Goal: Information Seeking & Learning: Learn about a topic

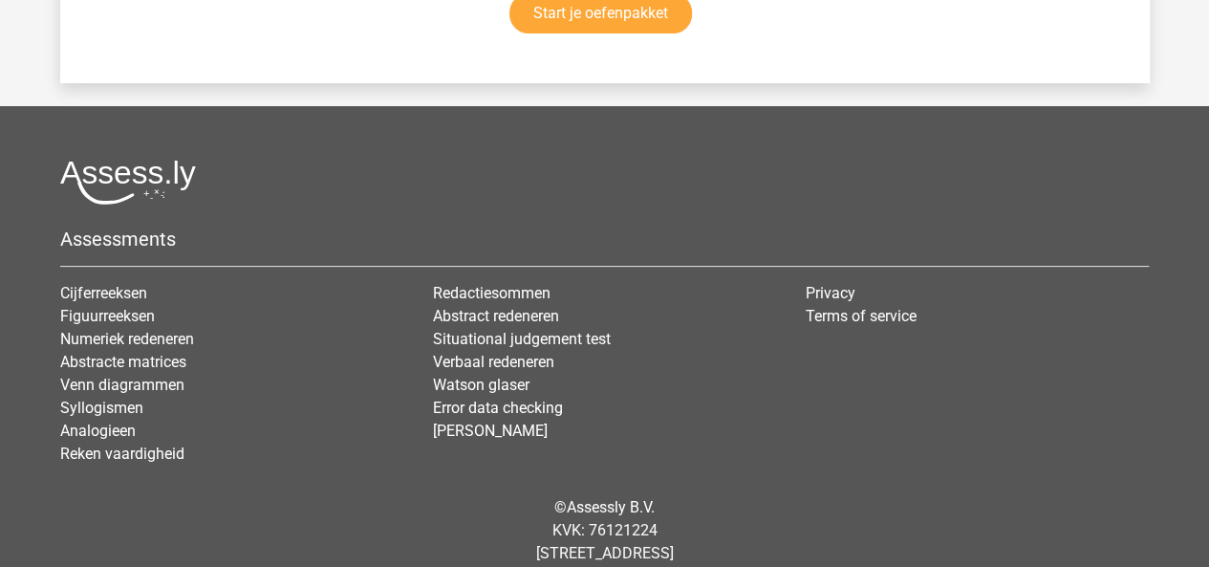
scroll to position [3726, 0]
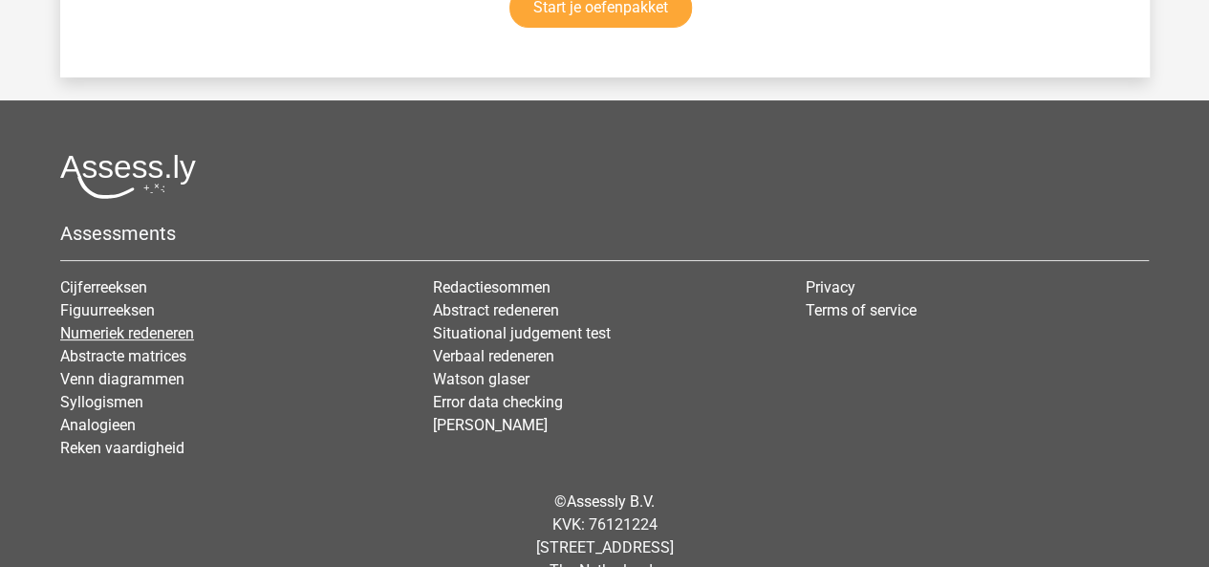
click at [107, 324] on link "Numeriek redeneren" at bounding box center [127, 333] width 134 height 18
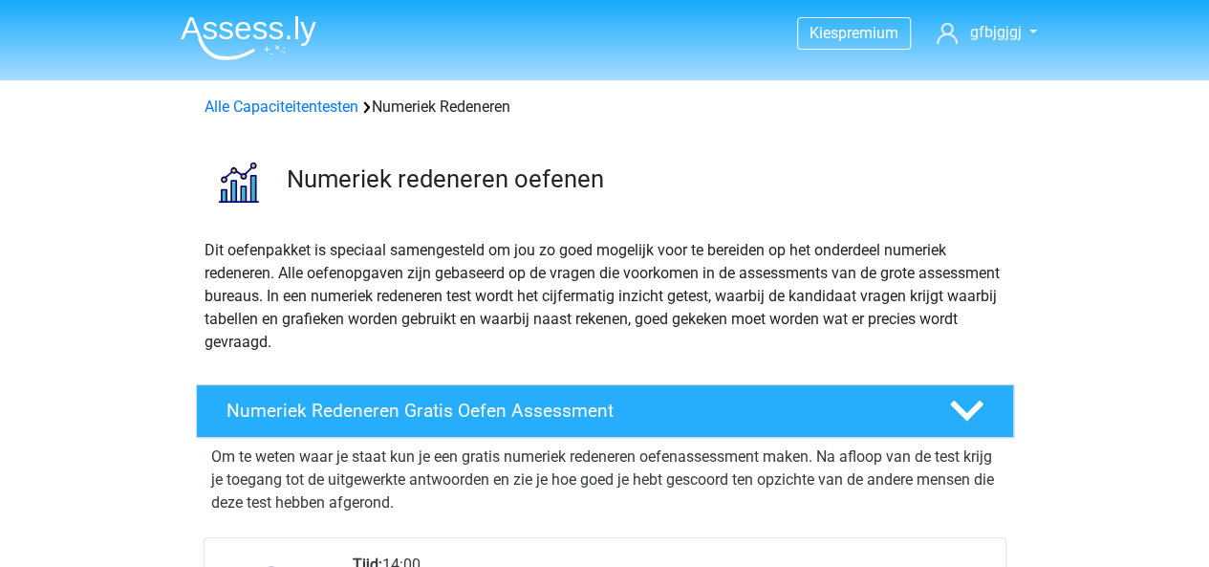
click at [299, 118] on div "Alle Capaciteitentesten Numeriek Redeneren" at bounding box center [605, 103] width 908 height 46
click at [297, 106] on link "Alle Capaciteitentesten" at bounding box center [281, 106] width 154 height 18
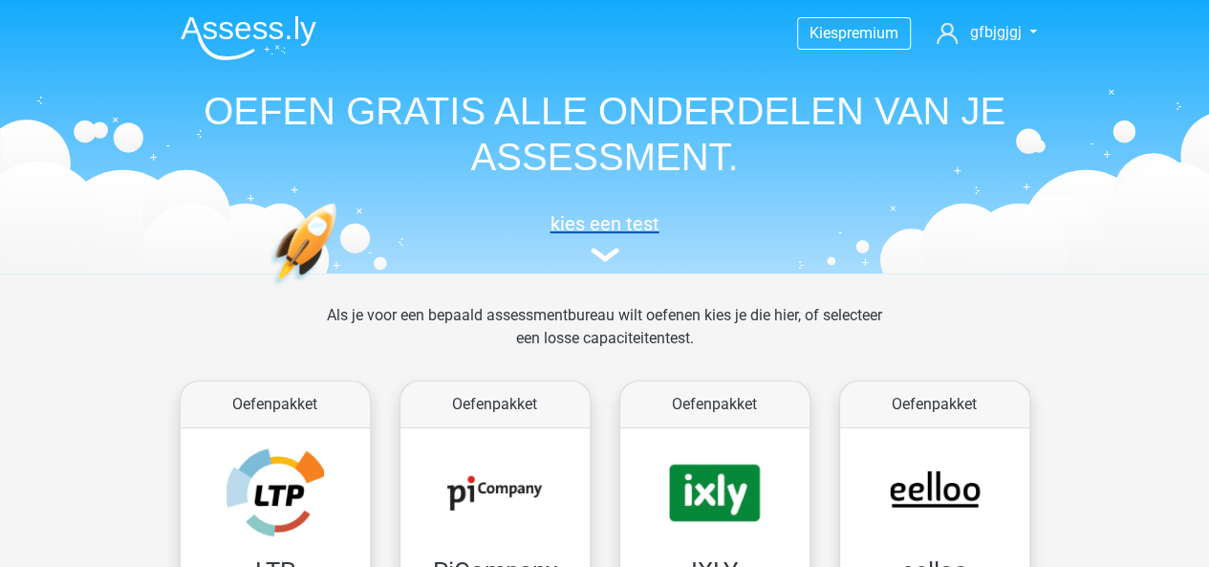
click at [611, 249] on img at bounding box center [604, 254] width 29 height 14
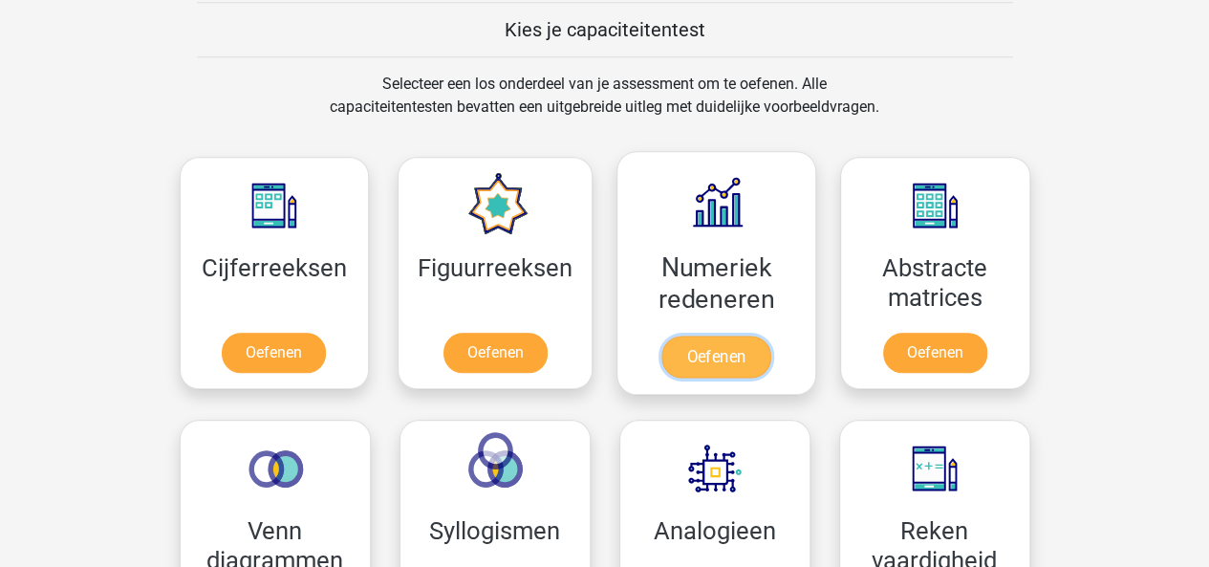
click at [717, 368] on link "Oefenen" at bounding box center [715, 356] width 109 height 42
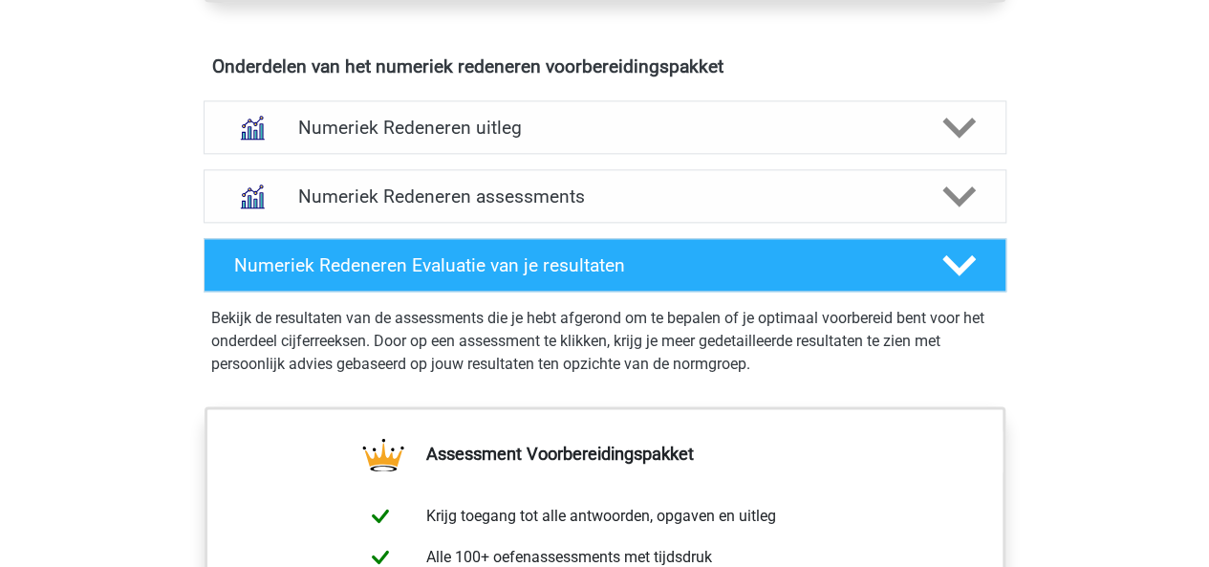
scroll to position [1142, 0]
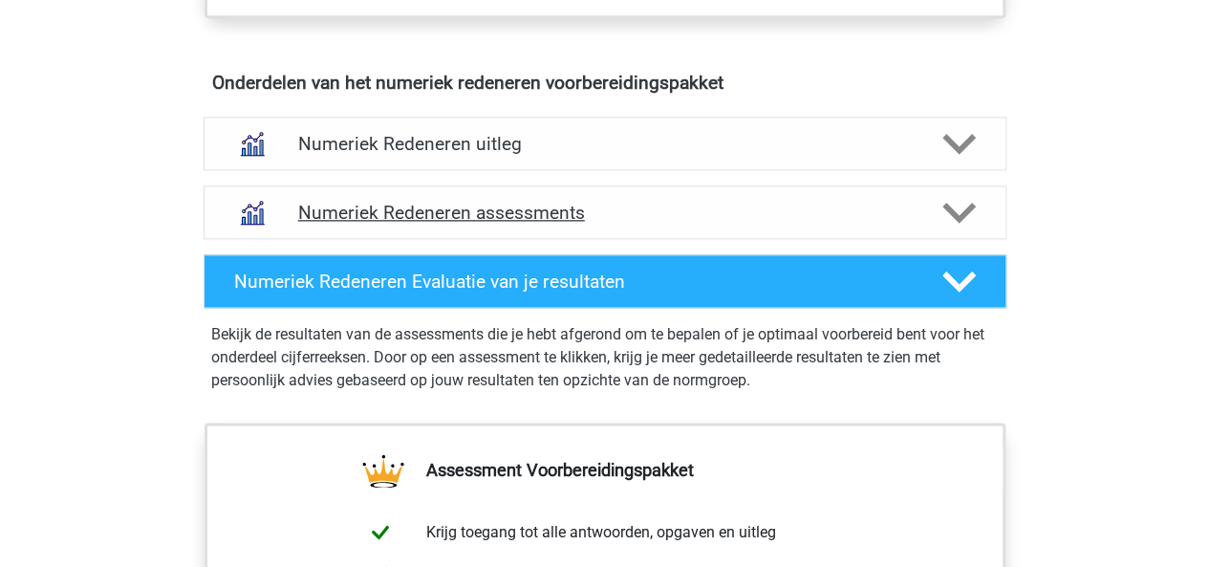
click at [963, 228] on div "Numeriek Redeneren assessments" at bounding box center [605, 212] width 803 height 54
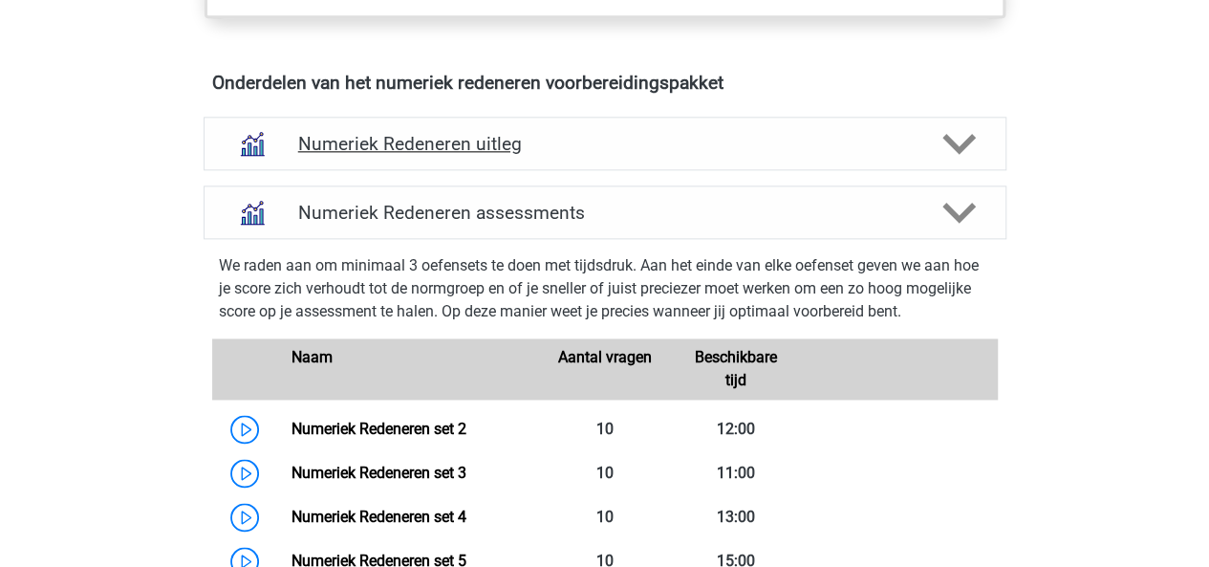
click at [950, 163] on div "Numeriek Redeneren uitleg" at bounding box center [605, 144] width 803 height 54
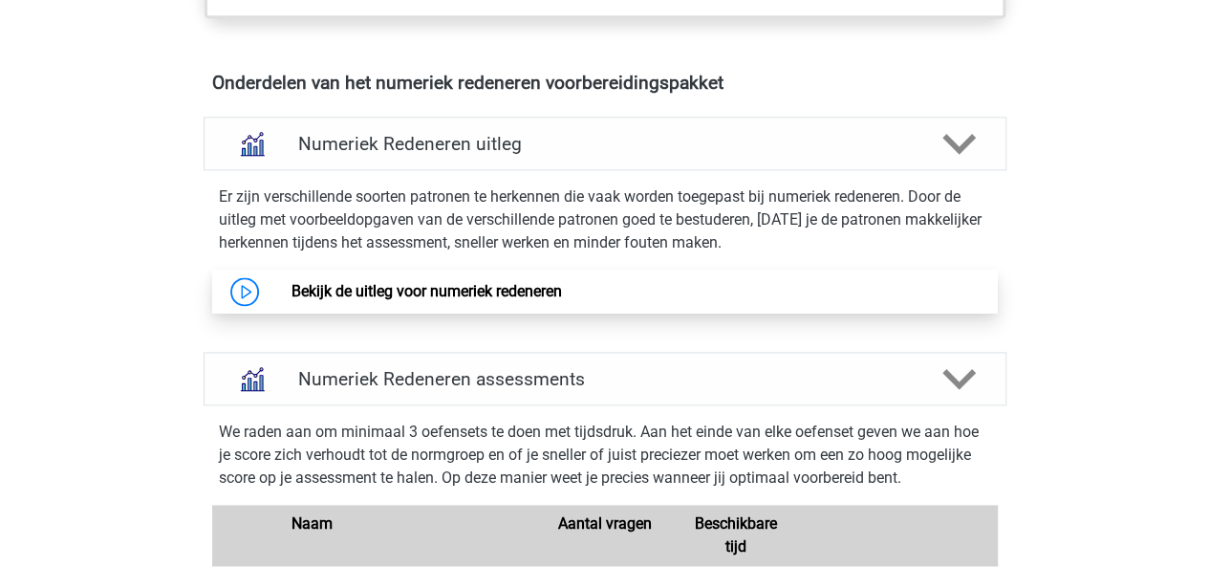
click at [534, 282] on link "Bekijk de uitleg voor numeriek redeneren" at bounding box center [426, 291] width 270 height 18
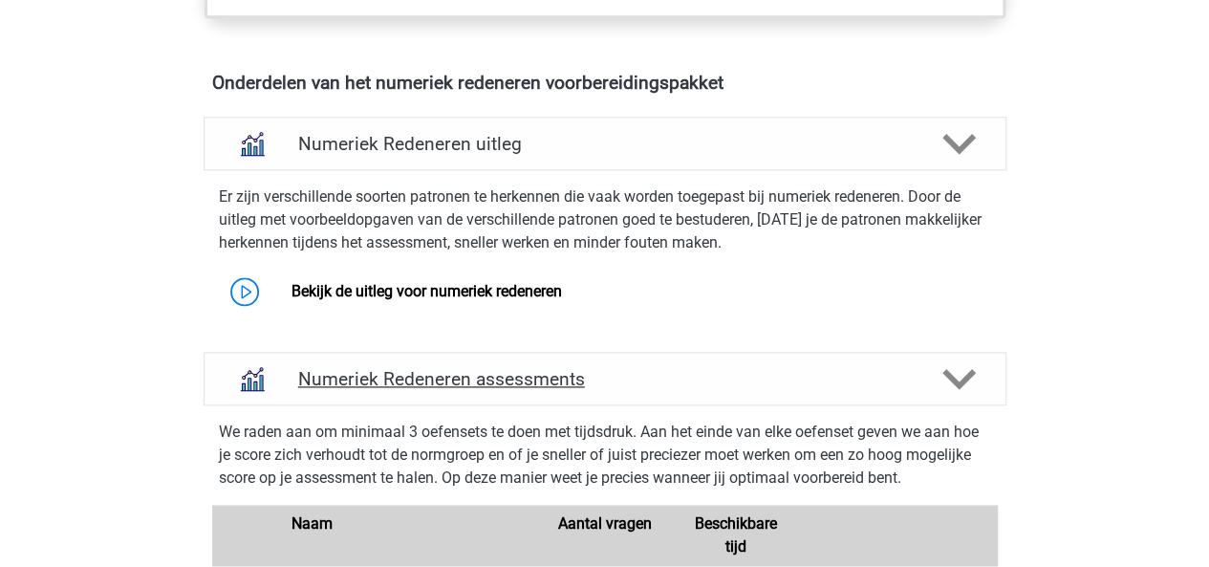
click at [955, 379] on polygon at bounding box center [958, 379] width 33 height 21
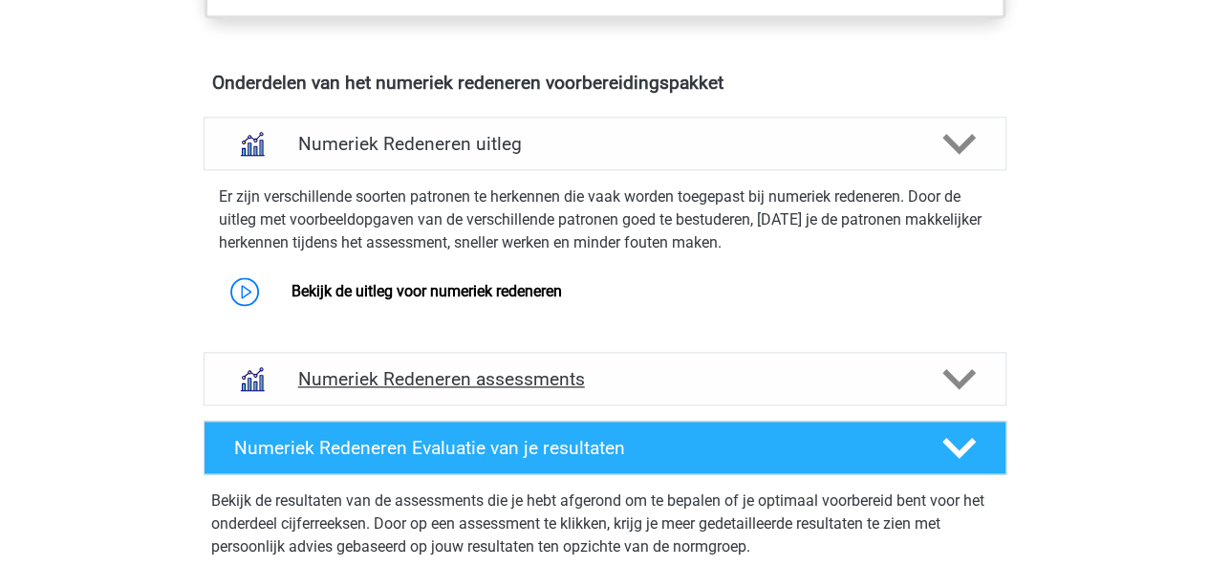
click at [973, 367] on icon at bounding box center [958, 378] width 33 height 33
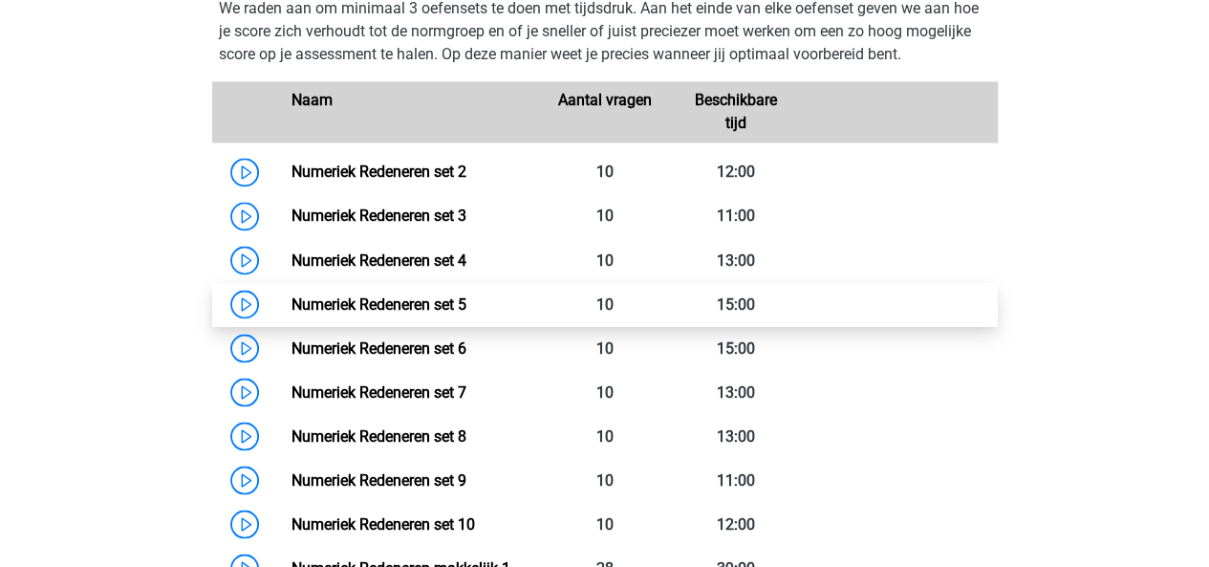
scroll to position [1560, 0]
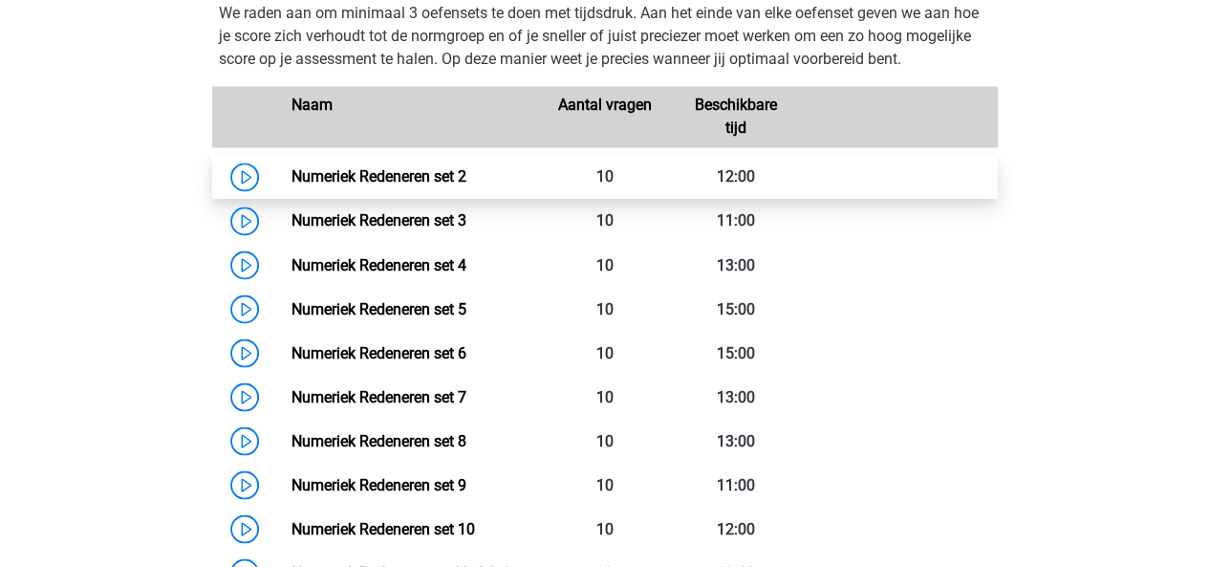
click at [418, 167] on link "Numeriek Redeneren set 2" at bounding box center [378, 176] width 175 height 18
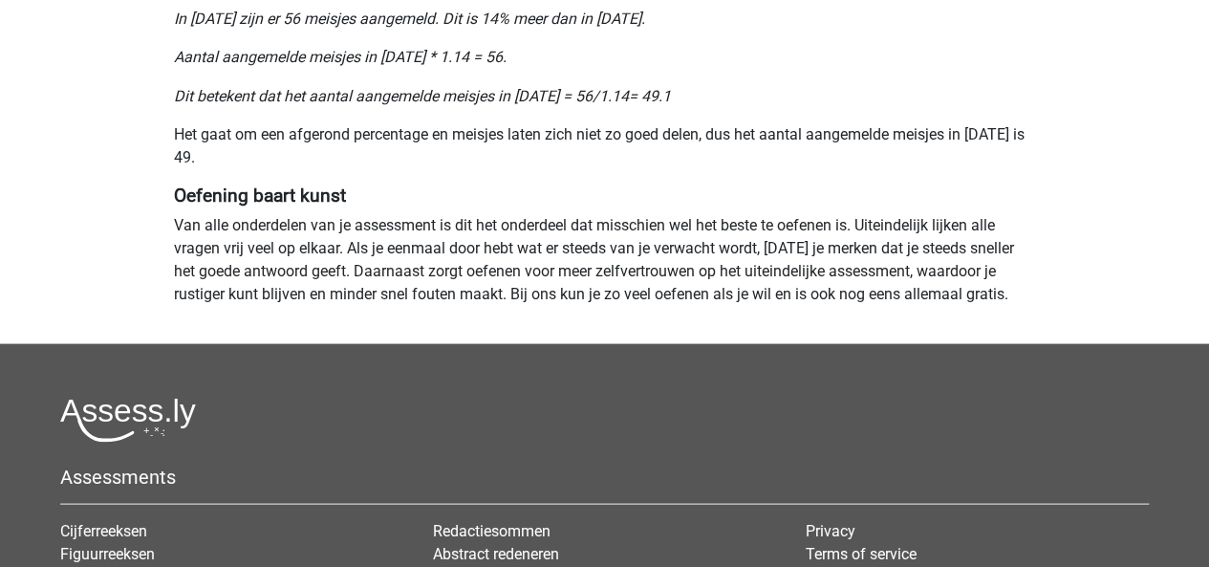
scroll to position [1737, 0]
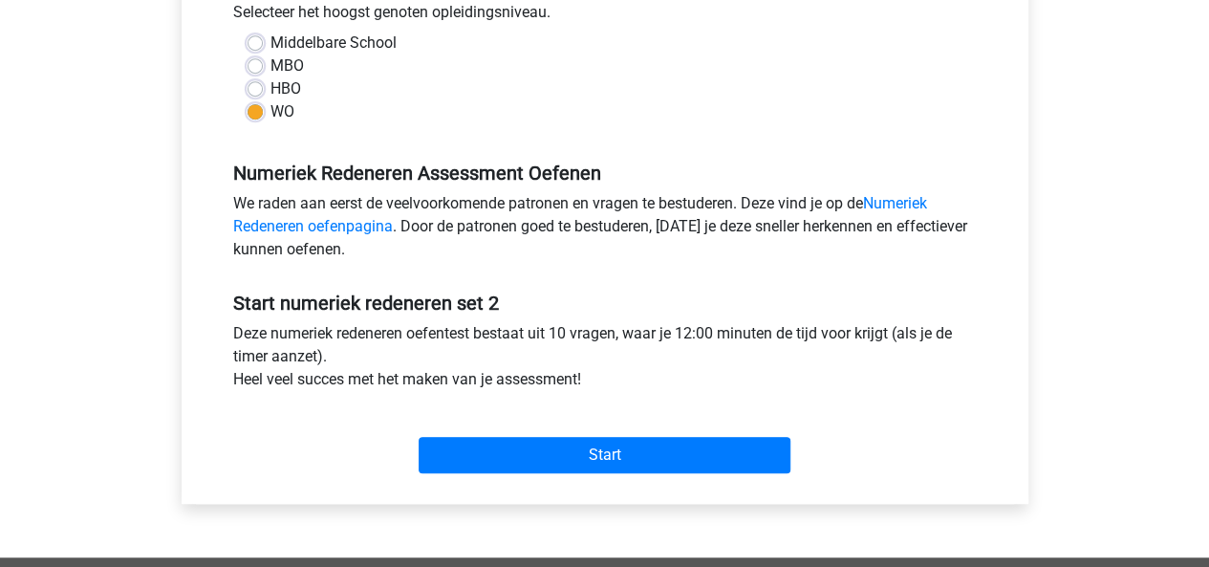
scroll to position [485, 0]
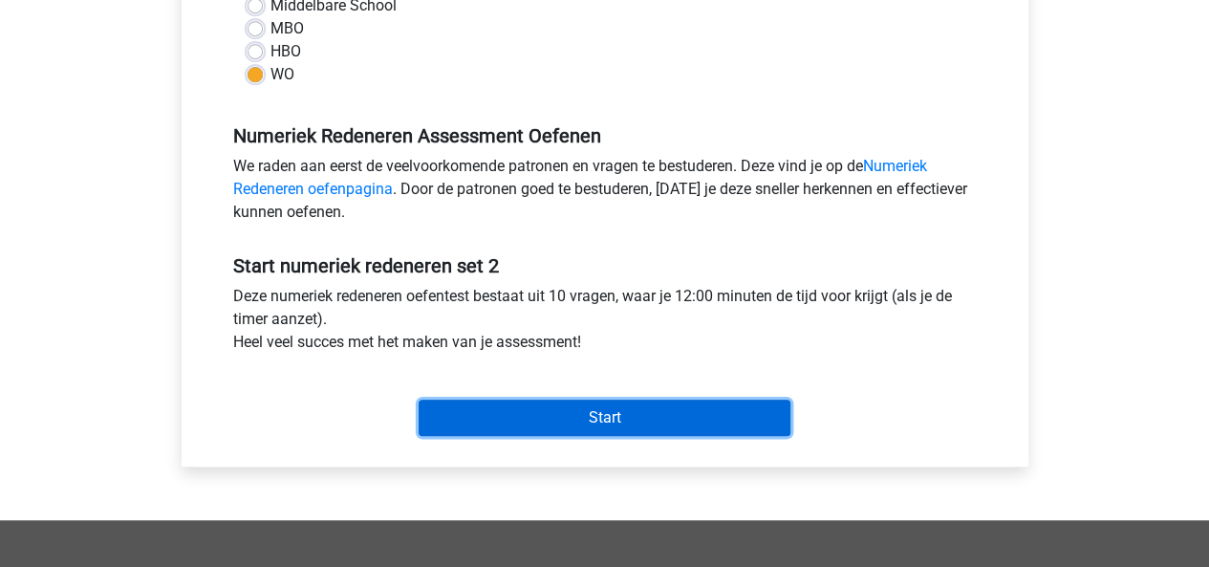
click at [549, 402] on input "Start" at bounding box center [604, 417] width 372 height 36
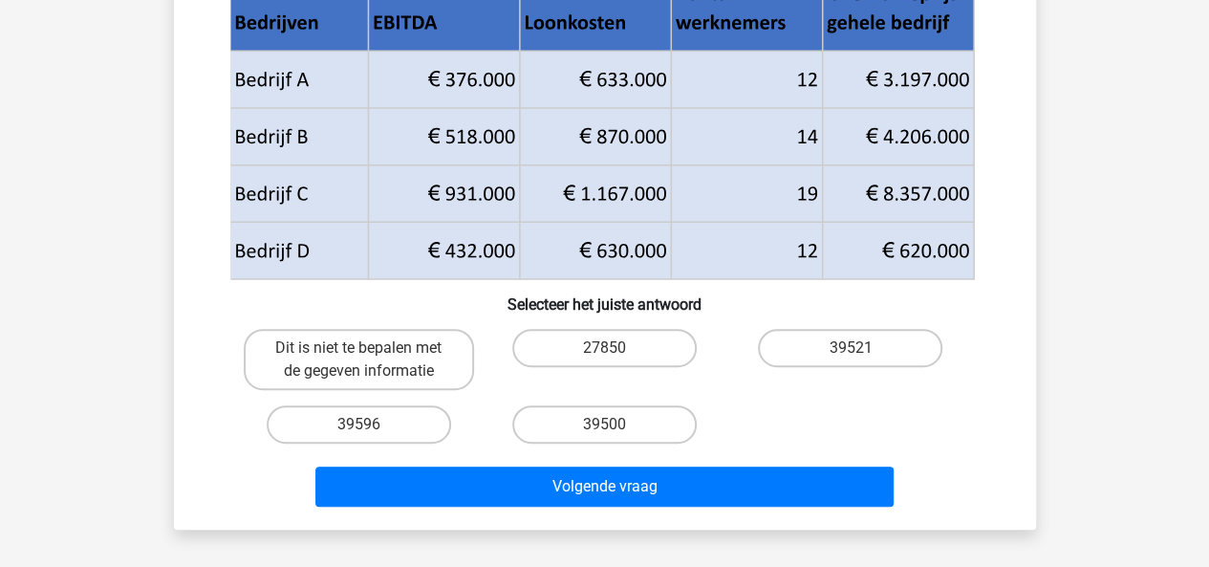
scroll to position [231, 0]
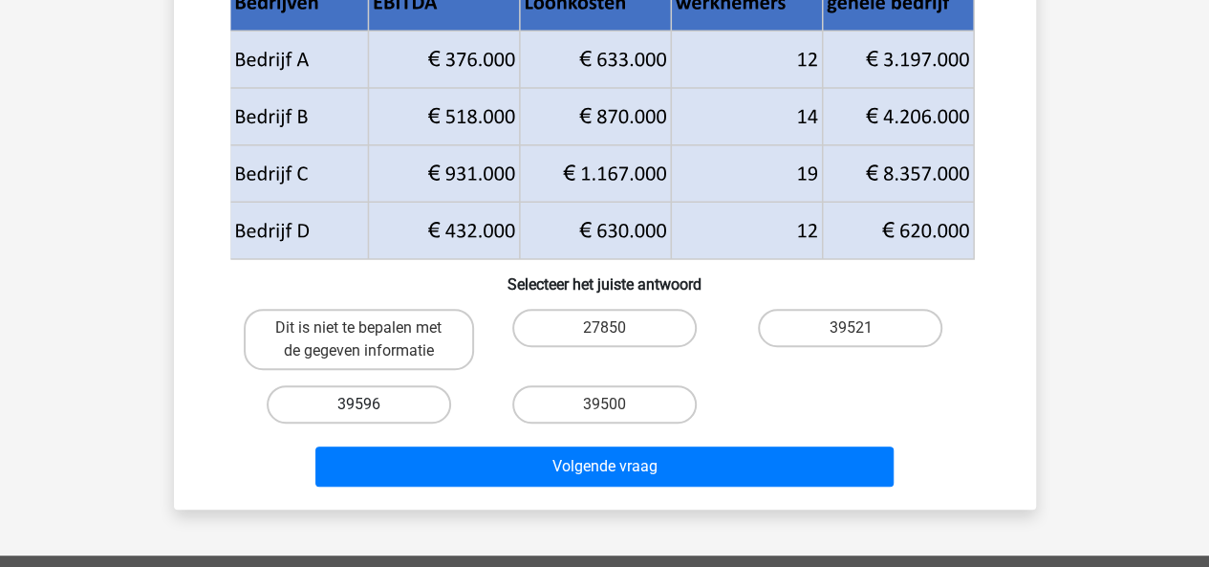
click at [410, 418] on label "39596" at bounding box center [359, 404] width 184 height 38
click at [371, 417] on input "39596" at bounding box center [364, 410] width 12 height 12
radio input "true"
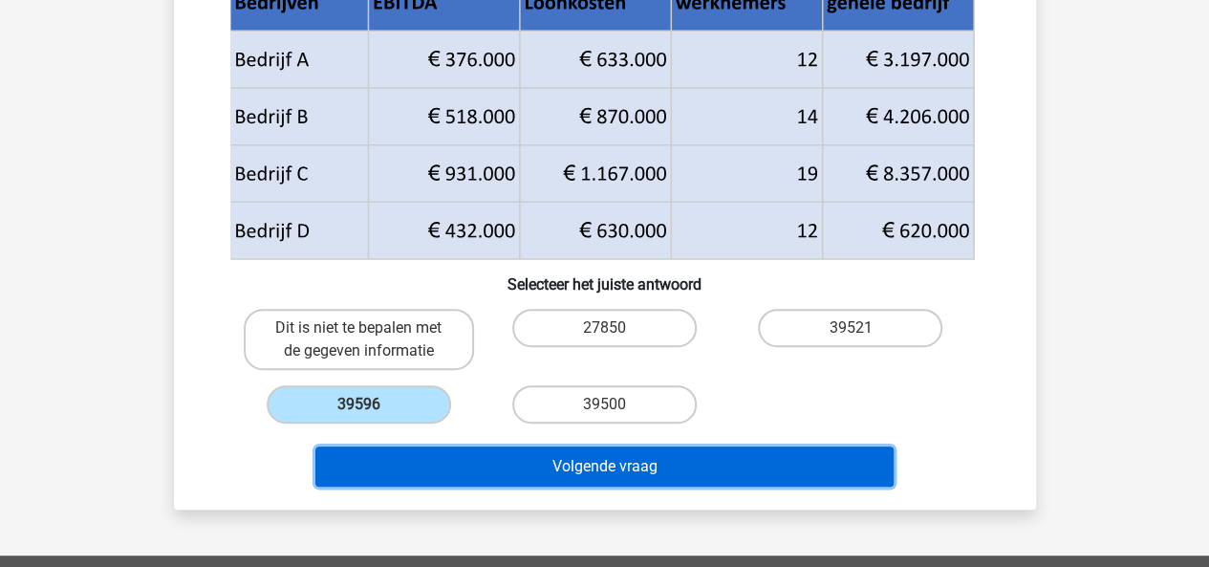
click at [472, 465] on button "Volgende vraag" at bounding box center [604, 466] width 578 height 40
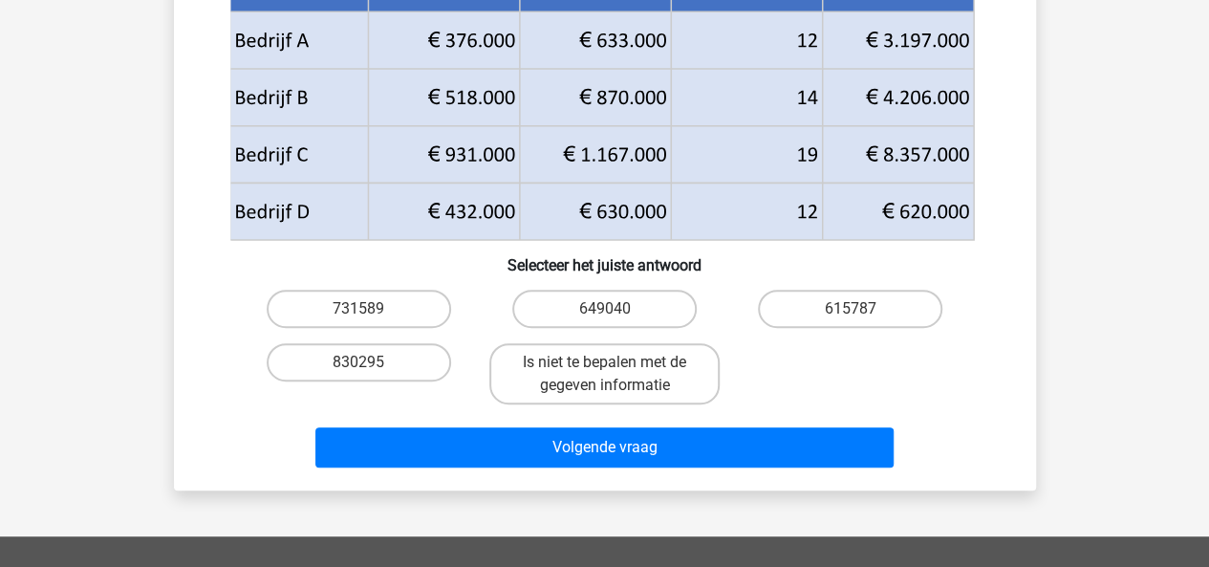
scroll to position [330, 0]
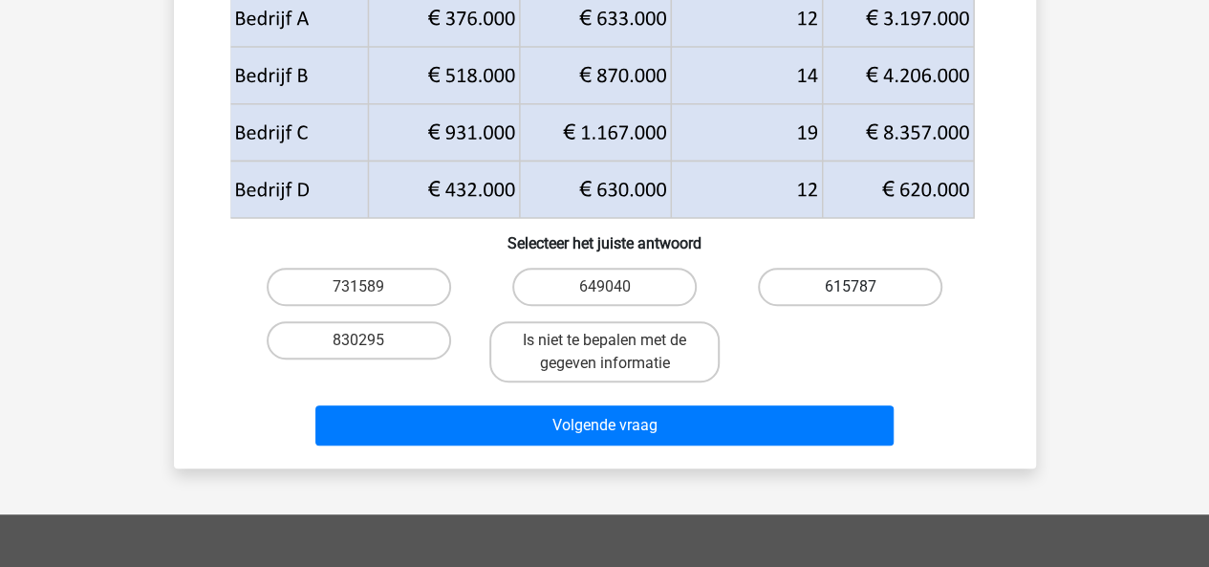
click at [879, 279] on label "615787" at bounding box center [850, 287] width 184 height 38
click at [863, 287] on input "615787" at bounding box center [856, 293] width 12 height 12
radio input "true"
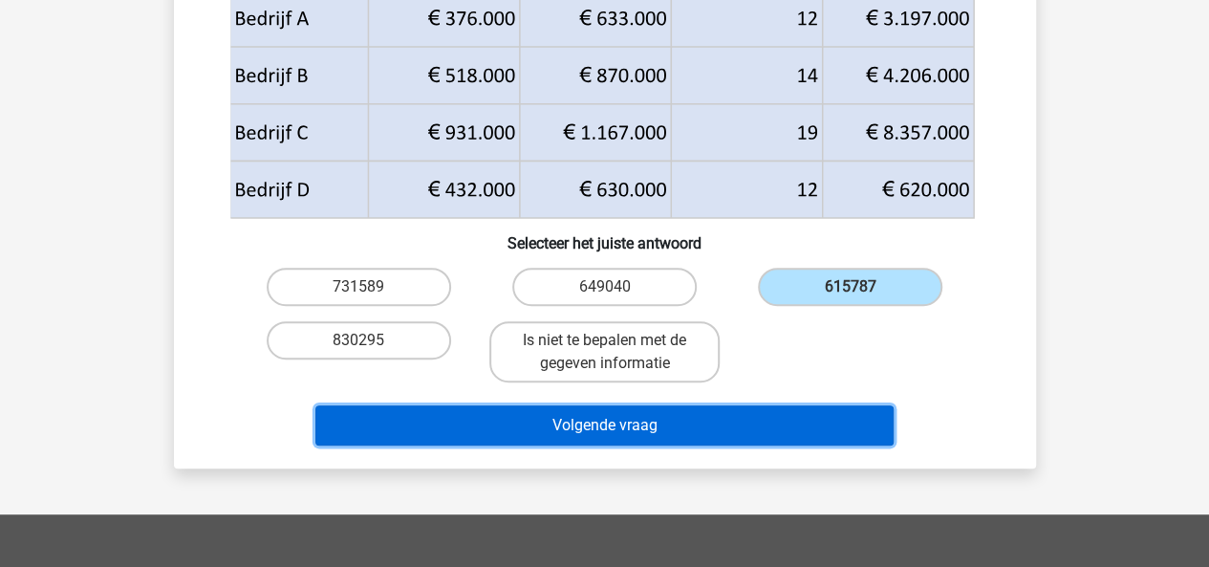
click at [784, 425] on button "Volgende vraag" at bounding box center [604, 425] width 578 height 40
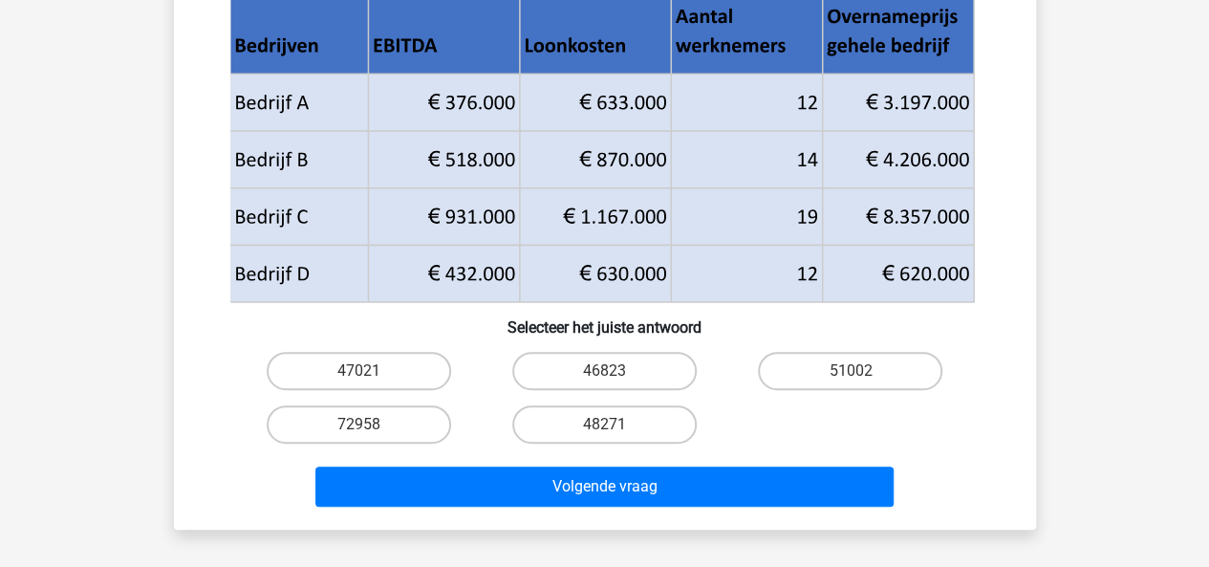
scroll to position [247, 0]
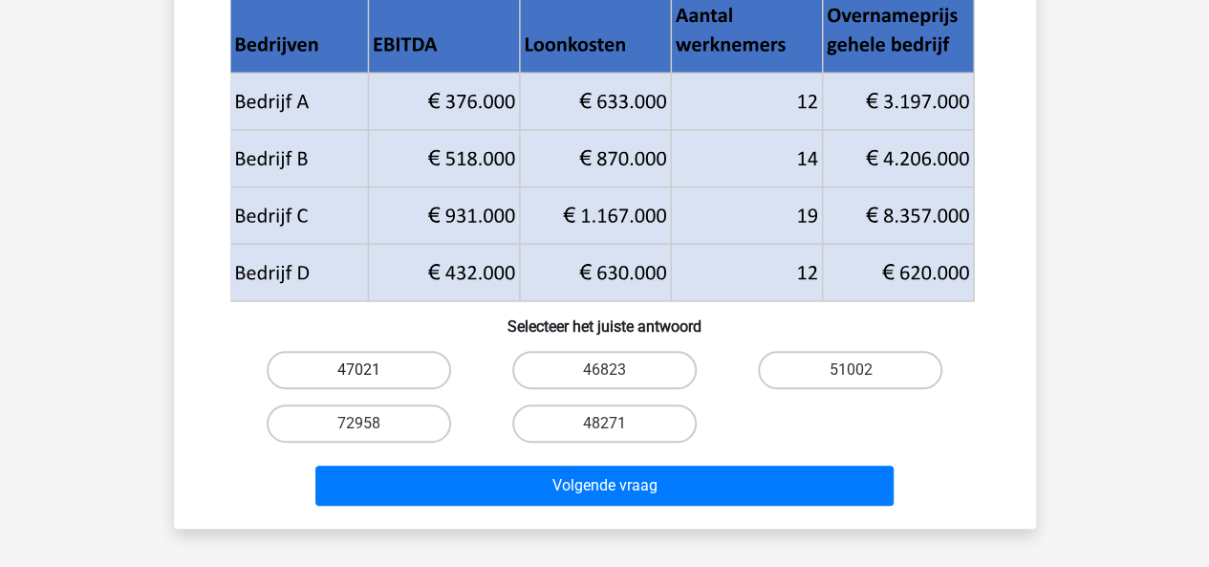
click at [429, 363] on label "47021" at bounding box center [359, 370] width 184 height 38
click at [371, 370] on input "47021" at bounding box center [364, 376] width 12 height 12
radio input "true"
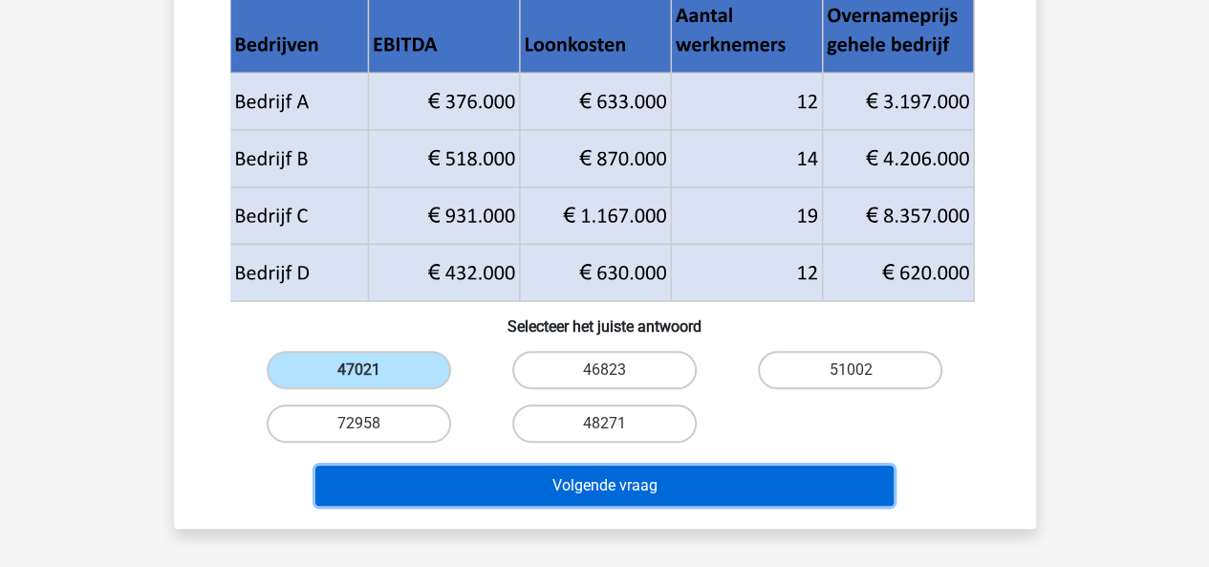
click at [488, 475] on button "Volgende vraag" at bounding box center [604, 485] width 578 height 40
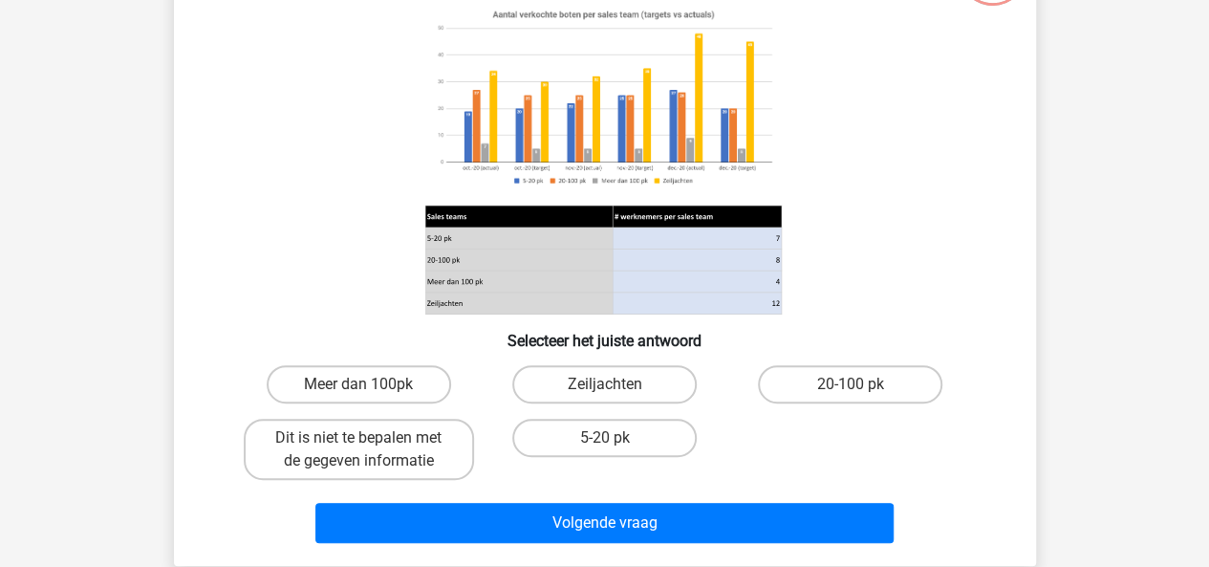
scroll to position [185, 0]
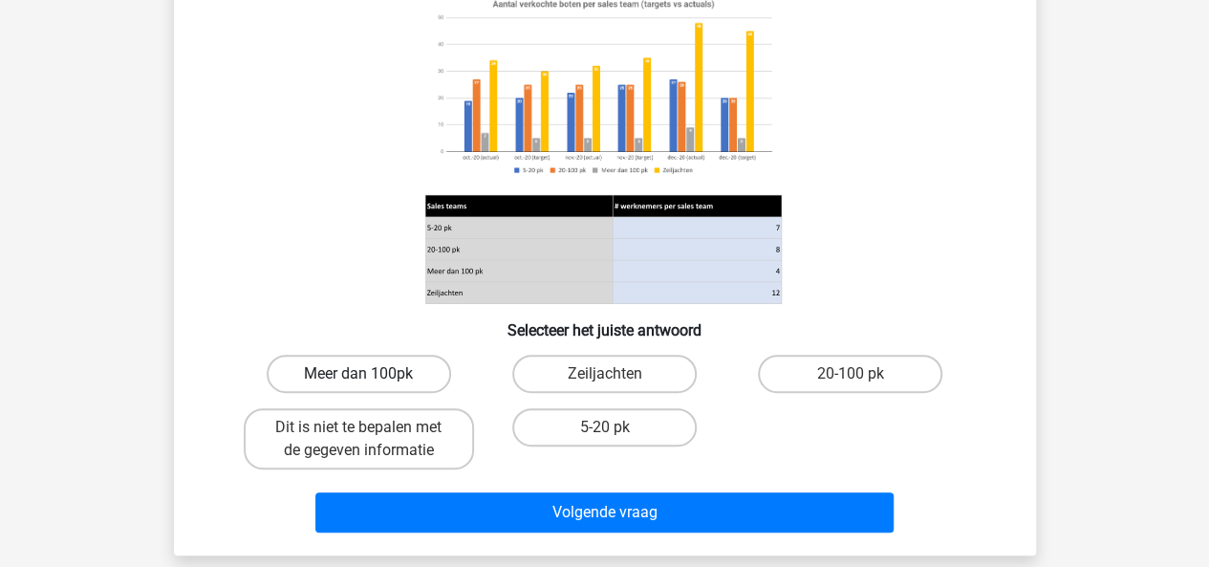
click at [384, 362] on label "Meer dan 100pk" at bounding box center [359, 373] width 184 height 38
click at [371, 374] on input "Meer dan 100pk" at bounding box center [364, 380] width 12 height 12
radio input "true"
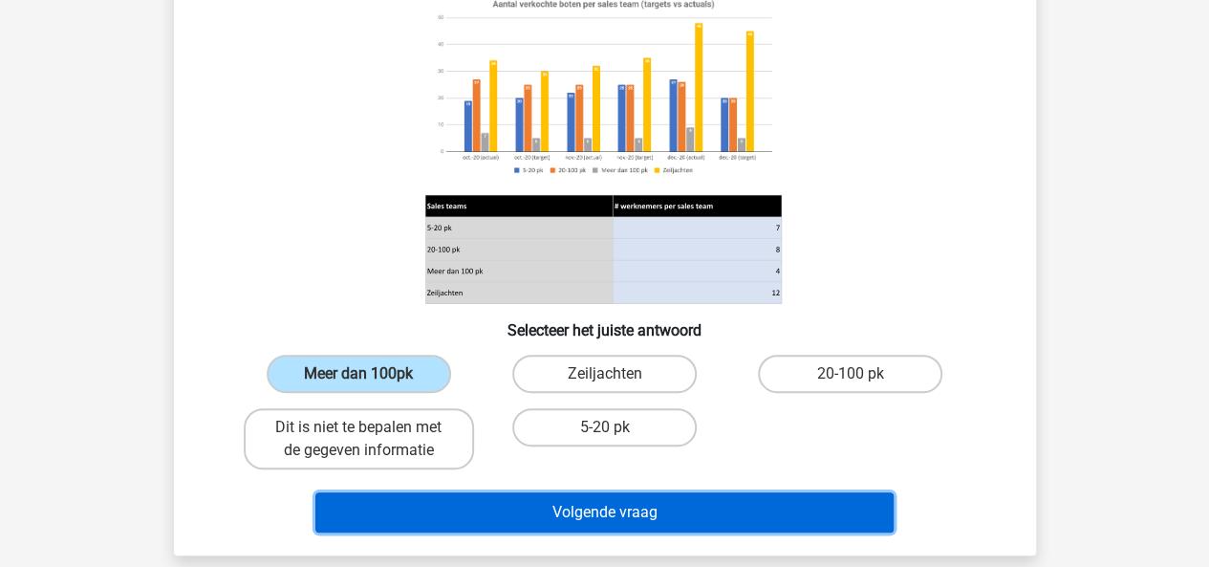
click at [686, 507] on button "Volgende vraag" at bounding box center [604, 512] width 578 height 40
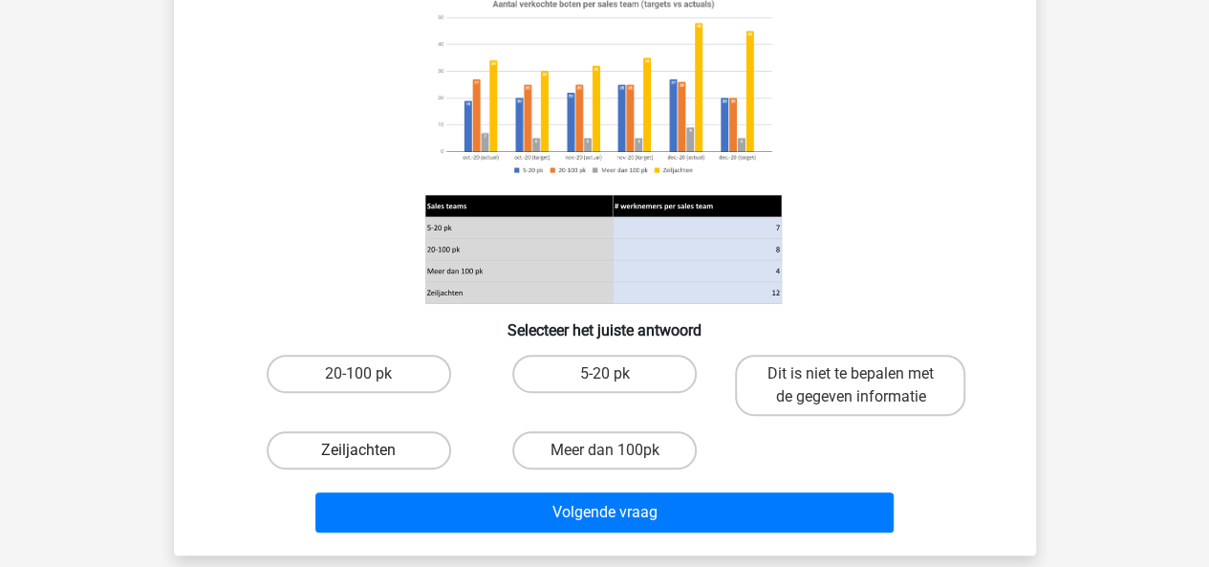
click at [378, 451] on label "Zeiljachten" at bounding box center [359, 450] width 184 height 38
click at [371, 451] on input "Zeiljachten" at bounding box center [364, 456] width 12 height 12
radio input "true"
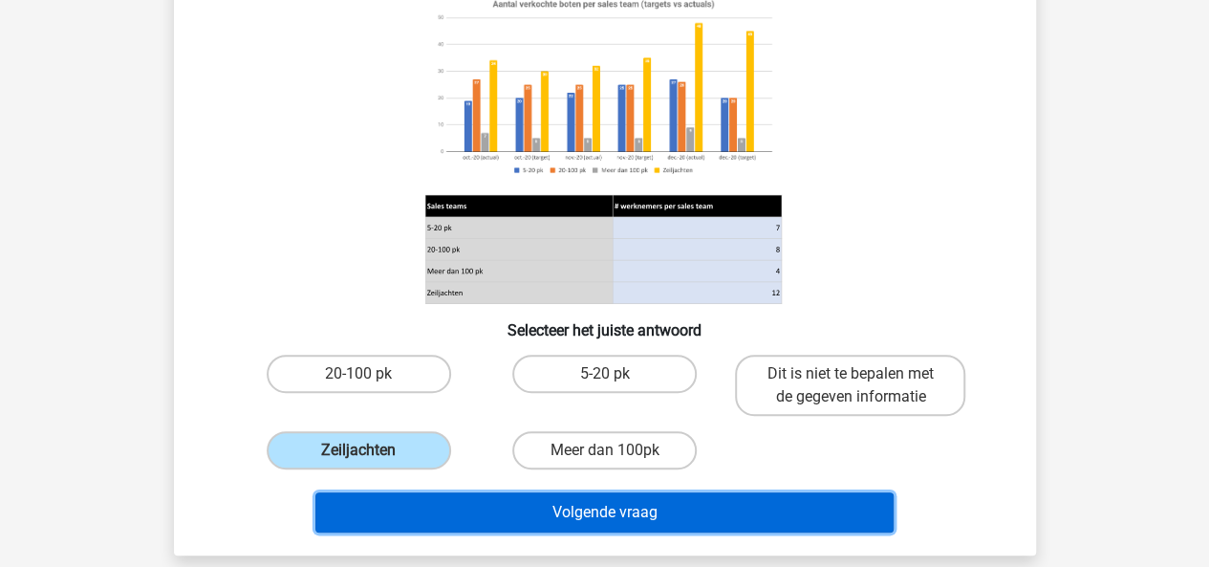
click at [464, 515] on button "Volgende vraag" at bounding box center [604, 512] width 578 height 40
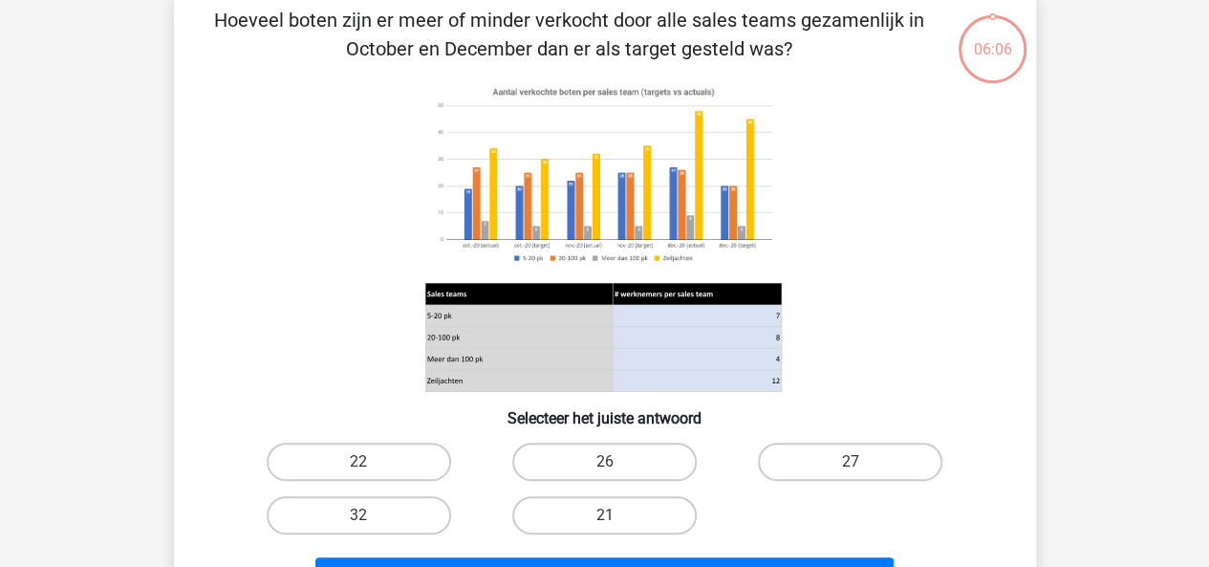
scroll to position [88, 0]
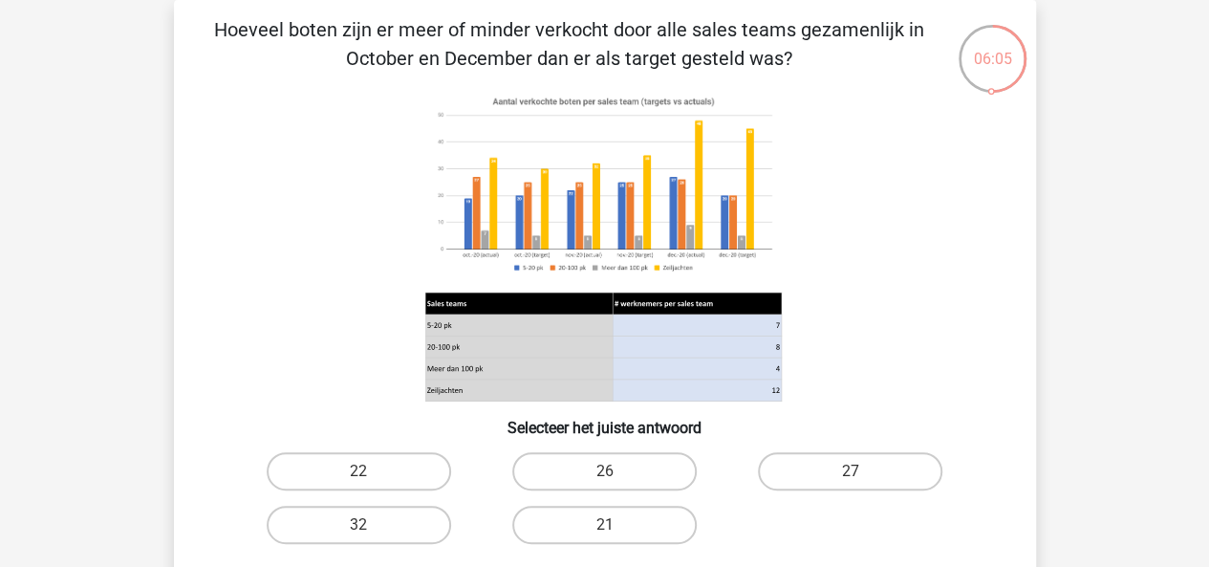
click at [696, 176] on image at bounding box center [603, 184] width 356 height 193
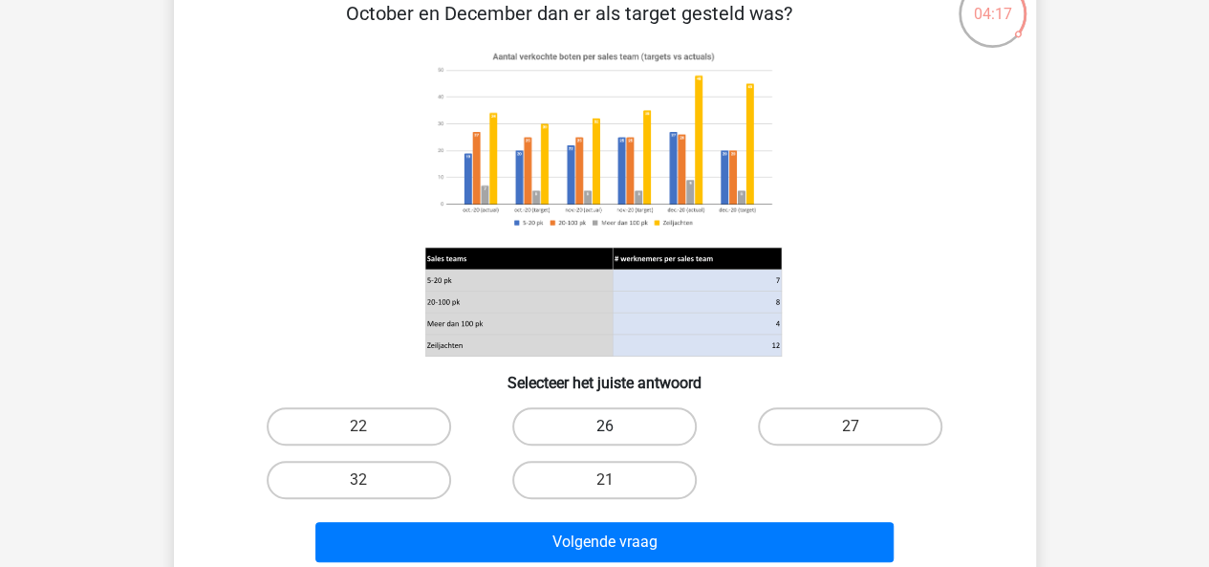
click at [564, 423] on label "26" at bounding box center [604, 426] width 184 height 38
click at [604, 426] on input "26" at bounding box center [610, 432] width 12 height 12
radio input "true"
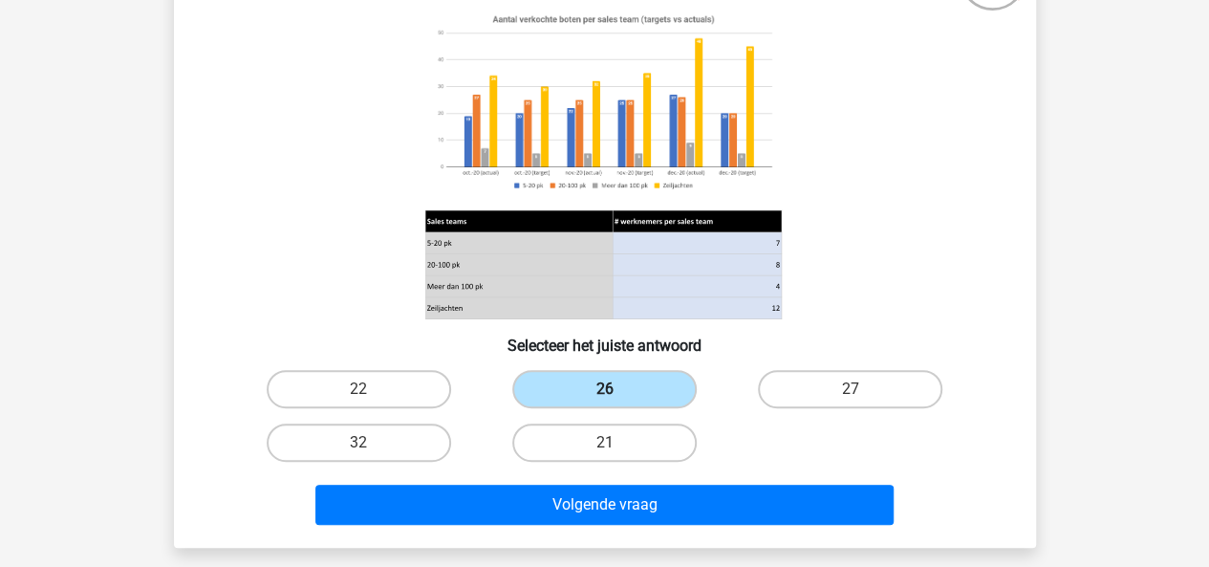
scroll to position [183, 0]
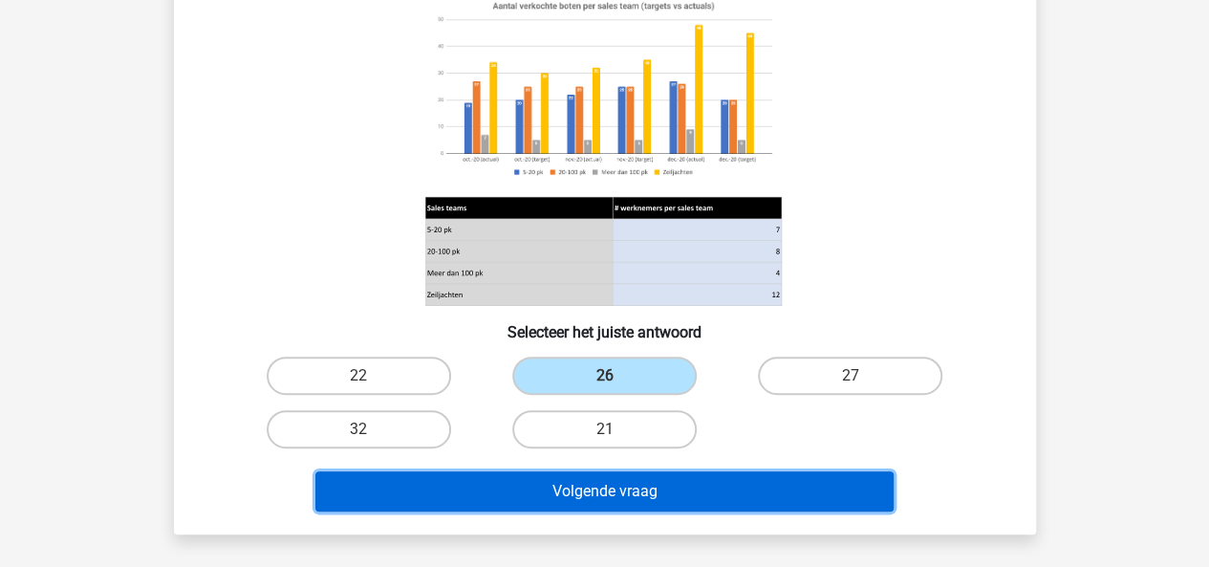
click at [496, 493] on button "Volgende vraag" at bounding box center [604, 491] width 578 height 40
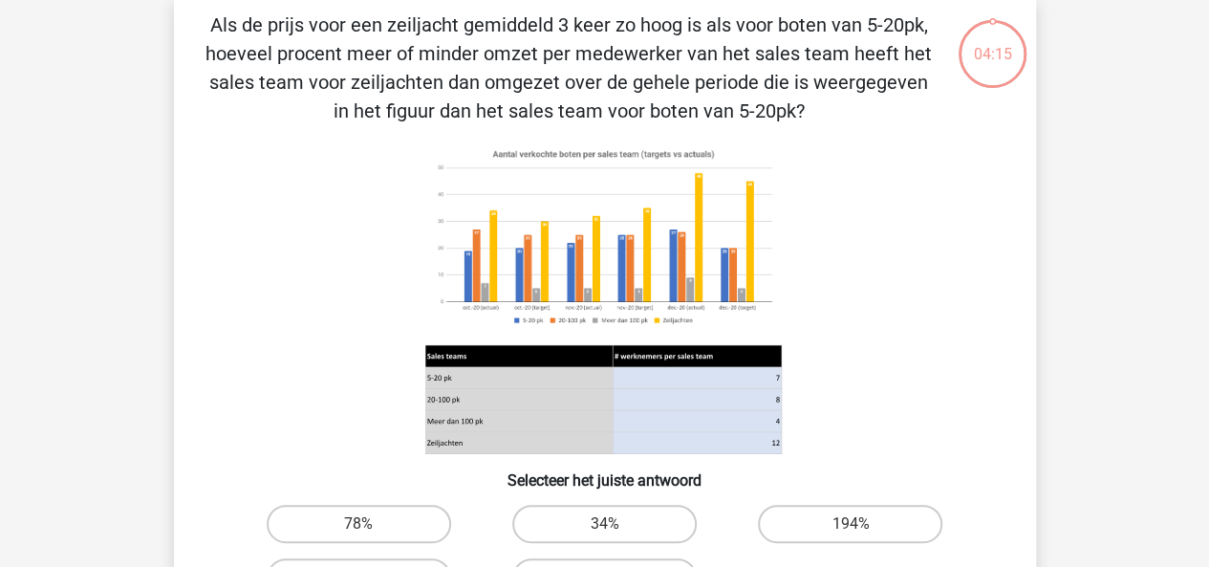
scroll to position [88, 0]
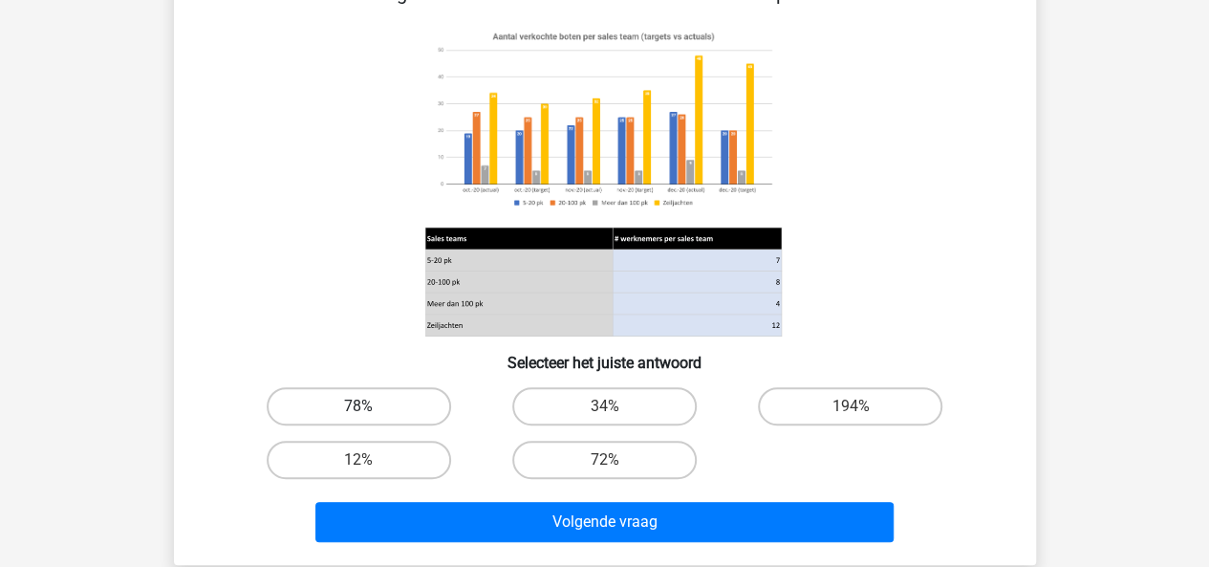
click at [303, 412] on label "78%" at bounding box center [359, 406] width 184 height 38
click at [358, 412] on input "78%" at bounding box center [364, 412] width 12 height 12
radio input "true"
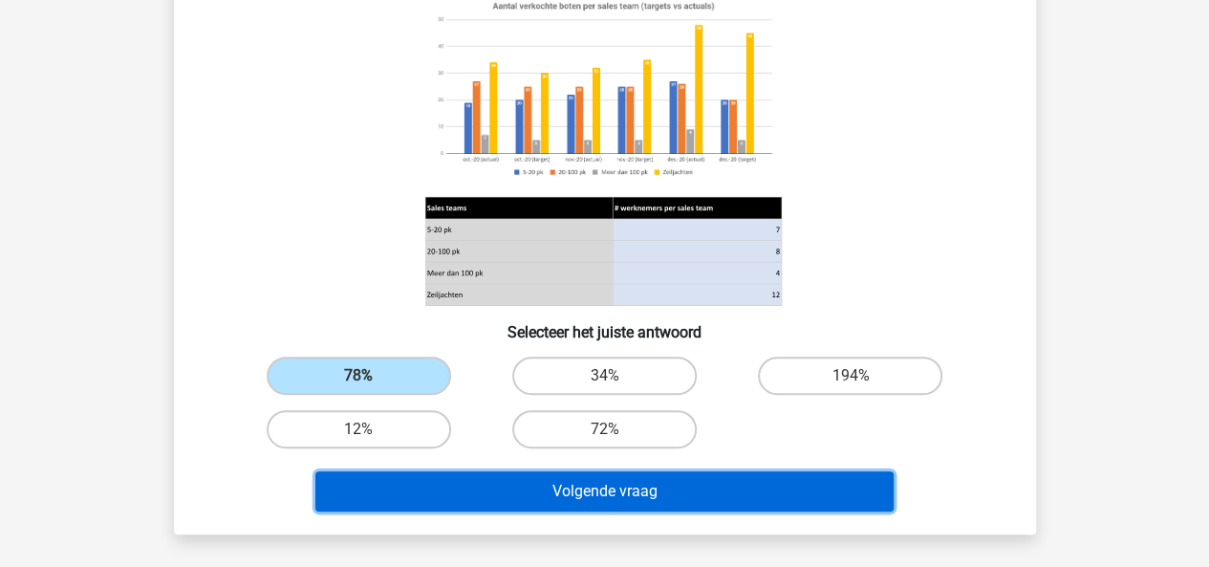
click at [398, 504] on button "Volgende vraag" at bounding box center [604, 491] width 578 height 40
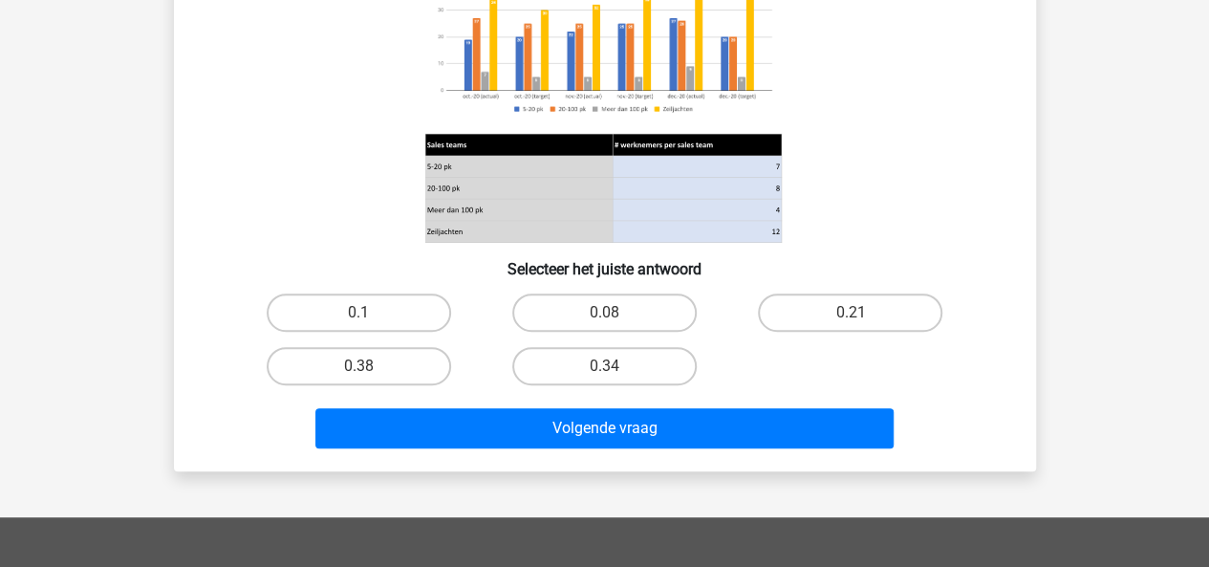
scroll to position [363, 0]
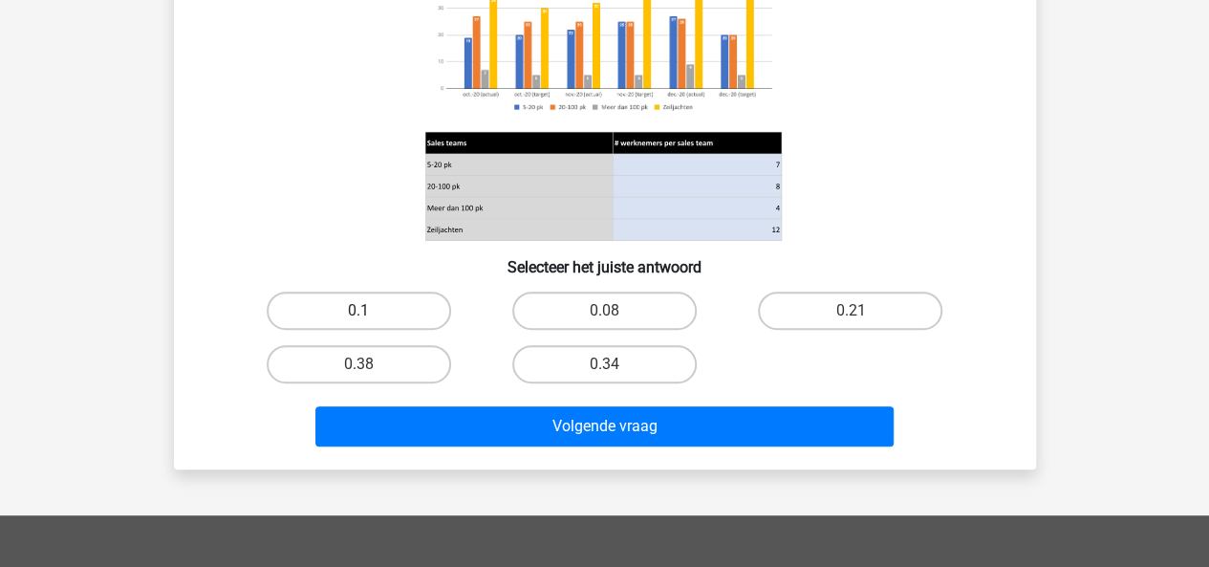
click at [322, 325] on label "0.1" at bounding box center [359, 310] width 184 height 38
click at [358, 323] on input "0.1" at bounding box center [364, 317] width 12 height 12
radio input "true"
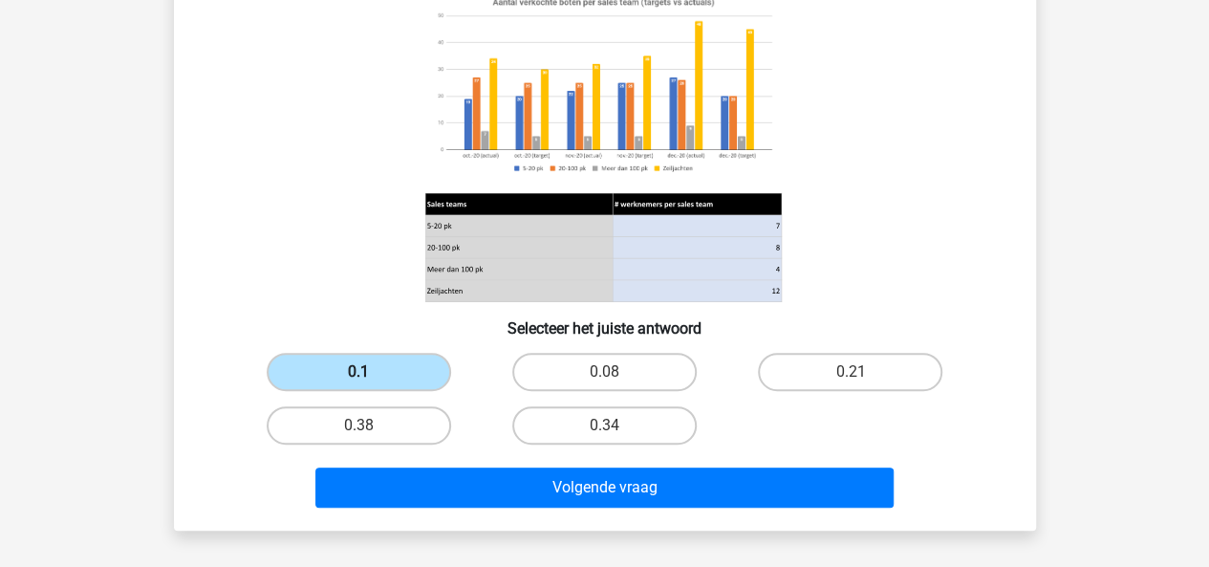
scroll to position [367, 0]
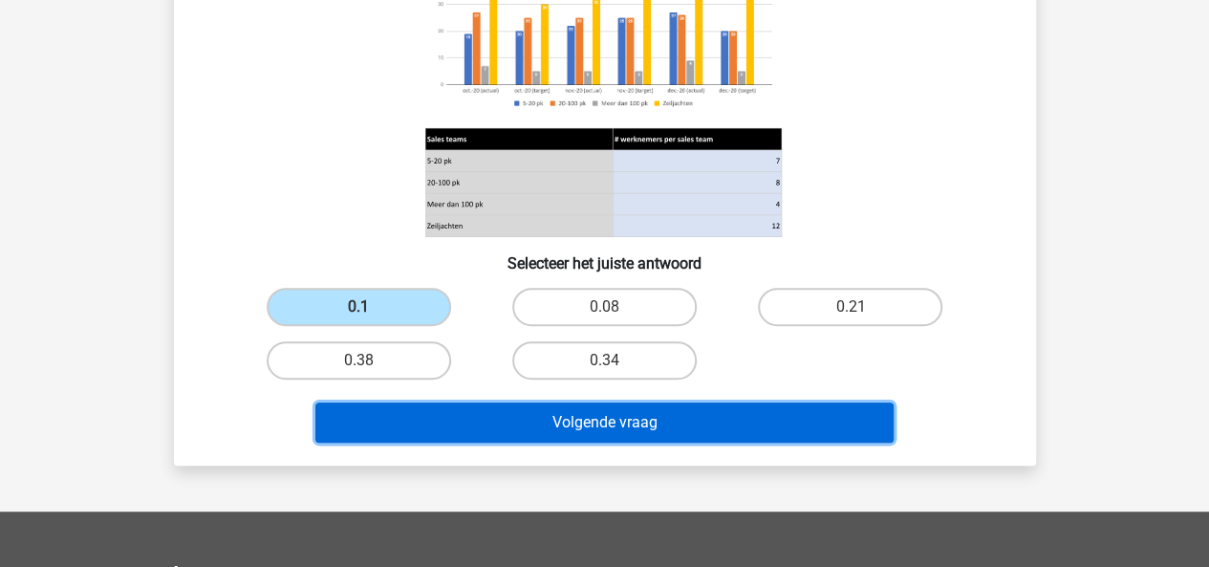
click at [384, 435] on button "Volgende vraag" at bounding box center [604, 422] width 578 height 40
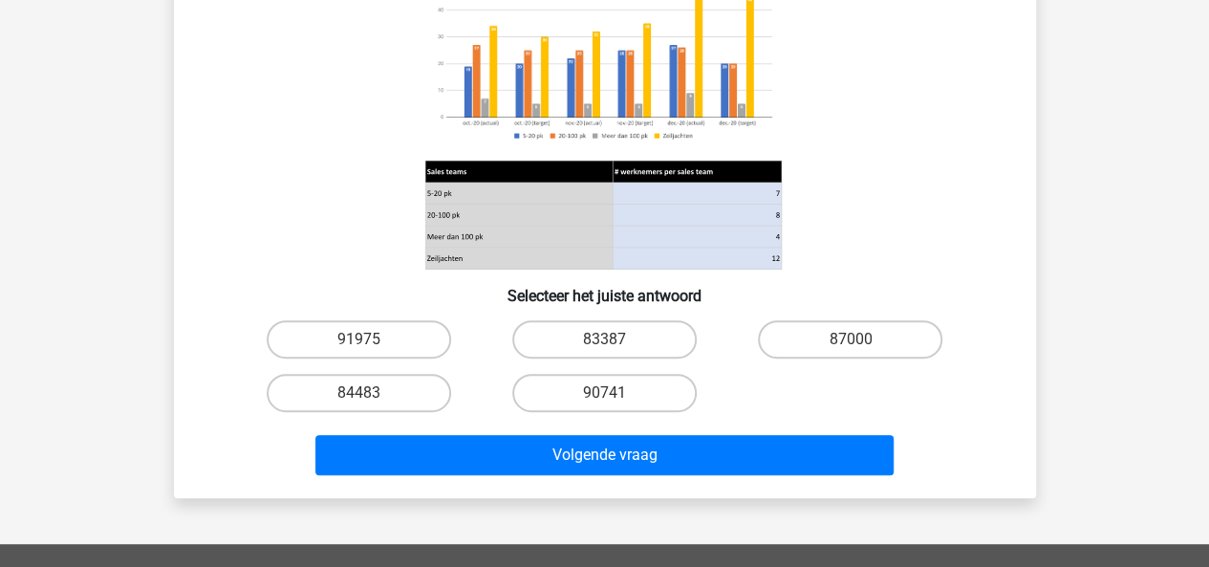
scroll to position [306, 0]
click at [313, 398] on label "84483" at bounding box center [359, 393] width 184 height 38
click at [358, 398] on input "84483" at bounding box center [364, 399] width 12 height 12
radio input "true"
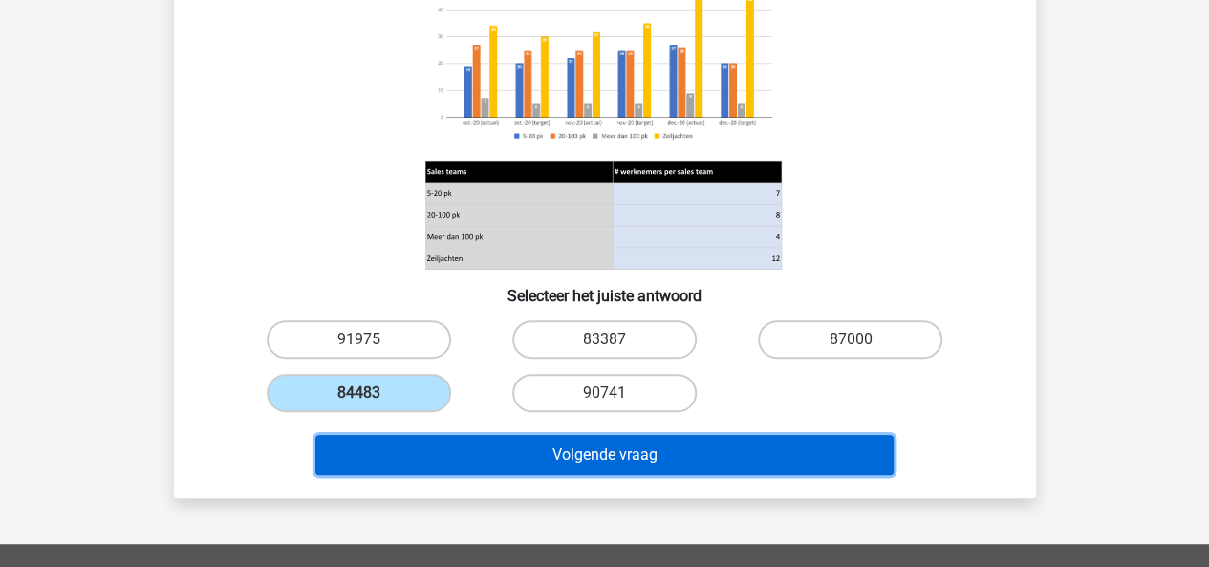
click at [372, 467] on button "Volgende vraag" at bounding box center [604, 455] width 578 height 40
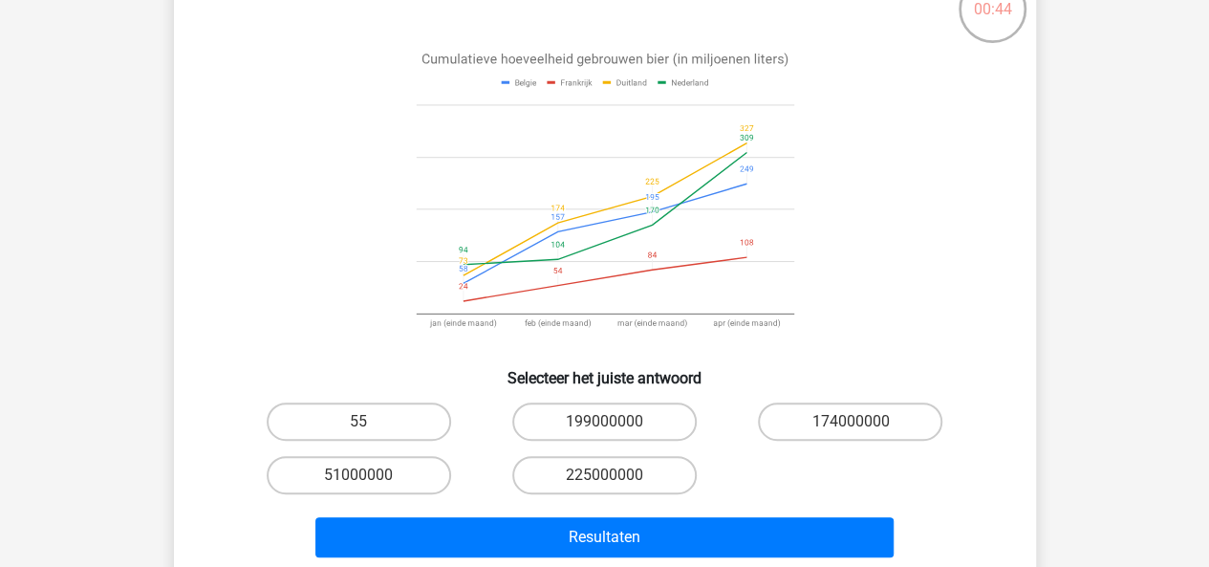
scroll to position [139, 0]
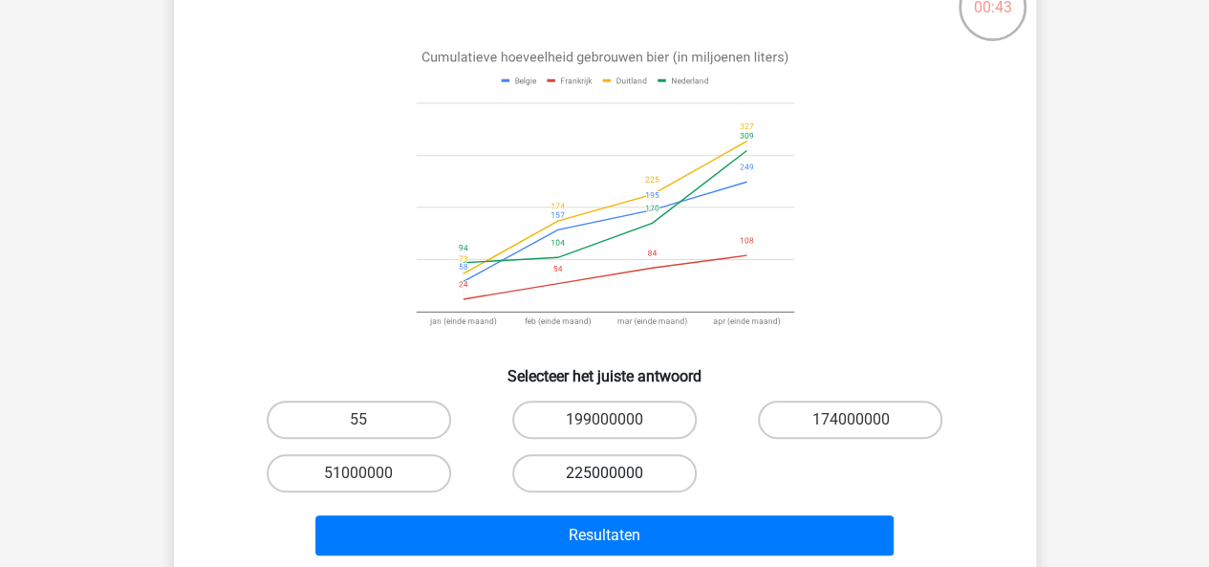
click at [556, 455] on label "225000000" at bounding box center [604, 473] width 184 height 38
click at [604, 473] on input "225000000" at bounding box center [610, 479] width 12 height 12
radio input "true"
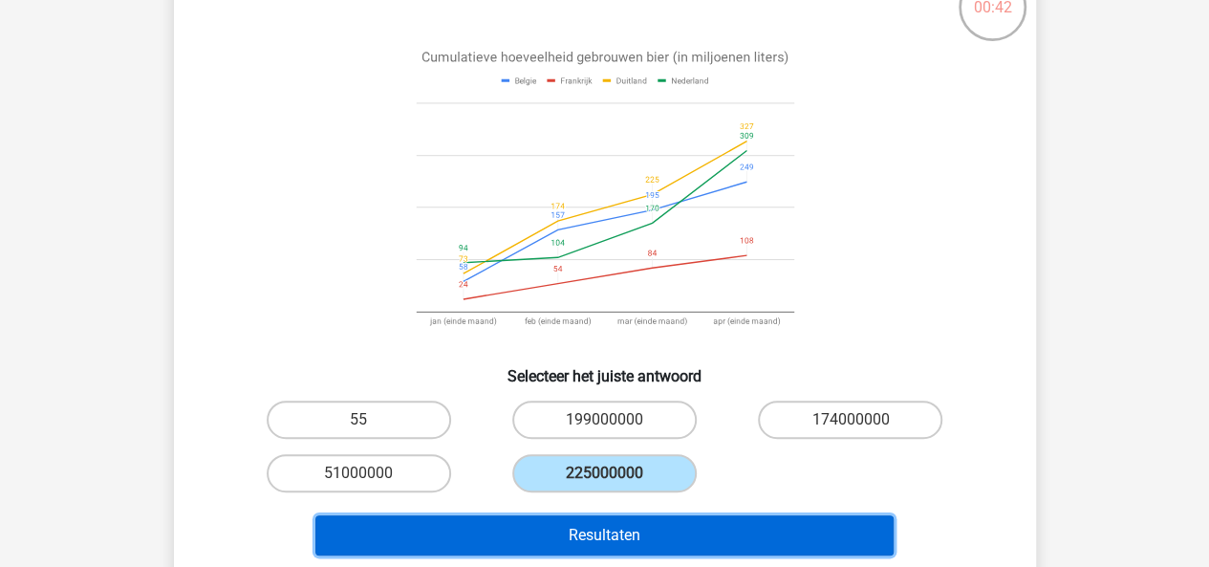
click at [537, 527] on button "Resultaten" at bounding box center [604, 535] width 578 height 40
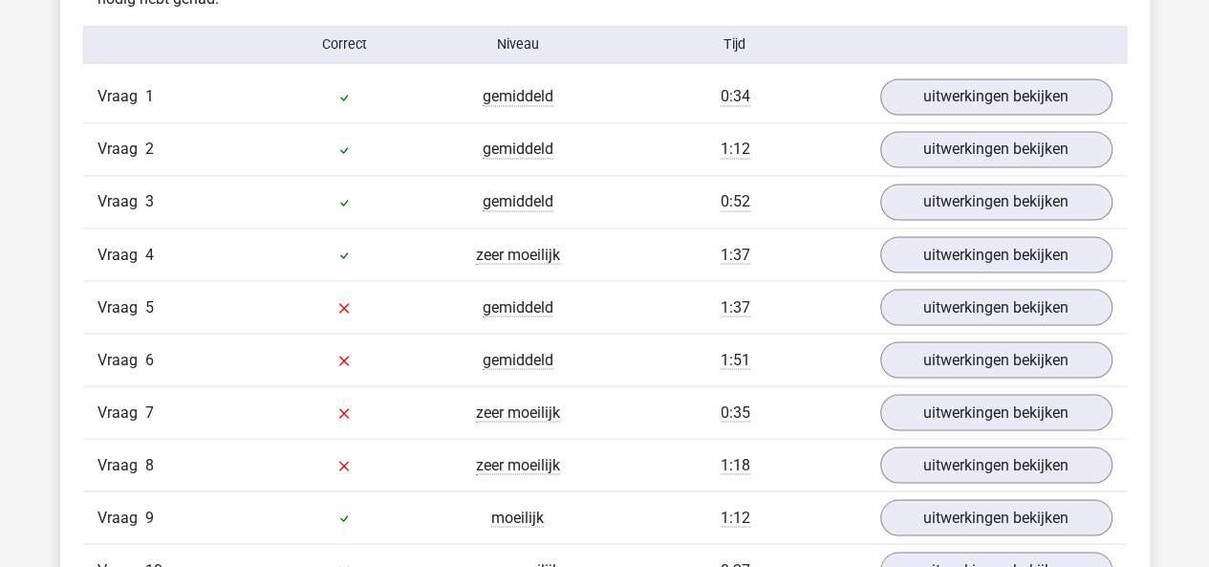
scroll to position [1584, 0]
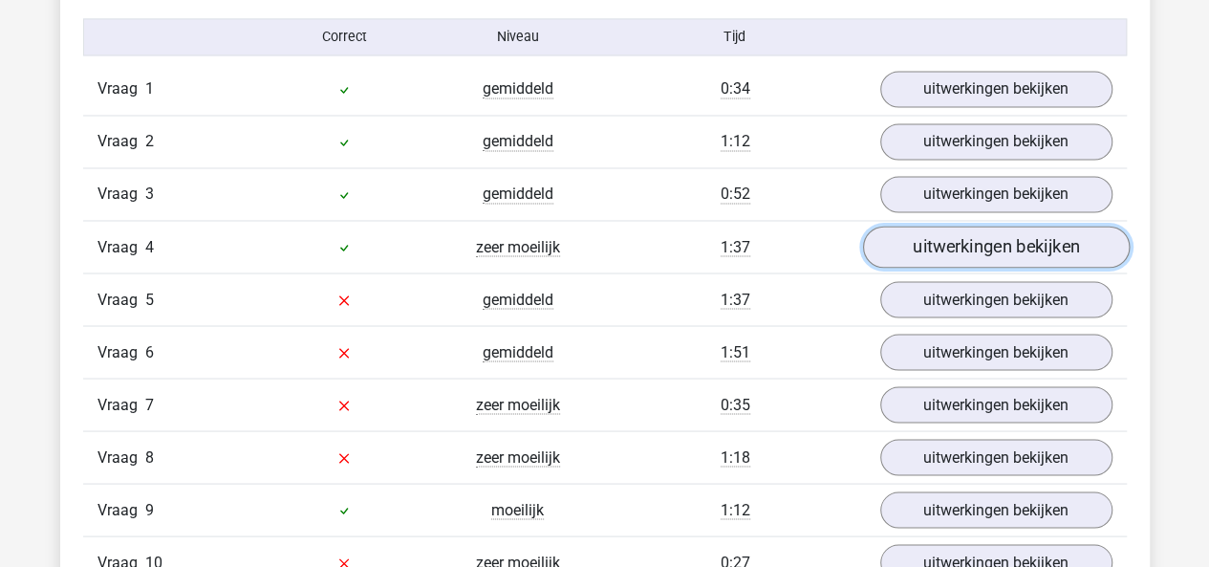
click at [890, 244] on link "uitwerkingen bekijken" at bounding box center [995, 247] width 267 height 42
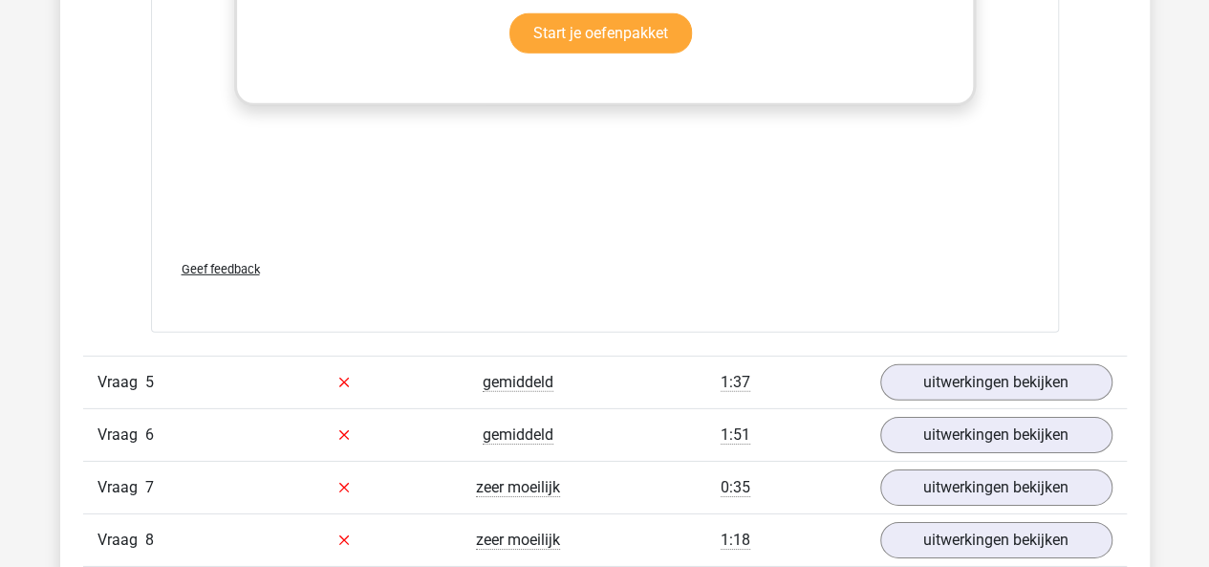
scroll to position [2793, 0]
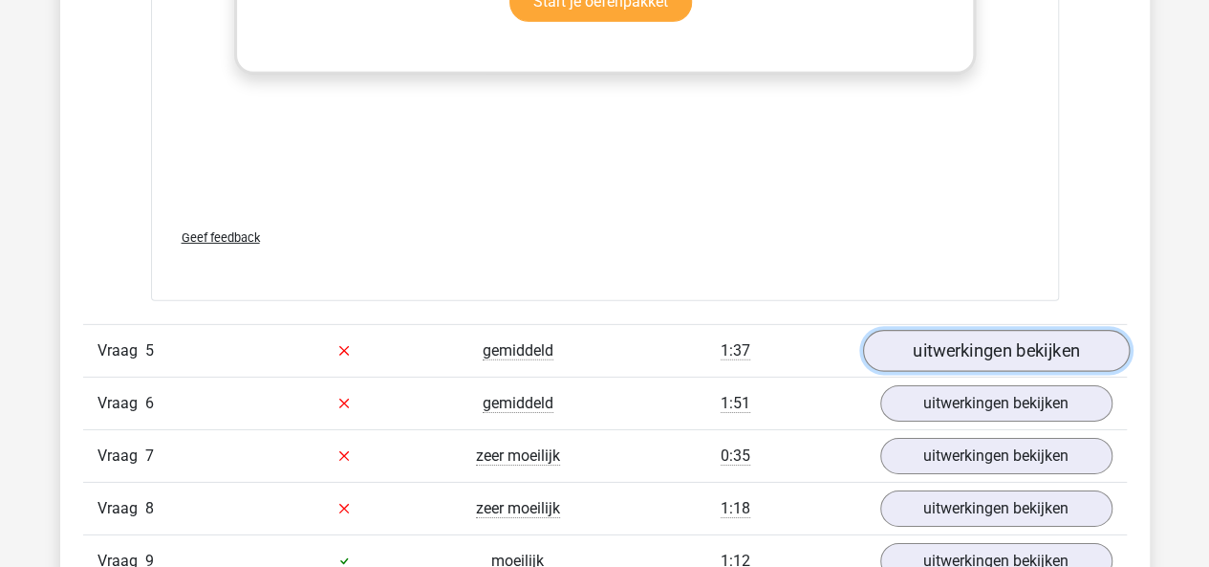
click at [915, 358] on link "uitwerkingen bekijken" at bounding box center [995, 351] width 267 height 42
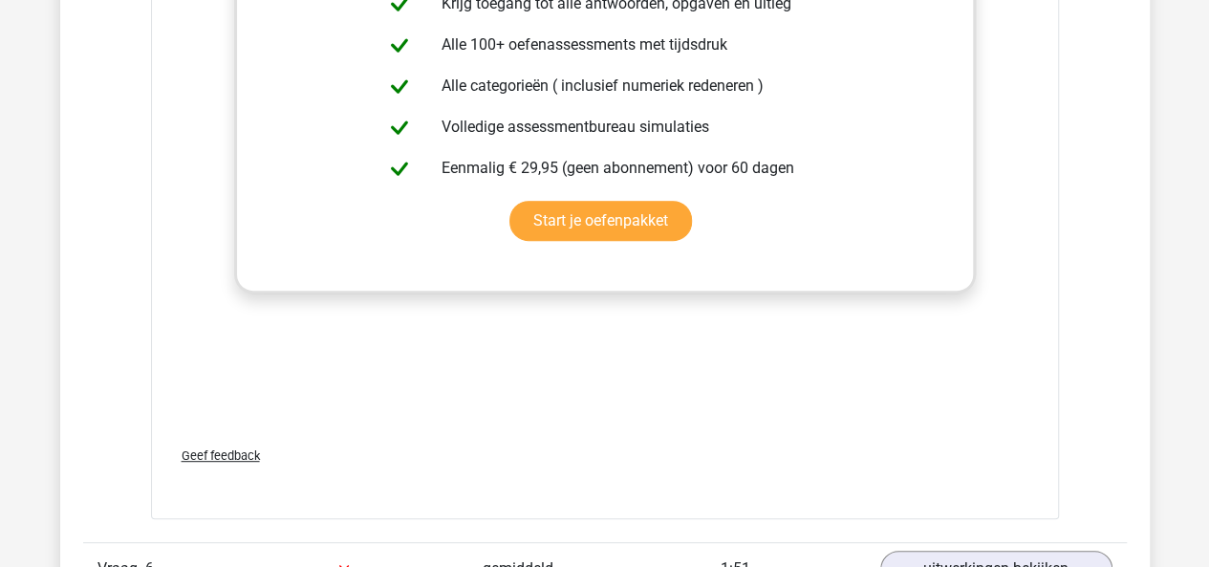
scroll to position [4066, 0]
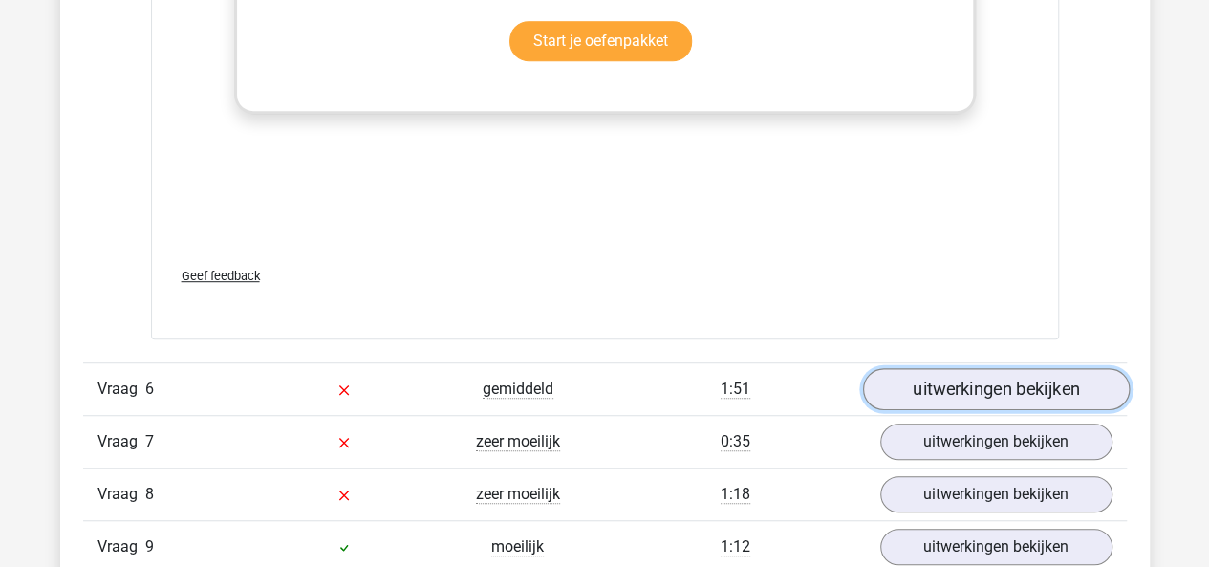
click at [931, 404] on link "uitwerkingen bekijken" at bounding box center [995, 389] width 267 height 42
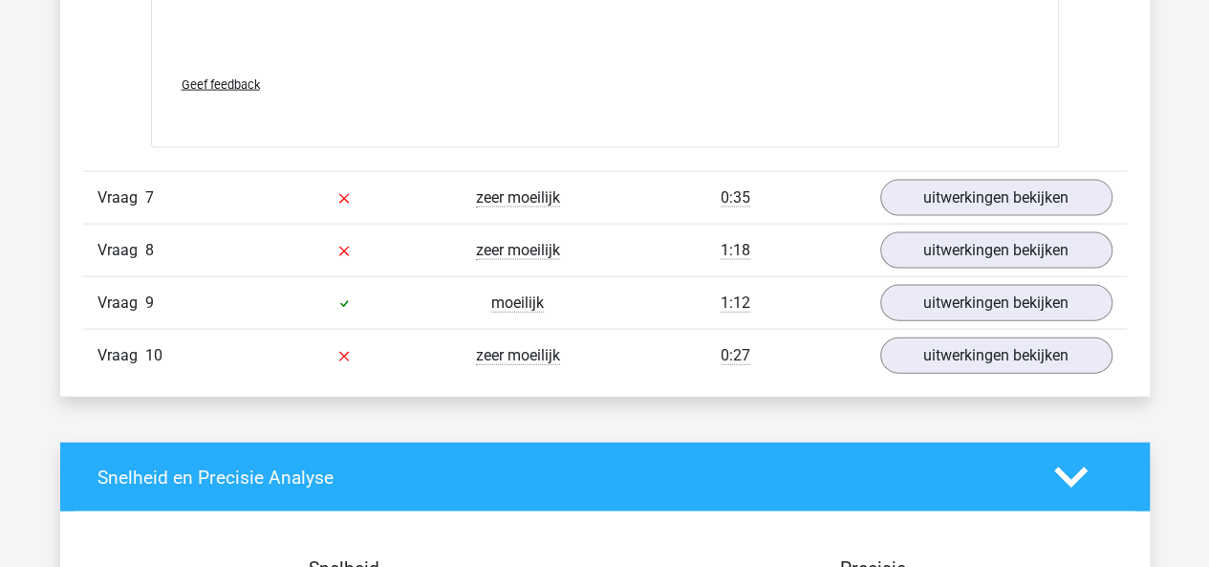
scroll to position [5593, 0]
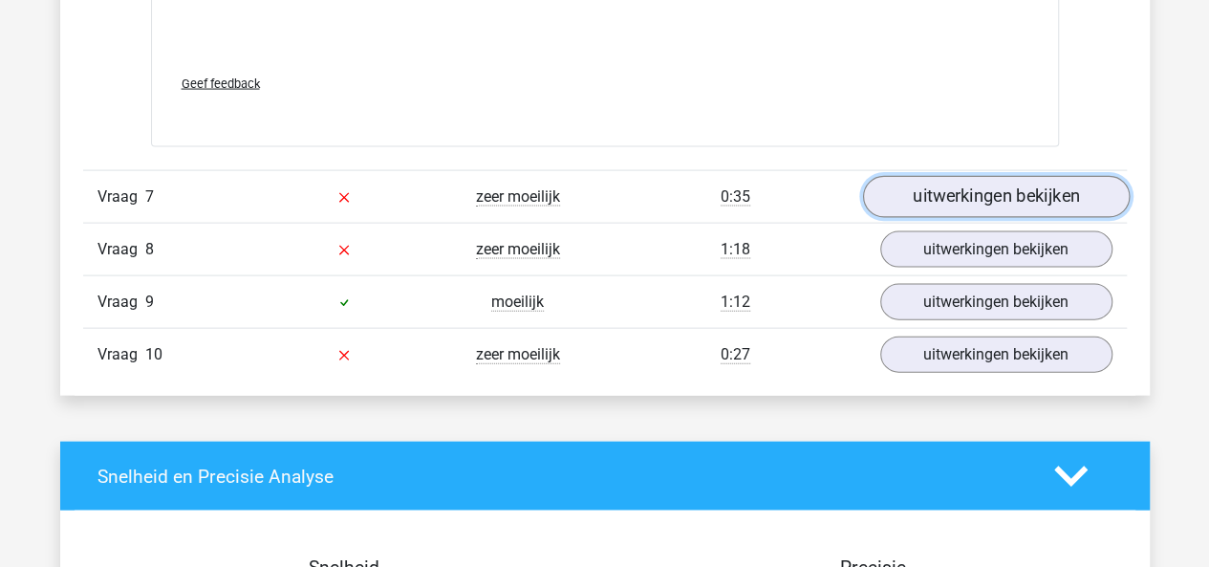
click at [930, 218] on link "uitwerkingen bekijken" at bounding box center [995, 197] width 267 height 42
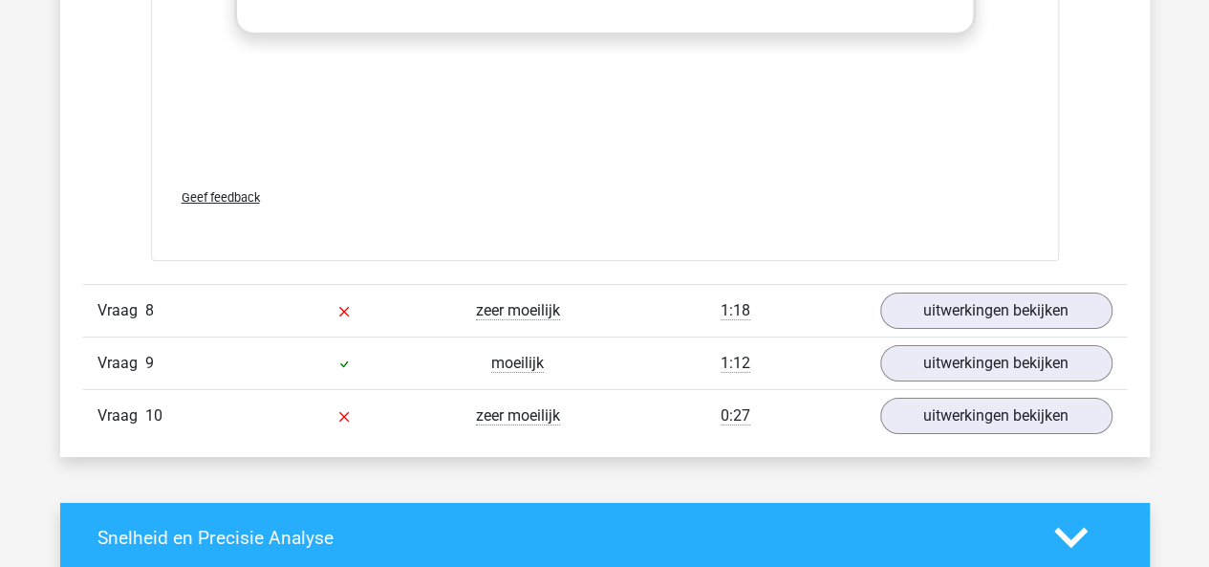
scroll to position [6889, 0]
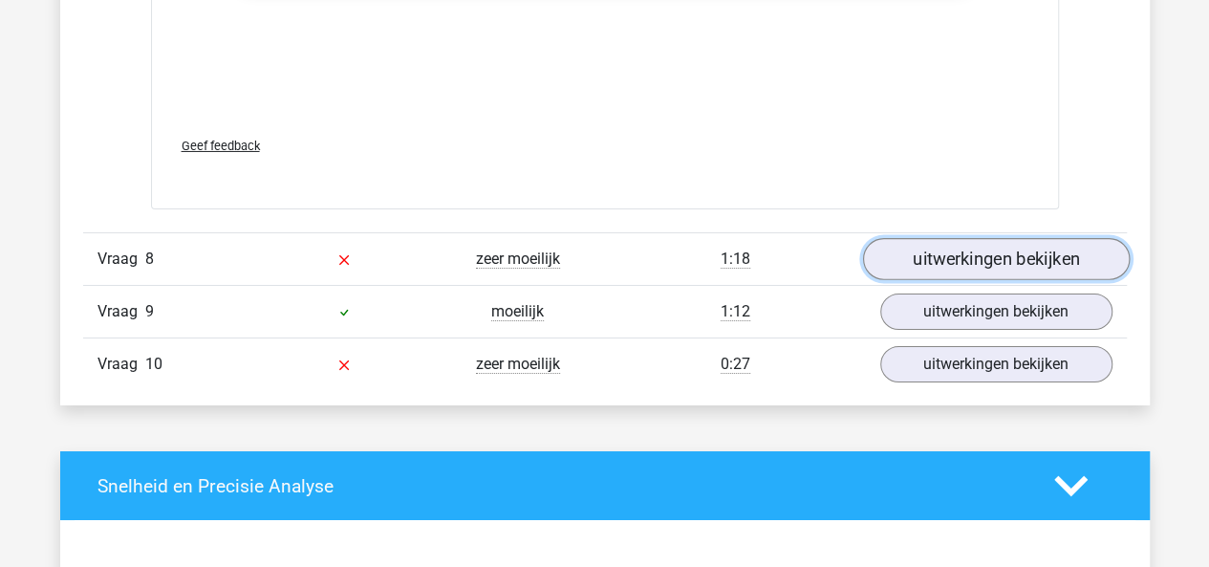
click at [926, 281] on link "uitwerkingen bekijken" at bounding box center [995, 260] width 267 height 42
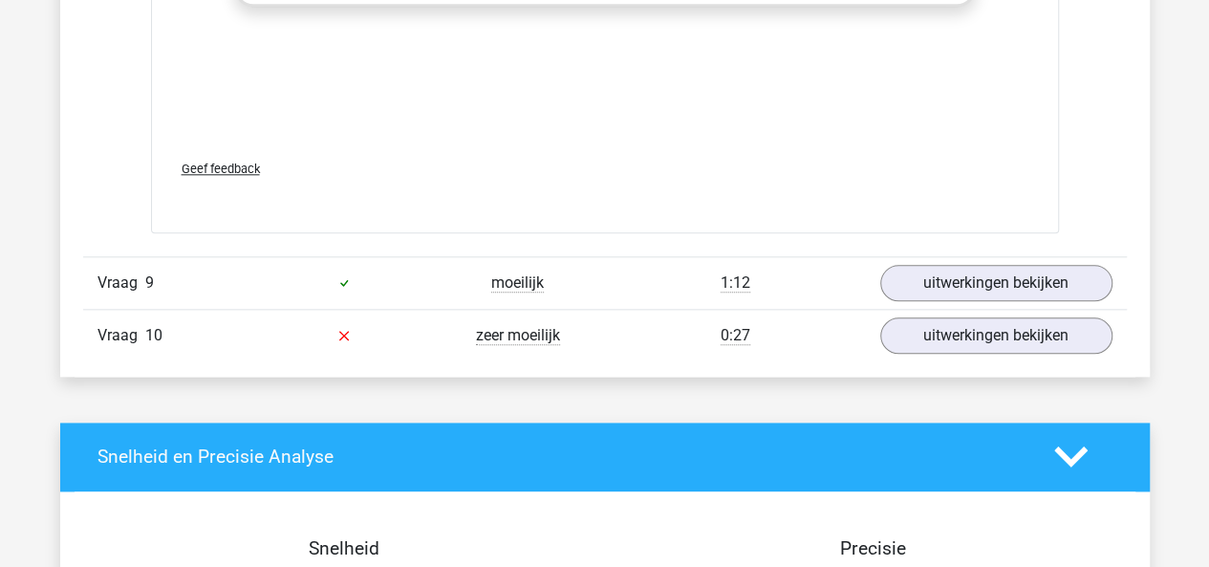
scroll to position [8248, 0]
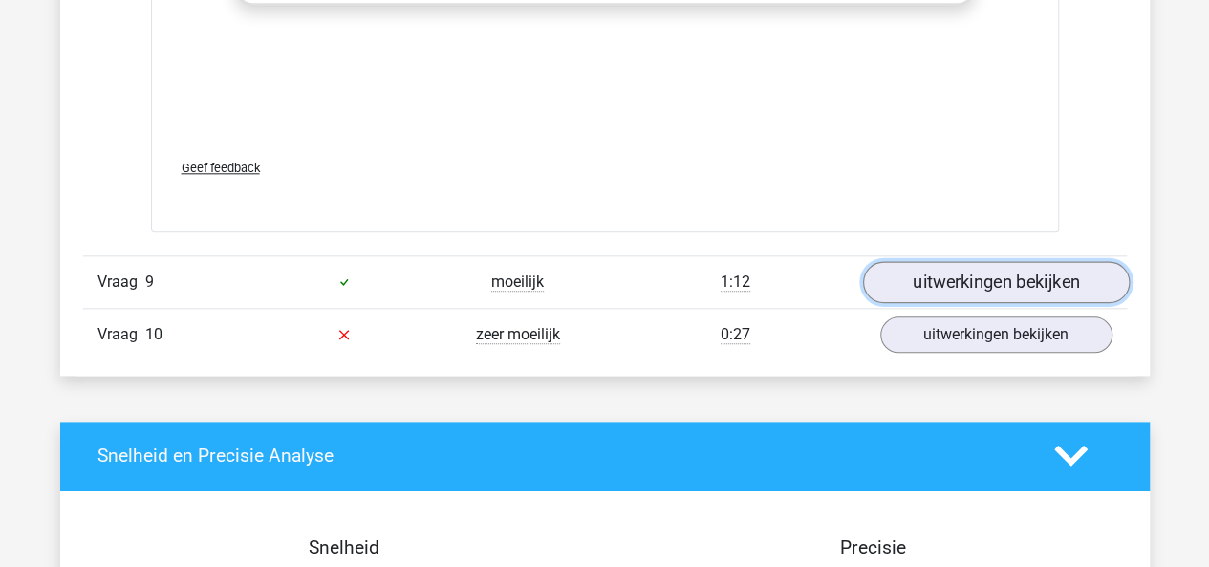
click at [904, 288] on link "uitwerkingen bekijken" at bounding box center [995, 282] width 267 height 42
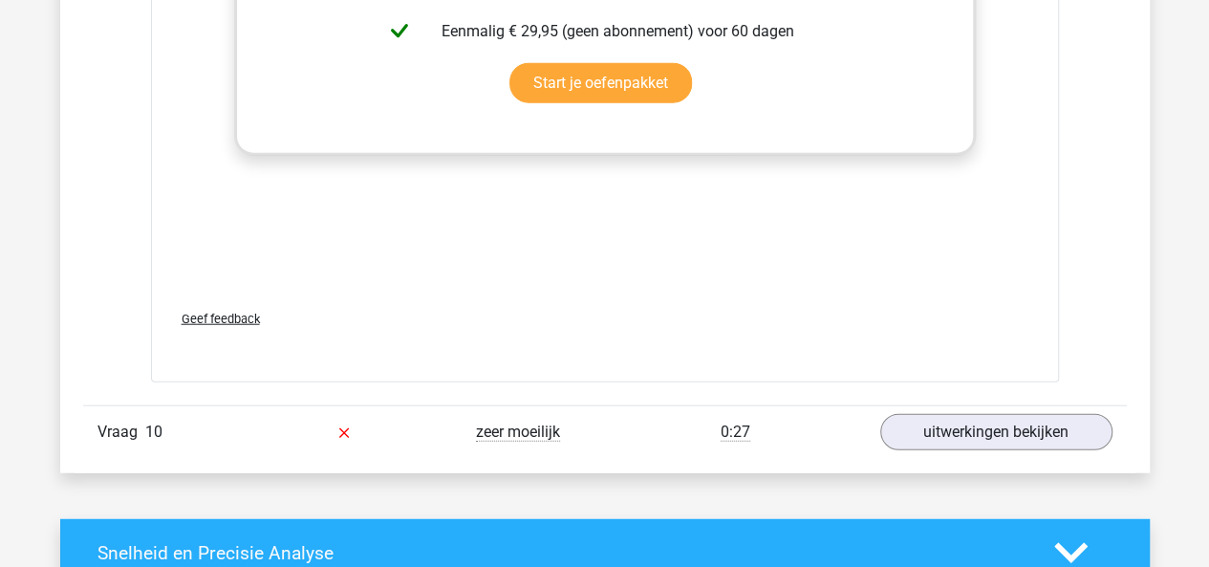
scroll to position [9464, 0]
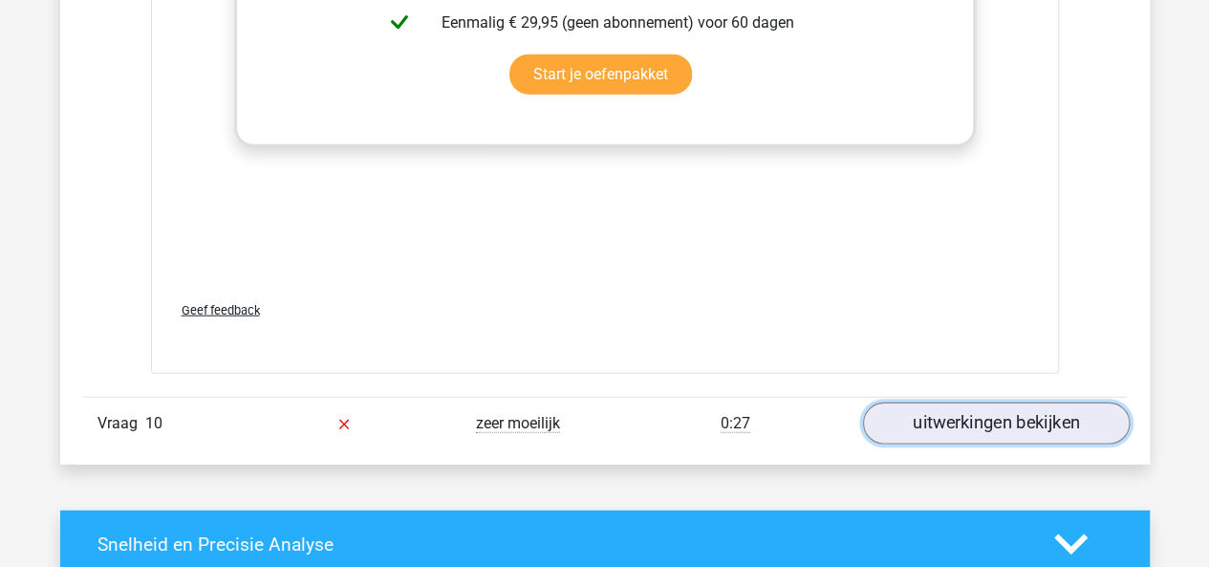
click at [894, 418] on link "uitwerkingen bekijken" at bounding box center [995, 423] width 267 height 42
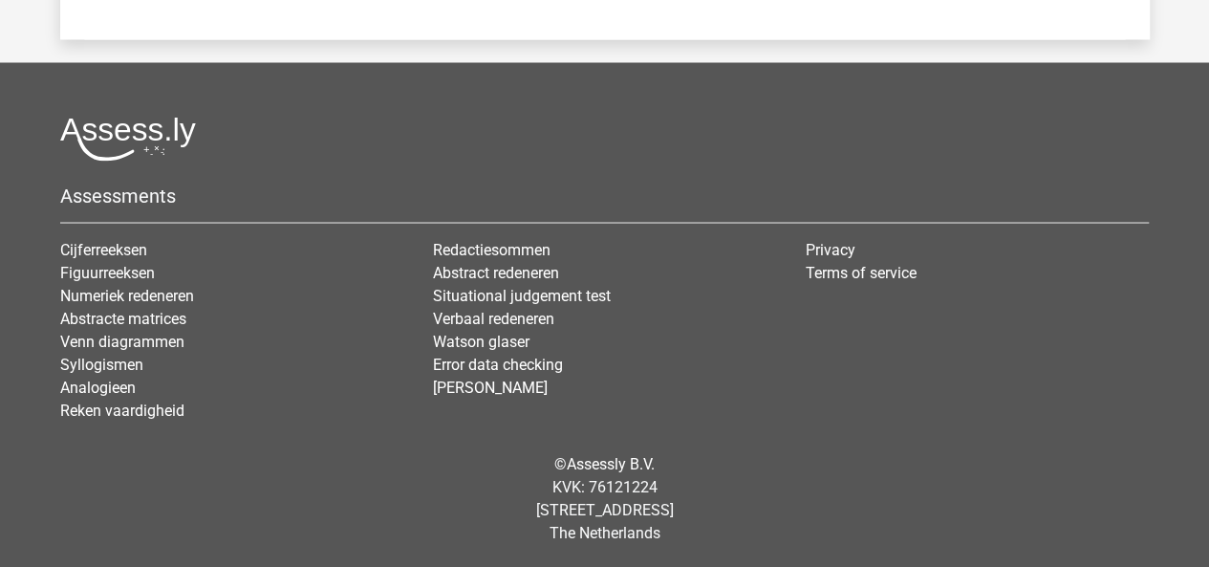
scroll to position [12632, 0]
click at [181, 300] on link "Numeriek redeneren" at bounding box center [127, 295] width 134 height 18
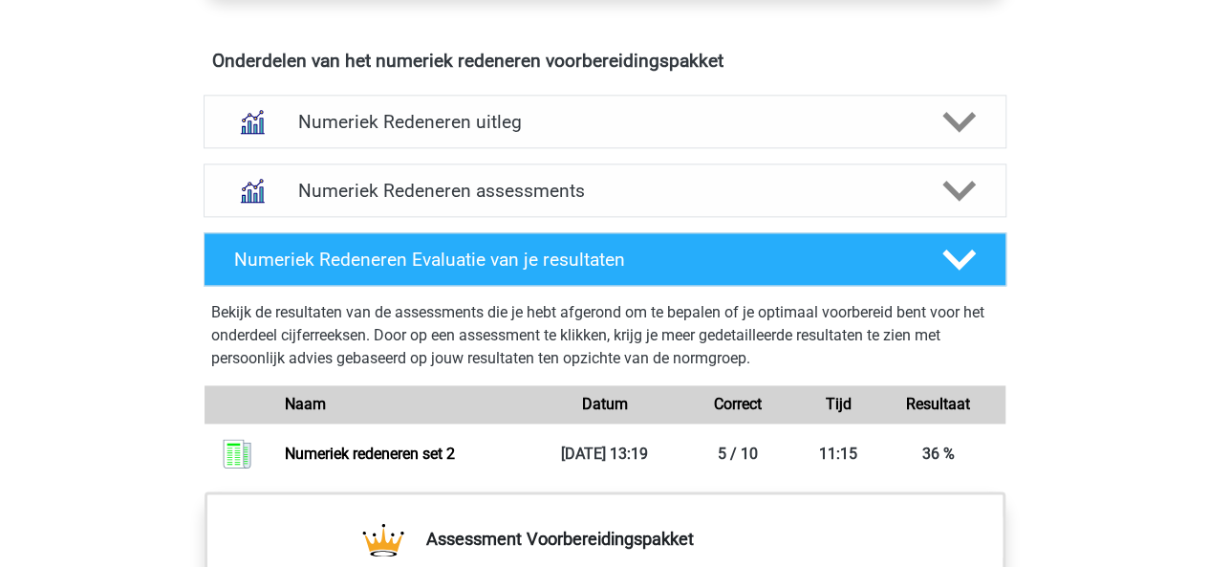
scroll to position [1223, 0]
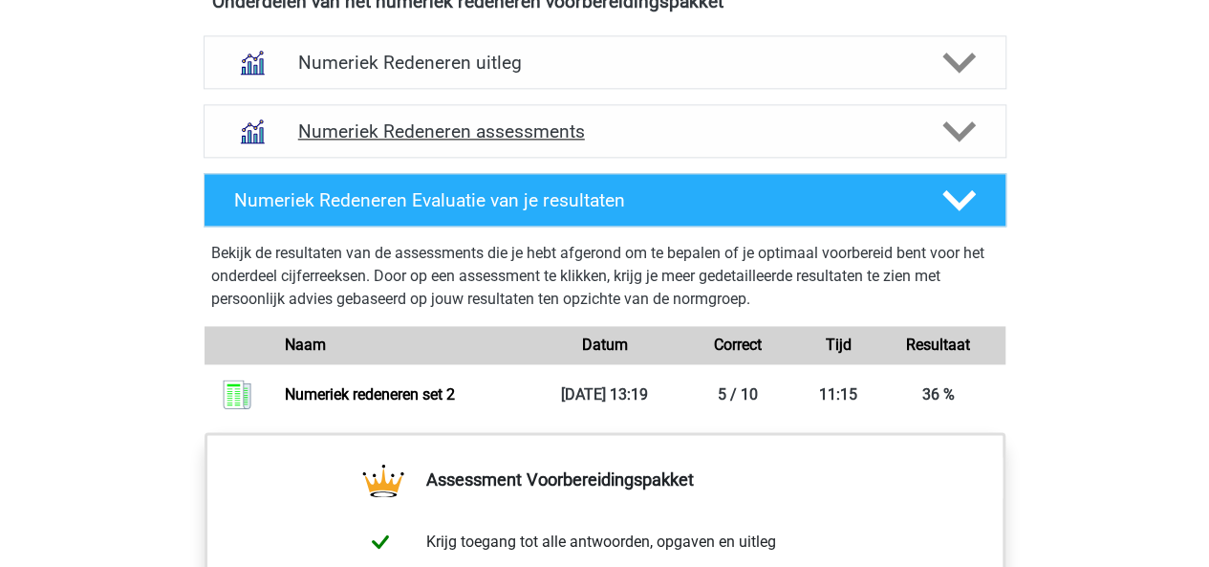
click at [955, 118] on icon at bounding box center [958, 131] width 33 height 33
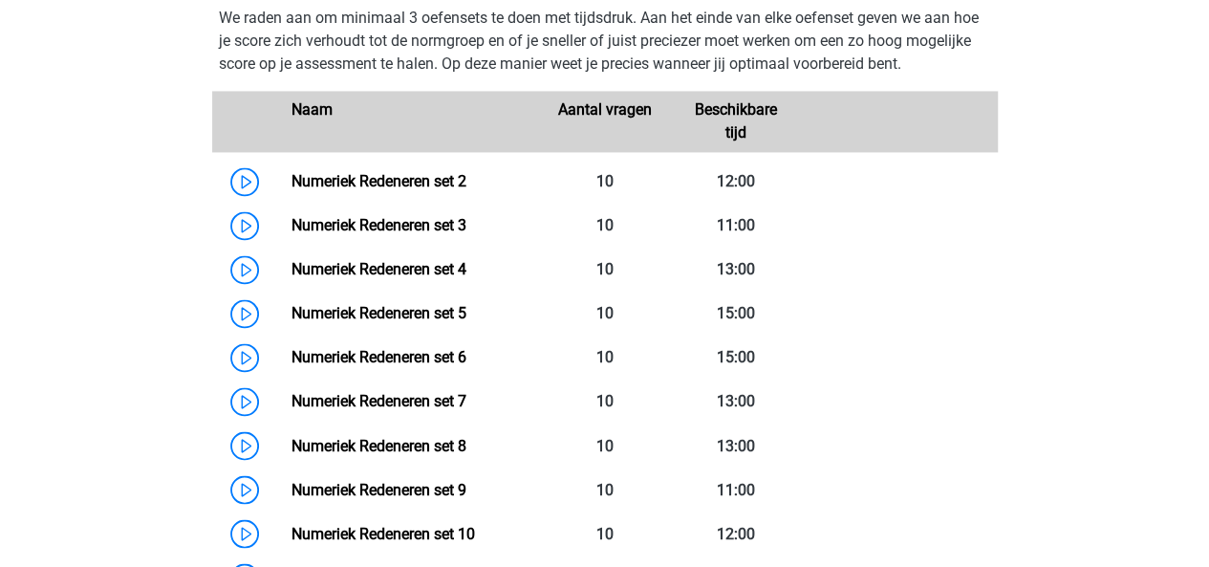
scroll to position [1390, 0]
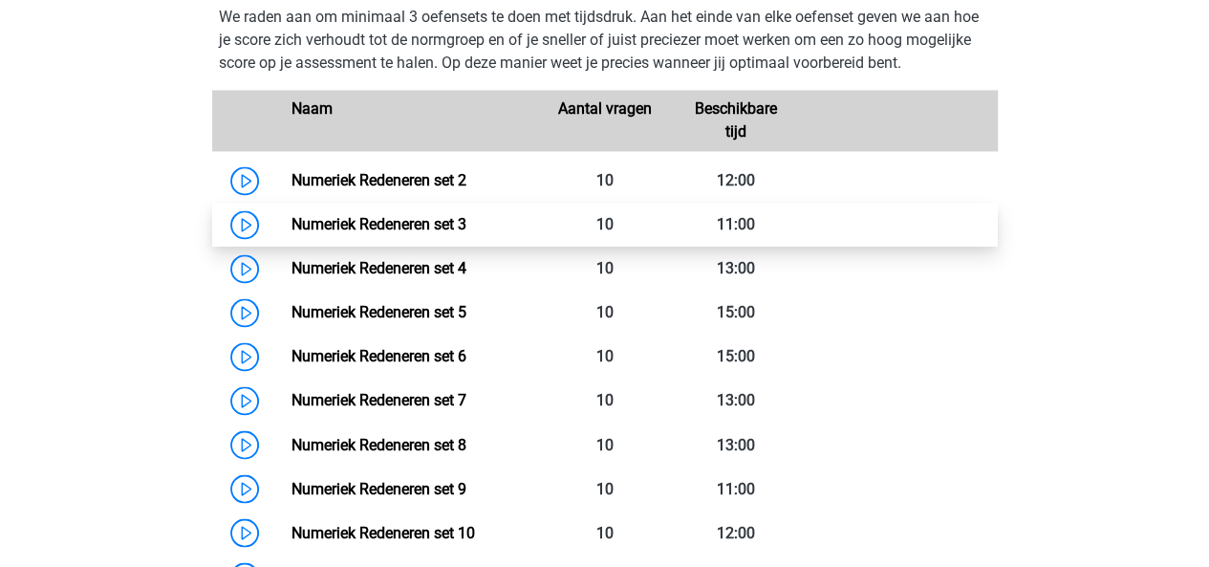
click at [441, 223] on link "Numeriek Redeneren set 3" at bounding box center [378, 224] width 175 height 18
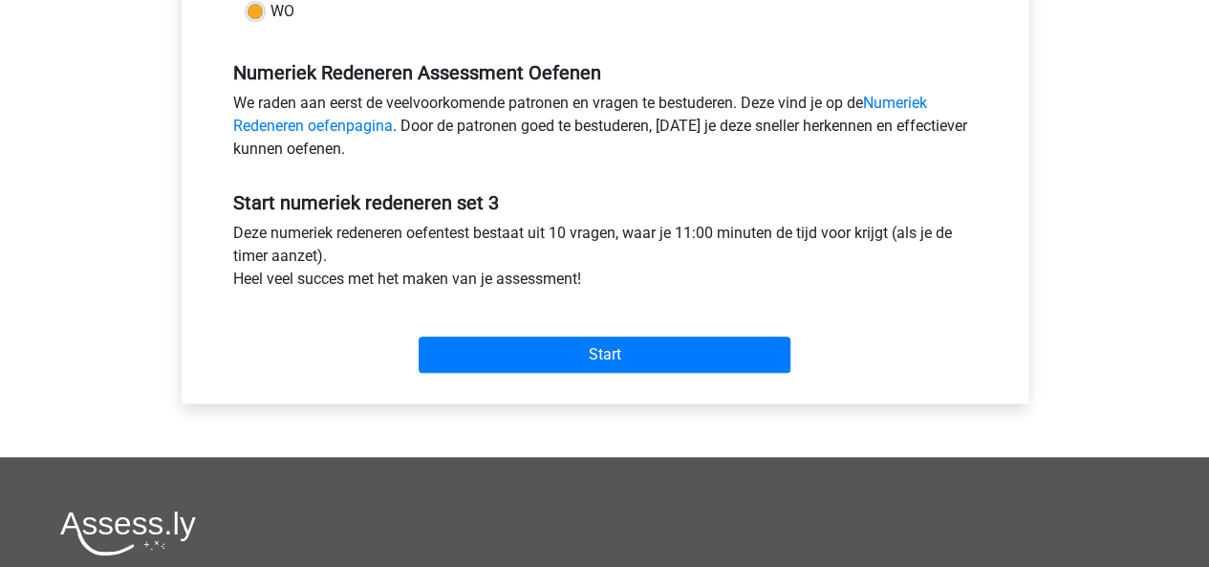
scroll to position [558, 0]
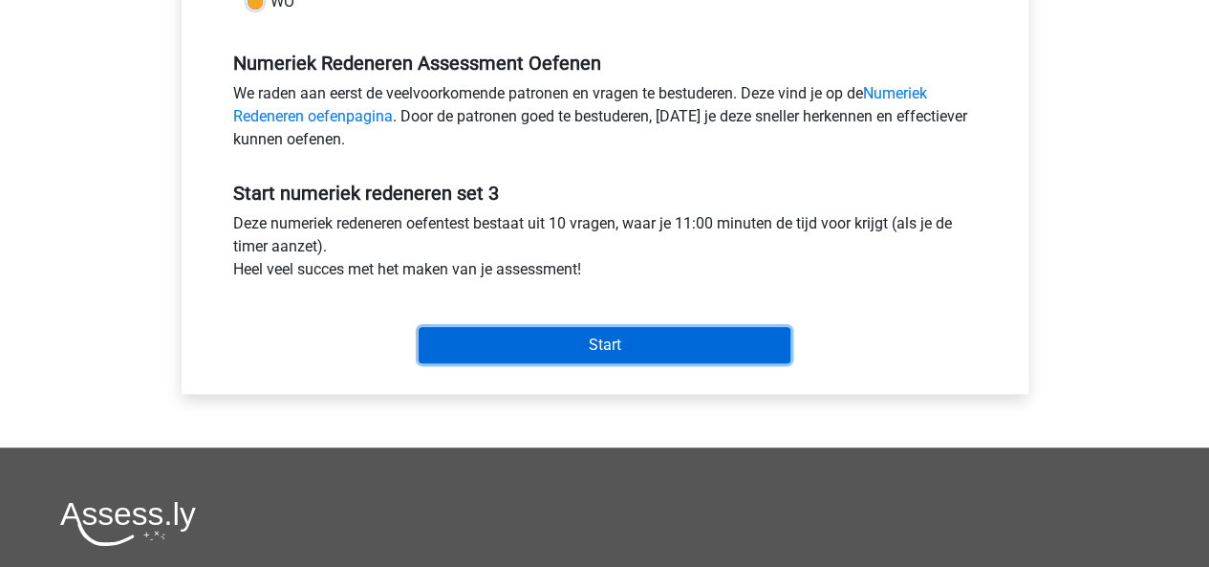
click at [527, 351] on input "Start" at bounding box center [604, 345] width 372 height 36
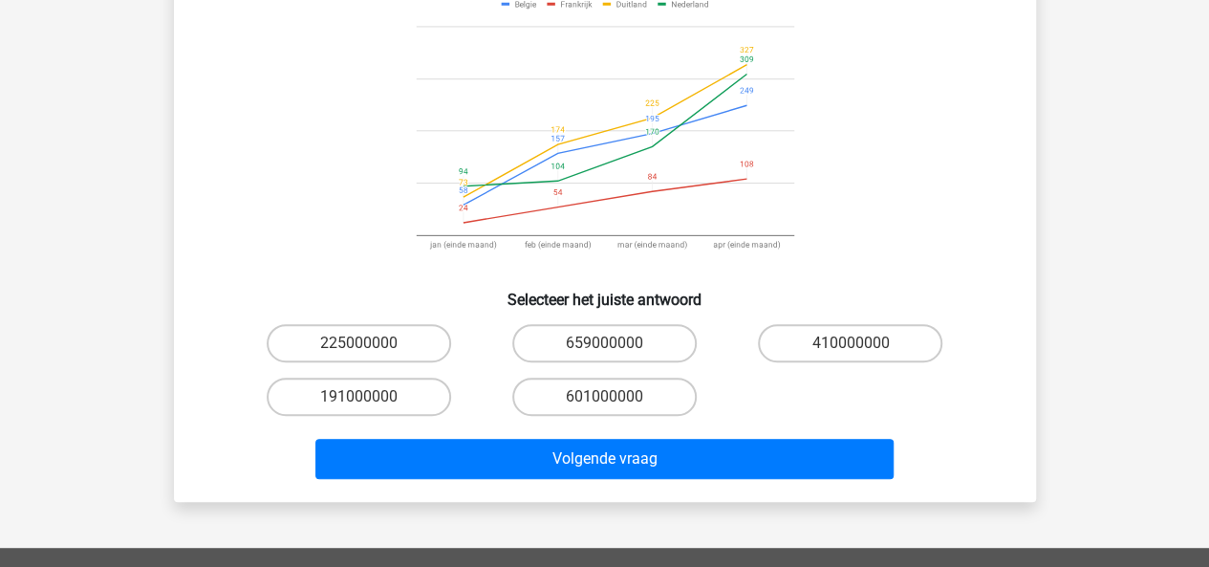
scroll to position [216, 0]
click at [306, 398] on label "191000000" at bounding box center [359, 396] width 184 height 38
click at [358, 398] on input "191000000" at bounding box center [364, 403] width 12 height 12
radio input "true"
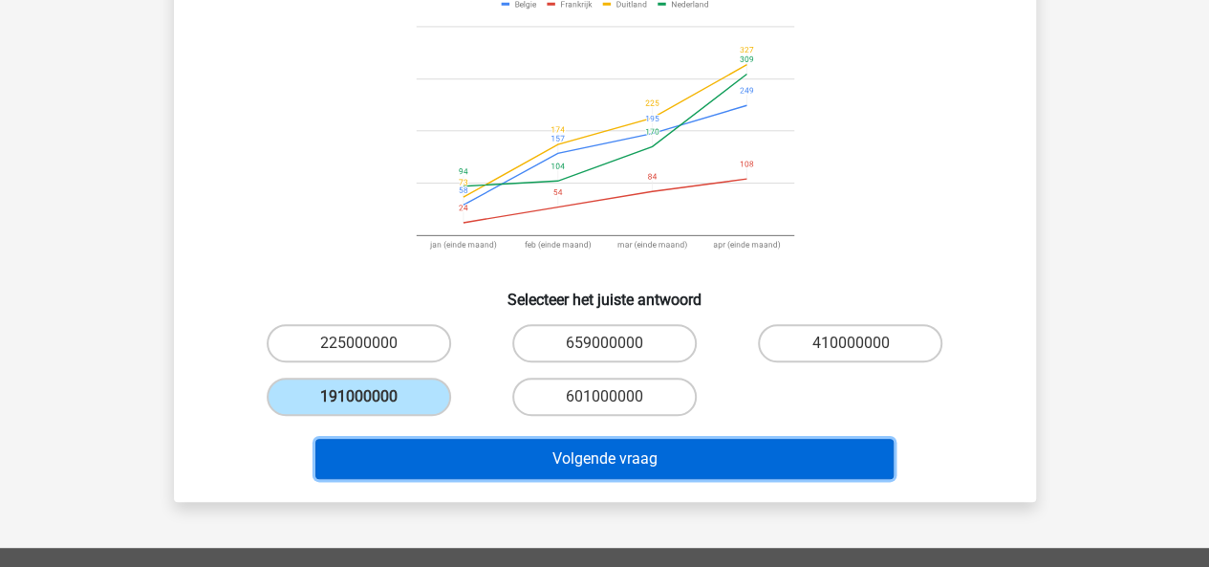
click at [367, 466] on button "Volgende vraag" at bounding box center [604, 459] width 578 height 40
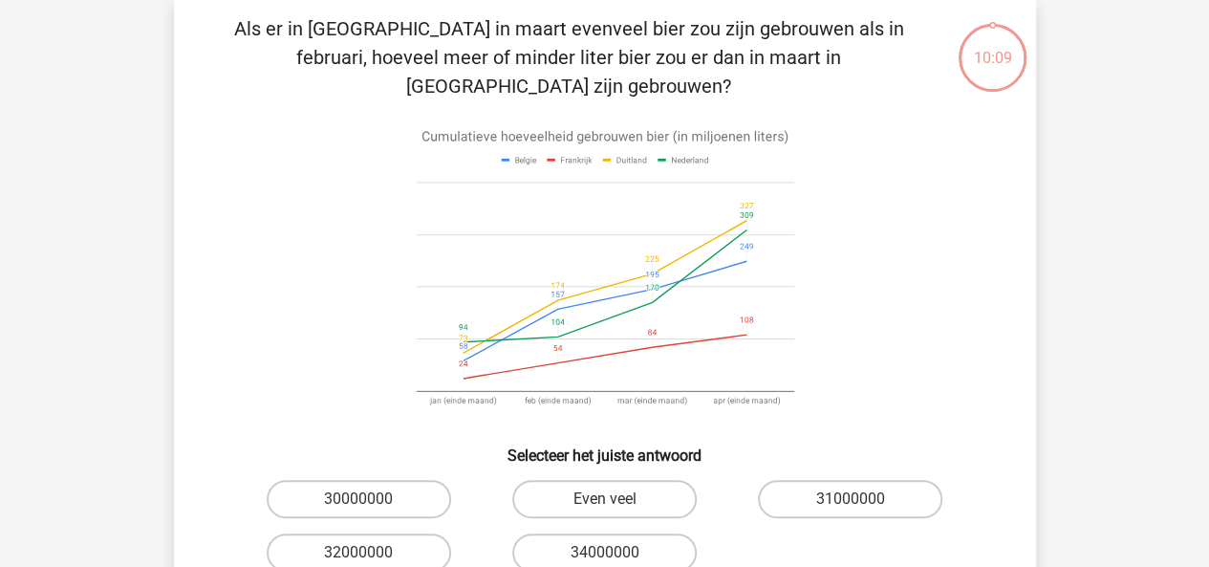
scroll to position [88, 0]
click at [566, 481] on label "Even veel" at bounding box center [604, 500] width 184 height 38
click at [604, 500] on input "Even veel" at bounding box center [610, 506] width 12 height 12
radio input "true"
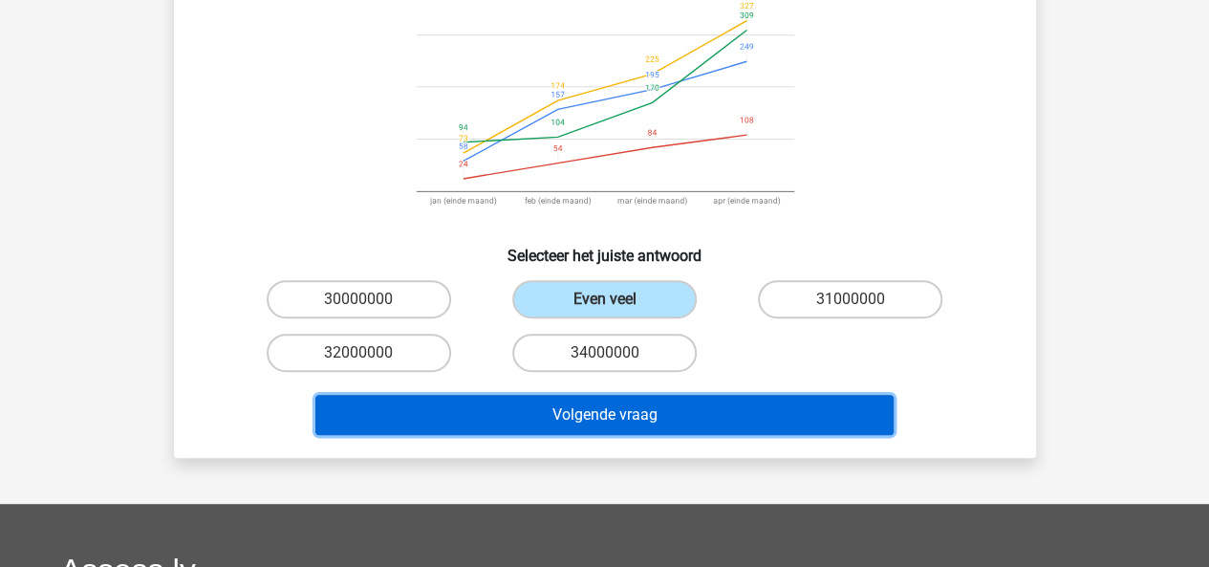
click at [460, 397] on button "Volgende vraag" at bounding box center [604, 415] width 578 height 40
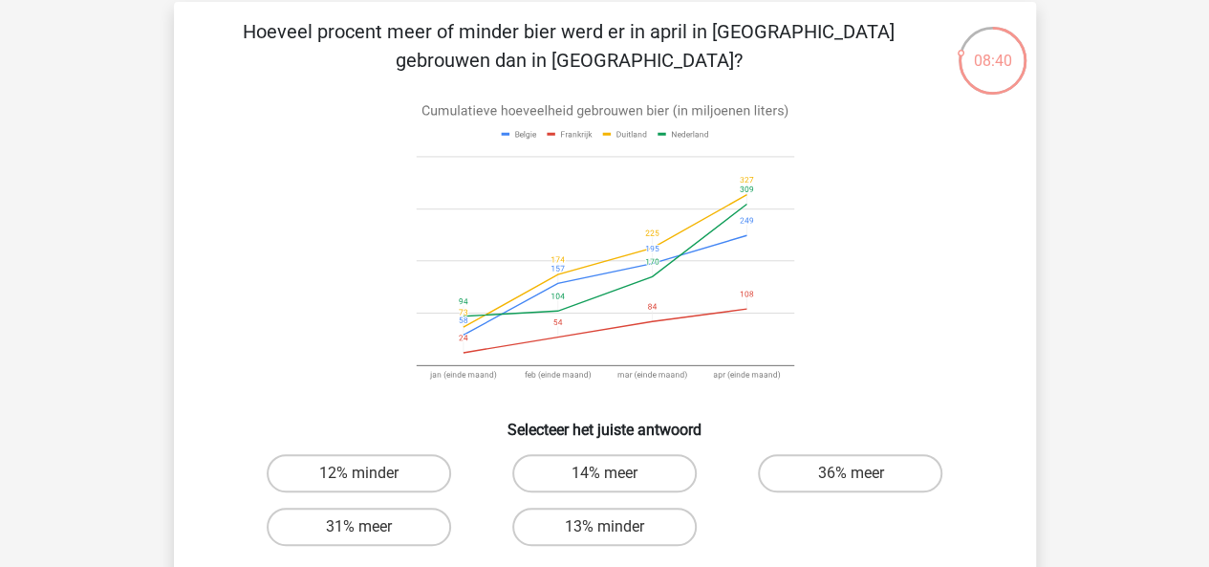
scroll to position [83, 0]
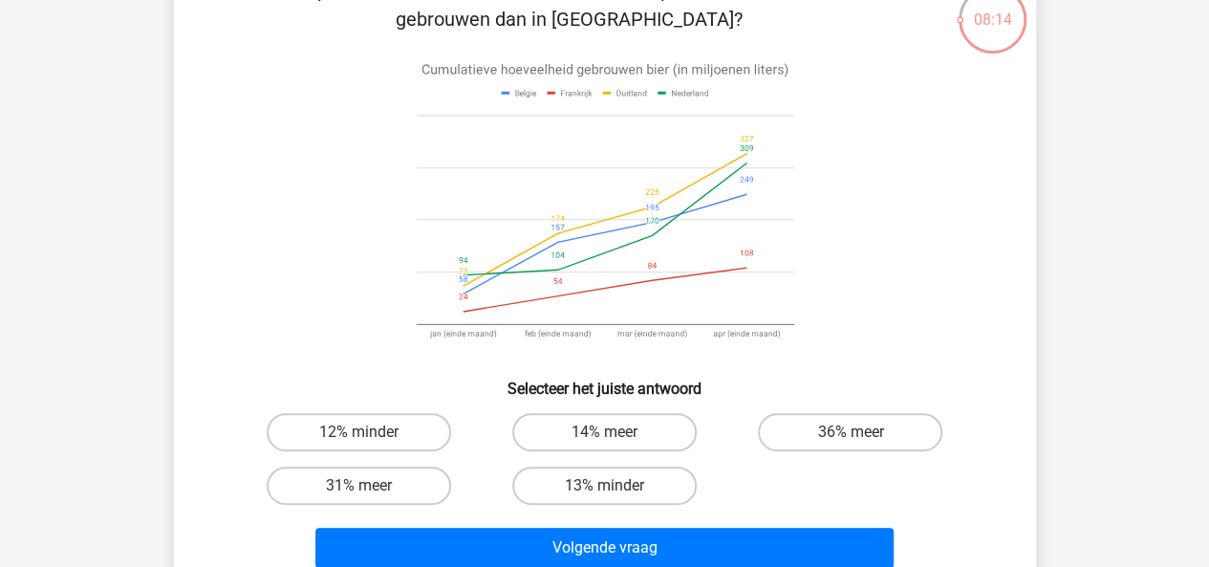
click at [286, 155] on icon at bounding box center [605, 206] width 770 height 315
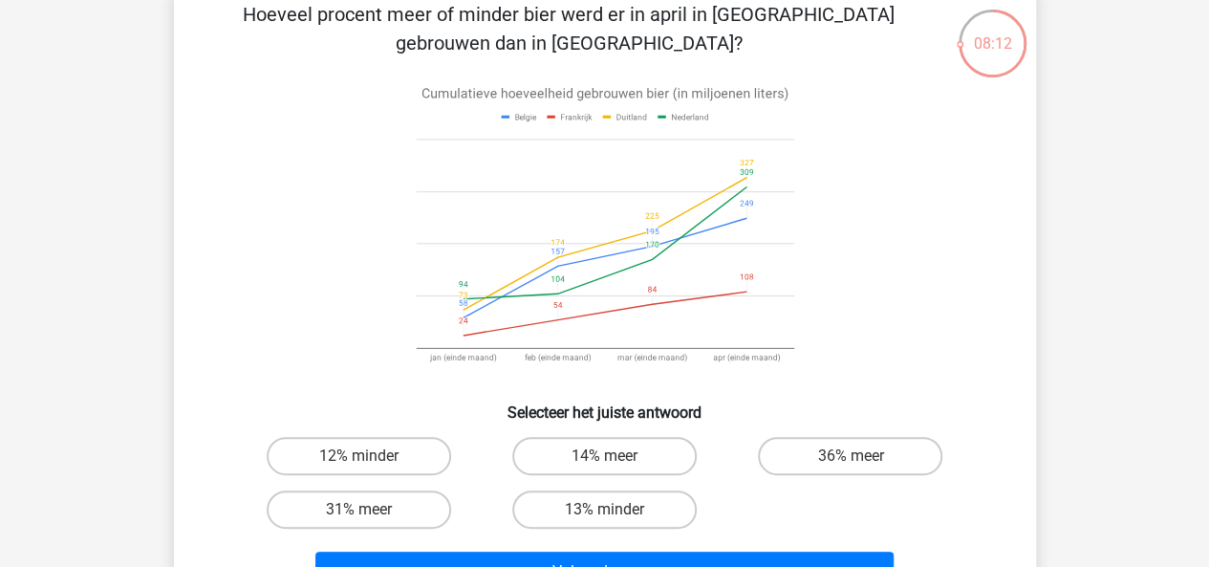
scroll to position [102, 0]
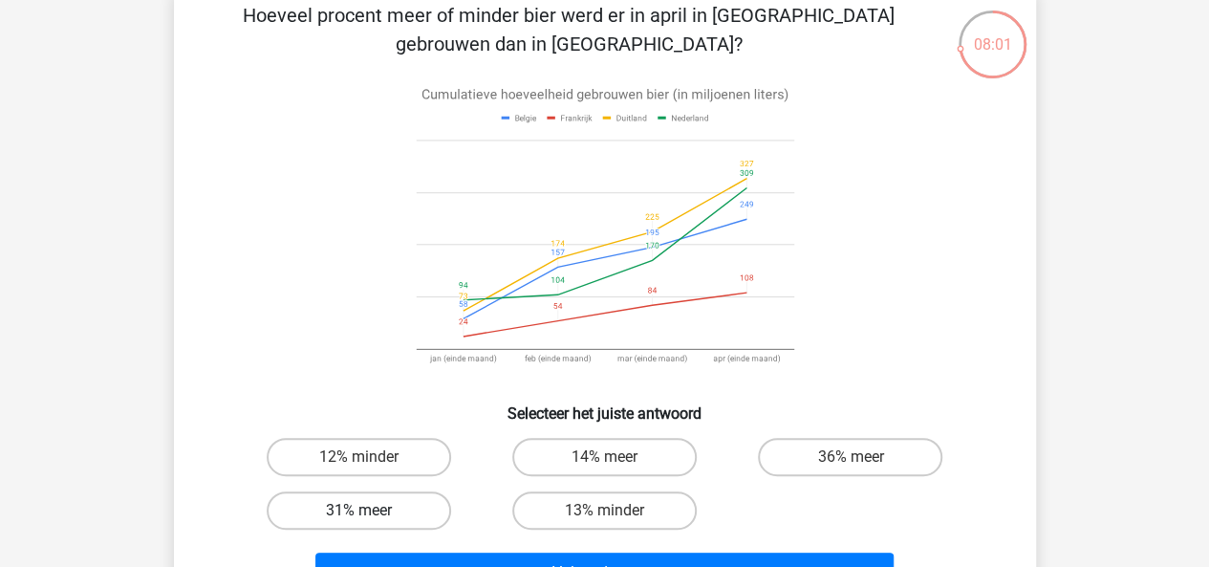
click at [329, 519] on label "31% meer" at bounding box center [359, 510] width 184 height 38
click at [358, 519] on input "31% meer" at bounding box center [364, 516] width 12 height 12
radio input "true"
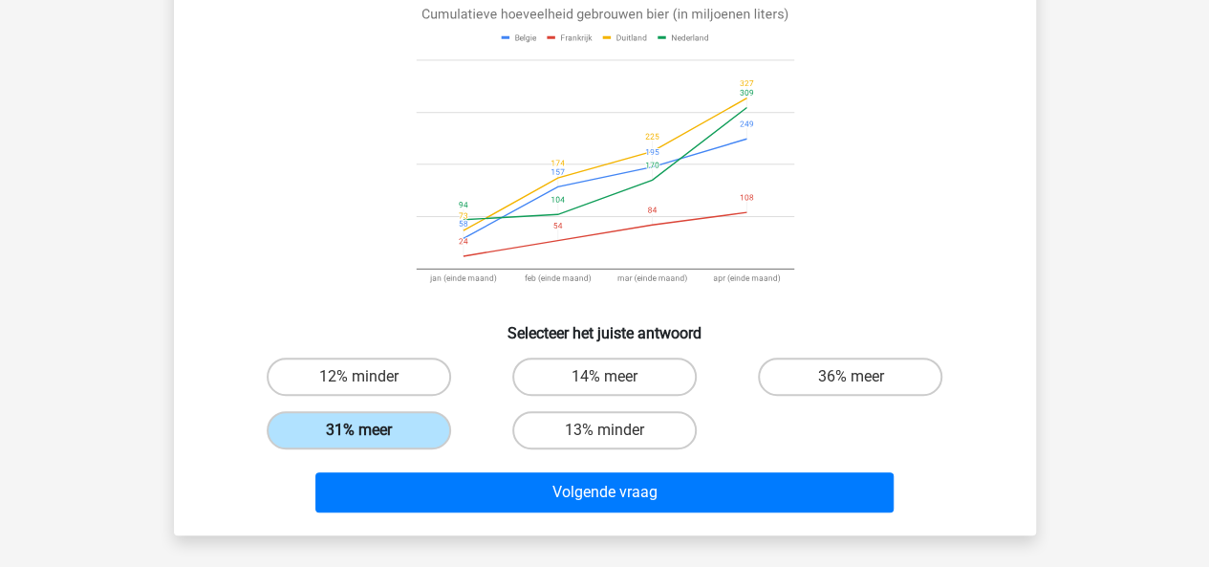
scroll to position [188, 0]
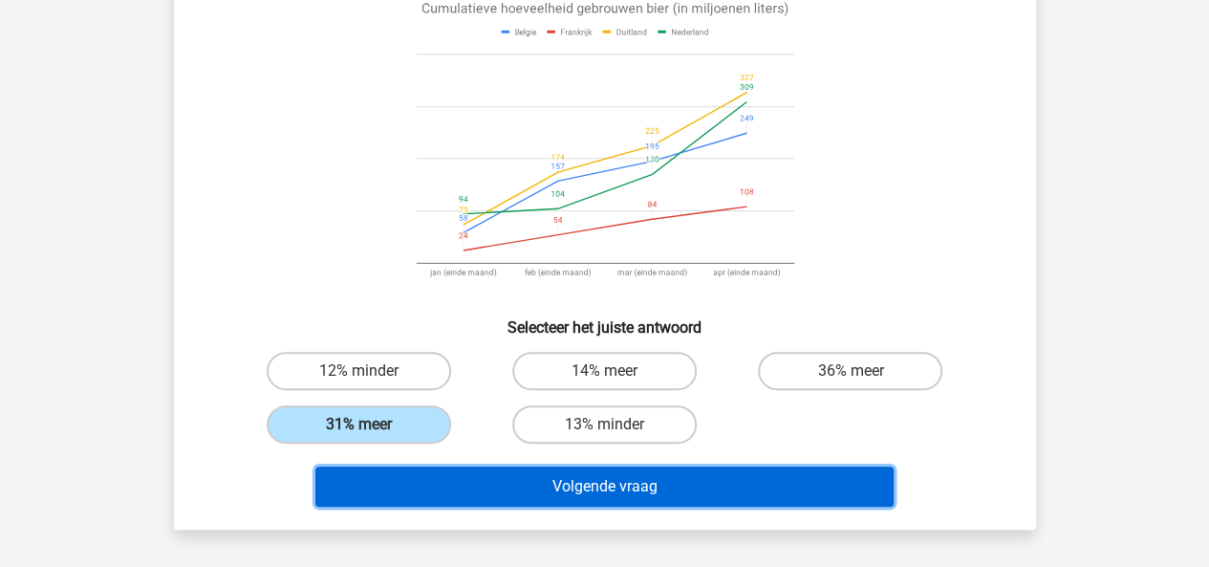
click at [391, 499] on button "Volgende vraag" at bounding box center [604, 486] width 578 height 40
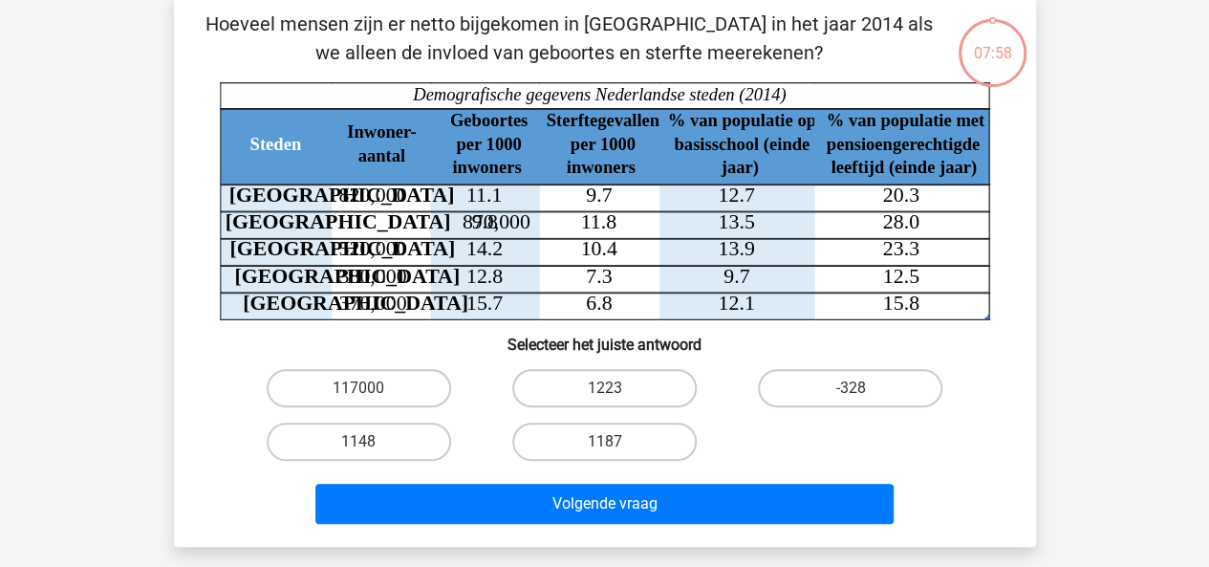
scroll to position [88, 0]
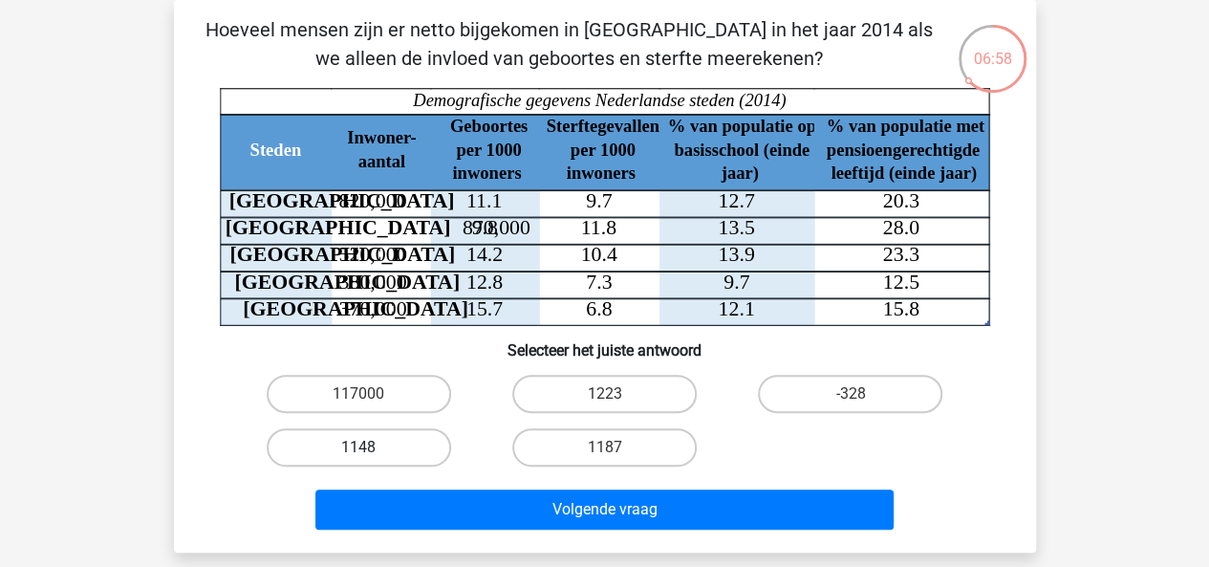
click at [343, 457] on label "1148" at bounding box center [359, 447] width 184 height 38
click at [358, 457] on input "1148" at bounding box center [364, 453] width 12 height 12
radio input "true"
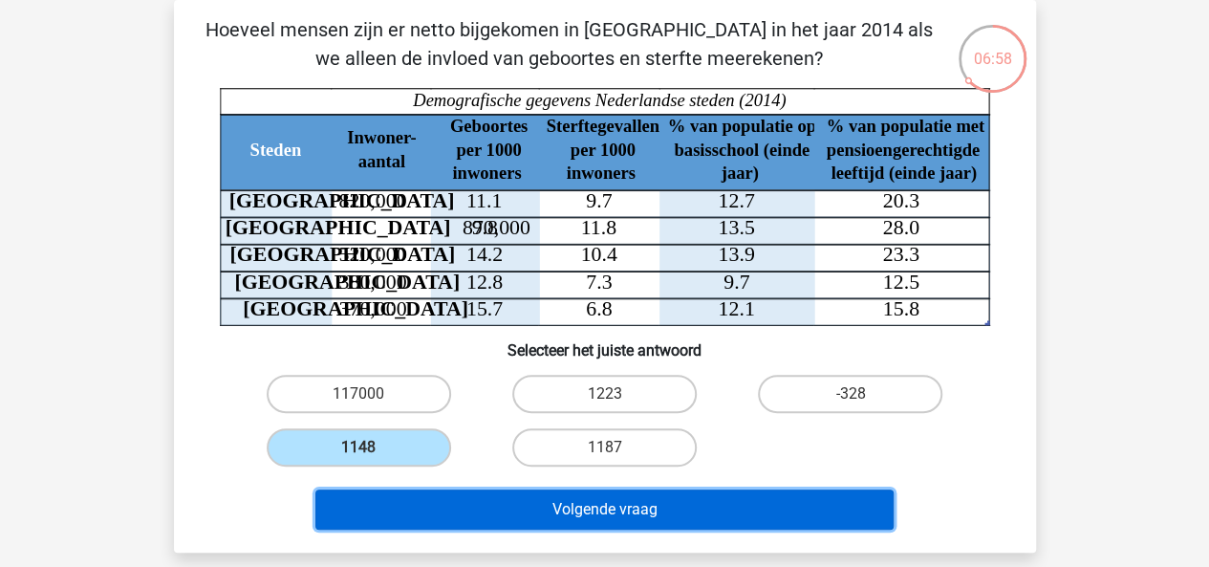
click at [364, 512] on button "Volgende vraag" at bounding box center [604, 509] width 578 height 40
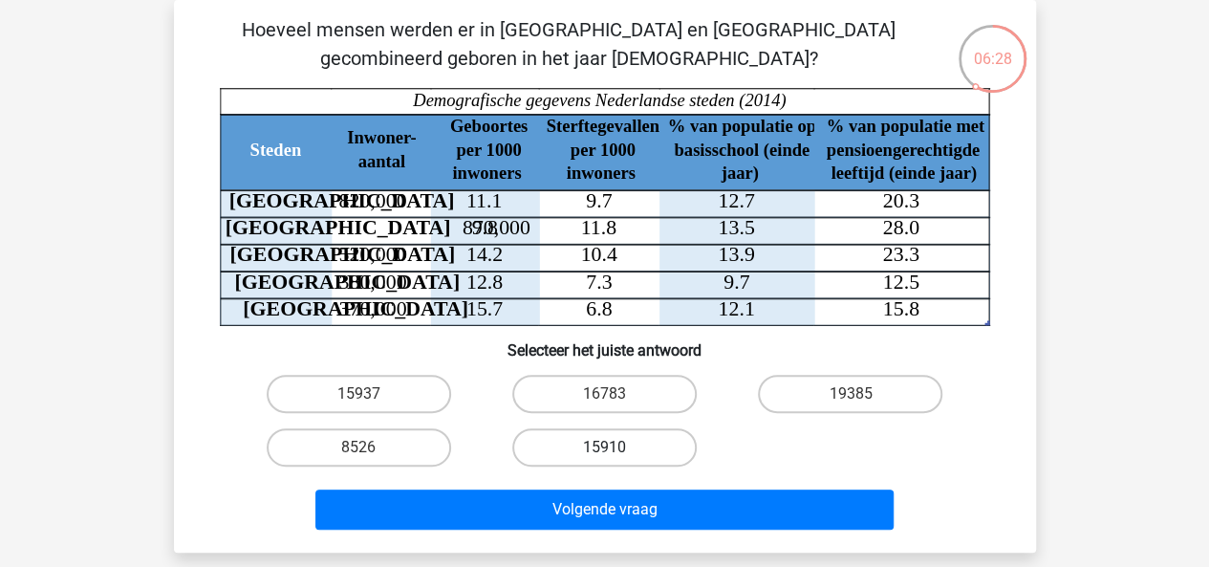
click at [556, 456] on label "15910" at bounding box center [604, 447] width 184 height 38
click at [604, 456] on input "15910" at bounding box center [610, 453] width 12 height 12
radio input "true"
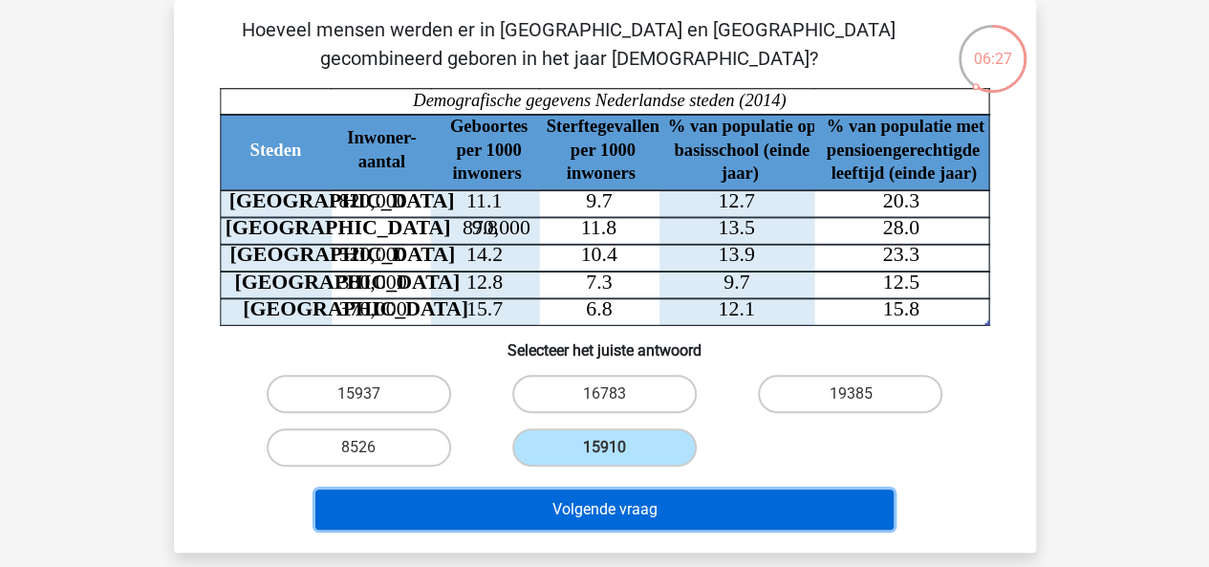
click at [529, 521] on button "Volgende vraag" at bounding box center [604, 509] width 578 height 40
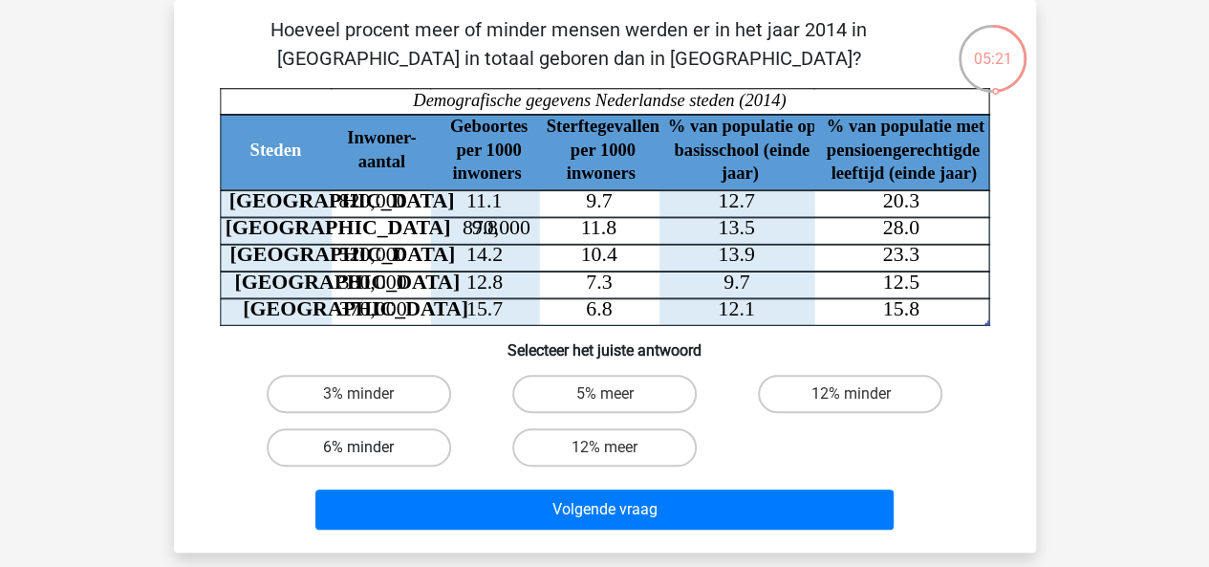
click at [337, 458] on label "6% minder" at bounding box center [359, 447] width 184 height 38
click at [358, 458] on input "6% minder" at bounding box center [364, 453] width 12 height 12
radio input "true"
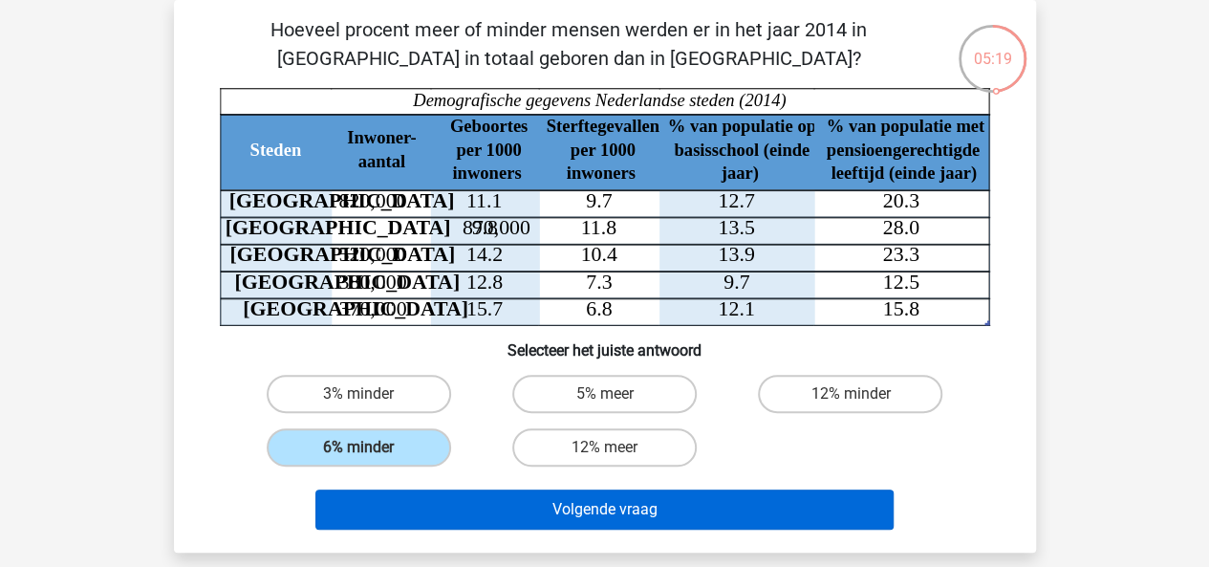
click at [373, 518] on button "Volgende vraag" at bounding box center [604, 509] width 578 height 40
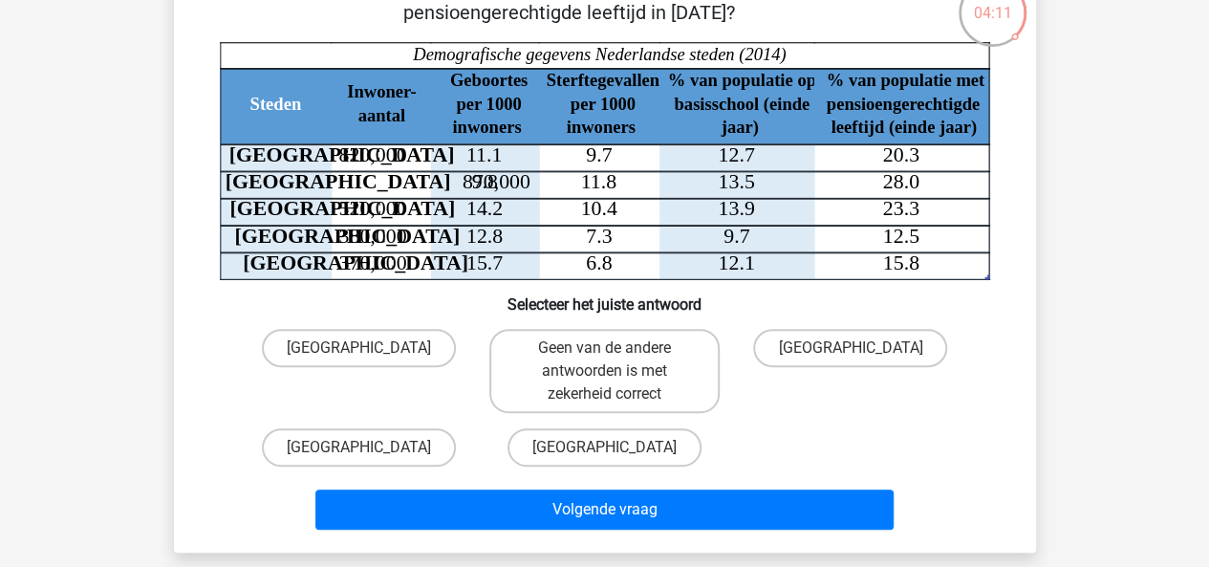
scroll to position [152, 0]
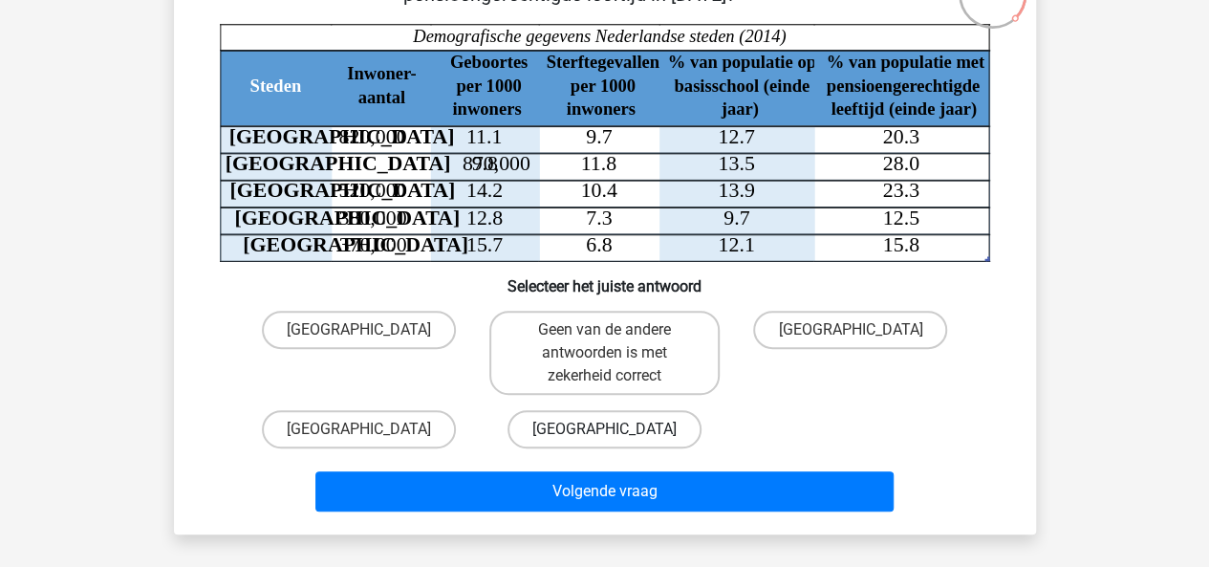
click at [569, 443] on label "[GEOGRAPHIC_DATA]" at bounding box center [604, 429] width 194 height 38
click at [604, 441] on input "[GEOGRAPHIC_DATA]" at bounding box center [610, 435] width 12 height 12
radio input "true"
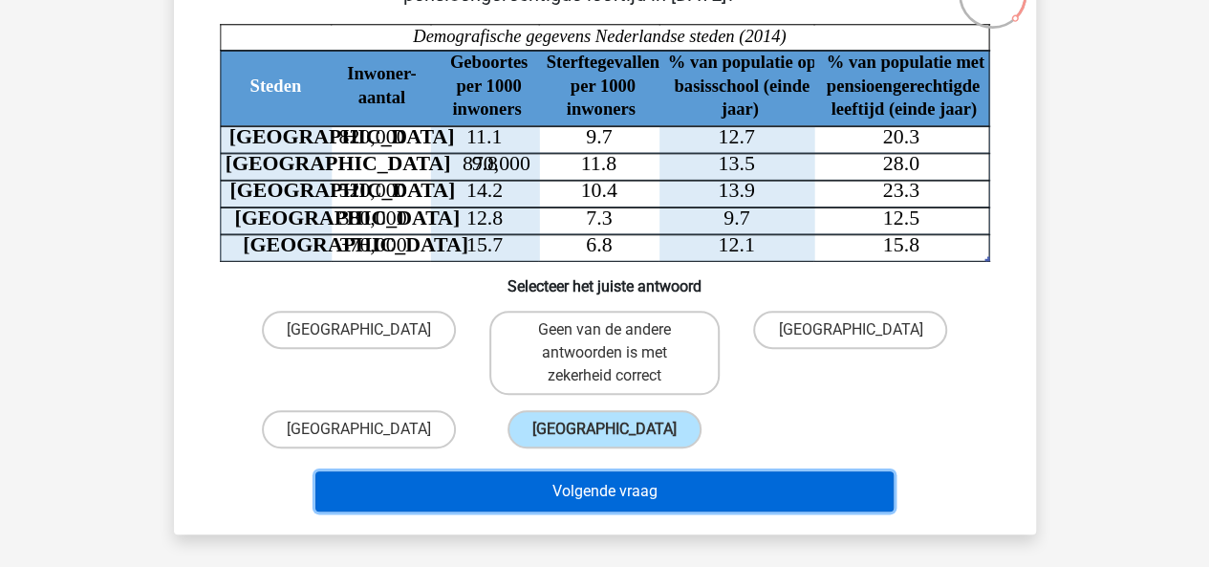
click at [541, 494] on button "Volgende vraag" at bounding box center [604, 491] width 578 height 40
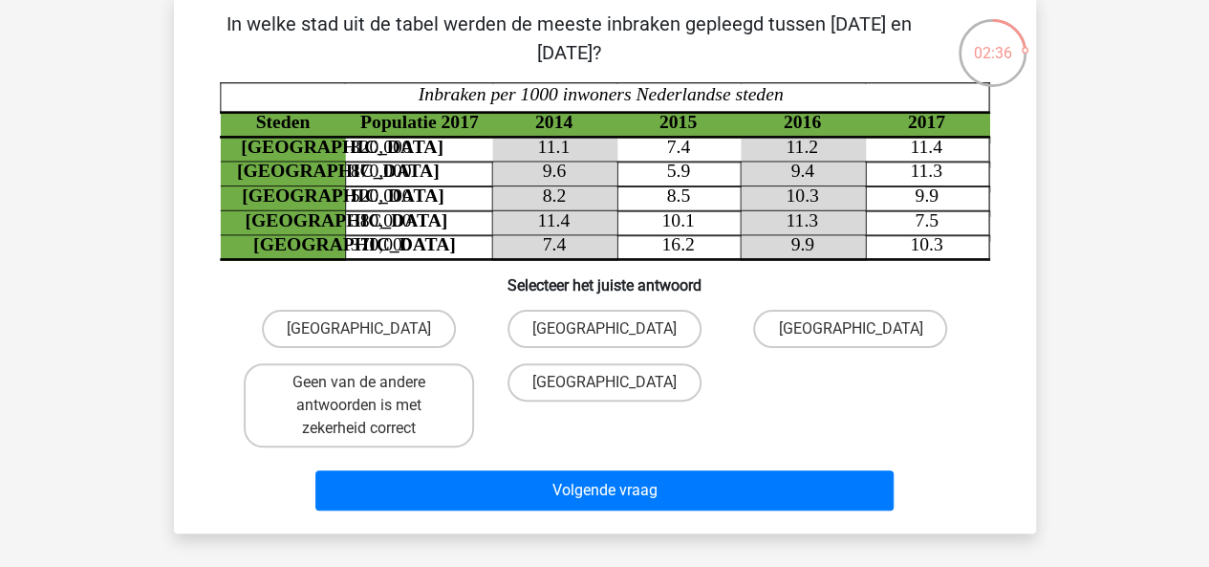
scroll to position [97, 0]
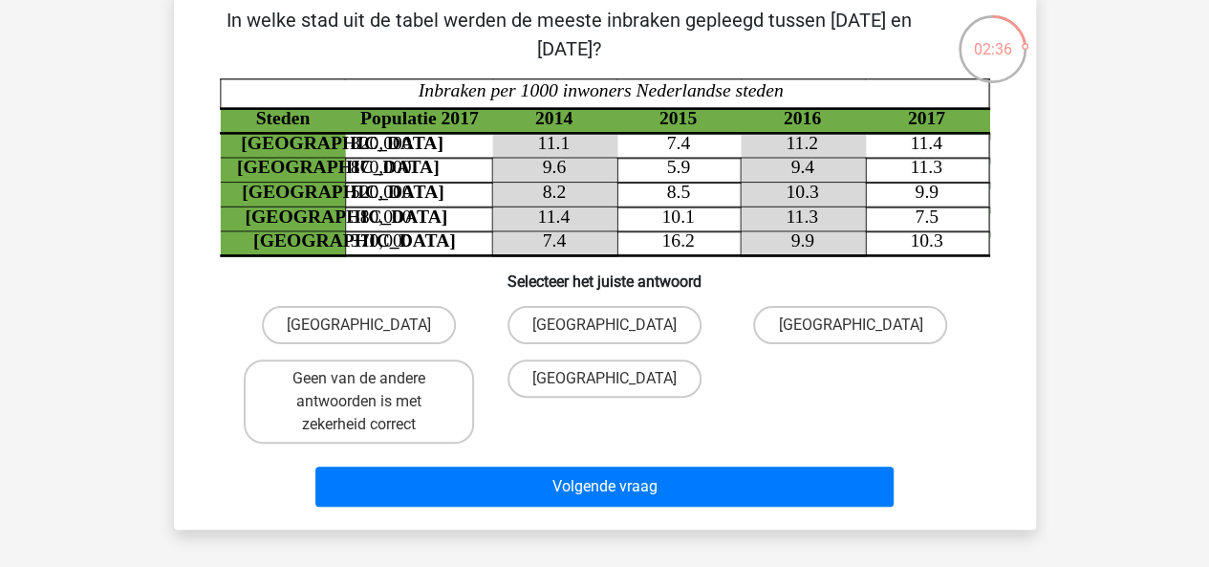
click at [322, 321] on label "[GEOGRAPHIC_DATA]" at bounding box center [359, 325] width 194 height 38
click at [358, 325] on input "[GEOGRAPHIC_DATA]" at bounding box center [364, 331] width 12 height 12
radio input "true"
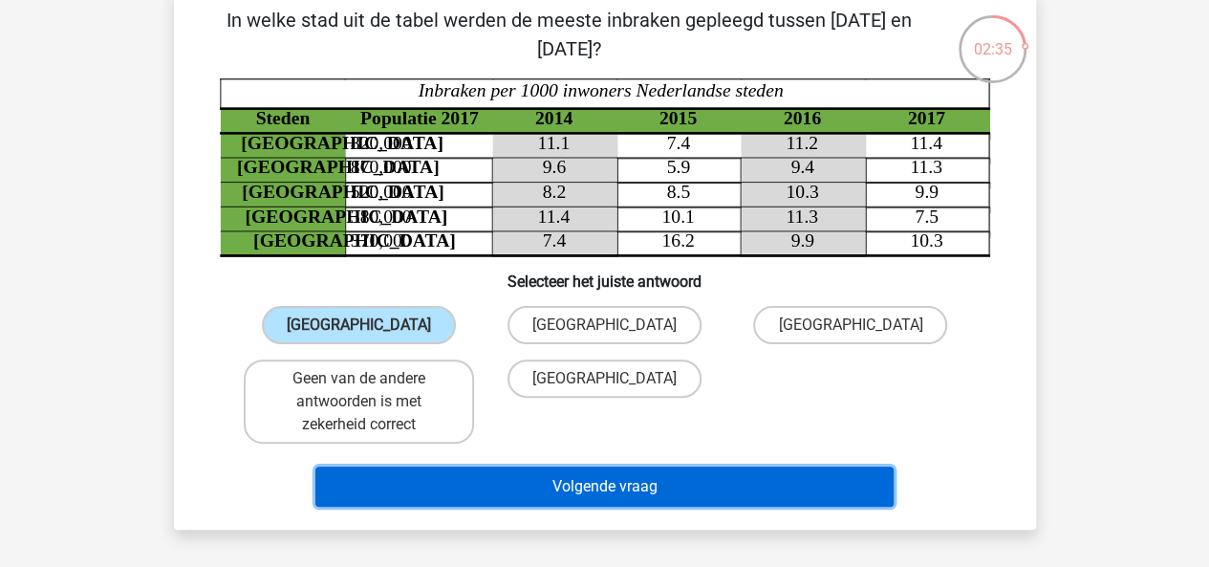
click at [397, 497] on button "Volgende vraag" at bounding box center [604, 486] width 578 height 40
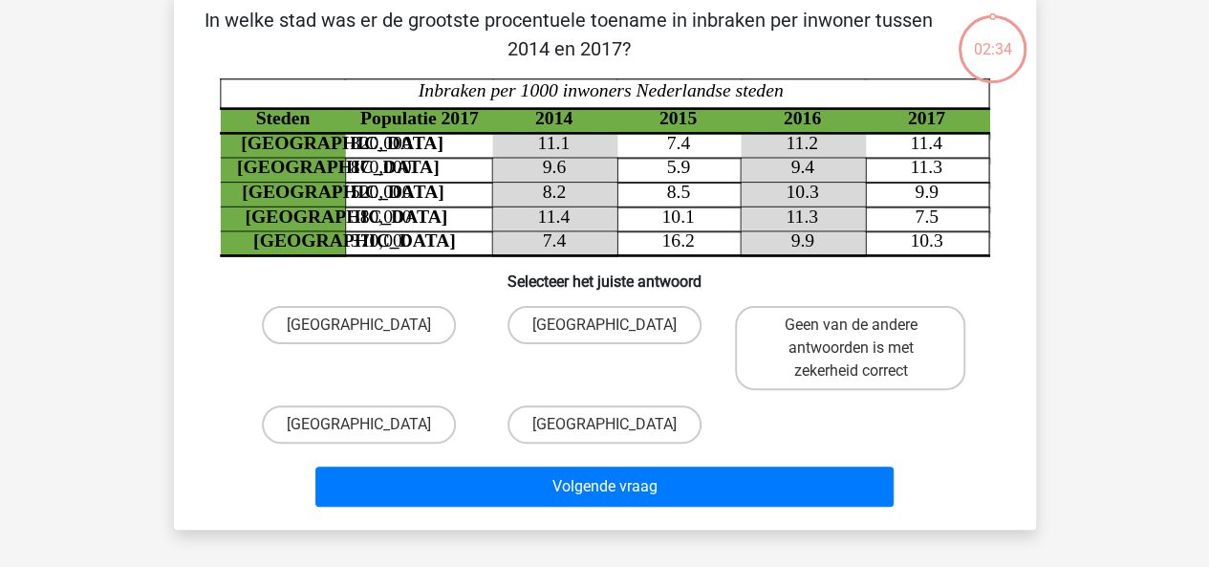
scroll to position [88, 0]
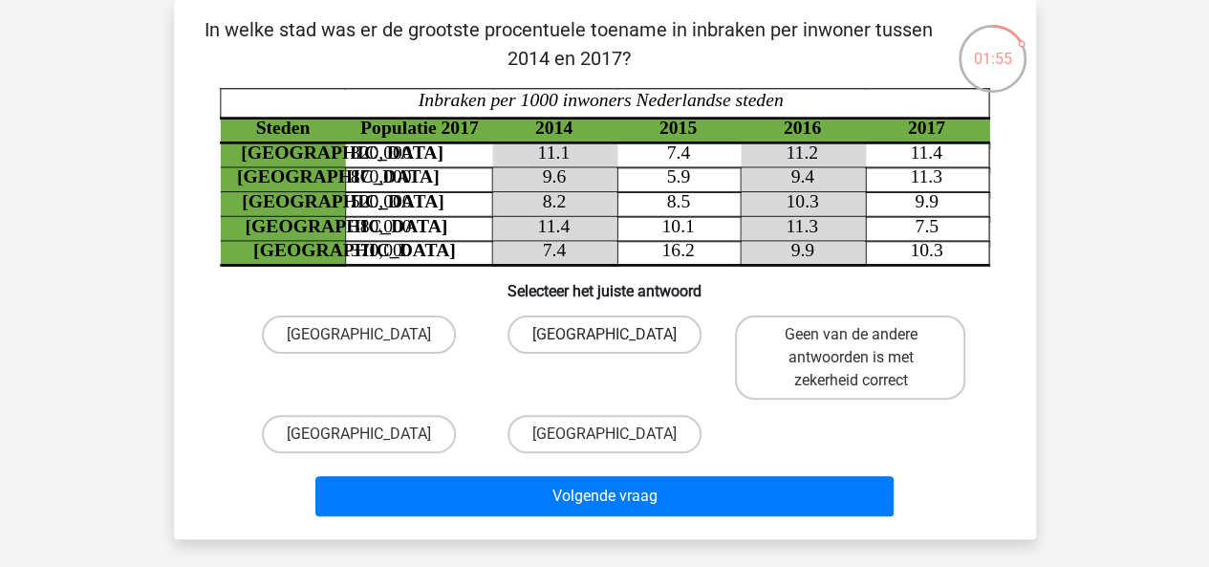
click at [568, 336] on label "[GEOGRAPHIC_DATA]" at bounding box center [604, 334] width 194 height 38
click at [604, 336] on input "[GEOGRAPHIC_DATA]" at bounding box center [610, 340] width 12 height 12
radio input "true"
click at [790, 352] on label "Geen van de andere antwoorden is met zekerheid correct" at bounding box center [850, 357] width 230 height 84
click at [850, 347] on input "Geen van de andere antwoorden is met zekerheid correct" at bounding box center [856, 340] width 12 height 12
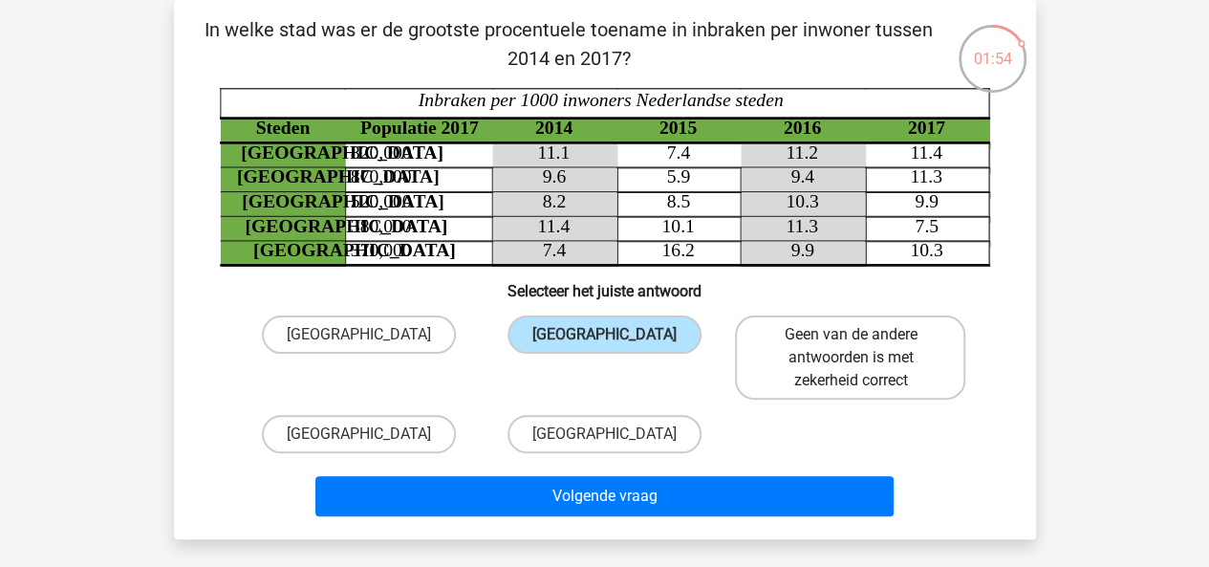
radio input "true"
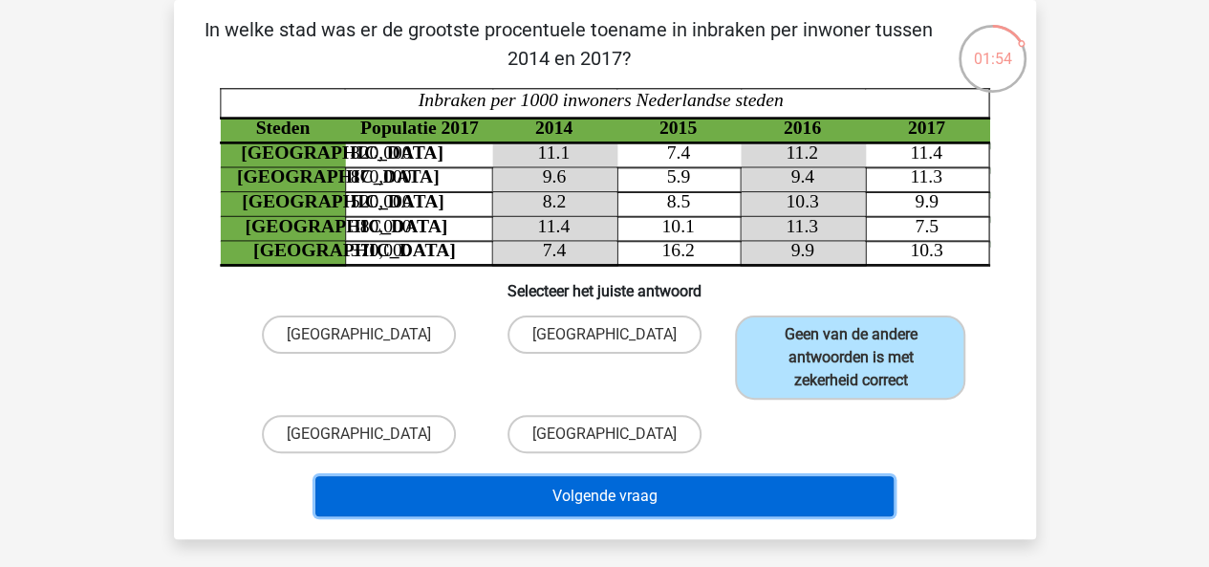
click at [686, 505] on button "Volgende vraag" at bounding box center [604, 496] width 578 height 40
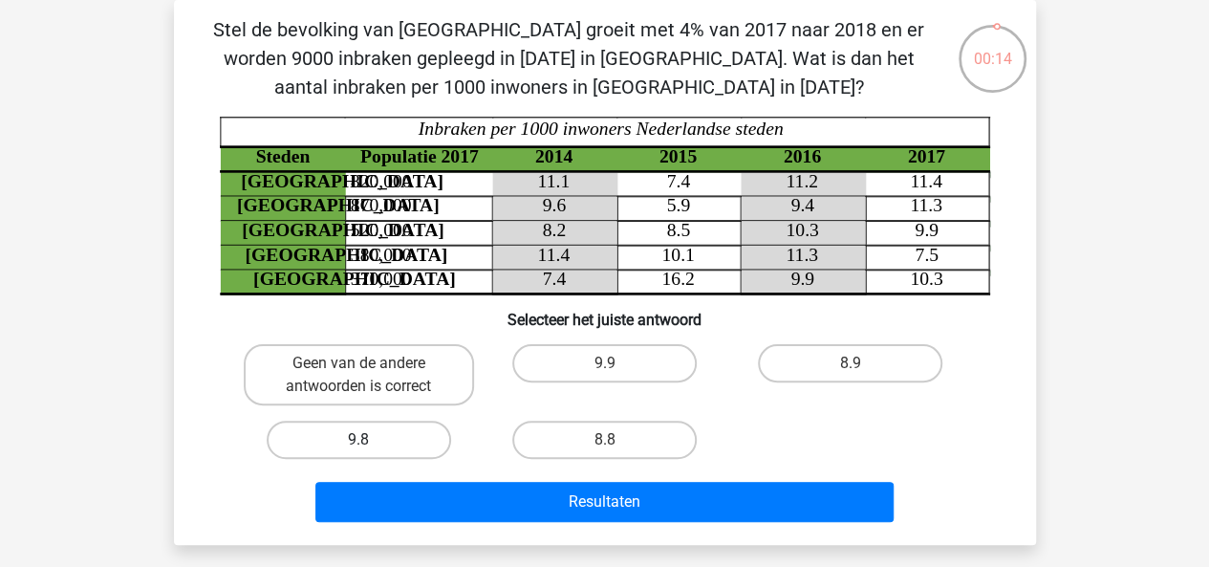
click at [402, 451] on label "9.8" at bounding box center [359, 439] width 184 height 38
click at [371, 451] on input "9.8" at bounding box center [364, 446] width 12 height 12
radio input "true"
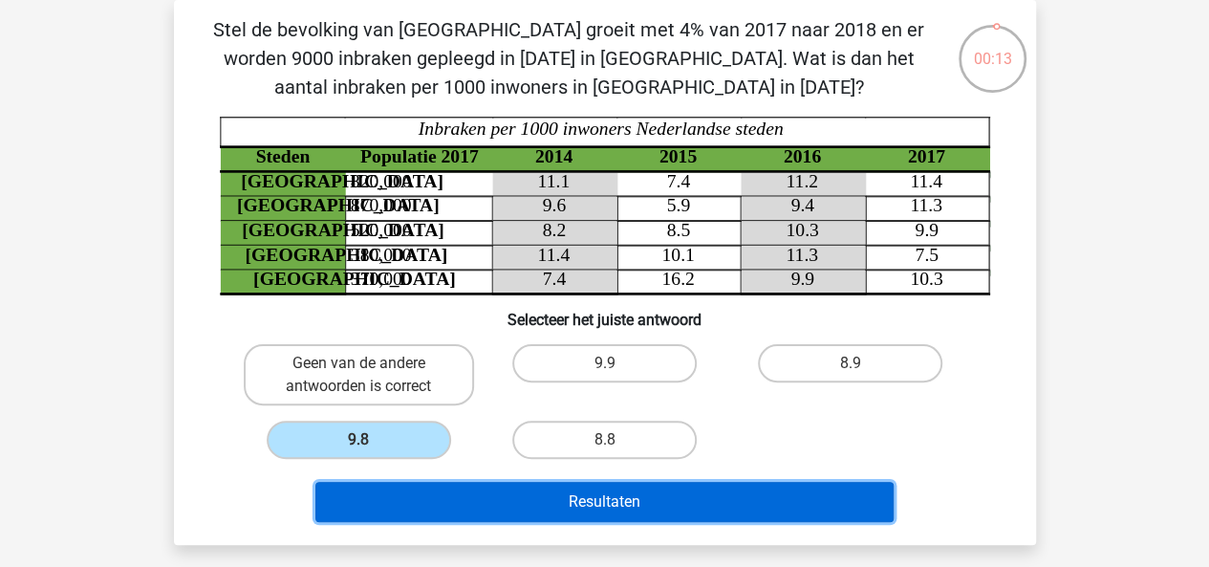
click at [434, 508] on button "Resultaten" at bounding box center [604, 502] width 578 height 40
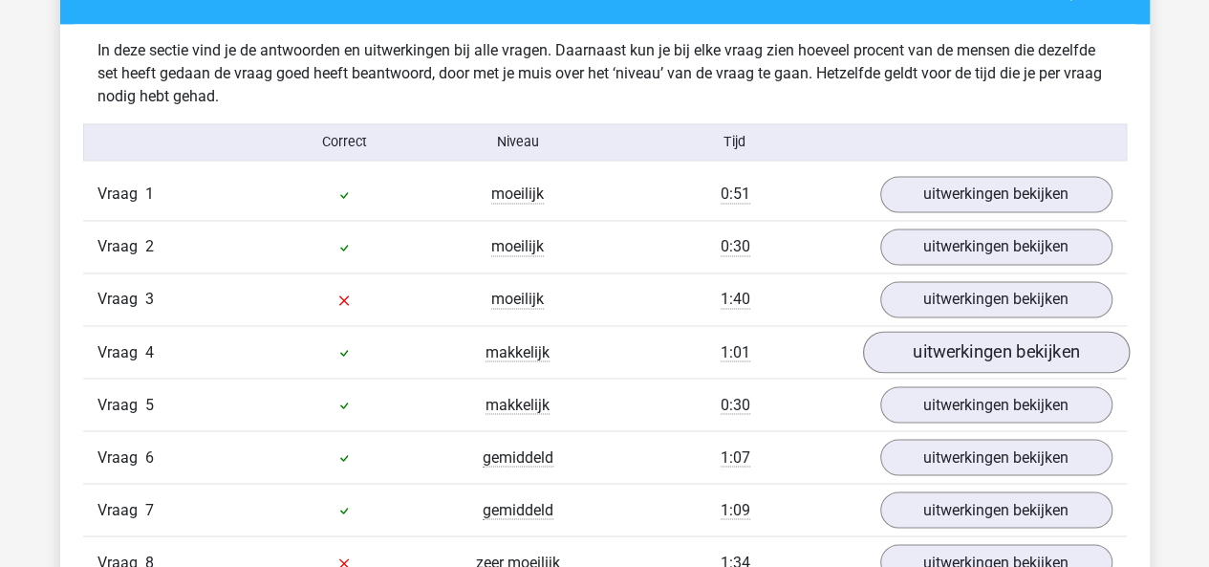
scroll to position [1479, 0]
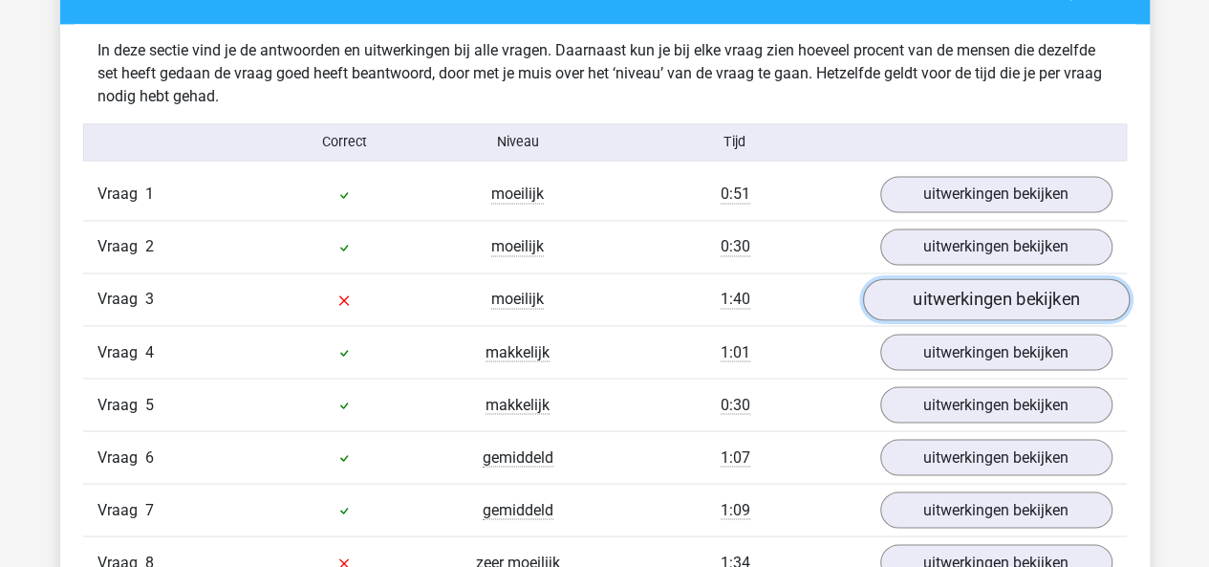
click at [953, 303] on link "uitwerkingen bekijken" at bounding box center [995, 300] width 267 height 42
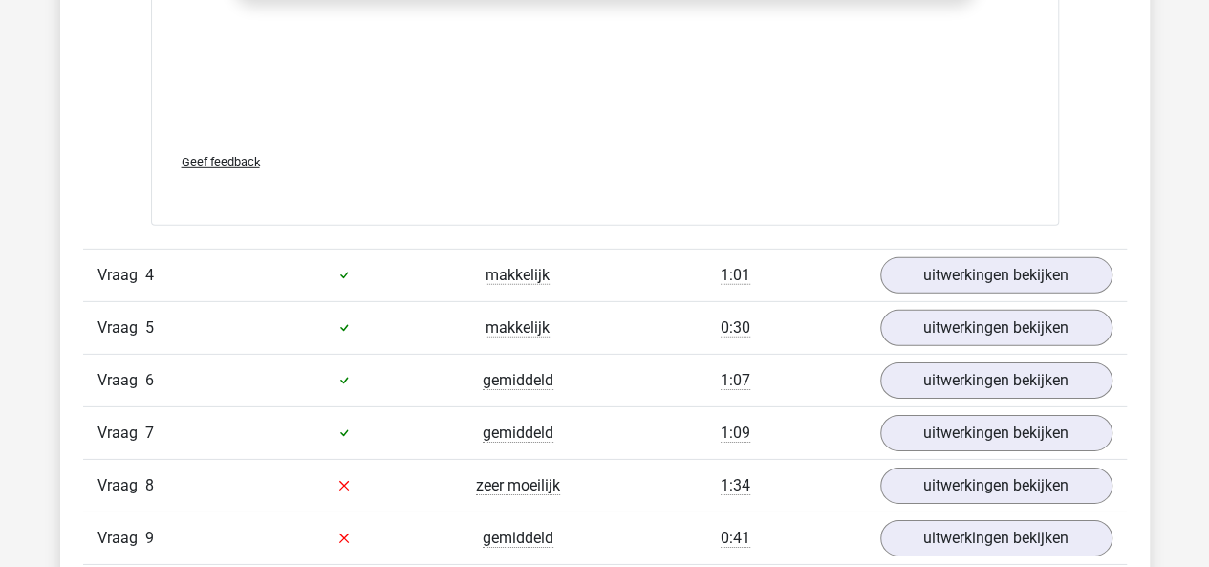
scroll to position [2866, 0]
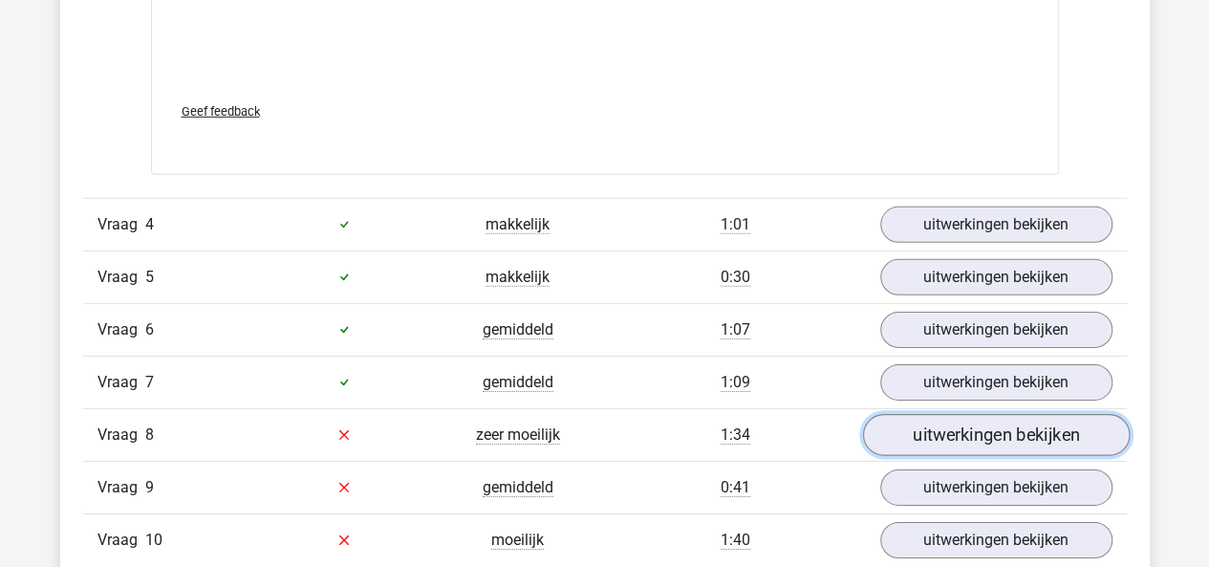
click at [911, 429] on link "uitwerkingen bekijken" at bounding box center [995, 435] width 267 height 42
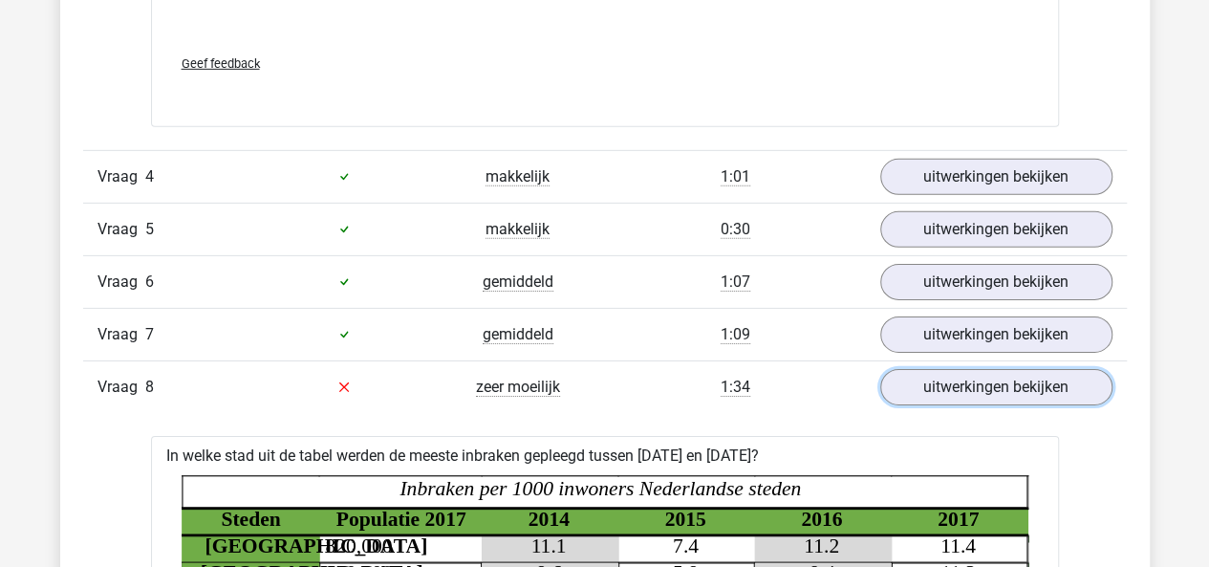
scroll to position [2929, 0]
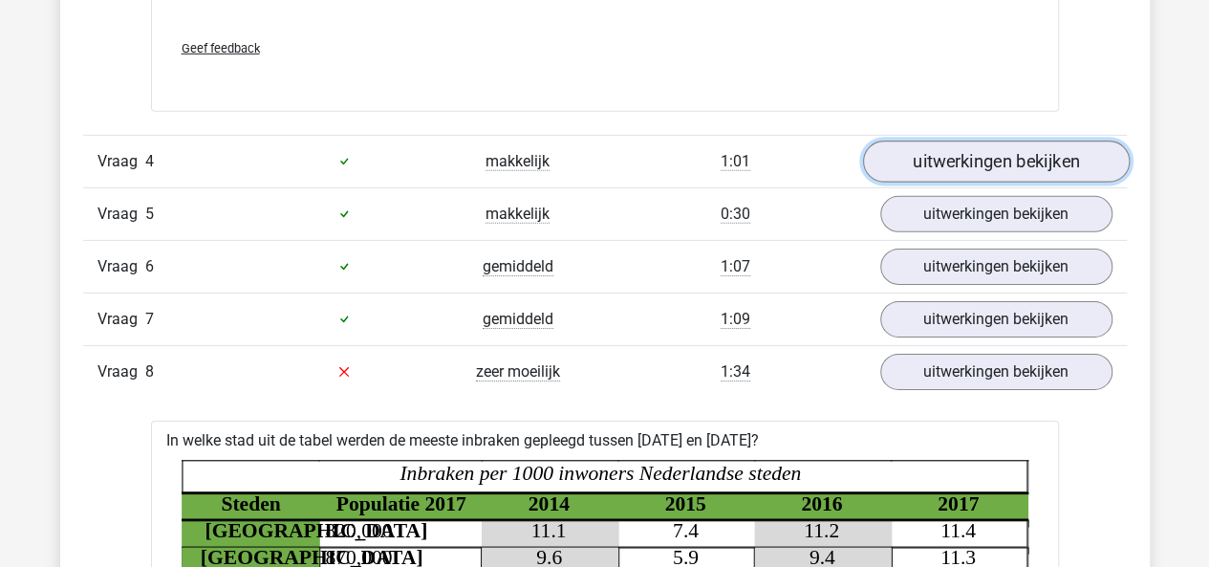
click at [921, 171] on link "uitwerkingen bekijken" at bounding box center [995, 161] width 267 height 42
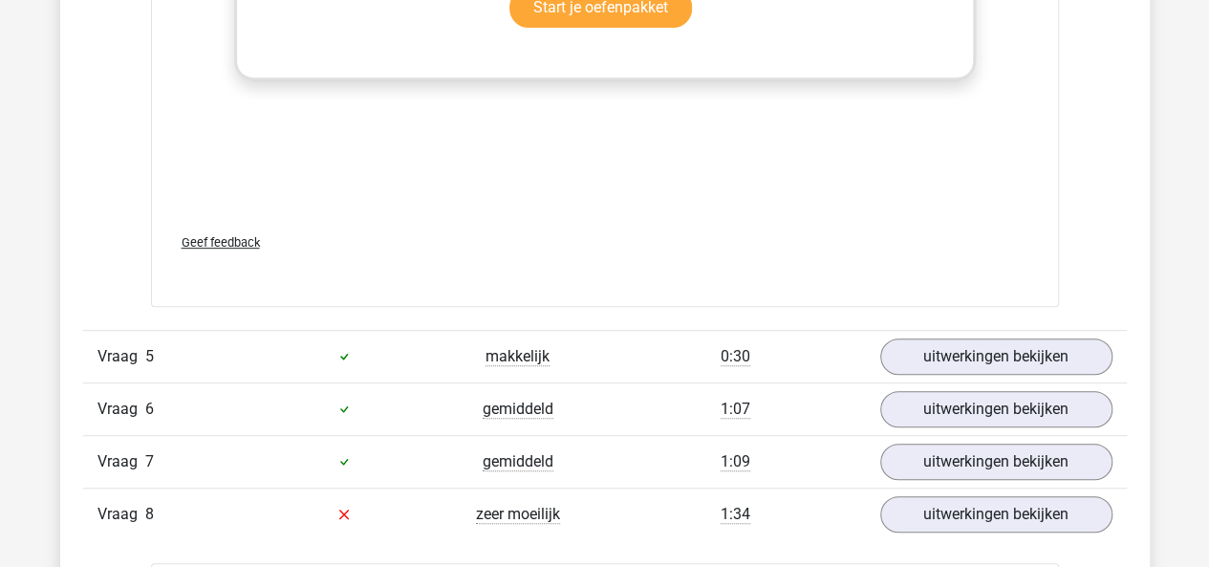
scroll to position [4034, 0]
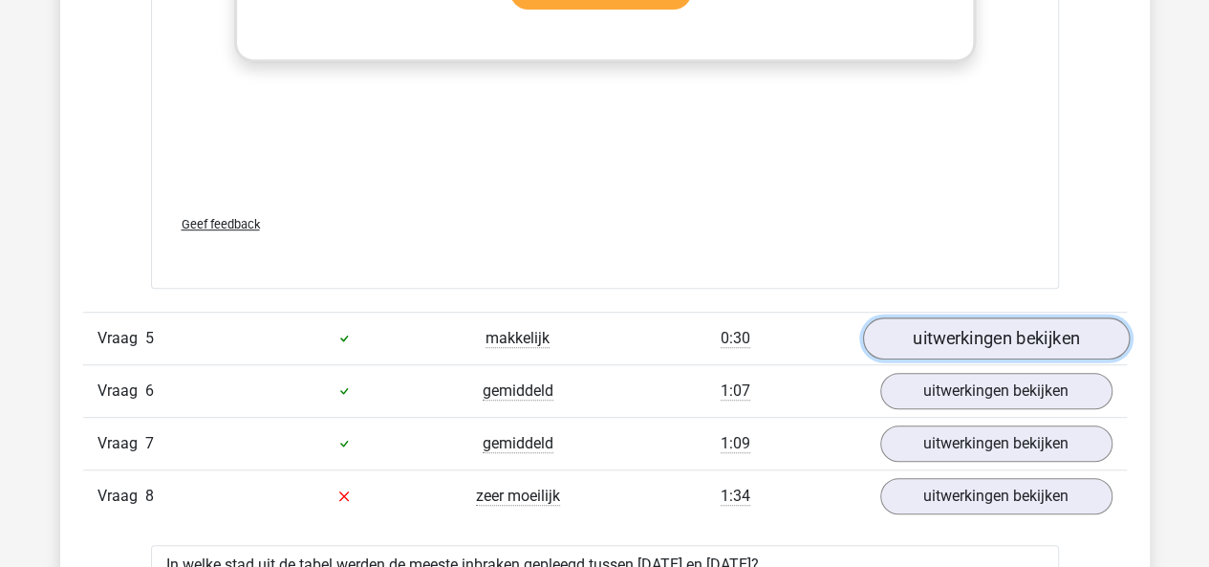
click at [918, 317] on link "uitwerkingen bekijken" at bounding box center [995, 338] width 267 height 42
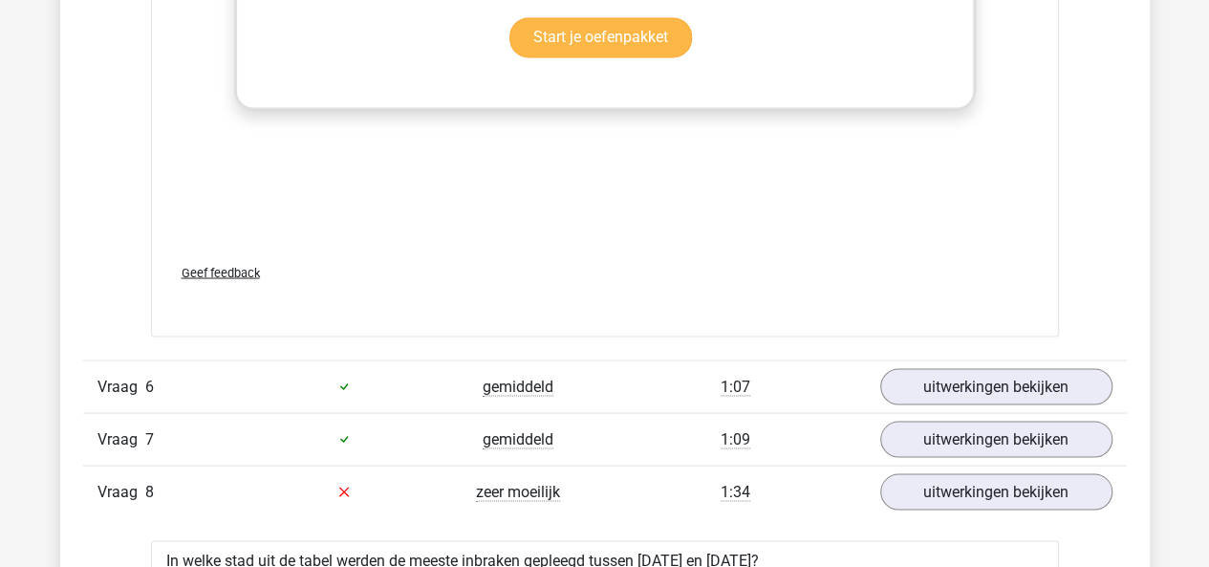
scroll to position [5274, 0]
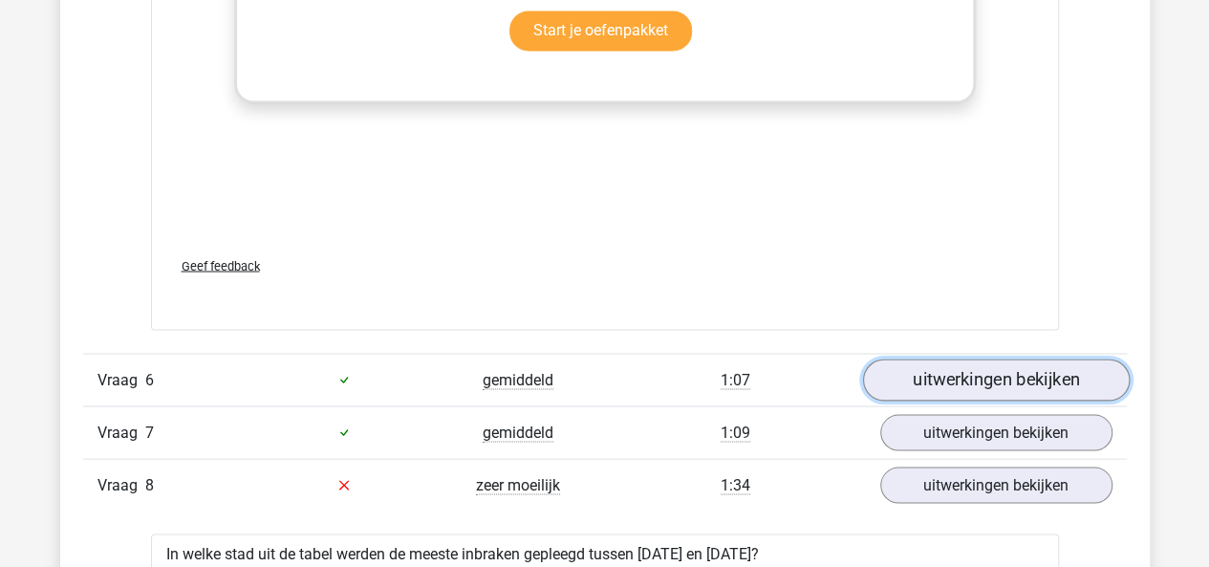
click at [919, 358] on link "uitwerkingen bekijken" at bounding box center [995, 379] width 267 height 42
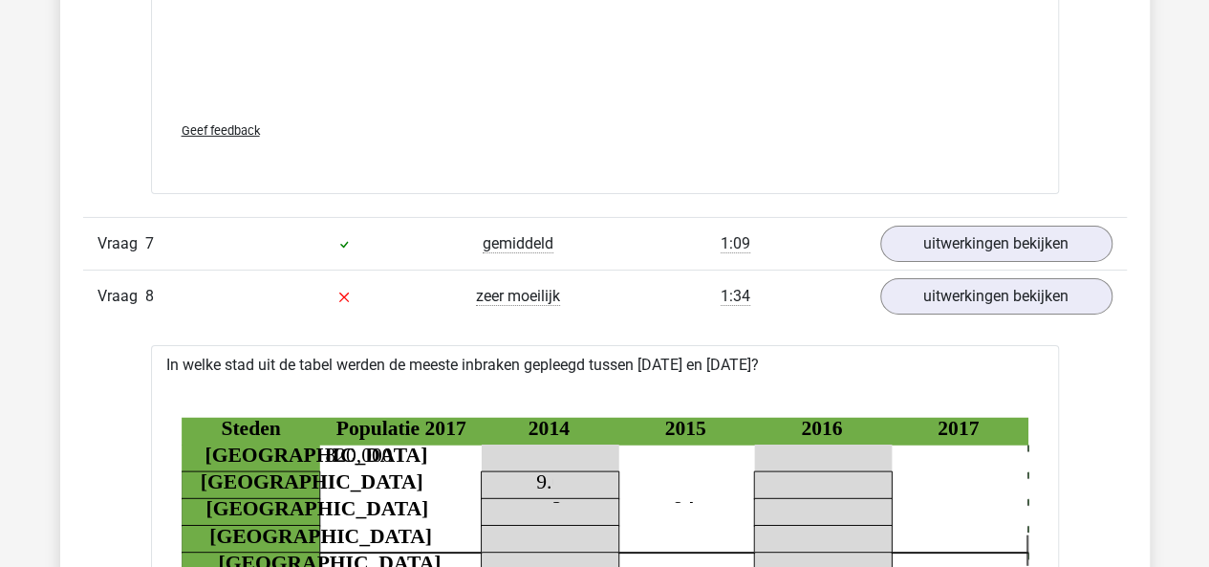
scroll to position [6720, 0]
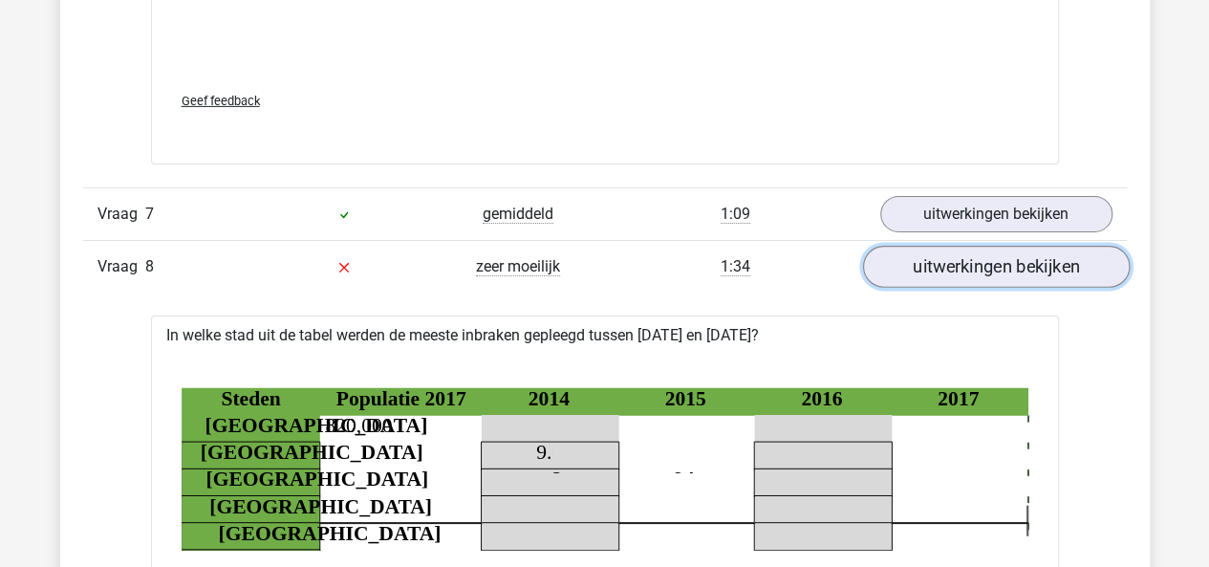
click at [929, 247] on link "uitwerkingen bekijken" at bounding box center [995, 268] width 267 height 42
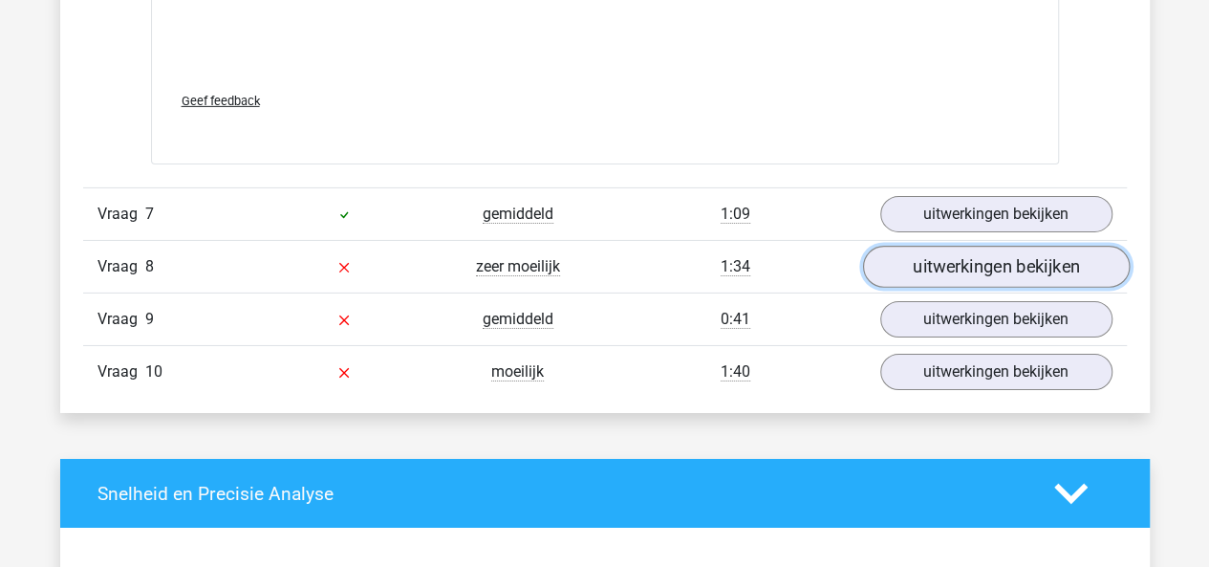
click at [929, 247] on link "uitwerkingen bekijken" at bounding box center [995, 268] width 267 height 42
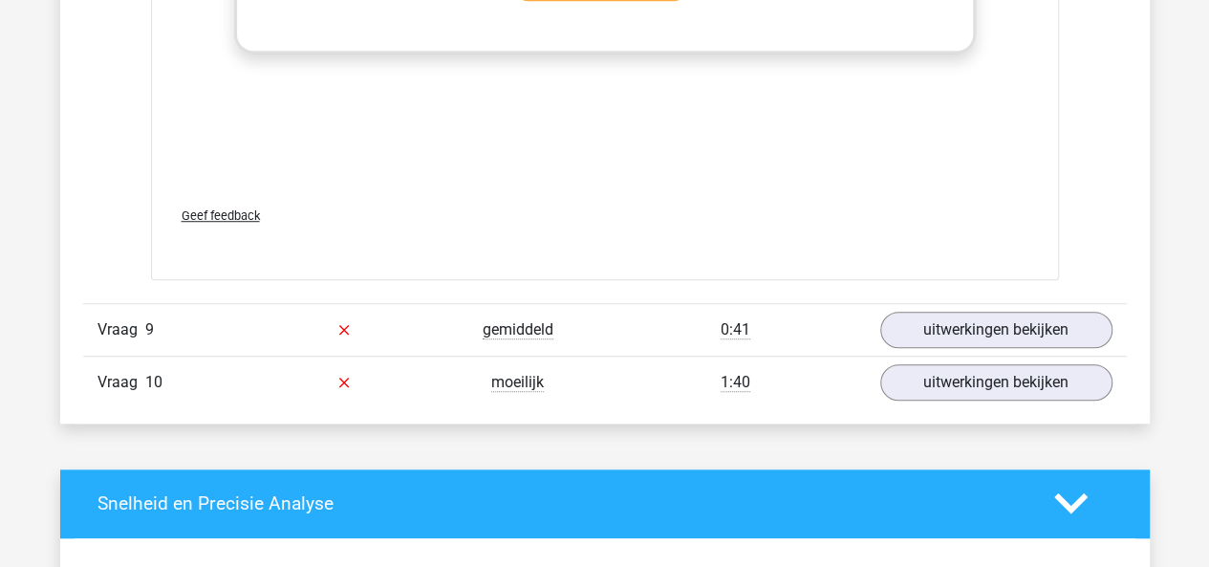
scroll to position [7856, 0]
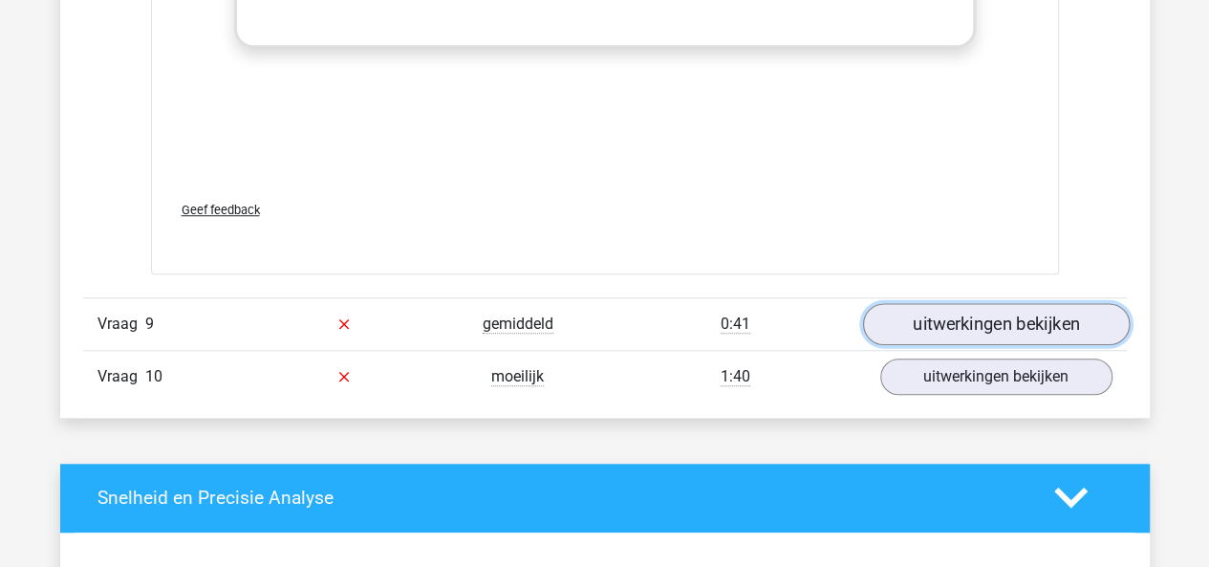
click at [921, 303] on link "uitwerkingen bekijken" at bounding box center [995, 324] width 267 height 42
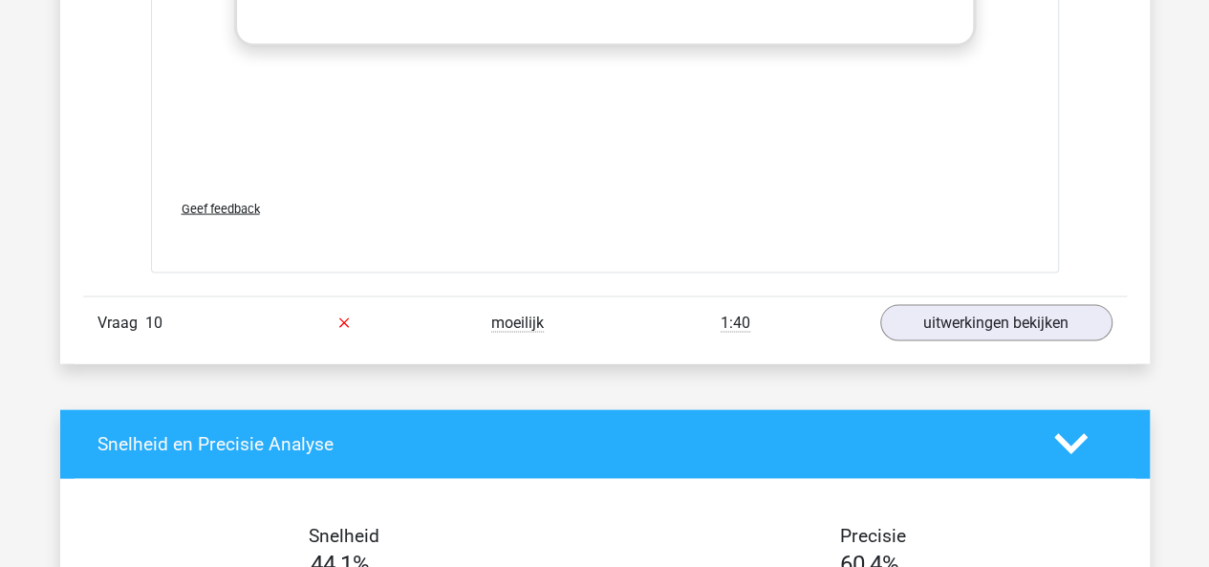
scroll to position [9051, 0]
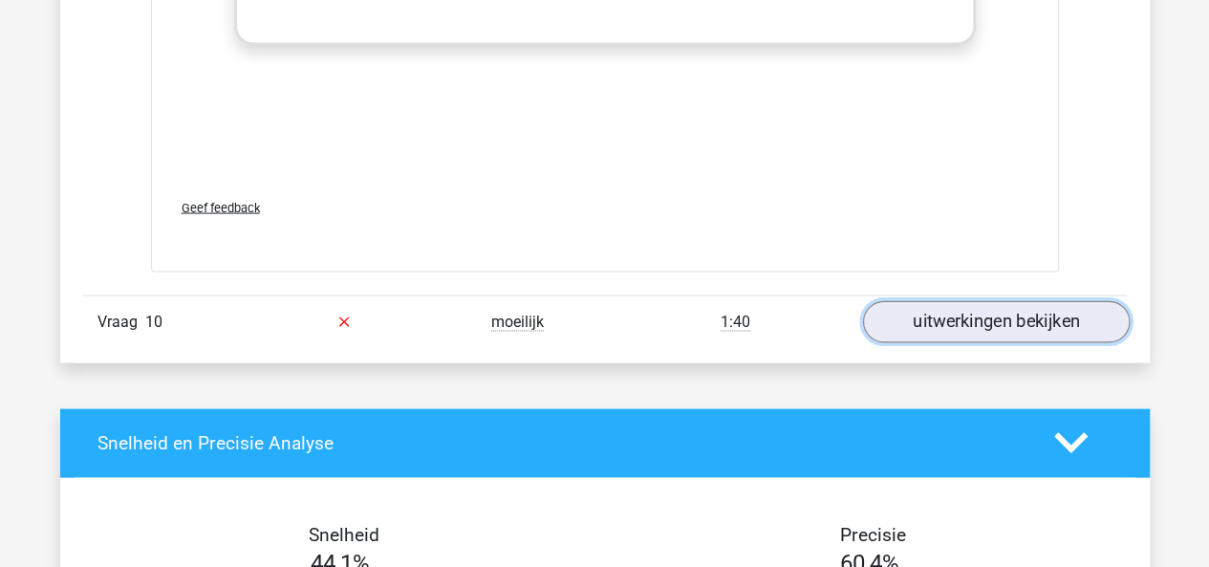
click at [936, 300] on link "uitwerkingen bekijken" at bounding box center [995, 321] width 267 height 42
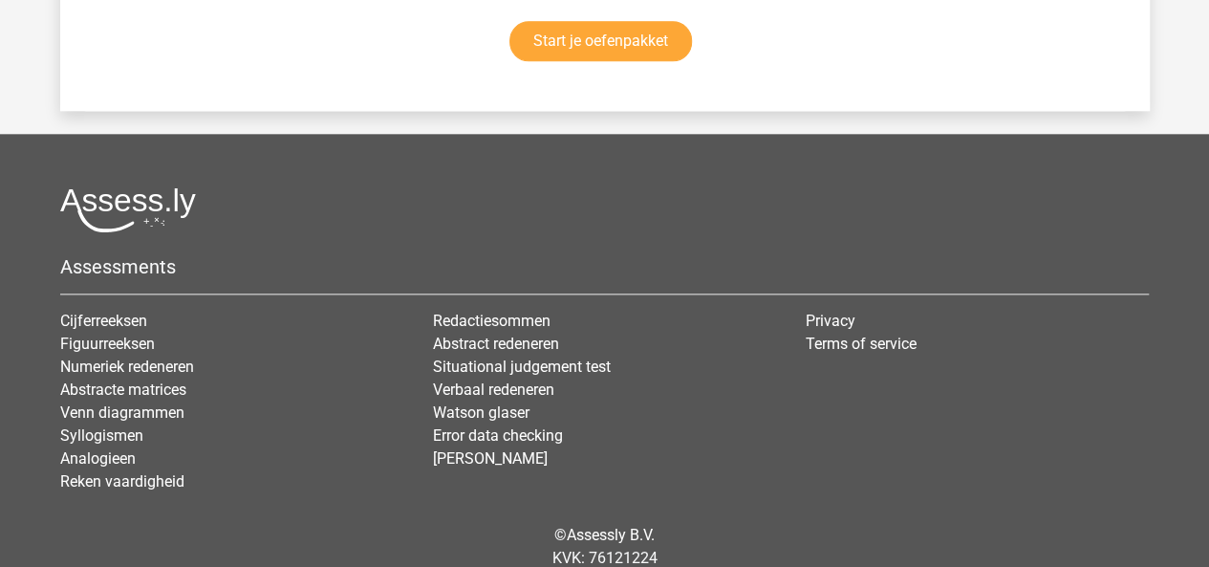
scroll to position [11953, 0]
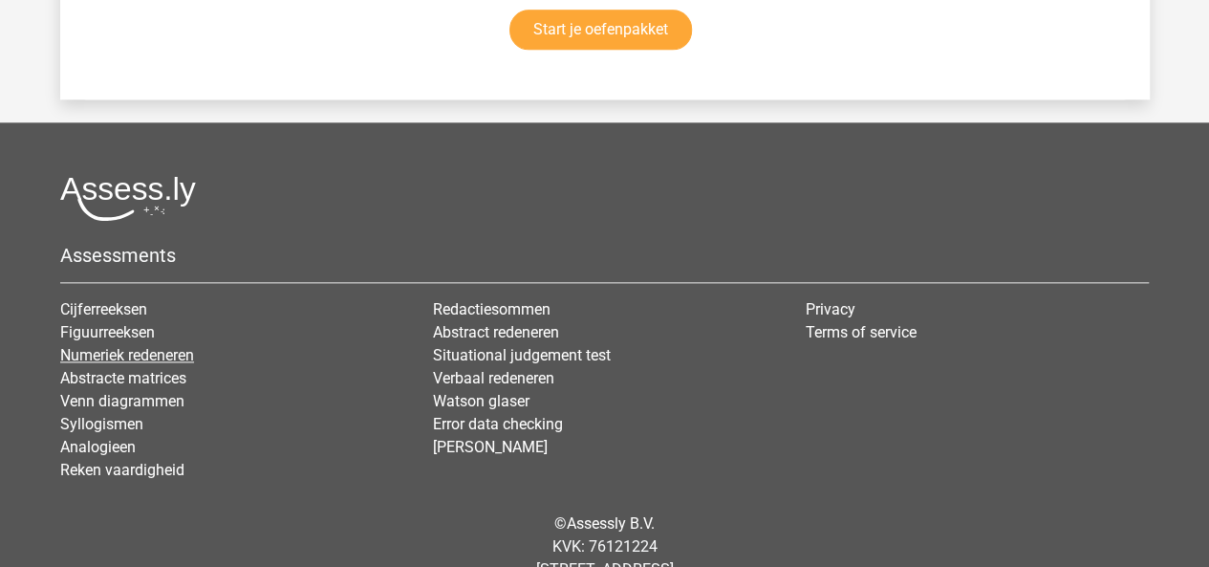
click at [180, 346] on link "Numeriek redeneren" at bounding box center [127, 355] width 134 height 18
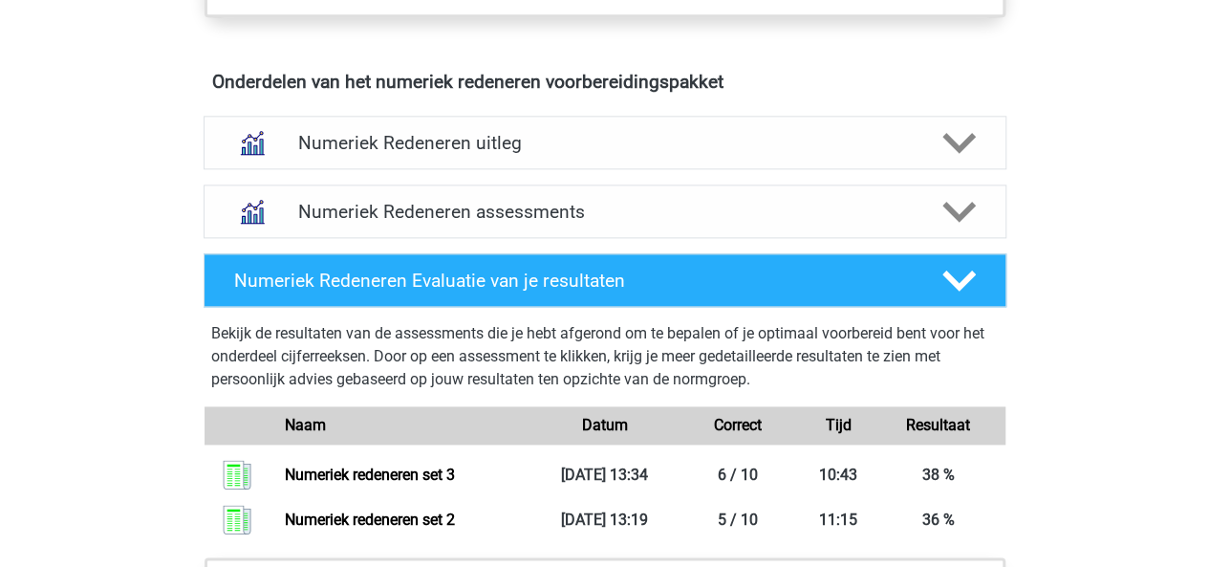
scroll to position [1148, 0]
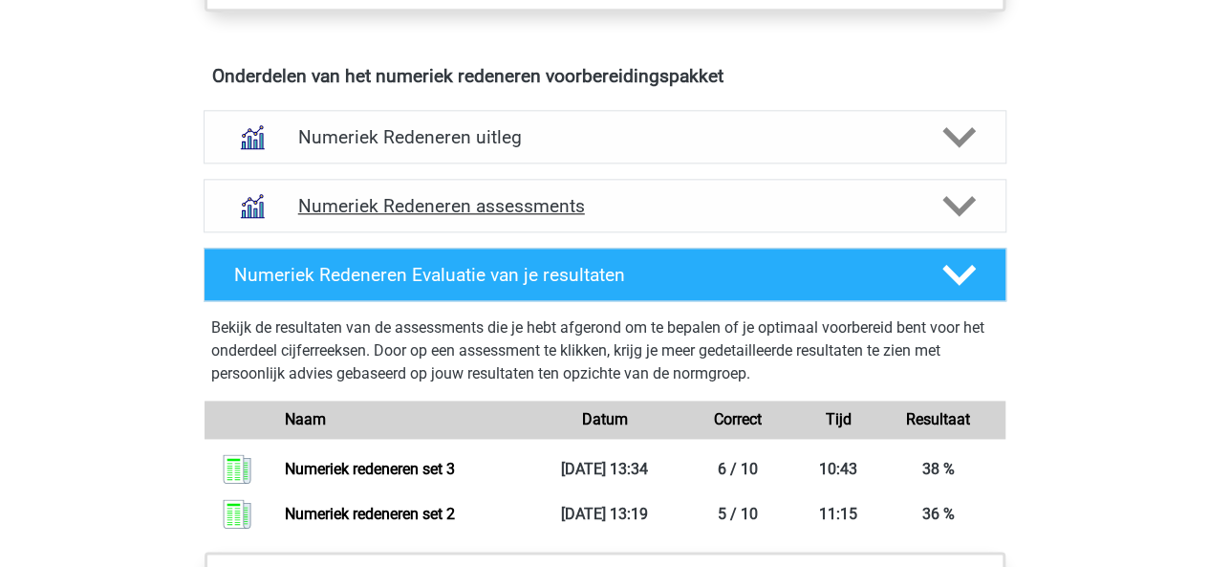
click at [956, 197] on icon at bounding box center [958, 205] width 33 height 33
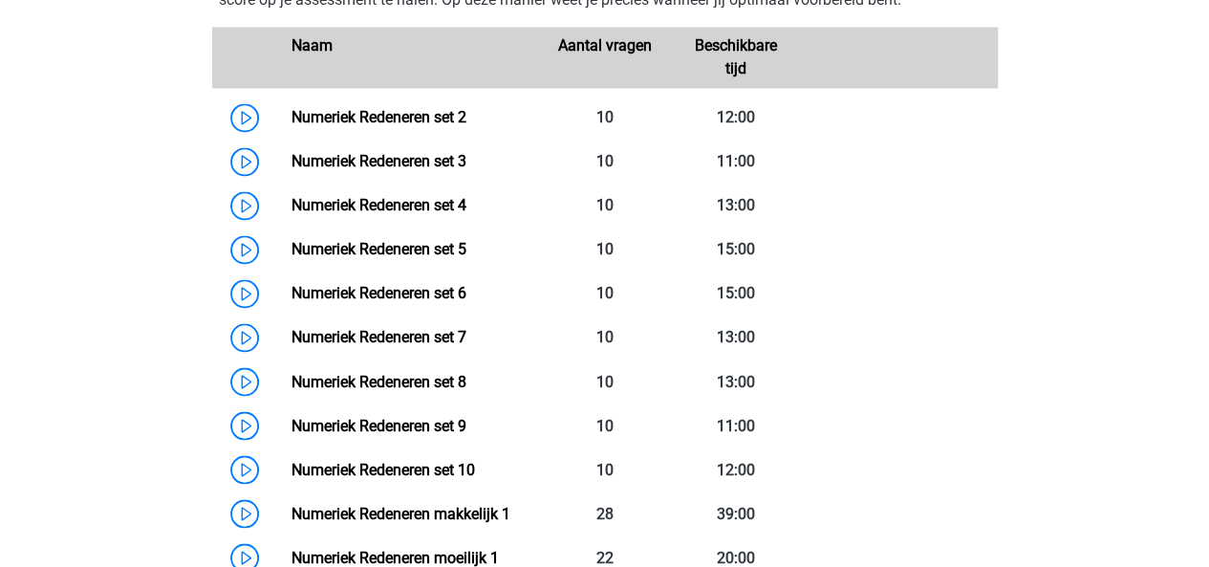
scroll to position [1454, 0]
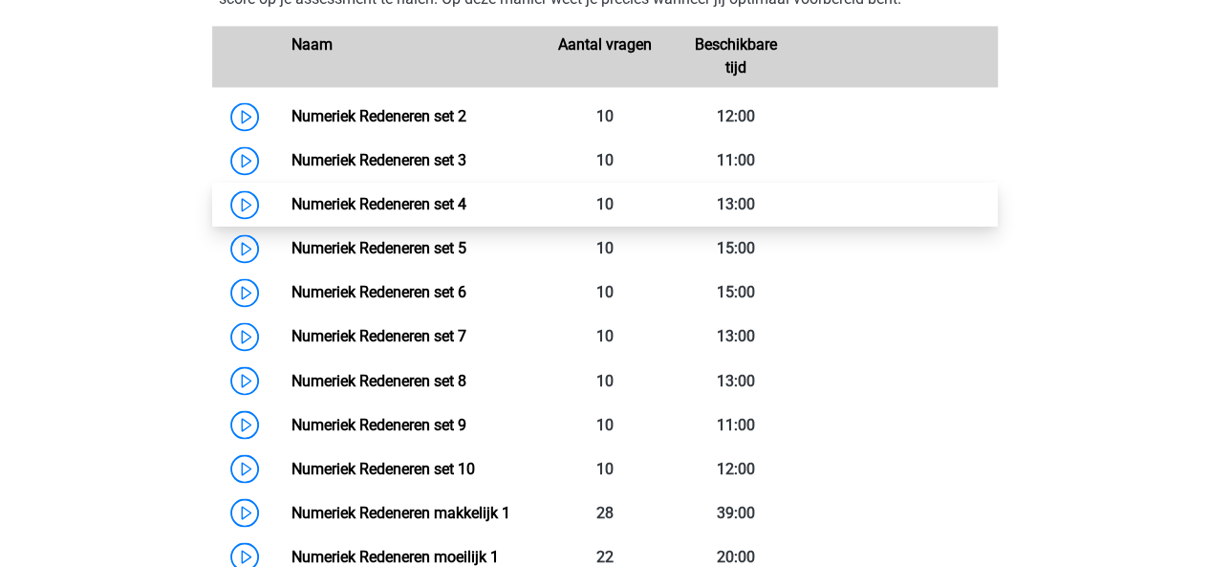
click at [412, 210] on link "Numeriek Redeneren set 4" at bounding box center [378, 204] width 175 height 18
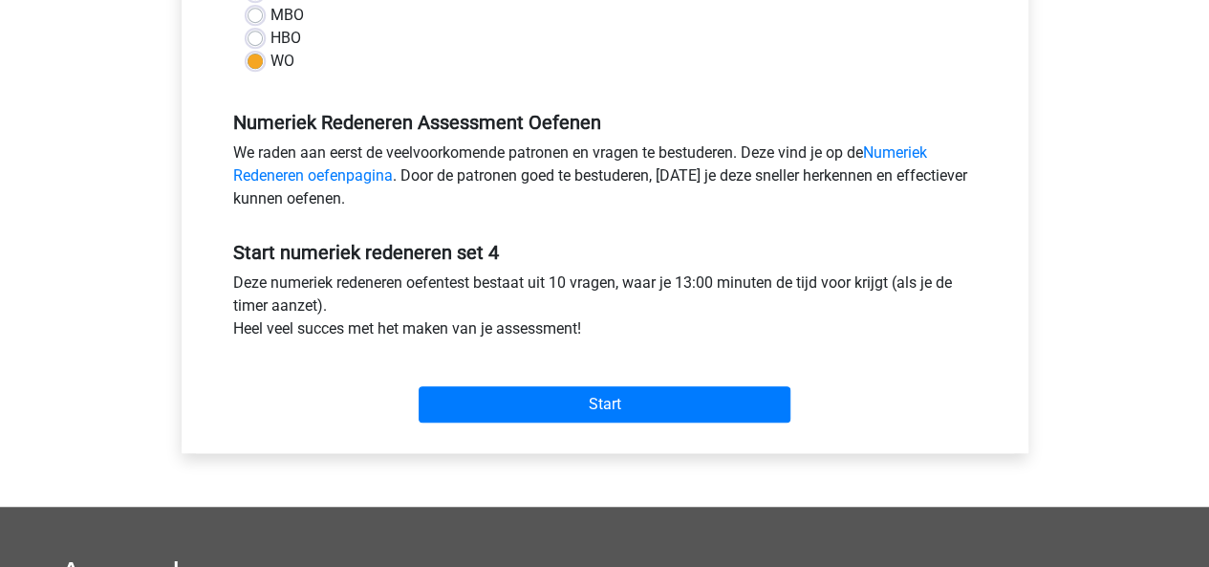
scroll to position [522, 0]
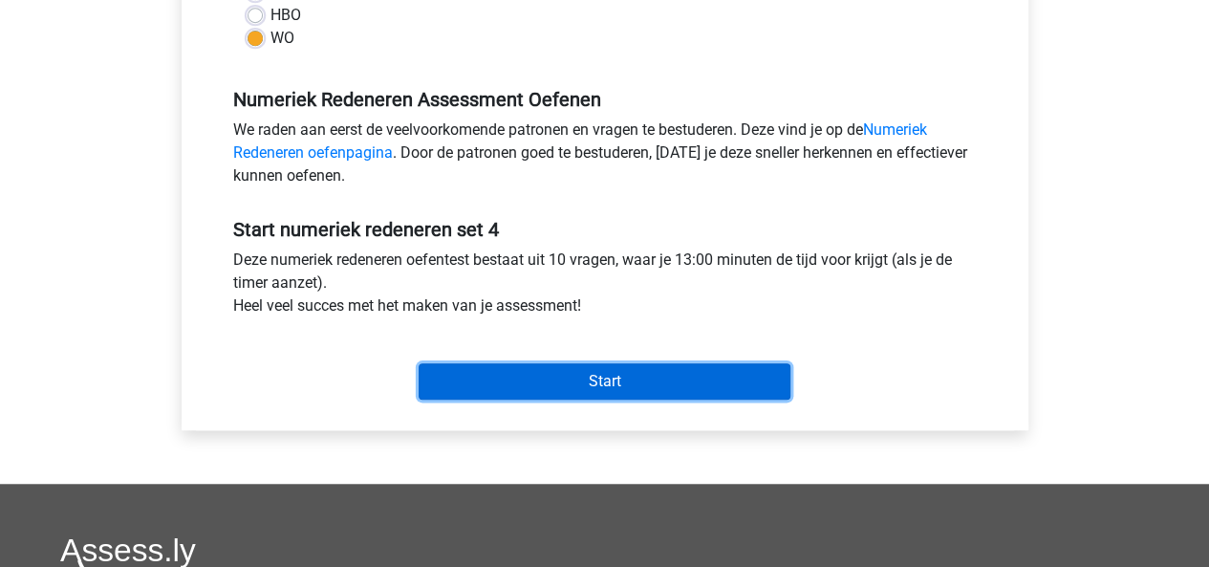
click at [556, 377] on input "Start" at bounding box center [604, 381] width 372 height 36
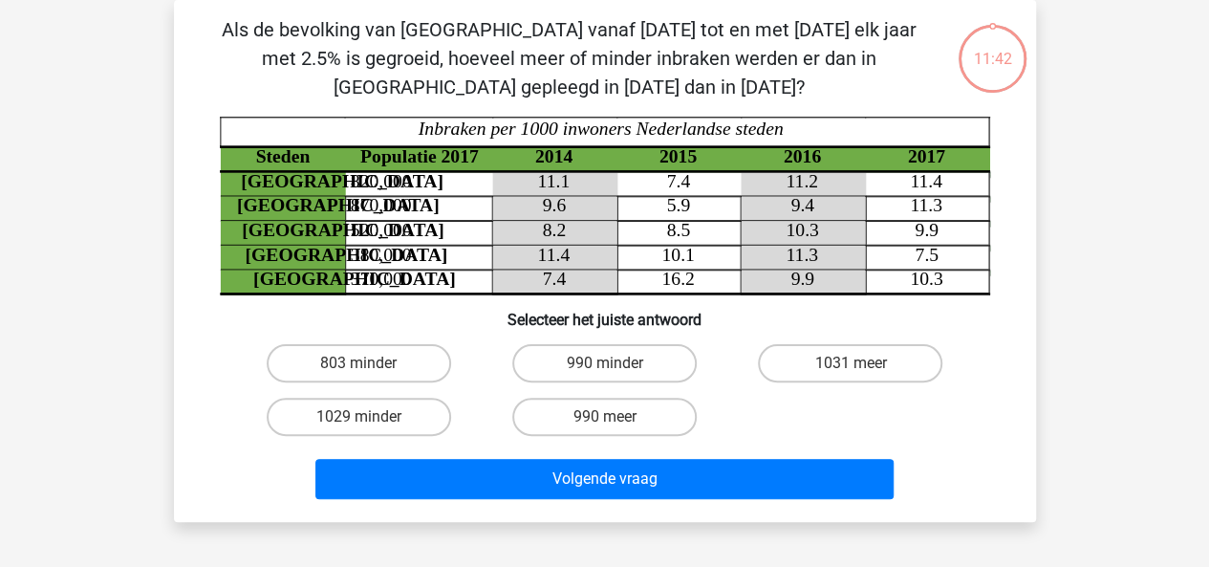
scroll to position [99, 0]
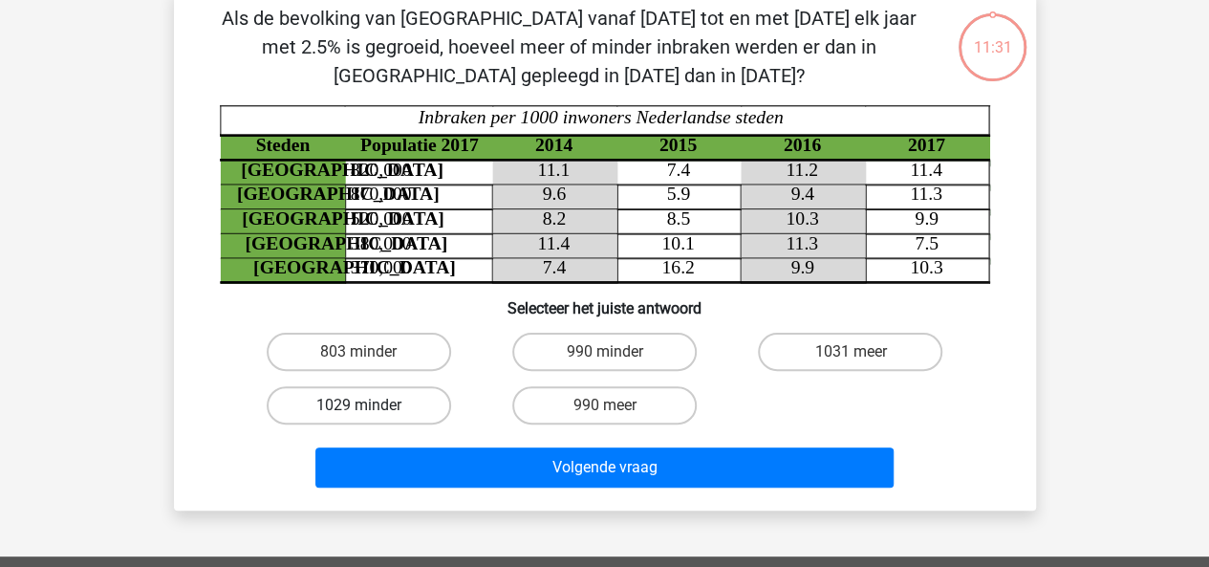
click at [424, 391] on label "1029 minder" at bounding box center [359, 405] width 184 height 38
click at [371, 405] on input "1029 minder" at bounding box center [364, 411] width 12 height 12
radio input "true"
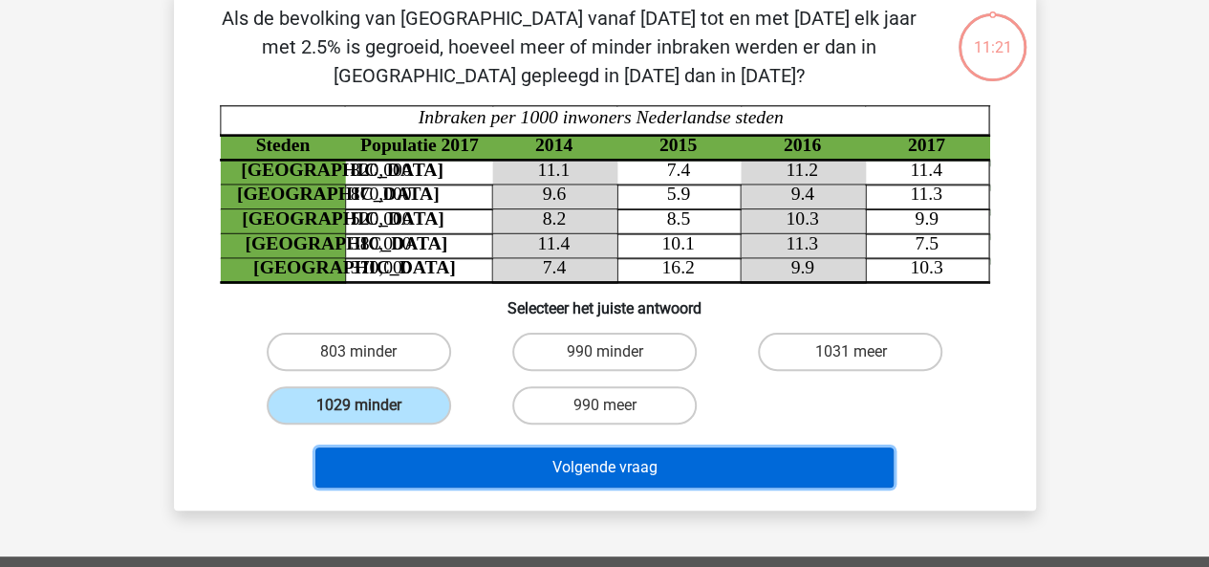
click at [494, 465] on button "Volgende vraag" at bounding box center [604, 467] width 578 height 40
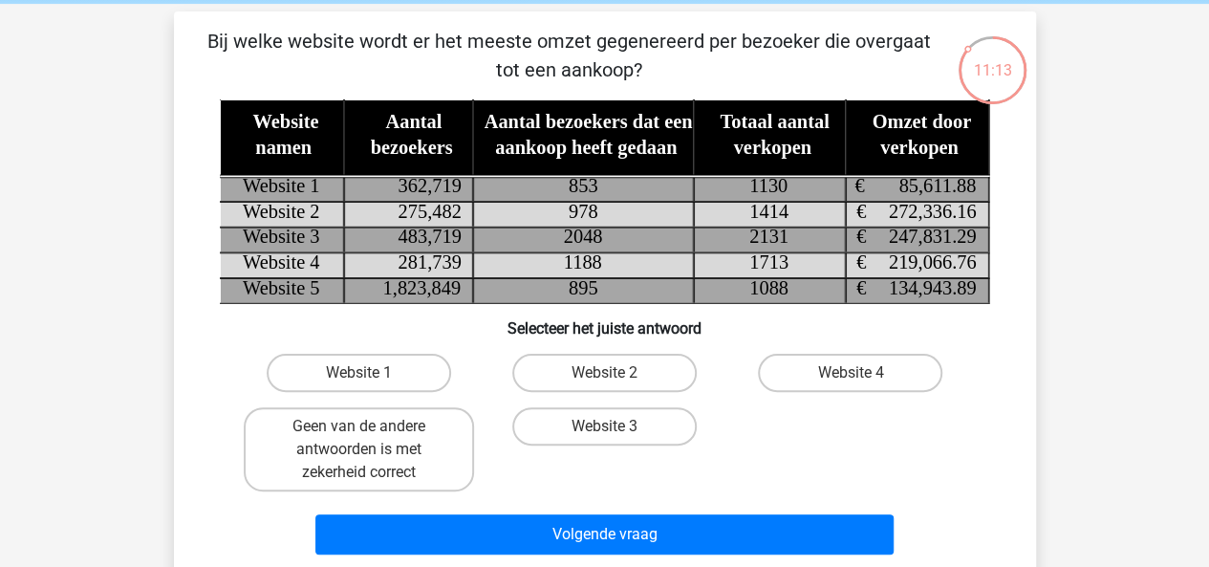
scroll to position [88, 0]
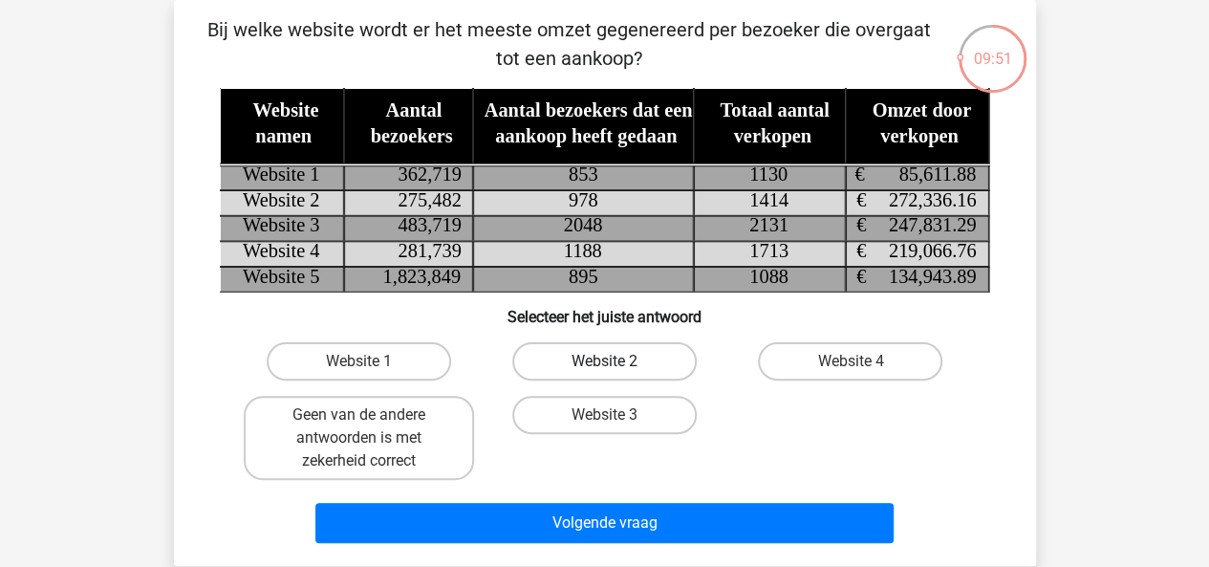
click at [621, 345] on label "Website 2" at bounding box center [604, 361] width 184 height 38
click at [616, 361] on input "Website 2" at bounding box center [610, 367] width 12 height 12
radio input "true"
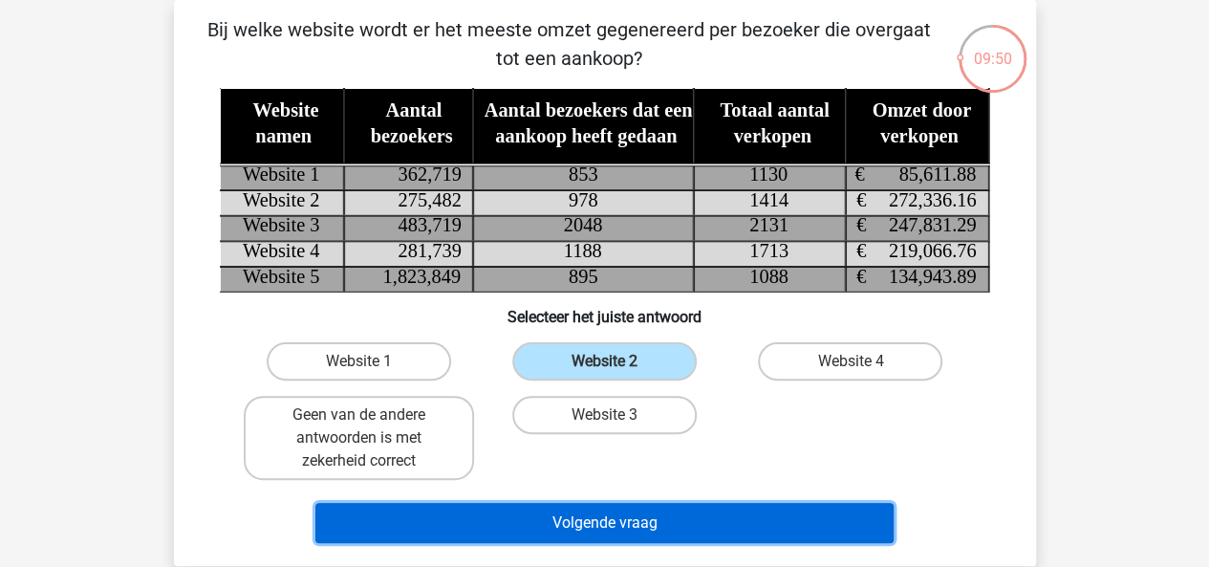
click at [727, 517] on button "Volgende vraag" at bounding box center [604, 523] width 578 height 40
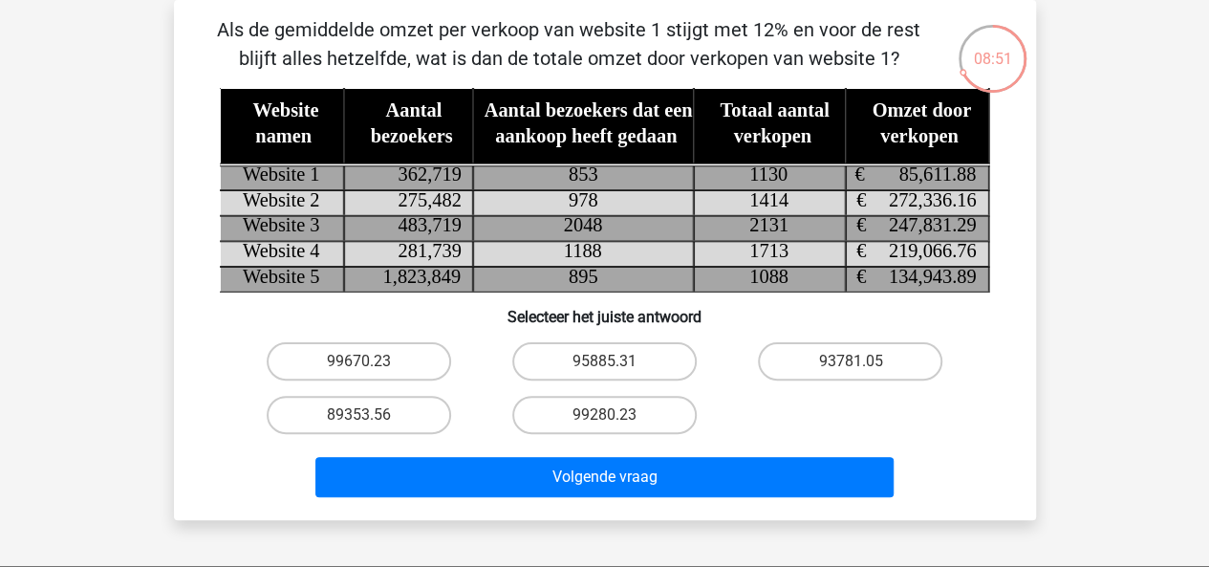
click at [606, 356] on label "95885.31" at bounding box center [604, 361] width 184 height 38
click at [606, 361] on input "95885.31" at bounding box center [610, 367] width 12 height 12
radio input "true"
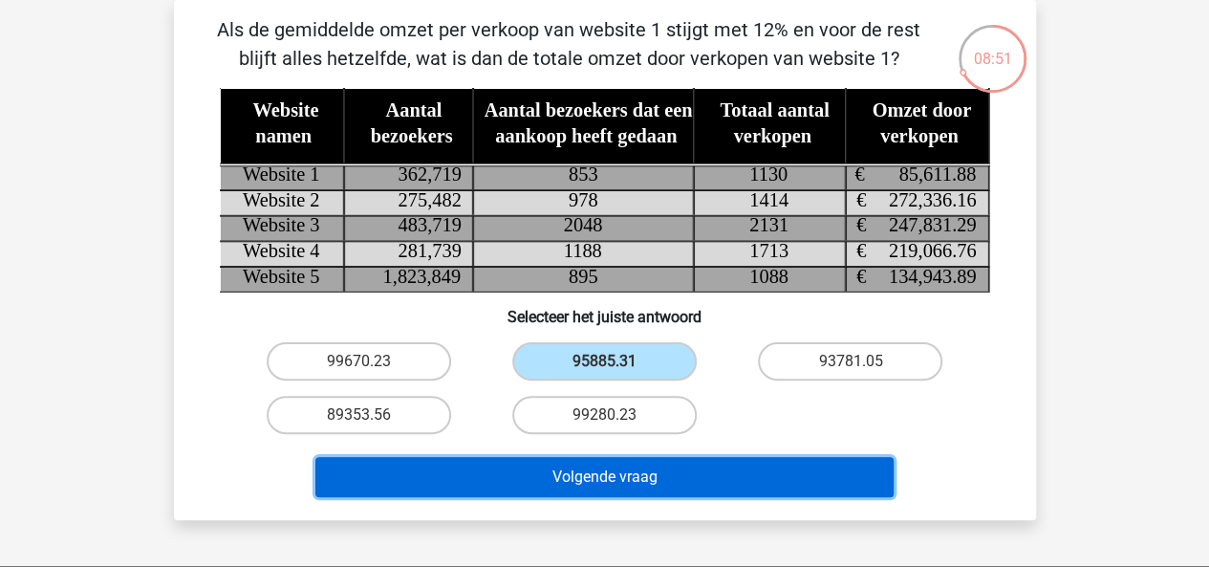
click at [571, 476] on button "Volgende vraag" at bounding box center [604, 477] width 578 height 40
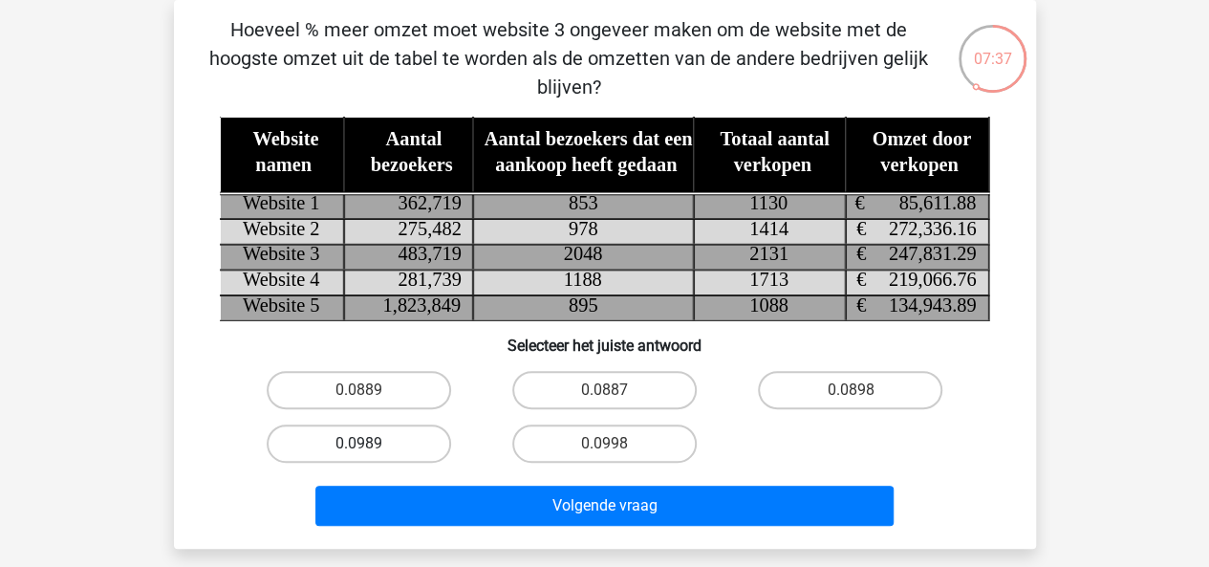
click at [336, 456] on label "0.0989" at bounding box center [359, 443] width 184 height 38
click at [358, 456] on input "0.0989" at bounding box center [364, 449] width 12 height 12
radio input "true"
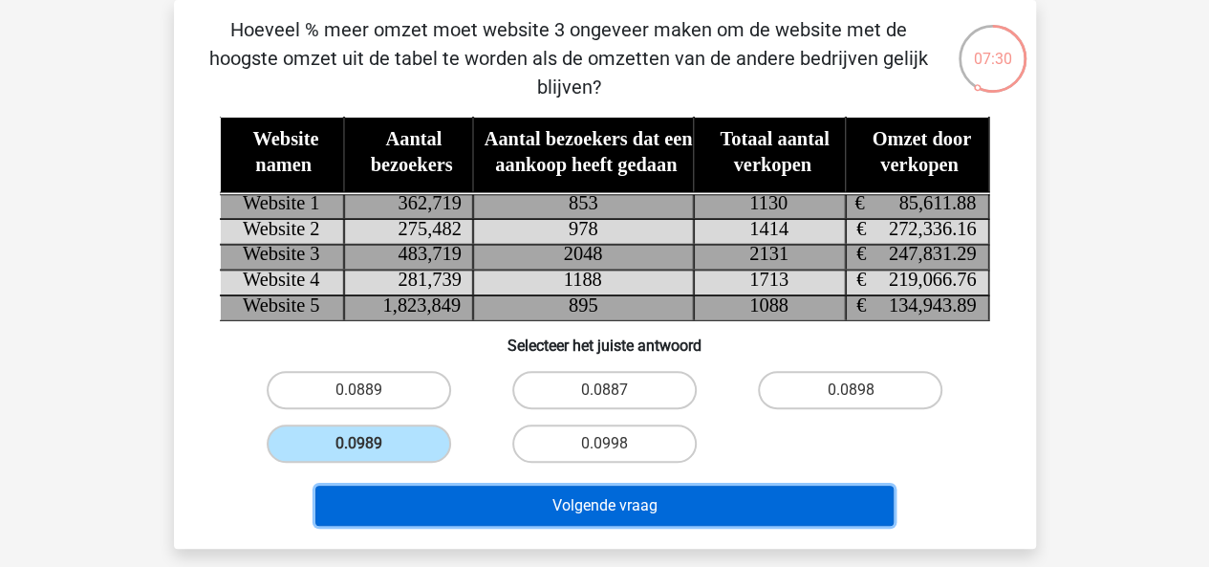
click at [382, 516] on button "Volgende vraag" at bounding box center [604, 505] width 578 height 40
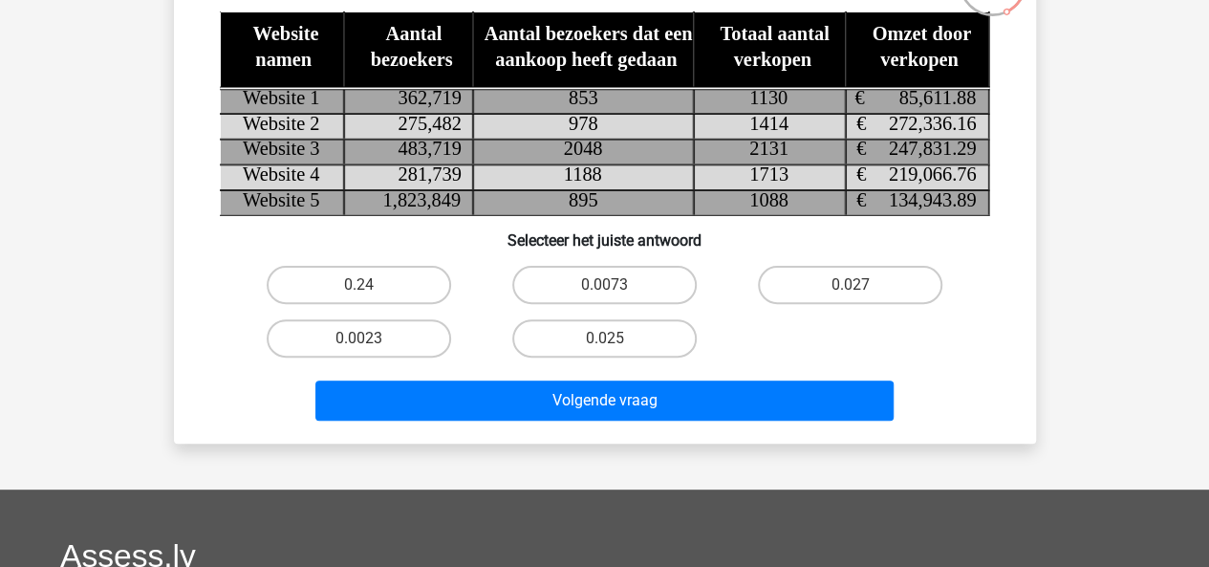
scroll to position [166, 0]
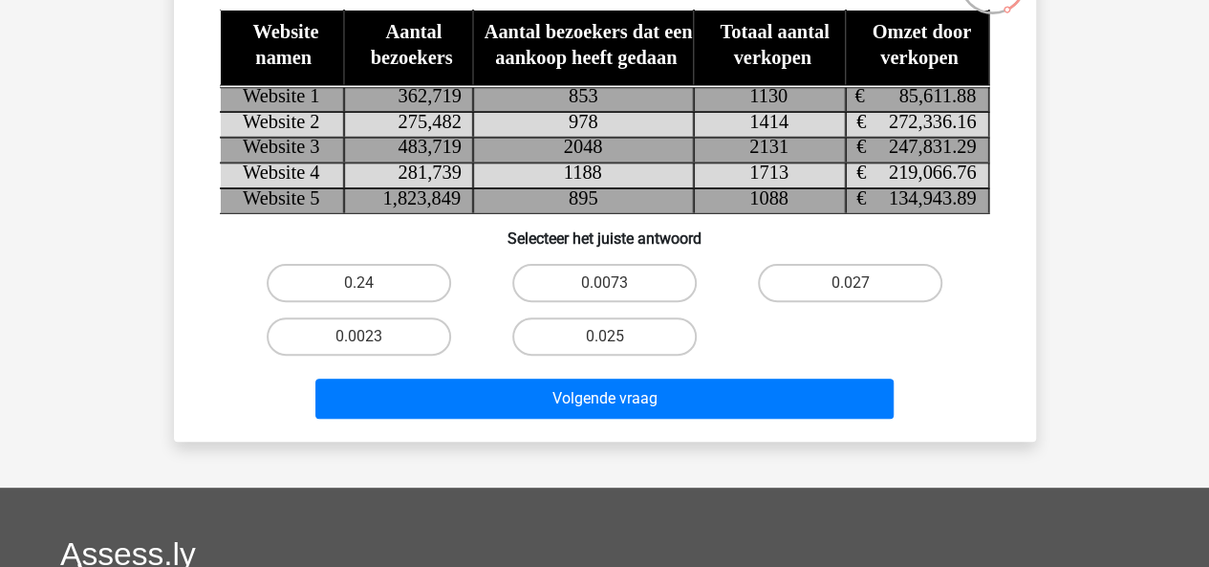
click at [391, 289] on label "0.24" at bounding box center [359, 283] width 184 height 38
click at [371, 289] on input "0.24" at bounding box center [364, 289] width 12 height 12
radio input "true"
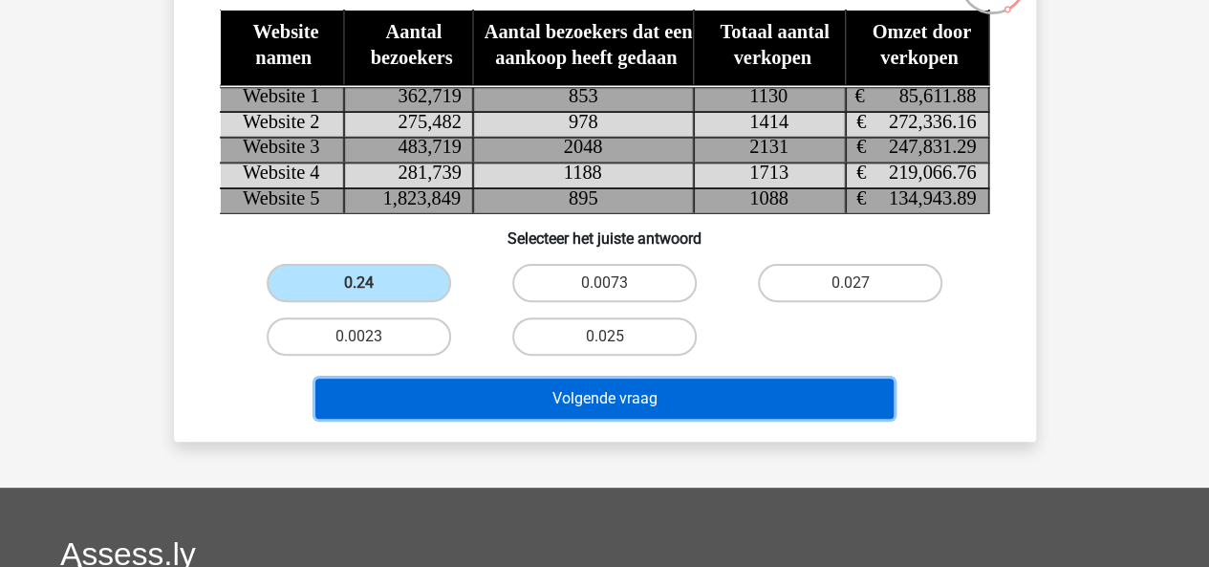
click at [460, 410] on button "Volgende vraag" at bounding box center [604, 398] width 578 height 40
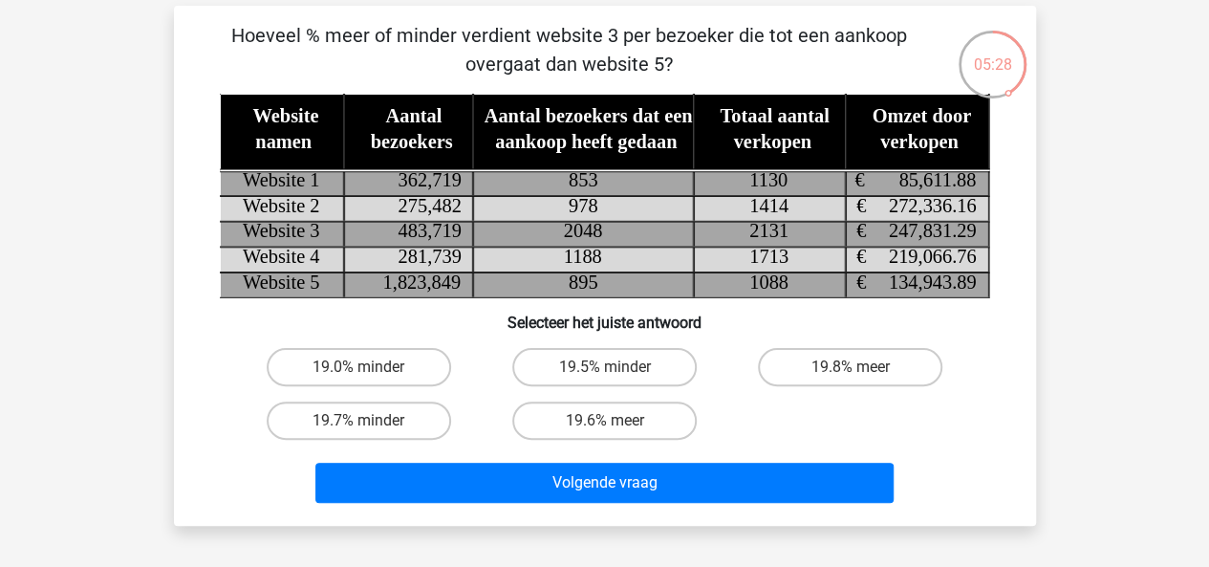
scroll to position [82, 0]
click at [316, 437] on label "19.7% minder" at bounding box center [359, 420] width 184 height 38
click at [358, 433] on input "19.7% minder" at bounding box center [364, 426] width 12 height 12
radio input "true"
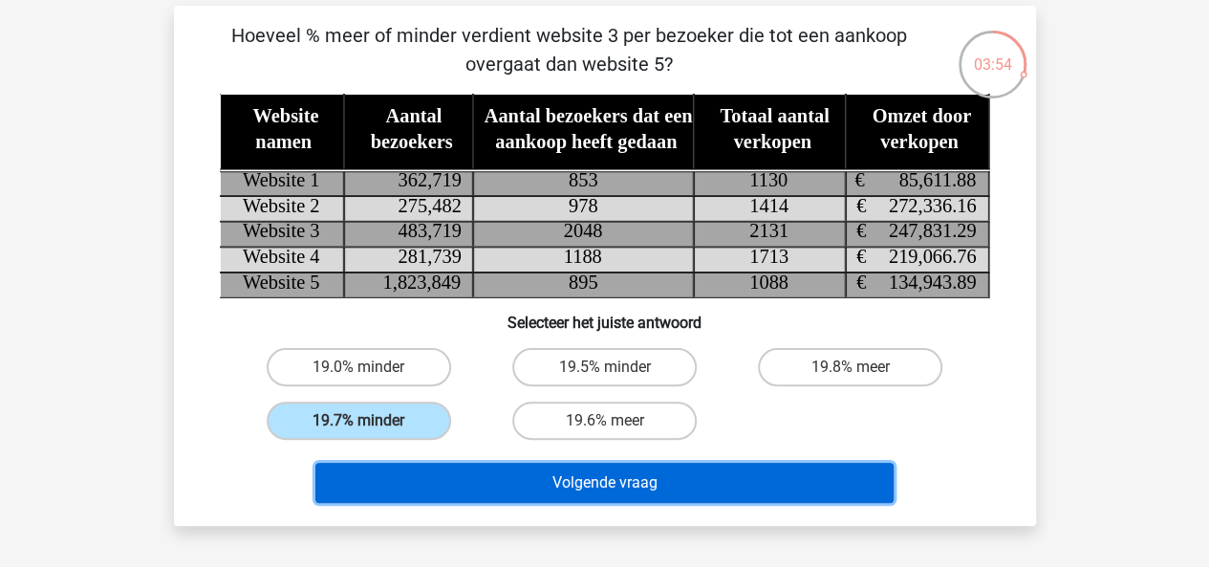
click at [426, 483] on button "Volgende vraag" at bounding box center [604, 482] width 578 height 40
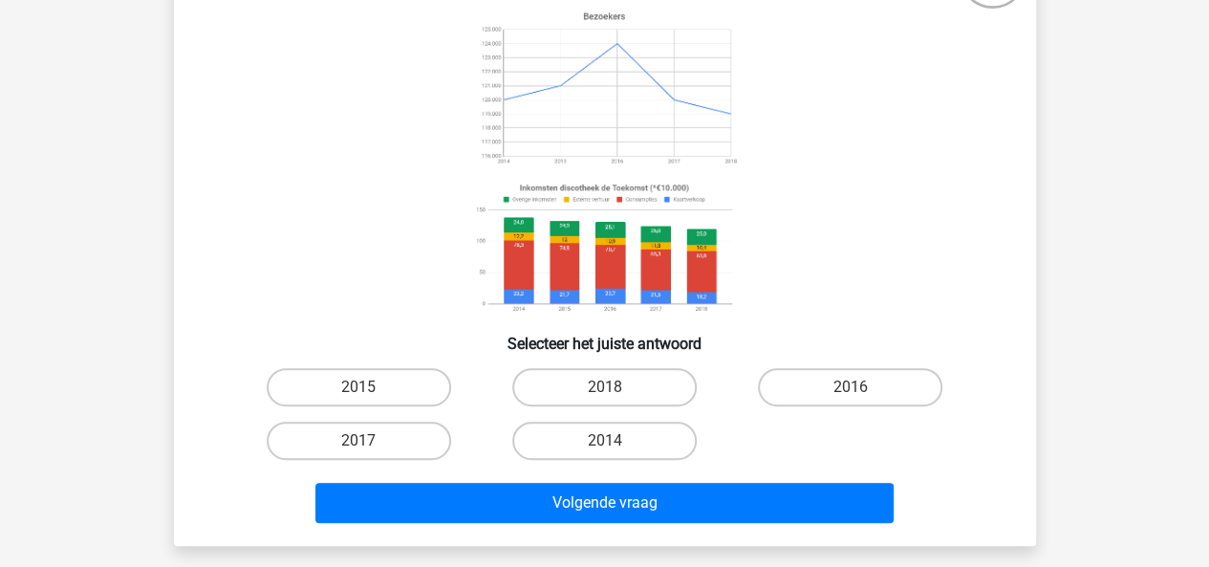
scroll to position [175, 0]
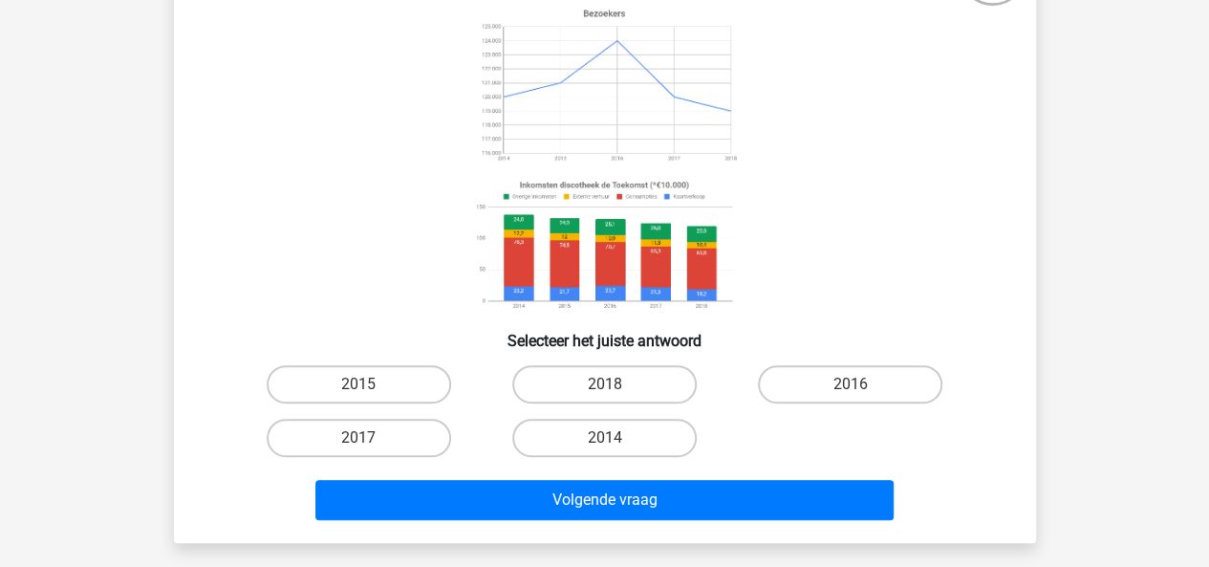
click at [542, 455] on label "2014" at bounding box center [604, 437] width 184 height 38
click at [604, 450] on input "2014" at bounding box center [610, 444] width 12 height 12
radio input "true"
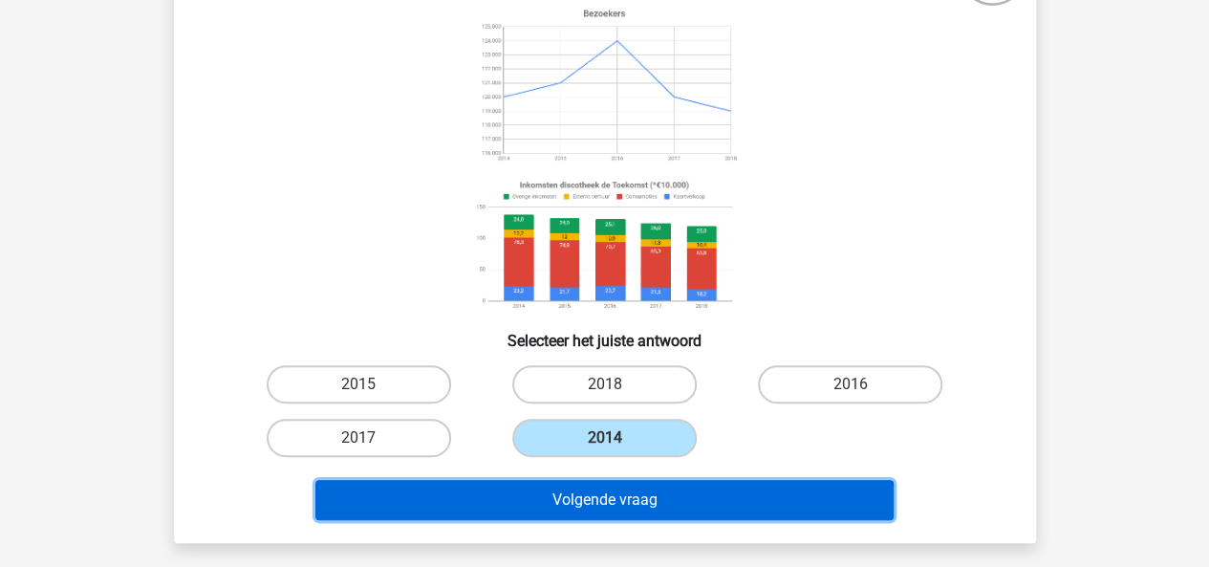
click at [512, 503] on button "Volgende vraag" at bounding box center [604, 500] width 578 height 40
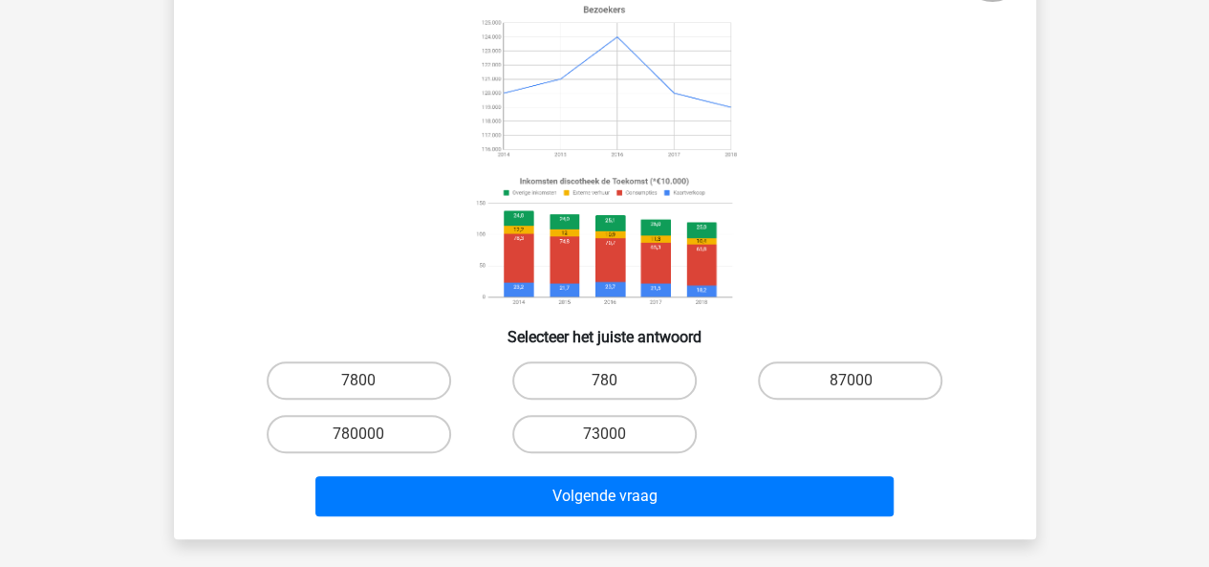
scroll to position [188, 0]
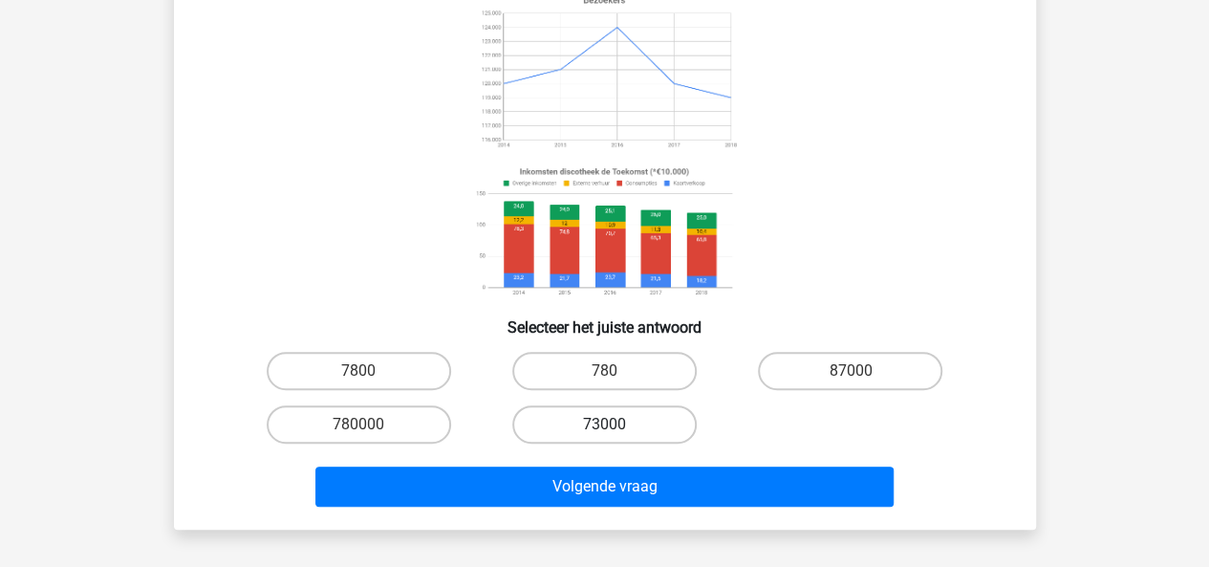
click at [547, 432] on label "73000" at bounding box center [604, 424] width 184 height 38
click at [604, 432] on input "73000" at bounding box center [610, 430] width 12 height 12
radio input "true"
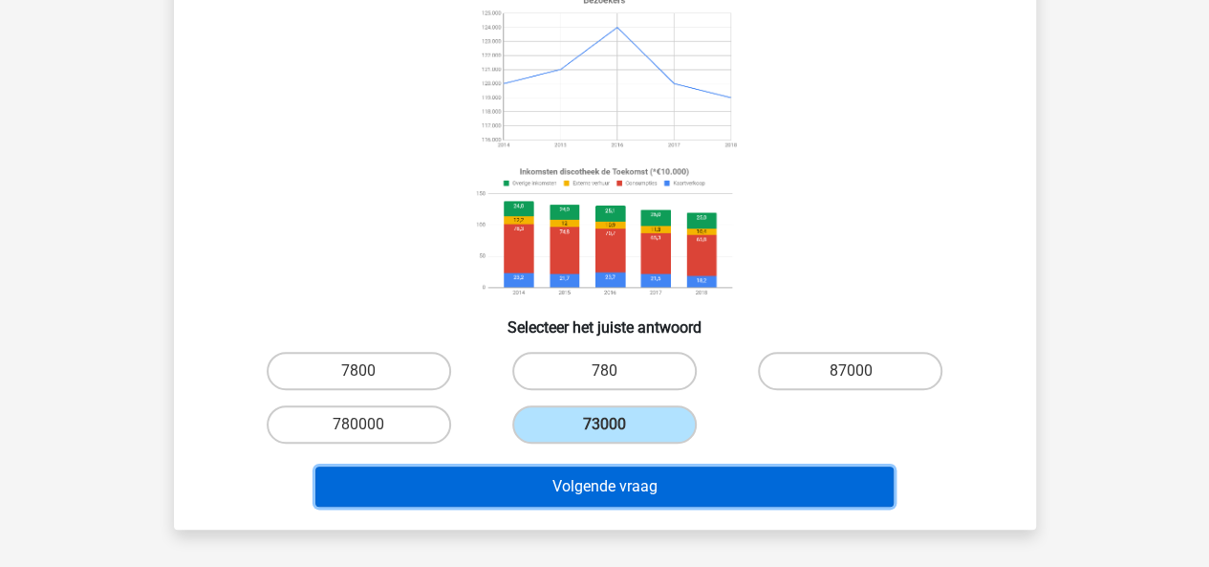
click at [525, 499] on button "Volgende vraag" at bounding box center [604, 486] width 578 height 40
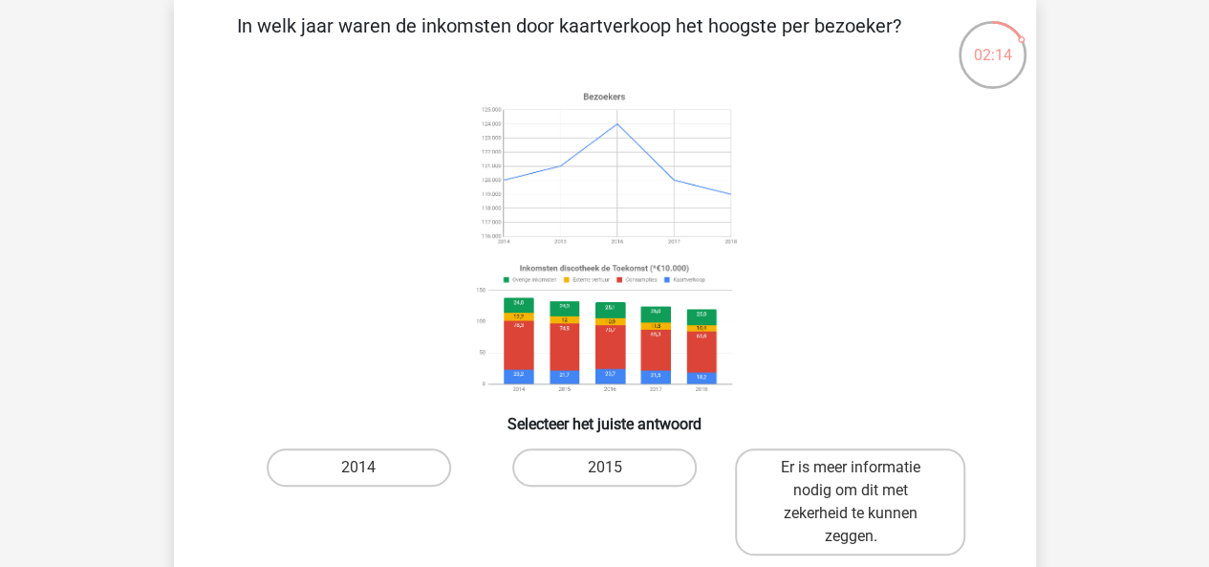
scroll to position [91, 0]
click at [946, 271] on icon at bounding box center [605, 242] width 770 height 315
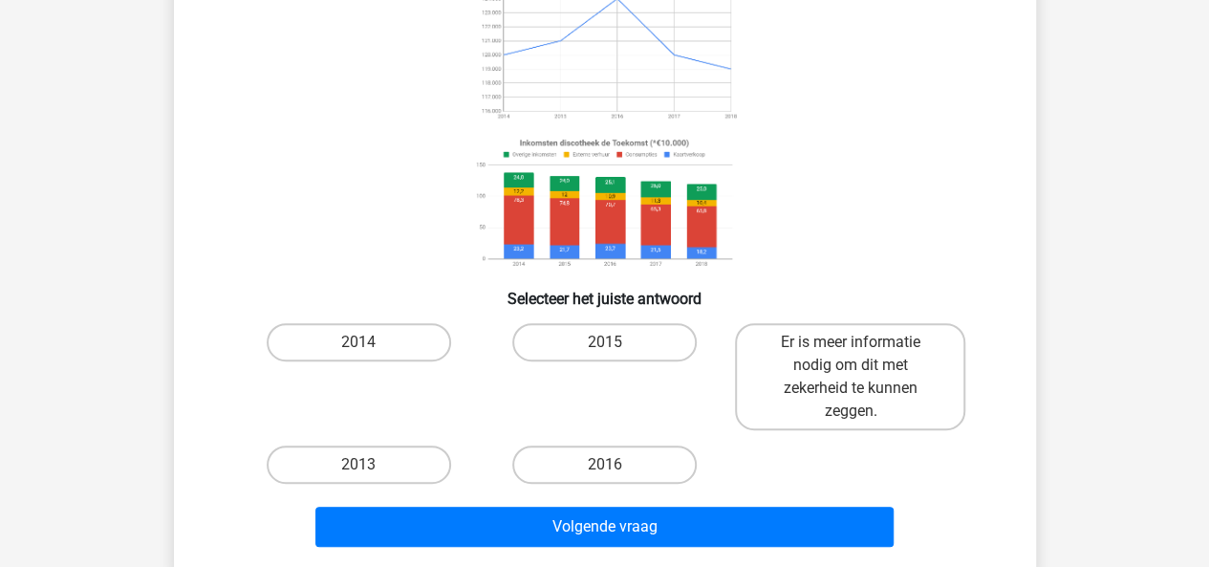
scroll to position [301, 0]
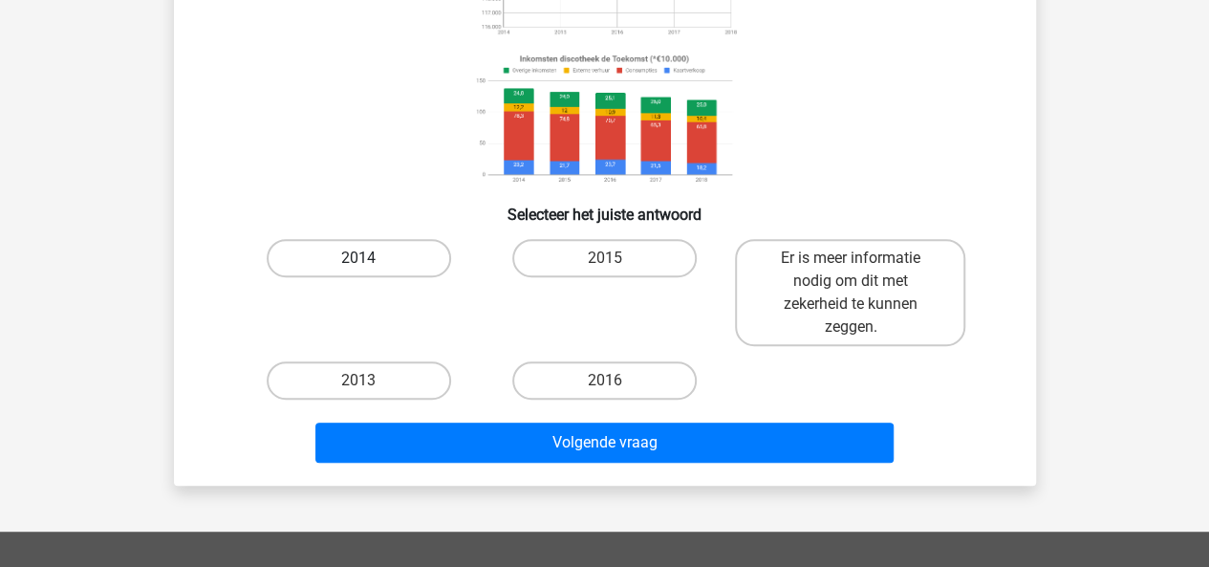
click at [317, 252] on label "2014" at bounding box center [359, 258] width 184 height 38
click at [358, 258] on input "2014" at bounding box center [364, 264] width 12 height 12
radio input "true"
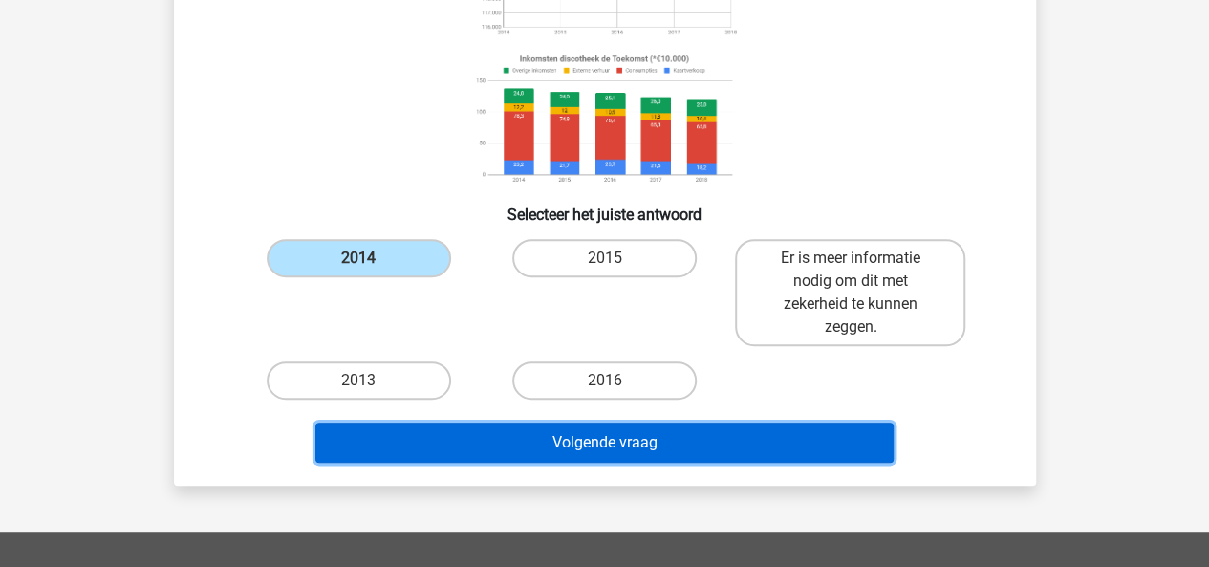
click at [407, 445] on button "Volgende vraag" at bounding box center [604, 442] width 578 height 40
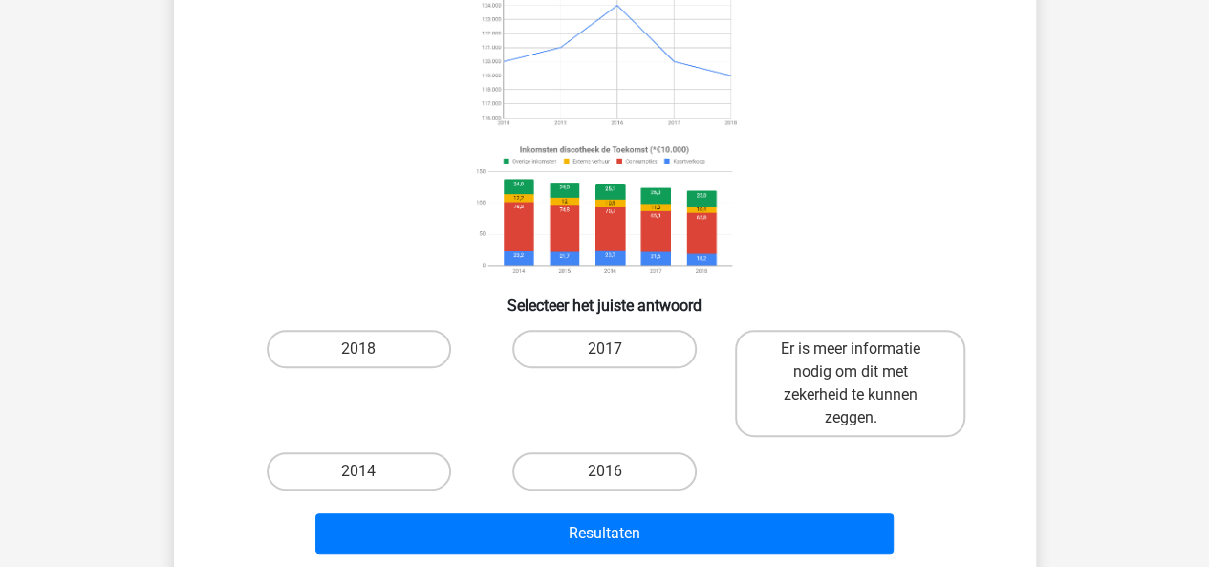
scroll to position [236, 0]
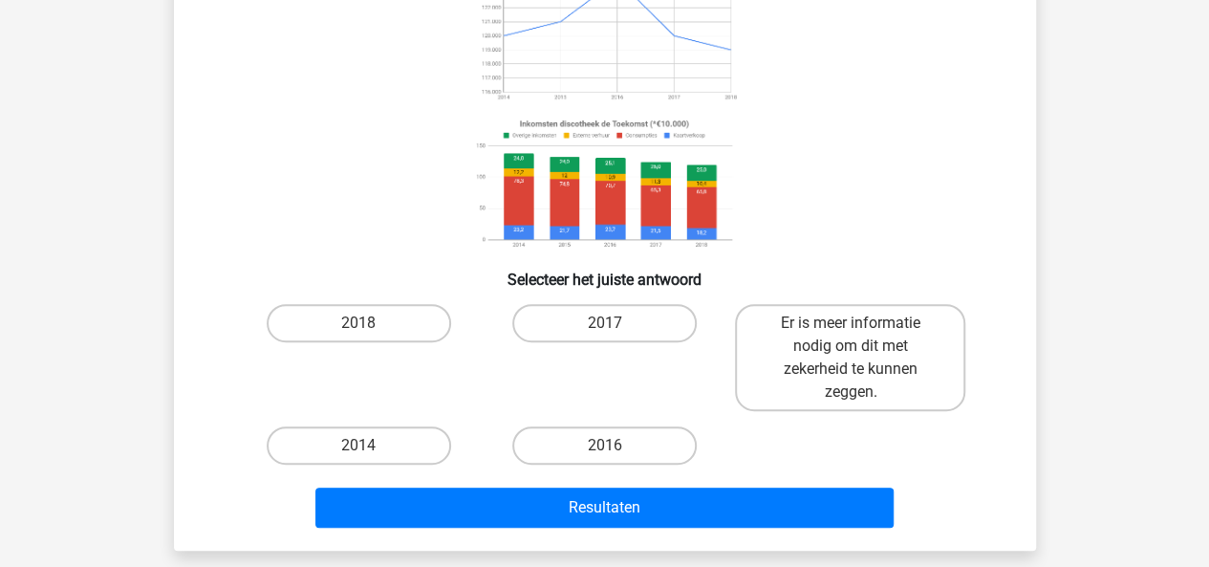
click at [776, 339] on label "Er is meer informatie nodig om dit met zekerheid te kunnen zeggen." at bounding box center [850, 357] width 230 height 107
click at [850, 335] on input "Er is meer informatie nodig om dit met zekerheid te kunnen zeggen." at bounding box center [856, 329] width 12 height 12
radio input "true"
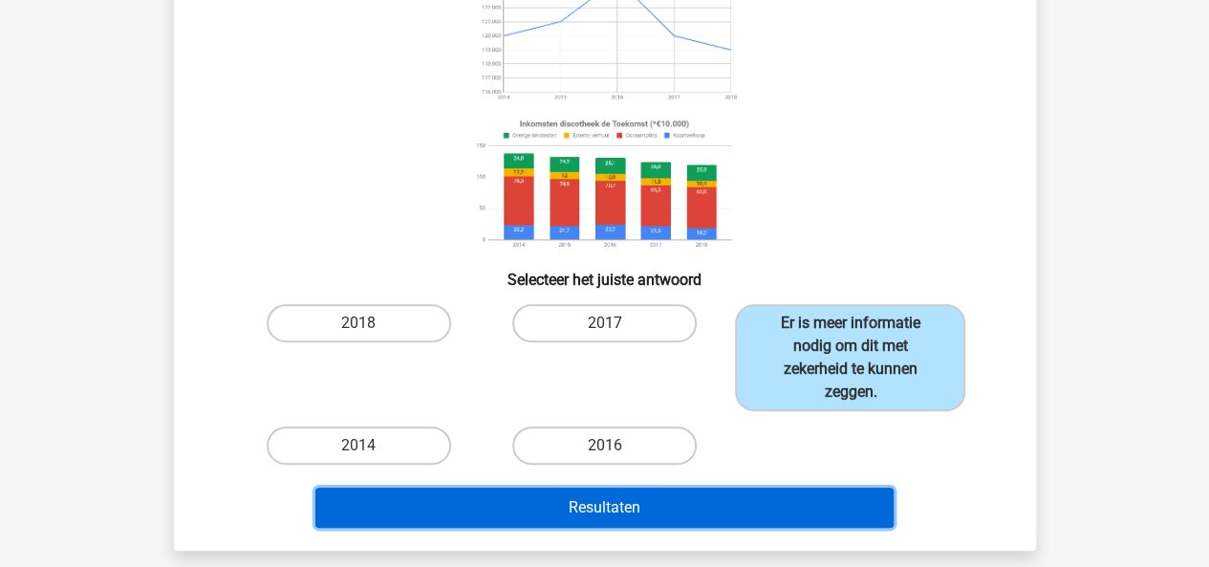
click at [627, 510] on button "Resultaten" at bounding box center [604, 507] width 578 height 40
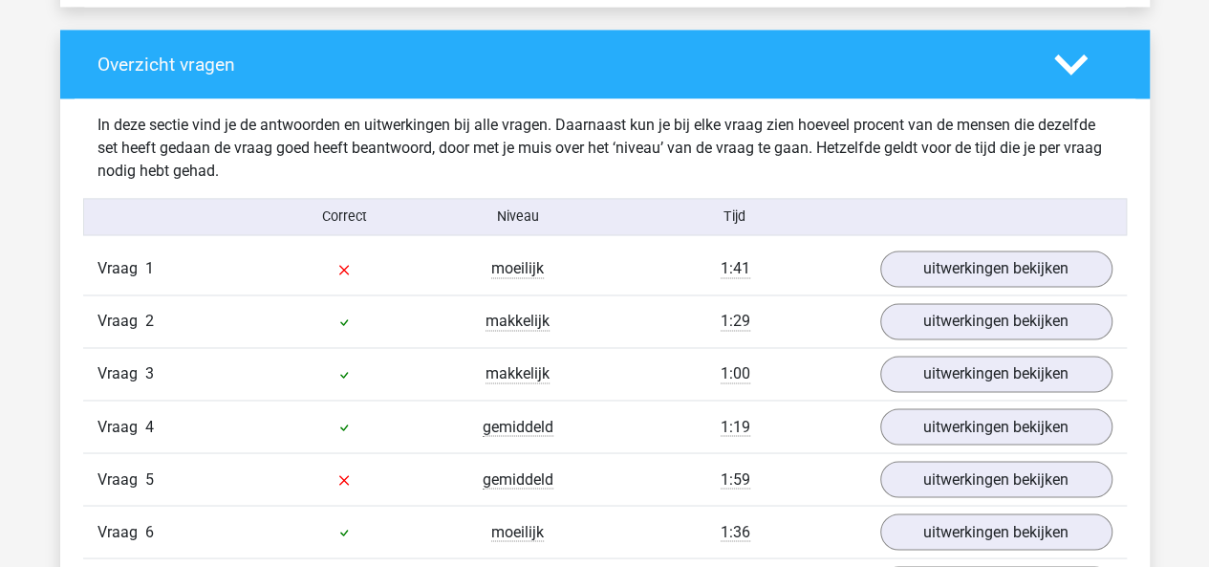
scroll to position [1409, 0]
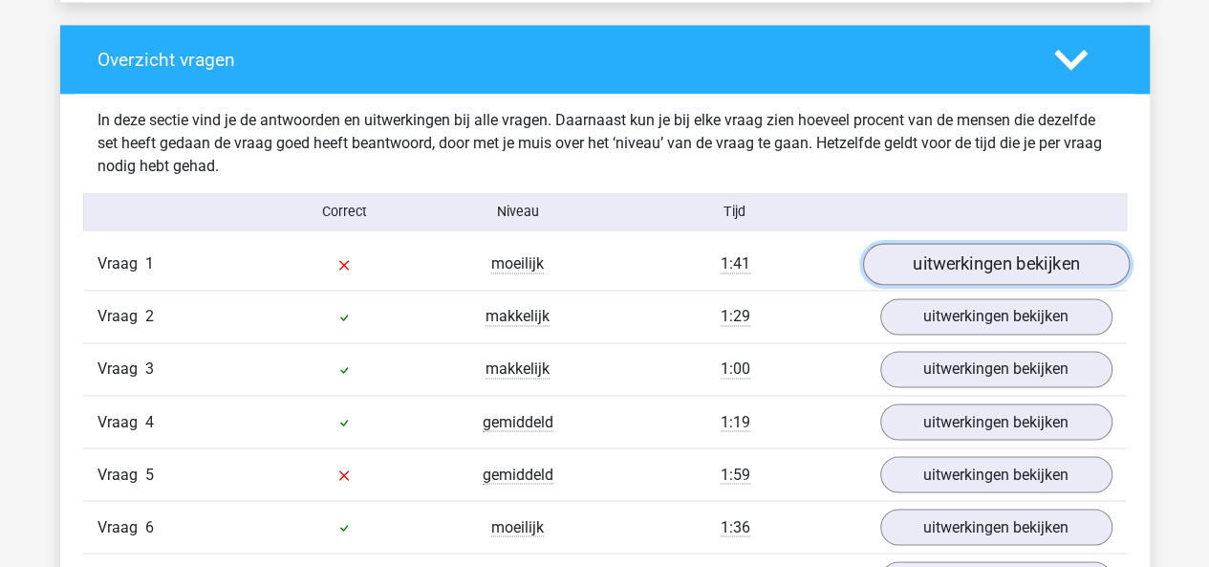
click at [944, 278] on link "uitwerkingen bekijken" at bounding box center [995, 265] width 267 height 42
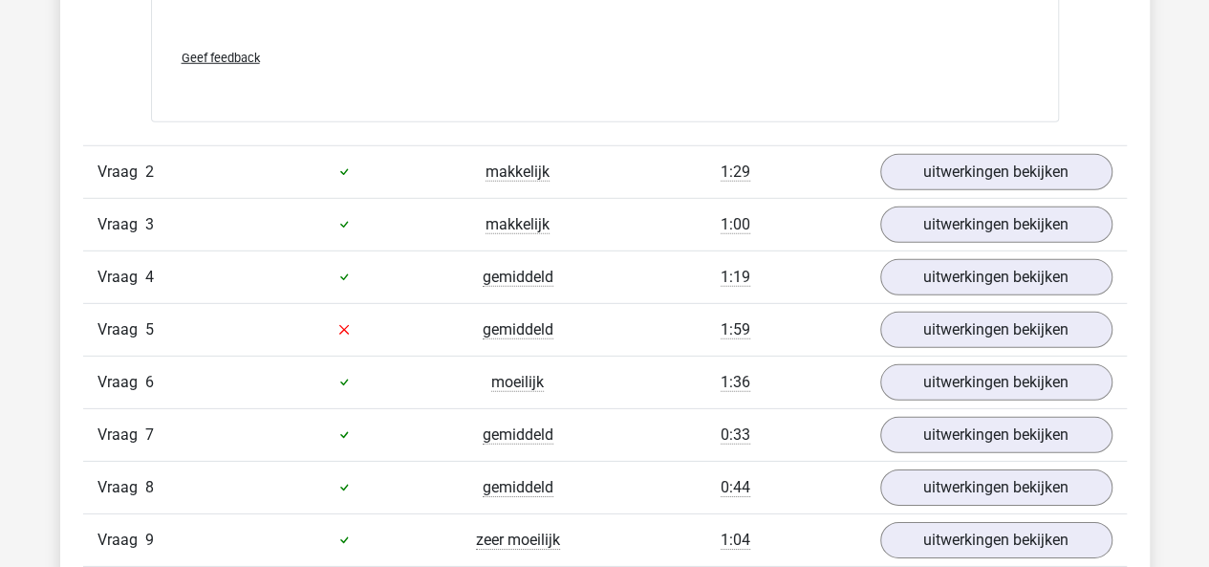
scroll to position [2728, 0]
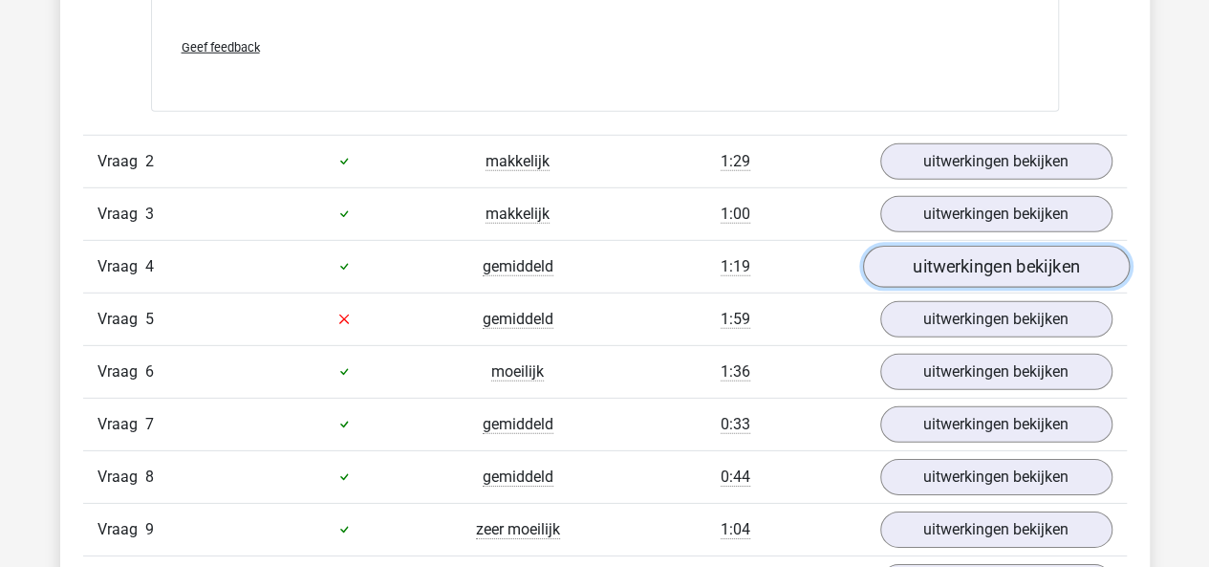
click at [920, 269] on link "uitwerkingen bekijken" at bounding box center [995, 267] width 267 height 42
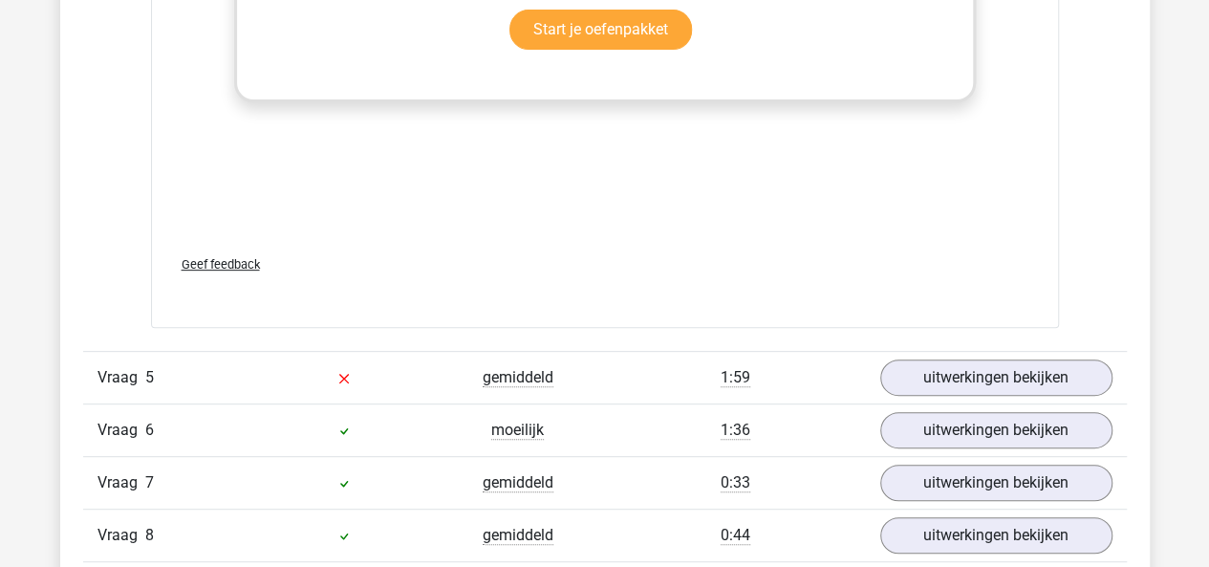
scroll to position [3917, 0]
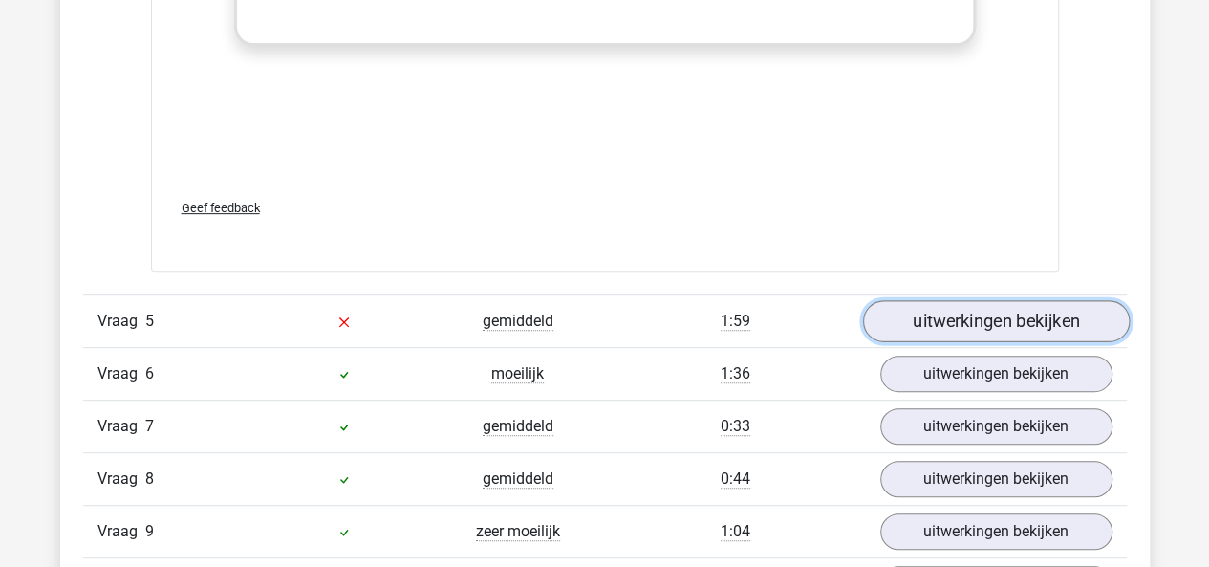
click at [994, 300] on link "uitwerkingen bekijken" at bounding box center [995, 321] width 267 height 42
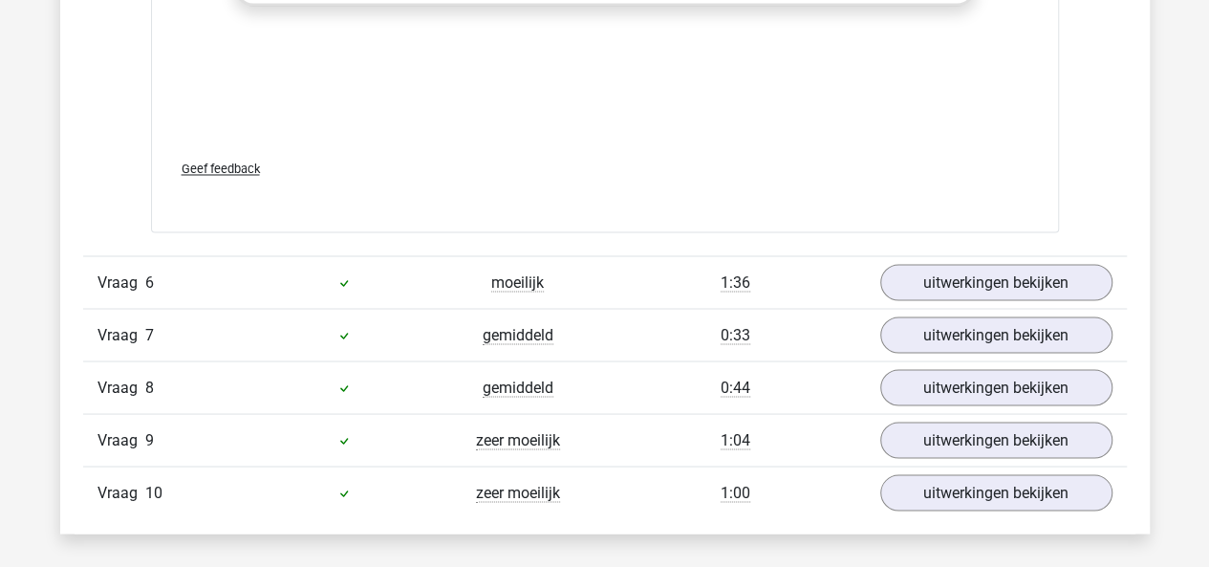
scroll to position [5184, 0]
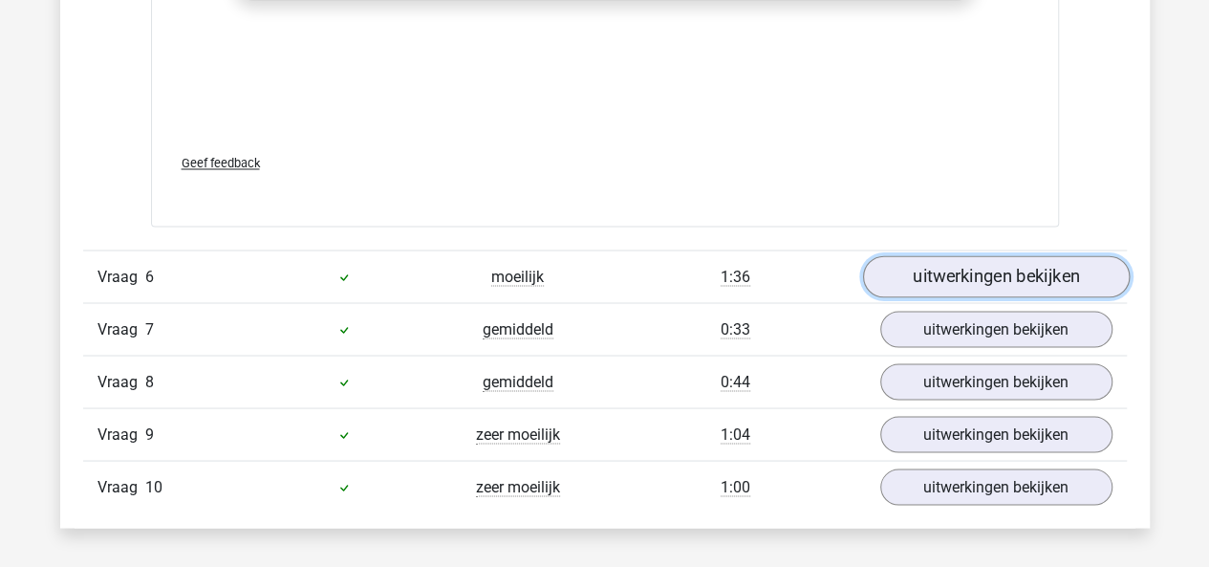
click at [972, 263] on link "uitwerkingen bekijken" at bounding box center [995, 276] width 267 height 42
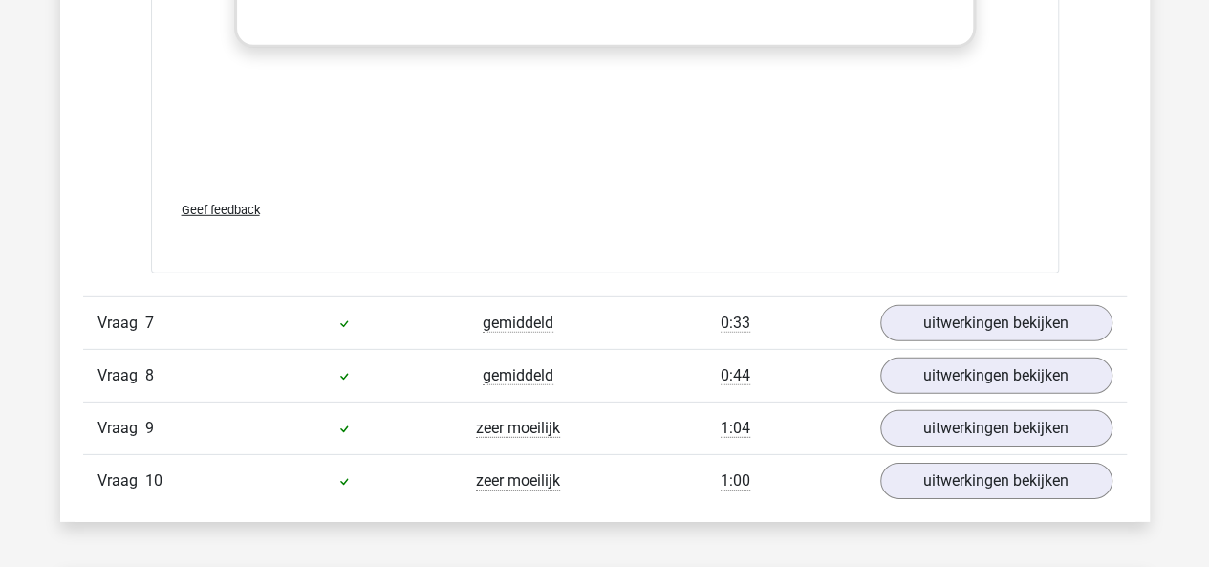
scroll to position [6395, 0]
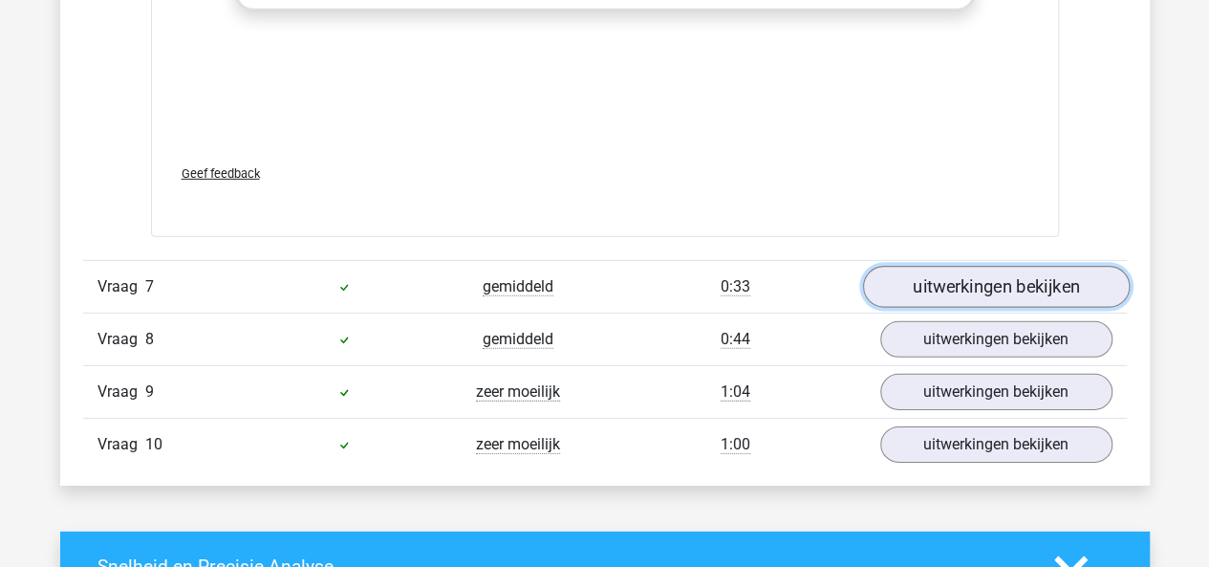
click at [937, 289] on link "uitwerkingen bekijken" at bounding box center [995, 288] width 267 height 42
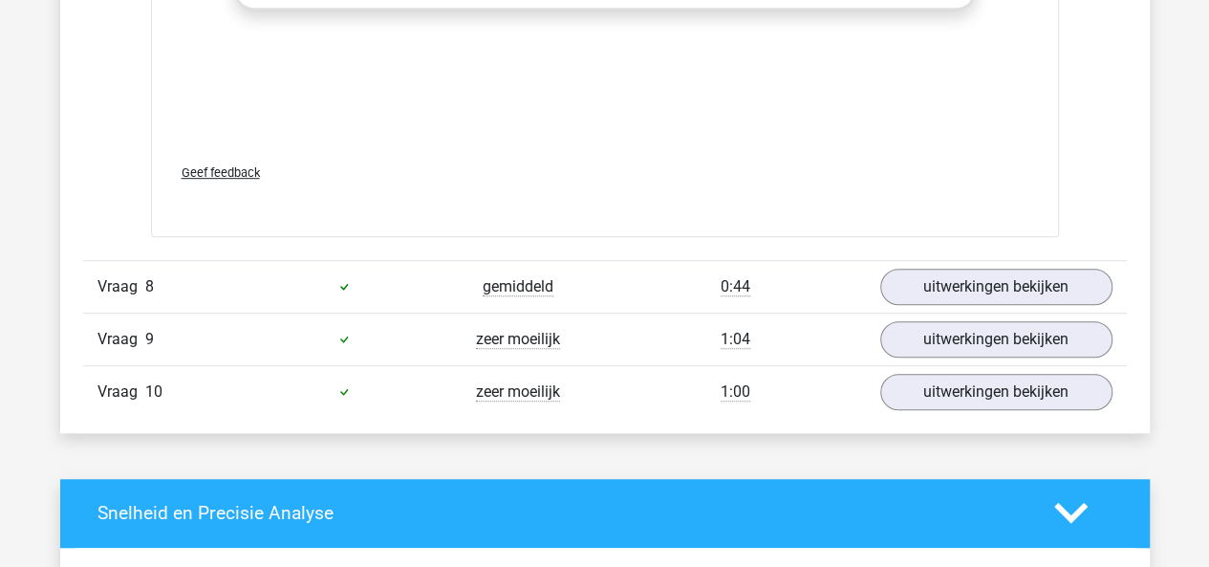
scroll to position [7722, 0]
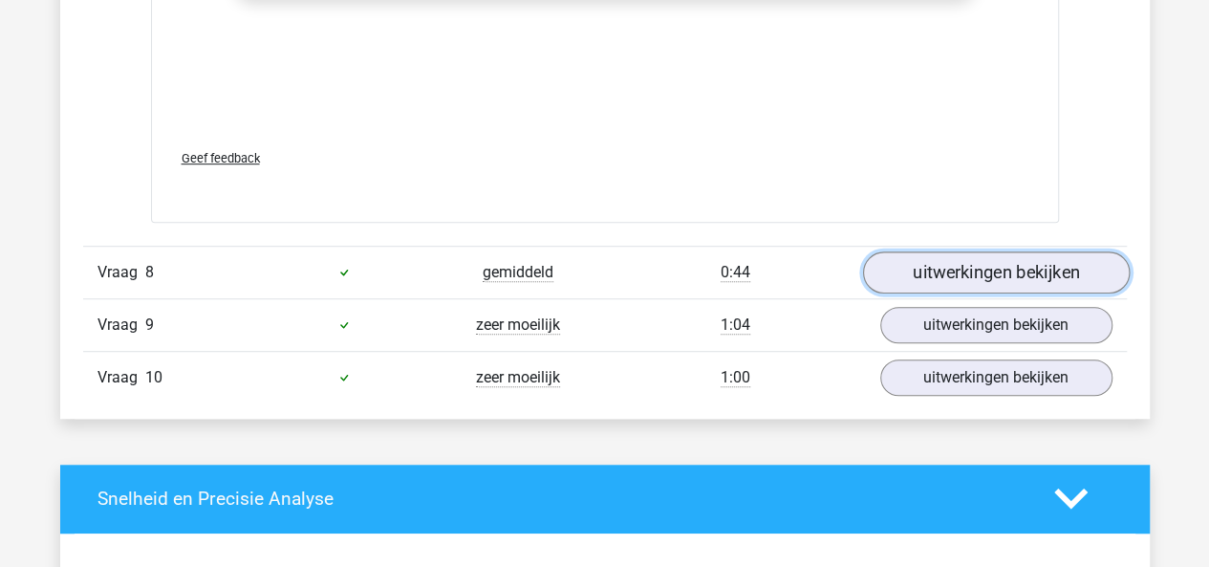
click at [940, 259] on link "uitwerkingen bekijken" at bounding box center [995, 272] width 267 height 42
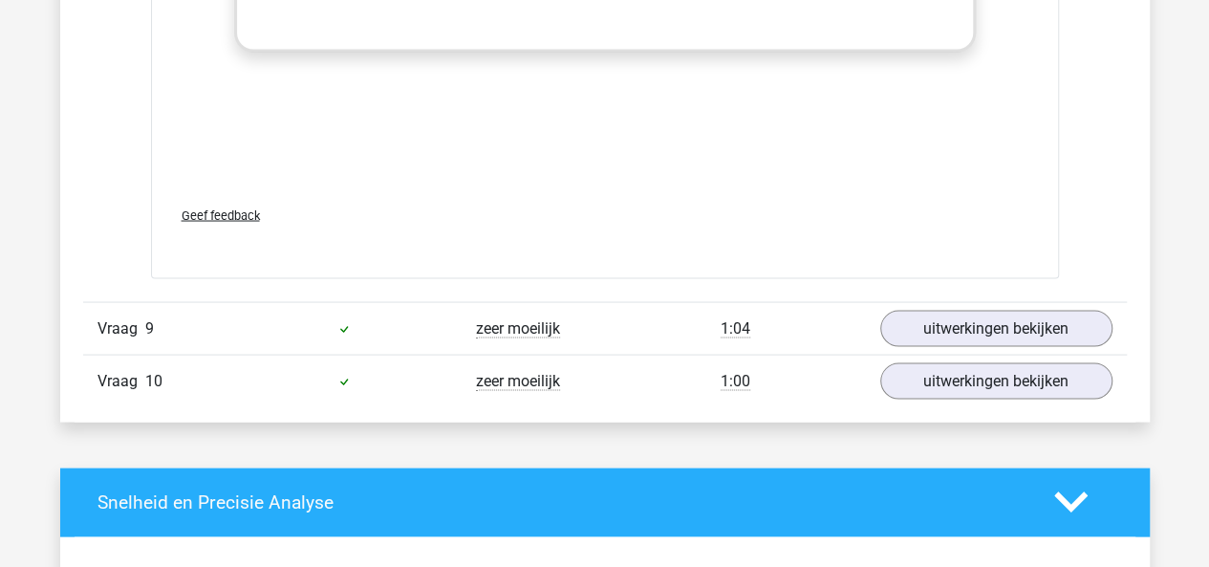
scroll to position [8987, 0]
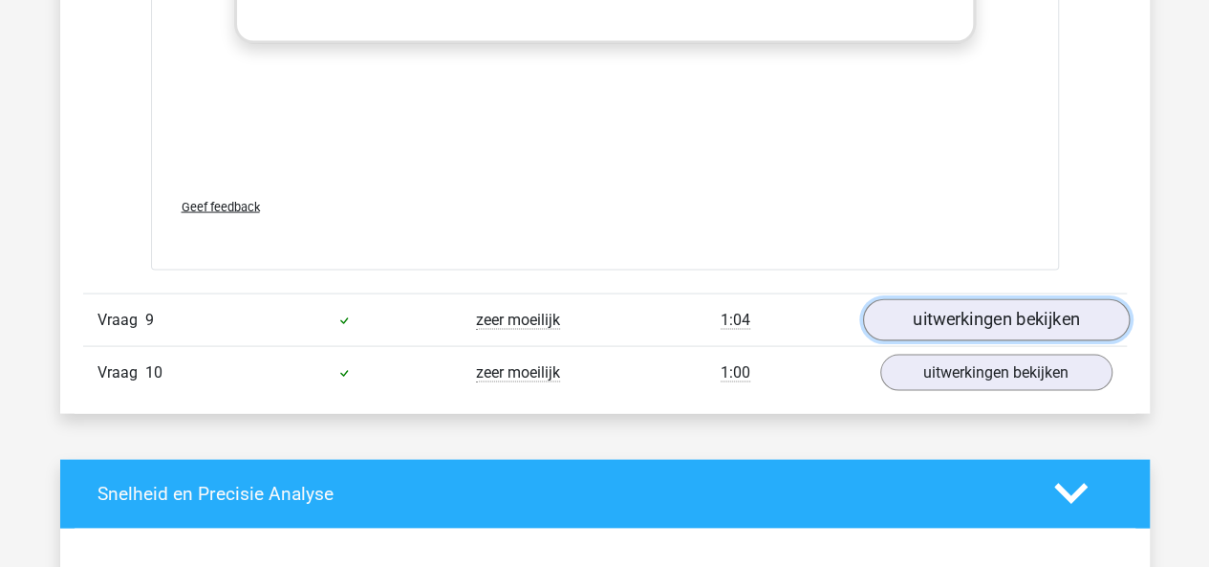
click at [961, 298] on link "uitwerkingen bekijken" at bounding box center [995, 319] width 267 height 42
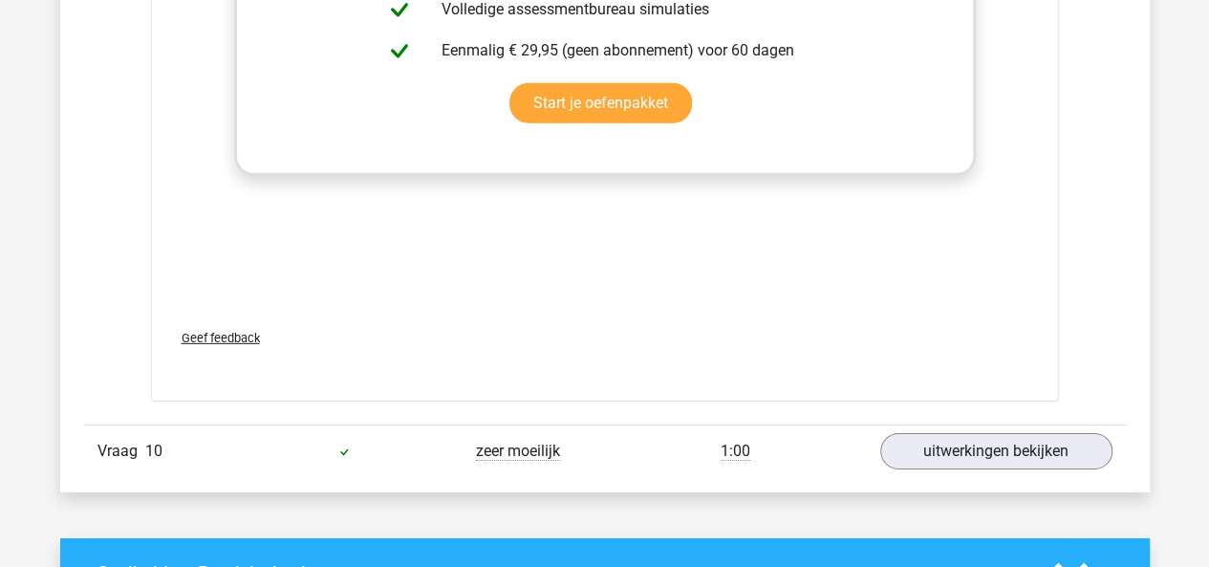
scroll to position [10227, 0]
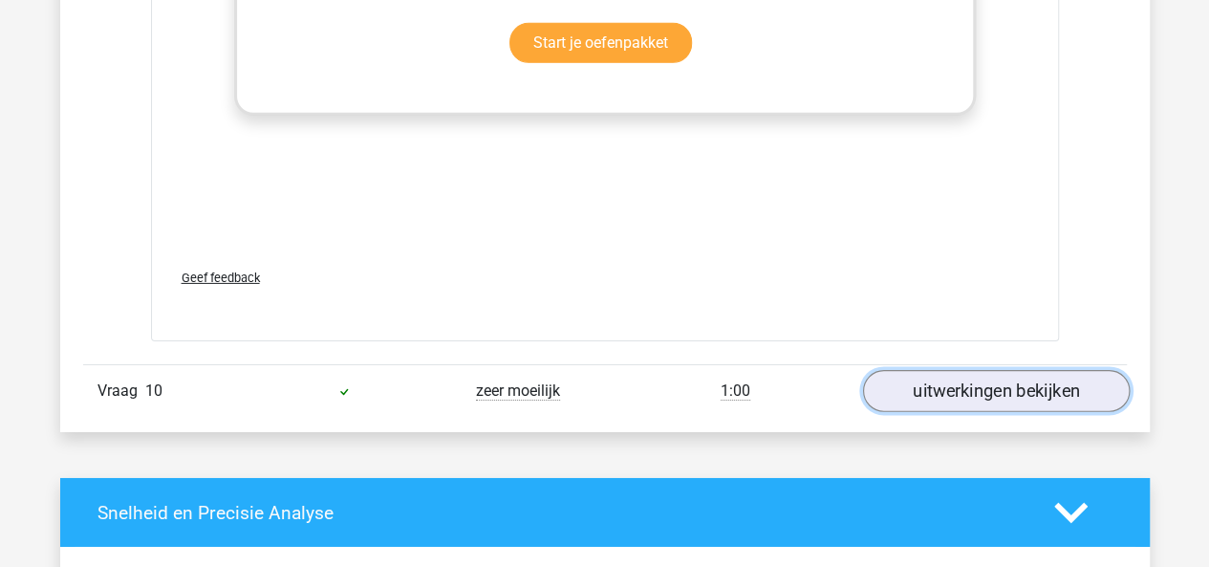
click at [967, 370] on link "uitwerkingen bekijken" at bounding box center [995, 391] width 267 height 42
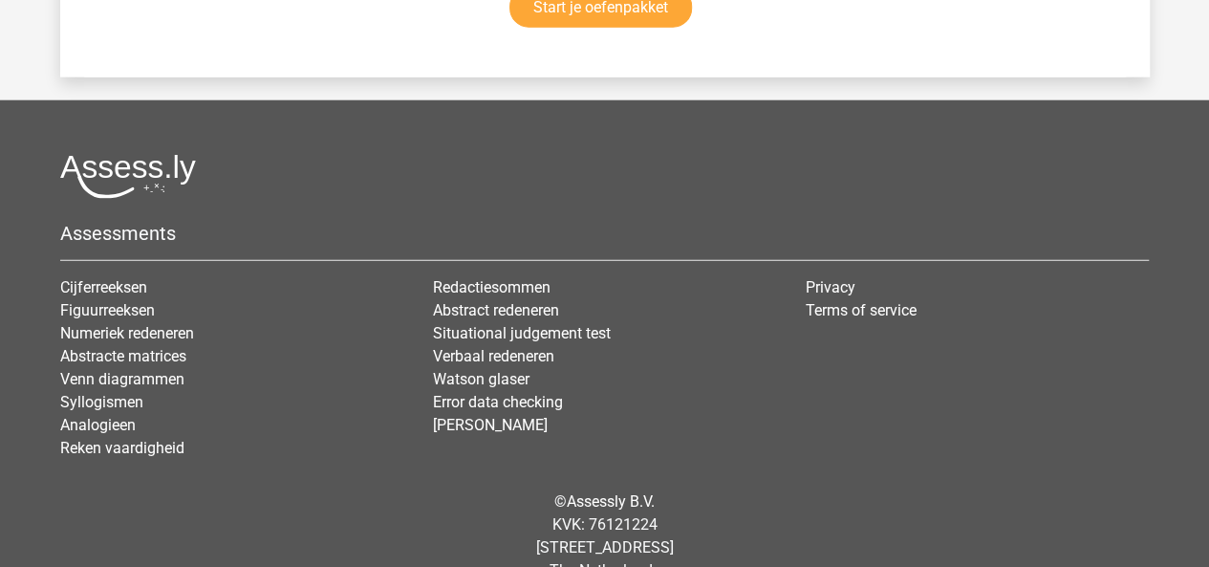
scroll to position [13357, 0]
click at [189, 323] on link "Numeriek redeneren" at bounding box center [127, 332] width 134 height 18
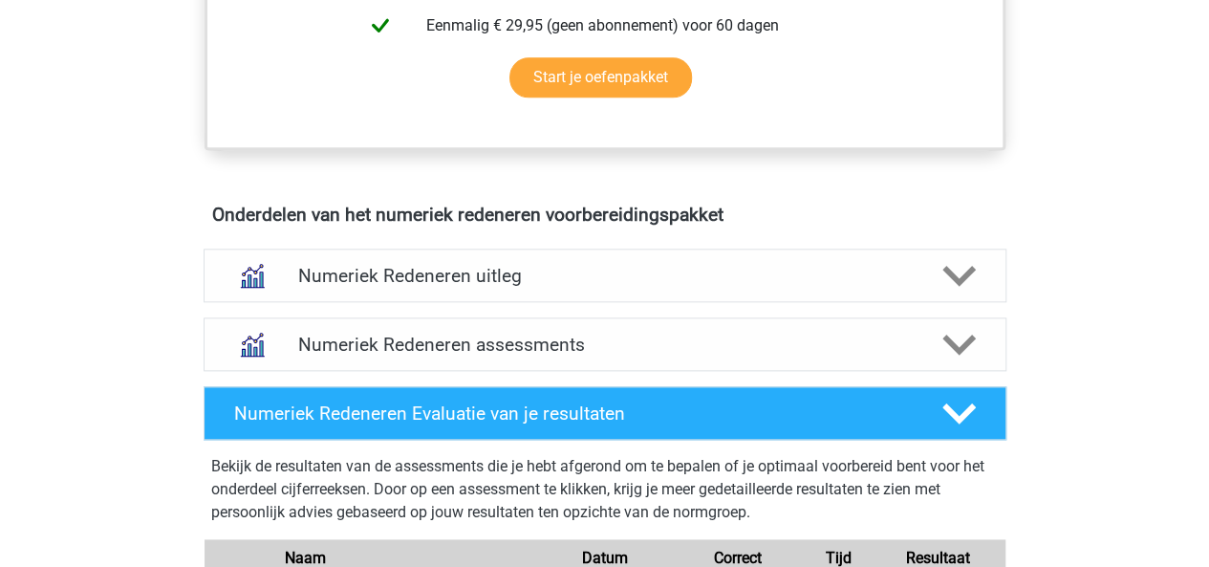
scroll to position [1049, 0]
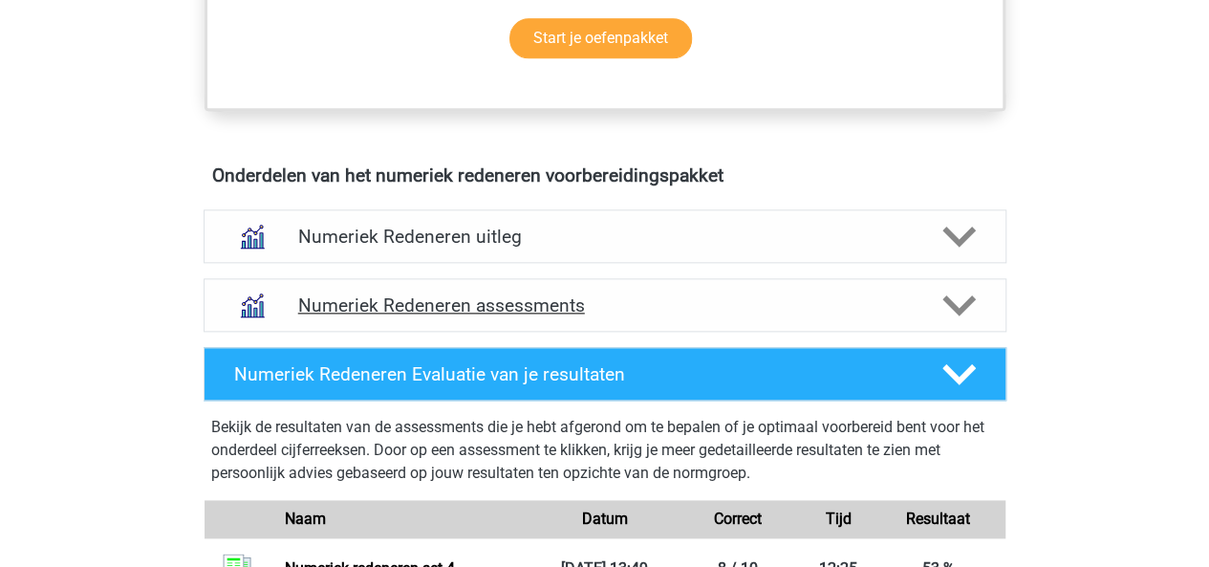
click at [950, 295] on icon at bounding box center [958, 305] width 33 height 33
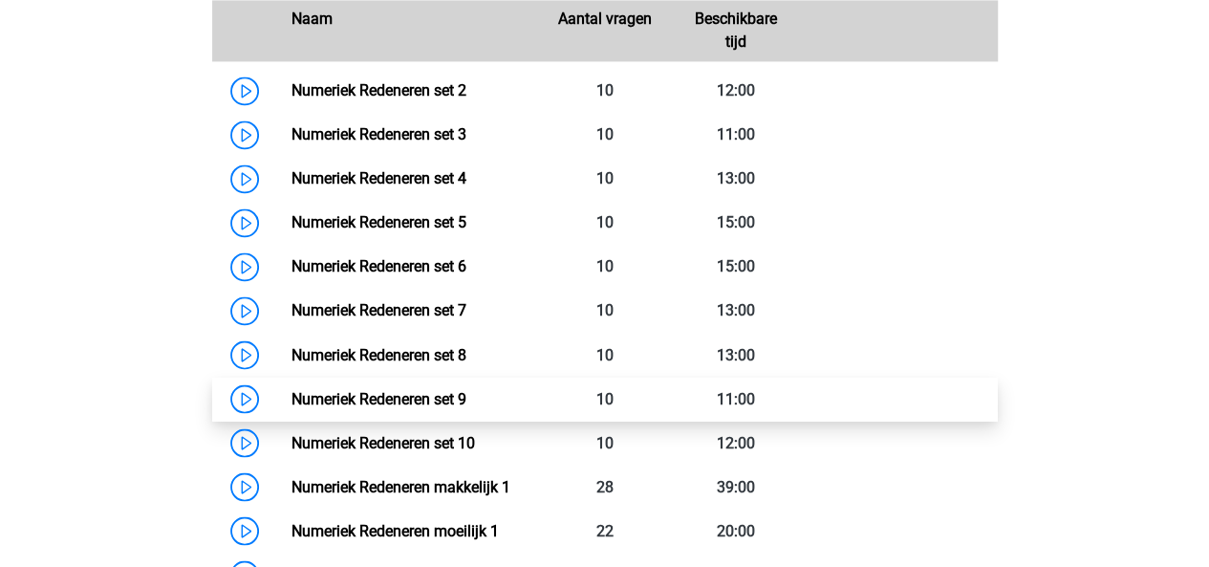
scroll to position [1450, 0]
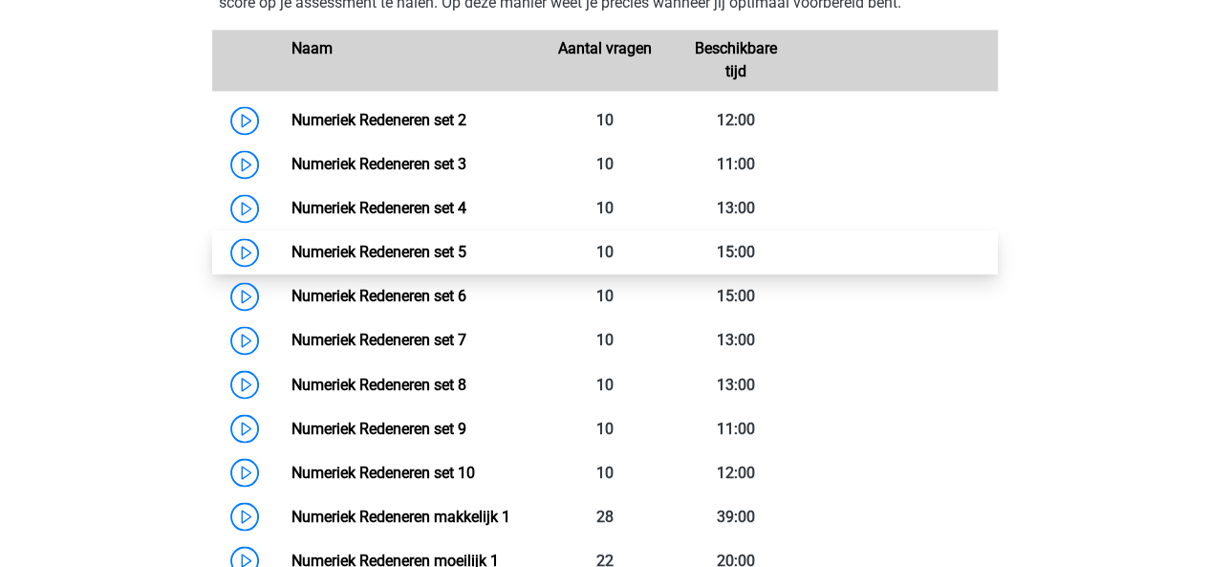
click at [445, 247] on link "Numeriek Redeneren set 5" at bounding box center [378, 252] width 175 height 18
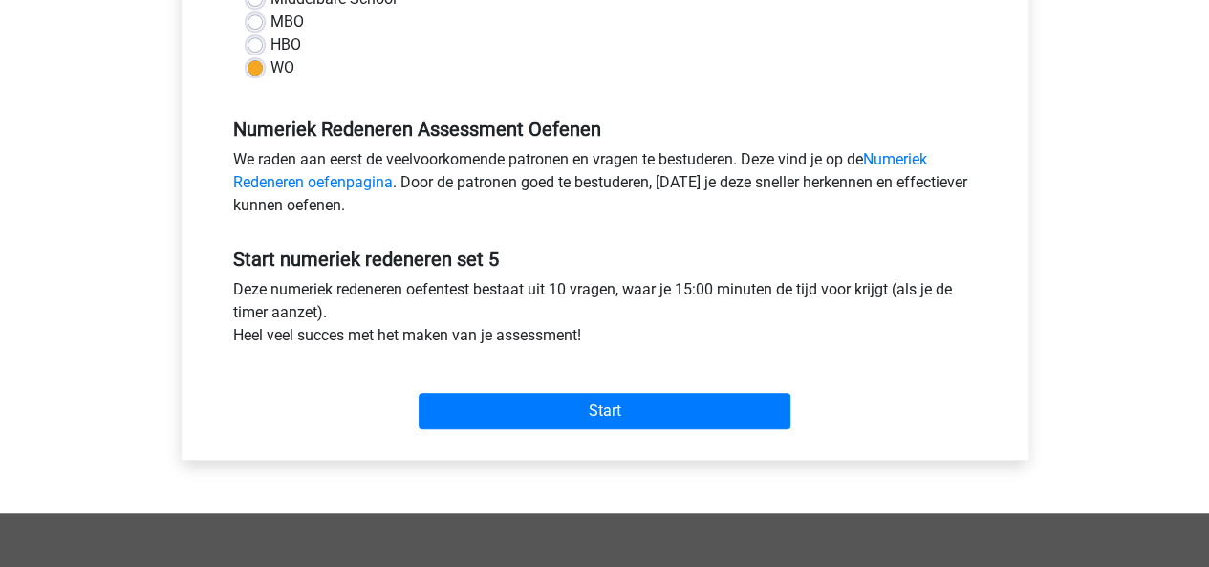
scroll to position [702, 0]
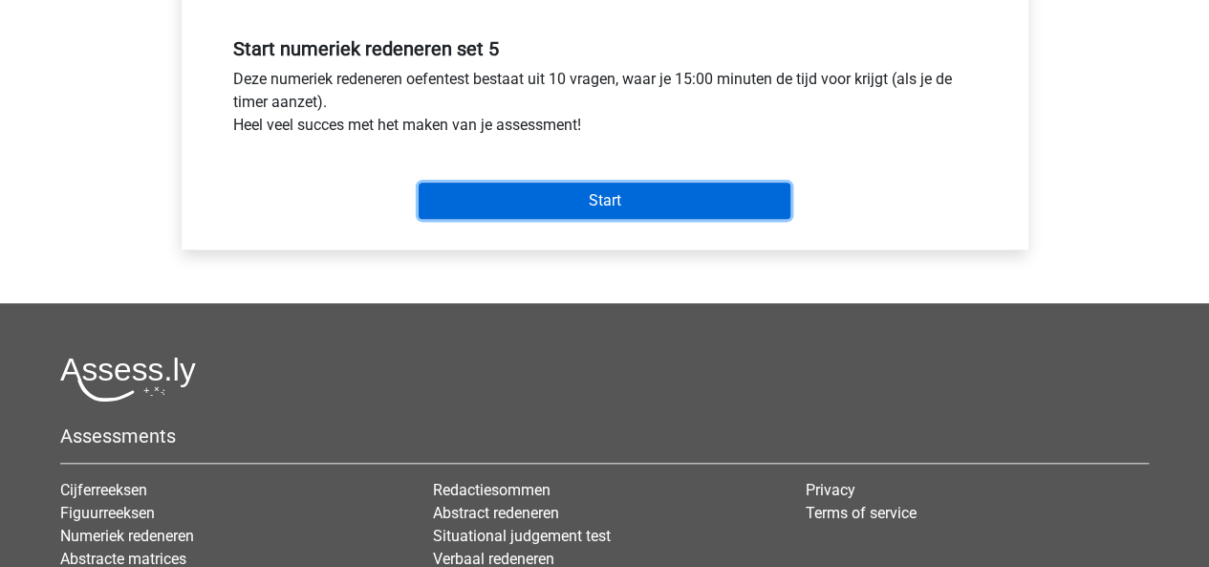
click at [483, 200] on input "Start" at bounding box center [604, 200] width 372 height 36
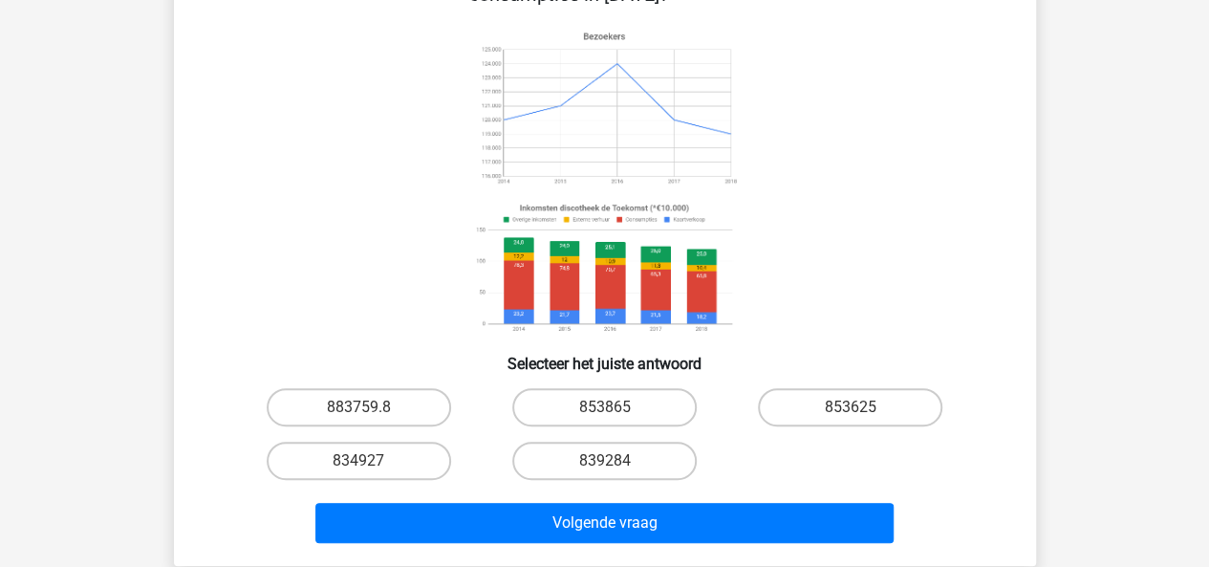
scroll to position [242, 0]
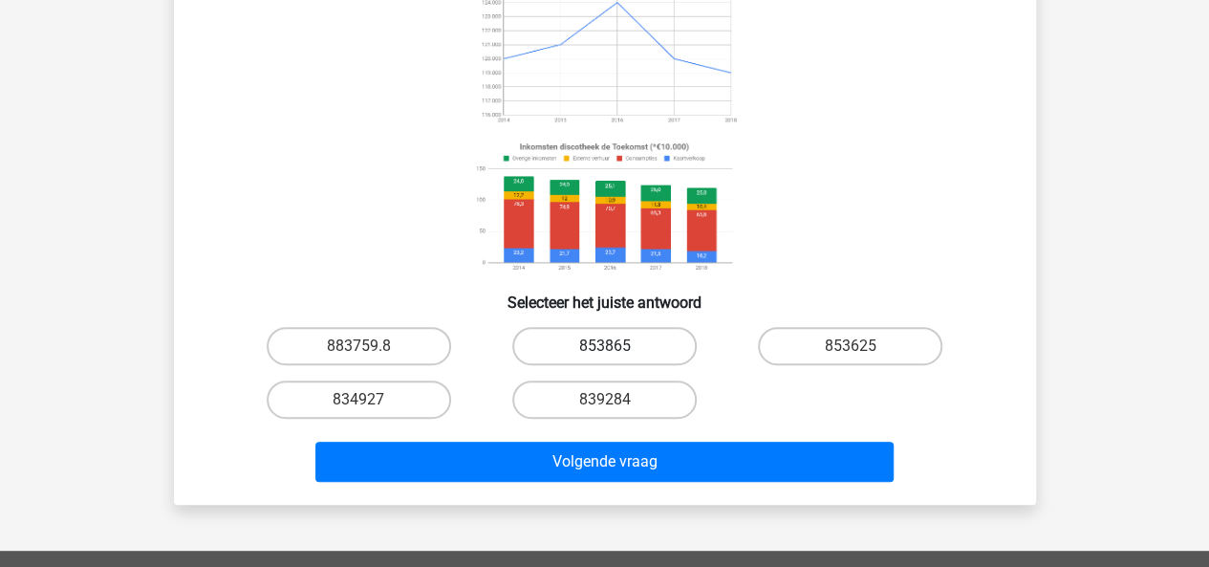
click at [622, 347] on label "853865" at bounding box center [604, 346] width 184 height 38
click at [616, 347] on input "853865" at bounding box center [610, 352] width 12 height 12
radio input "true"
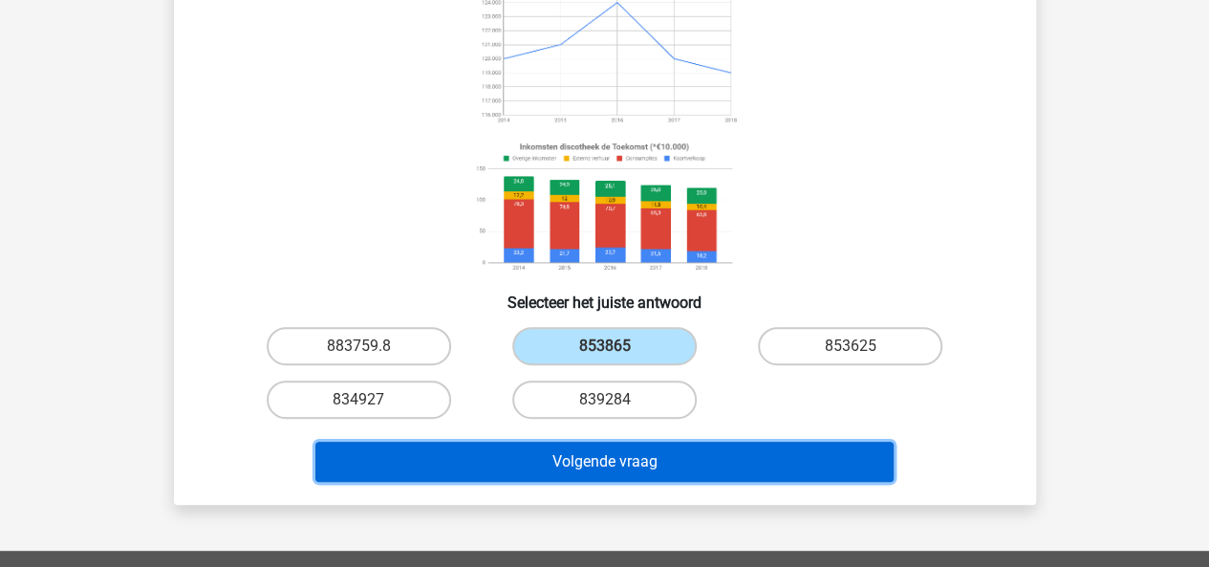
click at [687, 473] on button "Volgende vraag" at bounding box center [604, 461] width 578 height 40
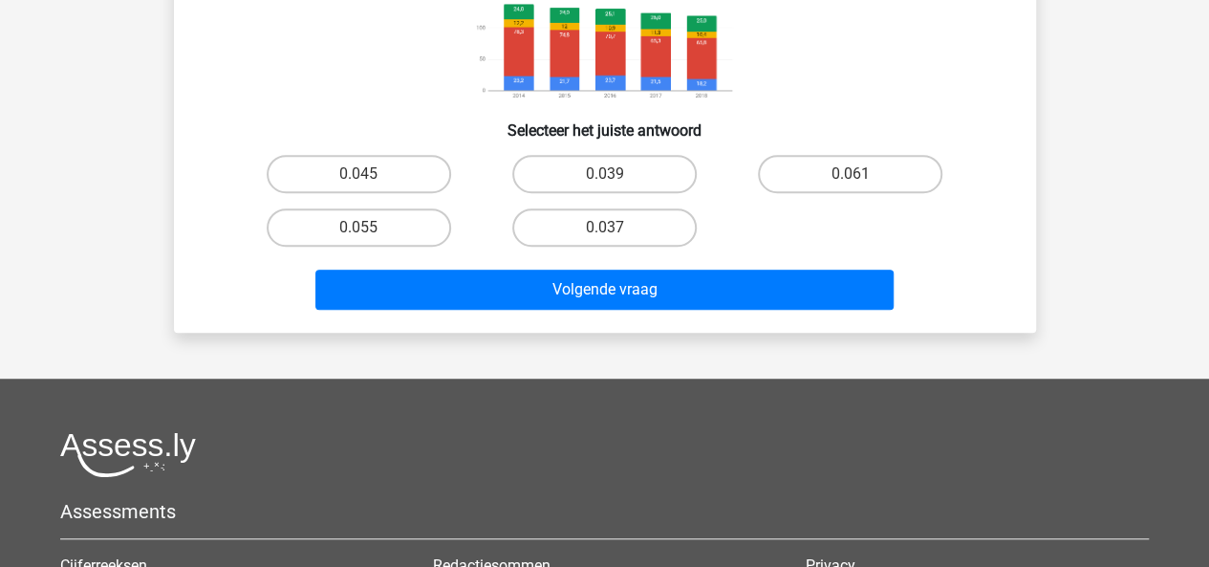
scroll to position [540, 0]
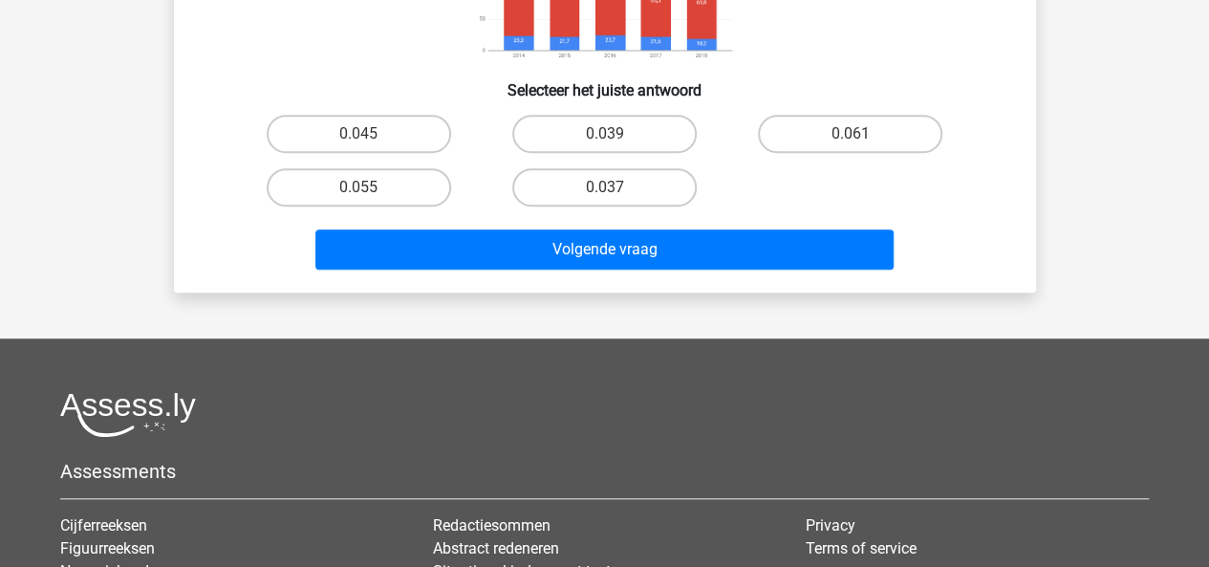
click at [633, 163] on div "0.037" at bounding box center [605, 188] width 246 height 54
click at [630, 199] on label "0.037" at bounding box center [604, 187] width 184 height 38
click at [616, 199] on input "0.037" at bounding box center [610, 193] width 12 height 12
radio input "true"
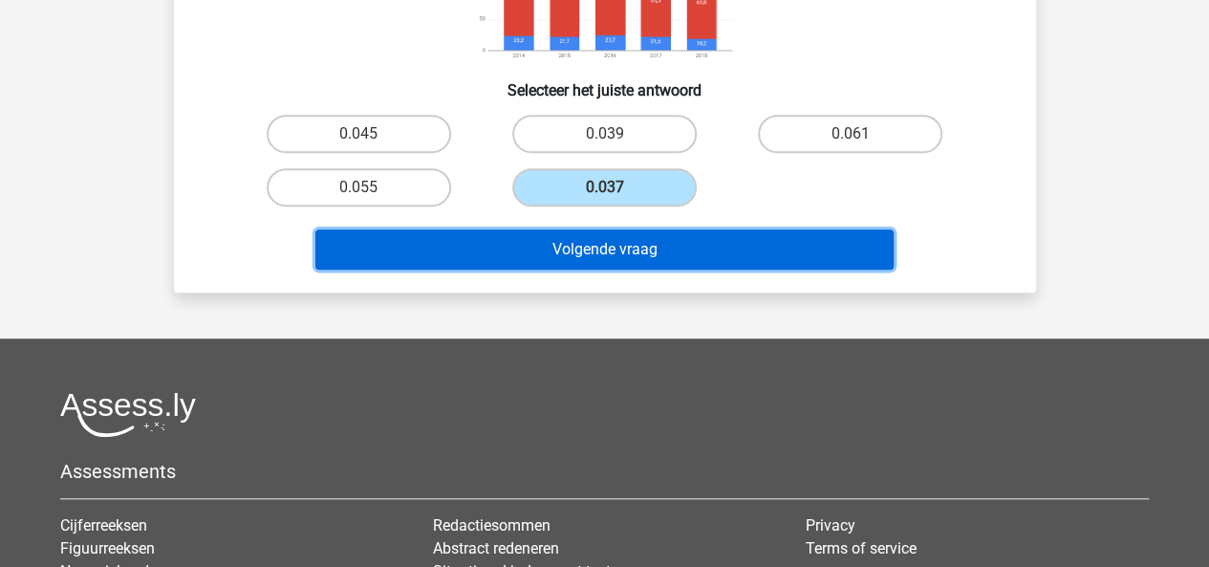
click at [655, 242] on button "Volgende vraag" at bounding box center [604, 249] width 578 height 40
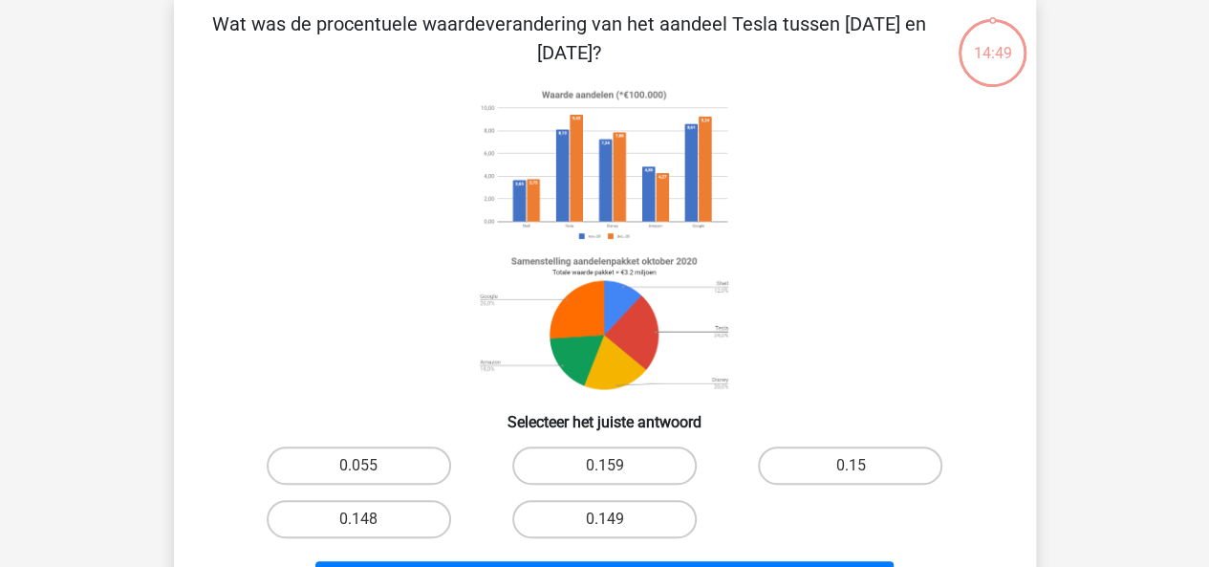
scroll to position [88, 0]
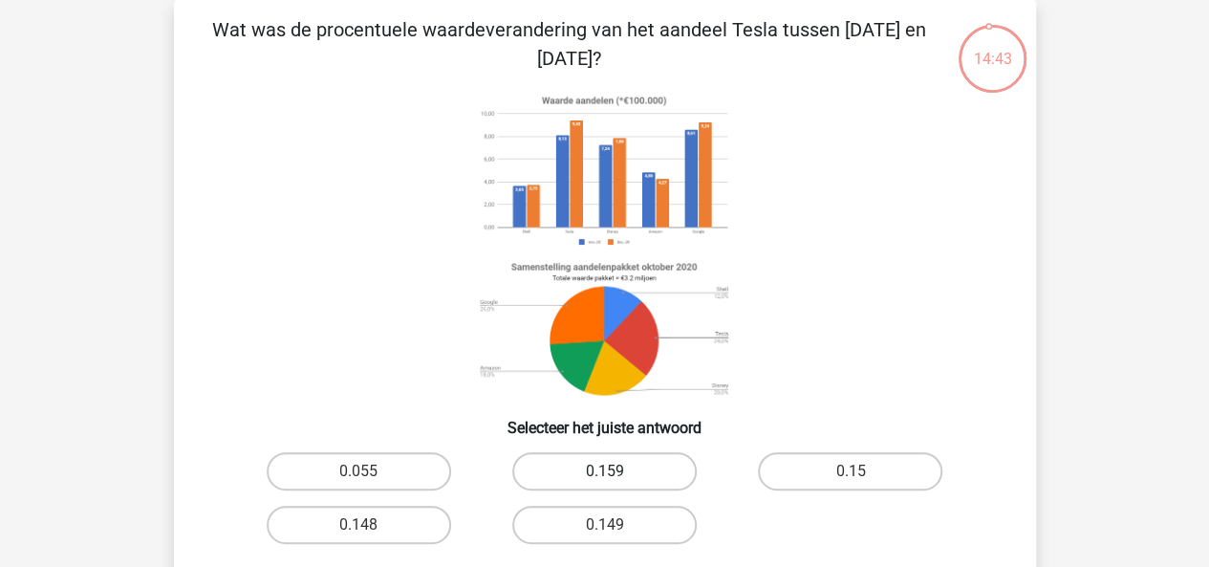
click at [602, 460] on label "0.159" at bounding box center [604, 471] width 184 height 38
click at [604, 471] on input "0.159" at bounding box center [610, 477] width 12 height 12
radio input "true"
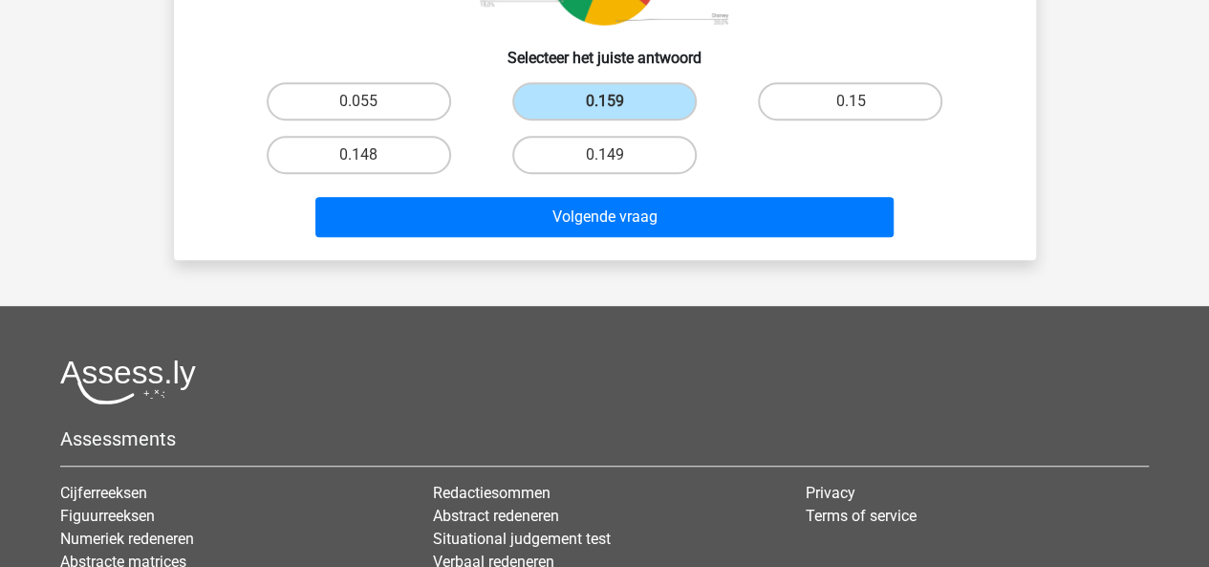
scroll to position [318, 0]
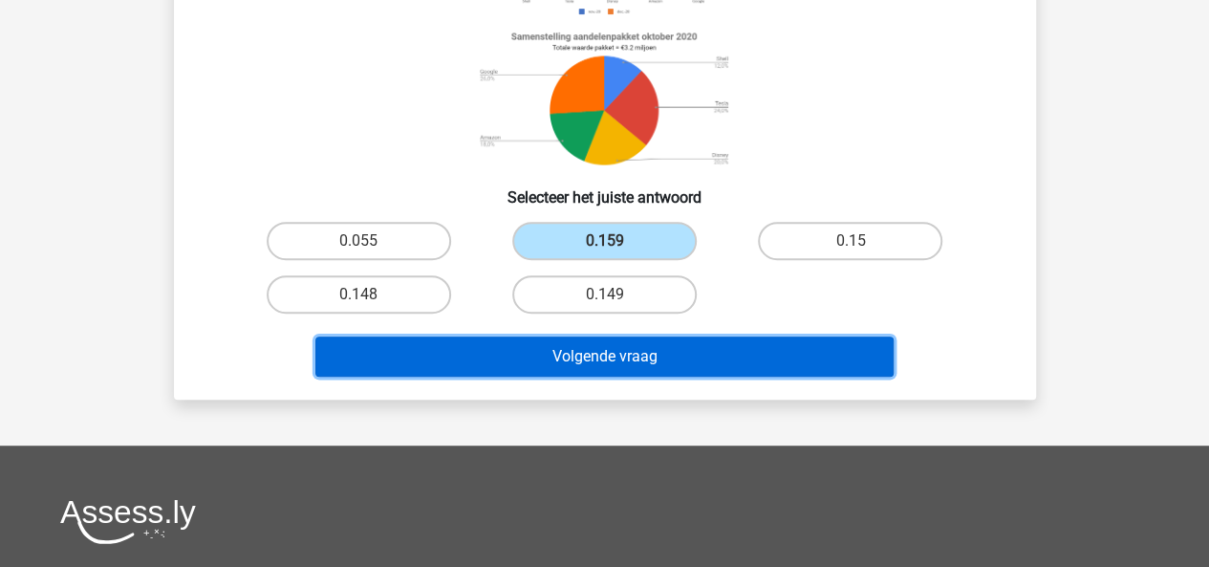
click at [604, 350] on button "Volgende vraag" at bounding box center [604, 356] width 578 height 40
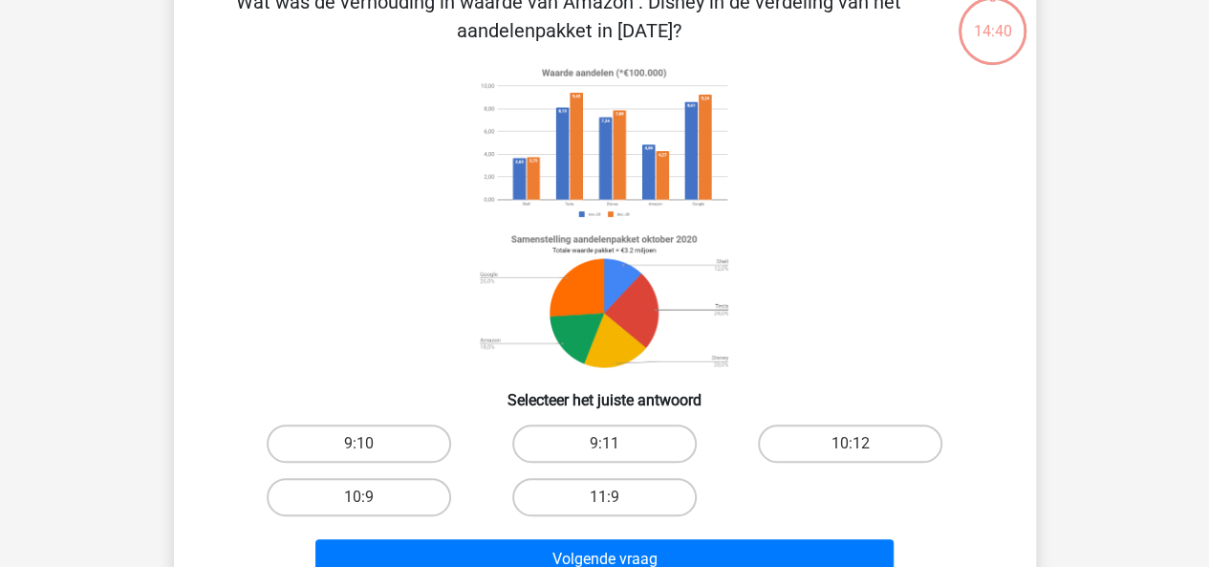
scroll to position [88, 0]
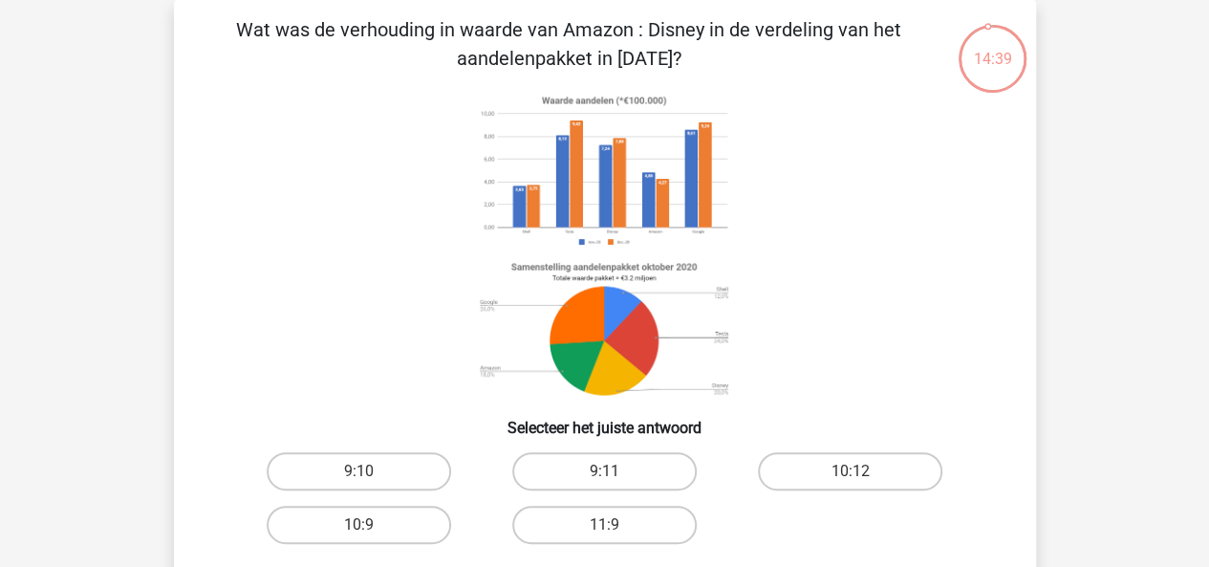
click at [583, 491] on div "9:11" at bounding box center [605, 471] width 246 height 54
click at [583, 483] on label "9:11" at bounding box center [604, 471] width 184 height 38
click at [604, 483] on input "9:11" at bounding box center [610, 477] width 12 height 12
radio input "true"
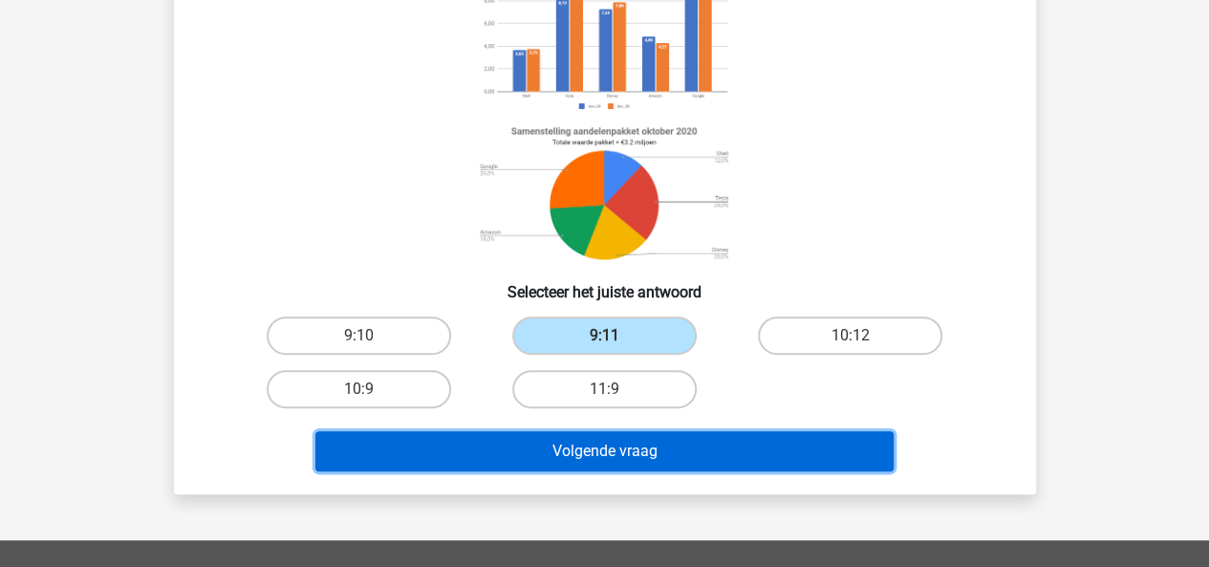
click at [589, 461] on button "Volgende vraag" at bounding box center [604, 451] width 578 height 40
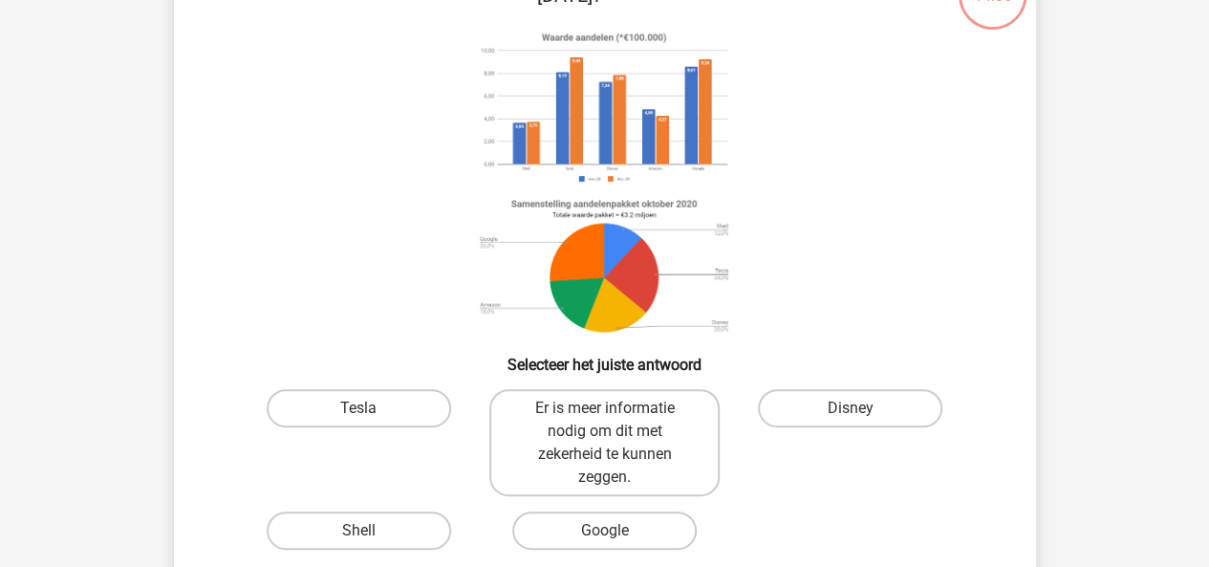
click at [590, 461] on label "Er is meer informatie nodig om dit met zekerheid te kunnen zeggen." at bounding box center [604, 442] width 230 height 107
click at [604, 420] on input "Er is meer informatie nodig om dit met zekerheid te kunnen zeggen." at bounding box center [610, 414] width 12 height 12
radio input "true"
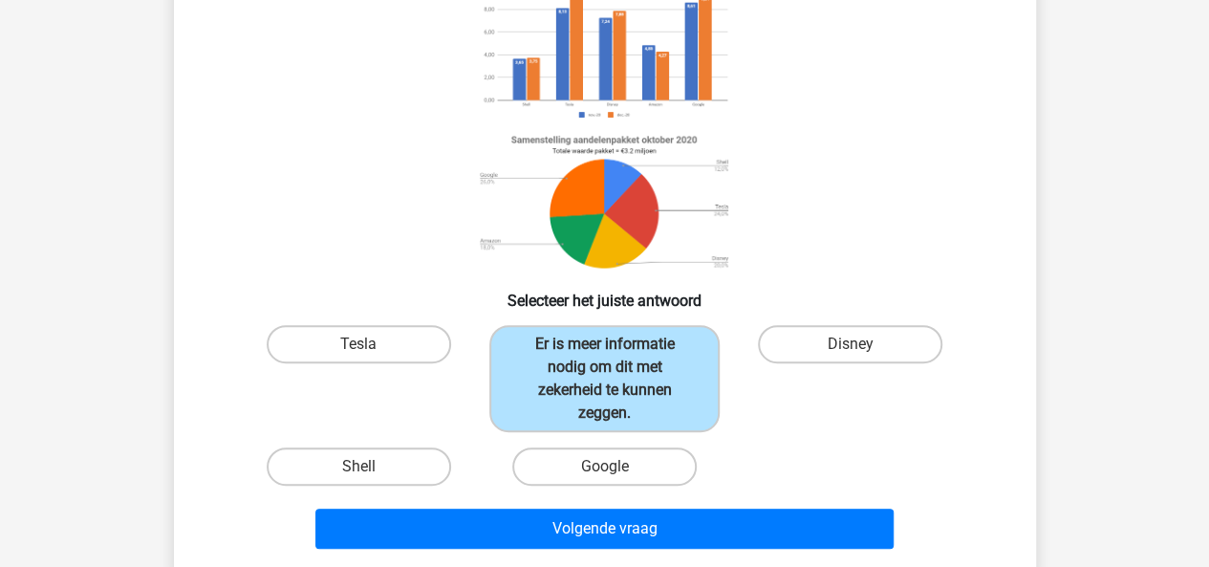
scroll to position [220, 0]
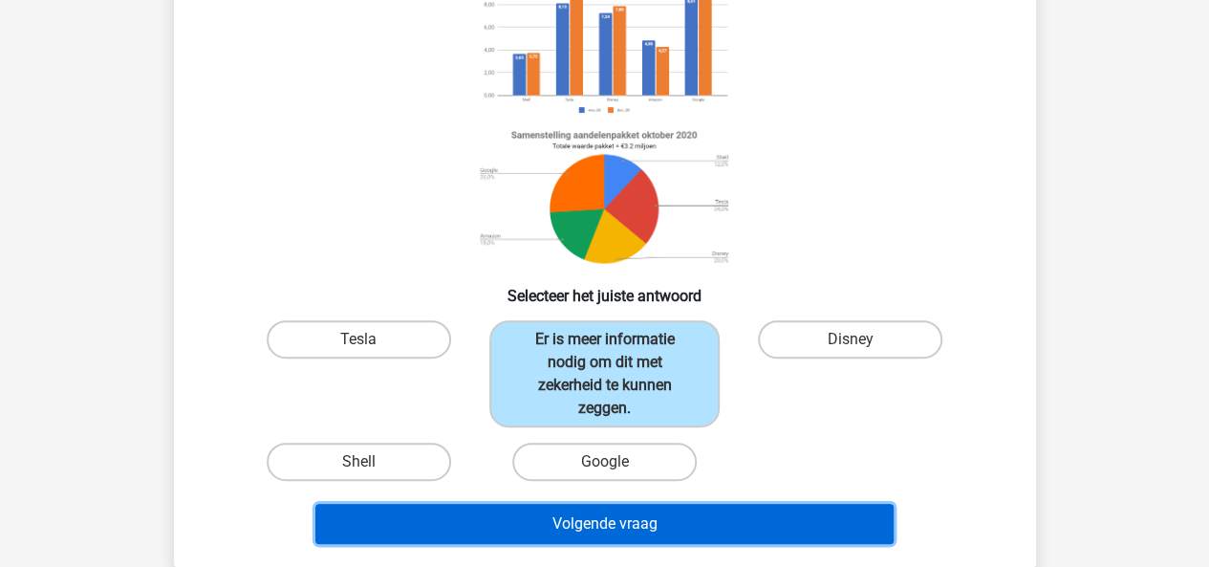
click at [582, 515] on button "Volgende vraag" at bounding box center [604, 524] width 578 height 40
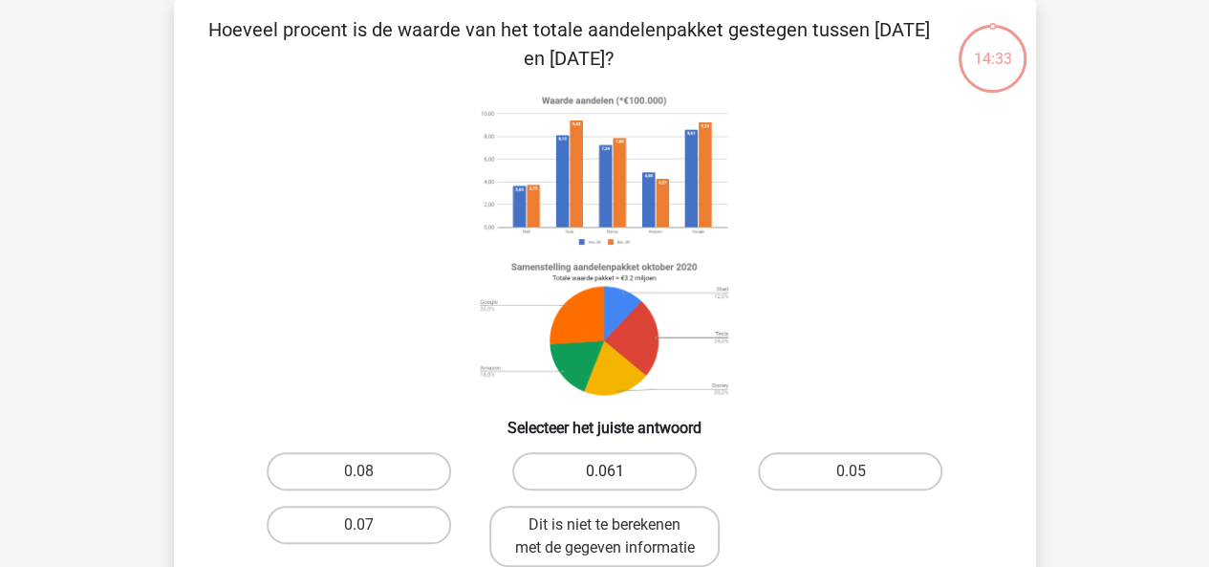
click at [594, 469] on label "0.061" at bounding box center [604, 471] width 184 height 38
click at [604, 471] on input "0.061" at bounding box center [610, 477] width 12 height 12
radio input "true"
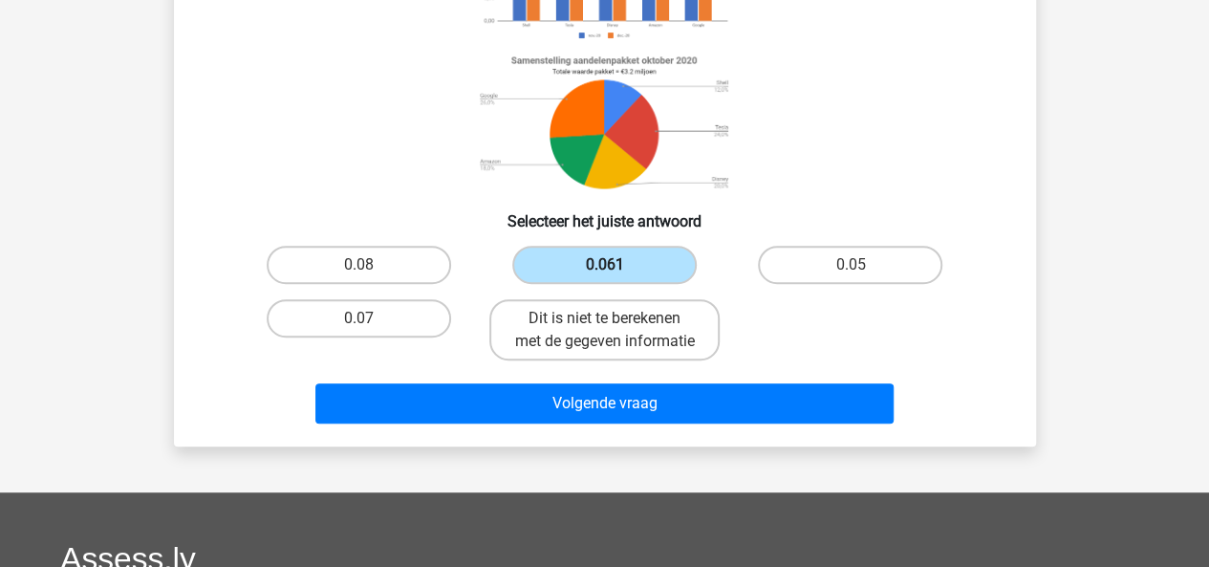
scroll to position [311, 0]
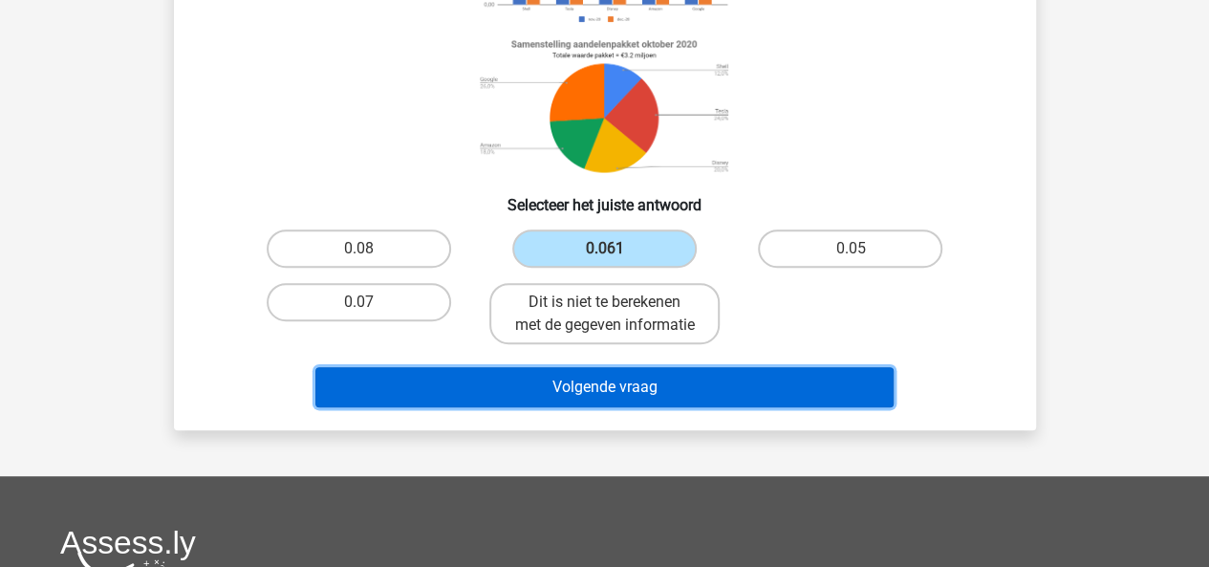
click at [590, 407] on button "Volgende vraag" at bounding box center [604, 387] width 578 height 40
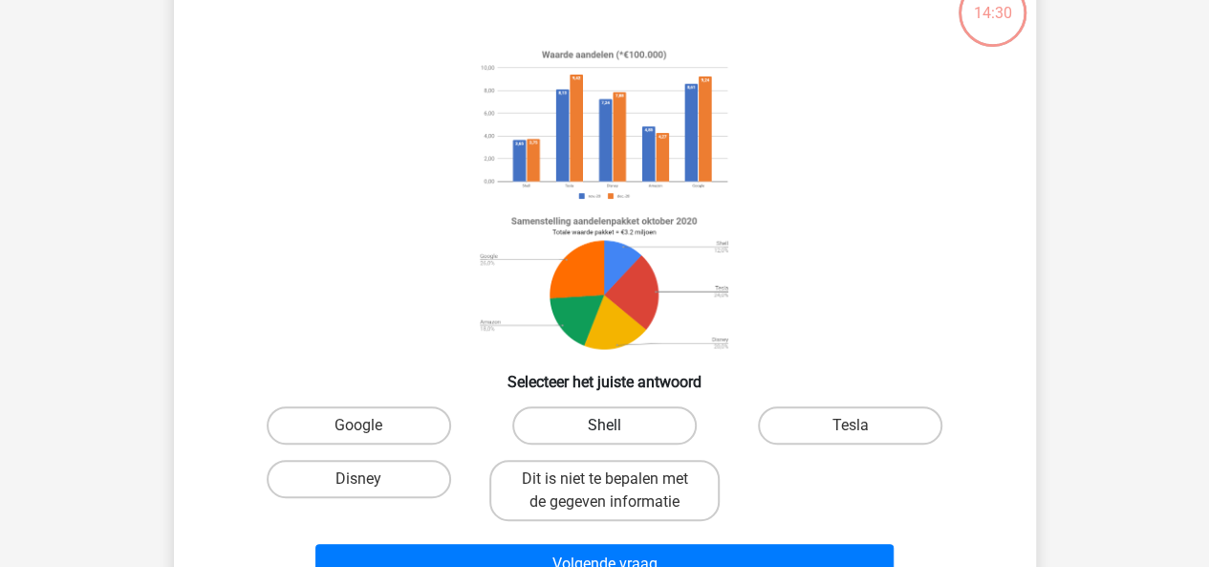
scroll to position [88, 0]
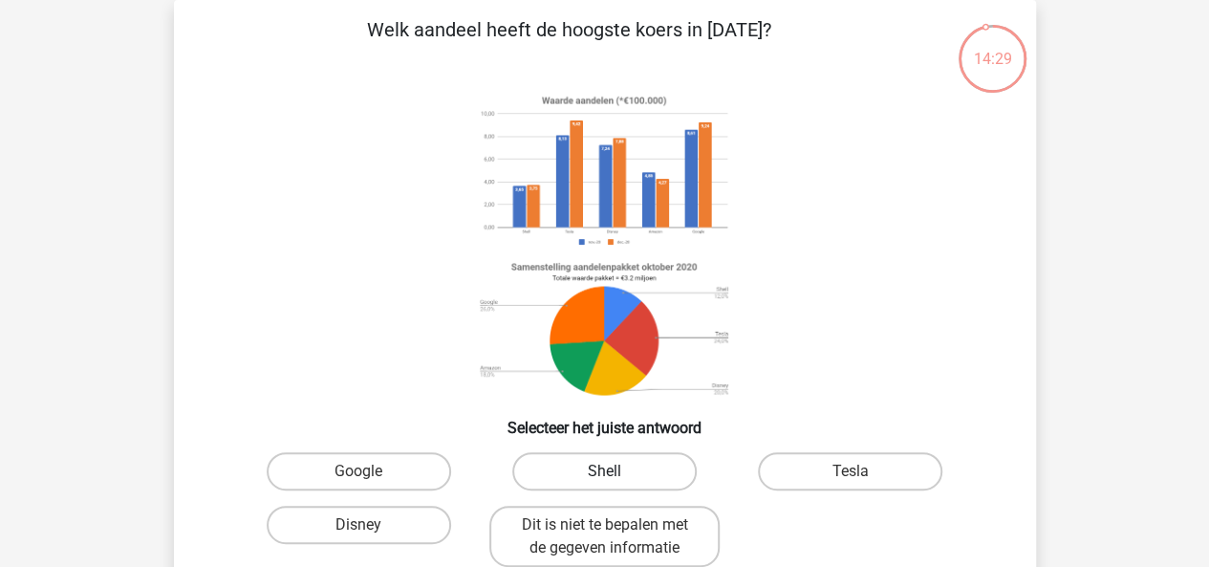
click at [591, 469] on label "Shell" at bounding box center [604, 471] width 184 height 38
click at [604, 471] on input "Shell" at bounding box center [610, 477] width 12 height 12
radio input "true"
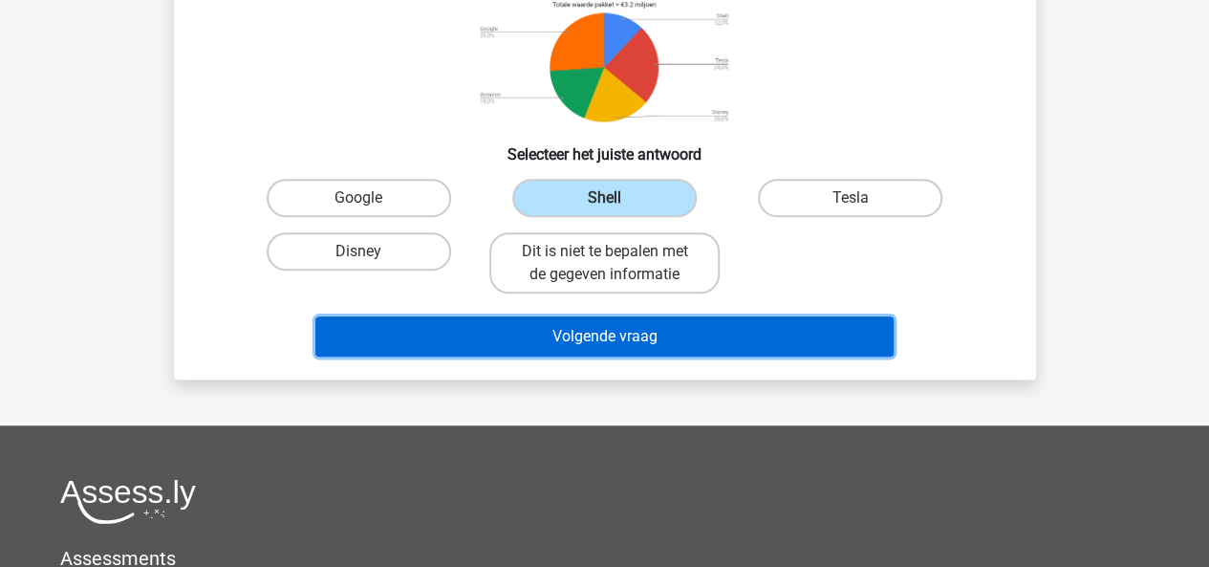
click at [581, 335] on button "Volgende vraag" at bounding box center [604, 336] width 578 height 40
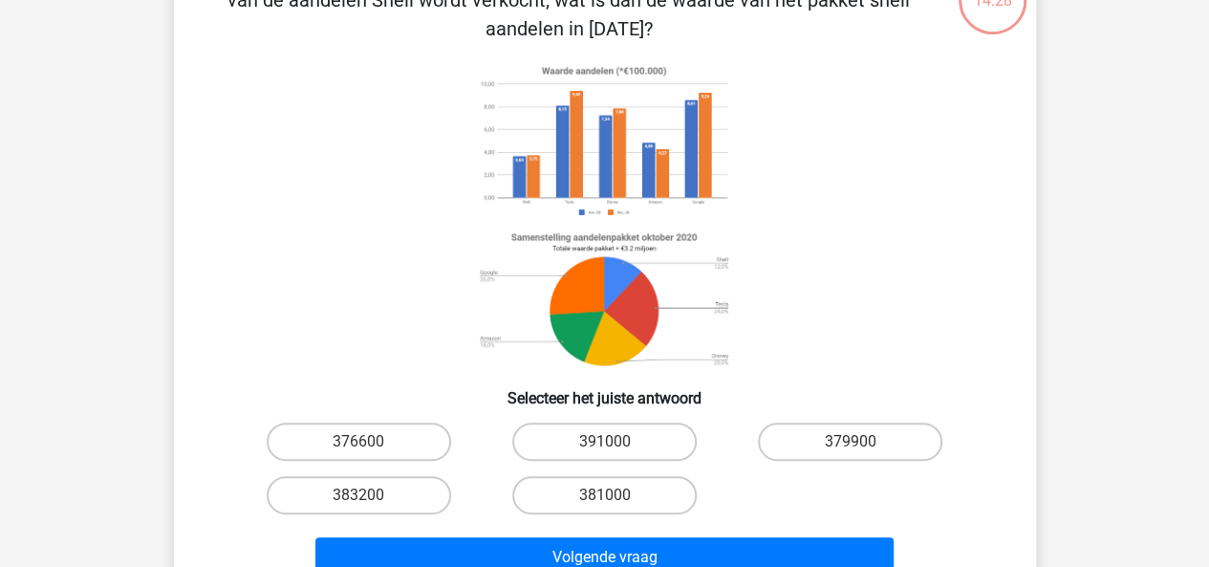
scroll to position [153, 0]
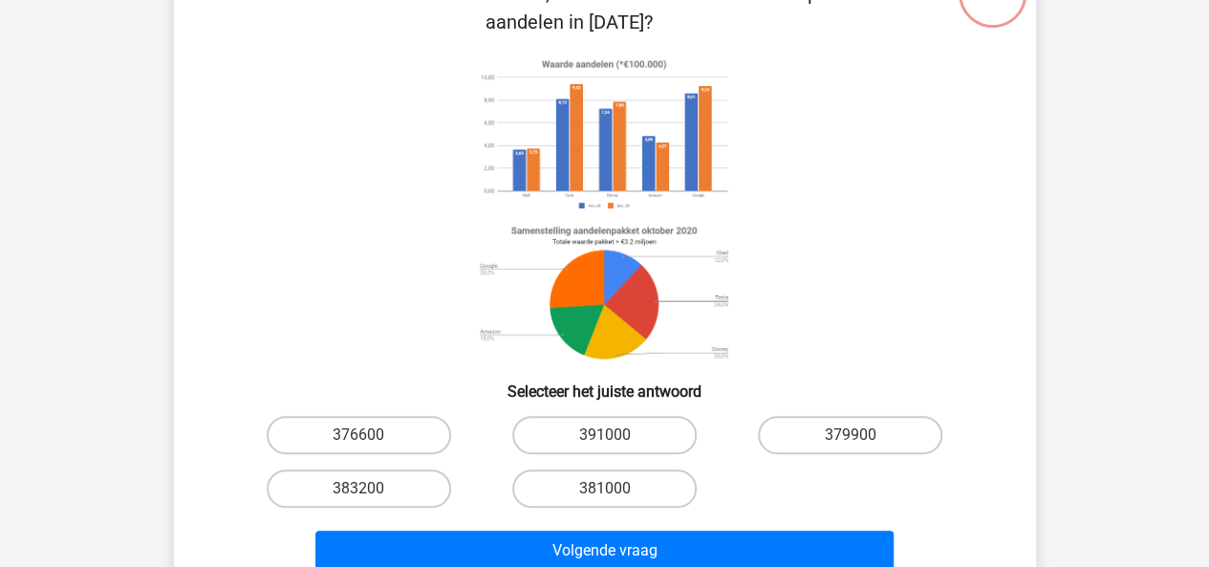
click at [571, 412] on div "391000" at bounding box center [605, 435] width 246 height 54
click at [569, 425] on label "391000" at bounding box center [604, 435] width 184 height 38
click at [604, 435] on input "391000" at bounding box center [610, 441] width 12 height 12
radio input "true"
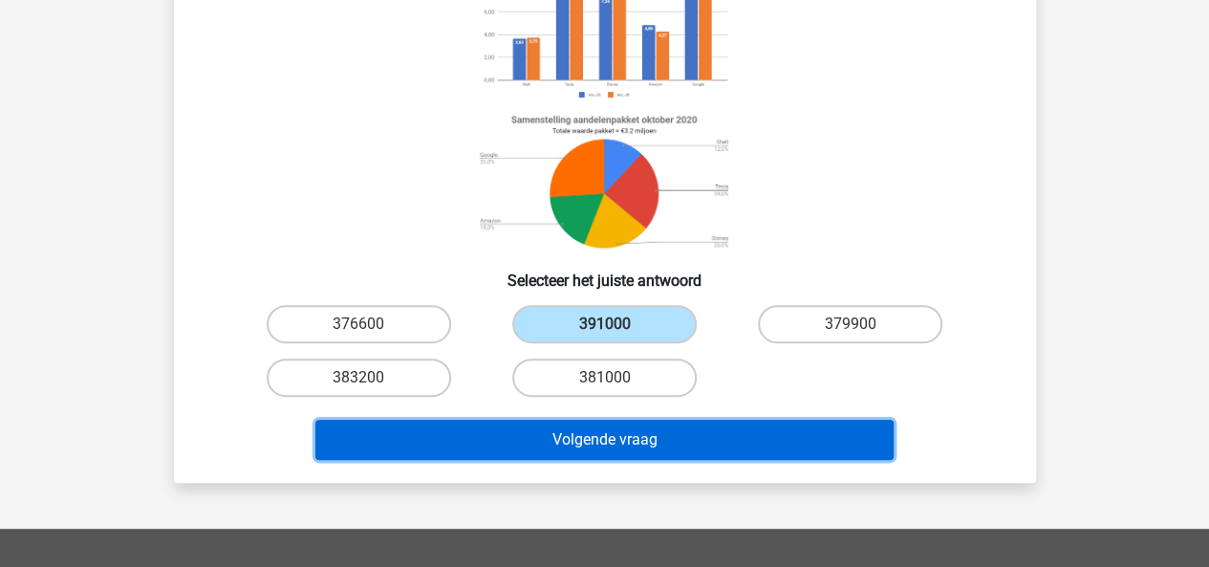
click at [568, 439] on button "Volgende vraag" at bounding box center [604, 439] width 578 height 40
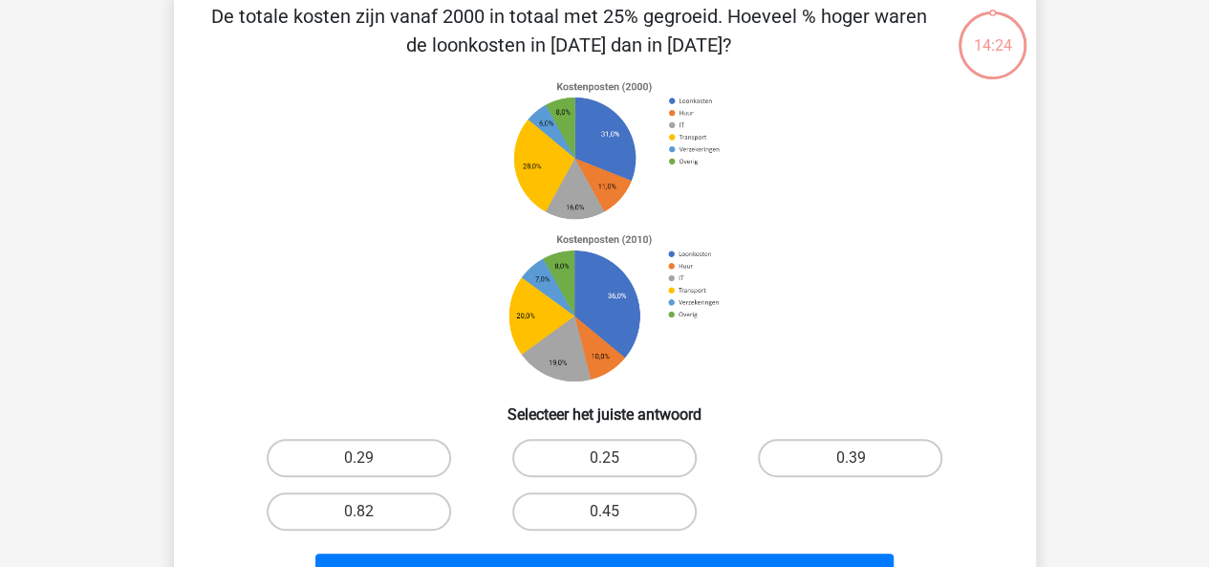
scroll to position [88, 0]
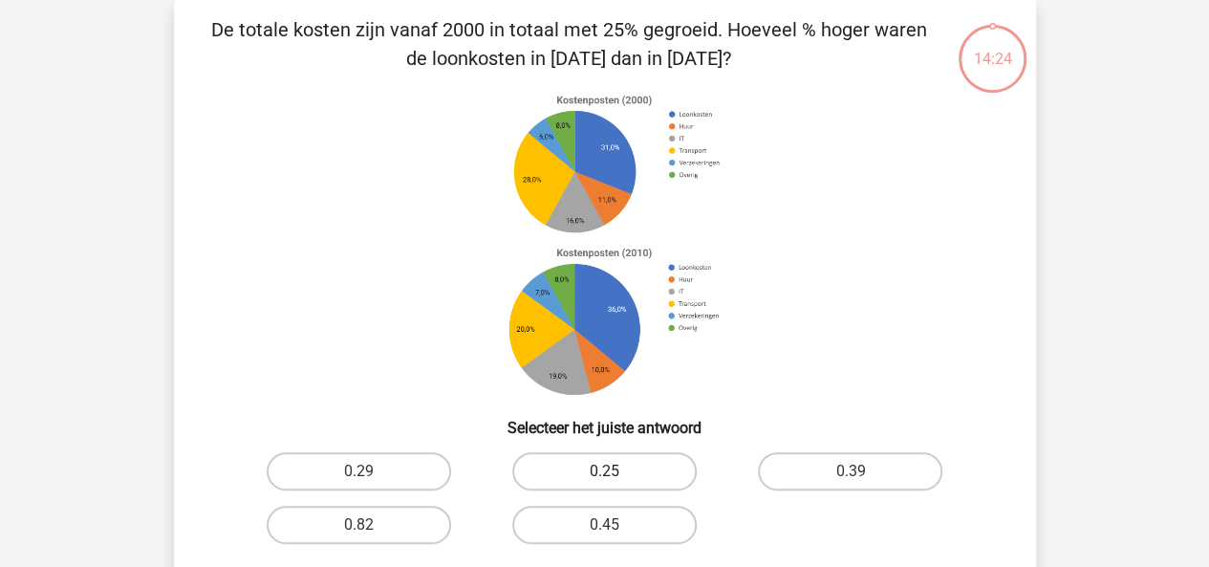
click at [573, 454] on label "0.25" at bounding box center [604, 471] width 184 height 38
click at [604, 471] on input "0.25" at bounding box center [610, 477] width 12 height 12
radio input "true"
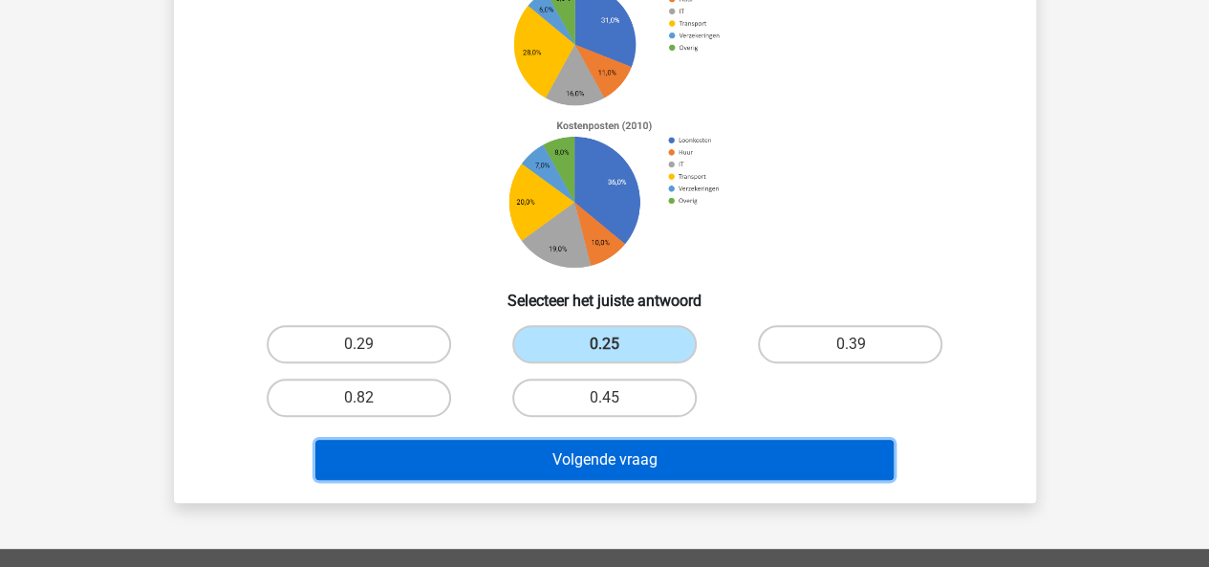
click at [573, 474] on button "Volgende vraag" at bounding box center [604, 460] width 578 height 40
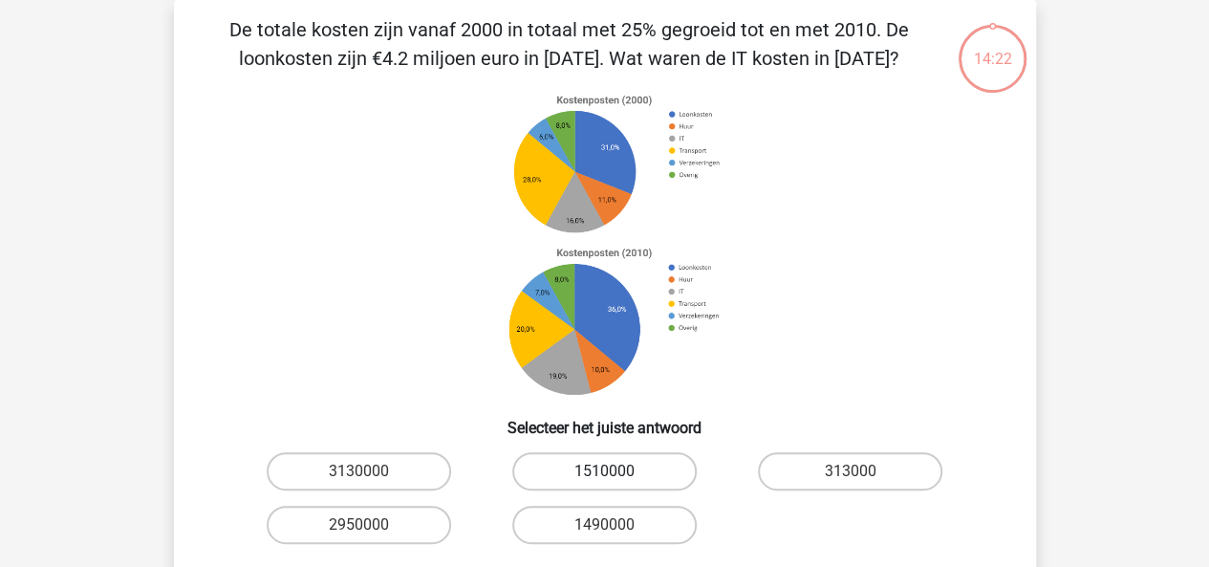
click at [573, 473] on label "1510000" at bounding box center [604, 471] width 184 height 38
click at [604, 473] on input "1510000" at bounding box center [610, 477] width 12 height 12
radio input "true"
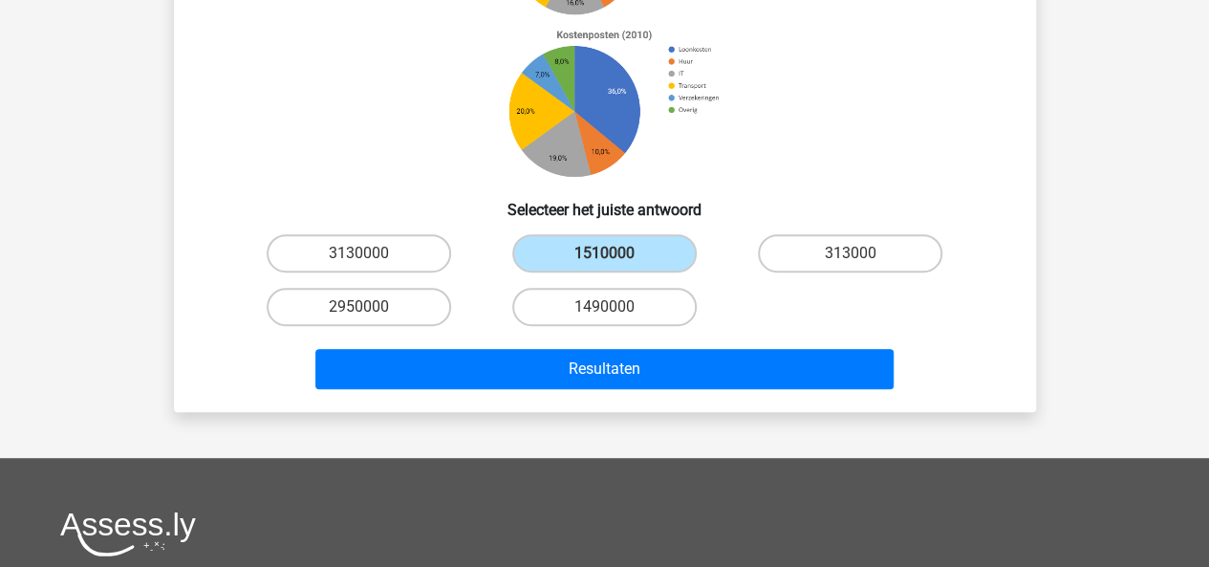
scroll to position [307, 0]
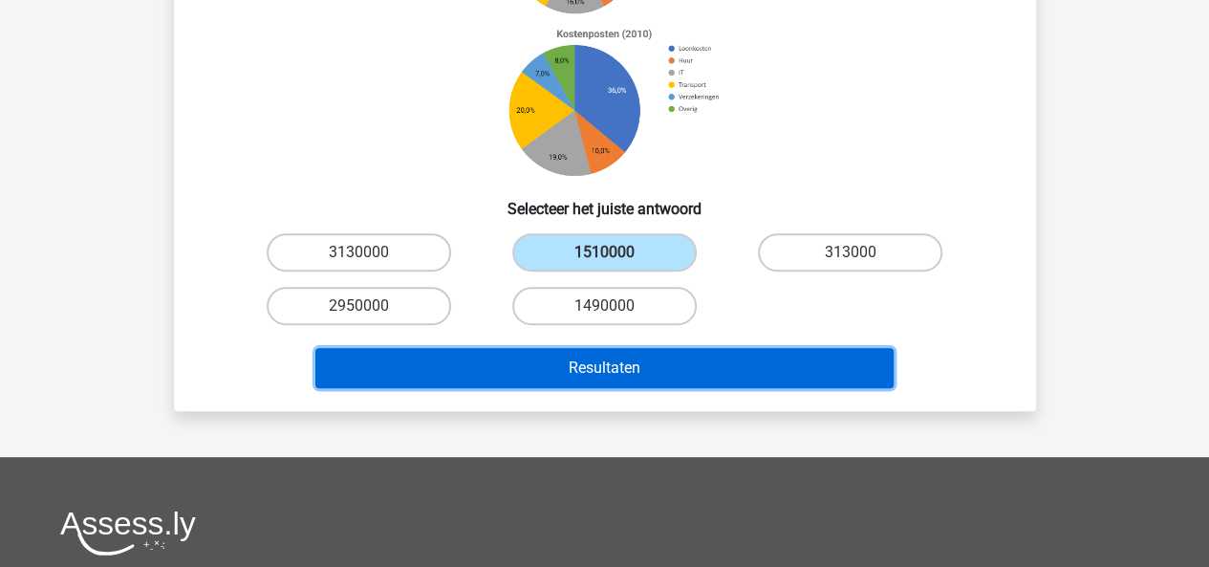
click at [560, 379] on button "Resultaten" at bounding box center [604, 368] width 578 height 40
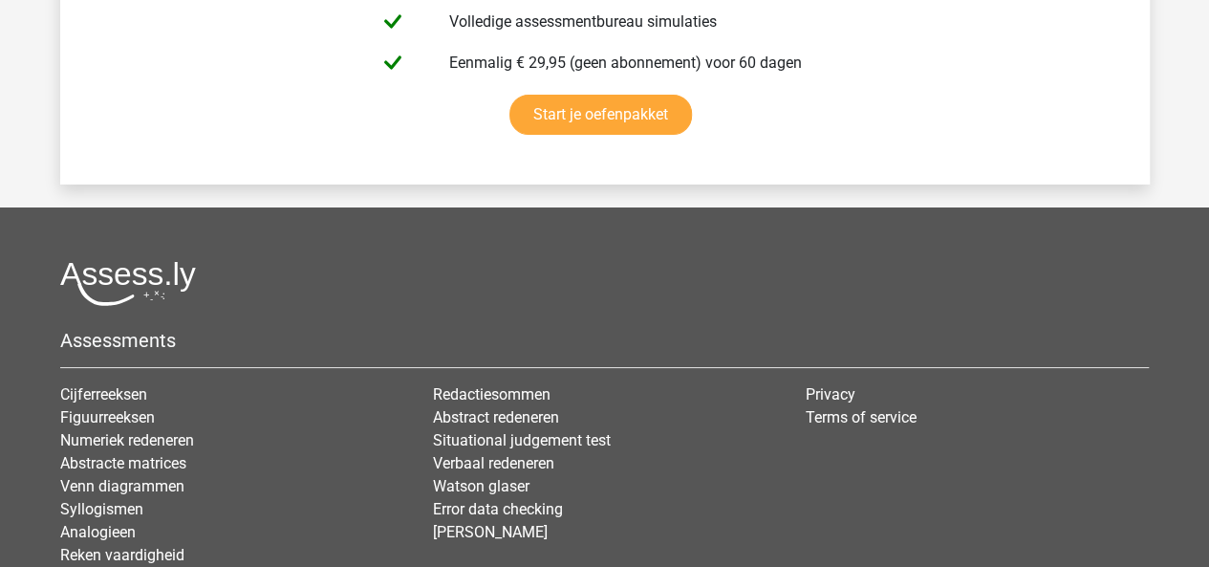
scroll to position [3549, 0]
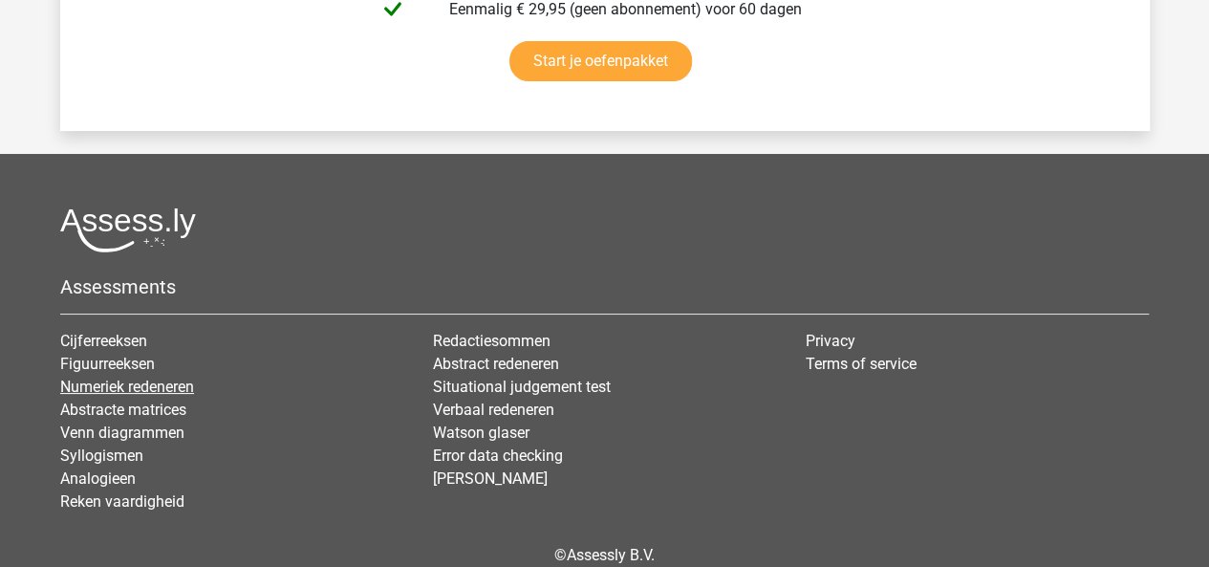
click at [98, 377] on link "Numeriek redeneren" at bounding box center [127, 386] width 134 height 18
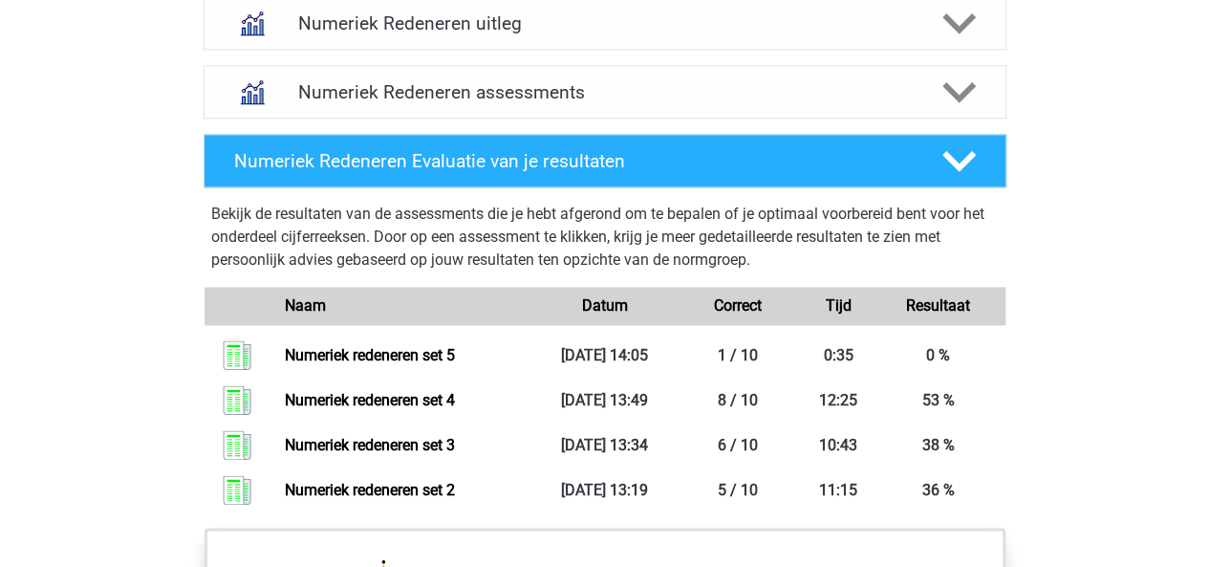
scroll to position [1261, 0]
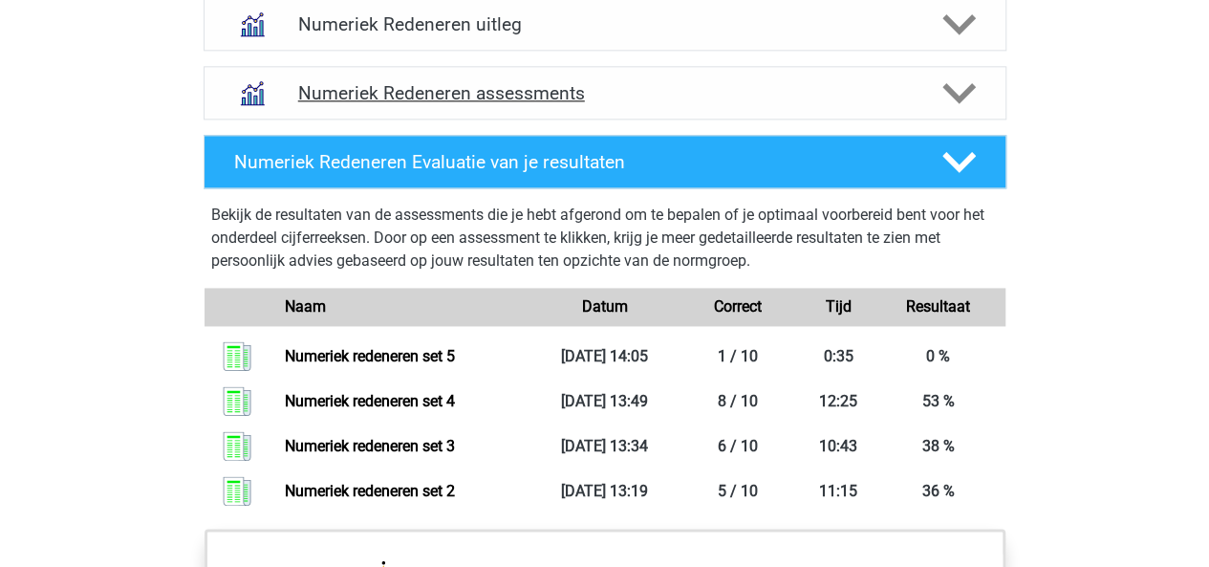
click at [958, 77] on icon at bounding box center [958, 92] width 33 height 33
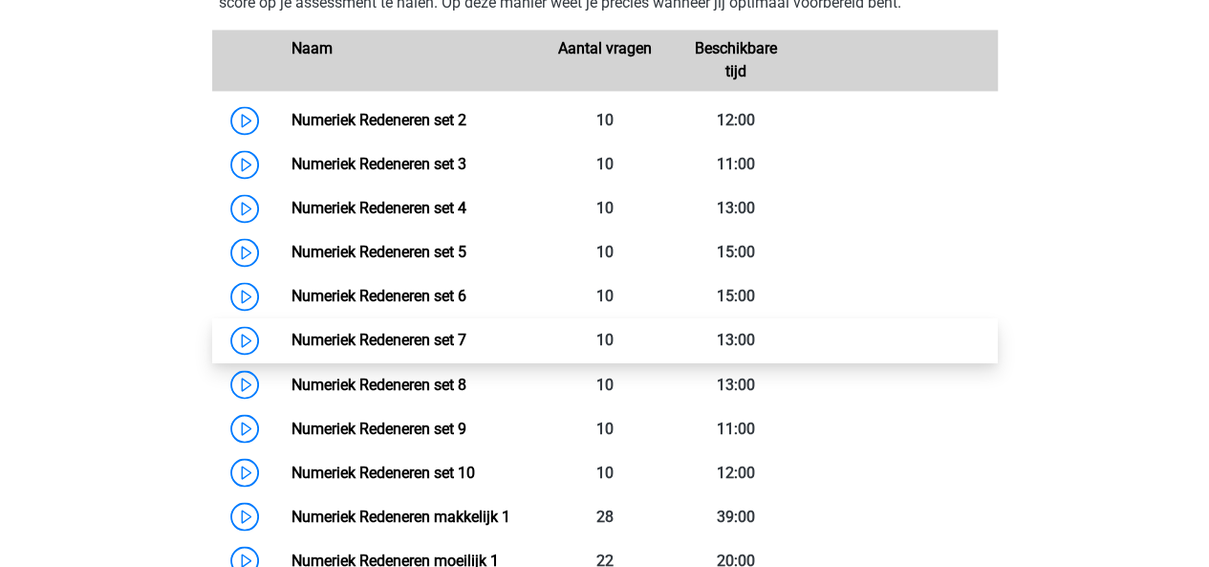
scroll to position [1452, 0]
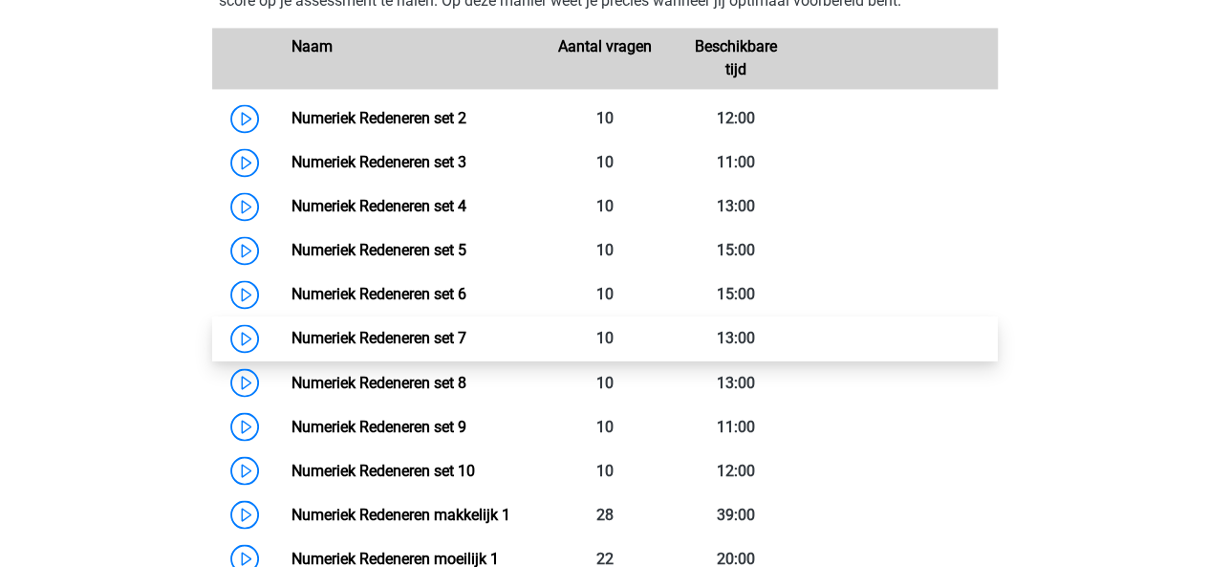
click at [448, 332] on link "Numeriek Redeneren set 7" at bounding box center [378, 338] width 175 height 18
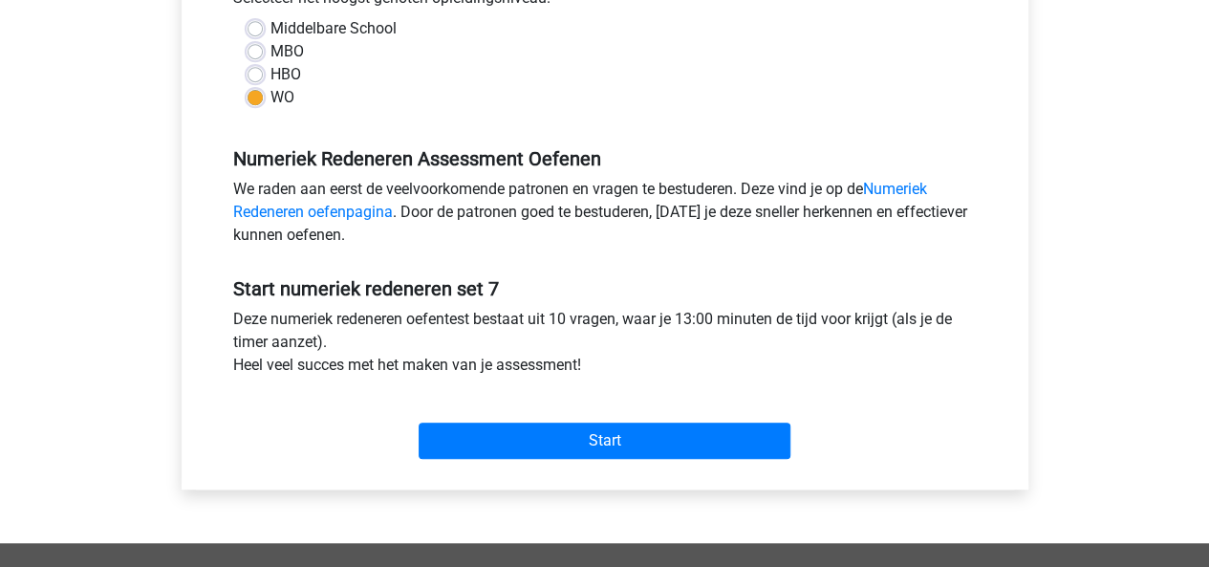
scroll to position [516, 0]
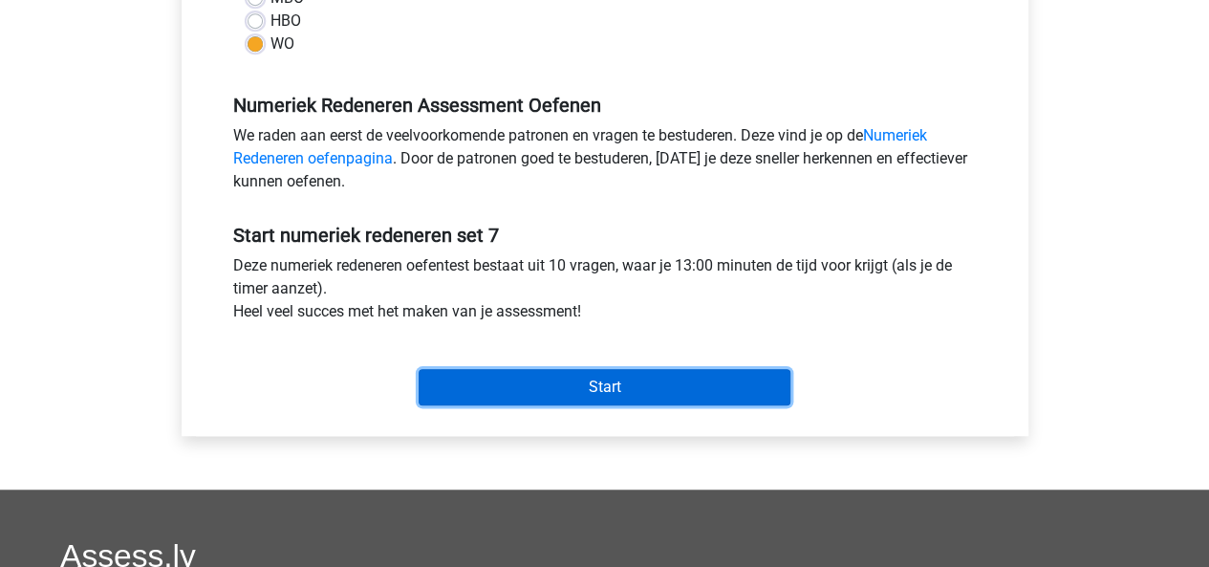
click at [526, 381] on input "Start" at bounding box center [604, 387] width 372 height 36
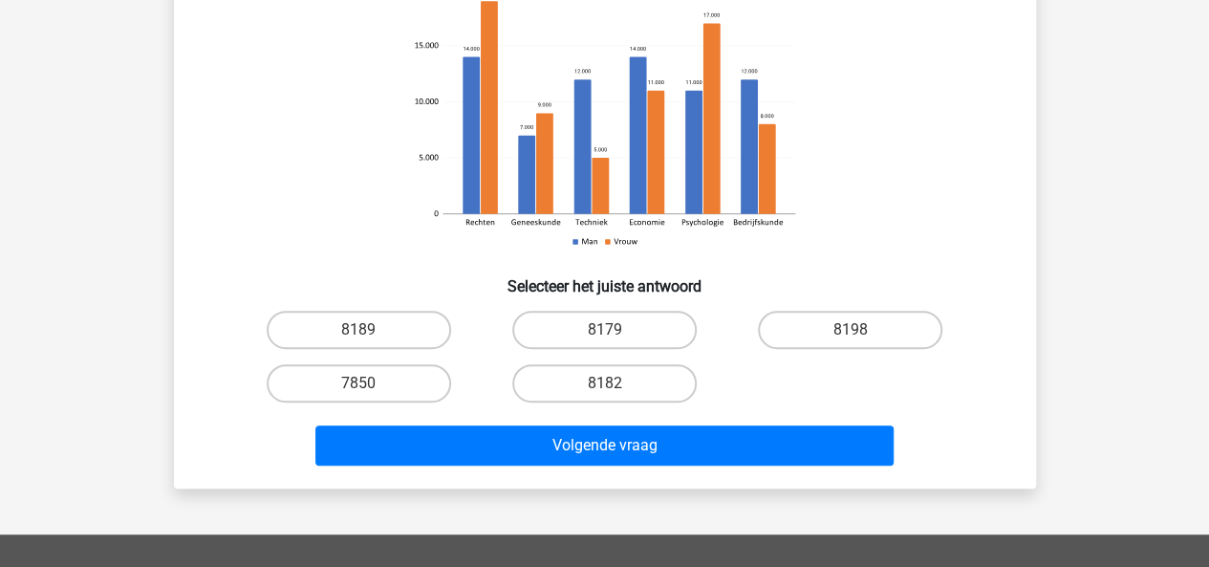
scroll to position [274, 0]
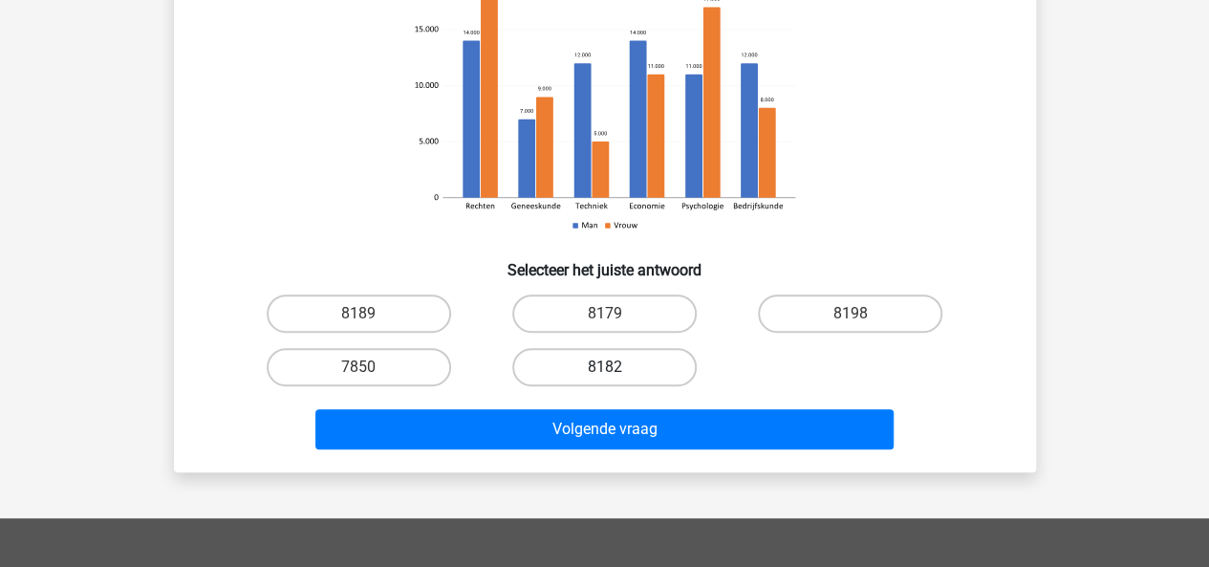
click at [560, 380] on label "8182" at bounding box center [604, 367] width 184 height 38
click at [604, 379] on input "8182" at bounding box center [610, 373] width 12 height 12
radio input "true"
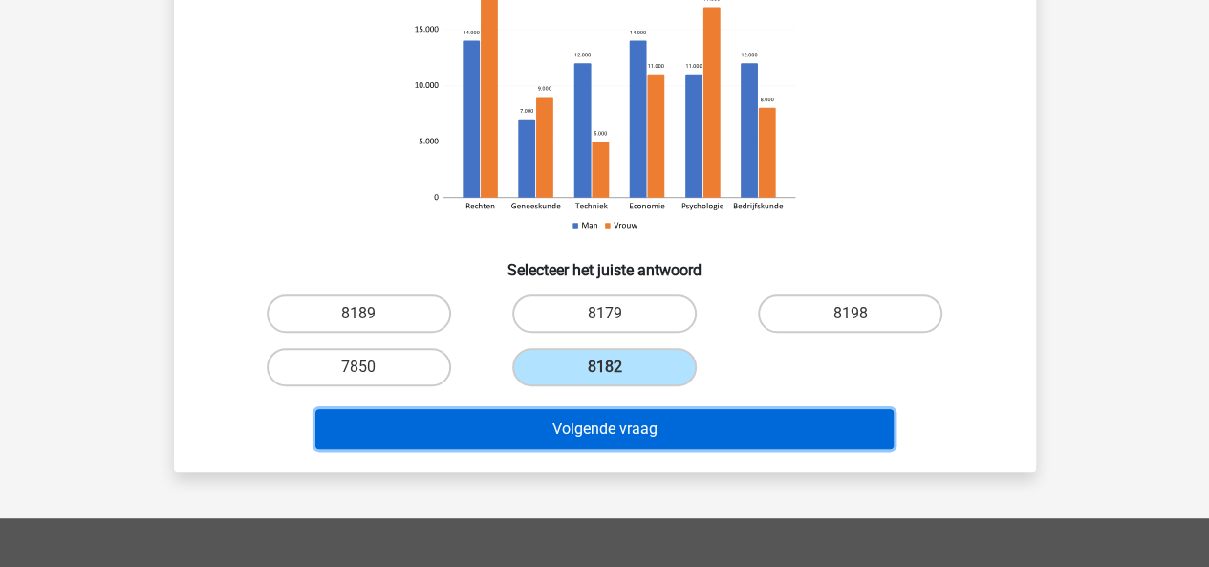
click at [587, 443] on button "Volgende vraag" at bounding box center [604, 429] width 578 height 40
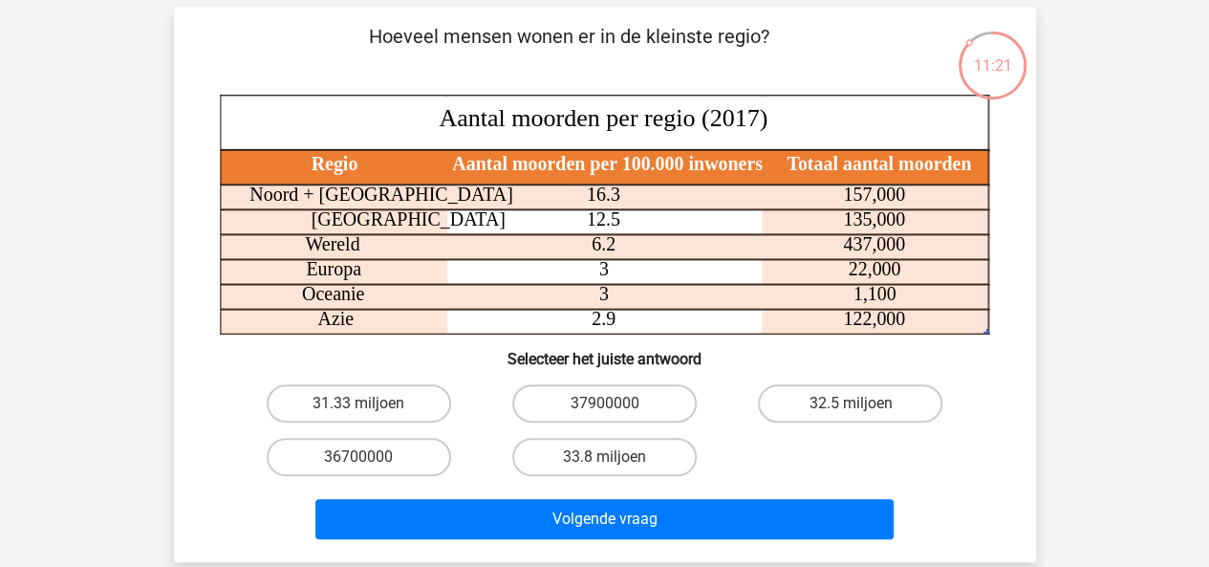
scroll to position [78, 0]
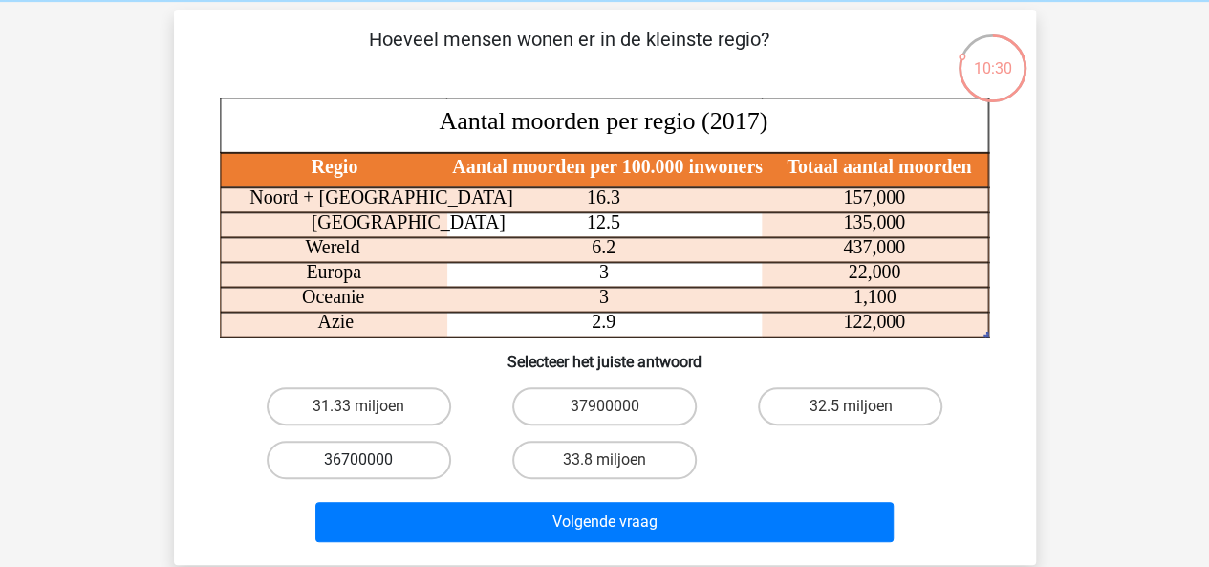
click at [343, 460] on label "36700000" at bounding box center [359, 459] width 184 height 38
click at [358, 460] on input "36700000" at bounding box center [364, 466] width 12 height 12
radio input "true"
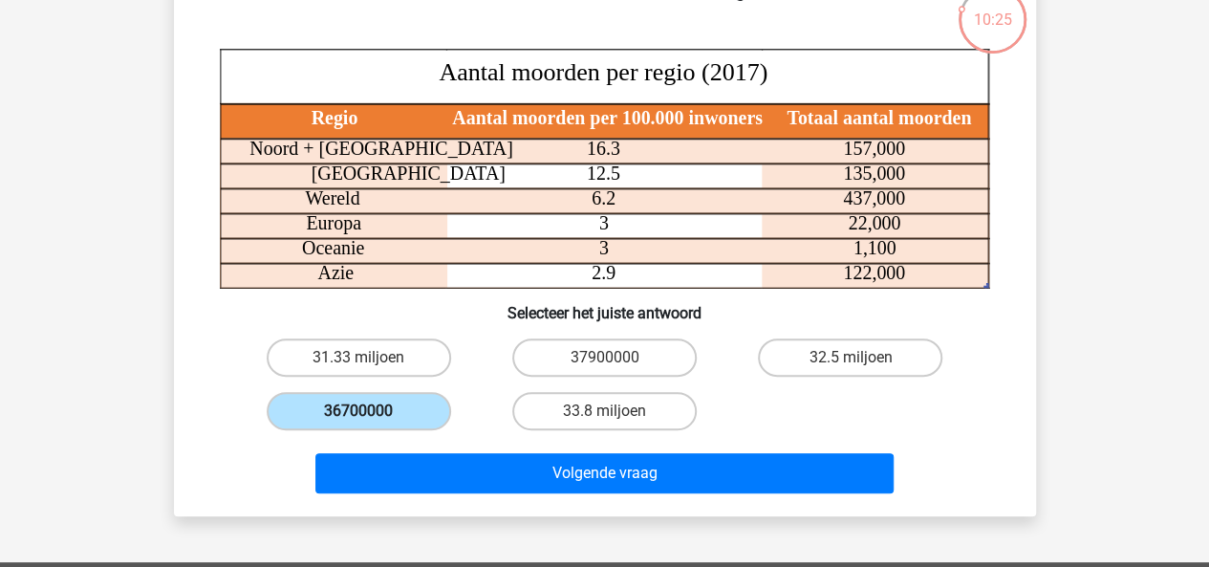
scroll to position [136, 0]
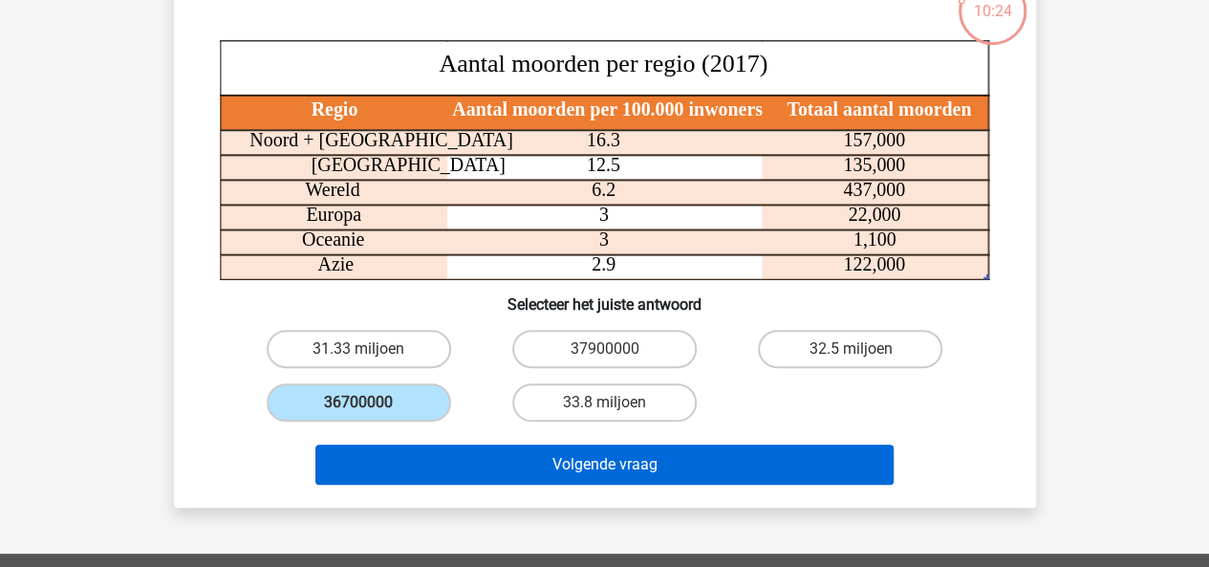
click at [360, 472] on button "Volgende vraag" at bounding box center [604, 464] width 578 height 40
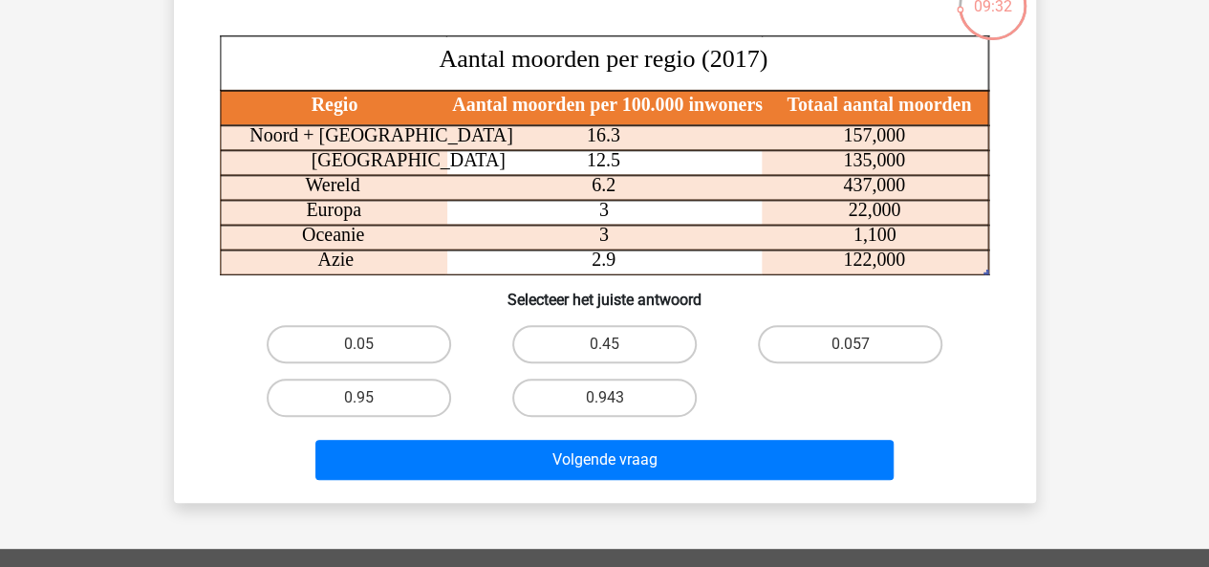
scroll to position [141, 0]
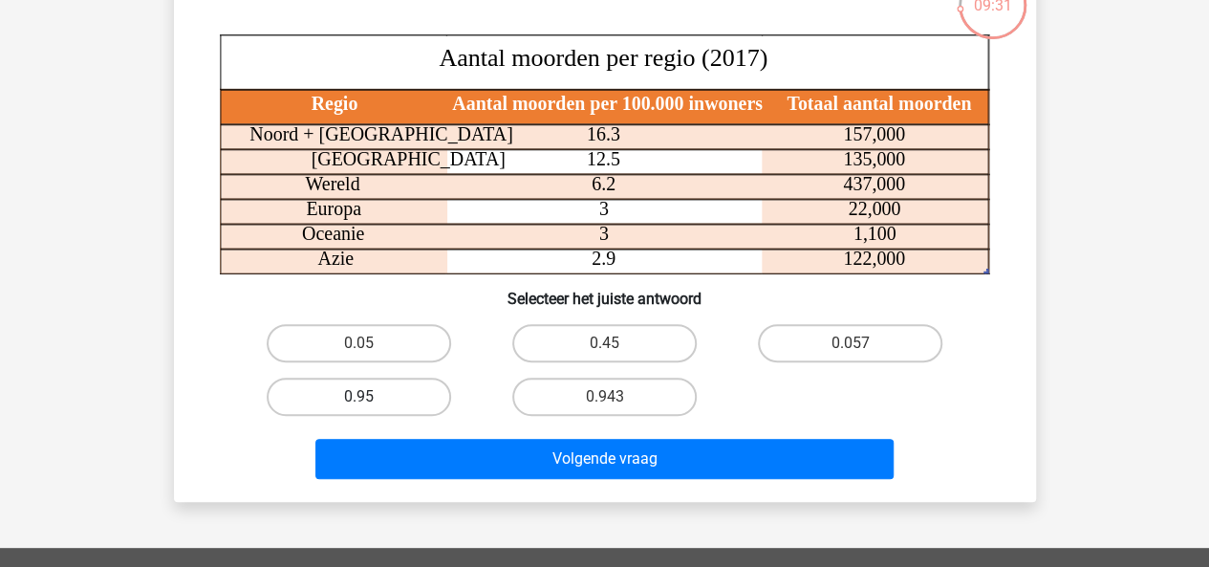
click at [338, 405] on label "0.95" at bounding box center [359, 396] width 184 height 38
click at [358, 405] on input "0.95" at bounding box center [364, 403] width 12 height 12
radio input "true"
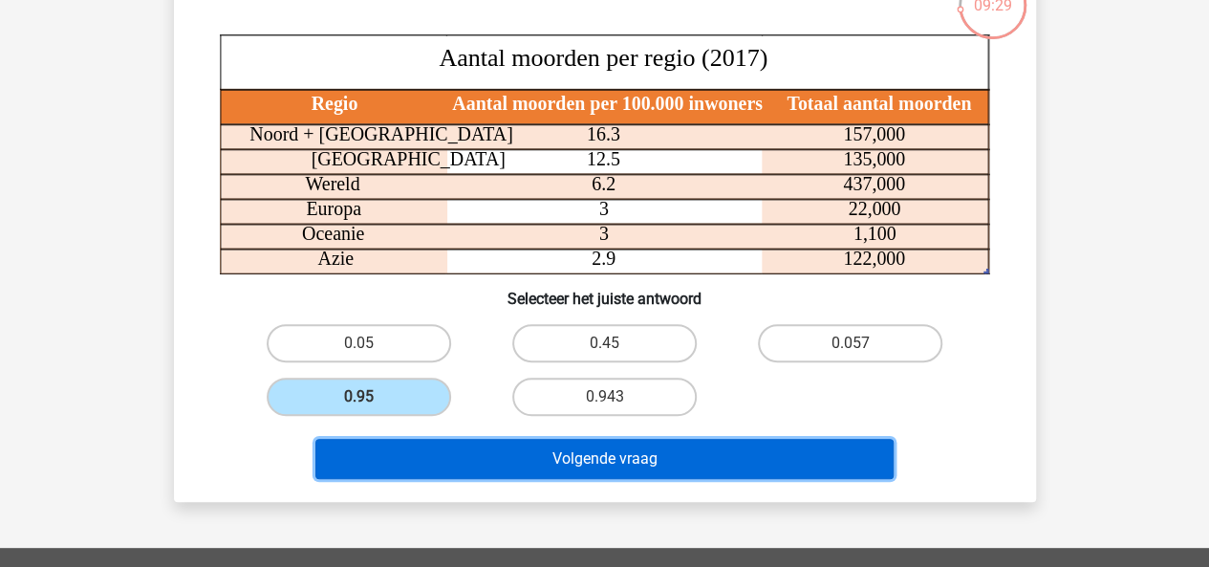
click at [399, 462] on button "Volgende vraag" at bounding box center [604, 459] width 578 height 40
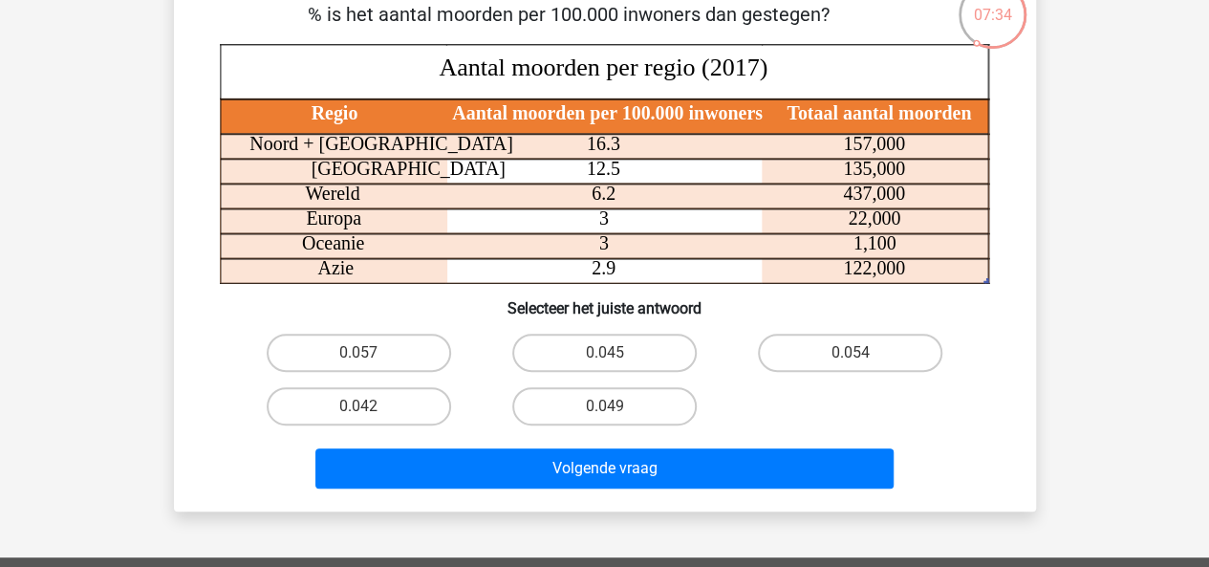
scroll to position [133, 0]
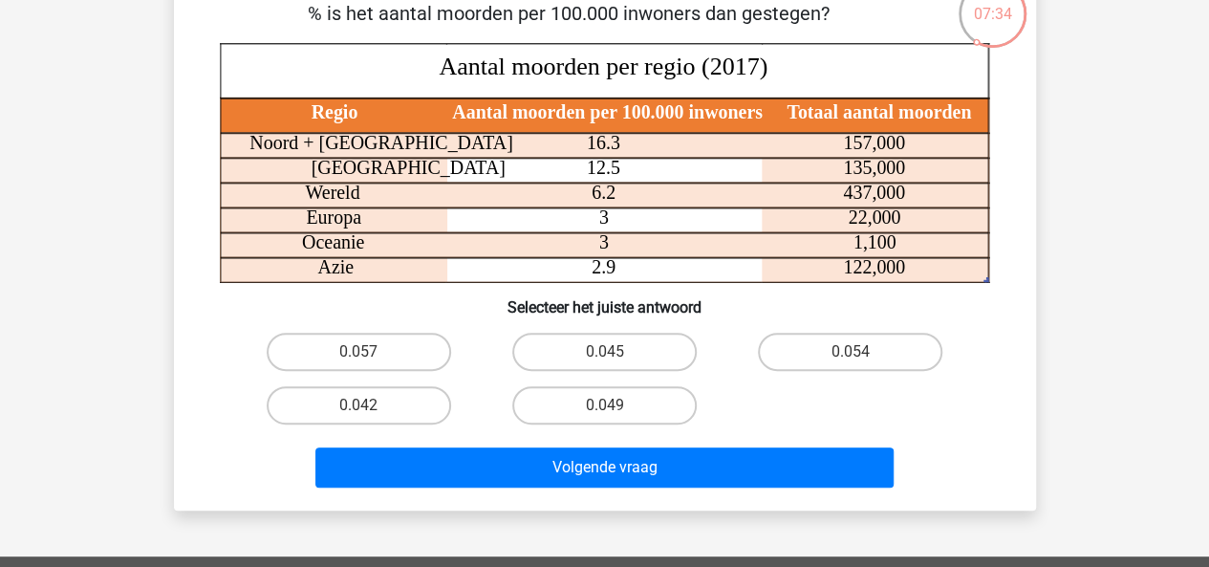
click at [611, 411] on input "0.049" at bounding box center [610, 411] width 12 height 12
radio input "true"
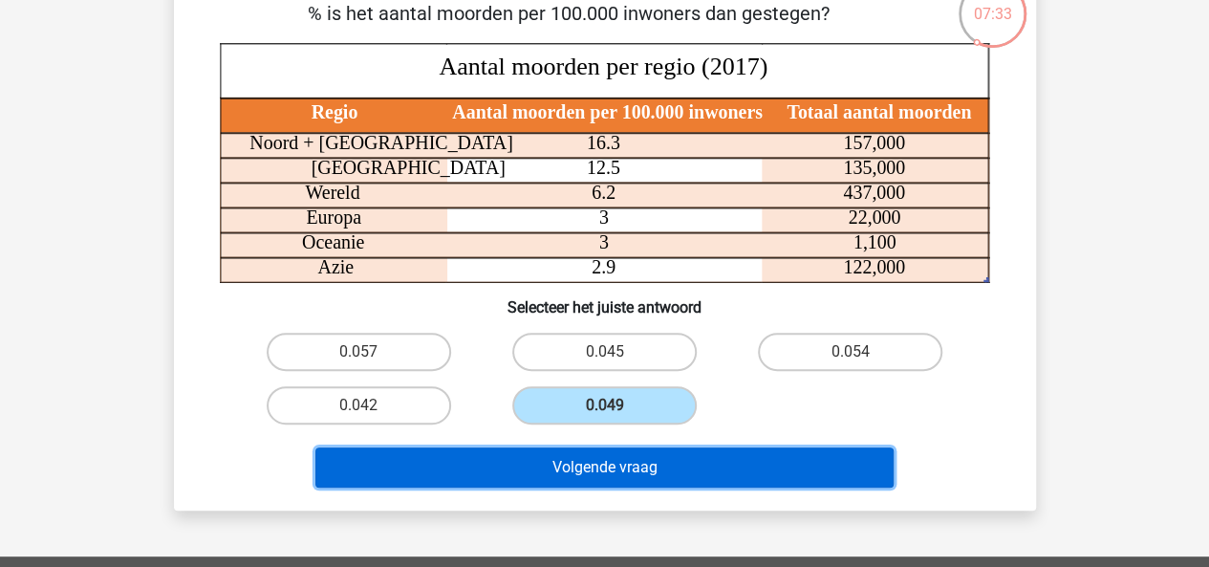
click at [601, 474] on button "Volgende vraag" at bounding box center [604, 467] width 578 height 40
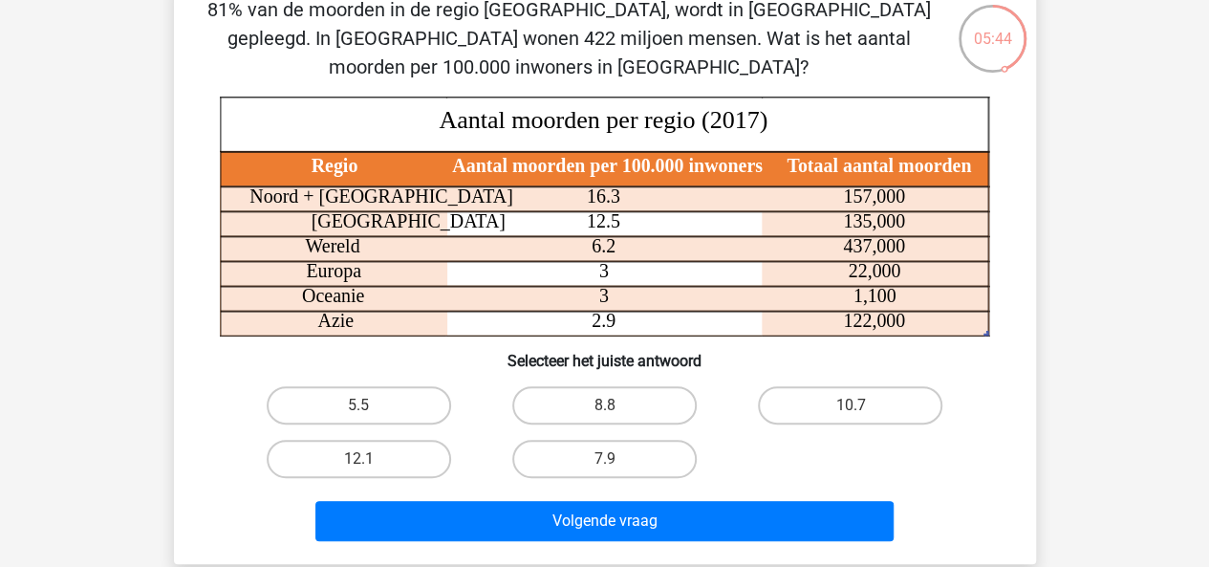
scroll to position [109, 0]
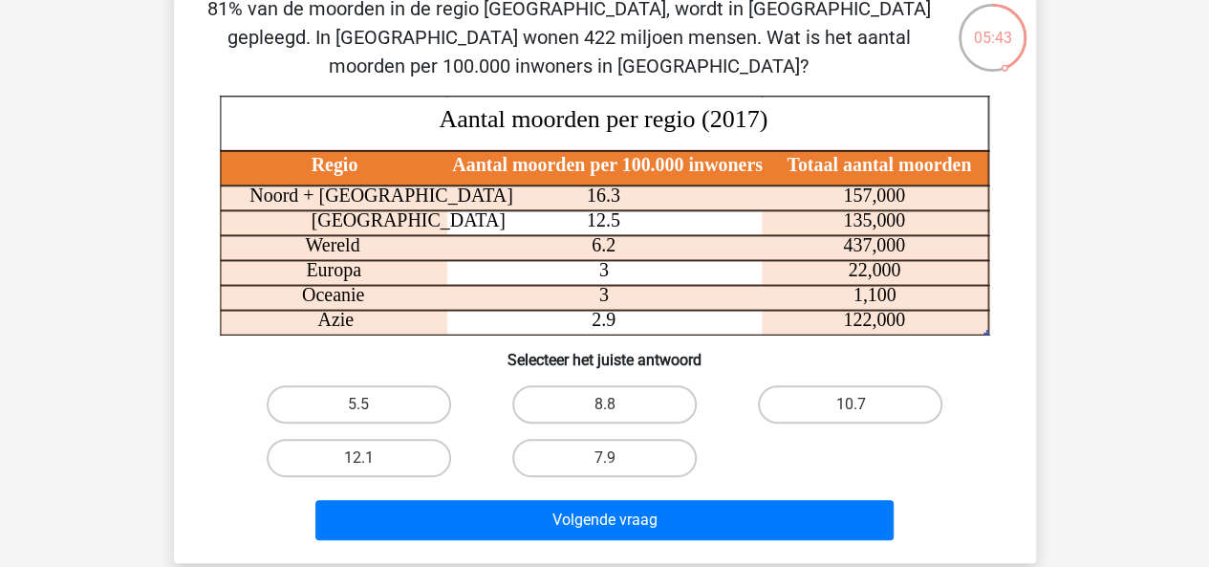
click at [363, 409] on input "5.5" at bounding box center [364, 410] width 12 height 12
radio input "true"
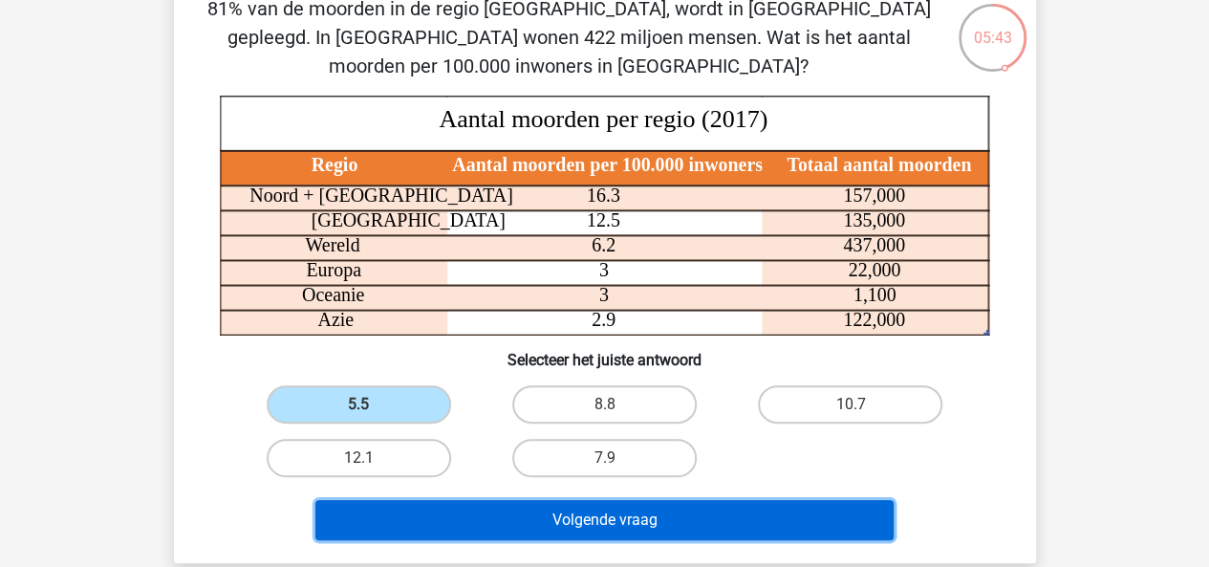
click at [408, 522] on button "Volgende vraag" at bounding box center [604, 520] width 578 height 40
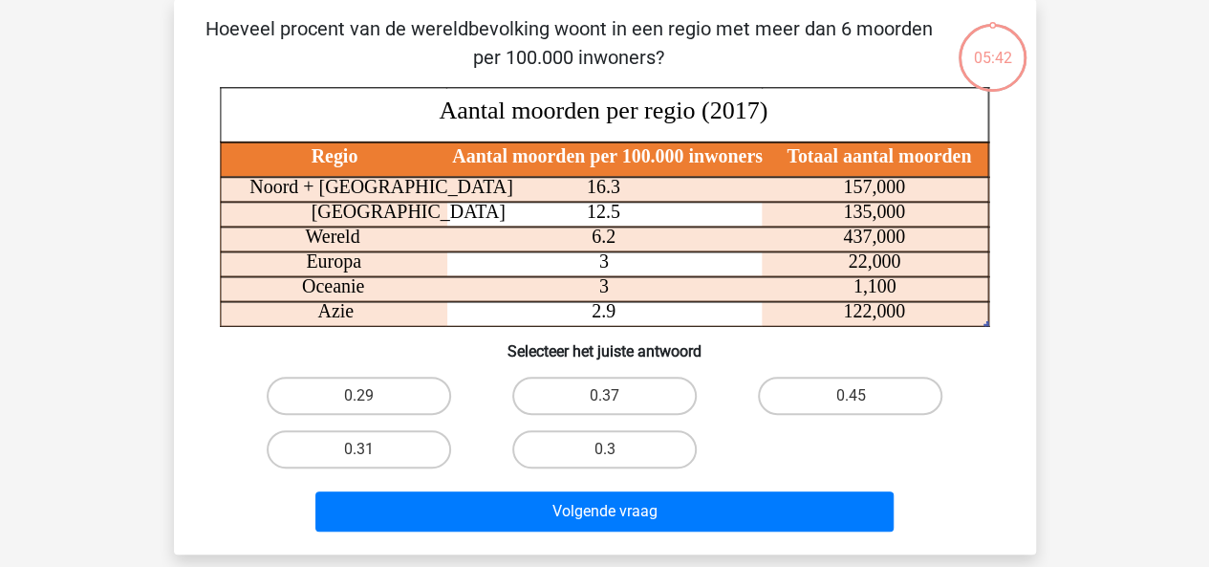
scroll to position [88, 0]
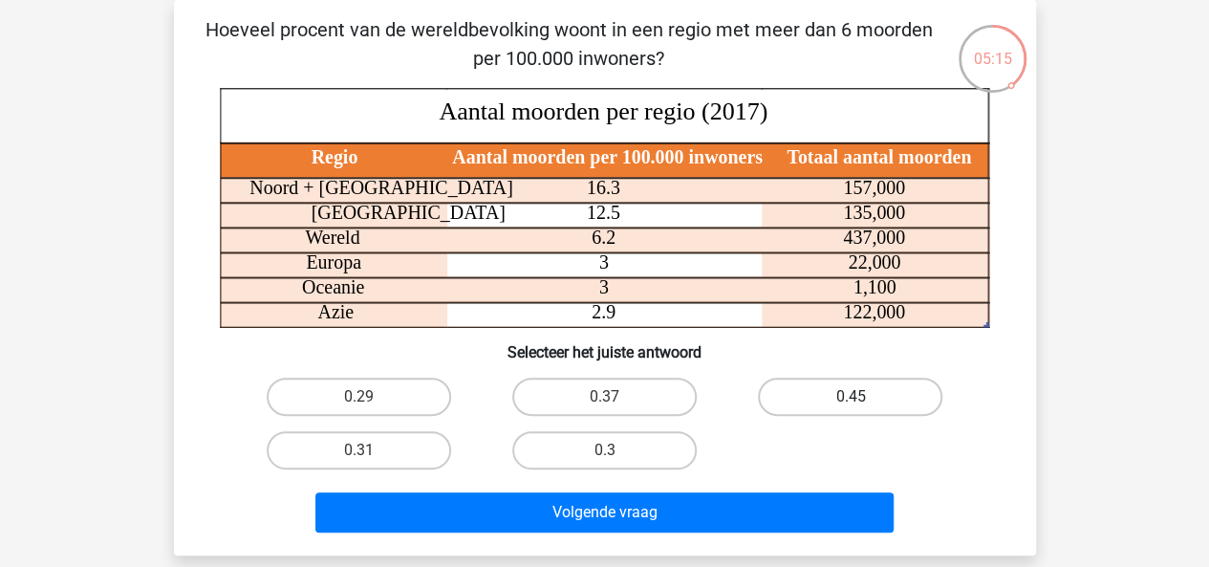
click at [785, 393] on label "0.45" at bounding box center [850, 396] width 184 height 38
click at [850, 397] on input "0.45" at bounding box center [856, 403] width 12 height 12
radio input "true"
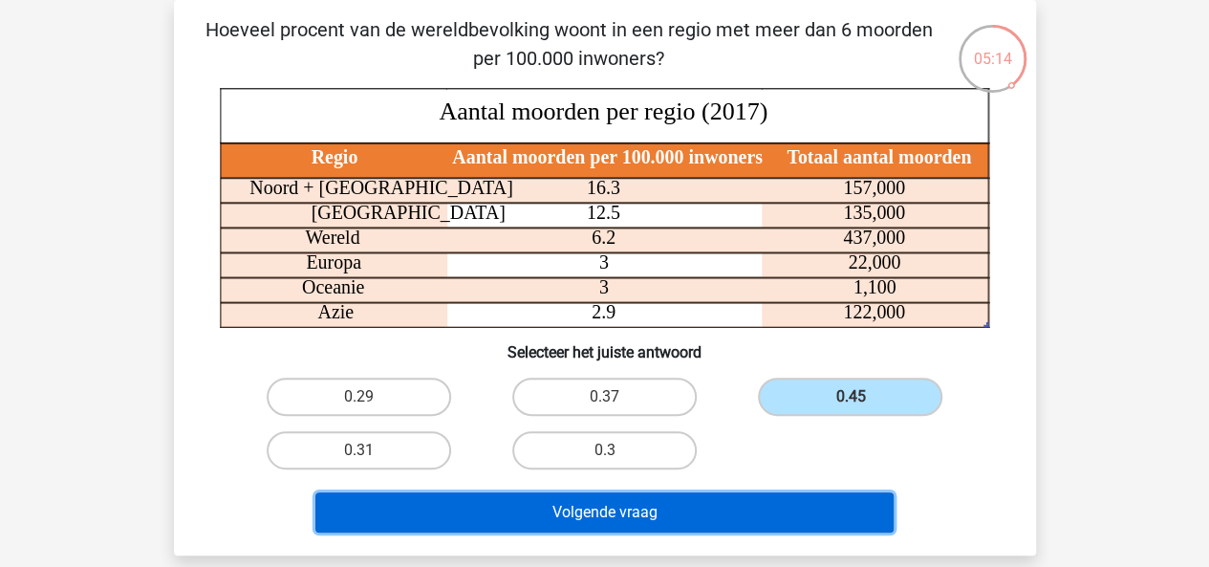
click at [732, 499] on button "Volgende vraag" at bounding box center [604, 512] width 578 height 40
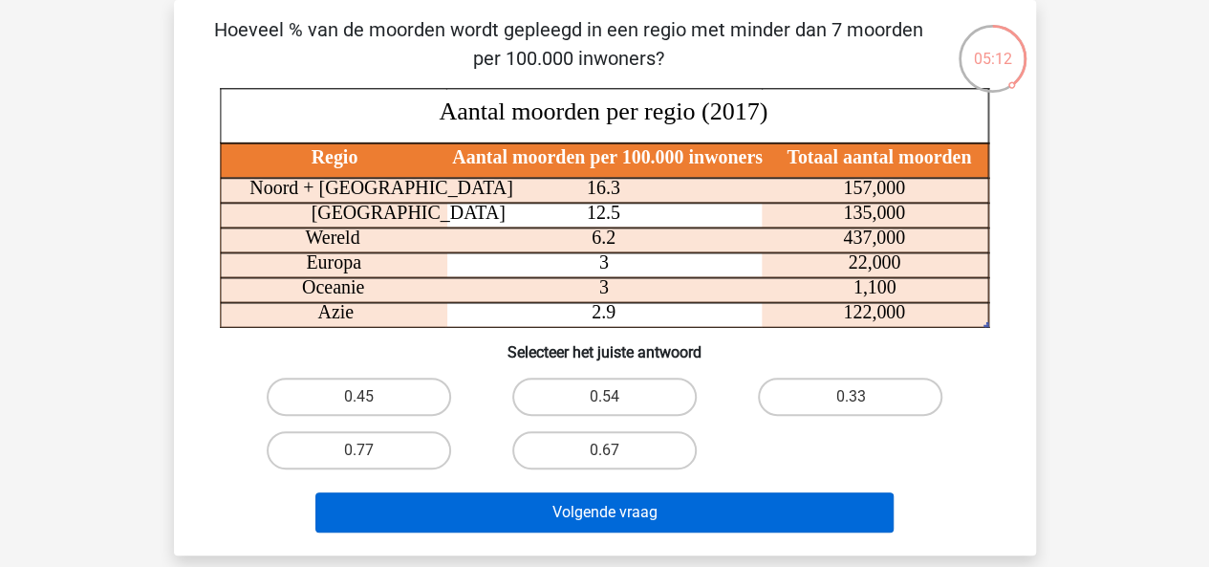
click at [588, 511] on button "Volgende vraag" at bounding box center [604, 512] width 578 height 40
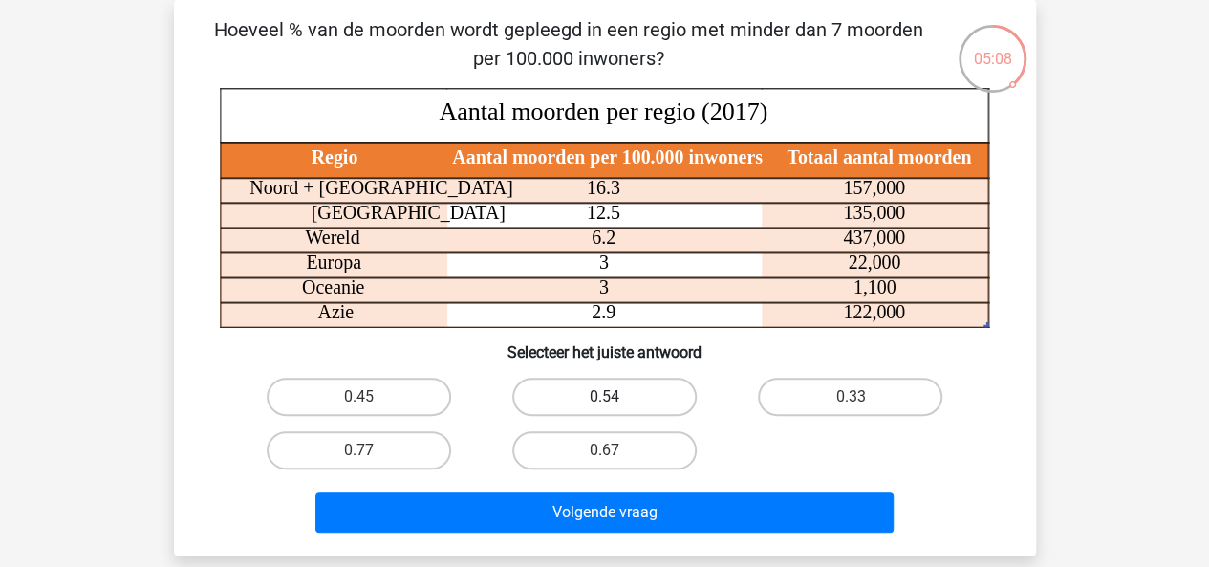
click at [598, 385] on label "0.54" at bounding box center [604, 396] width 184 height 38
click at [604, 397] on input "0.54" at bounding box center [610, 403] width 12 height 12
radio input "true"
click at [736, 236] on icon at bounding box center [605, 240] width 770 height 26
click at [575, 467] on label "0.67" at bounding box center [604, 450] width 184 height 38
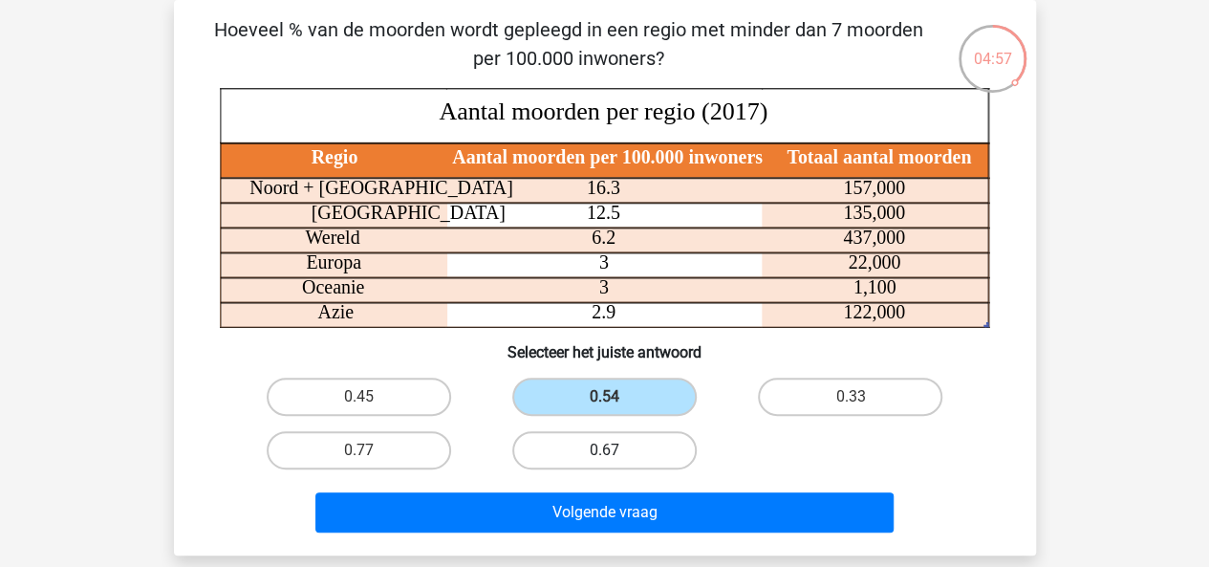
click at [604, 462] on input "0.67" at bounding box center [610, 456] width 12 height 12
radio input "true"
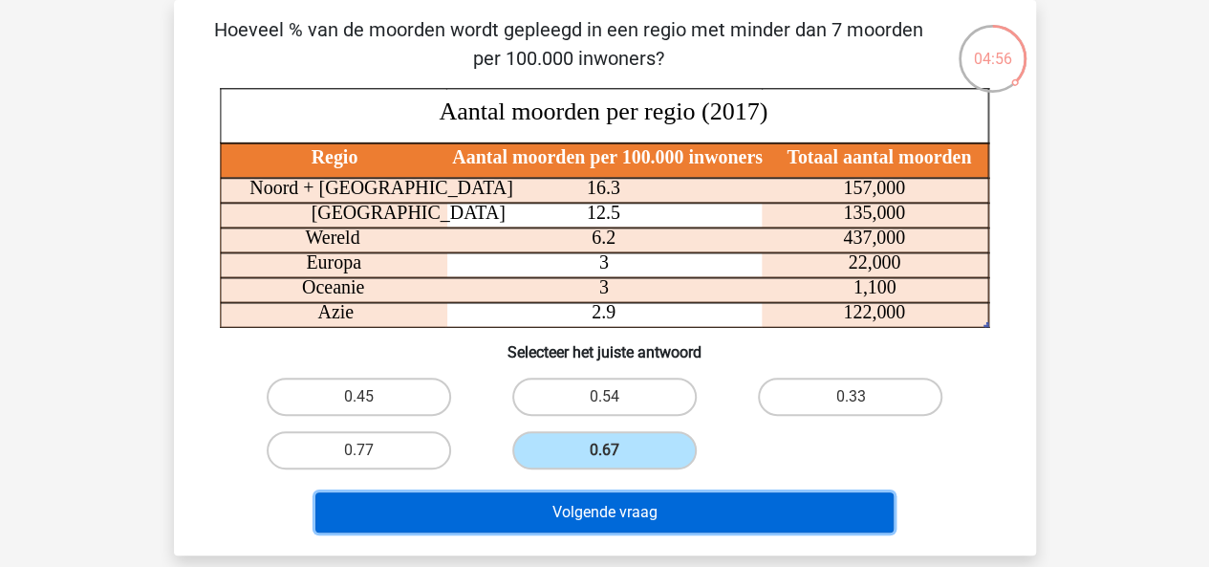
click at [591, 496] on button "Volgende vraag" at bounding box center [604, 512] width 578 height 40
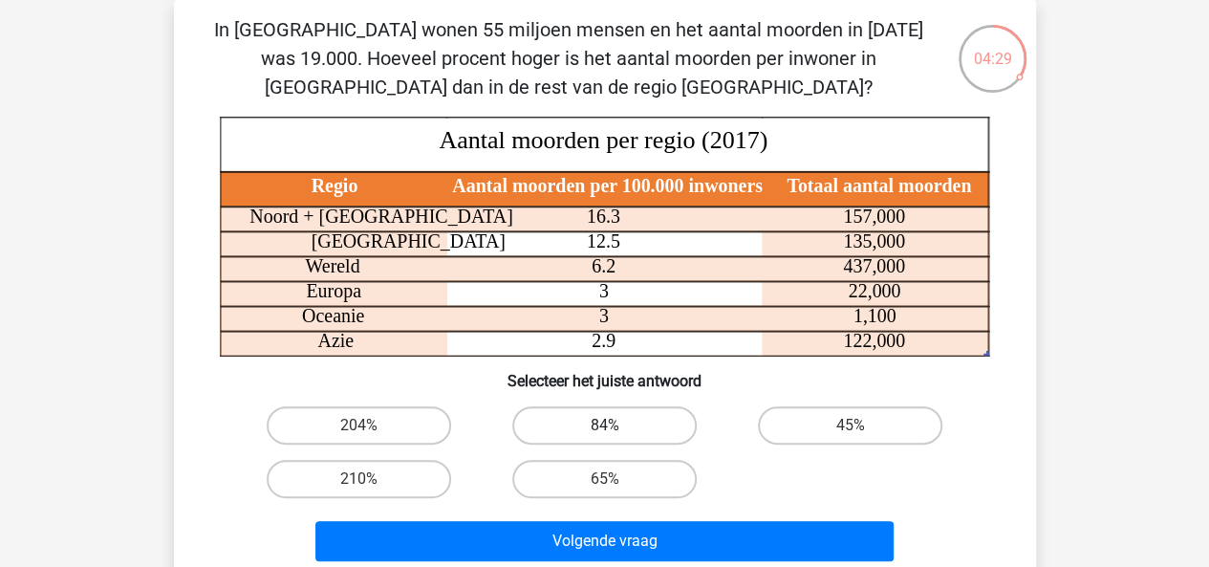
click at [652, 439] on label "84%" at bounding box center [604, 425] width 184 height 38
click at [616, 438] on input "84%" at bounding box center [610, 431] width 12 height 12
radio input "true"
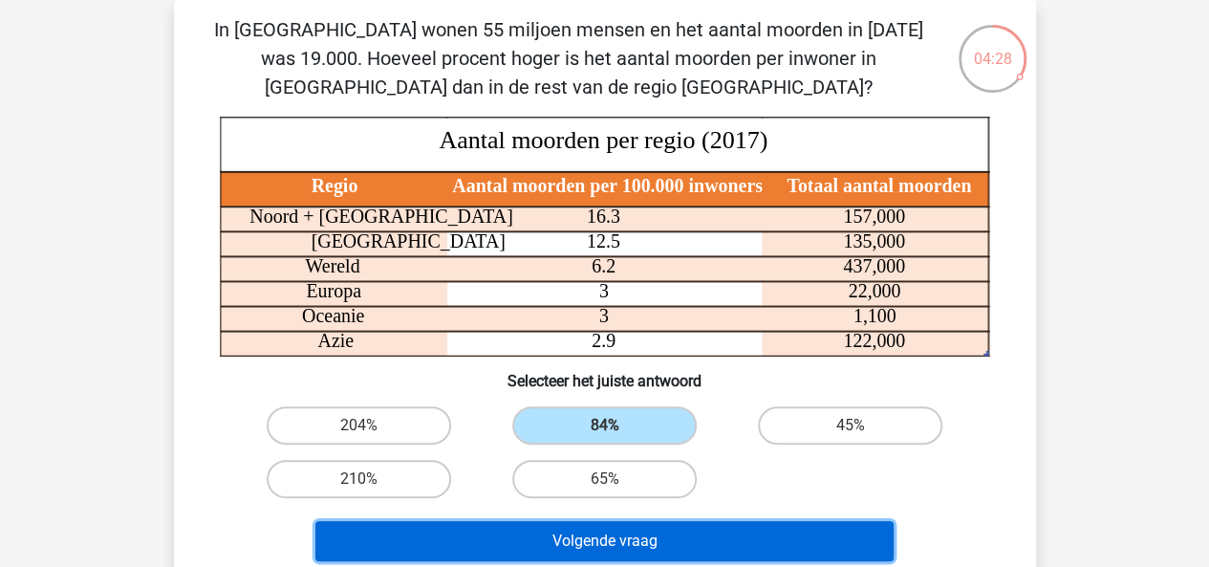
click at [724, 544] on button "Volgende vraag" at bounding box center [604, 541] width 578 height 40
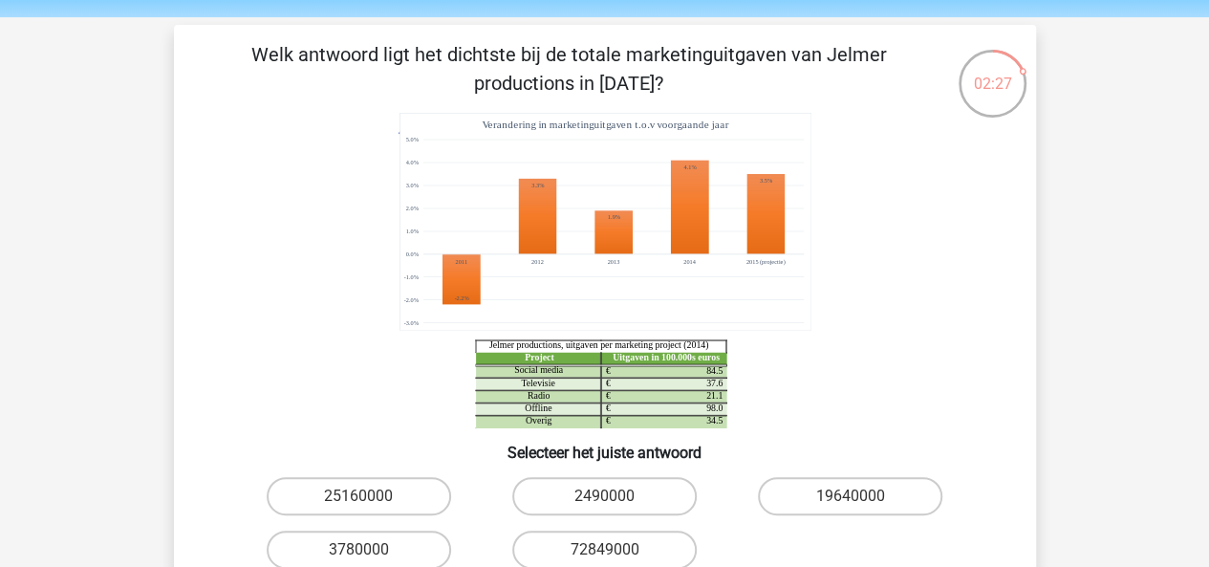
scroll to position [163, 0]
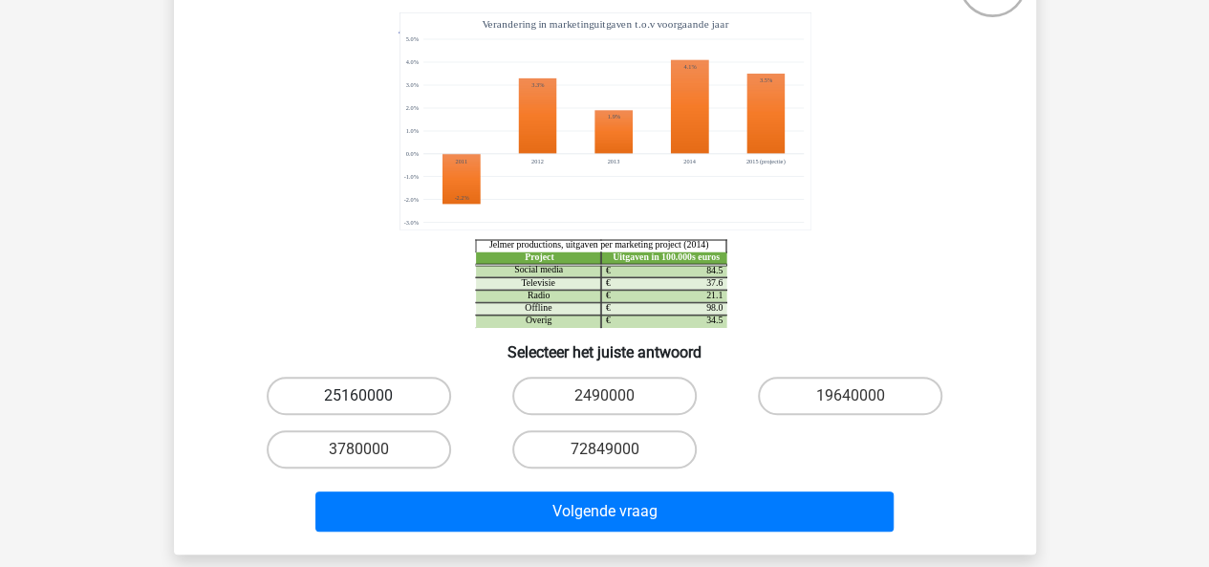
click at [331, 382] on label "25160000" at bounding box center [359, 395] width 184 height 38
click at [358, 396] on input "25160000" at bounding box center [364, 402] width 12 height 12
radio input "true"
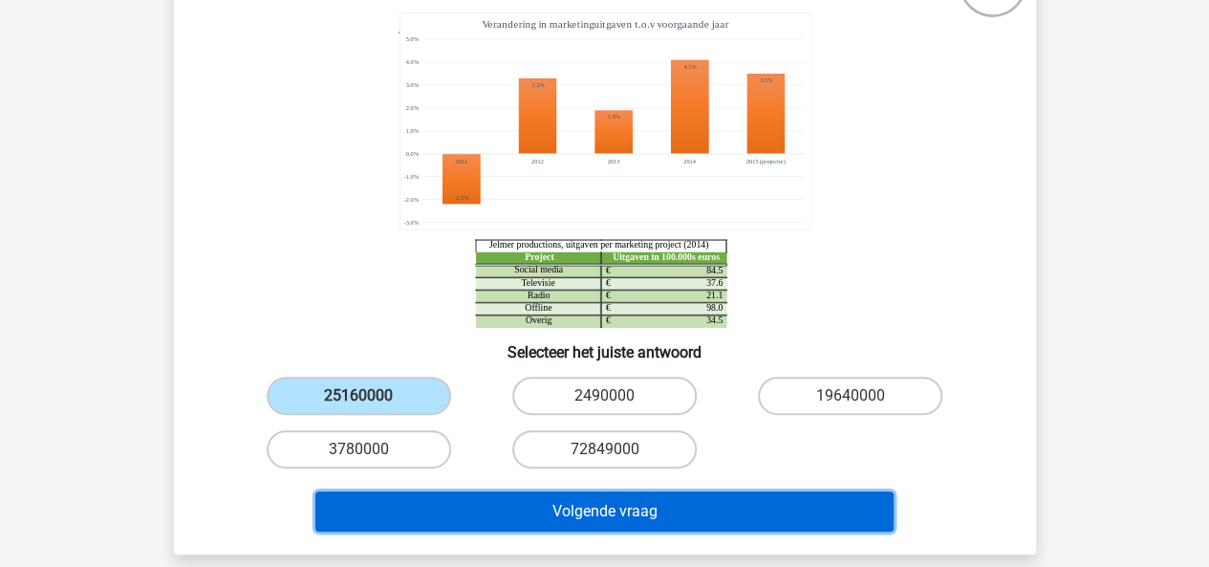
click at [409, 520] on button "Volgende vraag" at bounding box center [604, 511] width 578 height 40
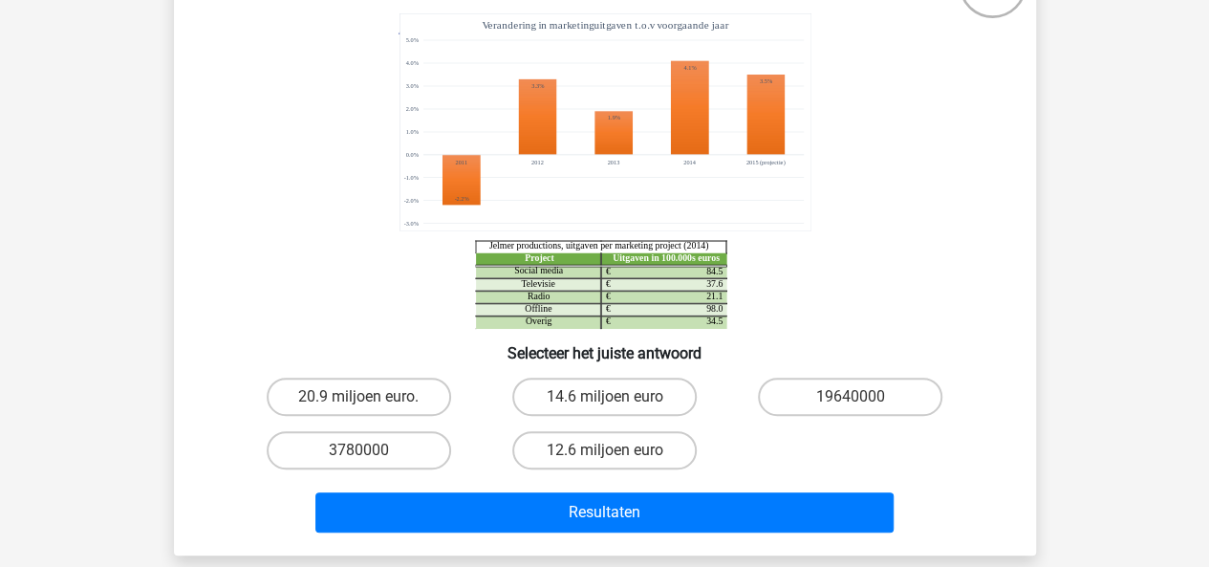
scroll to position [174, 0]
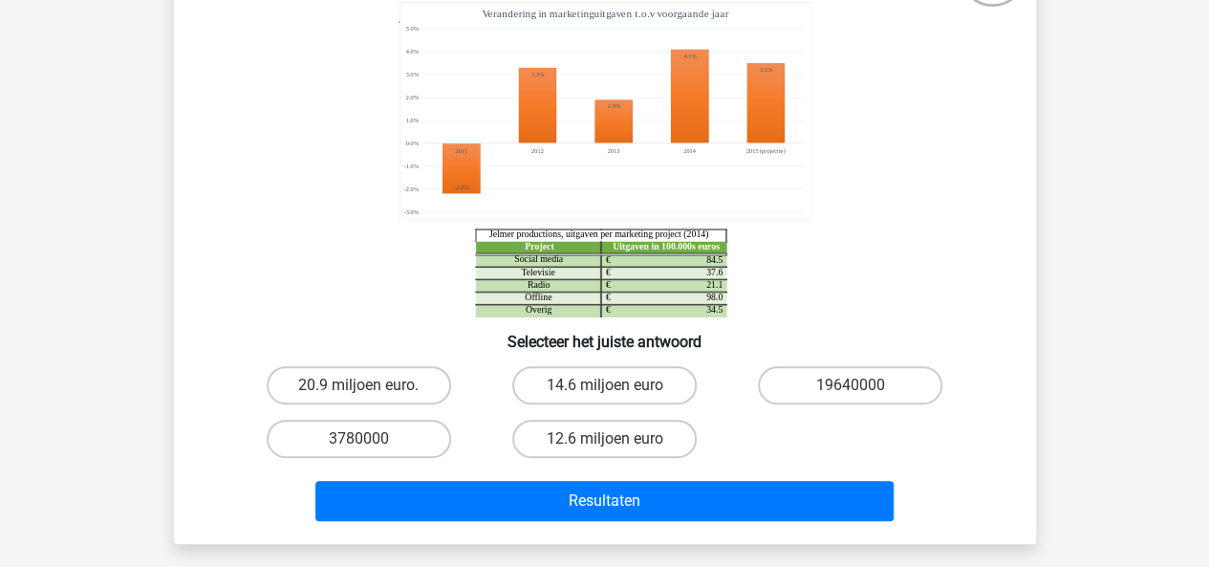
click at [320, 375] on label "20.9 miljoen euro." at bounding box center [359, 385] width 184 height 38
click at [358, 385] on input "20.9 miljoen euro." at bounding box center [364, 391] width 12 height 12
radio input "true"
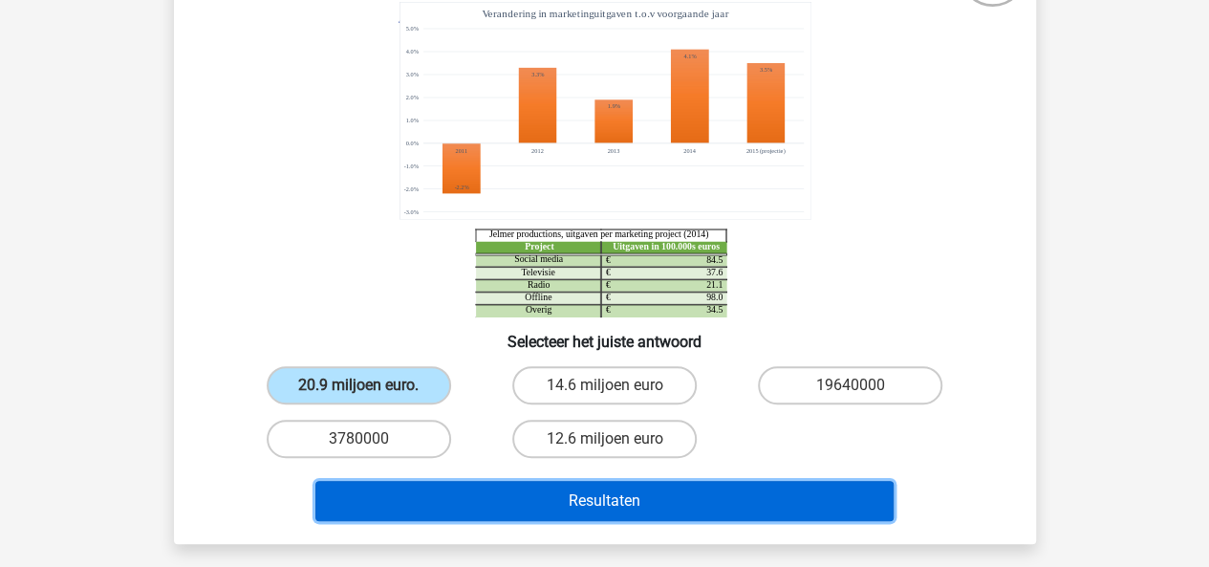
click at [395, 511] on button "Resultaten" at bounding box center [604, 501] width 578 height 40
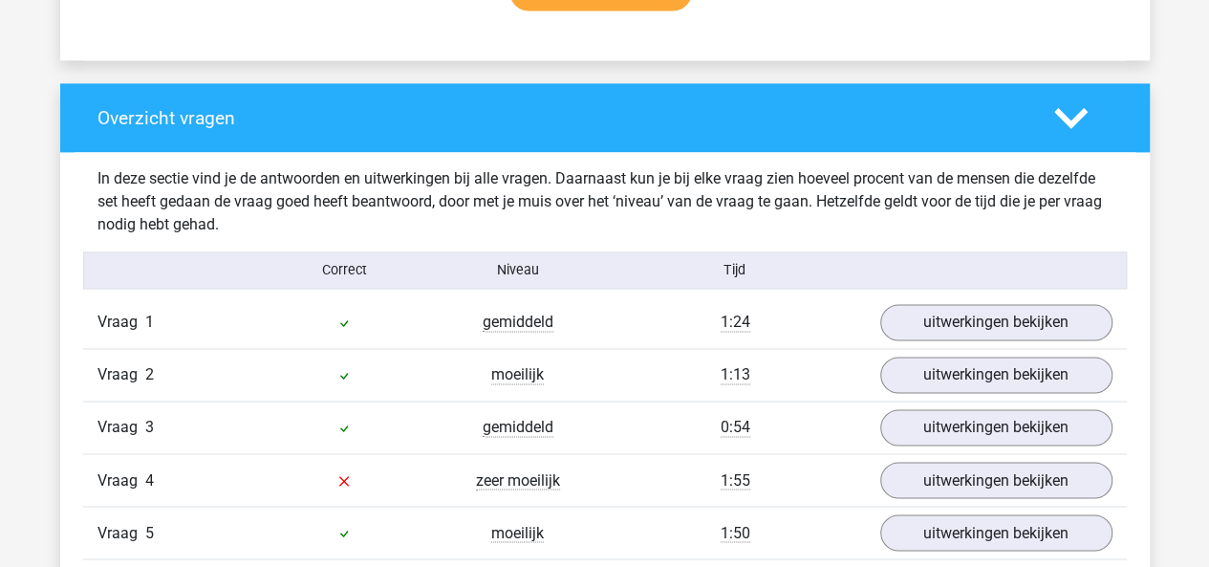
scroll to position [1355, 0]
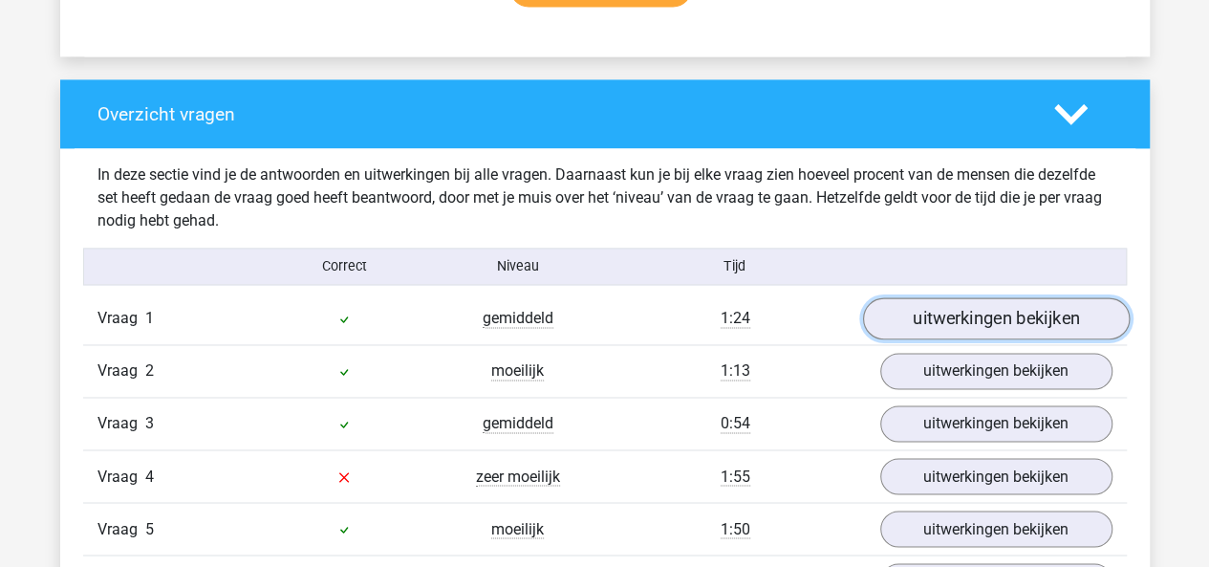
click at [922, 333] on link "uitwerkingen bekijken" at bounding box center [995, 319] width 267 height 42
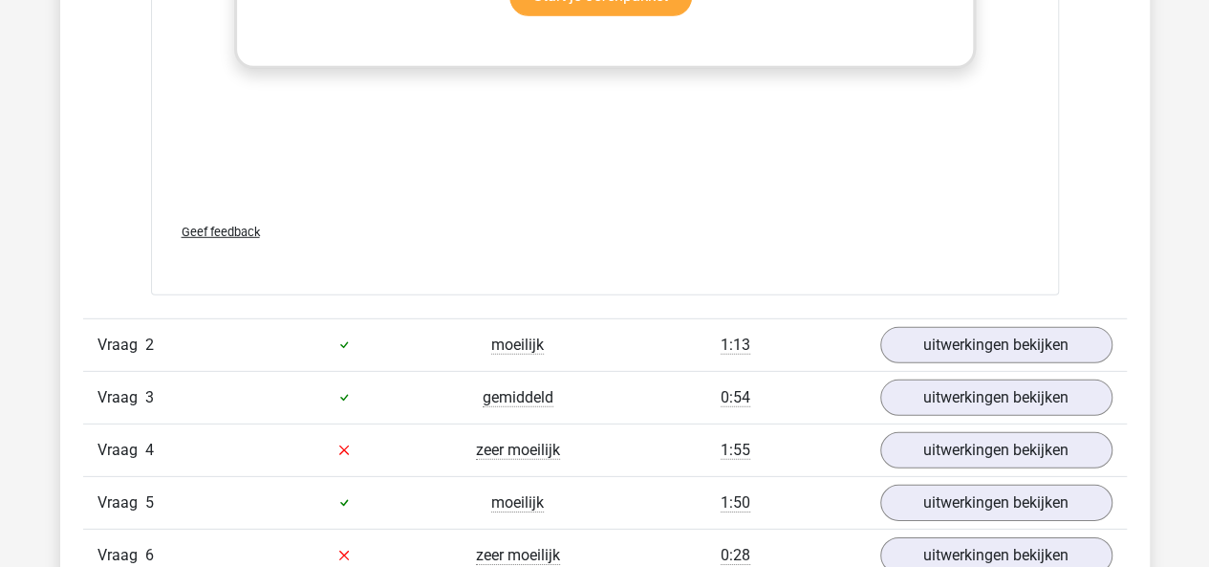
scroll to position [2688, 0]
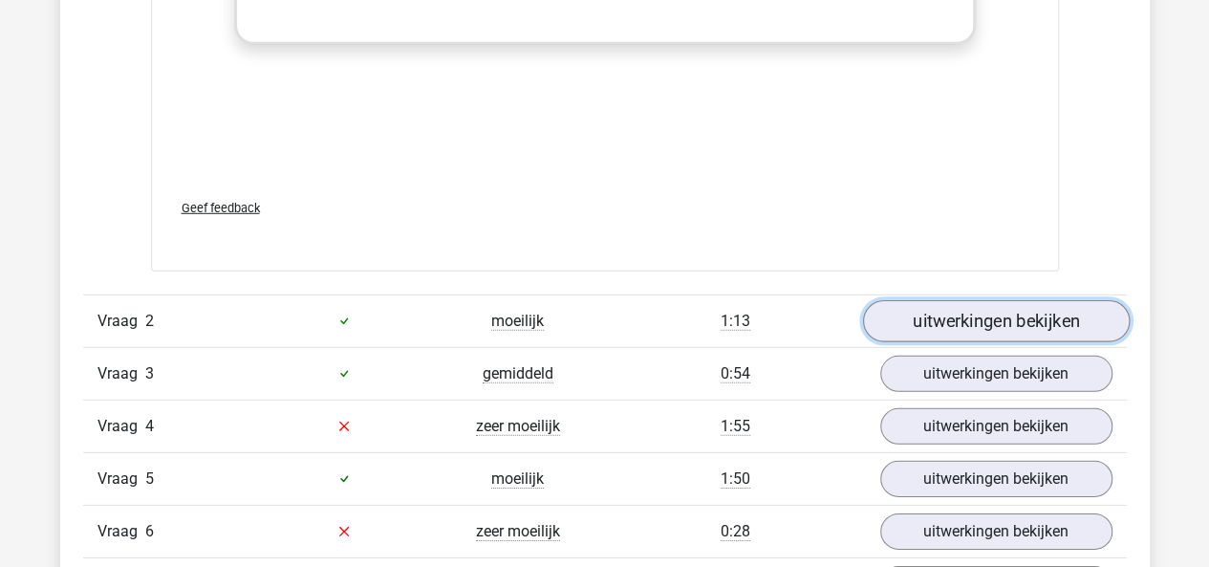
click at [910, 309] on link "uitwerkingen bekijken" at bounding box center [995, 321] width 267 height 42
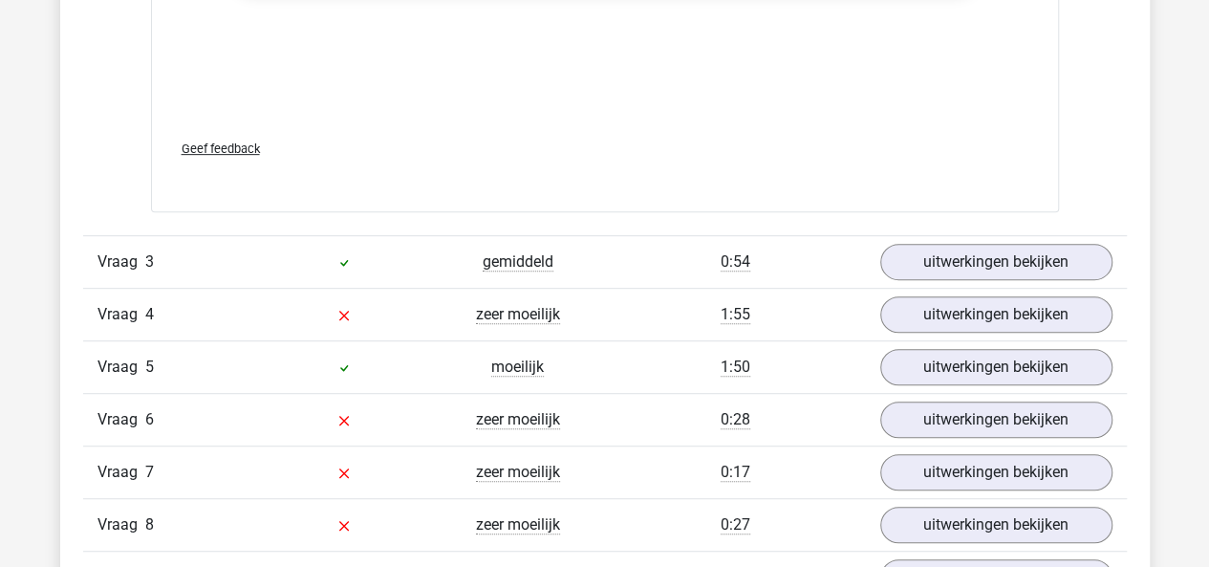
scroll to position [4025, 0]
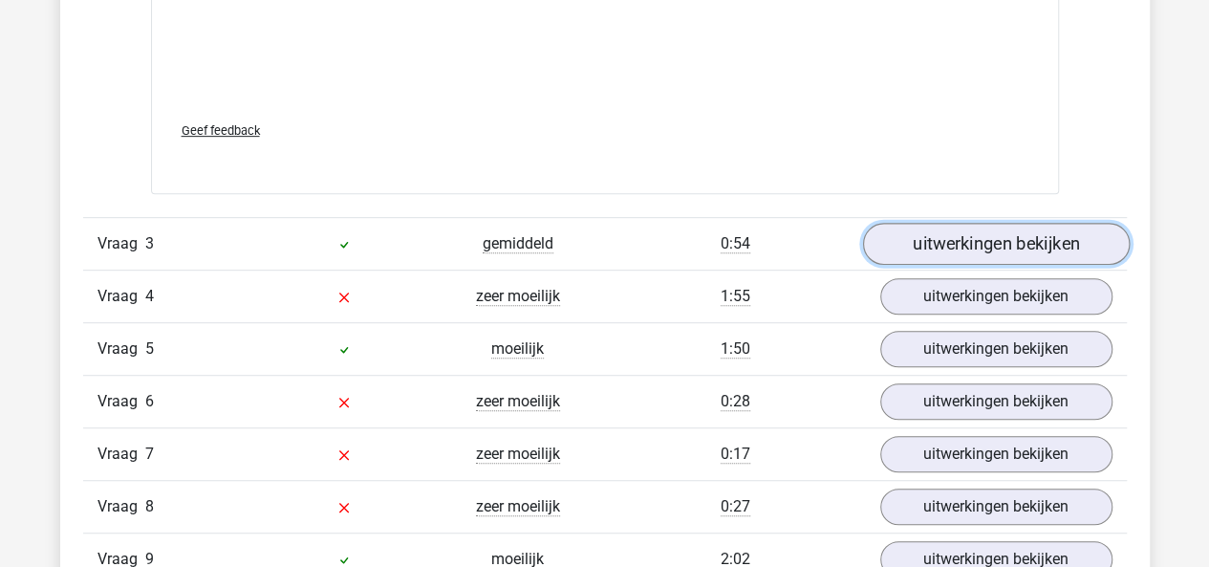
click at [895, 246] on link "uitwerkingen bekijken" at bounding box center [995, 244] width 267 height 42
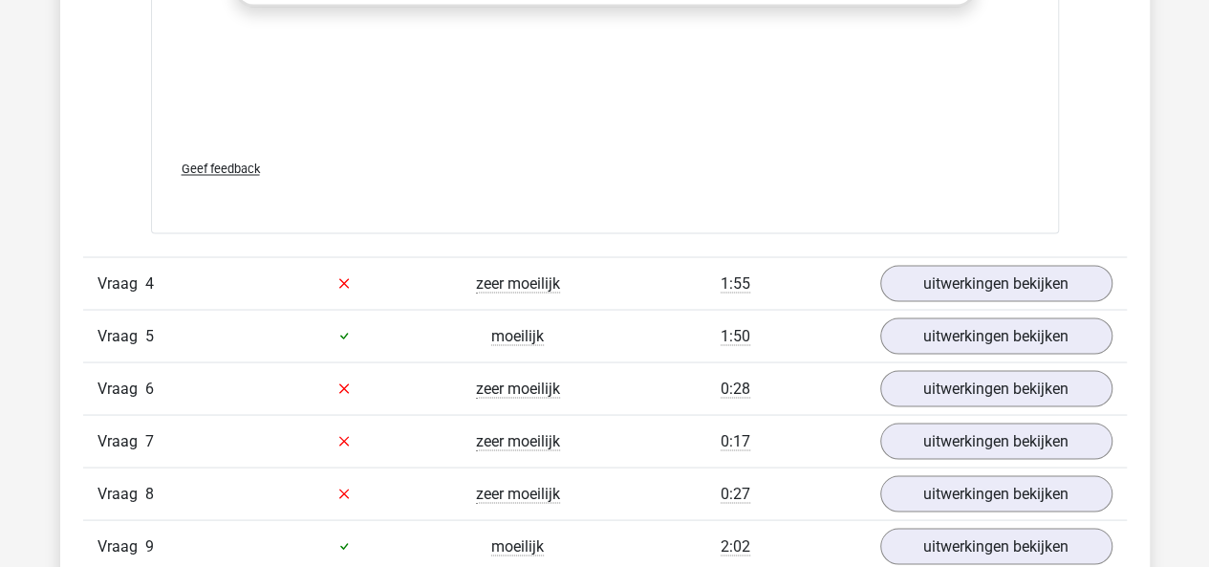
scroll to position [5248, 0]
click at [934, 308] on div "Vraag 5 moeilijk 1:50 uitwerkingen bekijken" at bounding box center [604, 334] width 1043 height 53
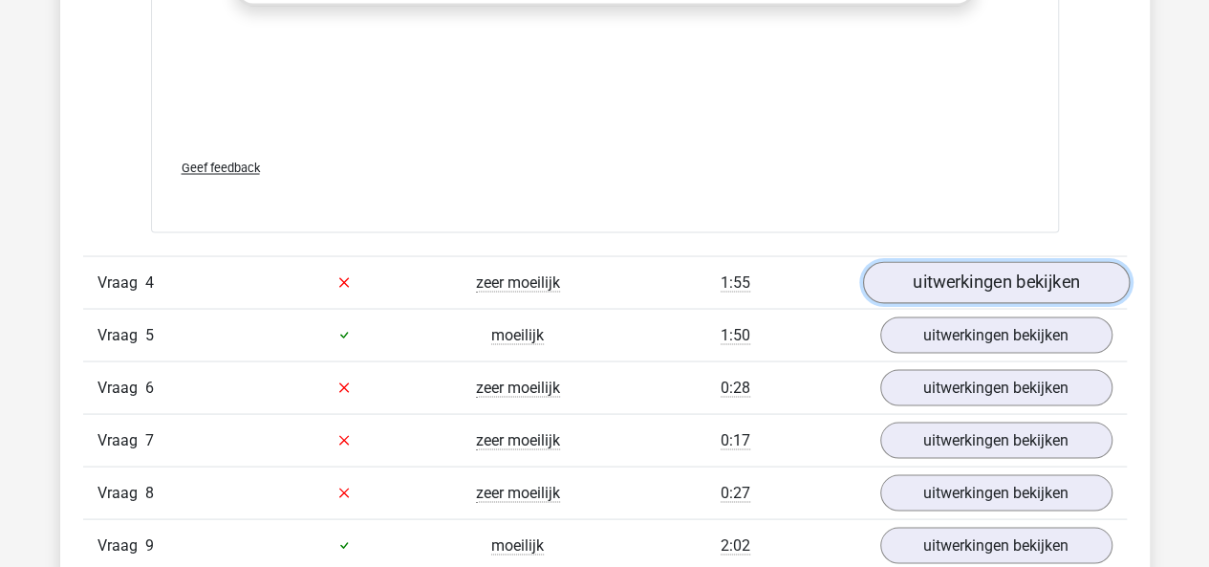
click at [929, 276] on link "uitwerkingen bekijken" at bounding box center [995, 282] width 267 height 42
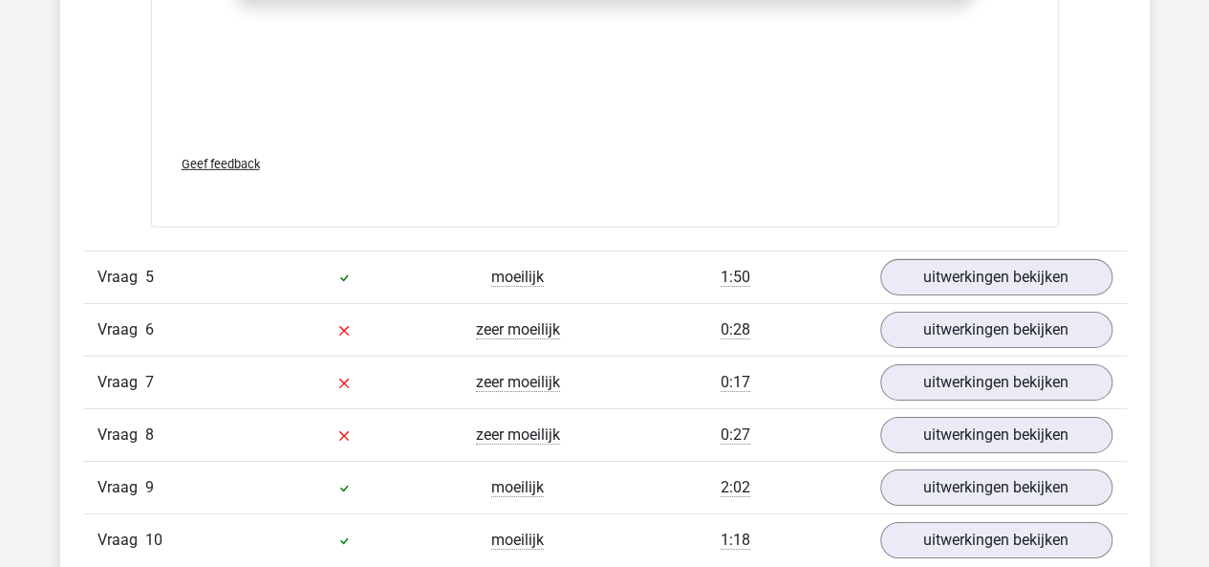
scroll to position [6546, 0]
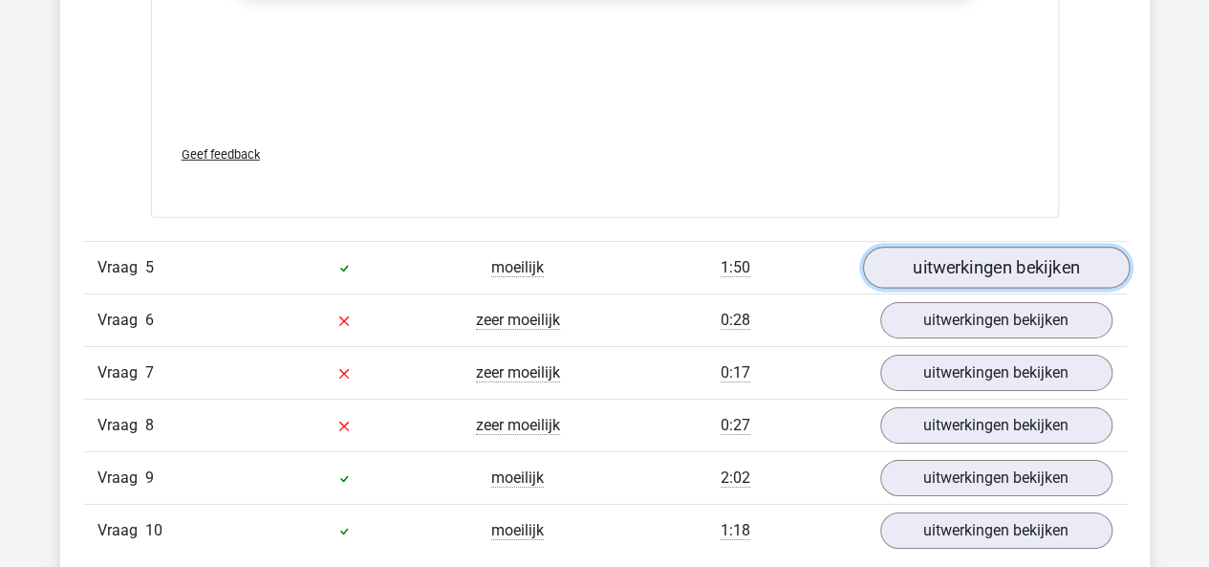
click at [912, 269] on link "uitwerkingen bekijken" at bounding box center [995, 268] width 267 height 42
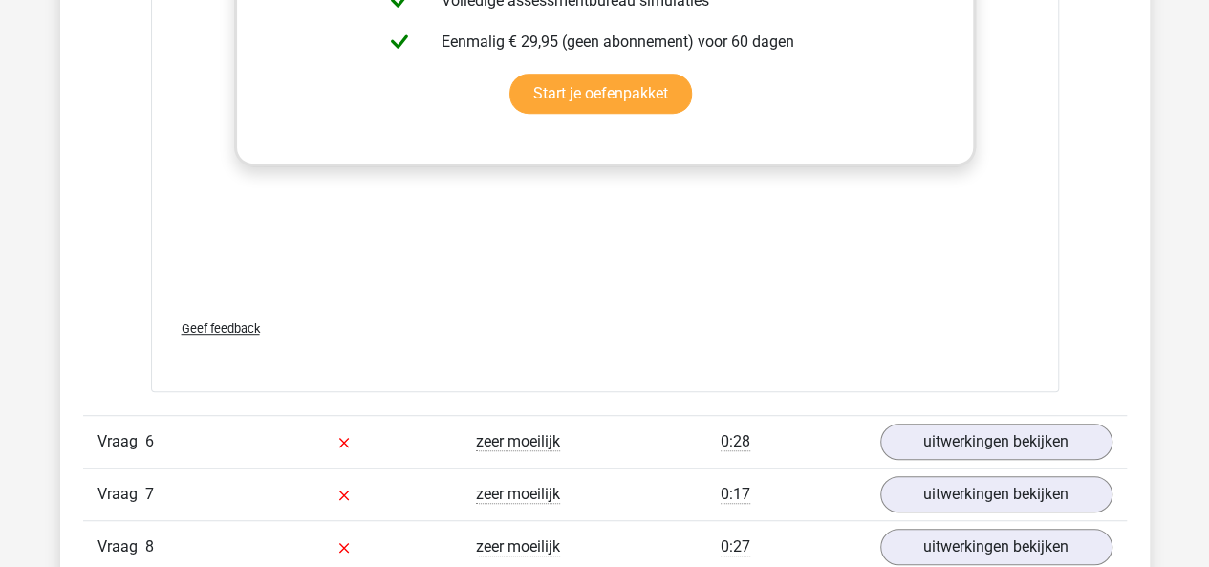
scroll to position [7656, 0]
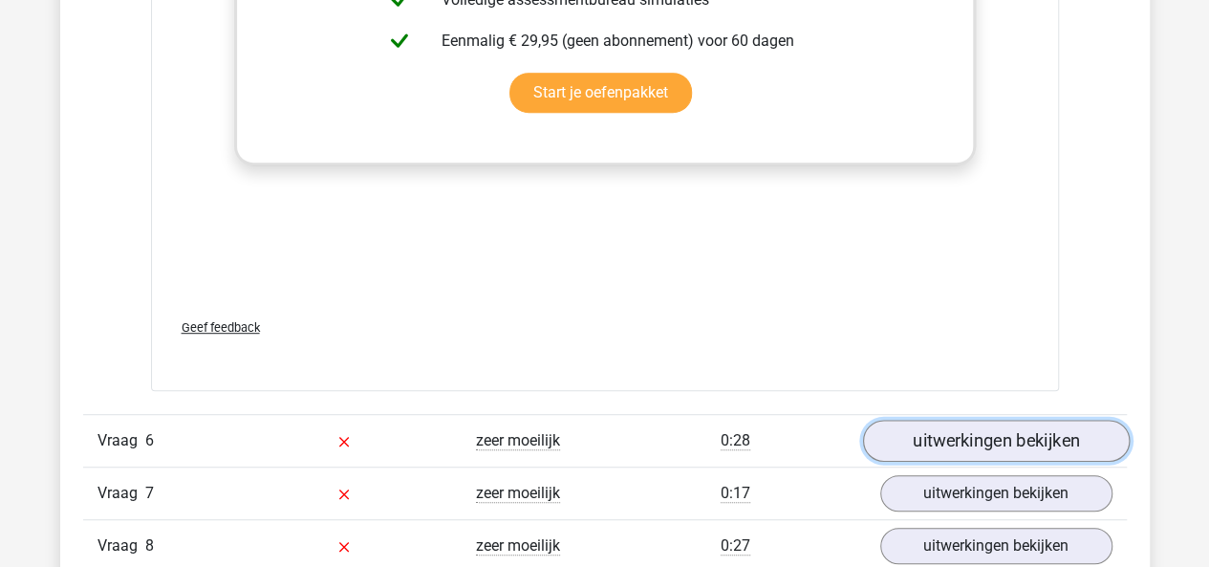
click at [888, 425] on link "uitwerkingen bekijken" at bounding box center [995, 441] width 267 height 42
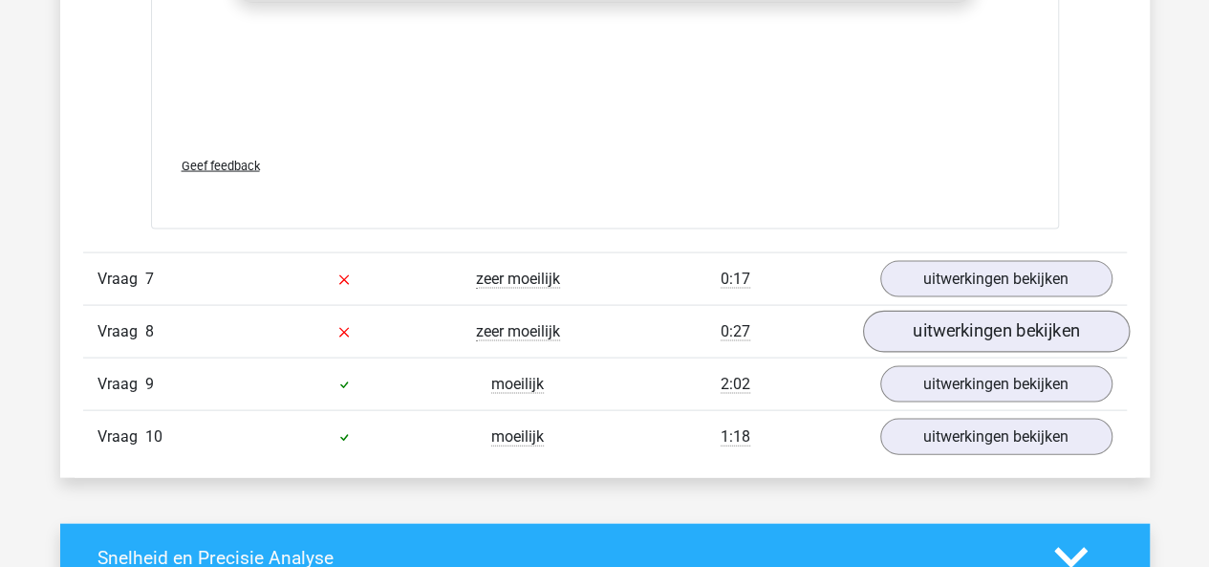
scroll to position [9104, 0]
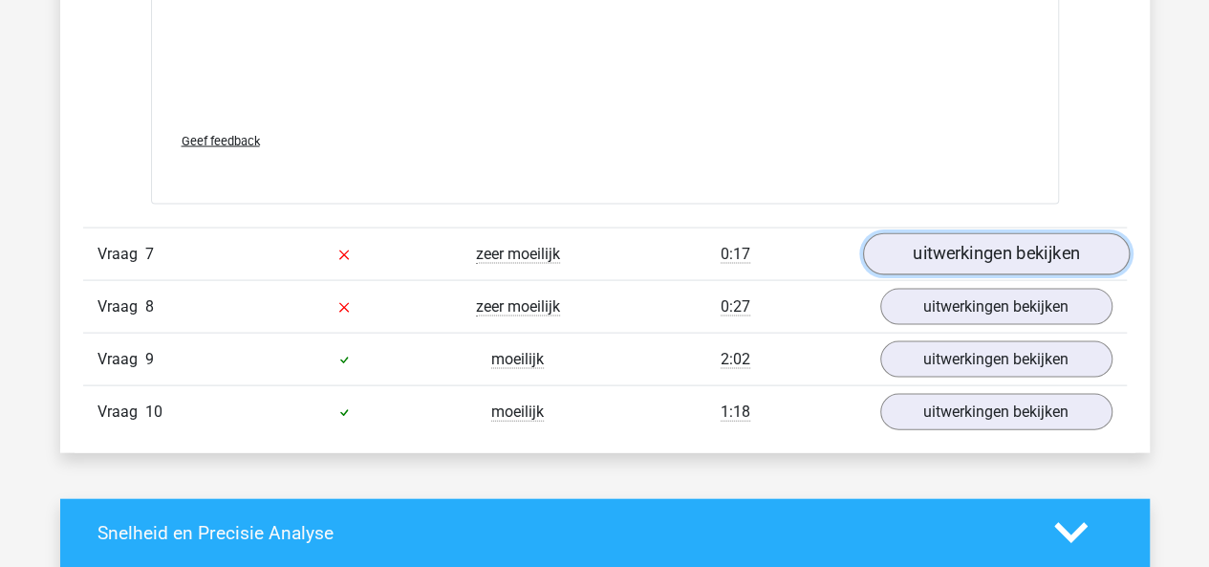
click at [930, 245] on link "uitwerkingen bekijken" at bounding box center [995, 254] width 267 height 42
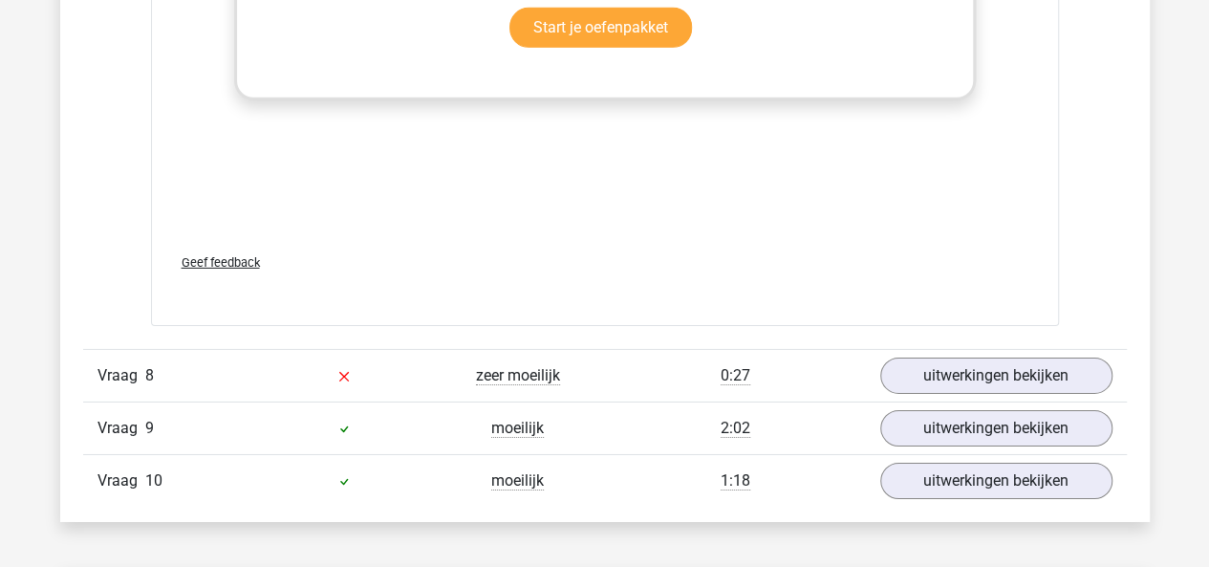
scroll to position [10253, 0]
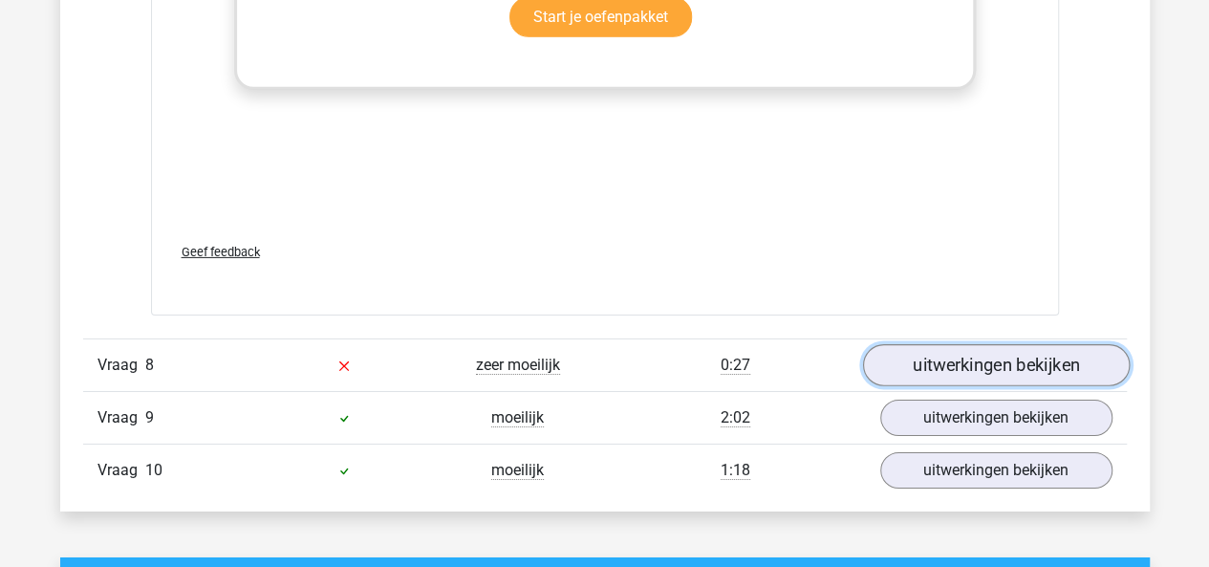
click at [933, 345] on link "uitwerkingen bekijken" at bounding box center [995, 365] width 267 height 42
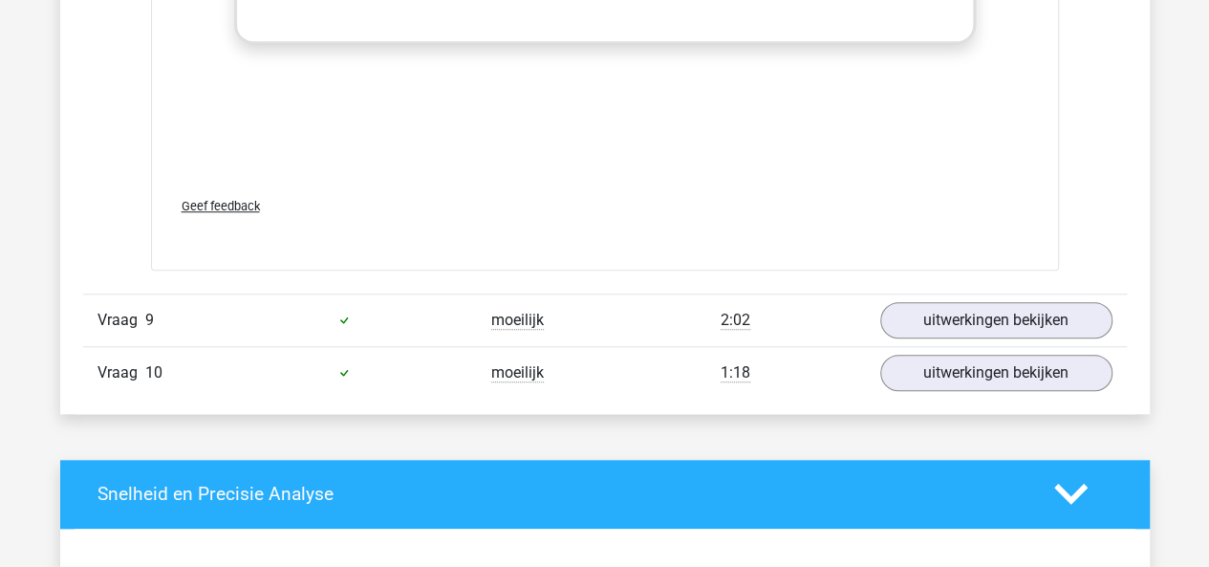
scroll to position [11605, 0]
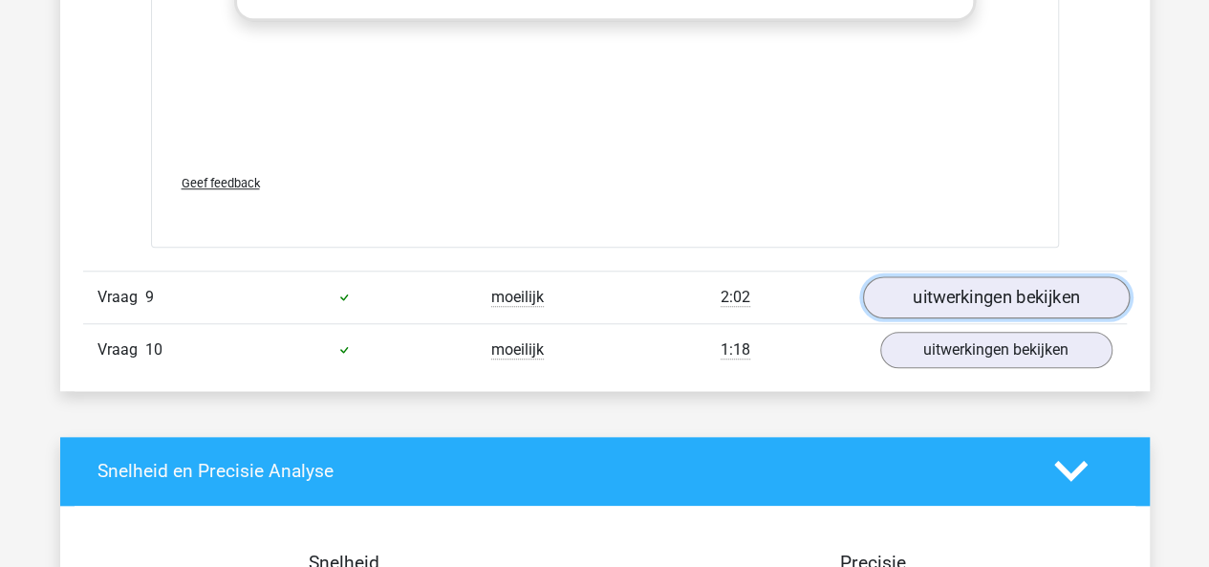
click at [922, 291] on link "uitwerkingen bekijken" at bounding box center [995, 297] width 267 height 42
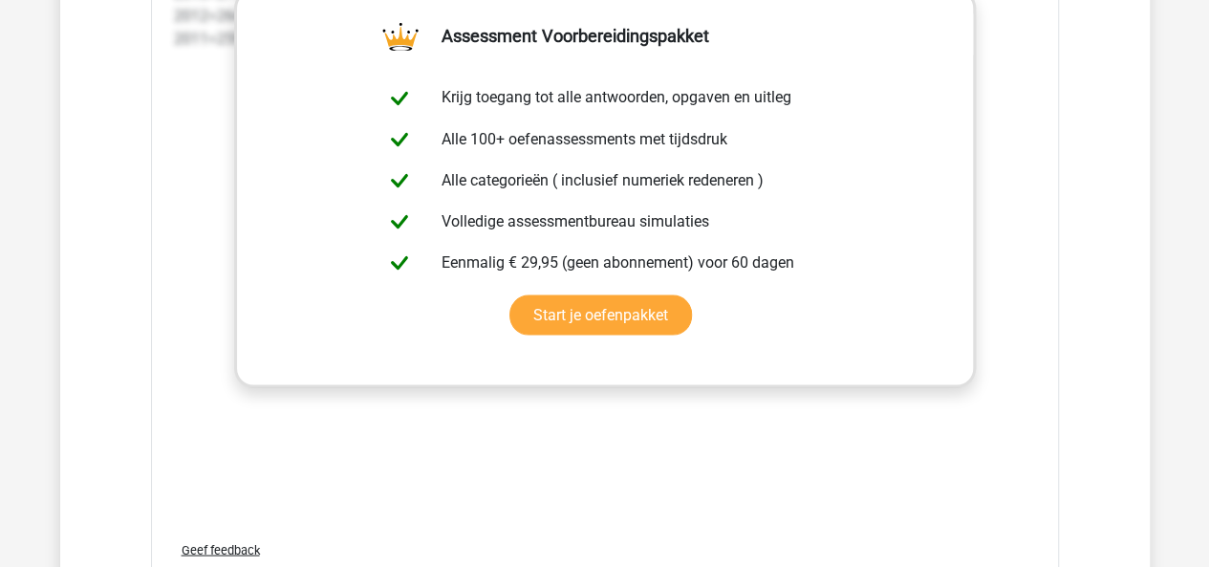
scroll to position [12658, 0]
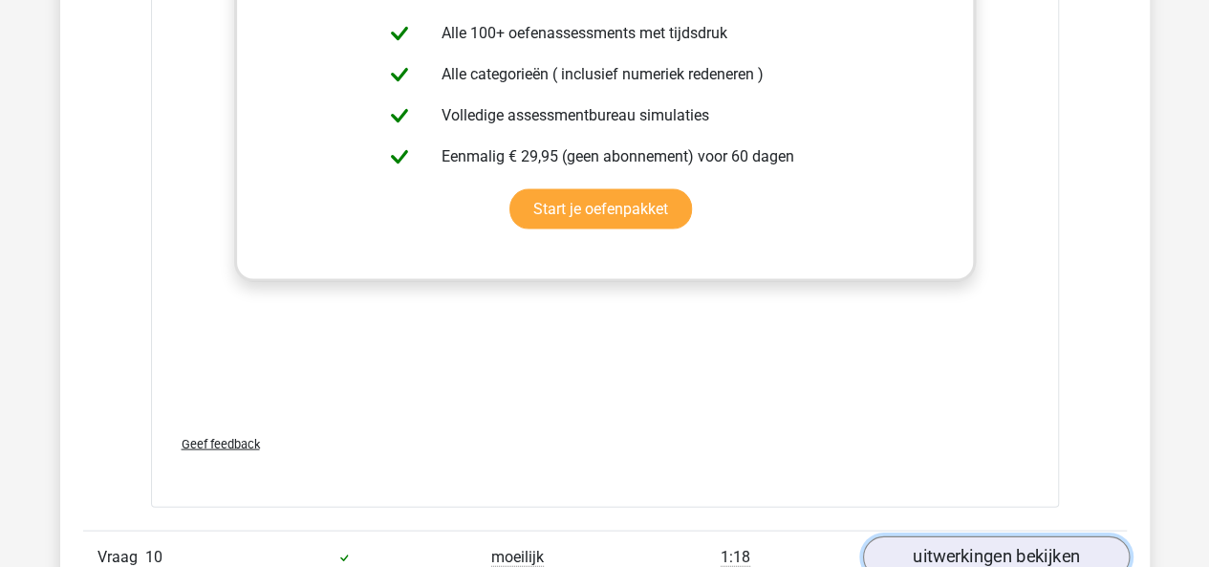
click at [948, 535] on link "uitwerkingen bekijken" at bounding box center [995, 556] width 267 height 42
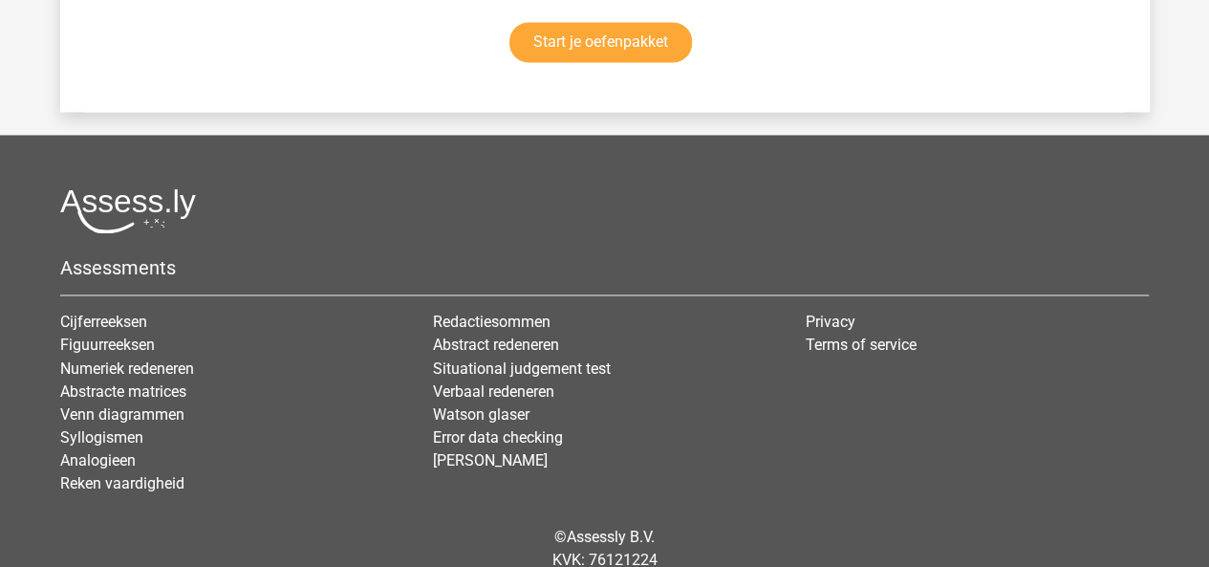
scroll to position [15962, 0]
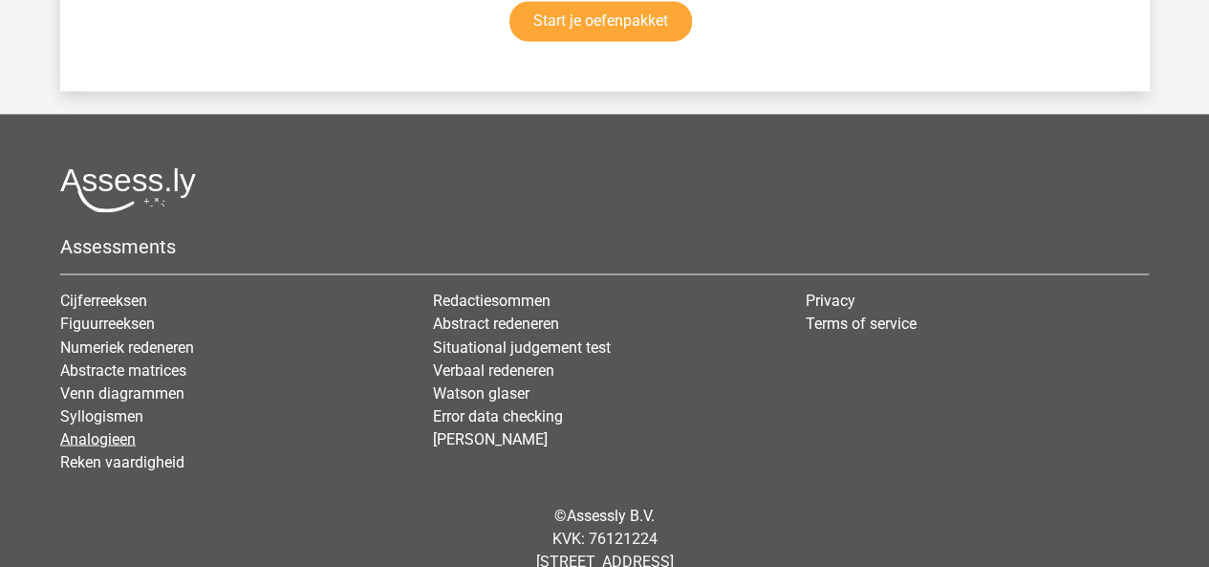
click at [113, 429] on link "Analogieen" at bounding box center [97, 438] width 75 height 18
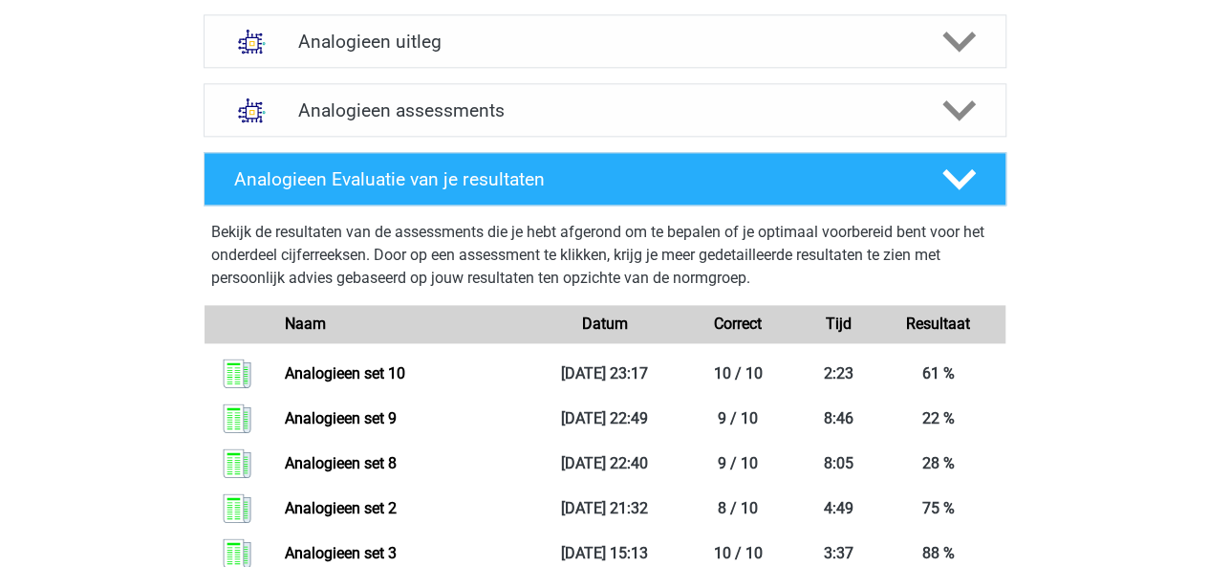
scroll to position [1133, 0]
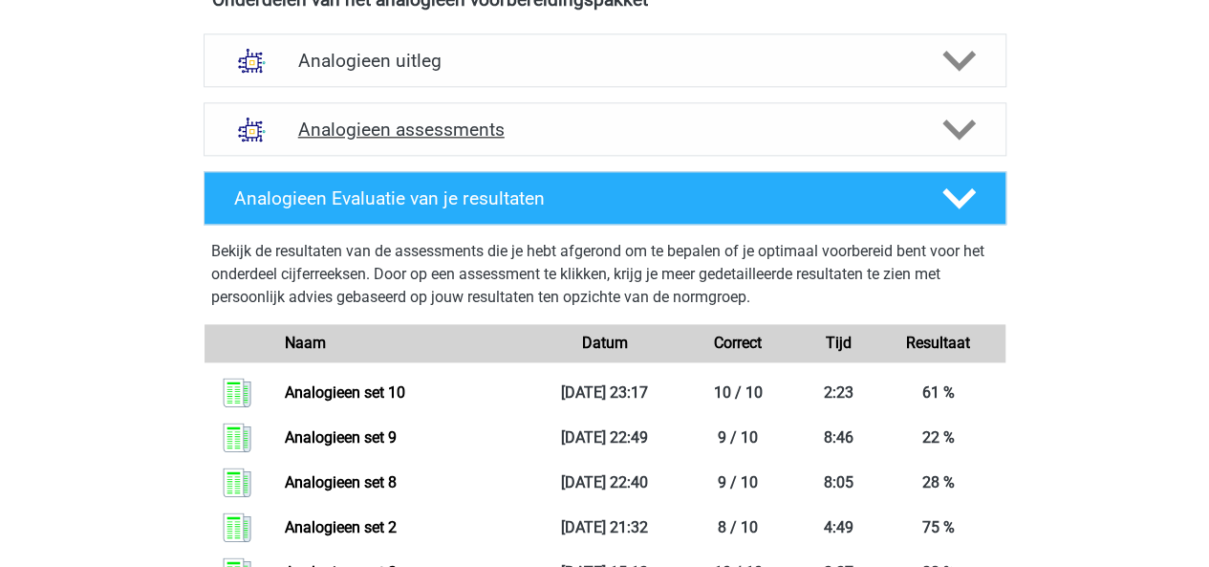
click at [942, 127] on icon at bounding box center [958, 129] width 33 height 33
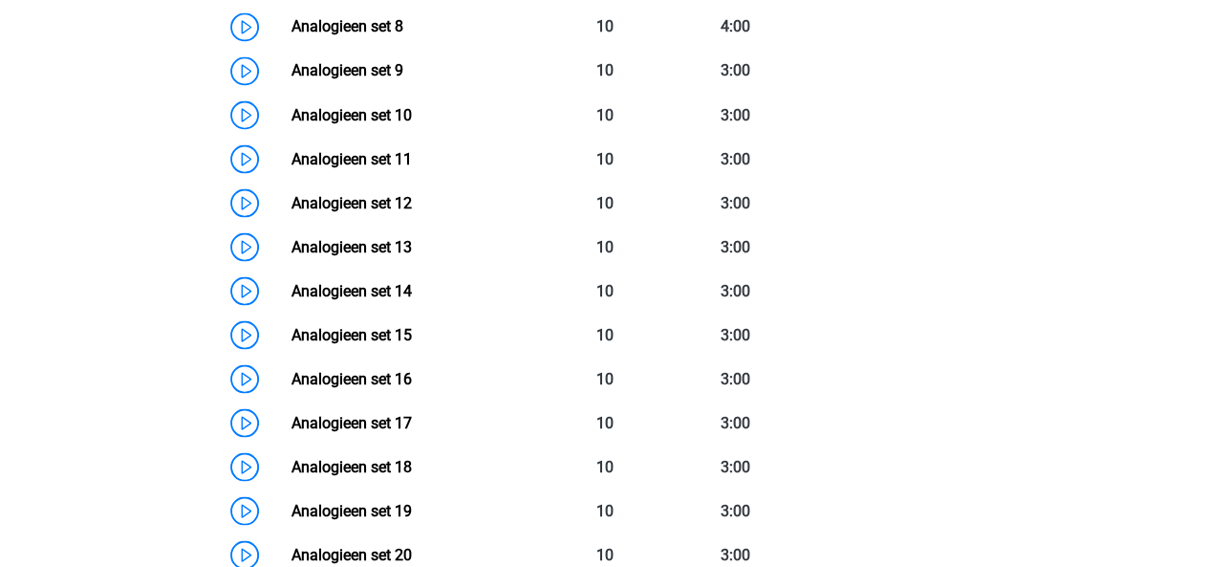
scroll to position [1715, 0]
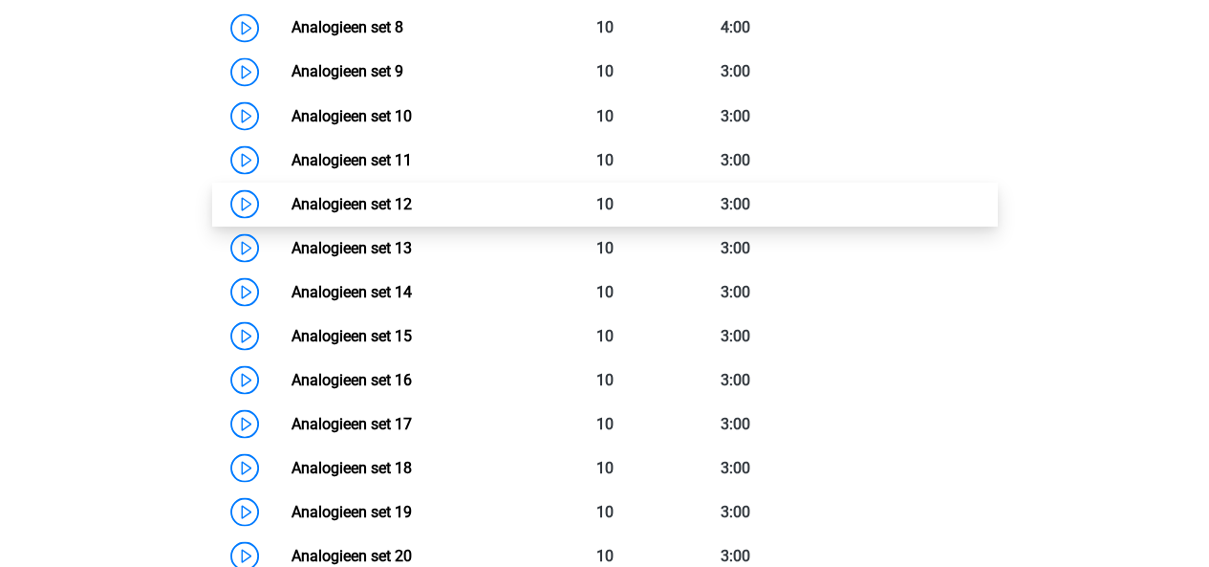
click at [392, 204] on link "Analogieen set 12" at bounding box center [351, 203] width 120 height 18
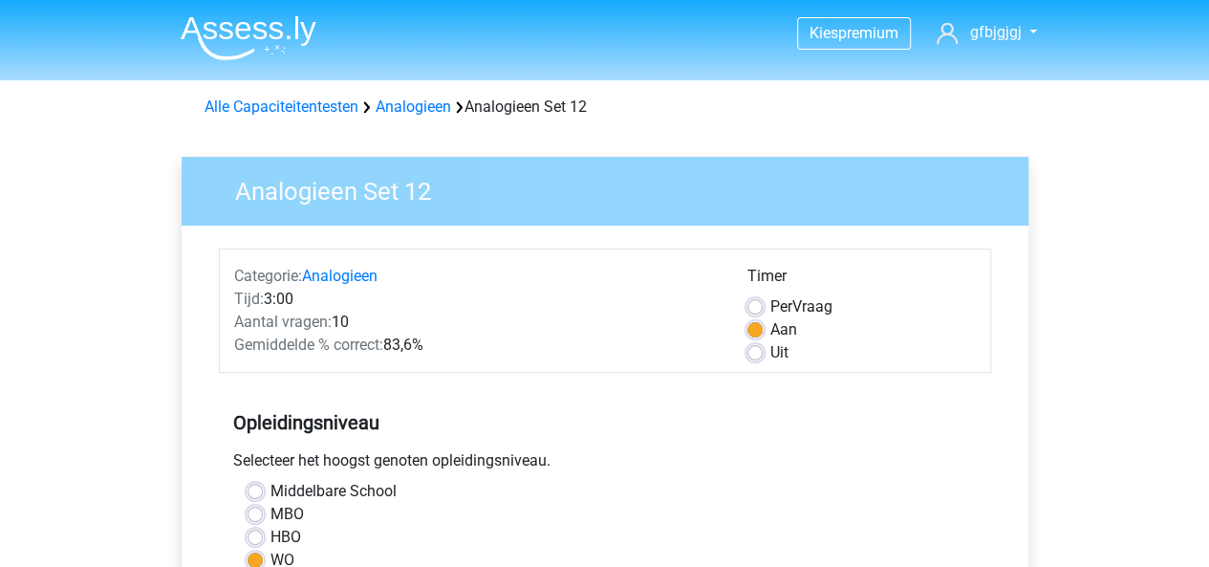
click at [392, 204] on h3 "Analogieen Set 12" at bounding box center [613, 187] width 802 height 37
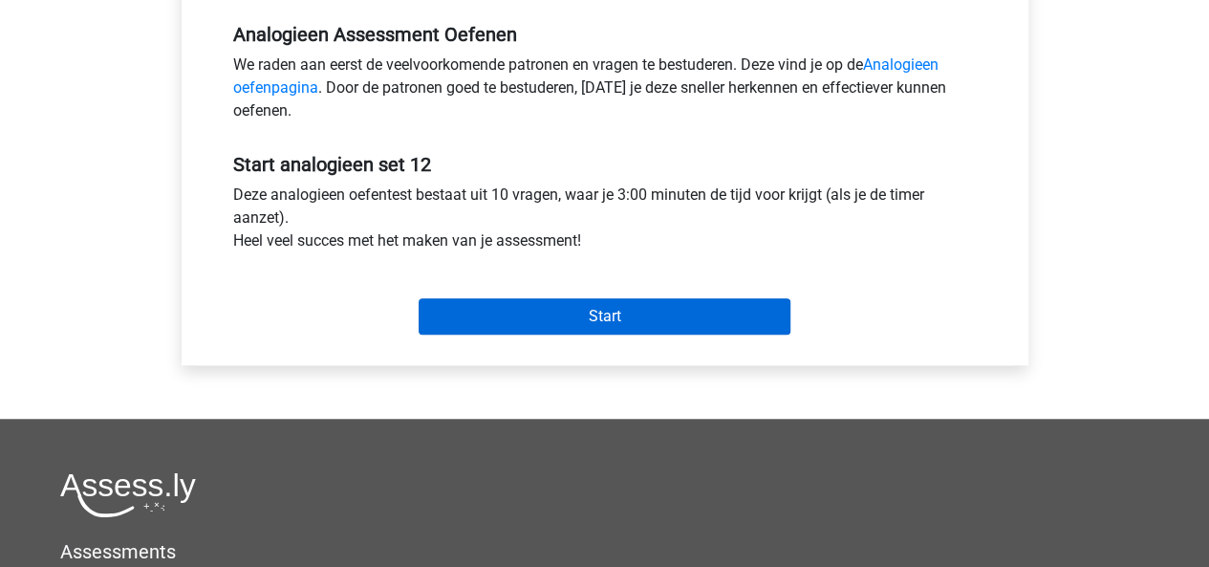
scroll to position [575, 0]
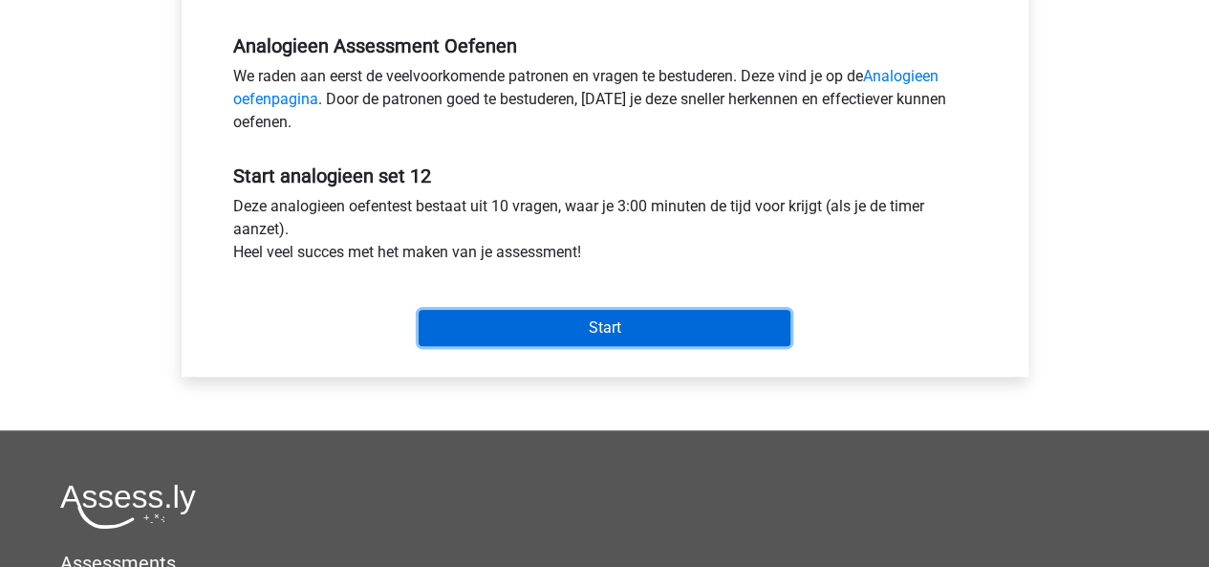
click at [522, 320] on input "Start" at bounding box center [604, 328] width 372 height 36
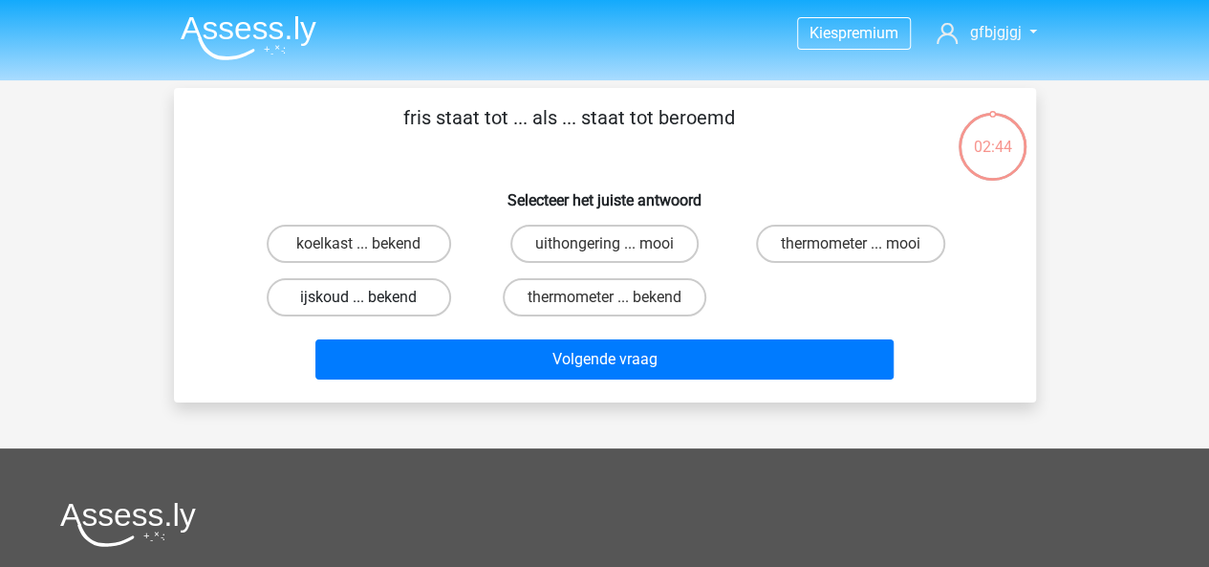
click at [382, 294] on label "ijskoud ... bekend" at bounding box center [359, 297] width 184 height 38
click at [371, 297] on input "ijskoud ... bekend" at bounding box center [364, 303] width 12 height 12
radio input "true"
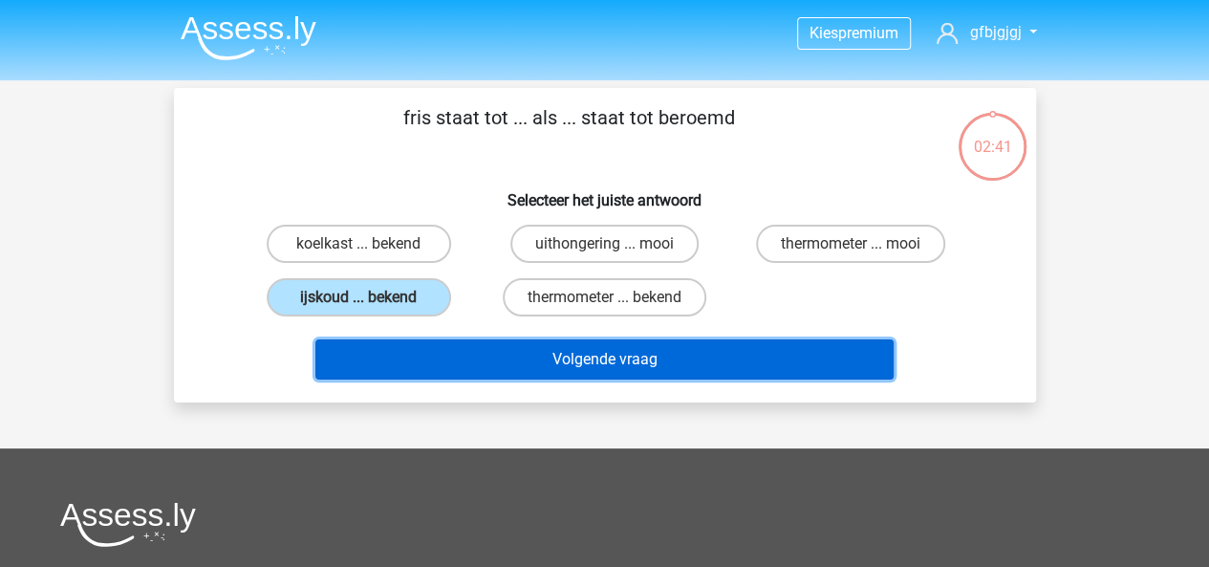
click at [516, 364] on button "Volgende vraag" at bounding box center [604, 359] width 578 height 40
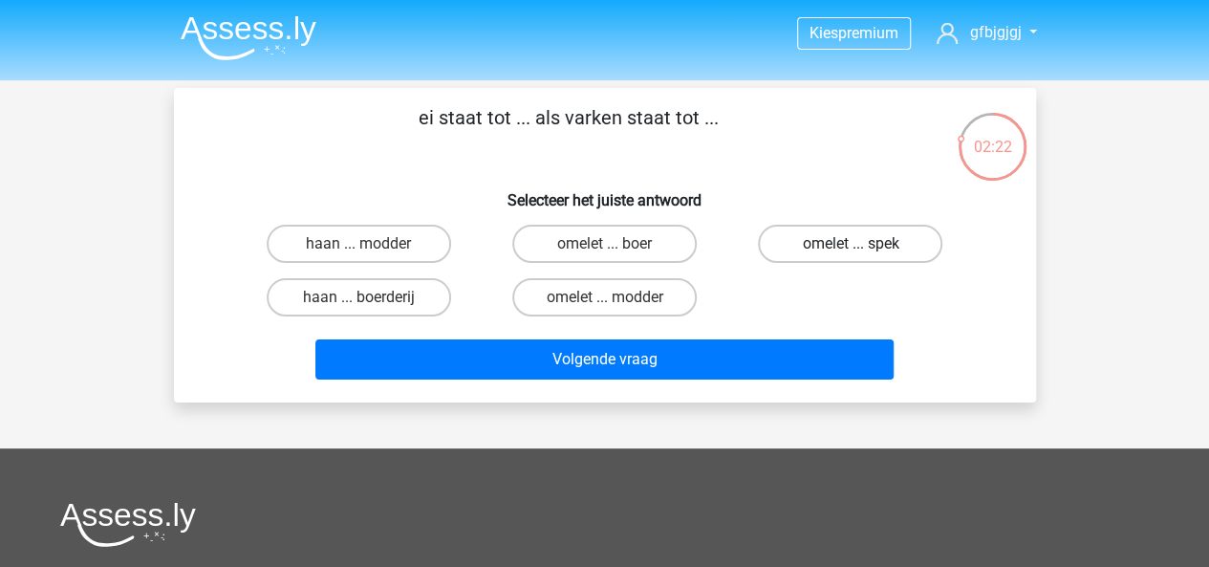
click at [806, 242] on label "omelet ... spek" at bounding box center [850, 244] width 184 height 38
click at [850, 244] on input "omelet ... spek" at bounding box center [856, 250] width 12 height 12
radio input "true"
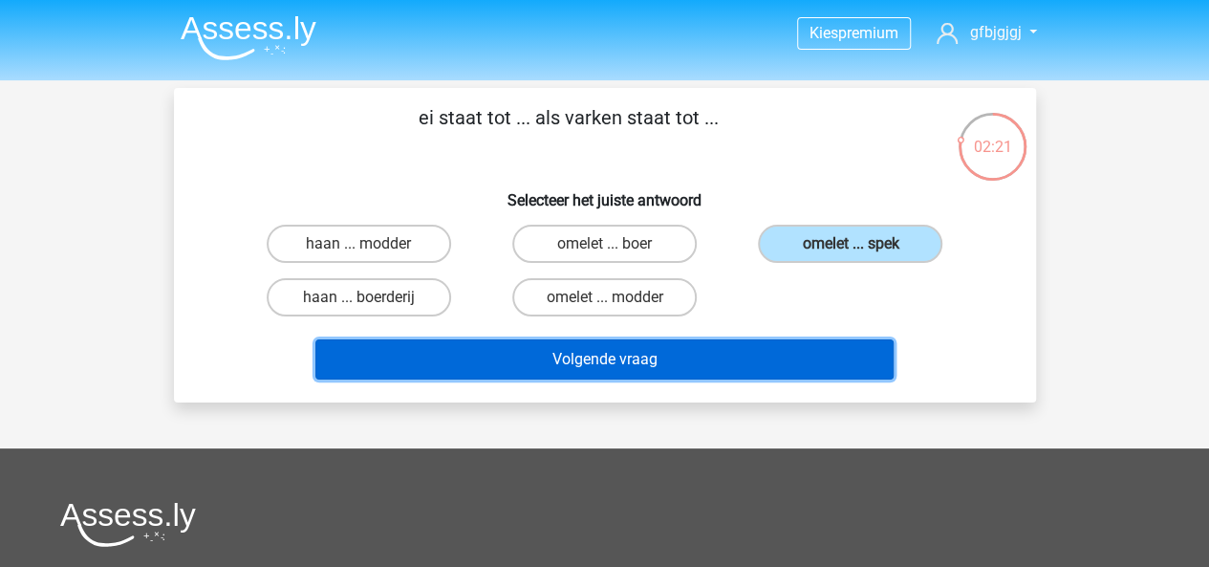
click at [724, 356] on button "Volgende vraag" at bounding box center [604, 359] width 578 height 40
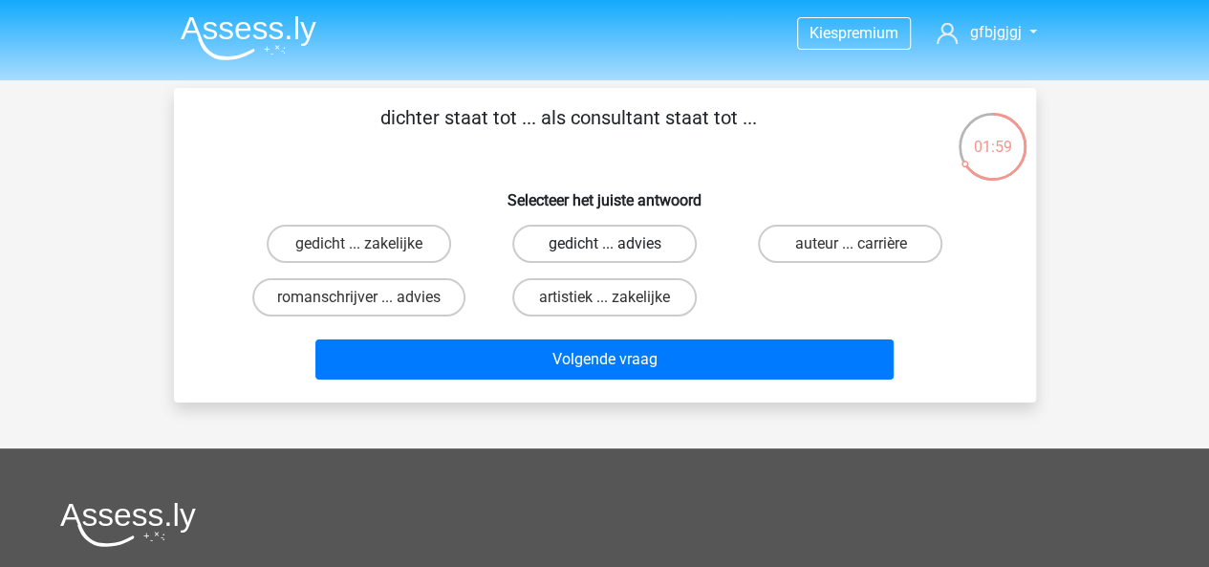
click at [620, 247] on label "gedicht ... advies" at bounding box center [604, 244] width 184 height 38
click at [616, 247] on input "gedicht ... advies" at bounding box center [610, 250] width 12 height 12
radio input "true"
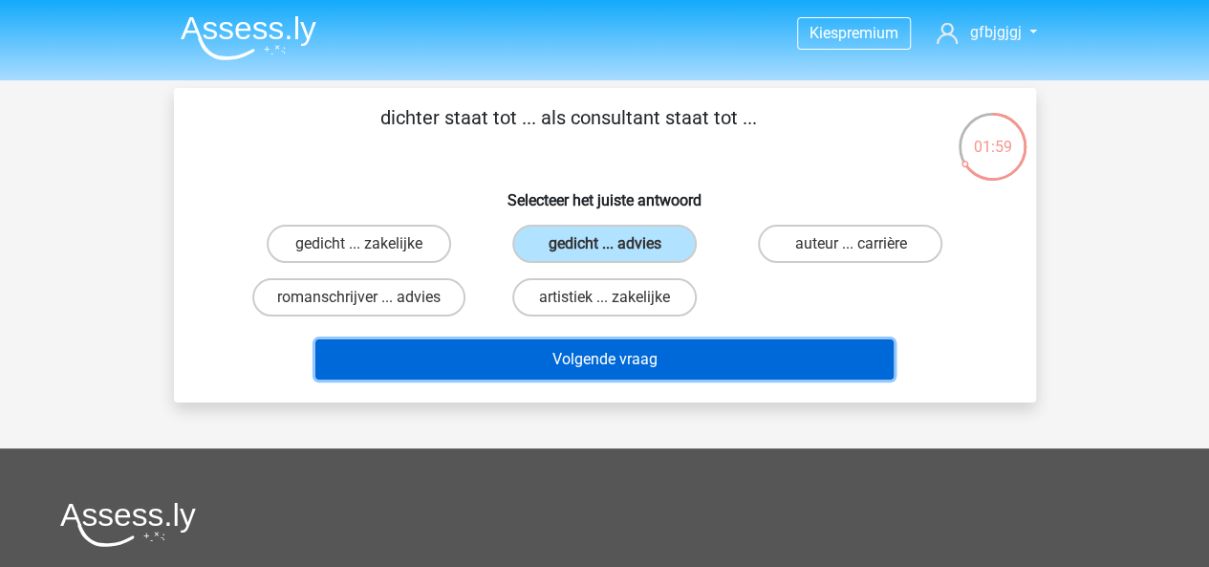
click at [662, 354] on button "Volgende vraag" at bounding box center [604, 359] width 578 height 40
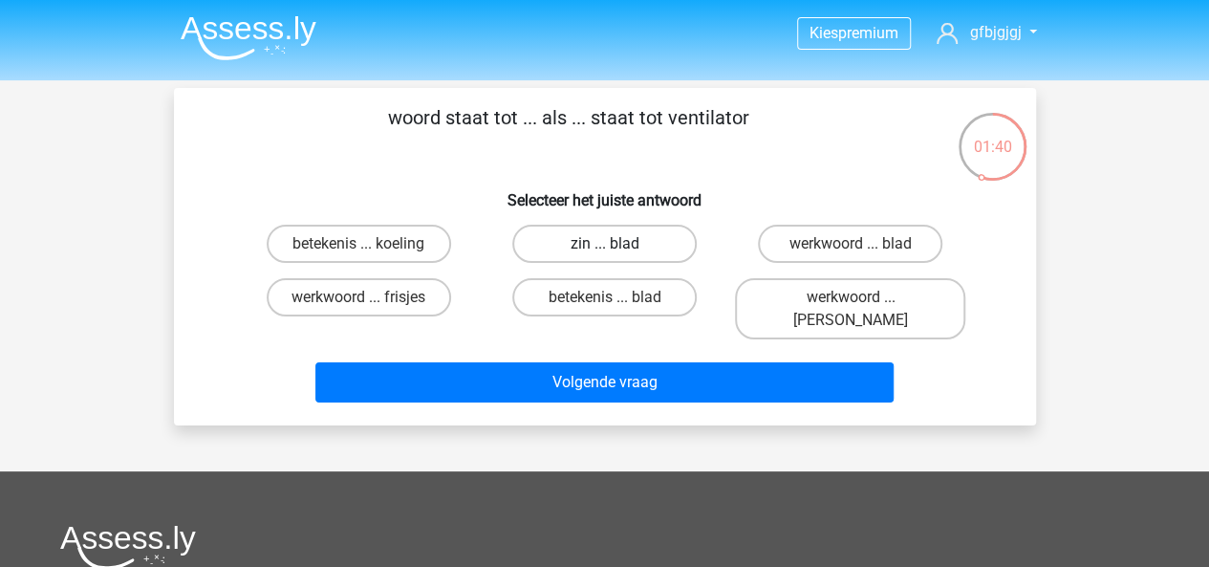
click at [596, 245] on label "zin ... blad" at bounding box center [604, 244] width 184 height 38
click at [604, 245] on input "zin ... blad" at bounding box center [610, 250] width 12 height 12
radio input "true"
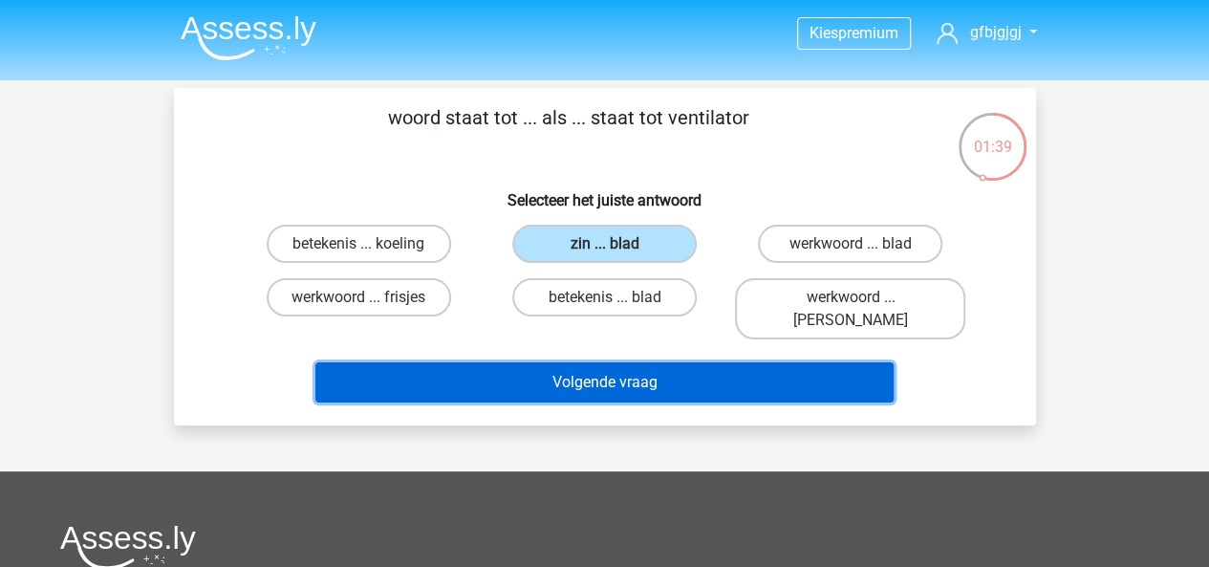
click at [682, 362] on button "Volgende vraag" at bounding box center [604, 382] width 578 height 40
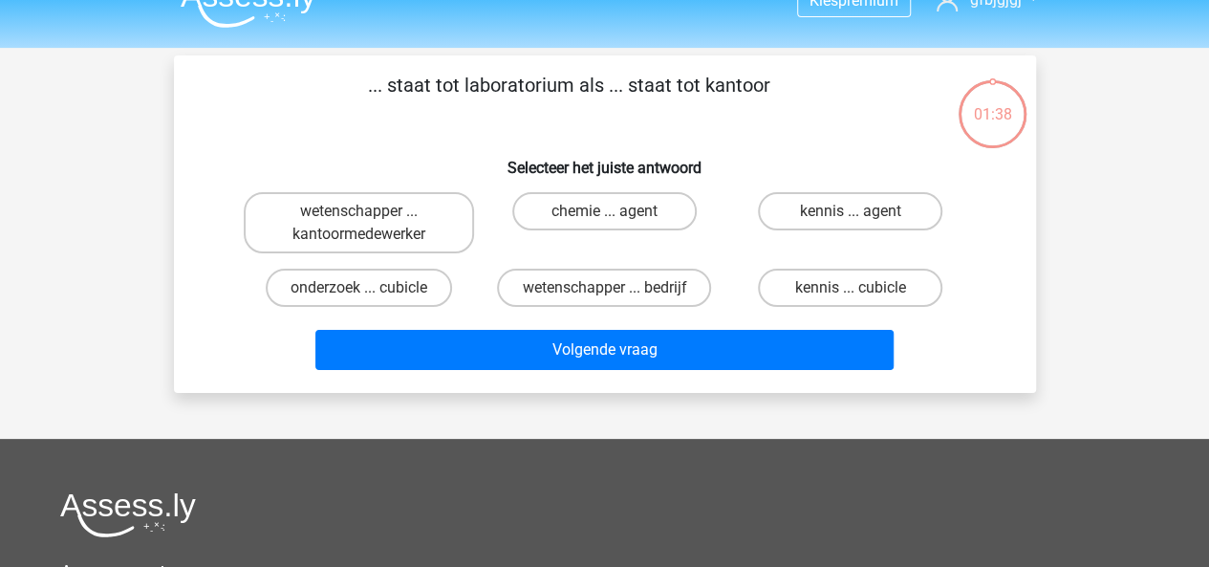
scroll to position [24, 0]
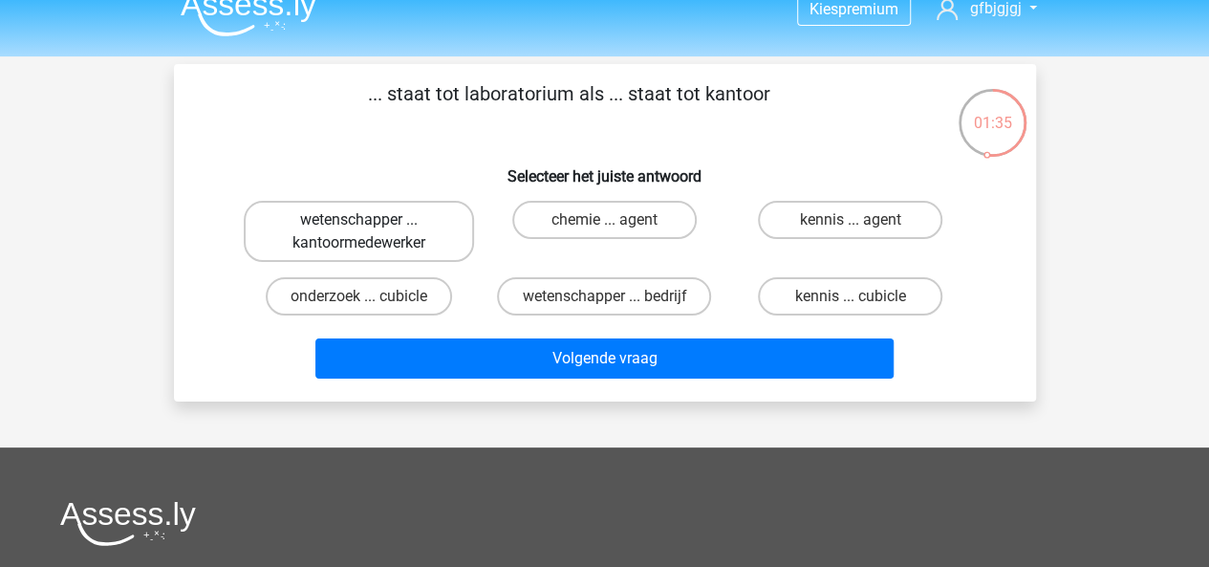
click at [376, 234] on label "wetenschapper ... kantoormedewerker" at bounding box center [359, 231] width 230 height 61
click at [371, 232] on input "wetenschapper ... kantoormedewerker" at bounding box center [364, 226] width 12 height 12
radio input "true"
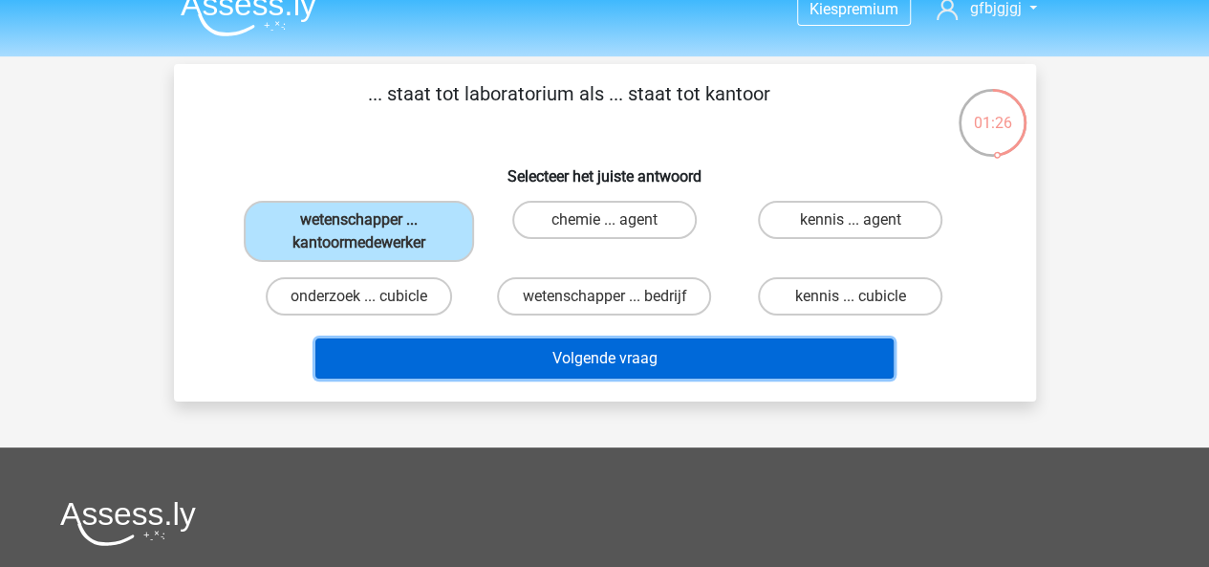
drag, startPoint x: 612, startPoint y: 337, endPoint x: 592, endPoint y: 342, distance: 20.6
click at [592, 342] on button "Volgende vraag" at bounding box center [604, 358] width 578 height 40
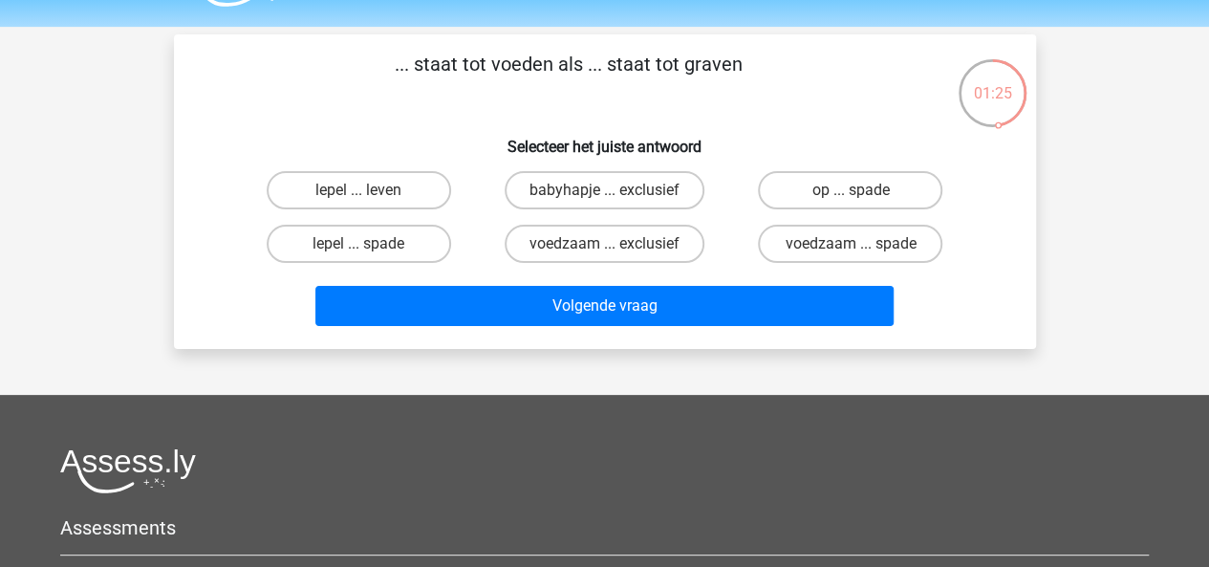
scroll to position [0, 0]
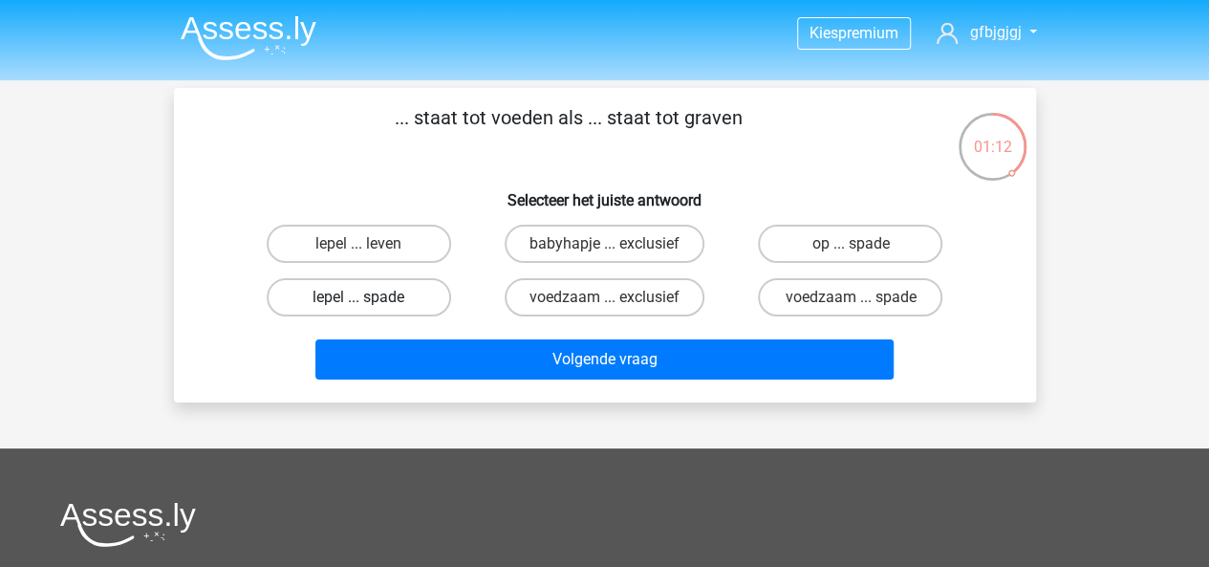
click at [406, 303] on label "lepel ... spade" at bounding box center [359, 297] width 184 height 38
click at [371, 303] on input "lepel ... spade" at bounding box center [364, 303] width 12 height 12
radio input "true"
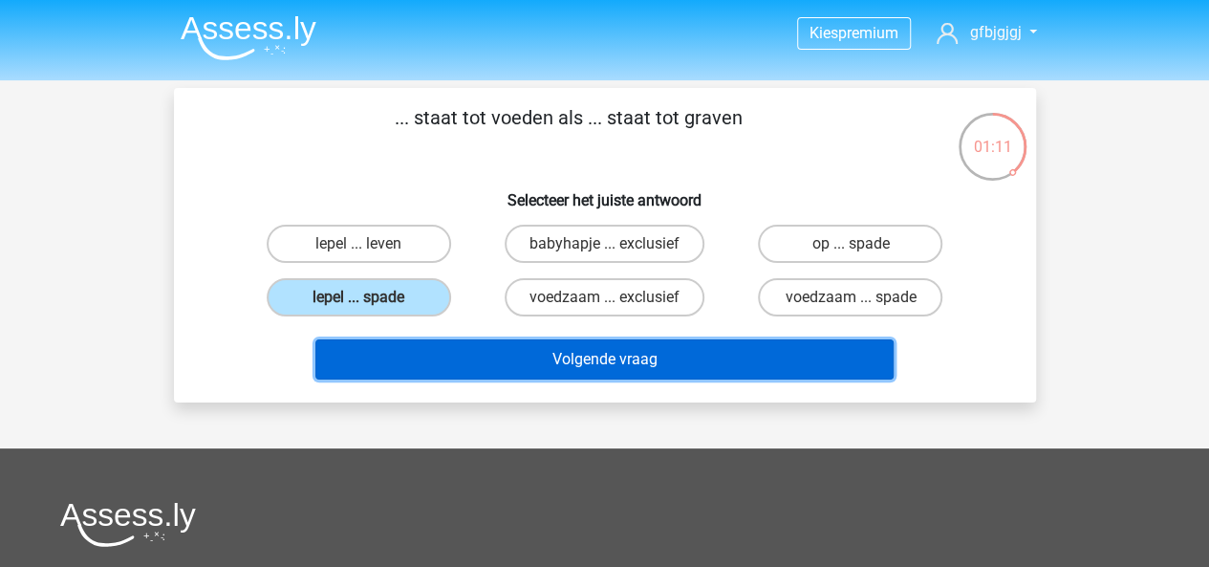
click at [468, 350] on button "Volgende vraag" at bounding box center [604, 359] width 578 height 40
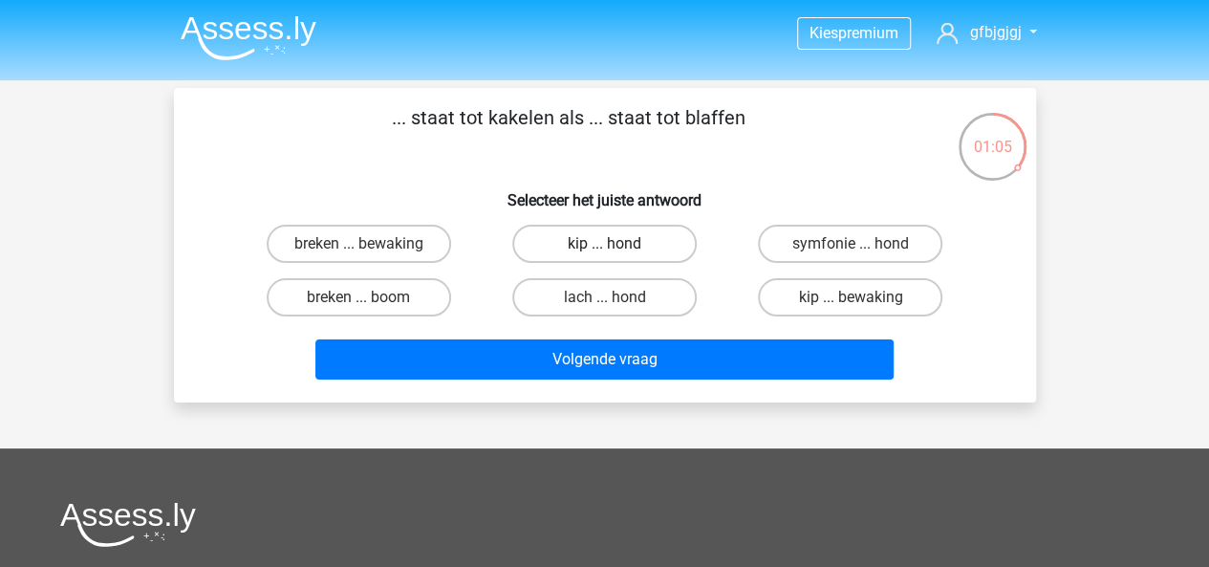
click at [608, 240] on label "kip ... hond" at bounding box center [604, 244] width 184 height 38
click at [608, 244] on input "kip ... hond" at bounding box center [610, 250] width 12 height 12
radio input "true"
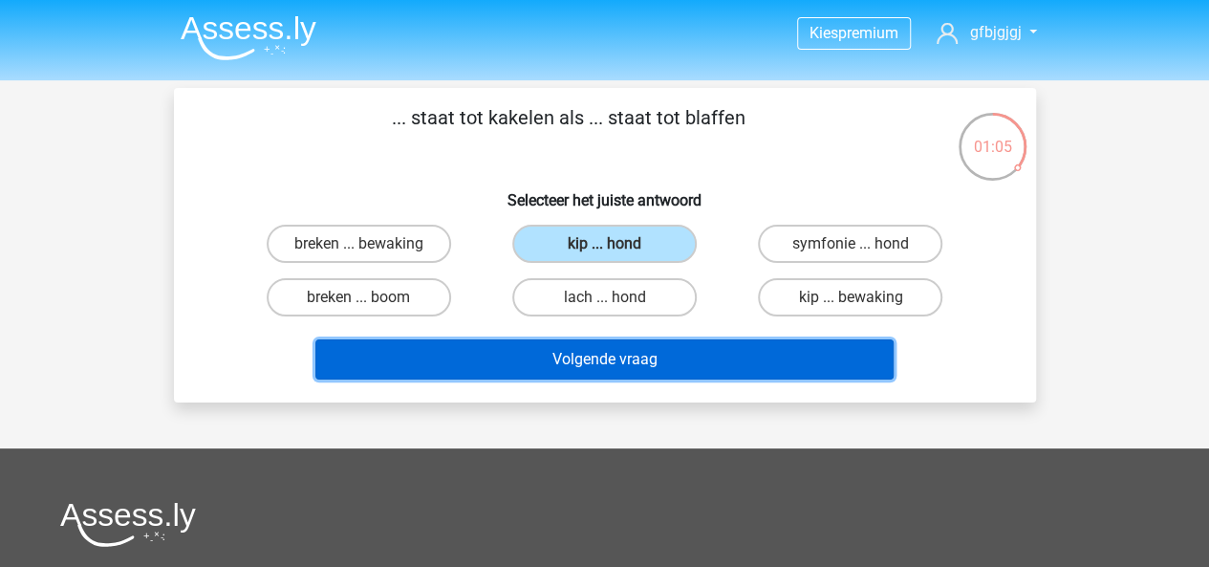
click at [722, 356] on button "Volgende vraag" at bounding box center [604, 359] width 578 height 40
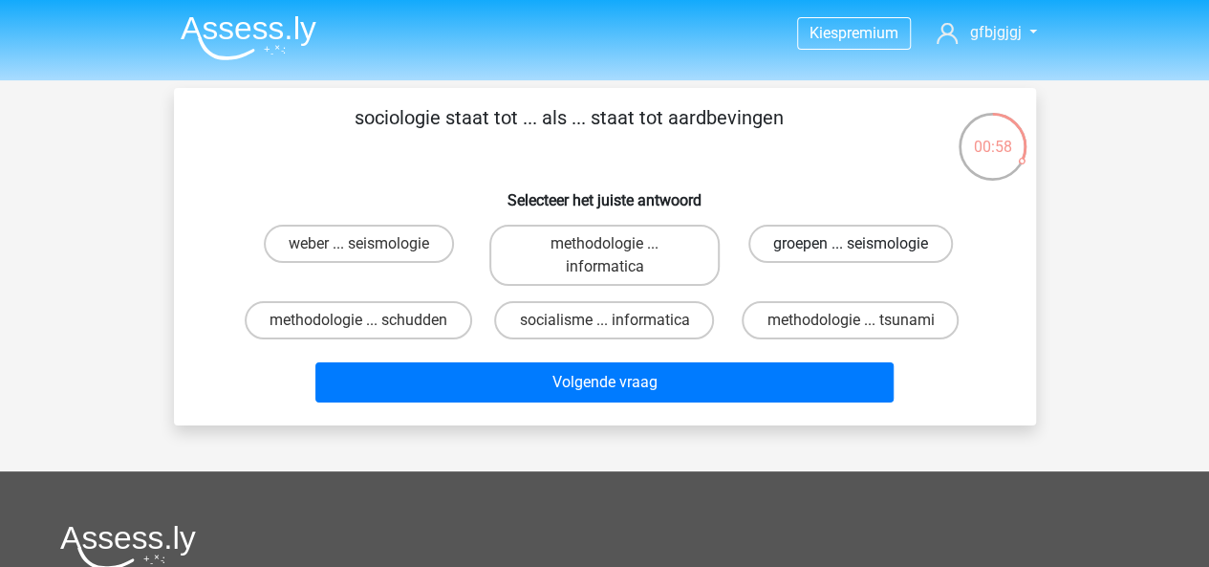
click at [810, 247] on label "groepen ... seismologie" at bounding box center [850, 244] width 204 height 38
click at [850, 247] on input "groepen ... seismologie" at bounding box center [856, 250] width 12 height 12
radio input "true"
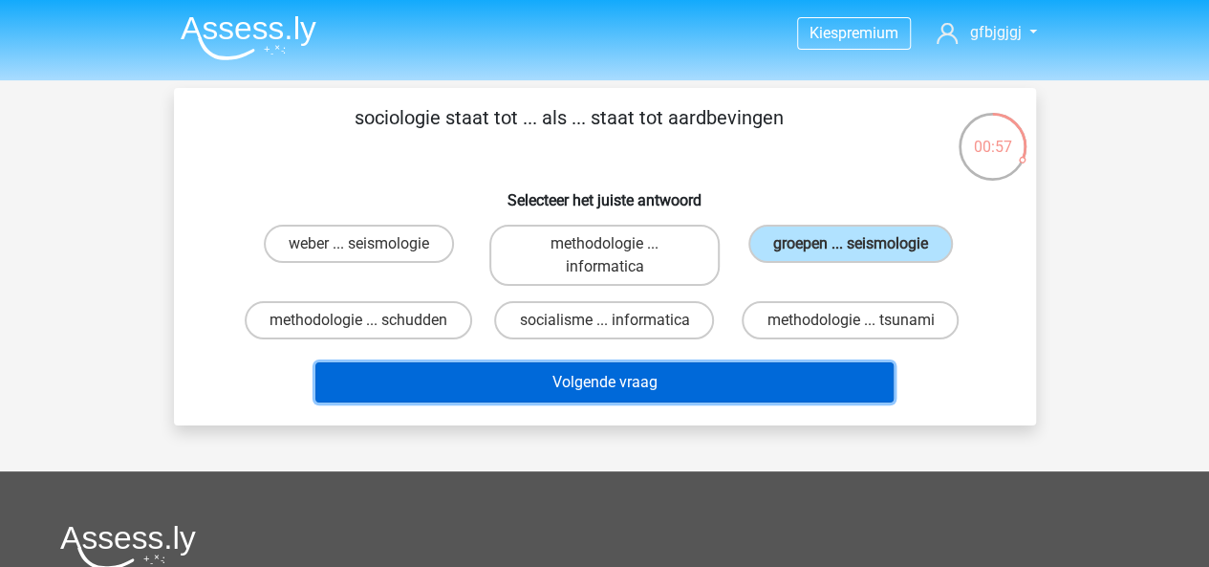
click at [729, 388] on button "Volgende vraag" at bounding box center [604, 382] width 578 height 40
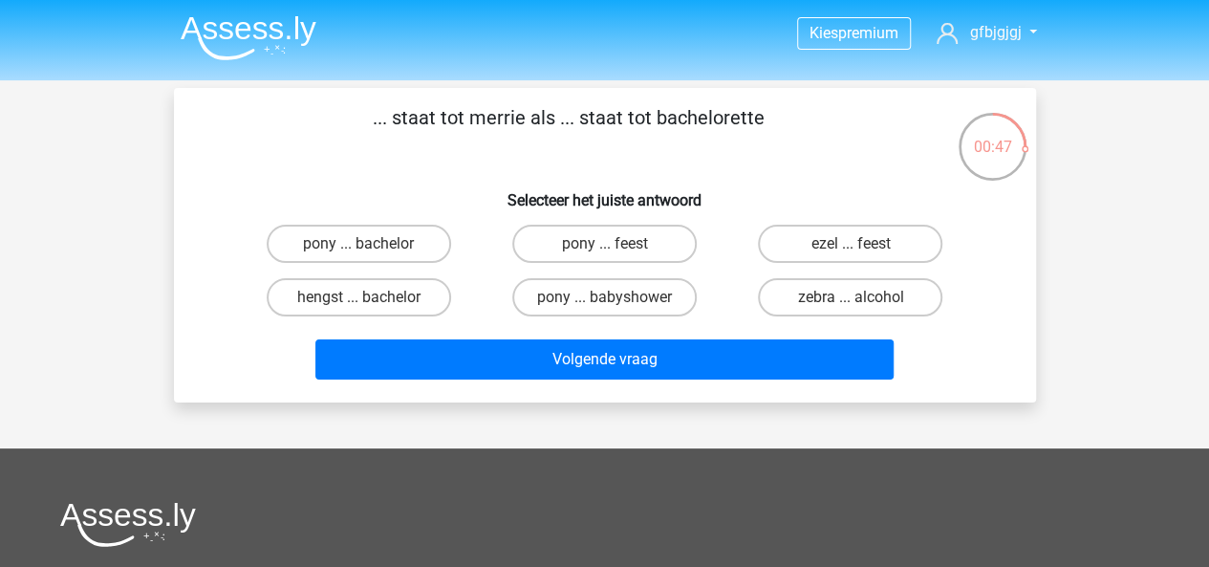
click at [360, 250] on input "pony ... bachelor" at bounding box center [364, 250] width 12 height 12
radio input "true"
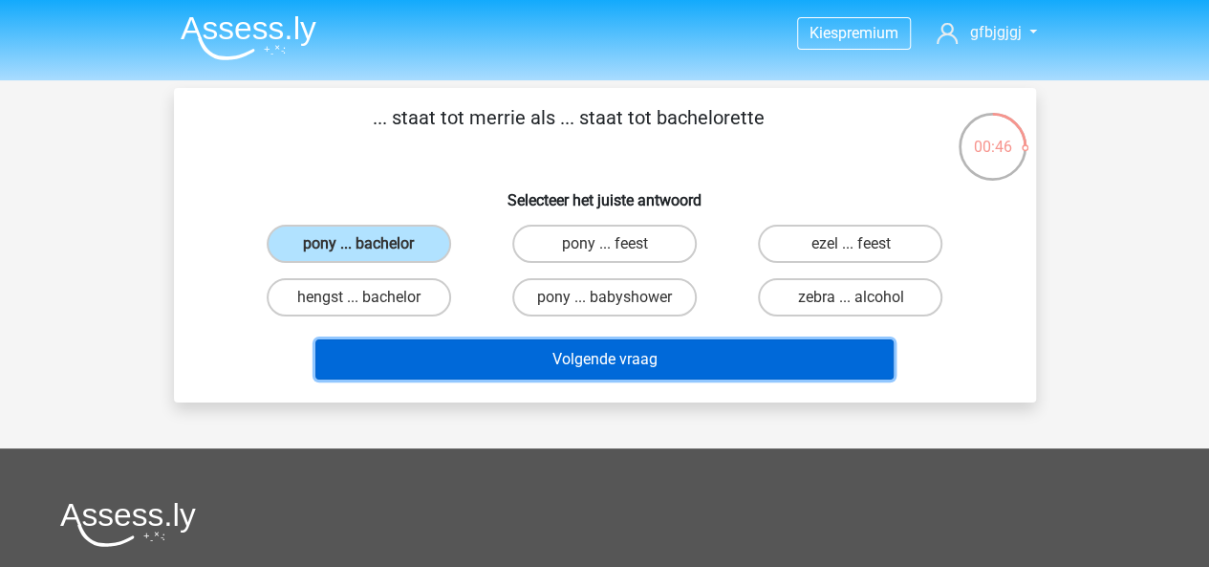
click at [478, 364] on button "Volgende vraag" at bounding box center [604, 359] width 578 height 40
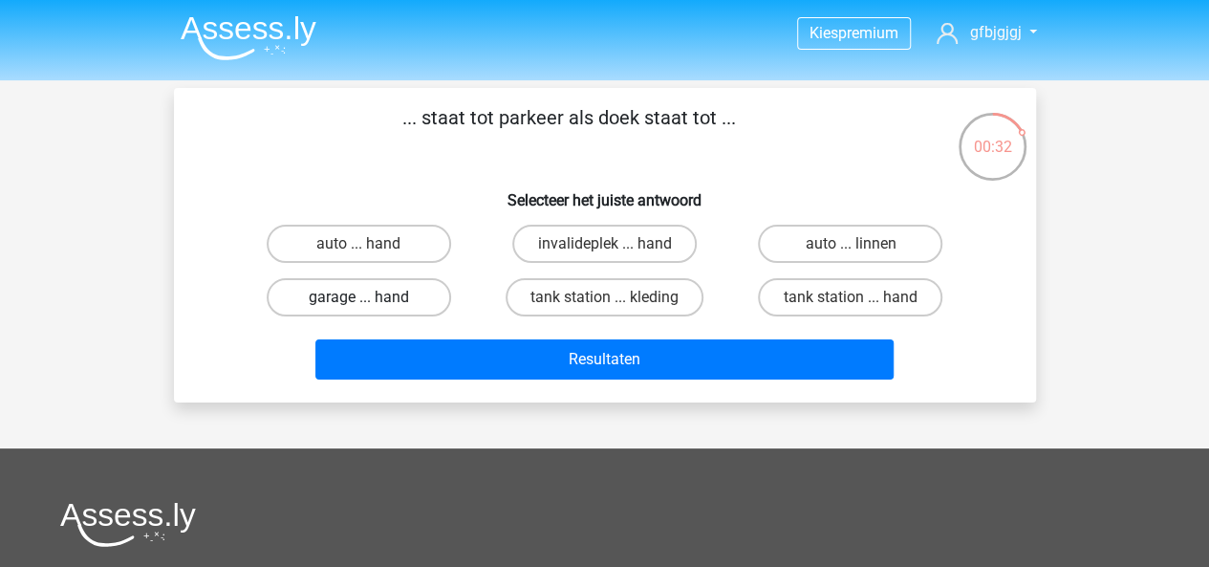
click at [377, 314] on label "garage ... hand" at bounding box center [359, 297] width 184 height 38
click at [371, 310] on input "garage ... hand" at bounding box center [364, 303] width 12 height 12
radio input "true"
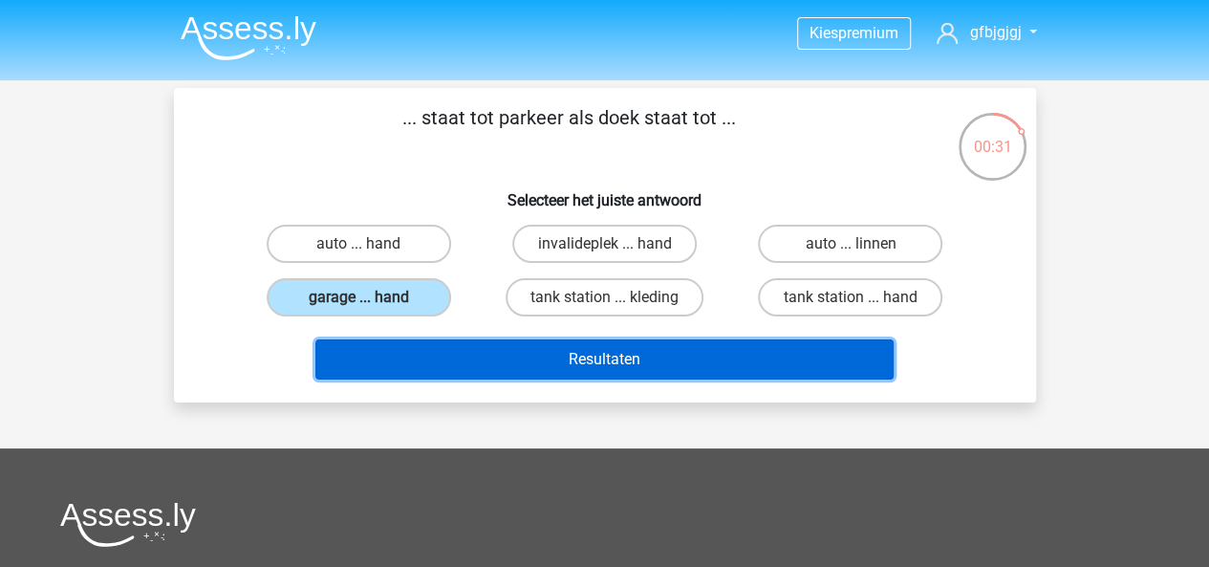
click at [437, 350] on button "Resultaten" at bounding box center [604, 359] width 578 height 40
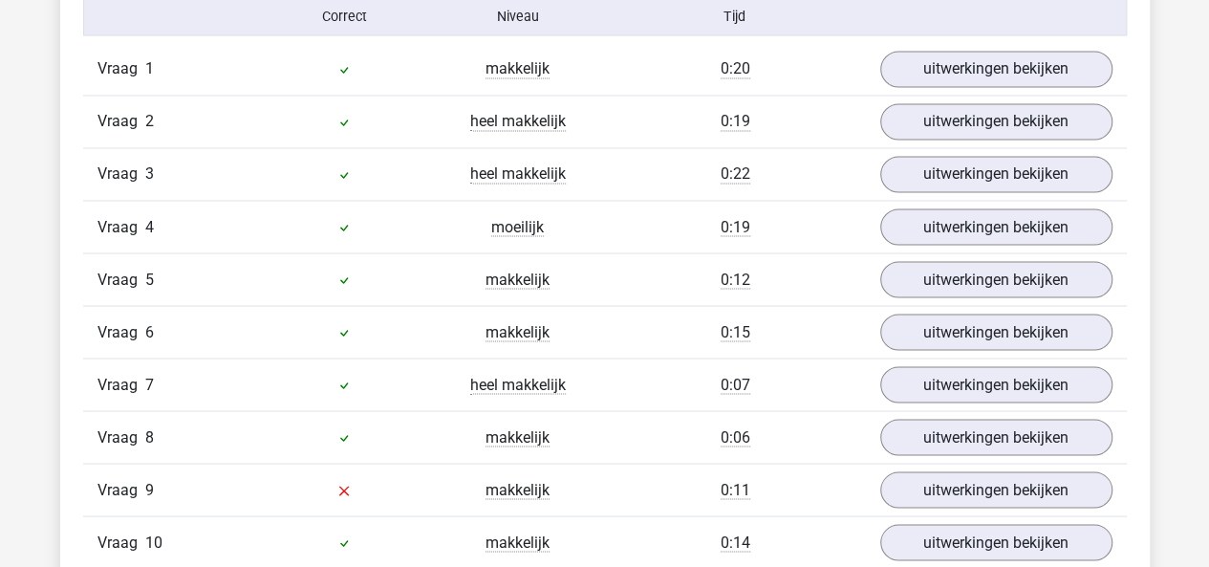
scroll to position [1605, 0]
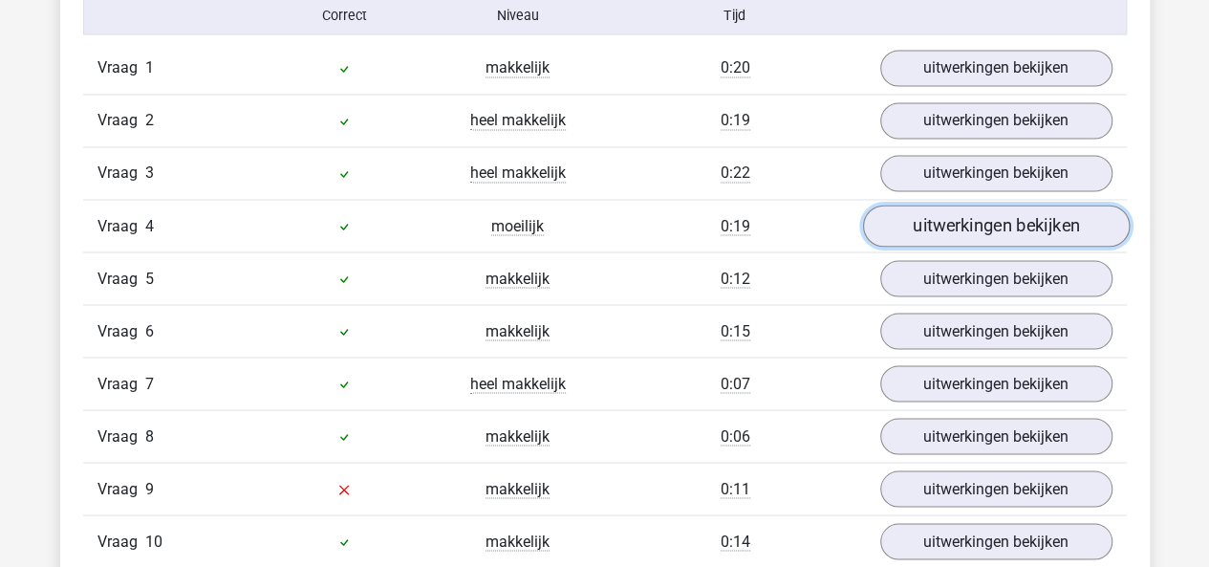
click at [950, 212] on link "uitwerkingen bekijken" at bounding box center [995, 226] width 267 height 42
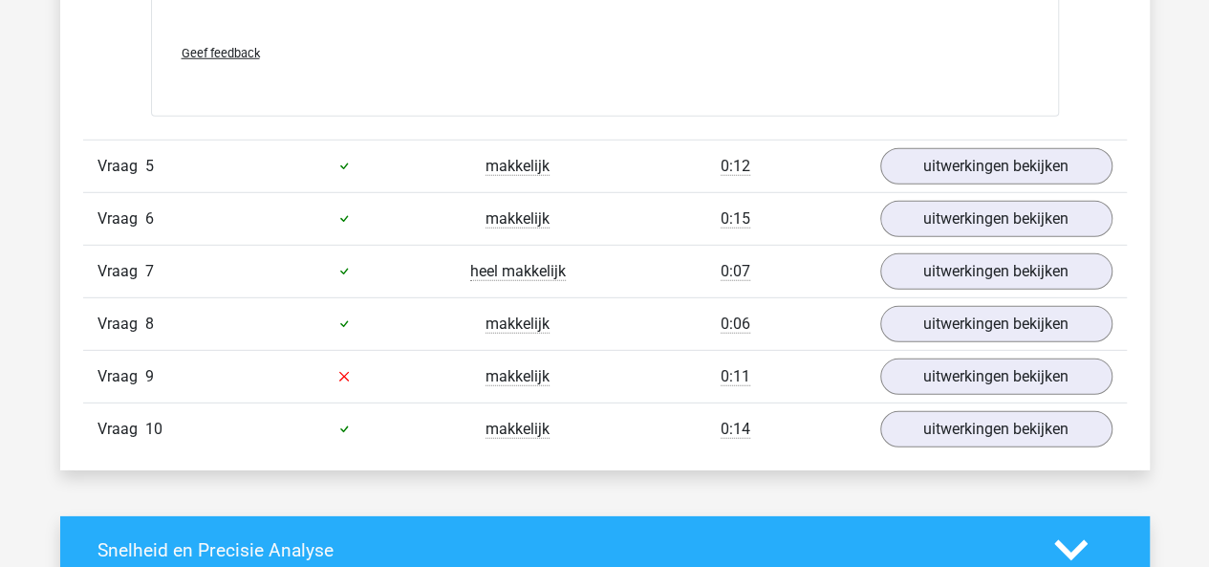
scroll to position [2702, 0]
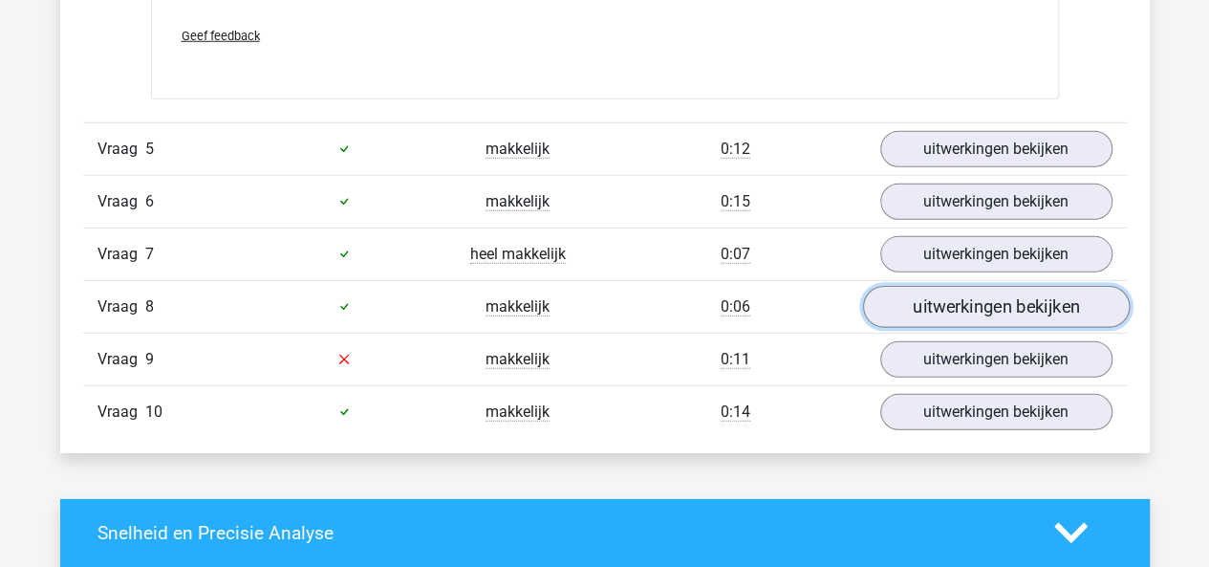
click at [933, 292] on link "uitwerkingen bekijken" at bounding box center [995, 307] width 267 height 42
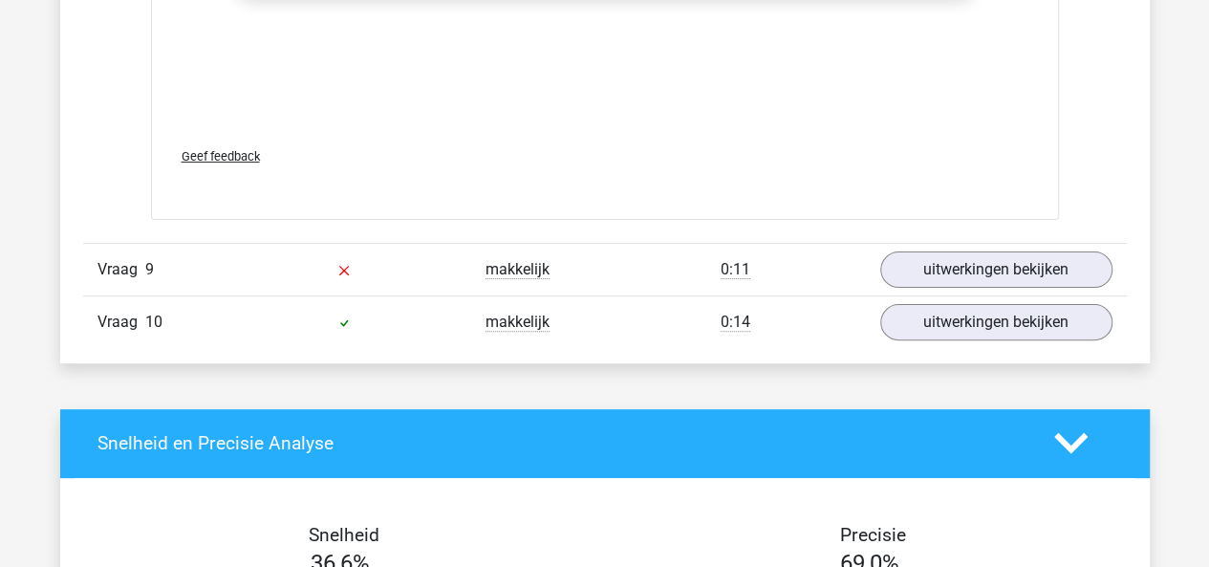
scroll to position [3777, 0]
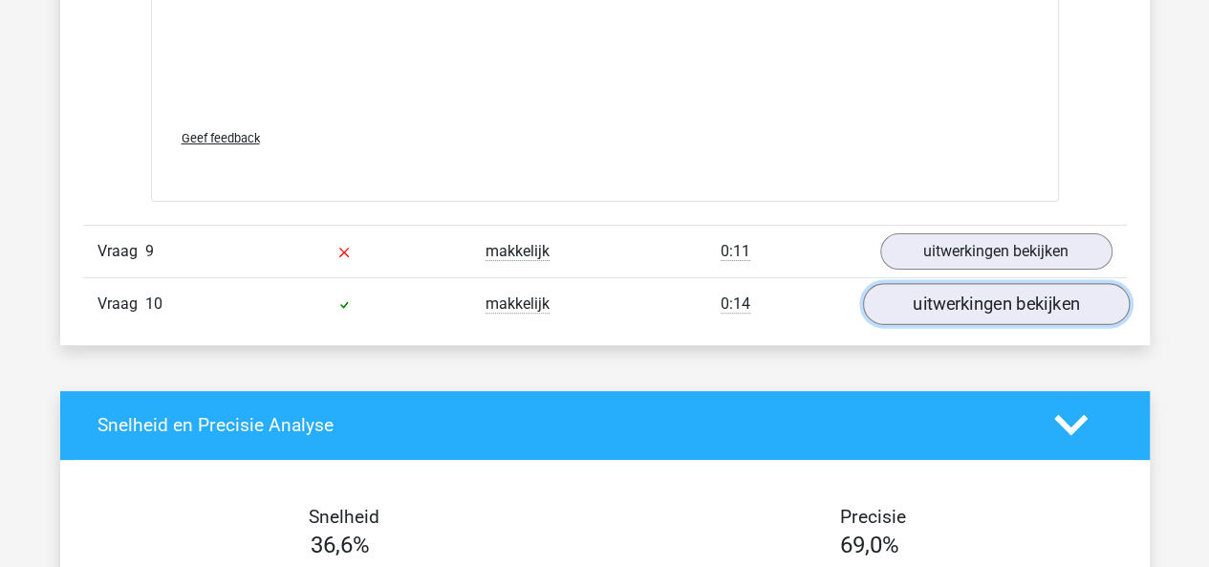
click at [947, 283] on link "uitwerkingen bekijken" at bounding box center [995, 304] width 267 height 42
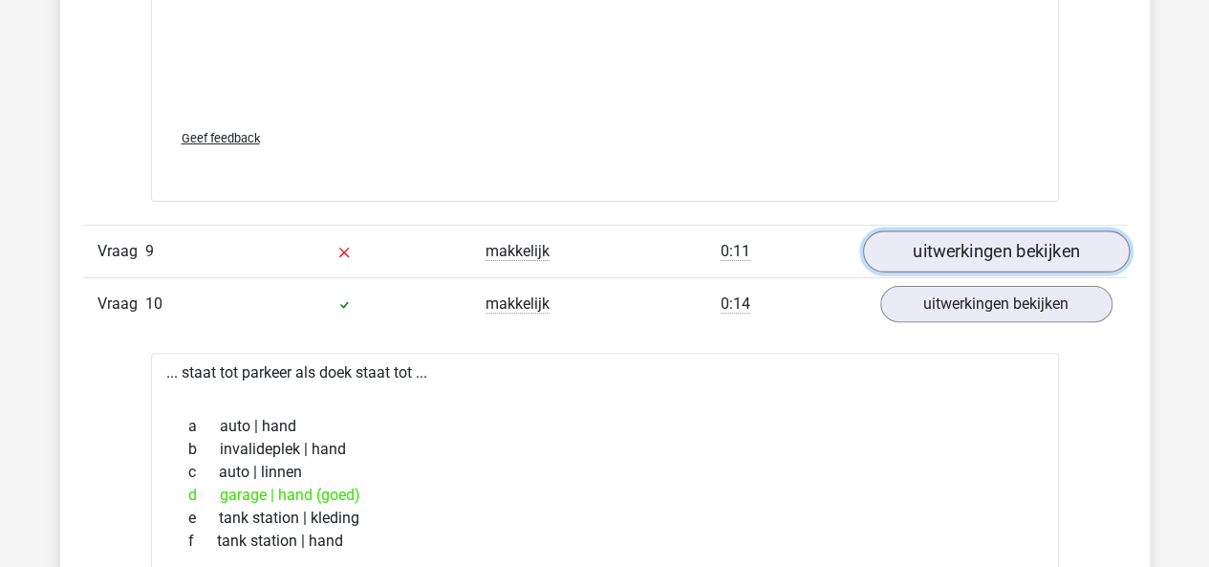
click at [947, 249] on link "uitwerkingen bekijken" at bounding box center [995, 251] width 267 height 42
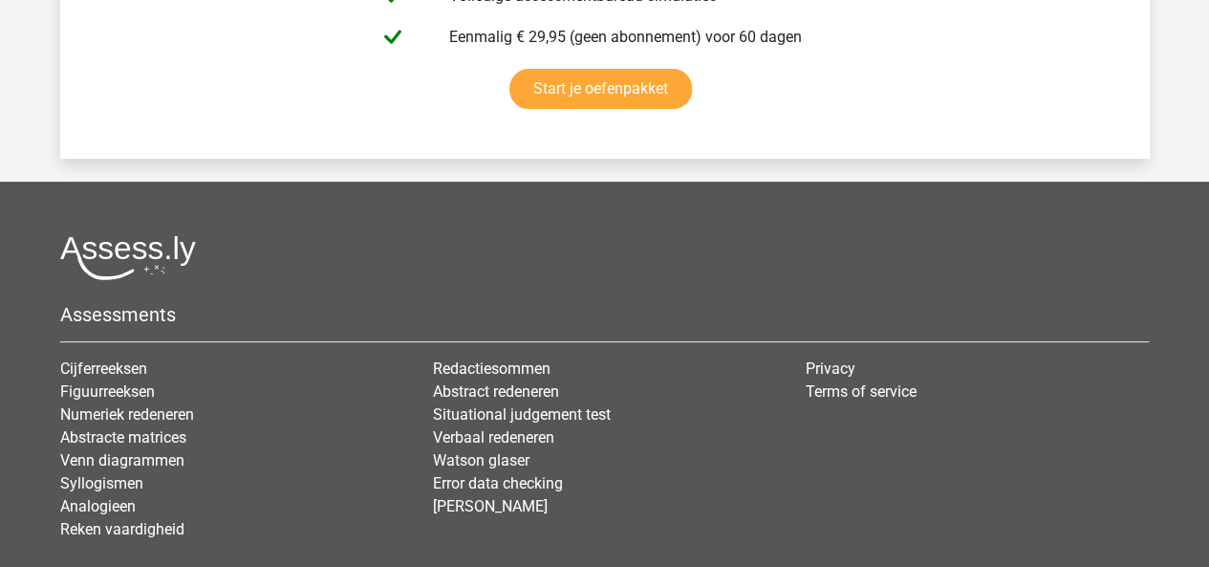
scroll to position [7393, 0]
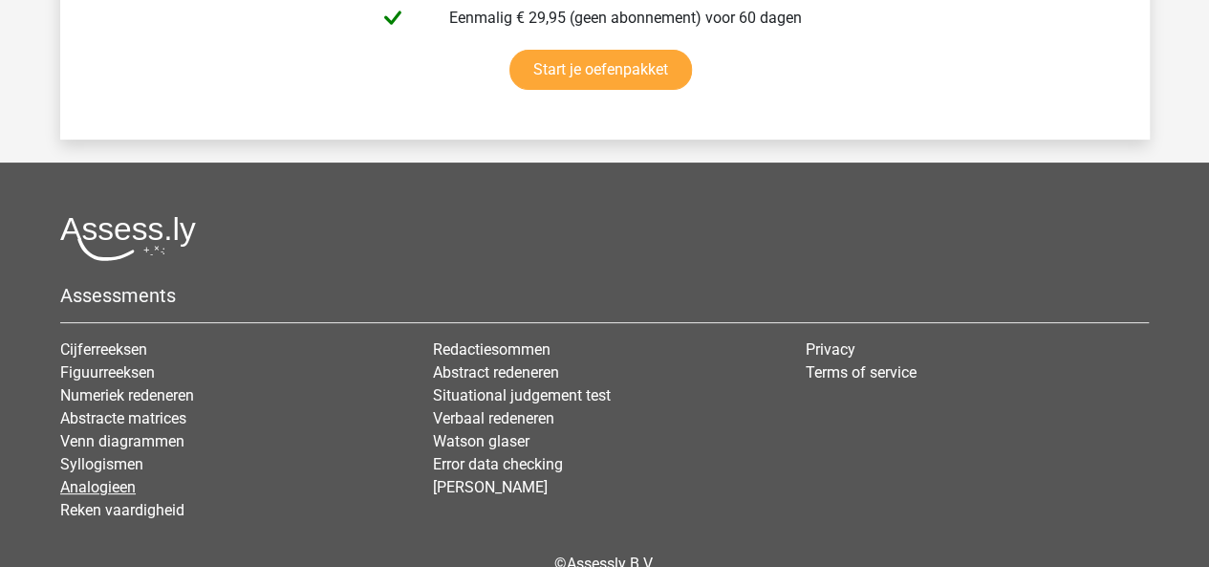
click at [111, 478] on link "Analogieen" at bounding box center [97, 487] width 75 height 18
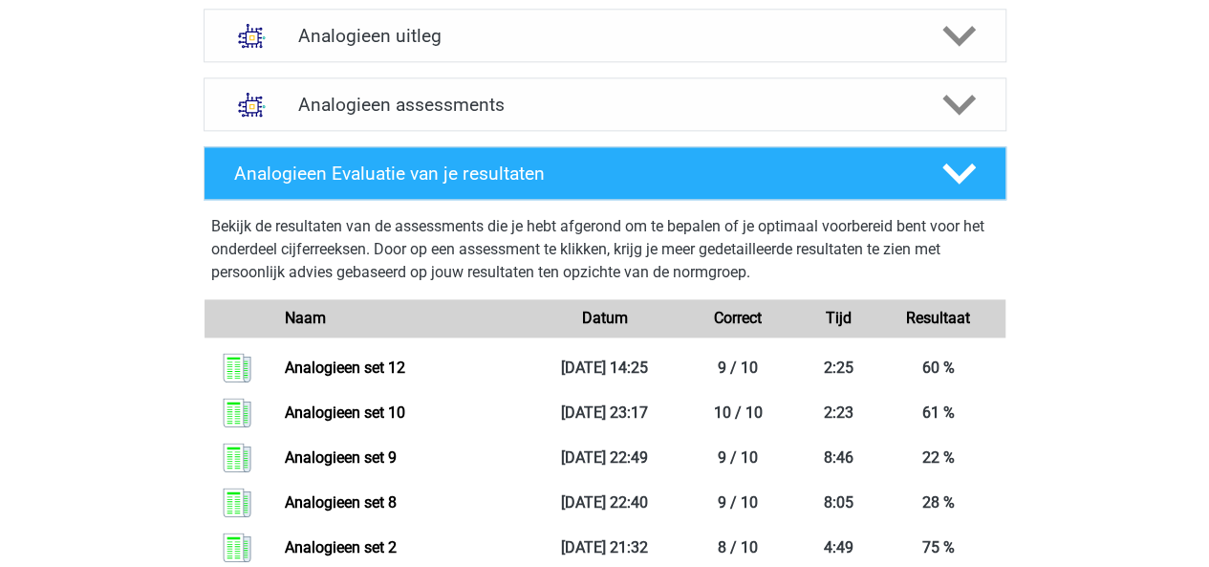
scroll to position [1157, 0]
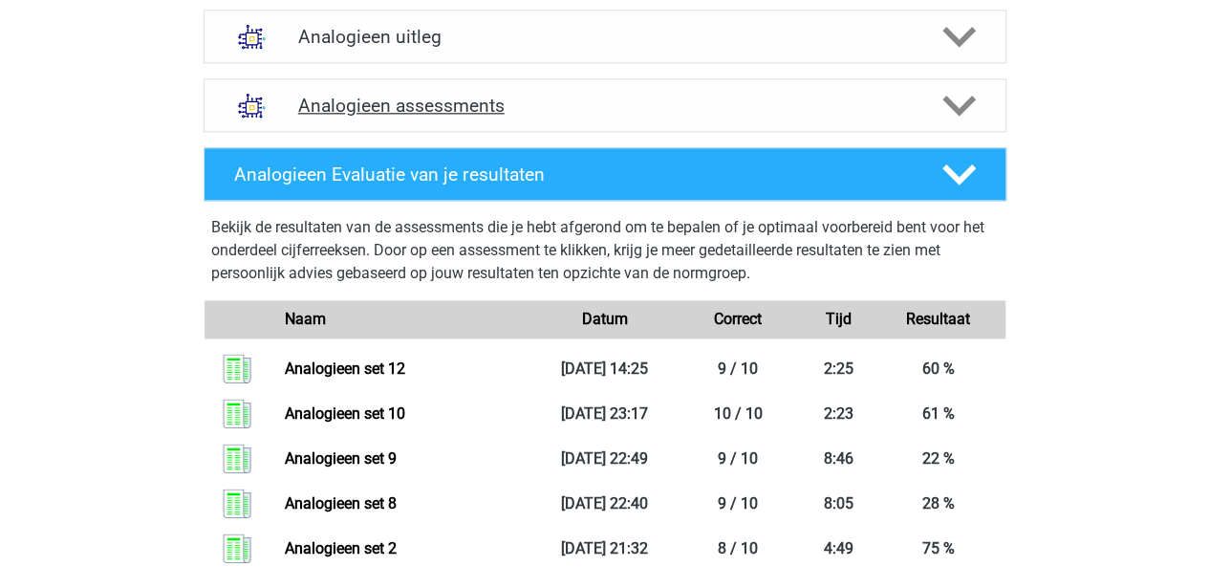
click at [954, 94] on icon at bounding box center [958, 105] width 33 height 33
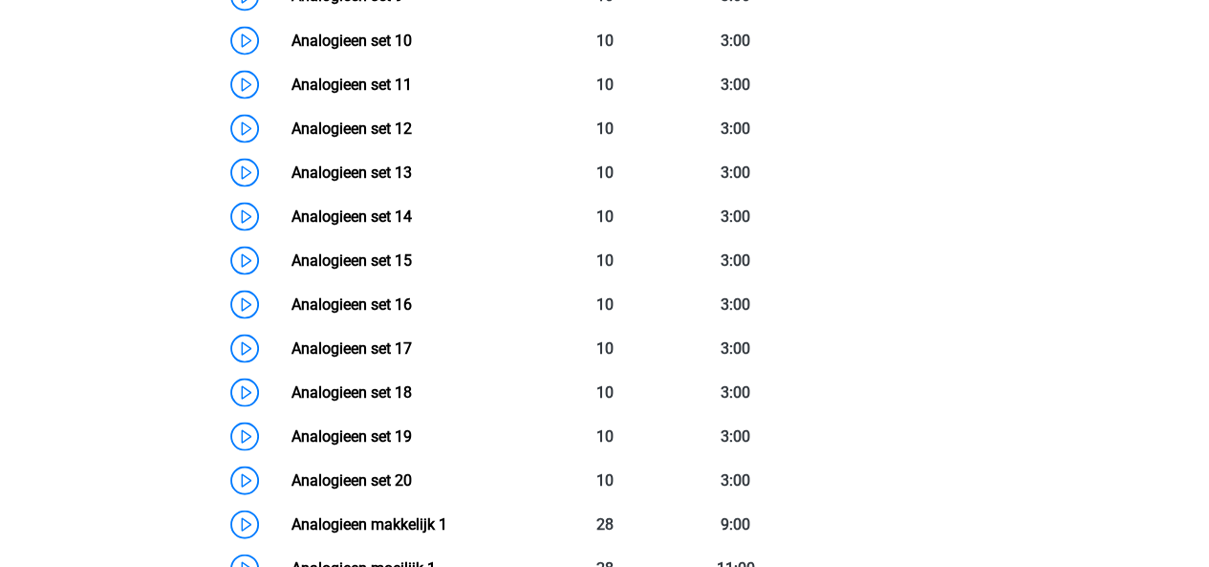
scroll to position [1804, 0]
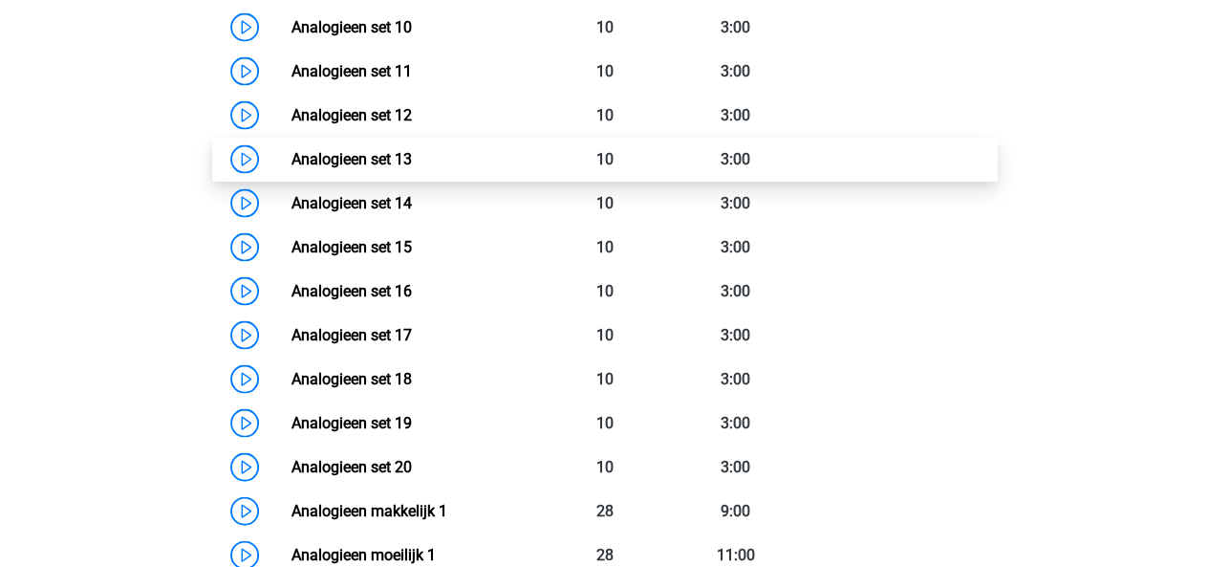
click at [379, 157] on link "Analogieen set 13" at bounding box center [351, 158] width 120 height 18
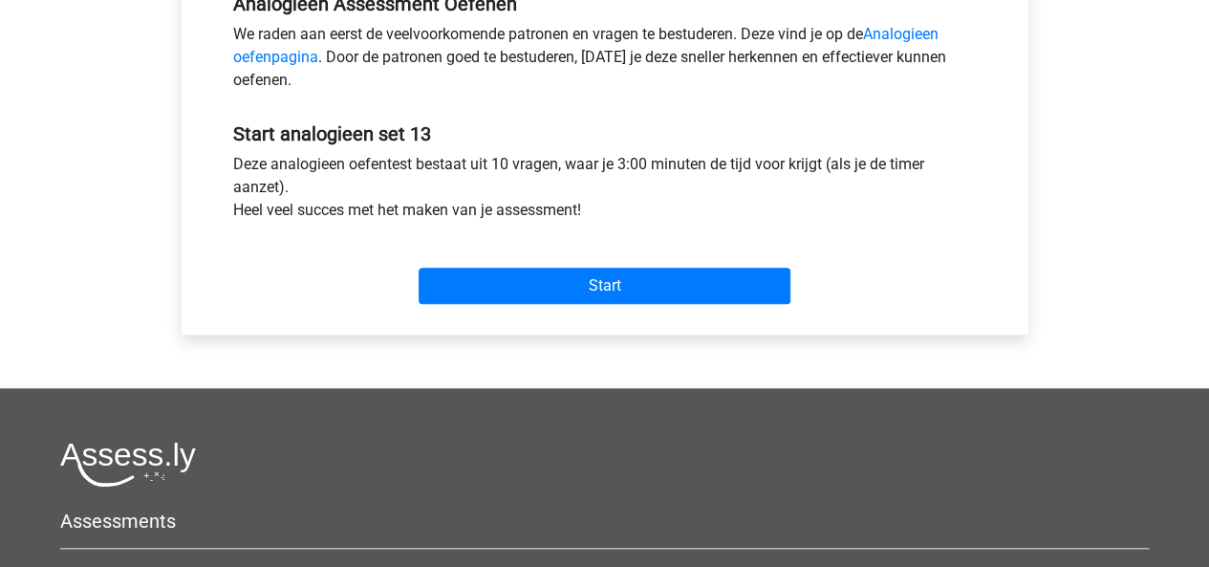
scroll to position [636, 0]
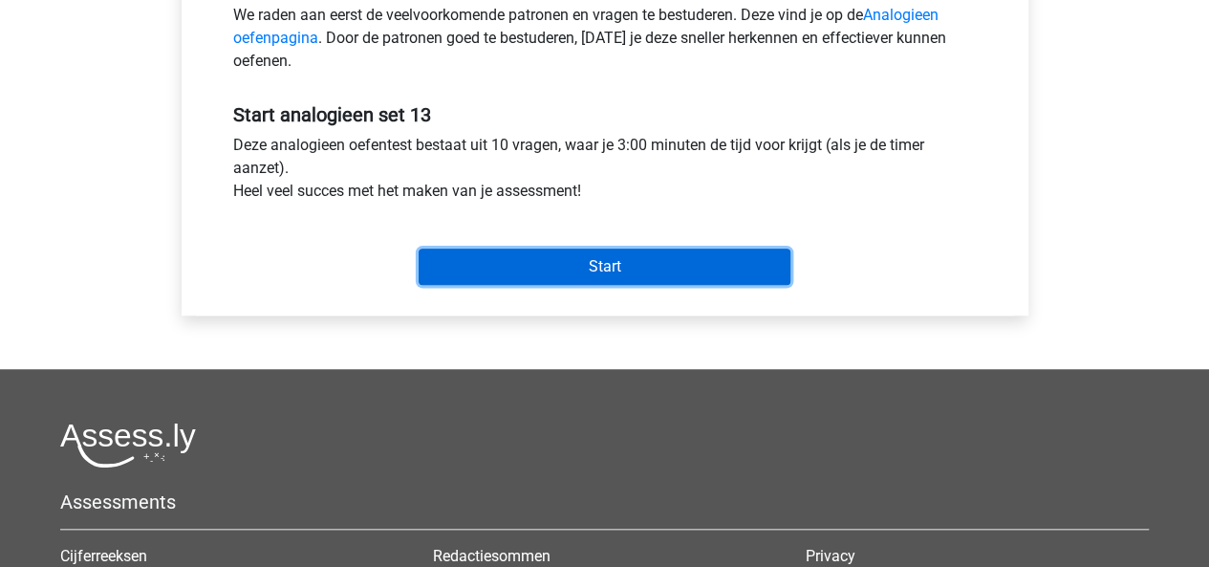
click at [596, 268] on input "Start" at bounding box center [604, 266] width 372 height 36
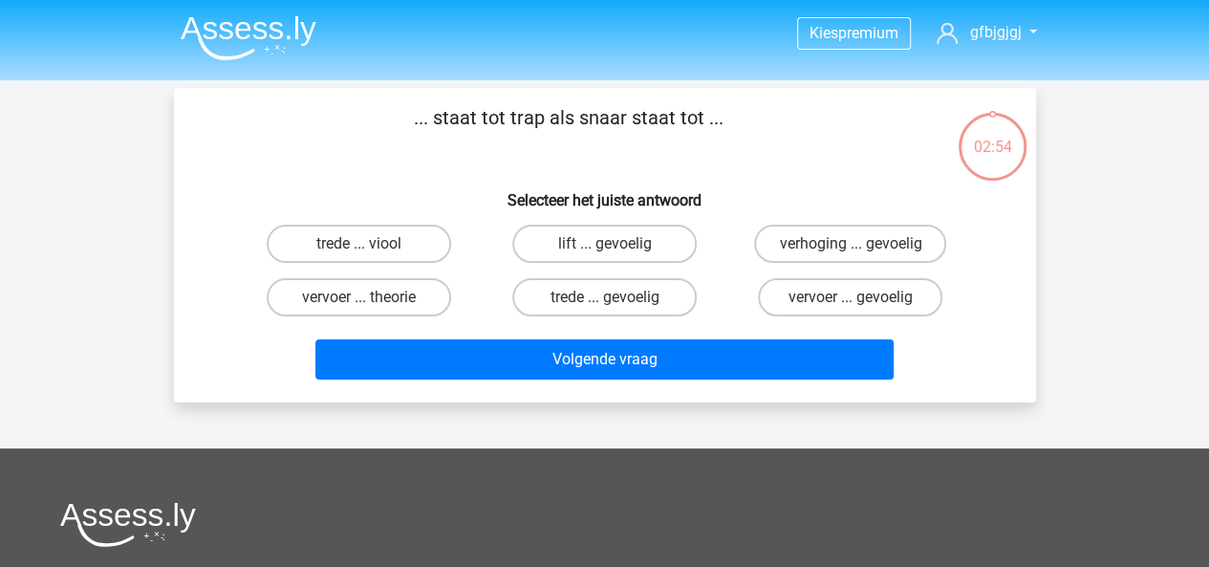
click at [361, 244] on input "trede ... viool" at bounding box center [364, 250] width 12 height 12
radio input "true"
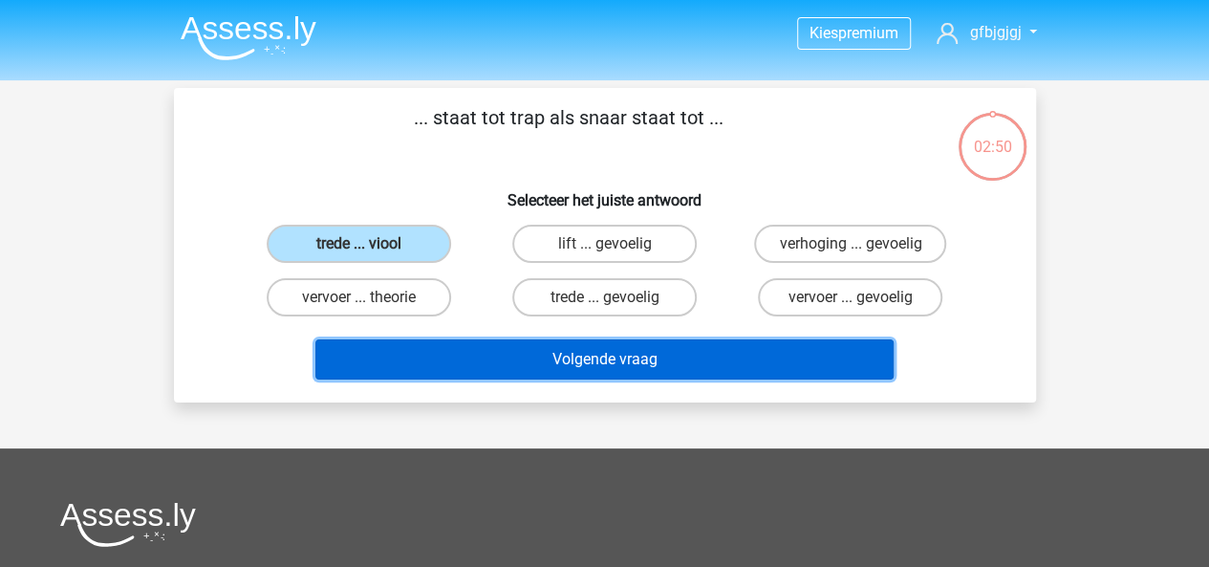
click at [585, 362] on button "Volgende vraag" at bounding box center [604, 359] width 578 height 40
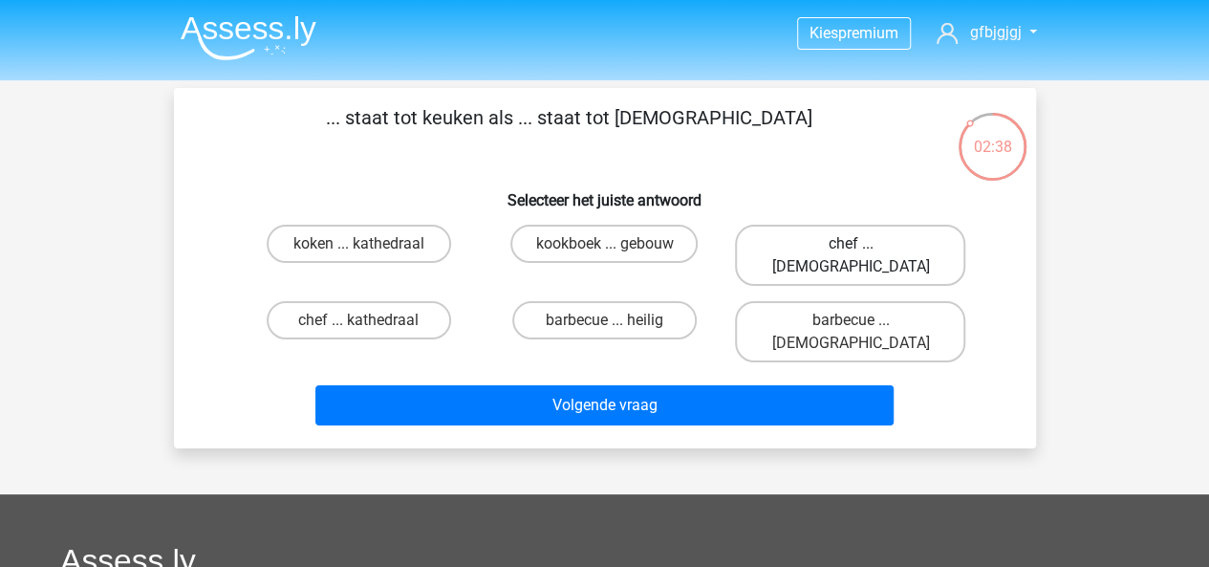
click at [826, 236] on label "chef ... [DEMOGRAPHIC_DATA]" at bounding box center [850, 255] width 230 height 61
click at [850, 244] on input "chef ... [DEMOGRAPHIC_DATA]" at bounding box center [856, 250] width 12 height 12
radio input "true"
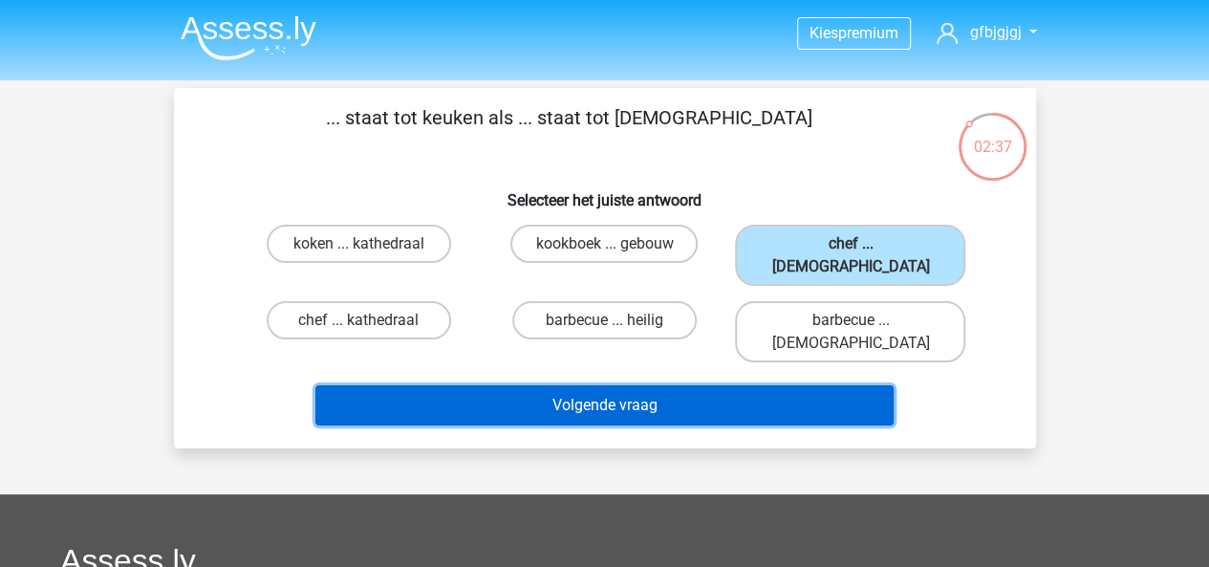
click at [673, 385] on button "Volgende vraag" at bounding box center [604, 405] width 578 height 40
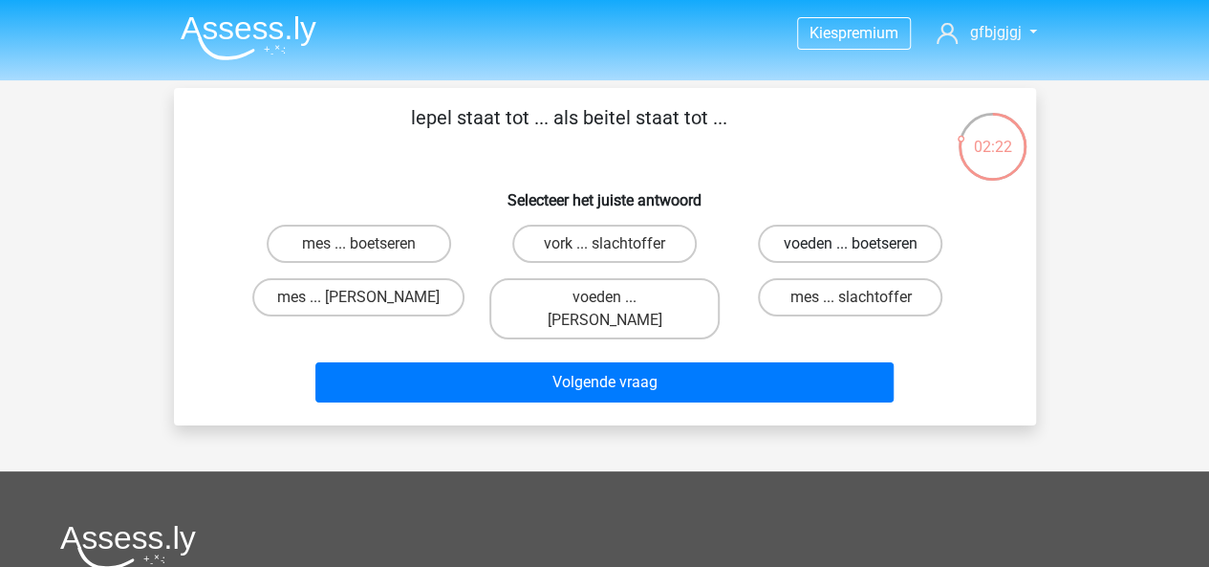
click at [826, 249] on label "voeden ... boetseren" at bounding box center [850, 244] width 184 height 38
click at [850, 249] on input "voeden ... boetseren" at bounding box center [856, 250] width 12 height 12
radio input "true"
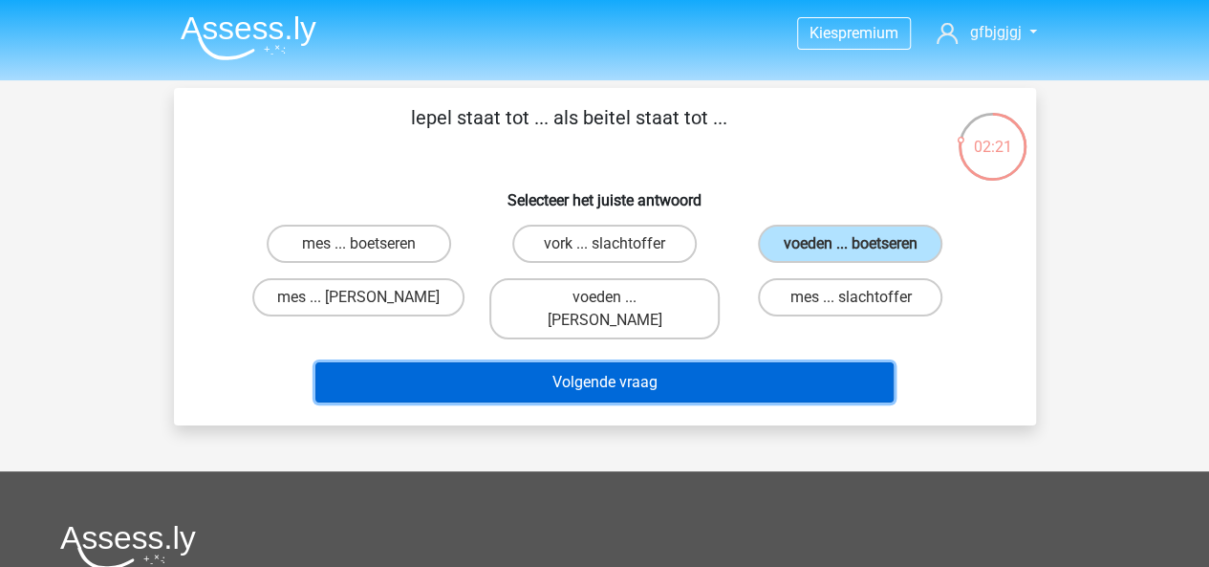
click at [748, 362] on button "Volgende vraag" at bounding box center [604, 382] width 578 height 40
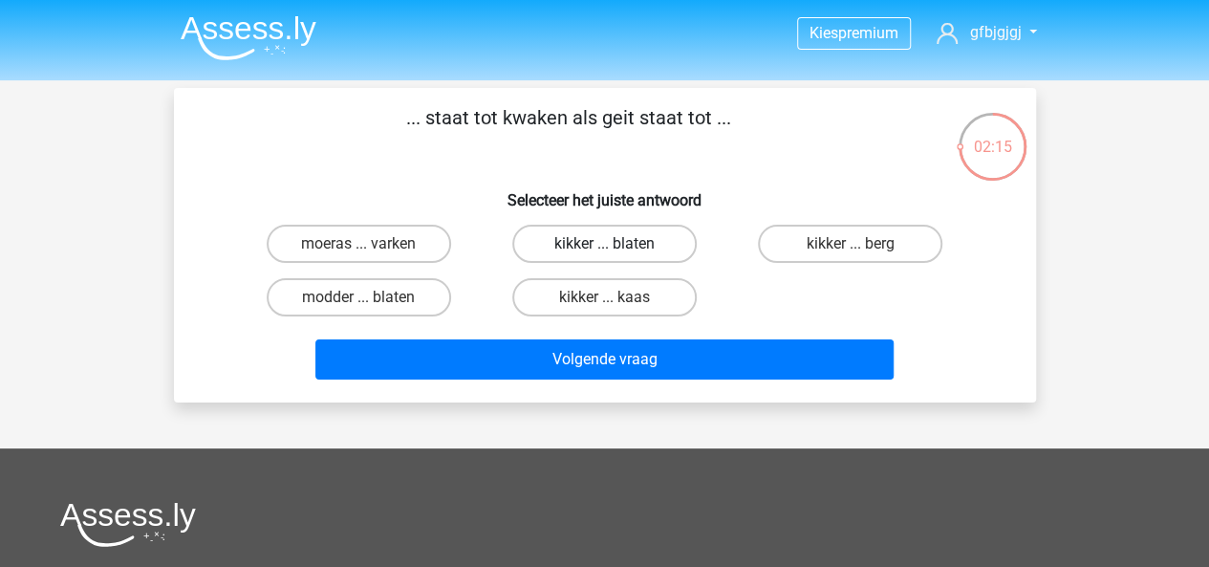
click at [569, 249] on label "kikker ... blaten" at bounding box center [604, 244] width 184 height 38
click at [604, 249] on input "kikker ... blaten" at bounding box center [610, 250] width 12 height 12
radio input "true"
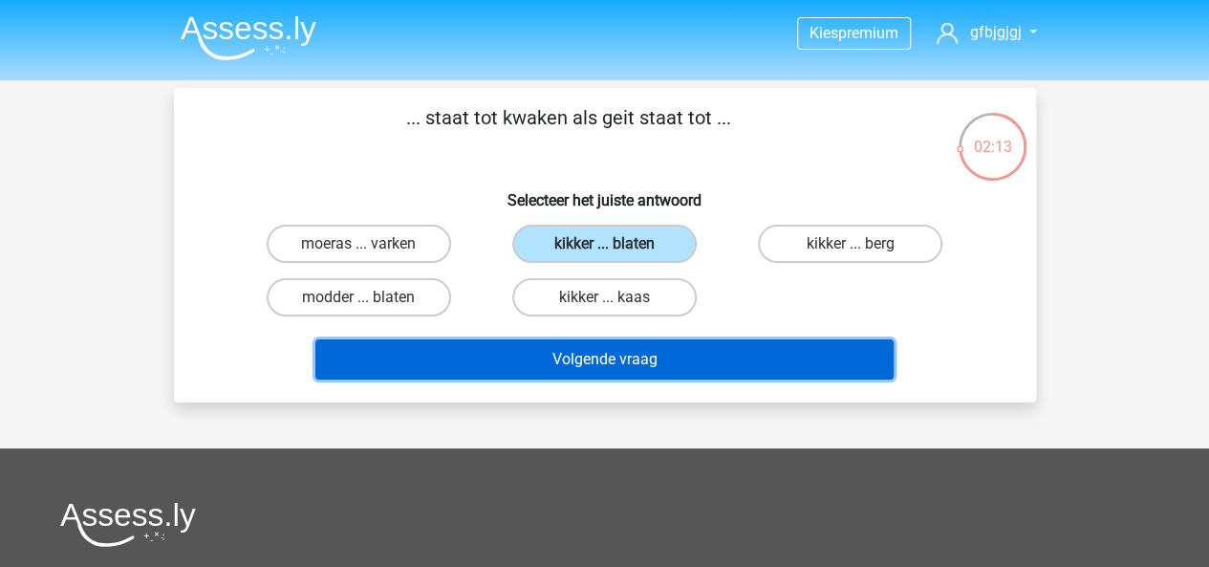
click at [687, 373] on button "Volgende vraag" at bounding box center [604, 359] width 578 height 40
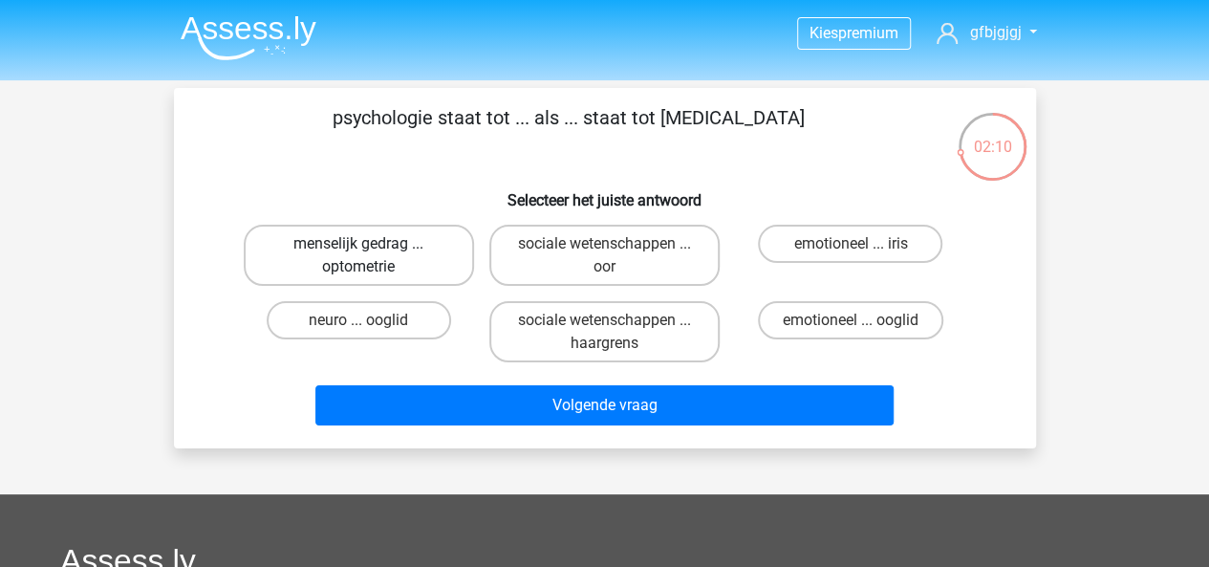
click at [311, 242] on label "menselijk gedrag ... optometrie" at bounding box center [359, 255] width 230 height 61
click at [358, 244] on input "menselijk gedrag ... optometrie" at bounding box center [364, 250] width 12 height 12
radio input "true"
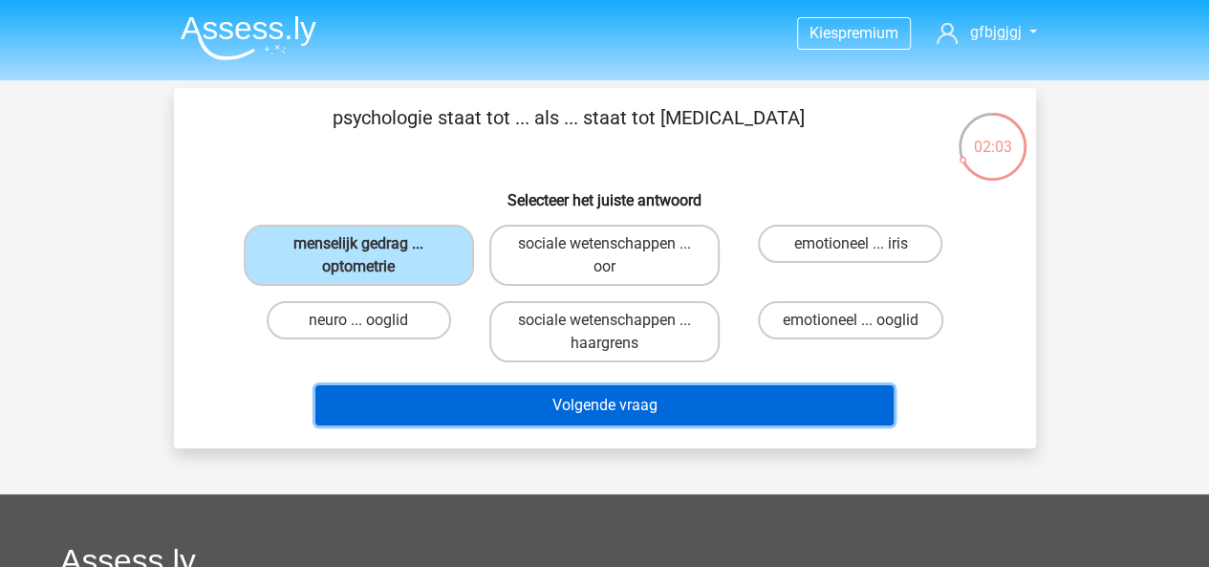
click at [465, 392] on button "Volgende vraag" at bounding box center [604, 405] width 578 height 40
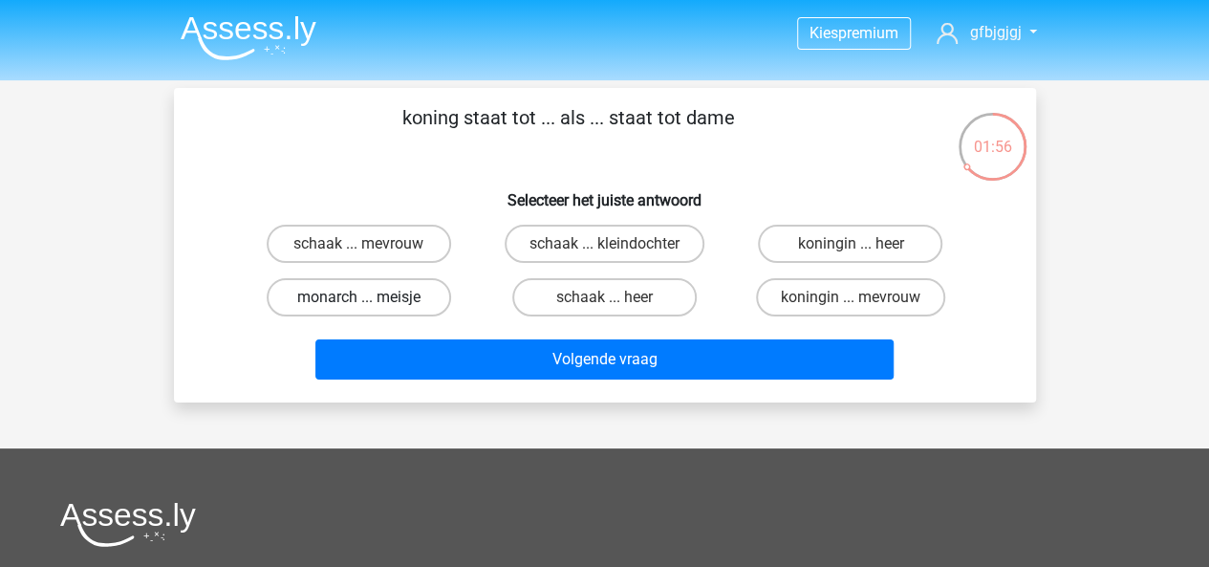
click at [361, 293] on label "monarch ... meisje" at bounding box center [359, 297] width 184 height 38
click at [361, 297] on input "monarch ... meisje" at bounding box center [364, 303] width 12 height 12
radio input "true"
click at [818, 232] on label "koningin ... heer" at bounding box center [850, 244] width 184 height 38
click at [850, 244] on input "koningin ... heer" at bounding box center [856, 250] width 12 height 12
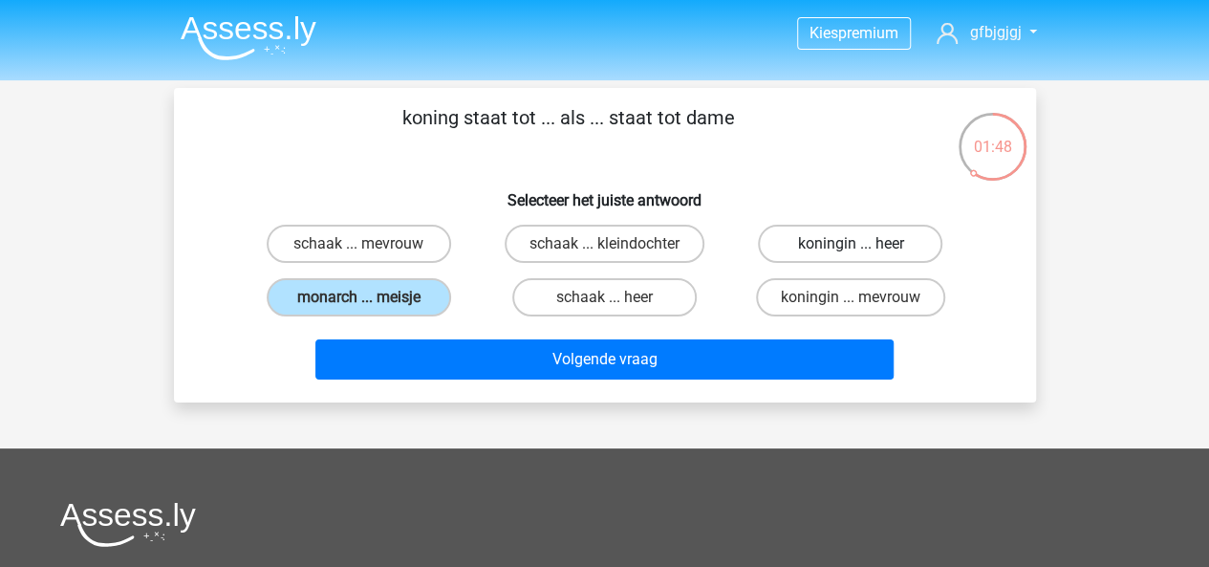
radio input "true"
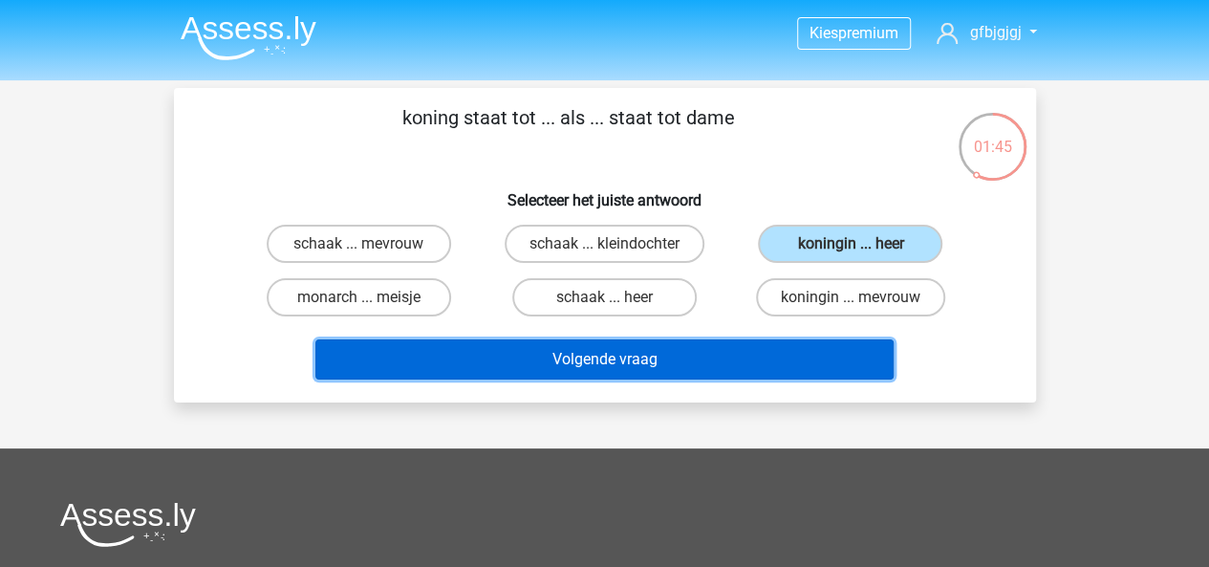
click at [694, 354] on button "Volgende vraag" at bounding box center [604, 359] width 578 height 40
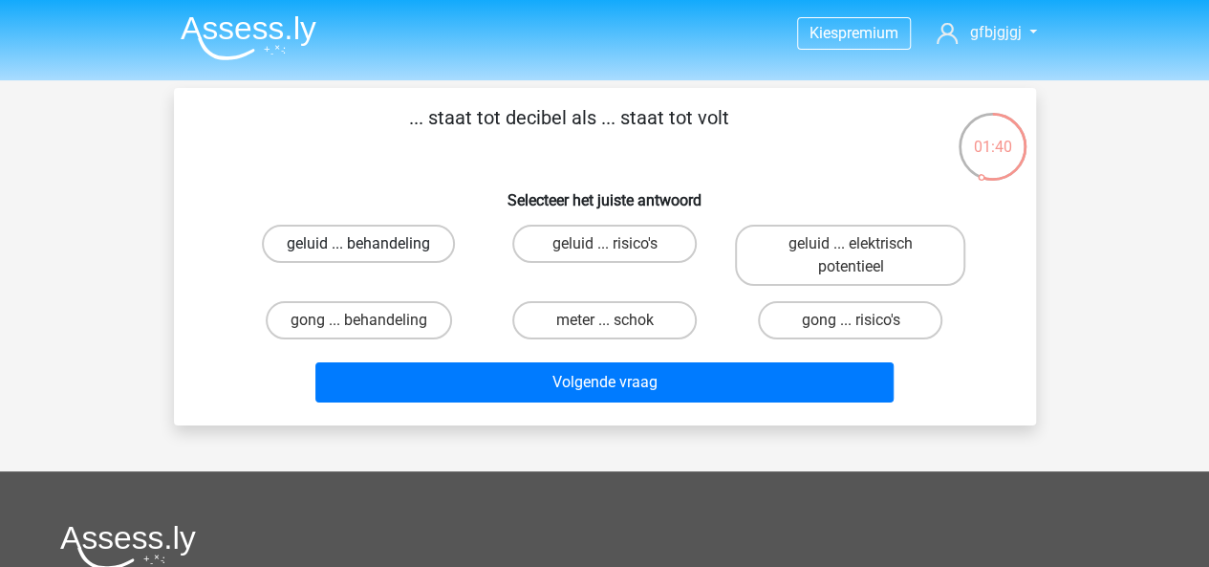
click at [353, 239] on label "geluid ... behandeling" at bounding box center [358, 244] width 193 height 38
click at [358, 244] on input "geluid ... behandeling" at bounding box center [364, 250] width 12 height 12
radio input "true"
click at [771, 276] on label "geluid ... elektrisch potentieel" at bounding box center [850, 255] width 230 height 61
click at [850, 256] on input "geluid ... elektrisch potentieel" at bounding box center [856, 250] width 12 height 12
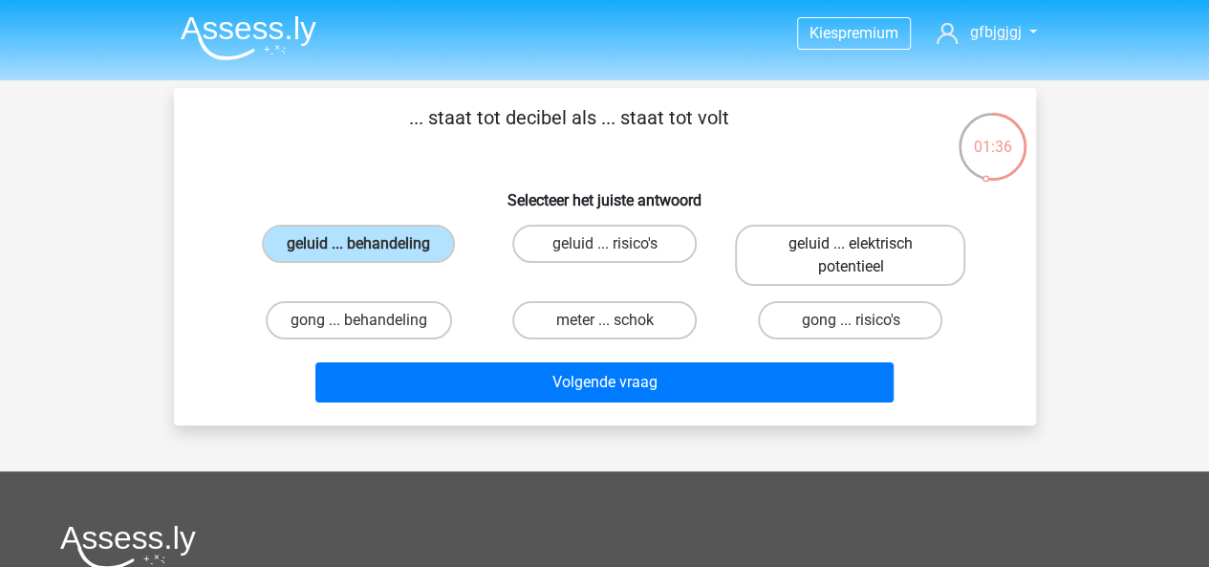
radio input "true"
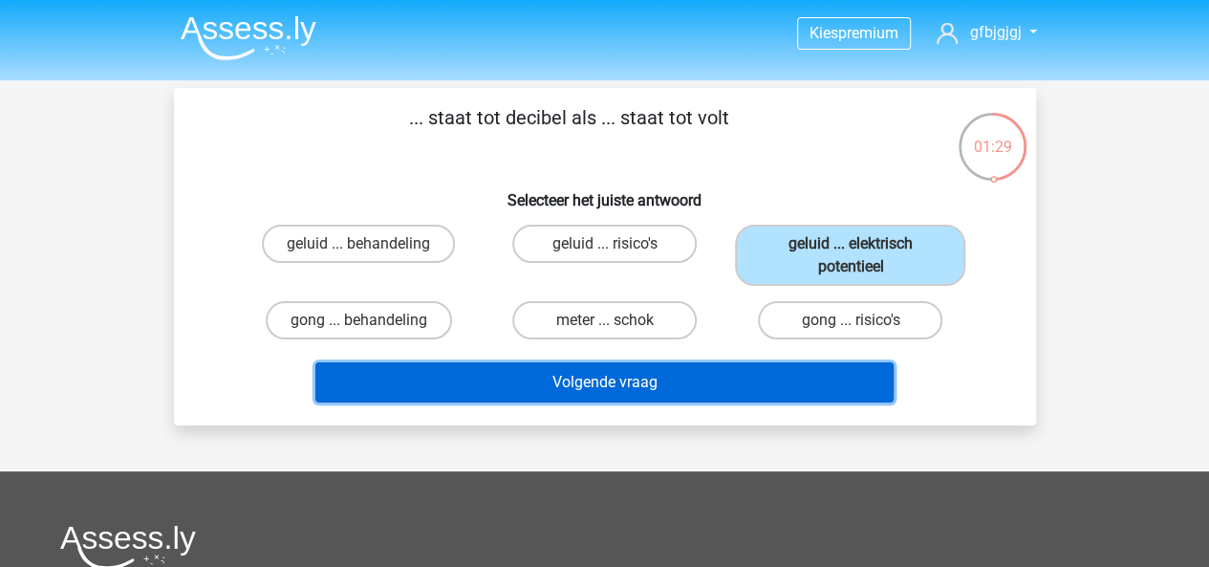
click at [558, 380] on button "Volgende vraag" at bounding box center [604, 382] width 578 height 40
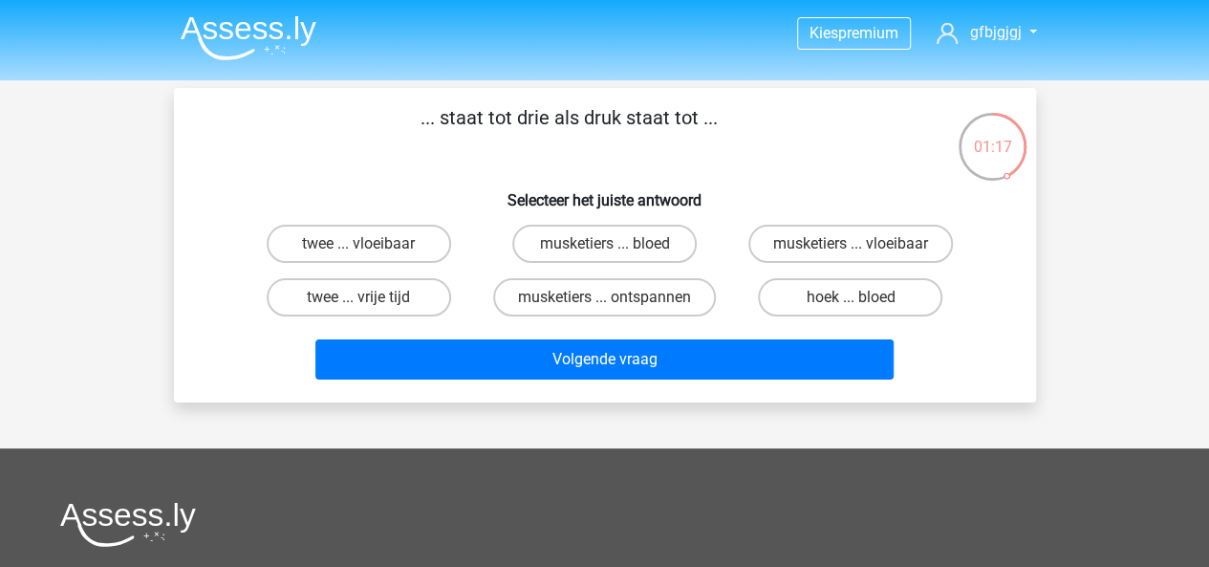
click at [608, 246] on input "musketiers ... bloed" at bounding box center [610, 250] width 12 height 12
radio input "true"
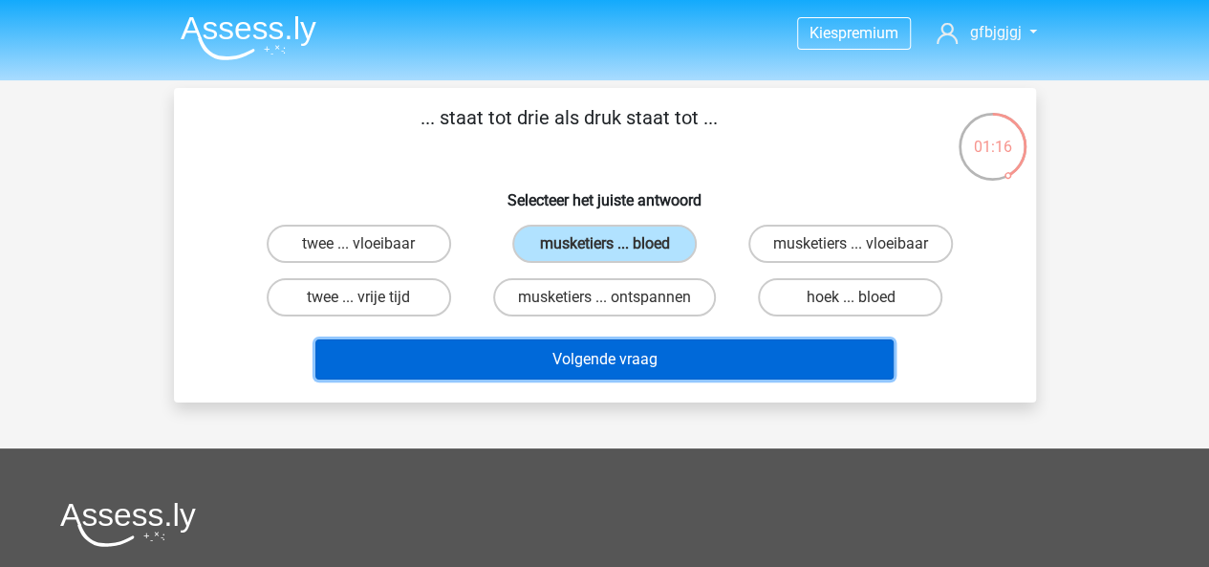
click at [692, 353] on button "Volgende vraag" at bounding box center [604, 359] width 578 height 40
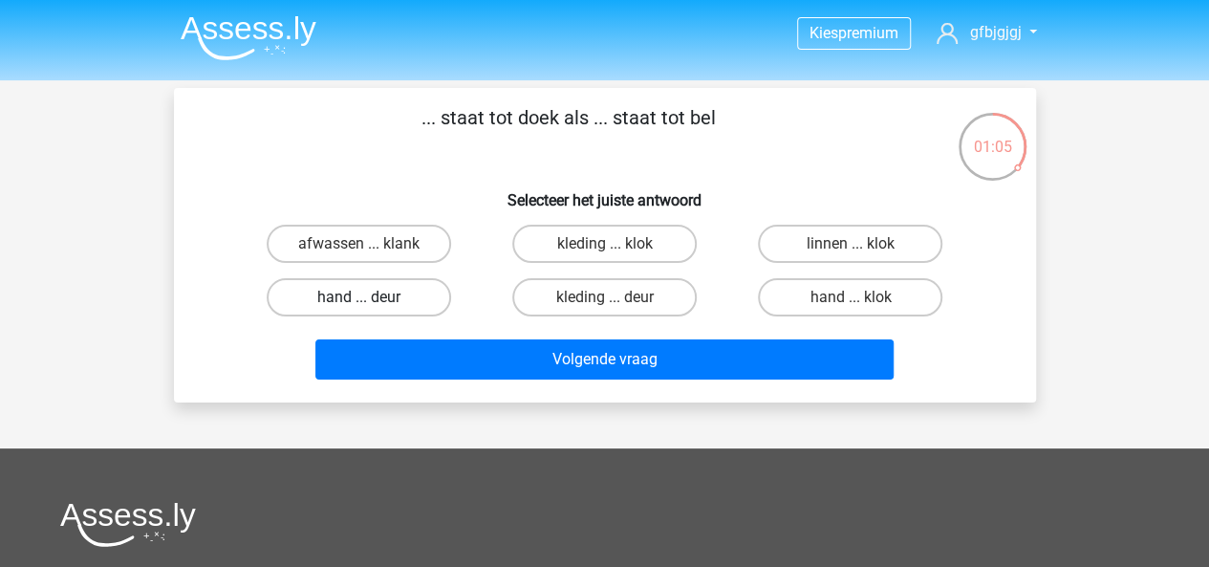
click at [375, 294] on label "hand ... deur" at bounding box center [359, 297] width 184 height 38
click at [371, 297] on input "hand ... deur" at bounding box center [364, 303] width 12 height 12
radio input "true"
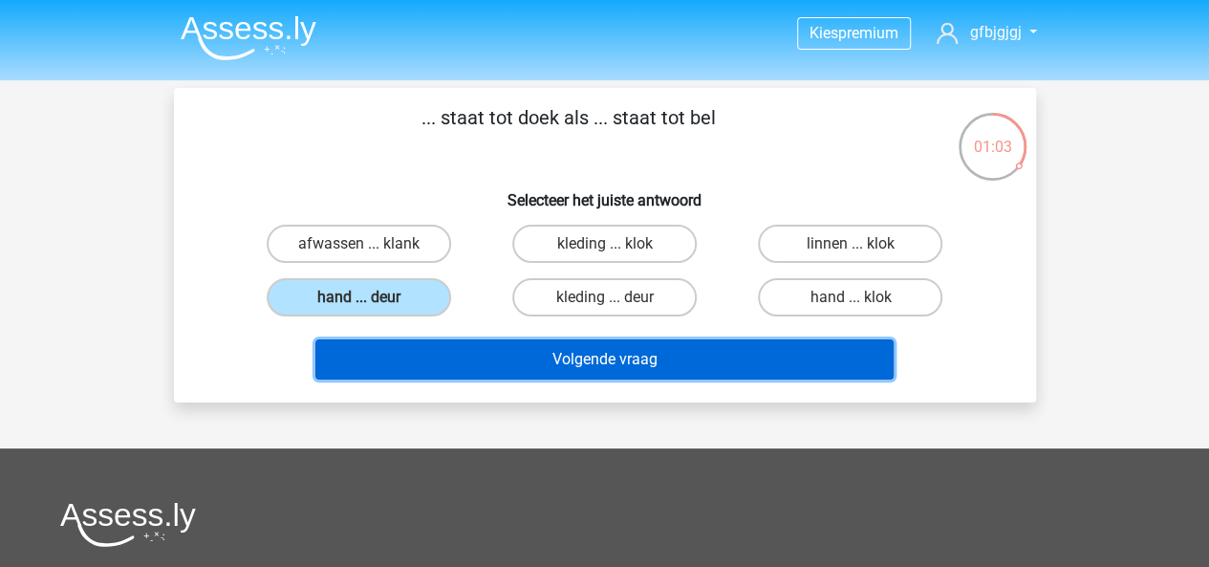
click at [710, 345] on button "Volgende vraag" at bounding box center [604, 359] width 578 height 40
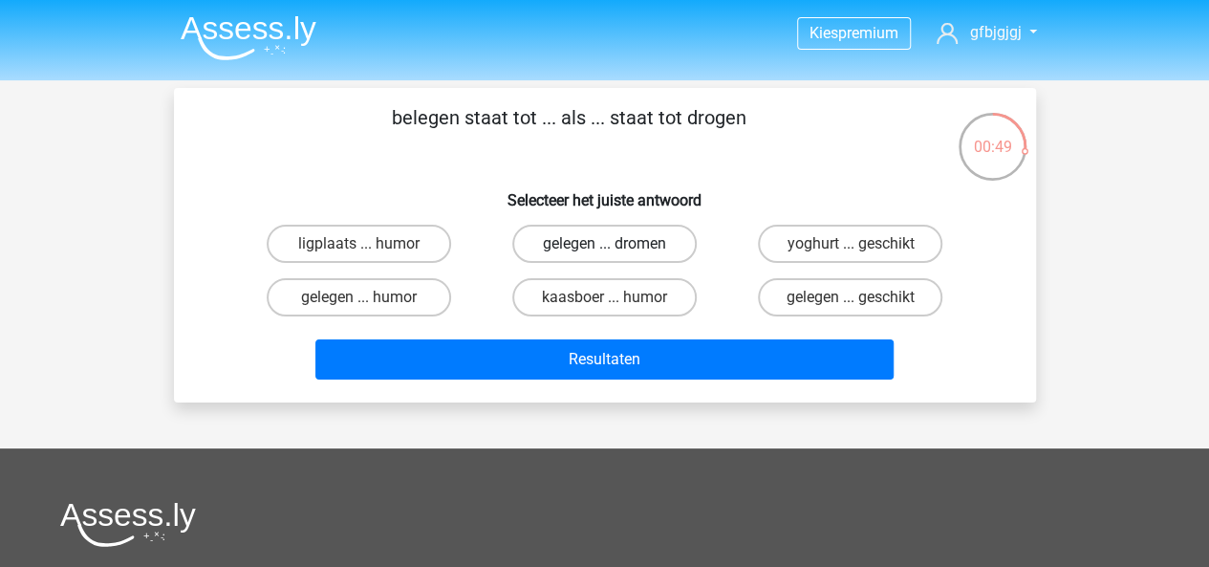
click at [584, 244] on label "gelegen ... dromen" at bounding box center [604, 244] width 184 height 38
click at [604, 244] on input "gelegen ... dromen" at bounding box center [610, 250] width 12 height 12
radio input "true"
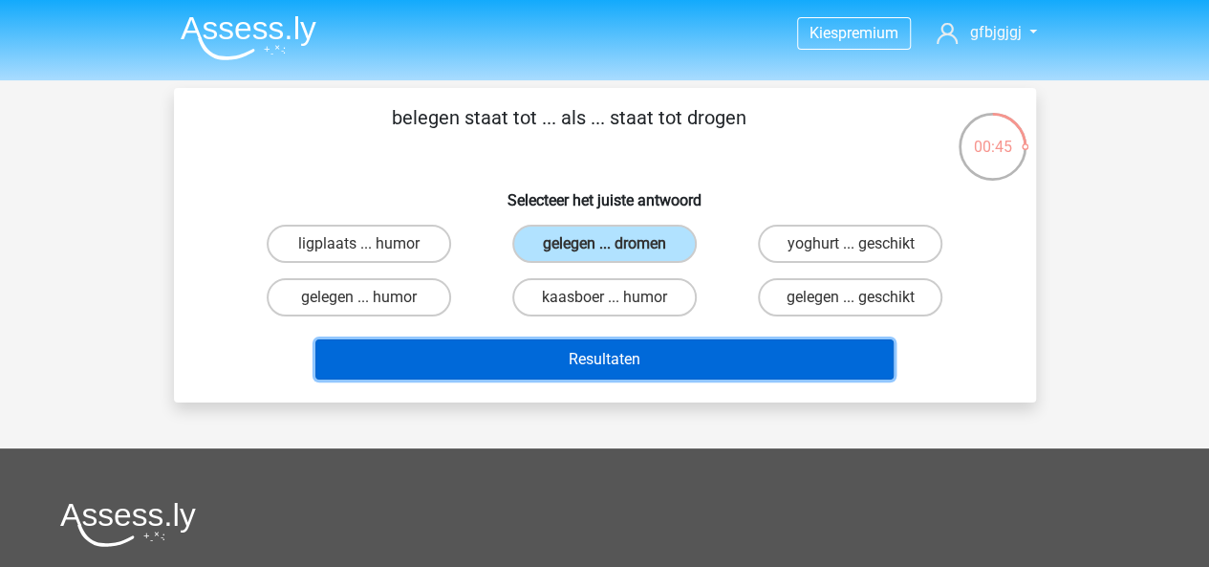
click at [602, 375] on button "Resultaten" at bounding box center [604, 359] width 578 height 40
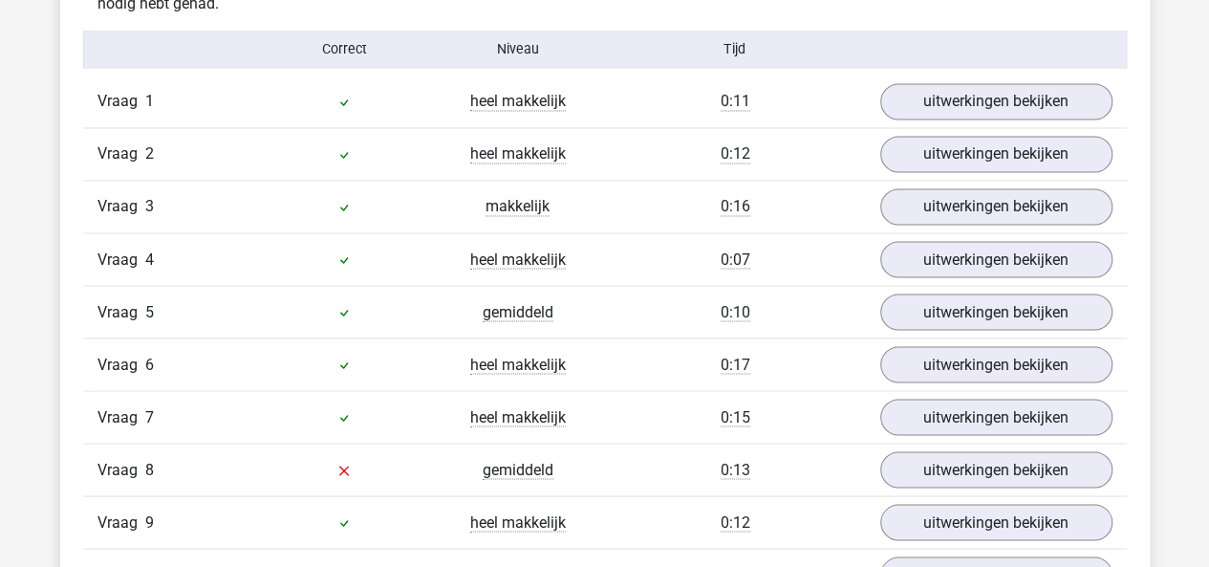
scroll to position [1577, 0]
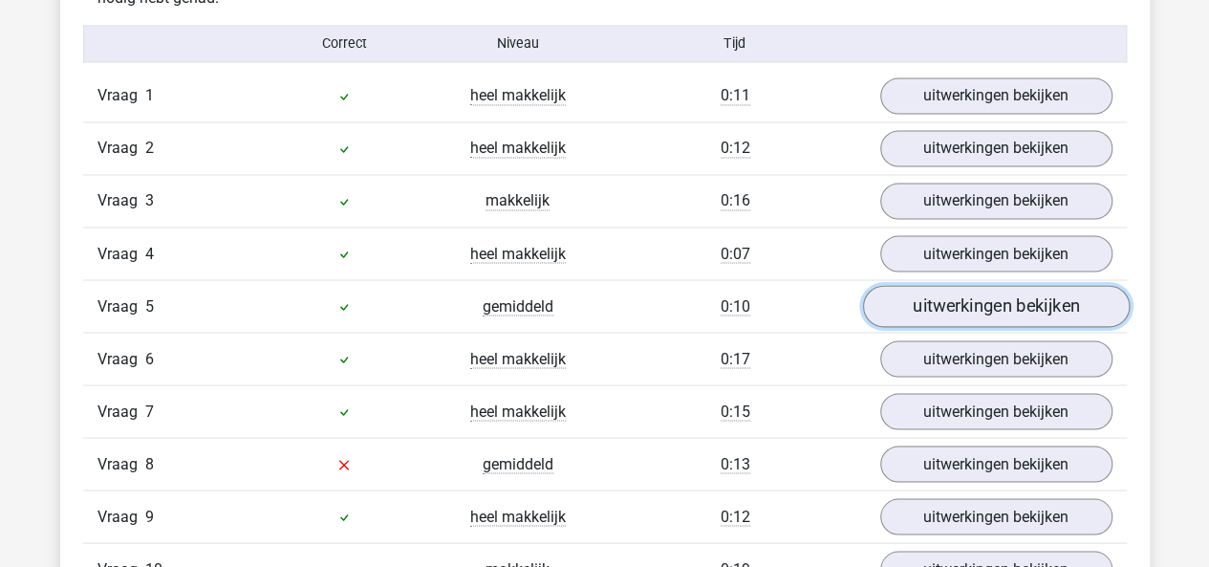
click at [908, 318] on link "uitwerkingen bekijken" at bounding box center [995, 307] width 267 height 42
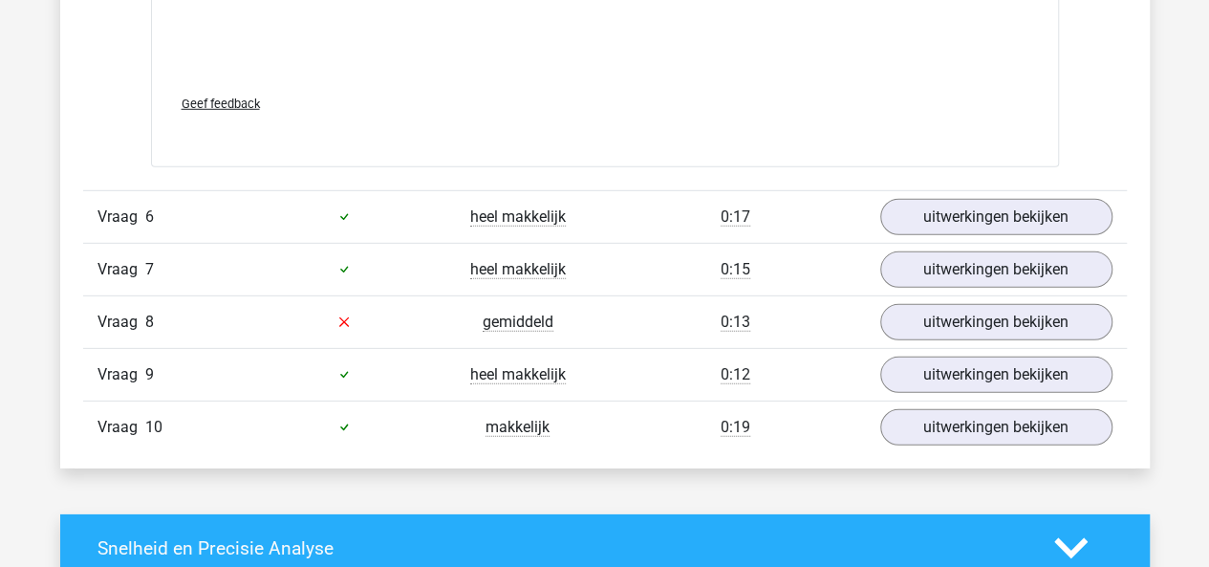
scroll to position [2726, 0]
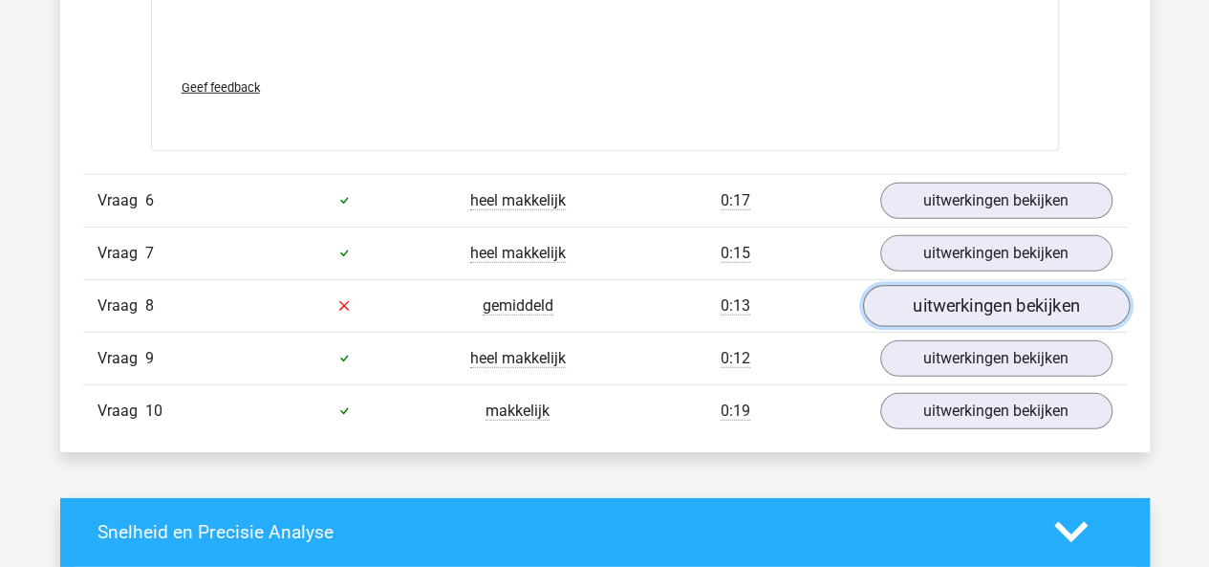
click at [945, 308] on link "uitwerkingen bekijken" at bounding box center [995, 306] width 267 height 42
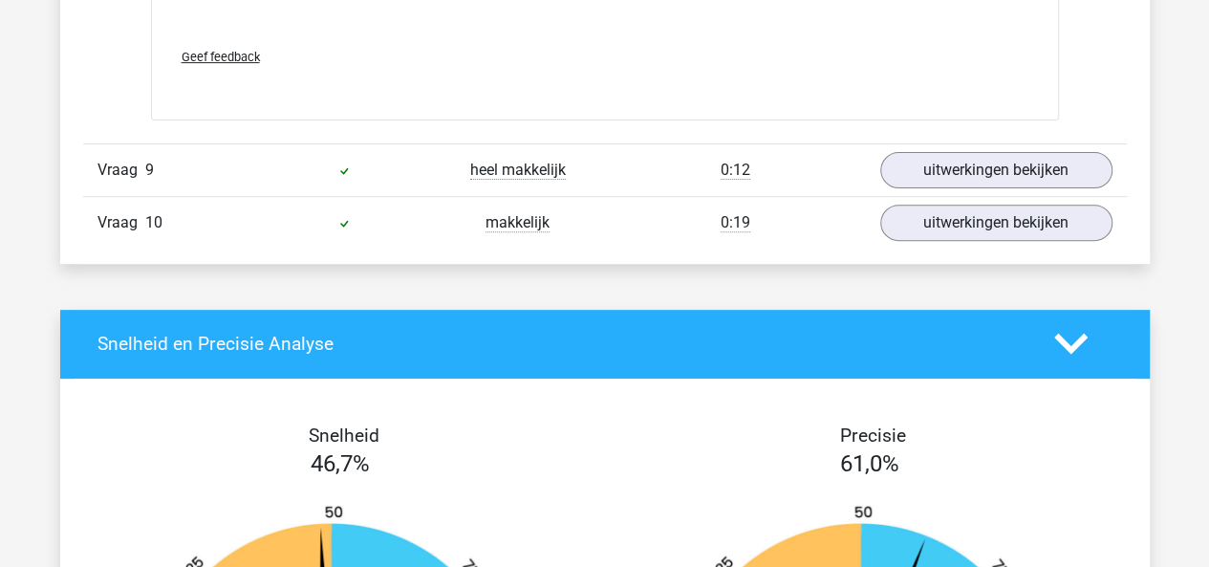
scroll to position [3919, 0]
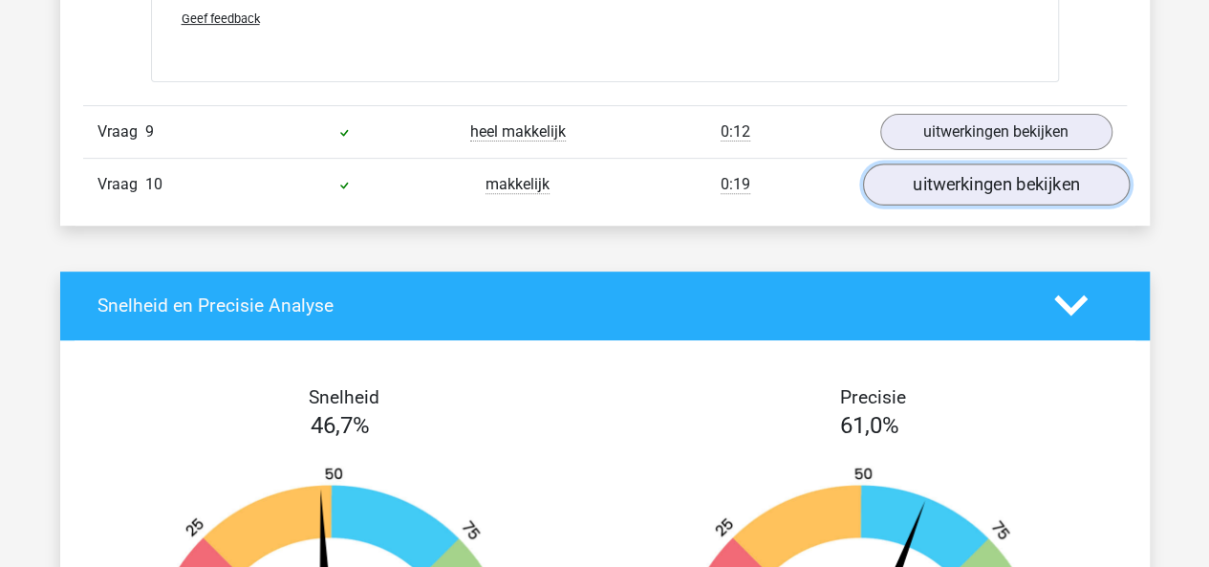
click at [905, 180] on link "uitwerkingen bekijken" at bounding box center [995, 184] width 267 height 42
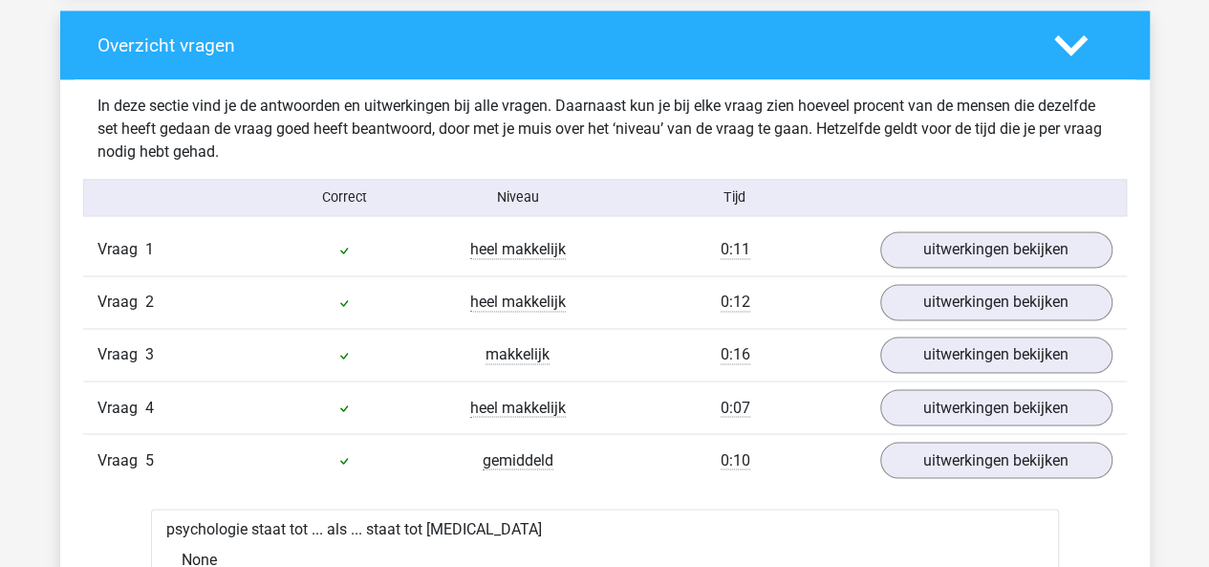
scroll to position [1425, 0]
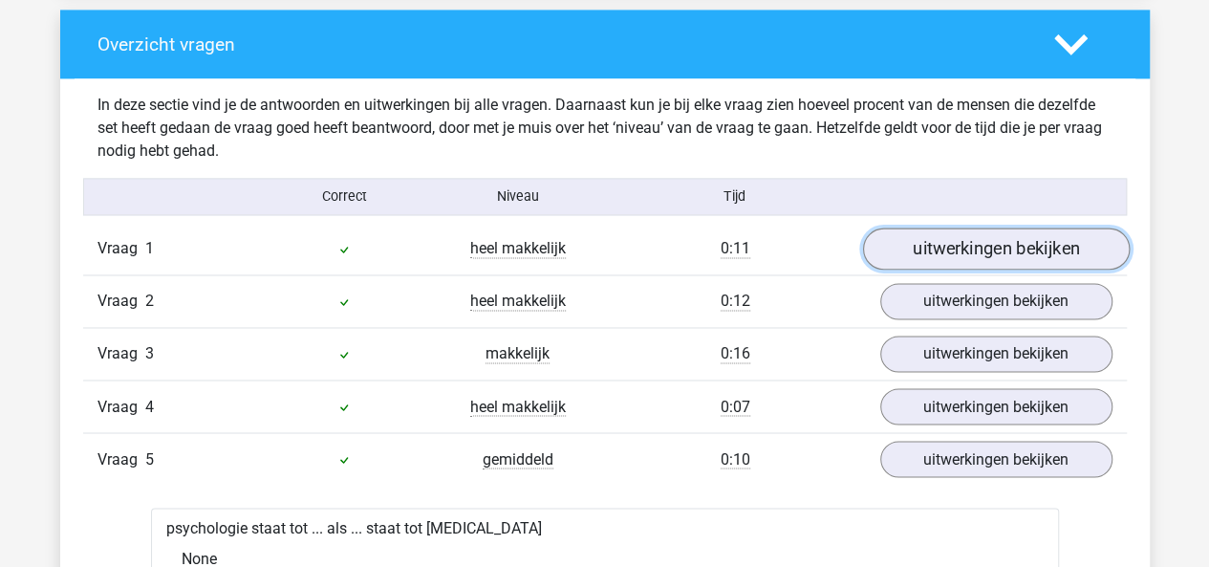
click at [905, 254] on link "uitwerkingen bekijken" at bounding box center [995, 249] width 267 height 42
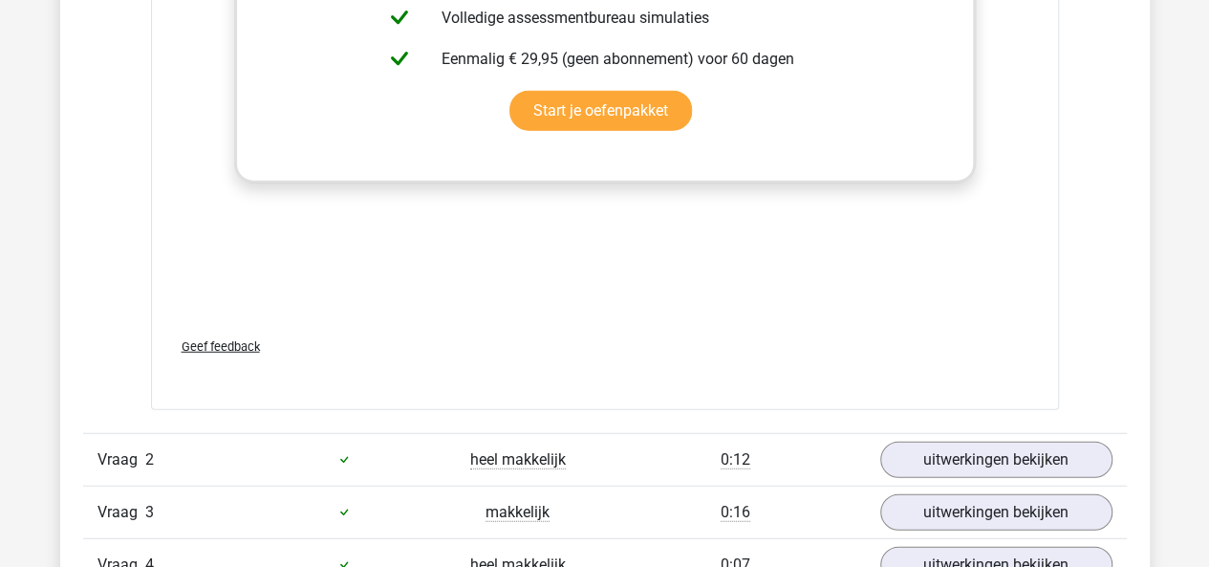
scroll to position [2265, 0]
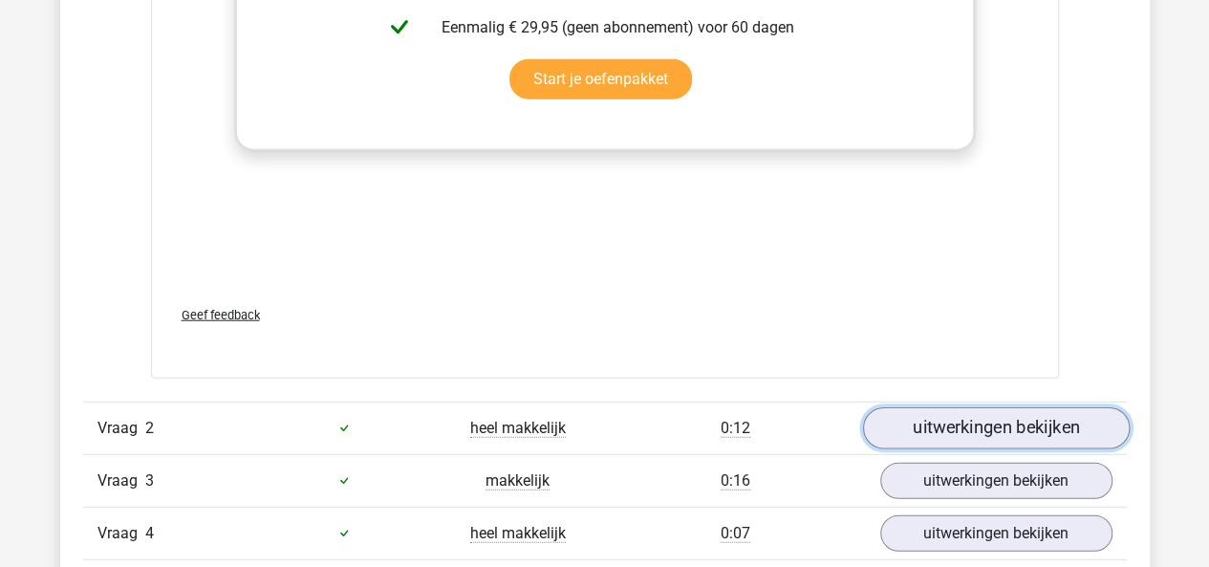
click at [911, 419] on link "uitwerkingen bekijken" at bounding box center [995, 428] width 267 height 42
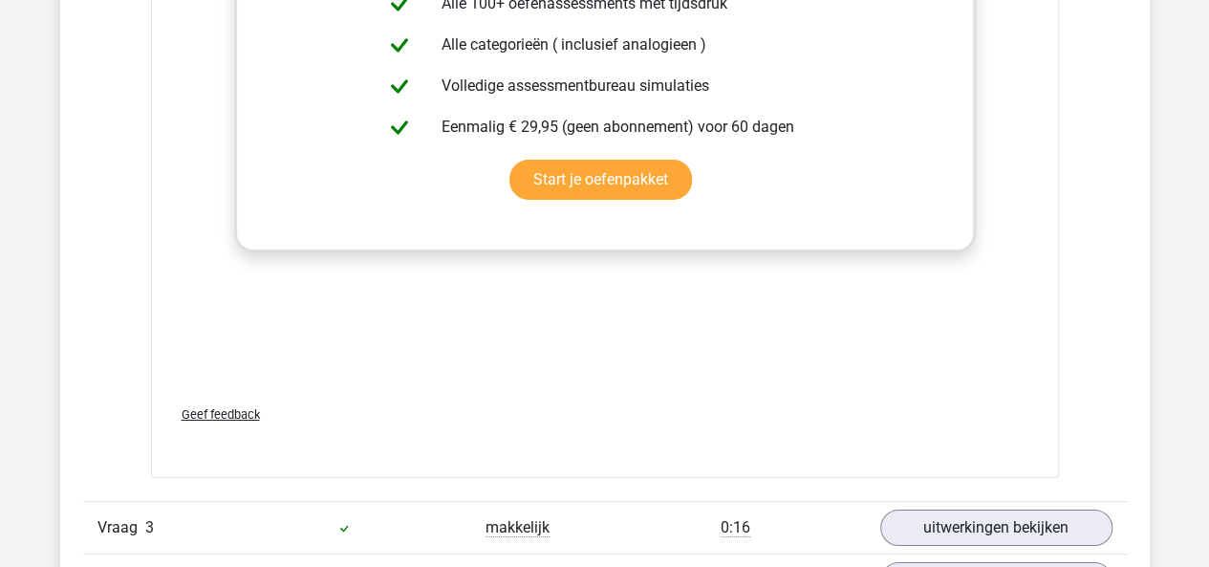
scroll to position [3189, 0]
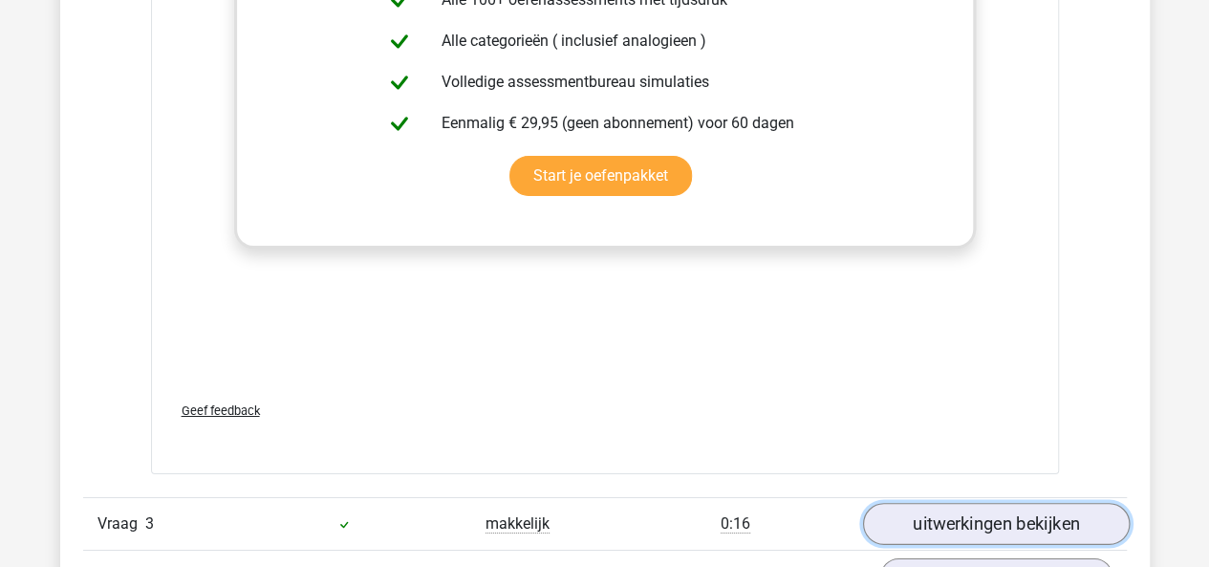
click at [938, 530] on link "uitwerkingen bekijken" at bounding box center [995, 524] width 267 height 42
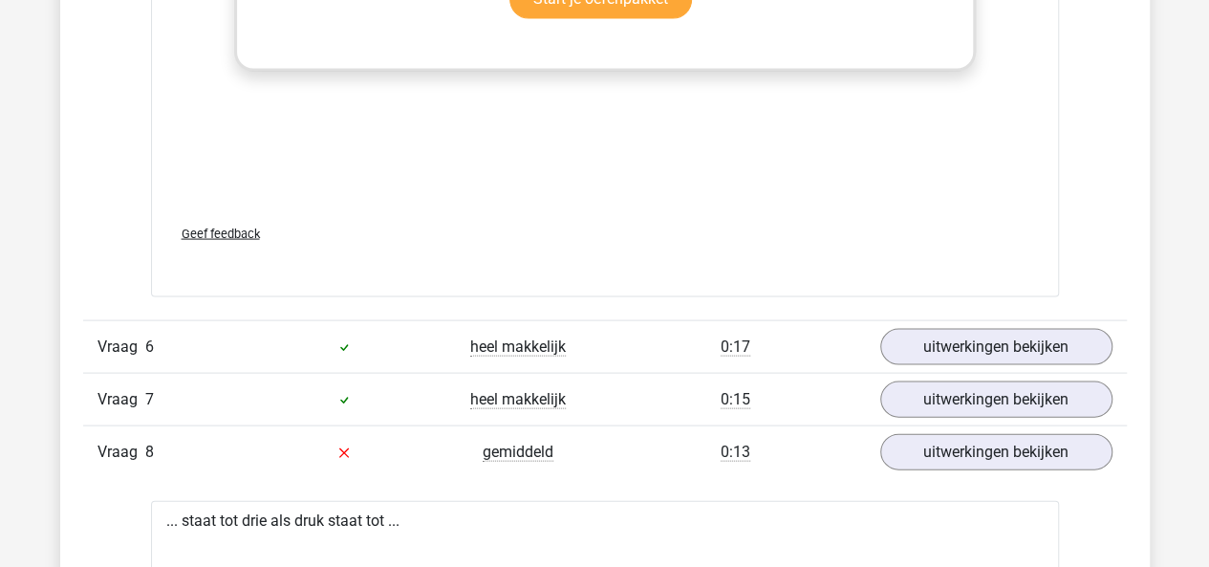
scroll to position [5495, 0]
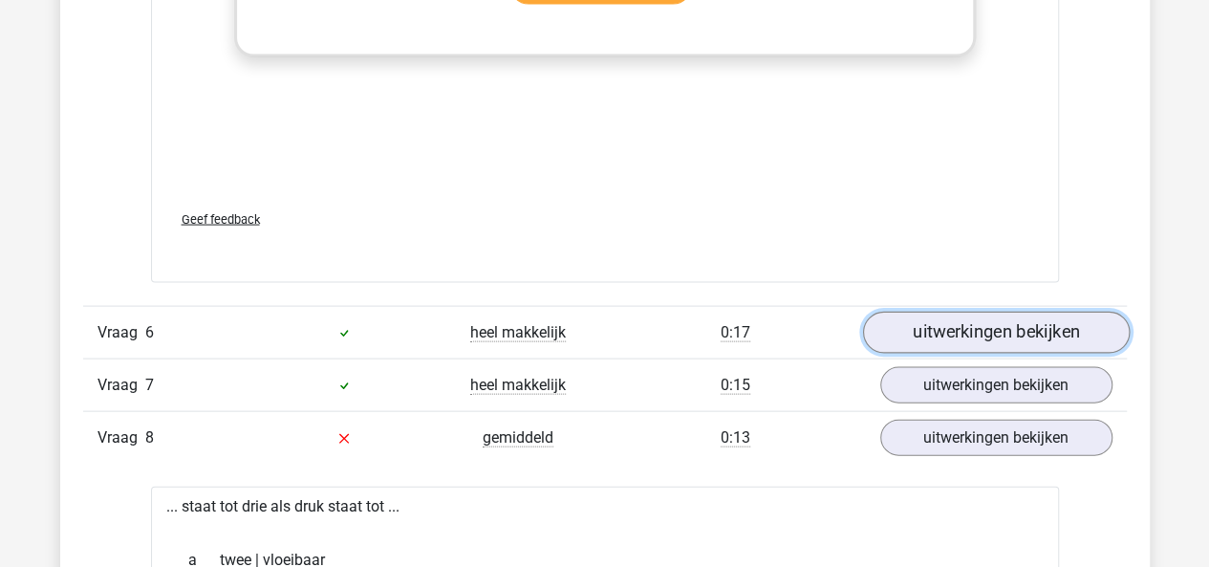
click at [896, 322] on link "uitwerkingen bekijken" at bounding box center [995, 333] width 267 height 42
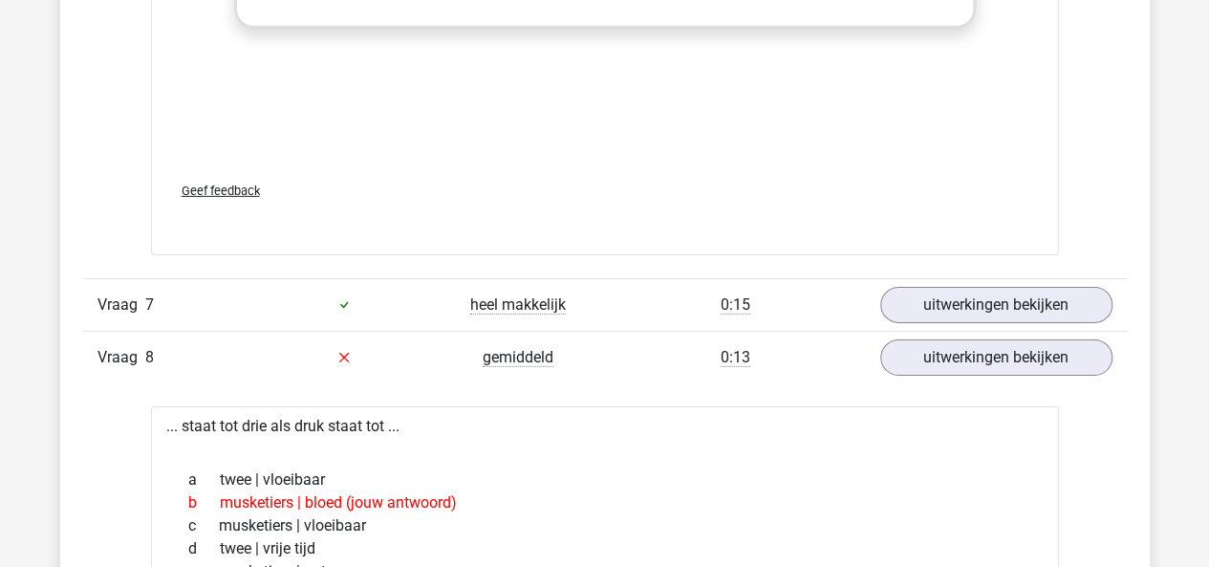
scroll to position [6556, 0]
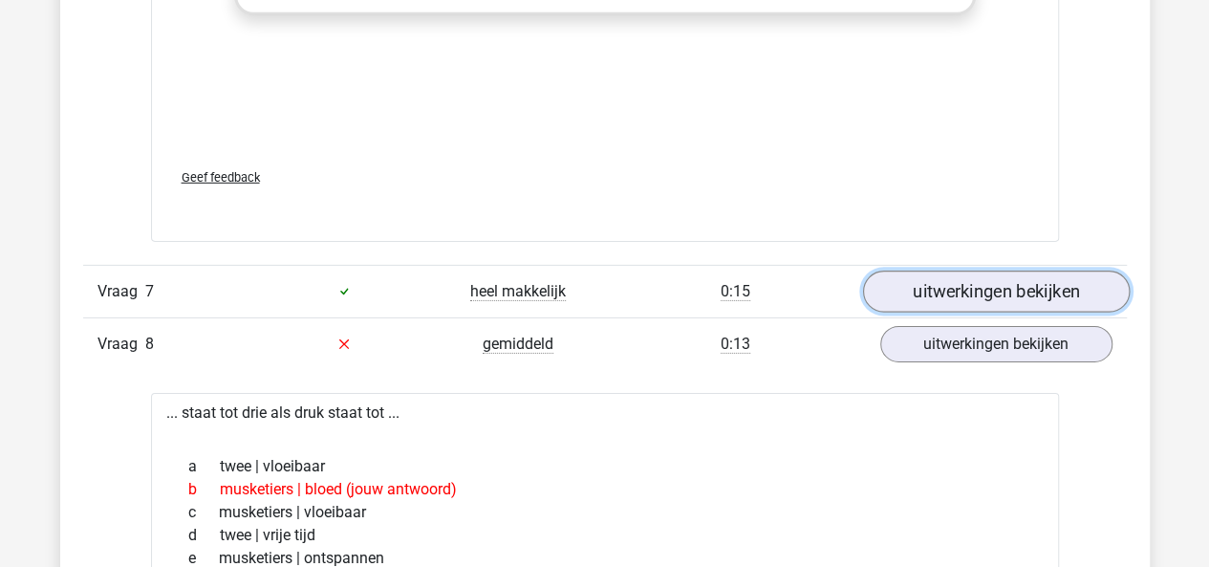
click at [896, 284] on link "uitwerkingen bekijken" at bounding box center [995, 291] width 267 height 42
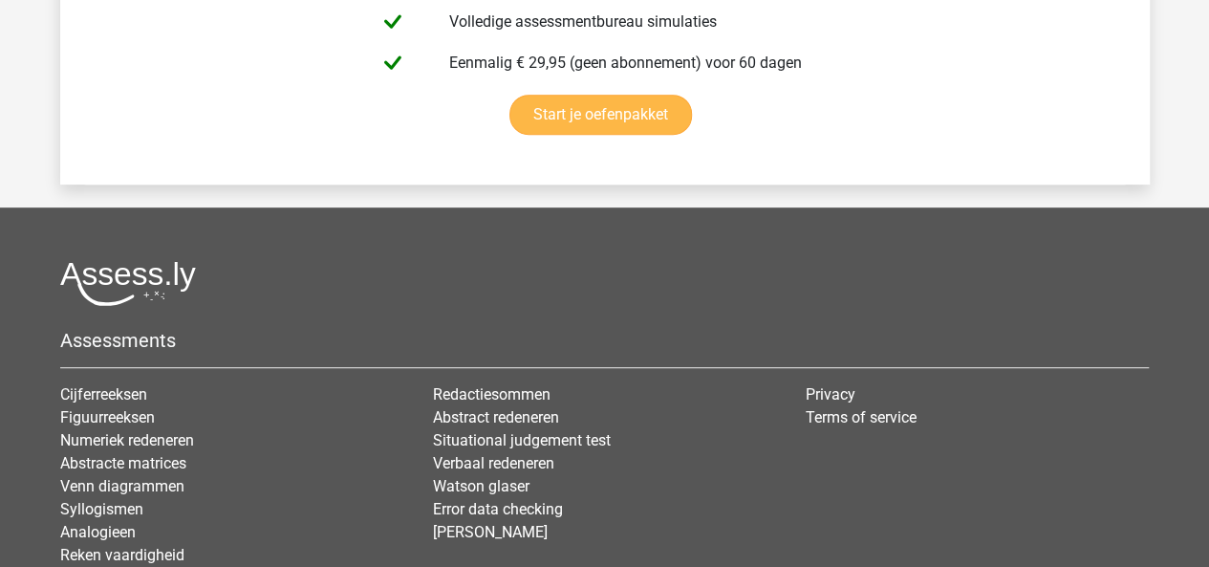
scroll to position [11247, 0]
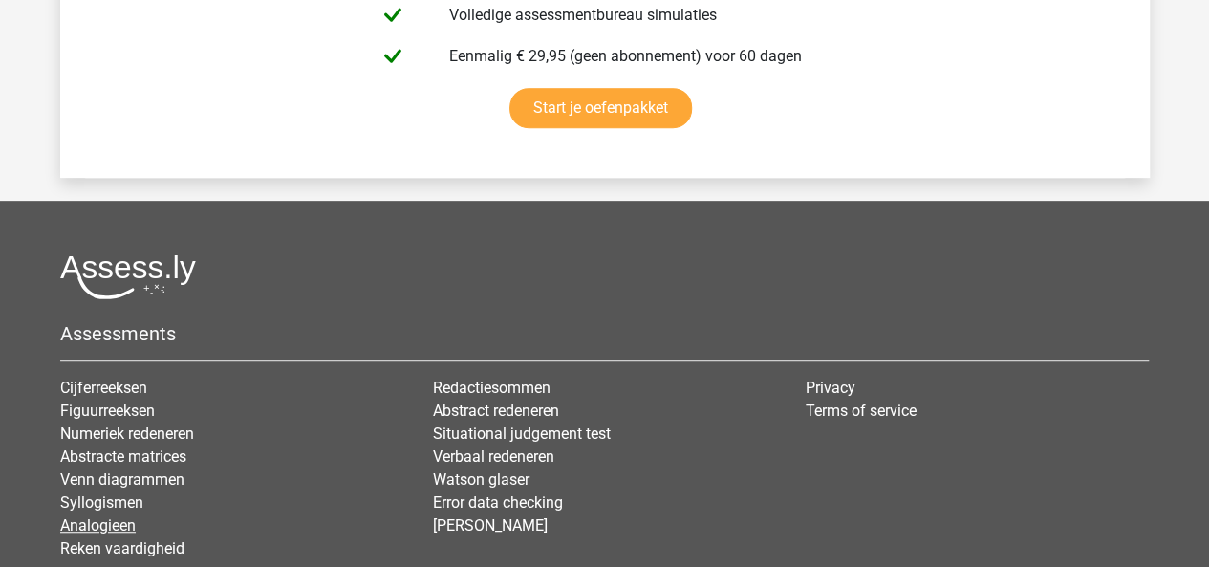
click at [111, 516] on link "Analogieen" at bounding box center [97, 525] width 75 height 18
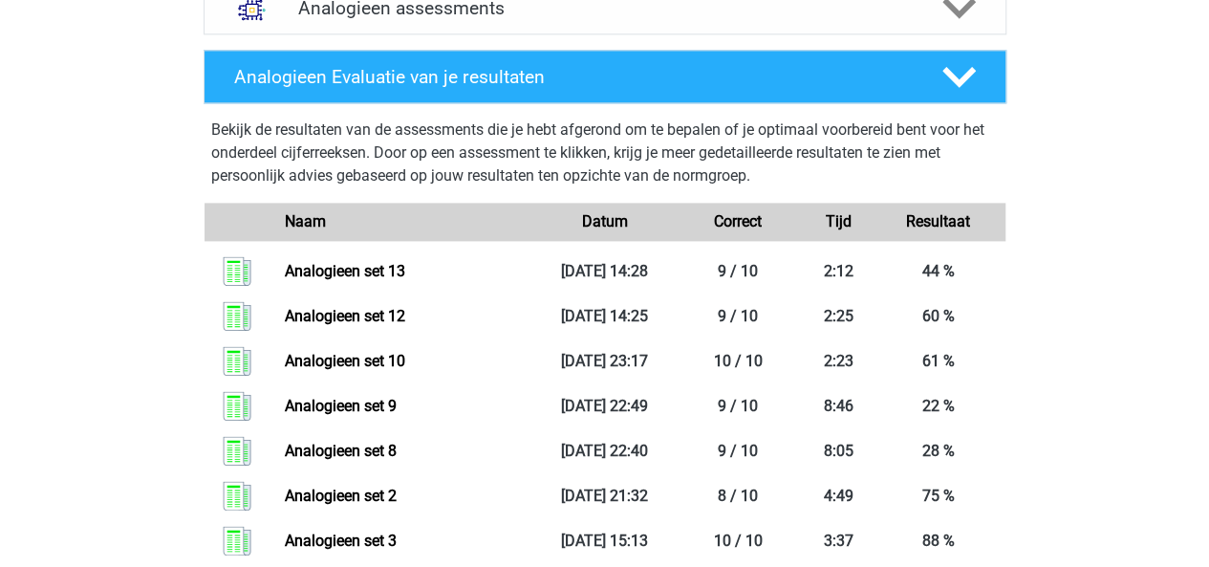
scroll to position [1256, 0]
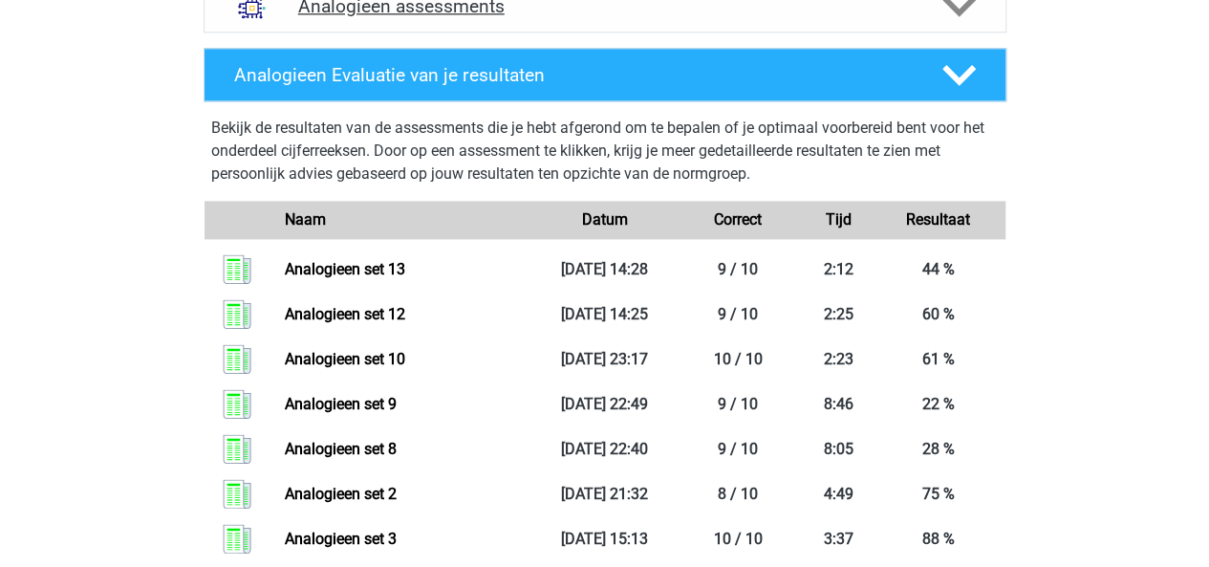
click at [954, 11] on icon at bounding box center [958, 5] width 33 height 33
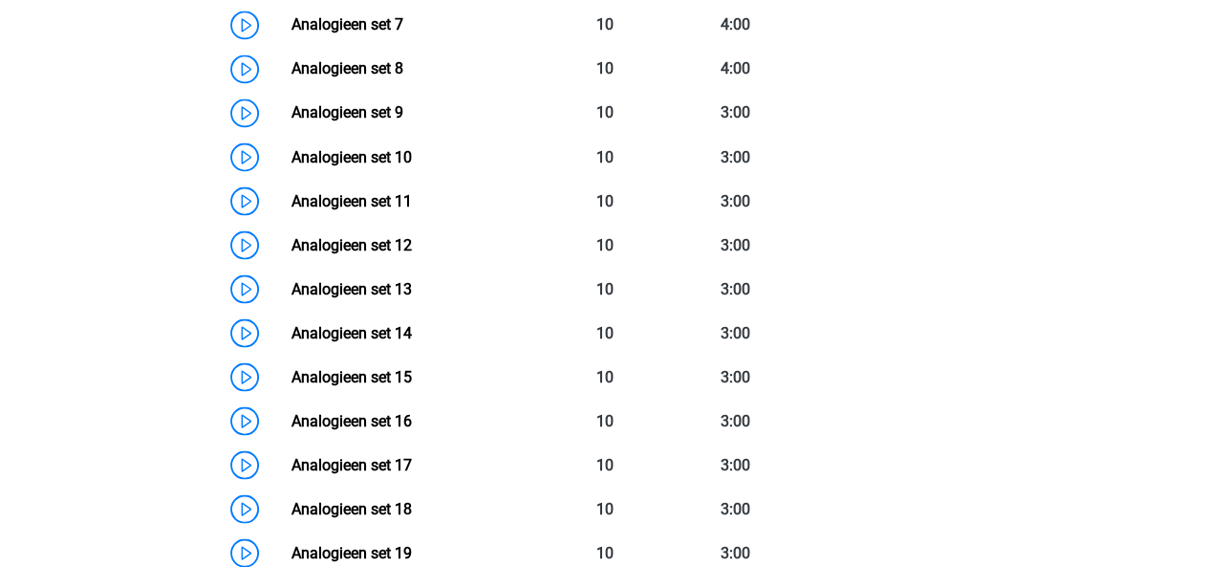
scroll to position [1680, 0]
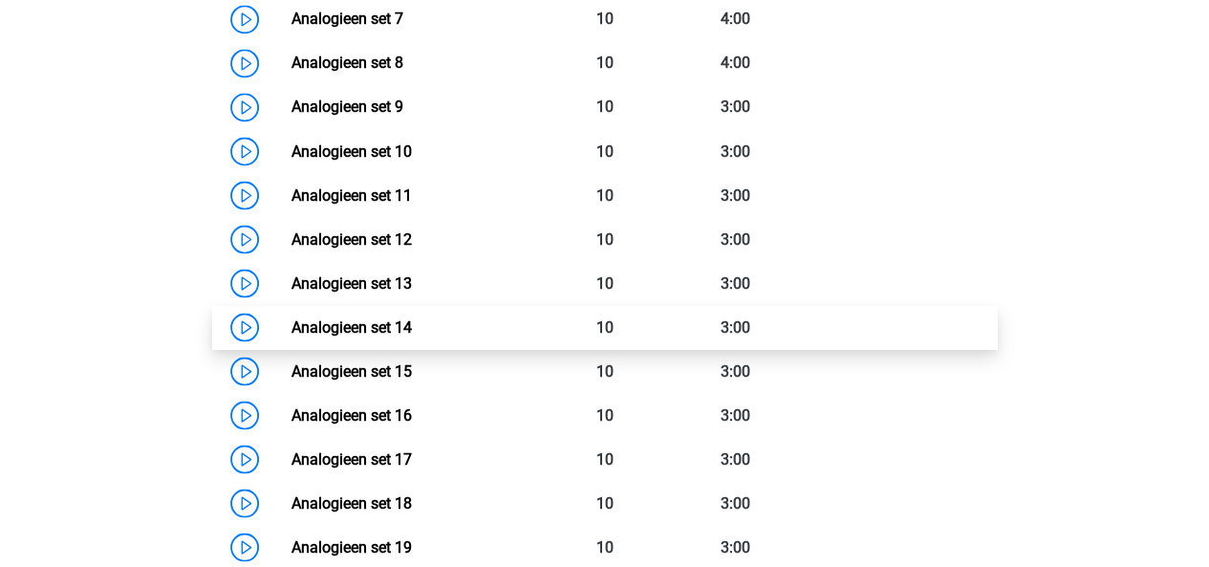
click at [397, 320] on link "Analogieen set 14" at bounding box center [351, 326] width 120 height 18
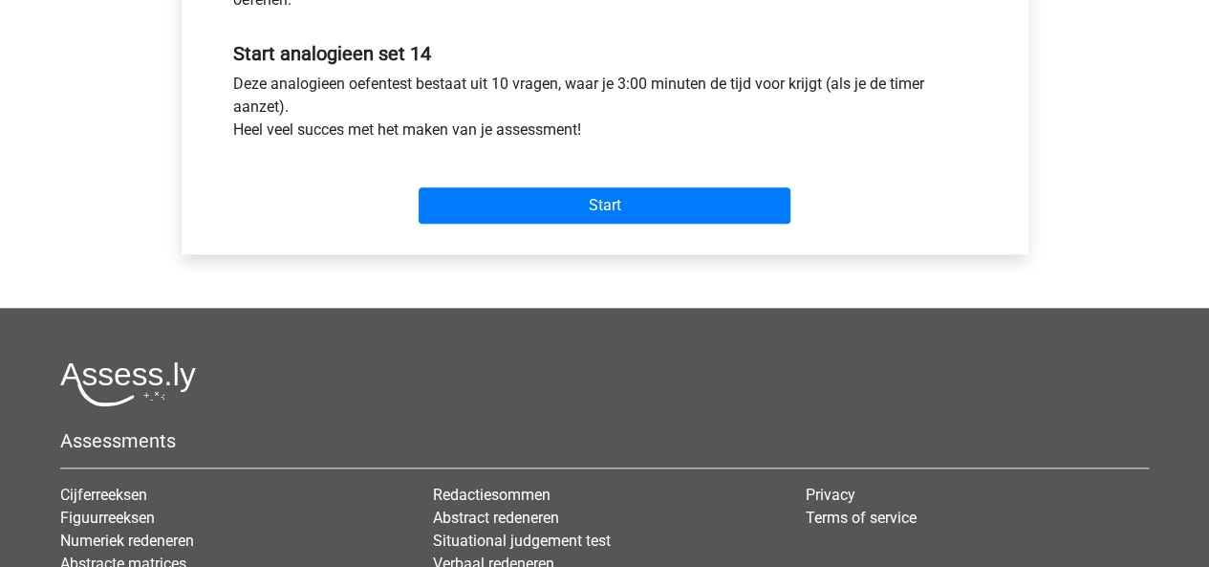
scroll to position [700, 0]
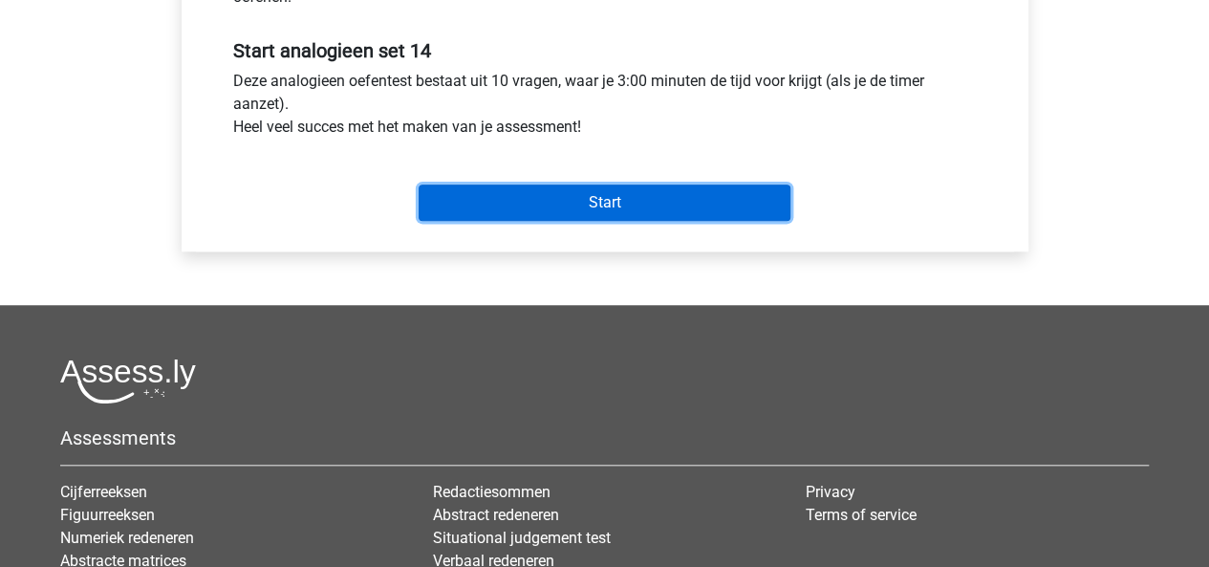
click at [518, 213] on input "Start" at bounding box center [604, 202] width 372 height 36
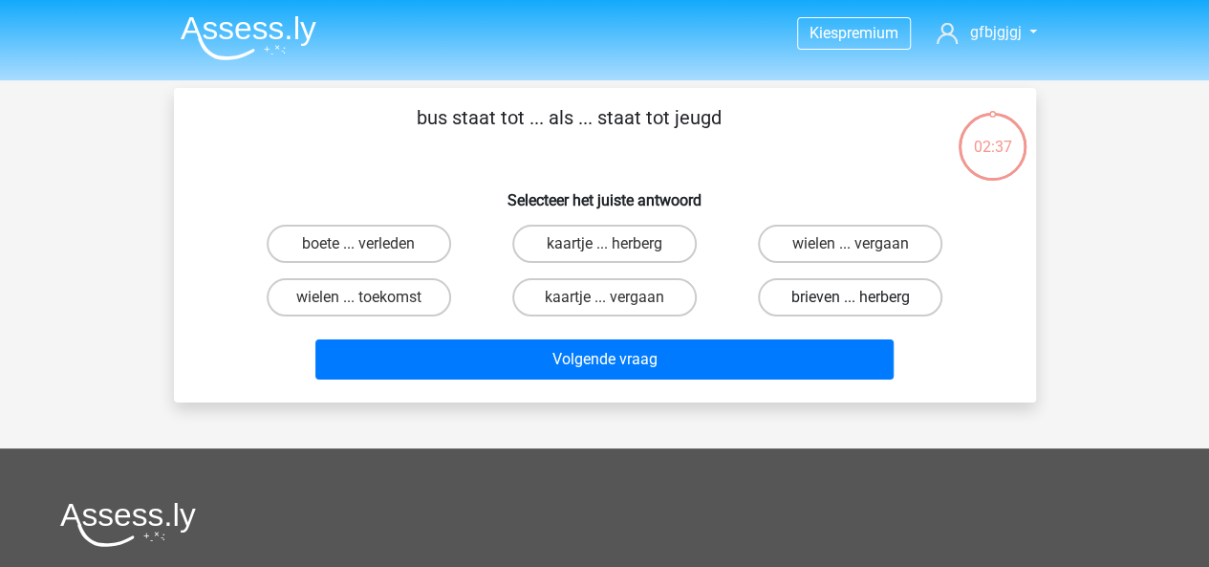
click at [810, 297] on label "brieven ... herberg" at bounding box center [850, 297] width 184 height 38
click at [850, 297] on input "brieven ... herberg" at bounding box center [856, 303] width 12 height 12
radio input "true"
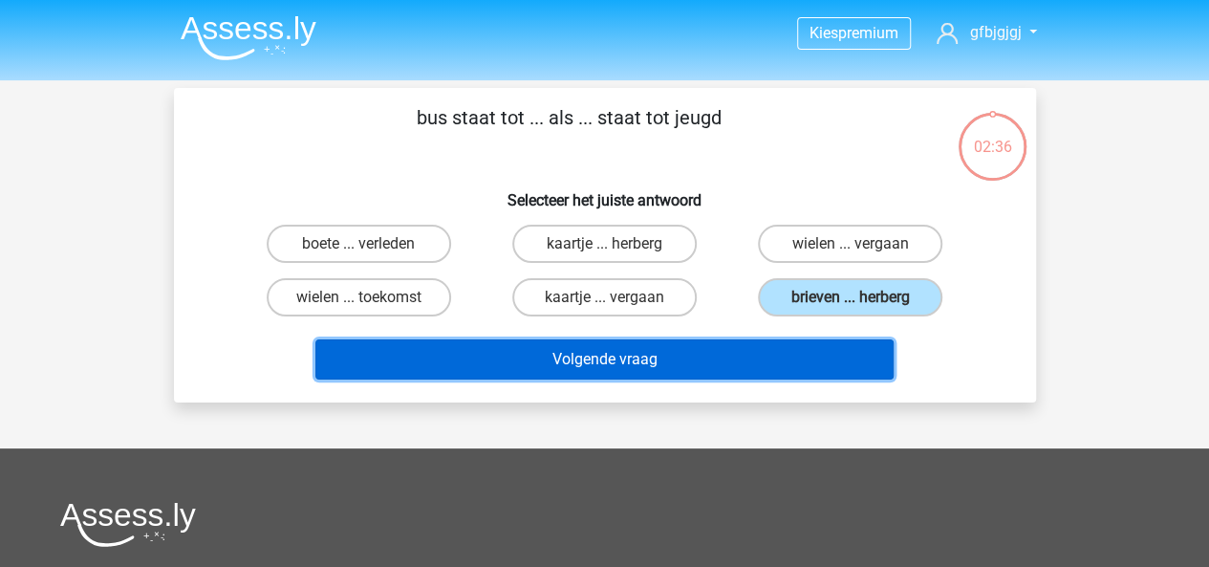
click at [761, 343] on button "Volgende vraag" at bounding box center [604, 359] width 578 height 40
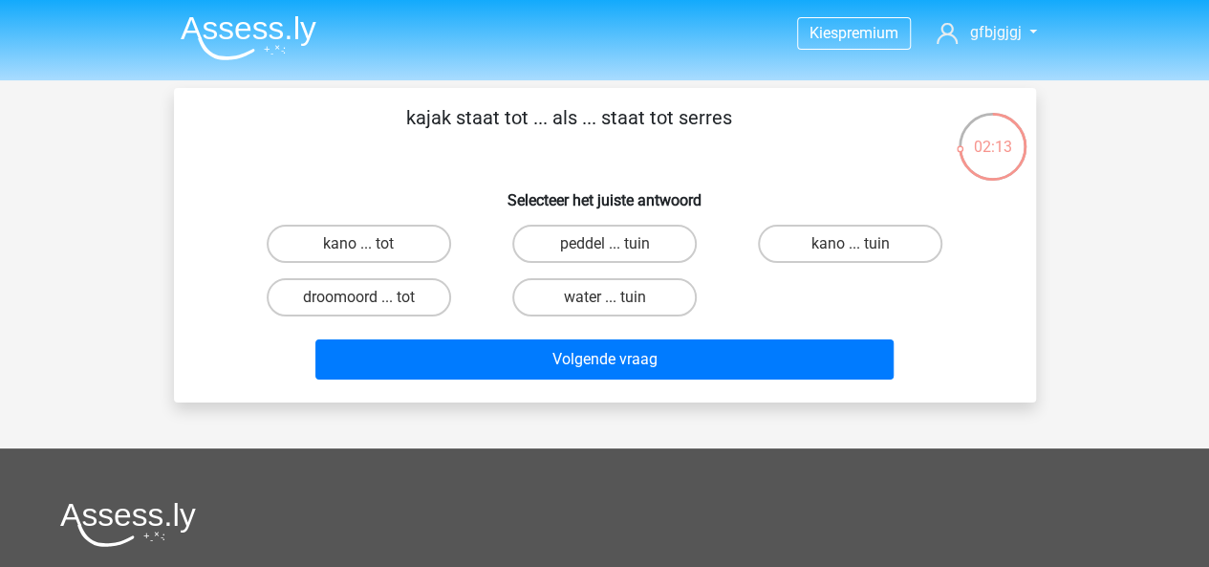
click at [613, 246] on input "peddel ... tuin" at bounding box center [610, 250] width 12 height 12
radio input "true"
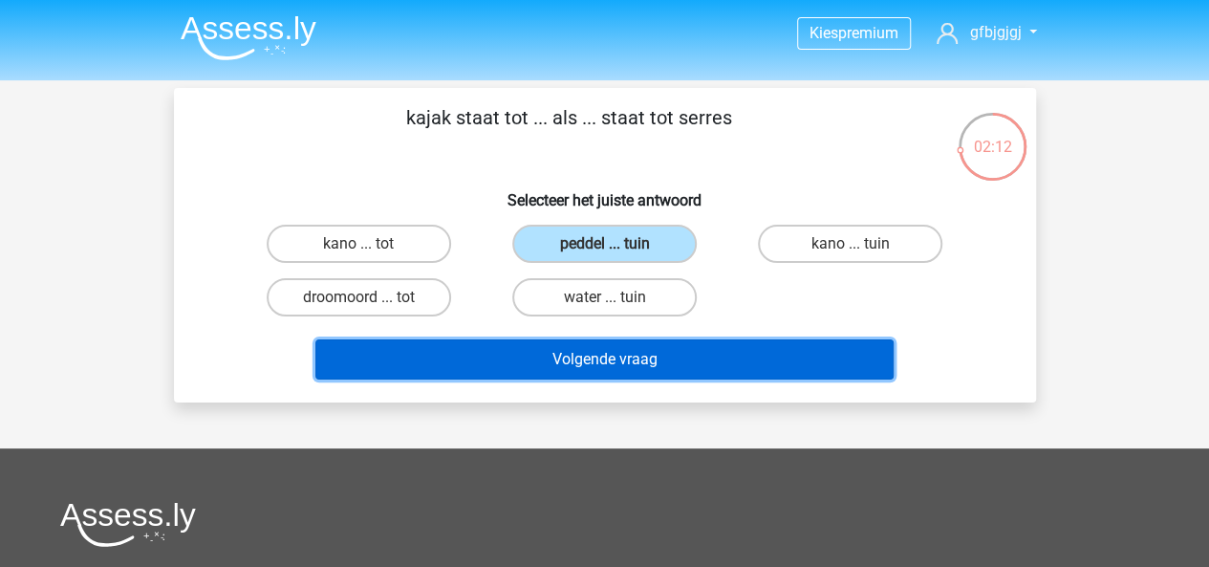
click at [633, 353] on button "Volgende vraag" at bounding box center [604, 359] width 578 height 40
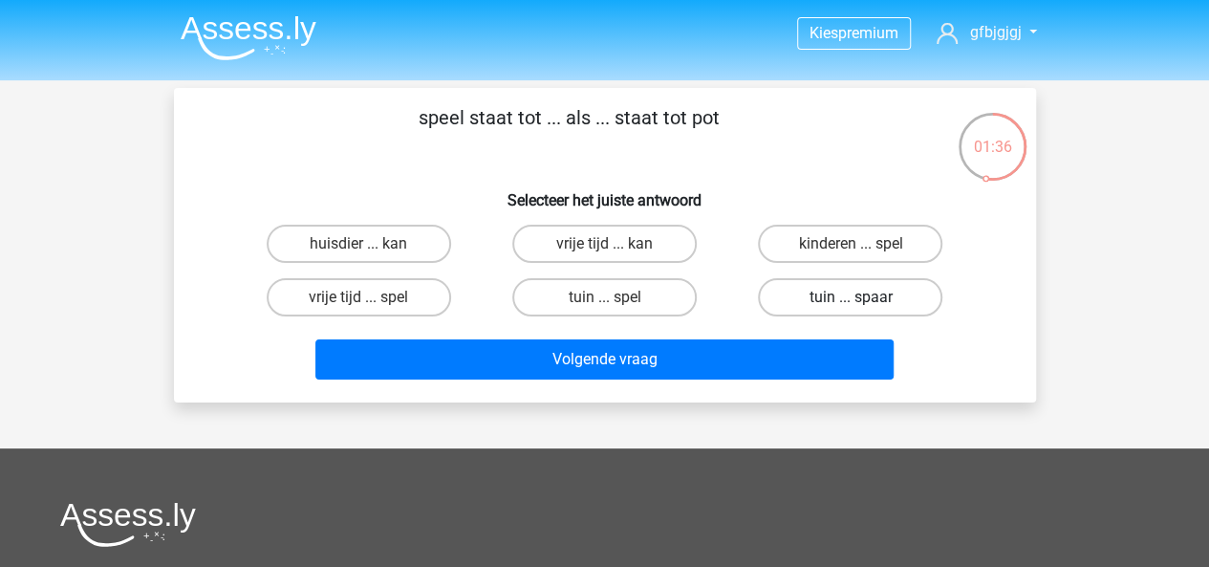
click at [790, 302] on label "tuin ... spaar" at bounding box center [850, 297] width 184 height 38
click at [850, 302] on input "tuin ... spaar" at bounding box center [856, 303] width 12 height 12
radio input "true"
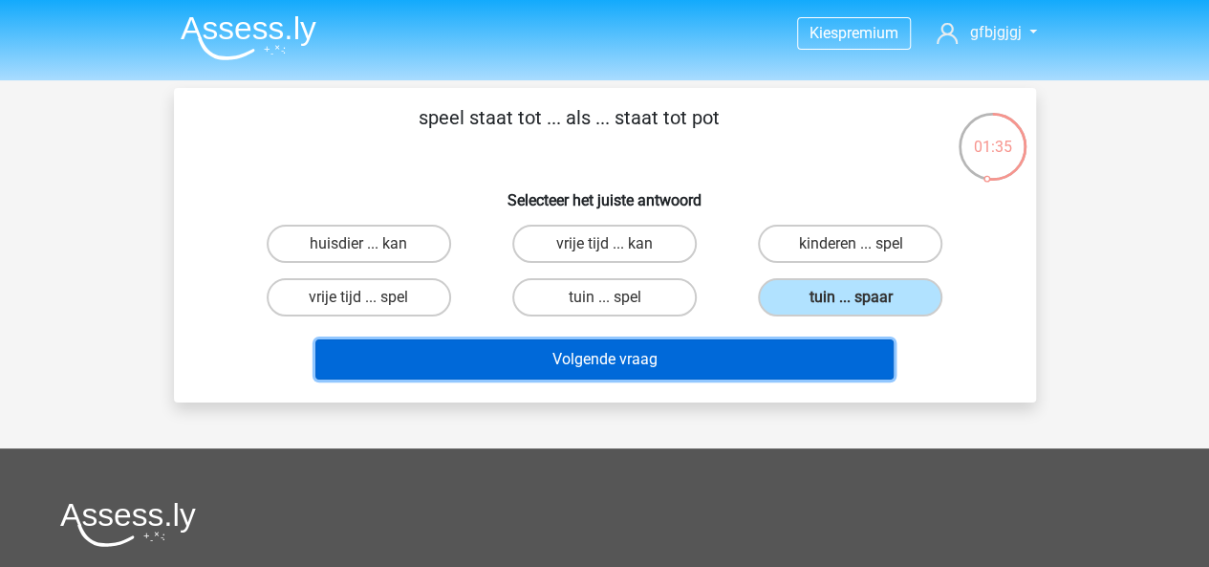
click at [753, 371] on button "Volgende vraag" at bounding box center [604, 359] width 578 height 40
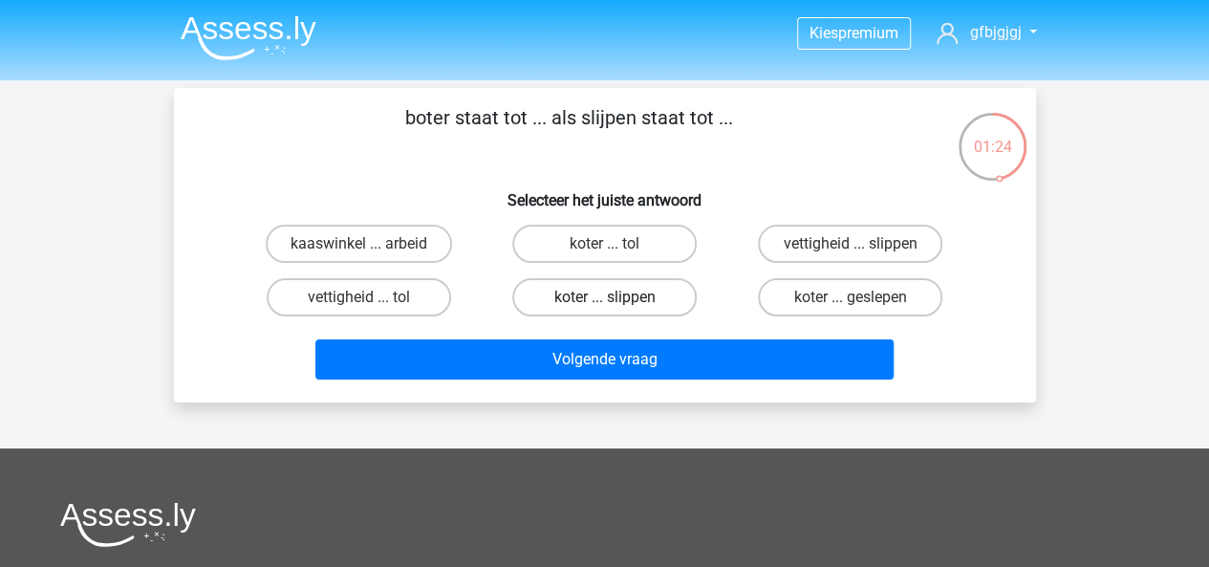
click at [585, 290] on label "koter ... slippen" at bounding box center [604, 297] width 184 height 38
click at [604, 297] on input "koter ... slippen" at bounding box center [610, 303] width 12 height 12
radio input "true"
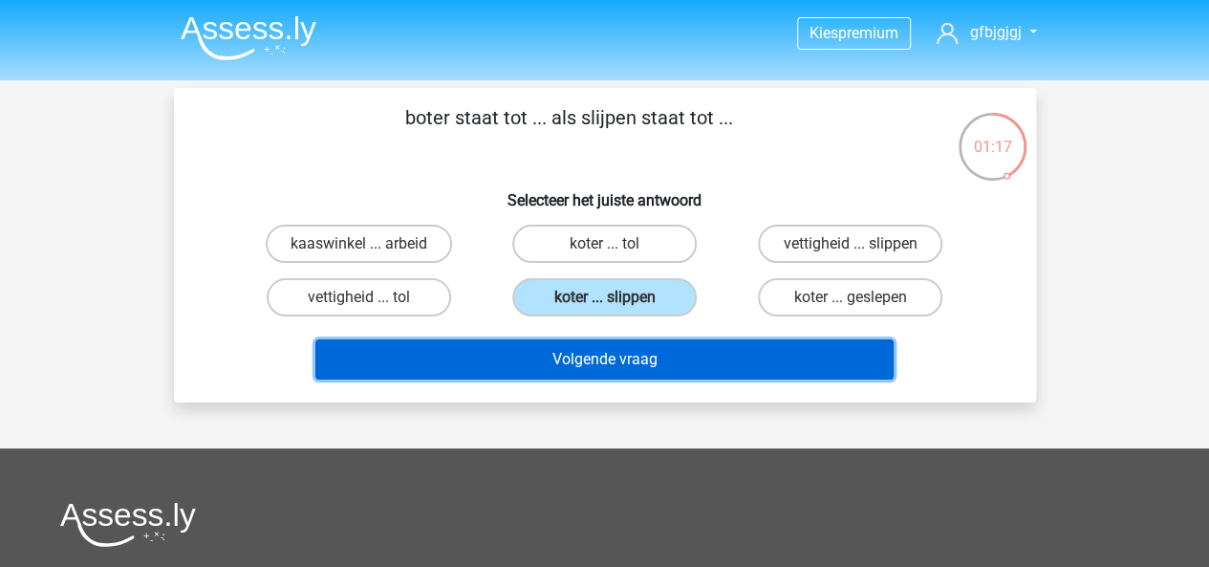
click at [702, 361] on button "Volgende vraag" at bounding box center [604, 359] width 578 height 40
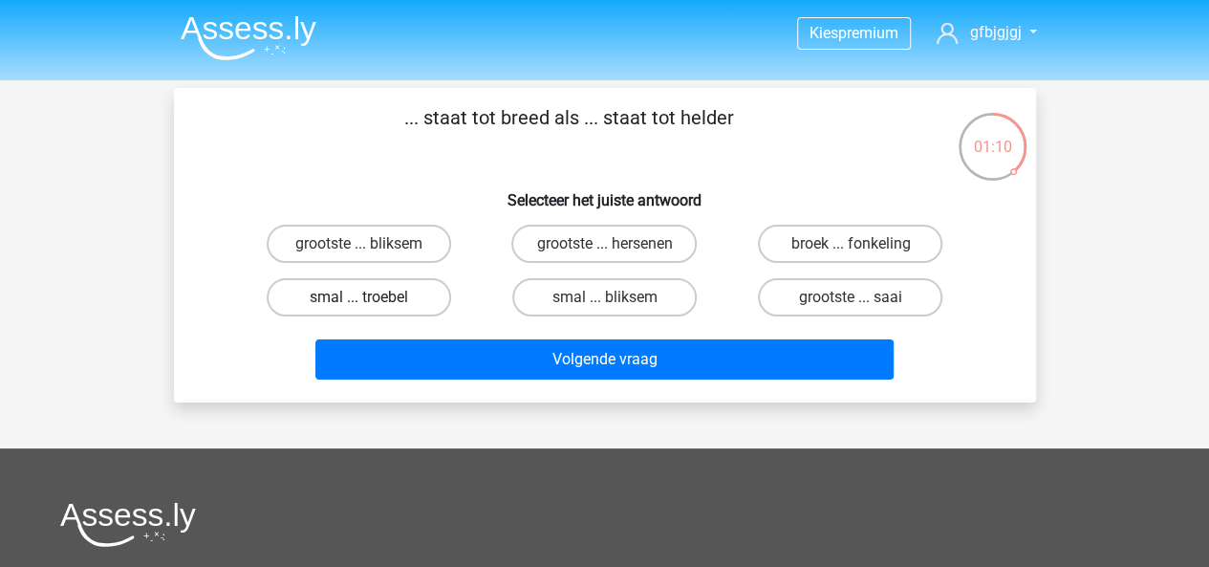
click at [354, 292] on label "smal ... troebel" at bounding box center [359, 297] width 184 height 38
click at [358, 297] on input "smal ... troebel" at bounding box center [364, 303] width 12 height 12
radio input "true"
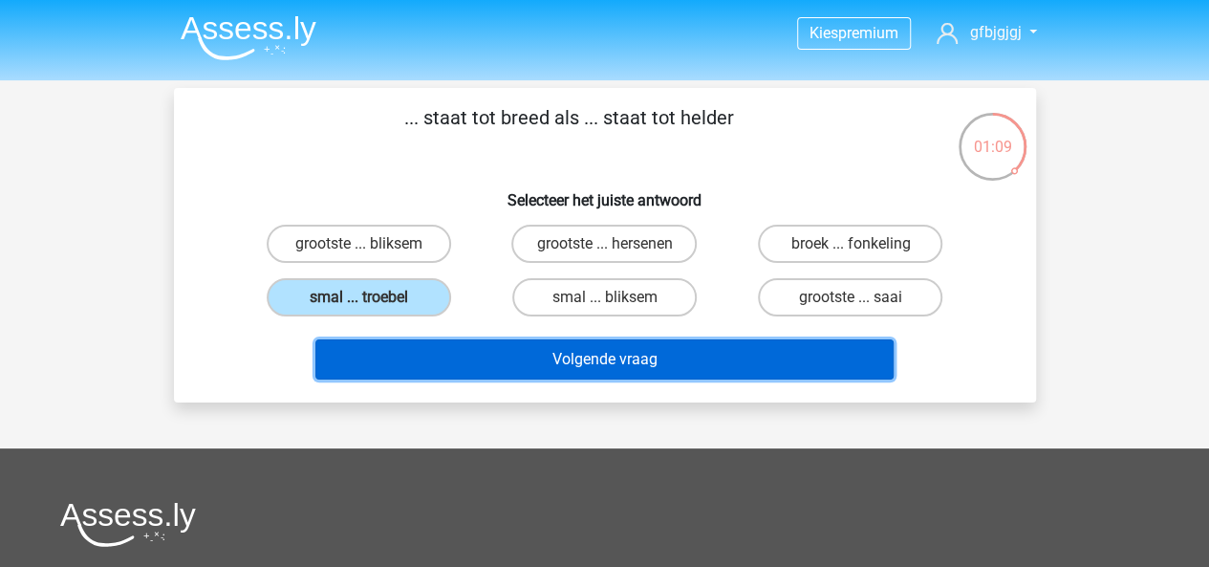
click at [481, 360] on button "Volgende vraag" at bounding box center [604, 359] width 578 height 40
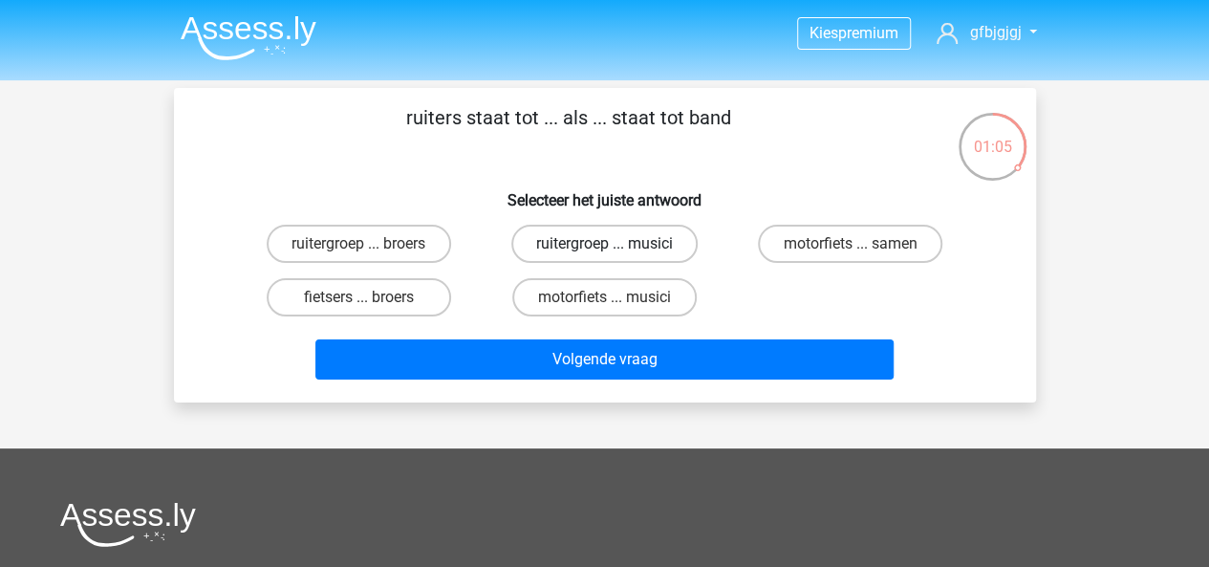
click at [579, 244] on label "ruitergroep ... musici" at bounding box center [604, 244] width 186 height 38
click at [604, 244] on input "ruitergroep ... musici" at bounding box center [610, 250] width 12 height 12
radio input "true"
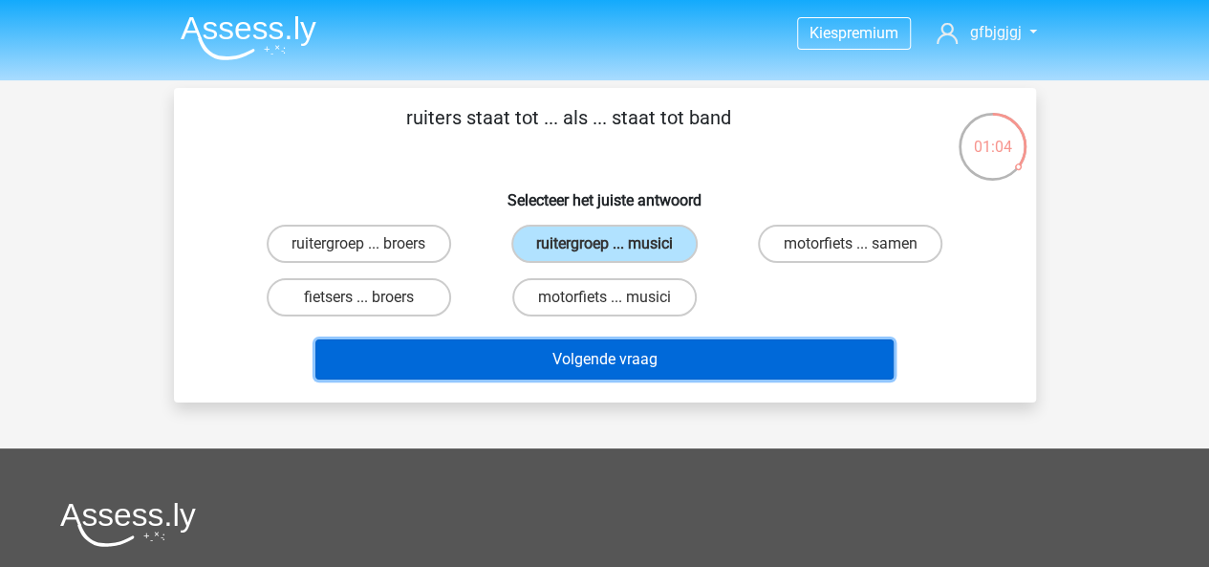
click at [663, 362] on button "Volgende vraag" at bounding box center [604, 359] width 578 height 40
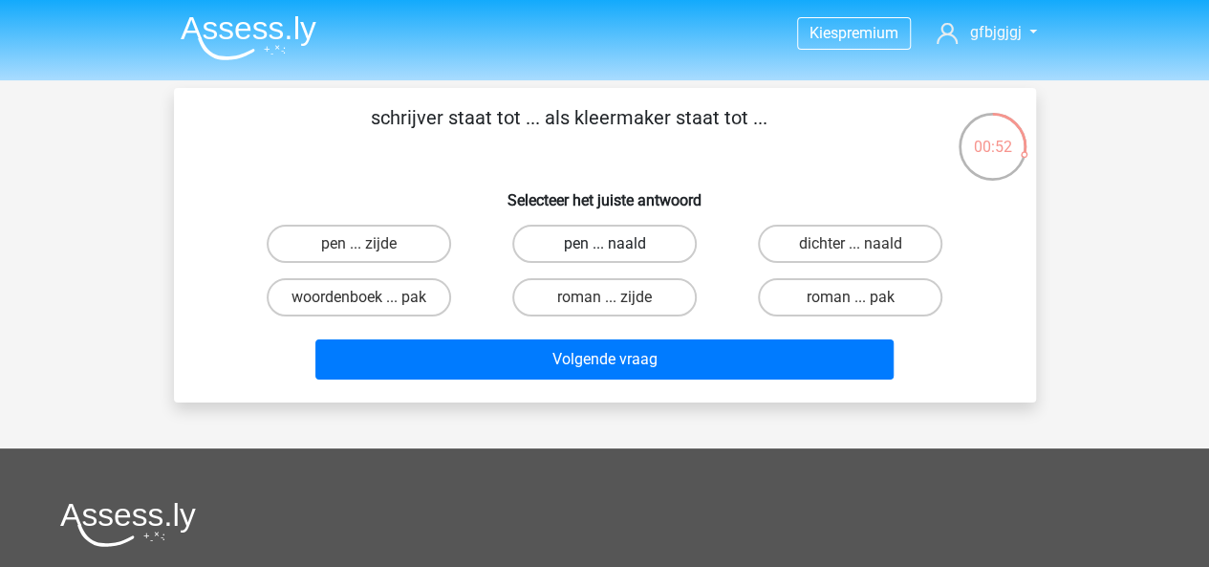
click at [582, 257] on label "pen ... naald" at bounding box center [604, 244] width 184 height 38
click at [604, 256] on input "pen ... naald" at bounding box center [610, 250] width 12 height 12
radio input "true"
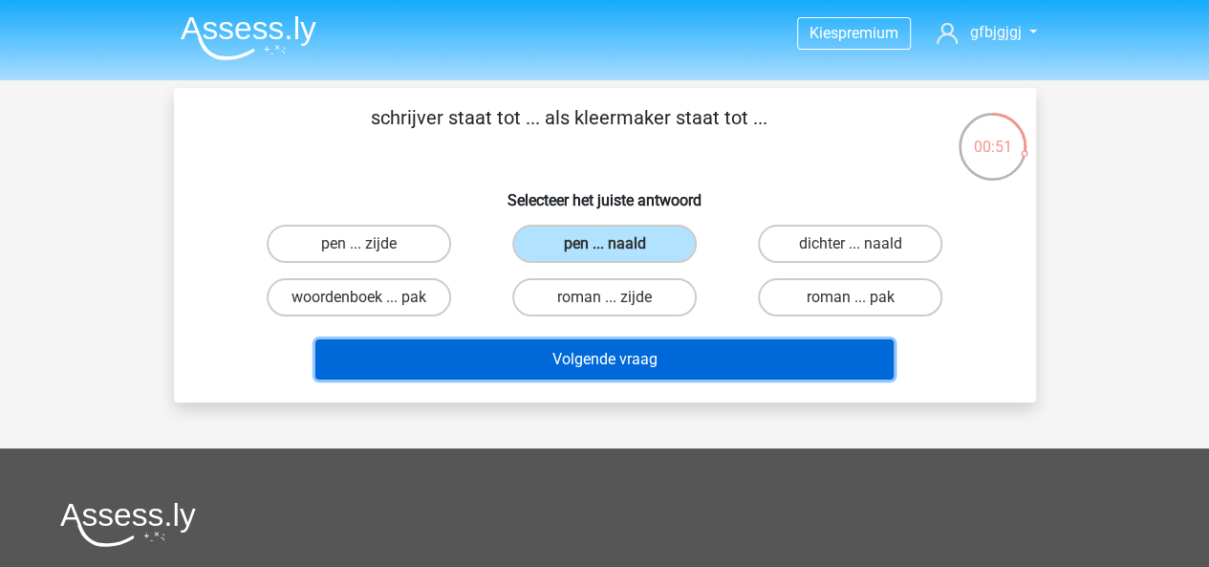
click at [653, 353] on button "Volgende vraag" at bounding box center [604, 359] width 578 height 40
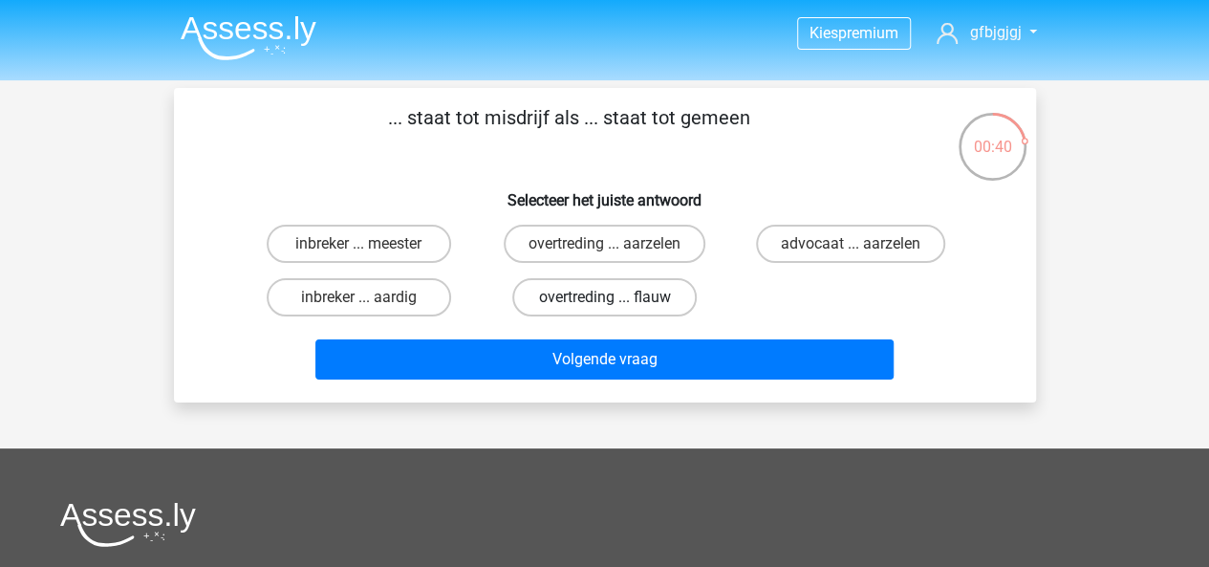
click at [589, 293] on label "overtreding ... flauw" at bounding box center [604, 297] width 184 height 38
click at [604, 297] on input "overtreding ... flauw" at bounding box center [610, 303] width 12 height 12
radio input "true"
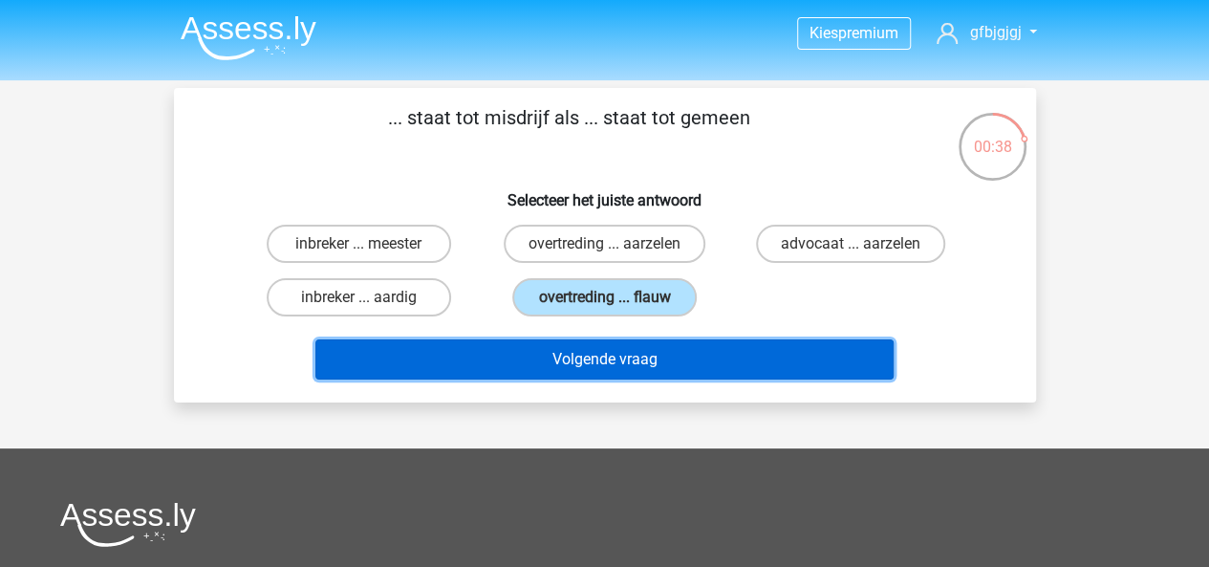
click at [627, 365] on button "Volgende vraag" at bounding box center [604, 359] width 578 height 40
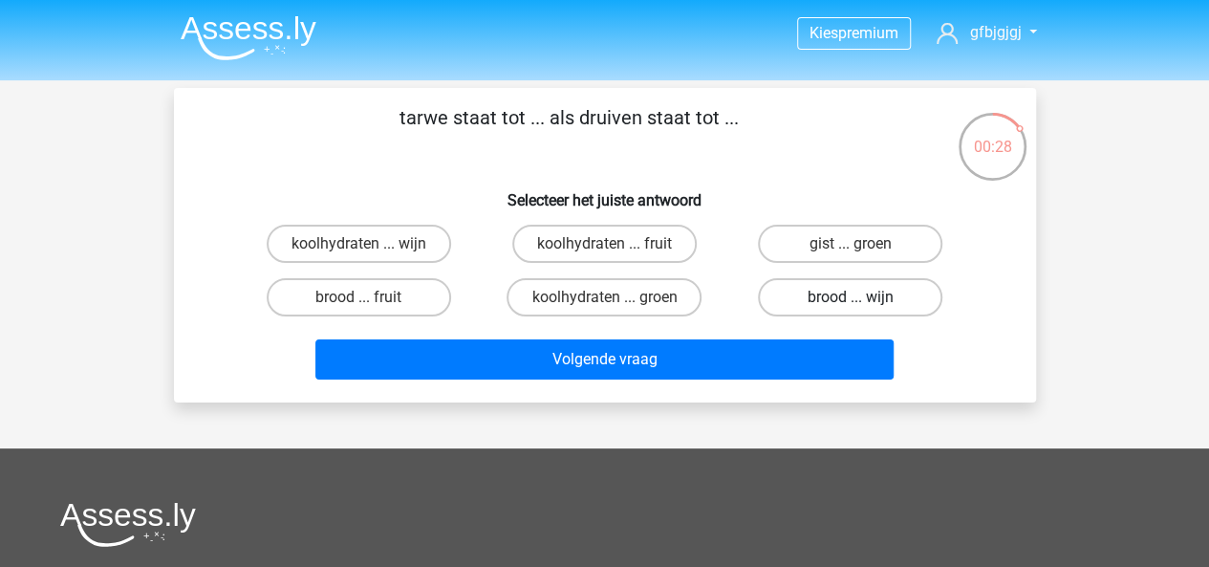
click at [810, 299] on label "brood ... wijn" at bounding box center [850, 297] width 184 height 38
click at [850, 299] on input "brood ... wijn" at bounding box center [856, 303] width 12 height 12
radio input "true"
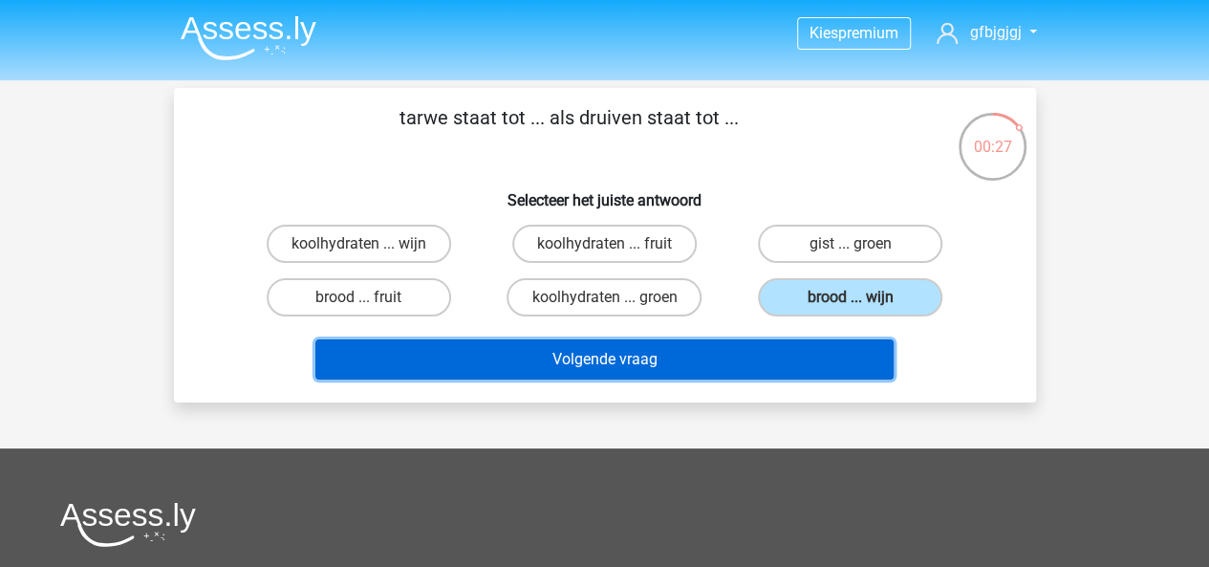
click at [770, 354] on button "Volgende vraag" at bounding box center [604, 359] width 578 height 40
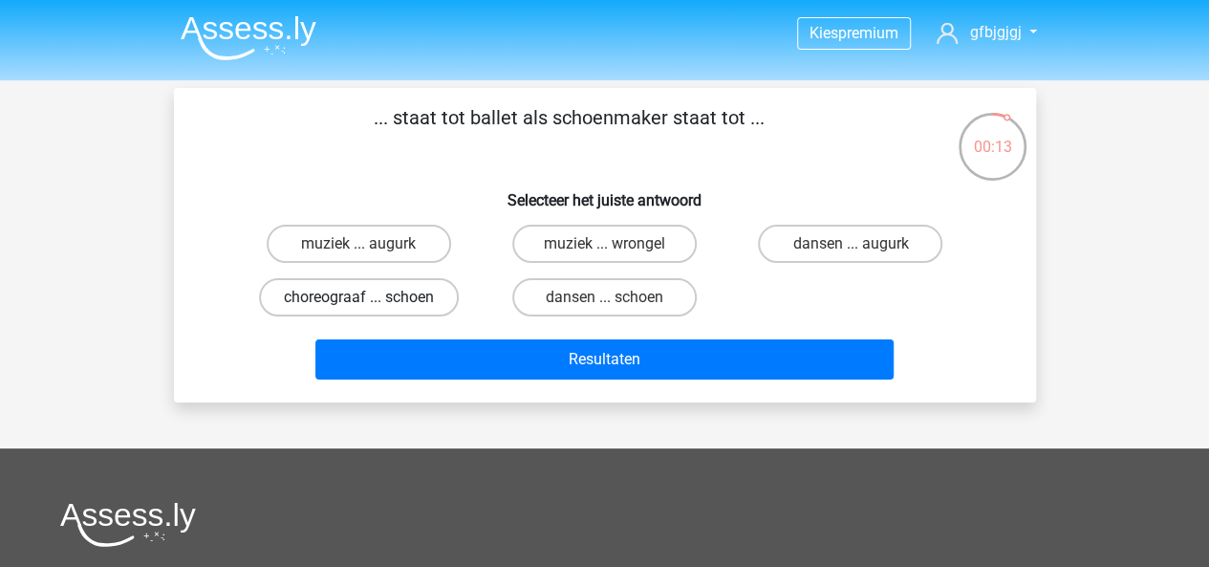
click at [336, 301] on label "choreograaf ... schoen" at bounding box center [359, 297] width 200 height 38
click at [358, 301] on input "choreograaf ... schoen" at bounding box center [364, 303] width 12 height 12
radio input "true"
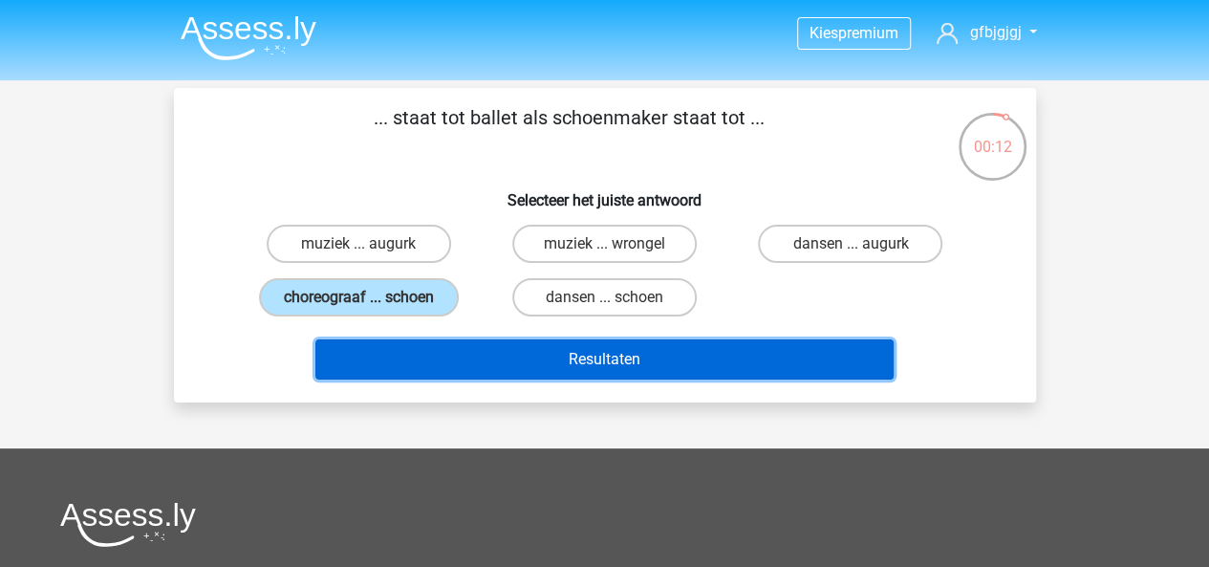
click at [445, 368] on button "Resultaten" at bounding box center [604, 359] width 578 height 40
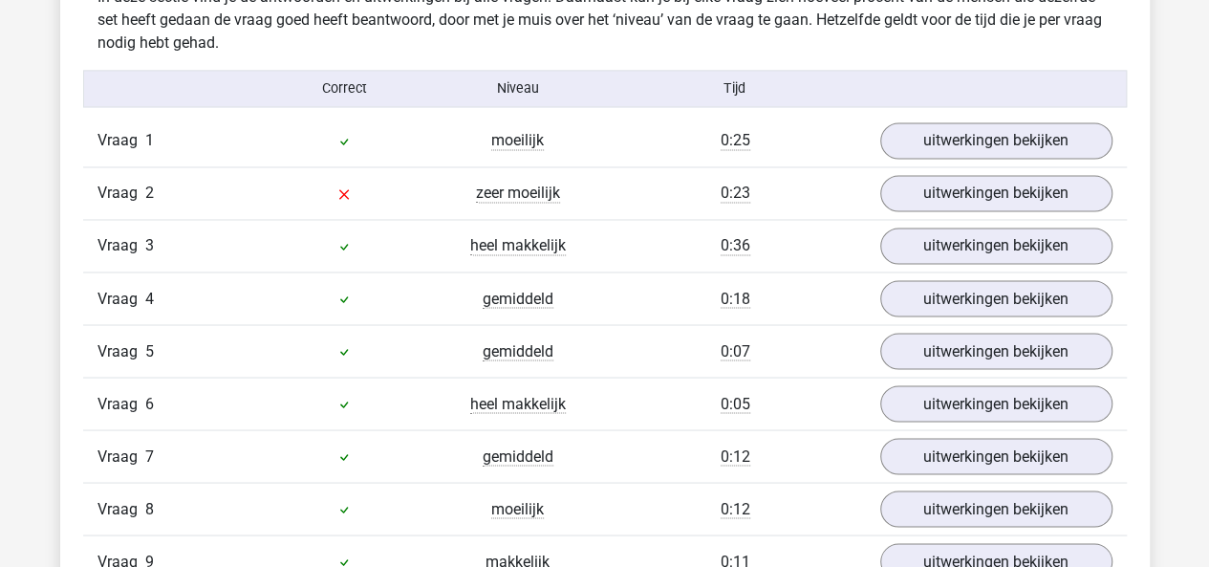
scroll to position [1548, 0]
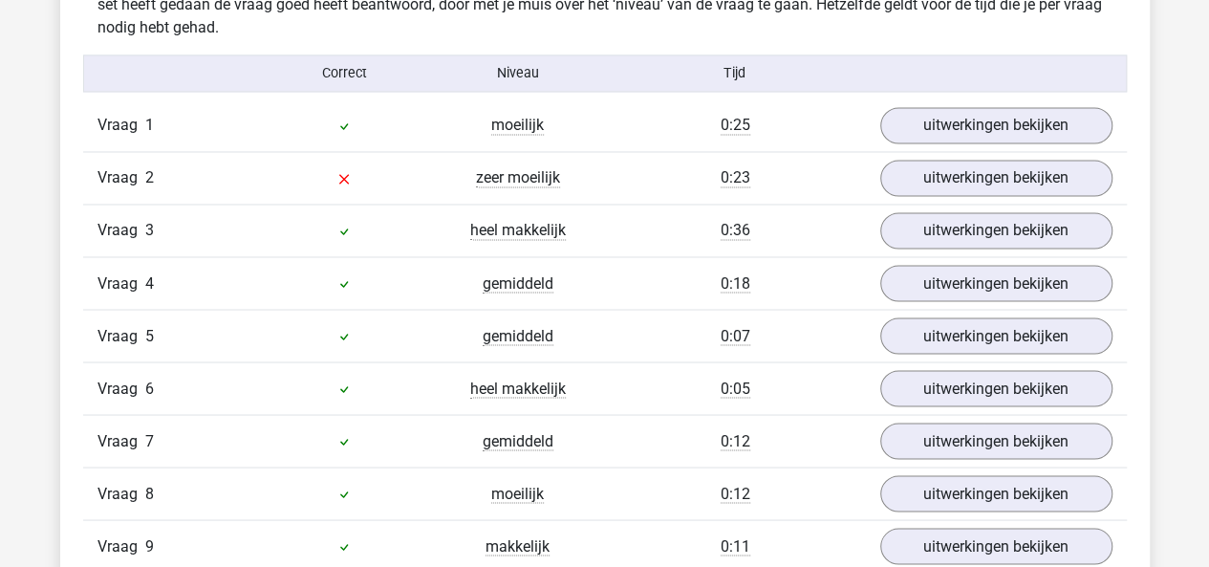
click at [933, 151] on div "Vraag 2 zeer moeilijk 0:23 uitwerkingen bekijken" at bounding box center [604, 177] width 1043 height 53
click at [933, 133] on link "uitwerkingen bekijken" at bounding box center [995, 126] width 267 height 42
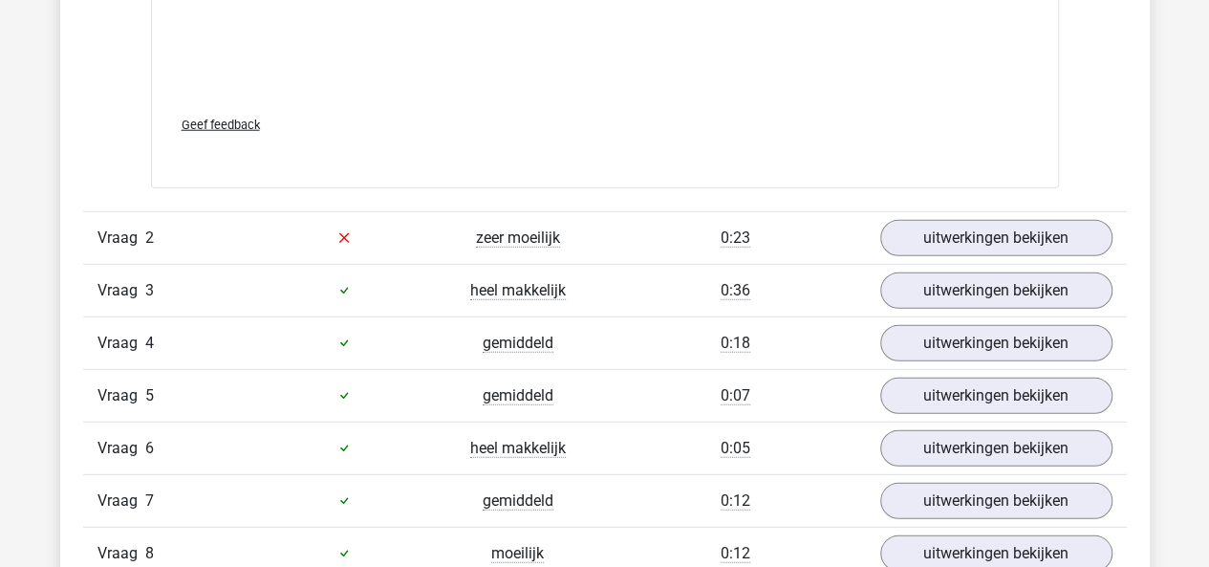
scroll to position [2518, 0]
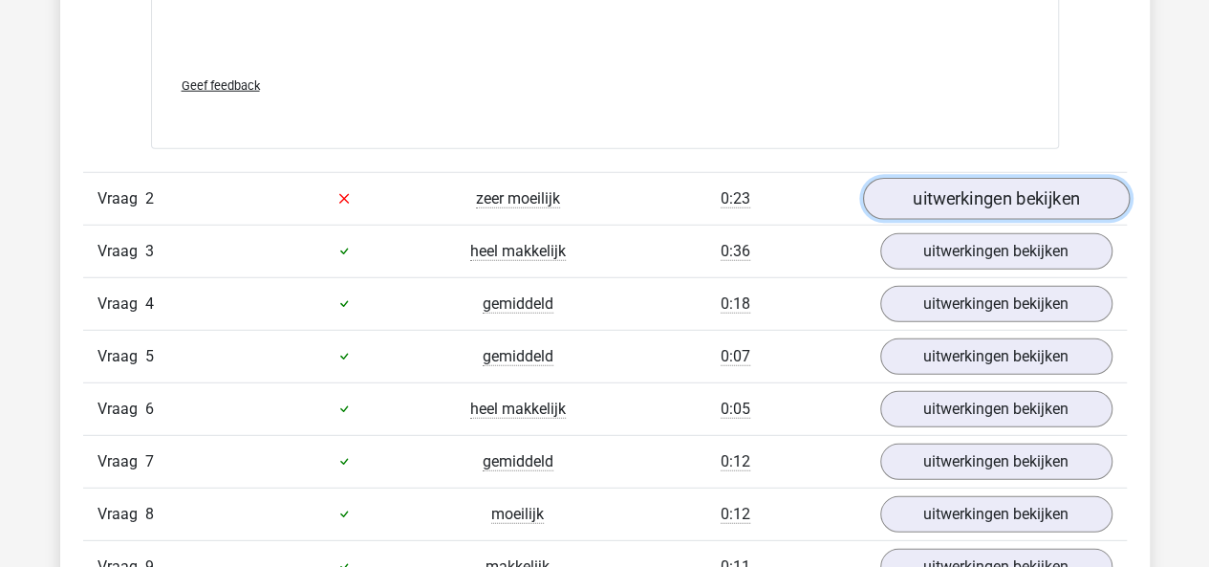
click at [913, 181] on link "uitwerkingen bekijken" at bounding box center [995, 199] width 267 height 42
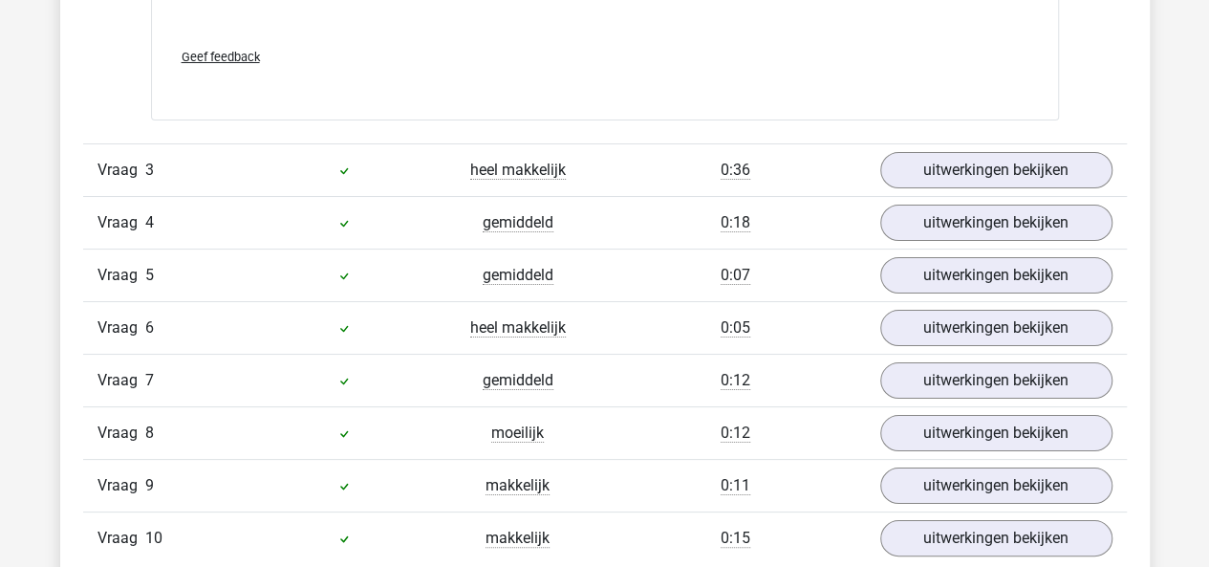
scroll to position [3546, 0]
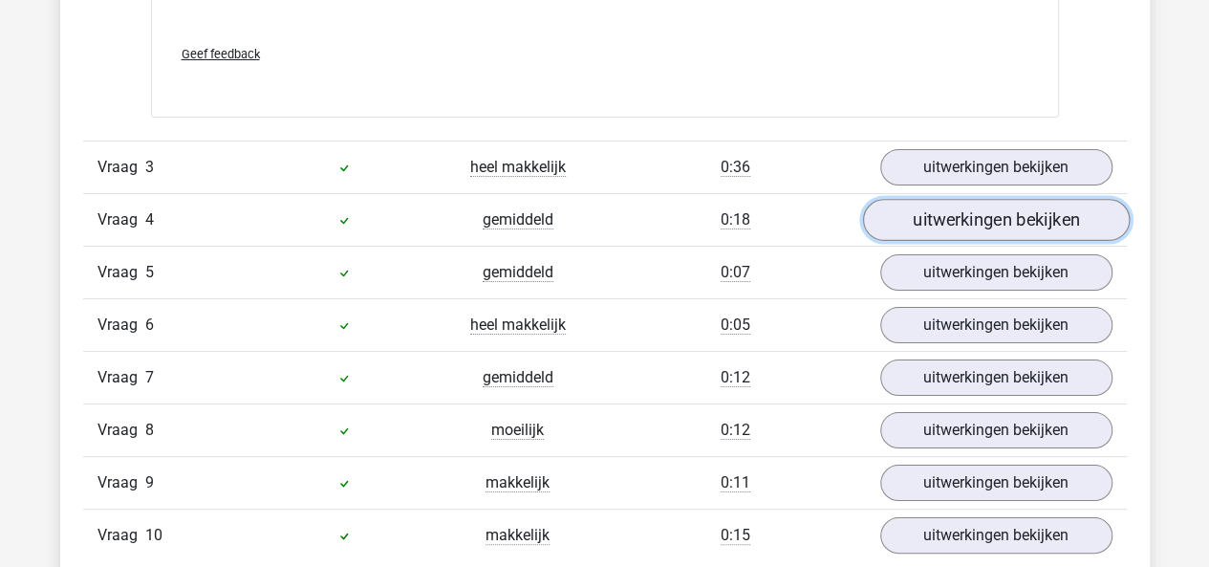
click at [910, 206] on link "uitwerkingen bekijken" at bounding box center [995, 220] width 267 height 42
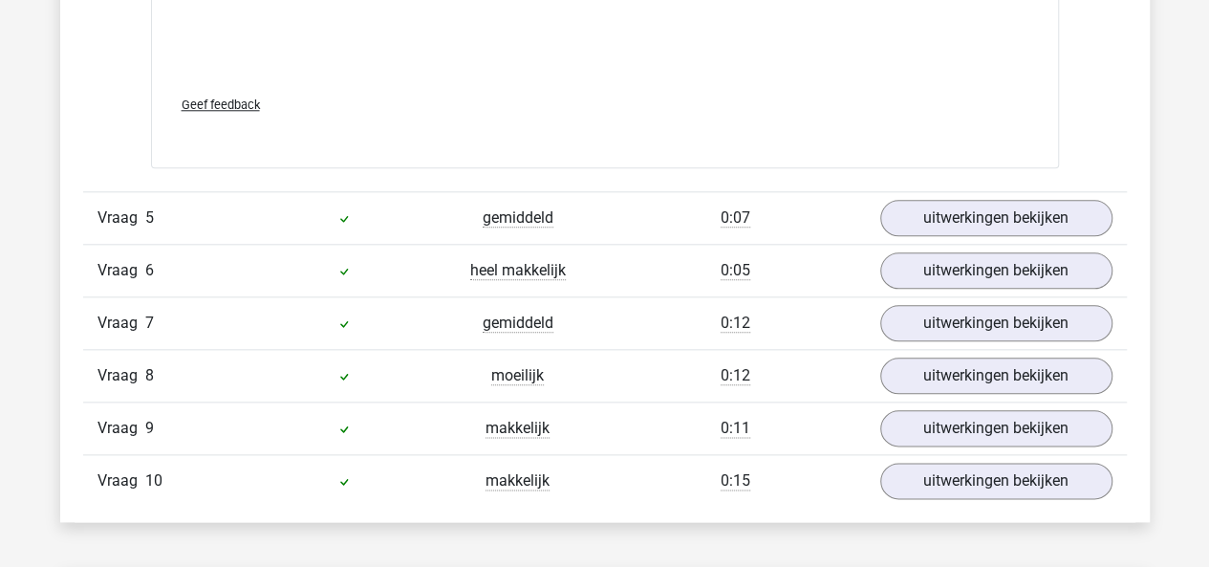
scroll to position [4588, 0]
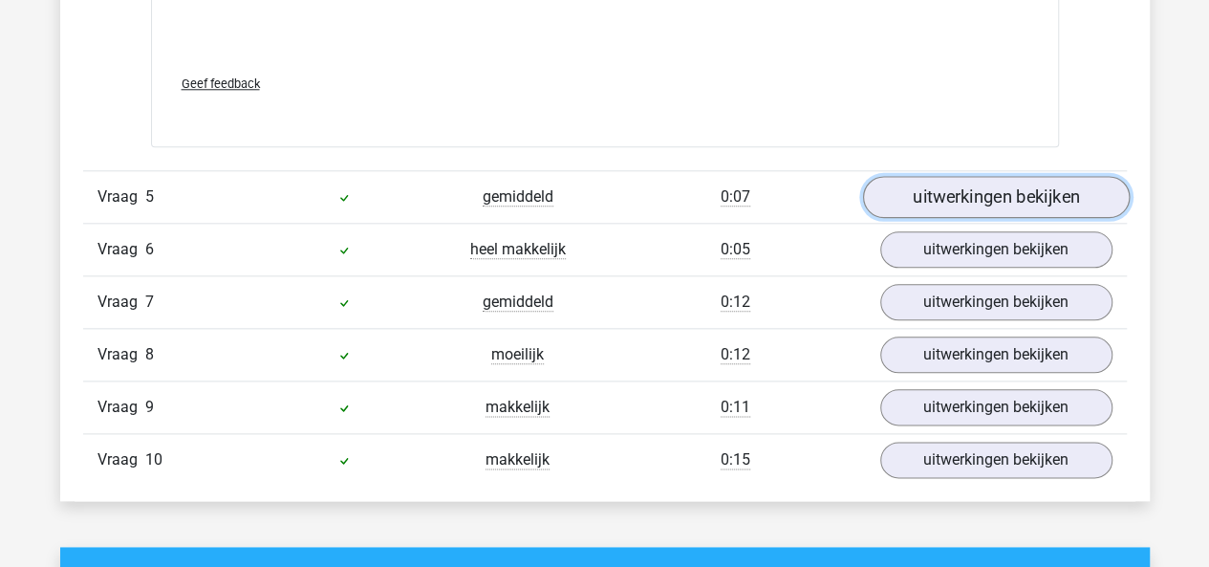
click at [939, 204] on link "uitwerkingen bekijken" at bounding box center [995, 197] width 267 height 42
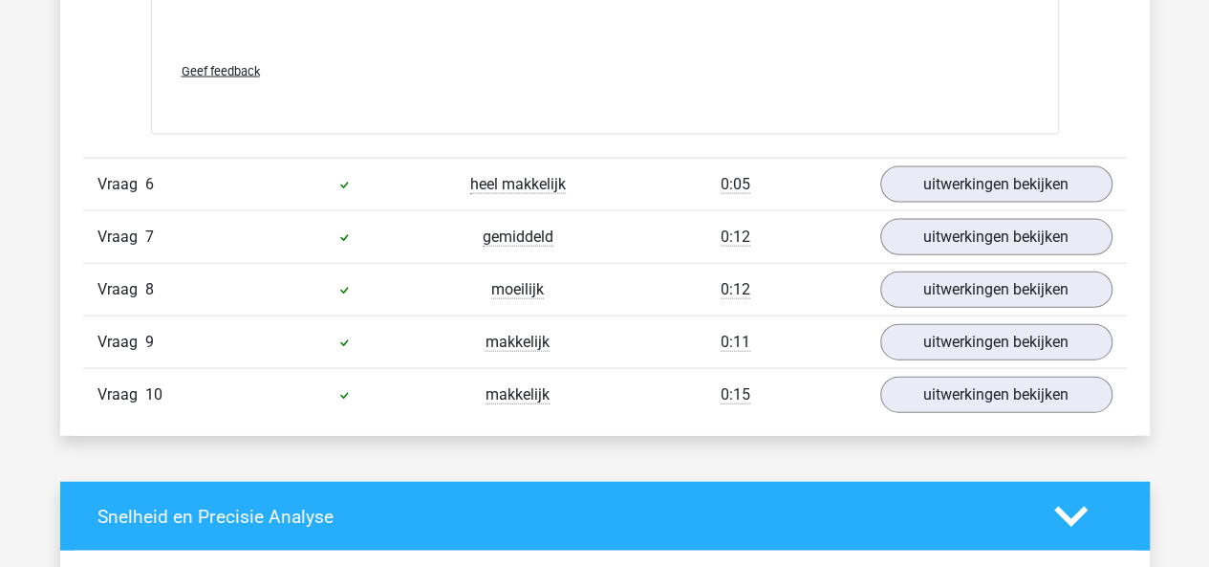
scroll to position [5645, 0]
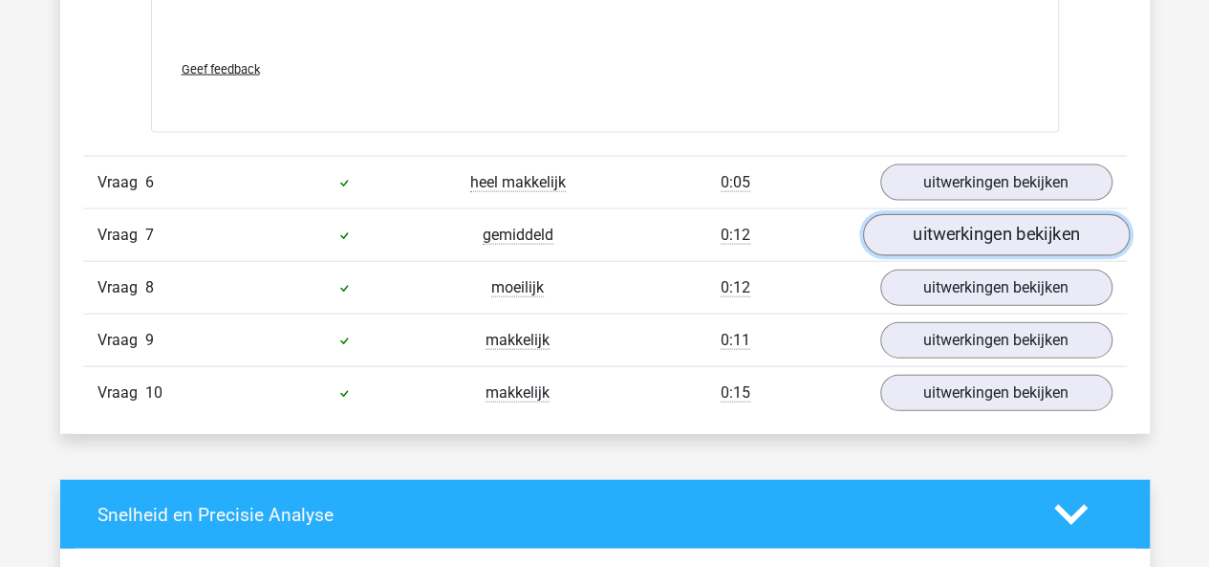
click at [899, 221] on link "uitwerkingen bekijken" at bounding box center [995, 236] width 267 height 42
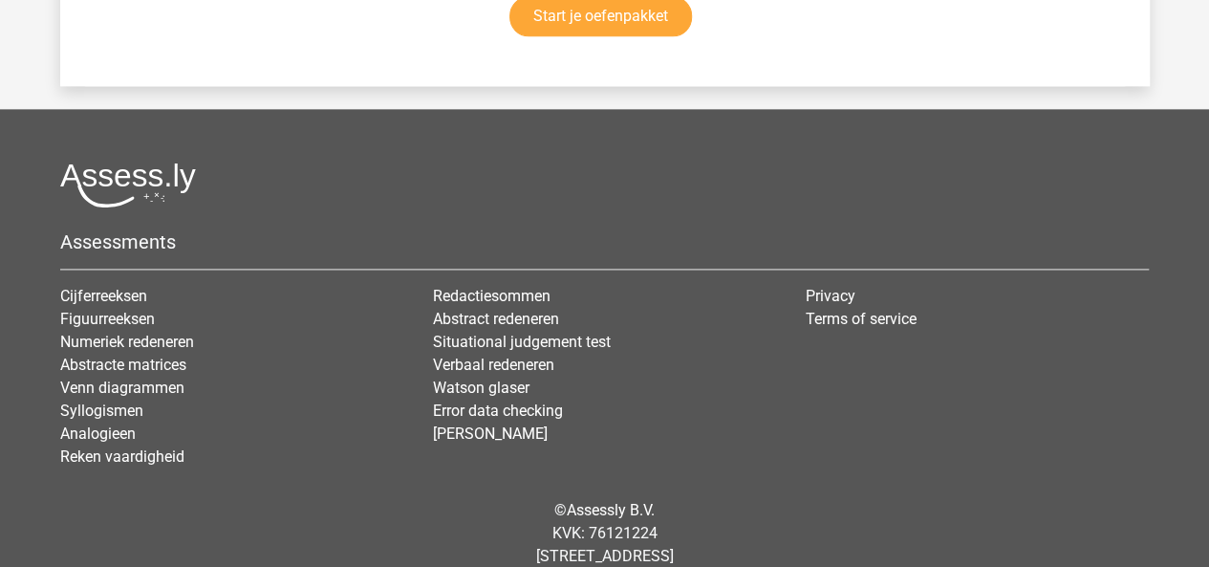
scroll to position [8507, 0]
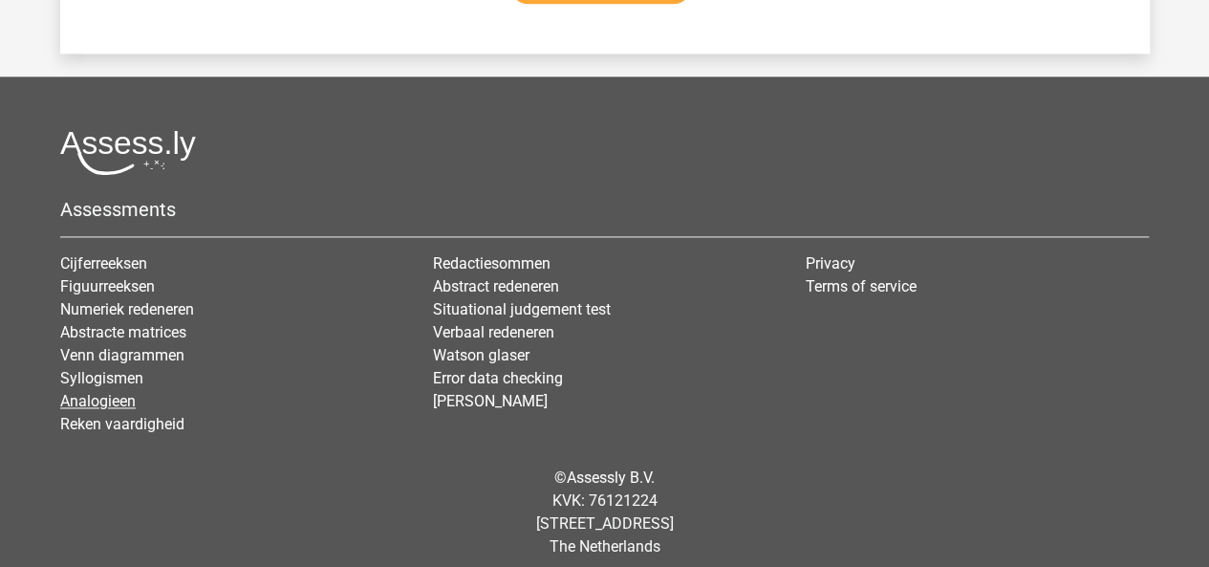
click at [104, 392] on link "Analogieen" at bounding box center [97, 401] width 75 height 18
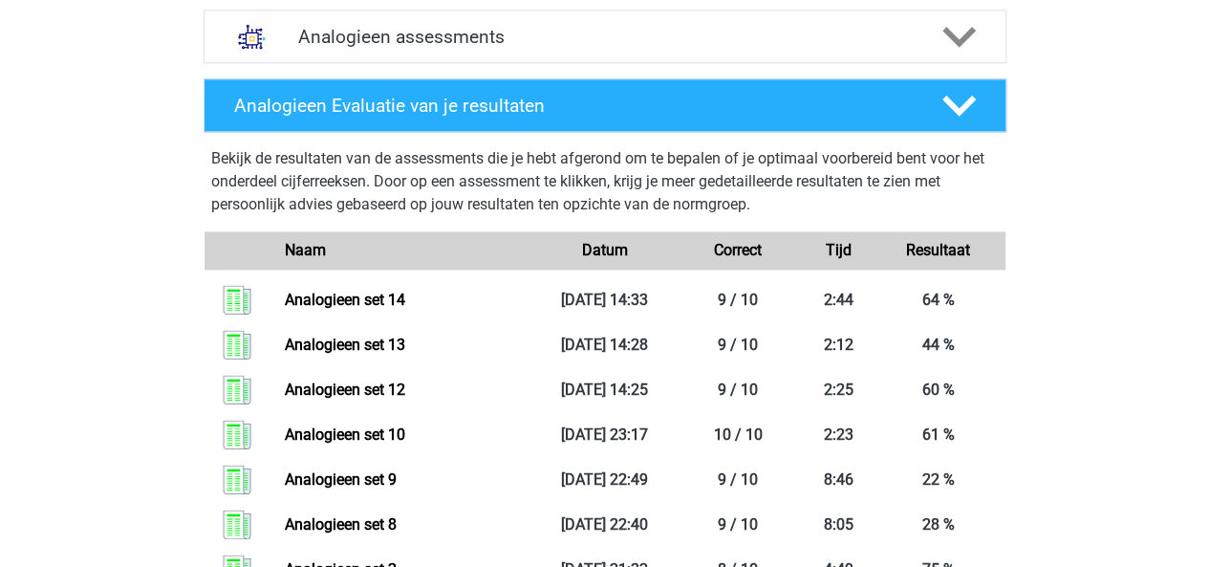
scroll to position [1235, 0]
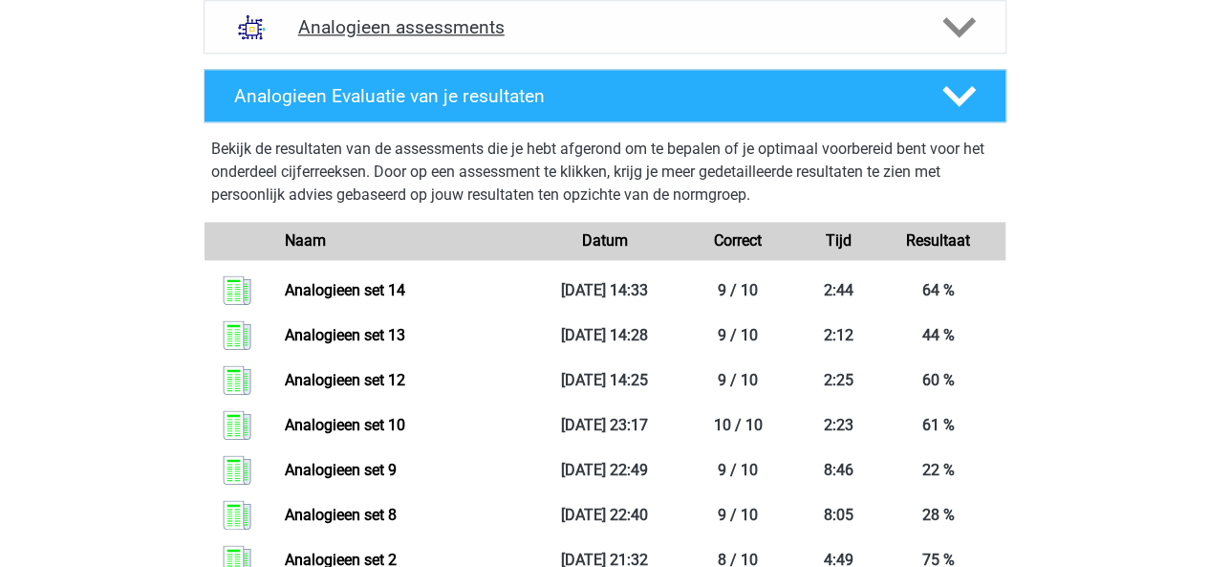
click at [961, 20] on icon at bounding box center [958, 27] width 33 height 33
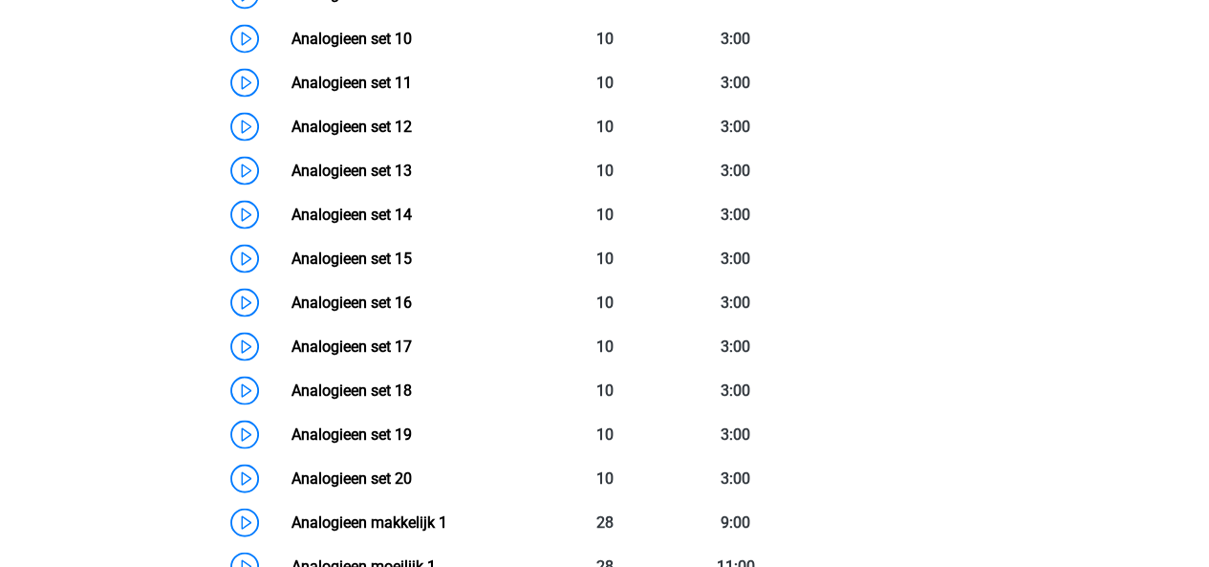
scroll to position [1792, 0]
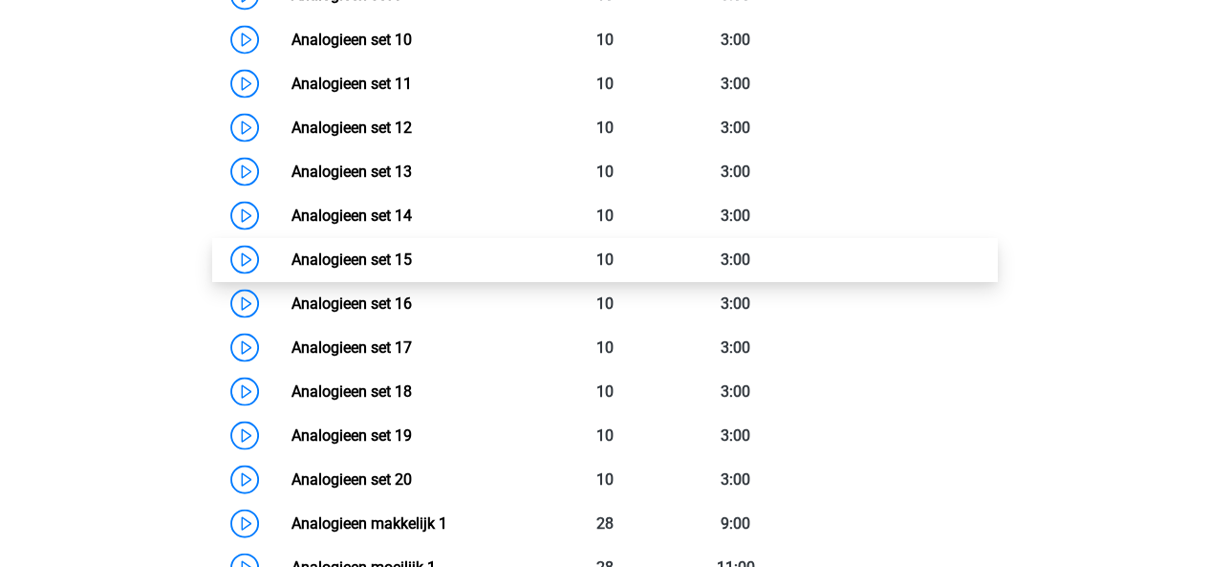
click at [401, 255] on link "Analogieen set 15" at bounding box center [351, 258] width 120 height 18
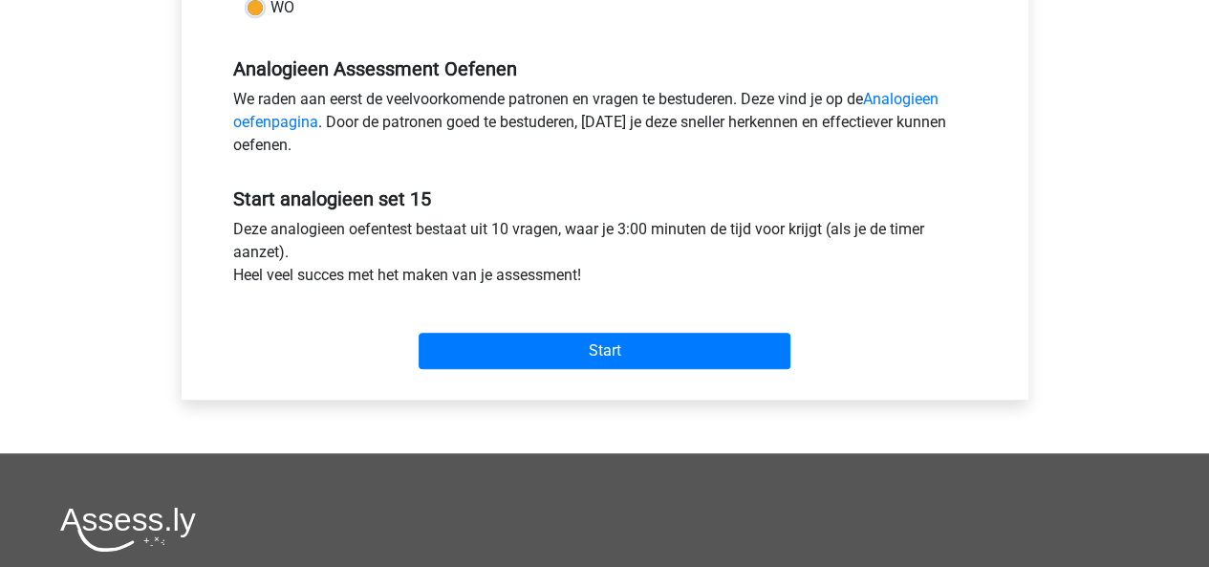
scroll to position [569, 0]
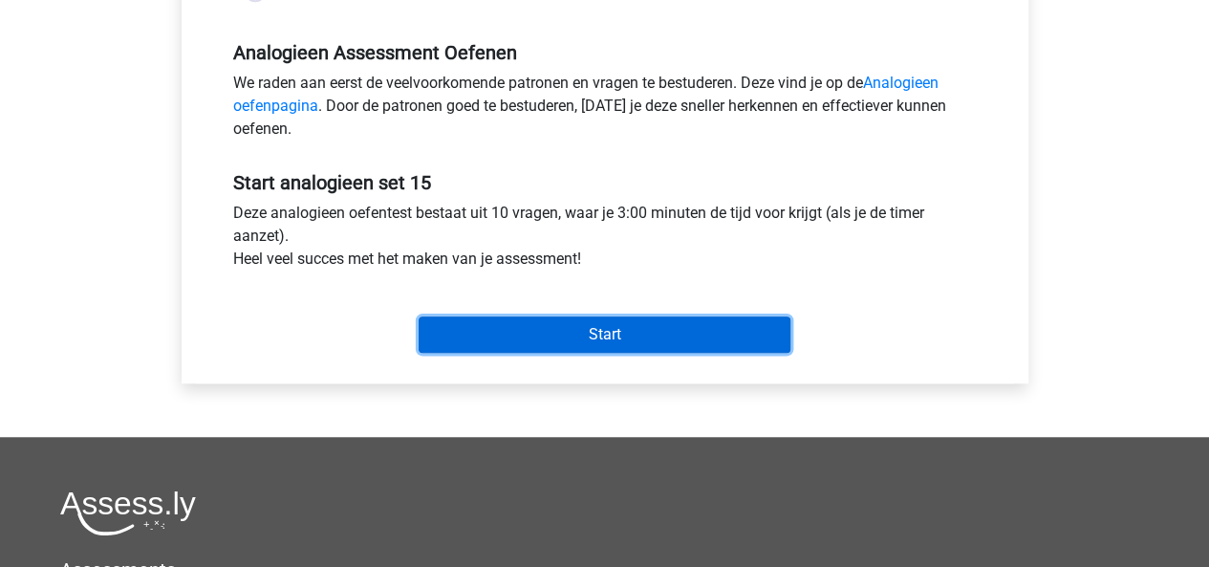
click at [514, 344] on input "Start" at bounding box center [604, 334] width 372 height 36
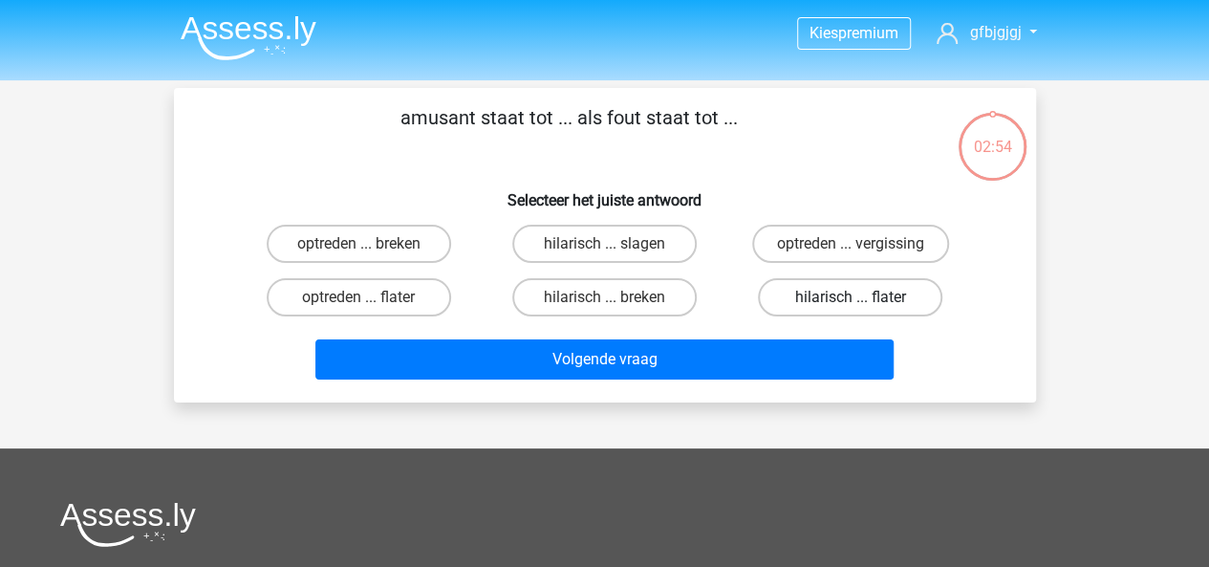
click at [798, 284] on label "hilarisch ... flater" at bounding box center [850, 297] width 184 height 38
click at [850, 297] on input "hilarisch ... flater" at bounding box center [856, 303] width 12 height 12
radio input "true"
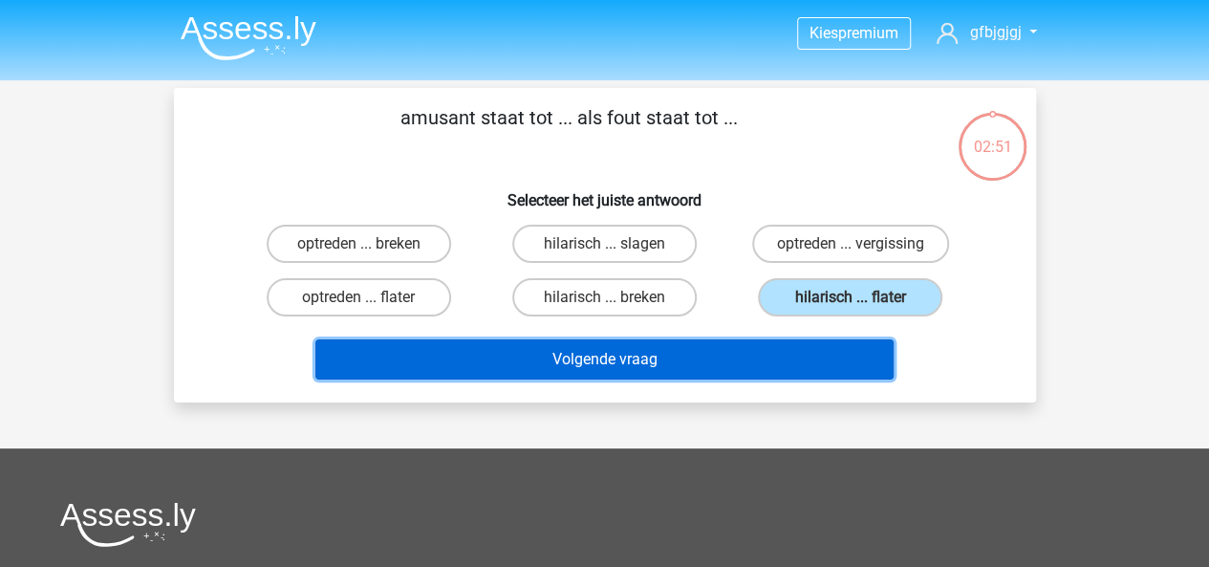
click at [720, 340] on button "Volgende vraag" at bounding box center [604, 359] width 578 height 40
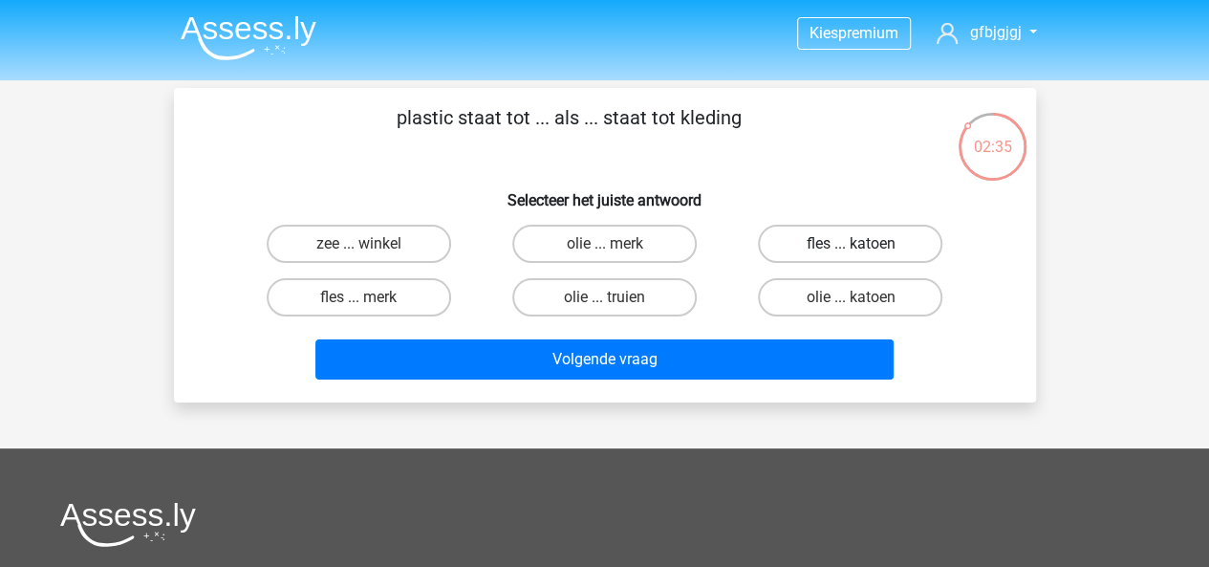
click at [827, 253] on label "fles ... katoen" at bounding box center [850, 244] width 184 height 38
click at [850, 253] on input "fles ... katoen" at bounding box center [856, 250] width 12 height 12
radio input "true"
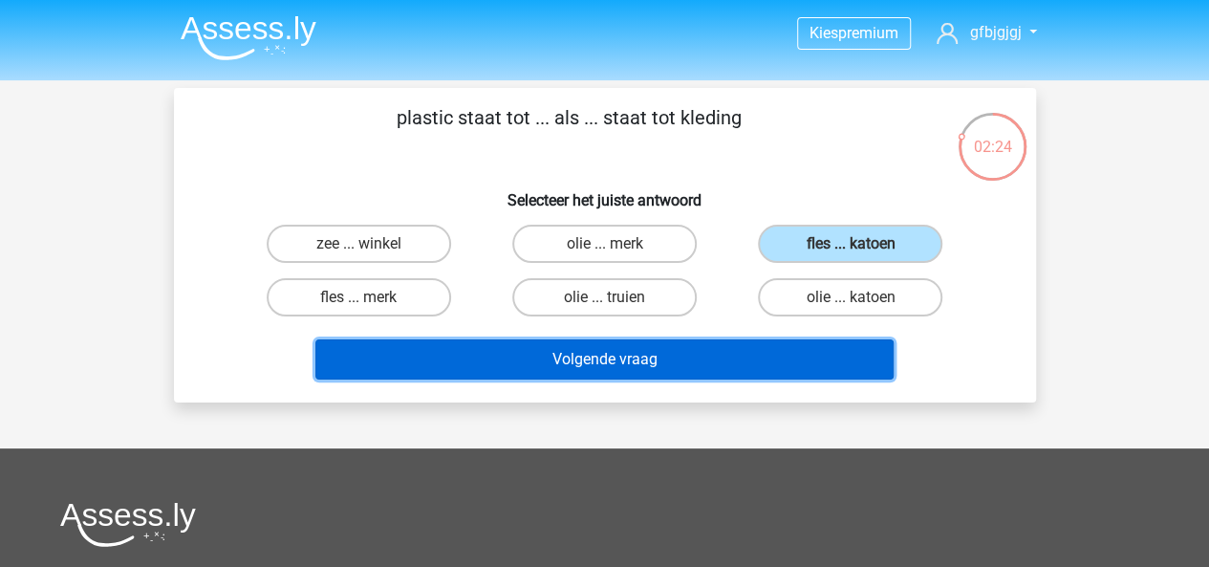
click at [688, 351] on button "Volgende vraag" at bounding box center [604, 359] width 578 height 40
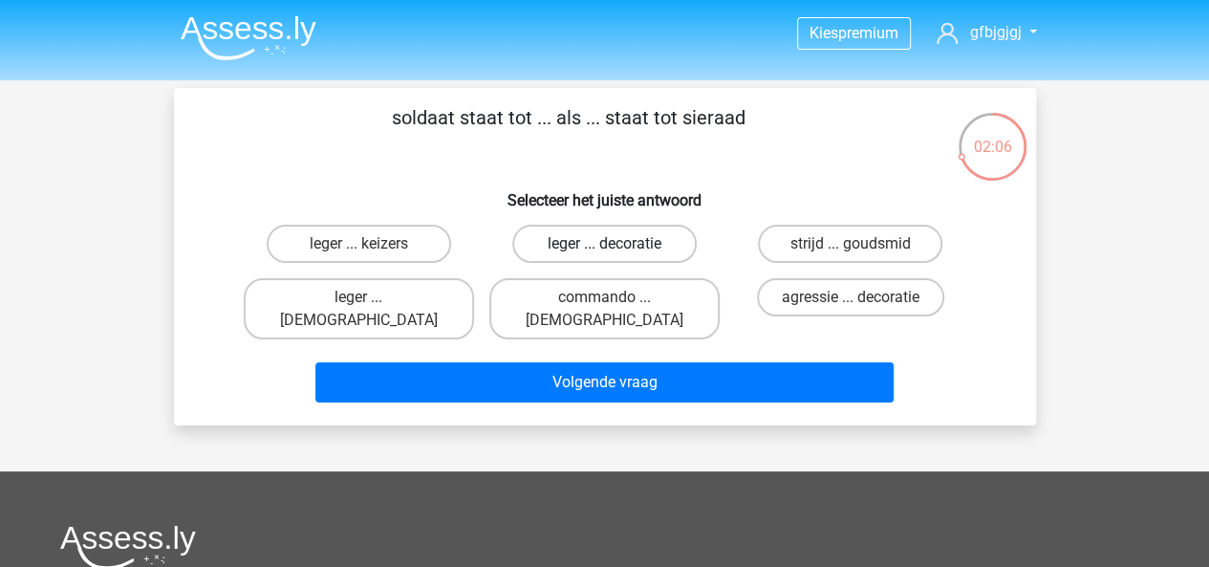
click at [630, 246] on label "leger ... decoratie" at bounding box center [604, 244] width 184 height 38
click at [616, 246] on input "leger ... decoratie" at bounding box center [610, 250] width 12 height 12
radio input "true"
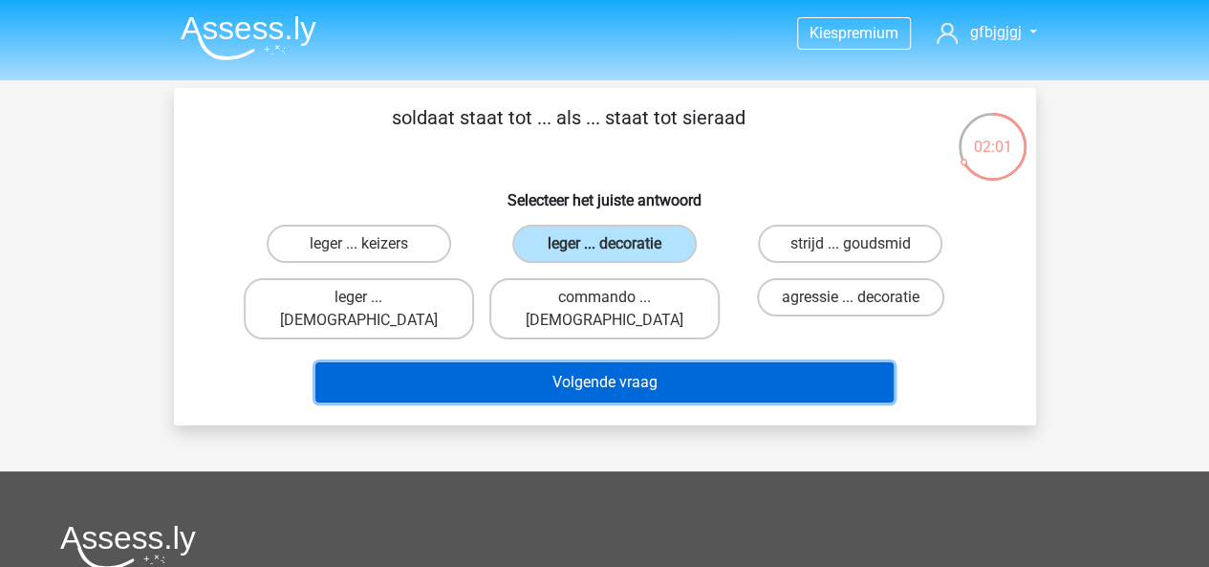
click at [599, 366] on button "Volgende vraag" at bounding box center [604, 382] width 578 height 40
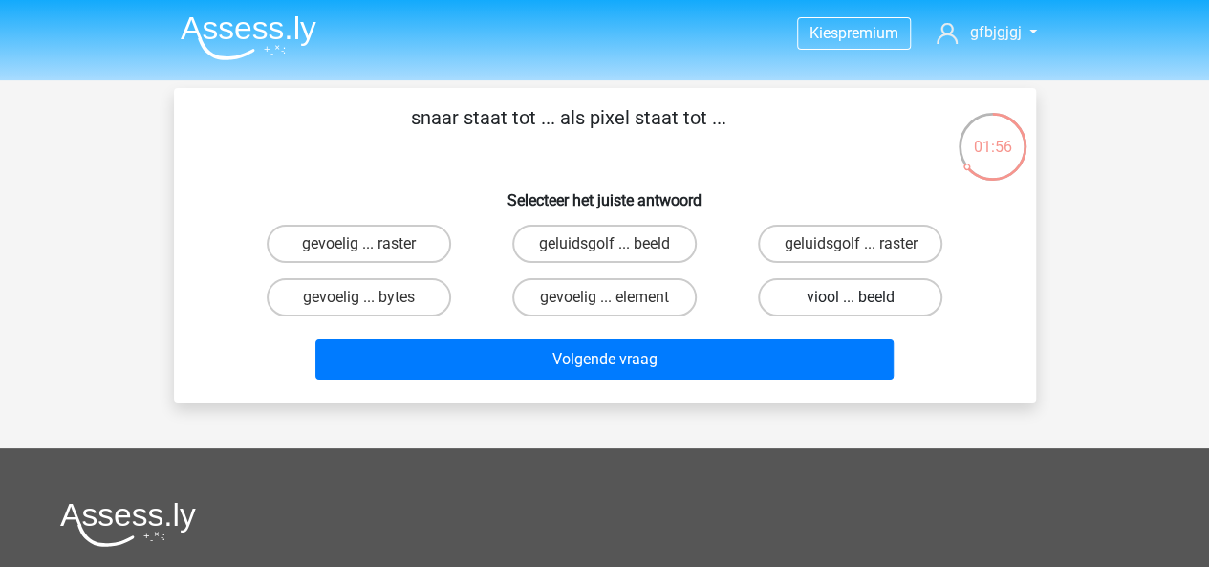
click at [787, 301] on label "viool ... beeld" at bounding box center [850, 297] width 184 height 38
click at [850, 301] on input "viool ... beeld" at bounding box center [856, 303] width 12 height 12
radio input "true"
click at [738, 382] on div "Volgende vraag" at bounding box center [605, 363] width 738 height 48
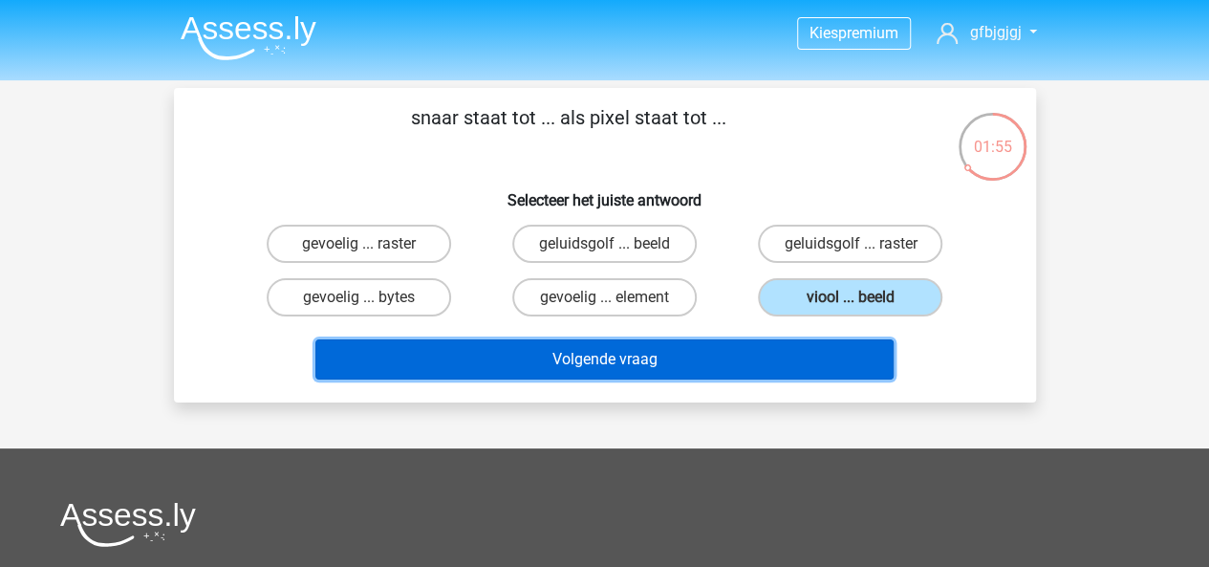
click at [728, 368] on button "Volgende vraag" at bounding box center [604, 359] width 578 height 40
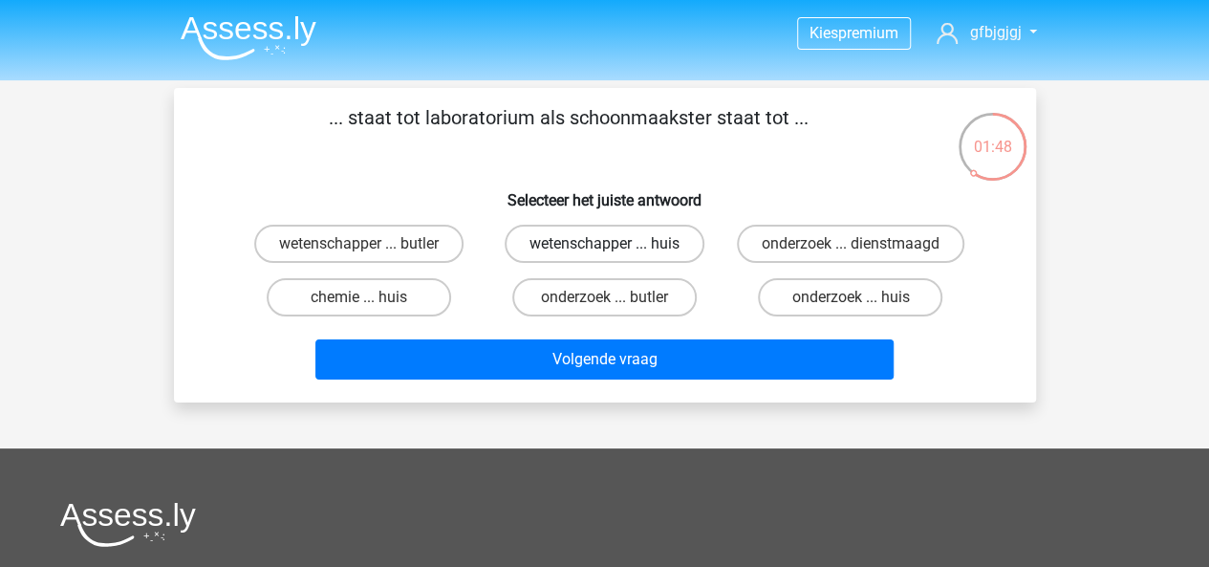
click at [623, 237] on label "wetenschapper ... huis" at bounding box center [604, 244] width 200 height 38
click at [616, 244] on input "wetenschapper ... huis" at bounding box center [610, 250] width 12 height 12
radio input "true"
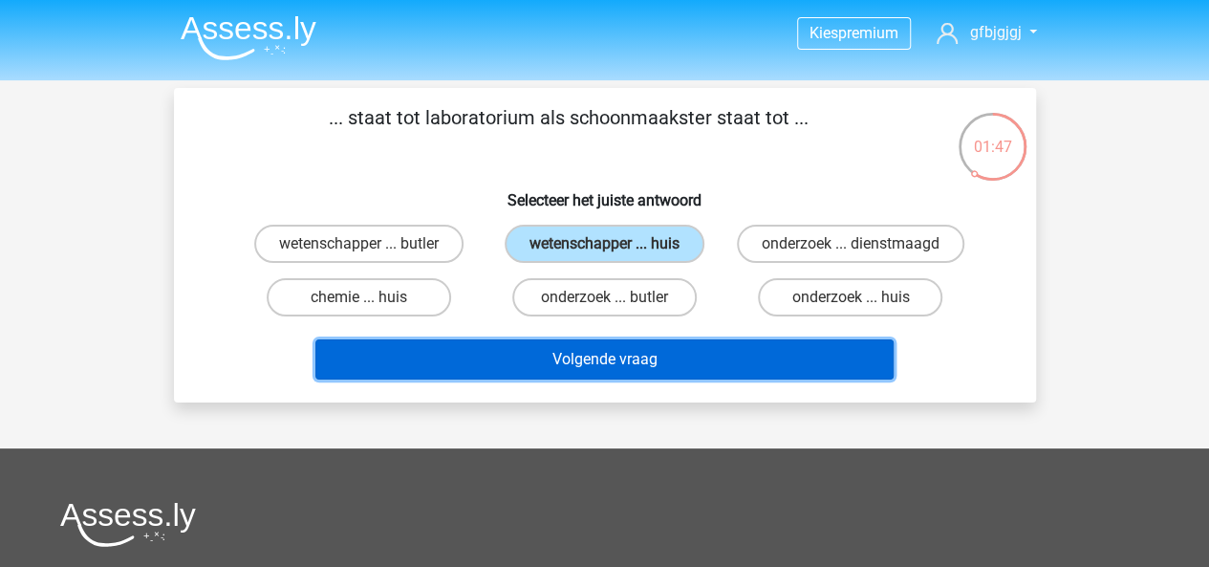
click at [697, 349] on button "Volgende vraag" at bounding box center [604, 359] width 578 height 40
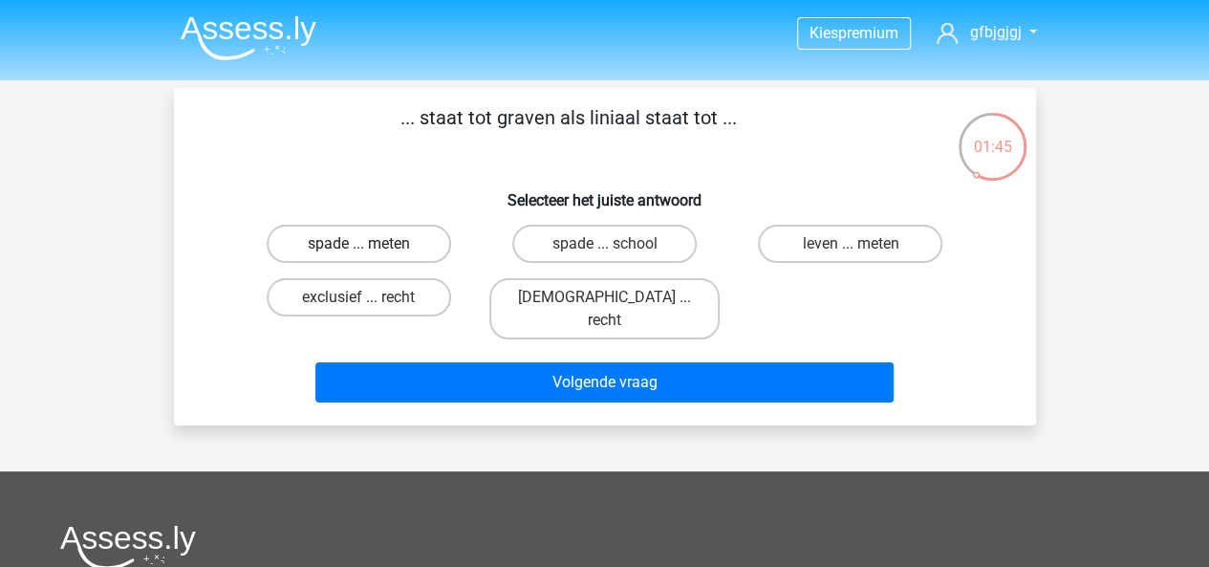
click at [335, 246] on label "spade ... meten" at bounding box center [359, 244] width 184 height 38
click at [358, 246] on input "spade ... meten" at bounding box center [364, 250] width 12 height 12
radio input "true"
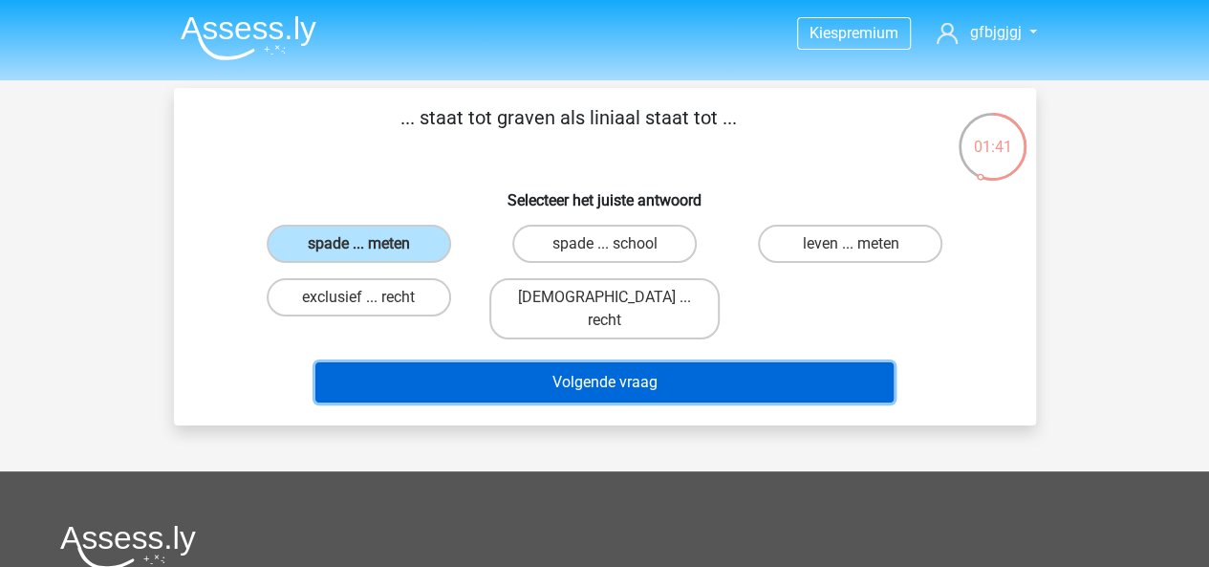
drag, startPoint x: 688, startPoint y: 349, endPoint x: 641, endPoint y: 357, distance: 47.6
click at [641, 362] on button "Volgende vraag" at bounding box center [604, 382] width 578 height 40
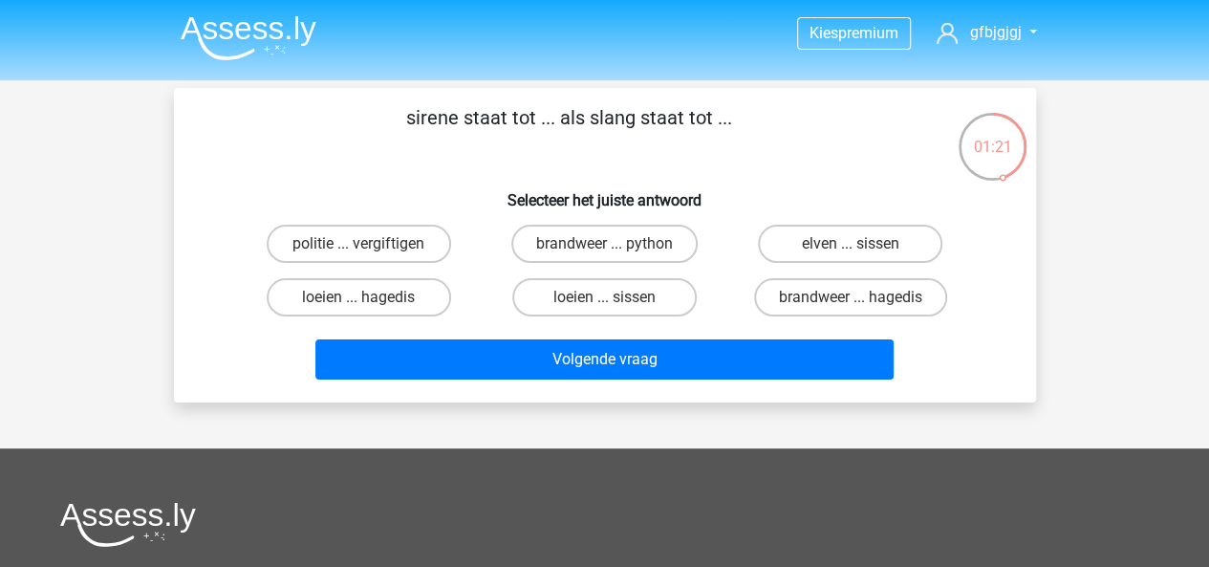
click at [605, 299] on input "loeien ... sissen" at bounding box center [610, 303] width 12 height 12
radio input "true"
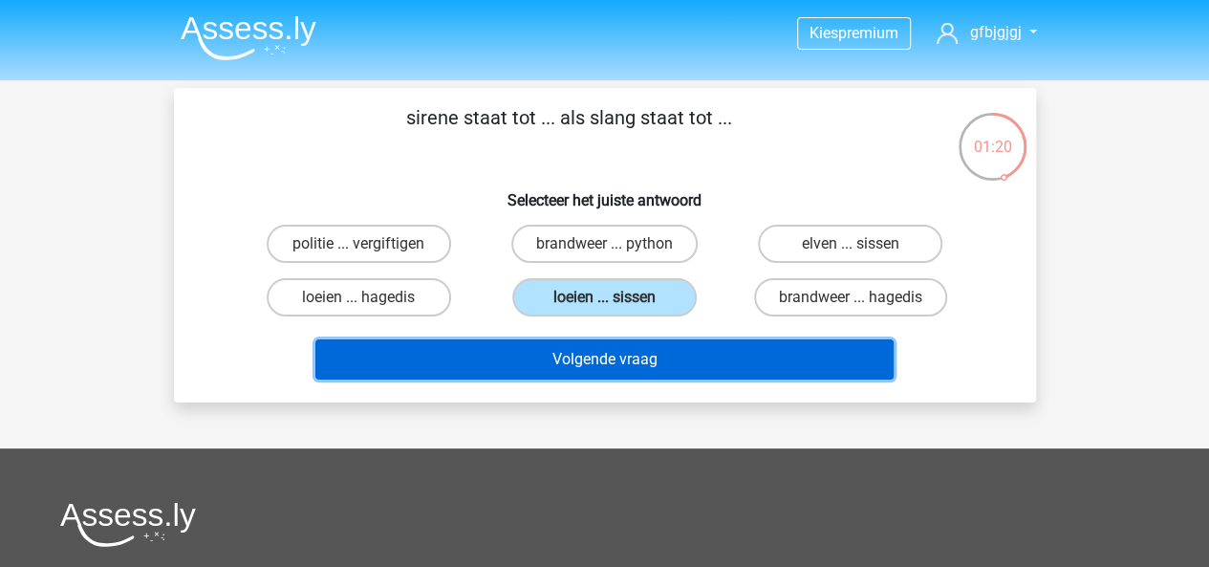
click at [632, 354] on button "Volgende vraag" at bounding box center [604, 359] width 578 height 40
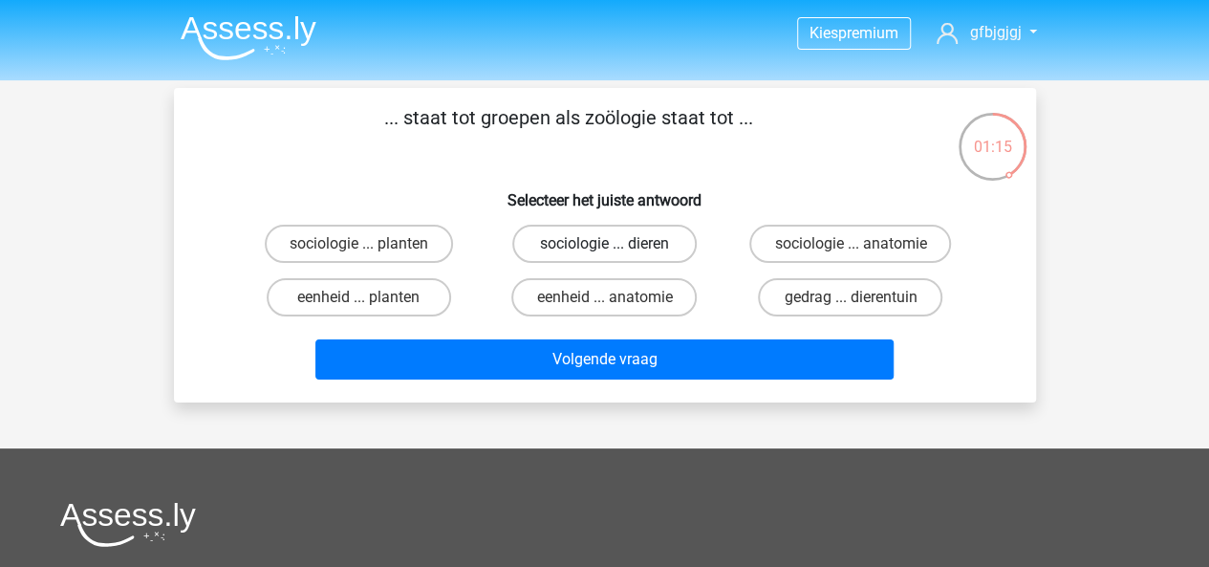
click at [543, 259] on label "sociologie ... dieren" at bounding box center [604, 244] width 184 height 38
click at [604, 256] on input "sociologie ... dieren" at bounding box center [610, 250] width 12 height 12
radio input "true"
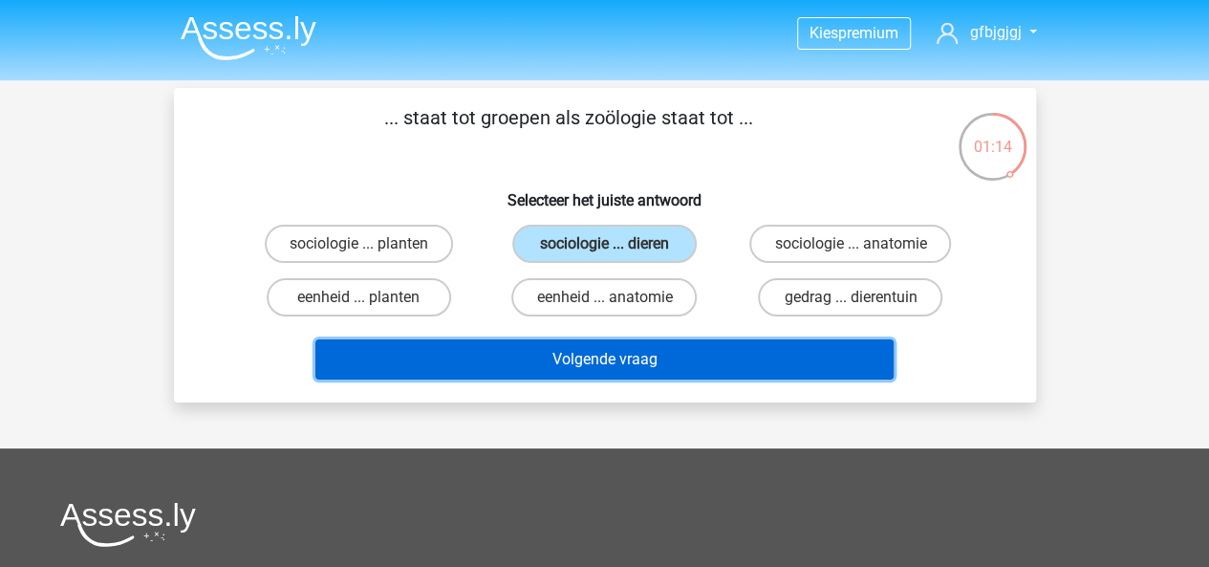
click at [640, 361] on button "Volgende vraag" at bounding box center [604, 359] width 578 height 40
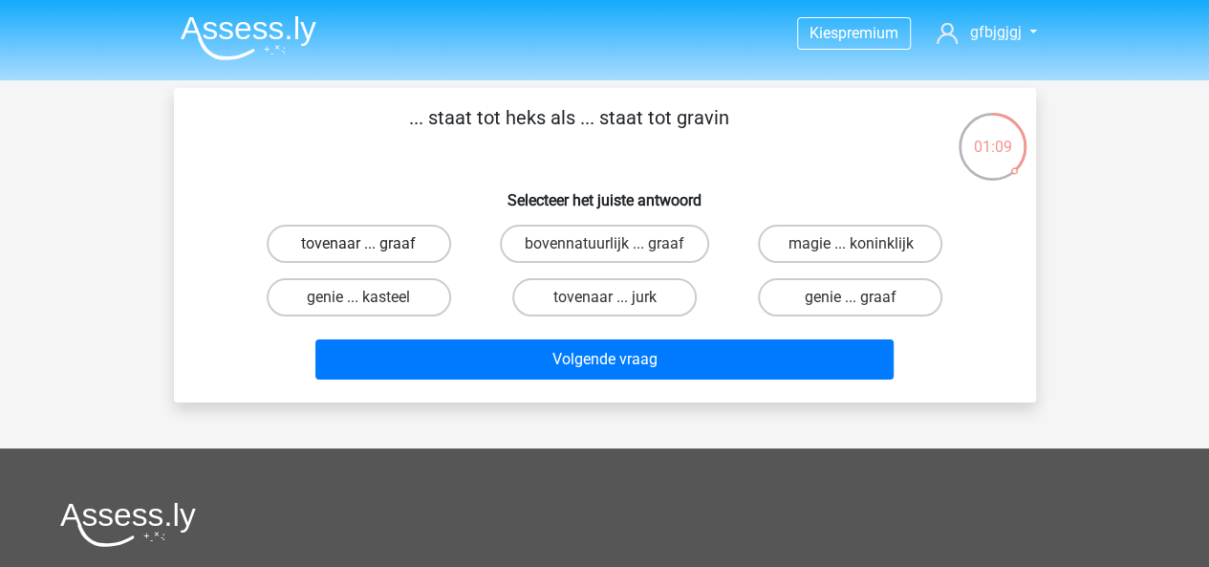
click at [331, 244] on label "tovenaar ... graaf" at bounding box center [359, 244] width 184 height 38
click at [358, 244] on input "tovenaar ... graaf" at bounding box center [364, 250] width 12 height 12
radio input "true"
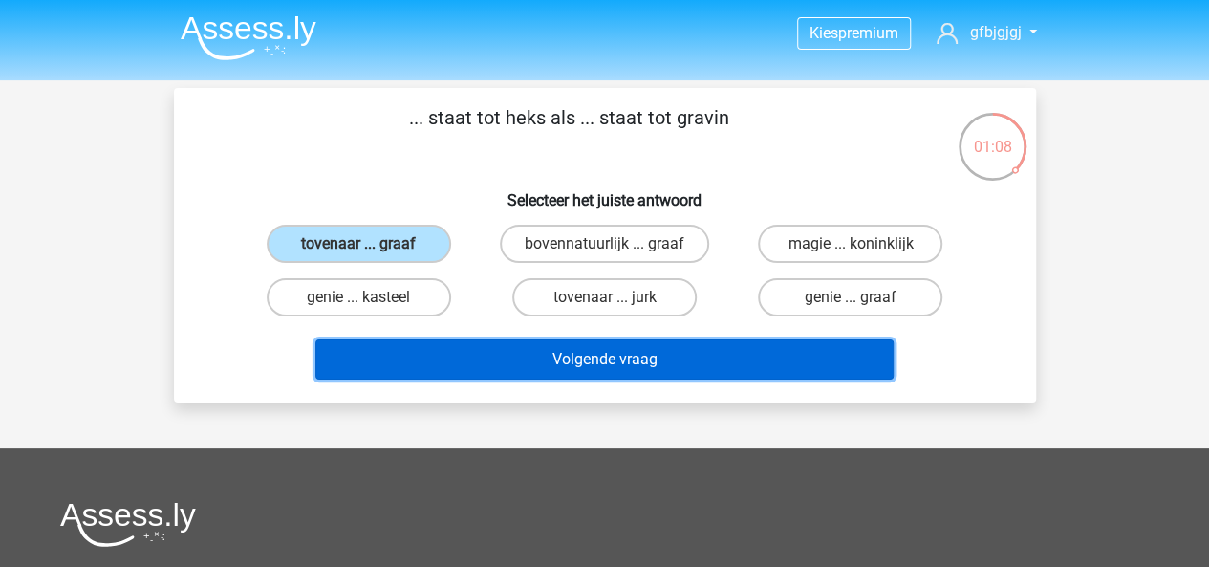
click at [443, 349] on button "Volgende vraag" at bounding box center [604, 359] width 578 height 40
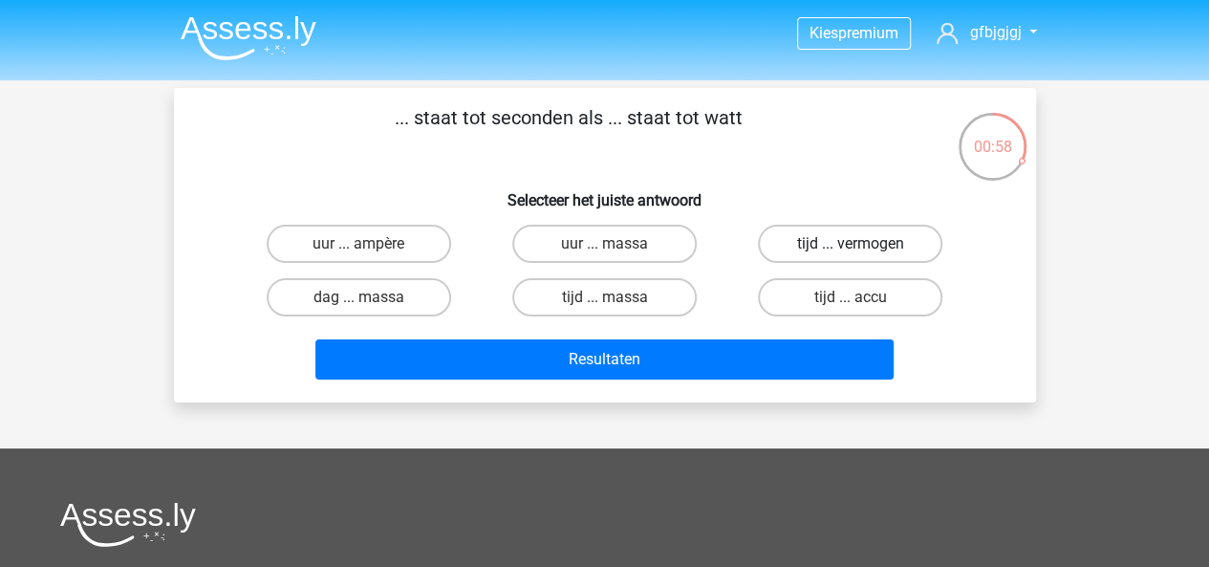
click at [799, 247] on label "tijd ... vermogen" at bounding box center [850, 244] width 184 height 38
click at [850, 247] on input "tijd ... vermogen" at bounding box center [856, 250] width 12 height 12
radio input "true"
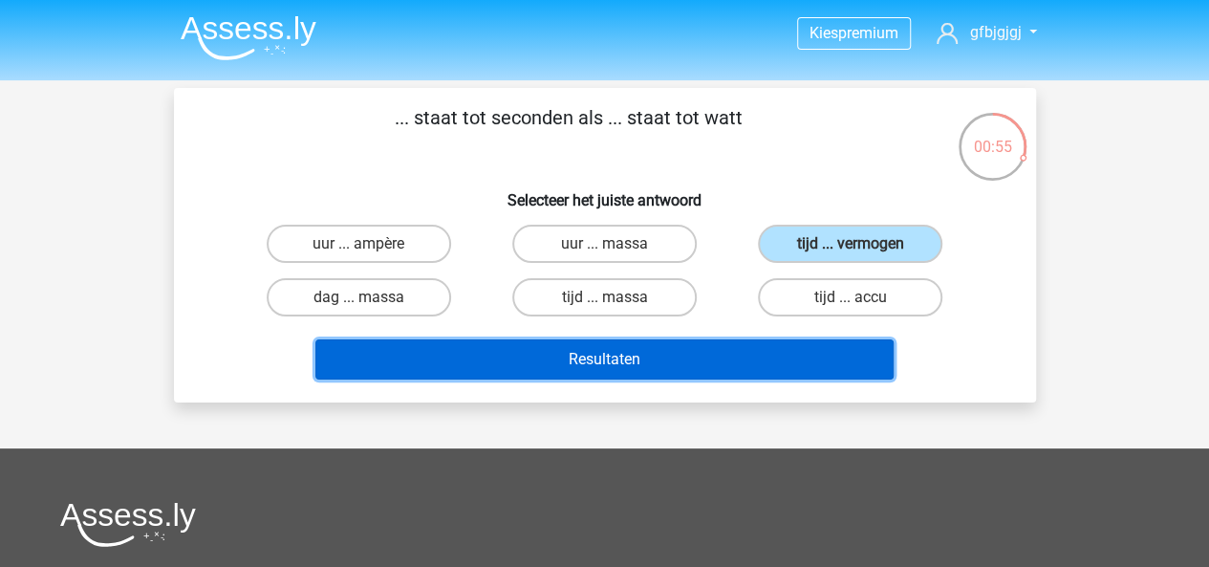
click at [690, 349] on button "Resultaten" at bounding box center [604, 359] width 578 height 40
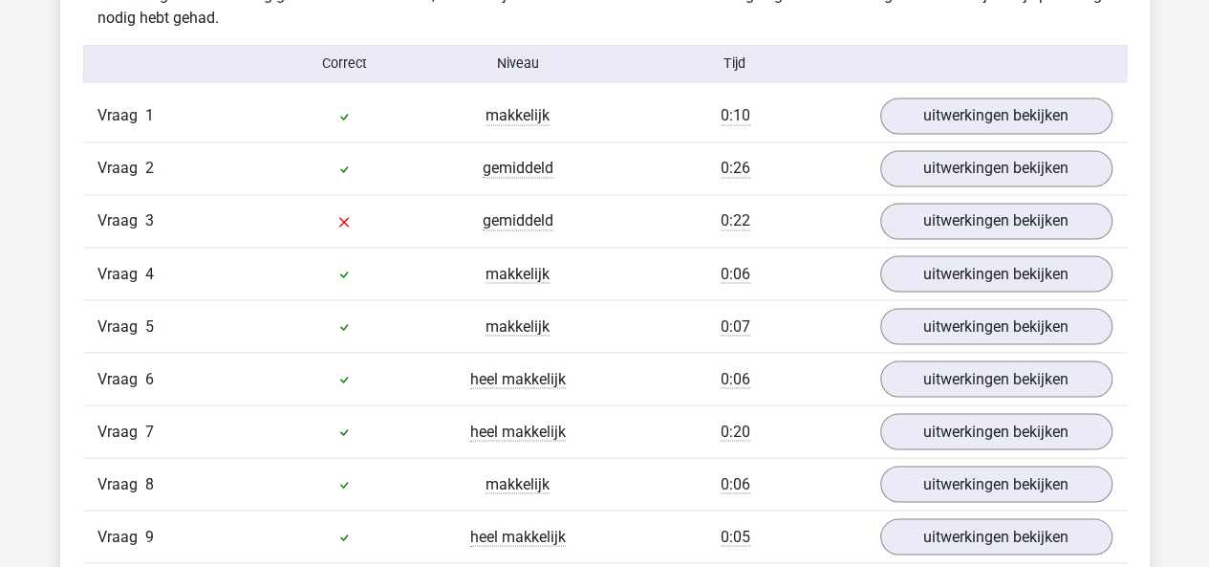
scroll to position [1600, 0]
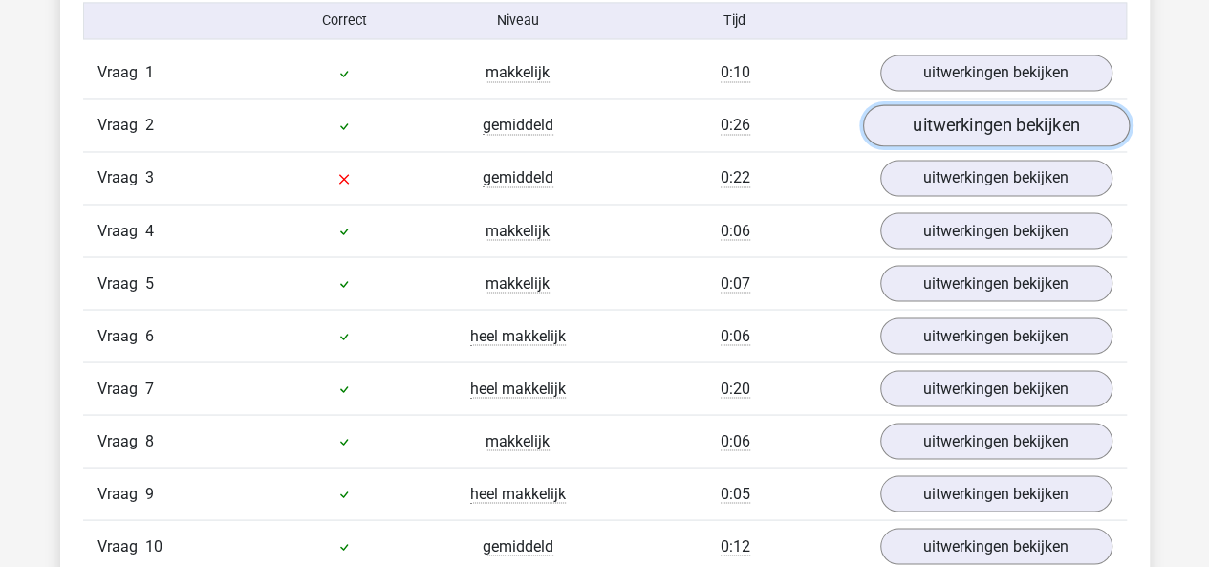
click at [929, 133] on link "uitwerkingen bekijken" at bounding box center [995, 126] width 267 height 42
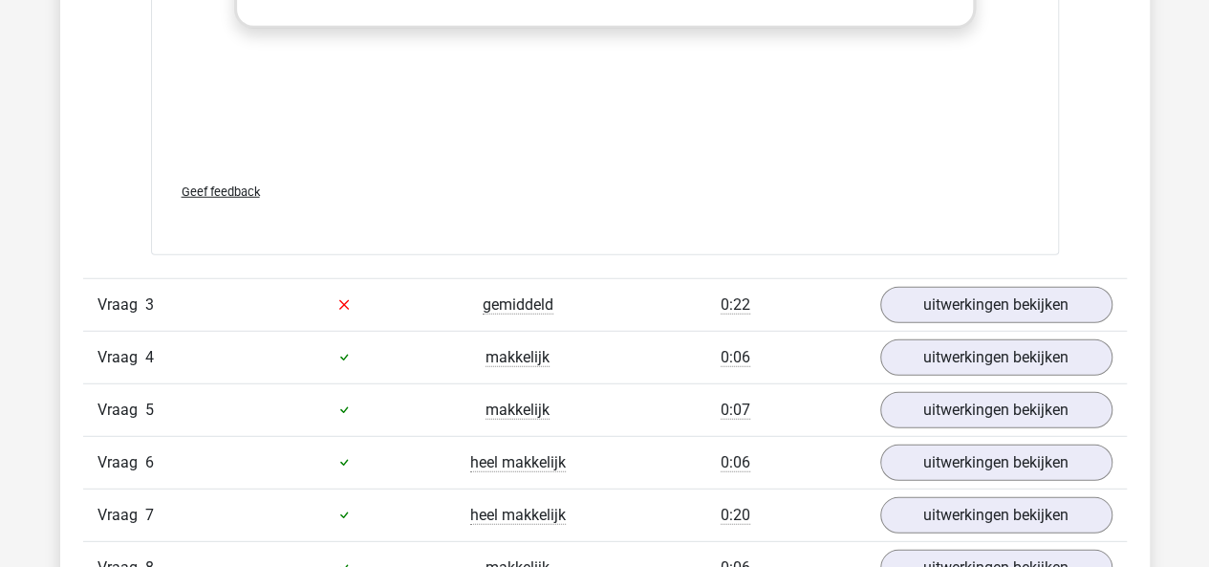
scroll to position [2457, 0]
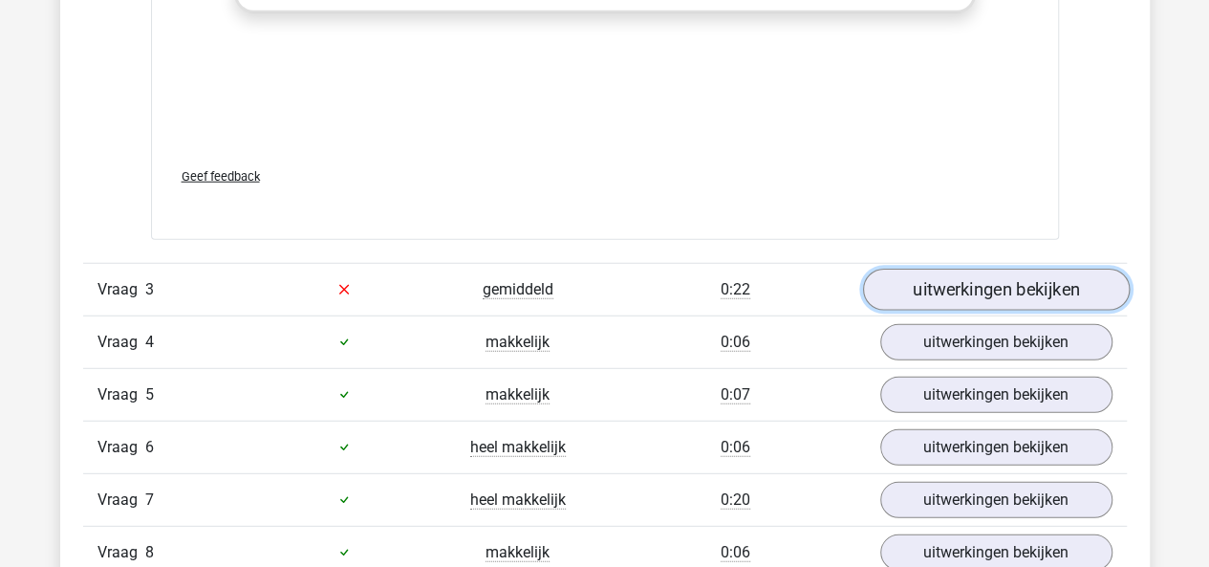
click at [974, 279] on link "uitwerkingen bekijken" at bounding box center [995, 289] width 267 height 42
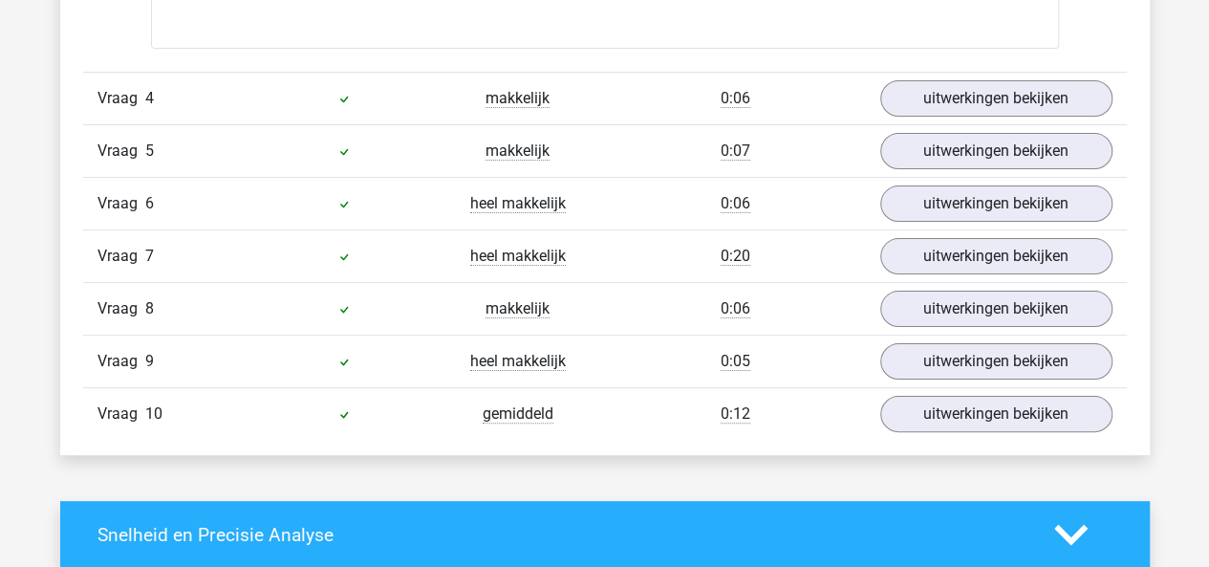
scroll to position [3707, 0]
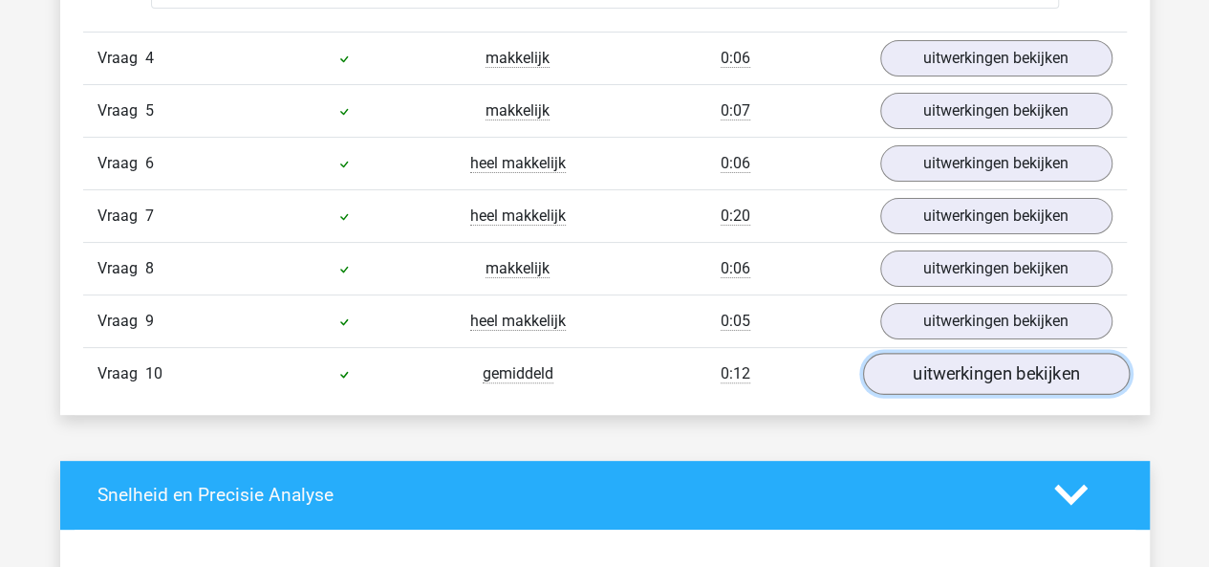
click at [915, 354] on link "uitwerkingen bekijken" at bounding box center [995, 374] width 267 height 42
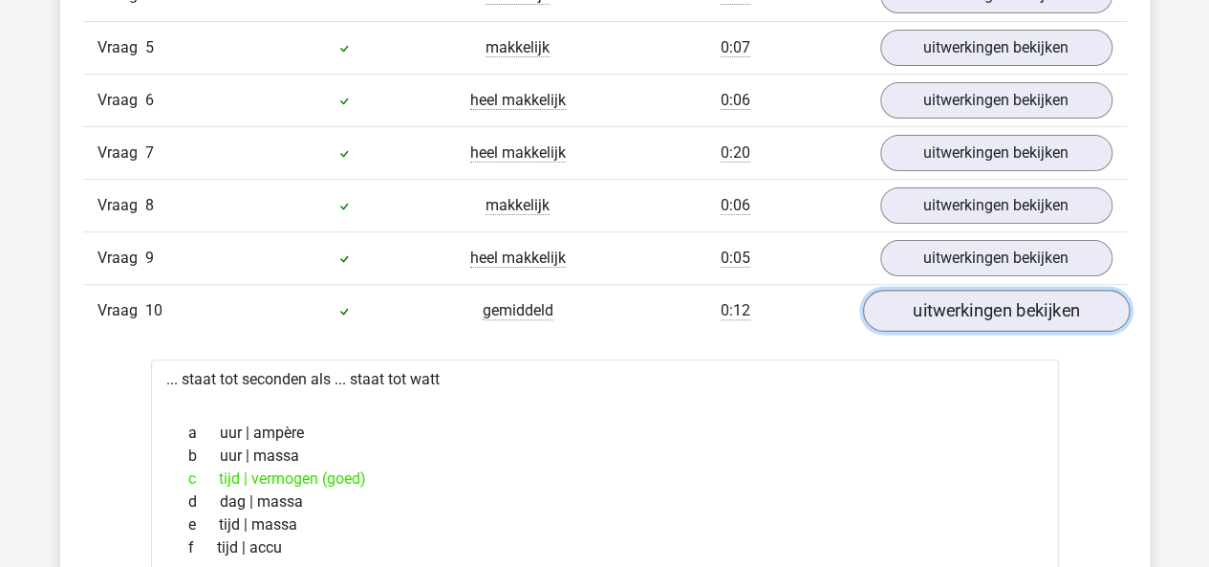
scroll to position [3734, 0]
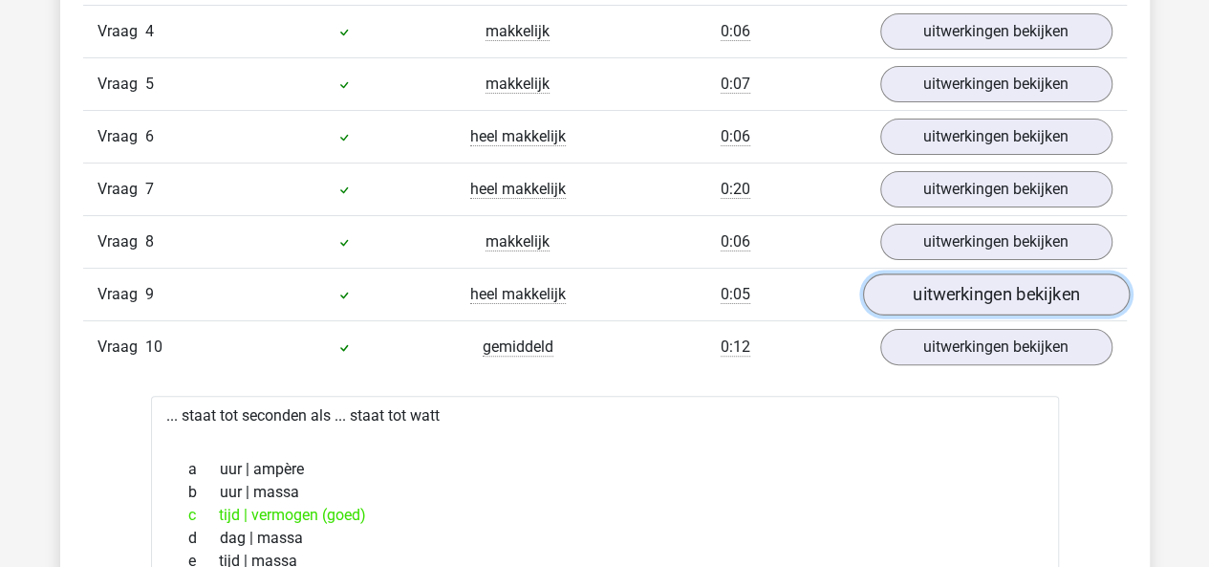
click at [962, 280] on link "uitwerkingen bekijken" at bounding box center [995, 294] width 267 height 42
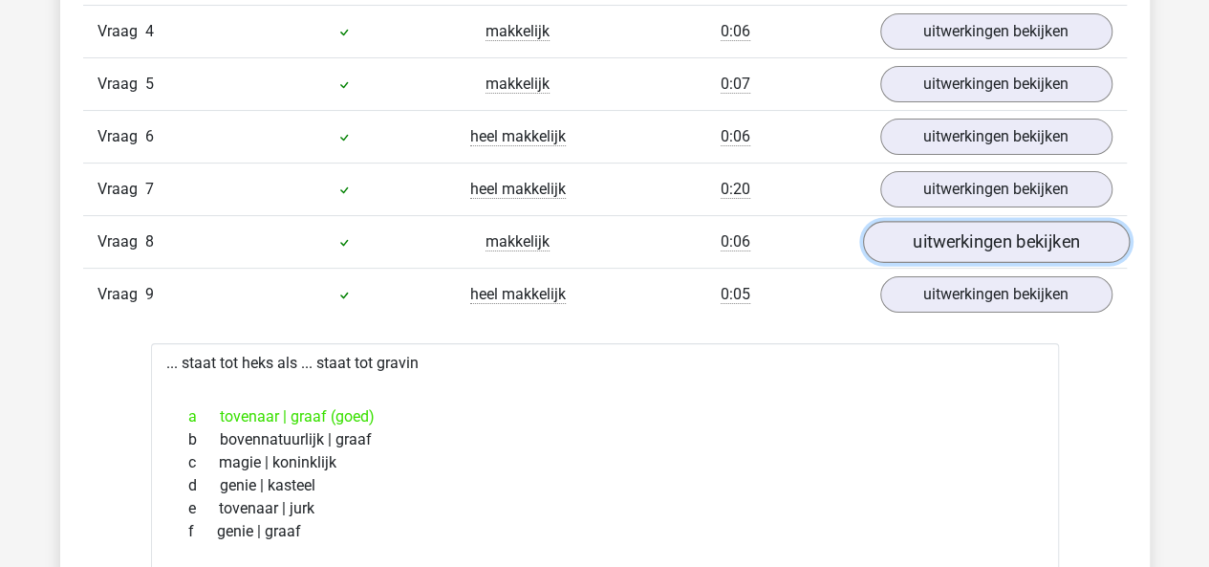
click at [948, 228] on link "uitwerkingen bekijken" at bounding box center [995, 242] width 267 height 42
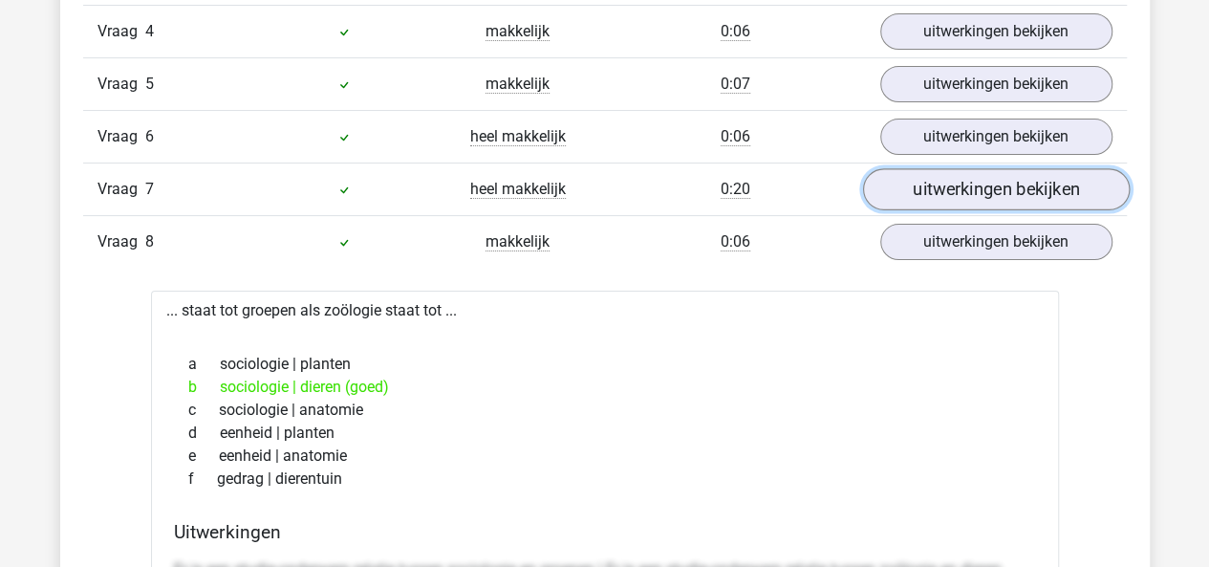
click at [950, 179] on link "uitwerkingen bekijken" at bounding box center [995, 189] width 267 height 42
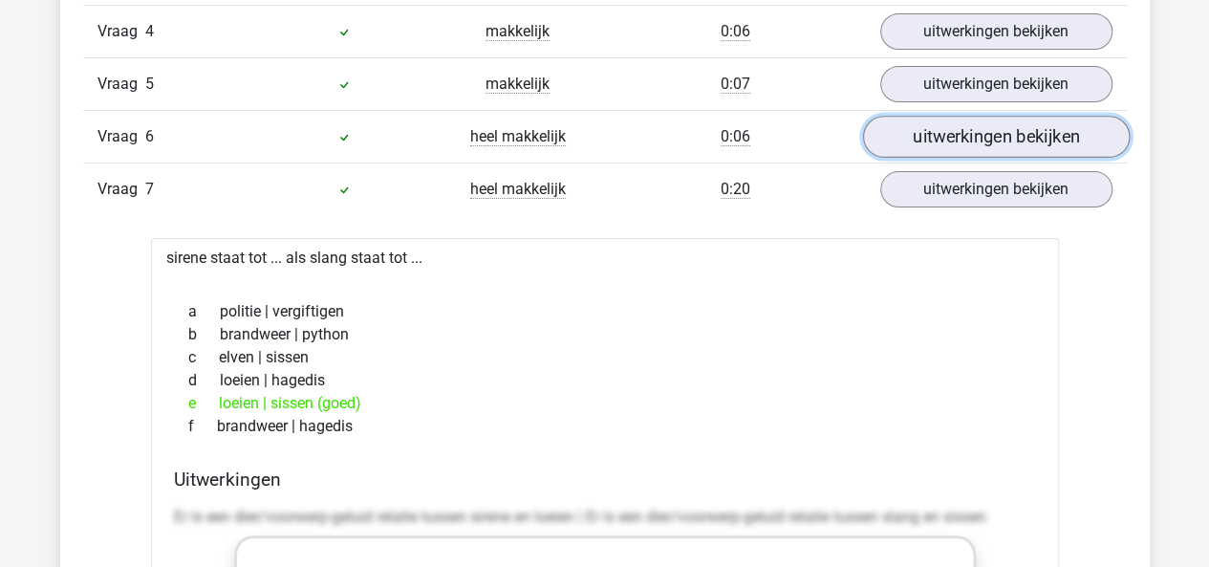
click at [952, 116] on link "uitwerkingen bekijken" at bounding box center [995, 137] width 267 height 42
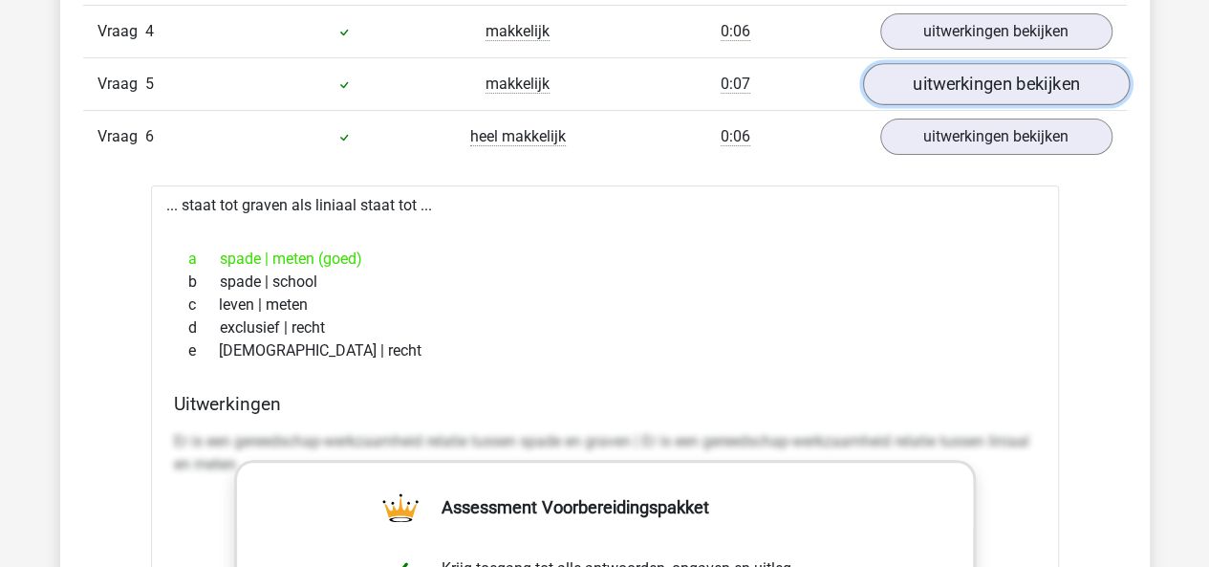
click at [952, 79] on link "uitwerkingen bekijken" at bounding box center [995, 84] width 267 height 42
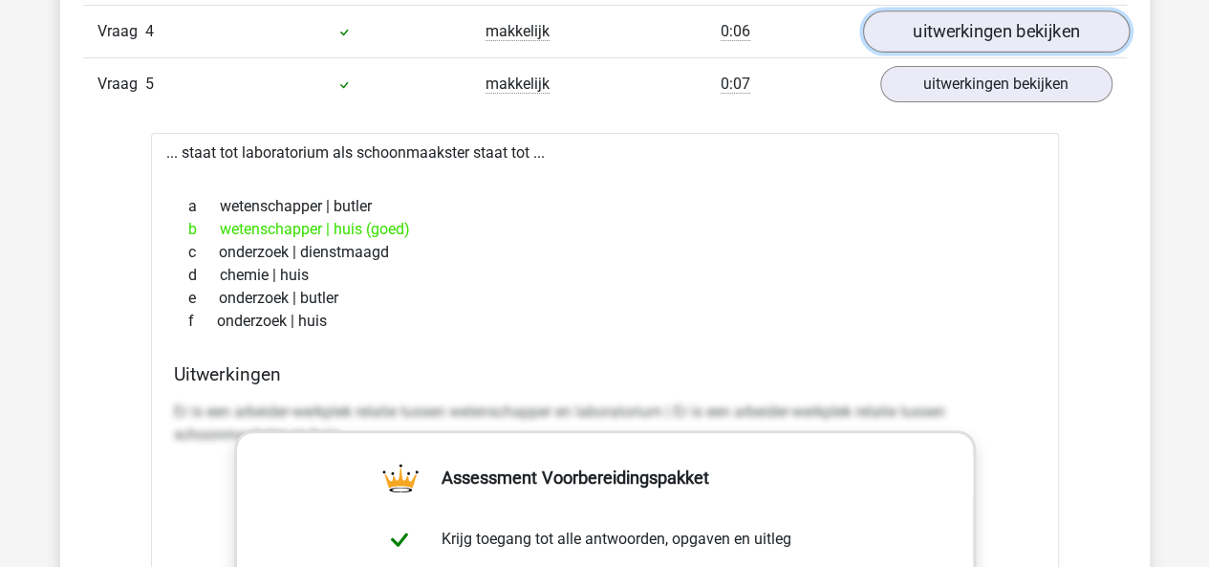
click at [953, 26] on link "uitwerkingen bekijken" at bounding box center [995, 32] width 267 height 42
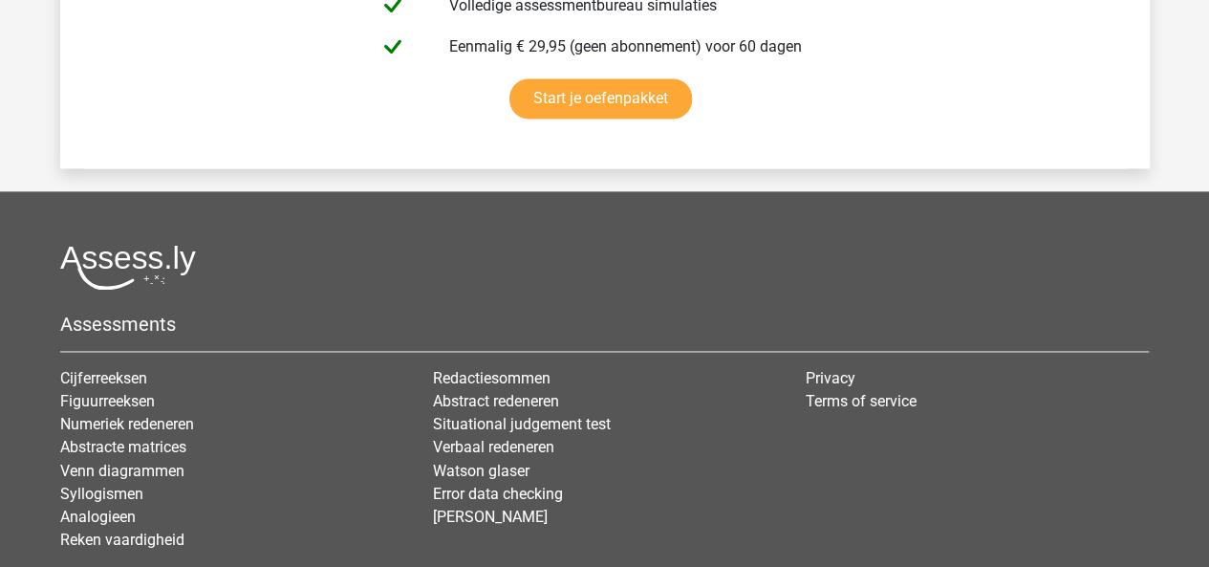
scroll to position [12217, 0]
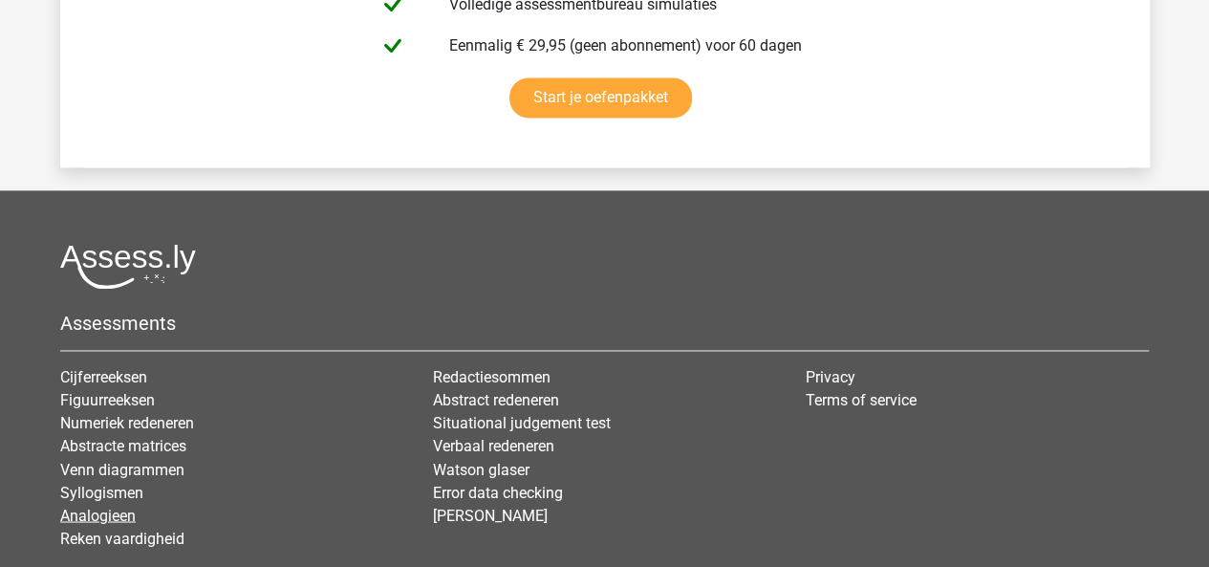
click at [103, 505] on link "Analogieen" at bounding box center [97, 514] width 75 height 18
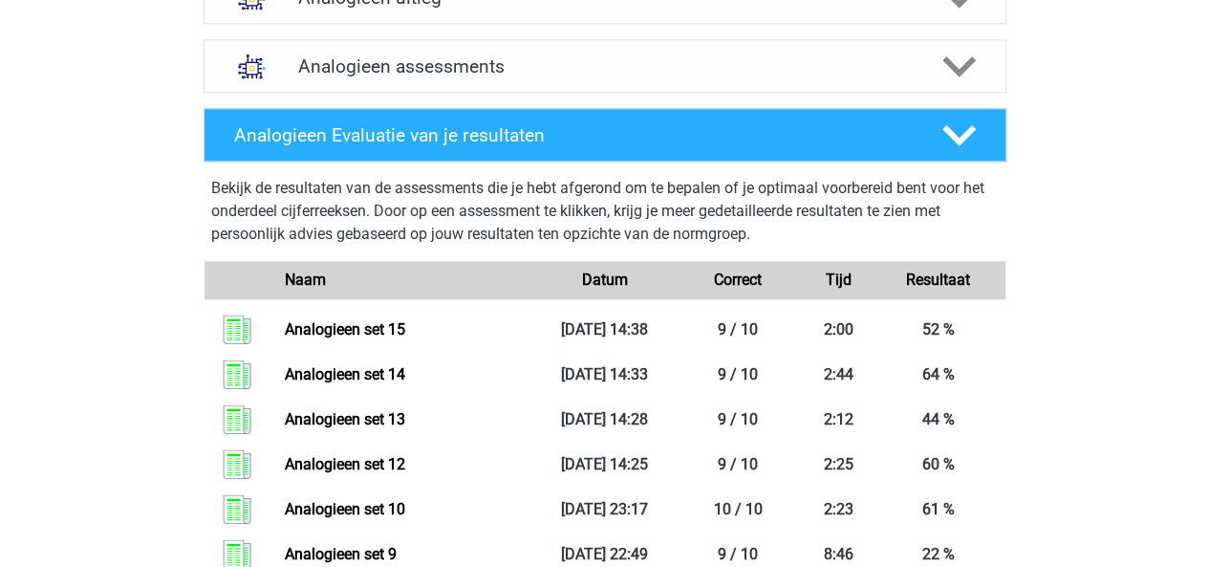
scroll to position [1171, 0]
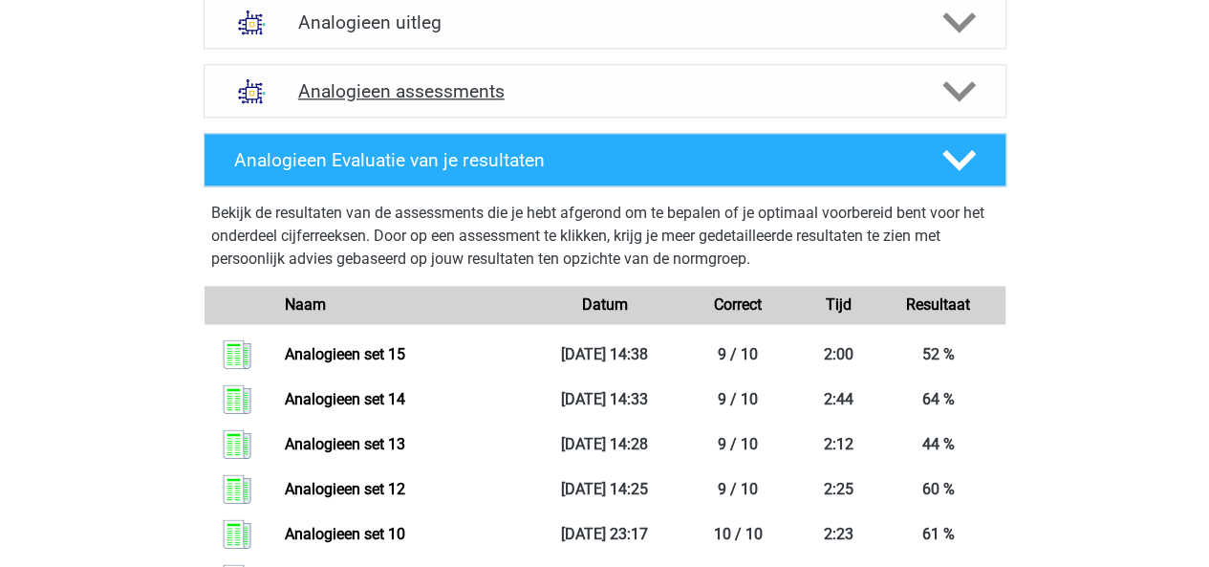
click at [946, 83] on polygon at bounding box center [958, 91] width 33 height 21
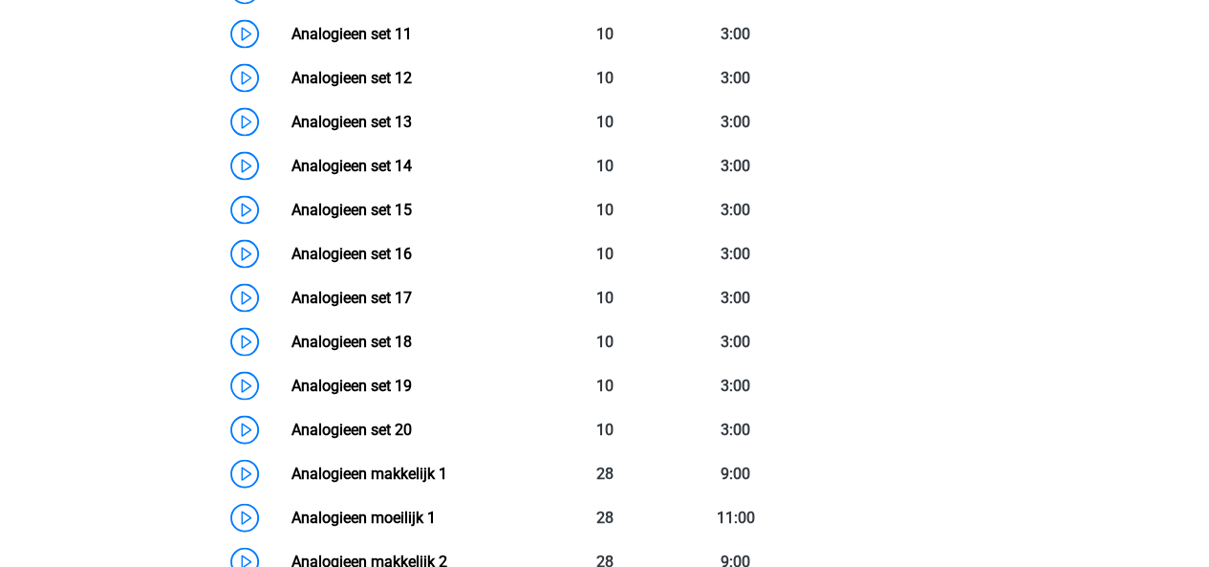
scroll to position [1847, 0]
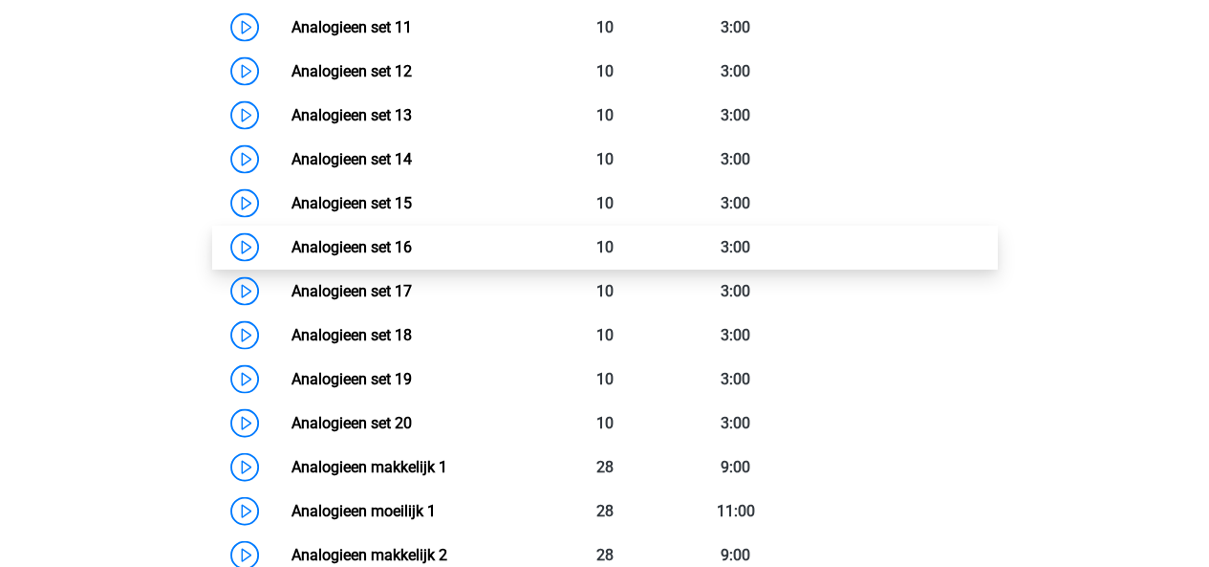
click at [348, 242] on link "Analogieen set 16" at bounding box center [351, 247] width 120 height 18
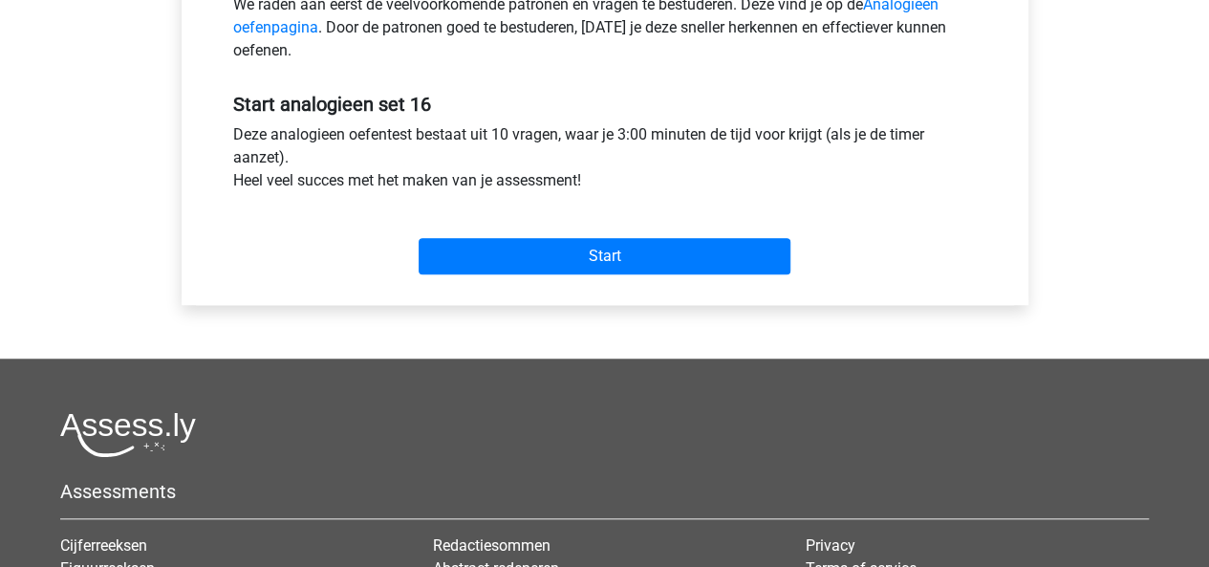
scroll to position [681, 0]
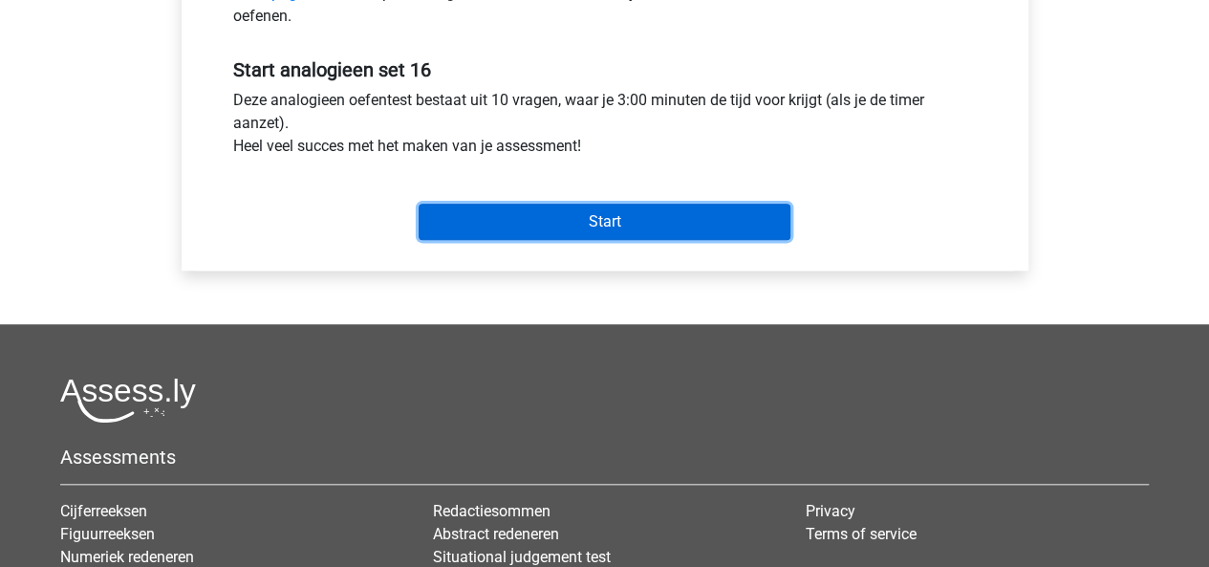
click at [533, 235] on input "Start" at bounding box center [604, 222] width 372 height 36
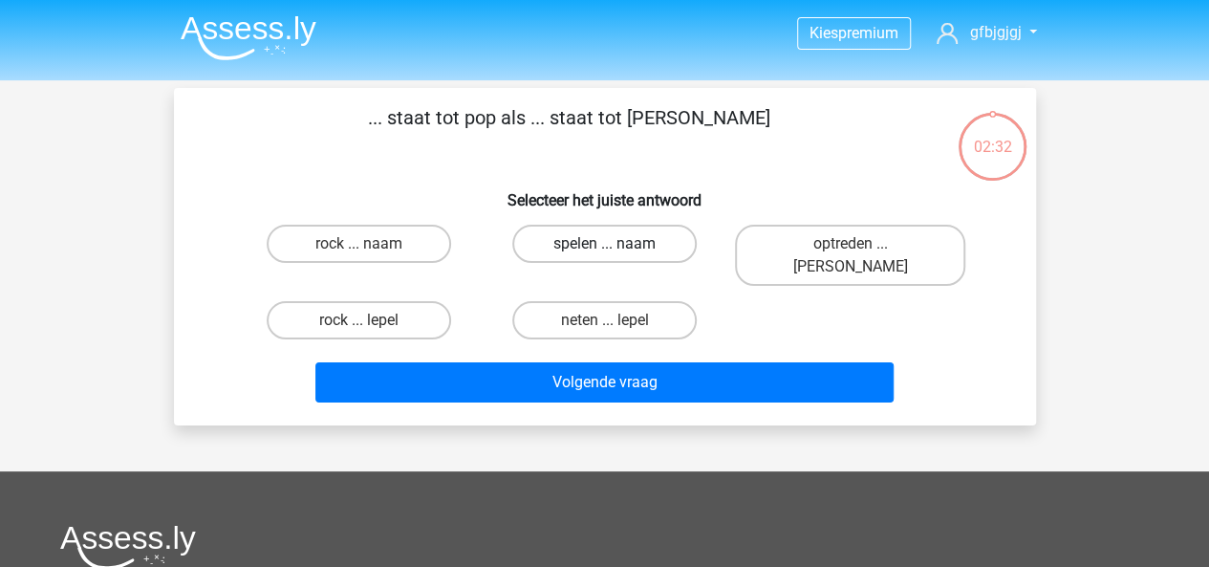
click at [629, 239] on label "spelen ... naam" at bounding box center [604, 244] width 184 height 38
click at [616, 244] on input "spelen ... naam" at bounding box center [610, 250] width 12 height 12
radio input "true"
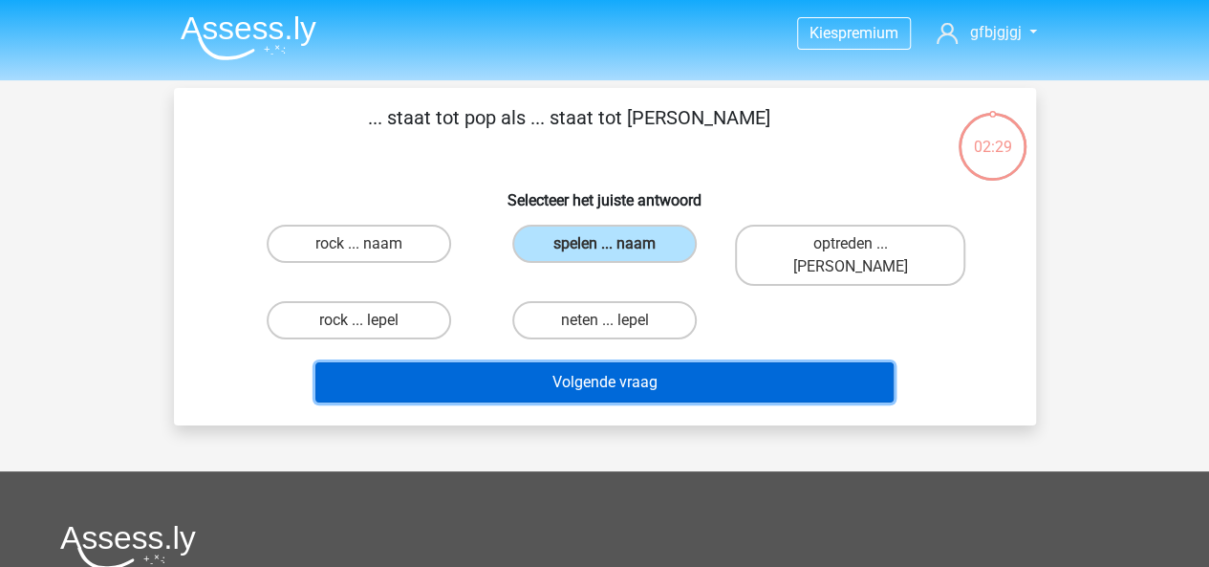
click at [611, 362] on button "Volgende vraag" at bounding box center [604, 382] width 578 height 40
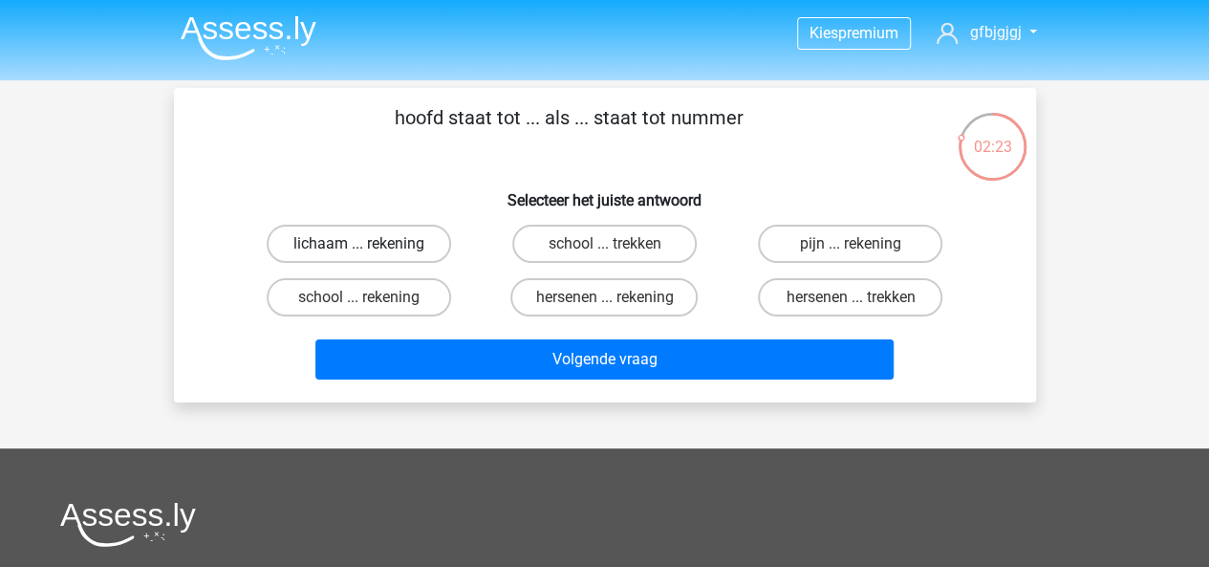
click at [374, 245] on label "lichaam ... rekening" at bounding box center [359, 244] width 184 height 38
click at [371, 245] on input "lichaam ... rekening" at bounding box center [364, 250] width 12 height 12
radio input "true"
click at [797, 247] on label "pijn ... rekening" at bounding box center [850, 244] width 184 height 38
click at [850, 247] on input "pijn ... rekening" at bounding box center [856, 250] width 12 height 12
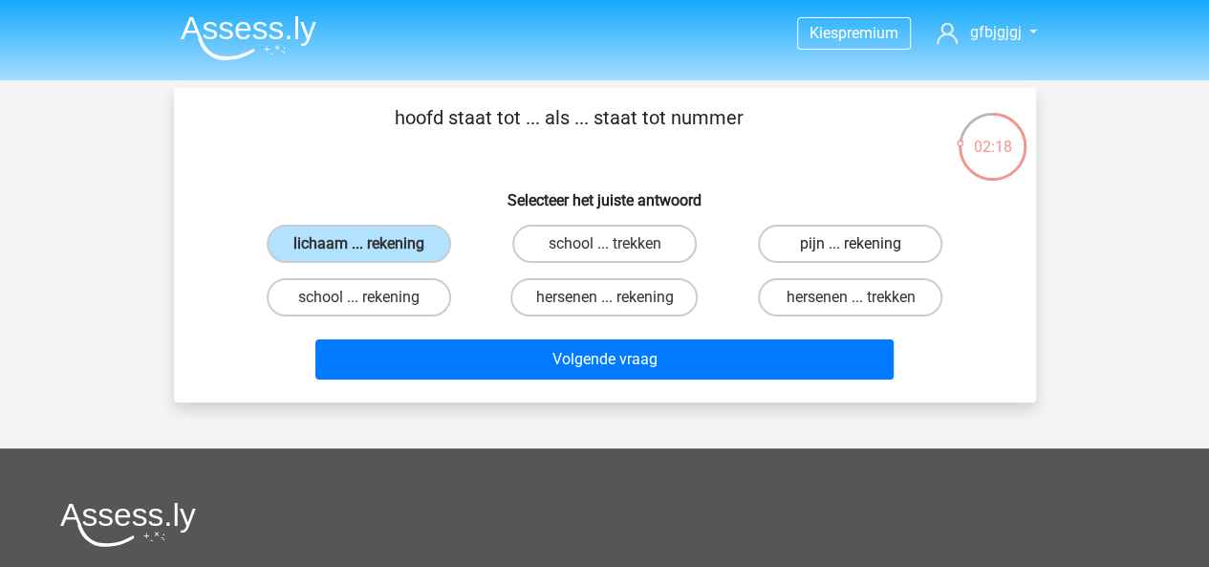
radio input "true"
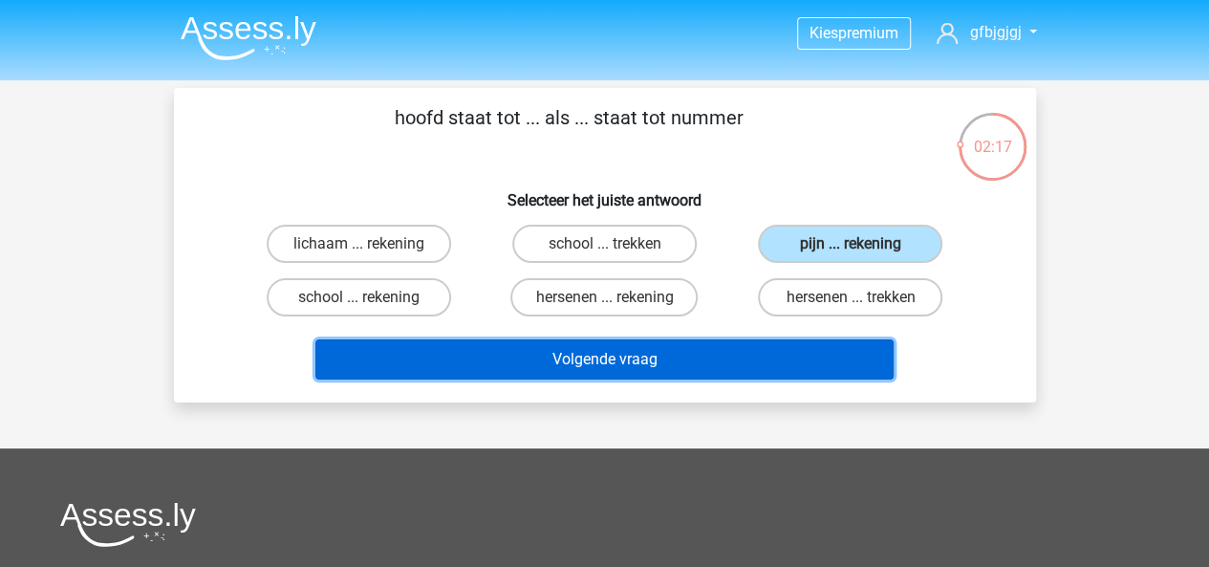
click at [692, 358] on button "Volgende vraag" at bounding box center [604, 359] width 578 height 40
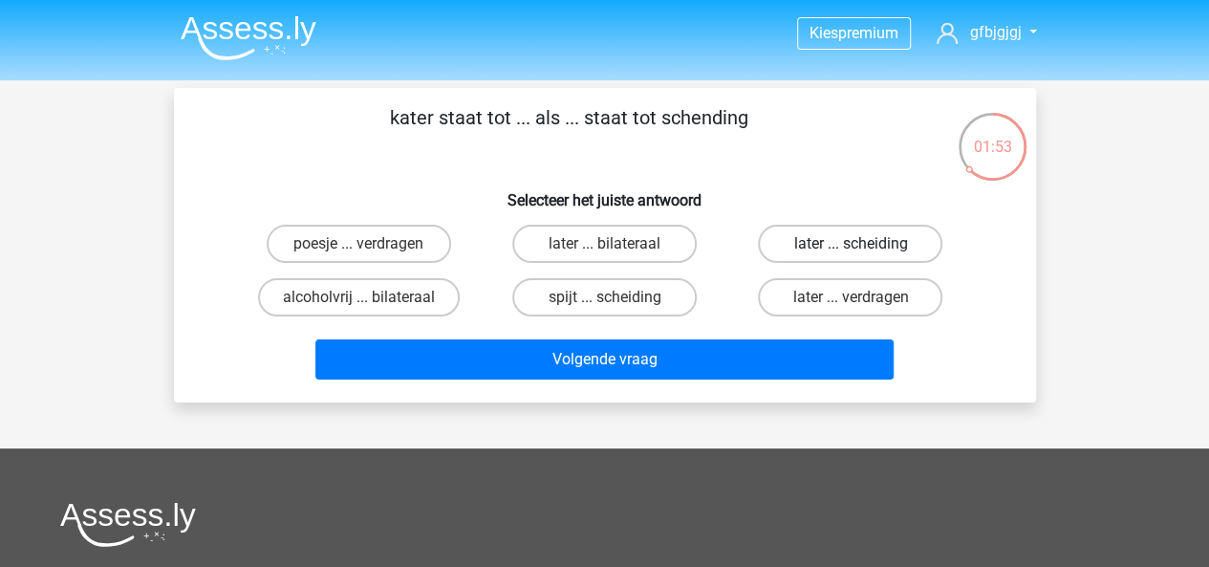
click at [806, 245] on label "later ... scheiding" at bounding box center [850, 244] width 184 height 38
click at [850, 245] on input "later ... scheiding" at bounding box center [856, 250] width 12 height 12
radio input "true"
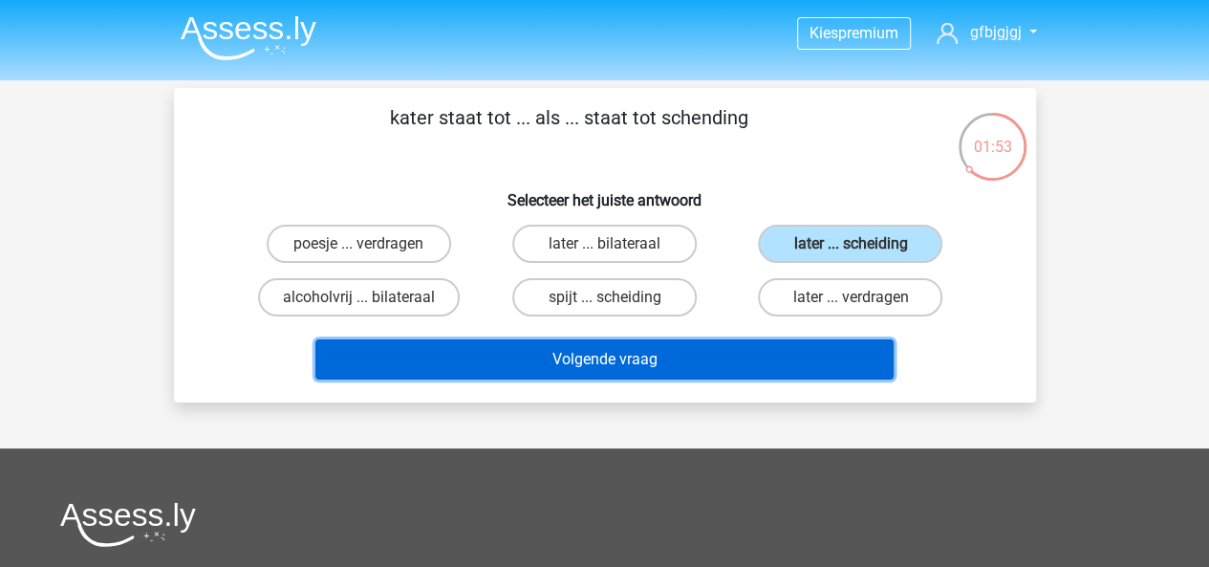
click at [690, 354] on button "Volgende vraag" at bounding box center [604, 359] width 578 height 40
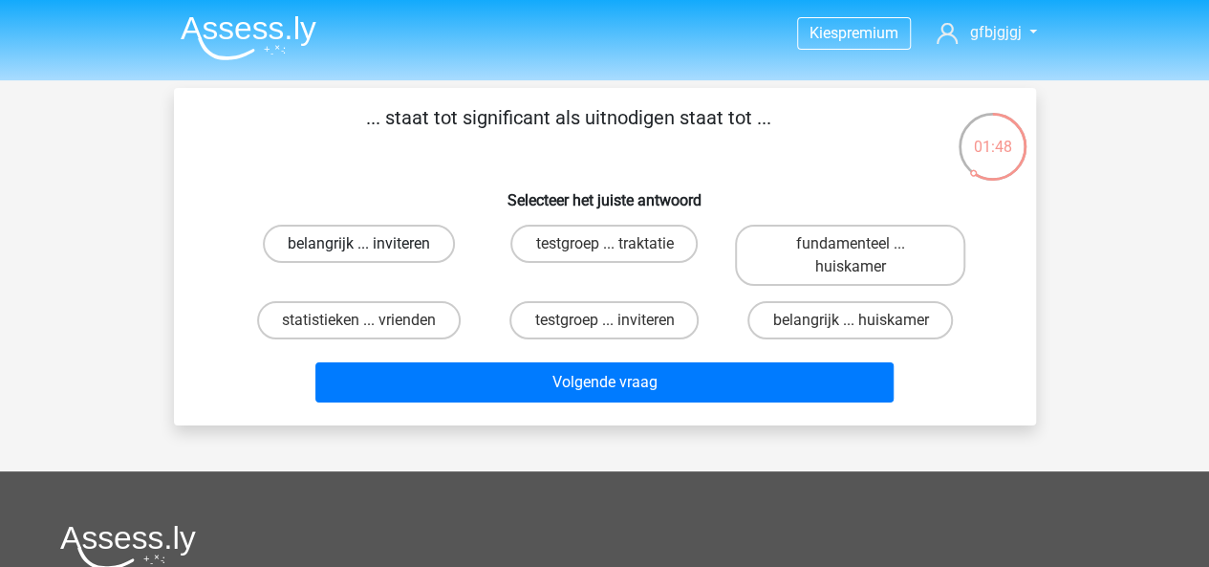
click at [361, 241] on label "belangrijk ... inviteren" at bounding box center [359, 244] width 192 height 38
click at [361, 244] on input "belangrijk ... inviteren" at bounding box center [364, 250] width 12 height 12
radio input "true"
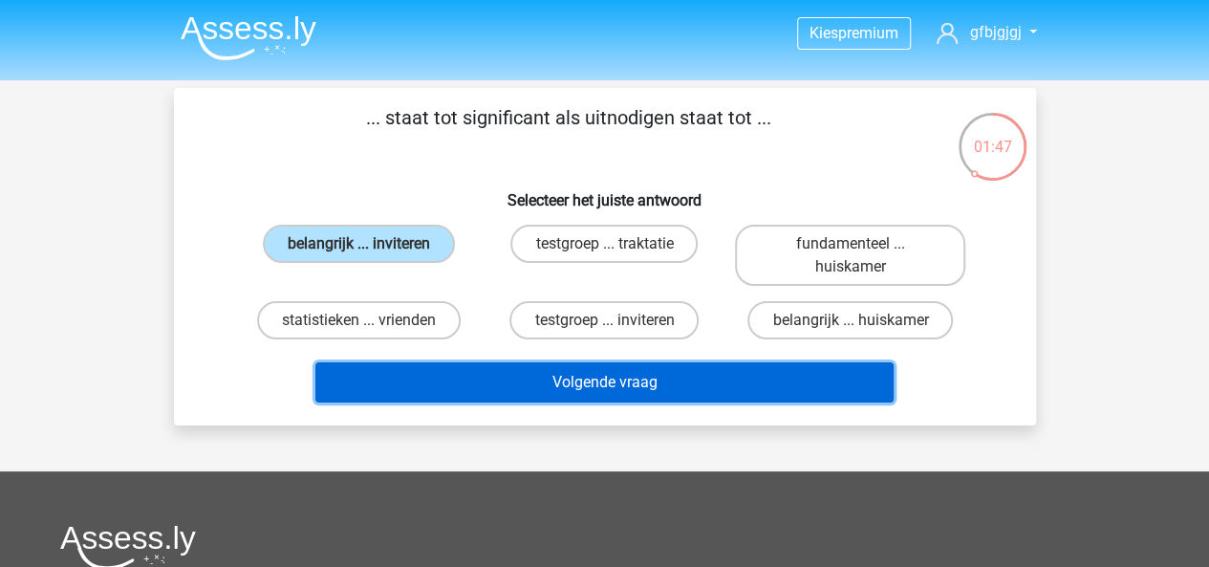
click at [509, 381] on button "Volgende vraag" at bounding box center [604, 382] width 578 height 40
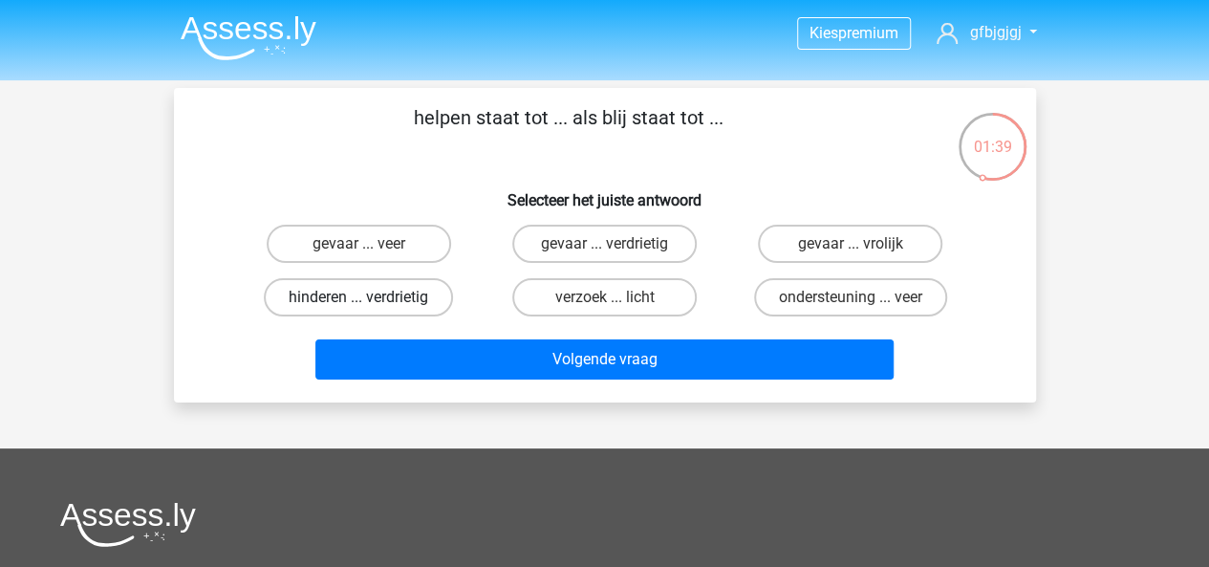
click at [371, 297] on label "hinderen ... verdrietig" at bounding box center [358, 297] width 189 height 38
click at [371, 297] on input "hinderen ... verdrietig" at bounding box center [364, 303] width 12 height 12
radio input "true"
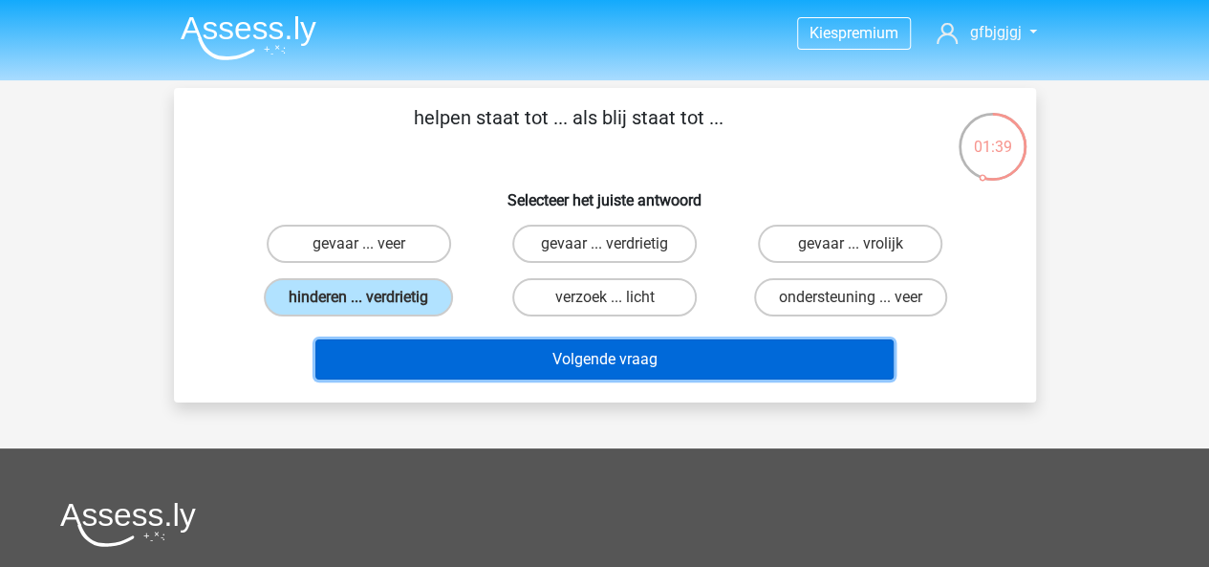
click at [483, 367] on button "Volgende vraag" at bounding box center [604, 359] width 578 height 40
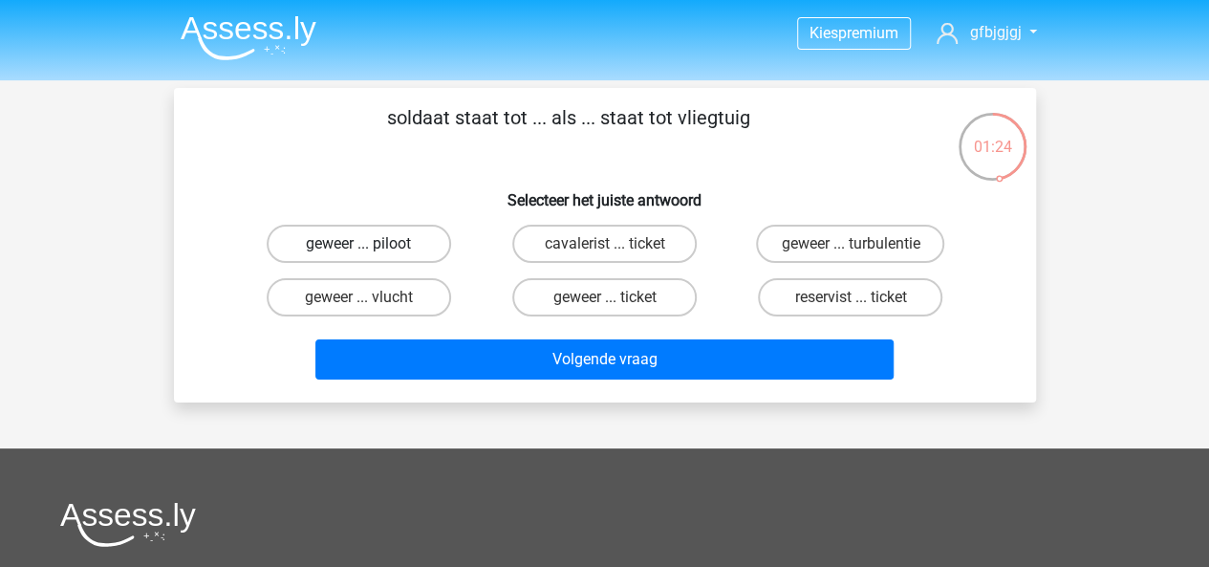
click at [363, 232] on label "geweer ... piloot" at bounding box center [359, 244] width 184 height 38
click at [363, 244] on input "geweer ... piloot" at bounding box center [364, 250] width 12 height 12
radio input "true"
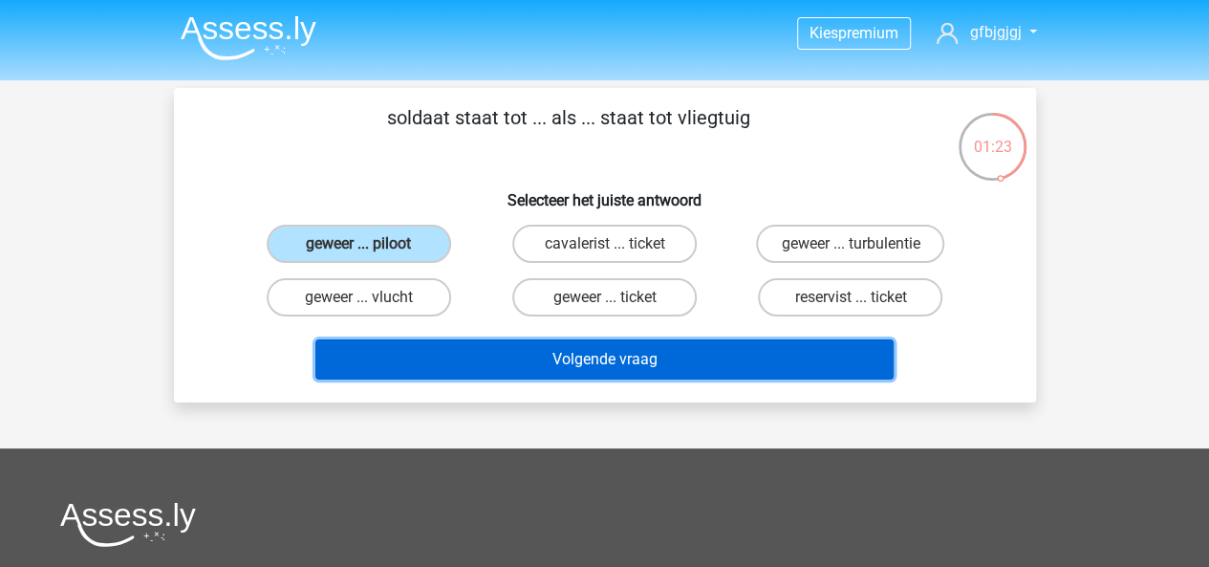
click at [457, 343] on button "Volgende vraag" at bounding box center [604, 359] width 578 height 40
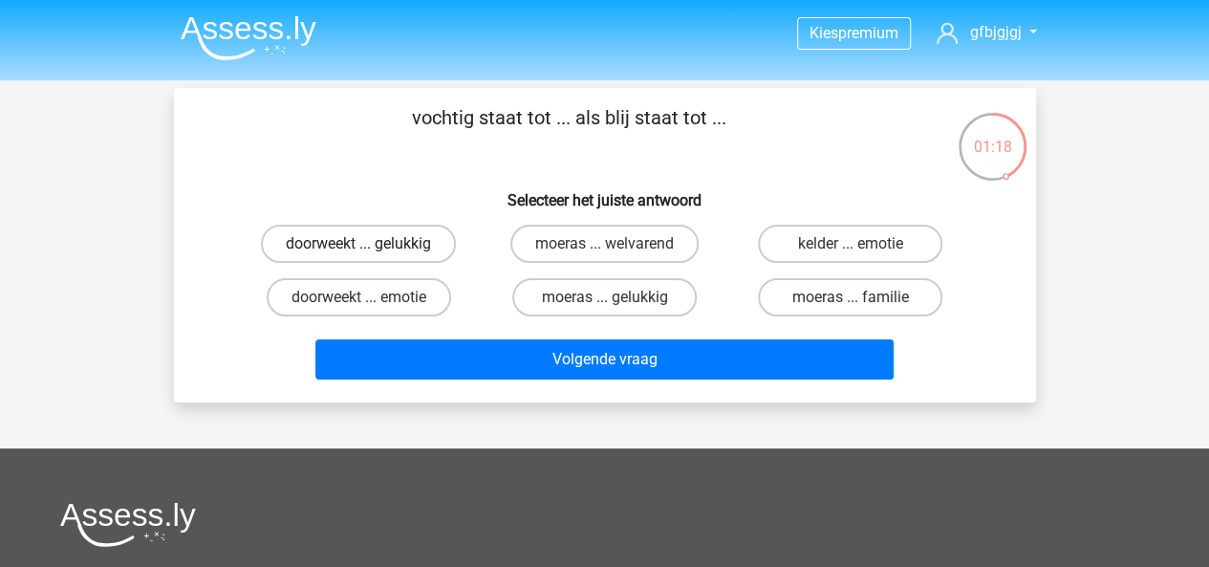
click at [386, 251] on label "doorweekt ... gelukkig" at bounding box center [358, 244] width 195 height 38
click at [371, 251] on input "doorweekt ... gelukkig" at bounding box center [364, 250] width 12 height 12
radio input "true"
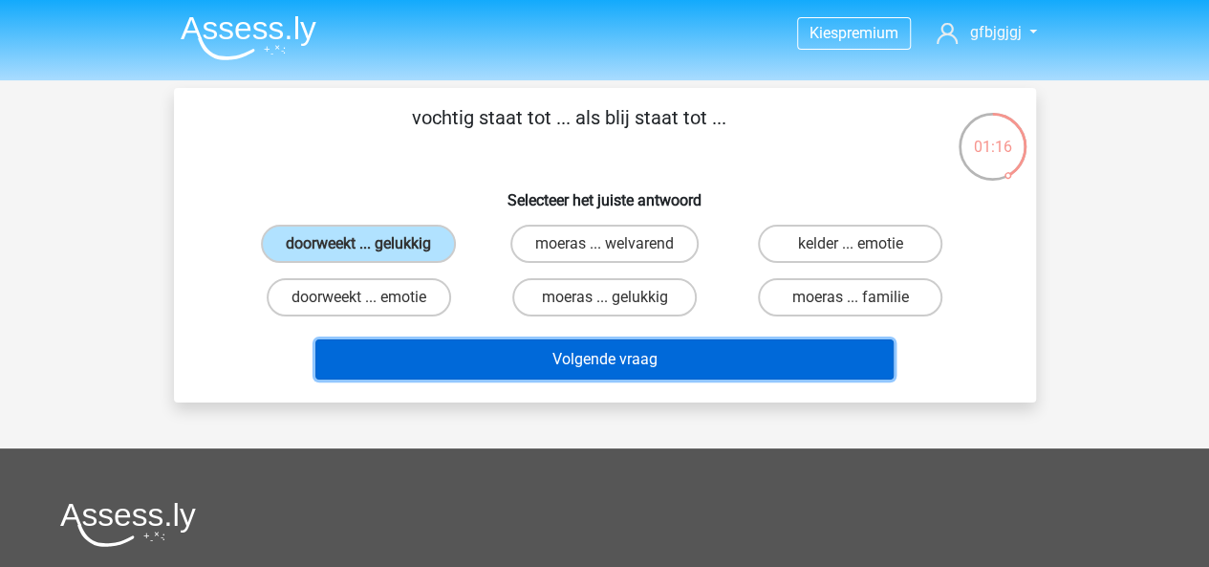
click at [740, 351] on button "Volgende vraag" at bounding box center [604, 359] width 578 height 40
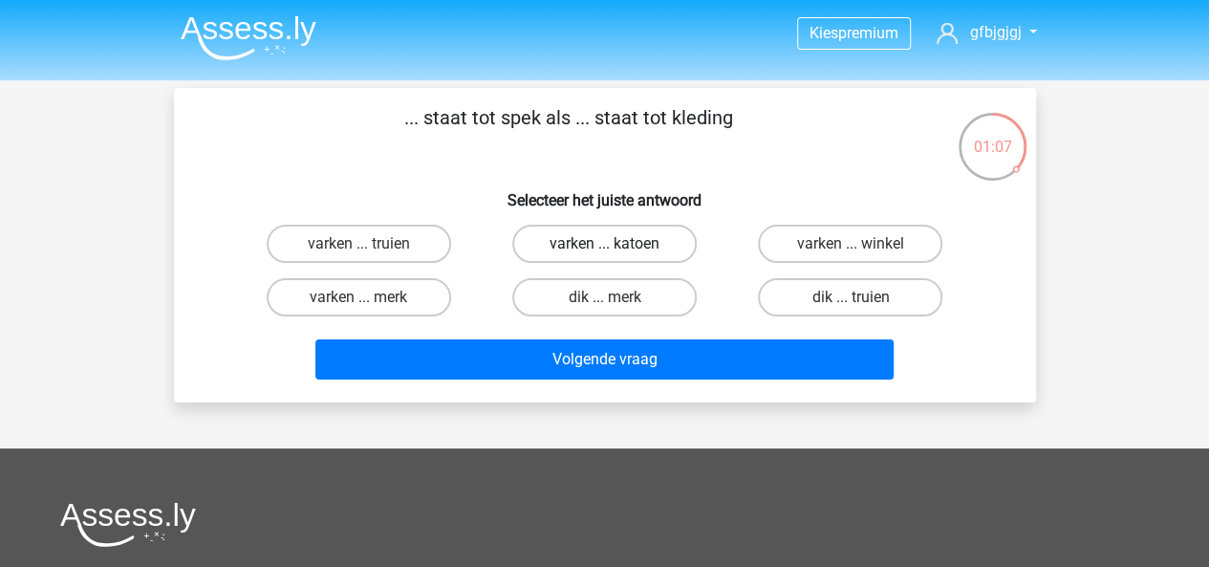
click at [581, 248] on label "varken ... katoen" at bounding box center [604, 244] width 184 height 38
click at [604, 248] on input "varken ... katoen" at bounding box center [610, 250] width 12 height 12
radio input "true"
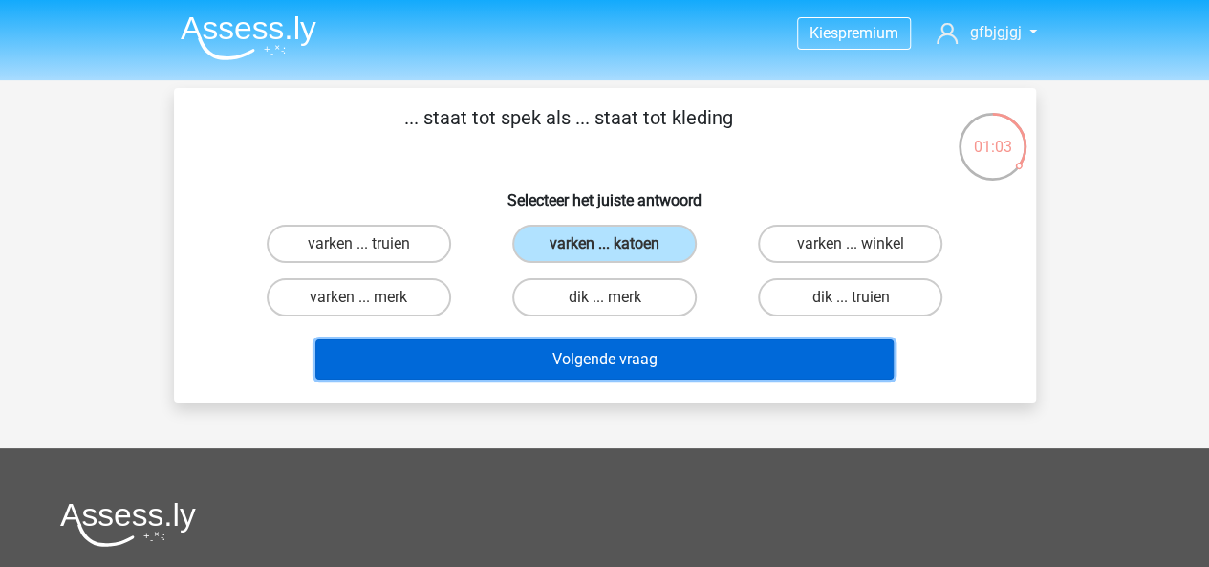
click at [705, 347] on button "Volgende vraag" at bounding box center [604, 359] width 578 height 40
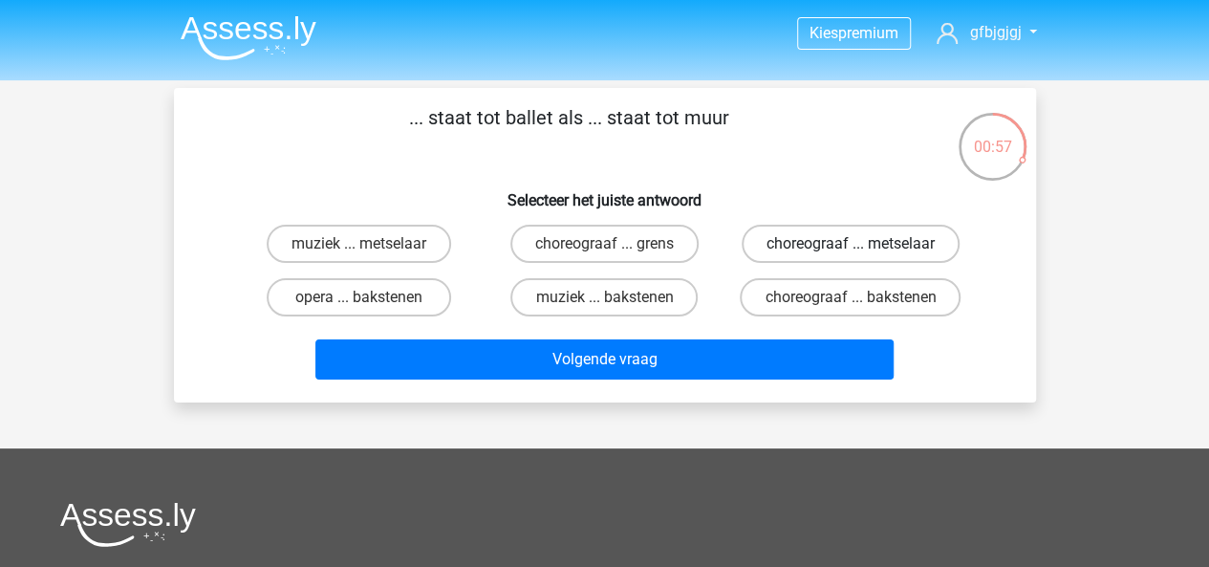
click at [782, 250] on label "choreograaf ... metselaar" at bounding box center [850, 244] width 218 height 38
click at [850, 250] on input "choreograaf ... metselaar" at bounding box center [856, 250] width 12 height 12
radio input "true"
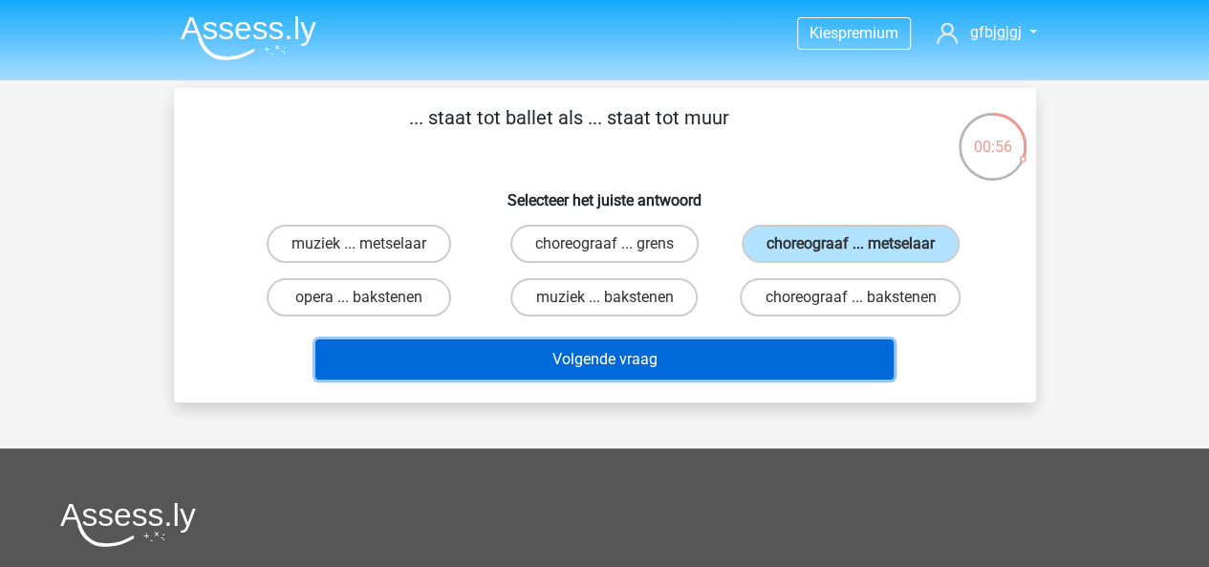
click at [665, 354] on button "Volgende vraag" at bounding box center [604, 359] width 578 height 40
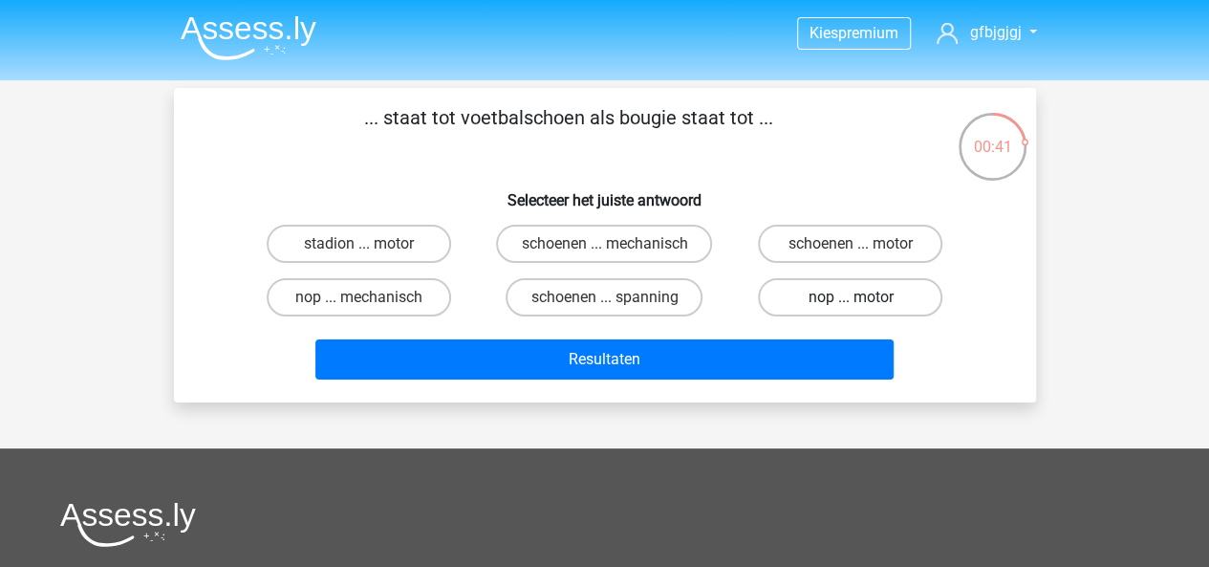
click at [811, 304] on label "nop ... motor" at bounding box center [850, 297] width 184 height 38
click at [850, 304] on input "nop ... motor" at bounding box center [856, 303] width 12 height 12
radio input "true"
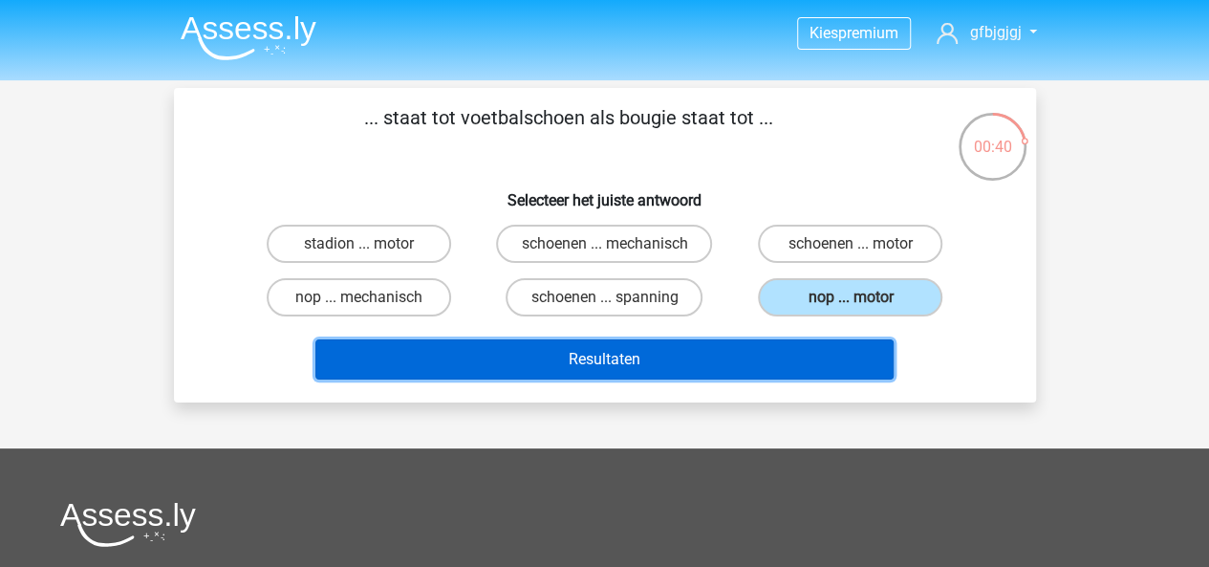
drag, startPoint x: 741, startPoint y: 387, endPoint x: 699, endPoint y: 360, distance: 49.8
click at [699, 360] on button "Resultaten" at bounding box center [604, 359] width 578 height 40
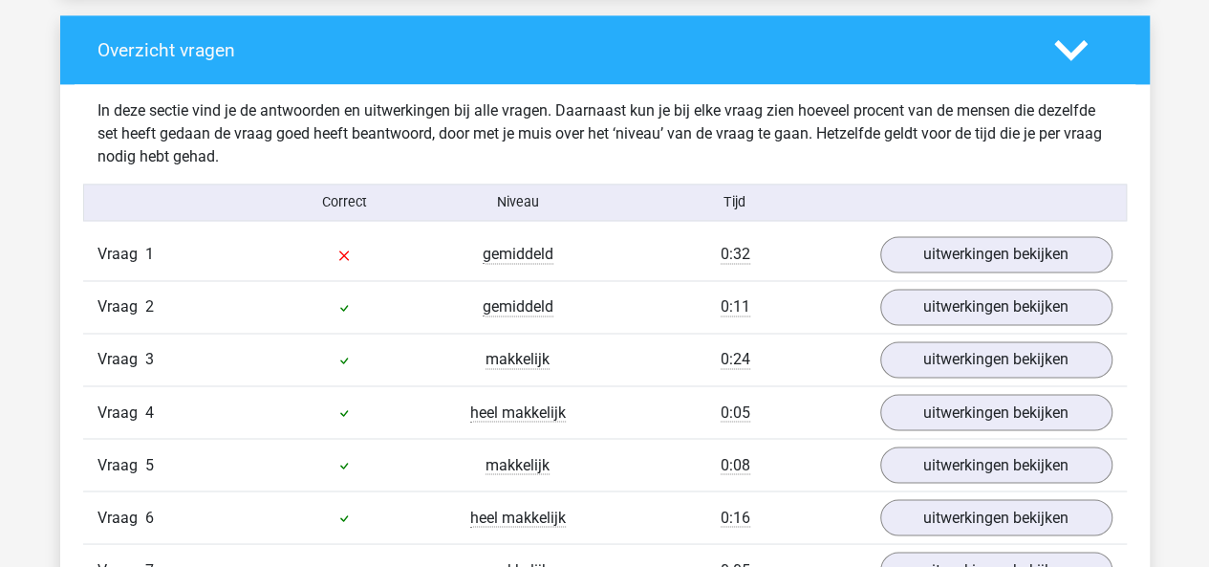
scroll to position [1425, 0]
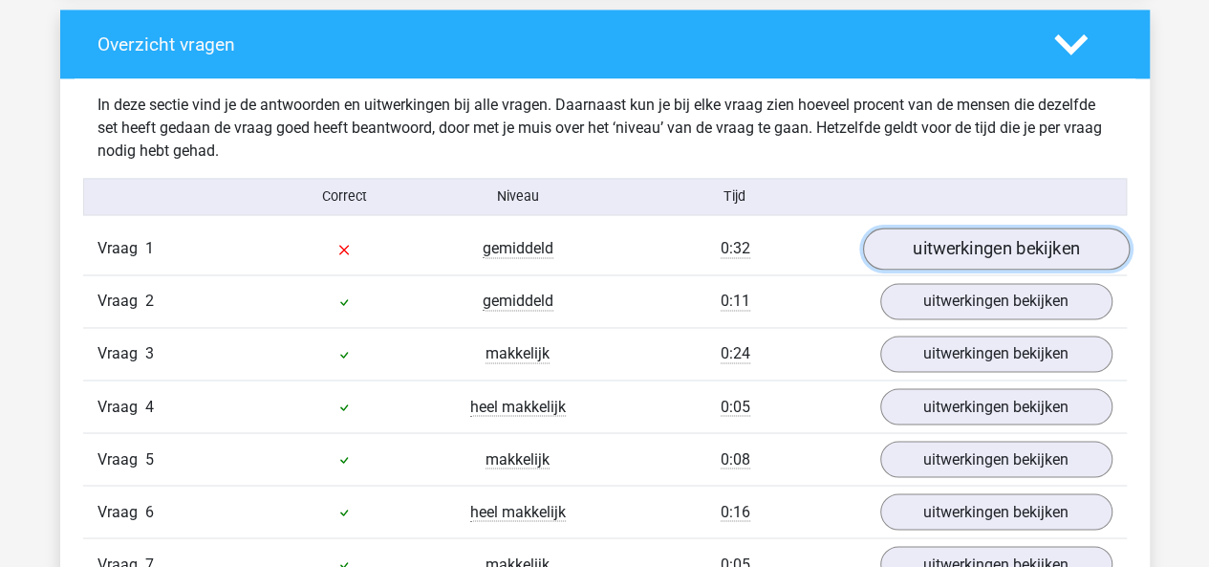
click at [894, 234] on link "uitwerkingen bekijken" at bounding box center [995, 249] width 267 height 42
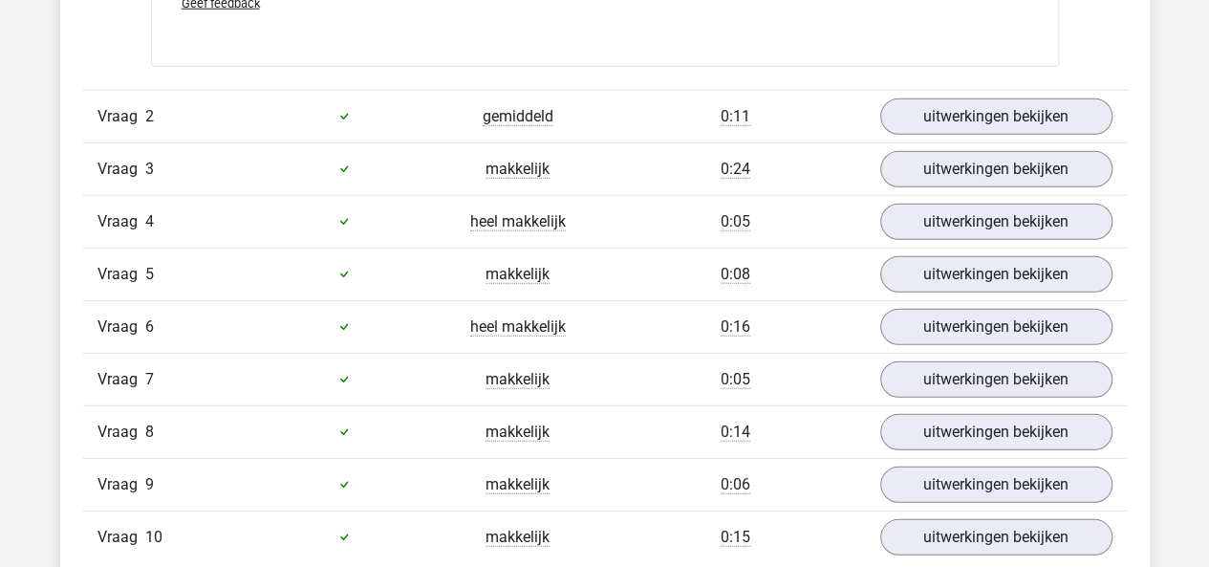
scroll to position [2563, 0]
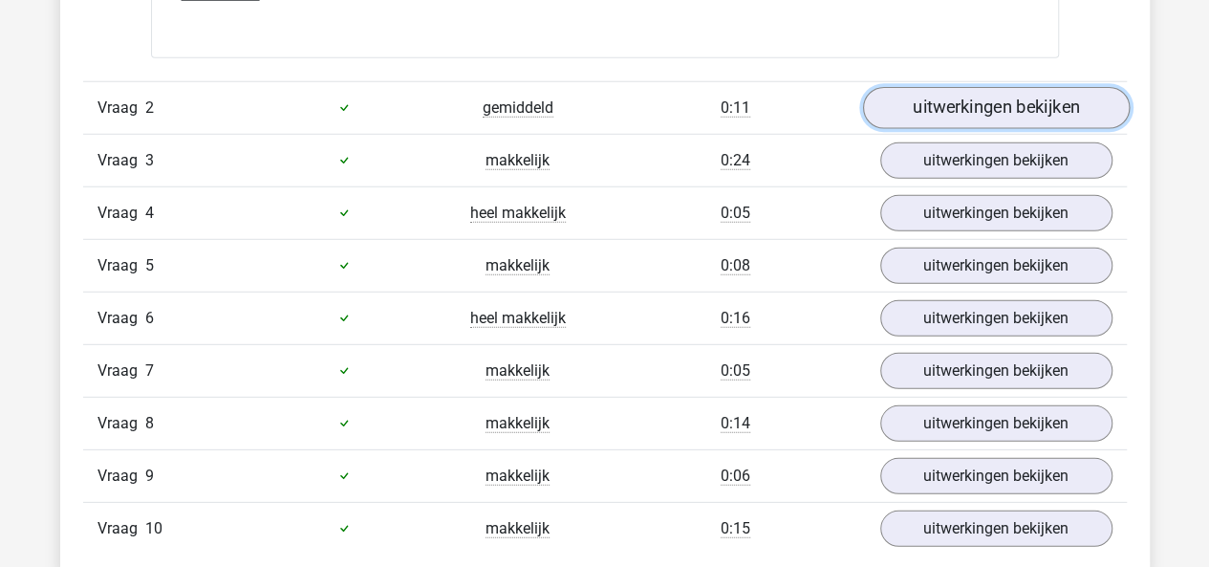
click at [886, 100] on link "uitwerkingen bekijken" at bounding box center [995, 108] width 267 height 42
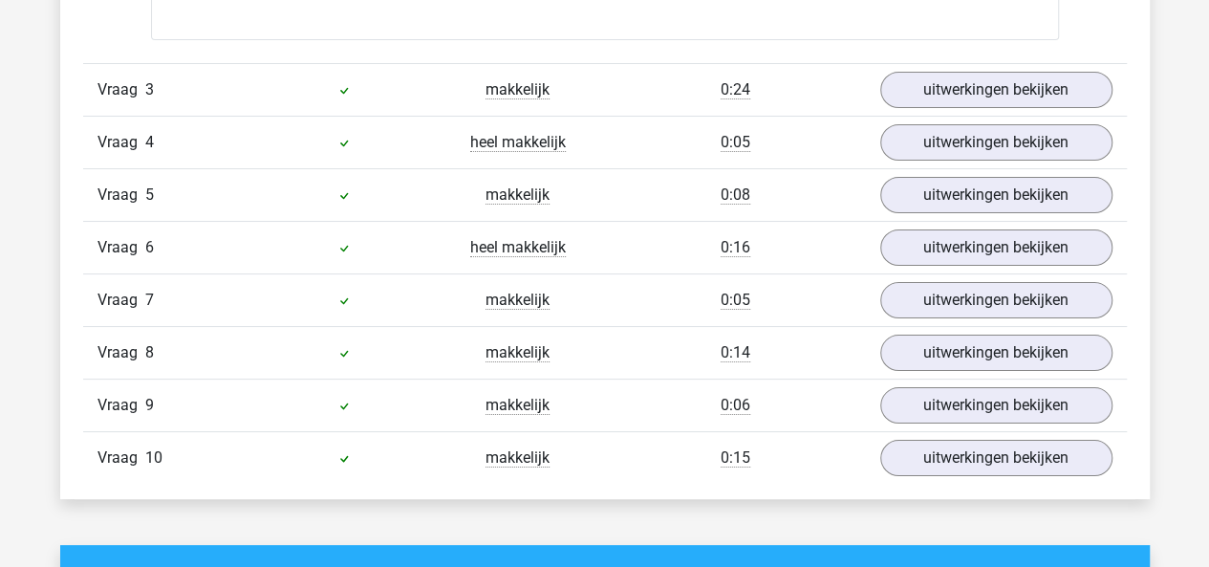
scroll to position [3635, 0]
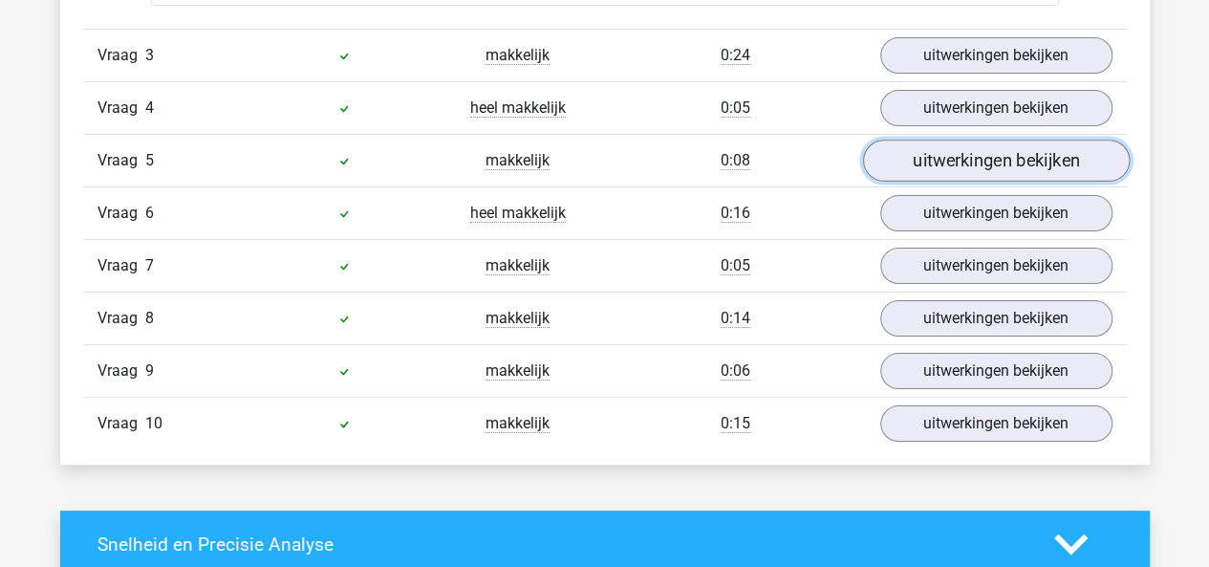
click at [908, 139] on link "uitwerkingen bekijken" at bounding box center [995, 160] width 267 height 42
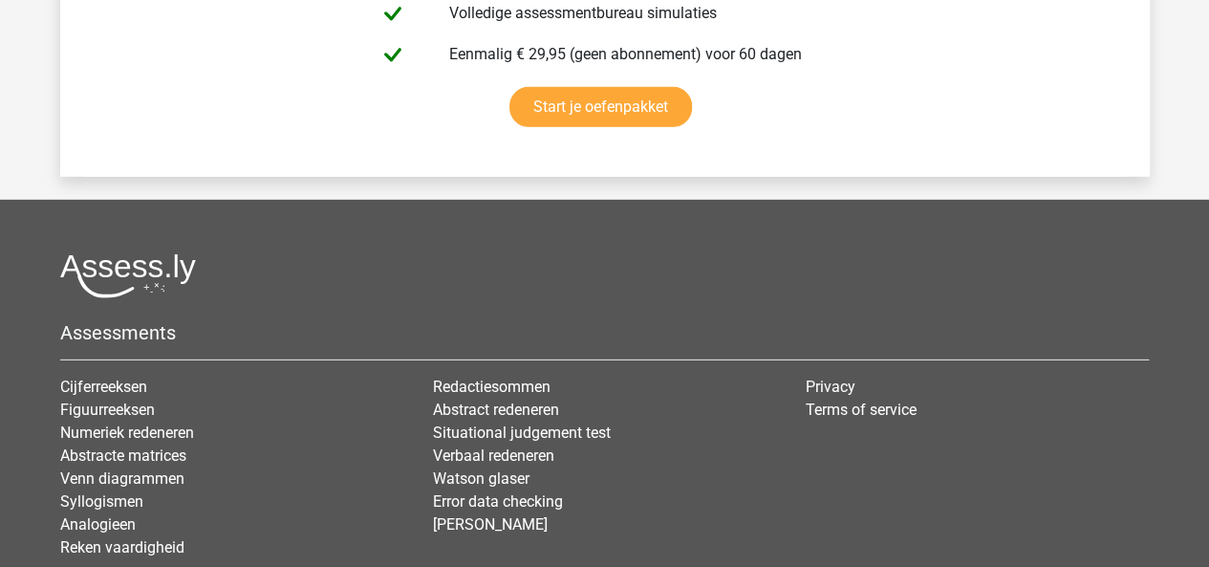
scroll to position [6490, 0]
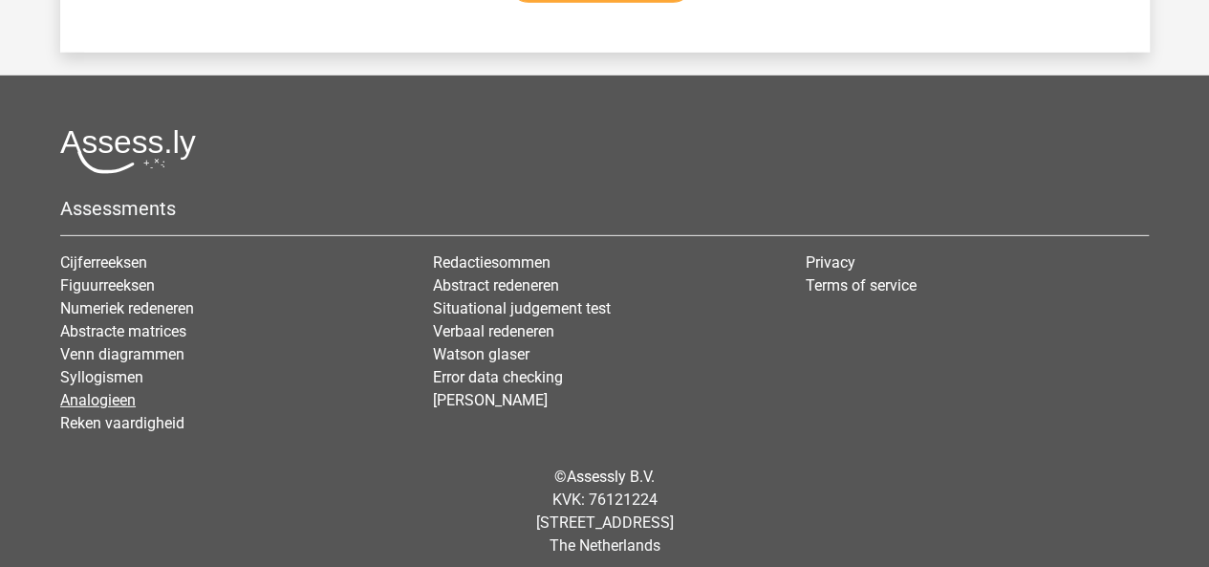
click at [122, 391] on link "Analogieen" at bounding box center [97, 400] width 75 height 18
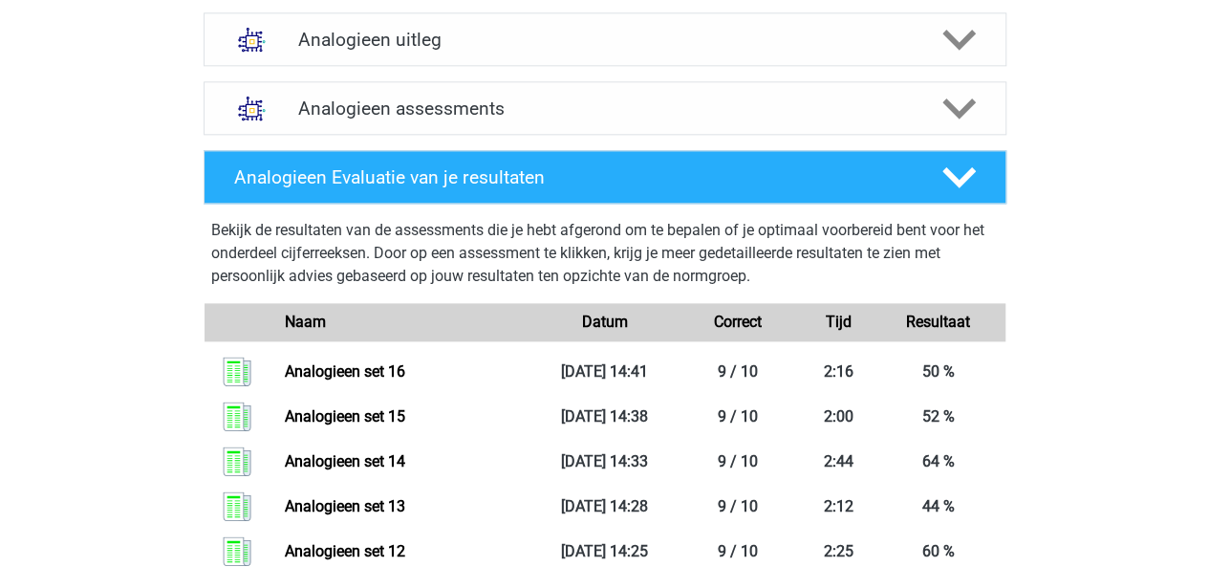
scroll to position [1152, 0]
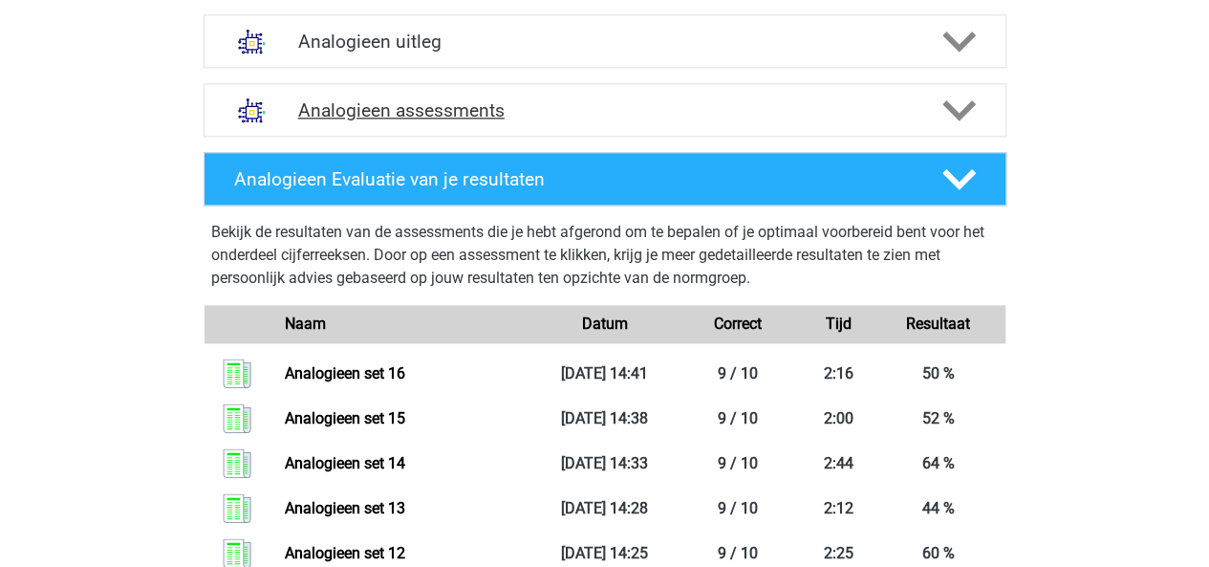
click at [950, 104] on polygon at bounding box center [958, 110] width 33 height 21
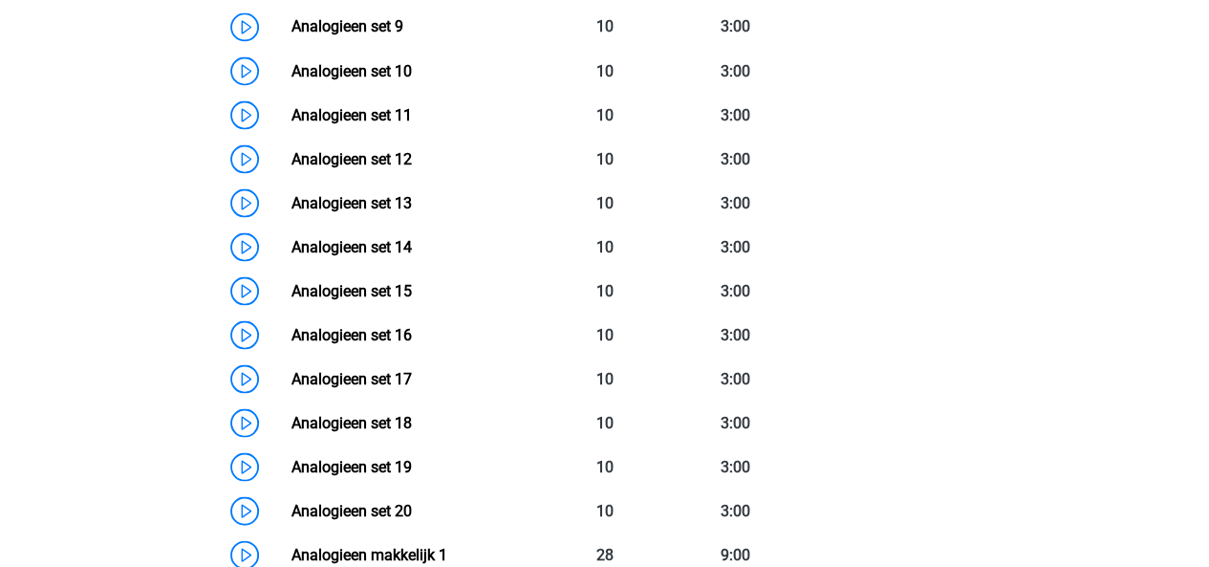
scroll to position [1777, 0]
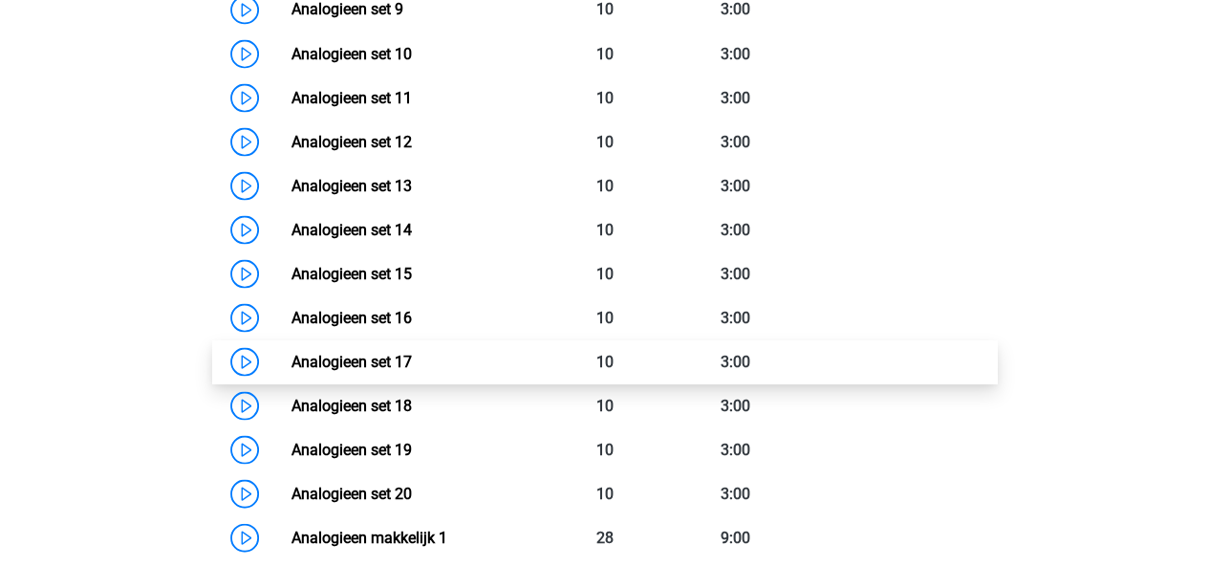
click at [409, 368] on link "Analogieen set 17" at bounding box center [351, 361] width 120 height 18
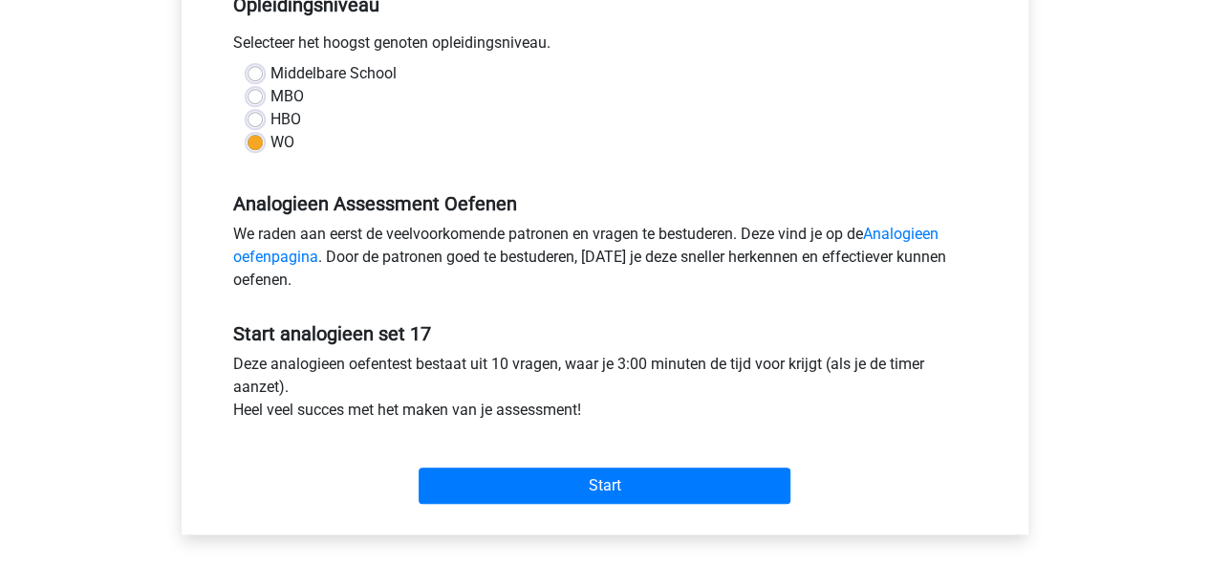
scroll to position [420, 0]
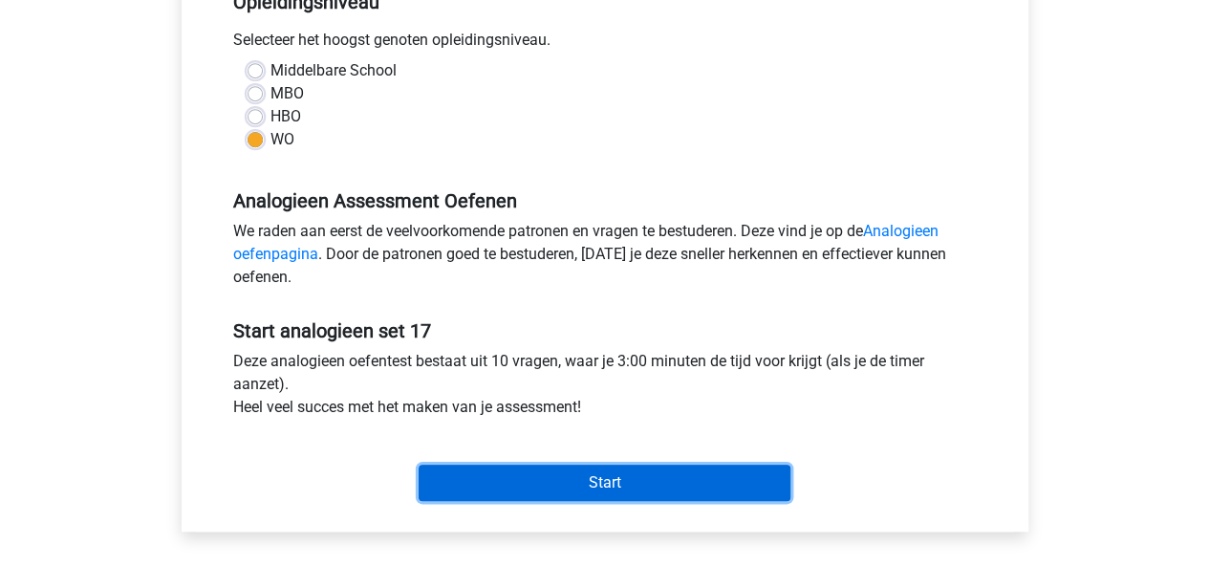
click at [568, 496] on input "Start" at bounding box center [604, 482] width 372 height 36
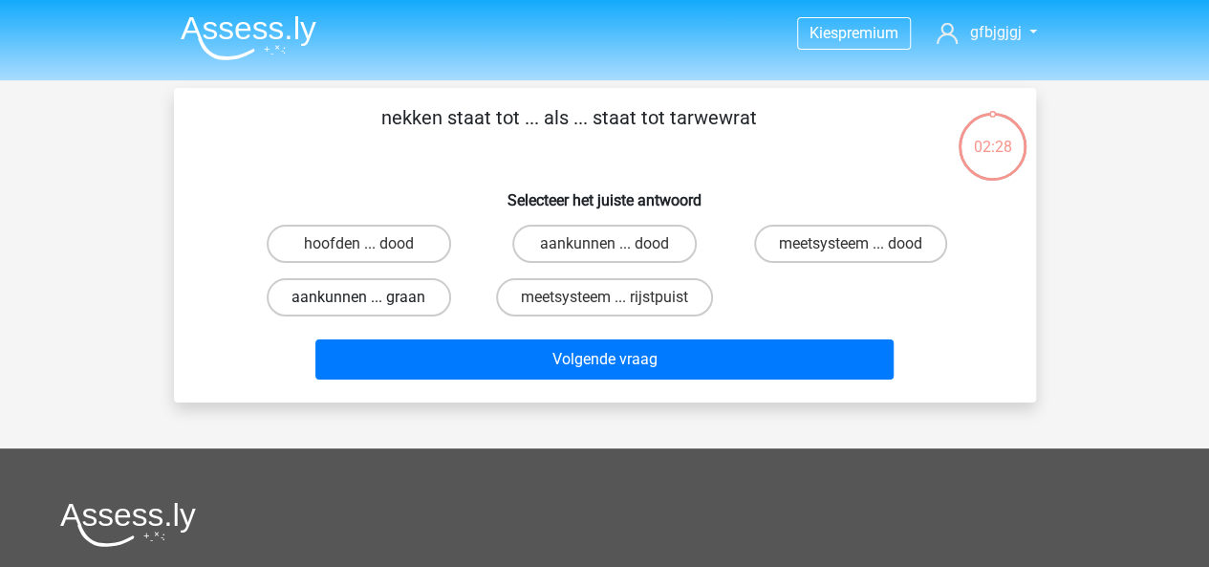
click at [398, 286] on label "aankunnen ... graan" at bounding box center [359, 297] width 184 height 38
click at [371, 297] on input "aankunnen ... graan" at bounding box center [364, 303] width 12 height 12
radio input "true"
click at [593, 242] on label "aankunnen ... dood" at bounding box center [604, 244] width 184 height 38
click at [604, 244] on input "aankunnen ... dood" at bounding box center [610, 250] width 12 height 12
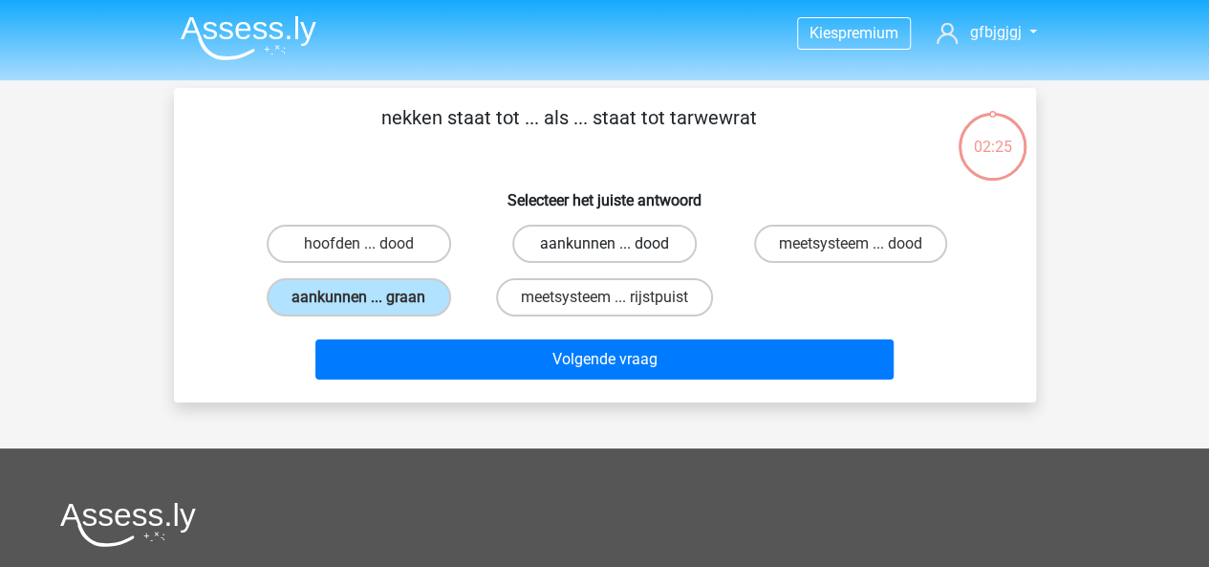
radio input "true"
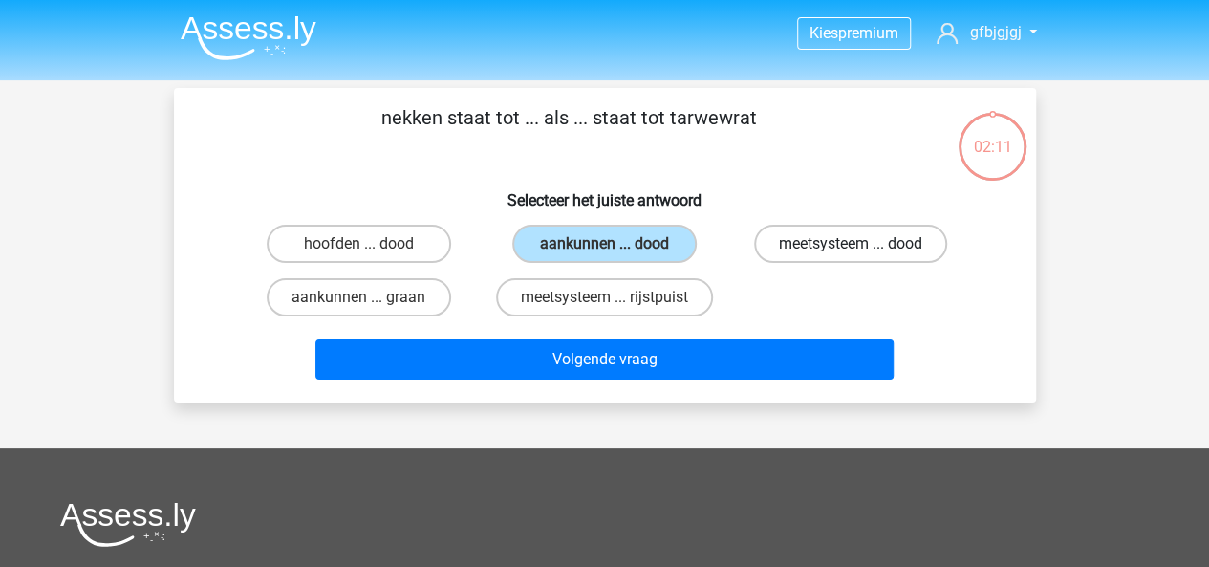
click at [764, 255] on label "meetsysteem ... dood" at bounding box center [850, 244] width 193 height 38
click at [850, 255] on input "meetsysteem ... dood" at bounding box center [856, 250] width 12 height 12
radio input "true"
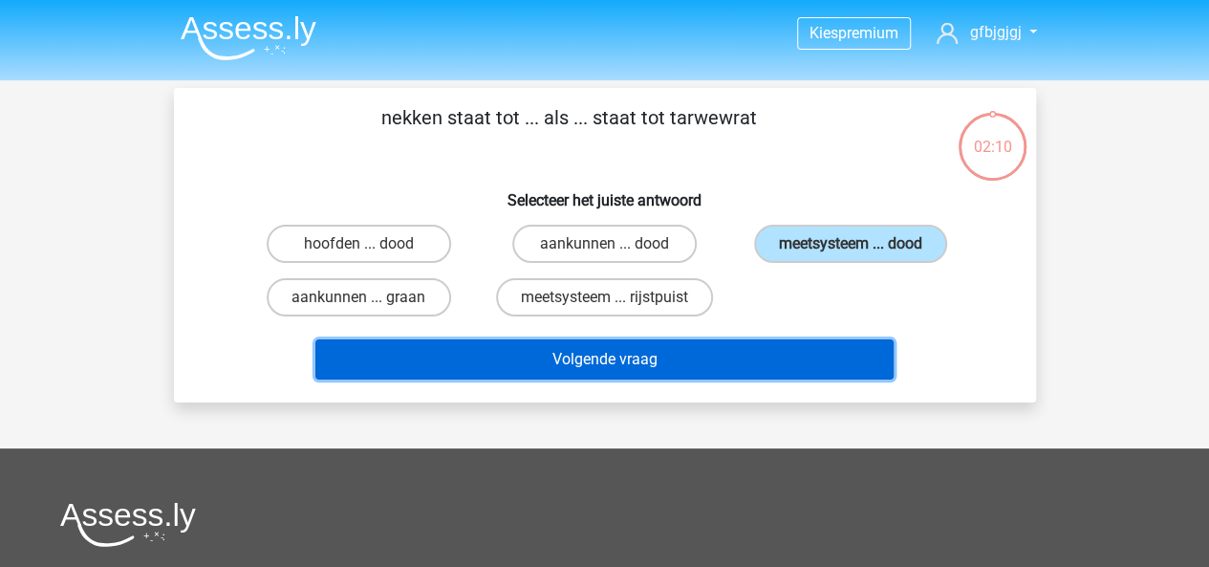
click at [696, 353] on button "Volgende vraag" at bounding box center [604, 359] width 578 height 40
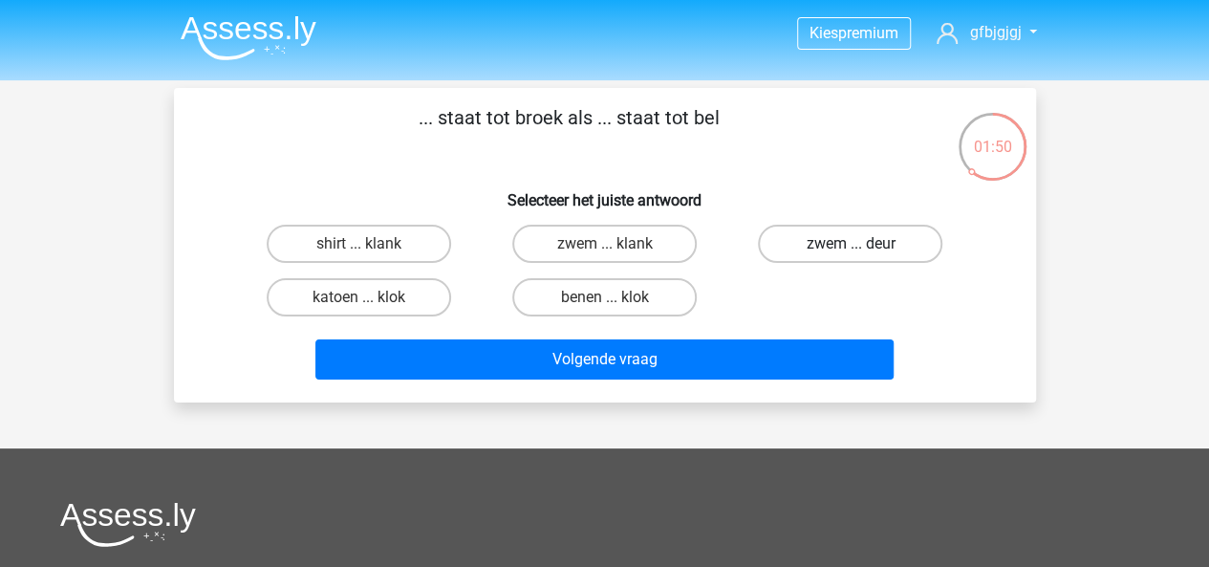
click at [809, 245] on label "zwem ... deur" at bounding box center [850, 244] width 184 height 38
click at [850, 245] on input "zwem ... deur" at bounding box center [856, 250] width 12 height 12
radio input "true"
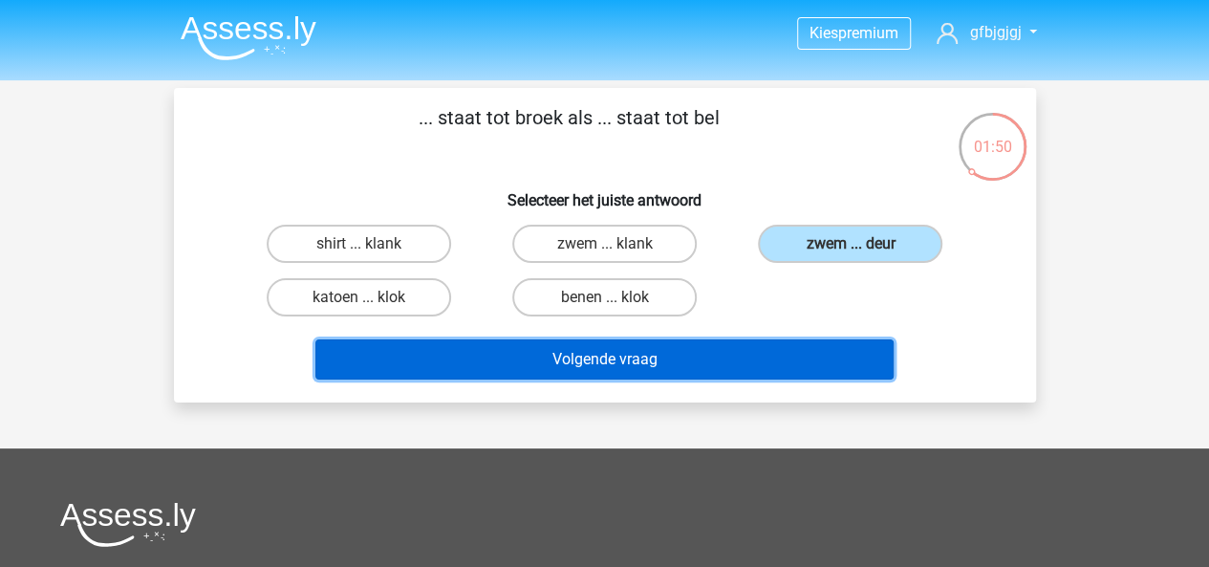
click at [738, 361] on button "Volgende vraag" at bounding box center [604, 359] width 578 height 40
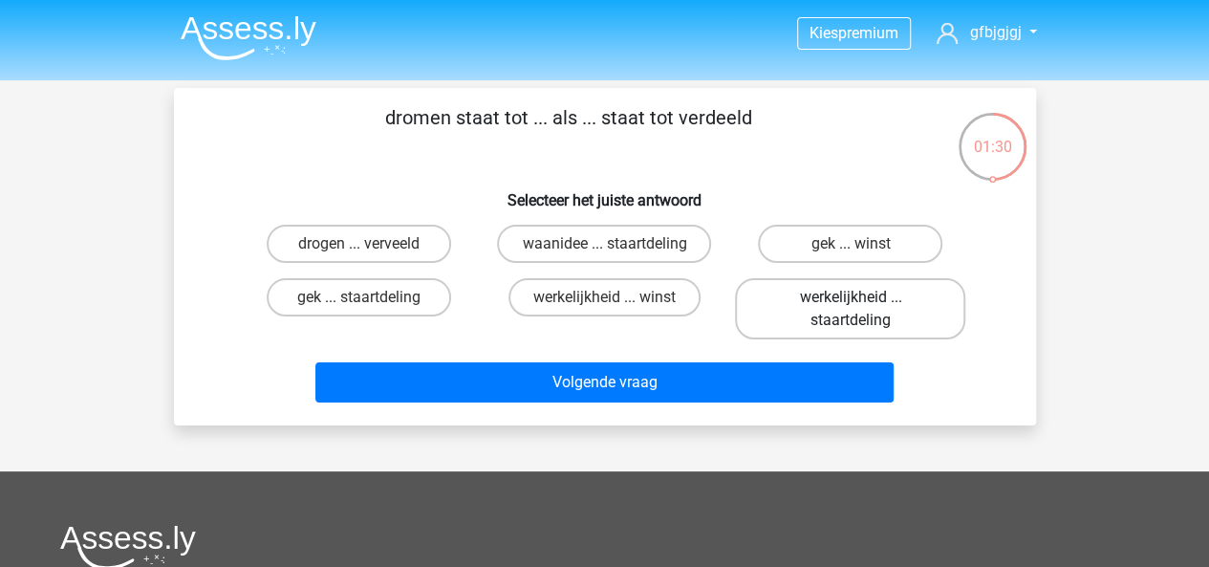
click at [797, 310] on label "werkelijkheid ... staartdeling" at bounding box center [850, 308] width 230 height 61
click at [850, 310] on input "werkelijkheid ... staartdeling" at bounding box center [856, 303] width 12 height 12
radio input "true"
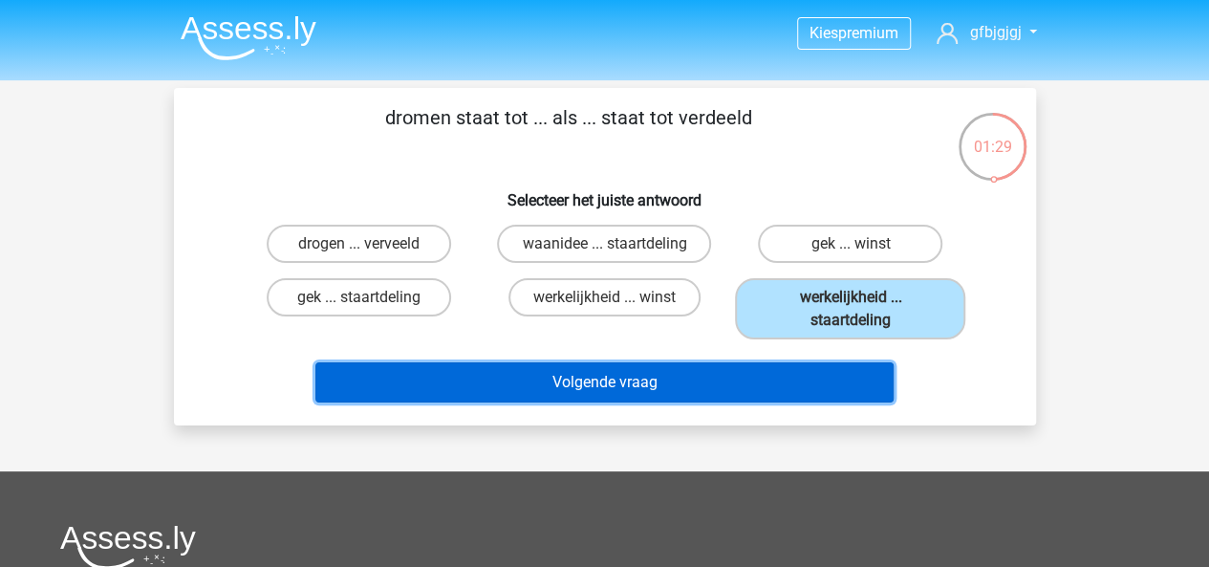
click at [695, 370] on button "Volgende vraag" at bounding box center [604, 382] width 578 height 40
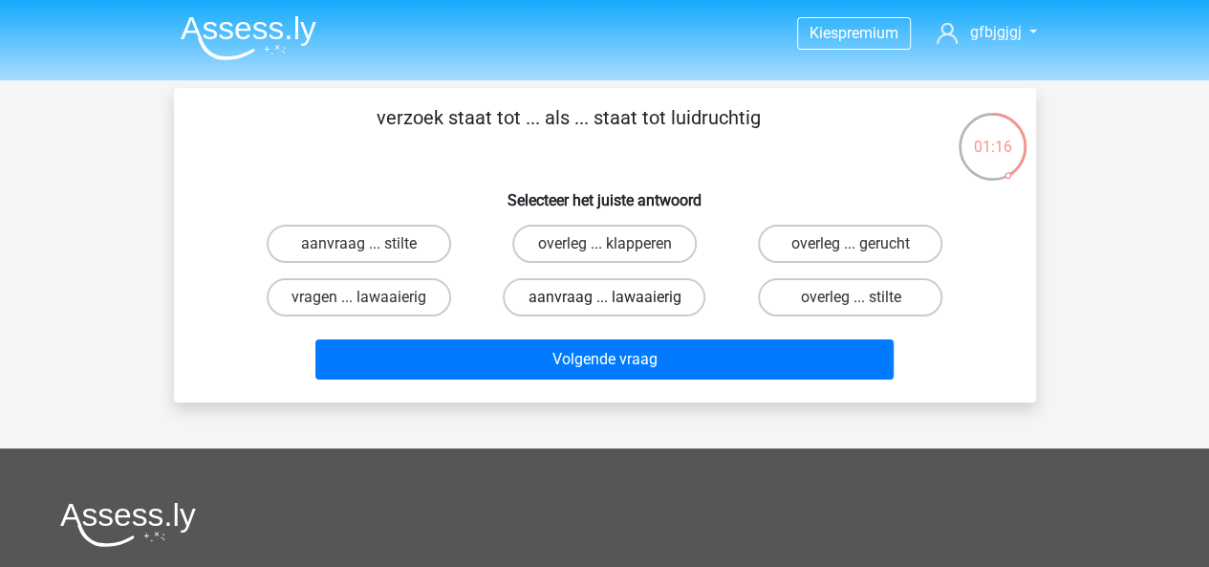
click at [579, 298] on label "aanvraag ... lawaaierig" at bounding box center [604, 297] width 203 height 38
click at [604, 298] on input "aanvraag ... lawaaierig" at bounding box center [610, 303] width 12 height 12
radio input "true"
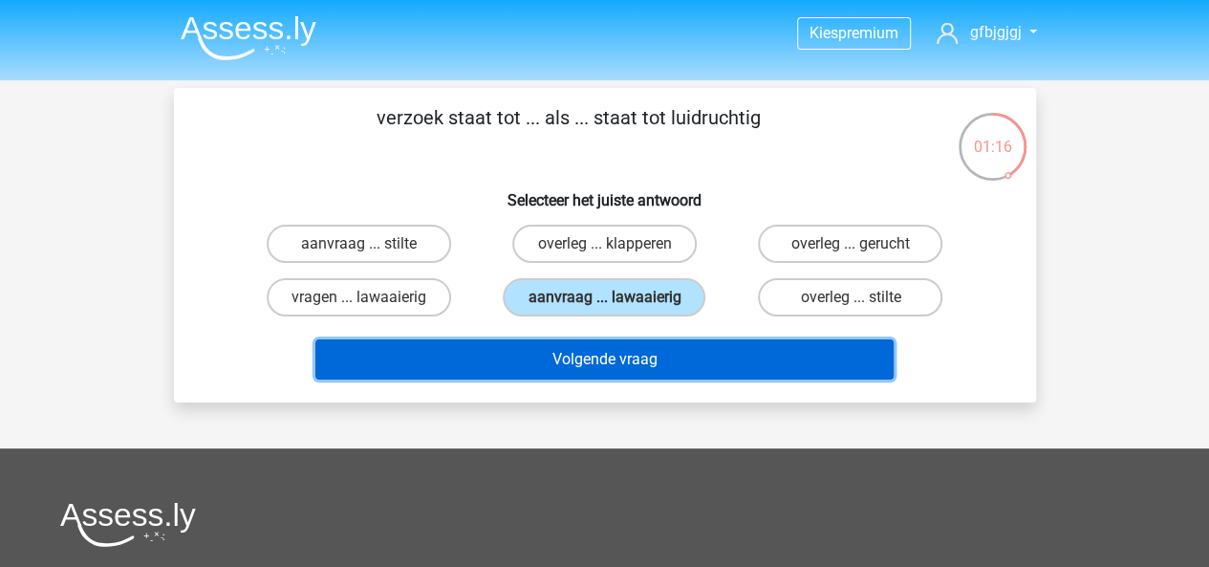
click at [633, 354] on button "Volgende vraag" at bounding box center [604, 359] width 578 height 40
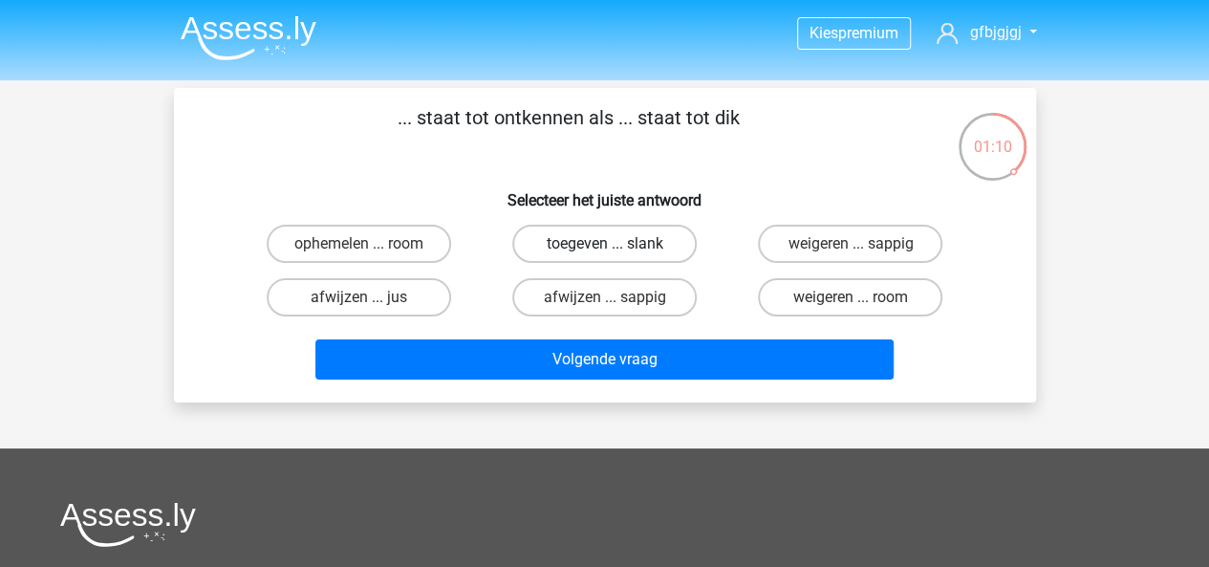
click at [560, 252] on label "toegeven ... slank" at bounding box center [604, 244] width 184 height 38
click at [604, 252] on input "toegeven ... slank" at bounding box center [610, 250] width 12 height 12
radio input "true"
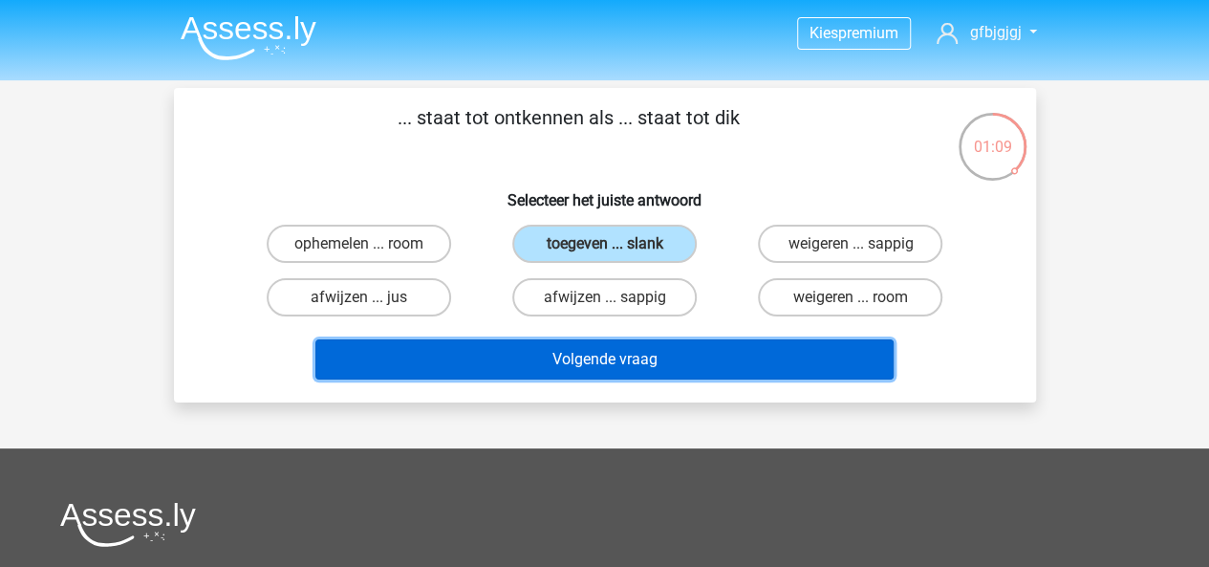
click at [573, 347] on button "Volgende vraag" at bounding box center [604, 359] width 578 height 40
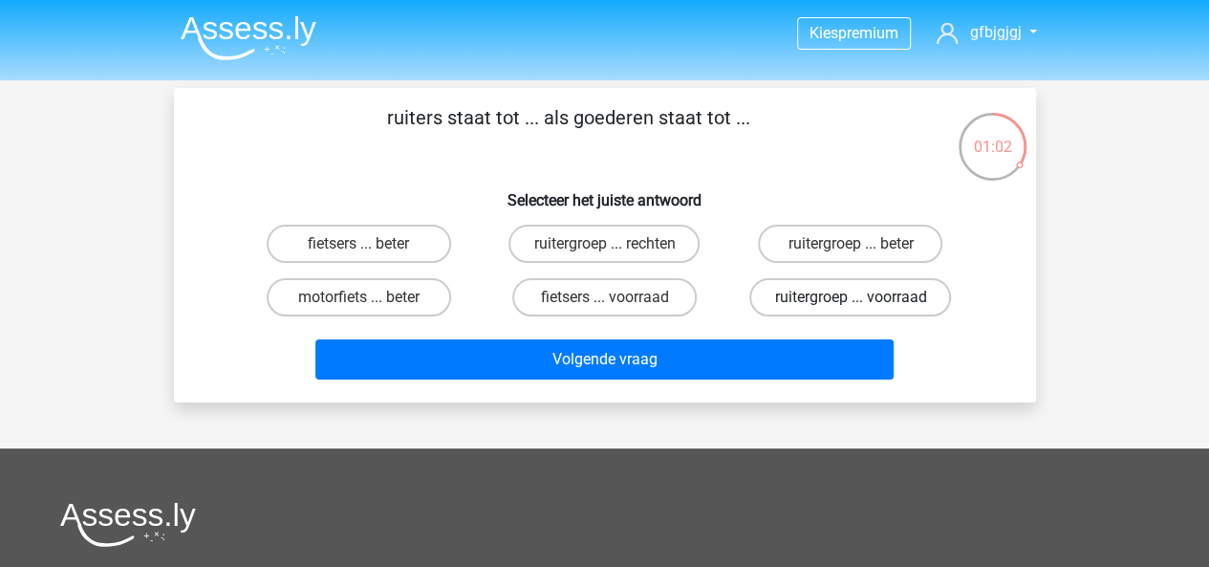
click at [816, 286] on label "ruitergroep ... voorraad" at bounding box center [850, 297] width 202 height 38
click at [850, 297] on input "ruitergroep ... voorraad" at bounding box center [856, 303] width 12 height 12
radio input "true"
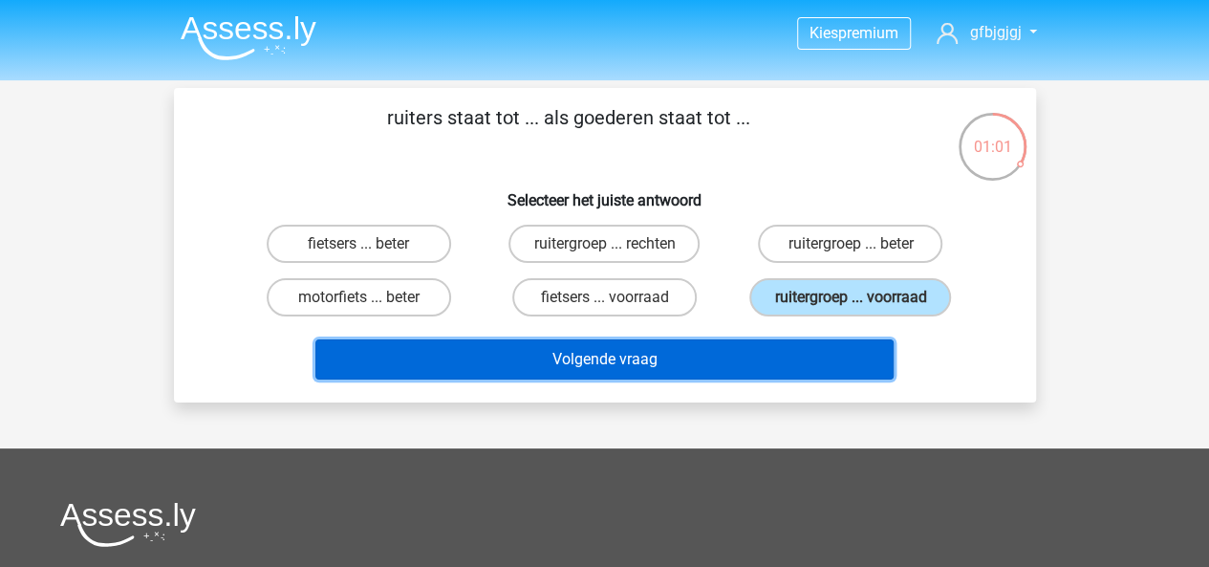
click at [690, 354] on button "Volgende vraag" at bounding box center [604, 359] width 578 height 40
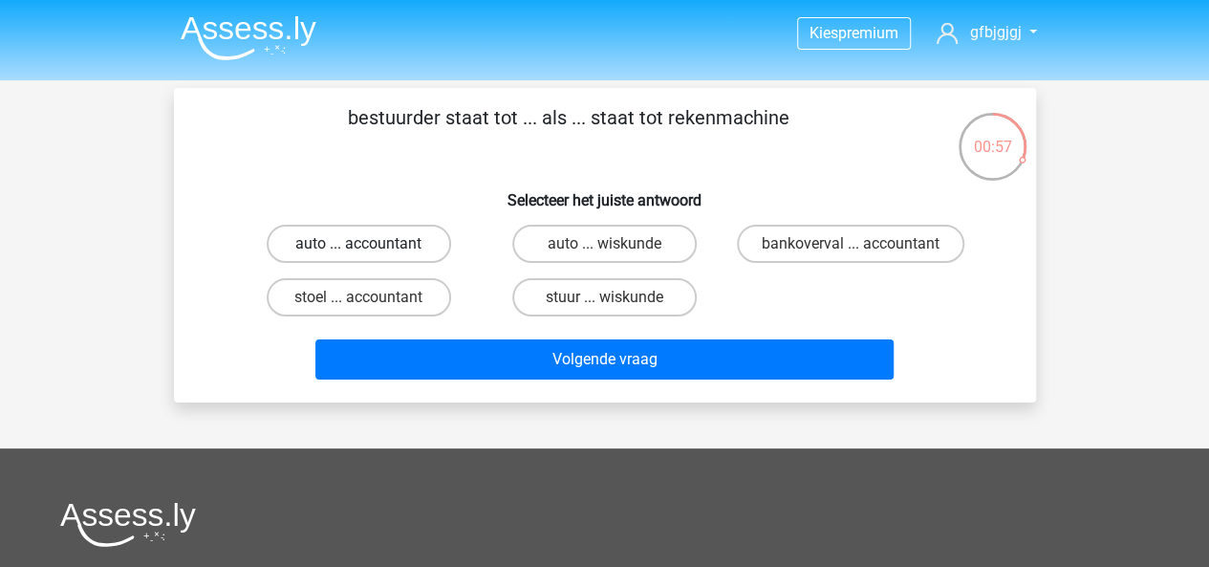
click at [392, 247] on label "auto ... accountant" at bounding box center [359, 244] width 184 height 38
click at [371, 247] on input "auto ... accountant" at bounding box center [364, 250] width 12 height 12
radio input "true"
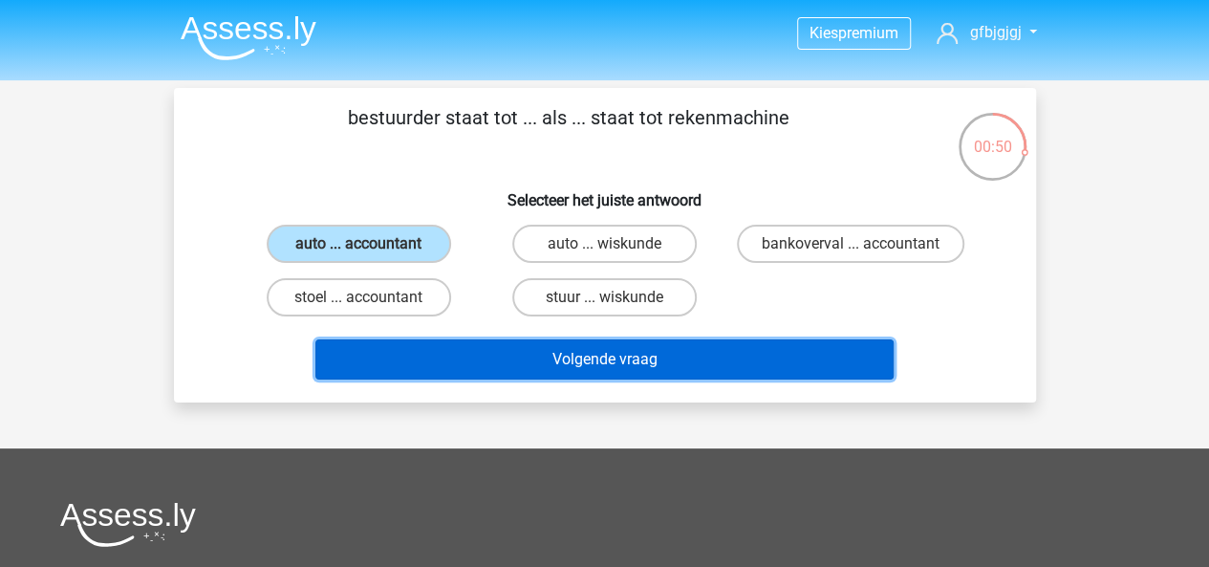
click at [523, 343] on button "Volgende vraag" at bounding box center [604, 359] width 578 height 40
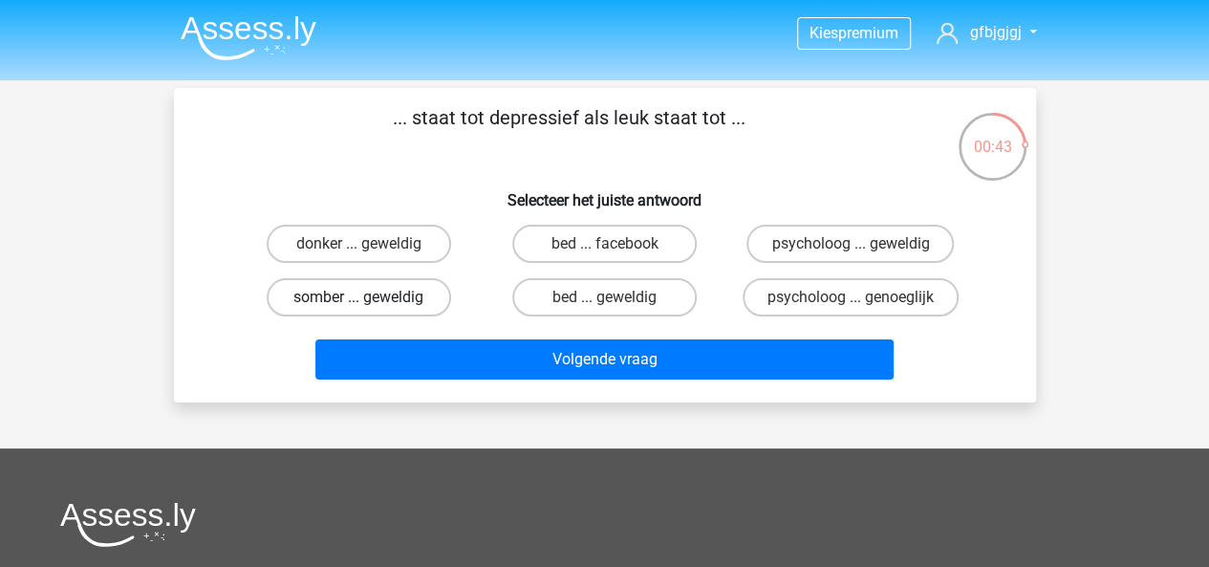
click at [387, 299] on label "somber ... geweldig" at bounding box center [359, 297] width 184 height 38
click at [371, 299] on input "somber ... geweldig" at bounding box center [364, 303] width 12 height 12
radio input "true"
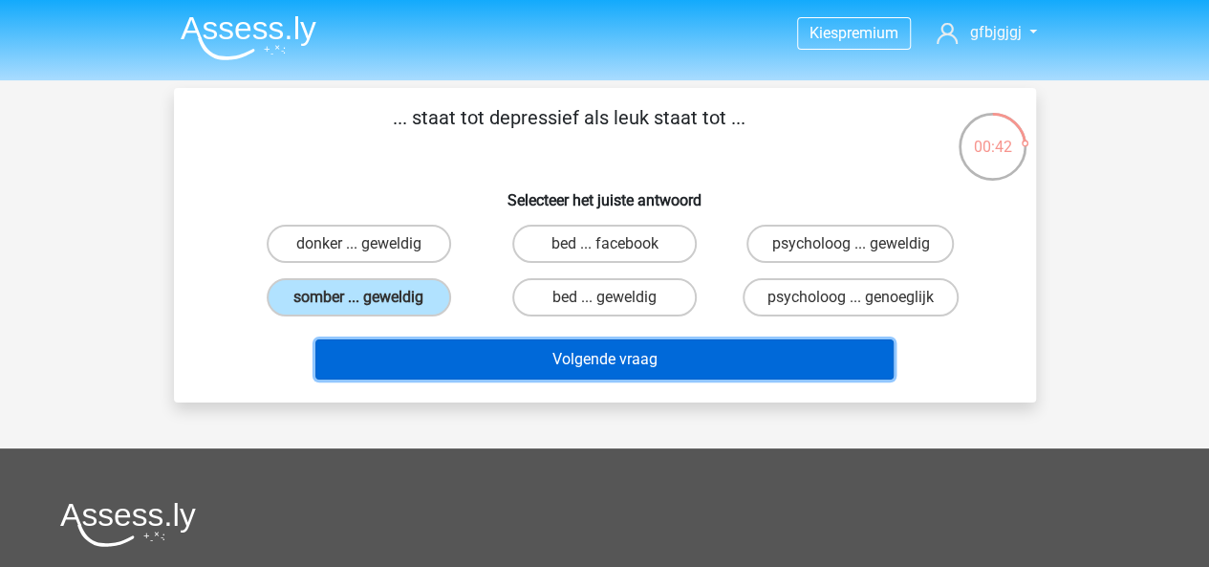
click at [485, 365] on button "Volgende vraag" at bounding box center [604, 359] width 578 height 40
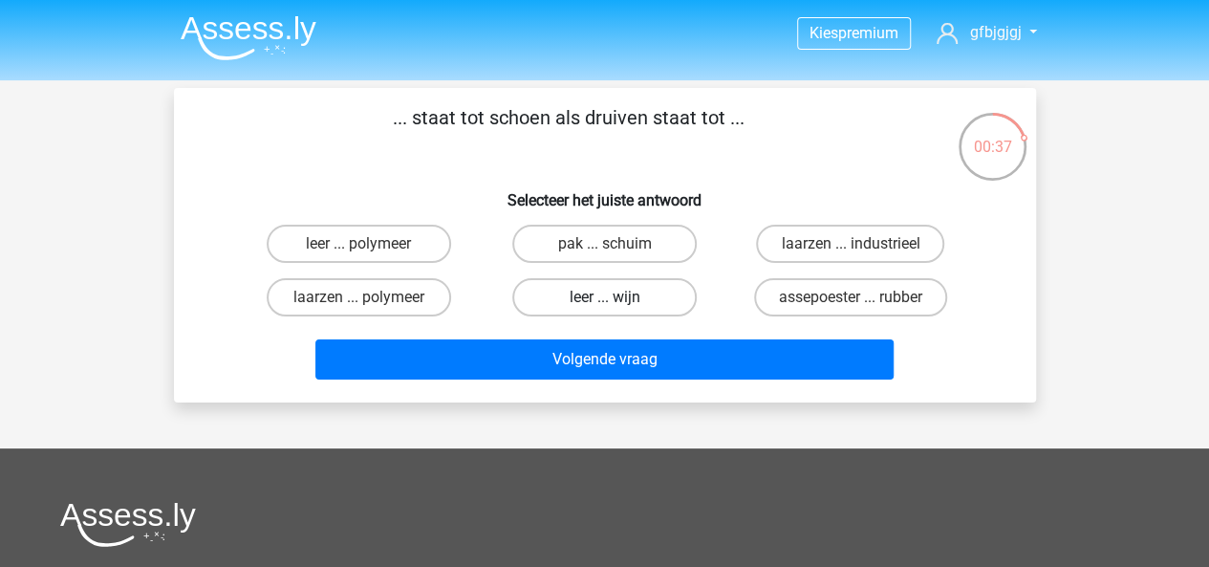
click at [543, 301] on label "leer ... wijn" at bounding box center [604, 297] width 184 height 38
click at [604, 301] on input "leer ... wijn" at bounding box center [610, 303] width 12 height 12
radio input "true"
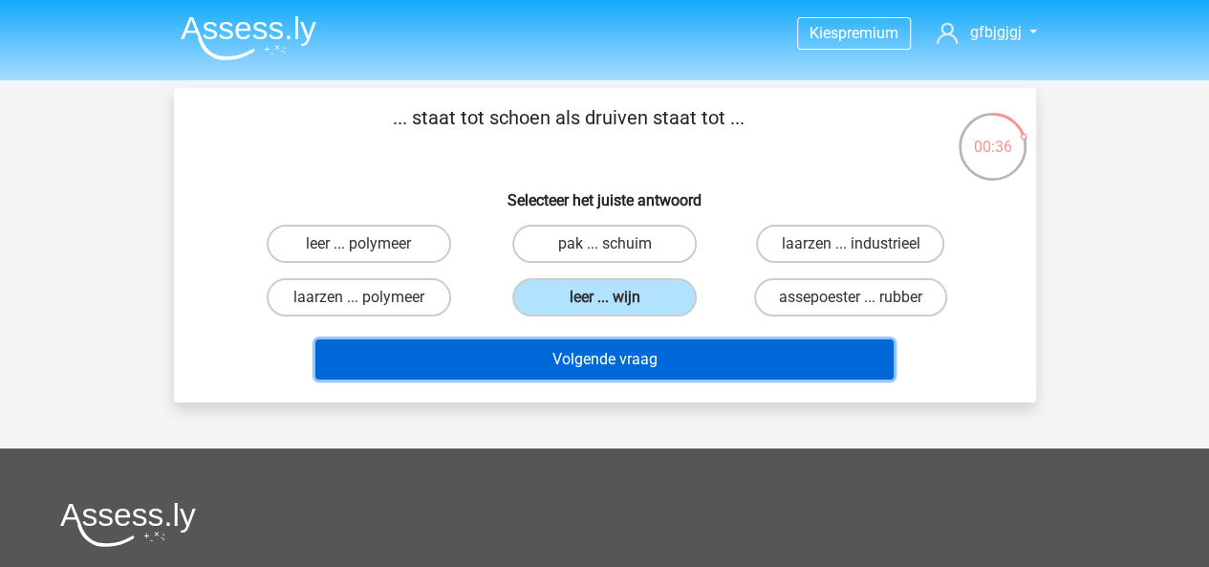
click at [531, 340] on button "Volgende vraag" at bounding box center [604, 359] width 578 height 40
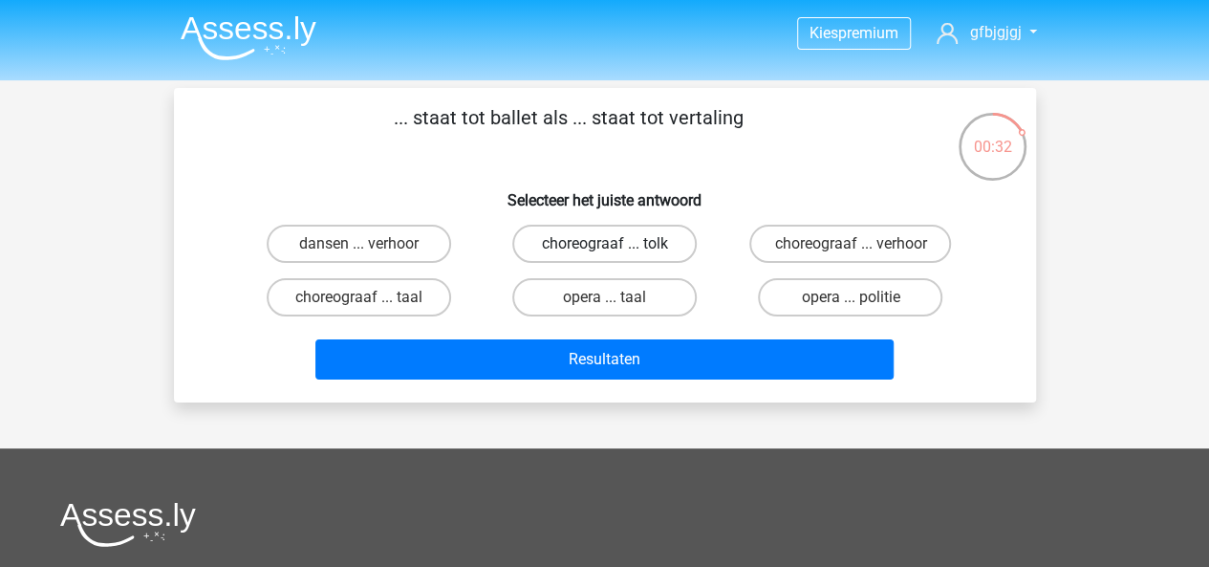
click at [540, 247] on label "choreograaf ... tolk" at bounding box center [604, 244] width 184 height 38
click at [604, 247] on input "choreograaf ... tolk" at bounding box center [610, 250] width 12 height 12
radio input "true"
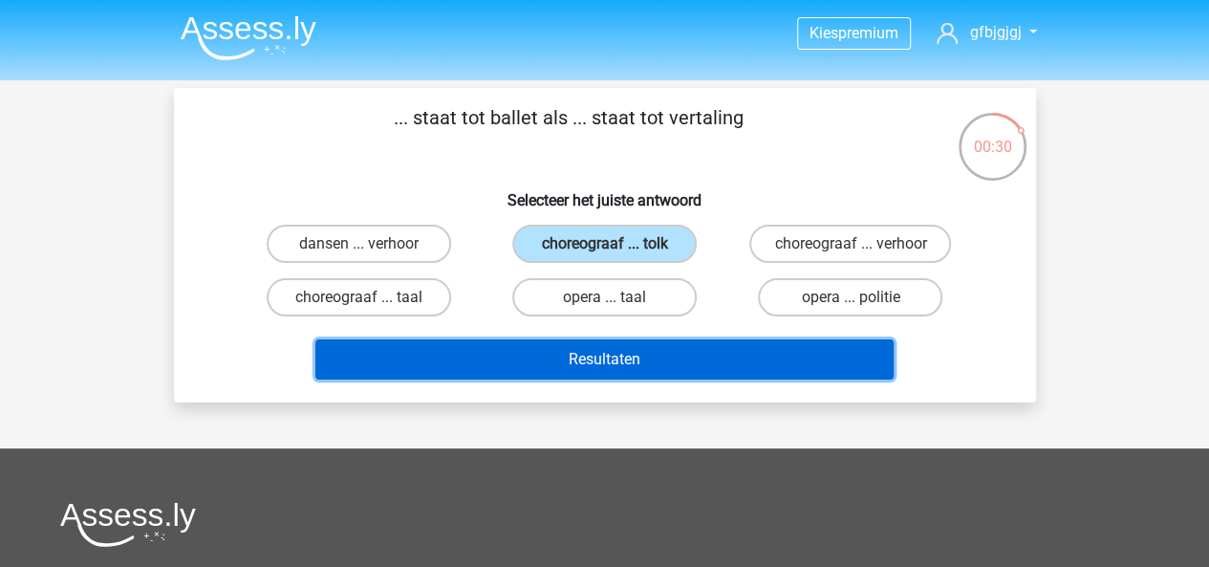
click at [526, 376] on button "Resultaten" at bounding box center [604, 359] width 578 height 40
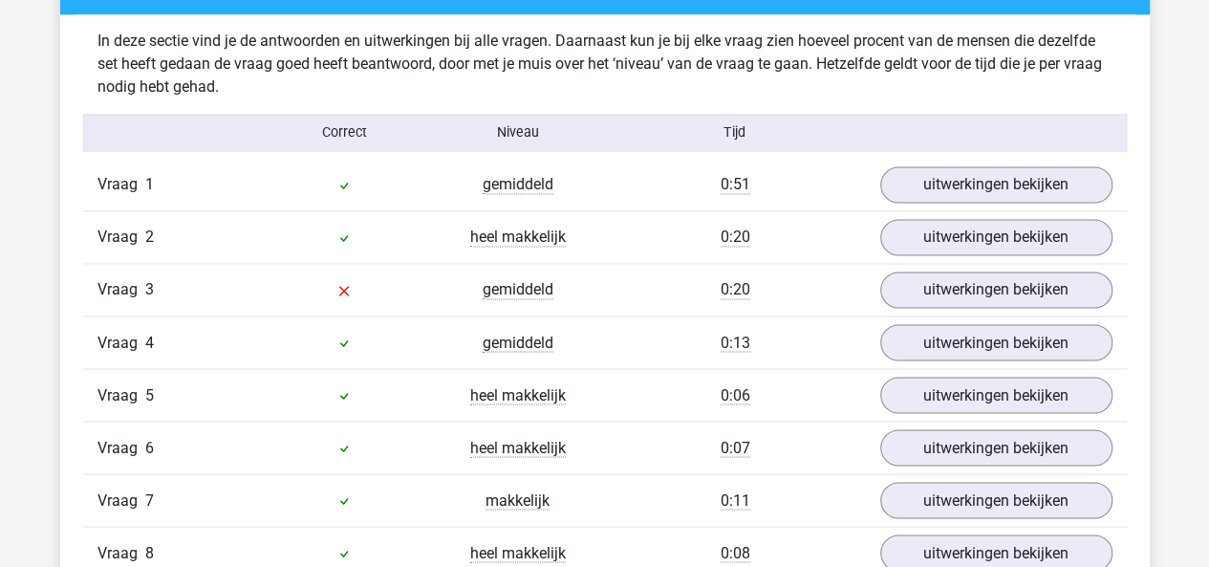
scroll to position [1494, 0]
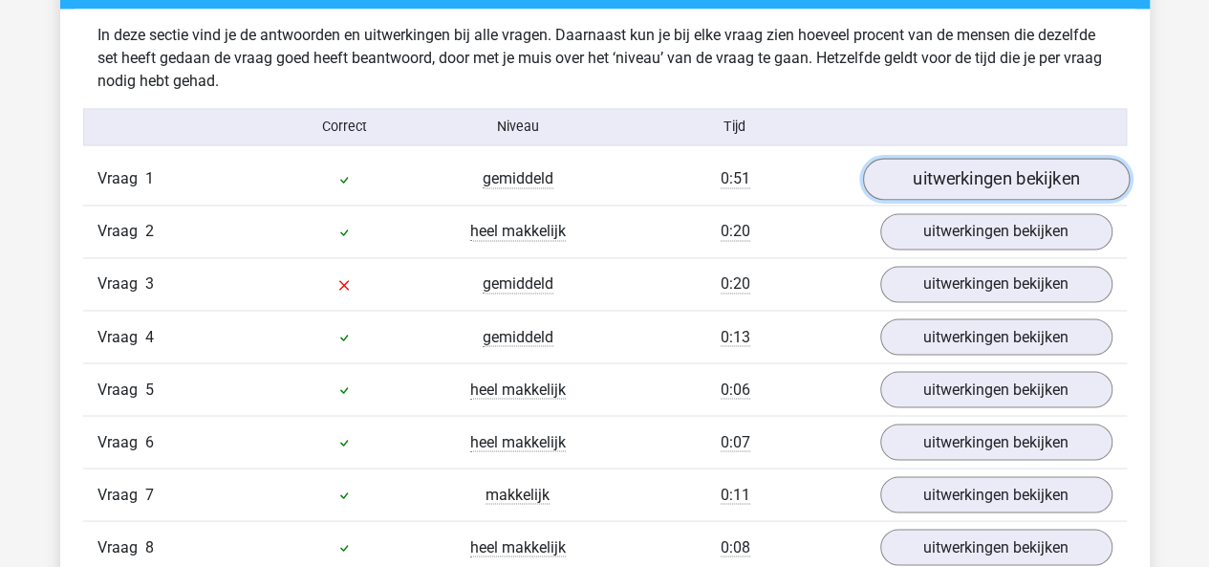
click at [881, 181] on link "uitwerkingen bekijken" at bounding box center [995, 180] width 267 height 42
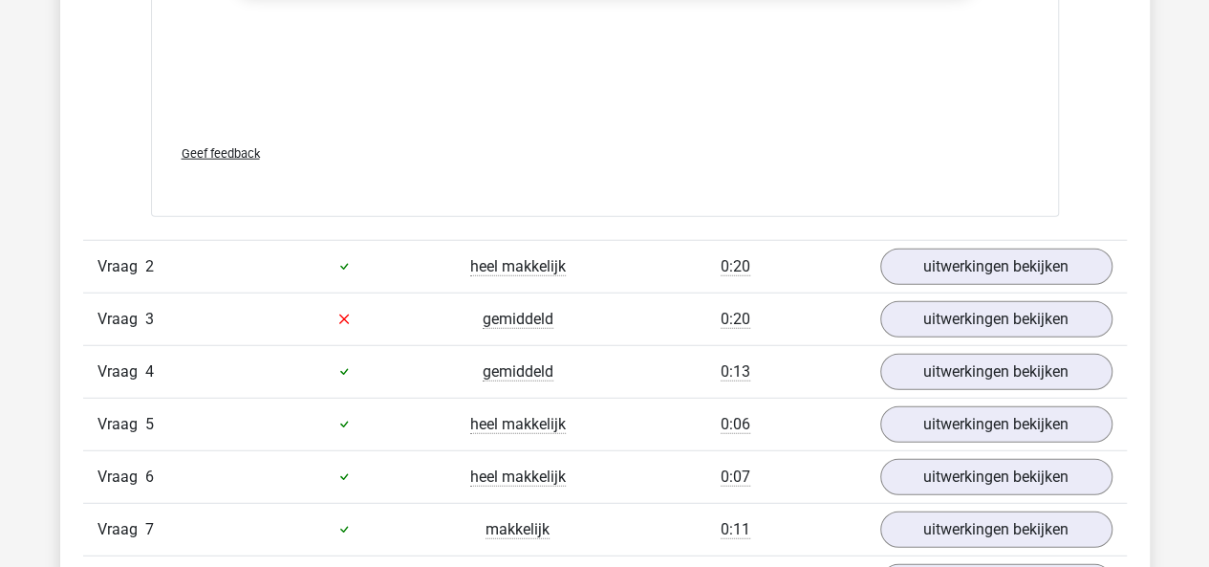
scroll to position [2408, 0]
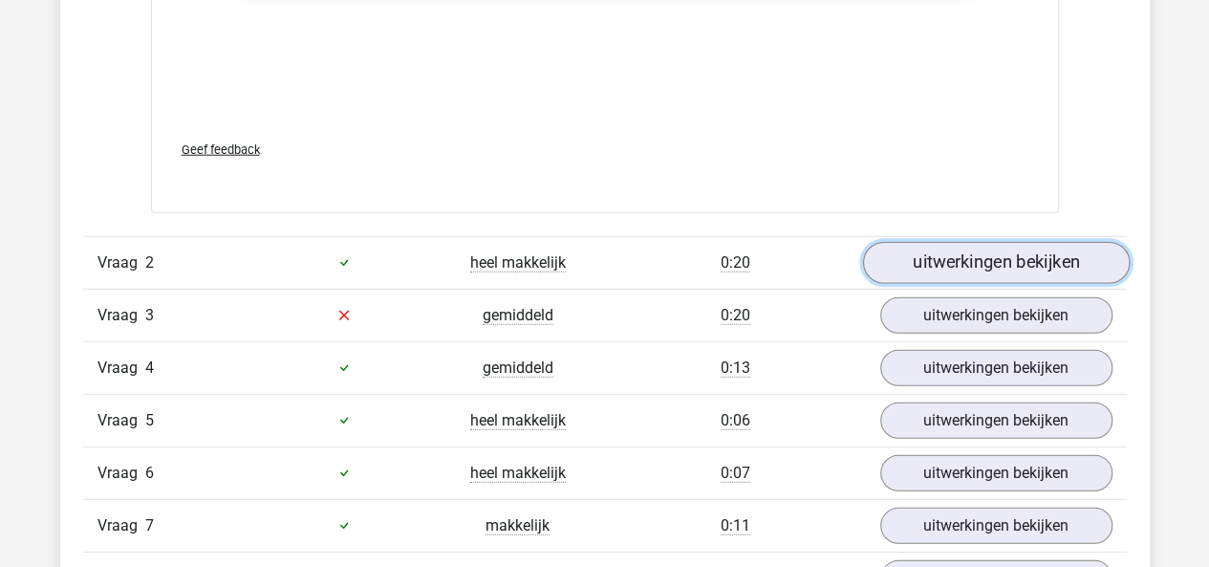
click at [905, 263] on link "uitwerkingen bekijken" at bounding box center [995, 263] width 267 height 42
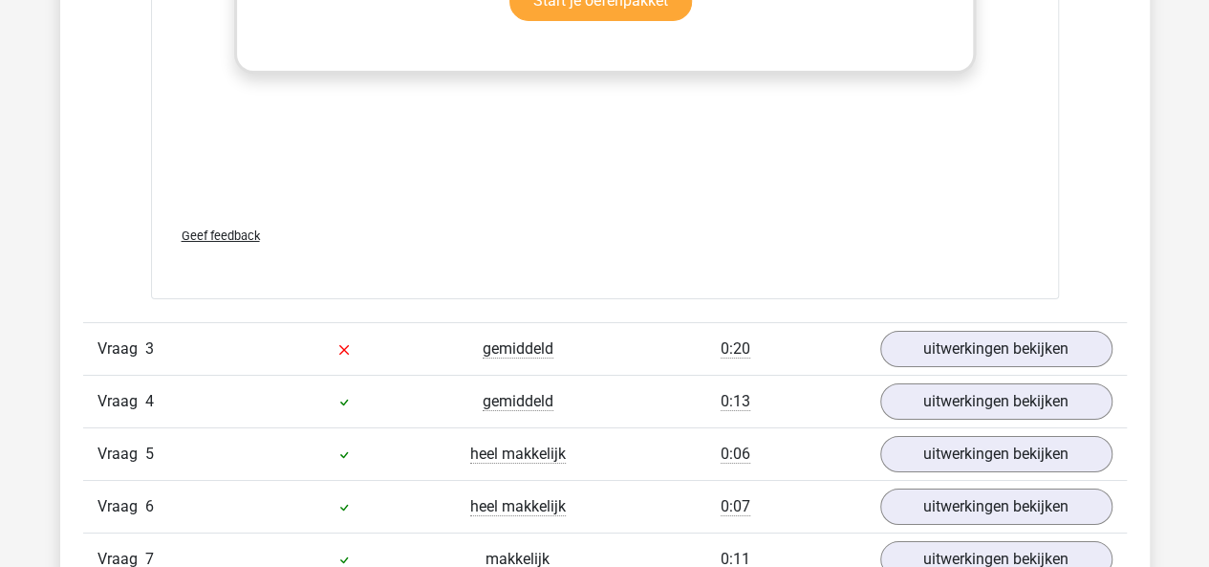
scroll to position [3361, 0]
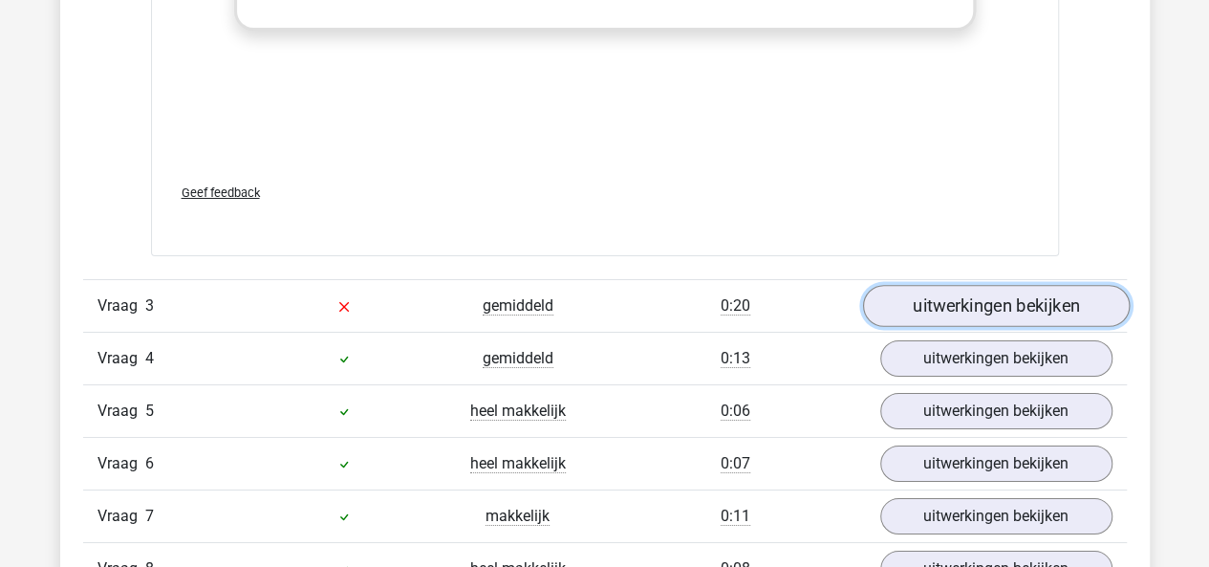
click at [929, 298] on link "uitwerkingen bekijken" at bounding box center [995, 306] width 267 height 42
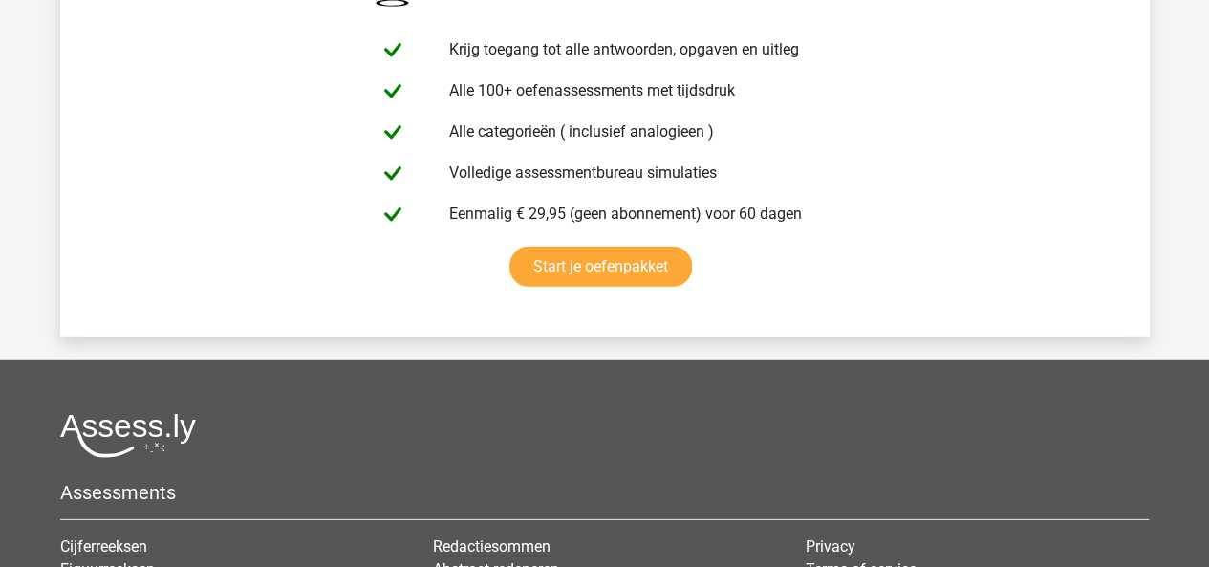
scroll to position [6468, 0]
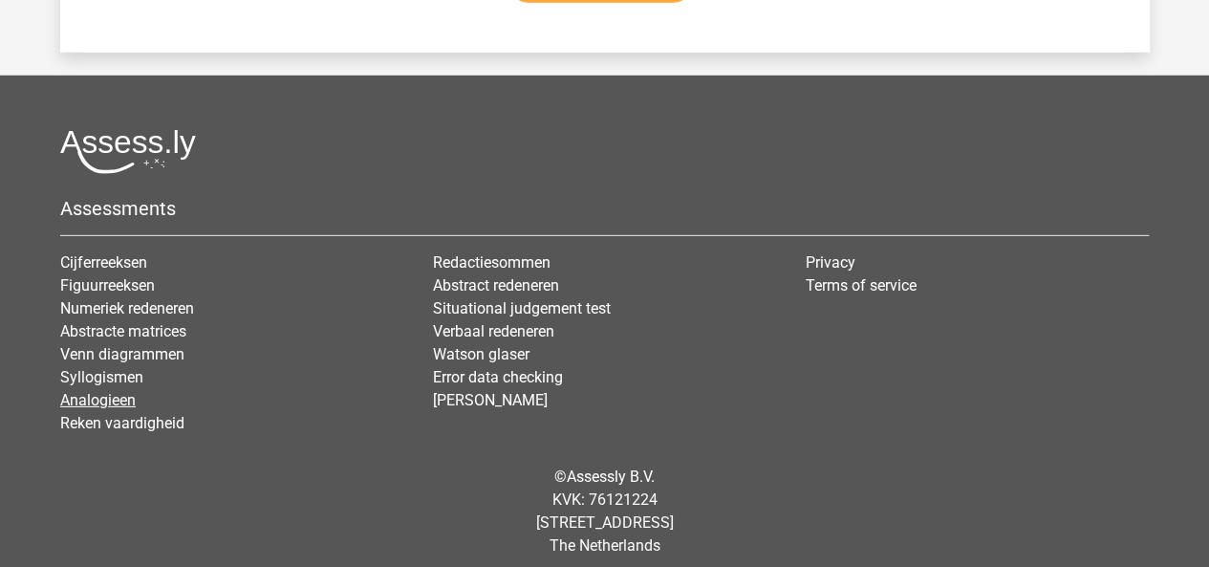
click at [111, 391] on link "Analogieen" at bounding box center [97, 400] width 75 height 18
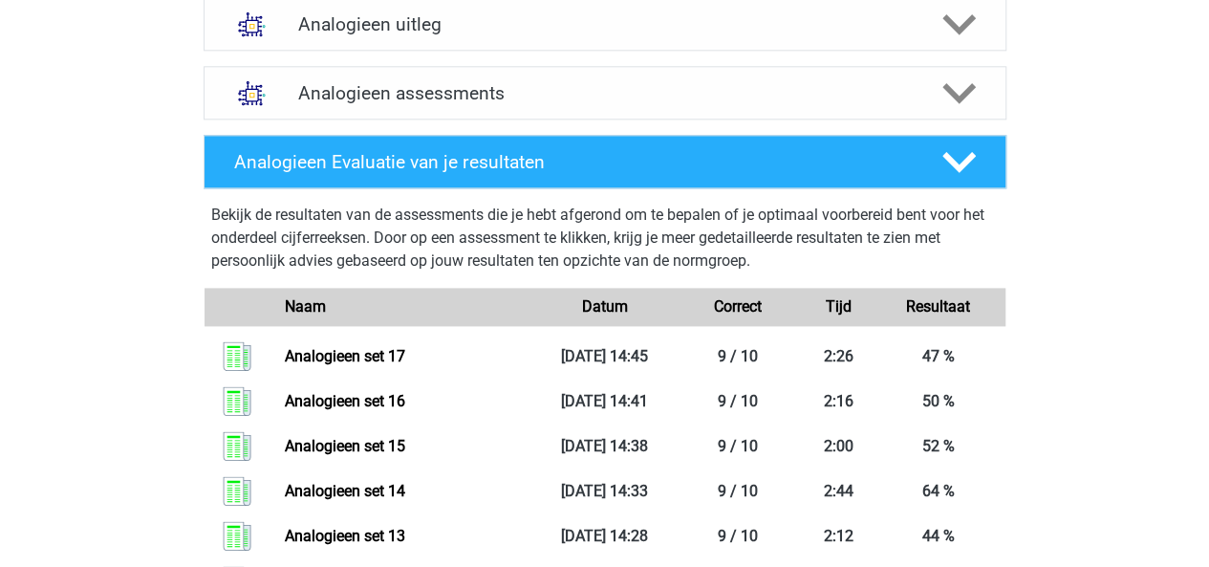
scroll to position [1102, 0]
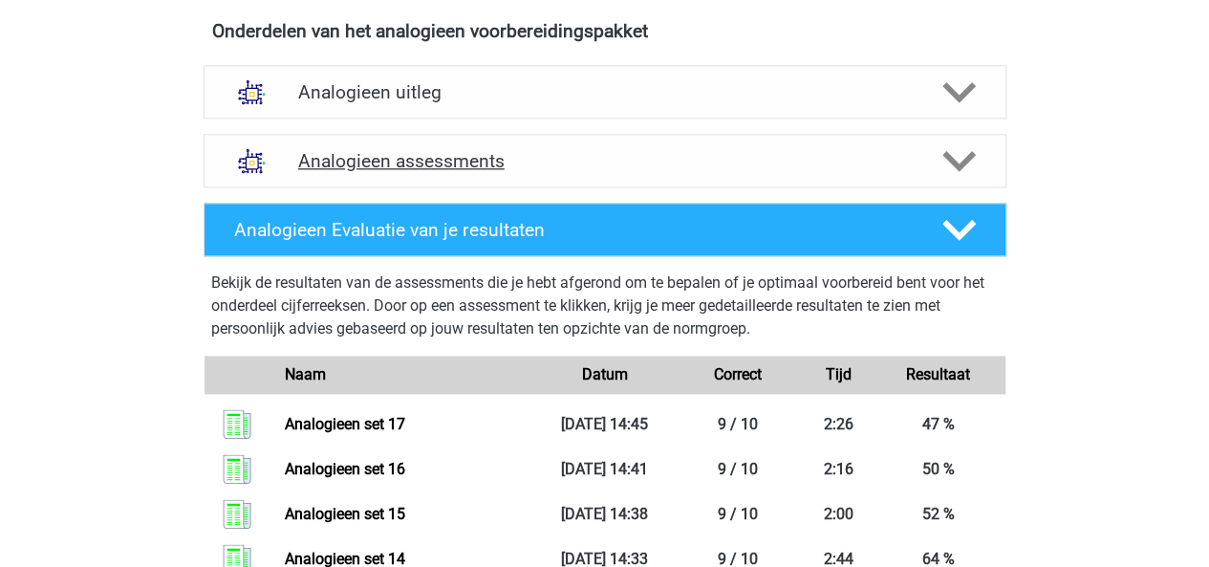
click at [961, 180] on div "Analogieen assessments" at bounding box center [605, 161] width 803 height 54
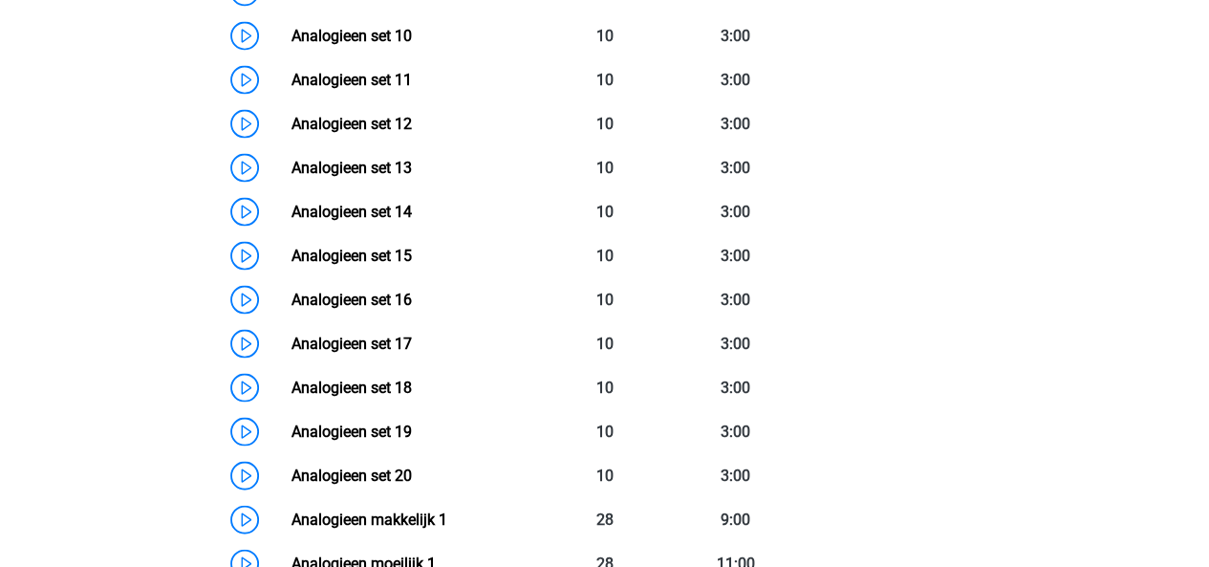
scroll to position [1802, 0]
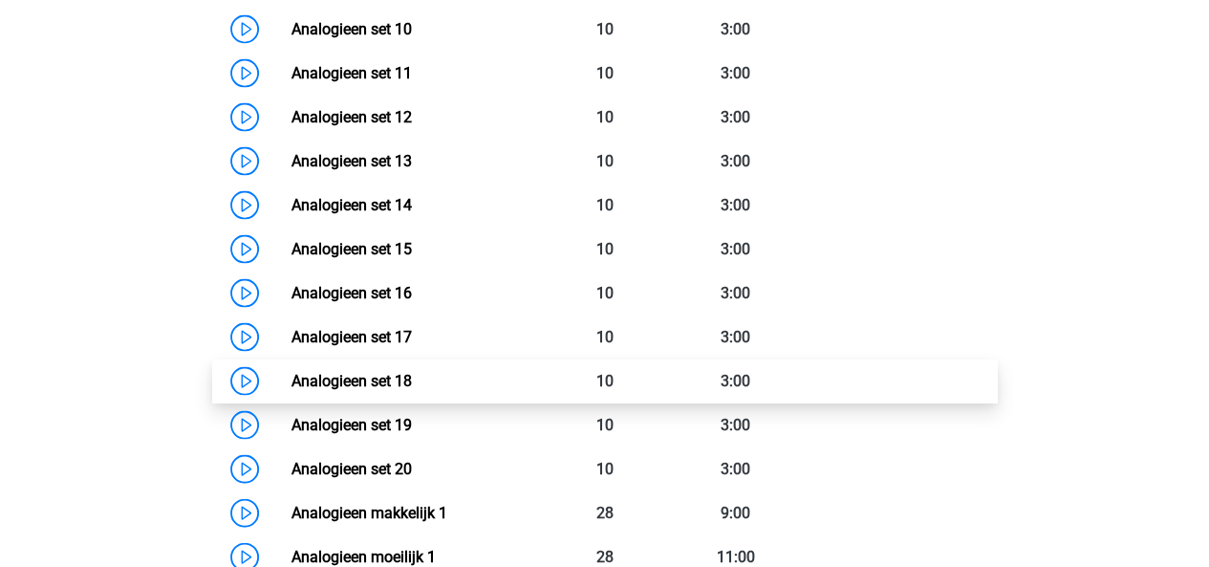
click at [385, 384] on link "Analogieen set 18" at bounding box center [351, 380] width 120 height 18
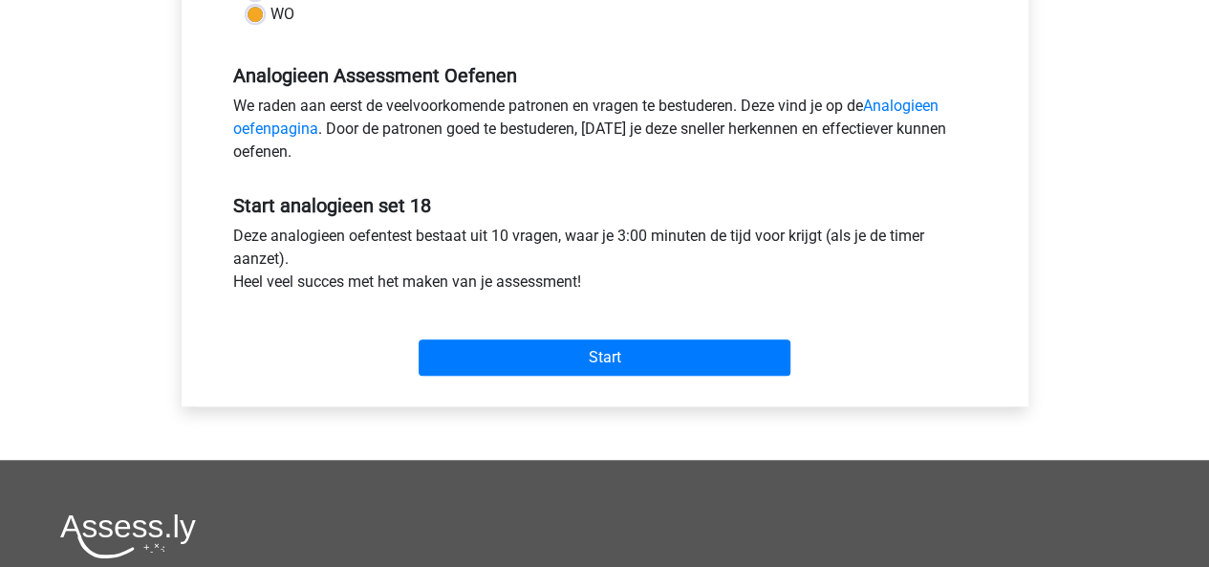
scroll to position [581, 0]
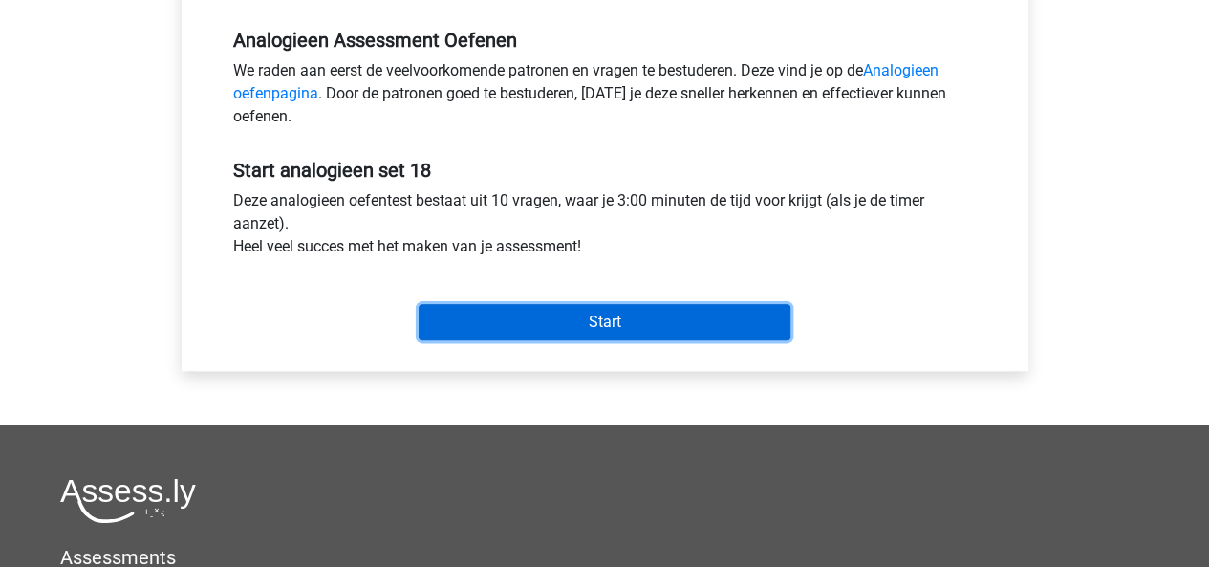
click at [480, 322] on input "Start" at bounding box center [604, 322] width 372 height 36
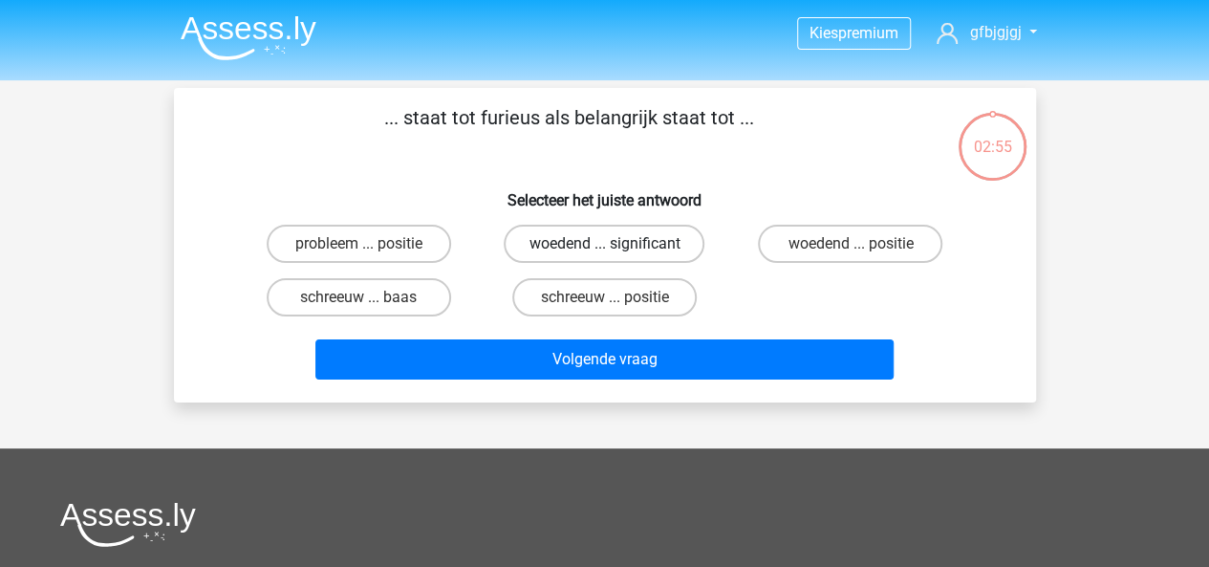
click at [582, 244] on label "woedend ... significant" at bounding box center [604, 244] width 201 height 38
click at [604, 244] on input "woedend ... significant" at bounding box center [610, 250] width 12 height 12
radio input "true"
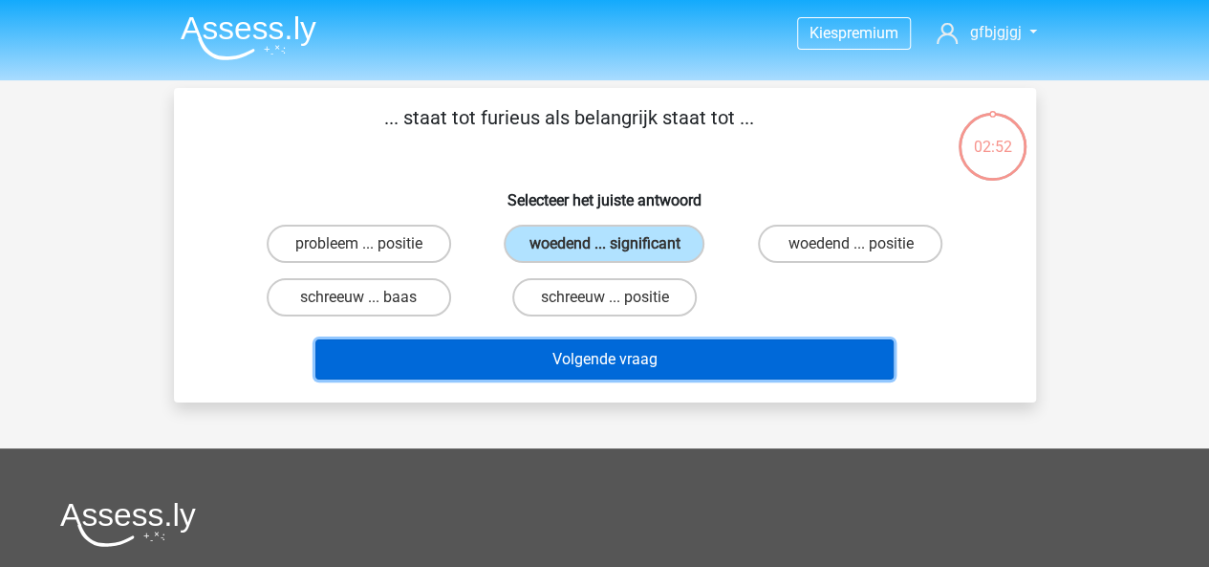
click at [671, 368] on button "Volgende vraag" at bounding box center [604, 359] width 578 height 40
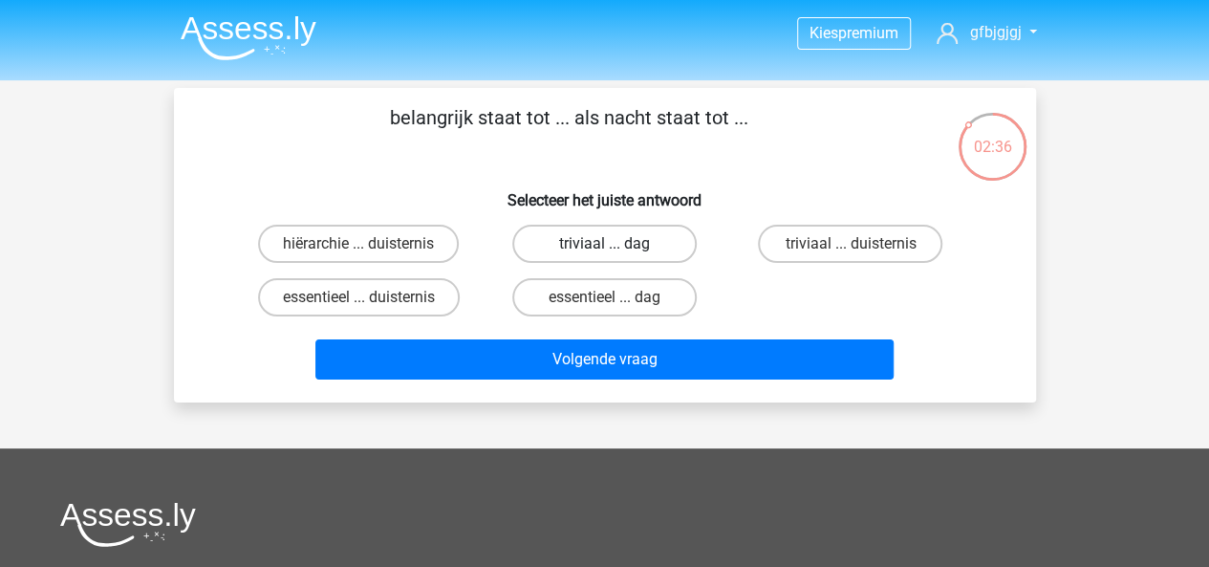
click at [603, 249] on label "triviaal ... dag" at bounding box center [604, 244] width 184 height 38
click at [604, 249] on input "triviaal ... dag" at bounding box center [610, 250] width 12 height 12
radio input "true"
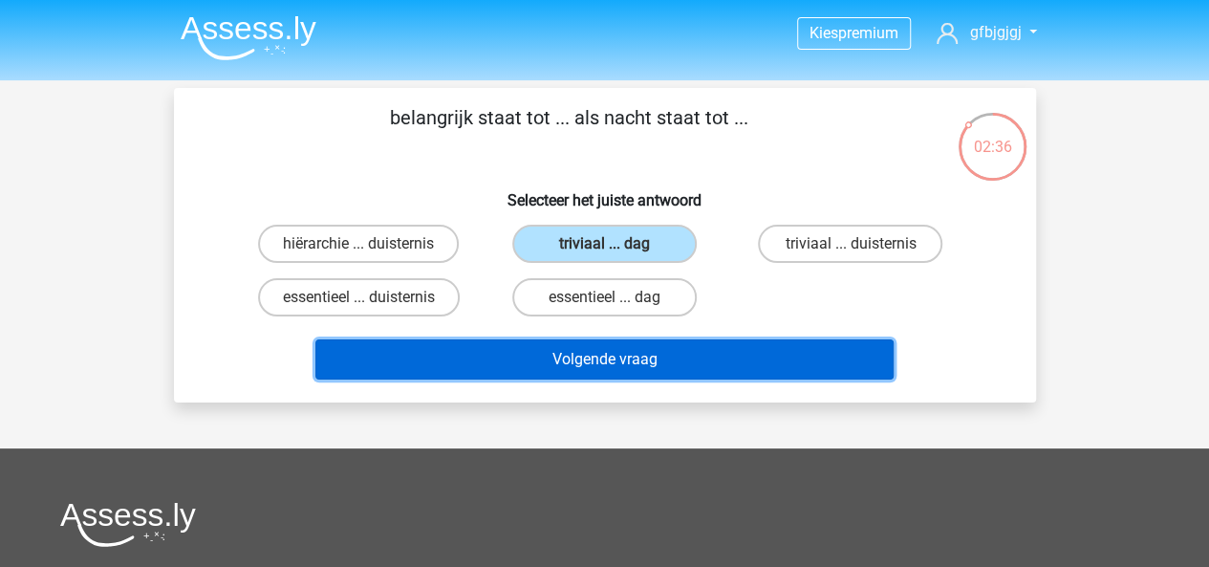
click at [596, 348] on button "Volgende vraag" at bounding box center [604, 359] width 578 height 40
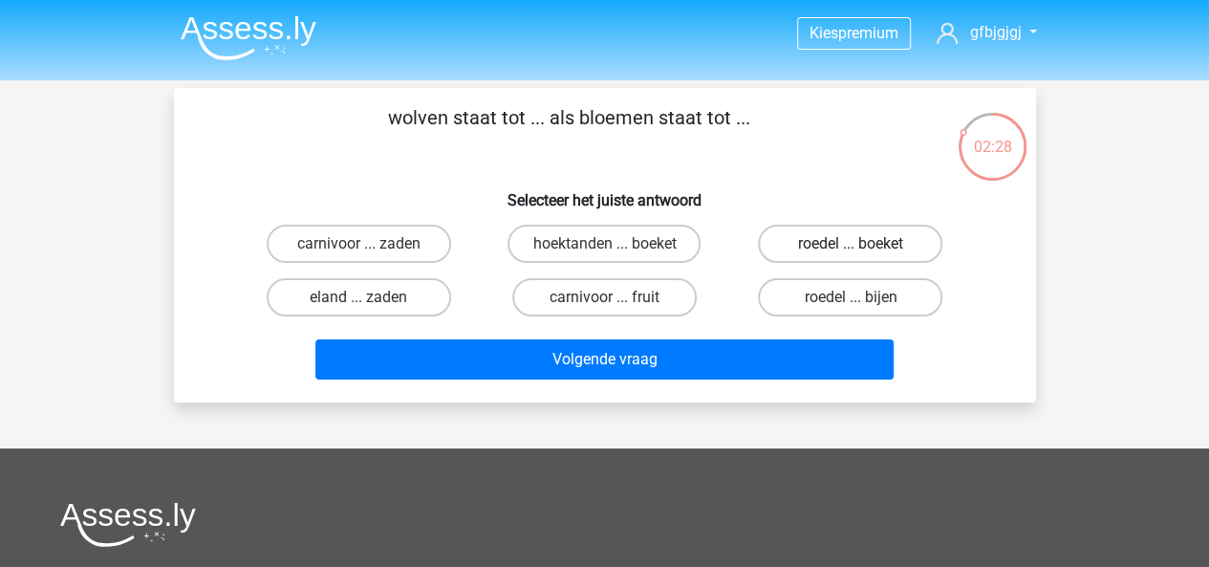
click at [791, 240] on label "roedel ... boeket" at bounding box center [850, 244] width 184 height 38
click at [850, 244] on input "roedel ... boeket" at bounding box center [856, 250] width 12 height 12
radio input "true"
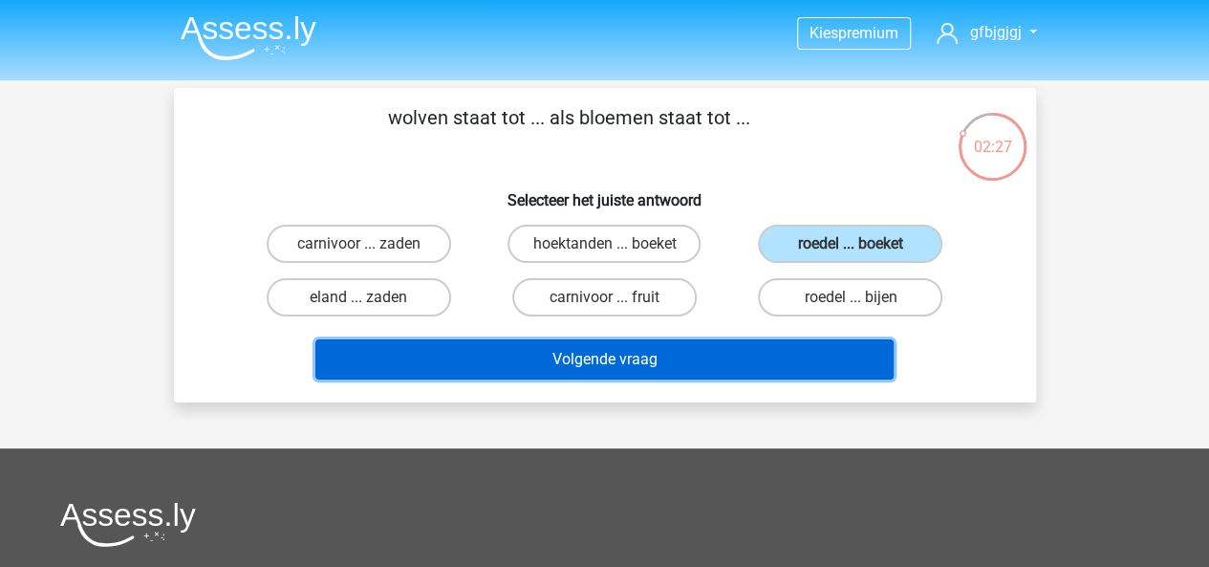
click at [689, 344] on button "Volgende vraag" at bounding box center [604, 359] width 578 height 40
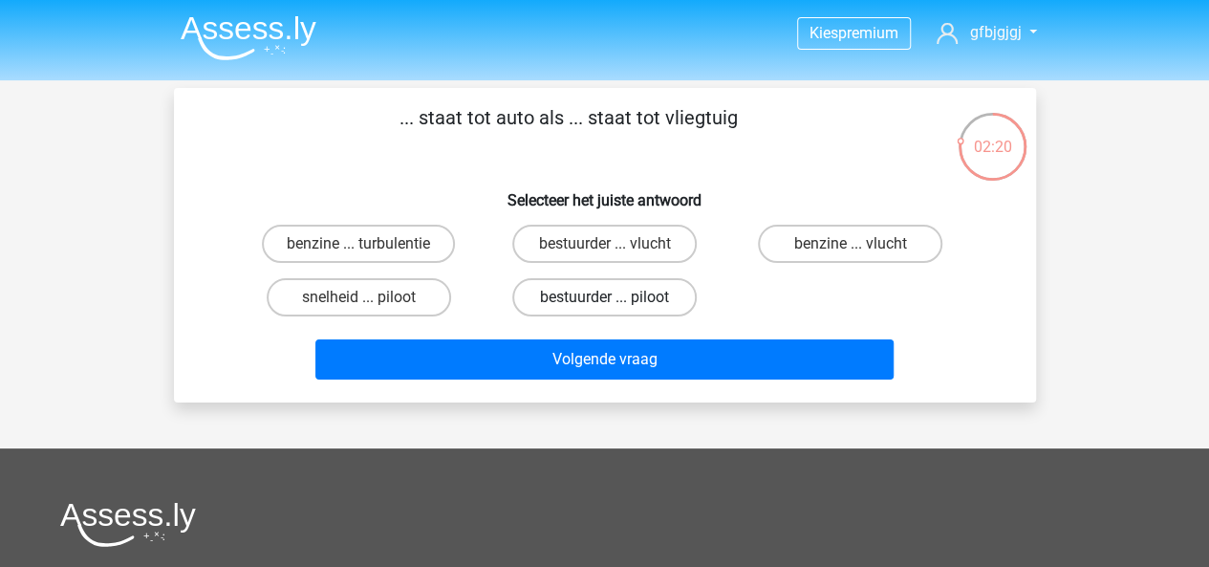
click at [624, 313] on label "bestuurder ... piloot" at bounding box center [604, 297] width 184 height 38
click at [616, 310] on input "bestuurder ... piloot" at bounding box center [610, 303] width 12 height 12
radio input "true"
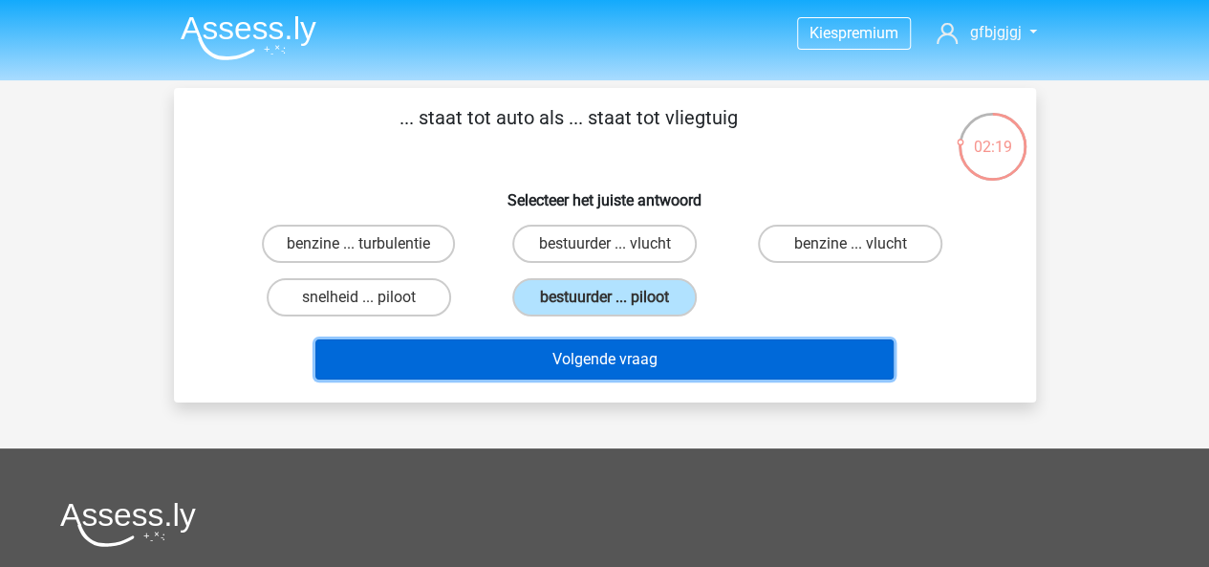
click at [624, 342] on button "Volgende vraag" at bounding box center [604, 359] width 578 height 40
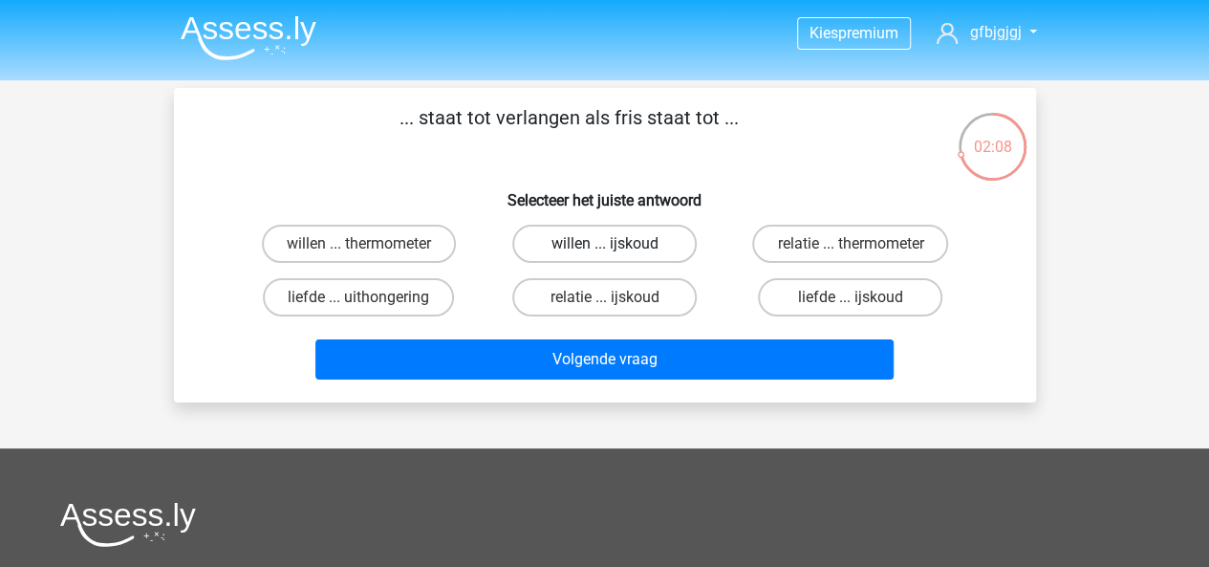
click at [602, 236] on label "willen ... ijskoud" at bounding box center [604, 244] width 184 height 38
click at [604, 244] on input "willen ... ijskoud" at bounding box center [610, 250] width 12 height 12
radio input "true"
click at [655, 333] on div "Volgende vraag" at bounding box center [604, 355] width 801 height 63
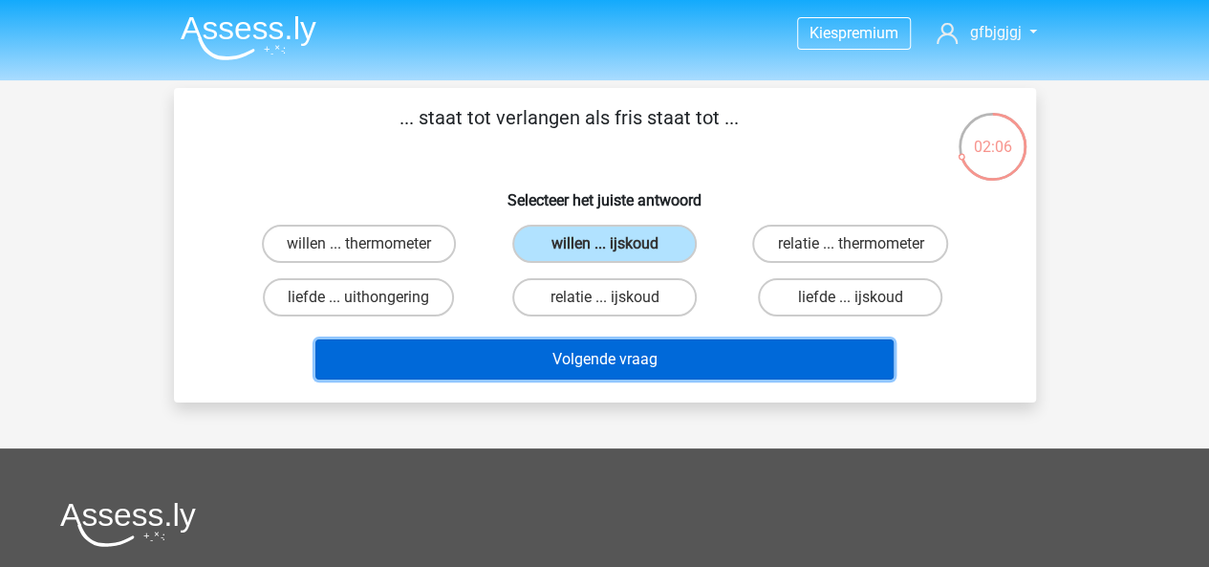
click at [654, 349] on button "Volgende vraag" at bounding box center [604, 359] width 578 height 40
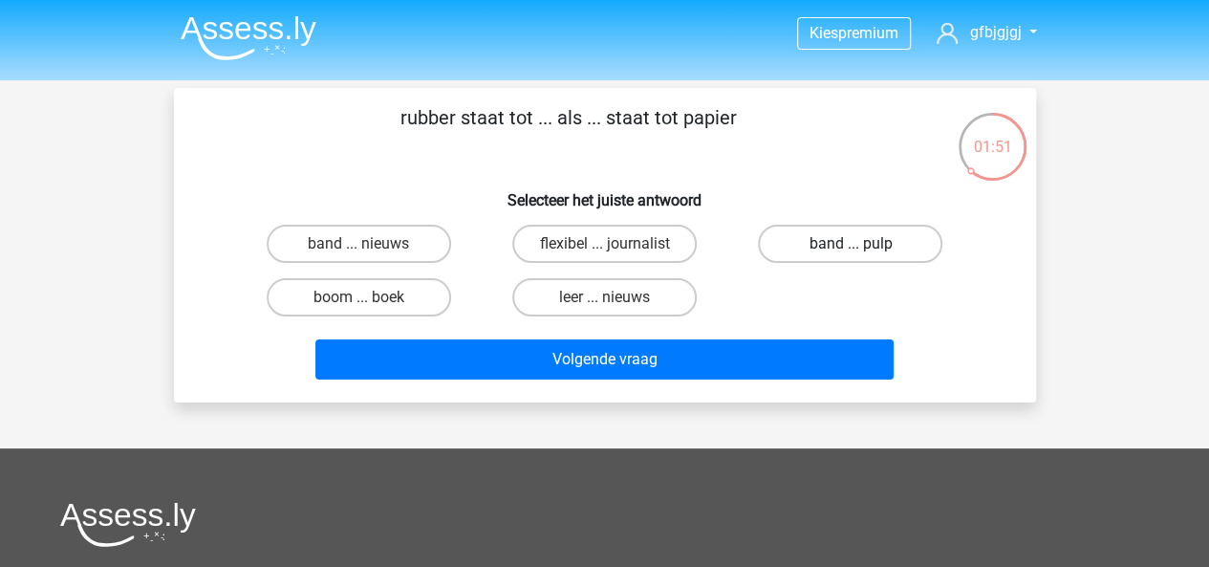
click at [819, 242] on label "band ... pulp" at bounding box center [850, 244] width 184 height 38
click at [850, 244] on input "band ... pulp" at bounding box center [856, 250] width 12 height 12
radio input "true"
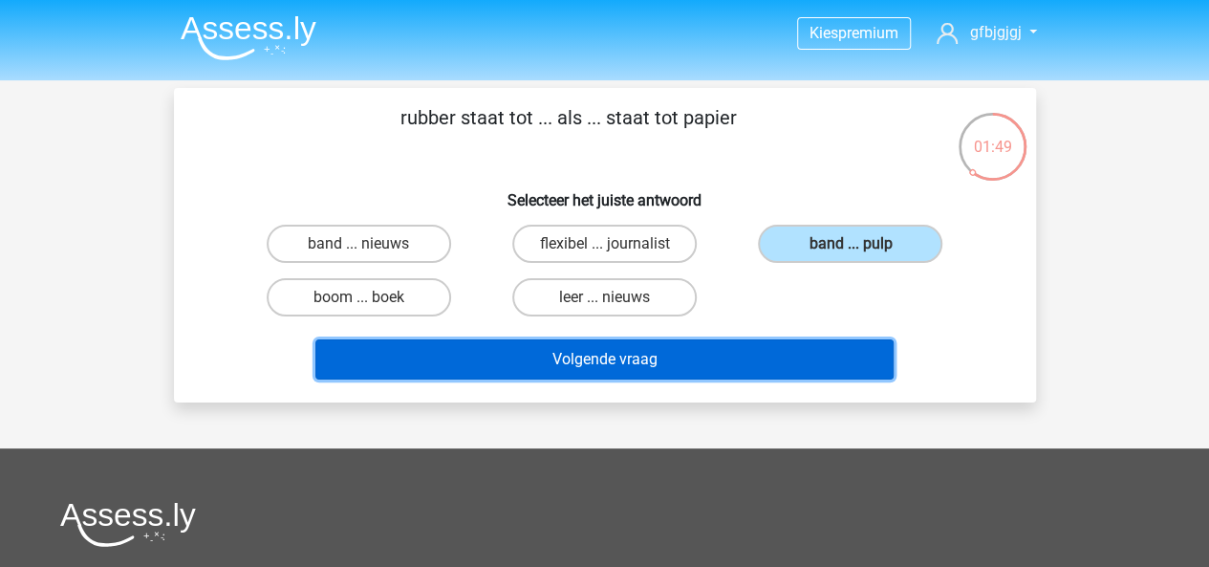
click at [699, 349] on button "Volgende vraag" at bounding box center [604, 359] width 578 height 40
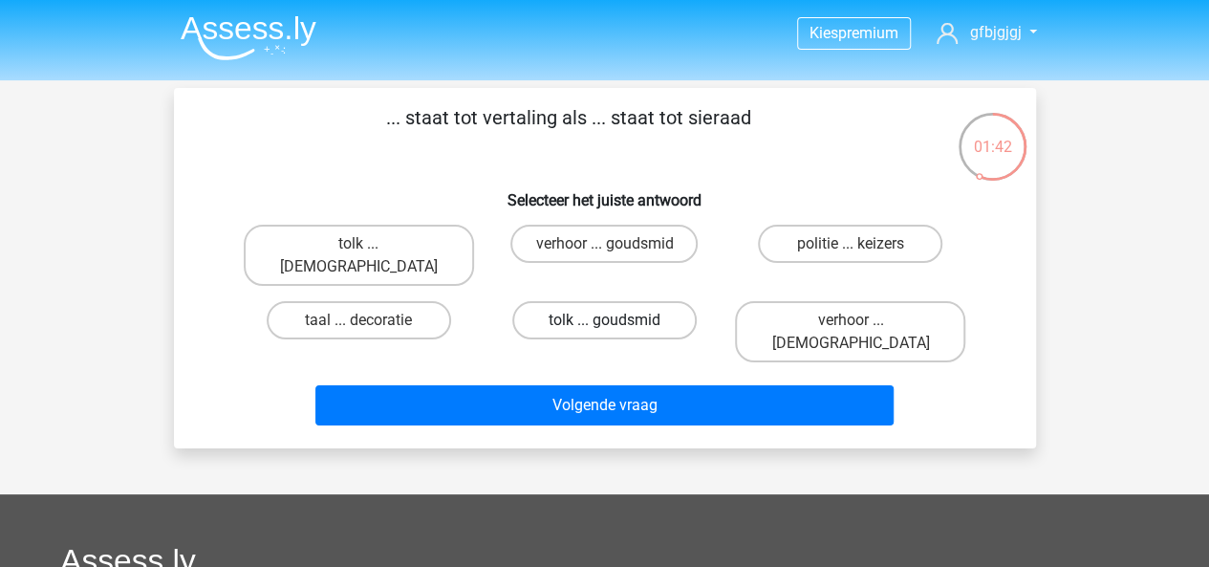
click at [606, 301] on label "tolk ... goudsmid" at bounding box center [604, 320] width 184 height 38
click at [606, 320] on input "tolk ... goudsmid" at bounding box center [610, 326] width 12 height 12
radio input "true"
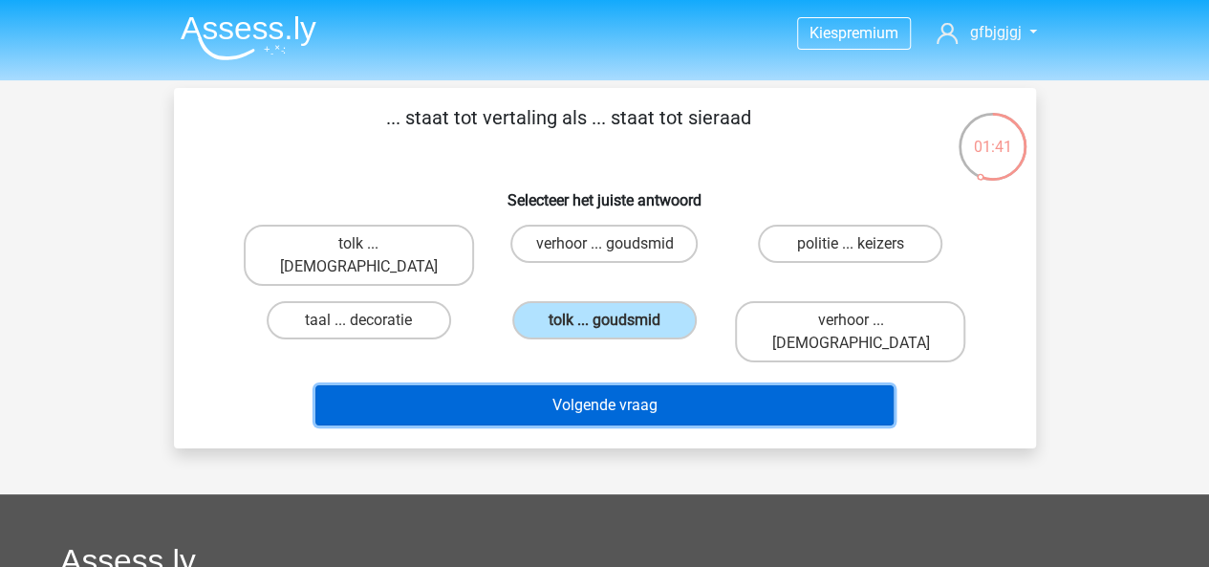
click at [607, 385] on button "Volgende vraag" at bounding box center [604, 405] width 578 height 40
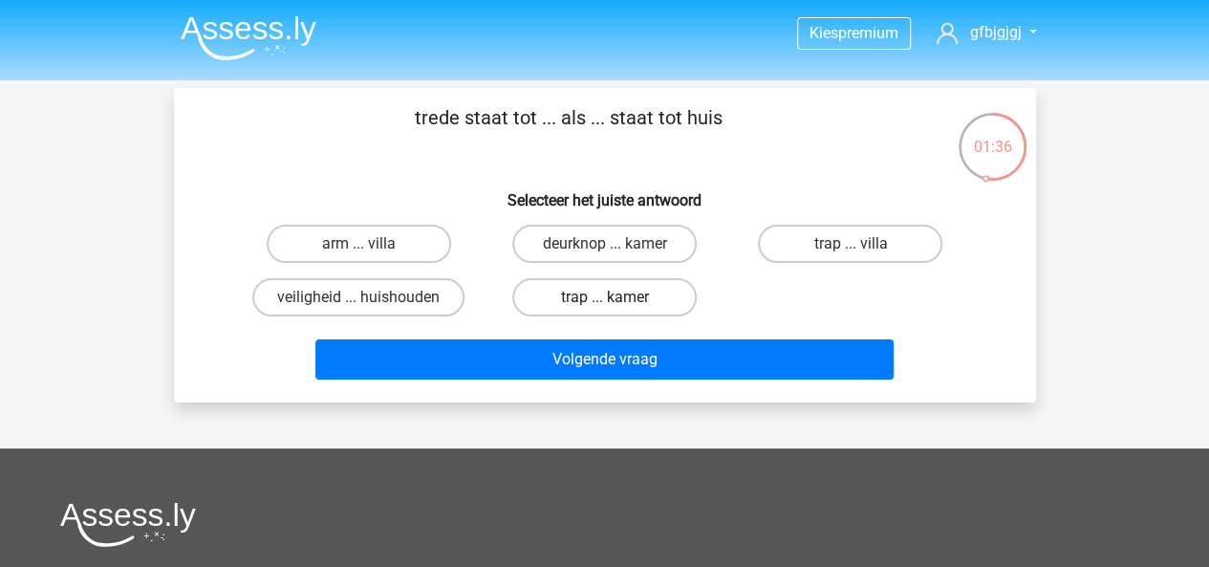
click at [581, 291] on label "trap ... kamer" at bounding box center [604, 297] width 184 height 38
click at [604, 297] on input "trap ... kamer" at bounding box center [610, 303] width 12 height 12
radio input "true"
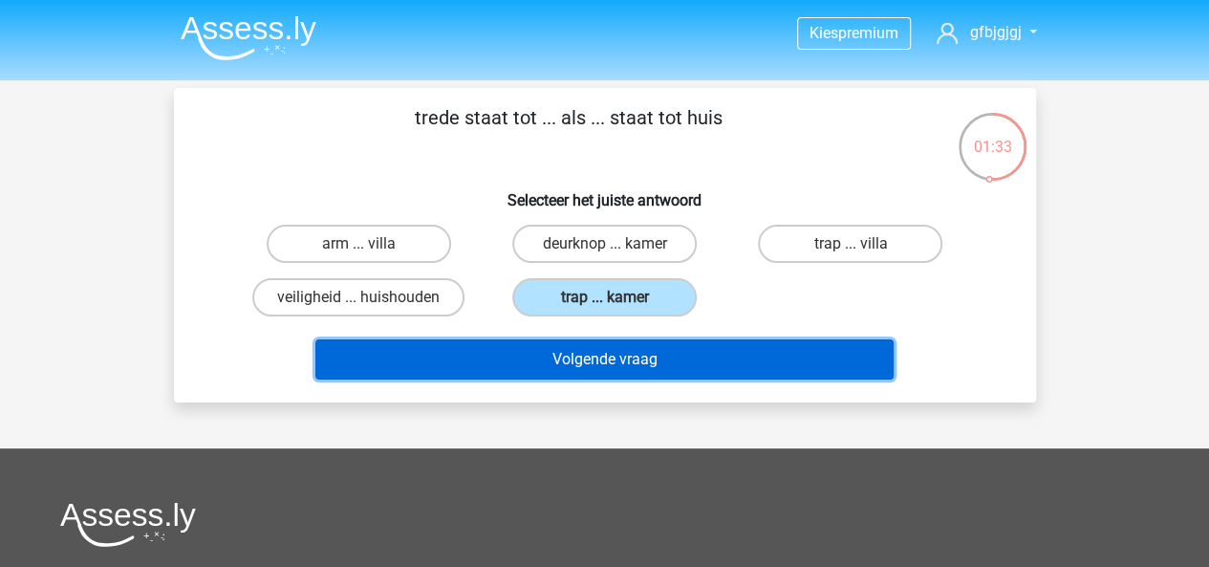
click at [706, 357] on button "Volgende vraag" at bounding box center [604, 359] width 578 height 40
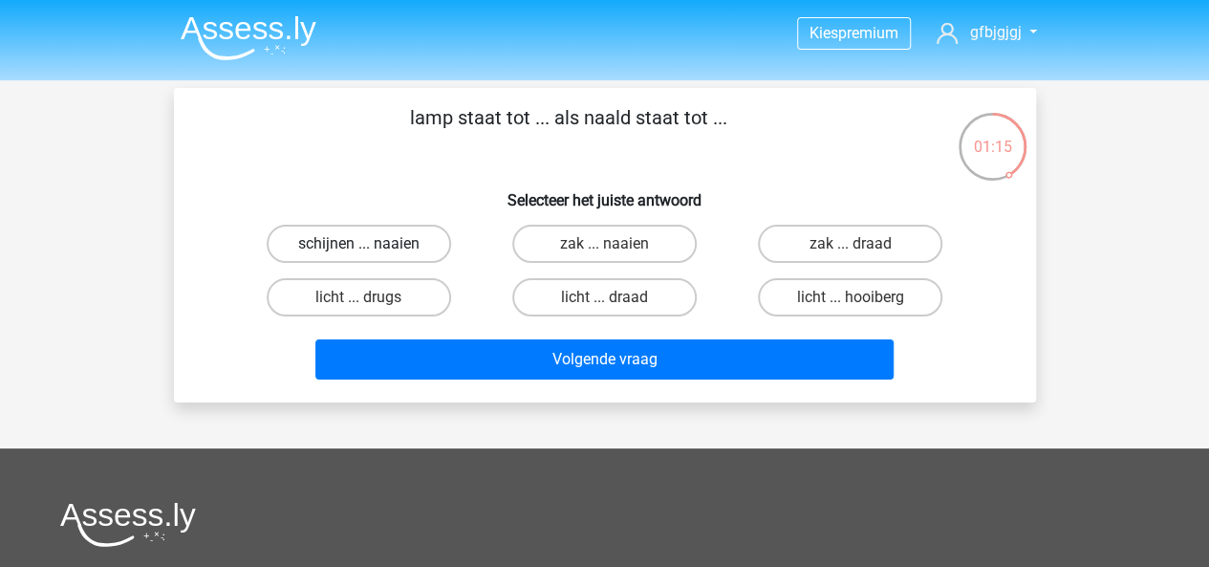
click at [396, 246] on label "schijnen ... naaien" at bounding box center [359, 244] width 184 height 38
click at [371, 246] on input "schijnen ... naaien" at bounding box center [364, 250] width 12 height 12
radio input "true"
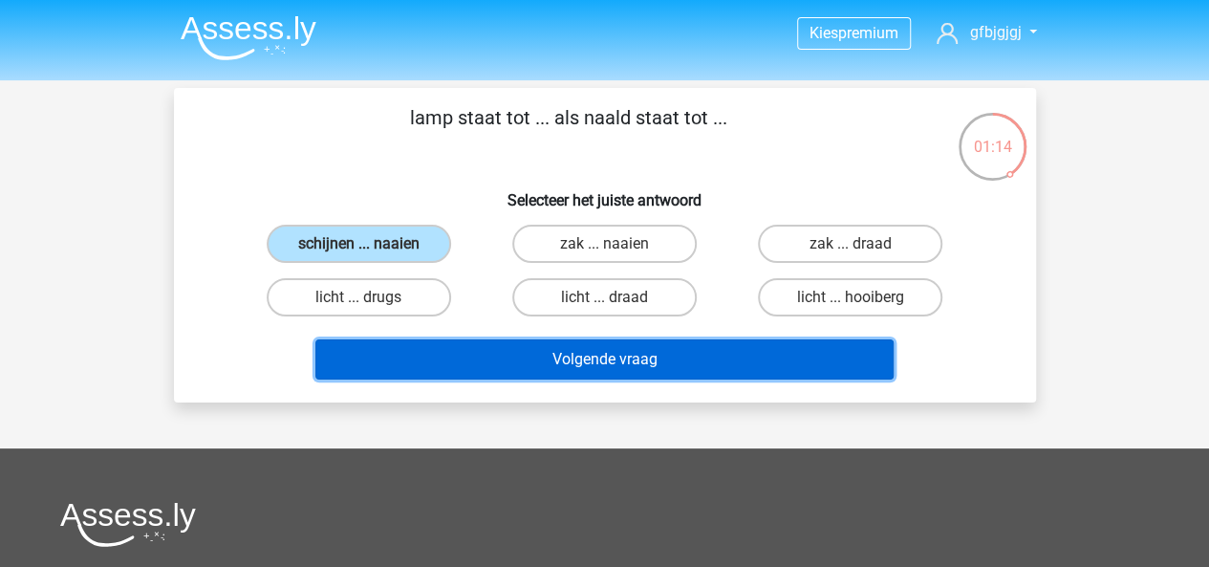
click at [495, 345] on button "Volgende vraag" at bounding box center [604, 359] width 578 height 40
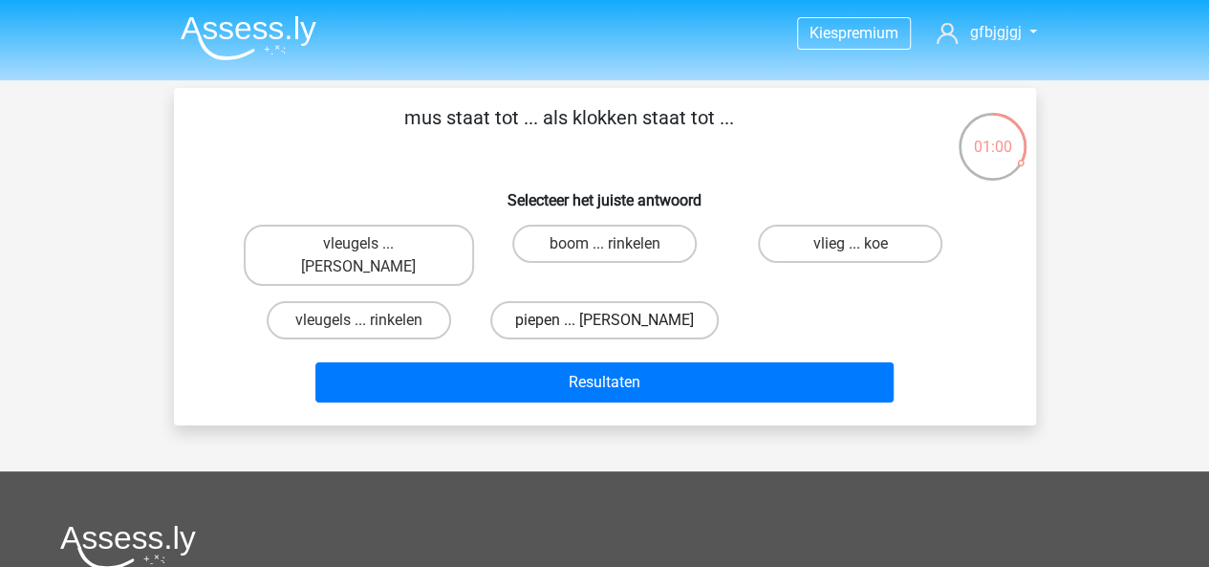
click at [594, 301] on label "piepen ... luiden" at bounding box center [604, 320] width 228 height 38
click at [604, 320] on input "piepen ... luiden" at bounding box center [610, 326] width 12 height 12
radio input "true"
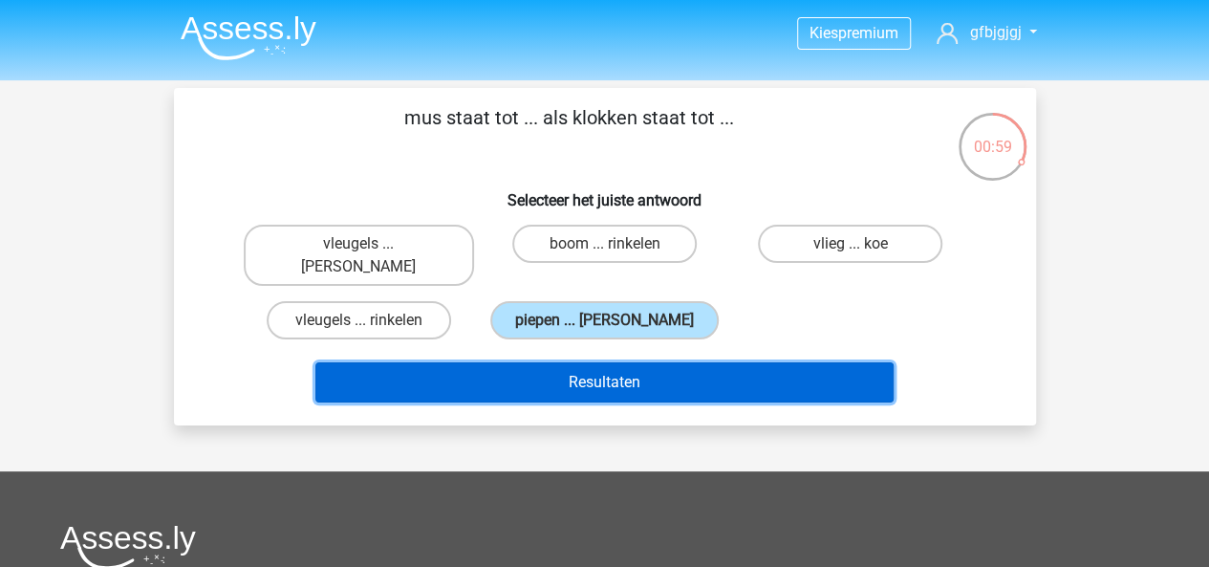
click at [625, 362] on button "Resultaten" at bounding box center [604, 382] width 578 height 40
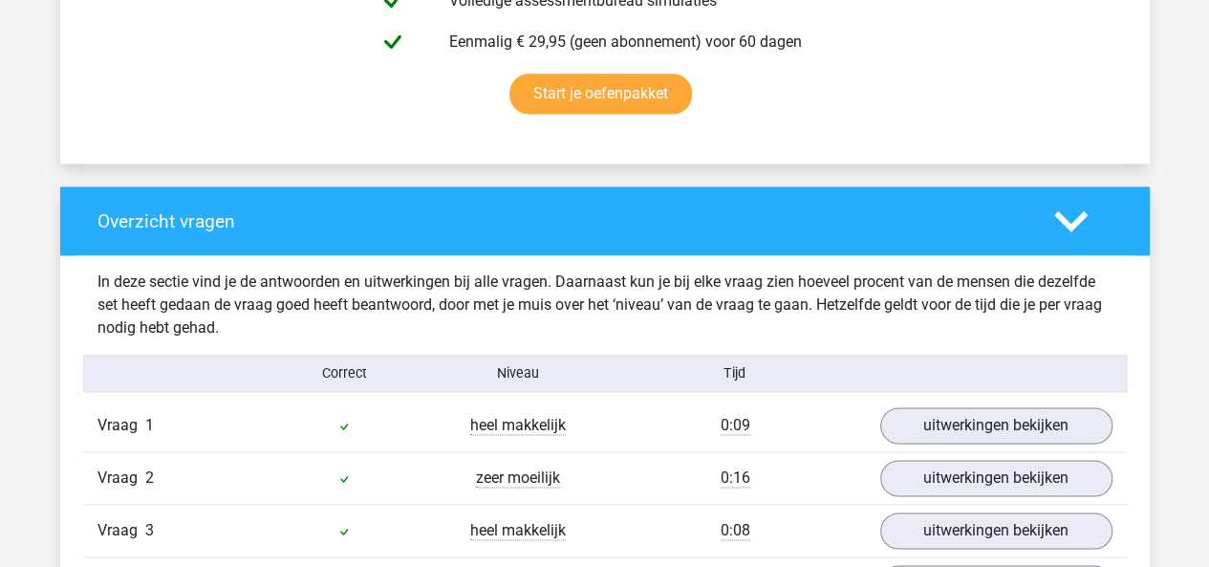
scroll to position [1248, 0]
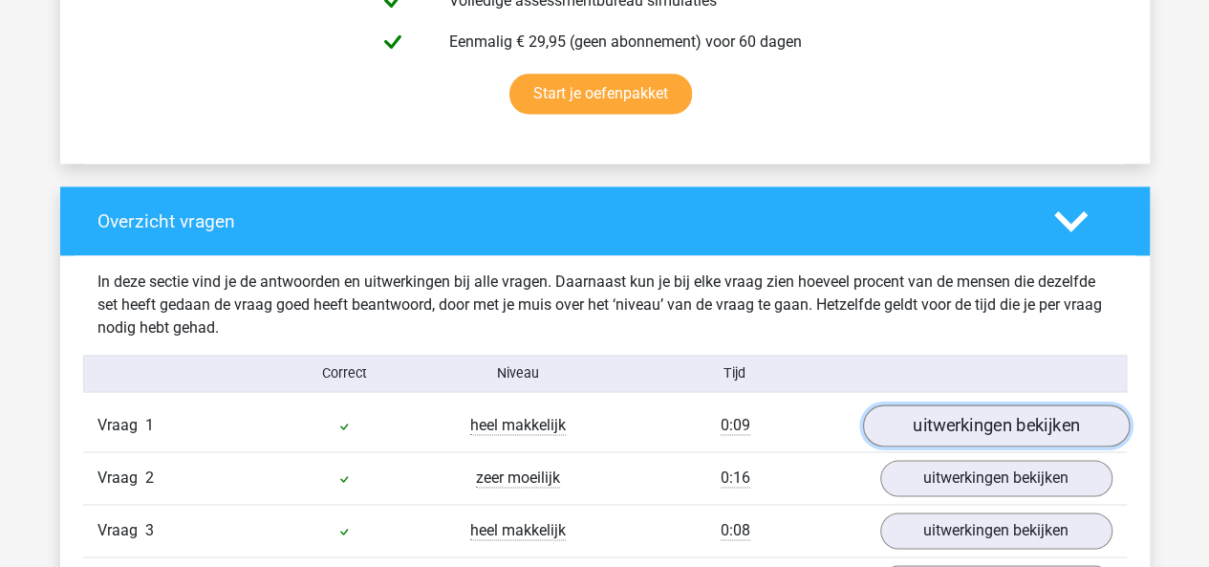
click at [961, 429] on link "uitwerkingen bekijken" at bounding box center [995, 426] width 267 height 42
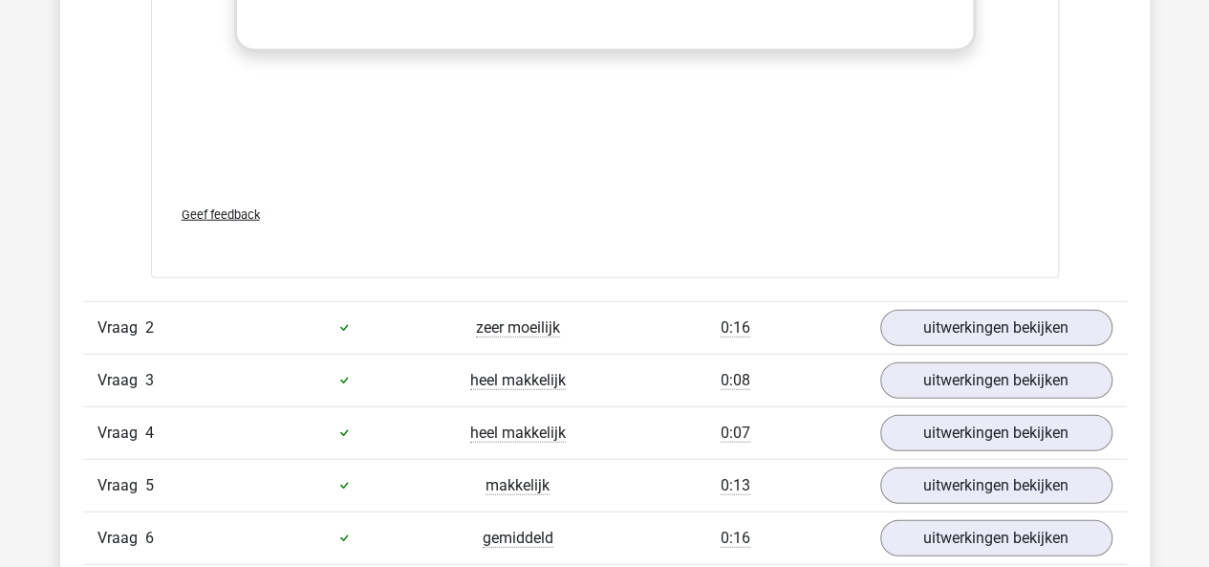
scroll to position [2371, 0]
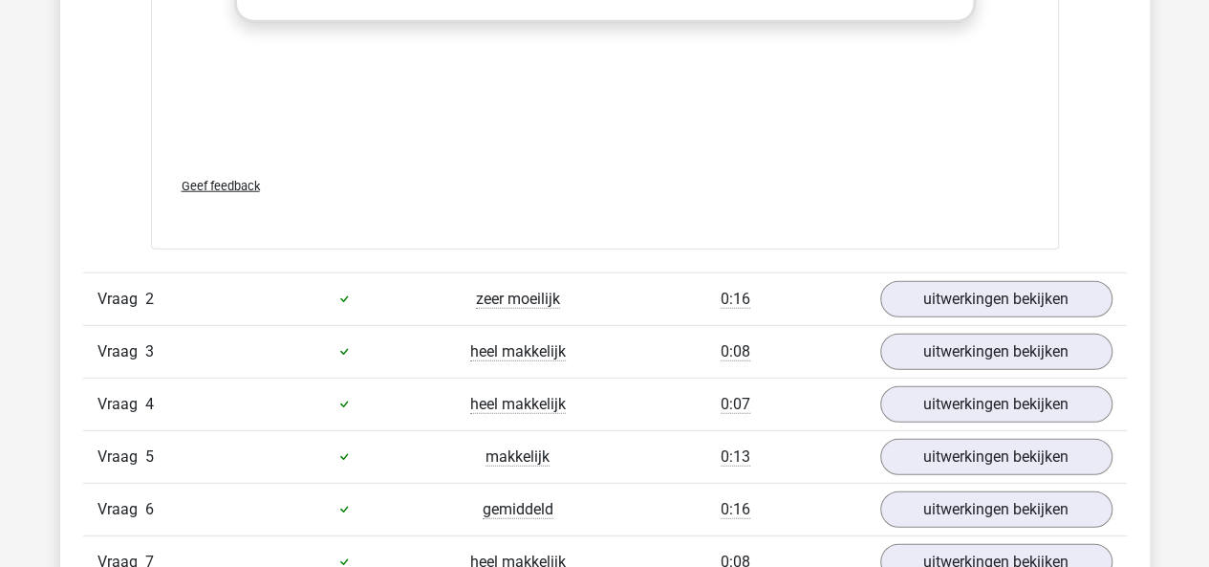
click at [957, 325] on div "Vraag 3 heel makkelijk 0:08 uitwerkingen bekijken" at bounding box center [604, 351] width 1043 height 53
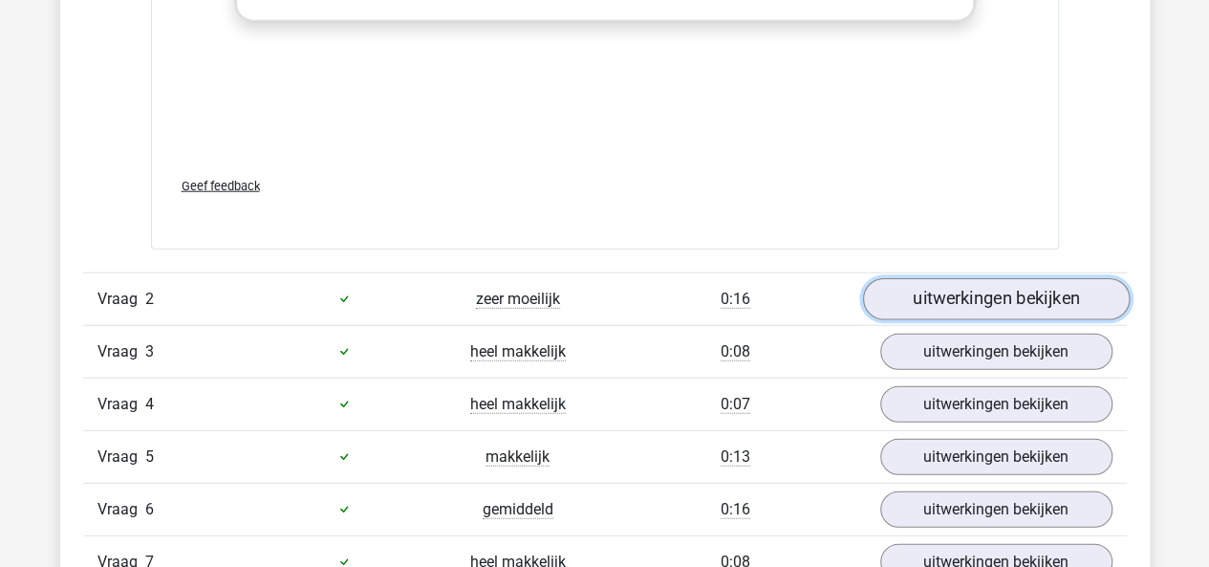
click at [957, 301] on link "uitwerkingen bekijken" at bounding box center [995, 299] width 267 height 42
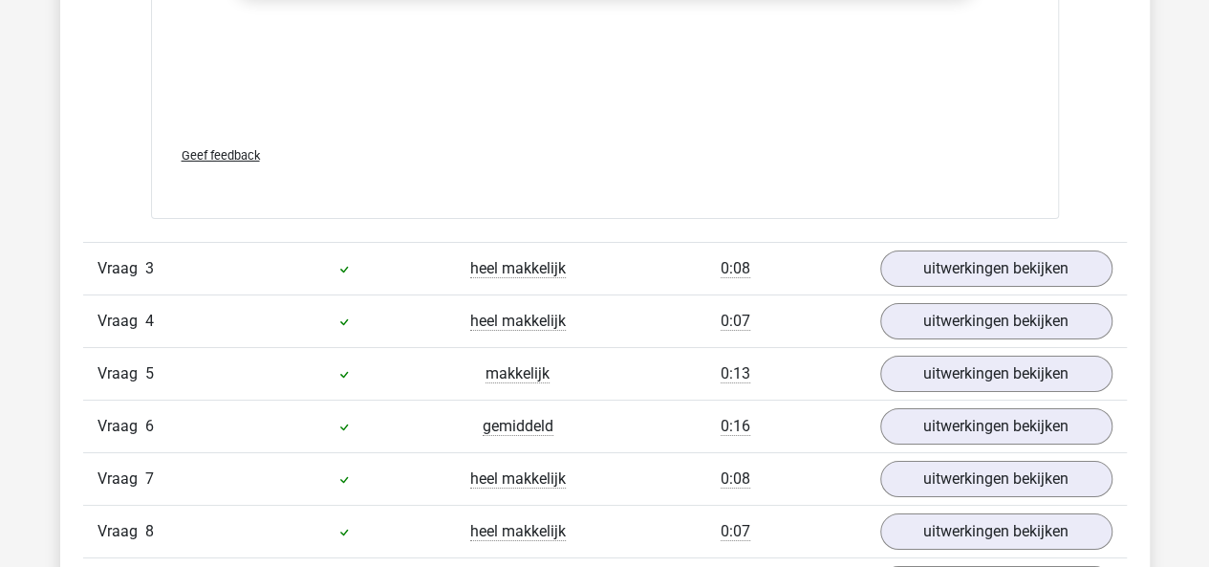
scroll to position [3431, 0]
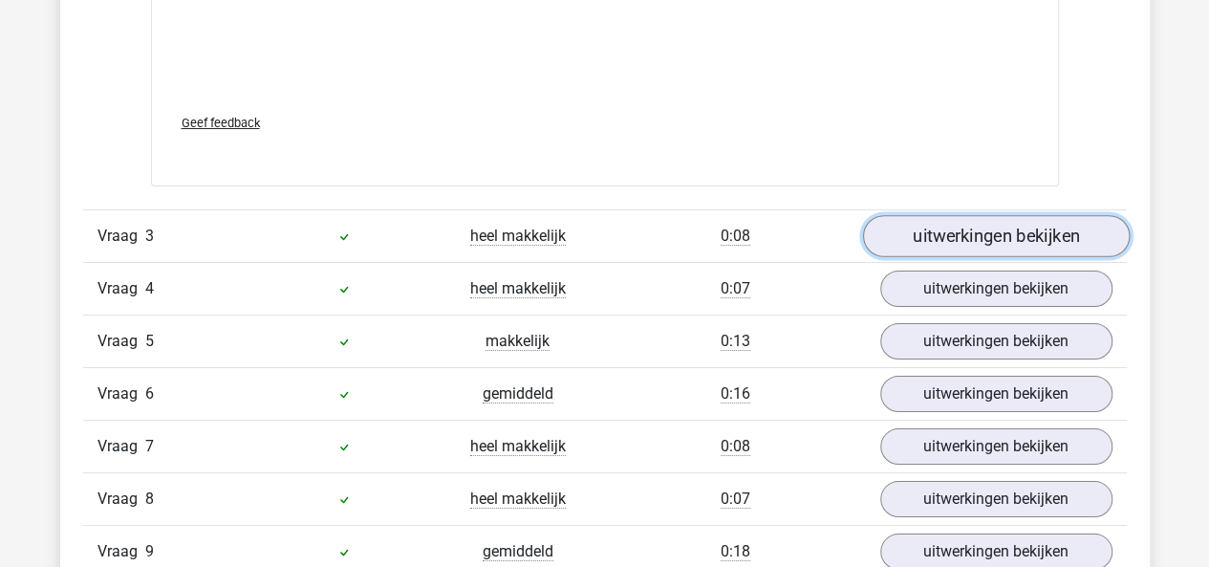
click at [940, 230] on link "uitwerkingen bekijken" at bounding box center [995, 236] width 267 height 42
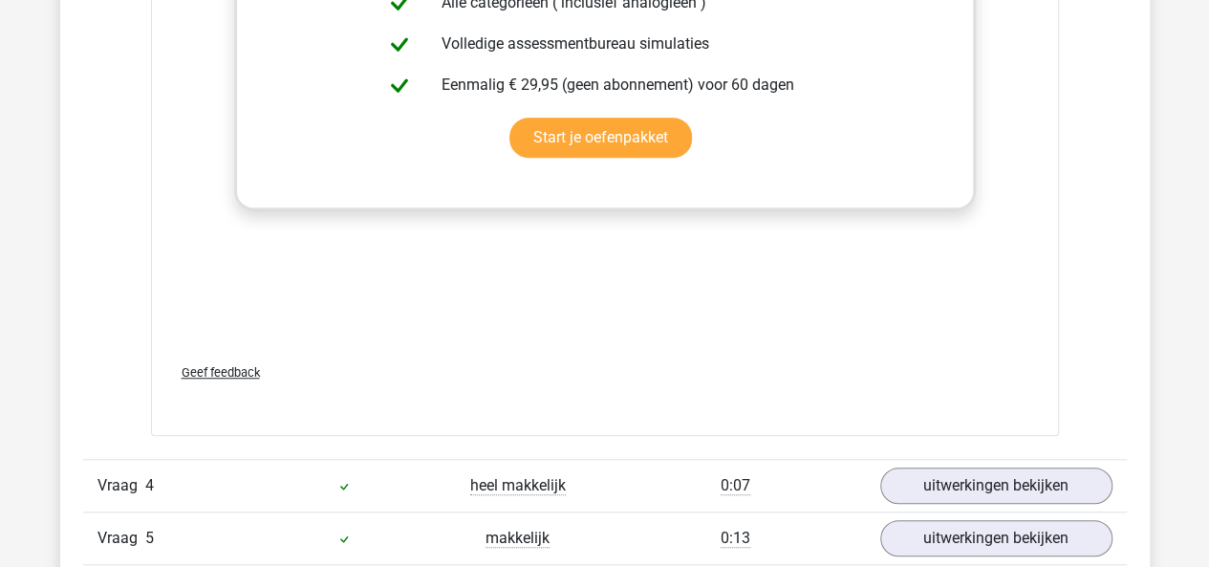
scroll to position [4206, 0]
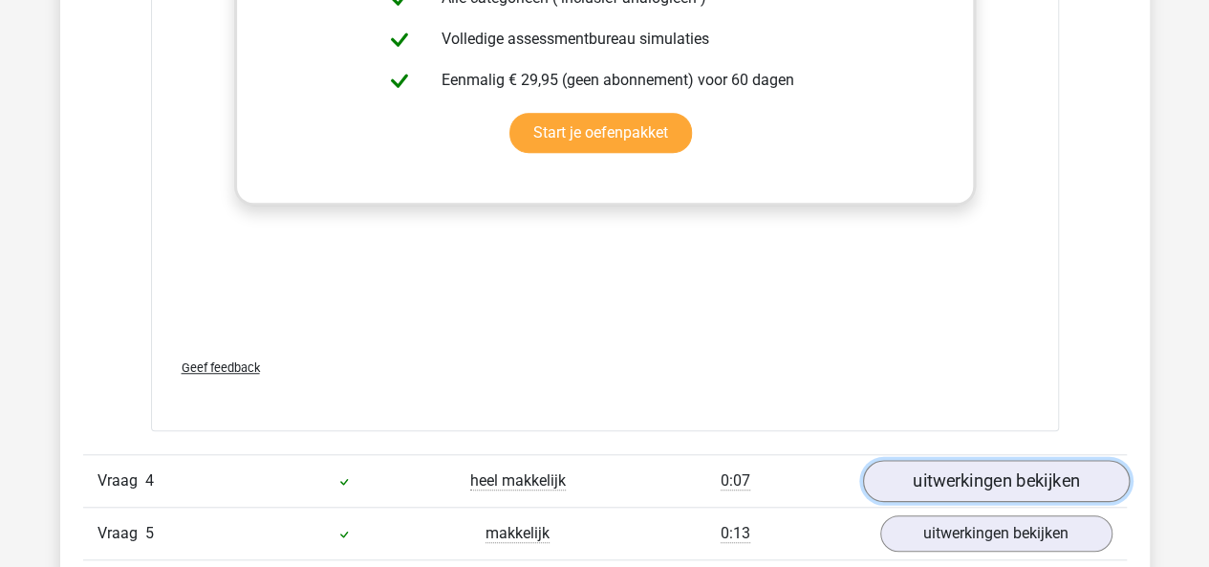
click at [963, 471] on link "uitwerkingen bekijken" at bounding box center [995, 481] width 267 height 42
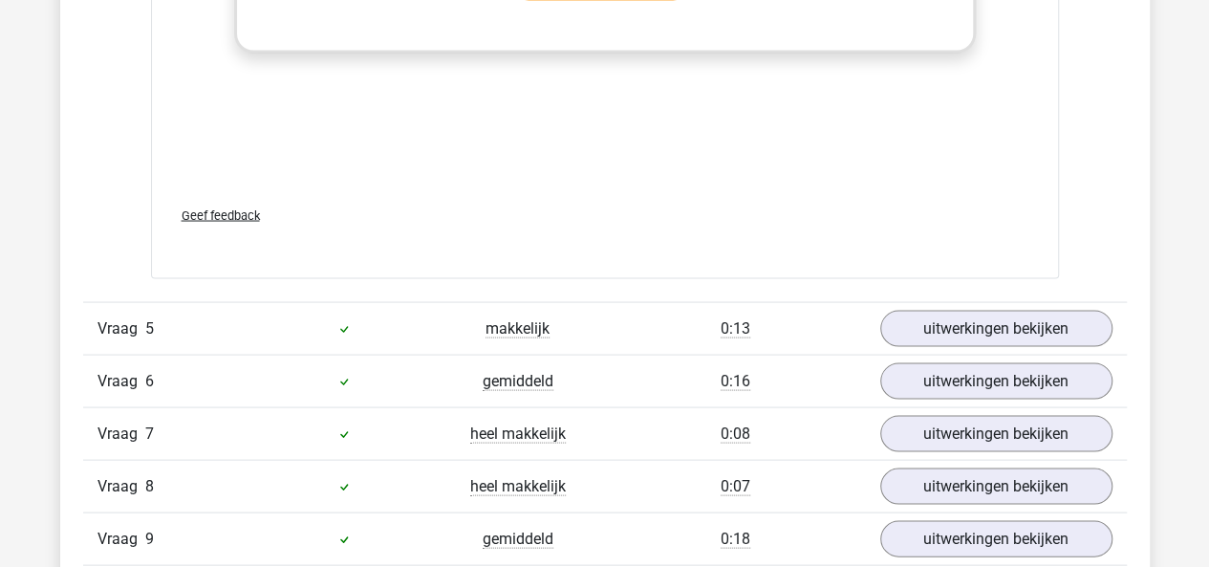
scroll to position [5368, 0]
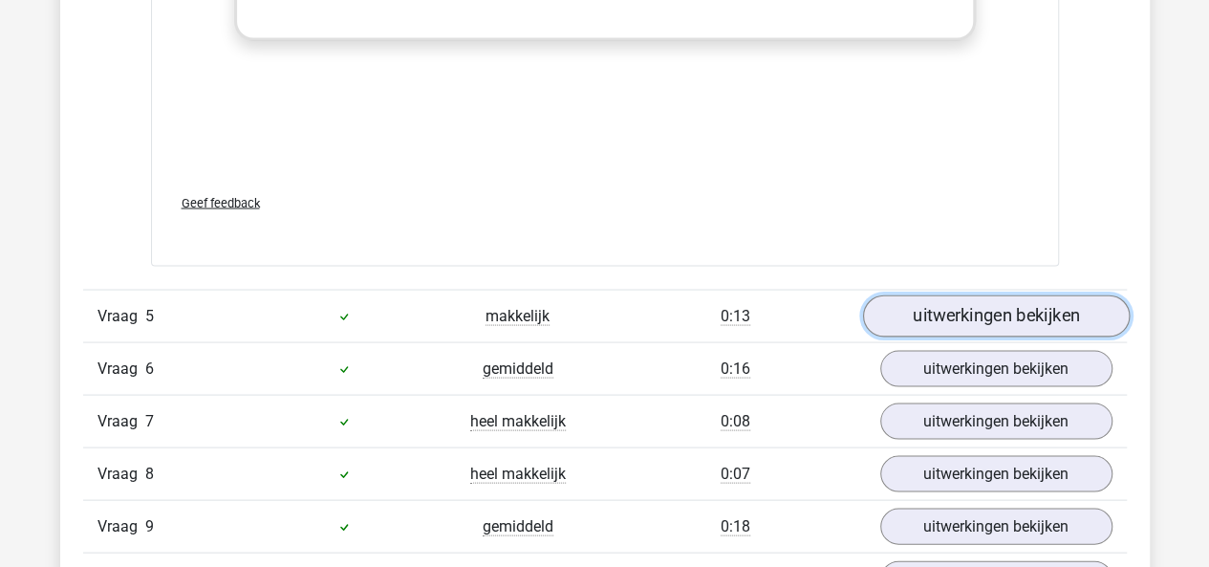
click at [945, 309] on link "uitwerkingen bekijken" at bounding box center [995, 316] width 267 height 42
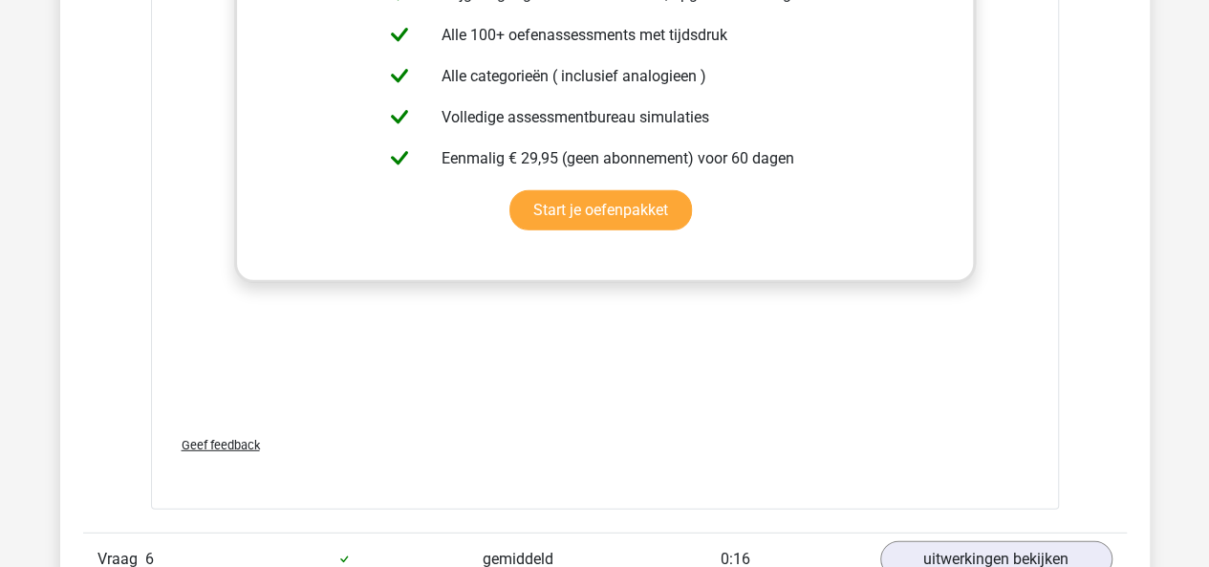
scroll to position [6463, 0]
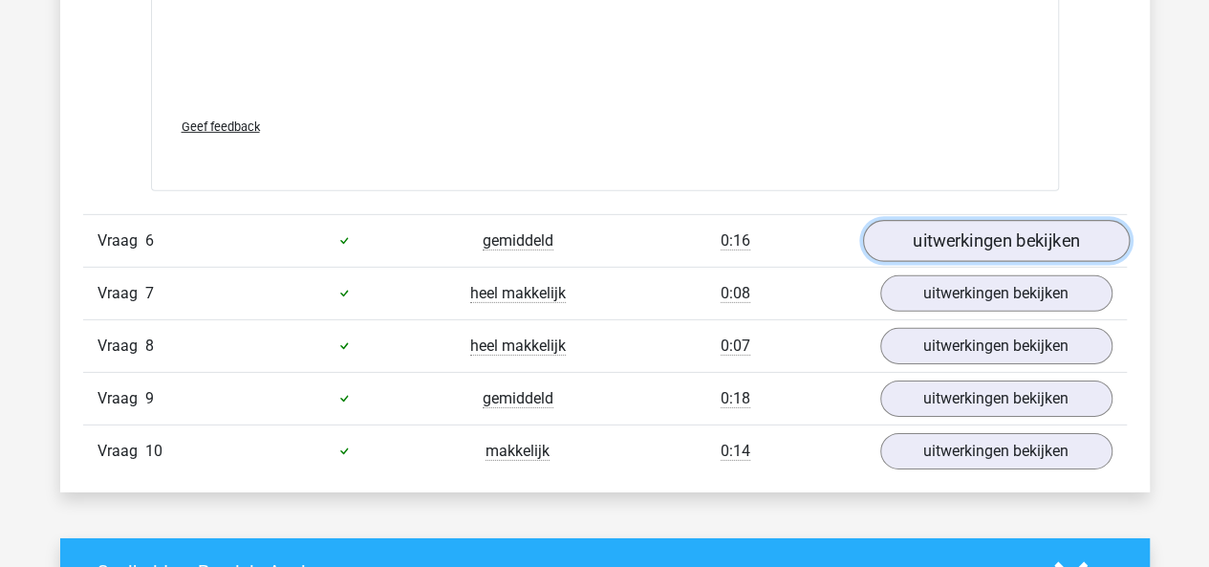
click at [929, 220] on link "uitwerkingen bekijken" at bounding box center [995, 241] width 267 height 42
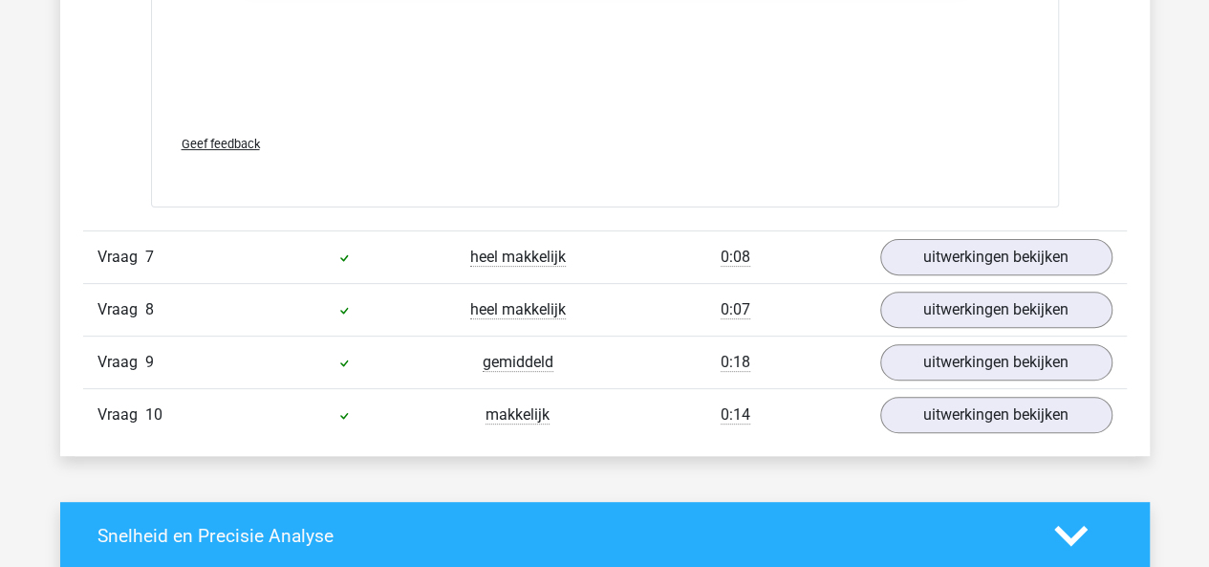
scroll to position [7444, 0]
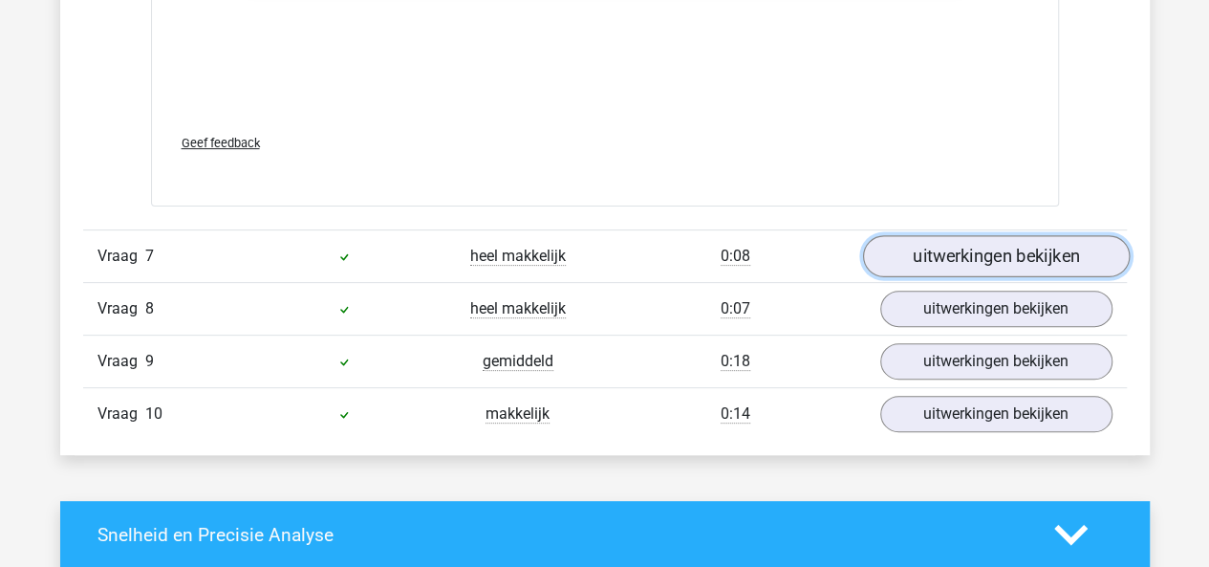
click at [947, 247] on link "uitwerkingen bekijken" at bounding box center [995, 256] width 267 height 42
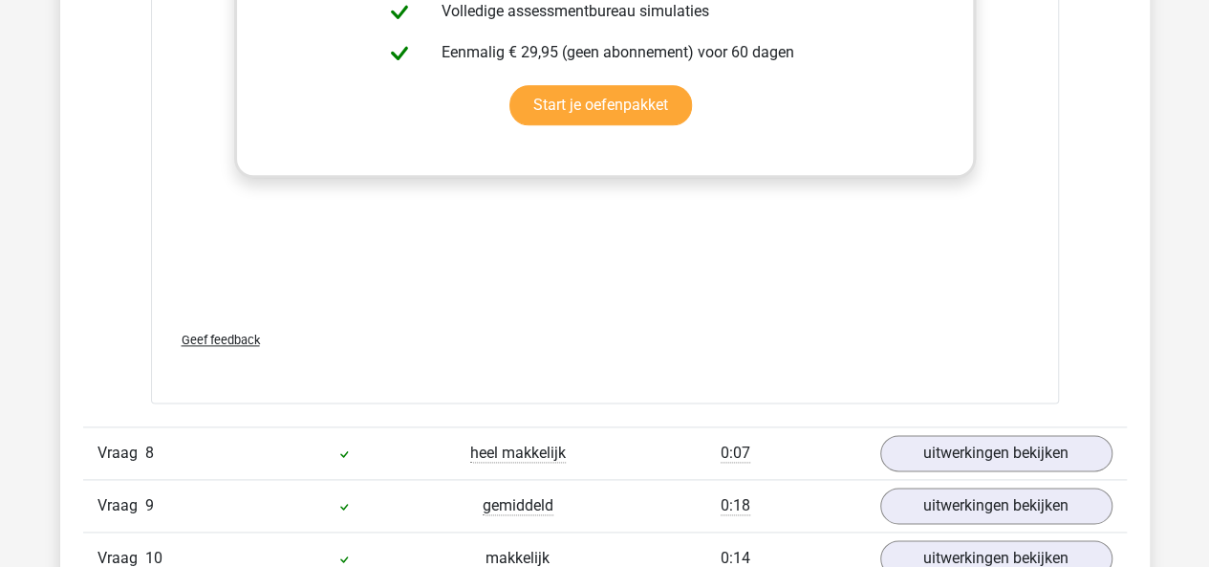
scroll to position [8330, 0]
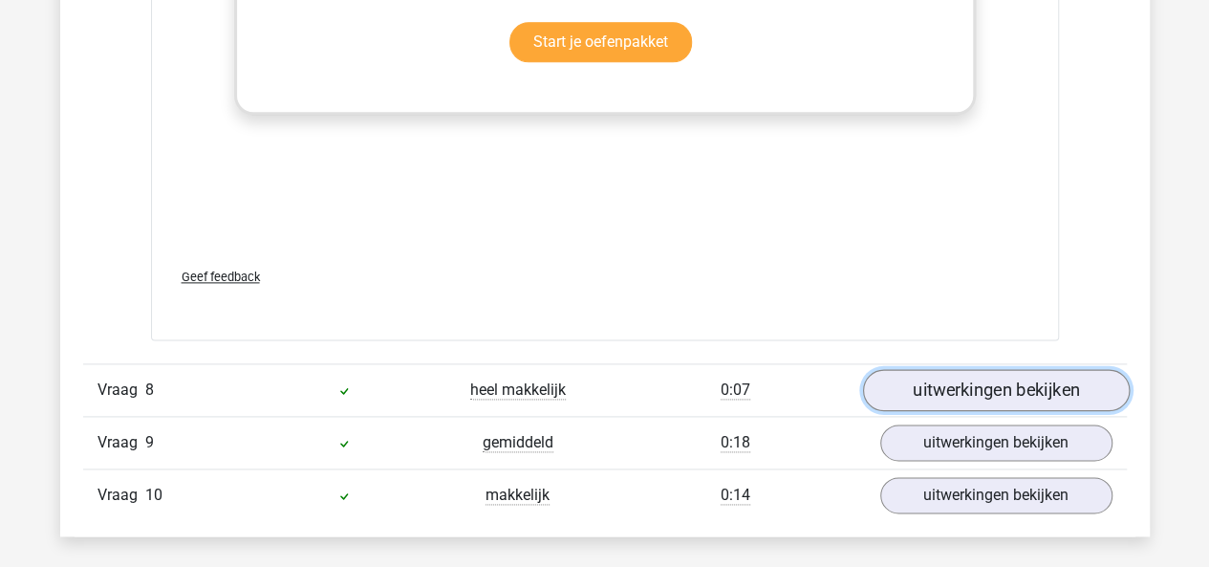
click at [929, 374] on link "uitwerkingen bekijken" at bounding box center [995, 390] width 267 height 42
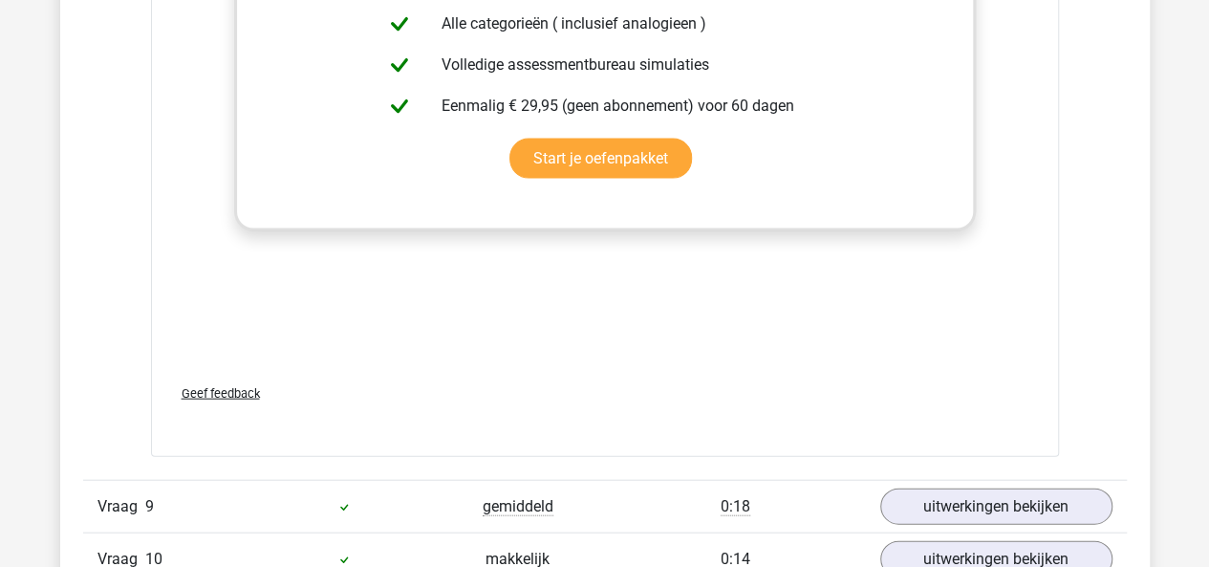
scroll to position [9304, 0]
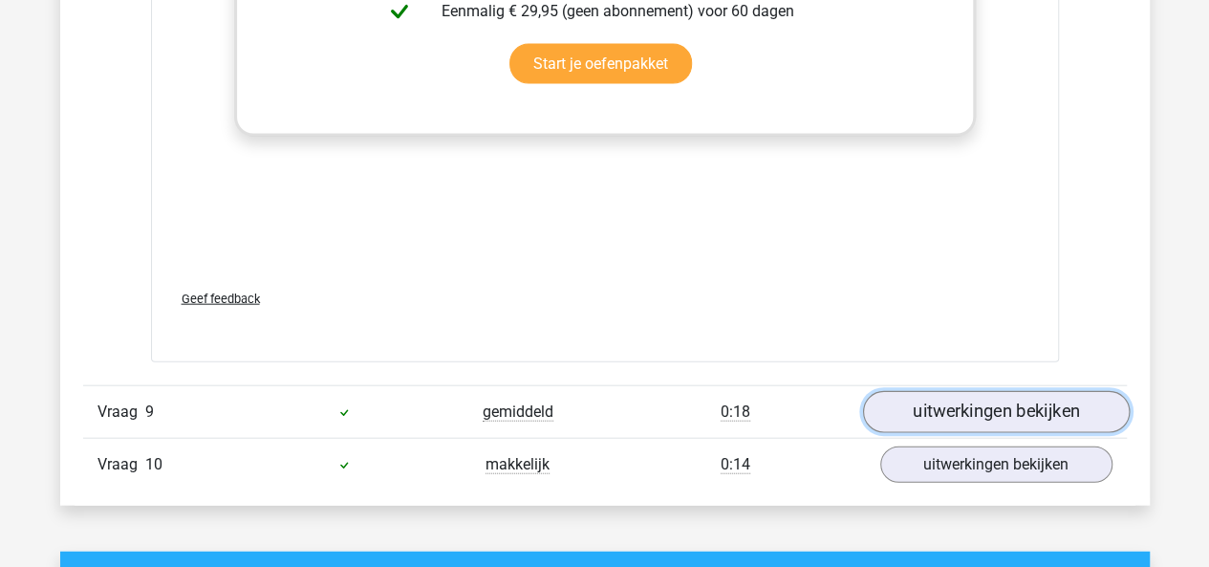
click at [940, 391] on link "uitwerkingen bekijken" at bounding box center [995, 412] width 267 height 42
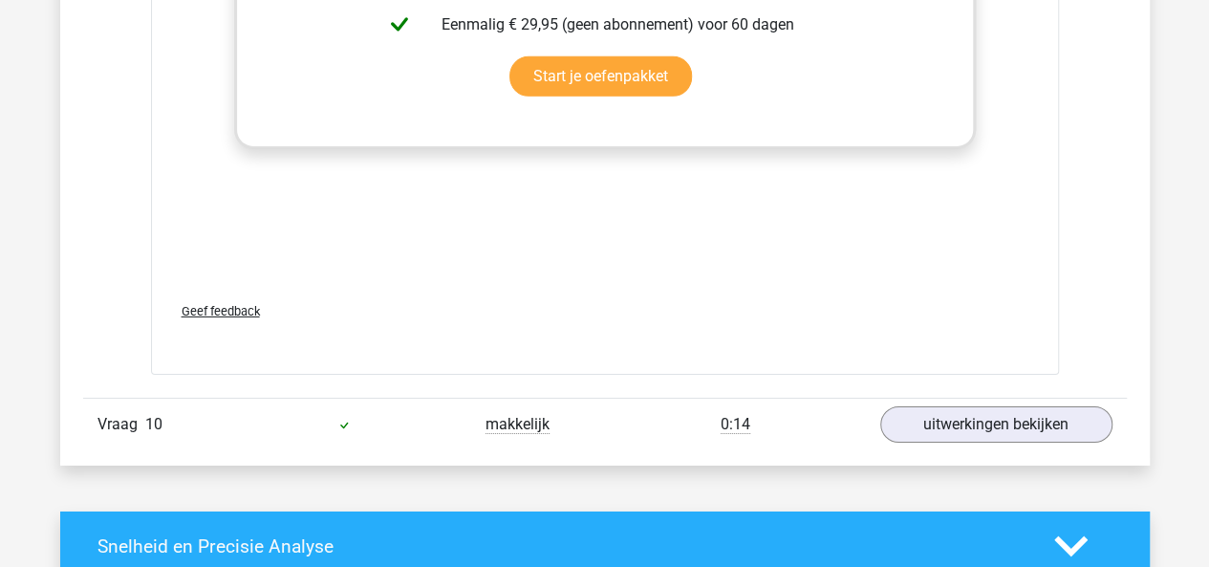
scroll to position [10314, 0]
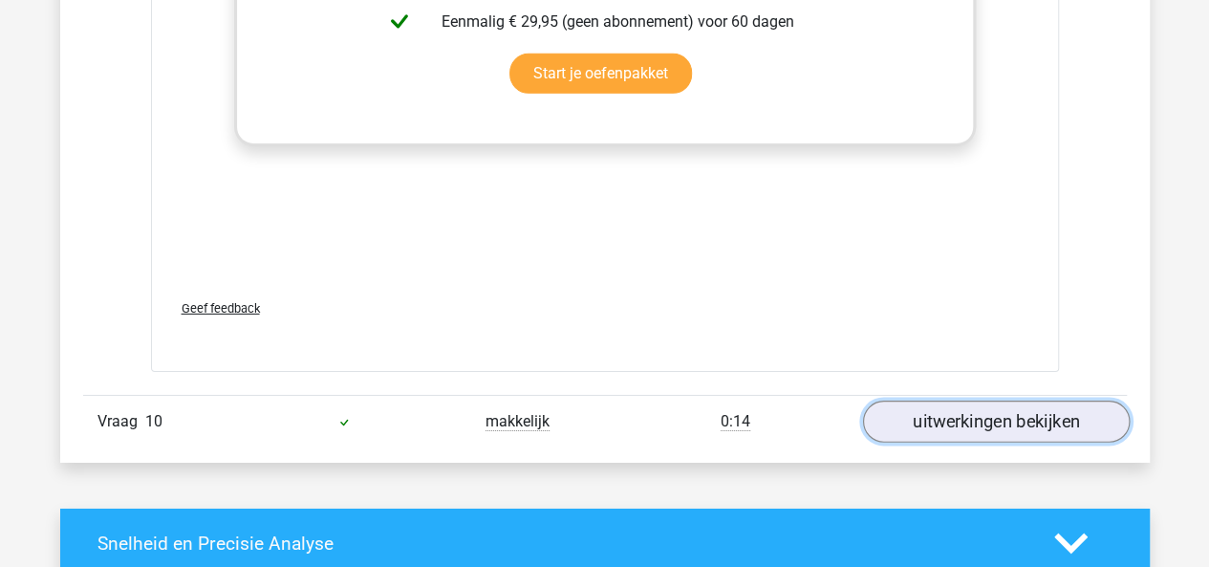
click at [918, 401] on link "uitwerkingen bekijken" at bounding box center [995, 422] width 267 height 42
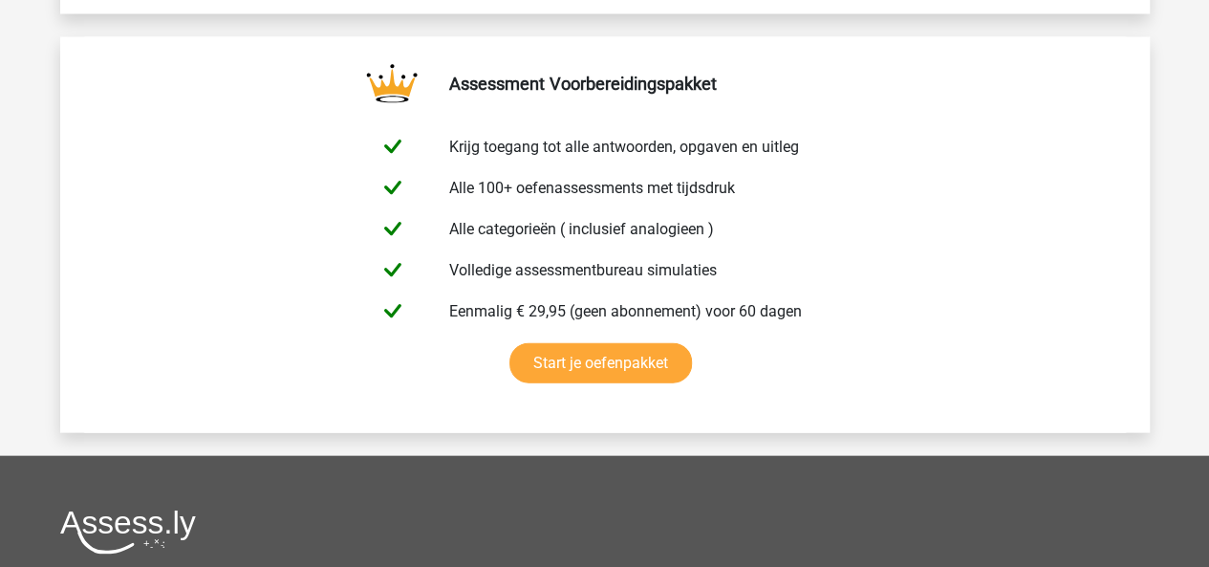
scroll to position [13180, 0]
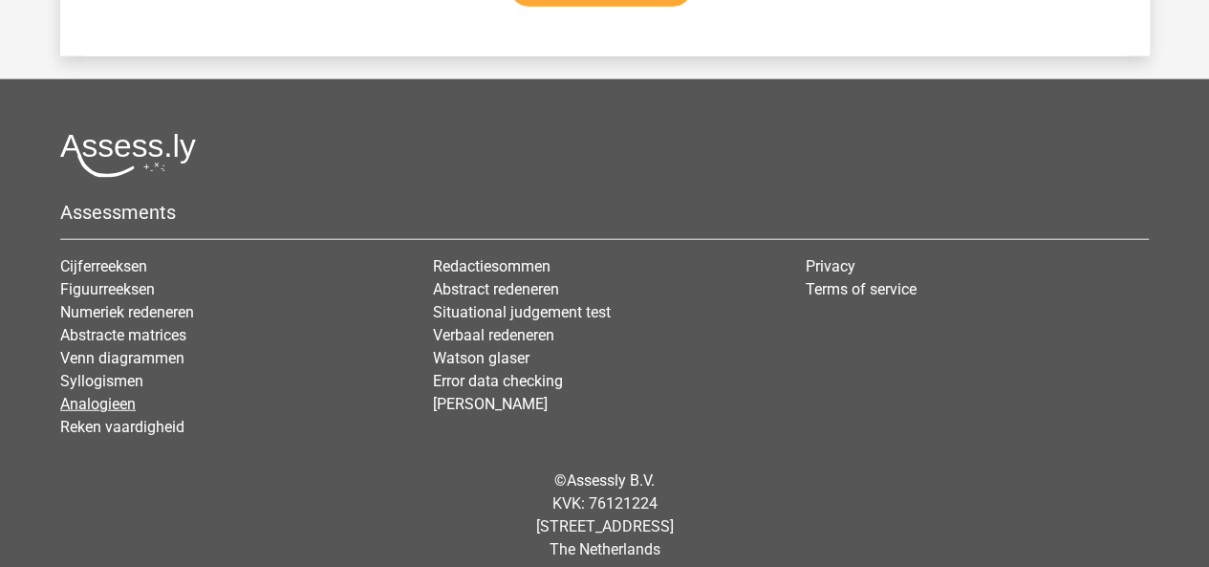
click at [113, 395] on link "Analogieen" at bounding box center [97, 404] width 75 height 18
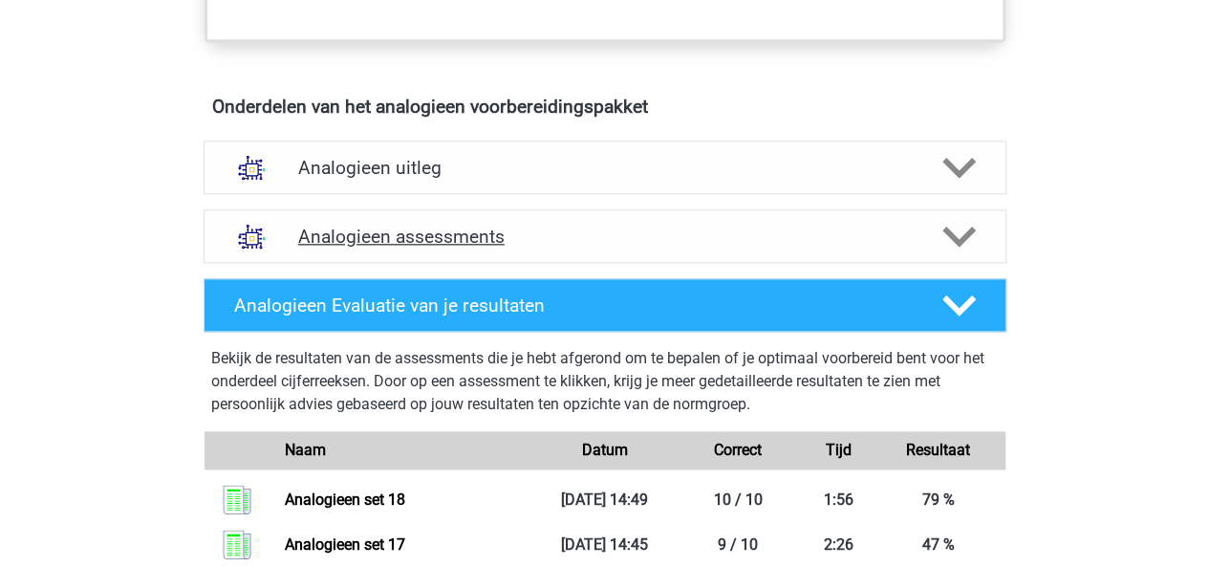
scroll to position [1038, 0]
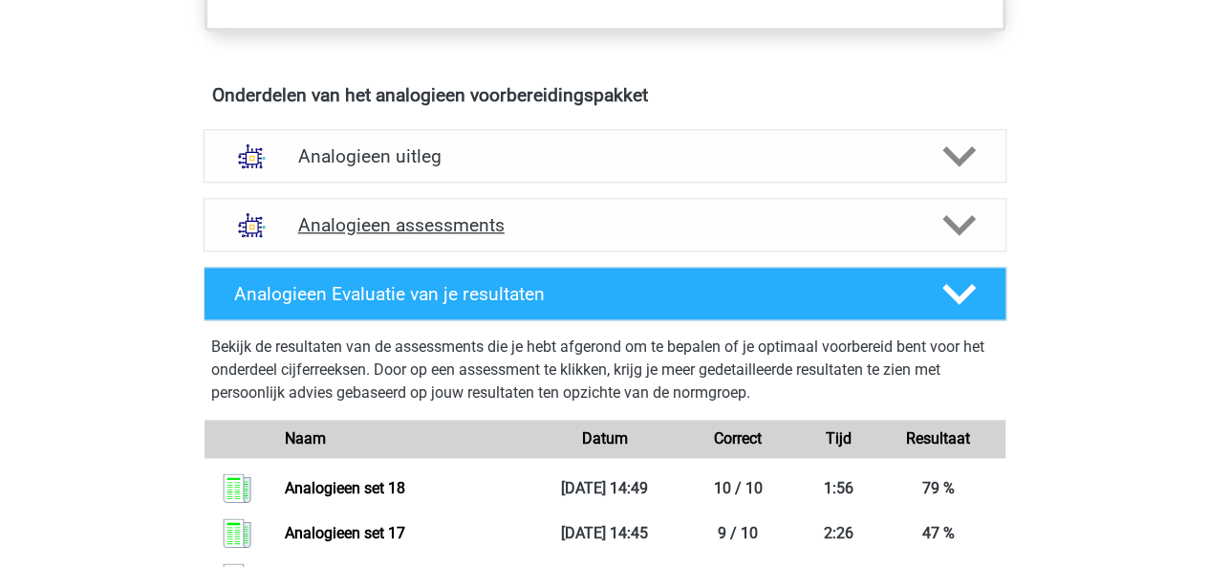
click at [960, 218] on icon at bounding box center [958, 224] width 33 height 33
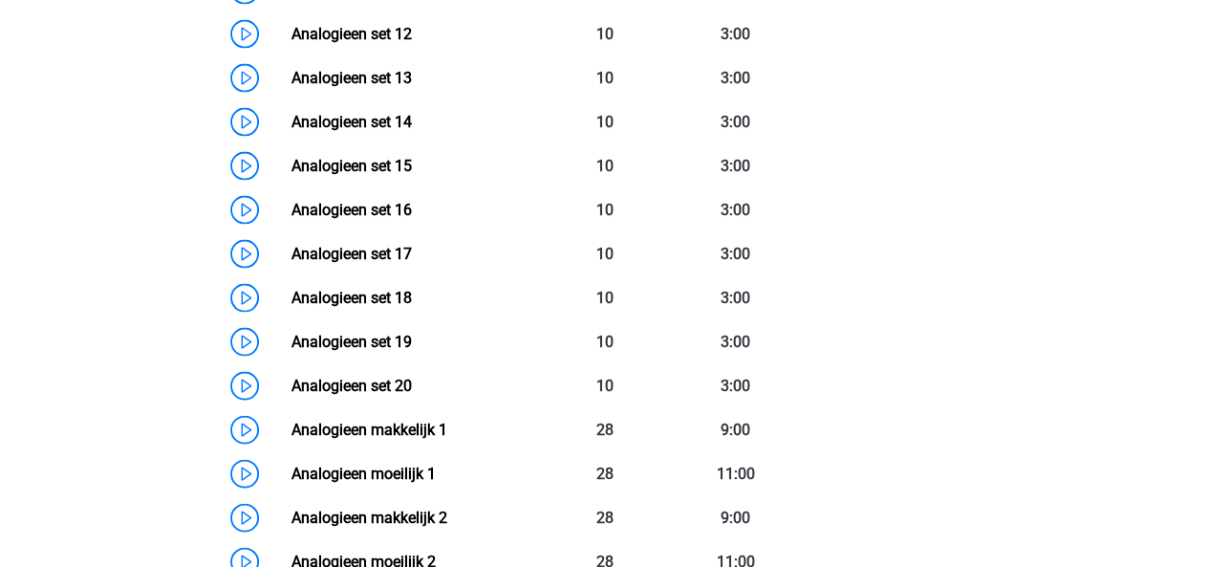
scroll to position [1898, 0]
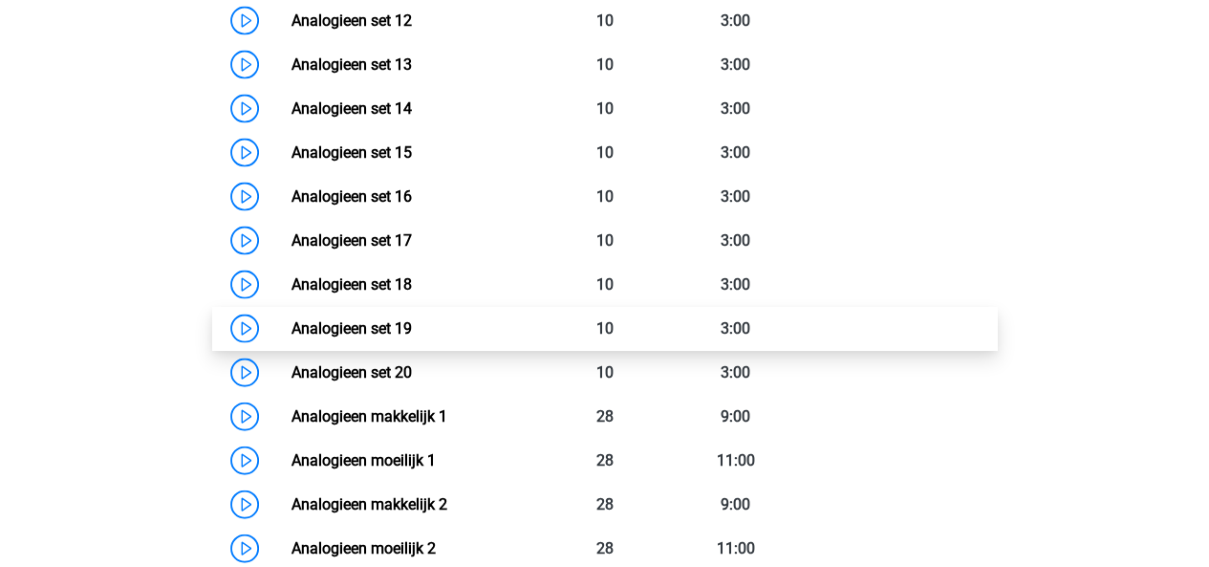
click at [412, 326] on link "Analogieen set 19" at bounding box center [351, 328] width 120 height 18
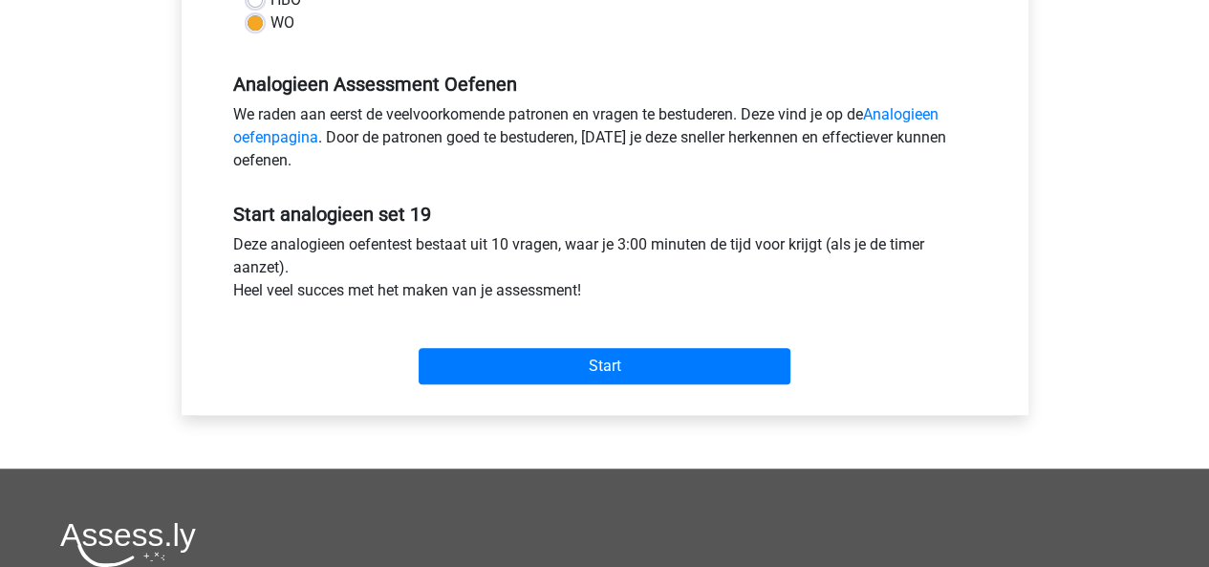
scroll to position [541, 0]
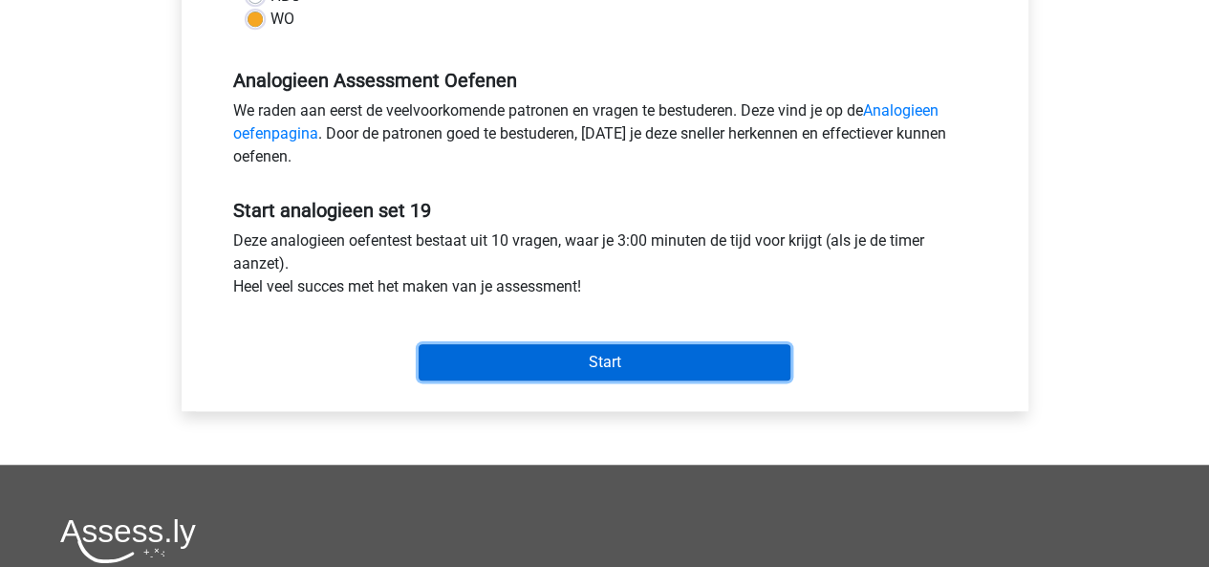
click at [622, 363] on input "Start" at bounding box center [604, 362] width 372 height 36
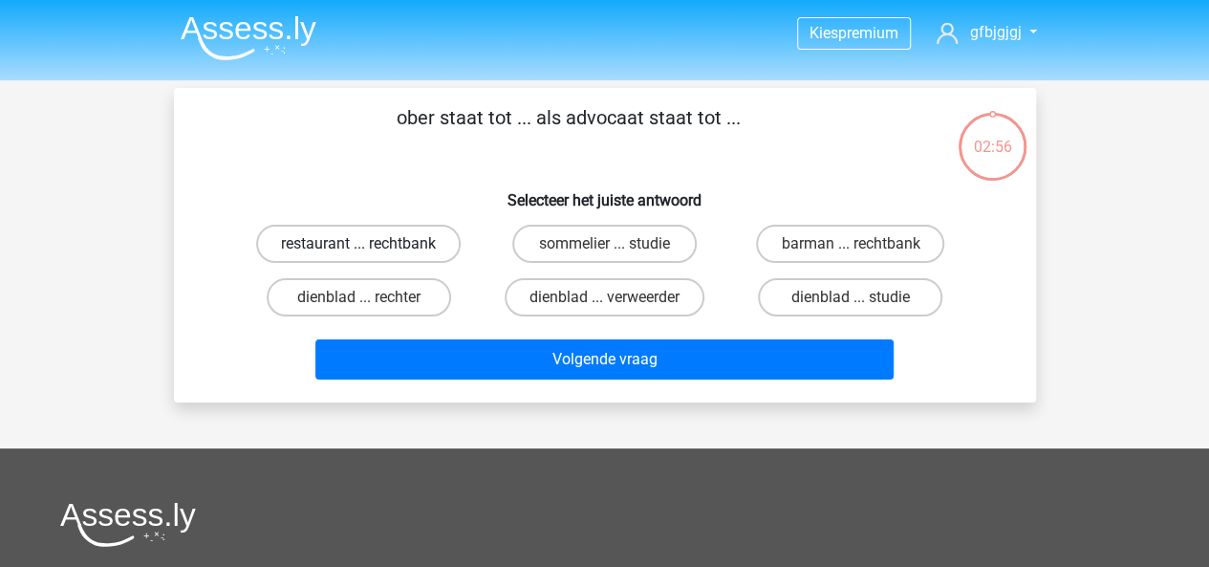
click at [376, 240] on label "restaurant ... rechtbank" at bounding box center [358, 244] width 204 height 38
click at [371, 244] on input "restaurant ... rechtbank" at bounding box center [364, 250] width 12 height 12
radio input "true"
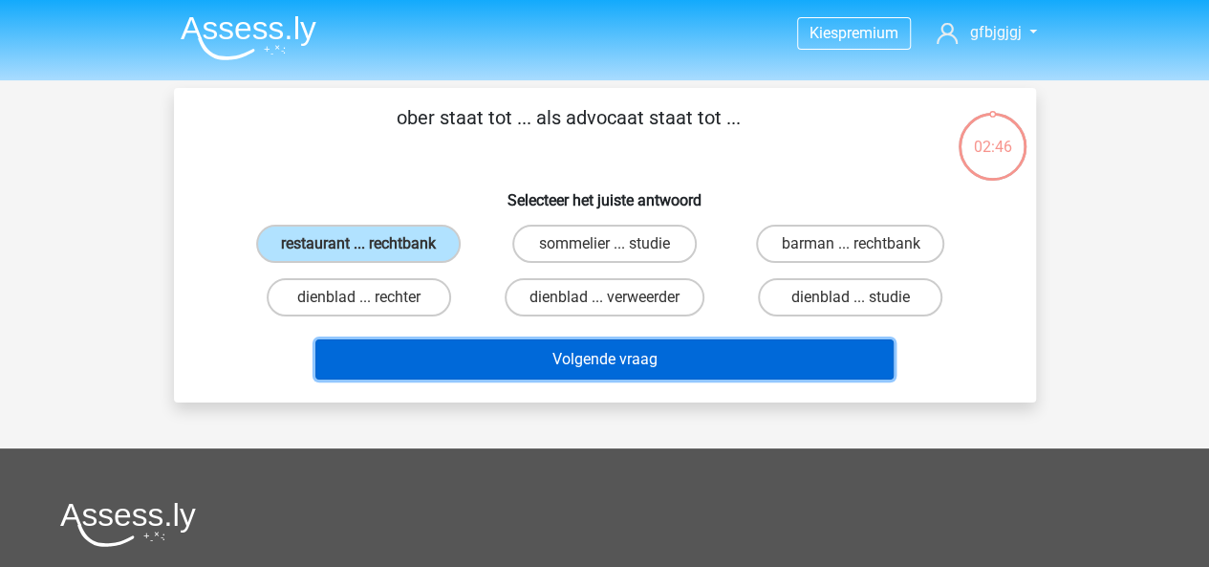
click at [709, 362] on button "Volgende vraag" at bounding box center [604, 359] width 578 height 40
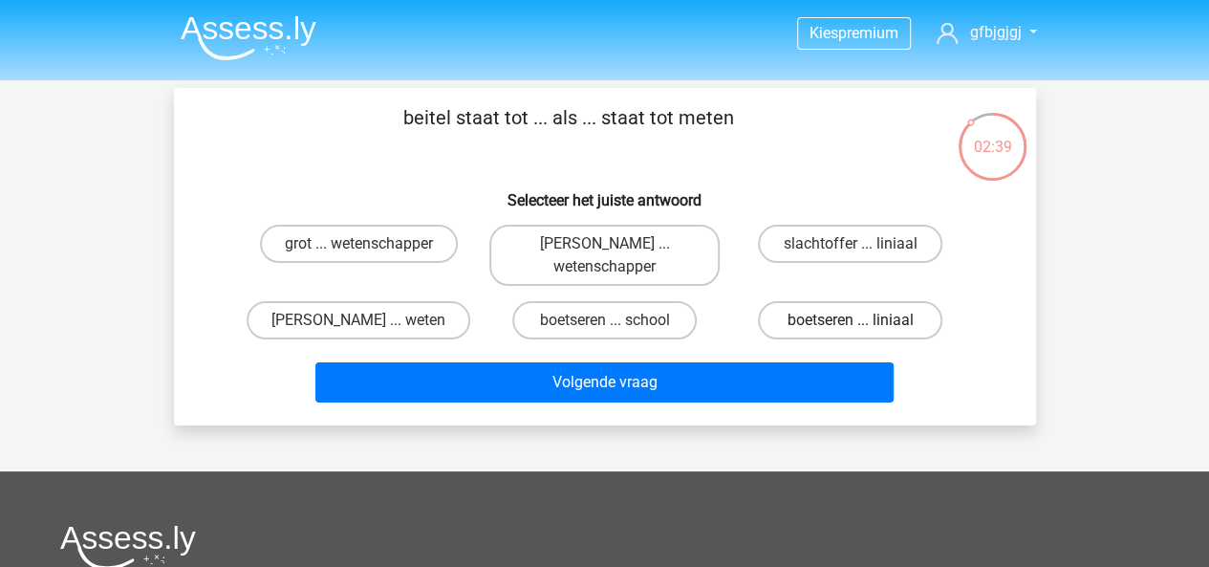
click at [800, 311] on label "boetseren ... liniaal" at bounding box center [850, 320] width 184 height 38
click at [850, 320] on input "boetseren ... liniaal" at bounding box center [856, 326] width 12 height 12
radio input "true"
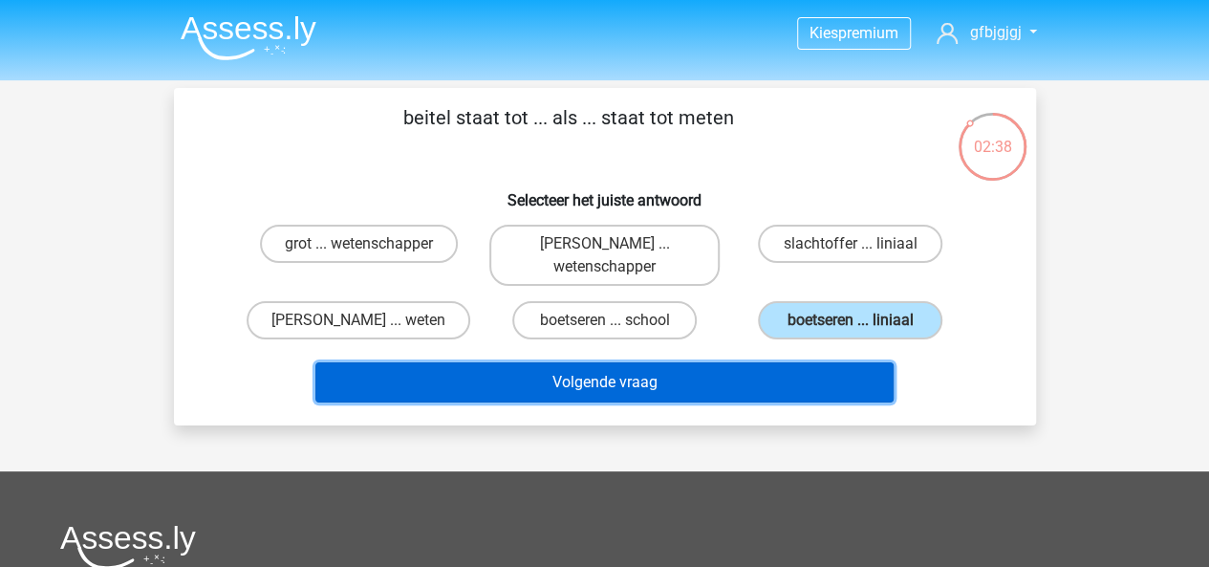
click at [731, 371] on button "Volgende vraag" at bounding box center [604, 382] width 578 height 40
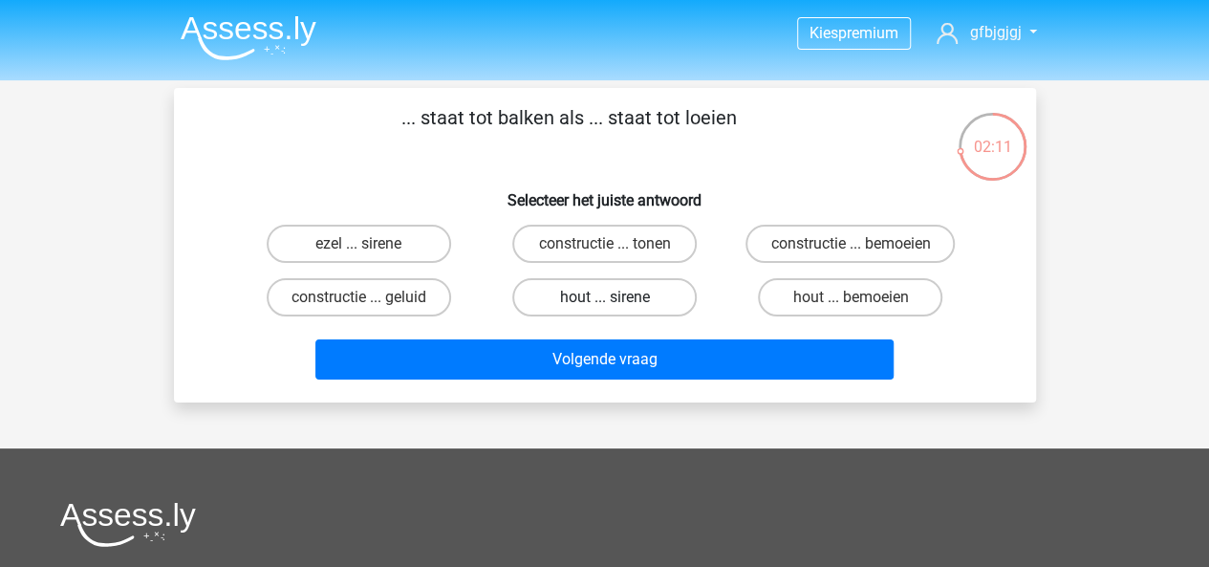
click at [626, 297] on label "hout ... sirene" at bounding box center [604, 297] width 184 height 38
click at [616, 297] on input "hout ... sirene" at bounding box center [610, 303] width 12 height 12
radio input "true"
click at [396, 258] on label "ezel ... sirene" at bounding box center [359, 244] width 184 height 38
click at [371, 256] on input "ezel ... sirene" at bounding box center [364, 250] width 12 height 12
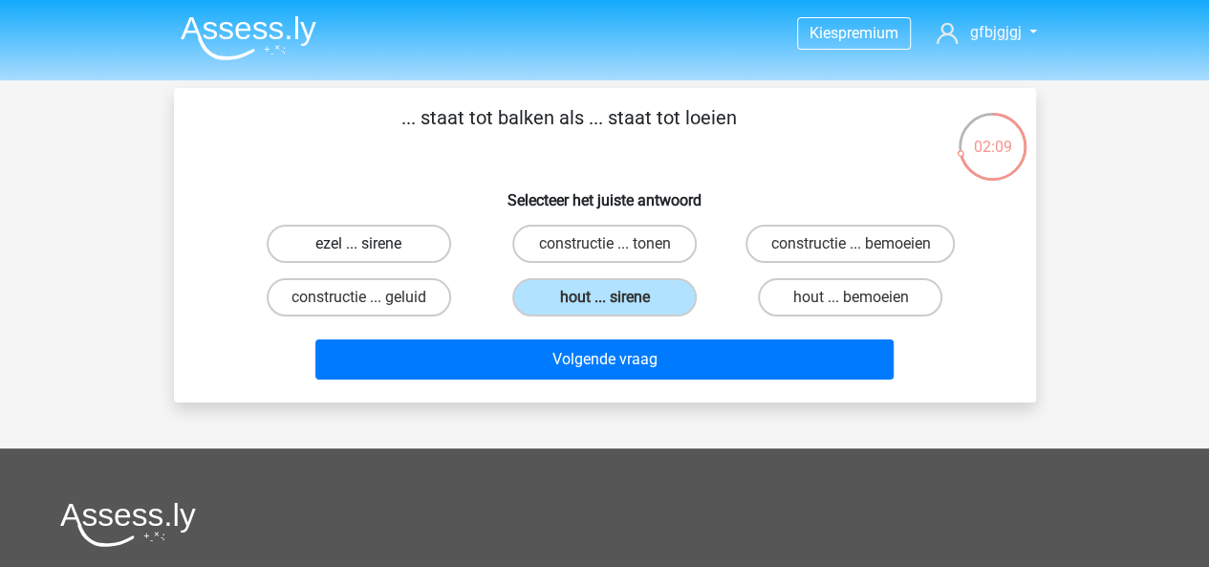
radio input "true"
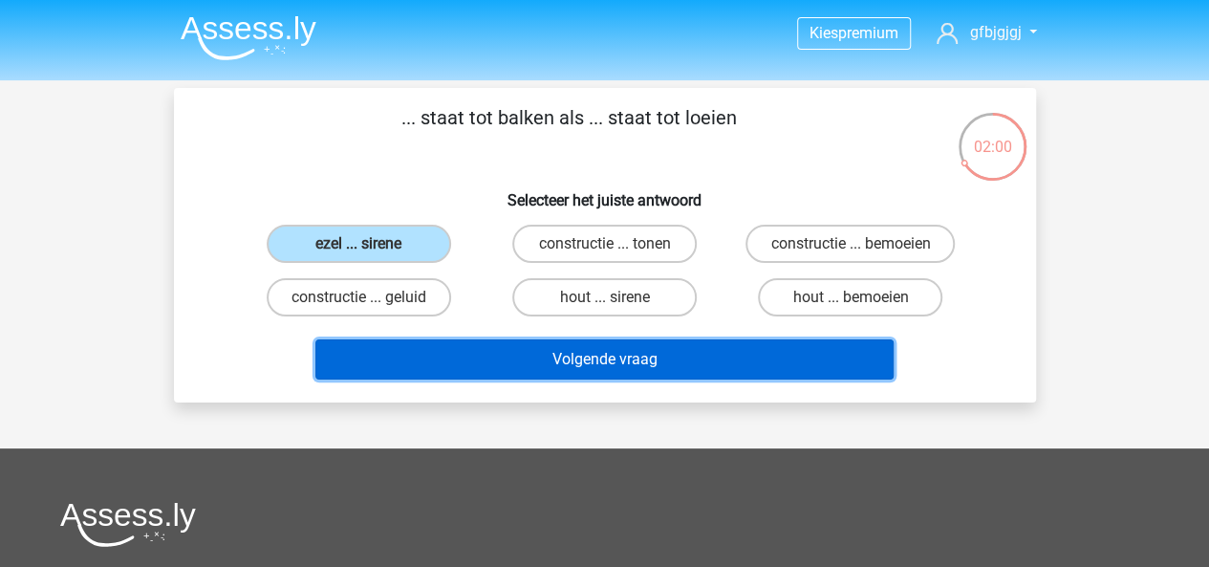
click at [633, 377] on button "Volgende vraag" at bounding box center [604, 359] width 578 height 40
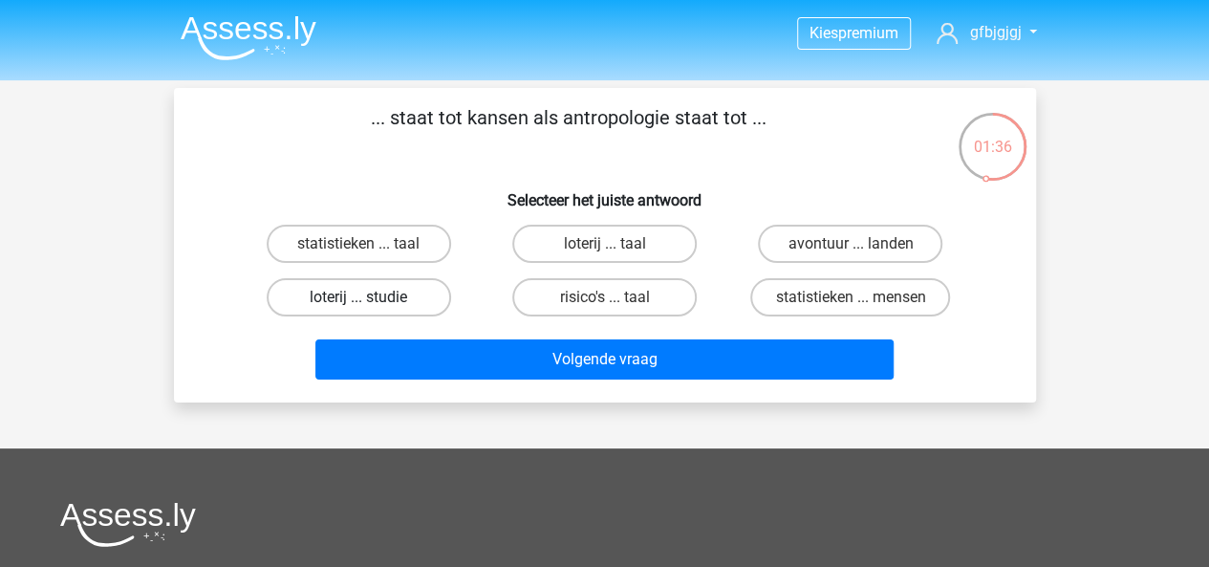
click at [389, 303] on label "loterij ... studie" at bounding box center [359, 297] width 184 height 38
click at [371, 303] on input "loterij ... studie" at bounding box center [364, 303] width 12 height 12
radio input "true"
click at [418, 226] on label "statistieken ... taal" at bounding box center [359, 244] width 184 height 38
click at [371, 244] on input "statistieken ... taal" at bounding box center [364, 250] width 12 height 12
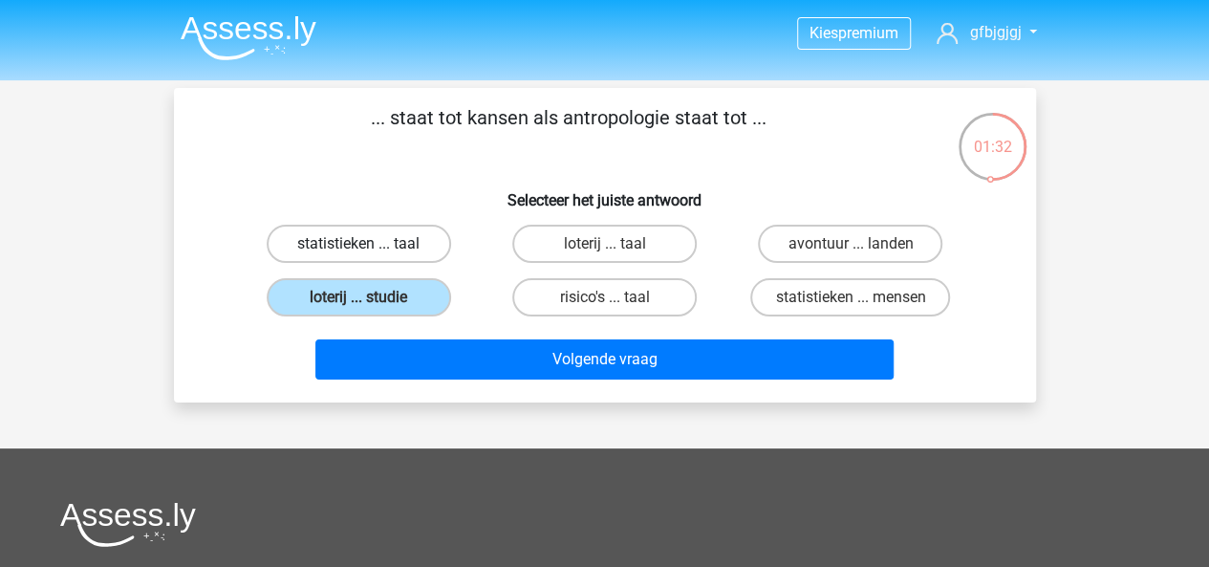
radio input "true"
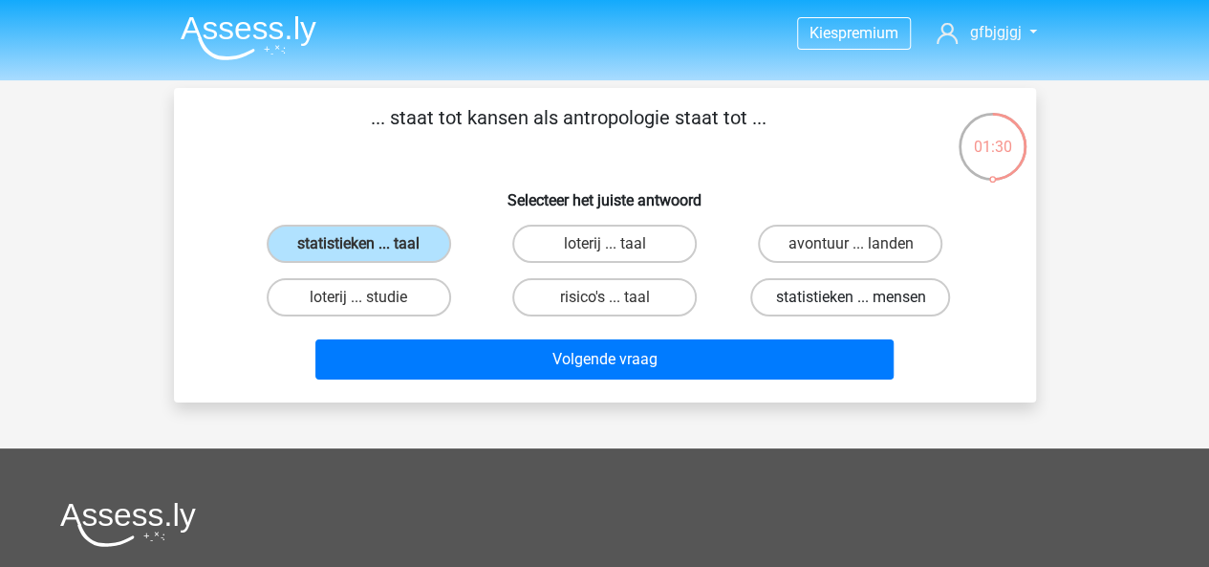
click at [799, 307] on label "statistieken ... mensen" at bounding box center [850, 297] width 200 height 38
click at [850, 307] on input "statistieken ... mensen" at bounding box center [856, 303] width 12 height 12
radio input "true"
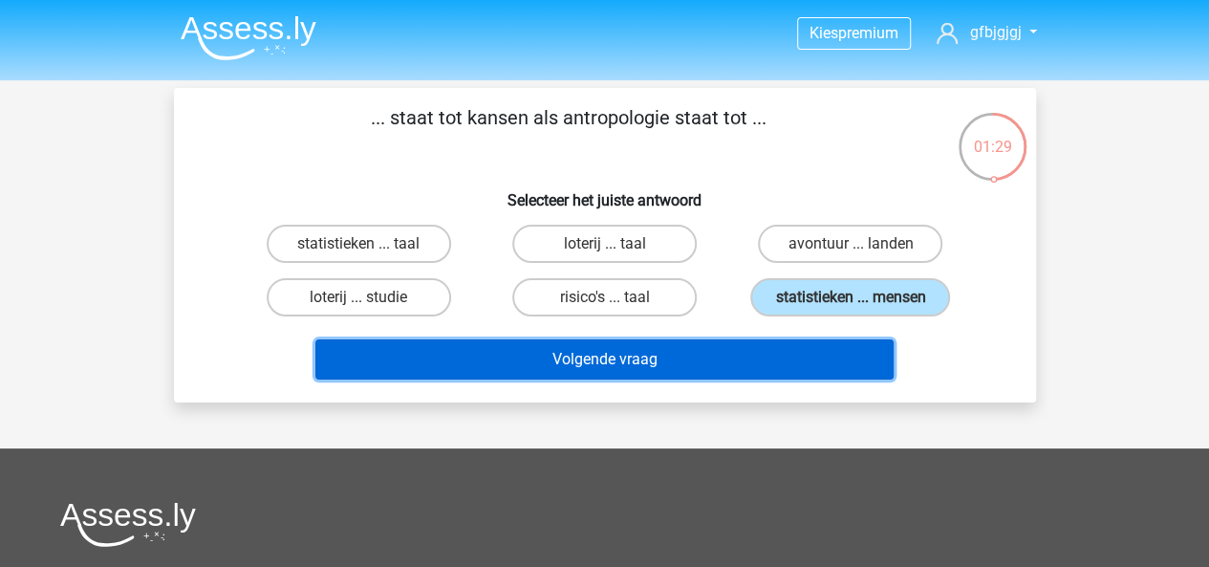
click at [735, 374] on button "Volgende vraag" at bounding box center [604, 359] width 578 height 40
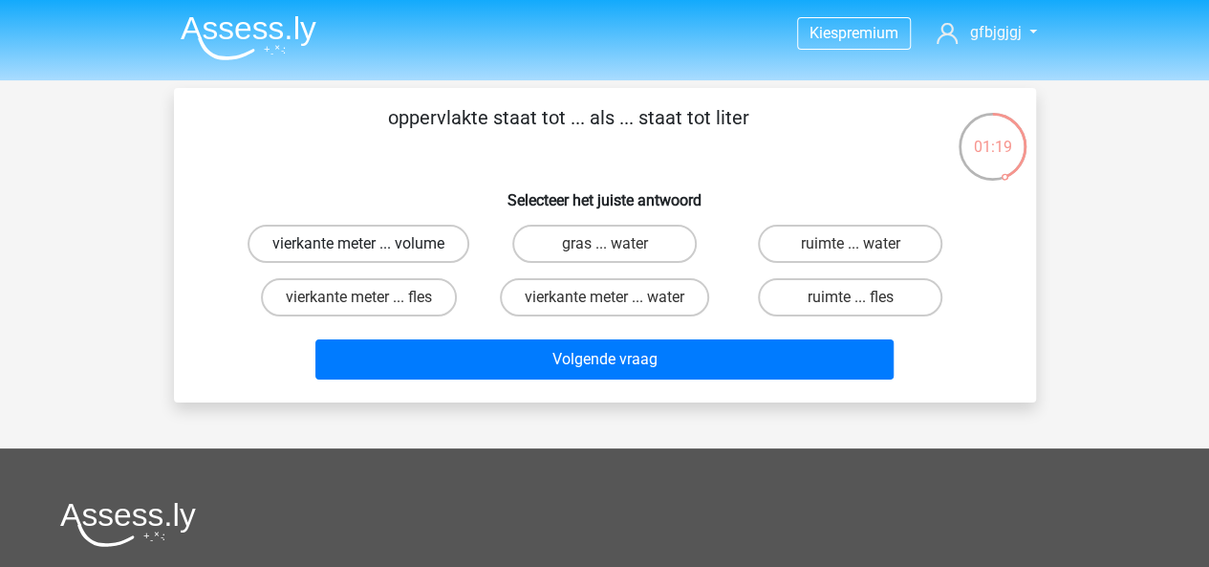
click at [376, 240] on label "vierkante meter ... volume" at bounding box center [358, 244] width 222 height 38
click at [371, 244] on input "vierkante meter ... volume" at bounding box center [364, 250] width 12 height 12
radio input "true"
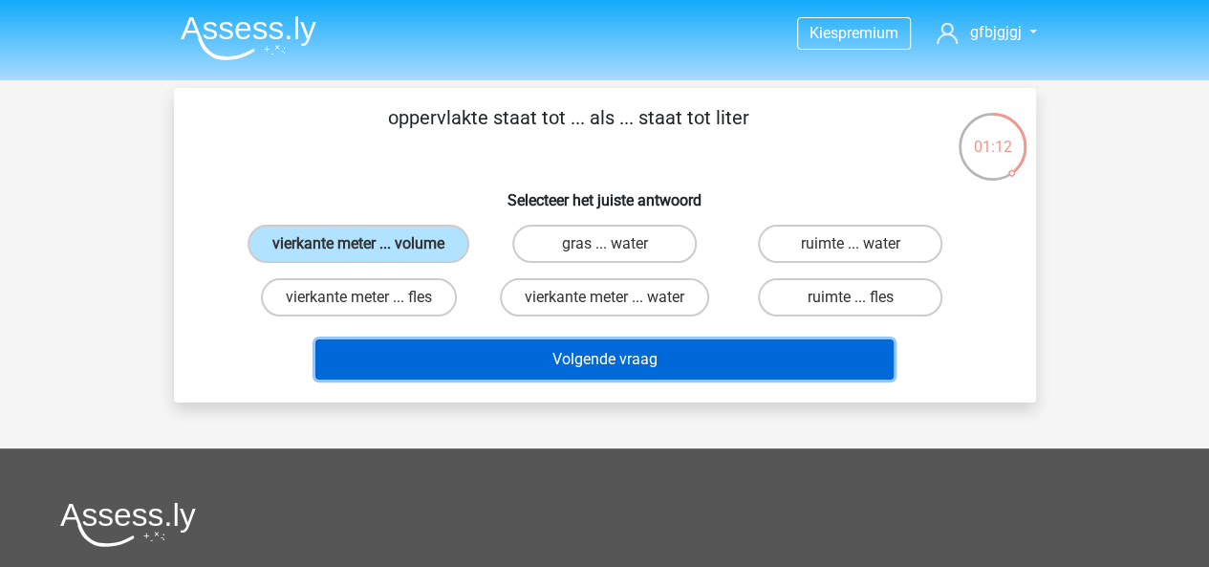
click at [491, 355] on button "Volgende vraag" at bounding box center [604, 359] width 578 height 40
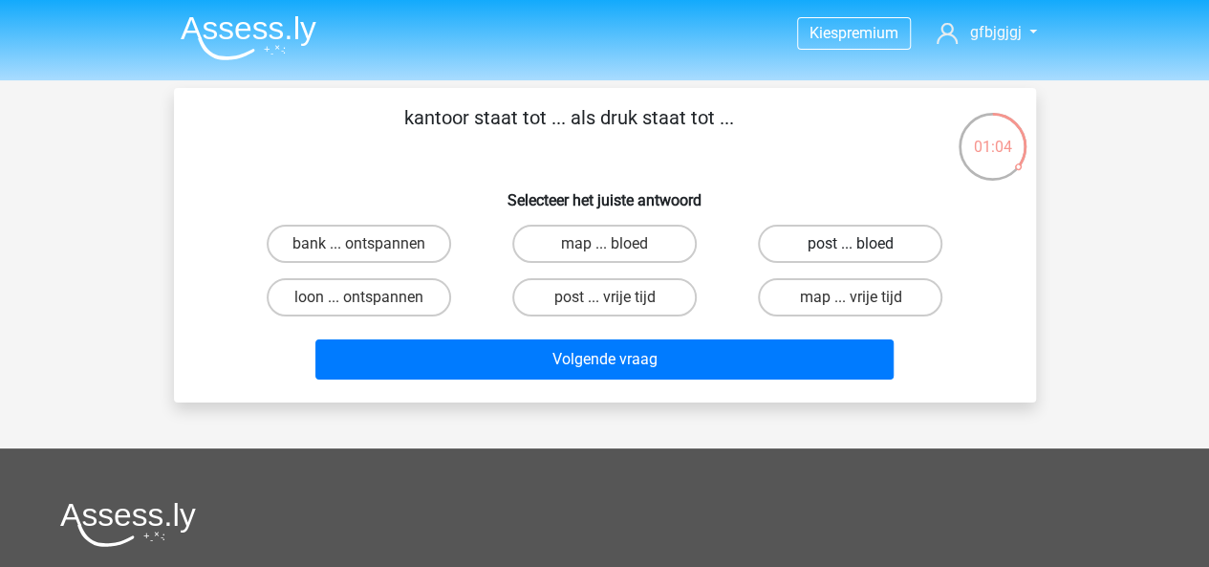
click at [841, 239] on label "post ... bloed" at bounding box center [850, 244] width 184 height 38
click at [850, 244] on input "post ... bloed" at bounding box center [856, 250] width 12 height 12
radio input "true"
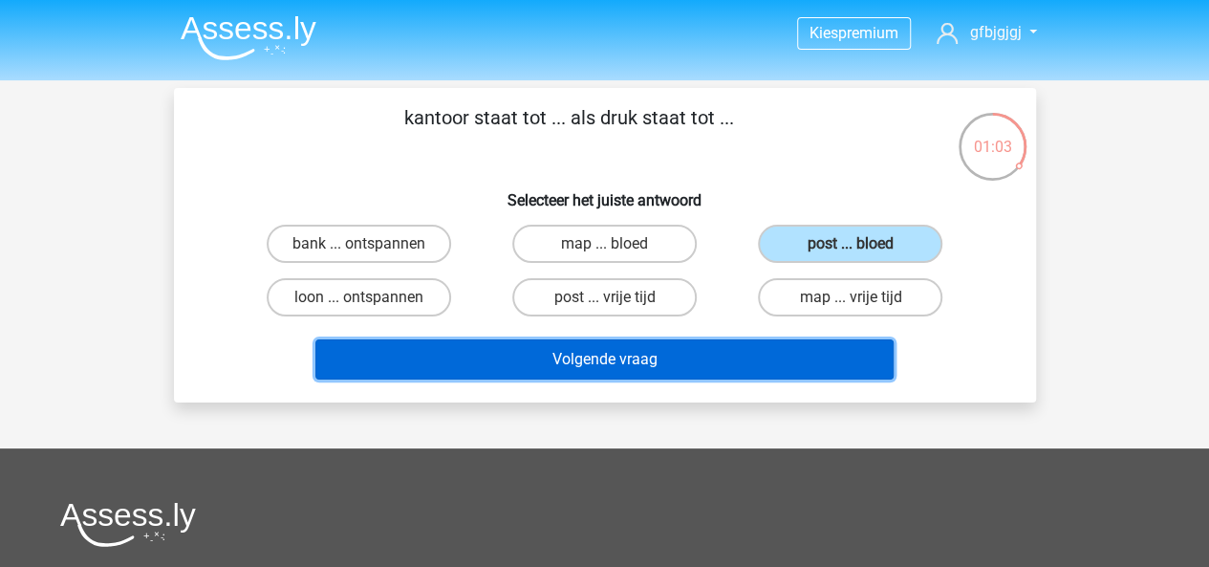
click at [723, 350] on button "Volgende vraag" at bounding box center [604, 359] width 578 height 40
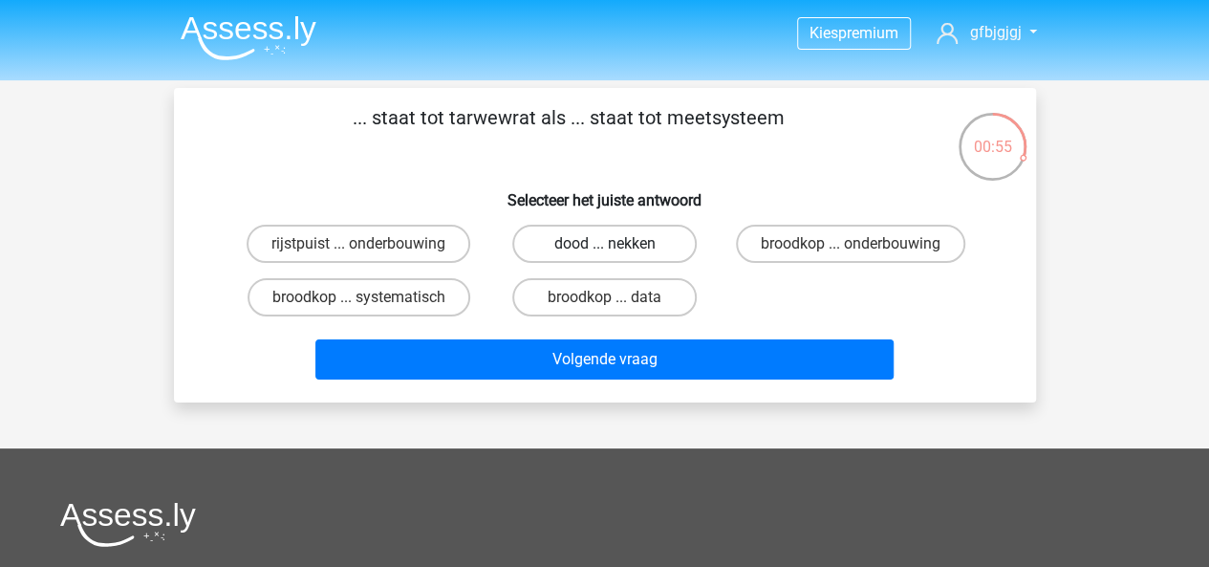
click at [566, 243] on label "dood ... nekken" at bounding box center [604, 244] width 184 height 38
click at [604, 244] on input "dood ... nekken" at bounding box center [610, 250] width 12 height 12
radio input "true"
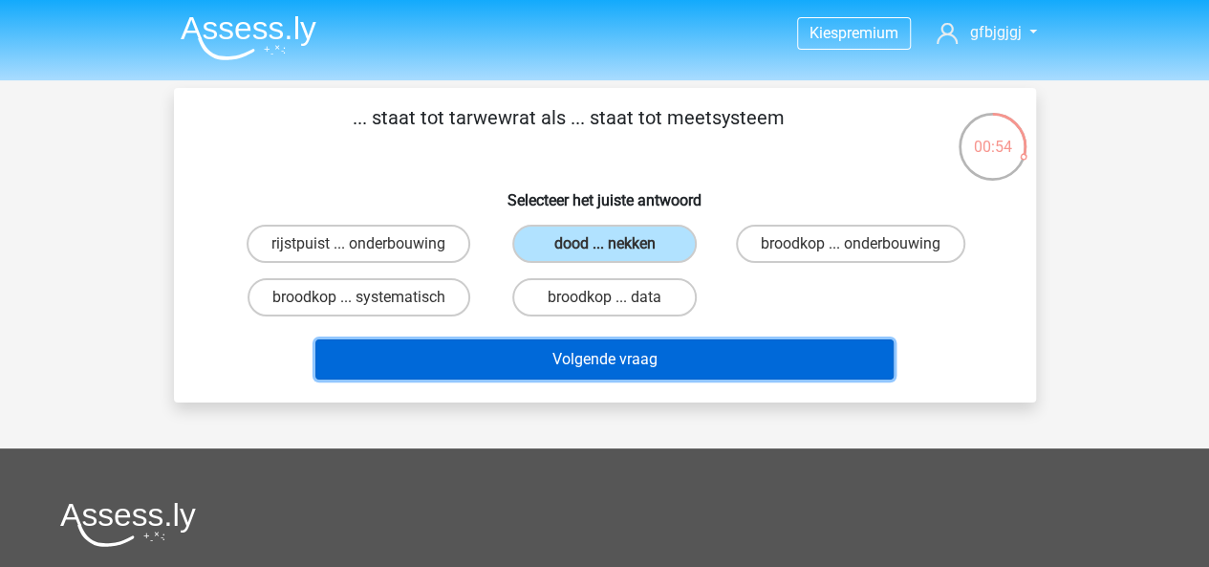
click at [566, 379] on button "Volgende vraag" at bounding box center [604, 359] width 578 height 40
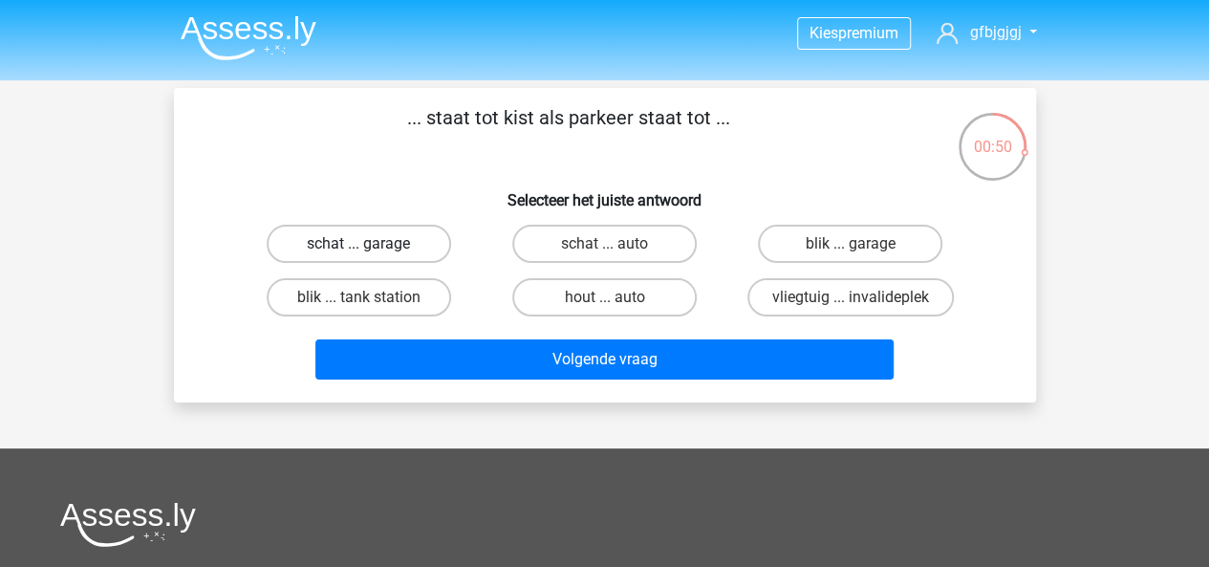
click at [341, 244] on label "schat ... garage" at bounding box center [359, 244] width 184 height 38
click at [358, 244] on input "schat ... garage" at bounding box center [364, 250] width 12 height 12
radio input "true"
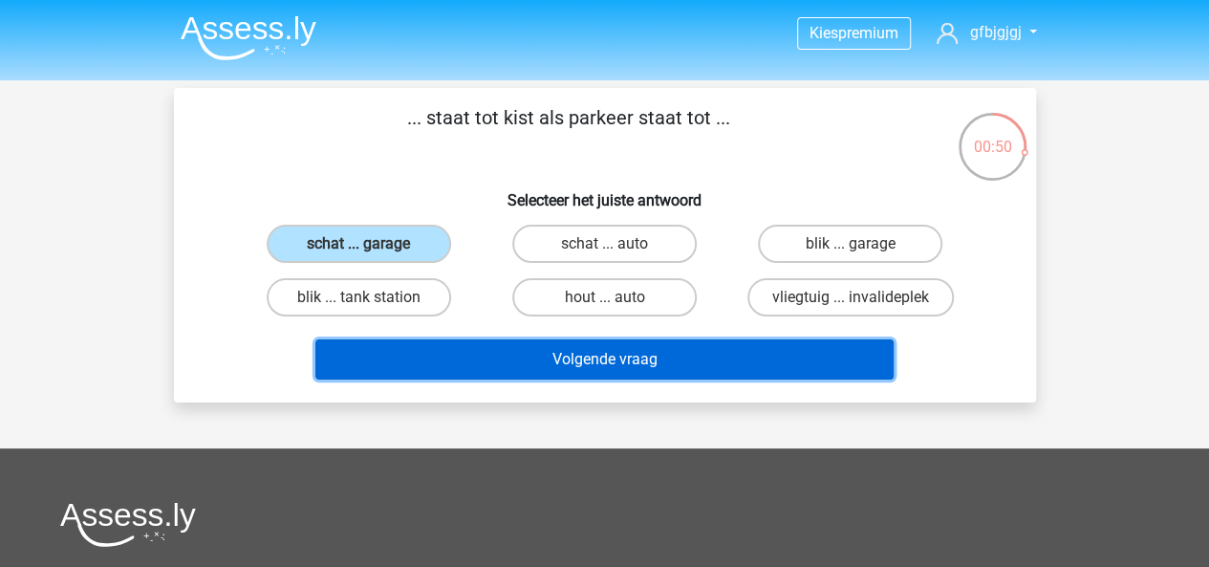
click at [445, 353] on button "Volgende vraag" at bounding box center [604, 359] width 578 height 40
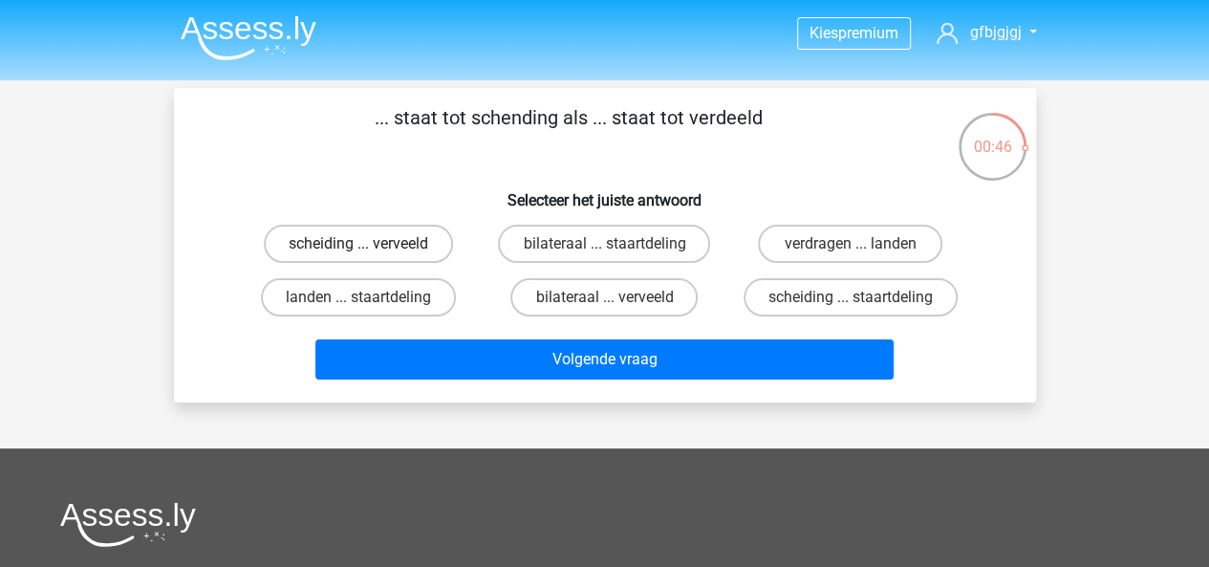
click at [389, 247] on label "scheiding ... verveeld" at bounding box center [358, 244] width 189 height 38
click at [371, 247] on input "scheiding ... verveeld" at bounding box center [364, 250] width 12 height 12
radio input "true"
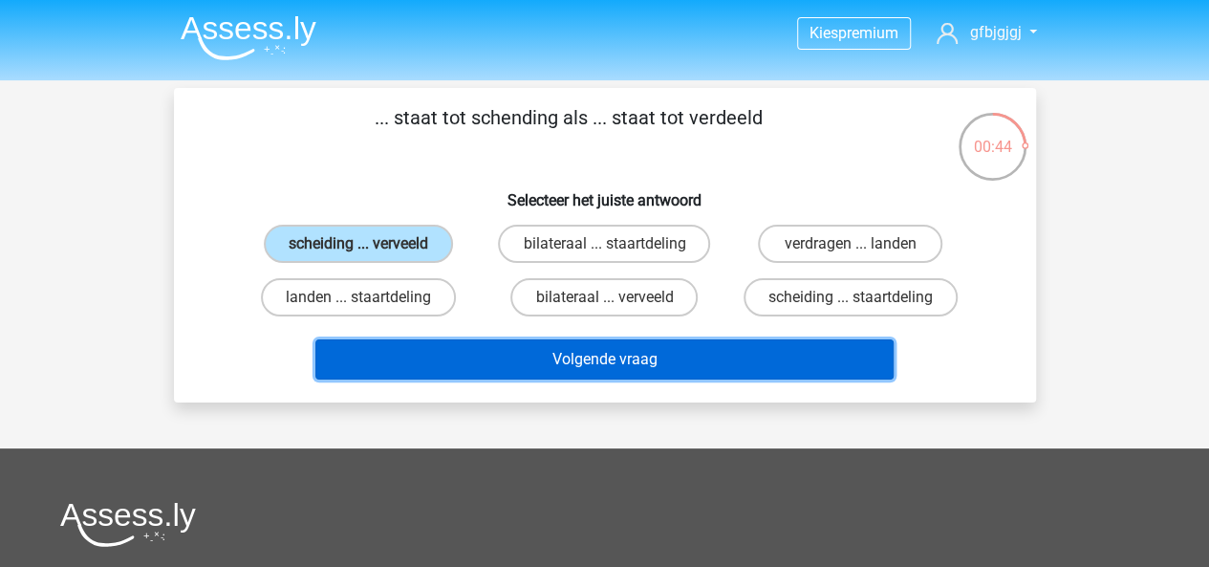
click at [521, 364] on button "Volgende vraag" at bounding box center [604, 359] width 578 height 40
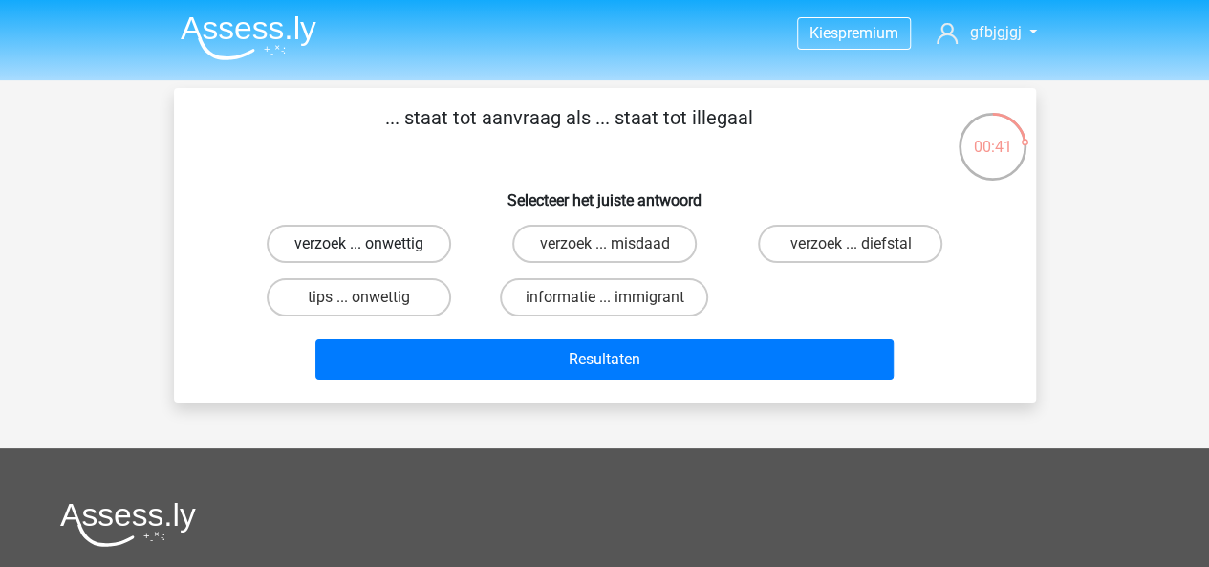
click at [387, 236] on label "verzoek ... onwettig" at bounding box center [359, 244] width 184 height 38
click at [371, 244] on input "verzoek ... onwettig" at bounding box center [364, 250] width 12 height 12
radio input "true"
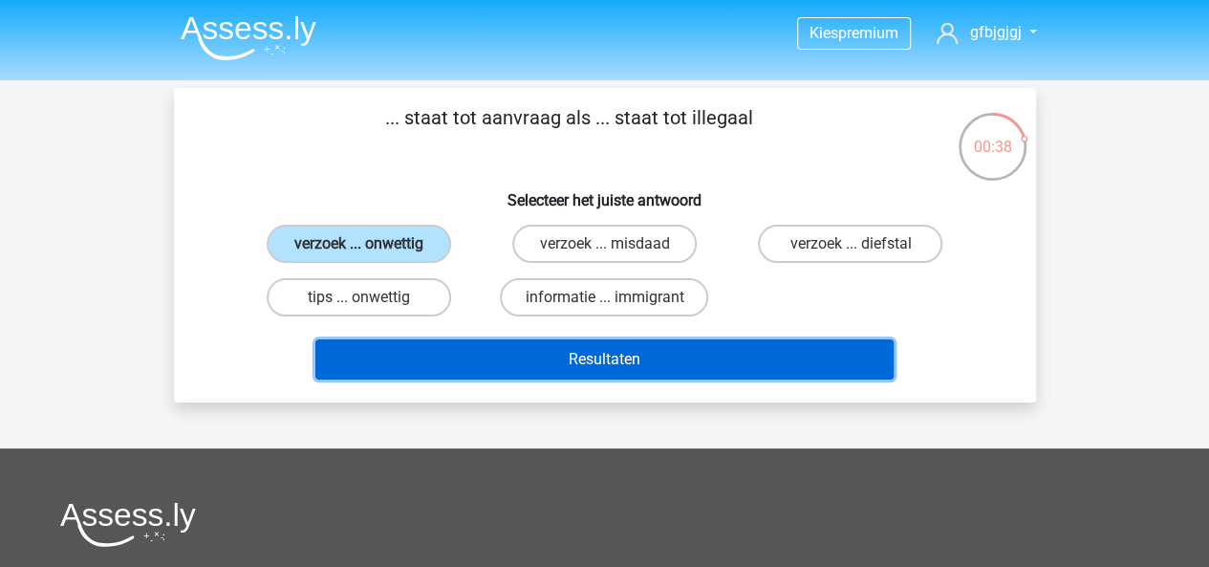
click at [530, 356] on button "Resultaten" at bounding box center [604, 359] width 578 height 40
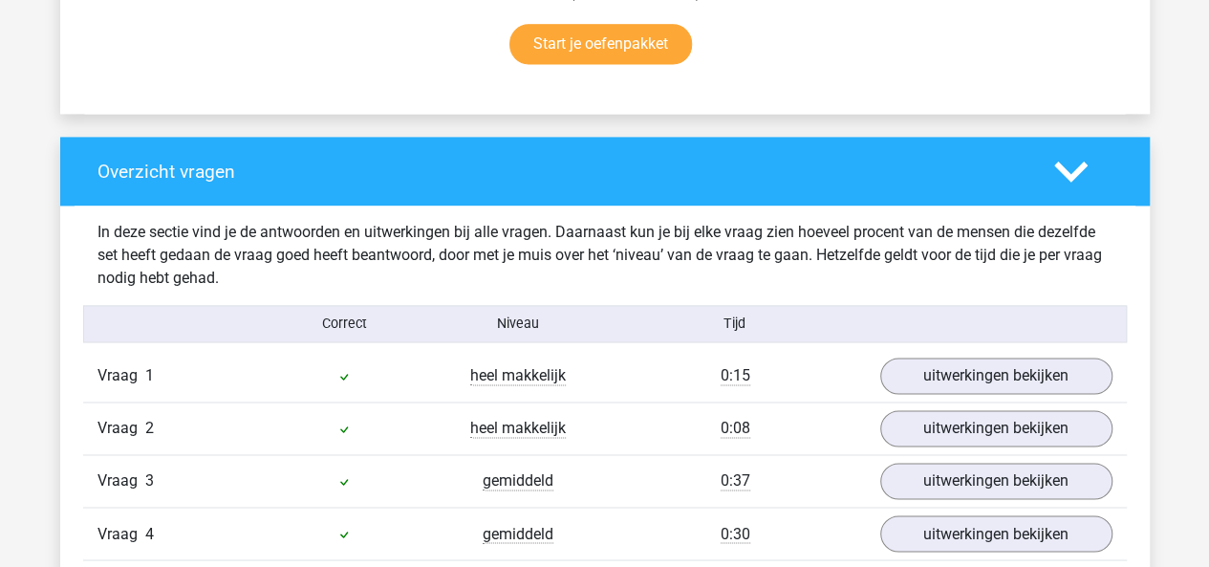
scroll to position [1299, 0]
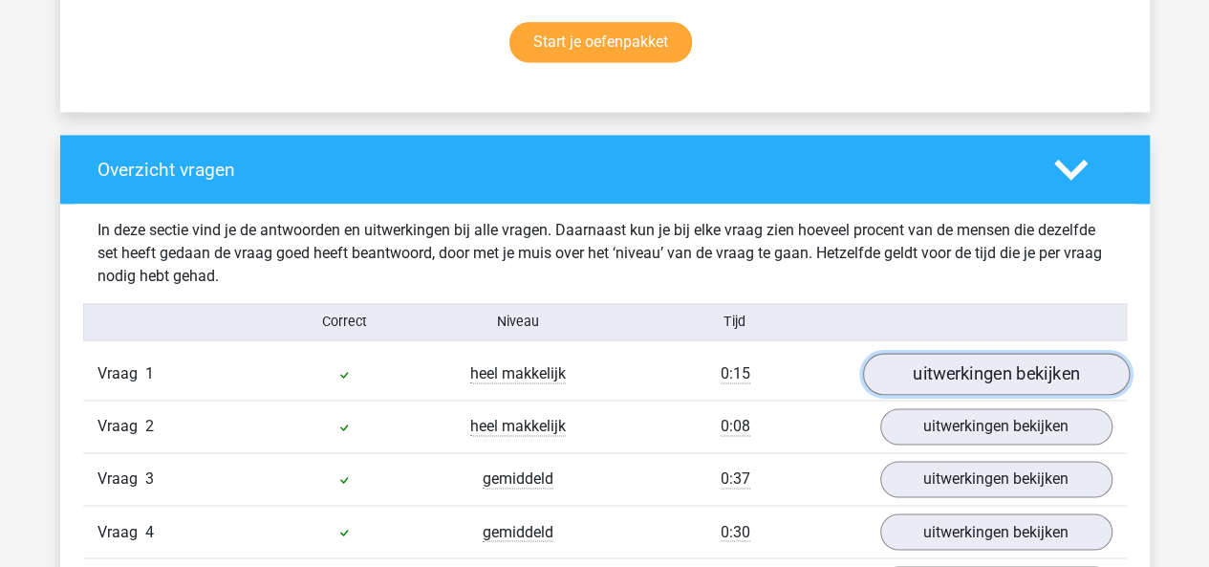
click at [986, 375] on link "uitwerkingen bekijken" at bounding box center [995, 375] width 267 height 42
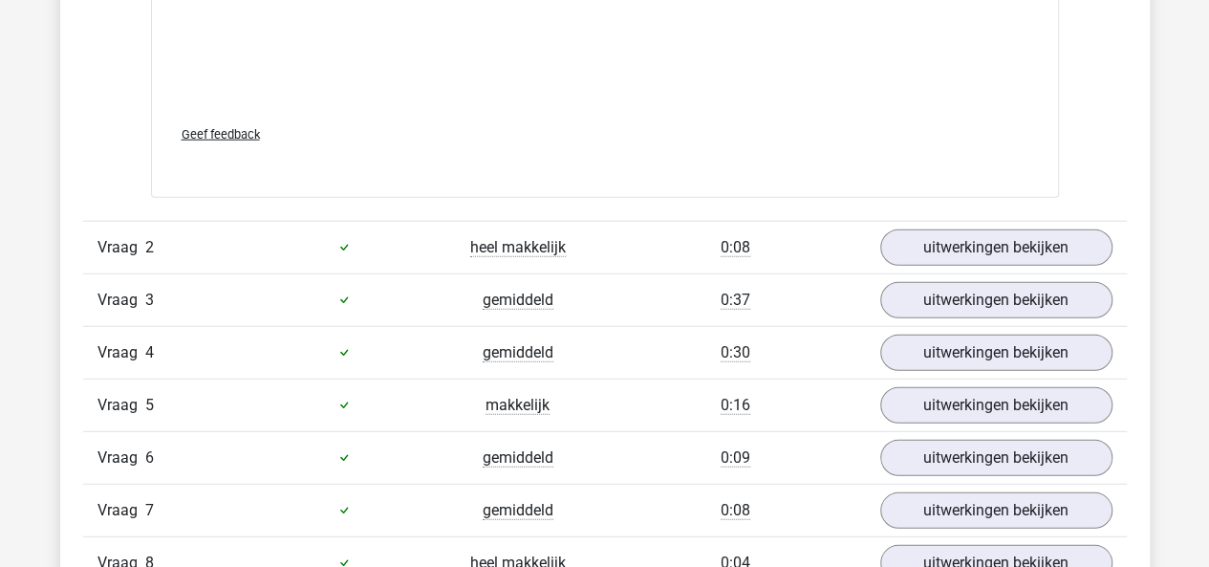
scroll to position [2460, 0]
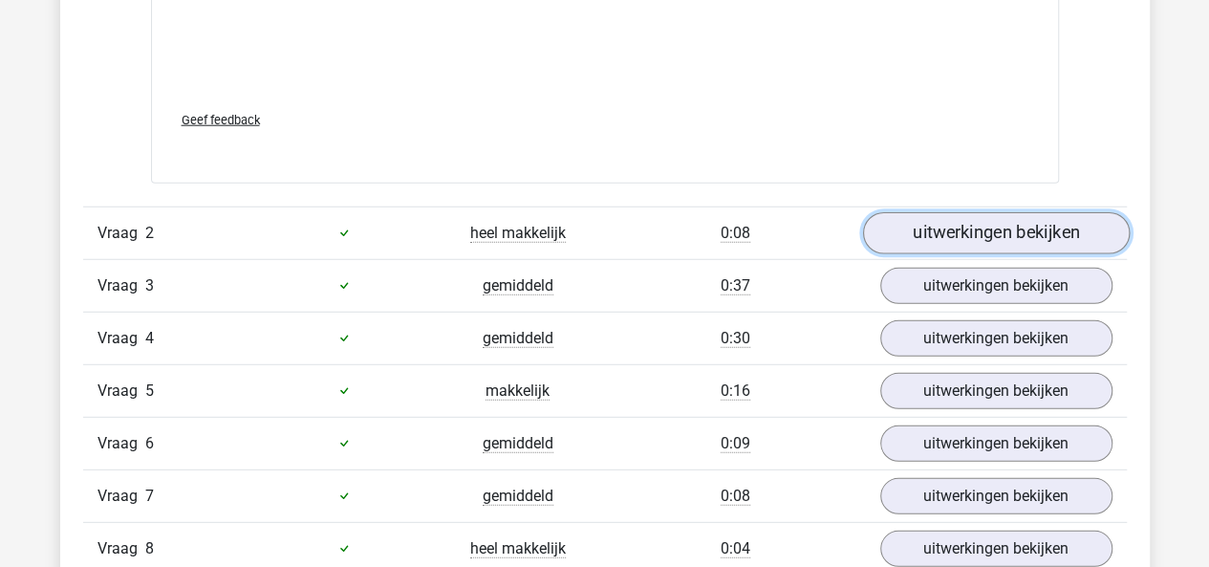
click at [901, 228] on link "uitwerkingen bekijken" at bounding box center [995, 233] width 267 height 42
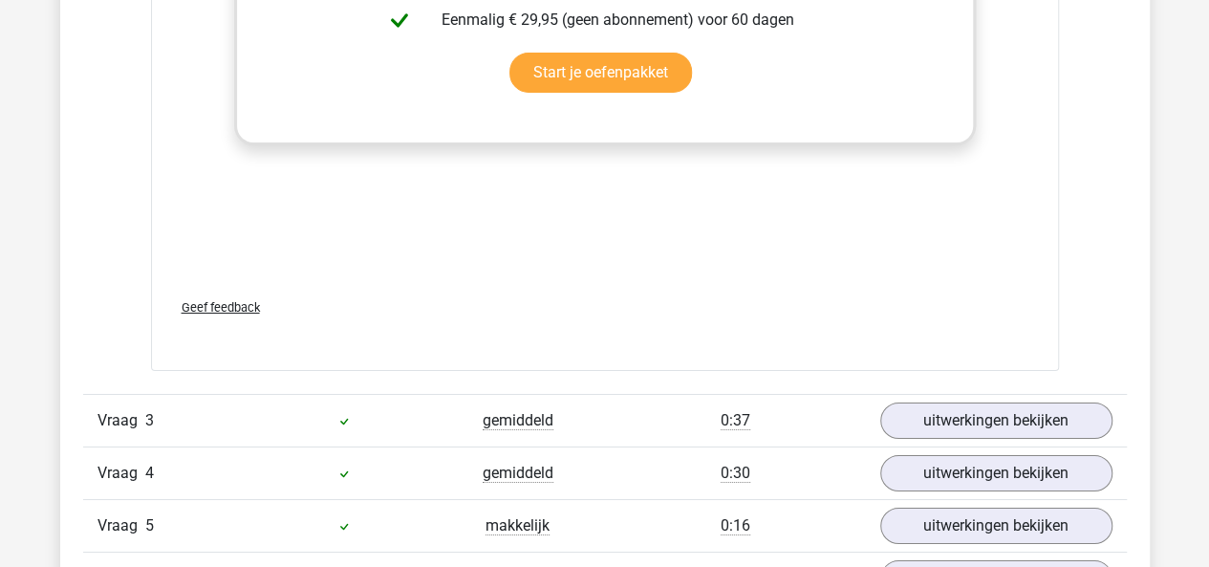
scroll to position [3314, 0]
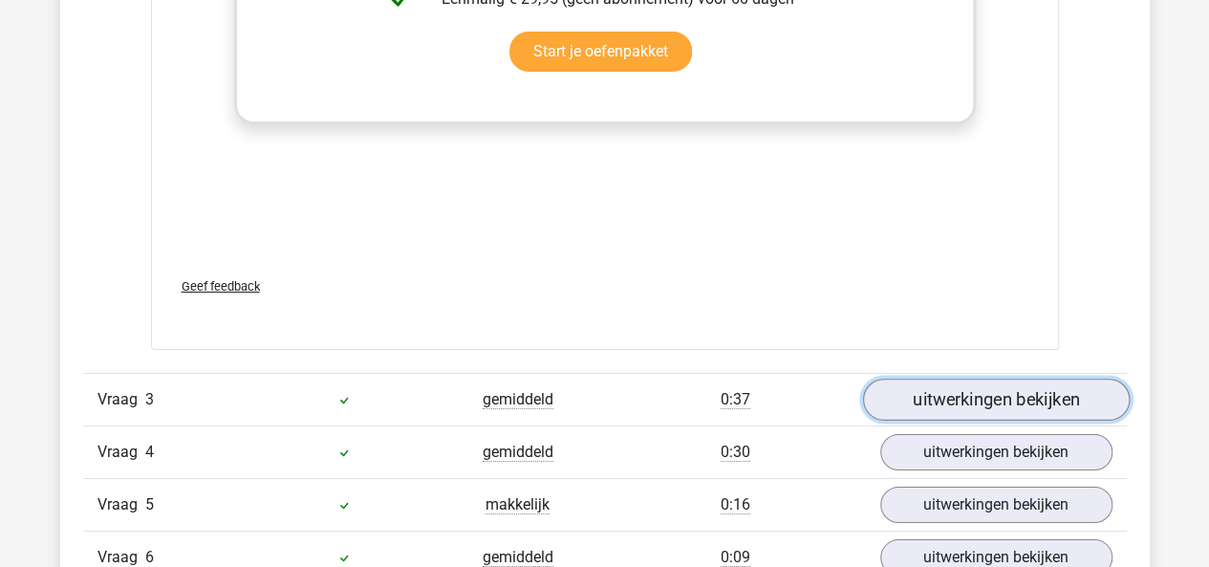
click at [918, 378] on link "uitwerkingen bekijken" at bounding box center [995, 399] width 267 height 42
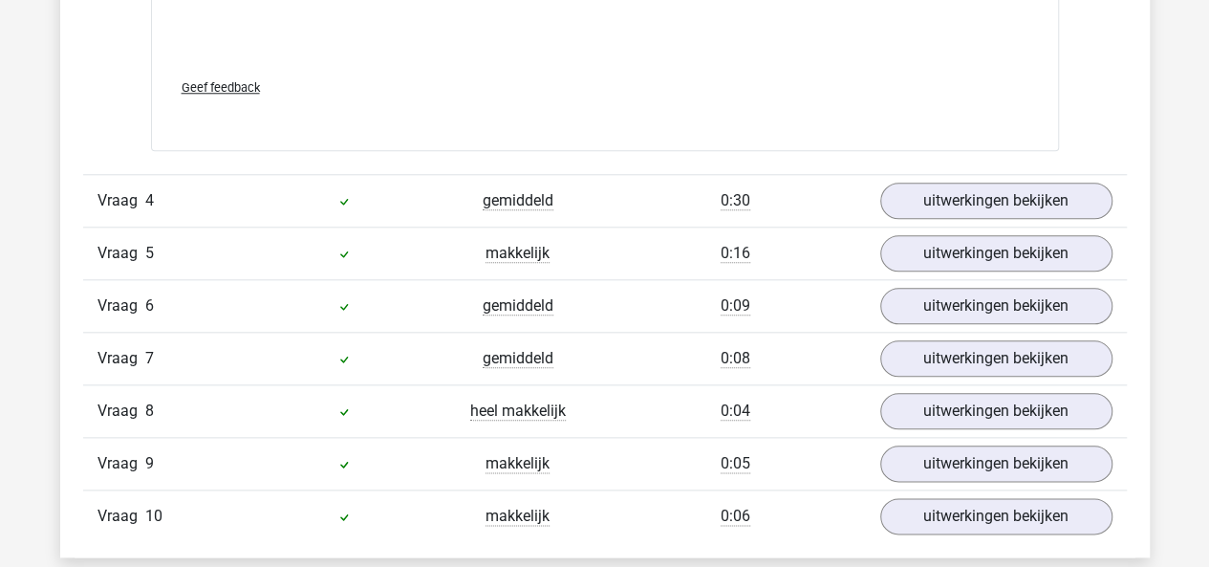
scroll to position [4533, 0]
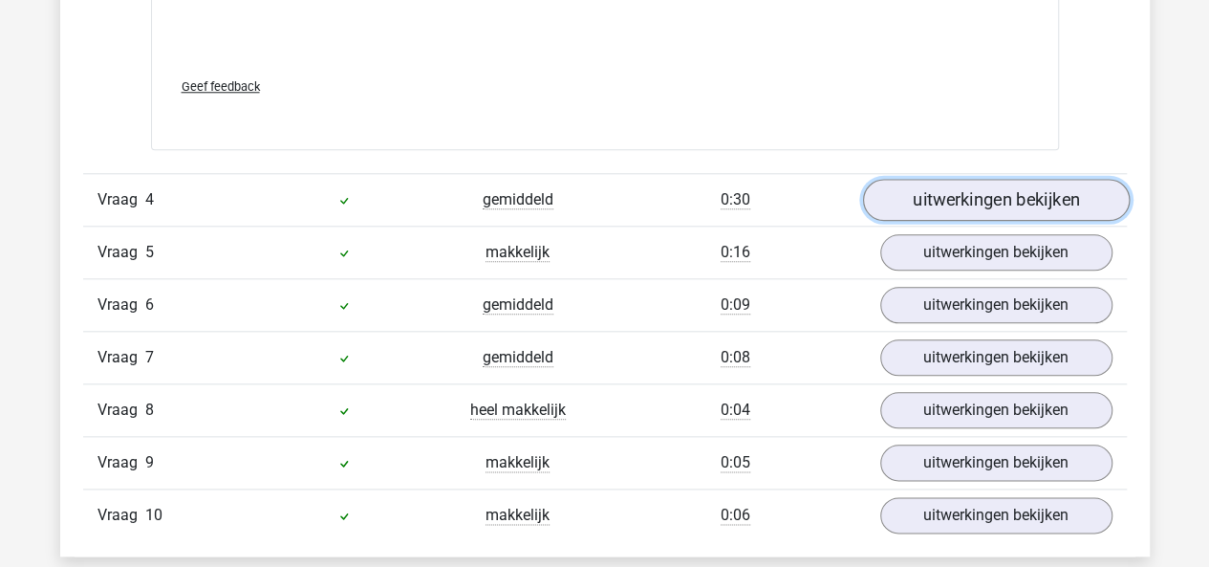
click at [890, 199] on link "uitwerkingen bekijken" at bounding box center [995, 200] width 267 height 42
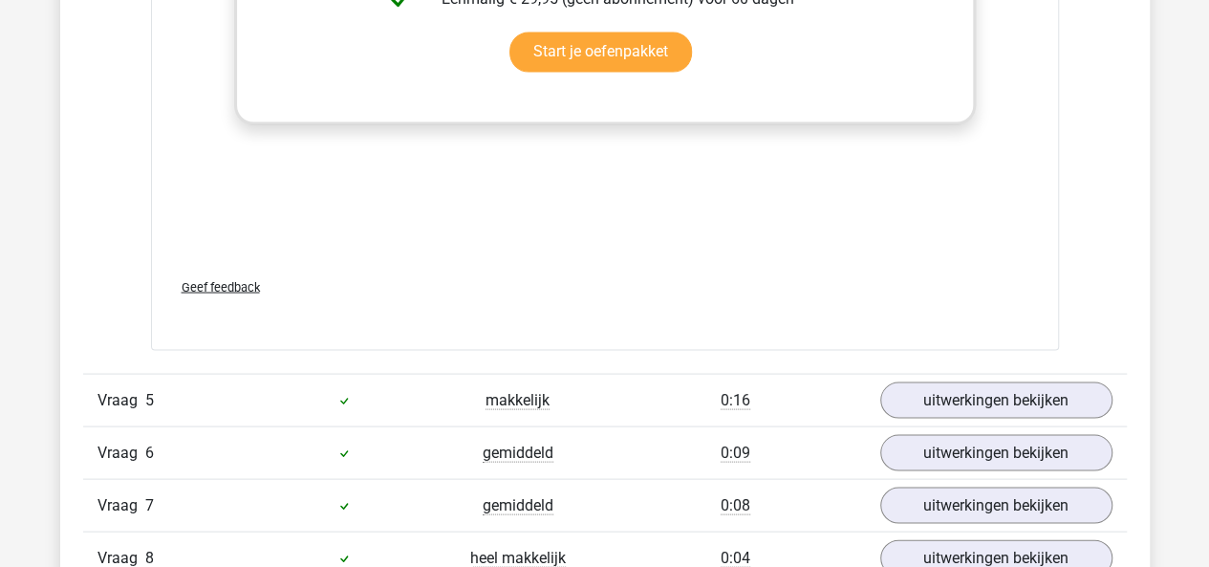
scroll to position [5454, 0]
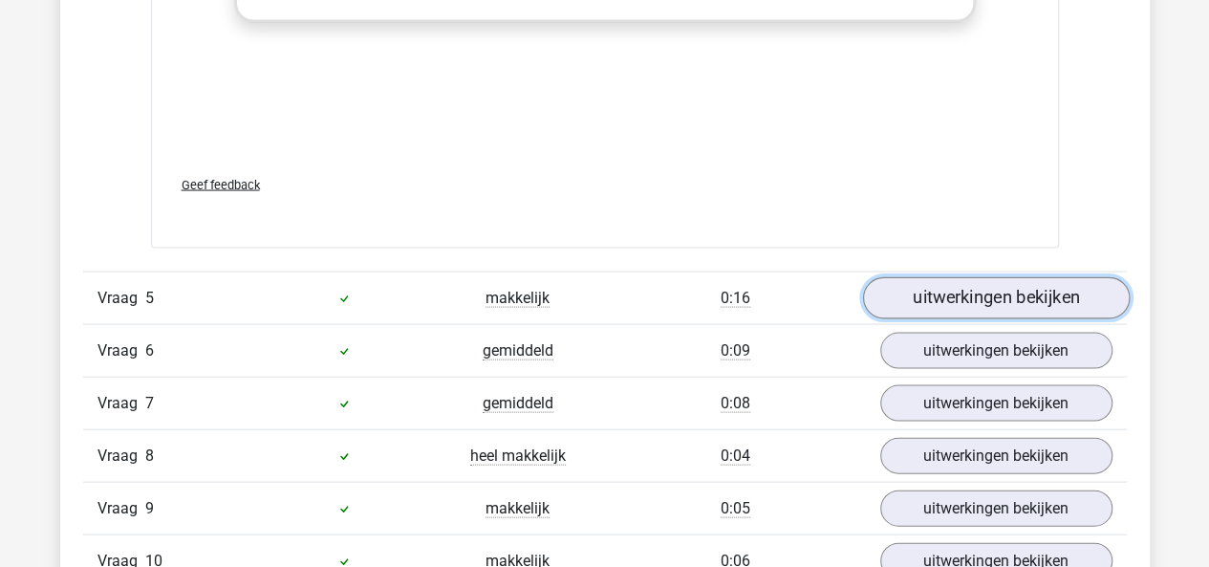
click at [916, 290] on link "uitwerkingen bekijken" at bounding box center [995, 299] width 267 height 42
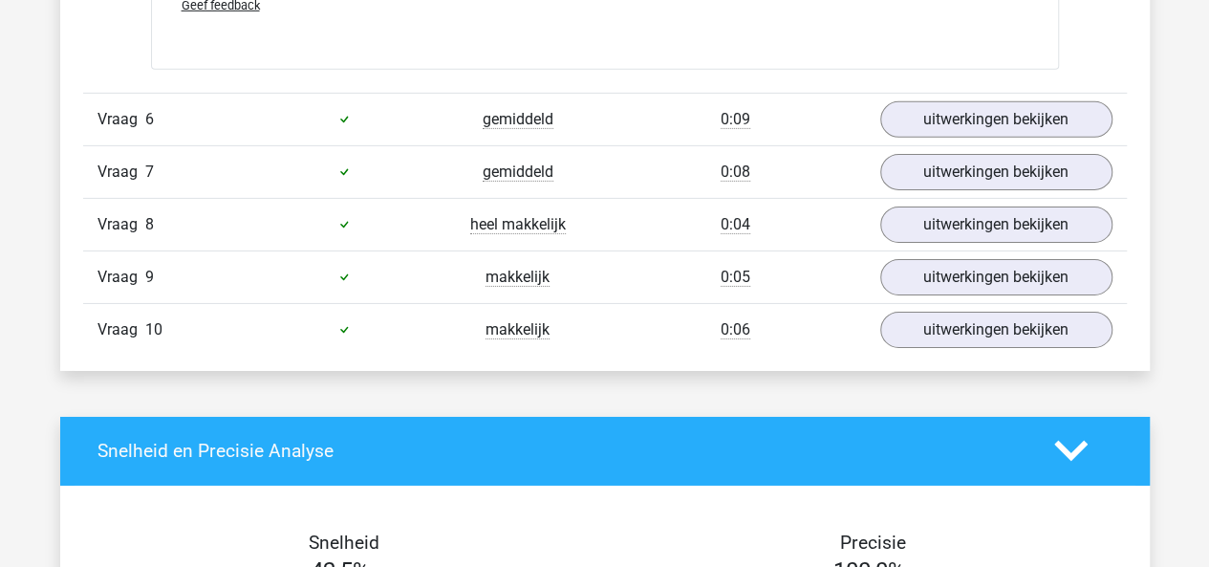
scroll to position [6705, 0]
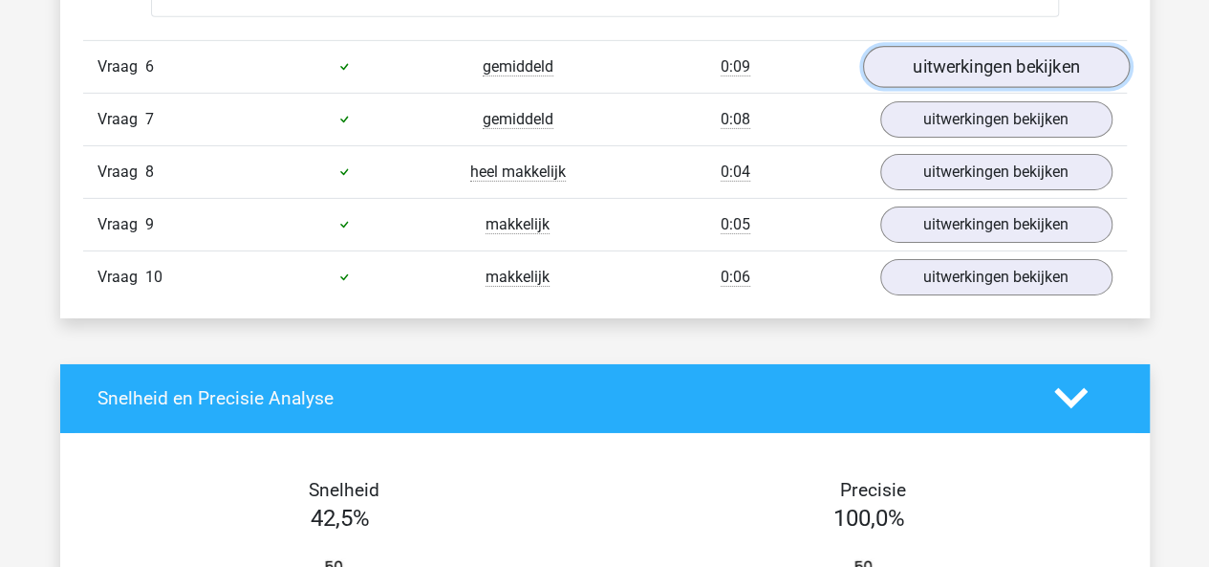
click at [924, 65] on link "uitwerkingen bekijken" at bounding box center [995, 67] width 267 height 42
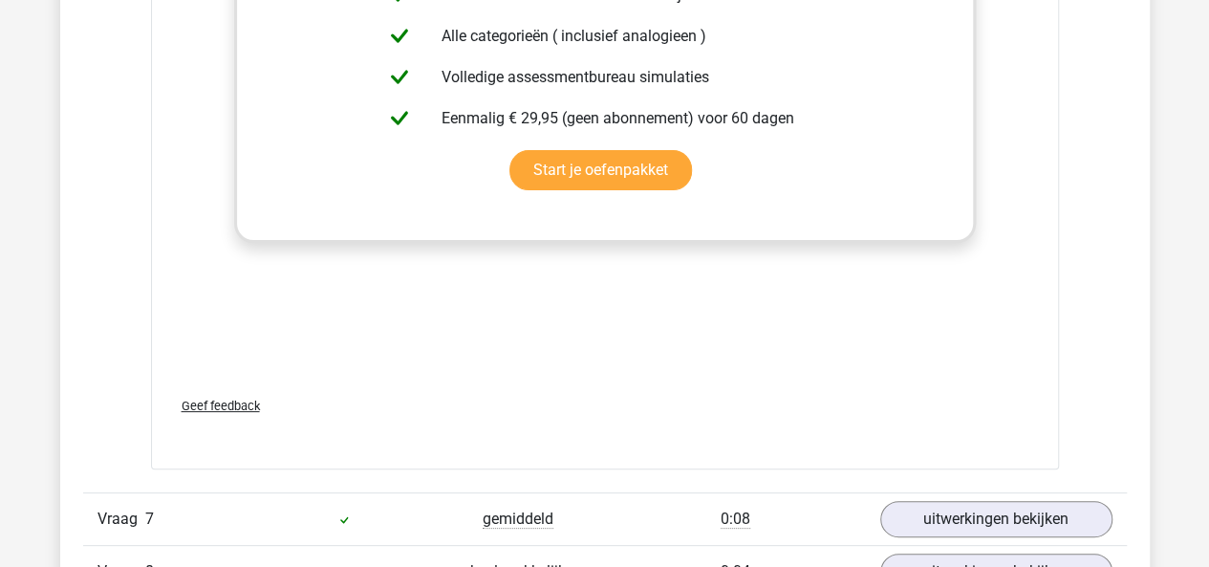
scroll to position [7451, 0]
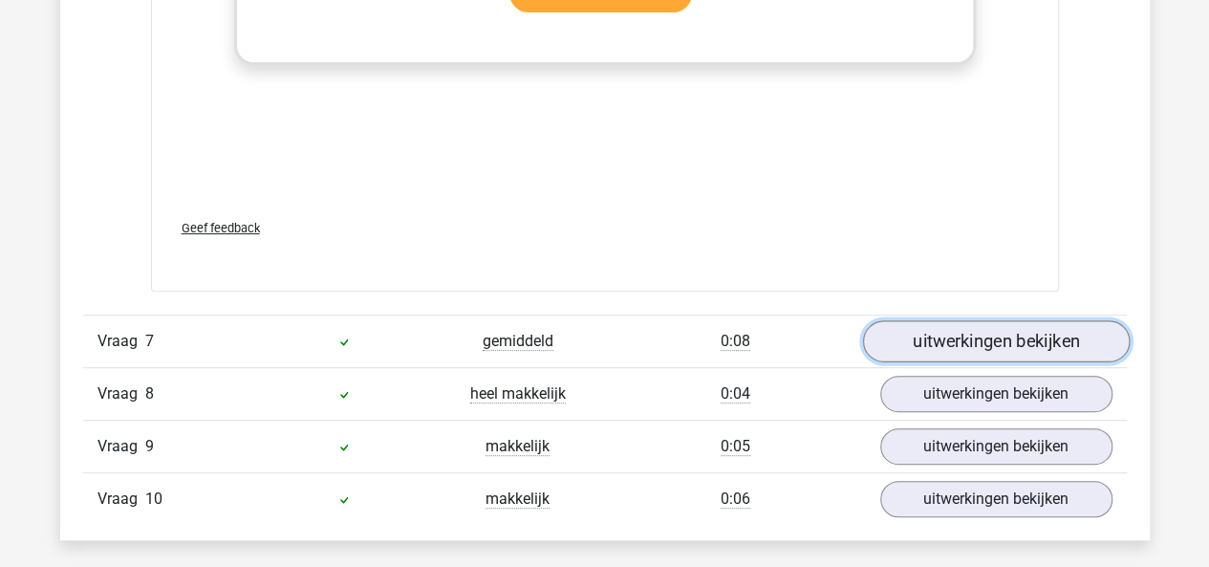
click at [892, 334] on link "uitwerkingen bekijken" at bounding box center [995, 341] width 267 height 42
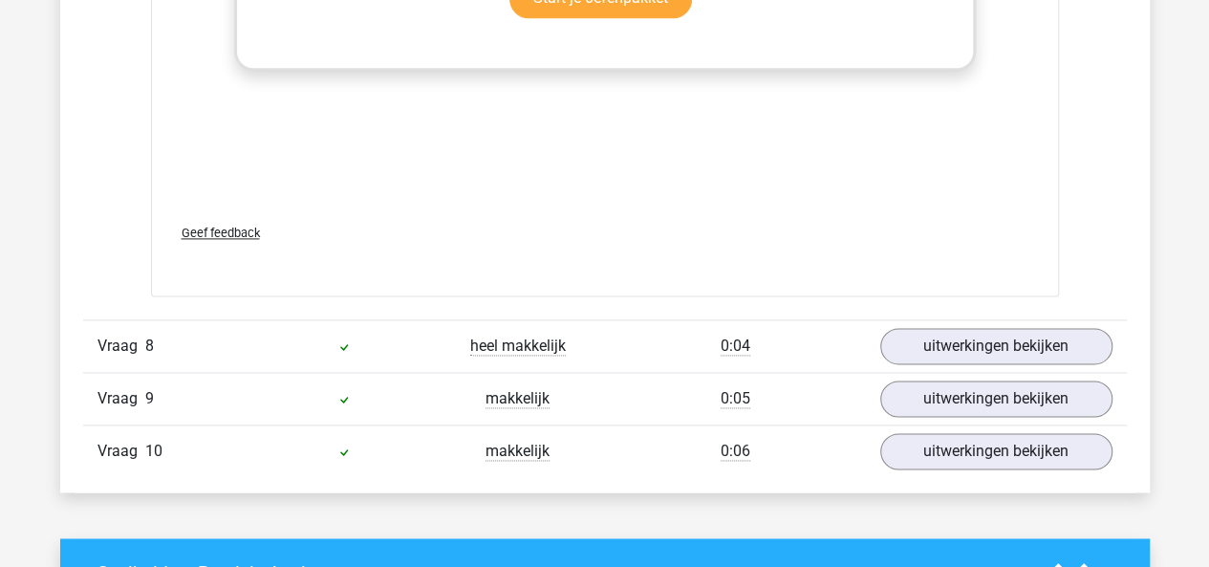
scroll to position [8446, 0]
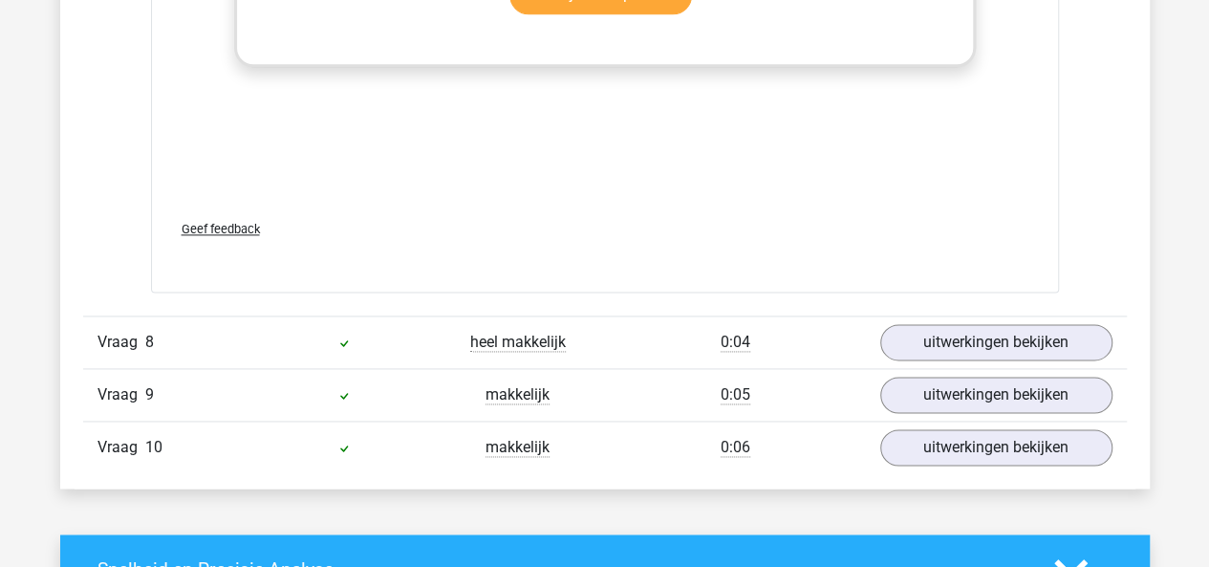
click at [938, 315] on div "Vraag 8 heel makkelijk 0:04 uitwerkingen bekijken" at bounding box center [604, 341] width 1043 height 53
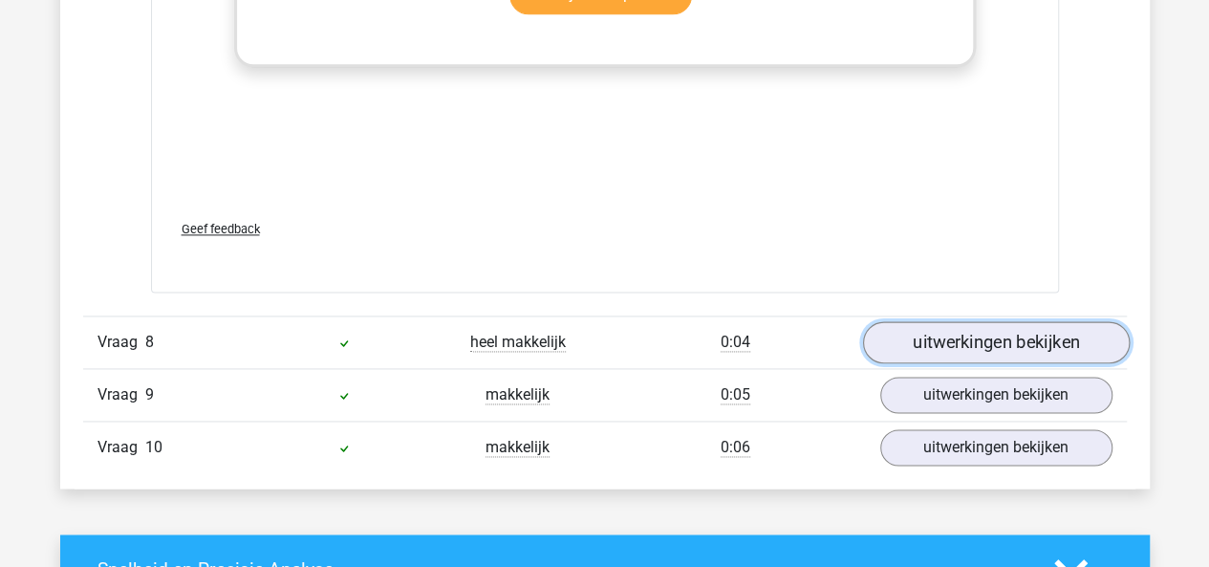
click at [917, 327] on link "uitwerkingen bekijken" at bounding box center [995, 342] width 267 height 42
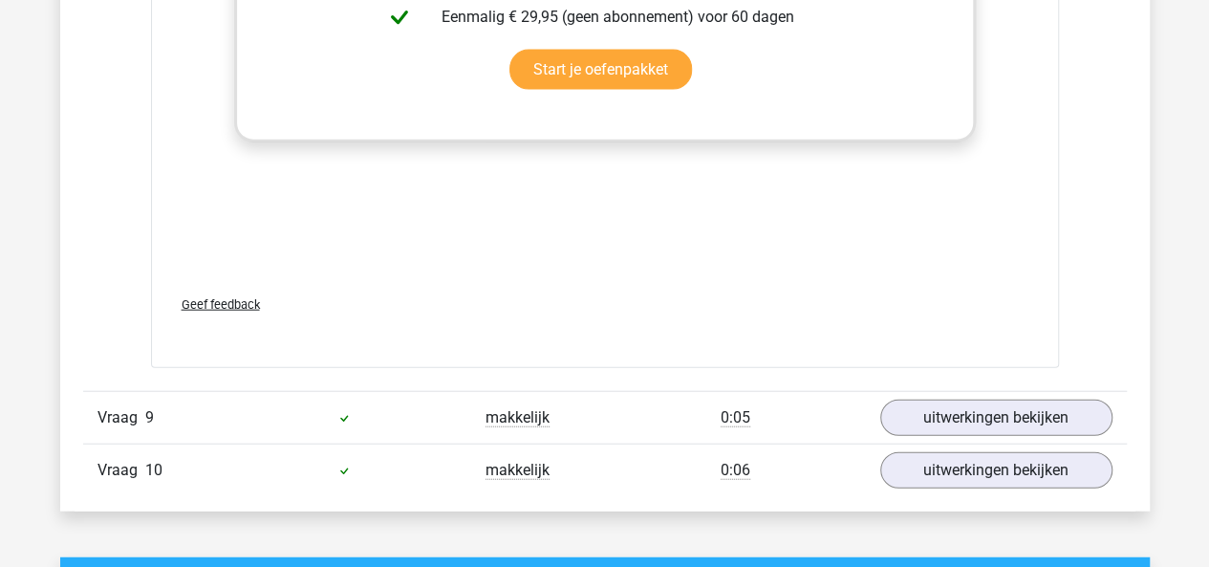
scroll to position [9402, 0]
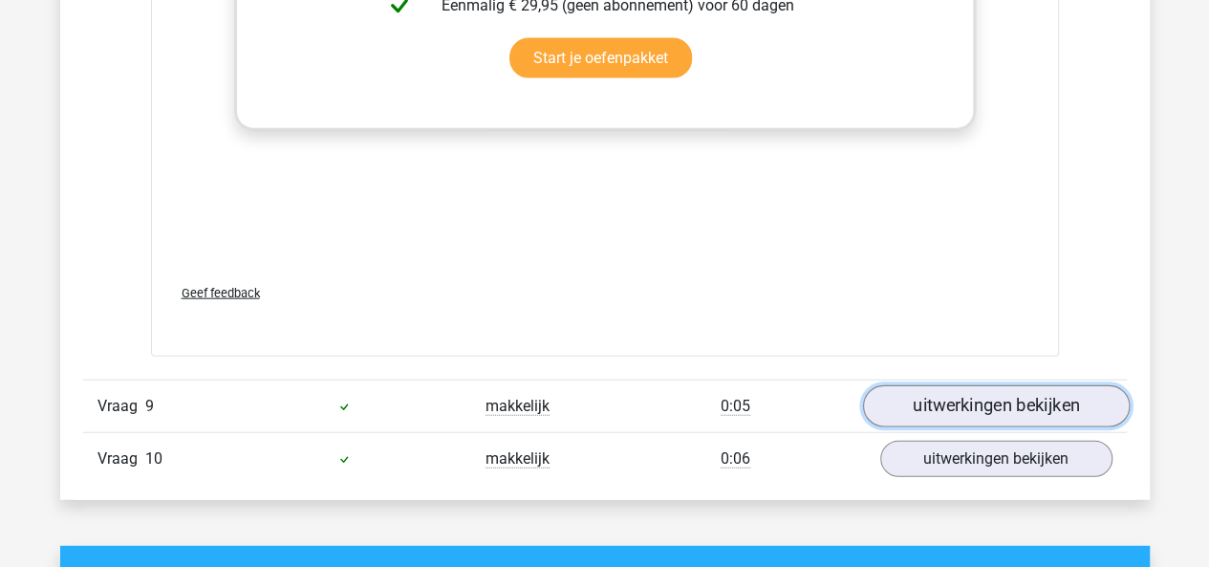
click at [917, 393] on link "uitwerkingen bekijken" at bounding box center [995, 406] width 267 height 42
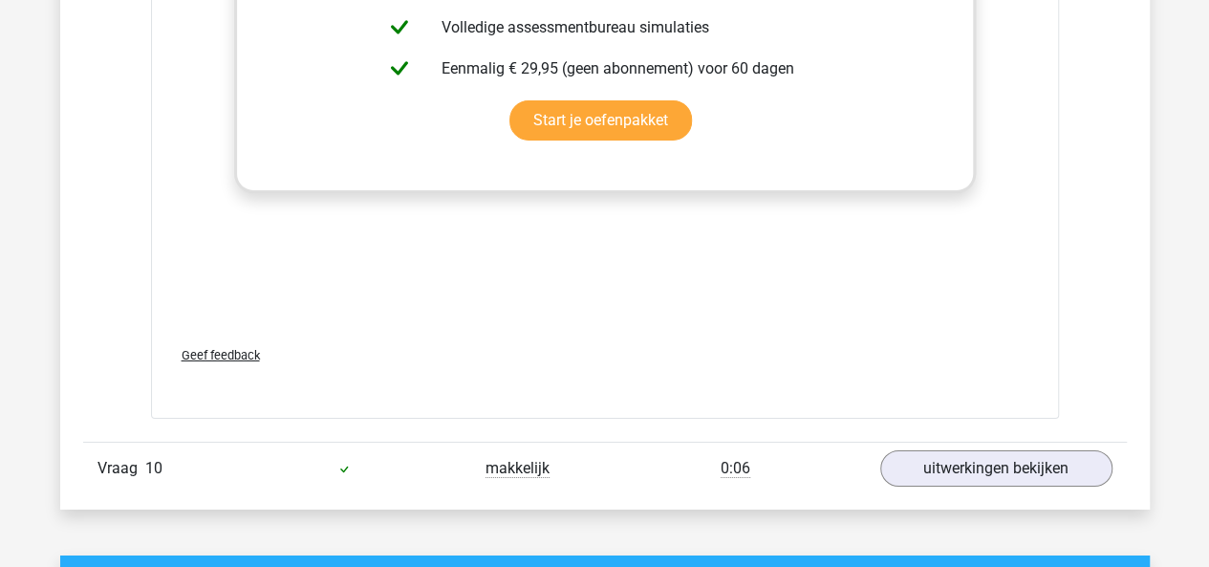
scroll to position [10380, 0]
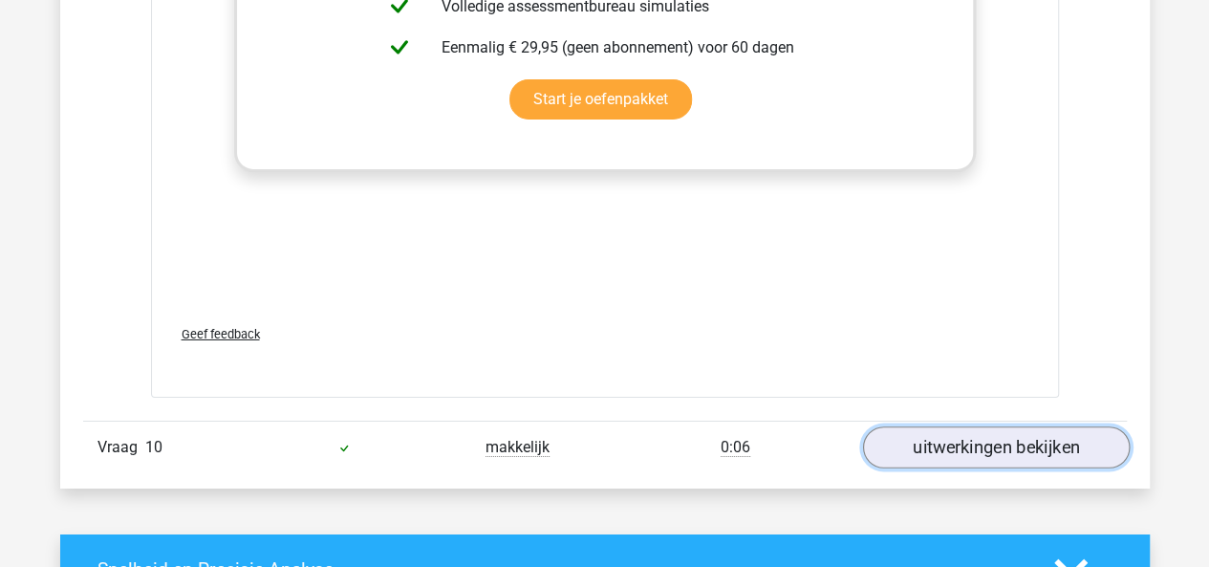
click at [938, 429] on link "uitwerkingen bekijken" at bounding box center [995, 448] width 267 height 42
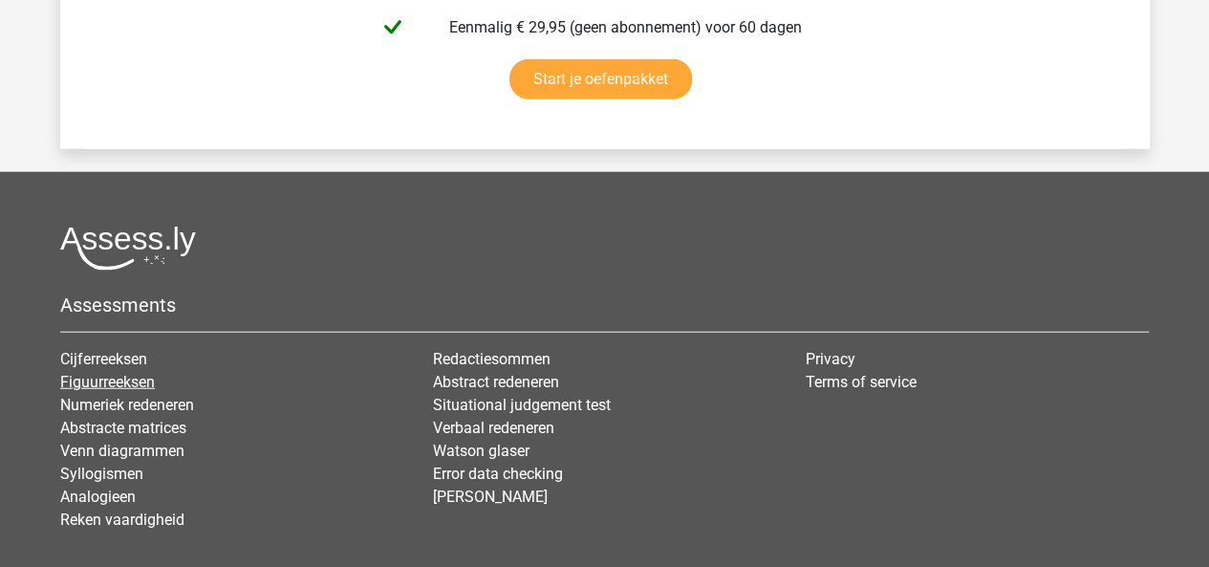
scroll to position [13271, 0]
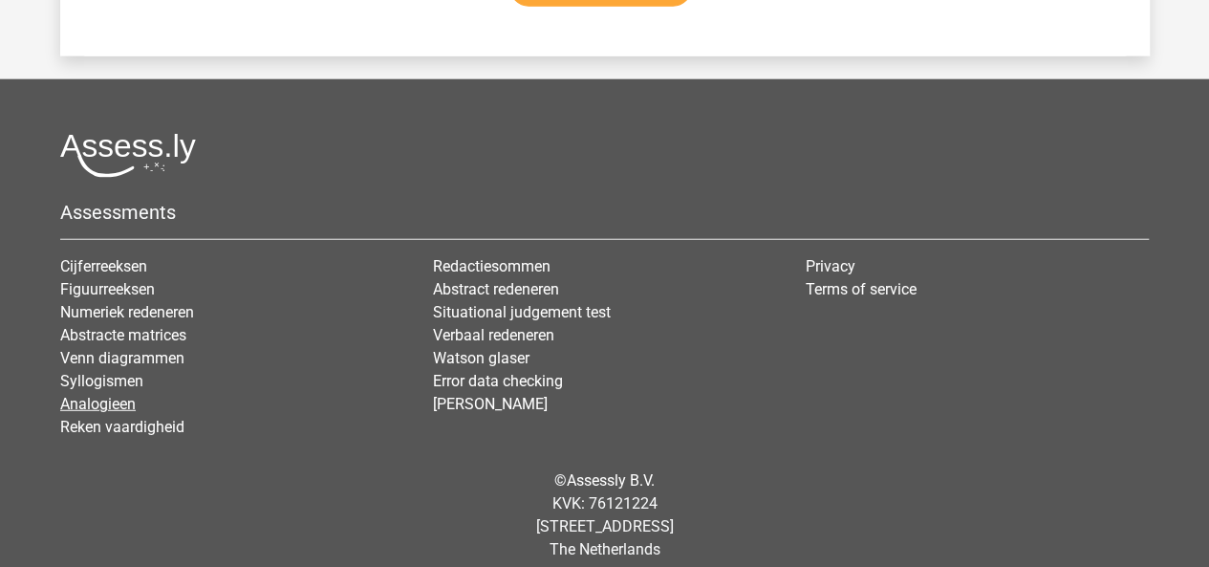
click at [103, 395] on link "Analogieen" at bounding box center [97, 404] width 75 height 18
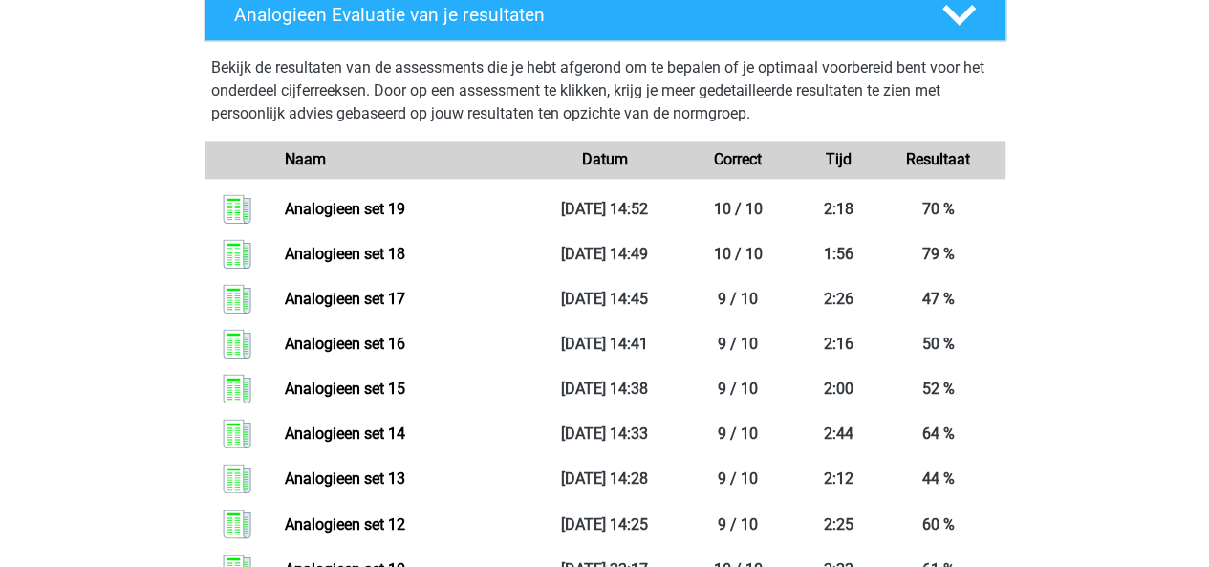
scroll to position [1138, 0]
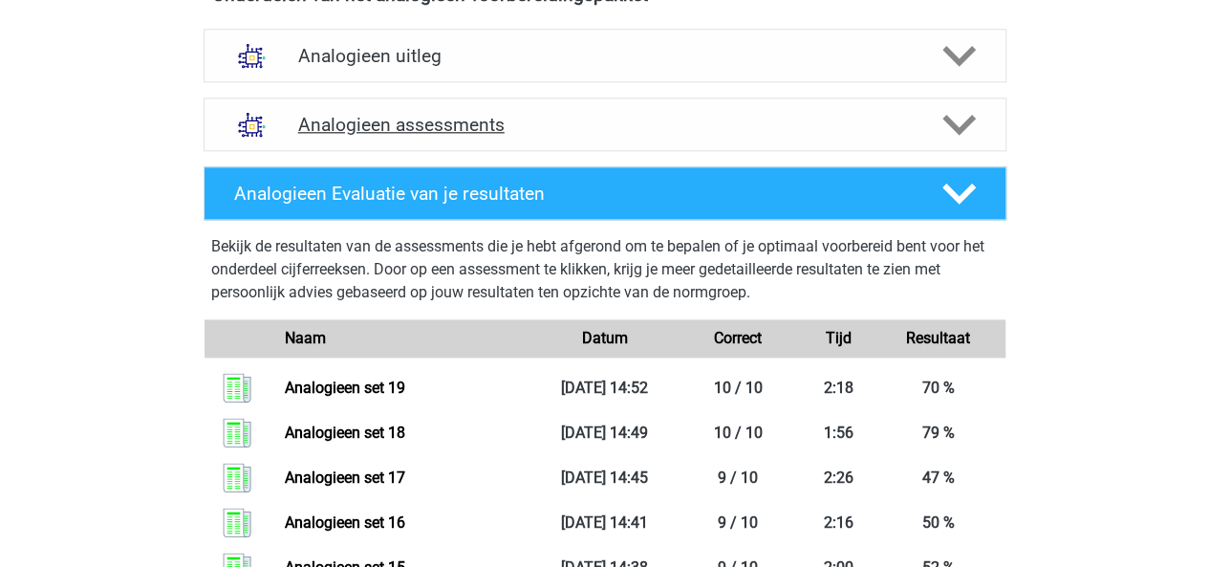
click at [952, 125] on polygon at bounding box center [958, 125] width 33 height 21
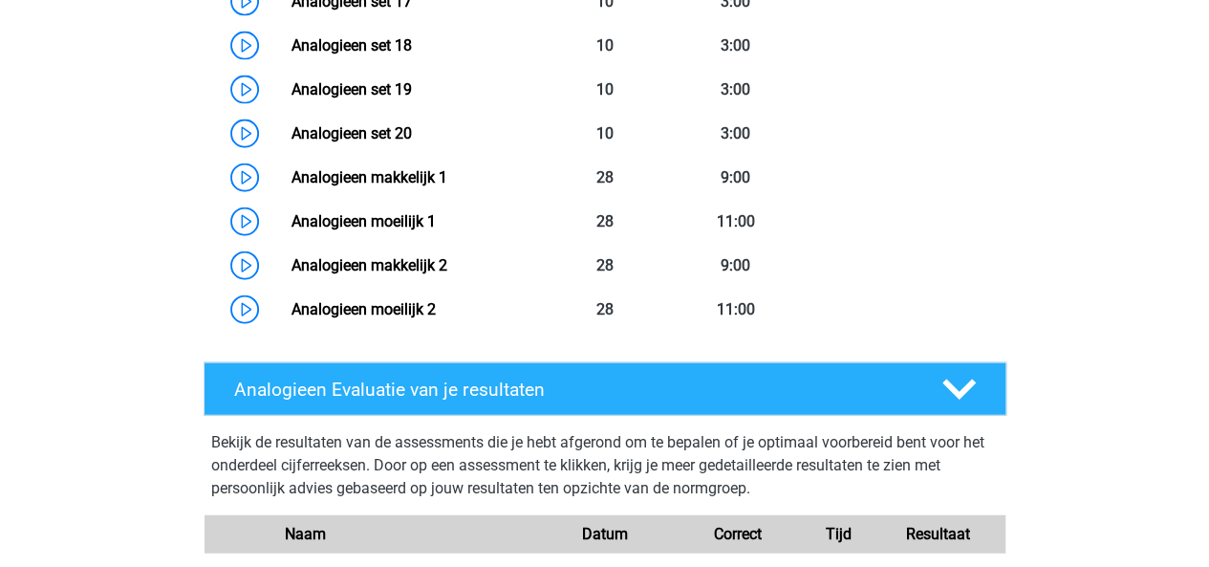
scroll to position [2135, 0]
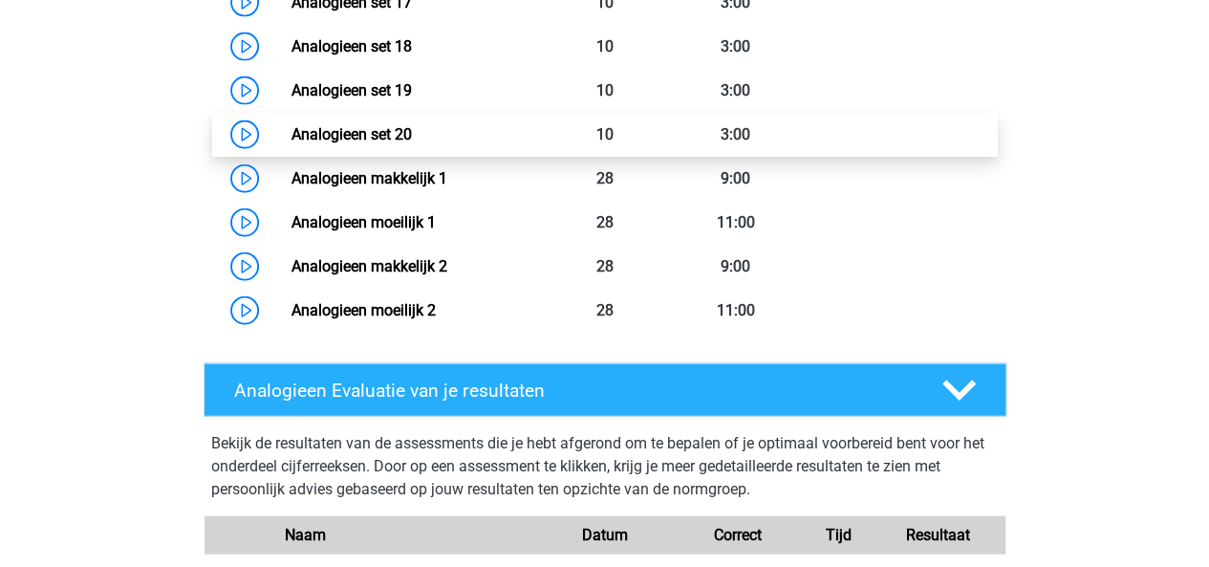
click at [388, 125] on link "Analogieen set 20" at bounding box center [351, 134] width 120 height 18
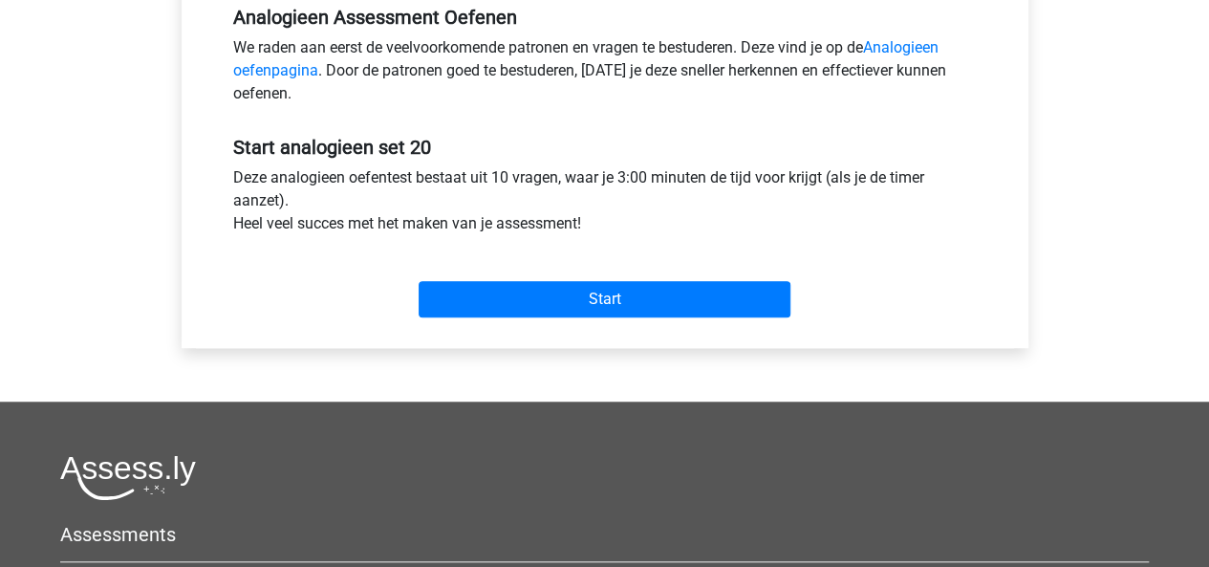
scroll to position [626, 0]
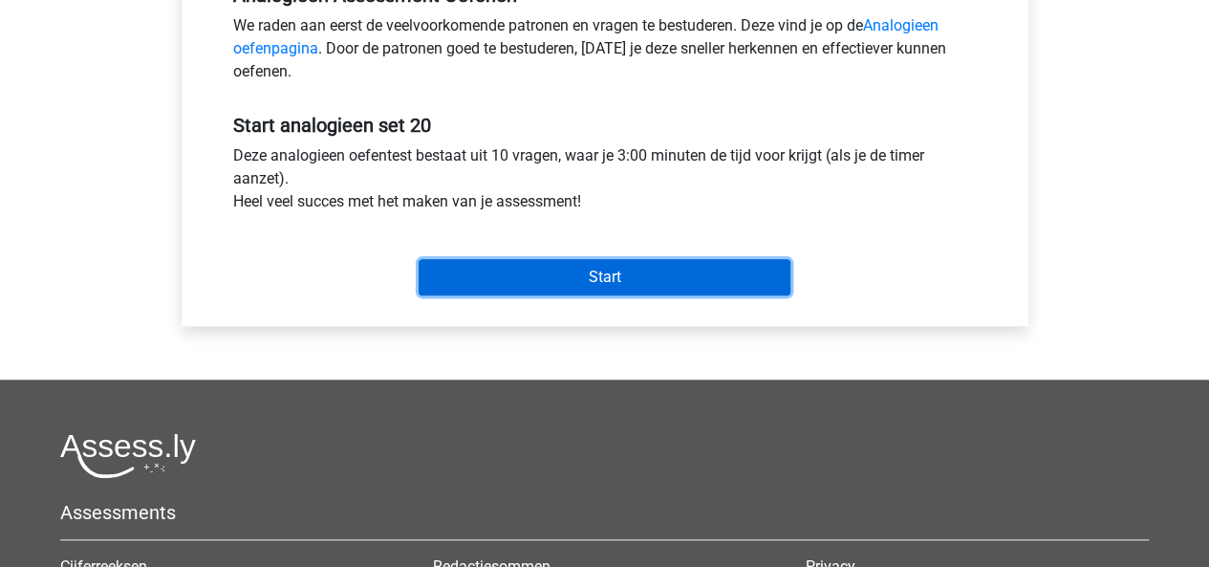
click at [628, 282] on input "Start" at bounding box center [604, 277] width 372 height 36
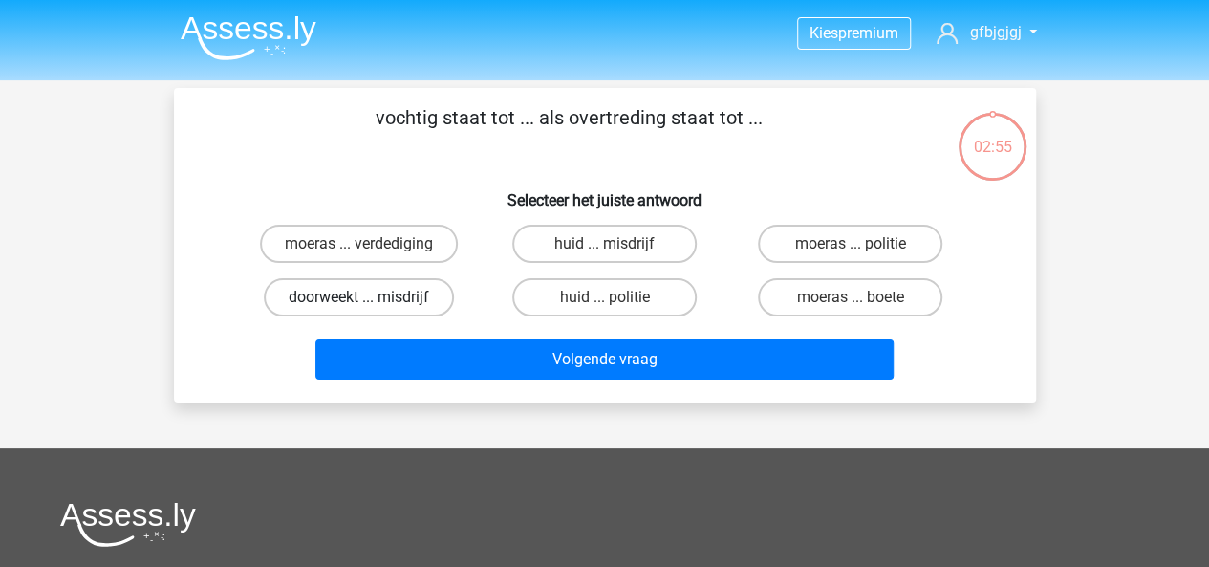
click at [366, 292] on label "doorweekt ... misdrijf" at bounding box center [359, 297] width 190 height 38
click at [366, 297] on input "doorweekt ... misdrijf" at bounding box center [364, 303] width 12 height 12
radio input "true"
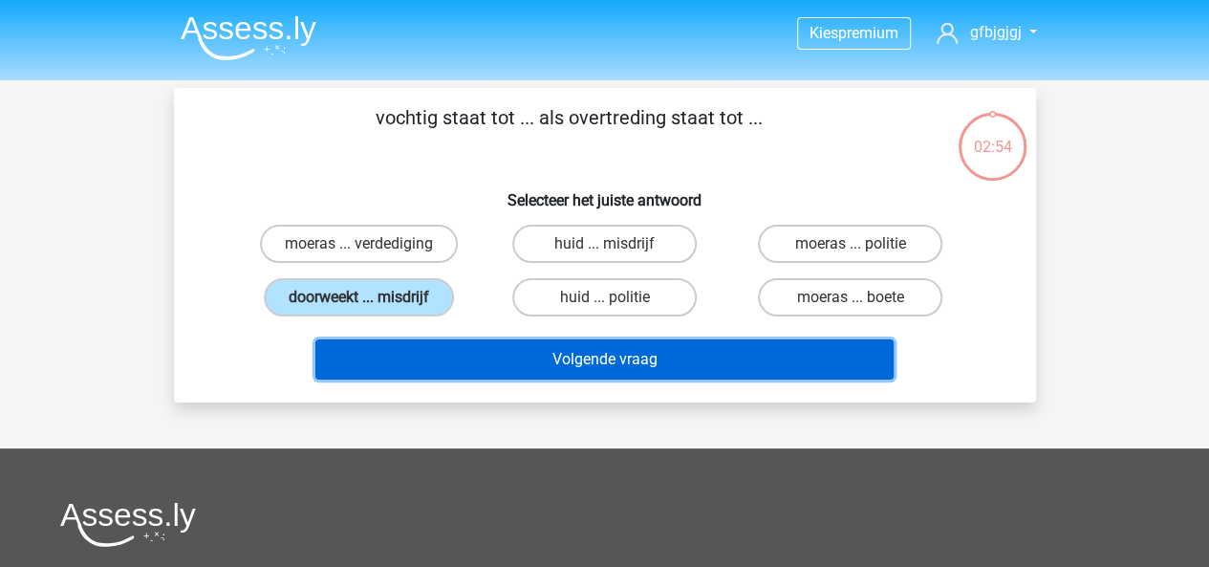
click at [496, 345] on button "Volgende vraag" at bounding box center [604, 359] width 578 height 40
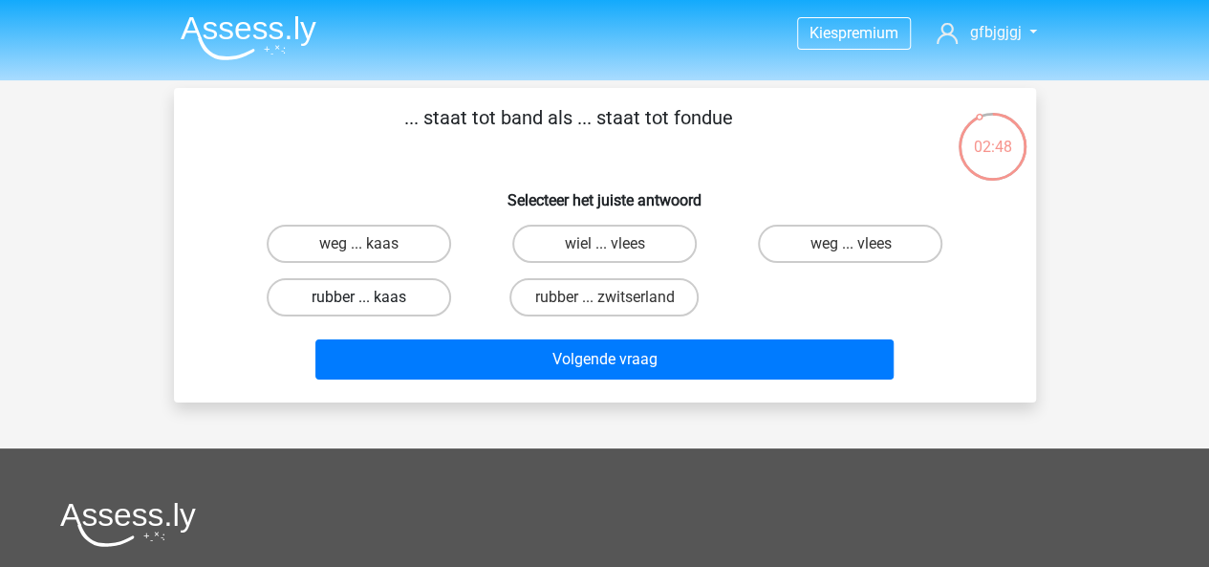
click at [394, 286] on label "rubber ... kaas" at bounding box center [359, 297] width 184 height 38
click at [371, 297] on input "rubber ... kaas" at bounding box center [364, 303] width 12 height 12
radio input "true"
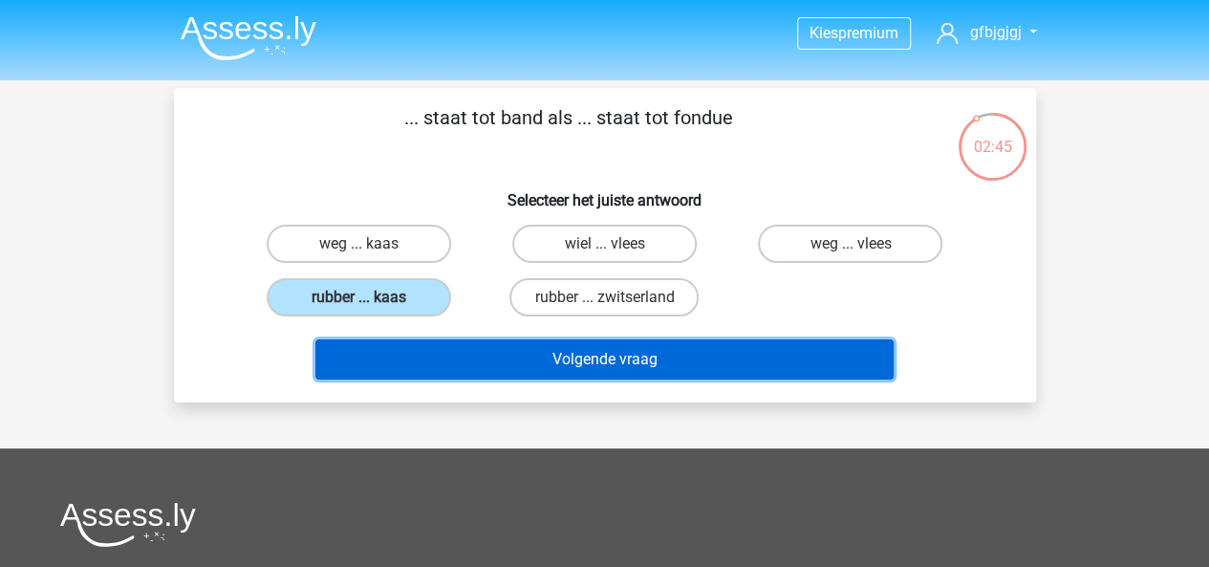
click at [647, 343] on button "Volgende vraag" at bounding box center [604, 359] width 578 height 40
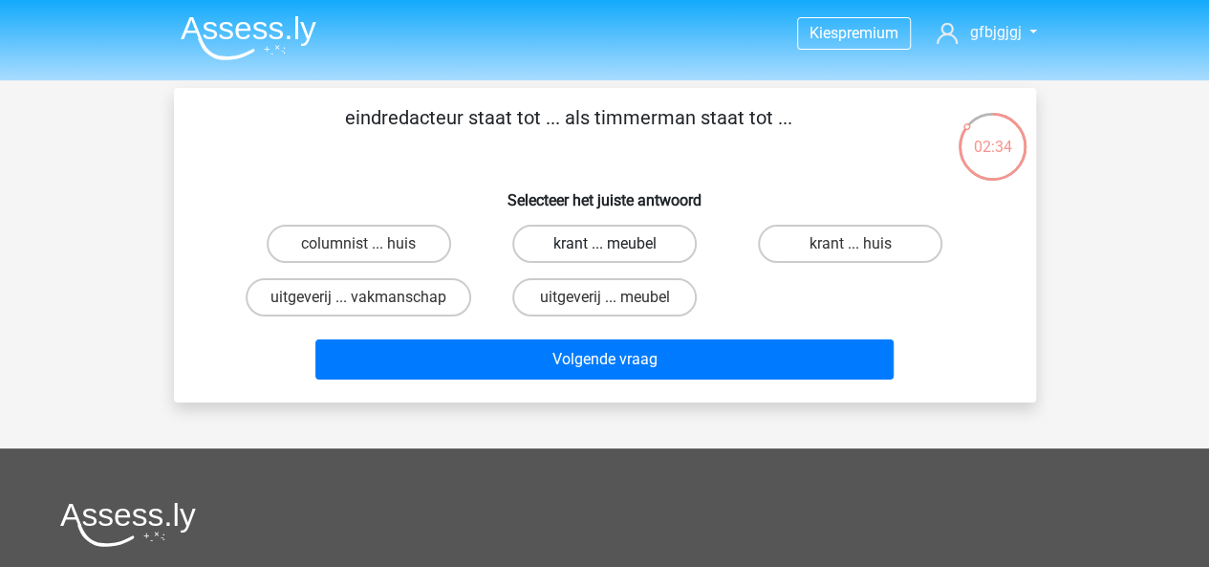
click at [554, 235] on label "krant ... meubel" at bounding box center [604, 244] width 184 height 38
click at [604, 244] on input "krant ... meubel" at bounding box center [610, 250] width 12 height 12
radio input "true"
click at [844, 262] on label "krant ... huis" at bounding box center [850, 244] width 184 height 38
click at [850, 256] on input "krant ... huis" at bounding box center [856, 250] width 12 height 12
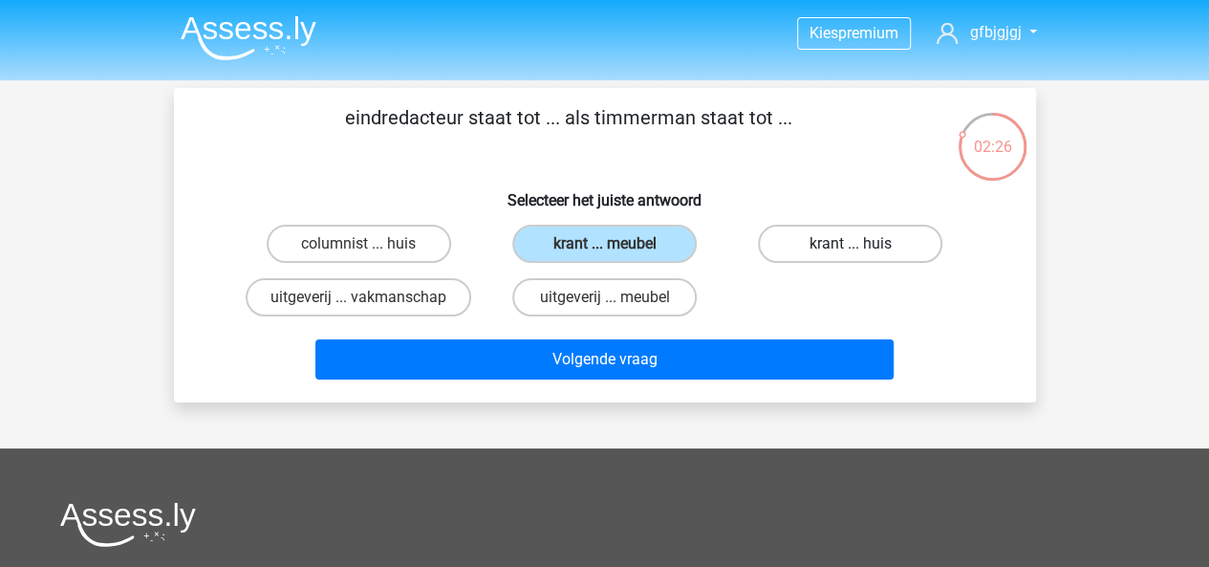
radio input "true"
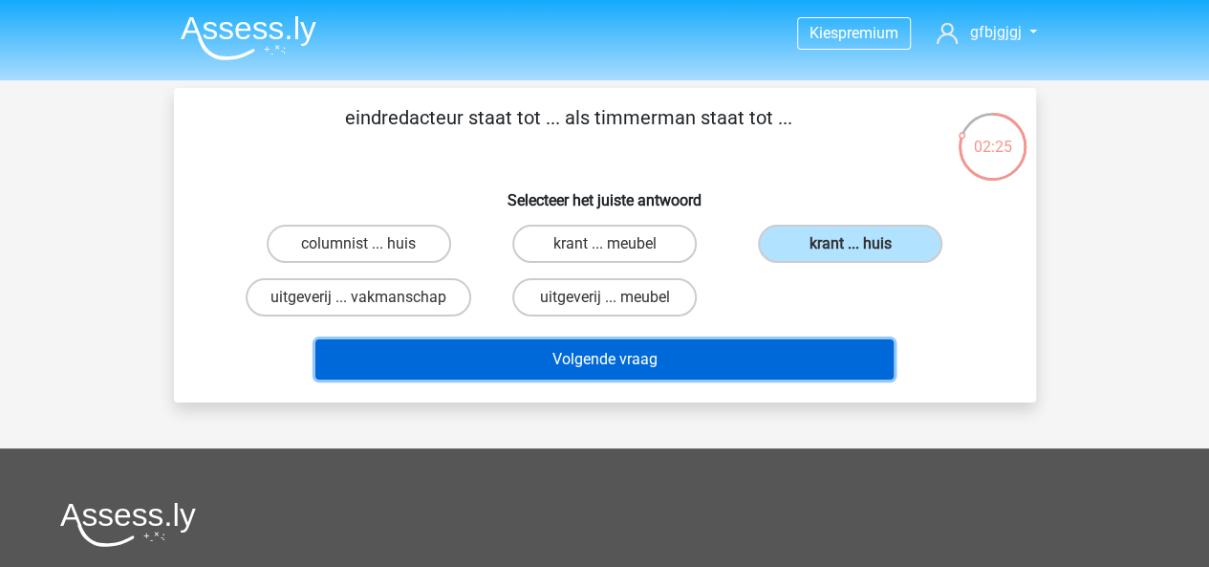
click at [768, 362] on button "Volgende vraag" at bounding box center [604, 359] width 578 height 40
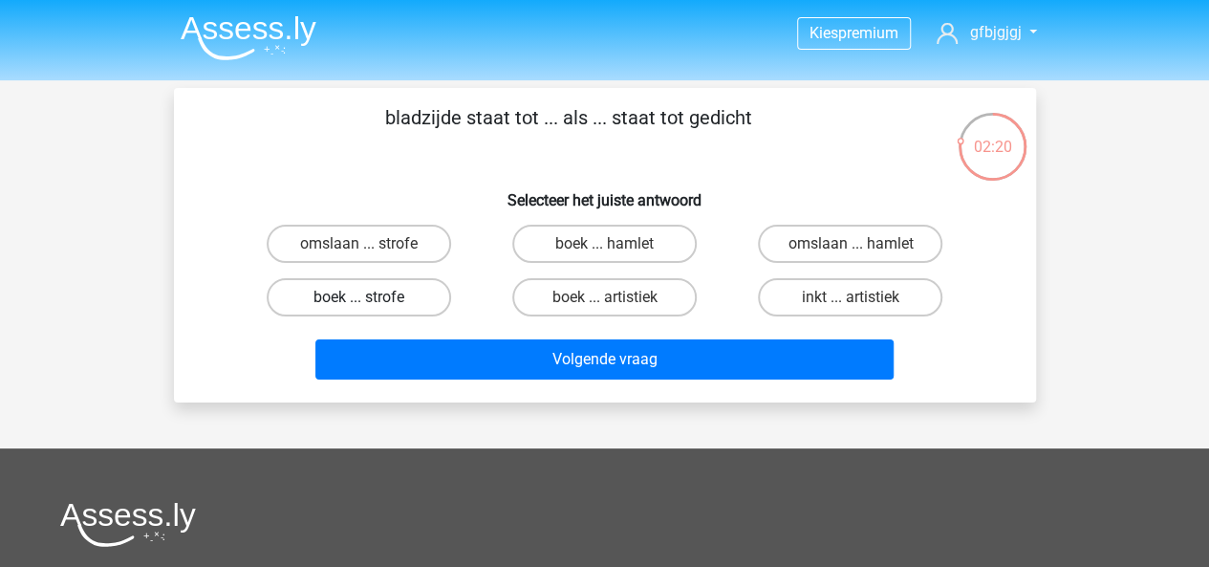
click at [356, 302] on label "boek ... strofe" at bounding box center [359, 297] width 184 height 38
click at [358, 302] on input "boek ... strofe" at bounding box center [364, 303] width 12 height 12
radio input "true"
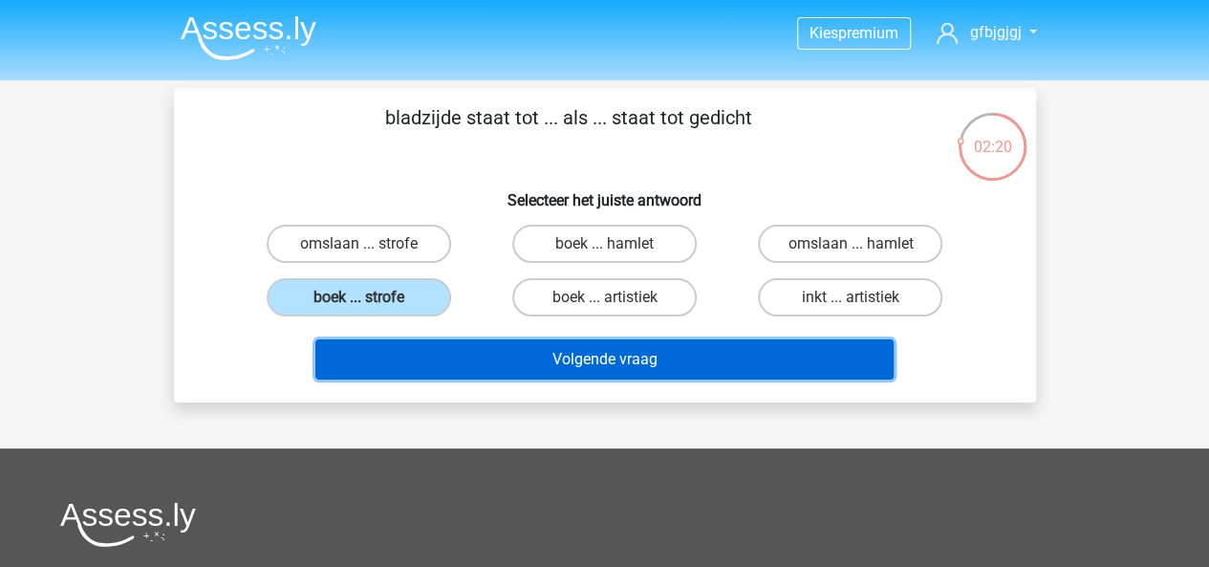
click at [461, 362] on button "Volgende vraag" at bounding box center [604, 359] width 578 height 40
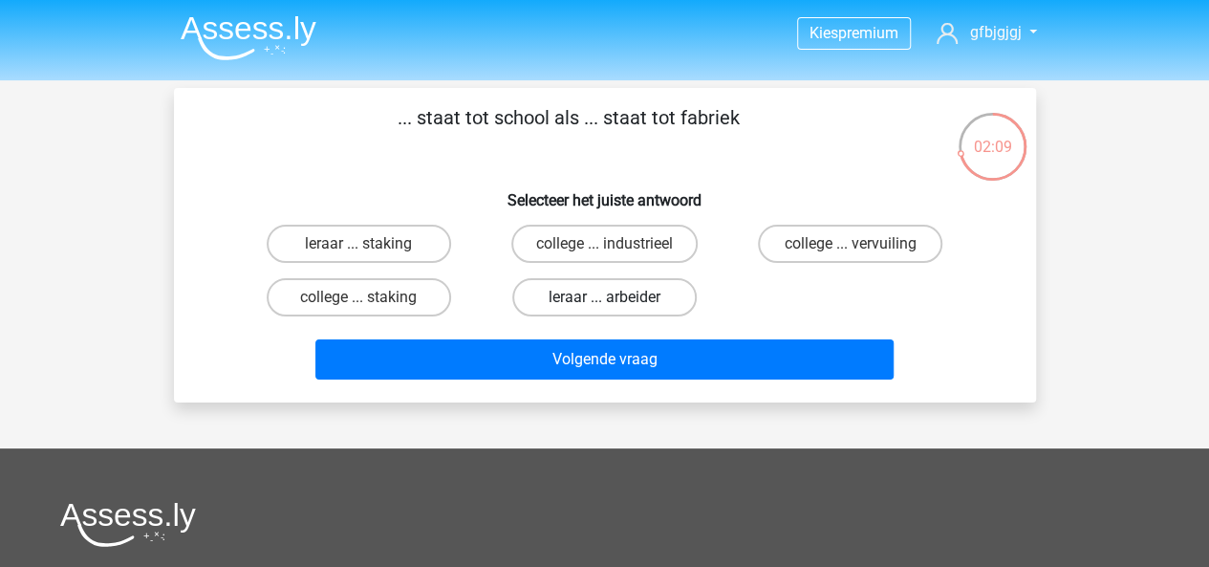
click at [587, 303] on label "leraar ... arbeider" at bounding box center [604, 297] width 184 height 38
click at [604, 303] on input "leraar ... arbeider" at bounding box center [610, 303] width 12 height 12
radio input "true"
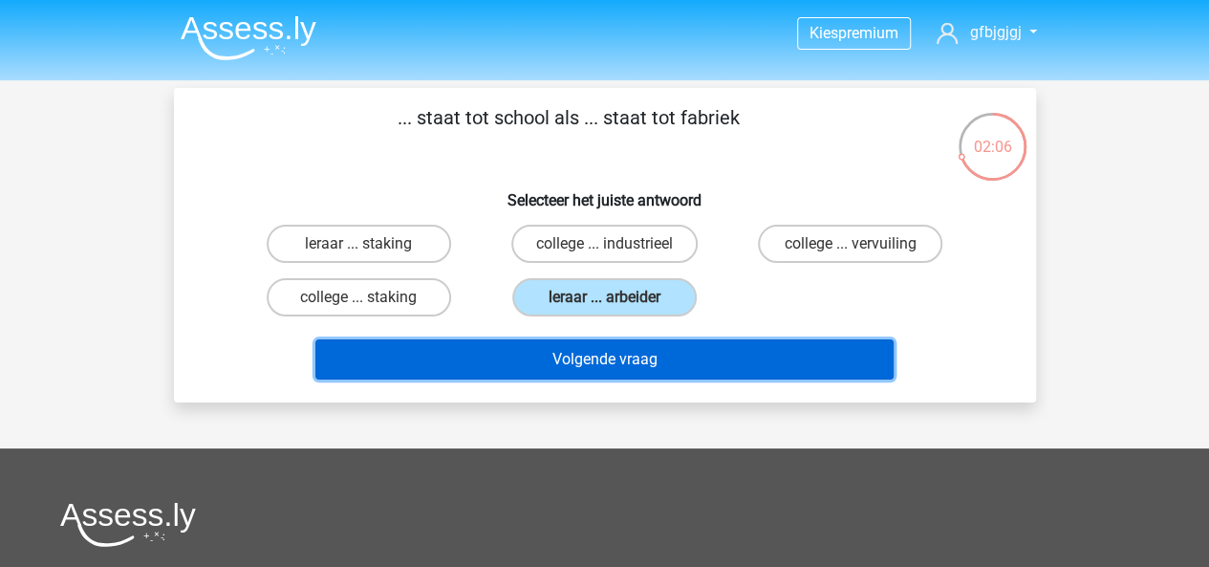
click at [655, 347] on button "Volgende vraag" at bounding box center [604, 359] width 578 height 40
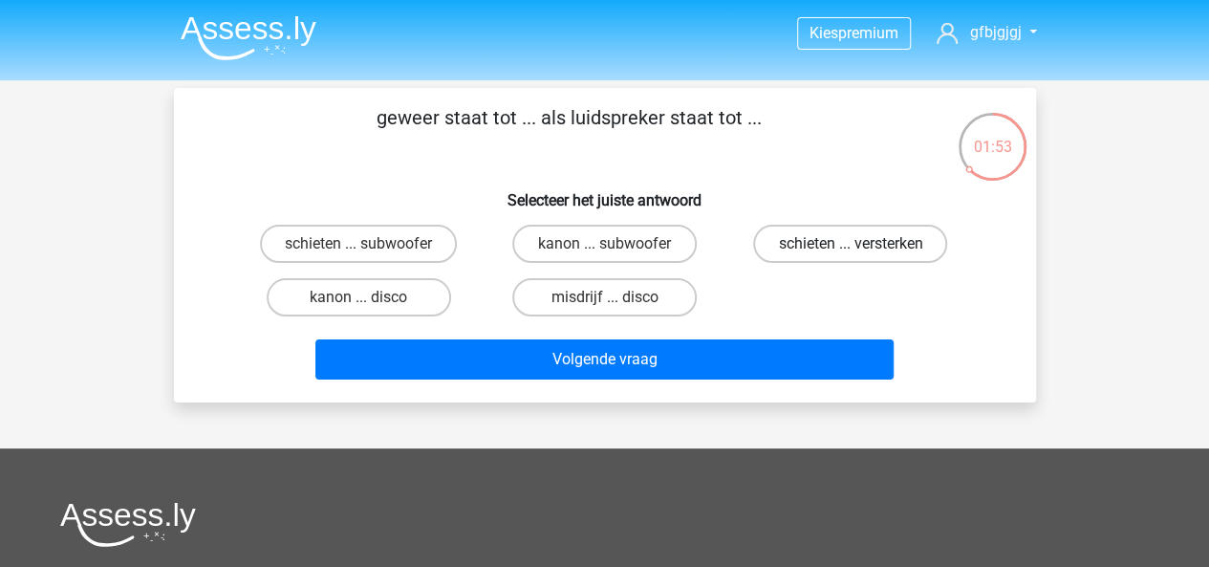
click at [791, 243] on label "schieten ... versterken" at bounding box center [850, 244] width 194 height 38
click at [850, 244] on input "schieten ... versterken" at bounding box center [856, 250] width 12 height 12
radio input "true"
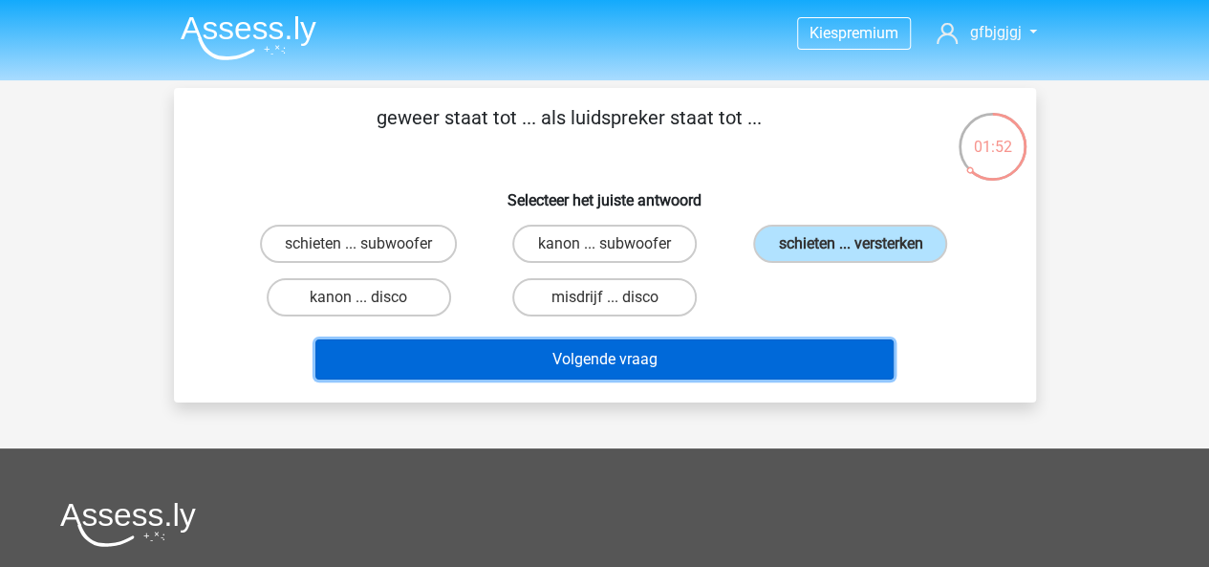
click at [736, 359] on button "Volgende vraag" at bounding box center [604, 359] width 578 height 40
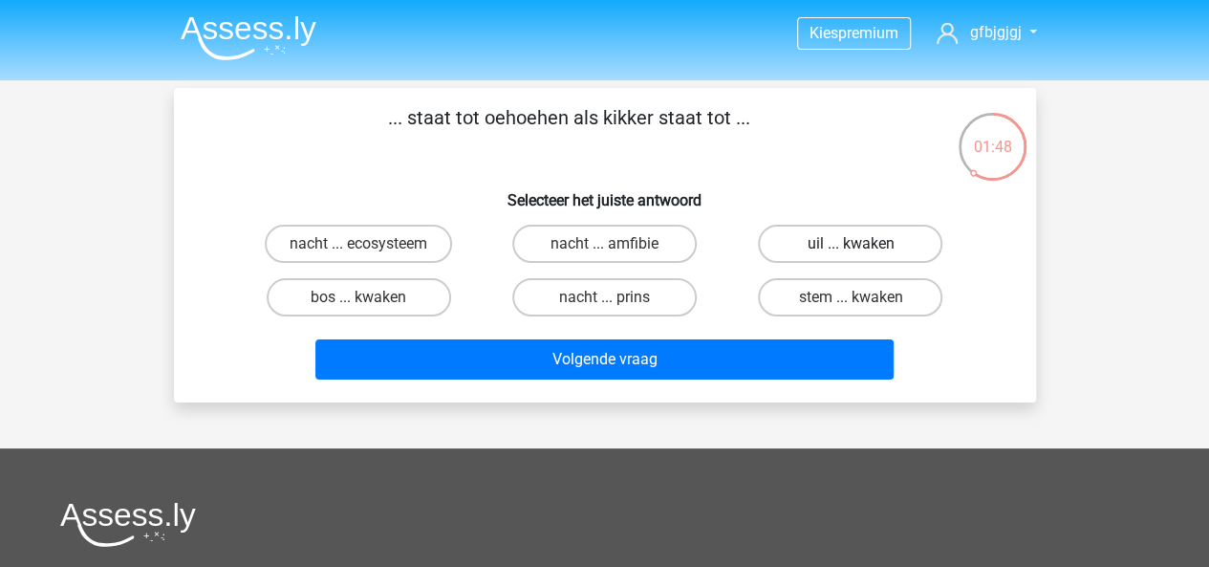
click at [793, 236] on label "uil ... kwaken" at bounding box center [850, 244] width 184 height 38
click at [850, 244] on input "uil ... kwaken" at bounding box center [856, 250] width 12 height 12
radio input "true"
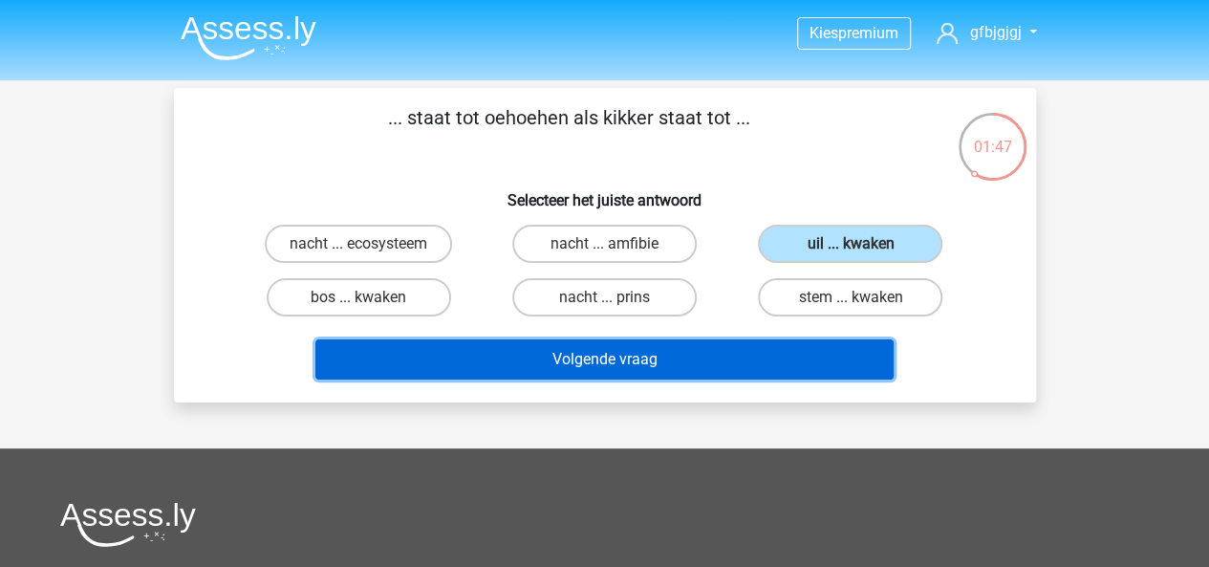
click at [699, 345] on button "Volgende vraag" at bounding box center [604, 359] width 578 height 40
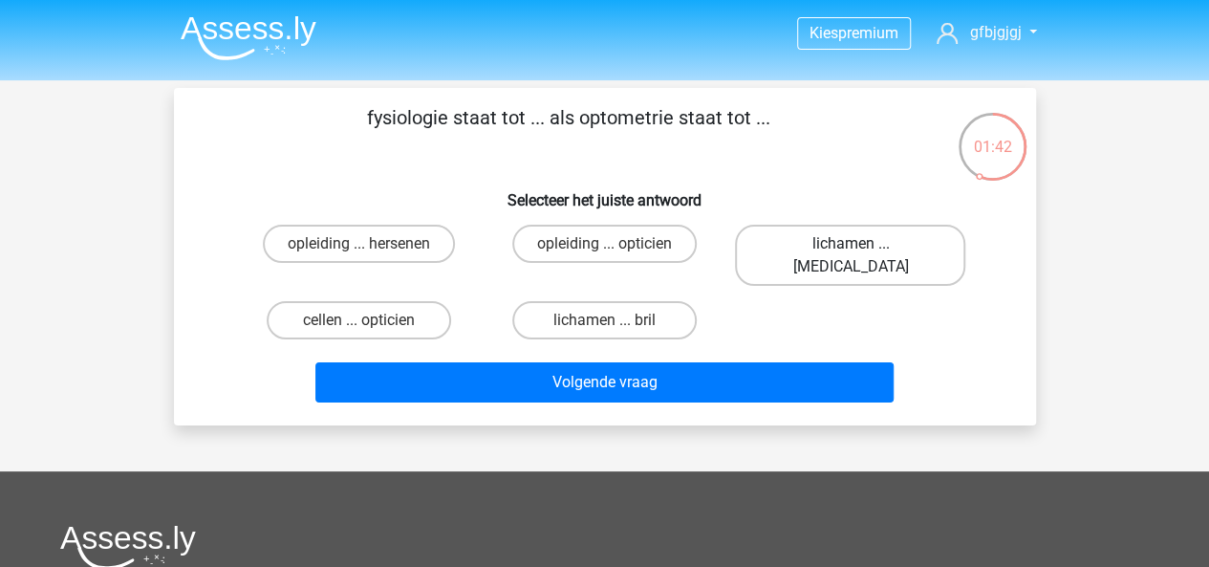
click at [812, 237] on label "lichamen ... [MEDICAL_DATA]" at bounding box center [850, 255] width 230 height 61
click at [850, 244] on input "lichamen ... [MEDICAL_DATA]" at bounding box center [856, 250] width 12 height 12
radio input "true"
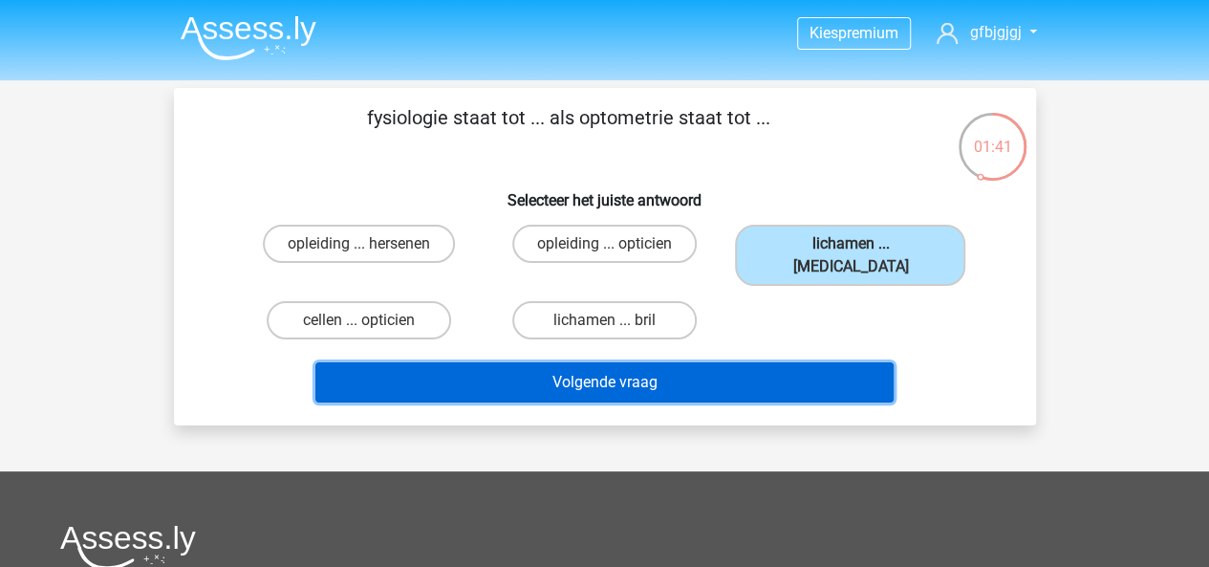
click at [660, 373] on button "Volgende vraag" at bounding box center [604, 382] width 578 height 40
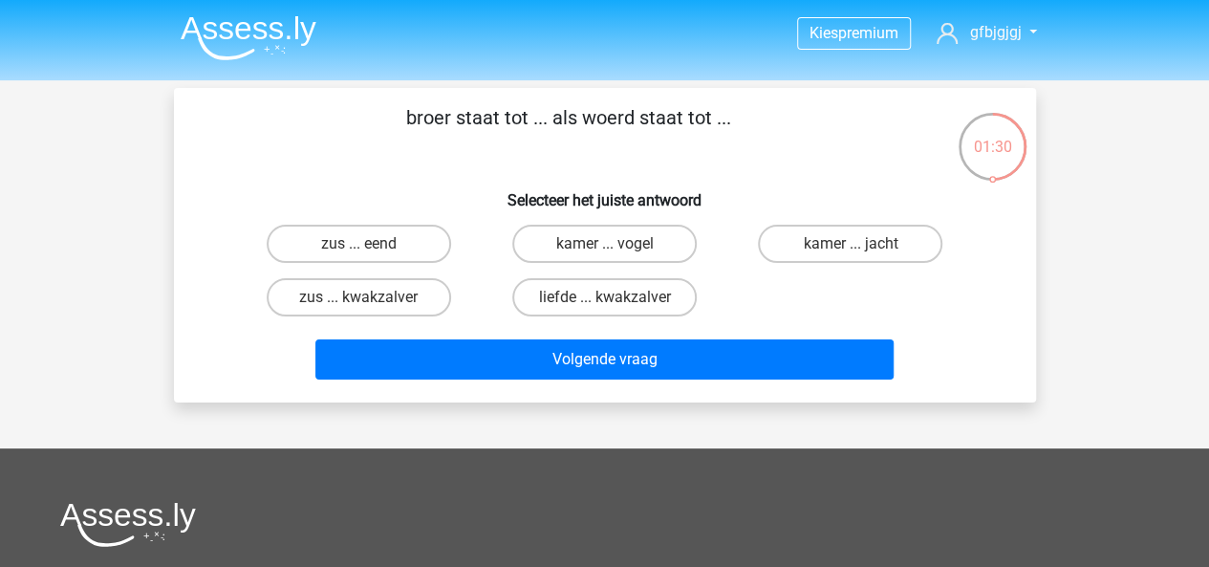
click at [359, 252] on input "zus ... eend" at bounding box center [364, 250] width 12 height 12
radio input "true"
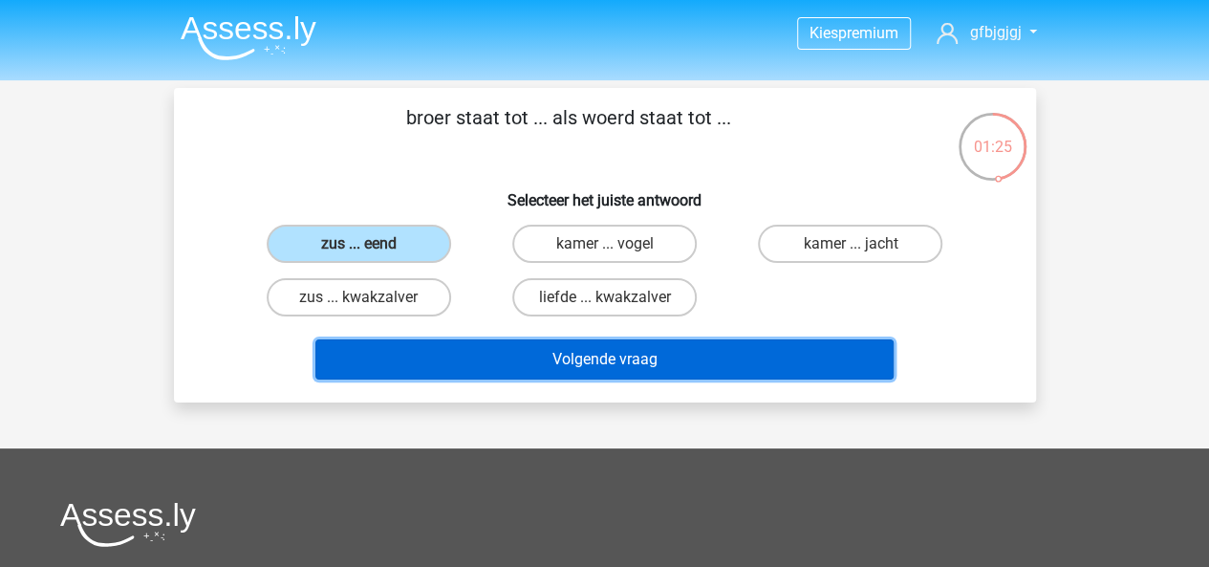
click at [472, 352] on button "Volgende vraag" at bounding box center [604, 359] width 578 height 40
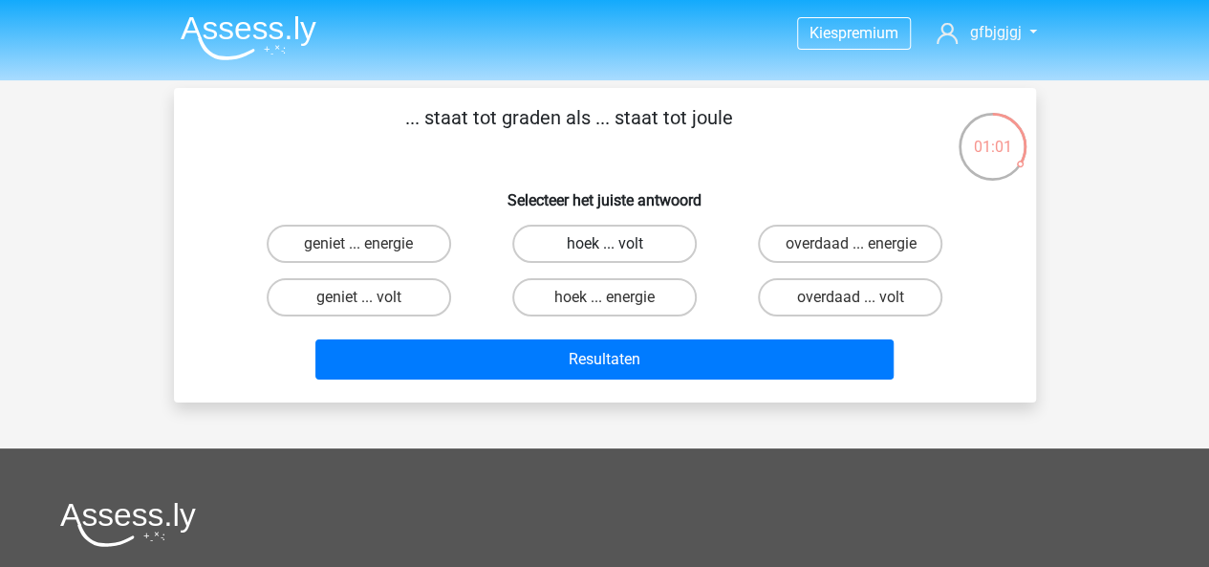
click at [617, 254] on label "hoek ... volt" at bounding box center [604, 244] width 184 height 38
click at [616, 254] on input "hoek ... volt" at bounding box center [610, 250] width 12 height 12
radio input "true"
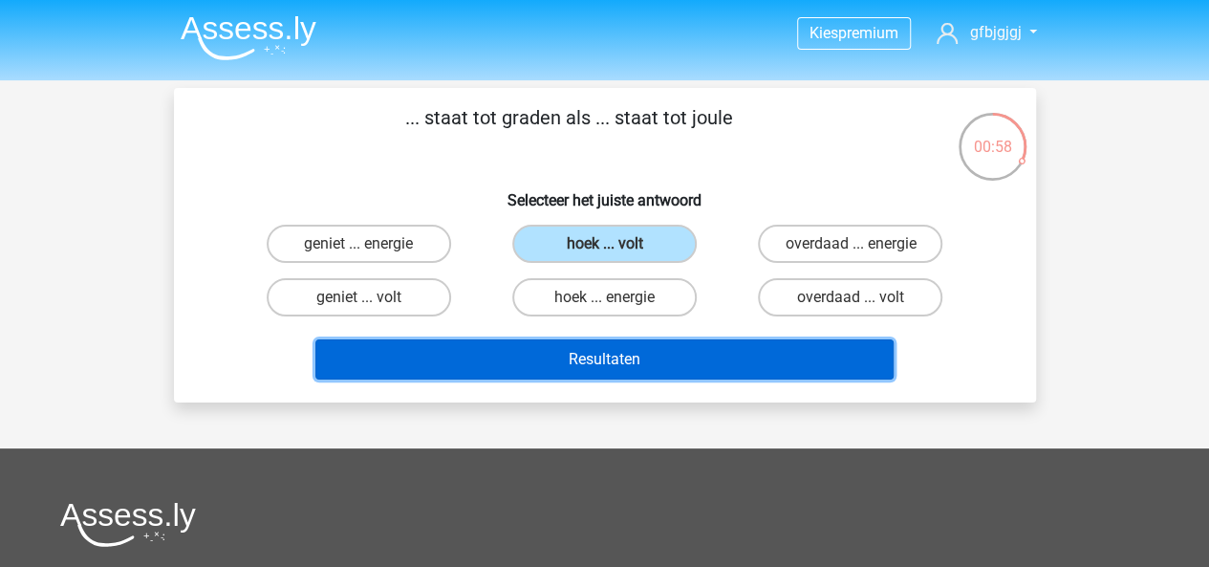
click at [629, 346] on button "Resultaten" at bounding box center [604, 359] width 578 height 40
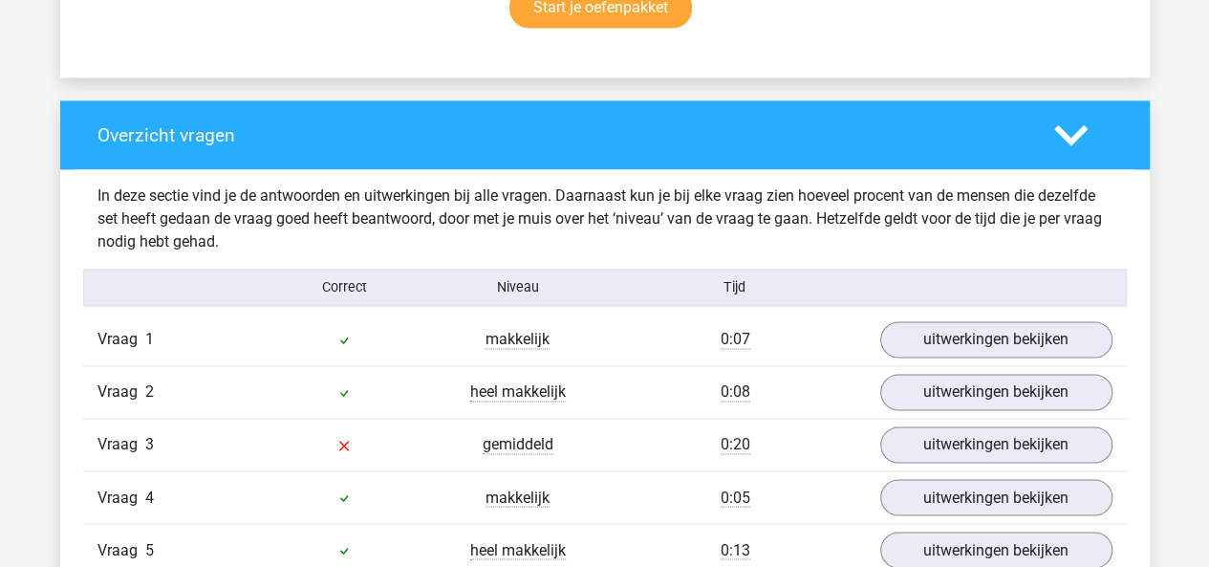
scroll to position [1386, 0]
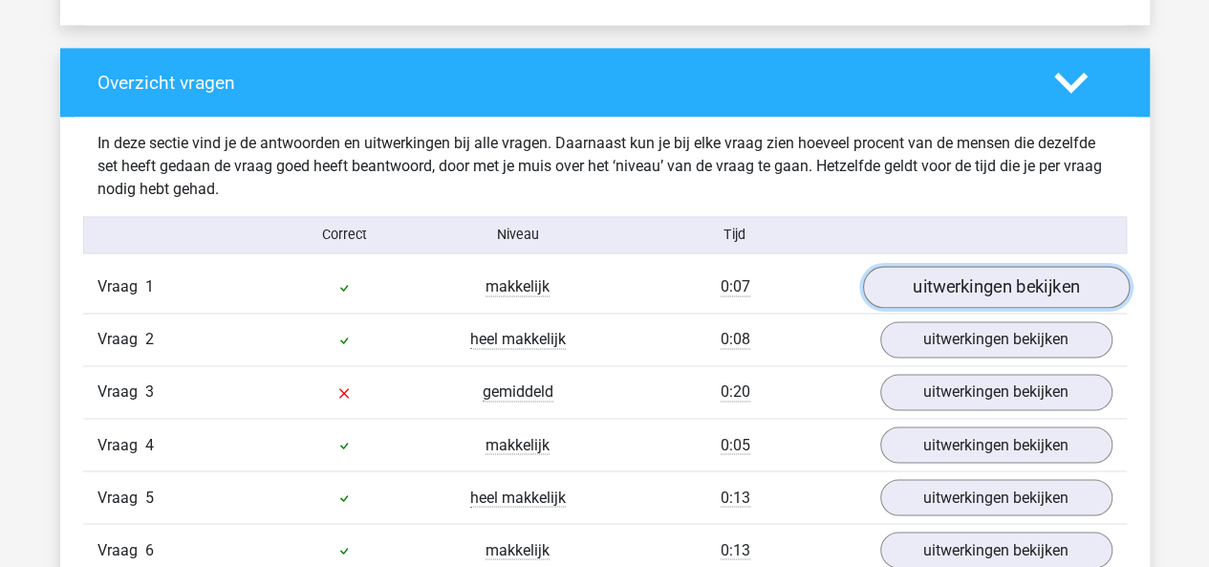
click at [975, 281] on link "uitwerkingen bekijken" at bounding box center [995, 288] width 267 height 42
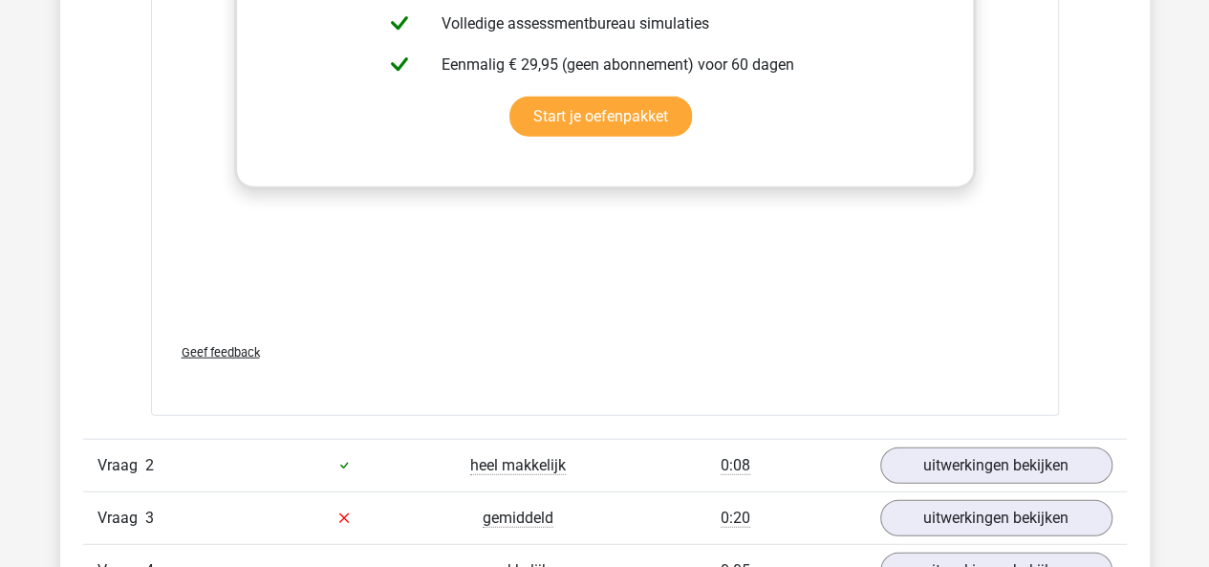
scroll to position [2242, 0]
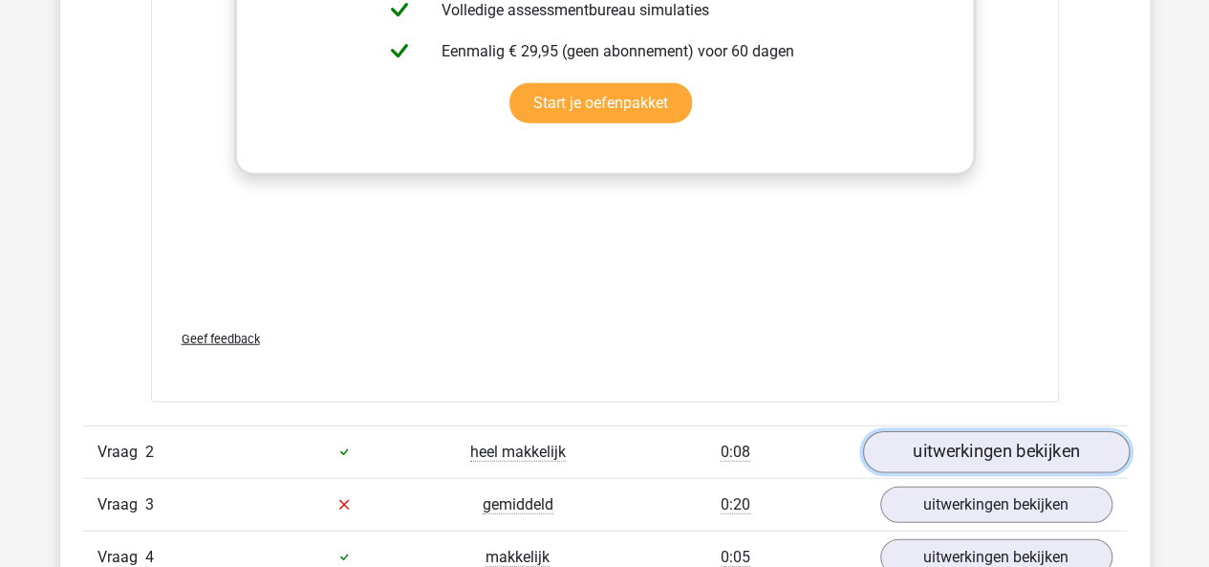
click at [922, 457] on link "uitwerkingen bekijken" at bounding box center [995, 452] width 267 height 42
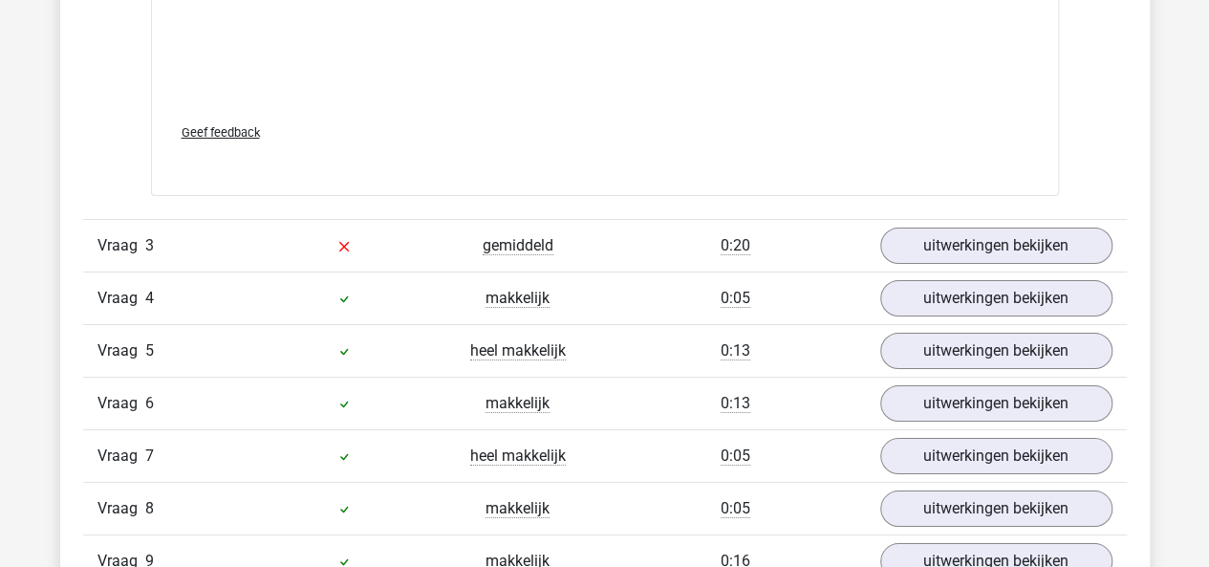
scroll to position [3457, 0]
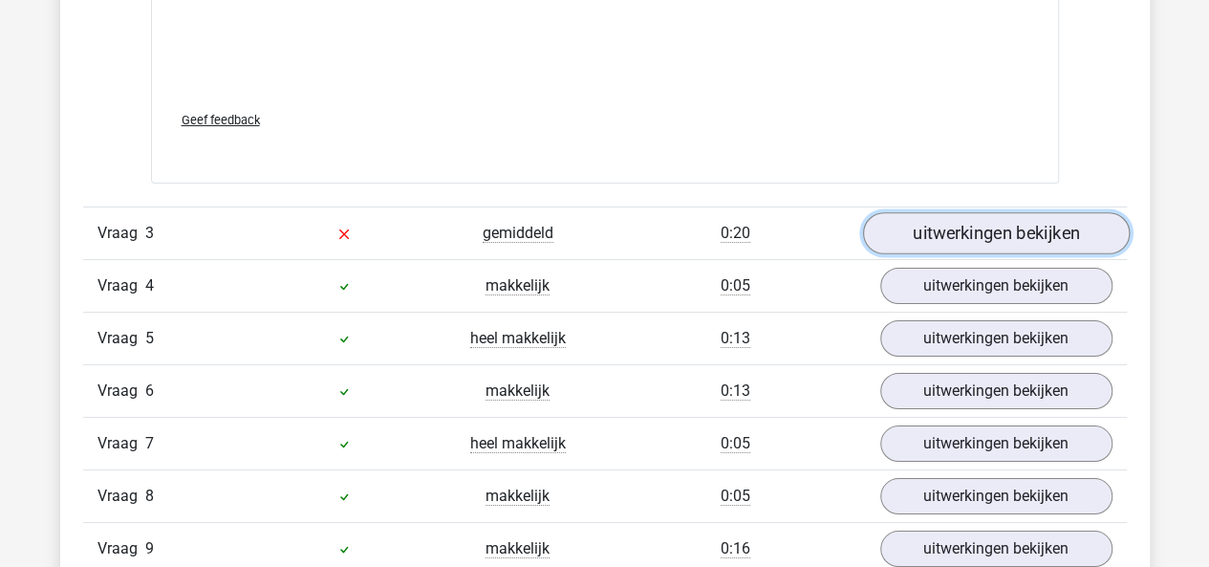
click at [907, 245] on link "uitwerkingen bekijken" at bounding box center [995, 233] width 267 height 42
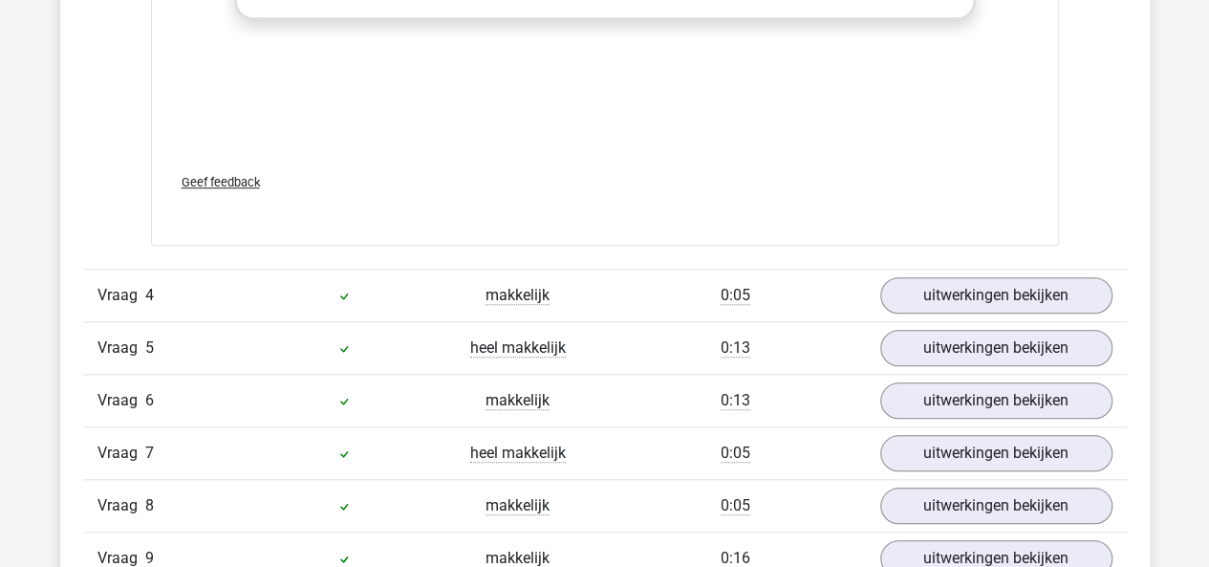
scroll to position [4420, 0]
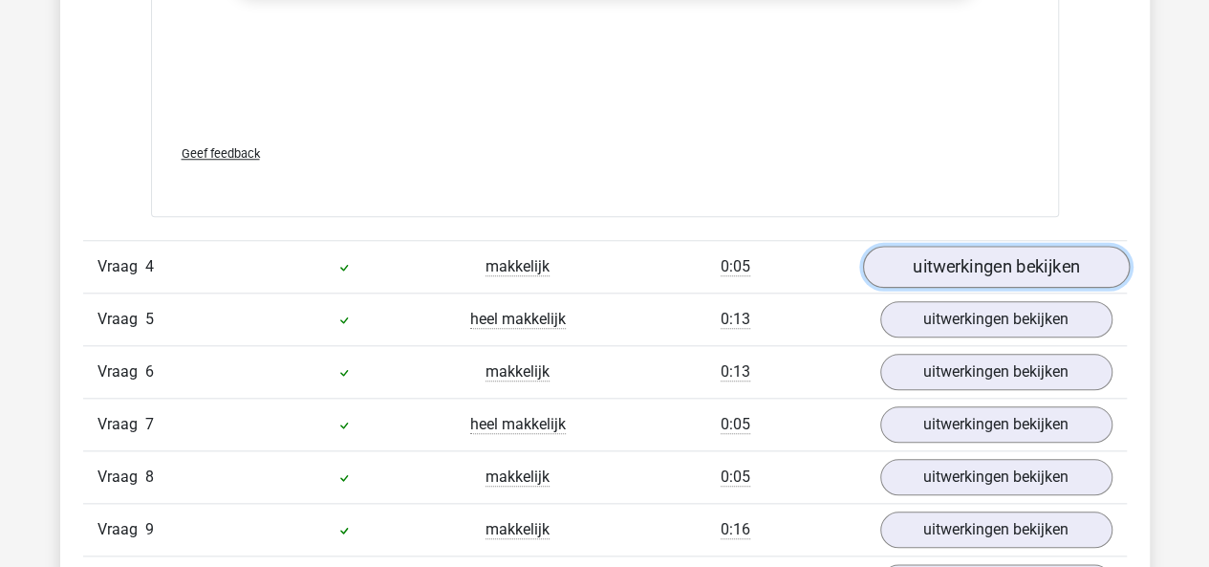
click at [941, 265] on link "uitwerkingen bekijken" at bounding box center [995, 267] width 267 height 42
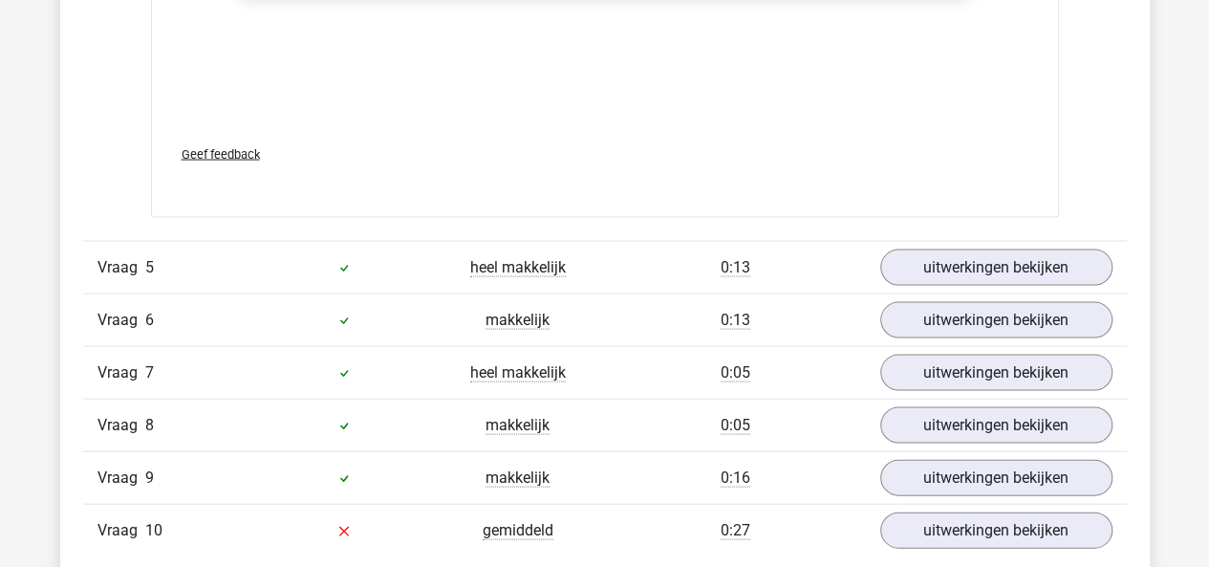
scroll to position [5439, 0]
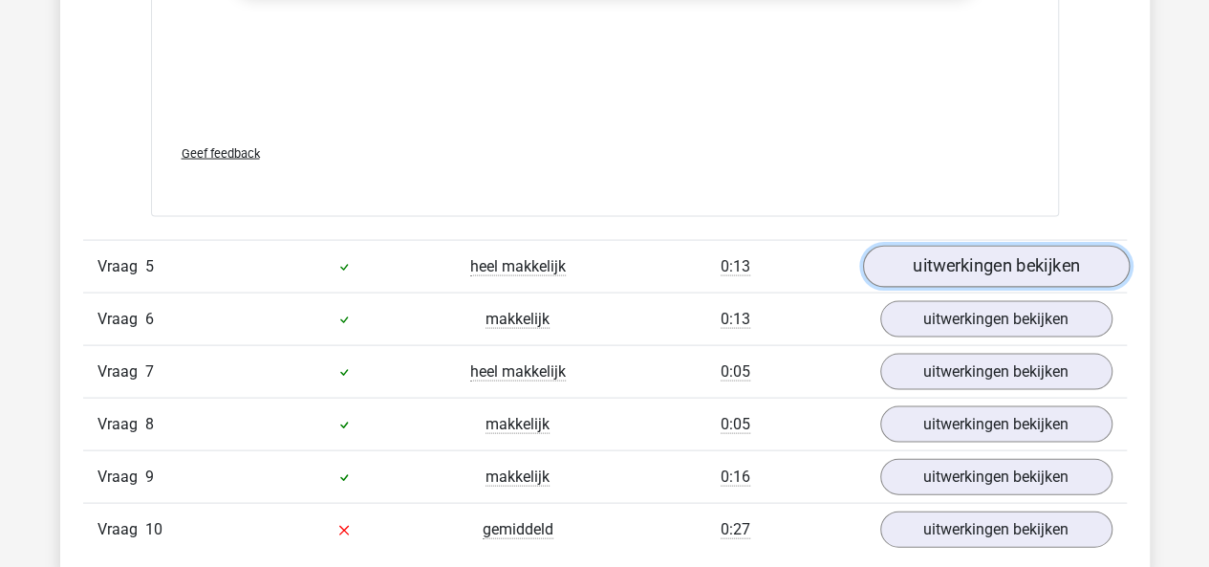
click at [901, 266] on link "uitwerkingen bekijken" at bounding box center [995, 268] width 267 height 42
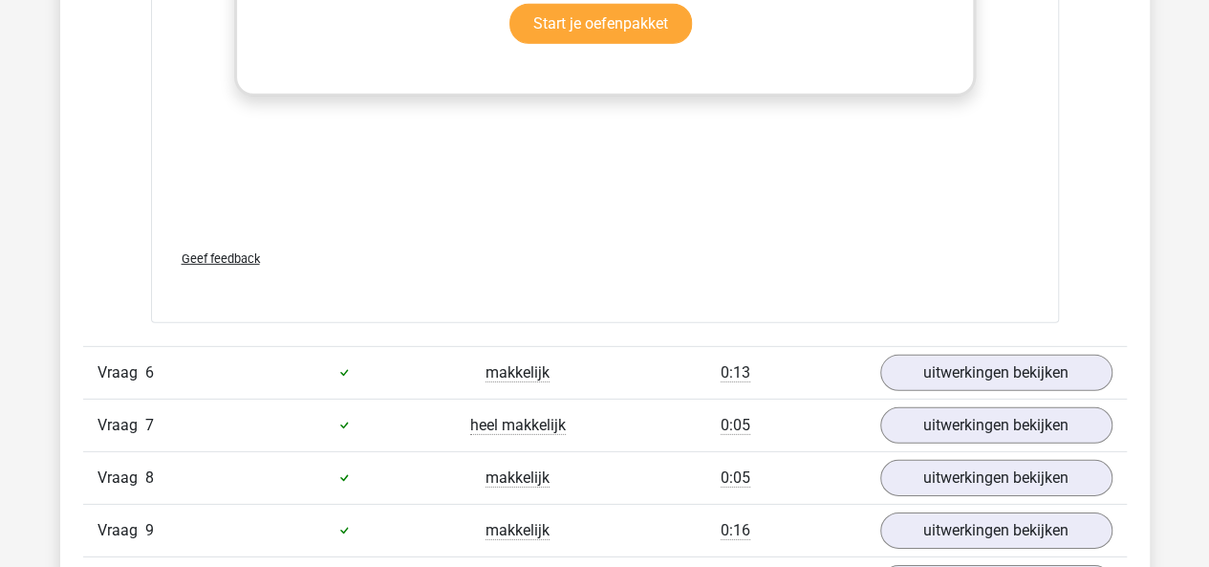
scroll to position [6383, 0]
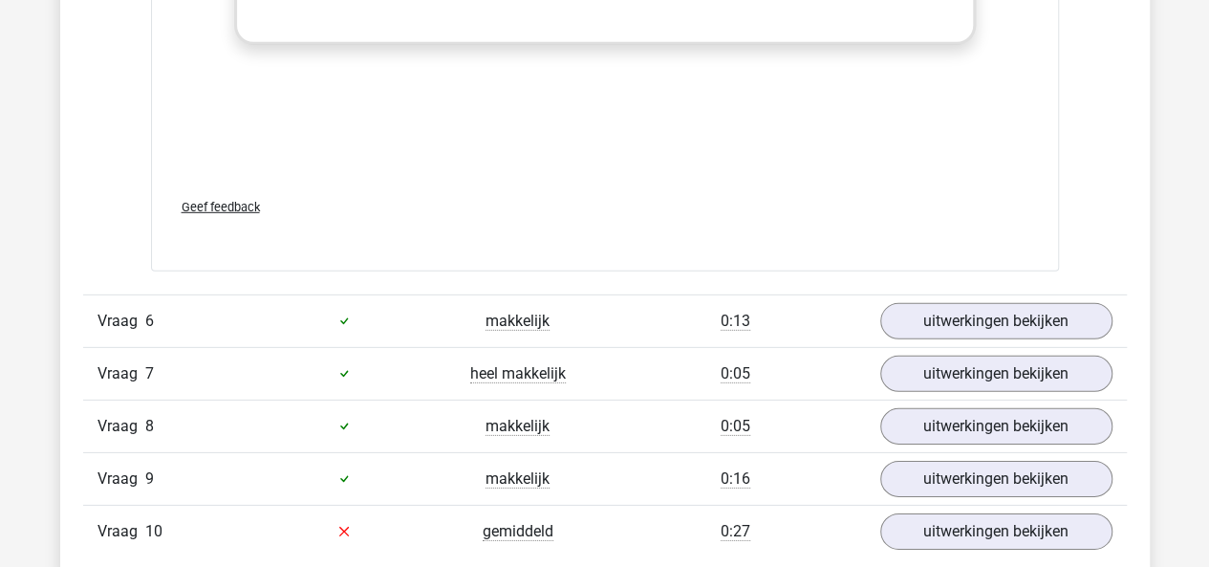
click at [913, 334] on div "Vraag 6 makkelijk 0:13 uitwerkingen bekijken" at bounding box center [604, 320] width 1043 height 53
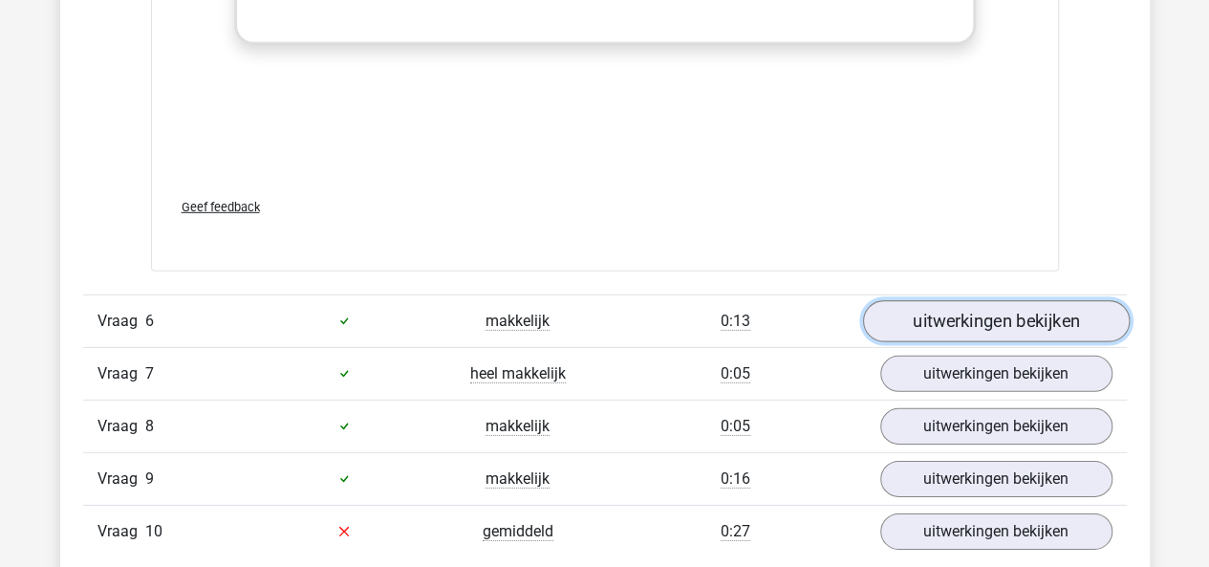
click at [900, 323] on link "uitwerkingen bekijken" at bounding box center [995, 321] width 267 height 42
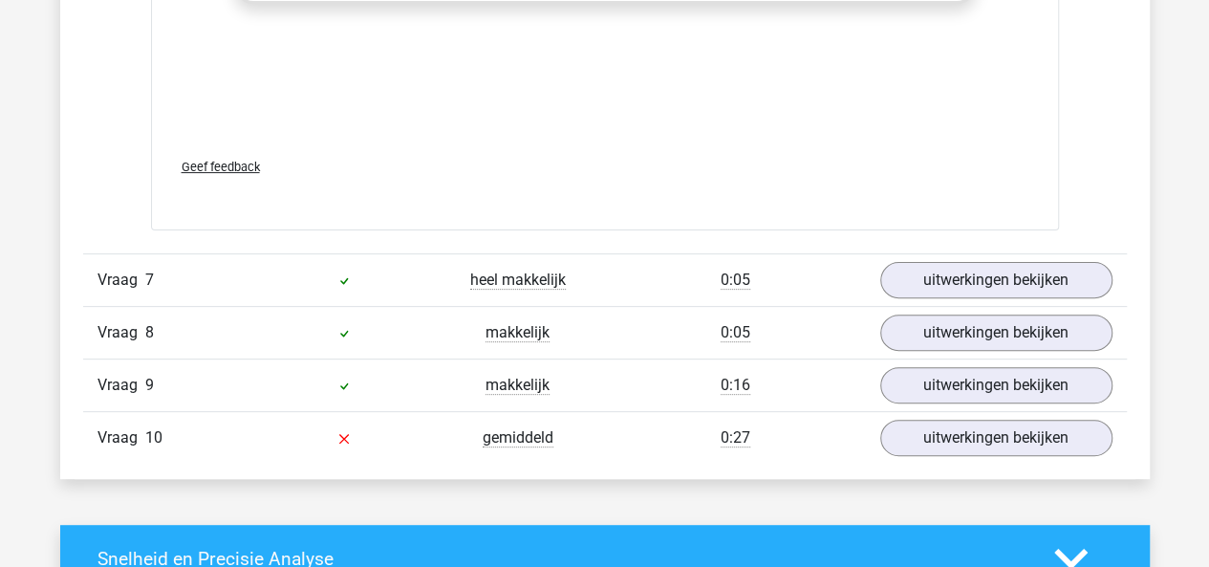
scroll to position [7420, 0]
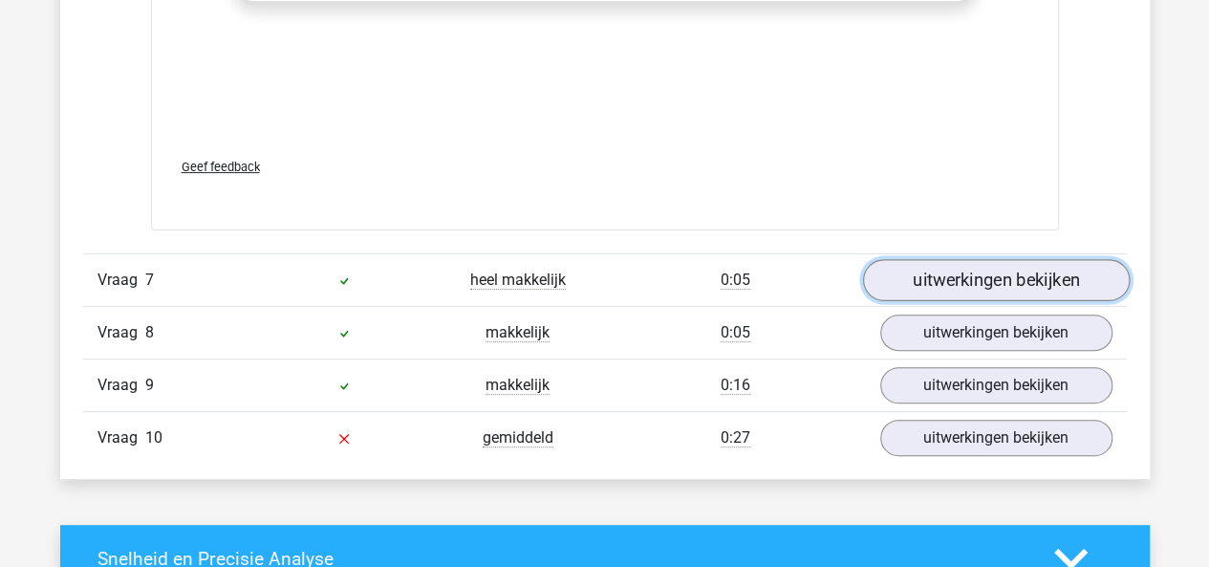
click at [917, 278] on link "uitwerkingen bekijken" at bounding box center [995, 280] width 267 height 42
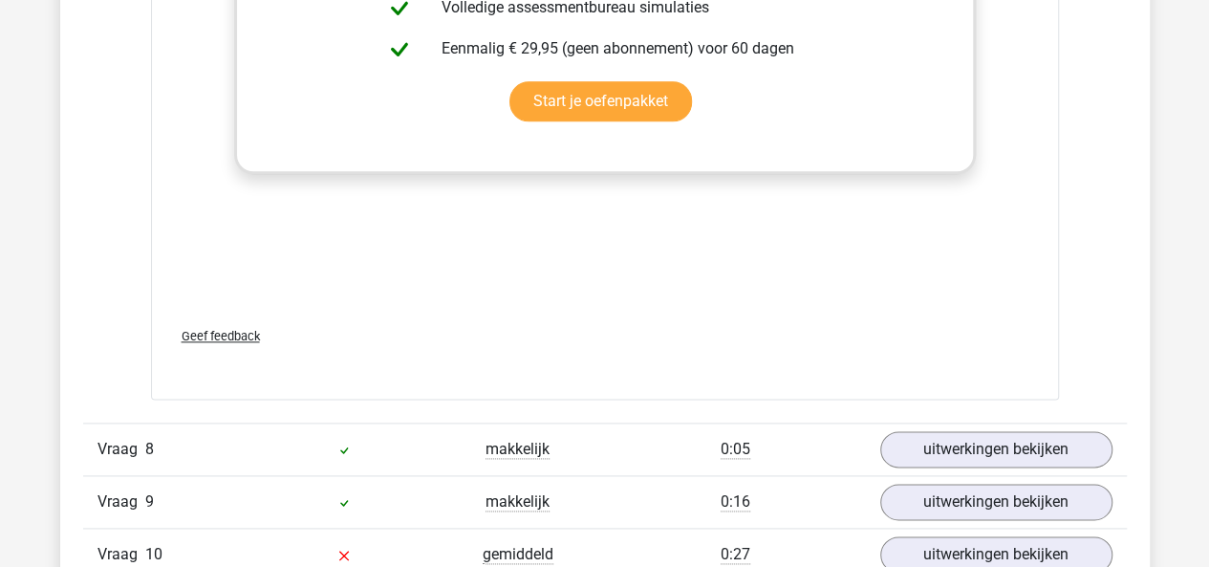
scroll to position [8301, 0]
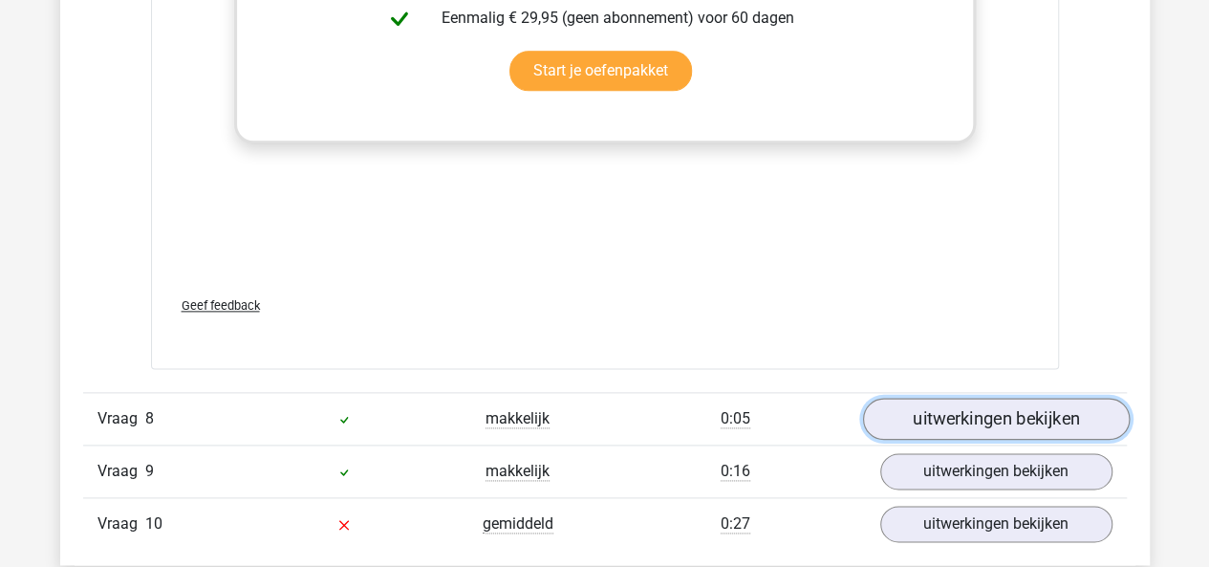
click at [901, 408] on link "uitwerkingen bekijken" at bounding box center [995, 418] width 267 height 42
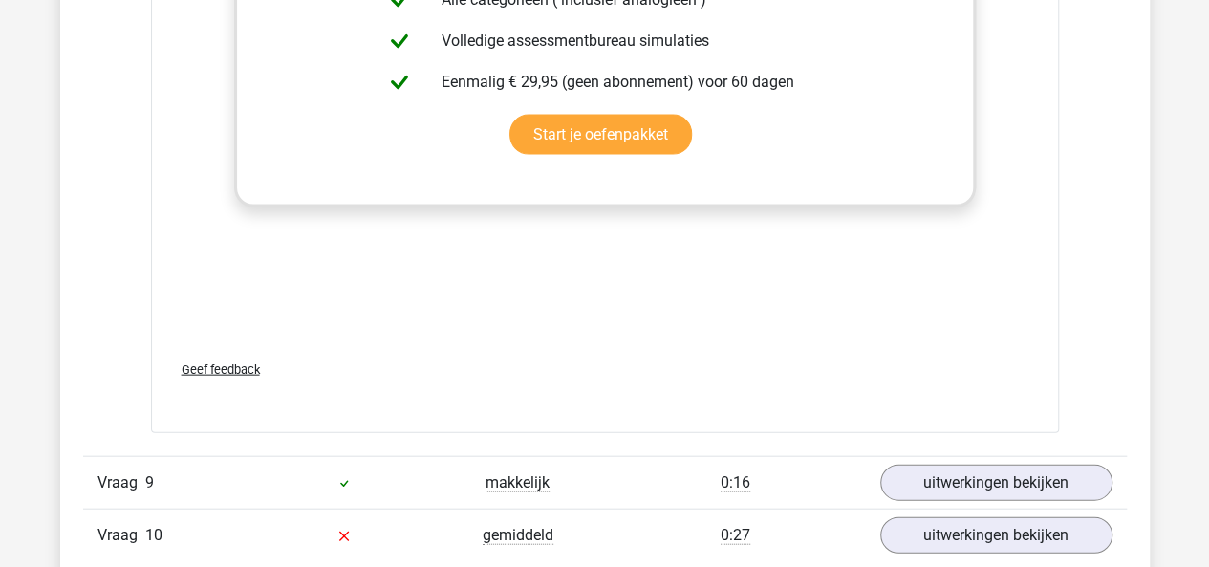
scroll to position [9362, 0]
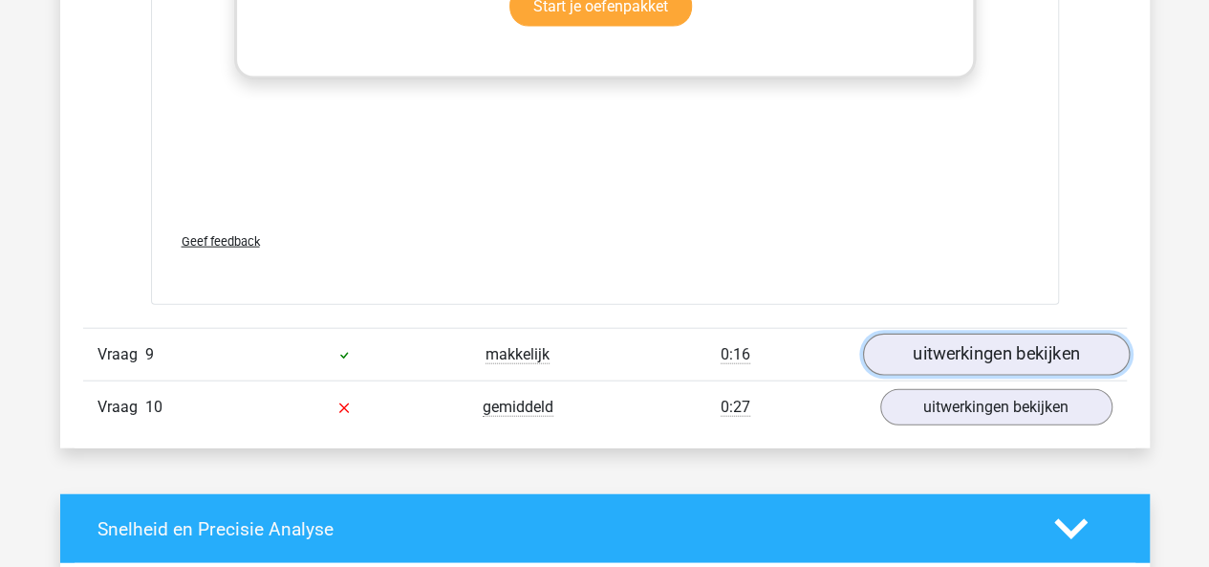
click at [930, 339] on link "uitwerkingen bekijken" at bounding box center [995, 354] width 267 height 42
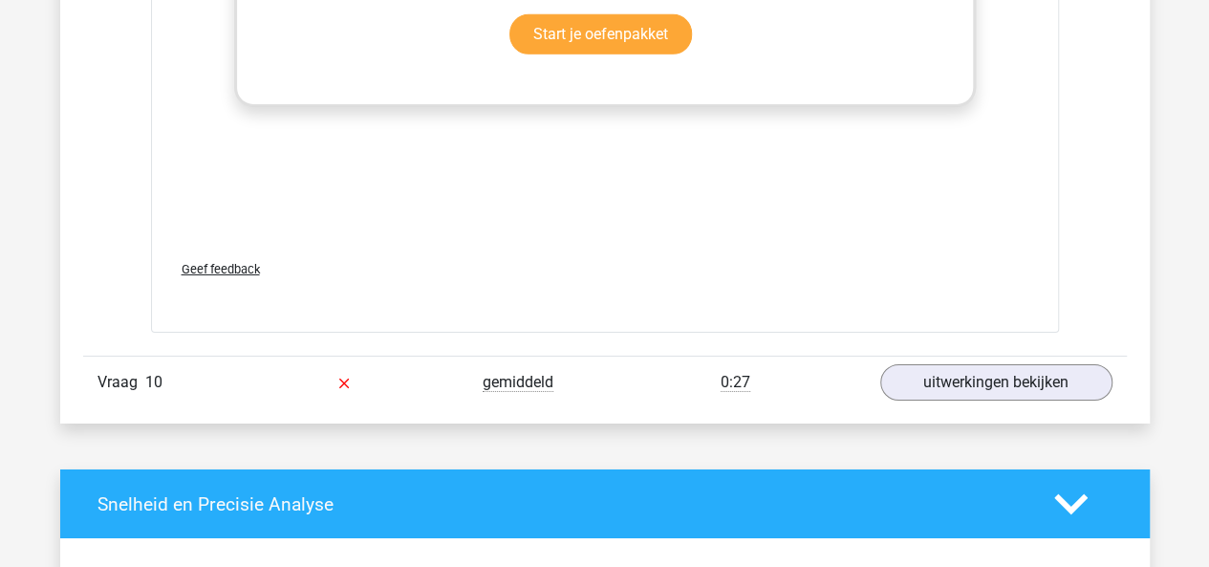
scroll to position [10319, 0]
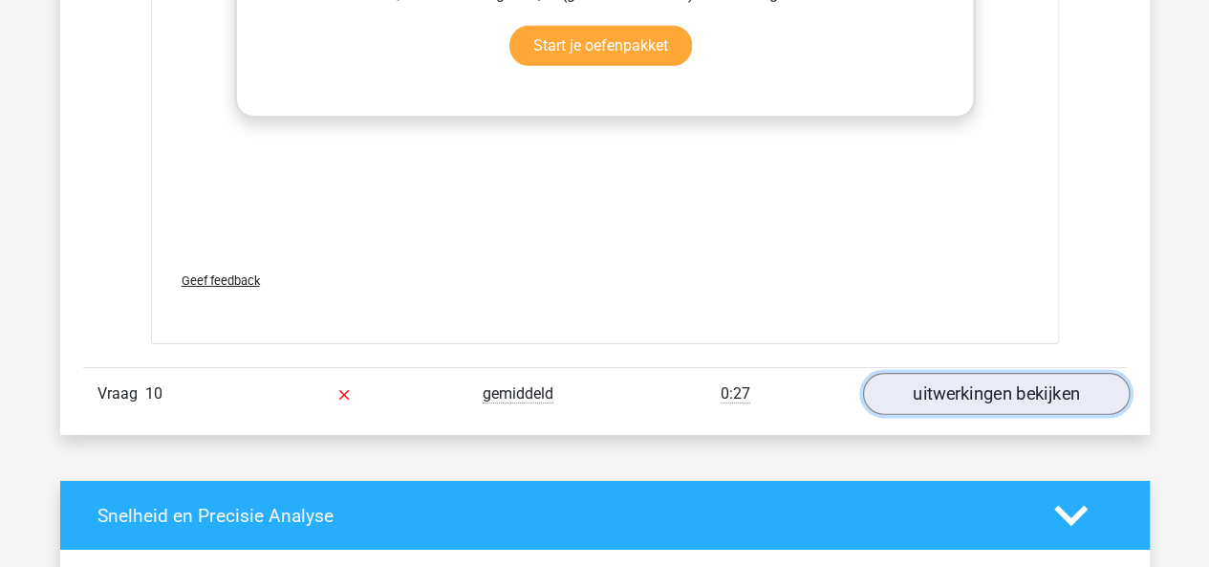
click at [912, 374] on link "uitwerkingen bekijken" at bounding box center [995, 395] width 267 height 42
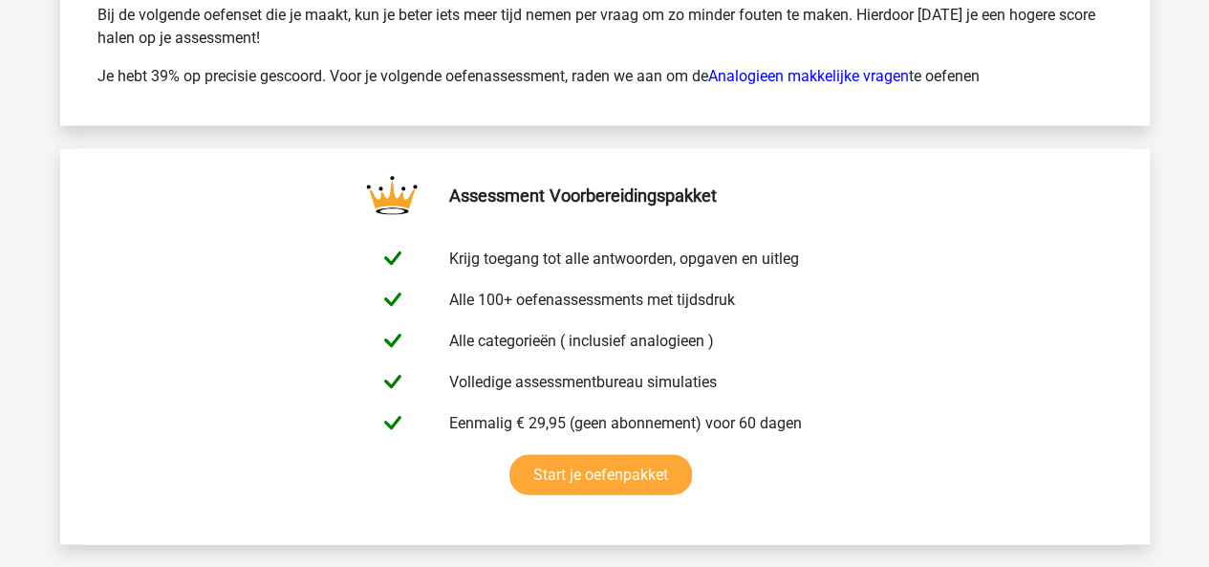
scroll to position [13157, 0]
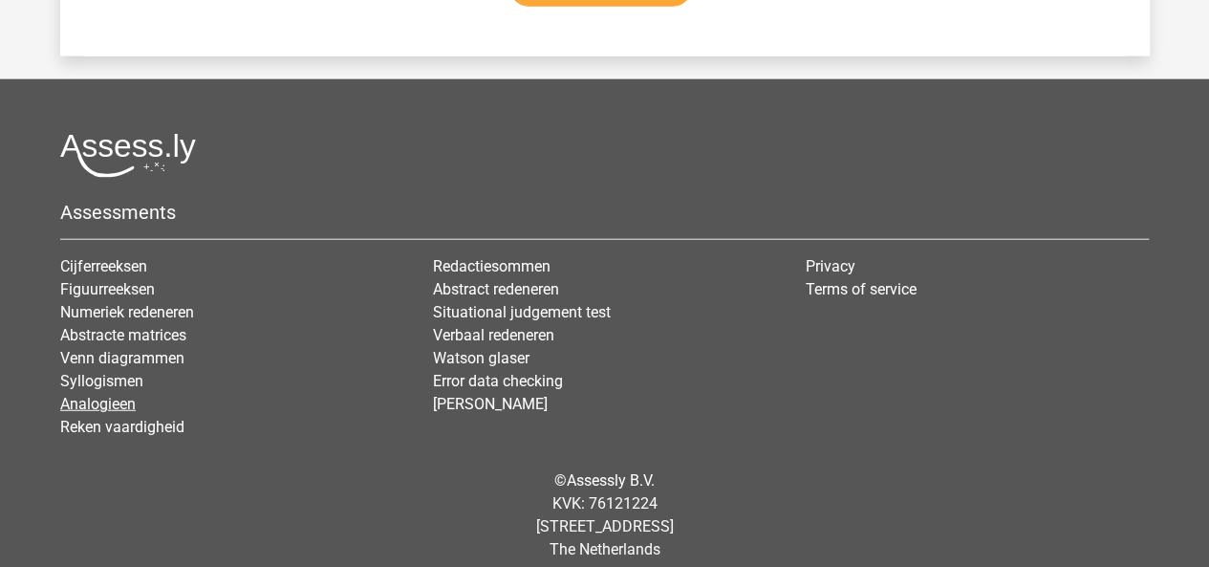
click at [86, 395] on link "Analogieen" at bounding box center [97, 404] width 75 height 18
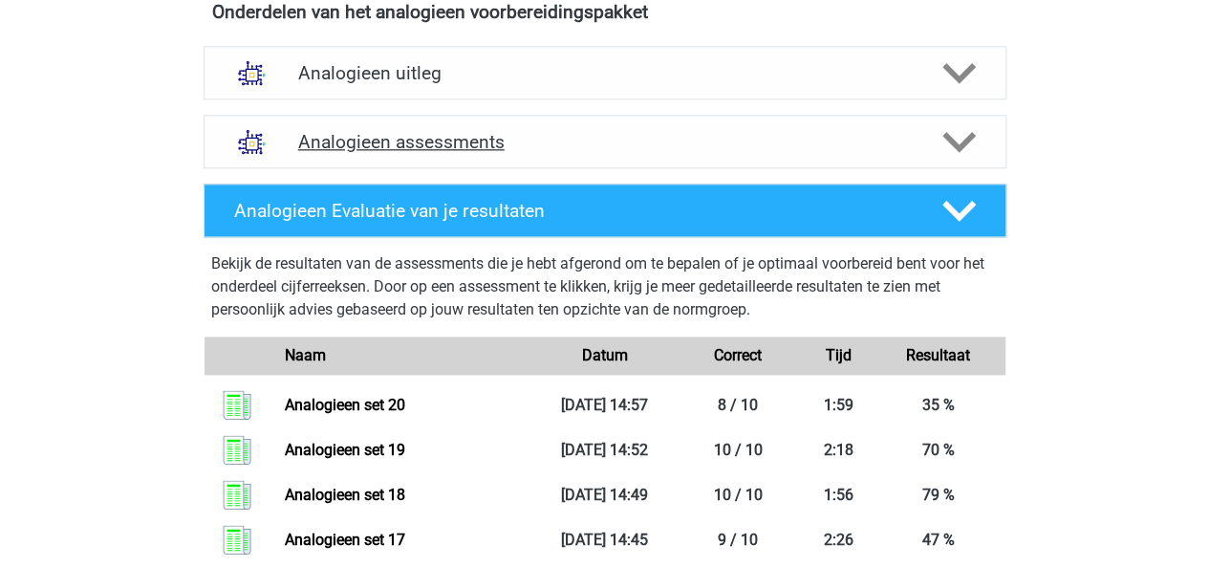
click at [841, 143] on h4 "Analogieen assessments" at bounding box center [604, 142] width 613 height 22
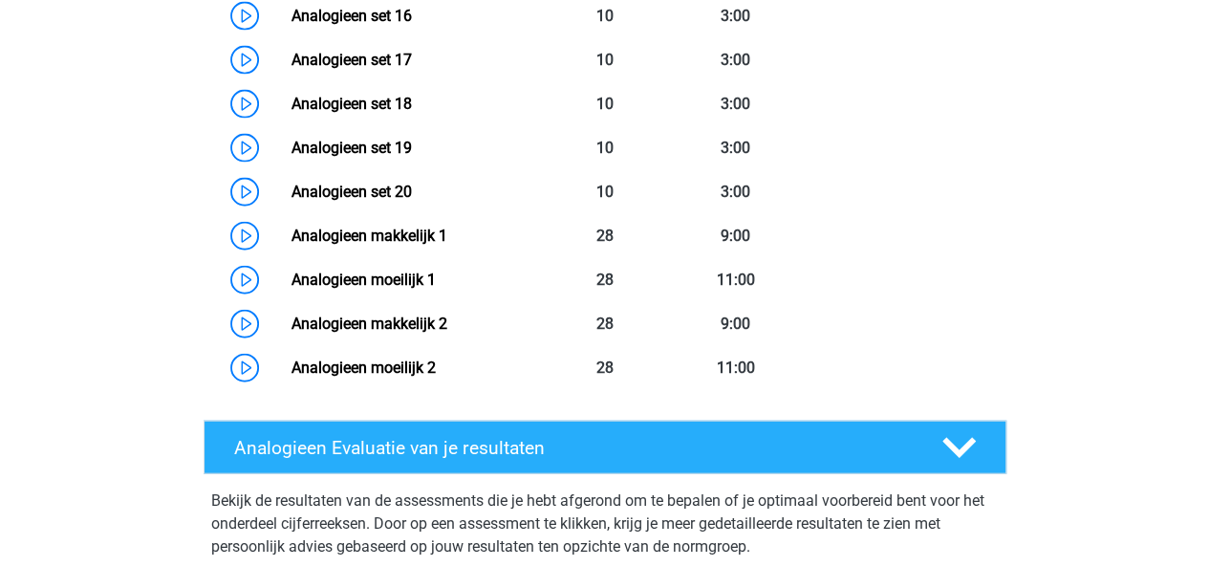
scroll to position [2085, 0]
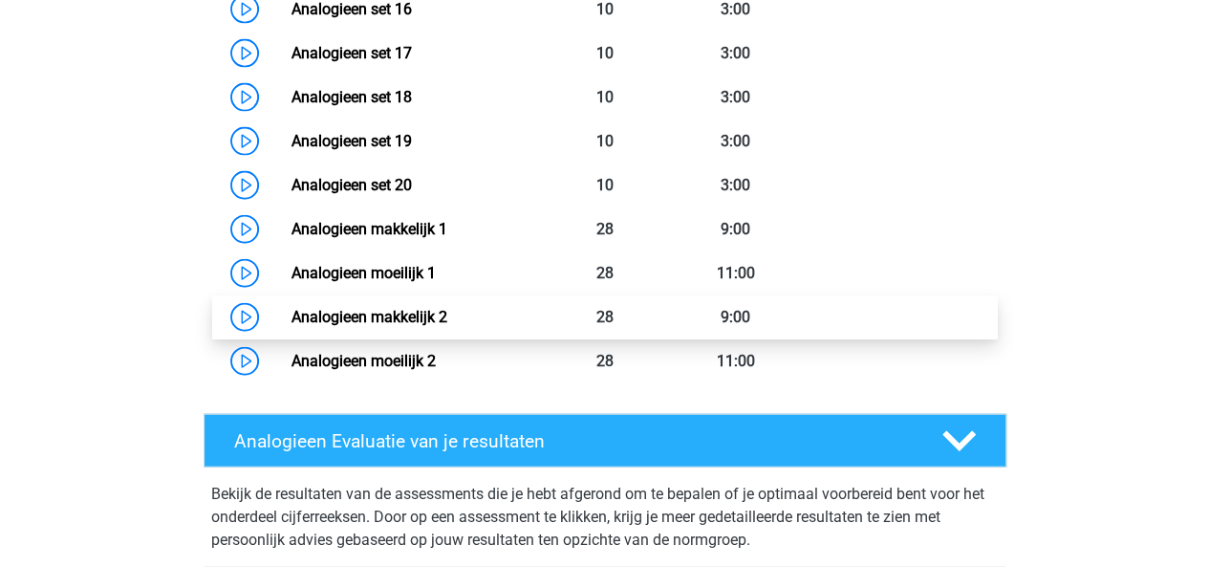
click at [447, 308] on link "Analogieen makkelijk 2" at bounding box center [369, 317] width 156 height 18
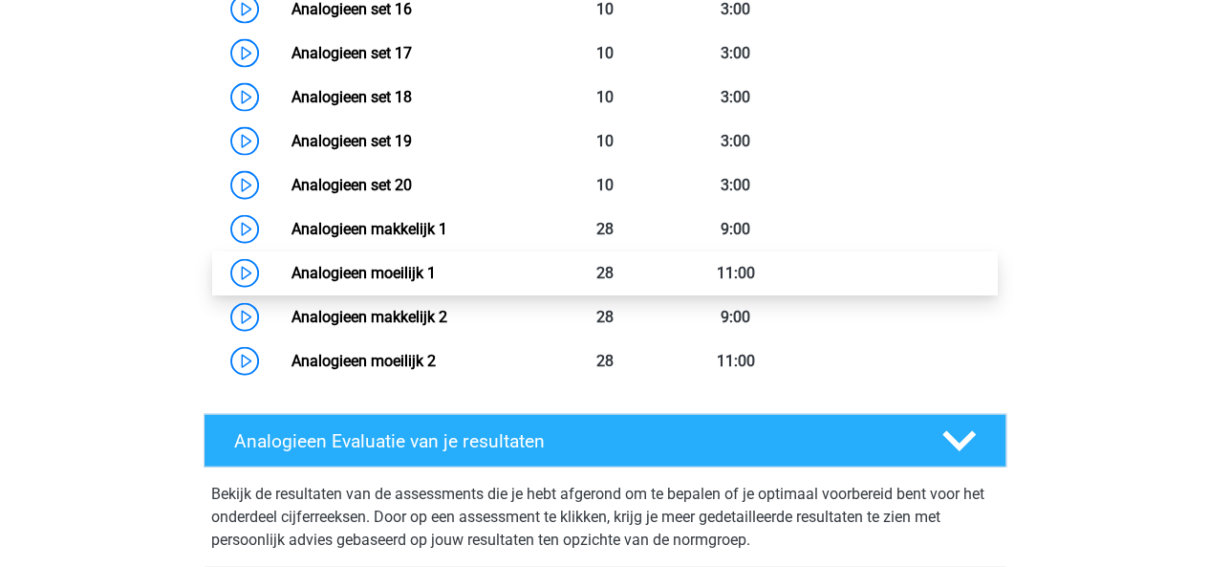
click at [394, 266] on link "Analogieen moeilijk 1" at bounding box center [363, 273] width 144 height 18
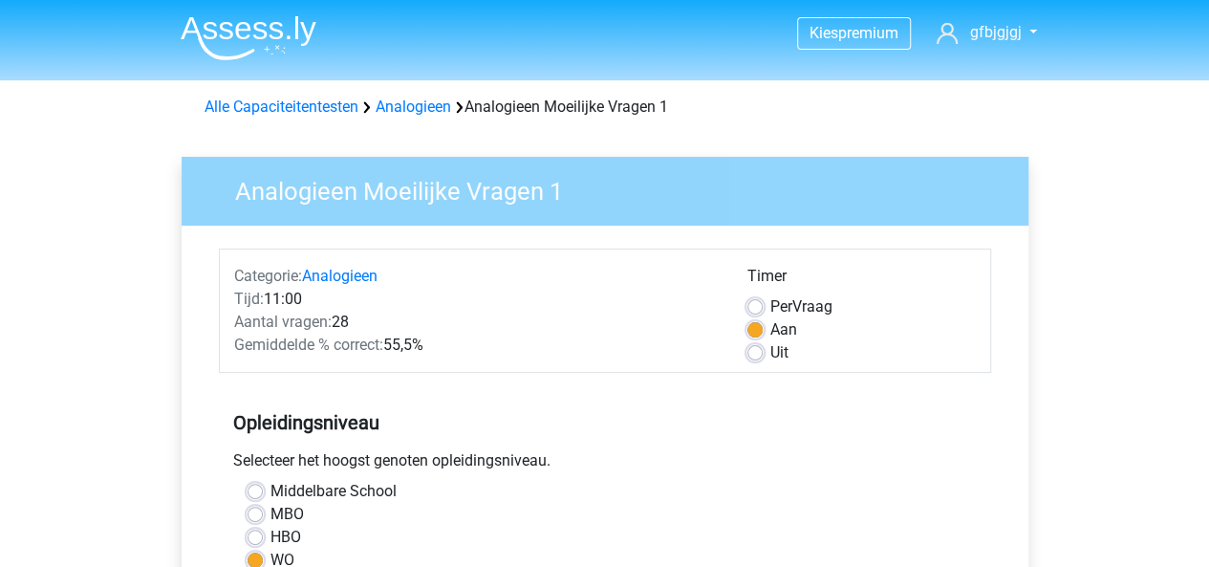
click at [770, 357] on label "Uit" at bounding box center [779, 352] width 18 height 23
click at [757, 357] on input "Uit" at bounding box center [754, 350] width 15 height 19
radio input "true"
click at [770, 357] on label "Uit" at bounding box center [779, 352] width 18 height 23
click at [757, 357] on input "Uit" at bounding box center [754, 350] width 15 height 19
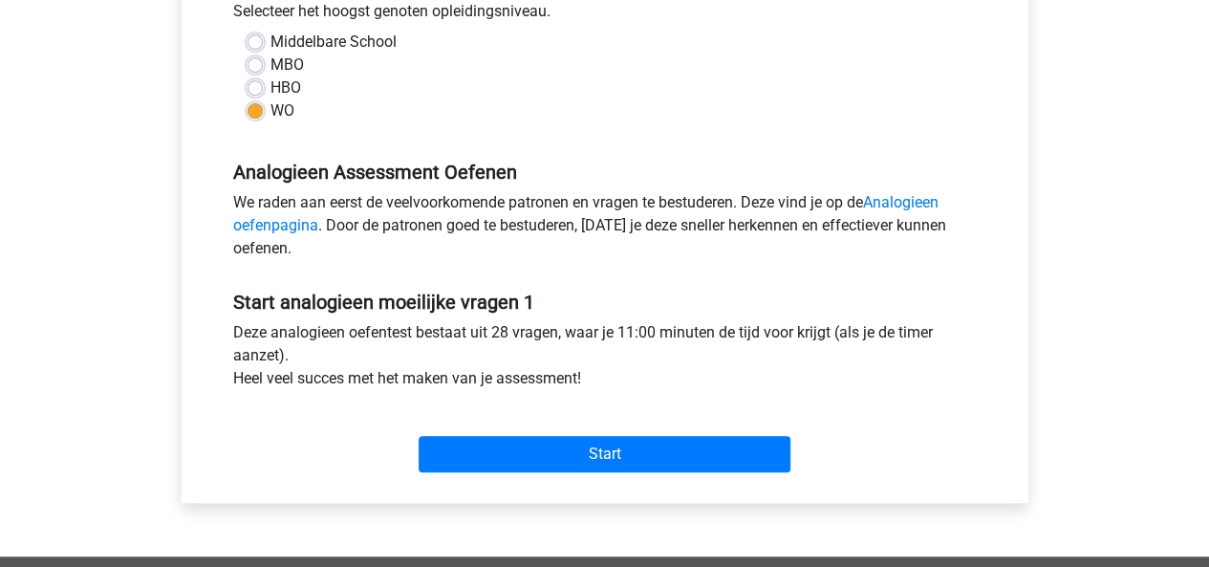
scroll to position [478, 0]
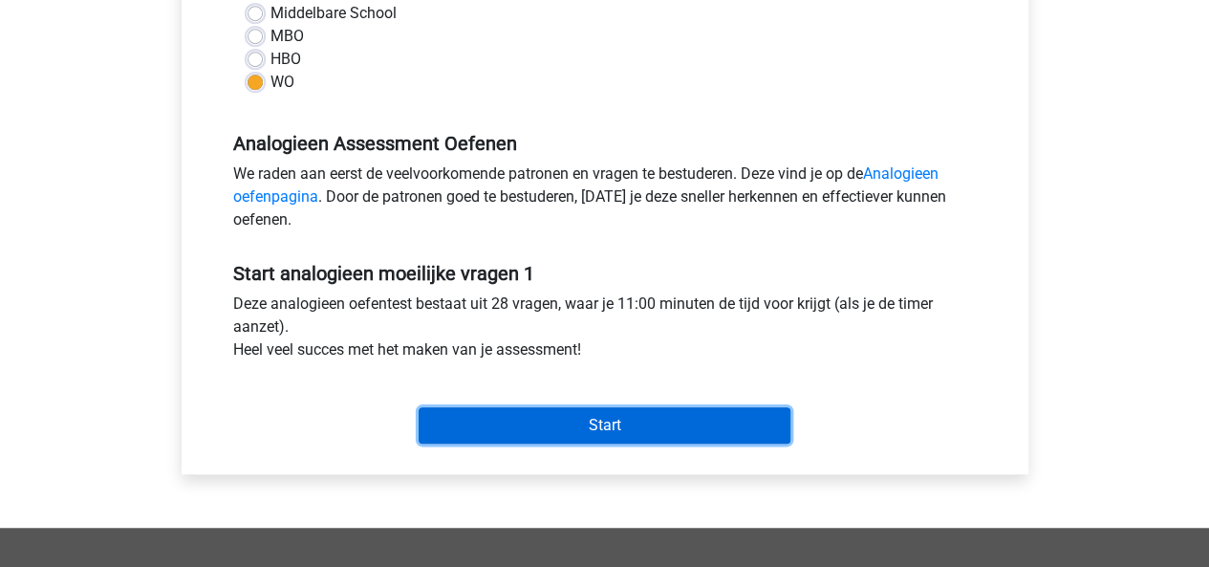
click at [713, 433] on input "Start" at bounding box center [604, 425] width 372 height 36
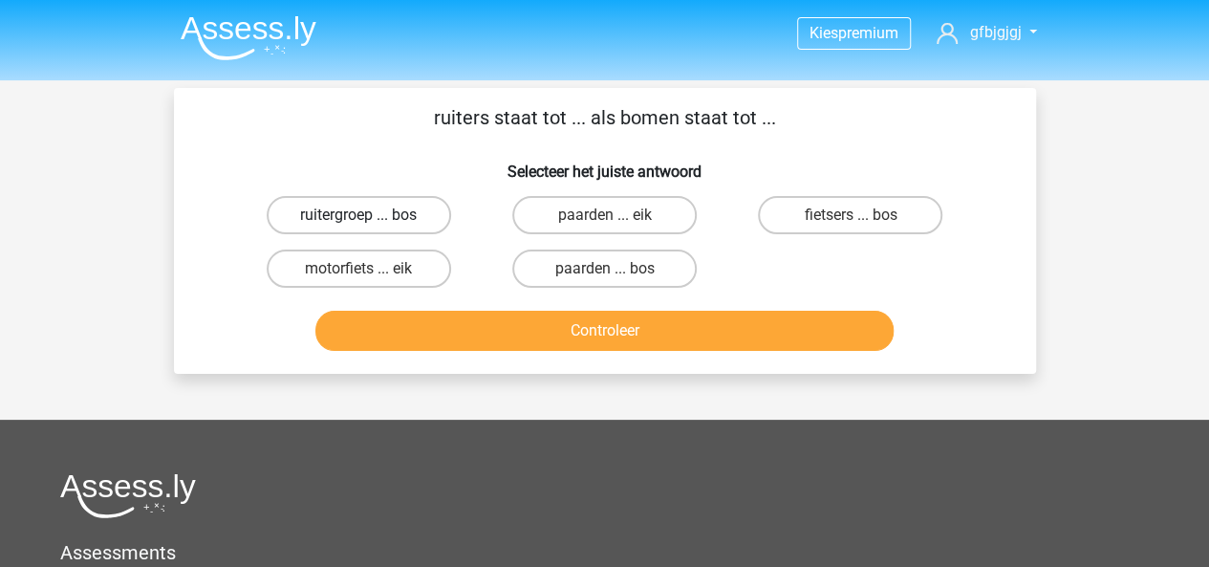
click at [403, 221] on label "ruitergroep ... bos" at bounding box center [359, 215] width 184 height 38
click at [371, 221] on input "ruitergroep ... bos" at bounding box center [364, 221] width 12 height 12
radio input "true"
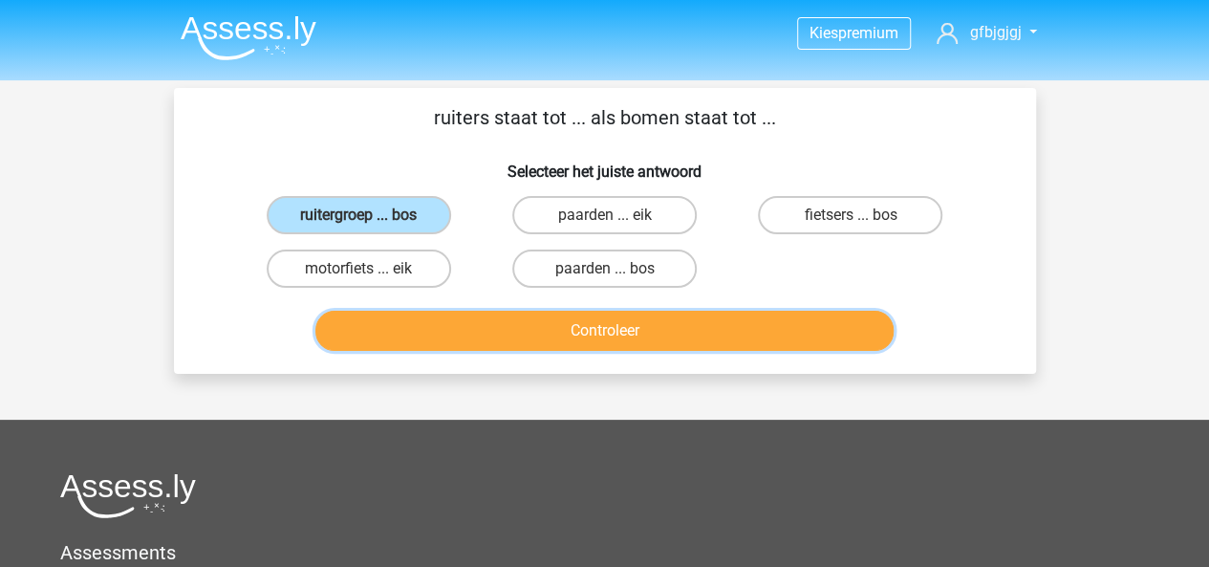
click at [532, 326] on button "Controleer" at bounding box center [604, 331] width 578 height 40
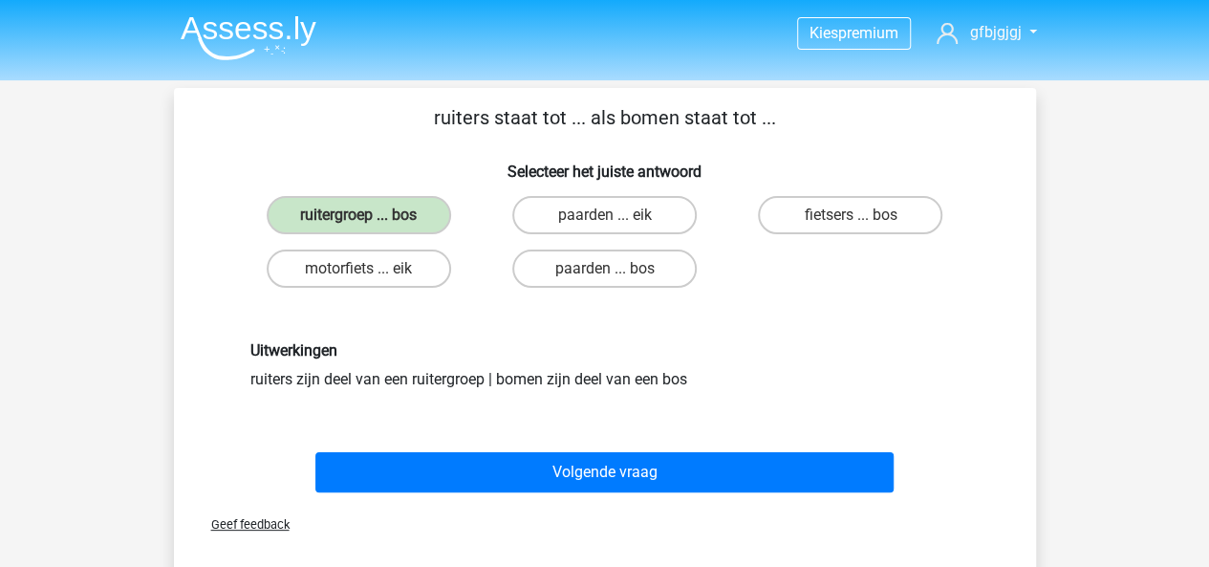
scroll to position [32, 0]
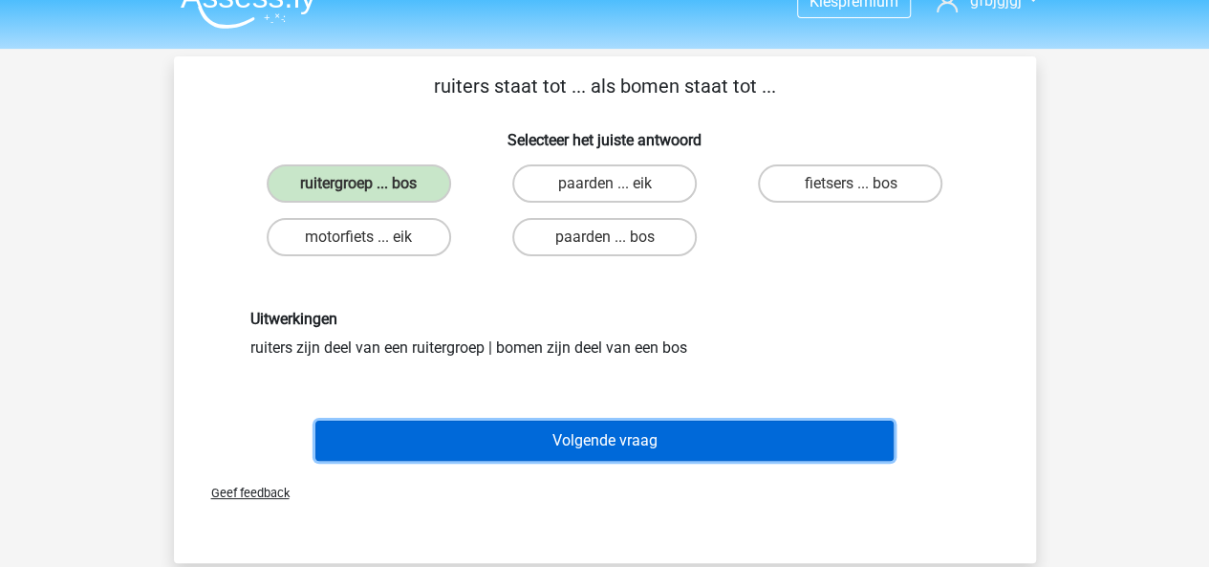
click at [531, 429] on button "Volgende vraag" at bounding box center [604, 440] width 578 height 40
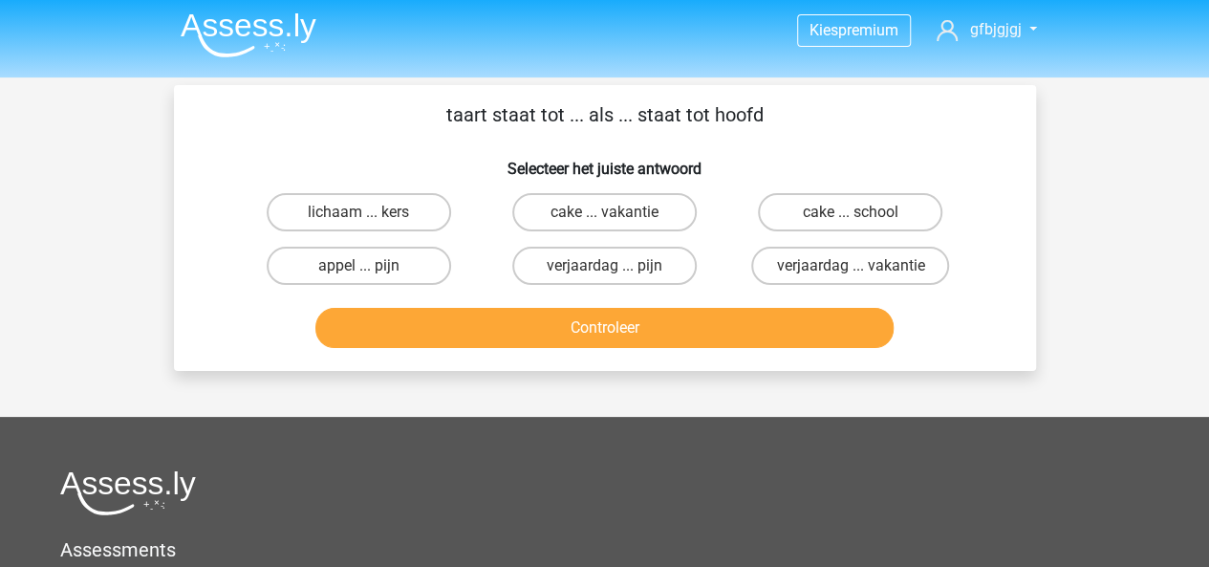
scroll to position [0, 0]
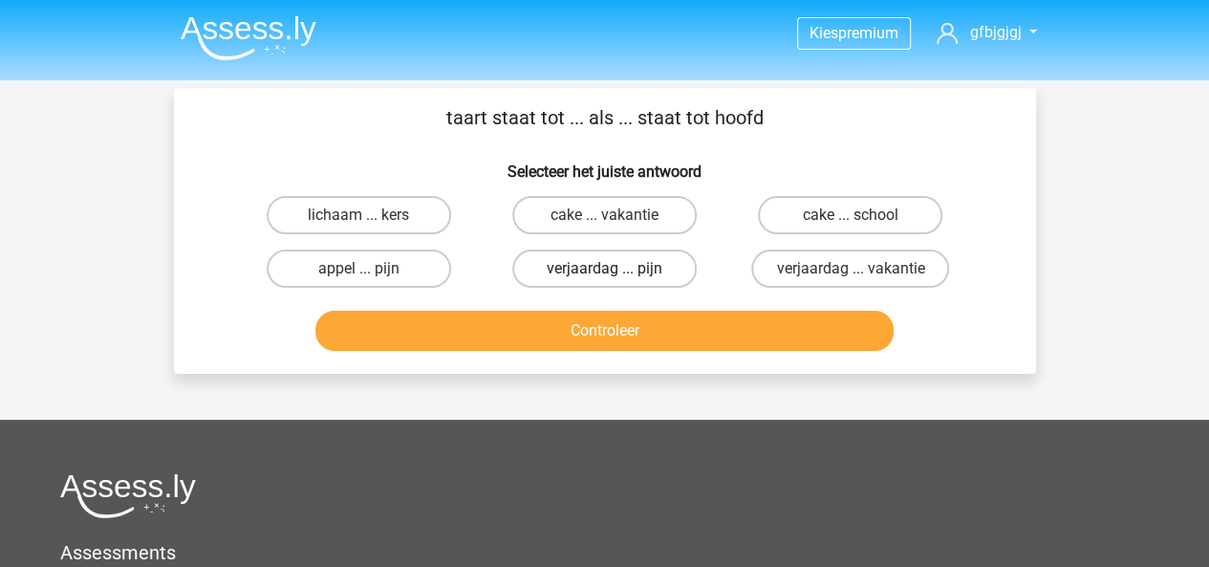
click at [613, 267] on label "verjaardag ... pijn" at bounding box center [604, 268] width 184 height 38
click at [613, 268] on input "verjaardag ... pijn" at bounding box center [610, 274] width 12 height 12
radio input "true"
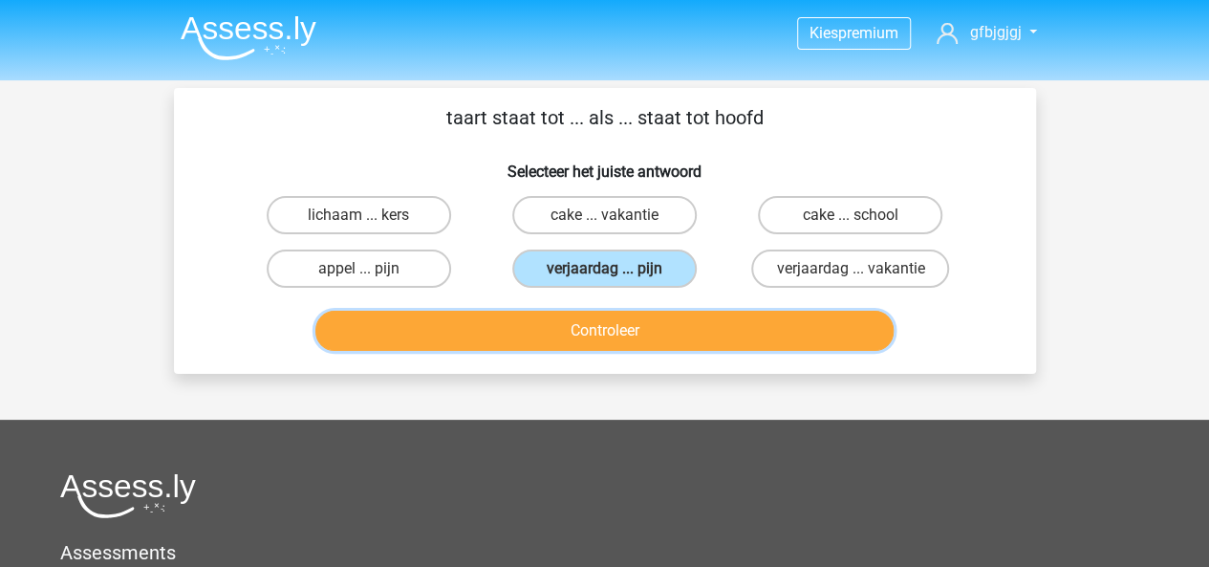
click at [600, 322] on button "Controleer" at bounding box center [604, 331] width 578 height 40
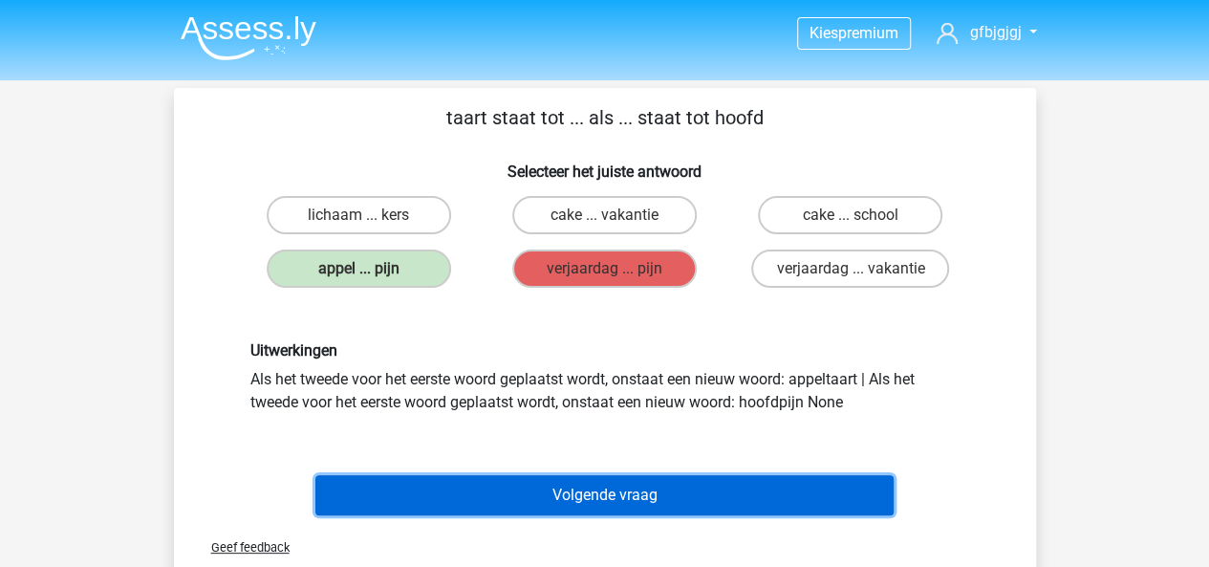
click at [545, 500] on button "Volgende vraag" at bounding box center [604, 495] width 578 height 40
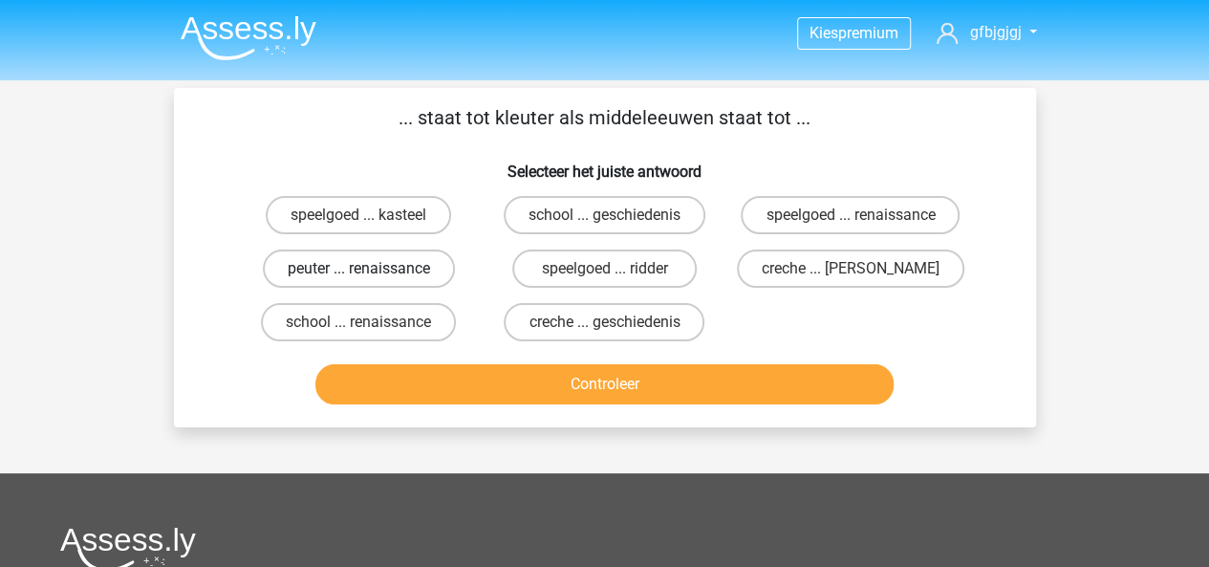
click at [350, 261] on label "peuter ... renaissance" at bounding box center [359, 268] width 192 height 38
click at [358, 268] on input "peuter ... renaissance" at bounding box center [364, 274] width 12 height 12
radio input "true"
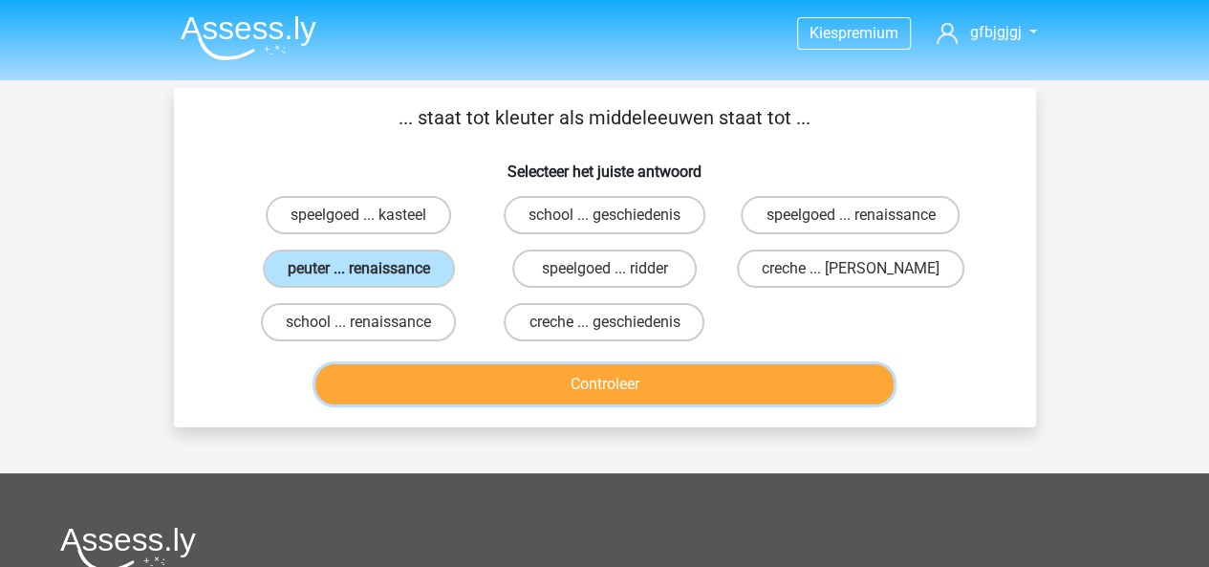
click at [459, 382] on button "Controleer" at bounding box center [604, 384] width 578 height 40
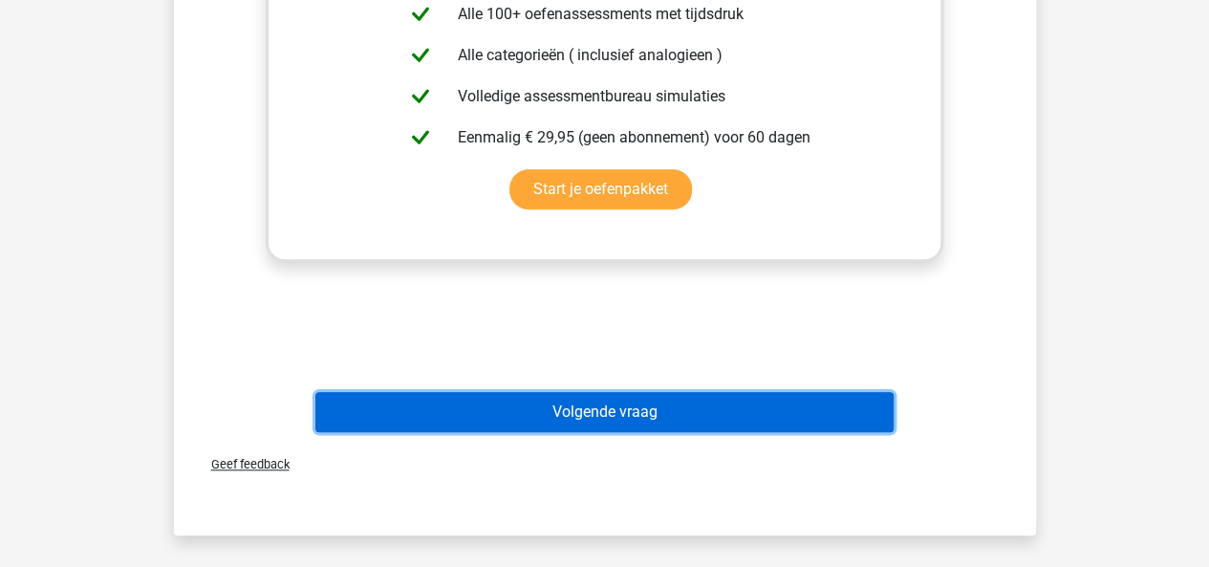
click at [467, 405] on button "Volgende vraag" at bounding box center [604, 412] width 578 height 40
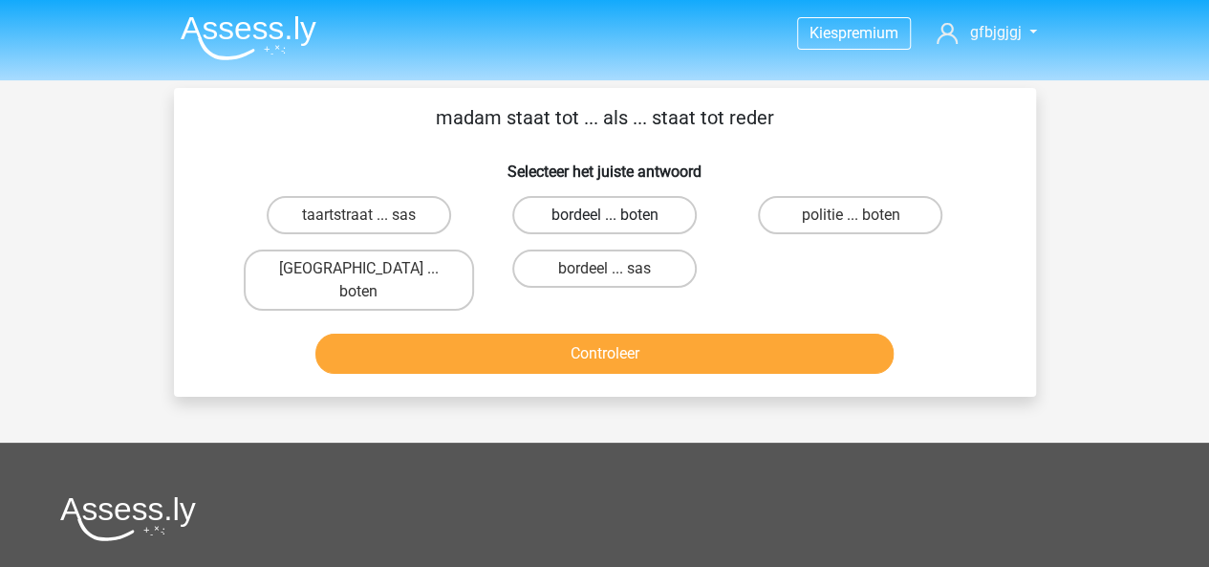
click at [587, 219] on label "bordeel ... boten" at bounding box center [604, 215] width 184 height 38
click at [604, 219] on input "bordeel ... boten" at bounding box center [610, 221] width 12 height 12
radio input "true"
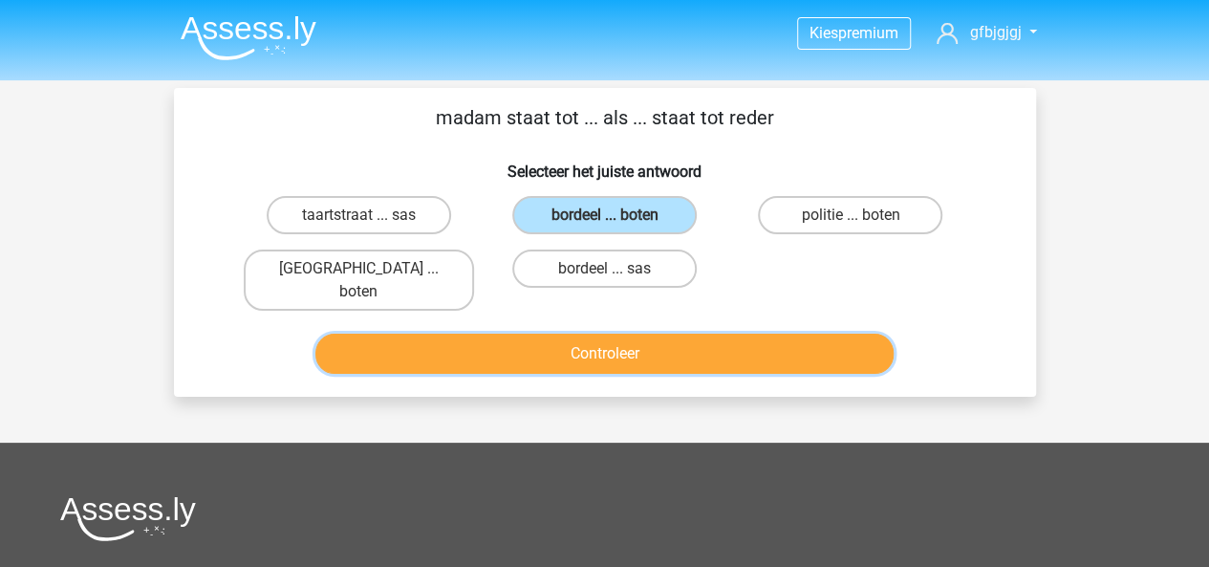
click at [623, 333] on button "Controleer" at bounding box center [604, 353] width 578 height 40
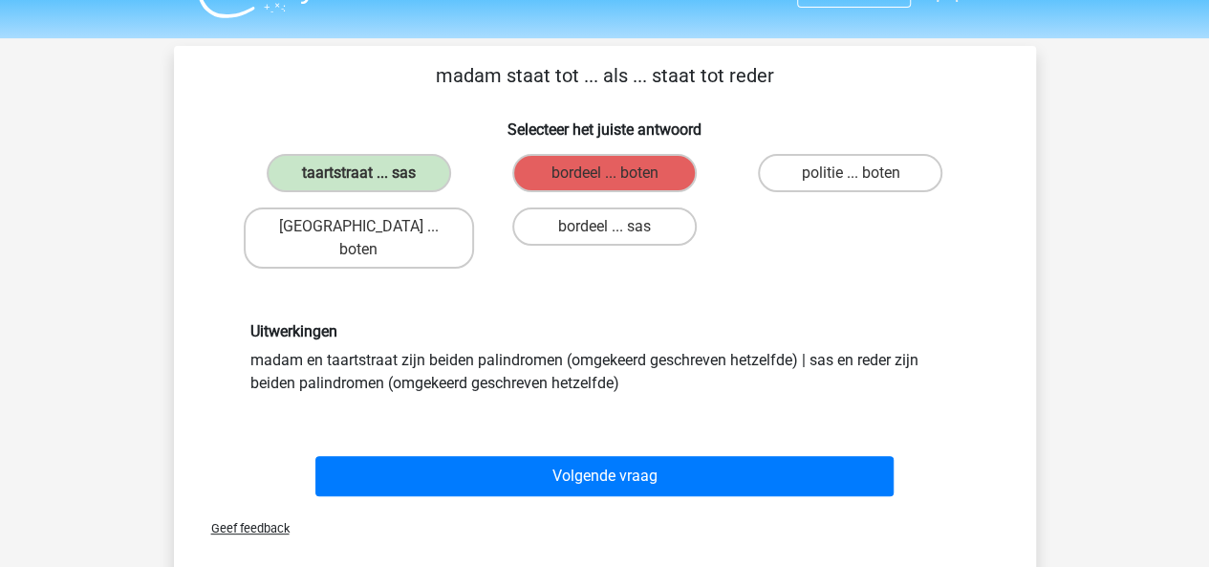
scroll to position [63, 0]
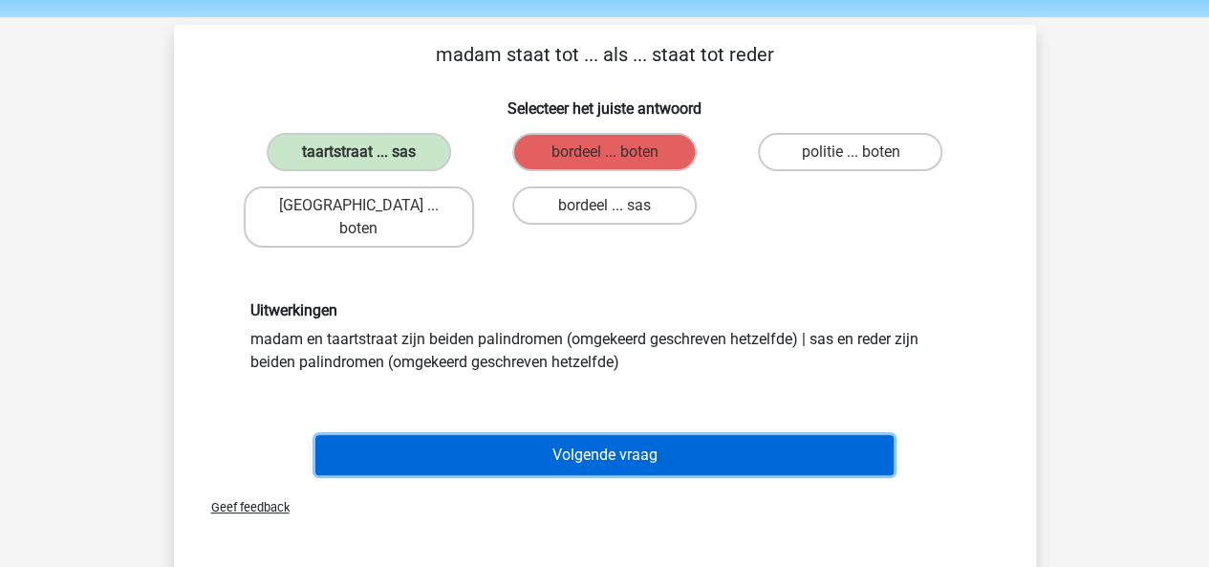
click at [512, 439] on button "Volgende vraag" at bounding box center [604, 455] width 578 height 40
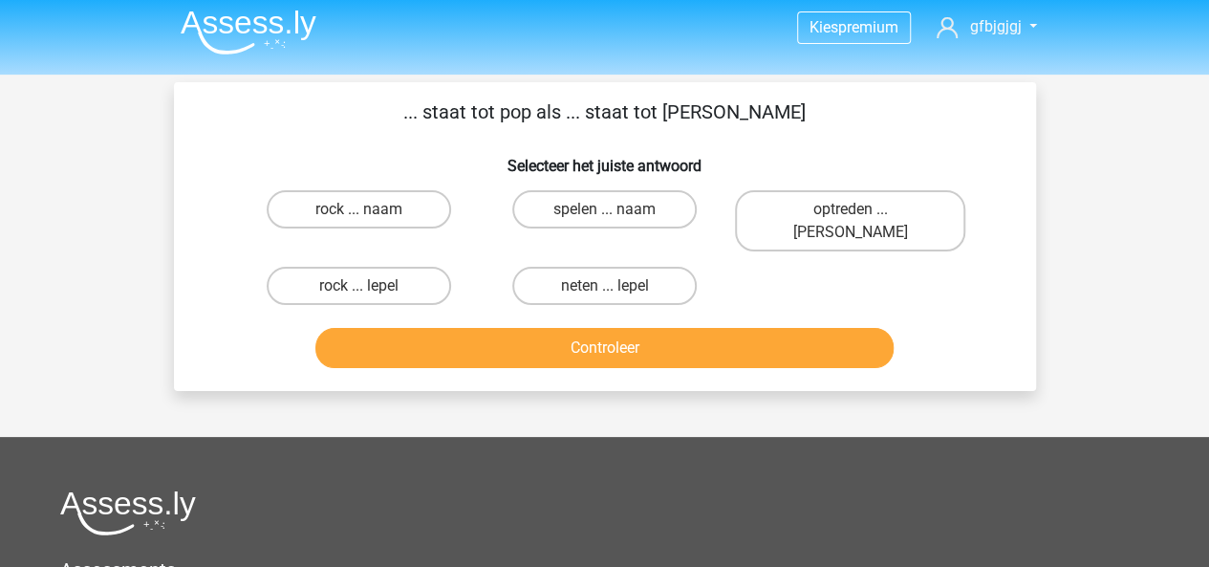
scroll to position [0, 0]
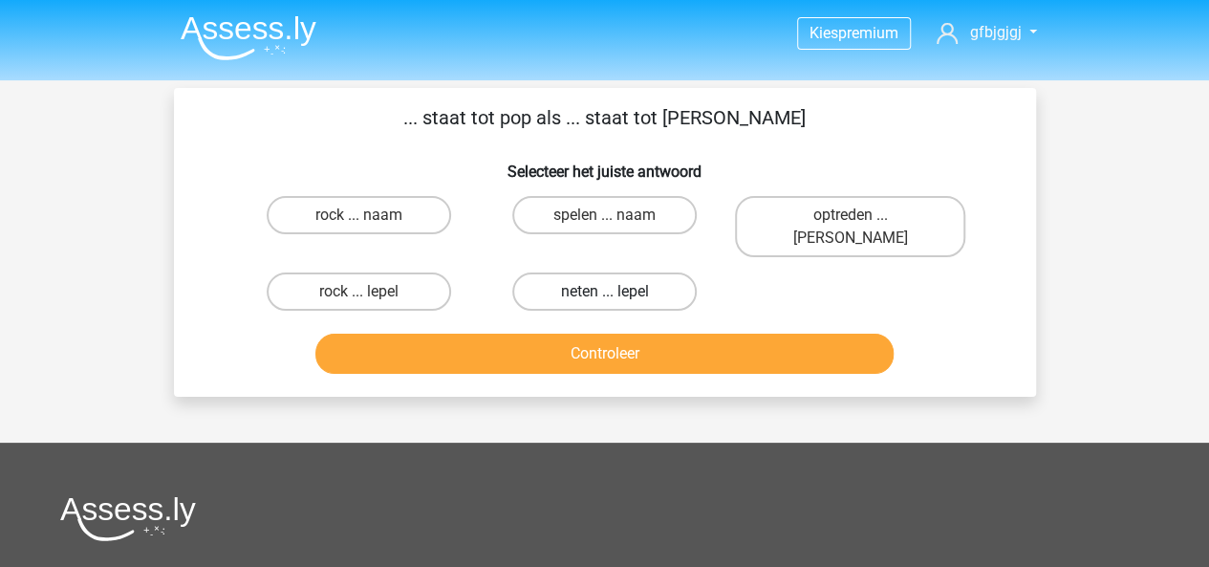
click at [593, 272] on label "neten ... lepel" at bounding box center [604, 291] width 184 height 38
click at [604, 291] on input "neten ... lepel" at bounding box center [610, 297] width 12 height 12
radio input "true"
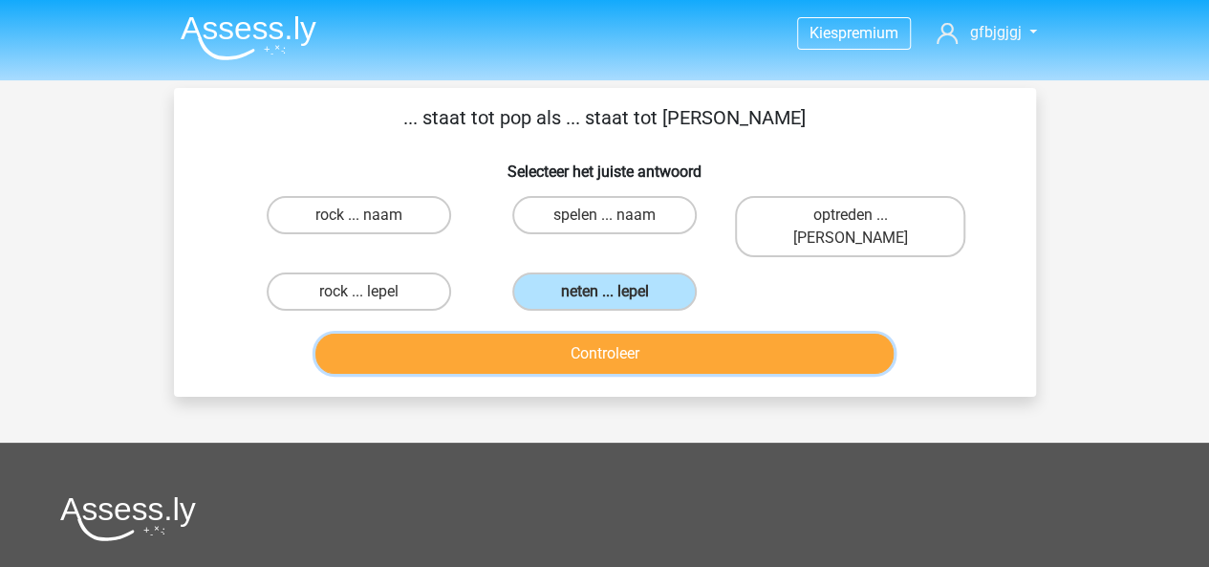
click at [587, 333] on button "Controleer" at bounding box center [604, 353] width 578 height 40
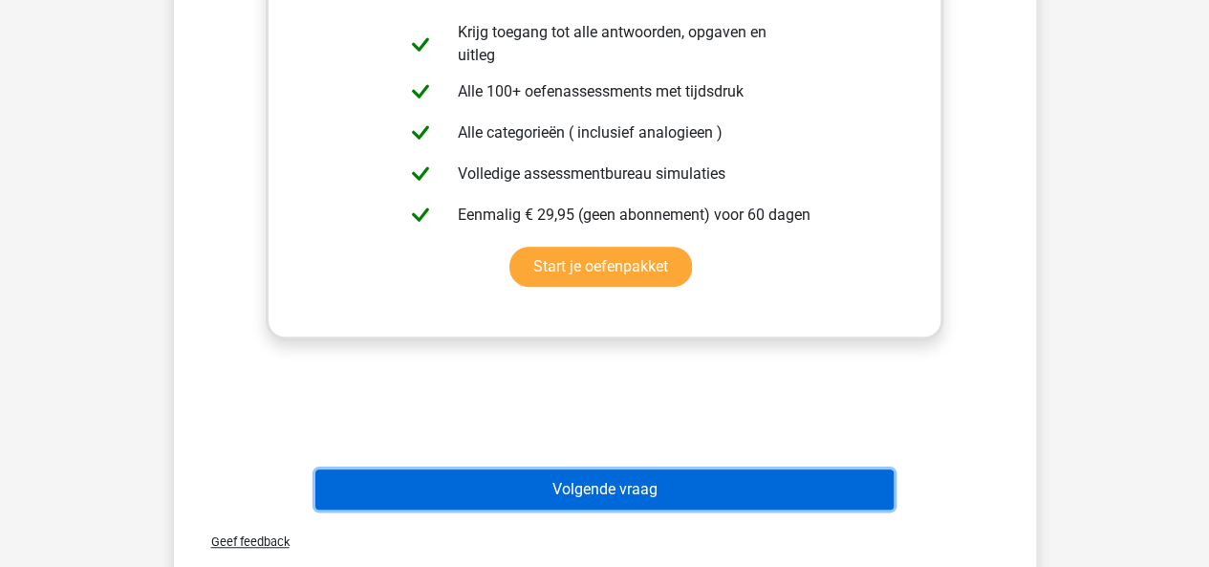
click at [594, 471] on button "Volgende vraag" at bounding box center [604, 489] width 578 height 40
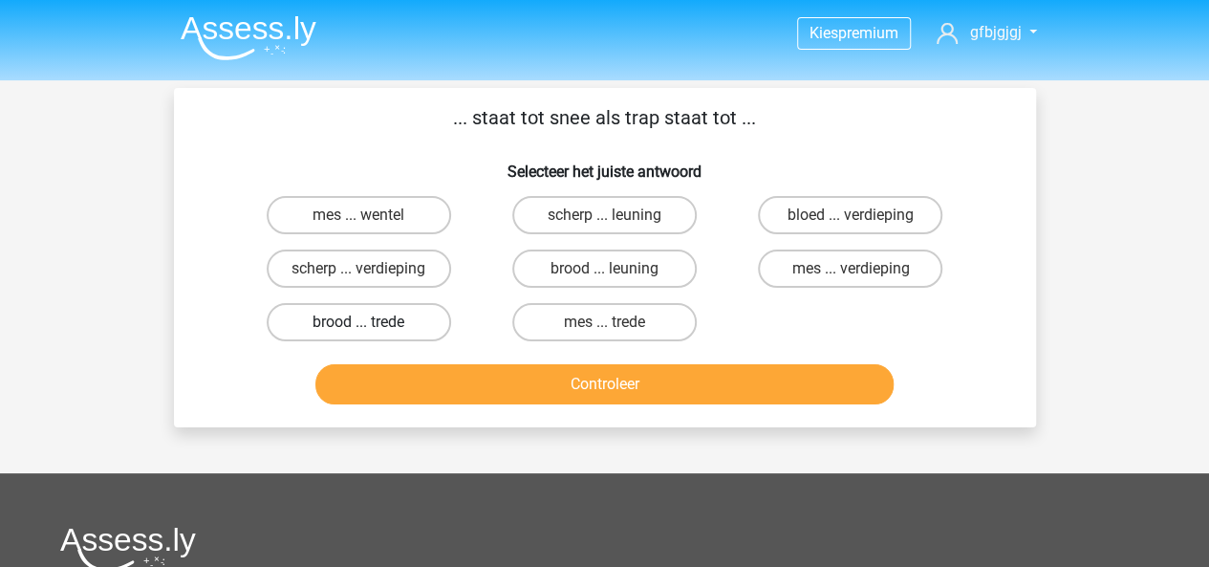
click at [409, 311] on label "brood ... trede" at bounding box center [359, 322] width 184 height 38
click at [371, 322] on input "brood ... trede" at bounding box center [364, 328] width 12 height 12
radio input "true"
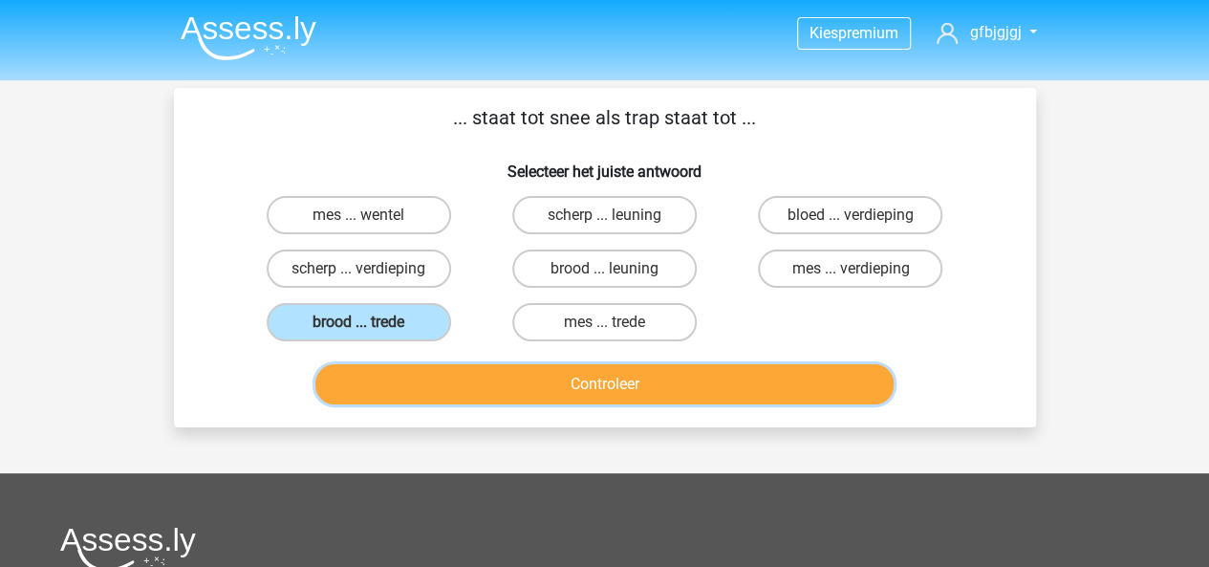
click at [715, 366] on button "Controleer" at bounding box center [604, 384] width 578 height 40
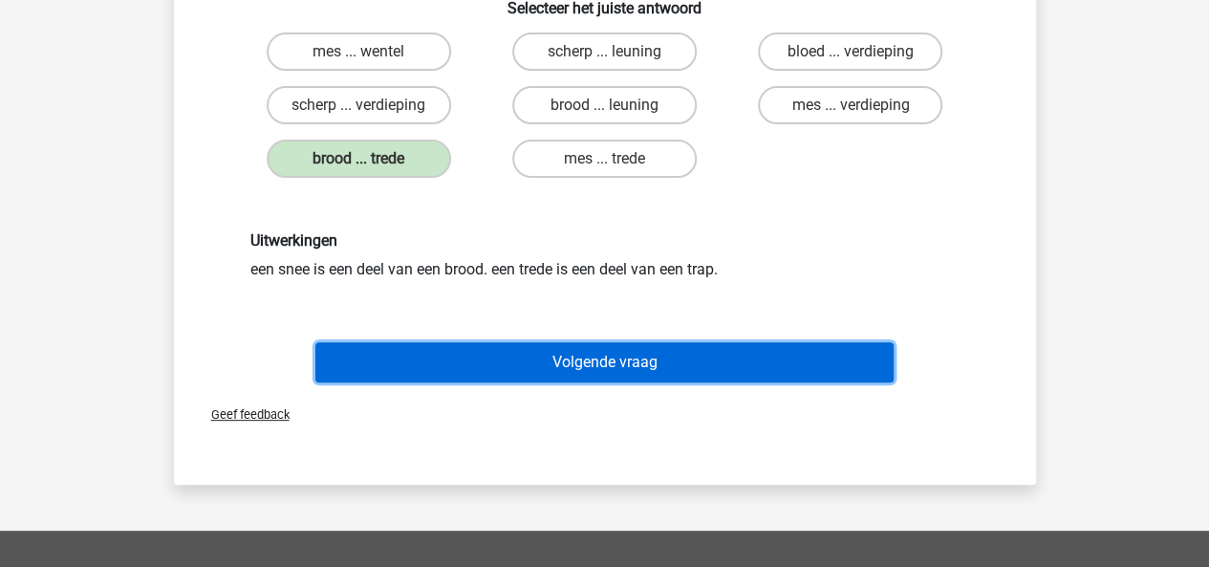
click at [697, 364] on button "Volgende vraag" at bounding box center [604, 362] width 578 height 40
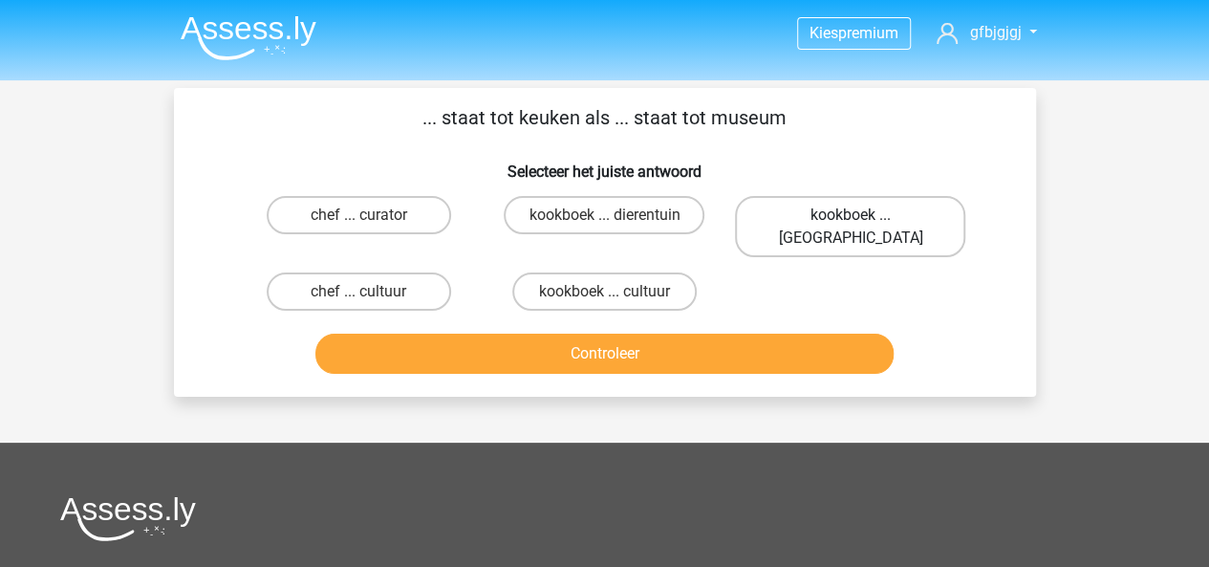
click at [812, 204] on label "kookboek ... louvre" at bounding box center [850, 226] width 230 height 61
click at [850, 215] on input "kookboek ... louvre" at bounding box center [856, 221] width 12 height 12
radio input "true"
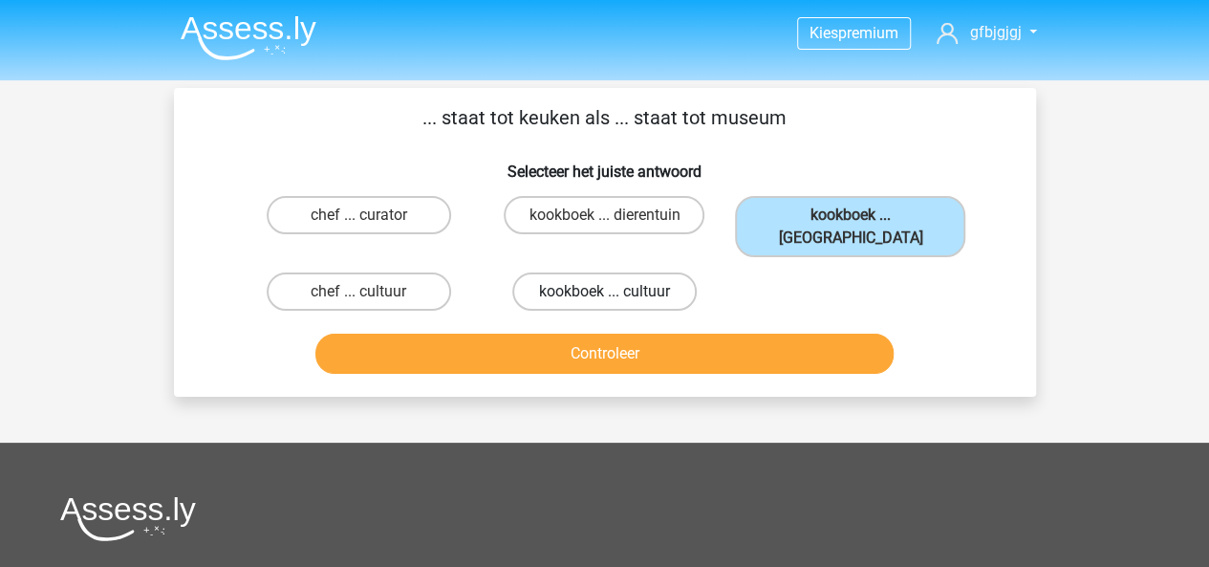
click at [569, 272] on label "kookboek ... cultuur" at bounding box center [604, 291] width 184 height 38
click at [604, 291] on input "kookboek ... cultuur" at bounding box center [610, 297] width 12 height 12
radio input "true"
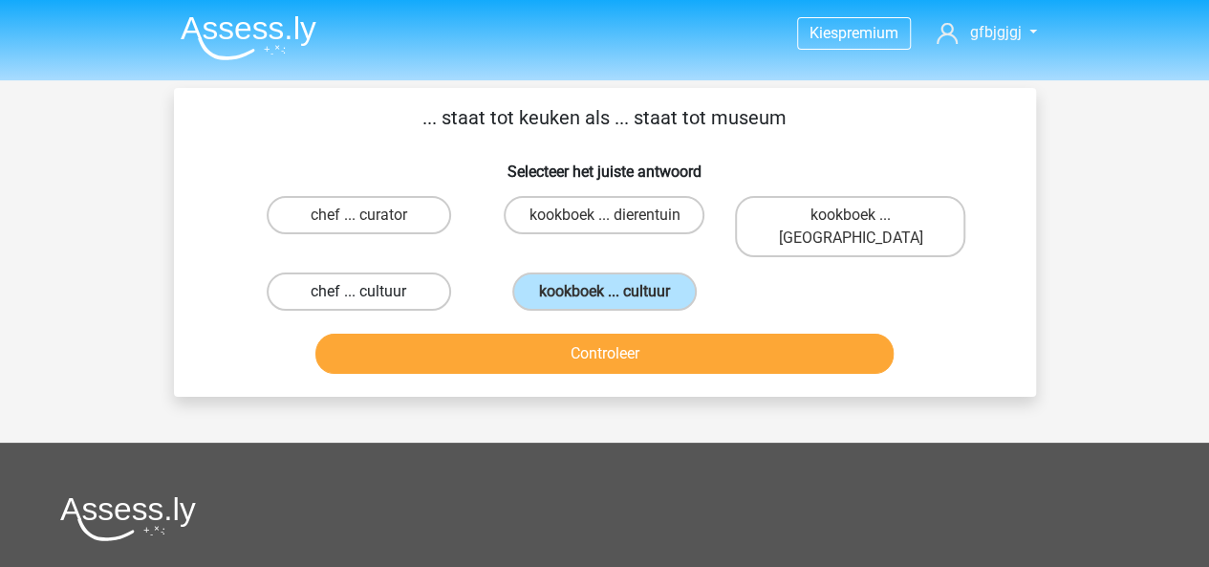
click at [410, 272] on label "chef ... cultuur" at bounding box center [359, 291] width 184 height 38
click at [371, 291] on input "chef ... cultuur" at bounding box center [364, 297] width 12 height 12
radio input "true"
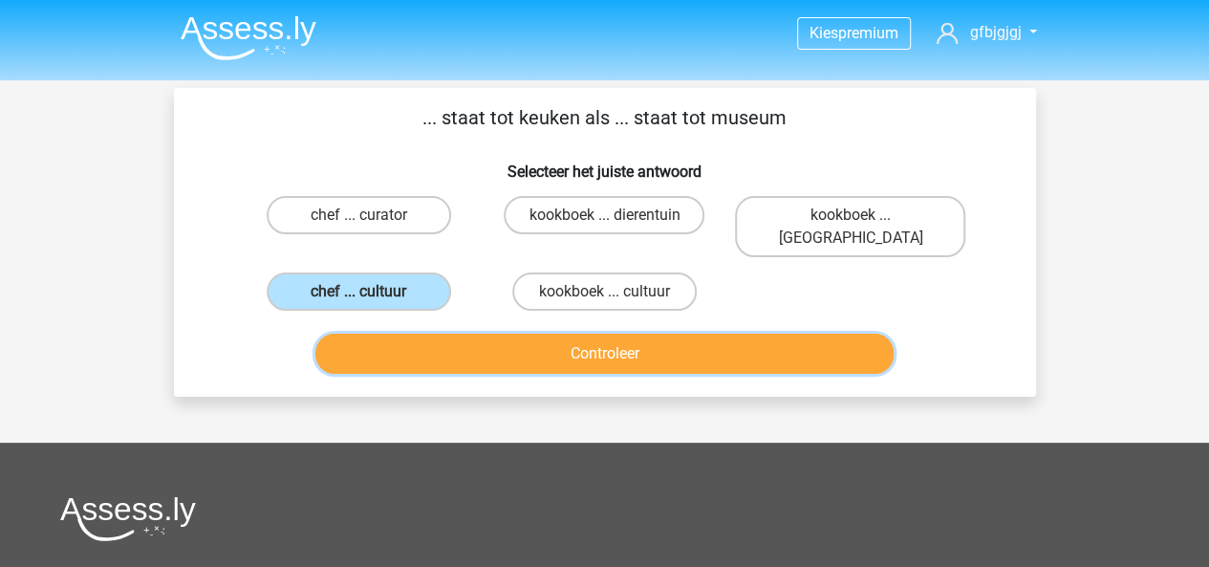
click at [589, 333] on button "Controleer" at bounding box center [604, 353] width 578 height 40
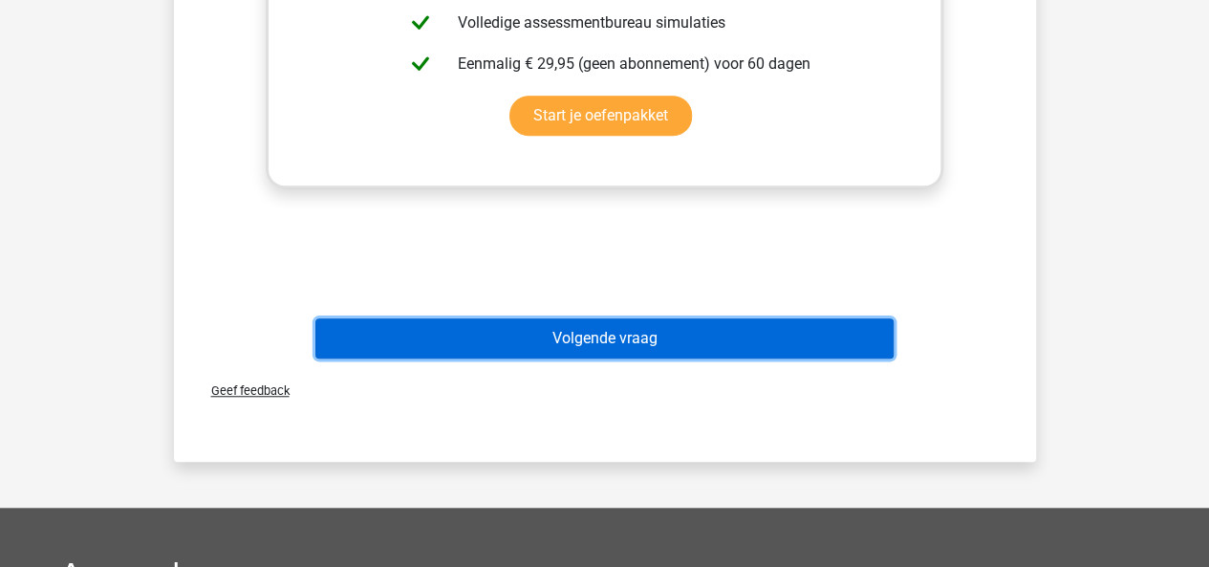
click at [589, 330] on button "Volgende vraag" at bounding box center [604, 338] width 578 height 40
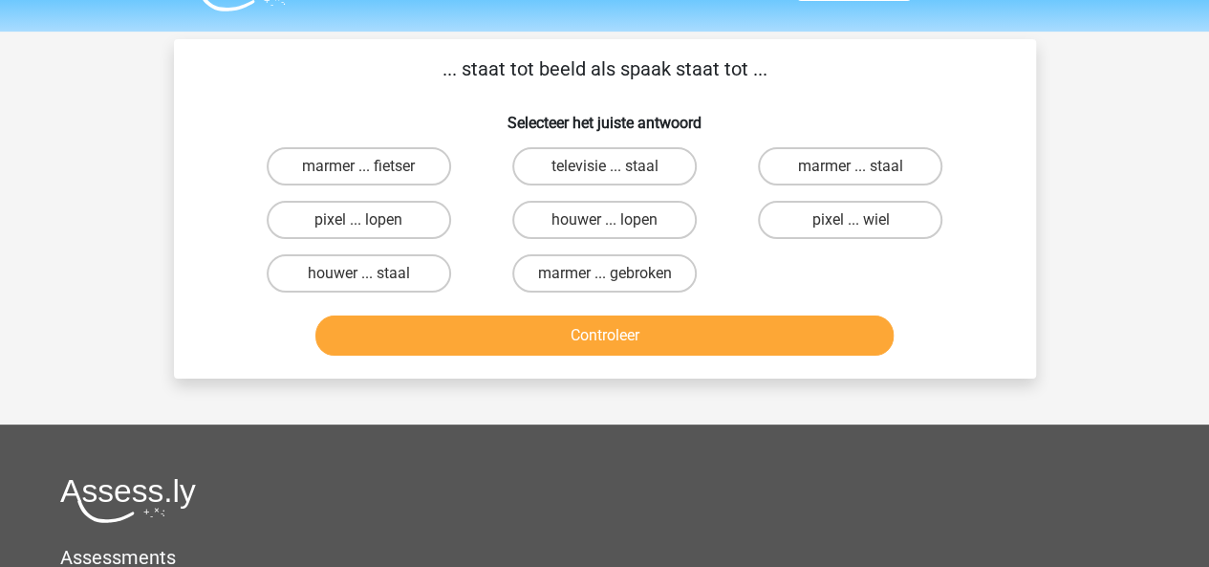
scroll to position [24, 0]
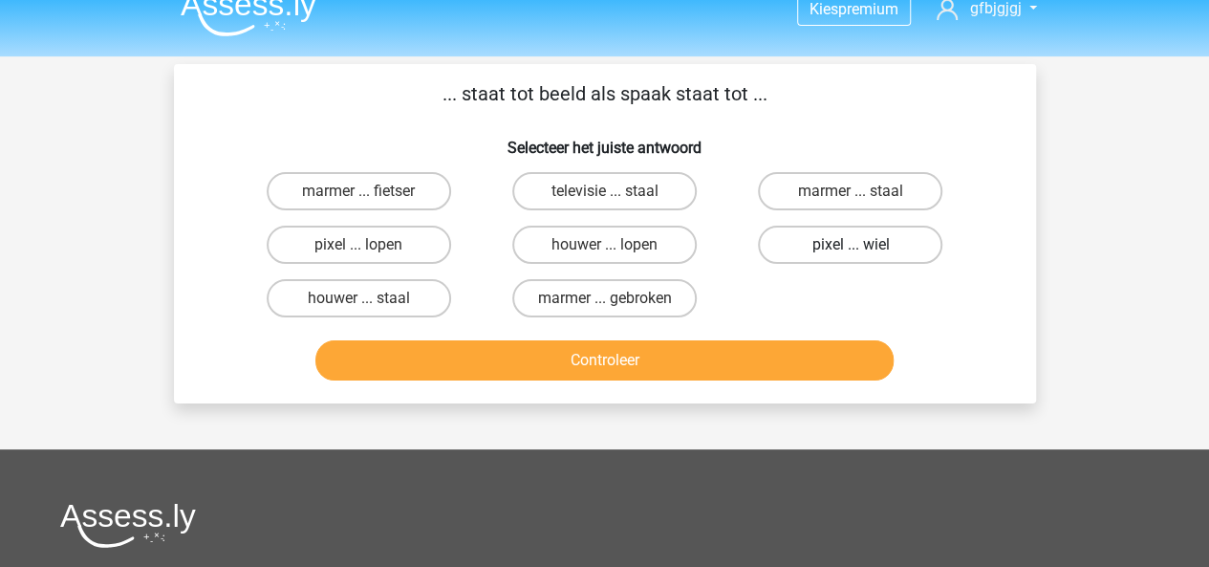
click at [799, 230] on label "pixel ... wiel" at bounding box center [850, 244] width 184 height 38
click at [850, 245] on input "pixel ... wiel" at bounding box center [856, 251] width 12 height 12
radio input "true"
click at [648, 339] on div "Controleer" at bounding box center [604, 356] width 801 height 63
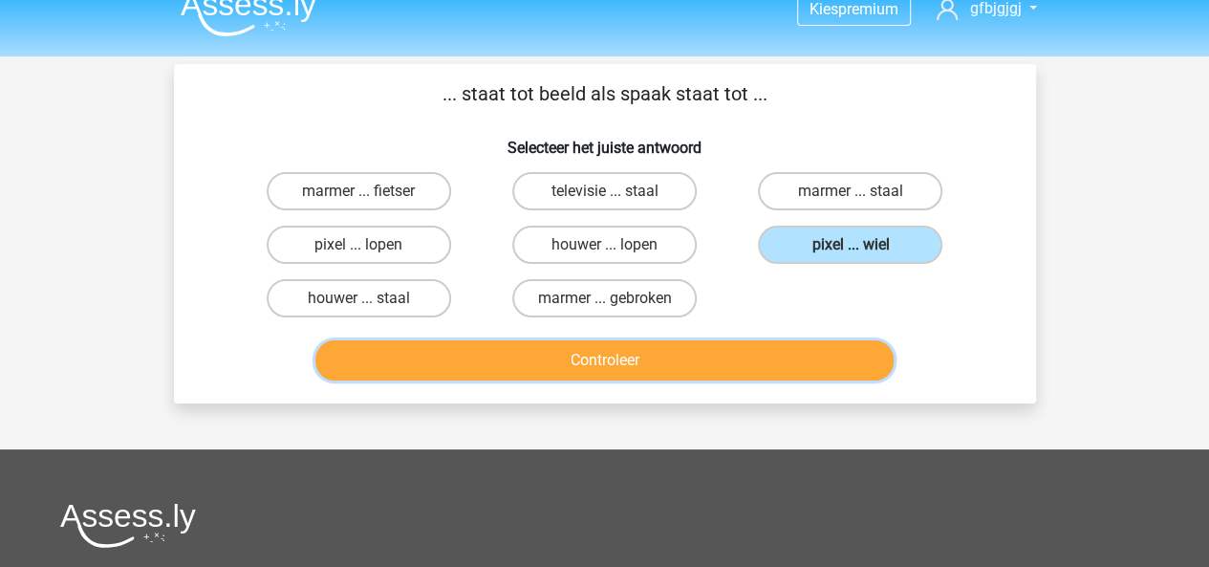
click at [647, 340] on button "Controleer" at bounding box center [604, 360] width 578 height 40
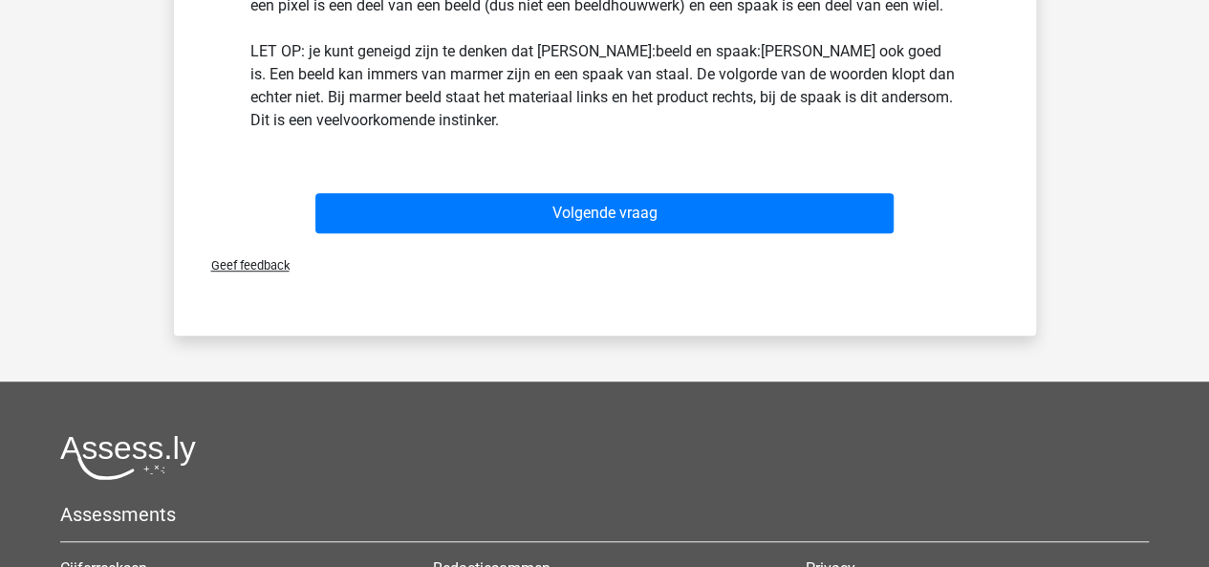
scroll to position [428, 0]
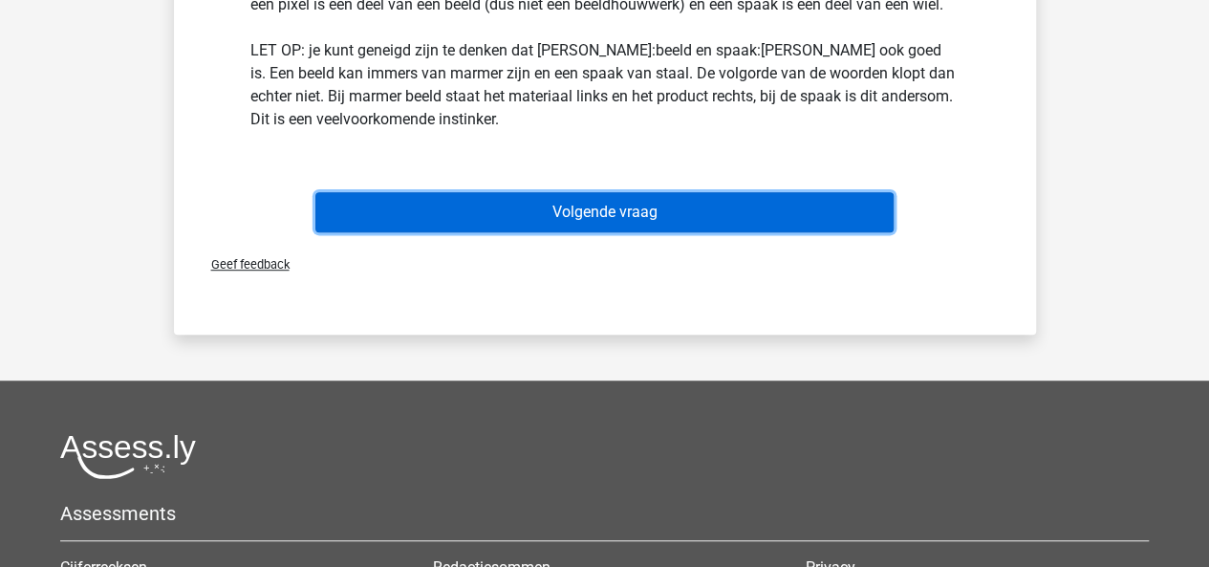
click at [607, 225] on button "Volgende vraag" at bounding box center [604, 212] width 578 height 40
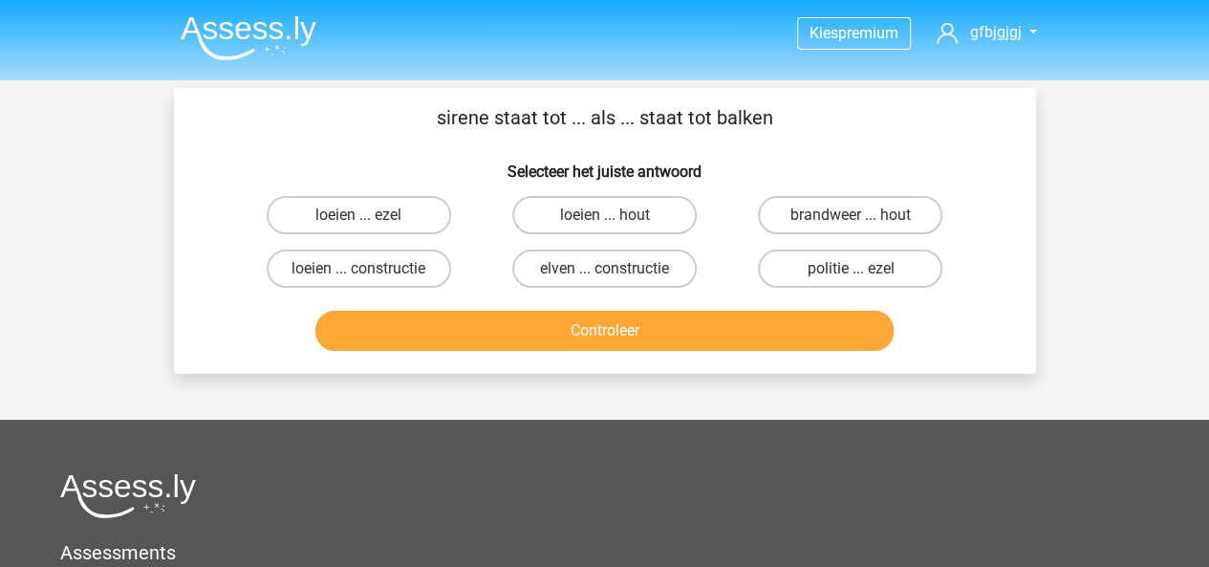
scroll to position [0, 0]
click at [387, 219] on label "loeien ... ezel" at bounding box center [359, 215] width 184 height 38
click at [371, 219] on input "loeien ... ezel" at bounding box center [364, 221] width 12 height 12
radio input "true"
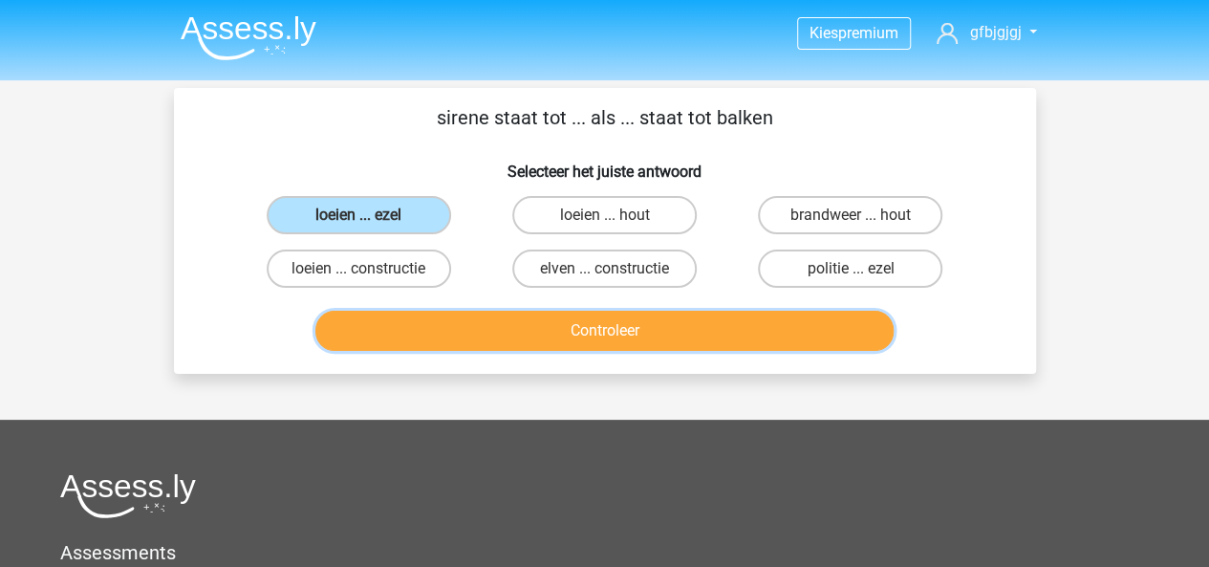
click at [494, 338] on button "Controleer" at bounding box center [604, 331] width 578 height 40
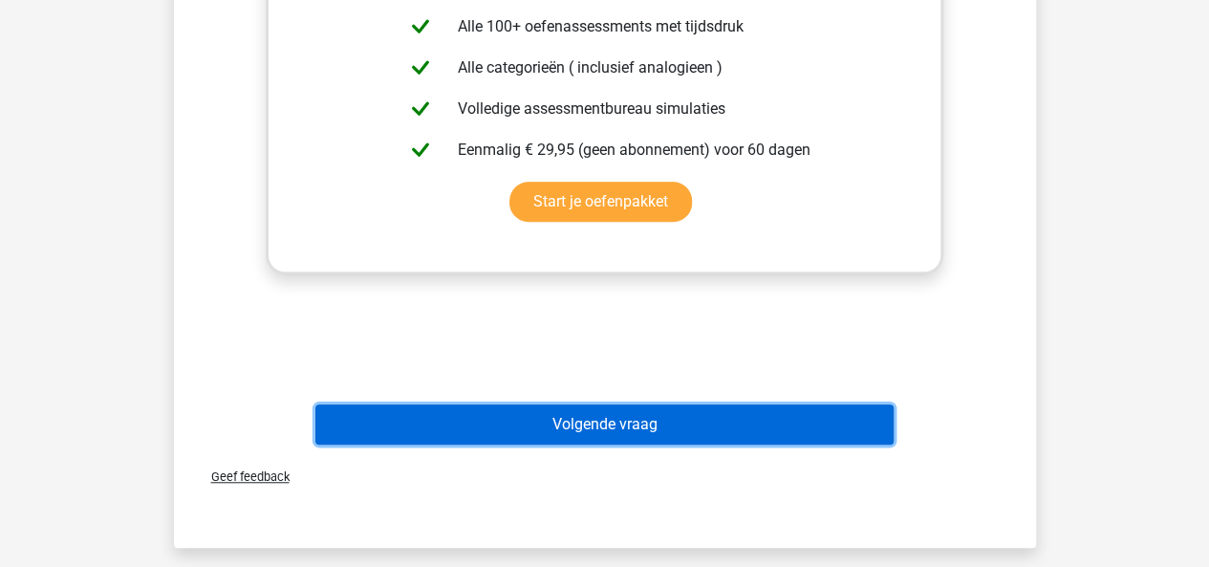
click at [505, 418] on button "Volgende vraag" at bounding box center [604, 424] width 578 height 40
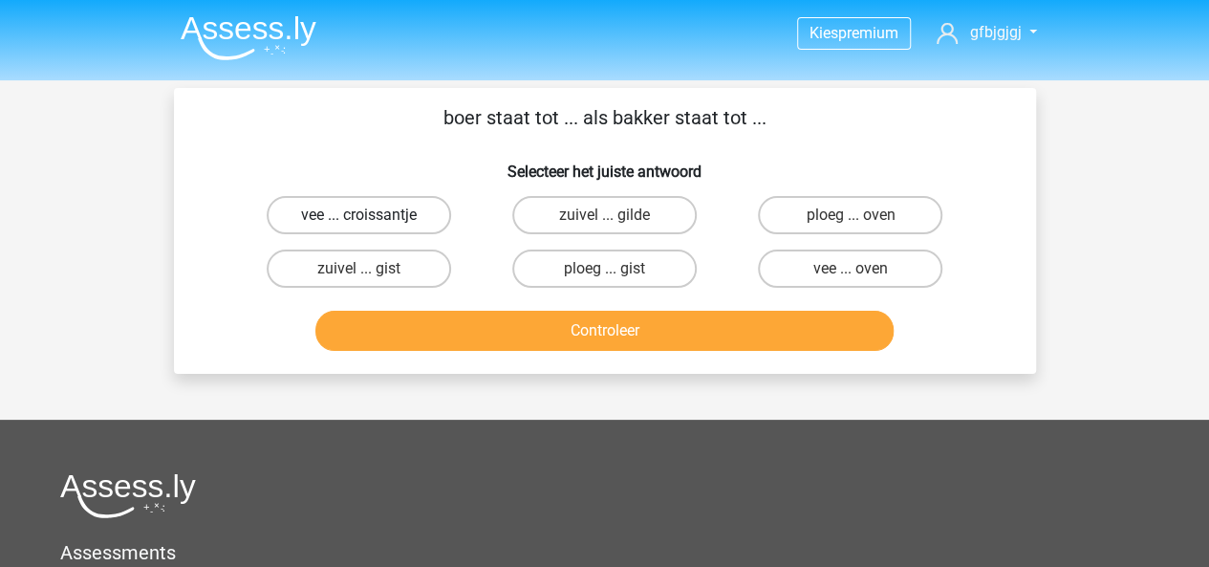
click at [421, 213] on label "vee ... croissantje" at bounding box center [359, 215] width 184 height 38
click at [371, 215] on input "vee ... croissantje" at bounding box center [364, 221] width 12 height 12
radio input "true"
click at [380, 275] on label "zuivel ... gist" at bounding box center [359, 268] width 184 height 38
click at [371, 275] on input "zuivel ... gist" at bounding box center [364, 274] width 12 height 12
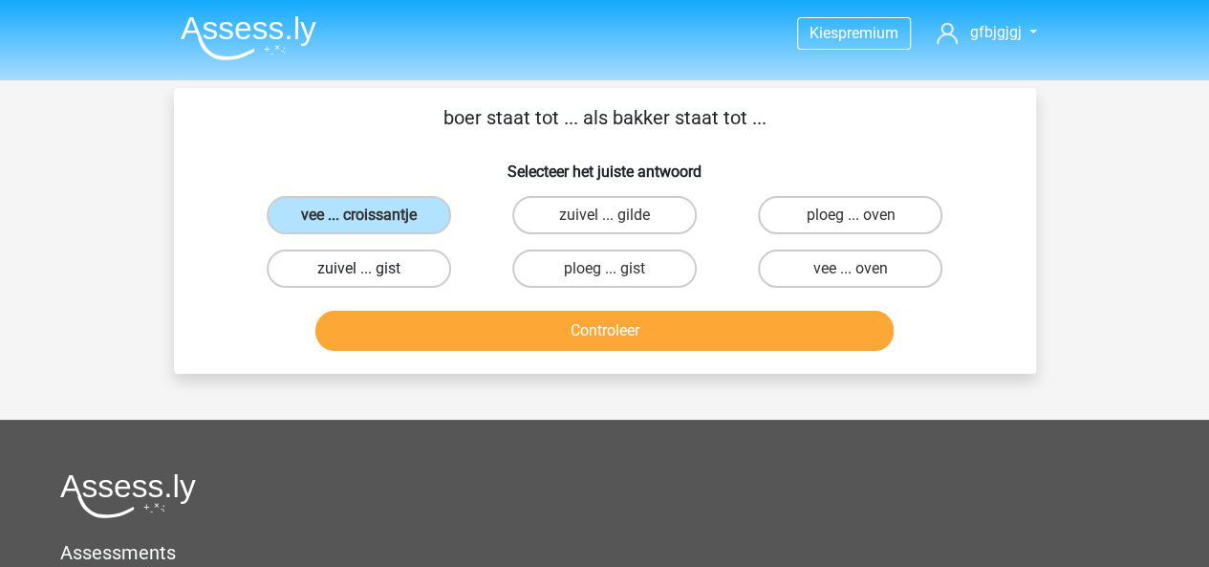
radio input "true"
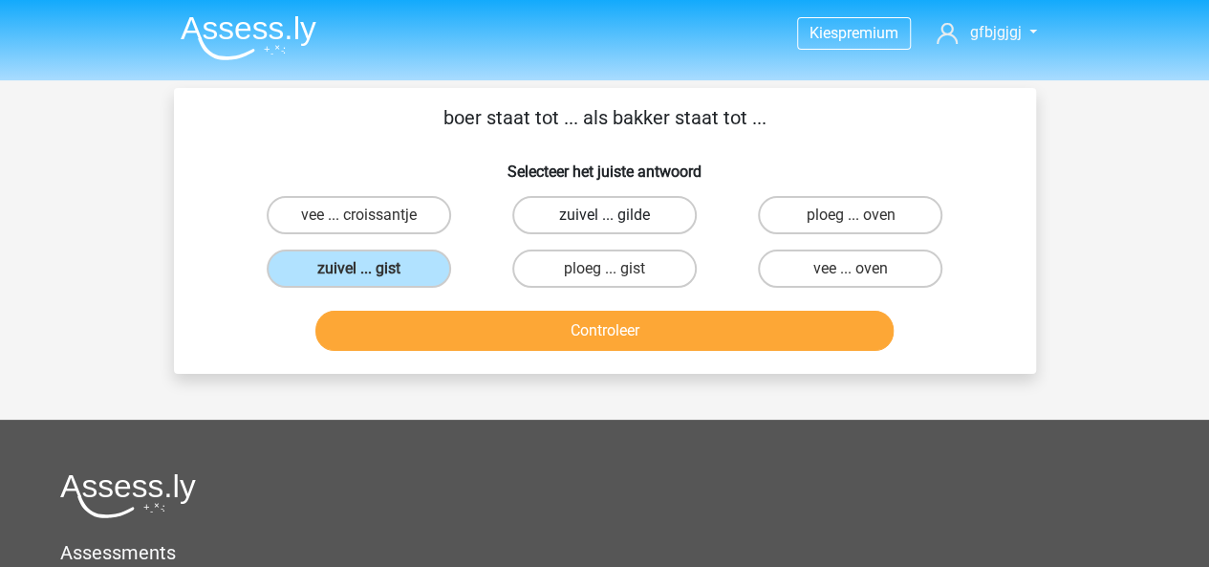
click at [563, 223] on label "zuivel ... gilde" at bounding box center [604, 215] width 184 height 38
click at [604, 223] on input "zuivel ... gilde" at bounding box center [610, 221] width 12 height 12
radio input "true"
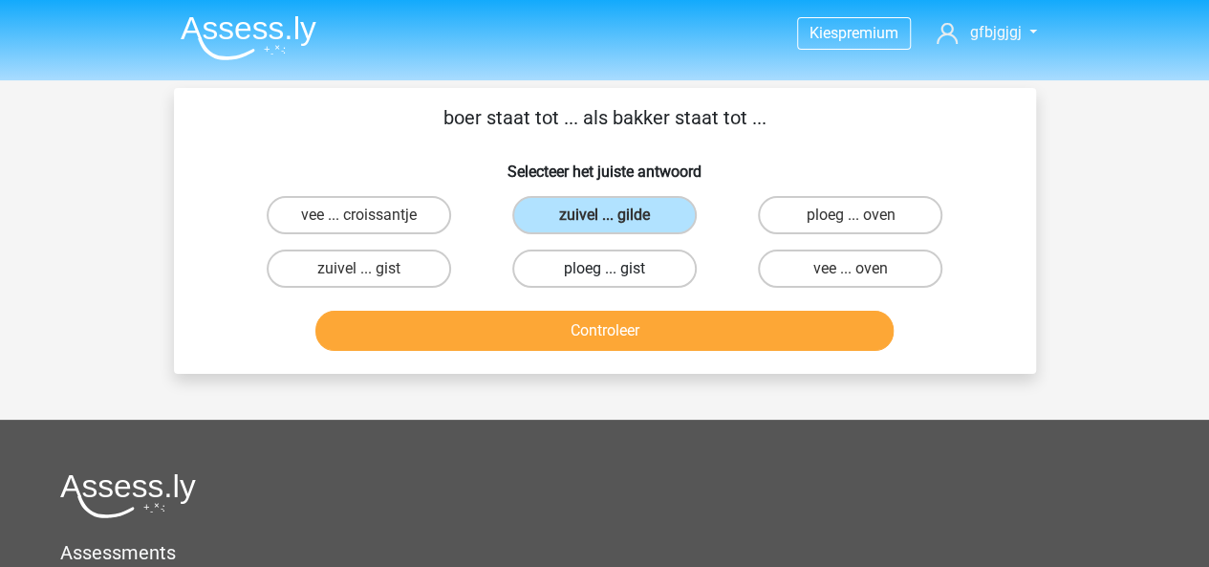
click at [596, 261] on label "ploeg ... gist" at bounding box center [604, 268] width 184 height 38
click at [604, 268] on input "ploeg ... gist" at bounding box center [610, 274] width 12 height 12
radio input "true"
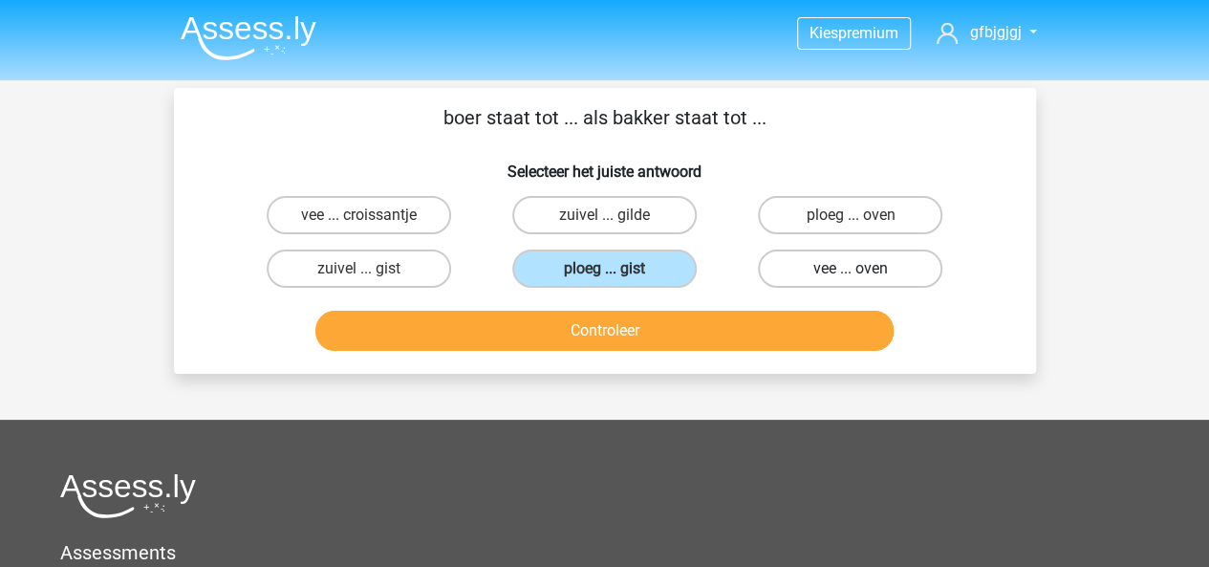
click at [783, 261] on label "vee ... oven" at bounding box center [850, 268] width 184 height 38
click at [850, 268] on input "vee ... oven" at bounding box center [856, 274] width 12 height 12
radio input "true"
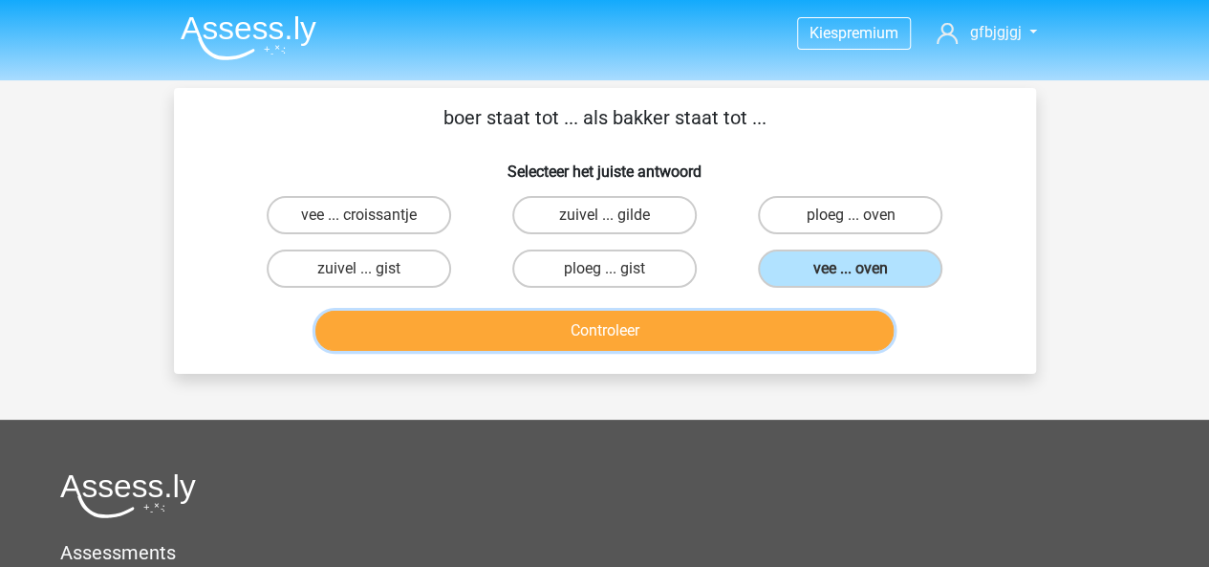
click at [676, 333] on button "Controleer" at bounding box center [604, 331] width 578 height 40
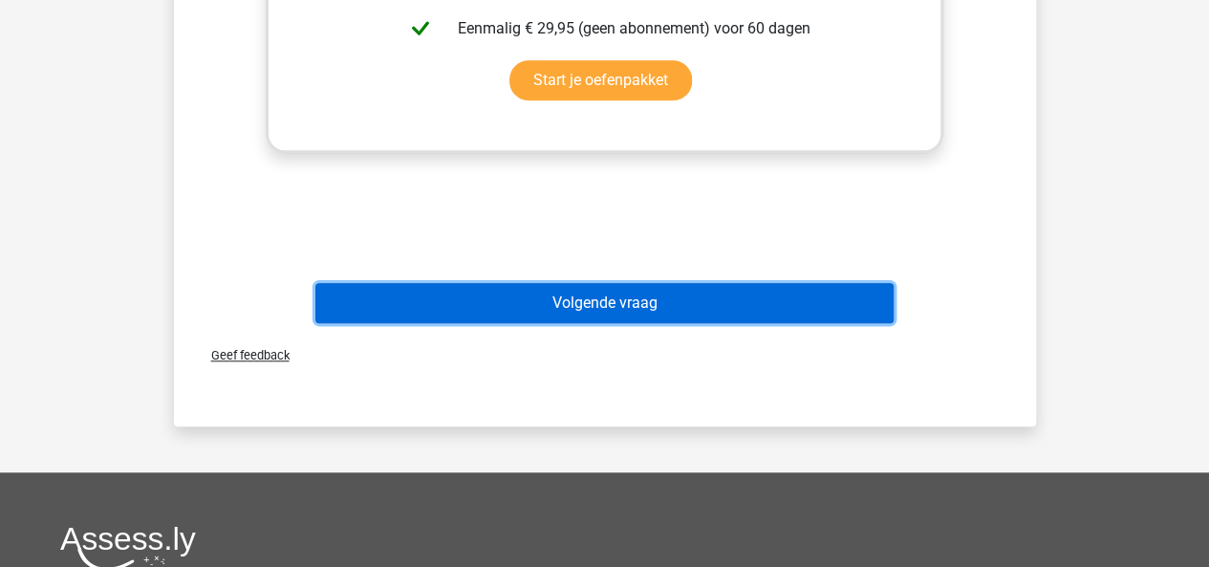
click at [678, 307] on button "Volgende vraag" at bounding box center [604, 303] width 578 height 40
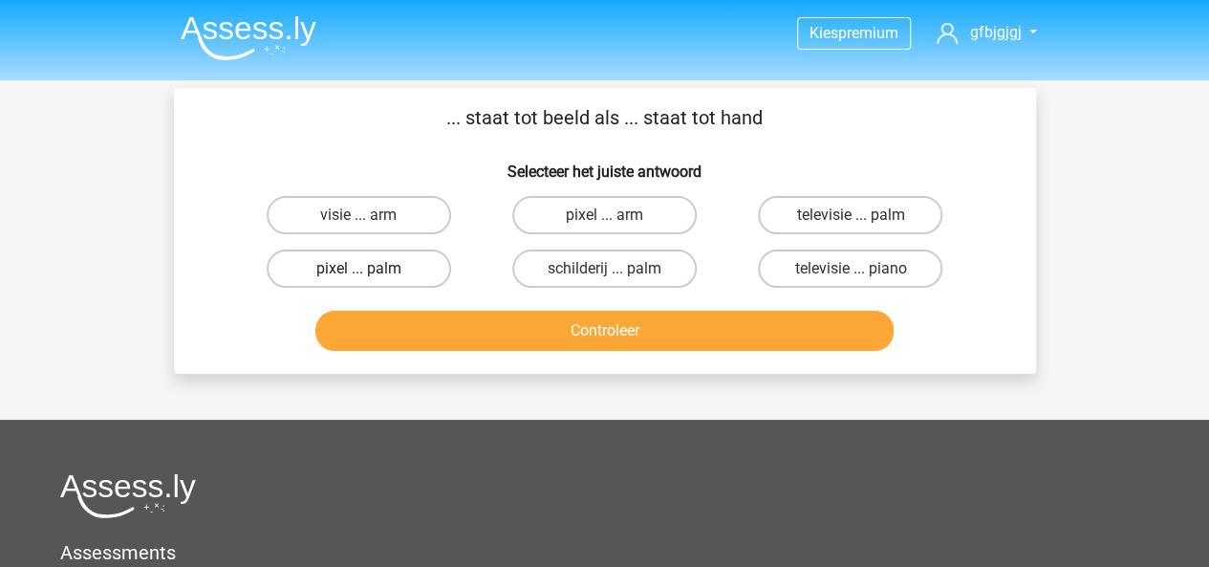
click at [431, 253] on label "pixel ... palm" at bounding box center [359, 268] width 184 height 38
click at [371, 268] on input "pixel ... palm" at bounding box center [364, 274] width 12 height 12
radio input "true"
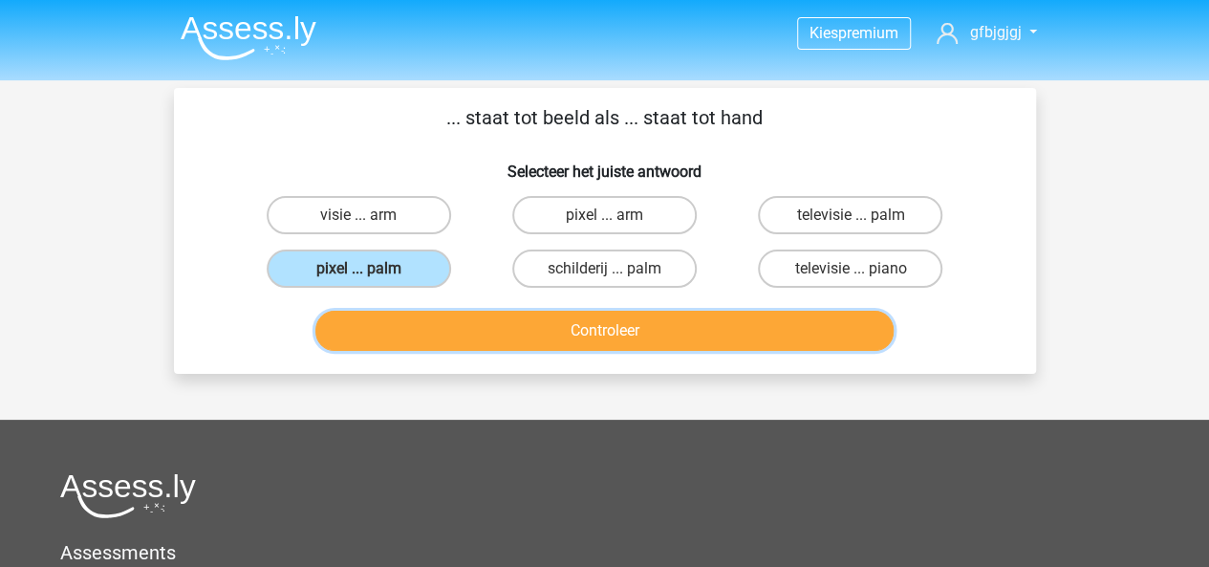
click at [465, 324] on button "Controleer" at bounding box center [604, 331] width 578 height 40
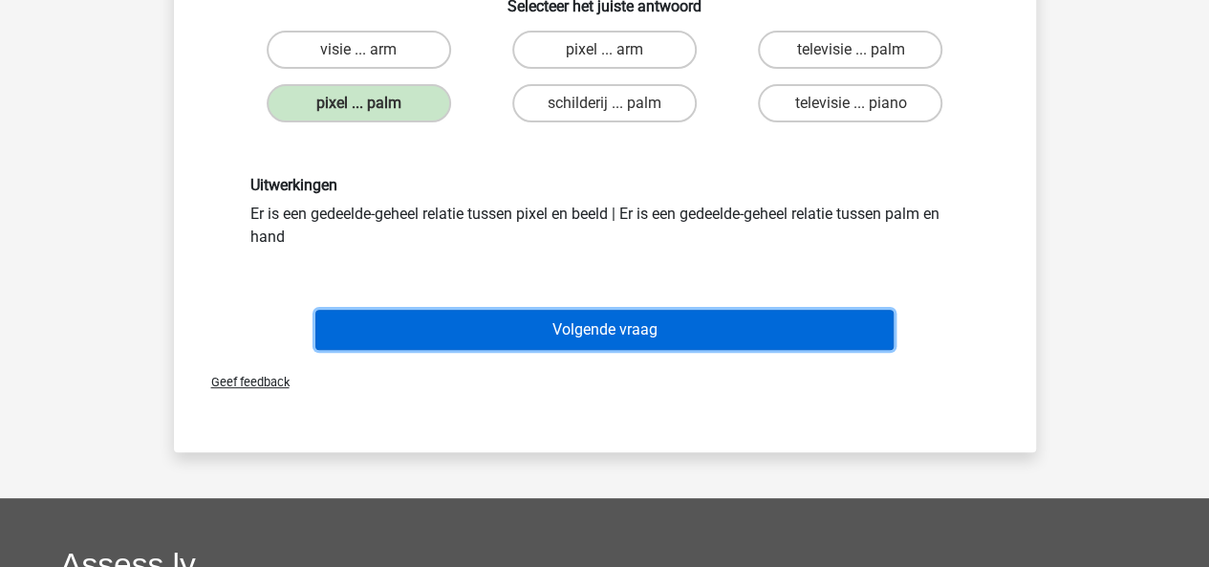
click at [466, 324] on button "Volgende vraag" at bounding box center [604, 330] width 578 height 40
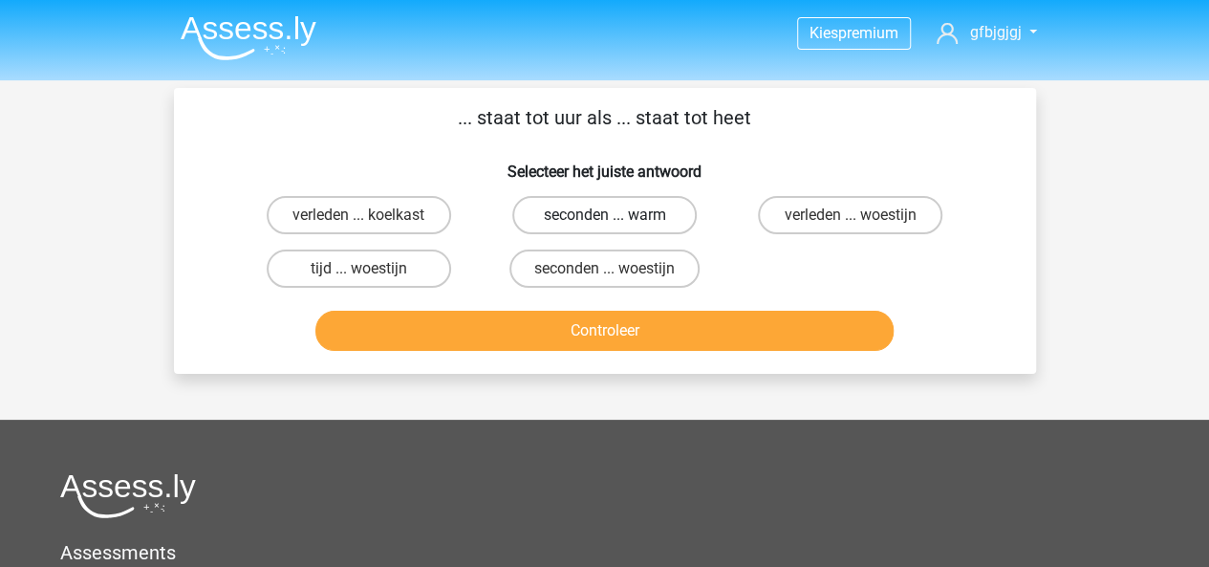
click at [572, 206] on label "seconden ... warm" at bounding box center [604, 215] width 184 height 38
click at [604, 215] on input "seconden ... warm" at bounding box center [610, 221] width 12 height 12
radio input "true"
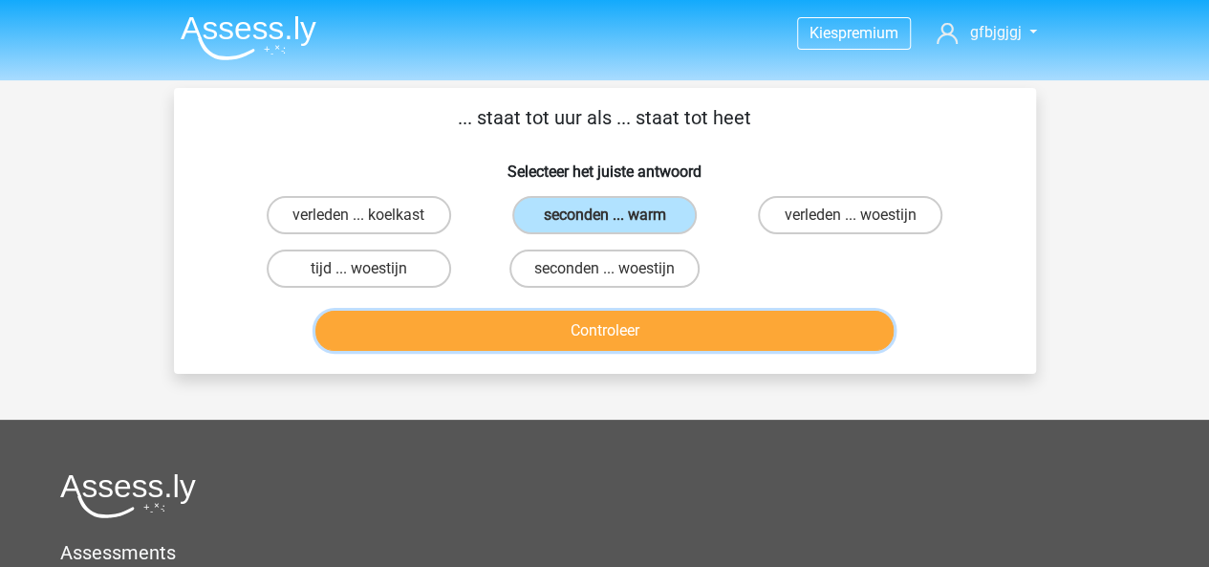
click at [562, 312] on button "Controleer" at bounding box center [604, 331] width 578 height 40
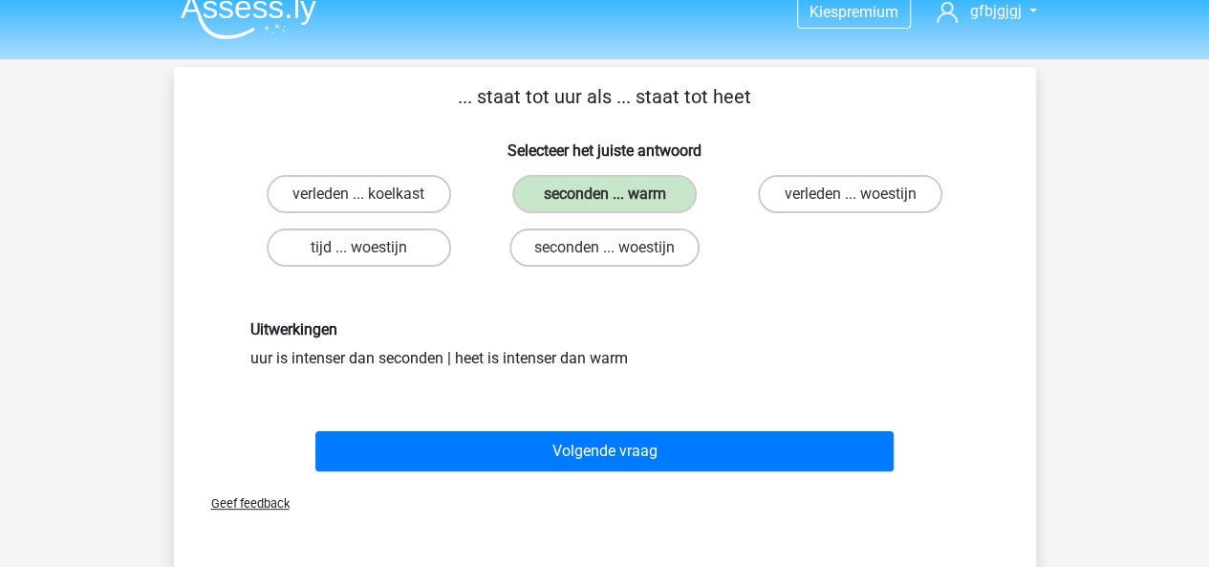
scroll to position [32, 0]
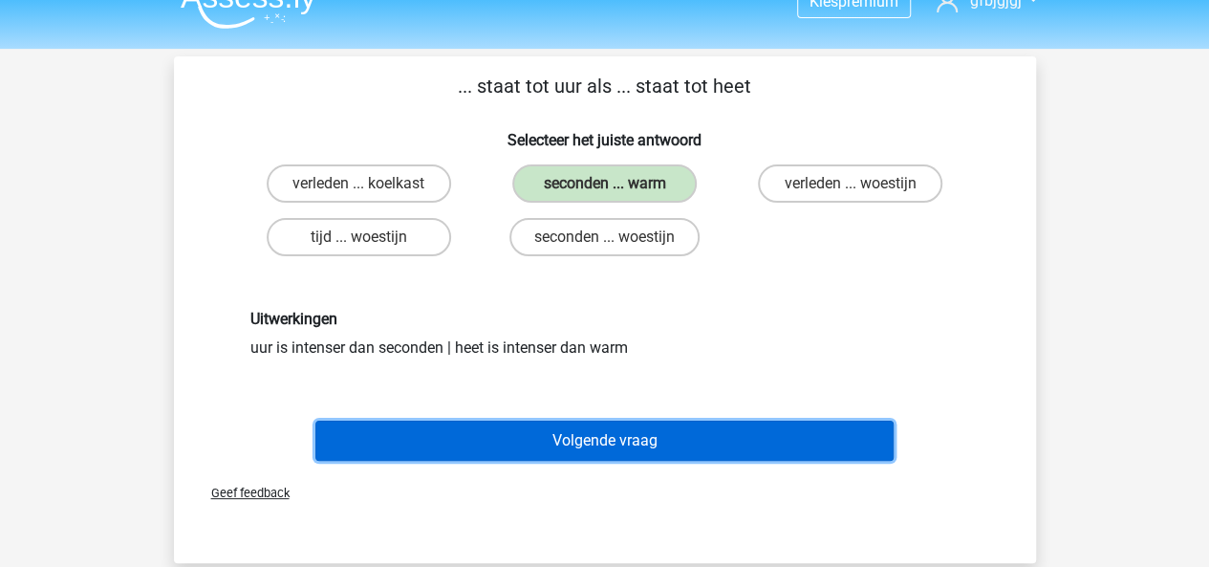
click at [549, 436] on button "Volgende vraag" at bounding box center [604, 440] width 578 height 40
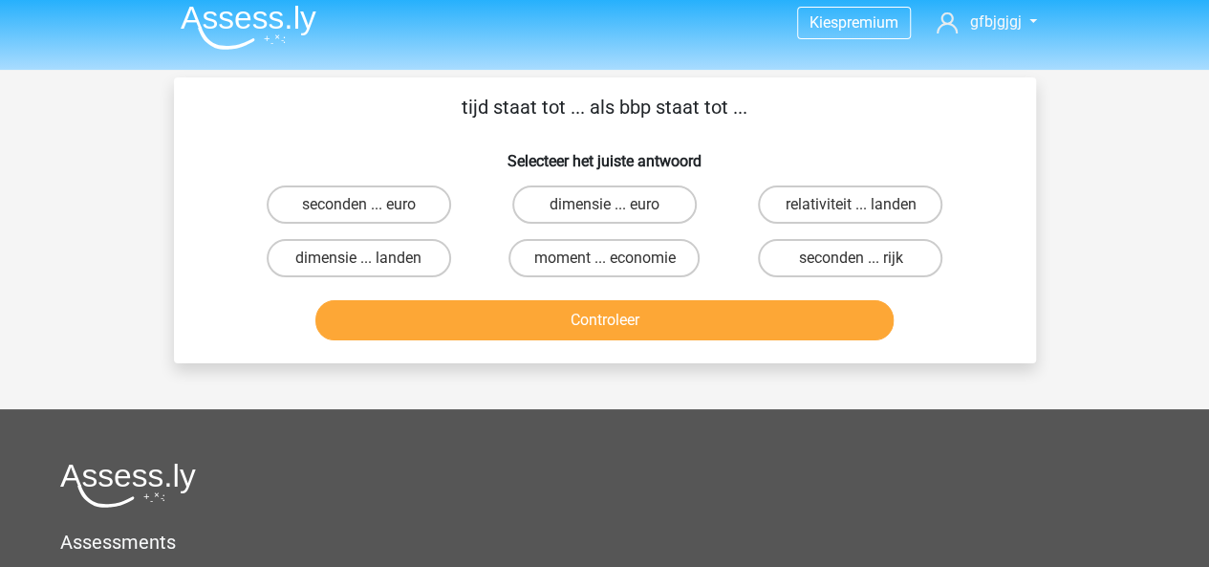
scroll to position [0, 0]
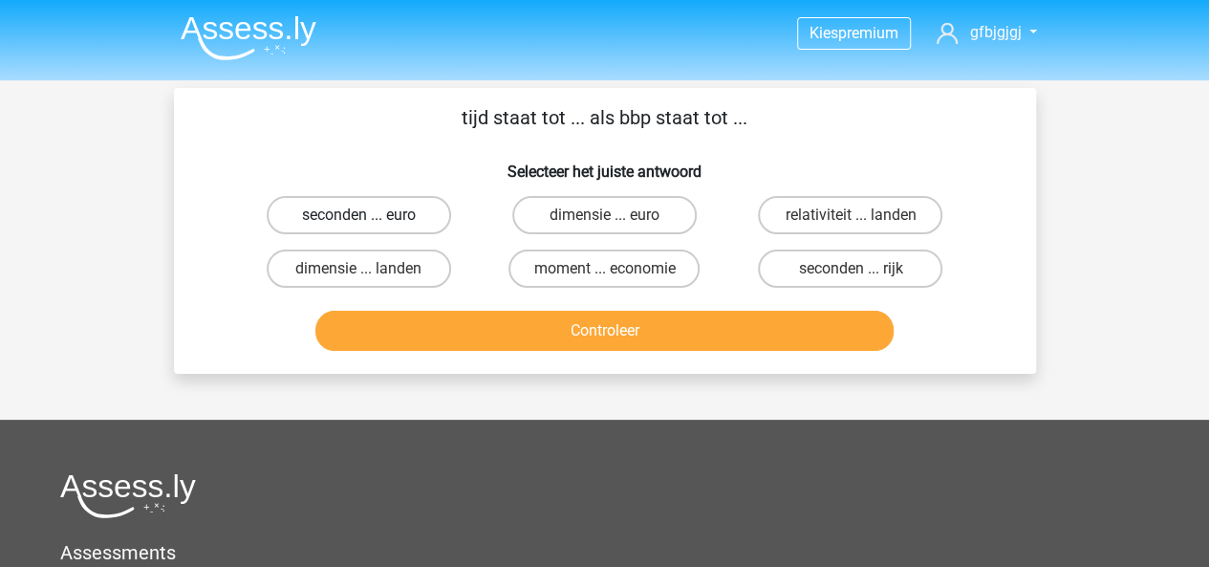
click at [420, 223] on label "seconden ... euro" at bounding box center [359, 215] width 184 height 38
click at [371, 223] on input "seconden ... euro" at bounding box center [364, 221] width 12 height 12
radio input "true"
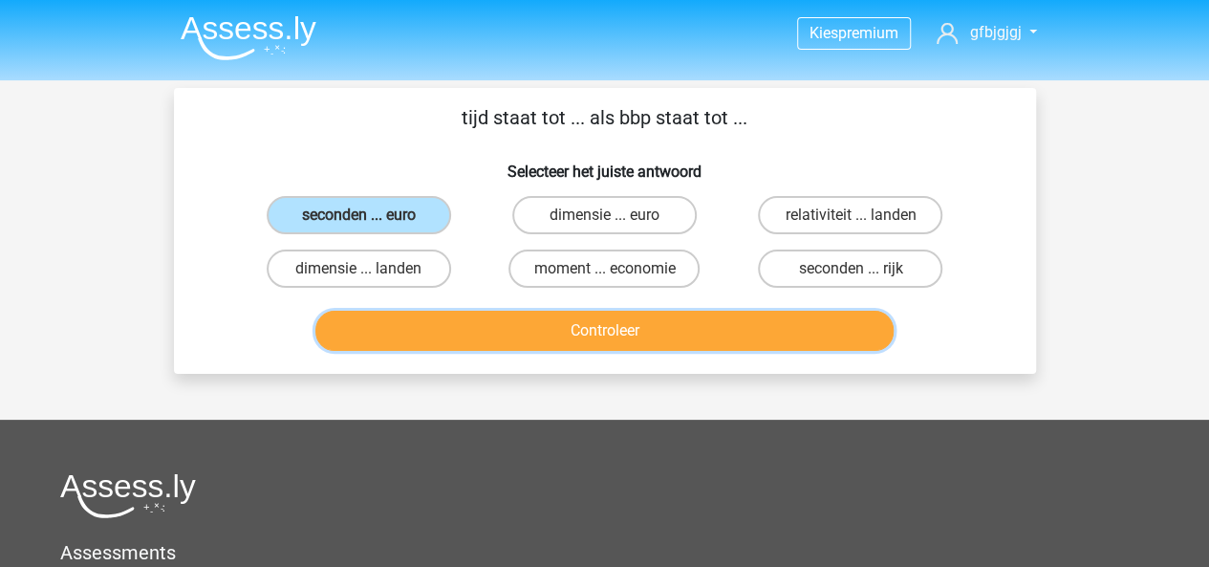
click at [529, 324] on button "Controleer" at bounding box center [604, 331] width 578 height 40
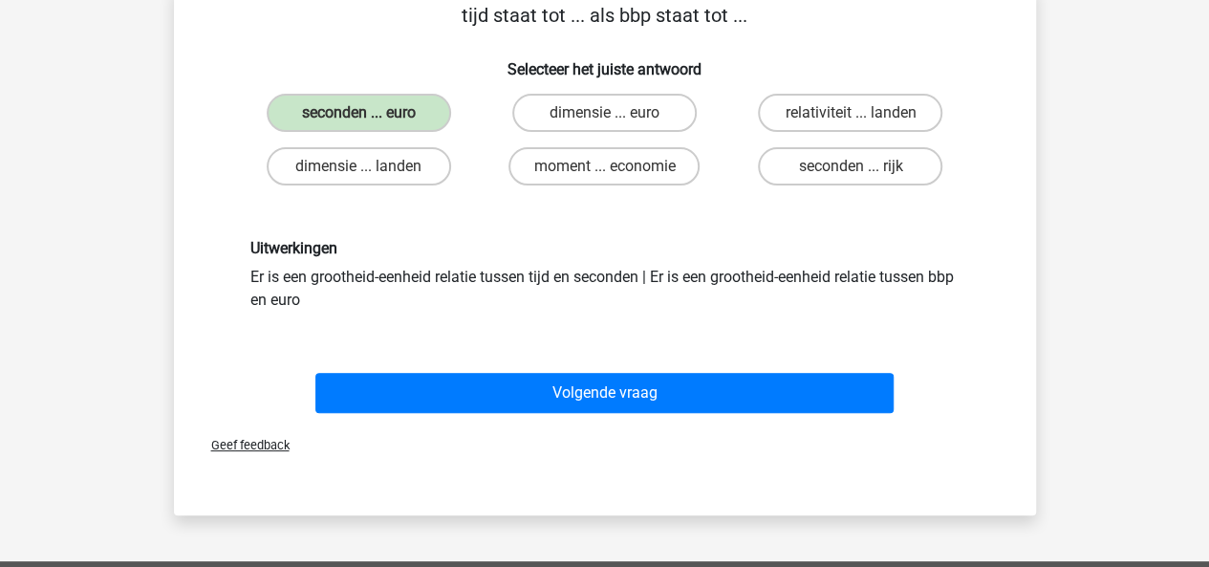
scroll to position [110, 0]
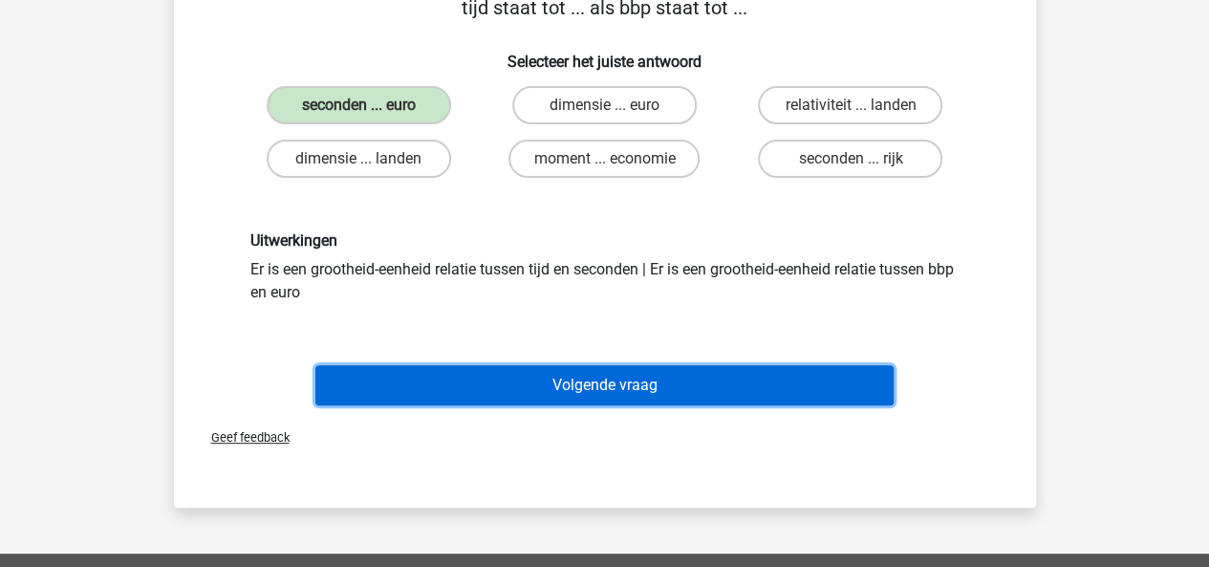
click at [529, 370] on button "Volgende vraag" at bounding box center [604, 385] width 578 height 40
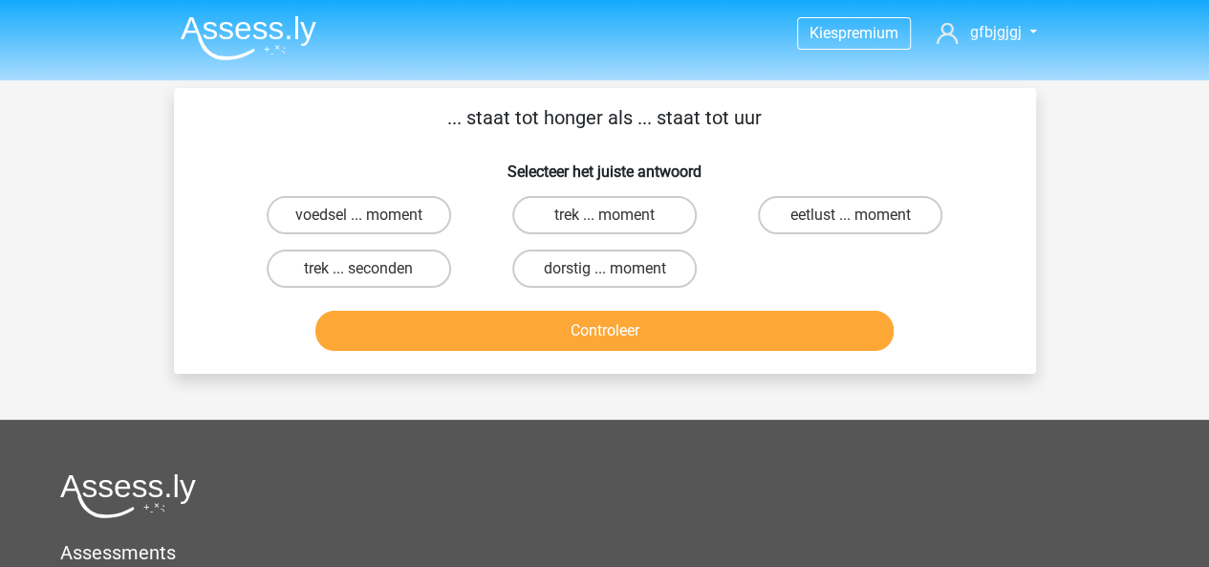
scroll to position [0, 0]
click at [376, 272] on label "trek ... seconden" at bounding box center [359, 268] width 184 height 38
click at [371, 272] on input "trek ... seconden" at bounding box center [364, 274] width 12 height 12
radio input "true"
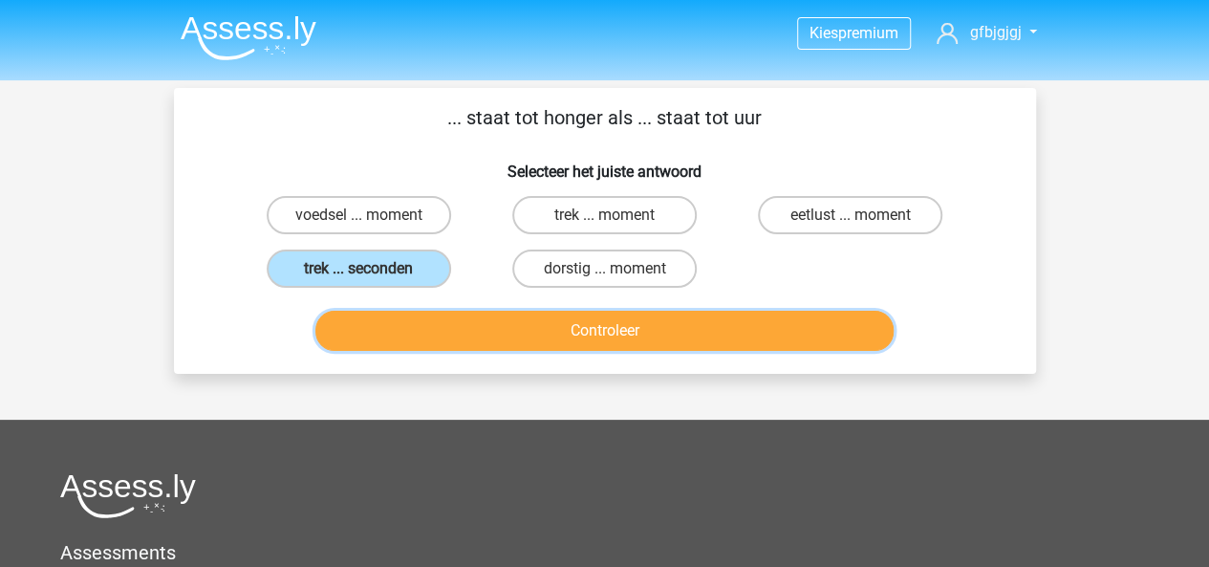
click at [487, 323] on button "Controleer" at bounding box center [604, 331] width 578 height 40
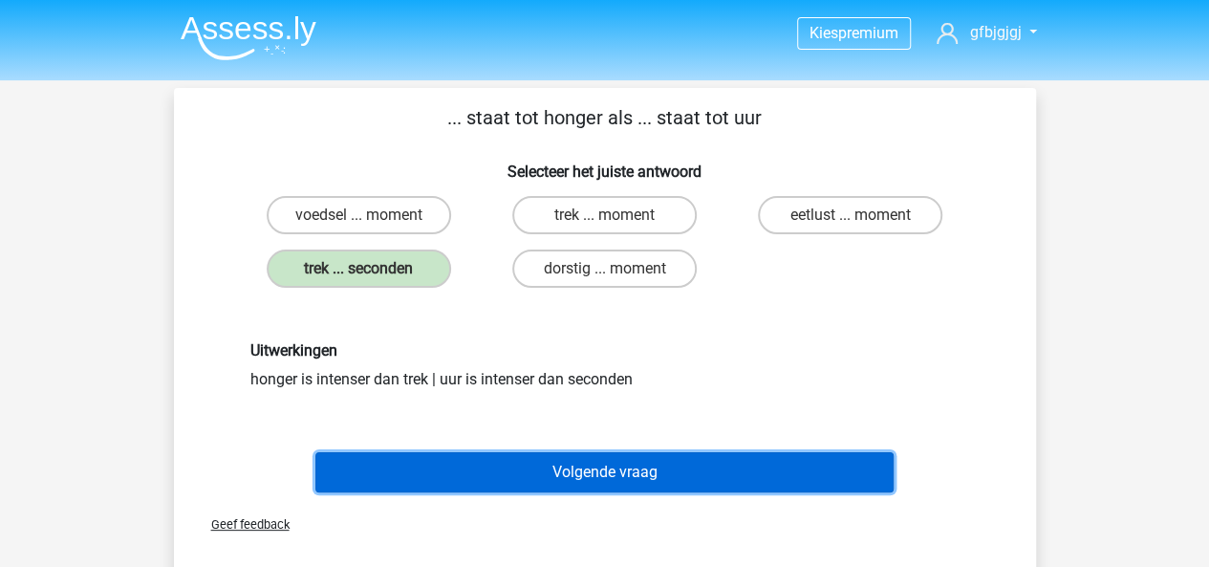
click at [539, 472] on button "Volgende vraag" at bounding box center [604, 472] width 578 height 40
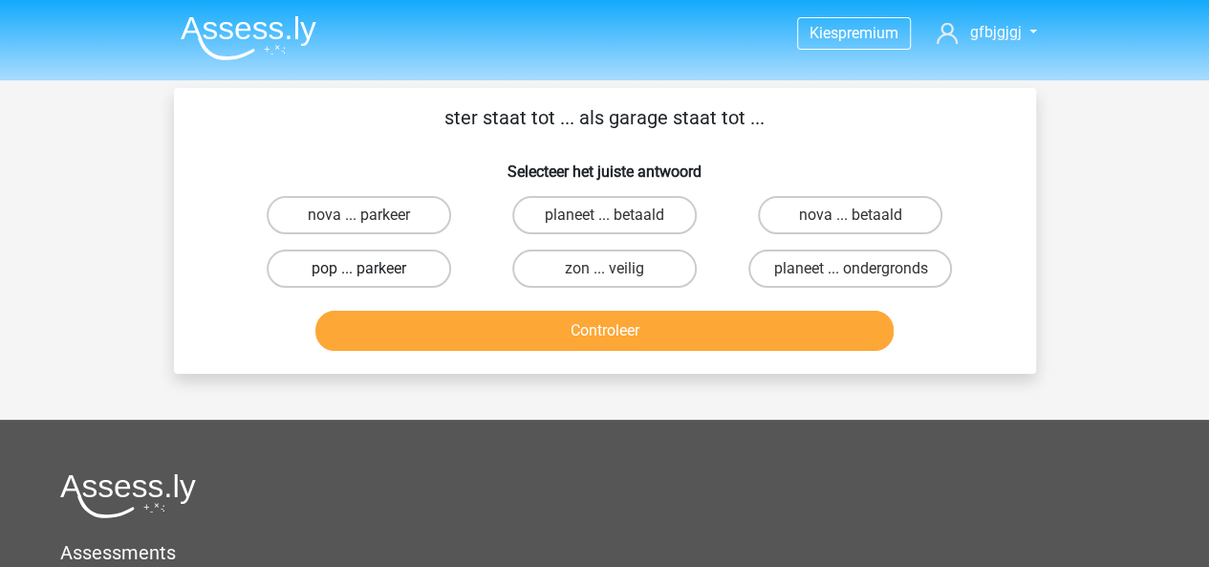
click at [395, 272] on label "pop ... parkeer" at bounding box center [359, 268] width 184 height 38
click at [371, 272] on input "pop ... parkeer" at bounding box center [364, 274] width 12 height 12
radio input "true"
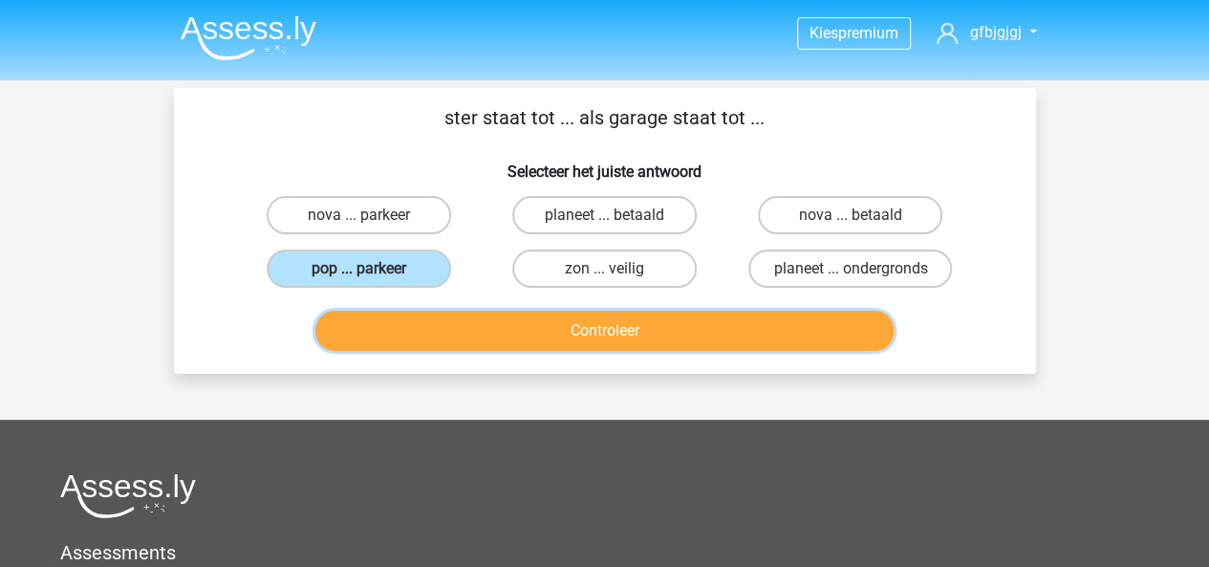
click at [673, 332] on button "Controleer" at bounding box center [604, 331] width 578 height 40
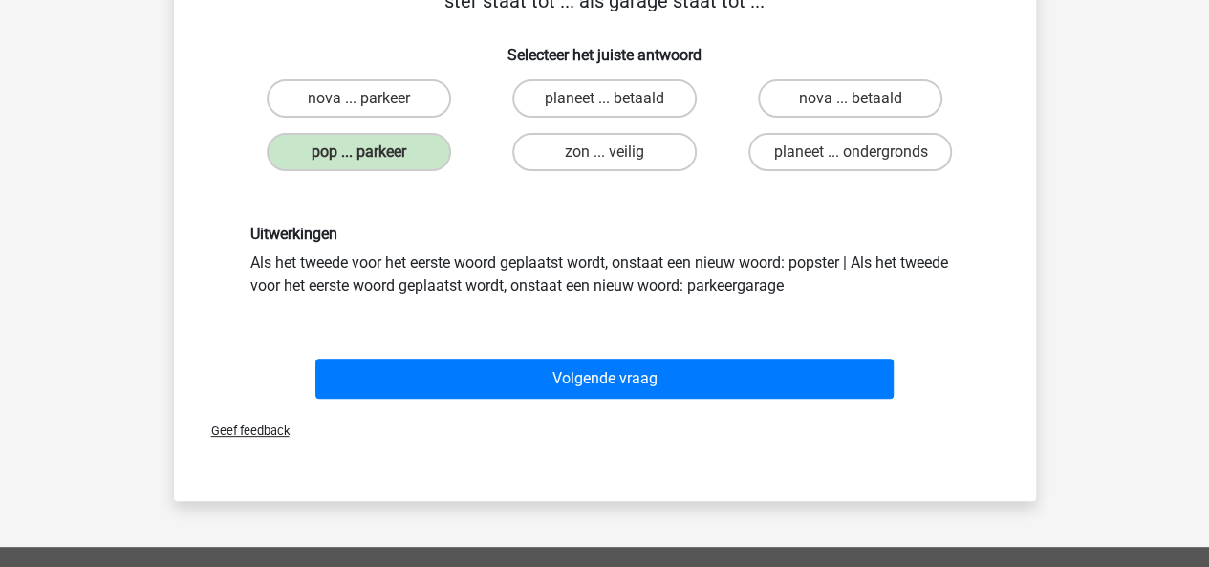
scroll to position [134, 0]
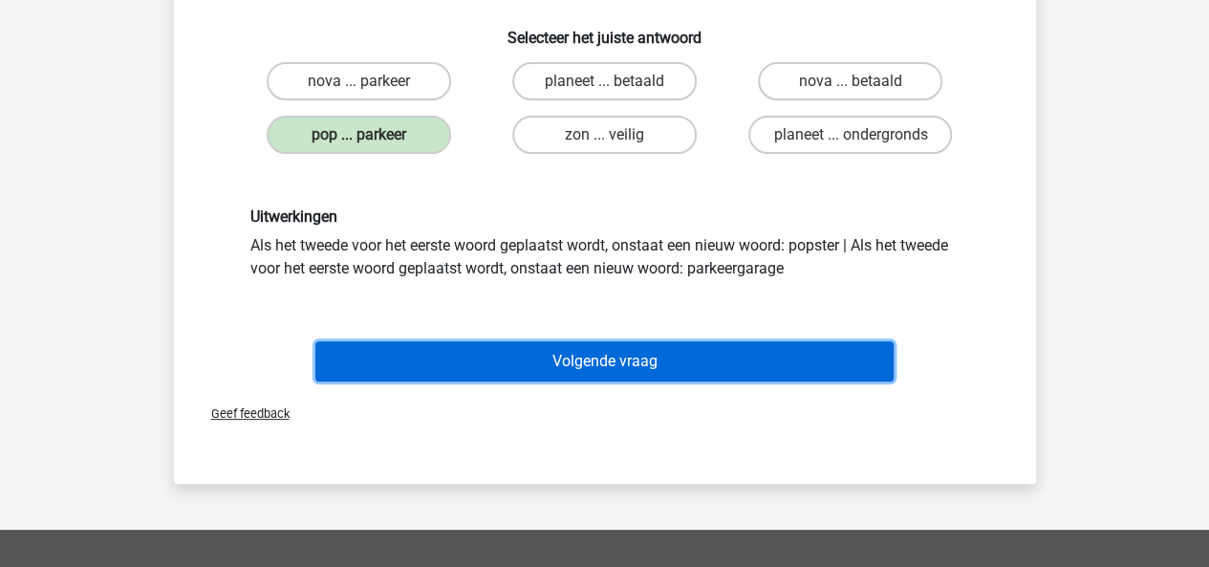
click at [640, 359] on button "Volgende vraag" at bounding box center [604, 361] width 578 height 40
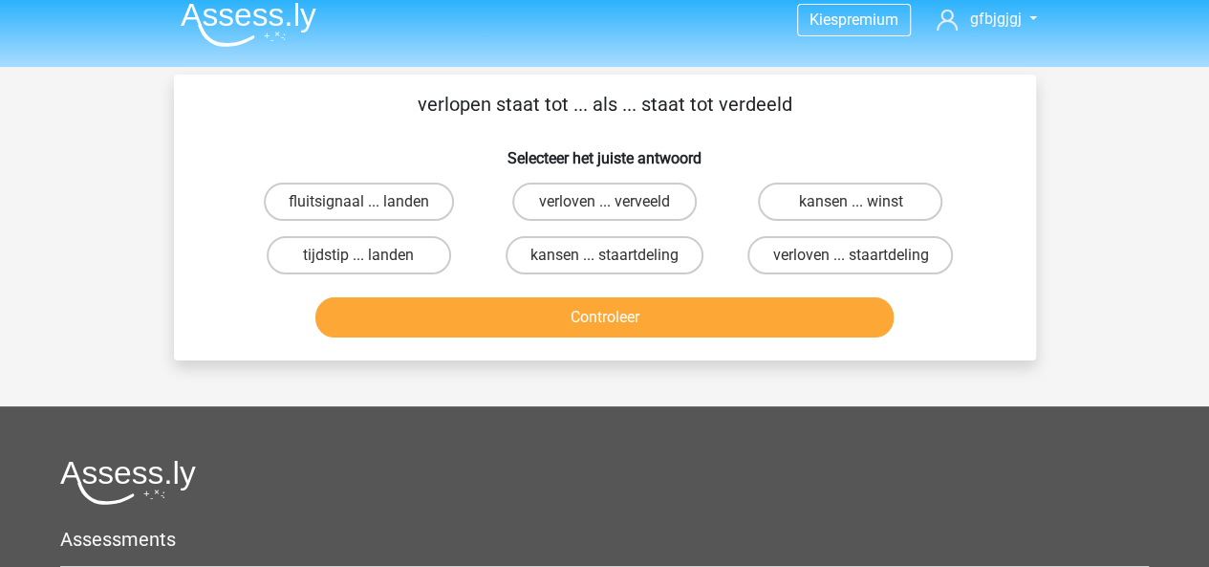
scroll to position [0, 0]
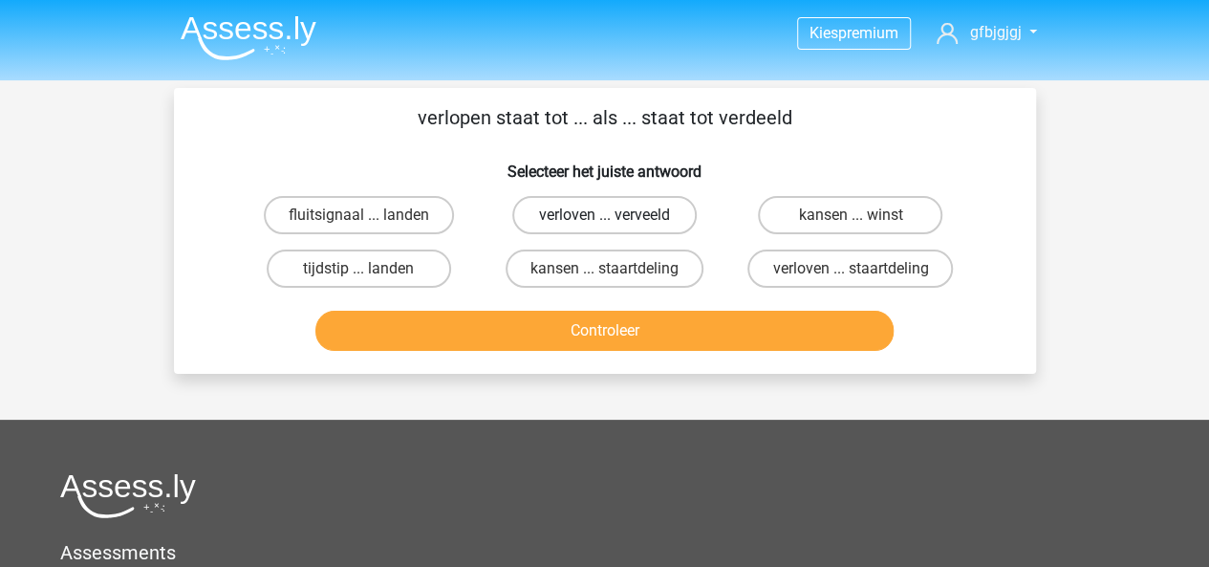
click at [578, 219] on label "verloven ... verveeld" at bounding box center [604, 215] width 184 height 38
click at [604, 219] on input "verloven ... verveeld" at bounding box center [610, 221] width 12 height 12
radio input "true"
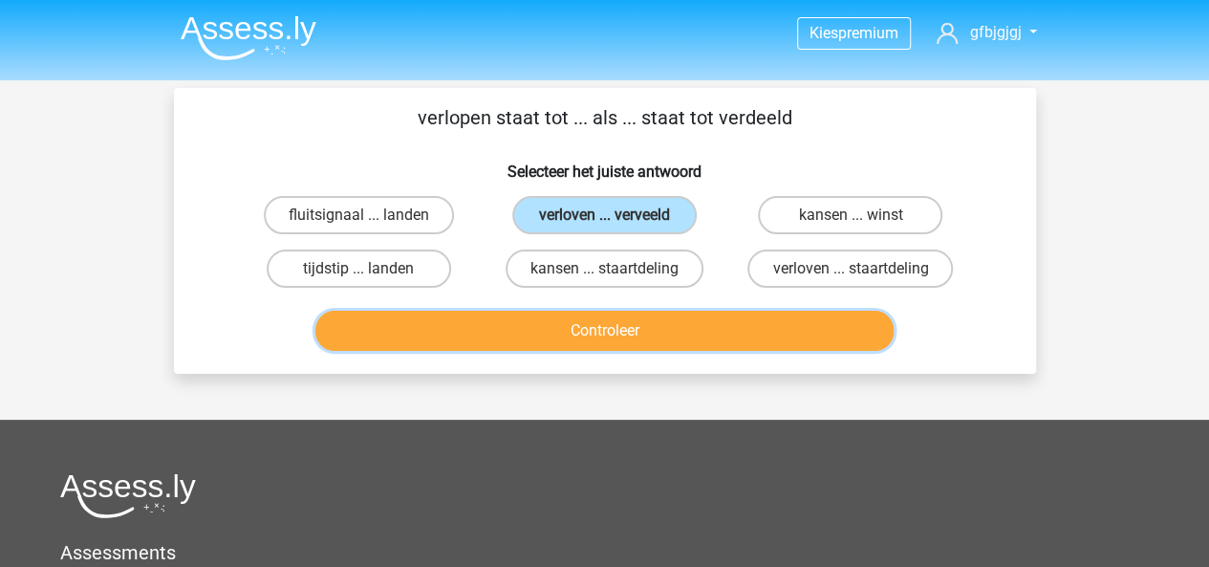
click at [583, 324] on button "Controleer" at bounding box center [604, 331] width 578 height 40
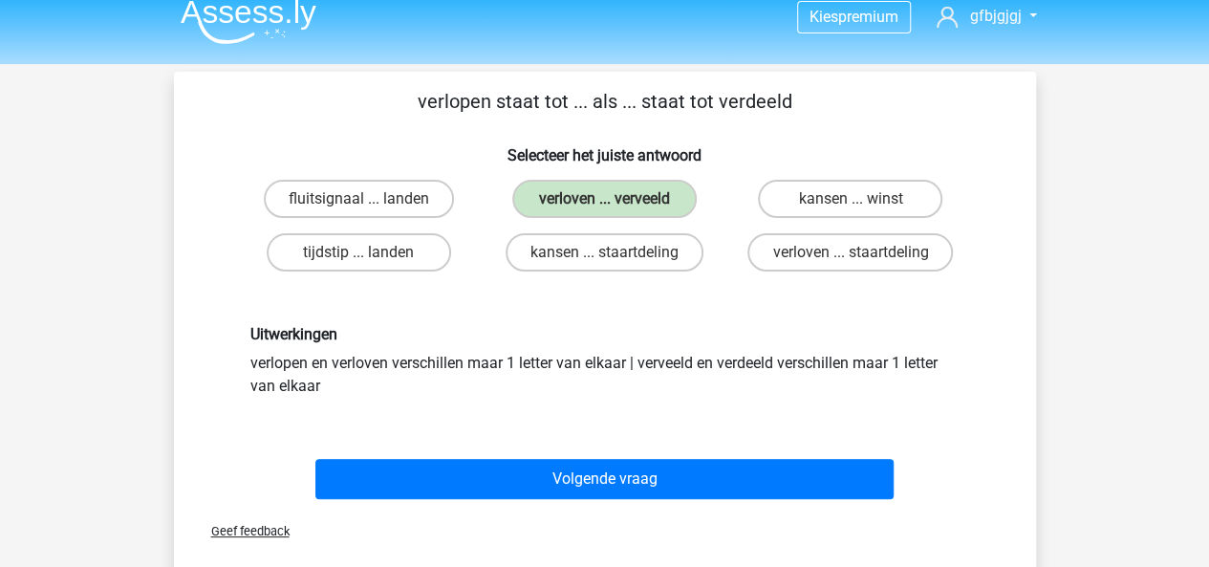
scroll to position [32, 0]
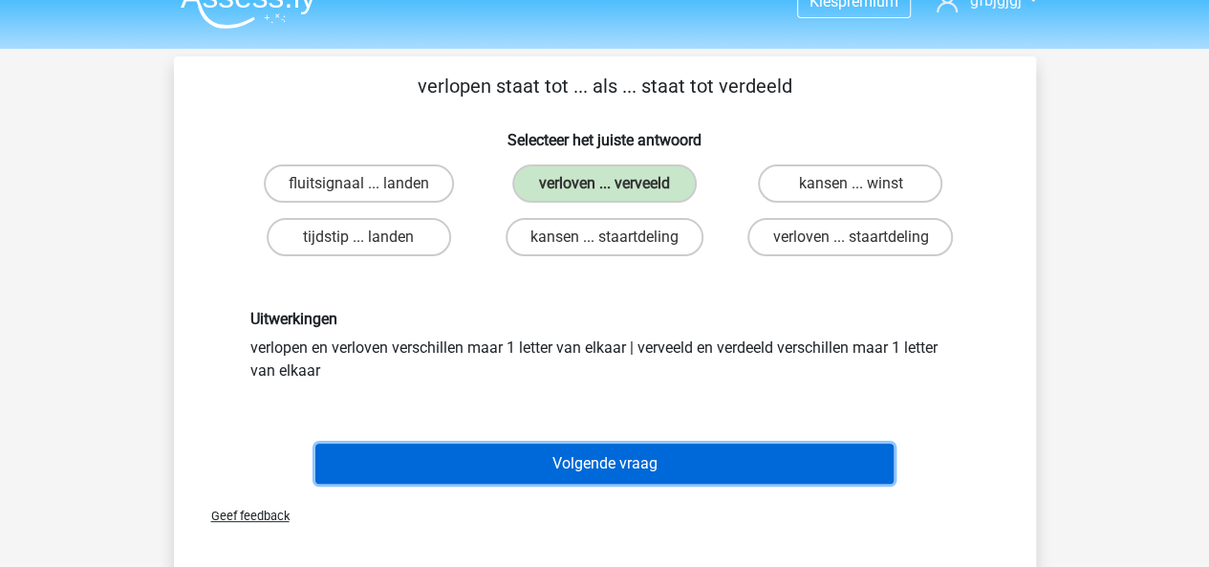
click at [558, 463] on button "Volgende vraag" at bounding box center [604, 463] width 578 height 40
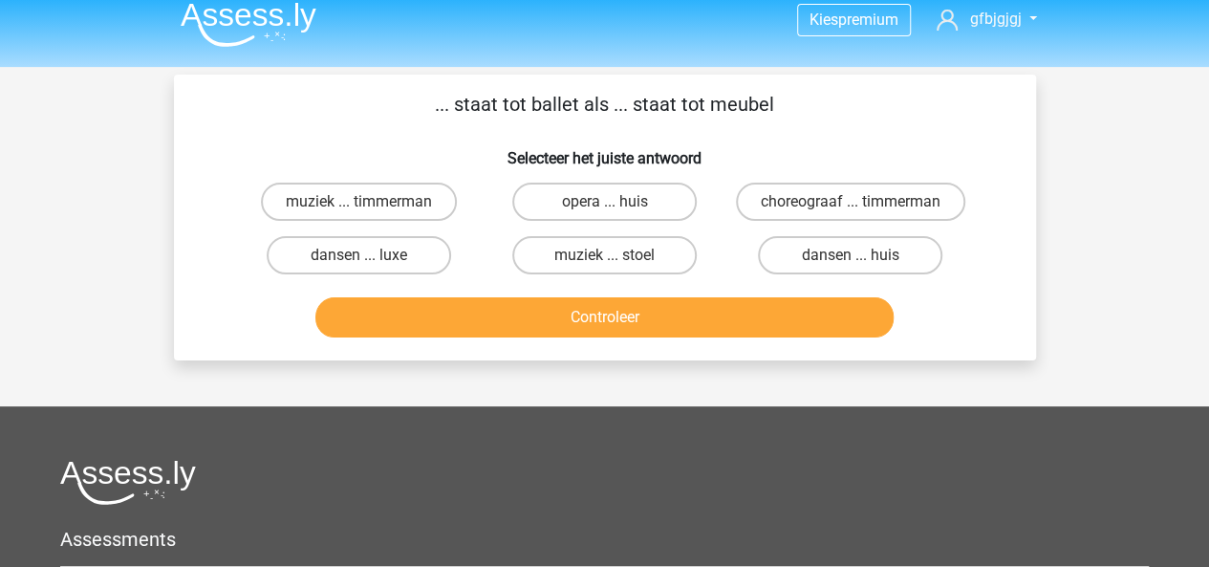
scroll to position [0, 0]
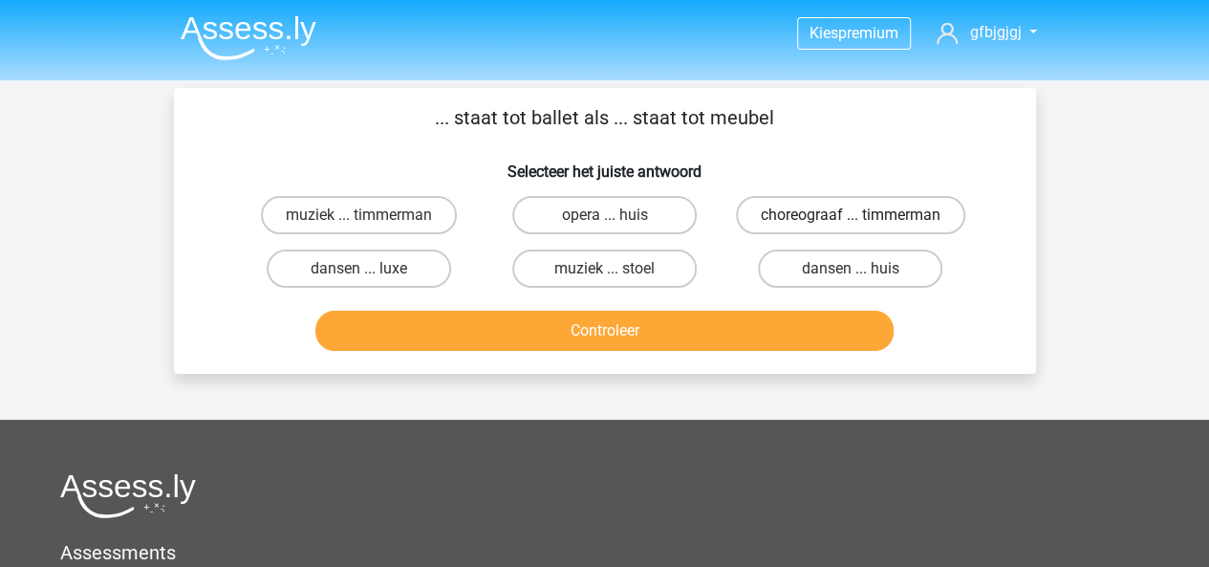
click at [768, 225] on label "choreograaf ... timmerman" at bounding box center [850, 215] width 229 height 38
click at [850, 225] on input "choreograaf ... timmerman" at bounding box center [856, 221] width 12 height 12
radio input "true"
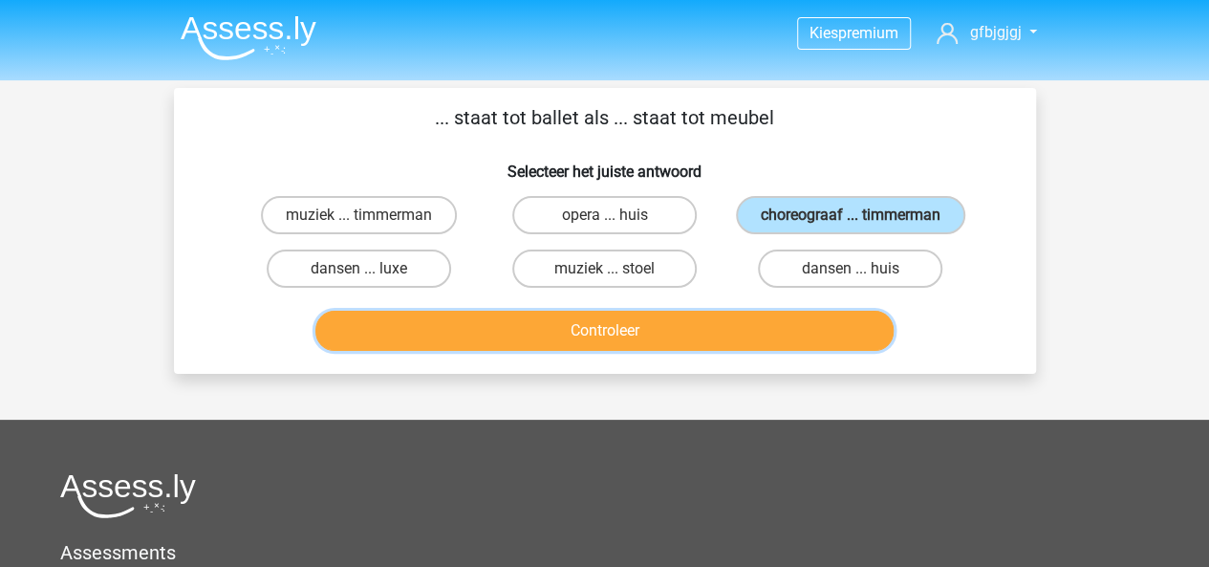
click at [671, 351] on button "Controleer" at bounding box center [604, 331] width 578 height 40
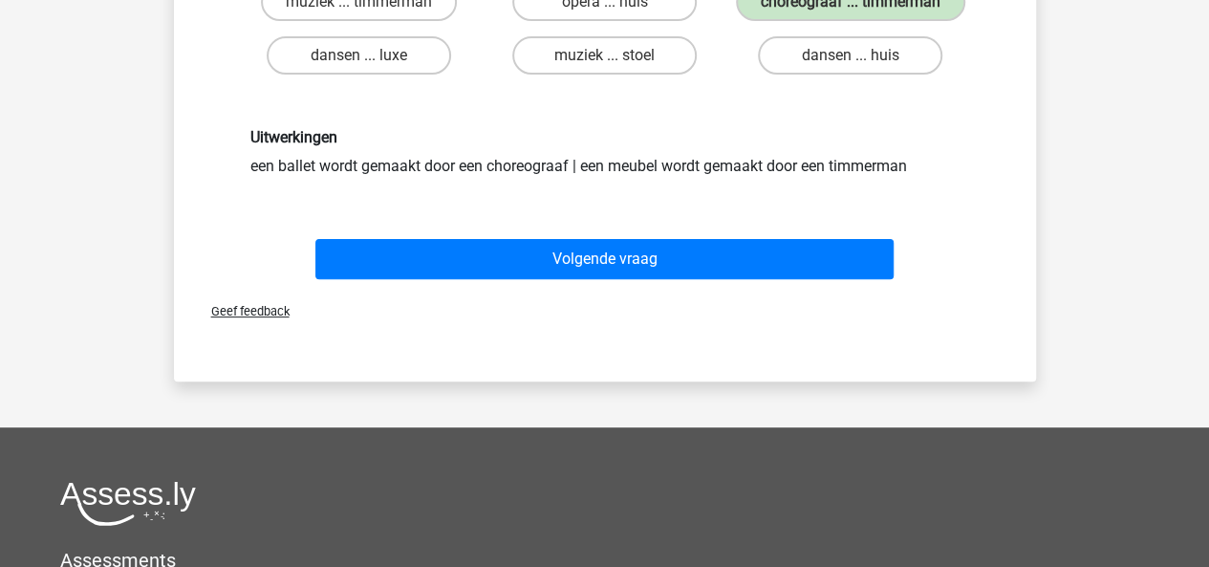
scroll to position [318, 0]
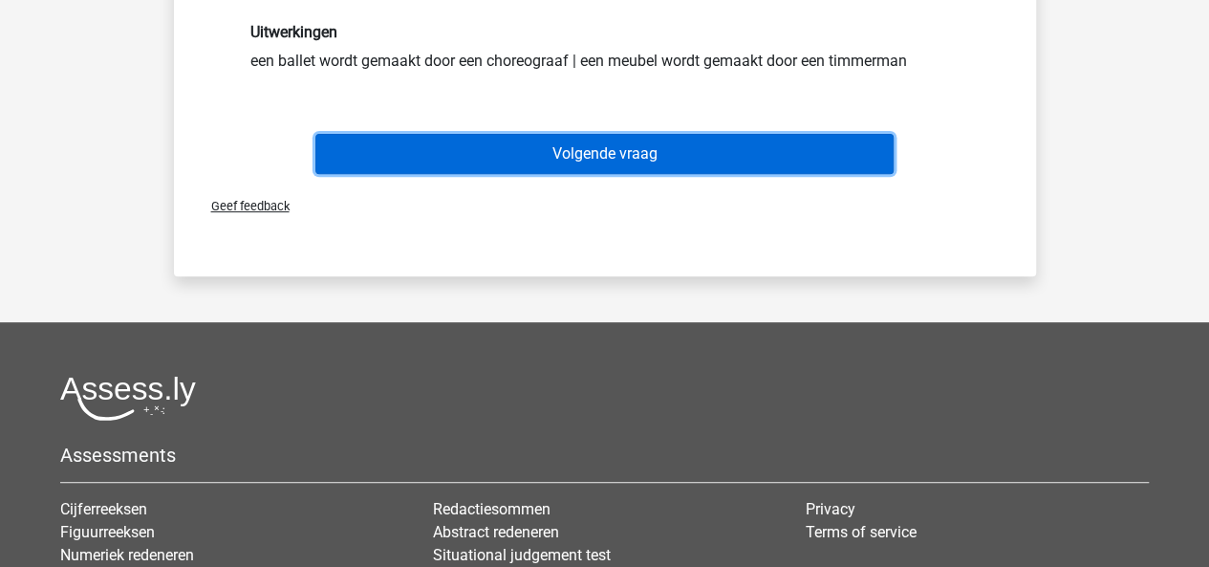
click at [596, 174] on button "Volgende vraag" at bounding box center [604, 154] width 578 height 40
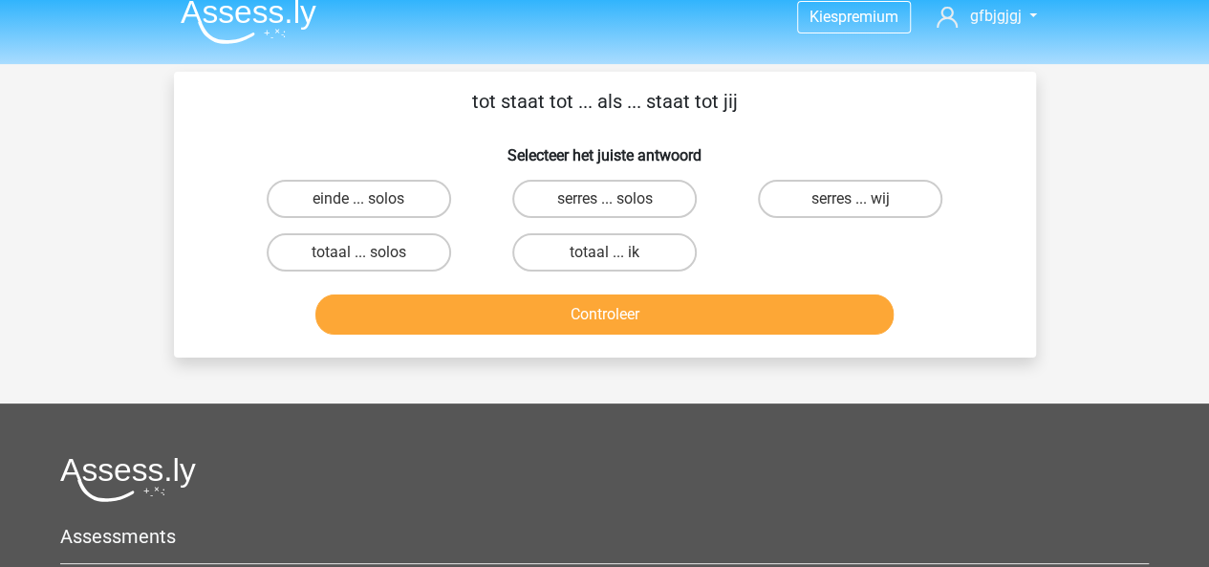
scroll to position [0, 0]
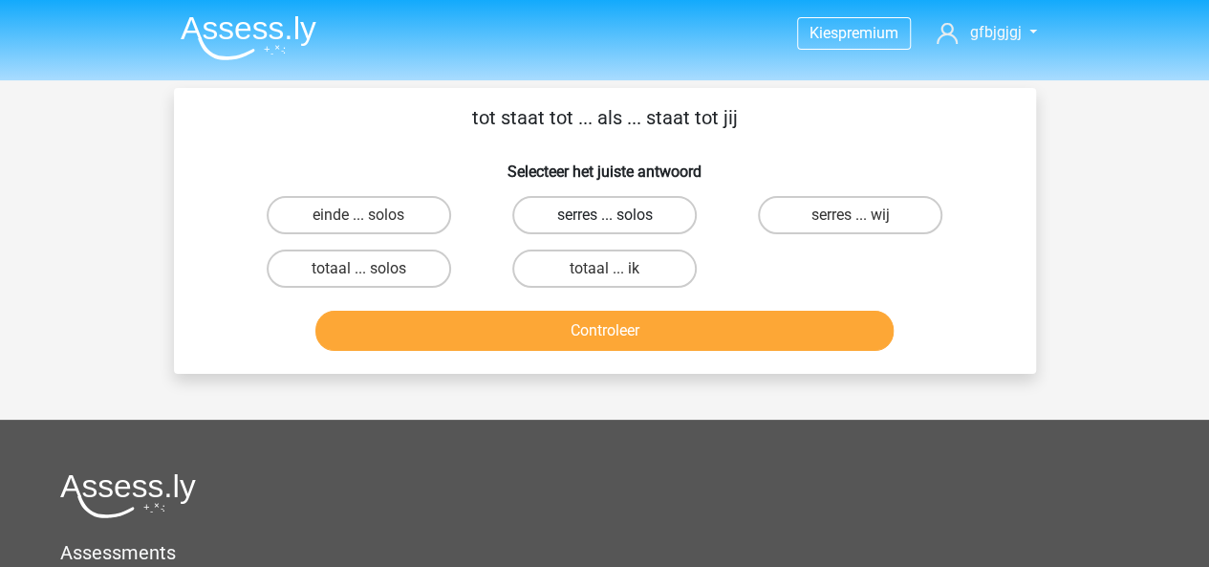
click at [593, 219] on label "serres ... solos" at bounding box center [604, 215] width 184 height 38
click at [604, 219] on input "serres ... solos" at bounding box center [610, 221] width 12 height 12
radio input "true"
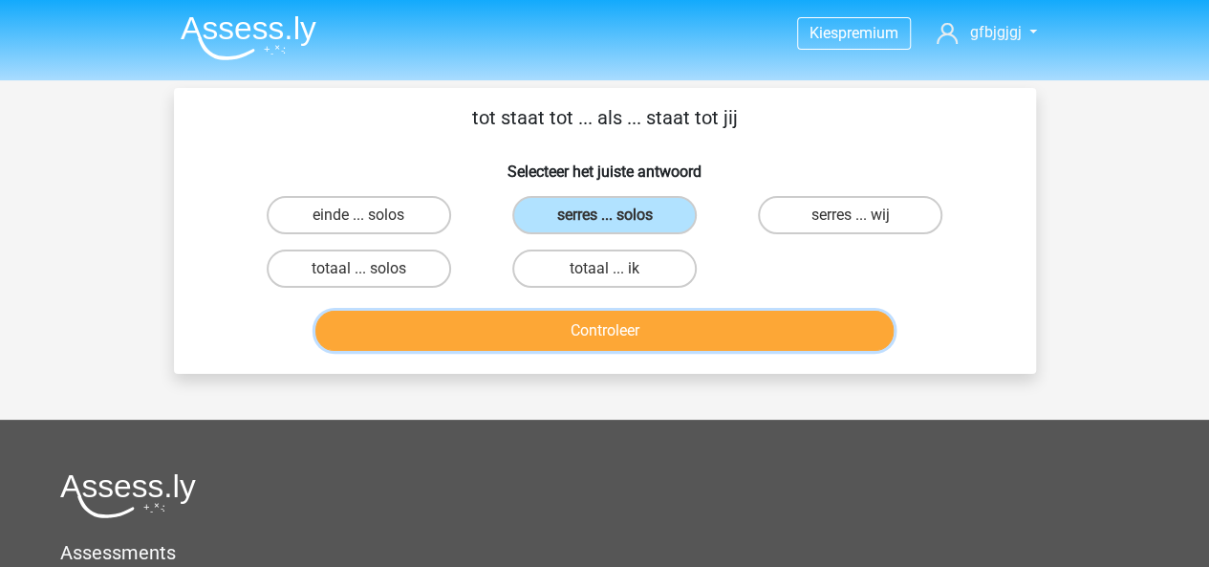
click at [603, 341] on button "Controleer" at bounding box center [604, 331] width 578 height 40
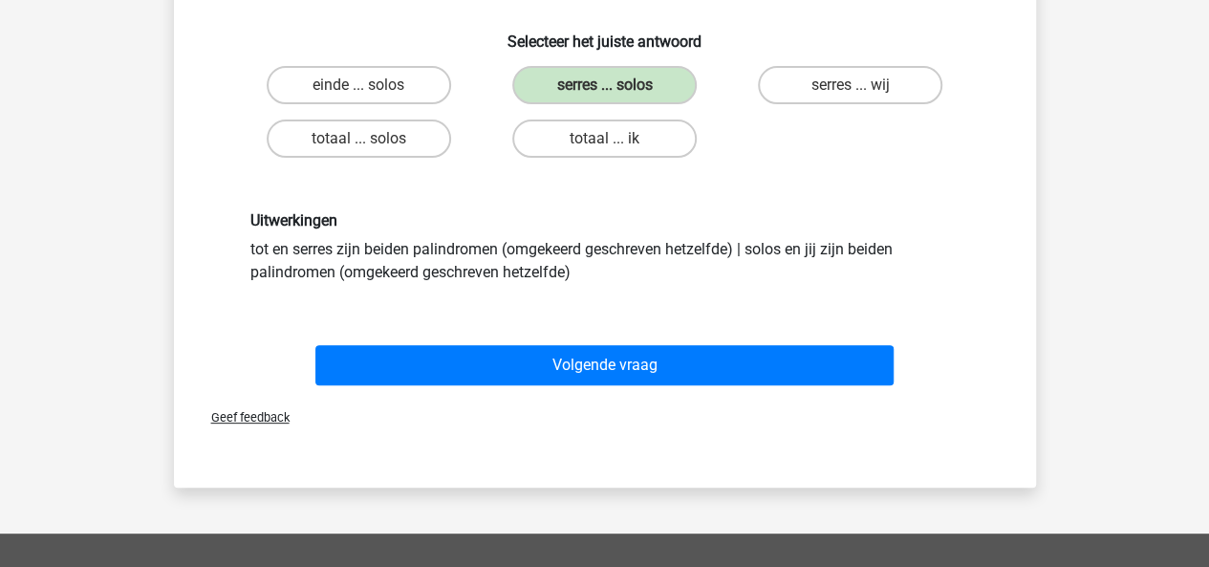
scroll to position [204, 0]
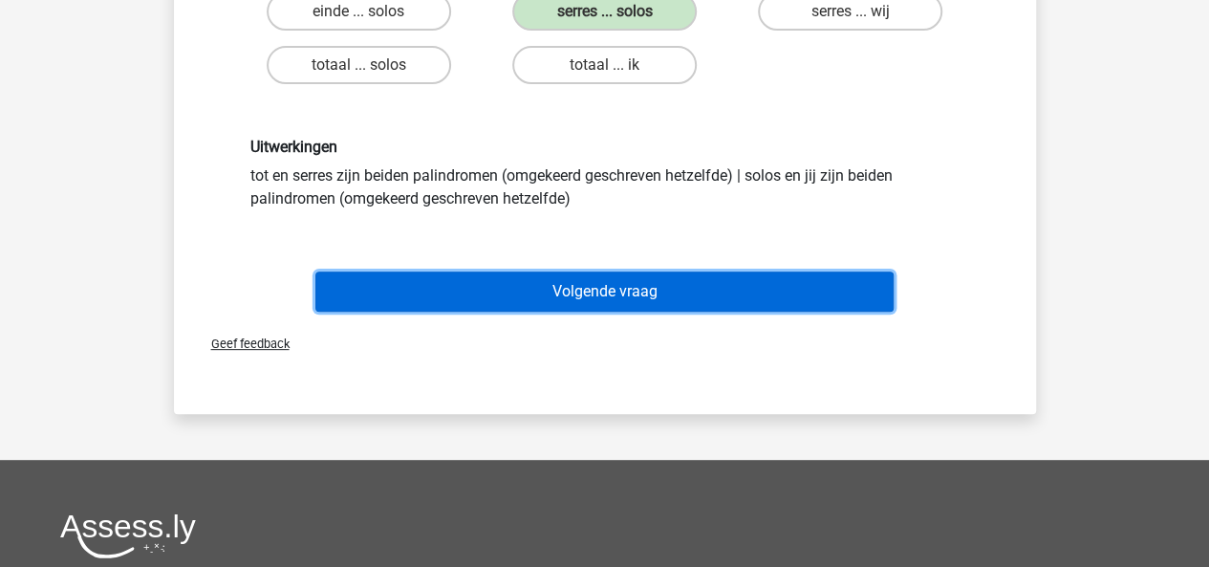
click at [587, 300] on button "Volgende vraag" at bounding box center [604, 291] width 578 height 40
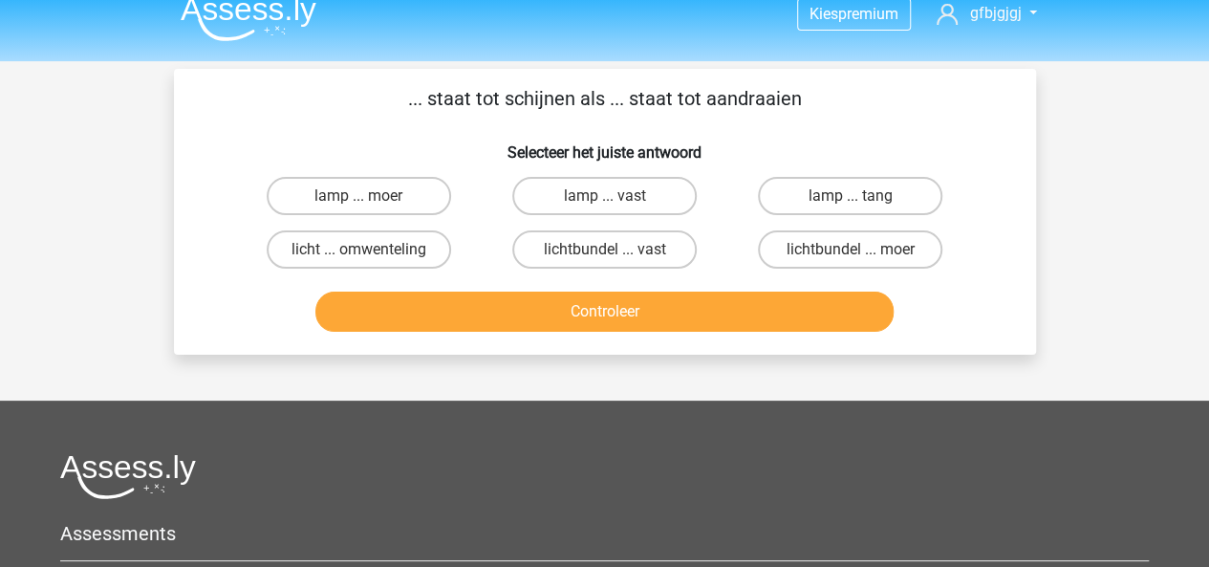
scroll to position [0, 0]
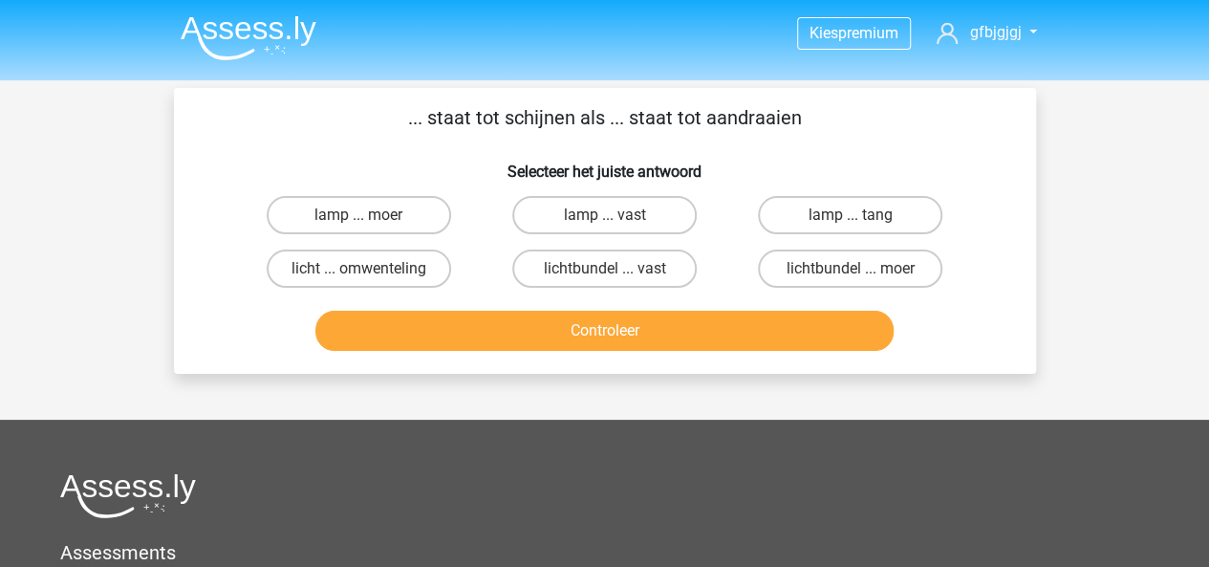
click at [367, 215] on input "lamp ... moer" at bounding box center [364, 221] width 12 height 12
radio input "true"
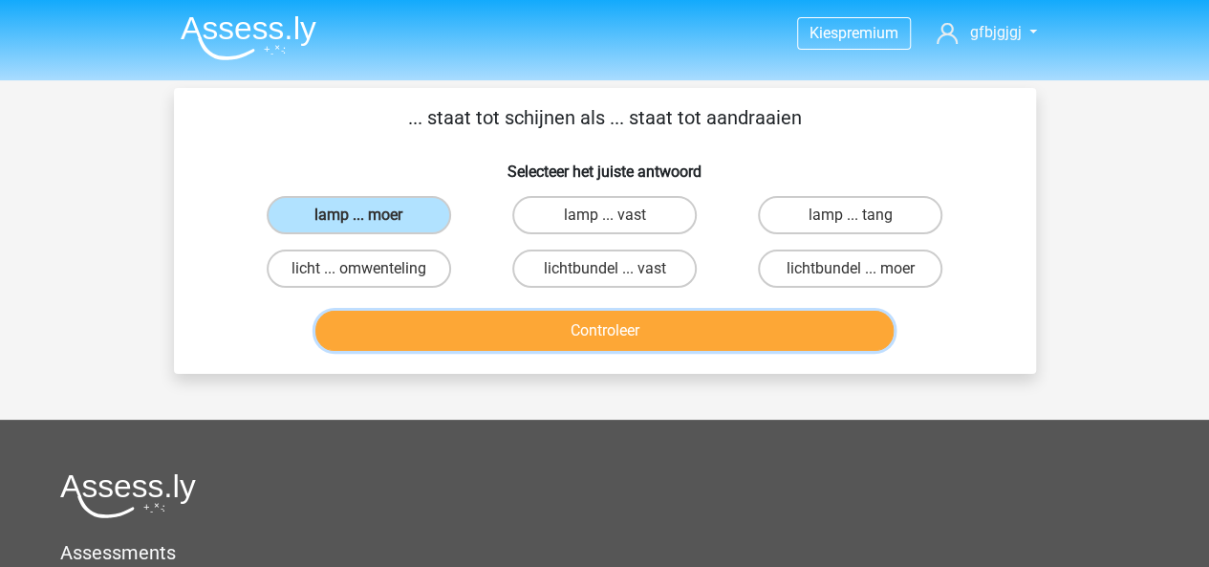
click at [557, 315] on button "Controleer" at bounding box center [604, 331] width 578 height 40
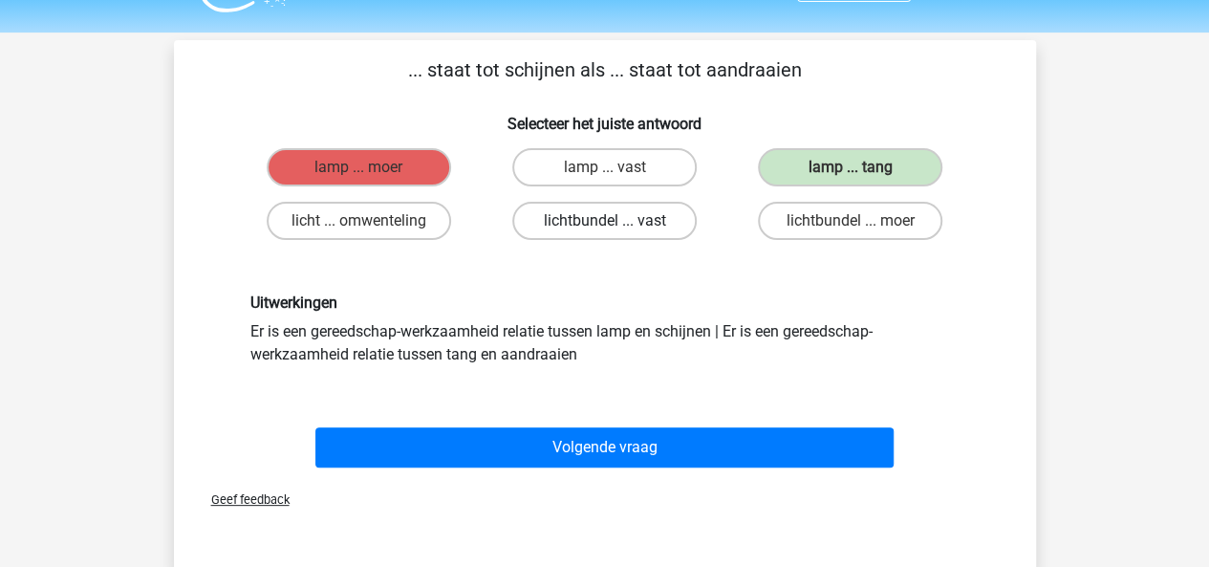
scroll to position [65, 0]
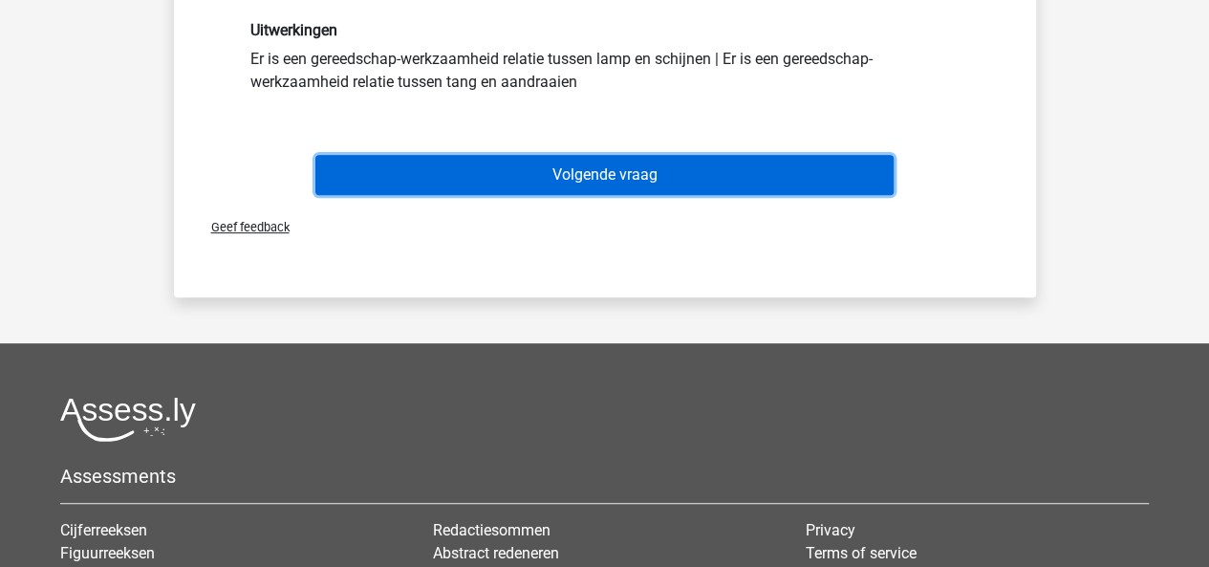
click at [665, 177] on button "Volgende vraag" at bounding box center [604, 175] width 578 height 40
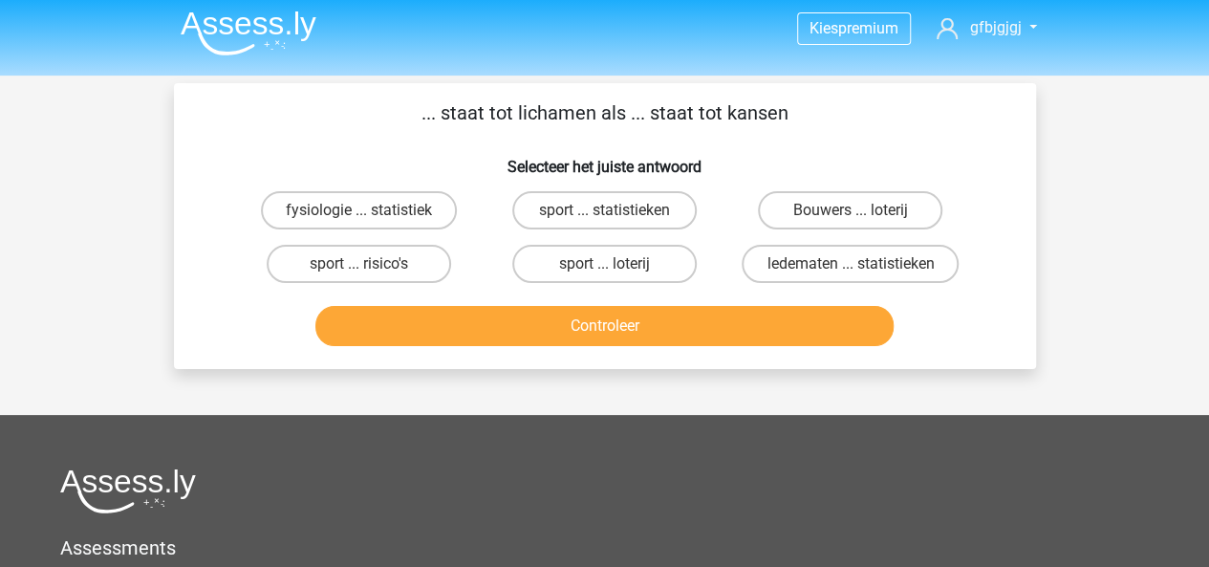
scroll to position [0, 0]
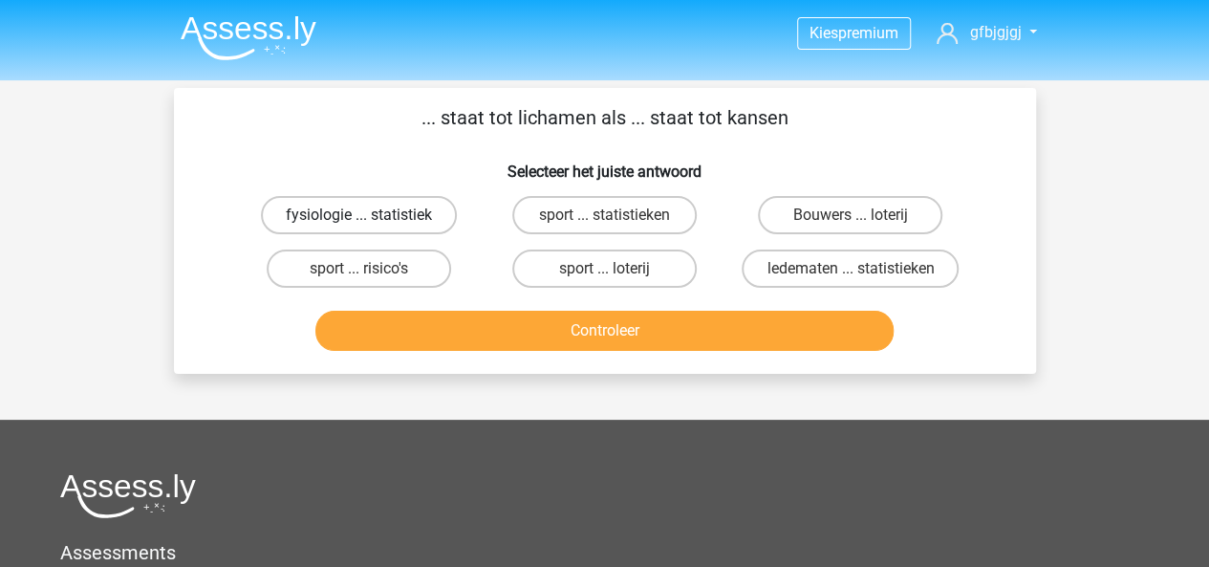
click at [395, 208] on label "fysiologie ... statistiek" at bounding box center [359, 215] width 196 height 38
click at [371, 215] on input "fysiologie ... statistiek" at bounding box center [364, 221] width 12 height 12
radio input "true"
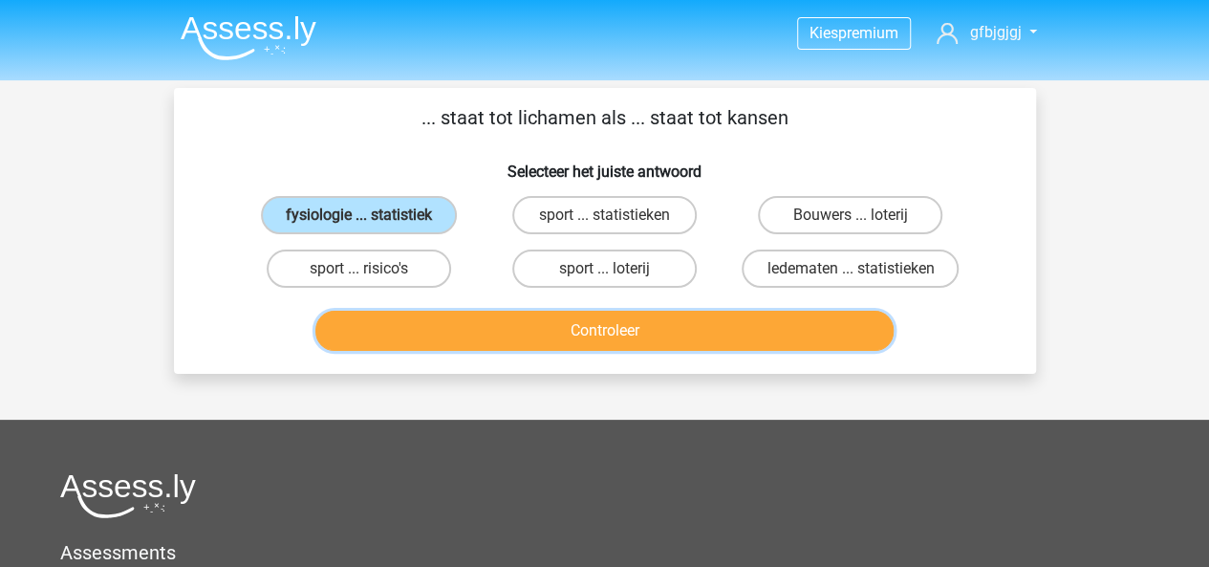
click at [483, 323] on button "Controleer" at bounding box center [604, 331] width 578 height 40
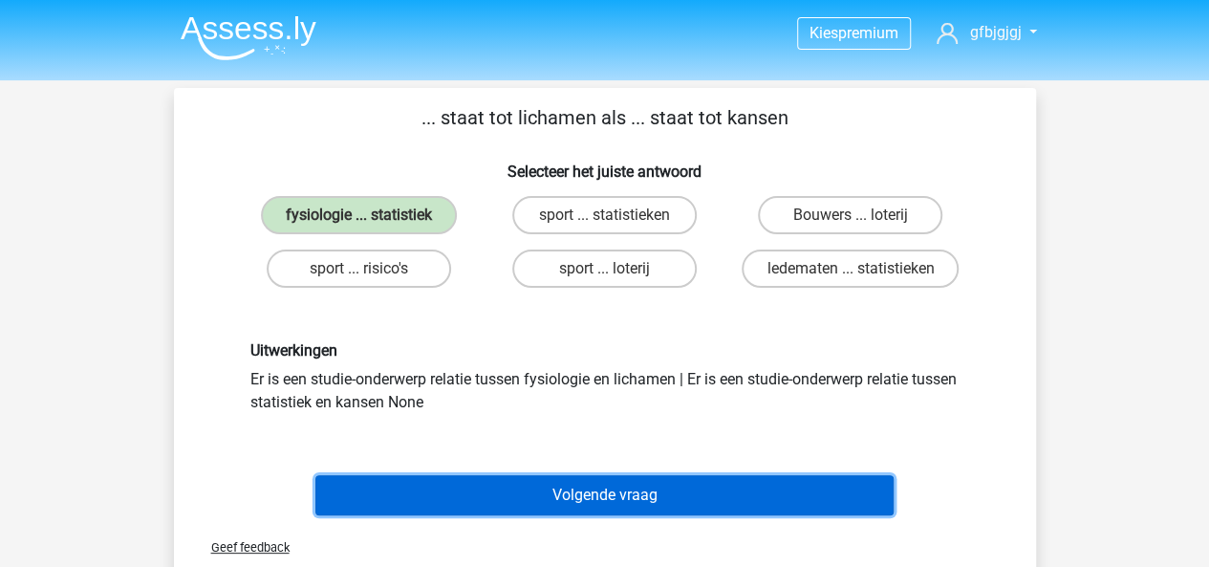
click at [559, 491] on button "Volgende vraag" at bounding box center [604, 495] width 578 height 40
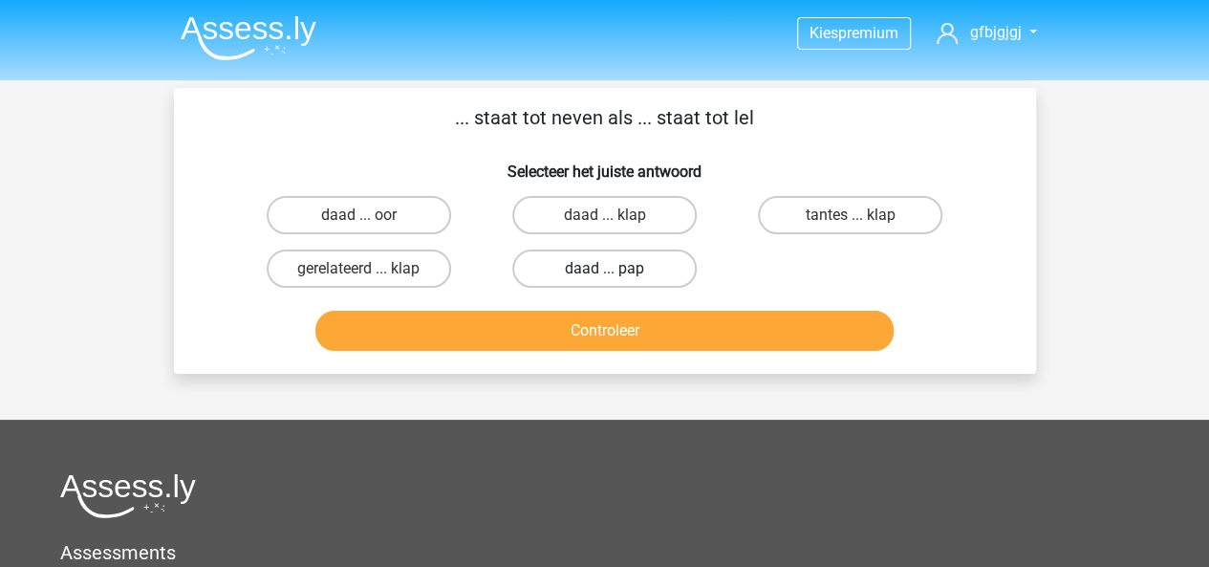
click at [577, 267] on label "daad ... pap" at bounding box center [604, 268] width 184 height 38
click at [604, 268] on input "daad ... pap" at bounding box center [610, 274] width 12 height 12
radio input "true"
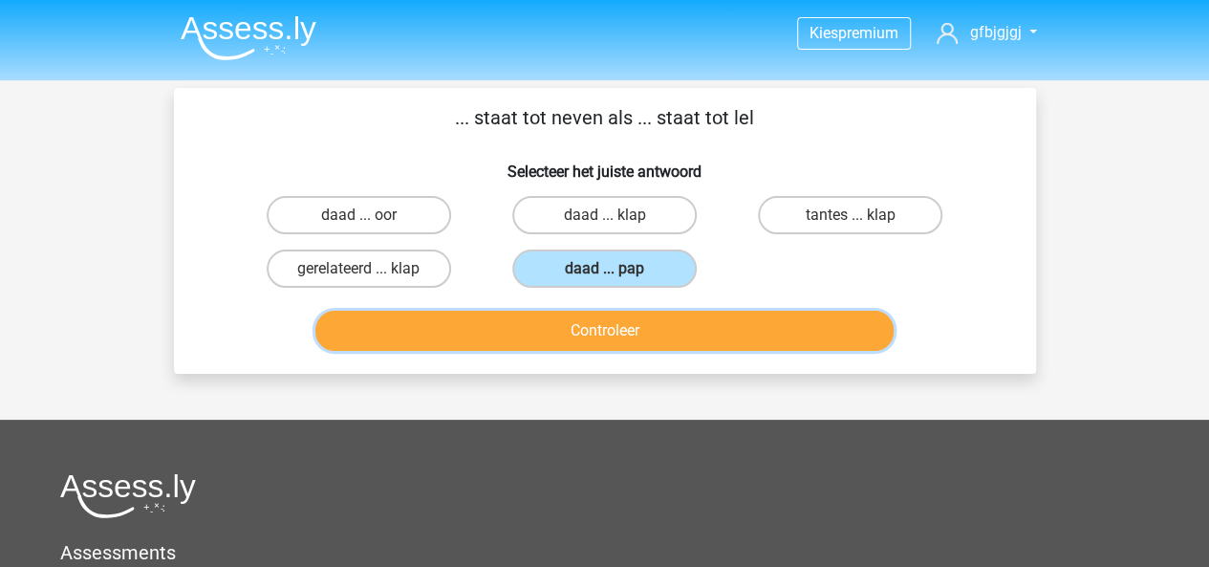
click at [577, 313] on button "Controleer" at bounding box center [604, 331] width 578 height 40
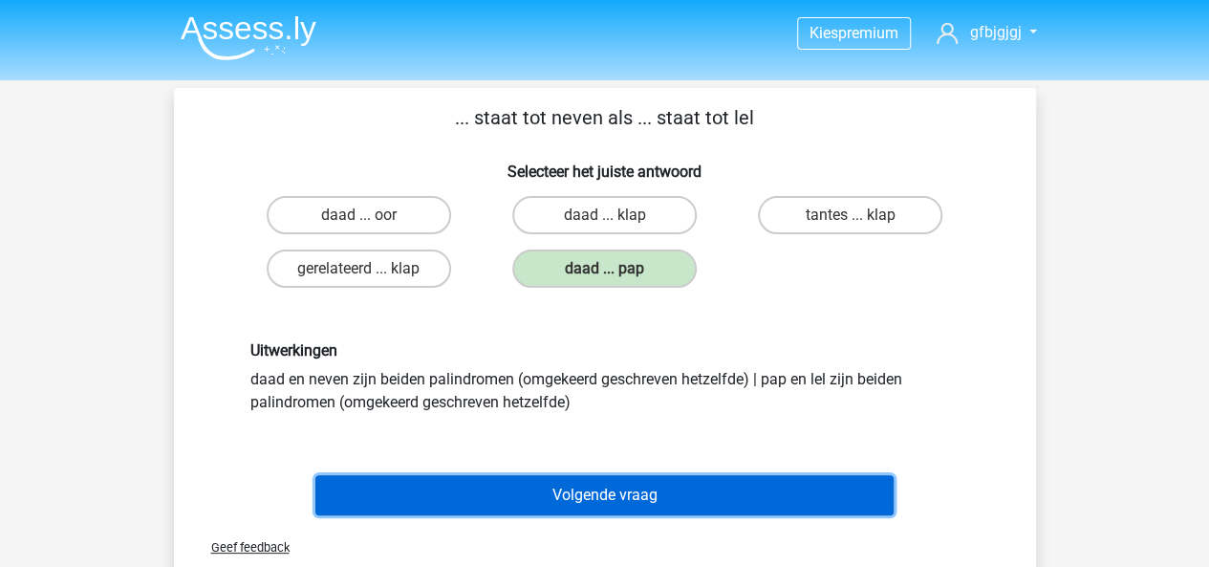
click at [565, 495] on button "Volgende vraag" at bounding box center [604, 495] width 578 height 40
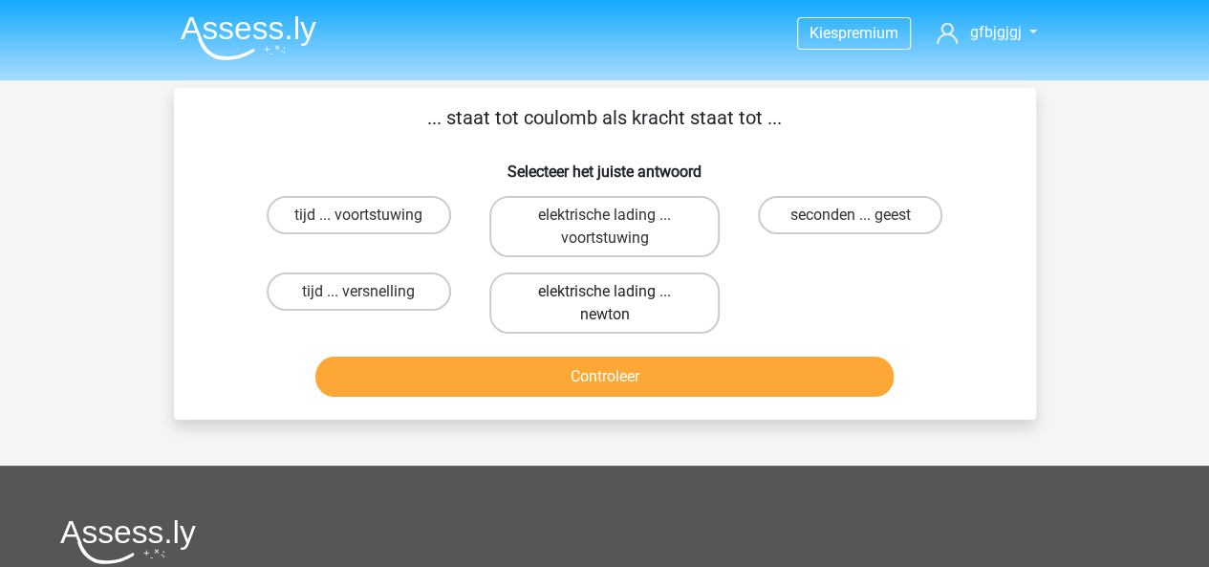
click at [574, 307] on label "elektrische lading ... newton" at bounding box center [604, 302] width 230 height 61
click at [604, 304] on input "elektrische lading ... newton" at bounding box center [610, 297] width 12 height 12
radio input "true"
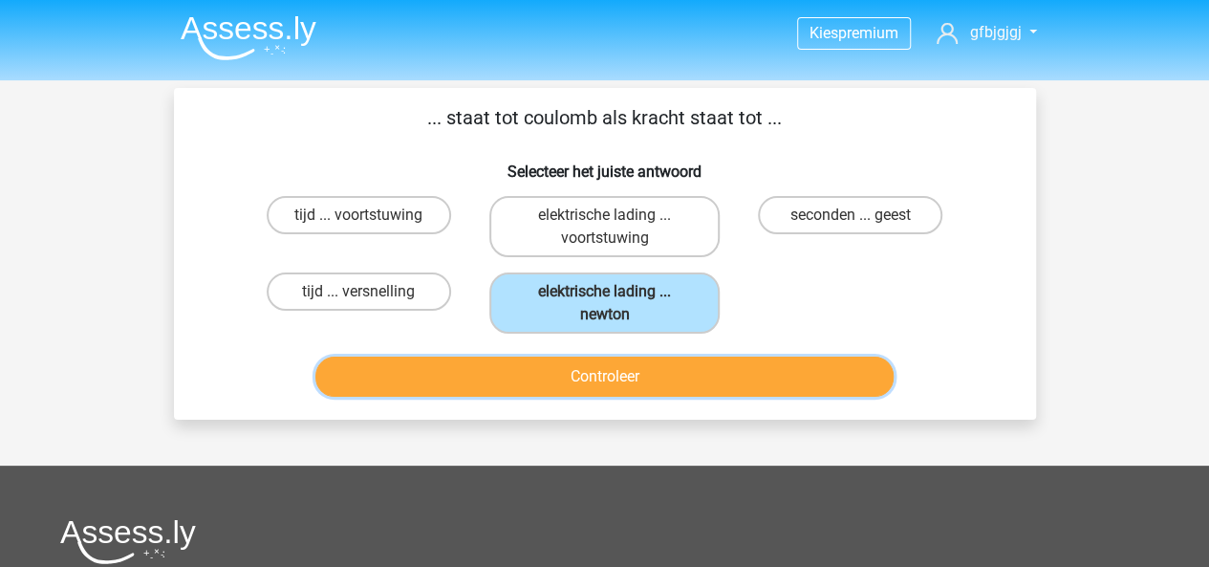
click at [616, 379] on button "Controleer" at bounding box center [604, 376] width 578 height 40
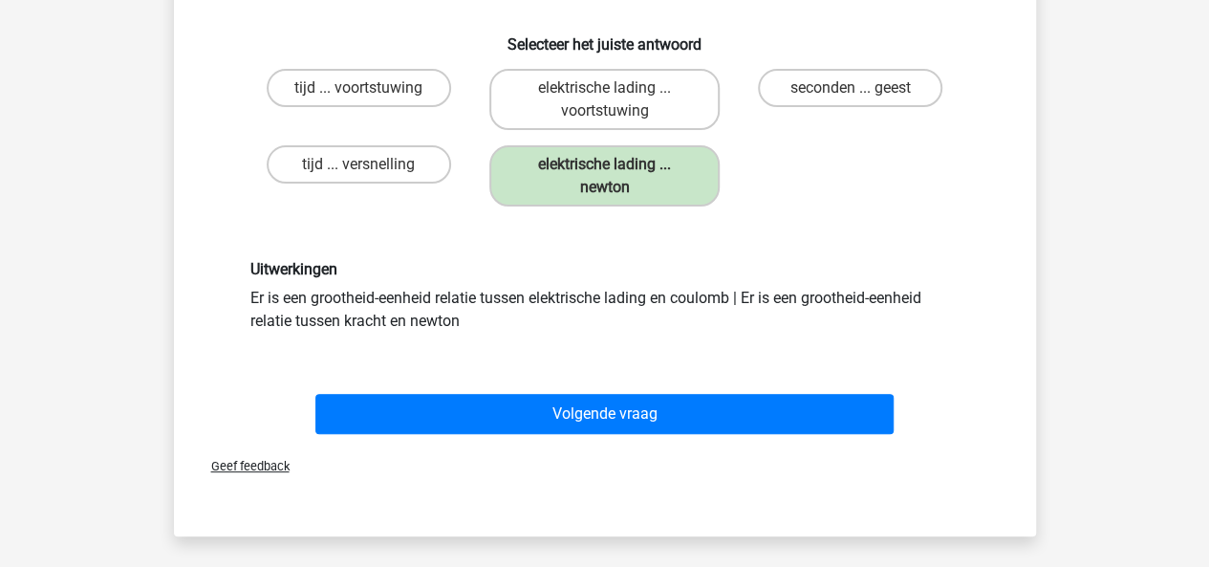
scroll to position [134, 0]
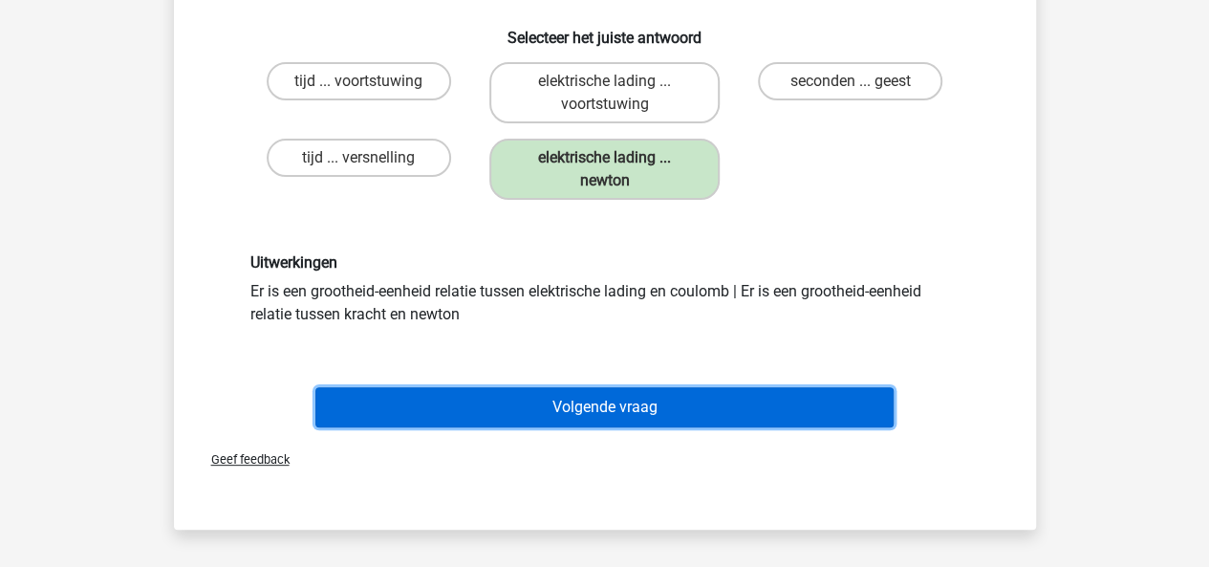
click at [602, 408] on button "Volgende vraag" at bounding box center [604, 407] width 578 height 40
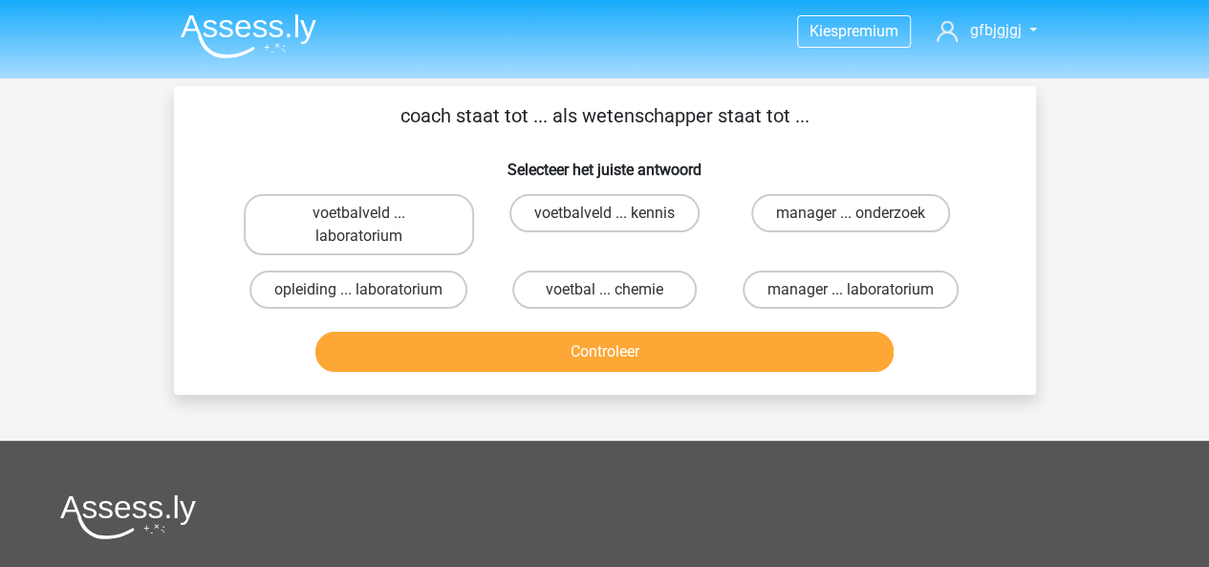
scroll to position [0, 0]
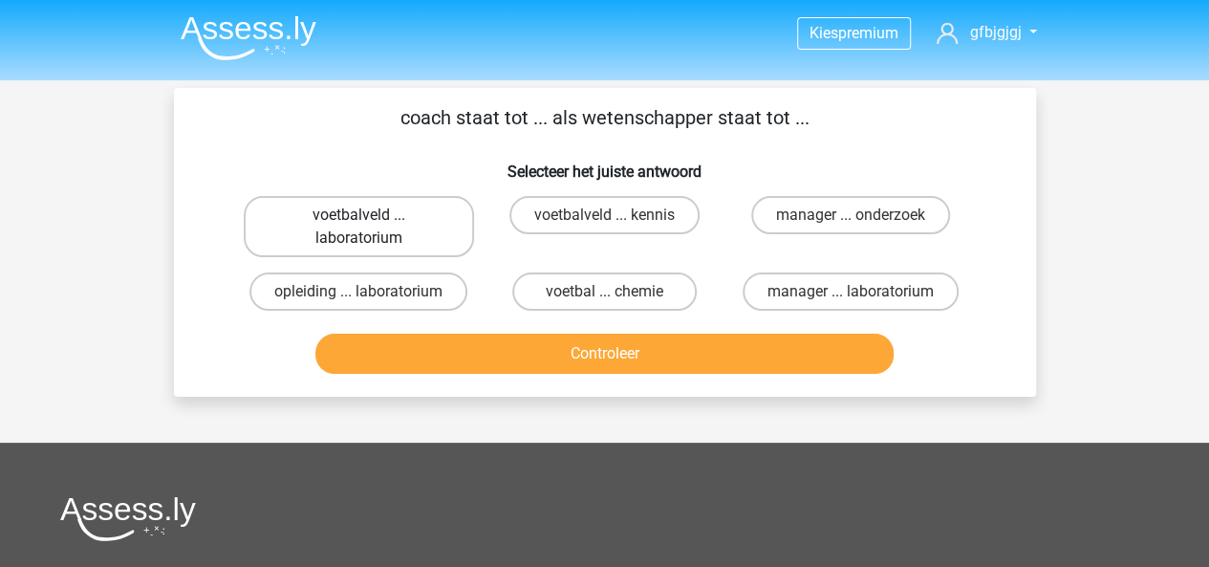
click at [404, 213] on label "voetbalveld ... laboratorium" at bounding box center [359, 226] width 230 height 61
click at [371, 215] on input "voetbalveld ... laboratorium" at bounding box center [364, 221] width 12 height 12
radio input "true"
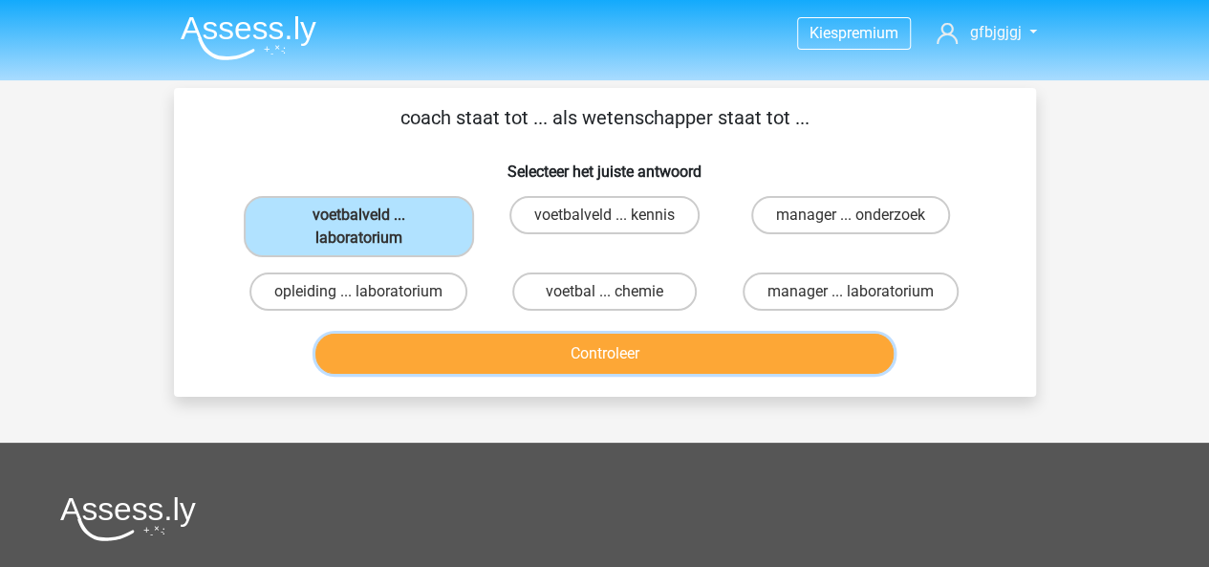
click at [501, 363] on button "Controleer" at bounding box center [604, 353] width 578 height 40
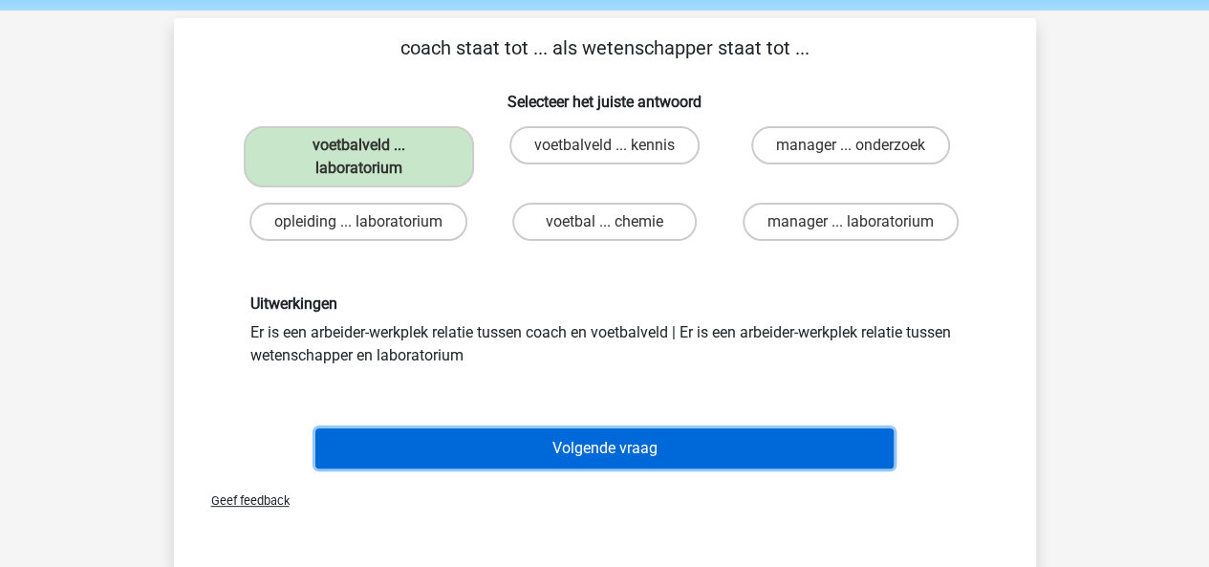
click at [535, 440] on button "Volgende vraag" at bounding box center [604, 448] width 578 height 40
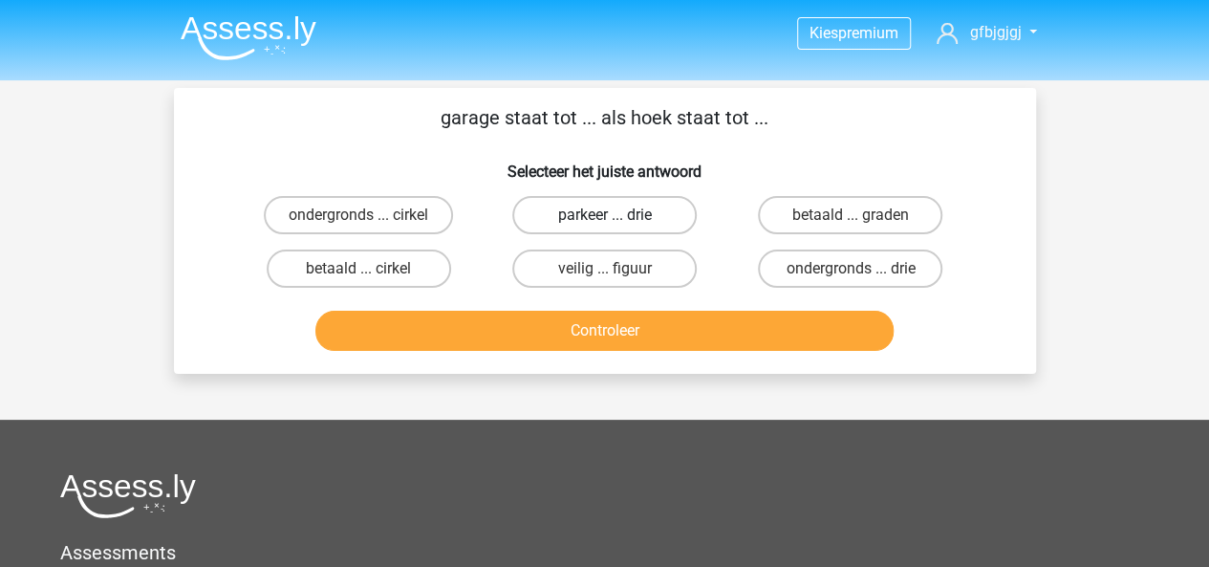
click at [553, 225] on label "parkeer ... drie" at bounding box center [604, 215] width 184 height 38
click at [604, 225] on input "parkeer ... drie" at bounding box center [610, 221] width 12 height 12
radio input "true"
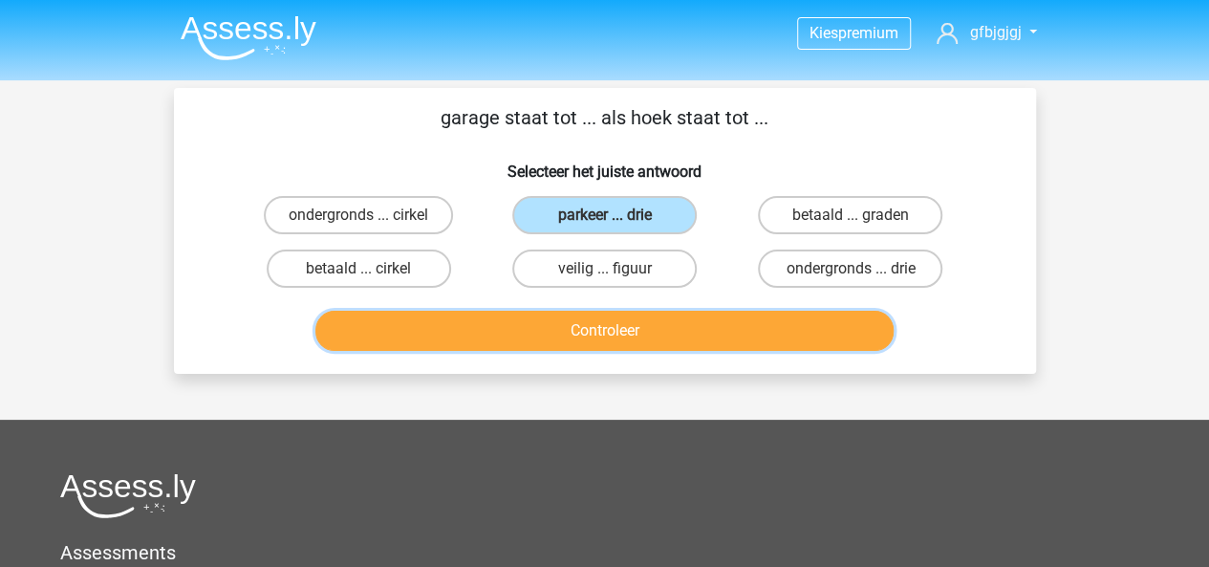
click at [550, 311] on button "Controleer" at bounding box center [604, 331] width 578 height 40
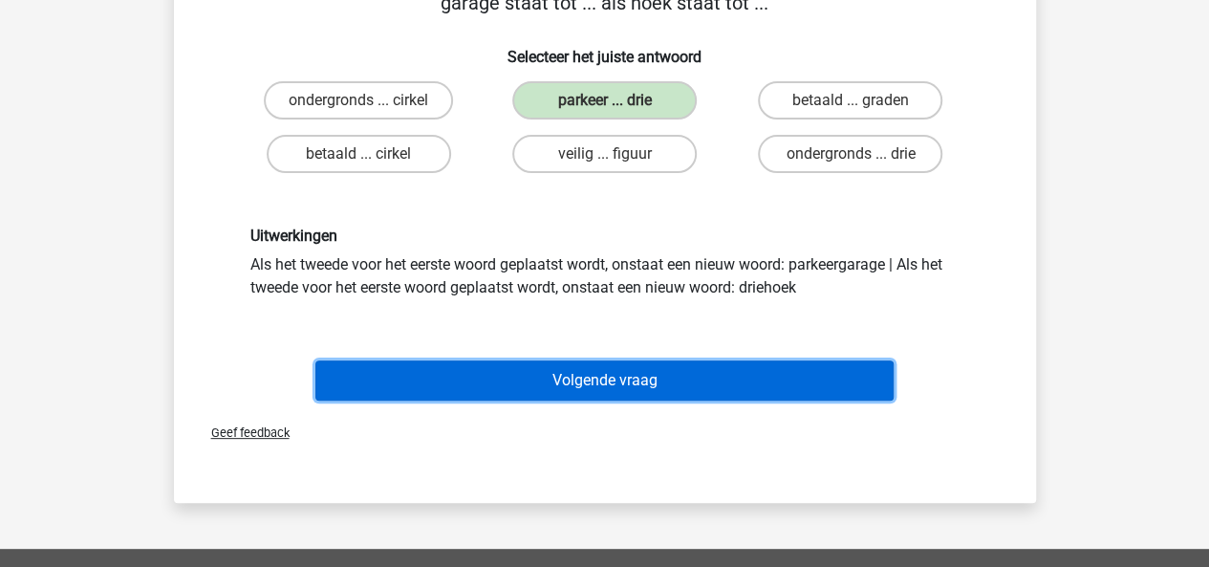
click at [536, 362] on button "Volgende vraag" at bounding box center [604, 380] width 578 height 40
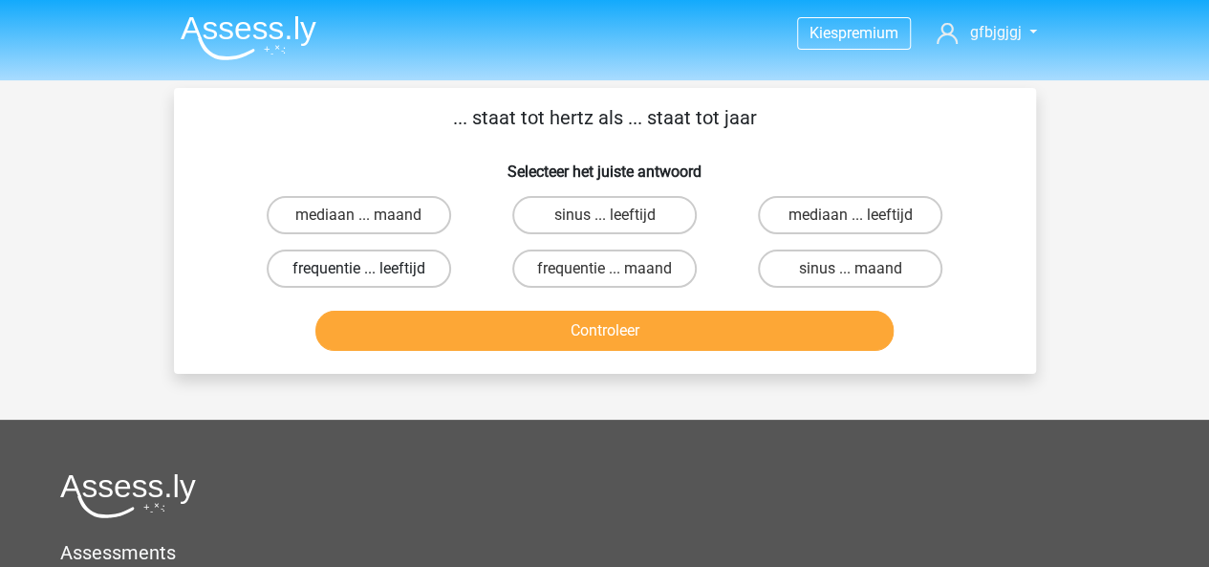
click at [384, 268] on label "frequentie ... leeftijd" at bounding box center [359, 268] width 184 height 38
click at [371, 268] on input "frequentie ... leeftijd" at bounding box center [364, 274] width 12 height 12
radio input "true"
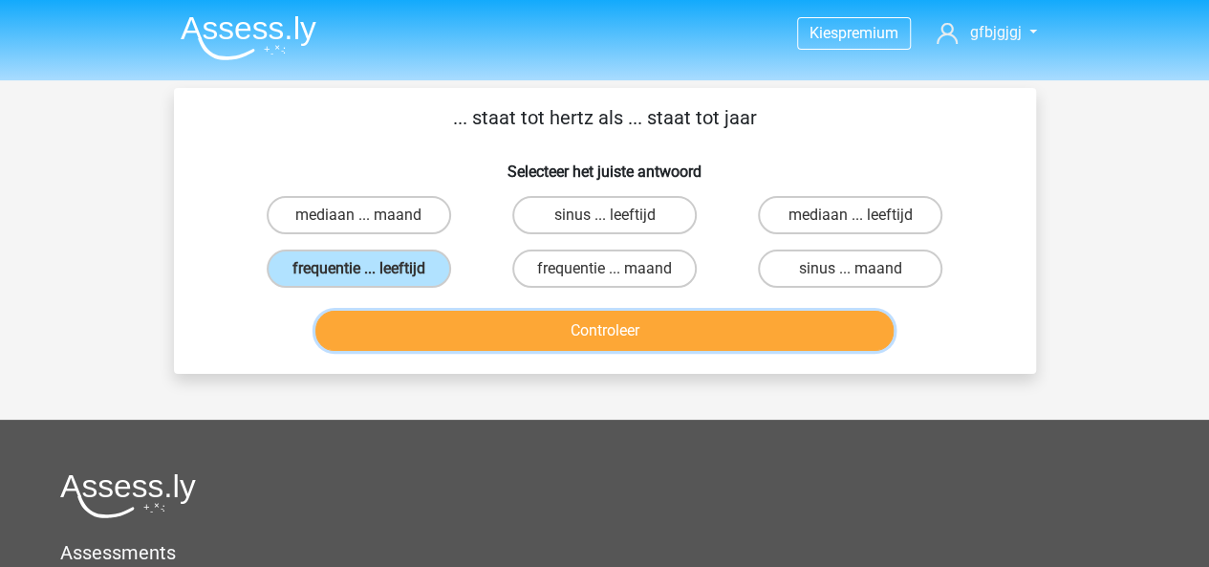
click at [436, 314] on button "Controleer" at bounding box center [604, 331] width 578 height 40
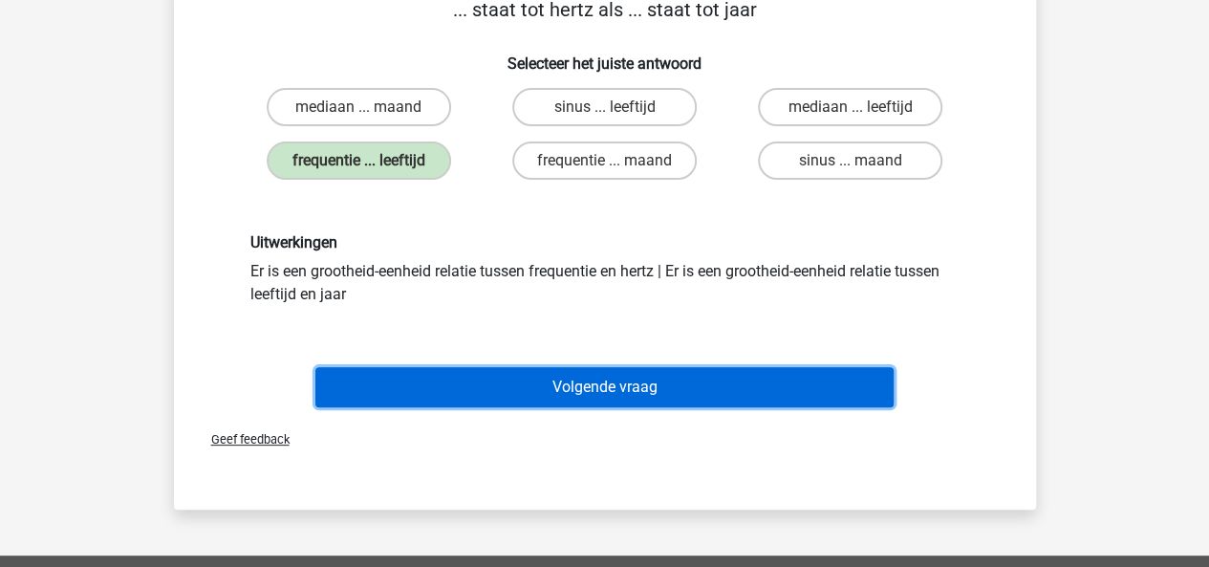
click at [475, 379] on button "Volgende vraag" at bounding box center [604, 387] width 578 height 40
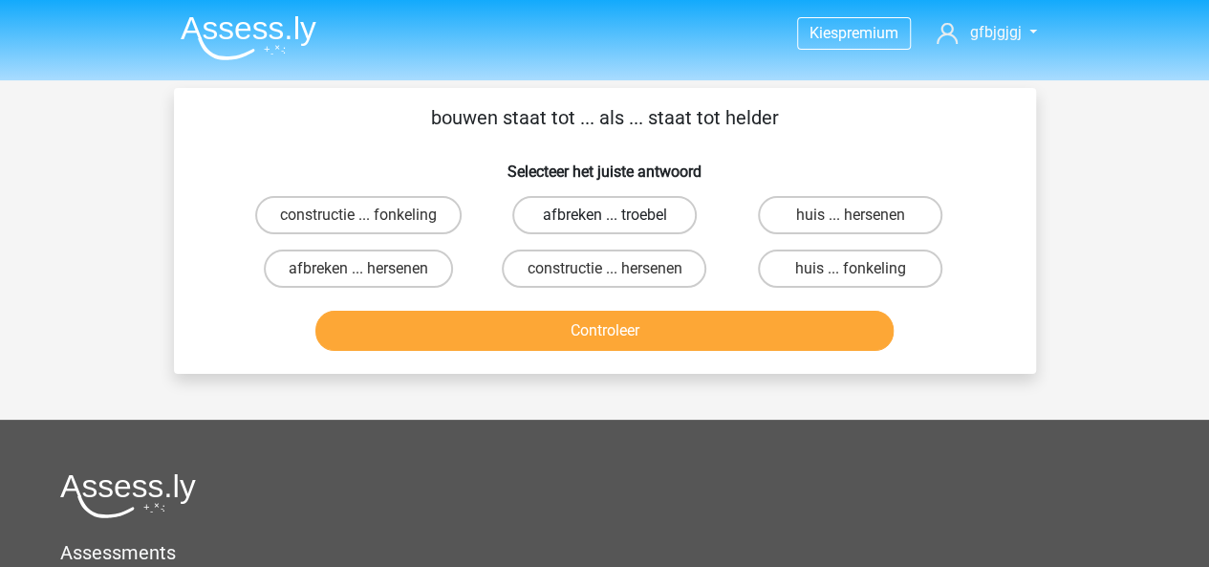
click at [558, 222] on label "afbreken ... troebel" at bounding box center [604, 215] width 184 height 38
click at [604, 222] on input "afbreken ... troebel" at bounding box center [610, 221] width 12 height 12
radio input "true"
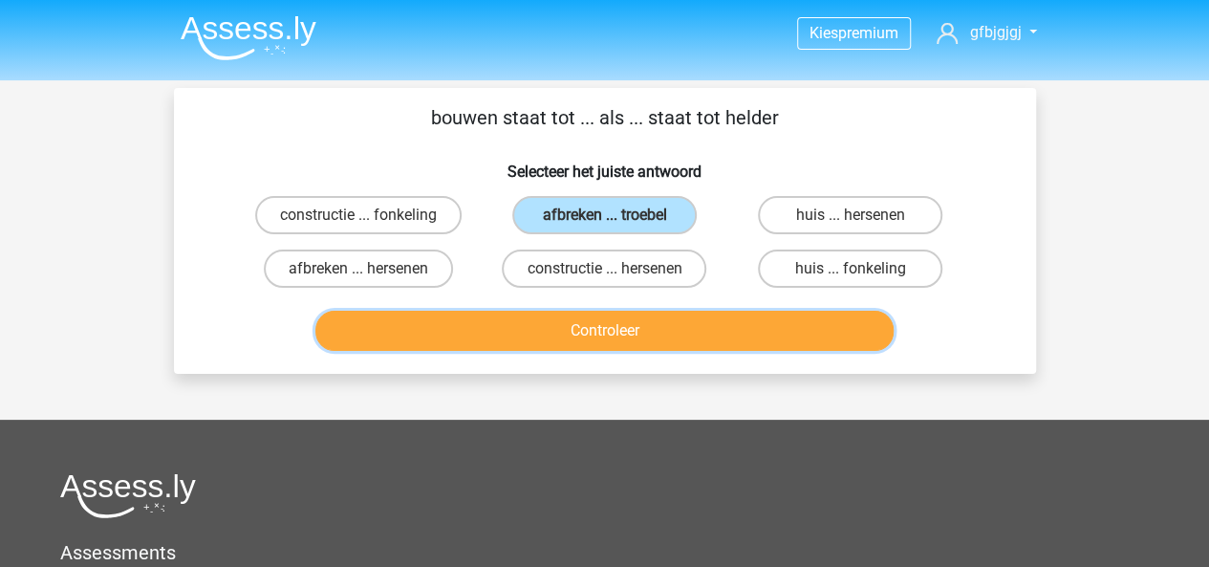
click at [547, 337] on button "Controleer" at bounding box center [604, 331] width 578 height 40
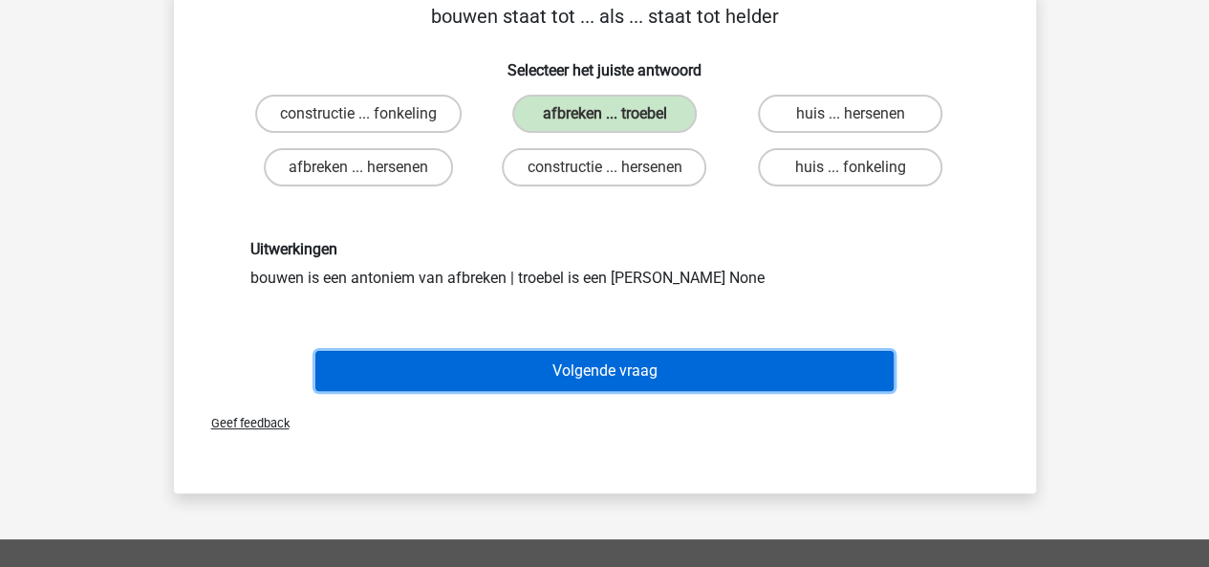
click at [539, 374] on button "Volgende vraag" at bounding box center [604, 371] width 578 height 40
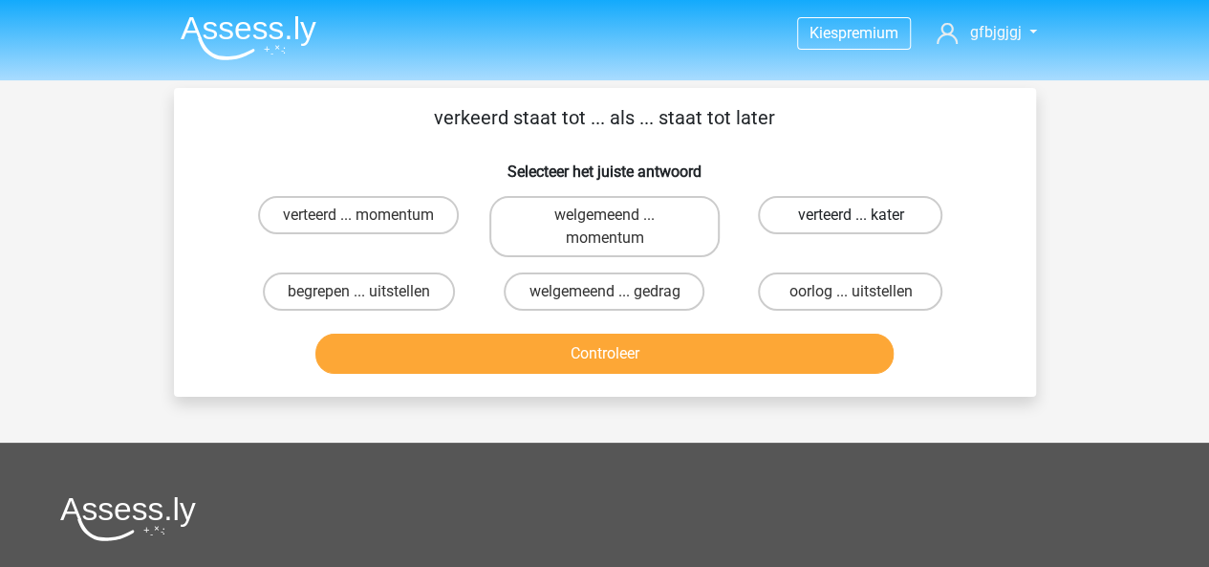
click at [782, 204] on label "verteerd ... kater" at bounding box center [850, 215] width 184 height 38
click at [850, 215] on input "verteerd ... kater" at bounding box center [856, 221] width 12 height 12
radio input "true"
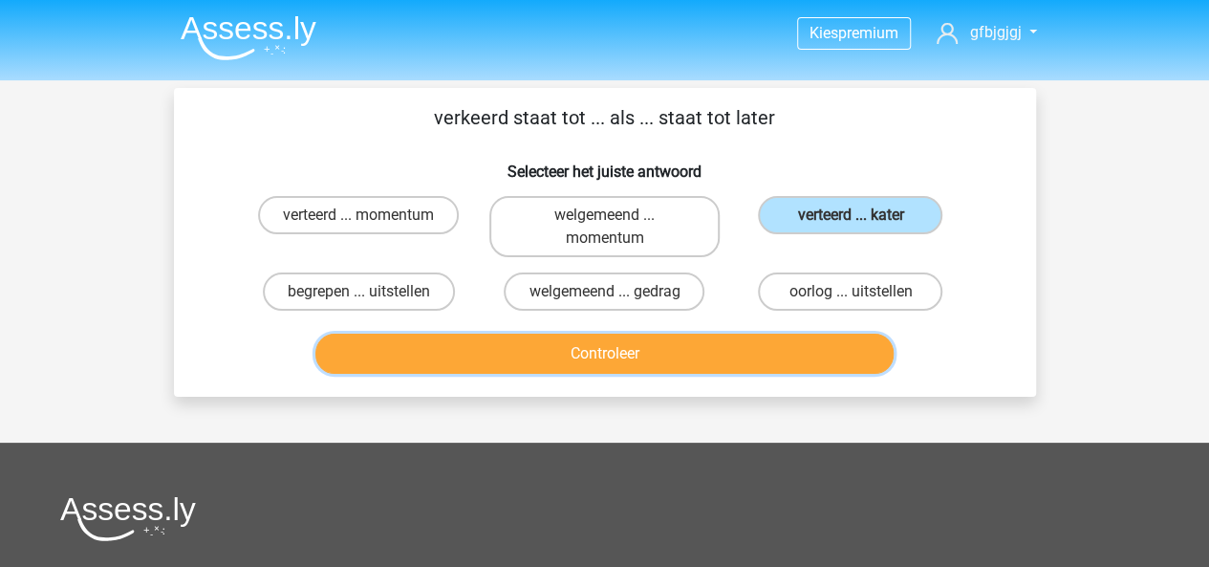
click at [649, 354] on button "Controleer" at bounding box center [604, 353] width 578 height 40
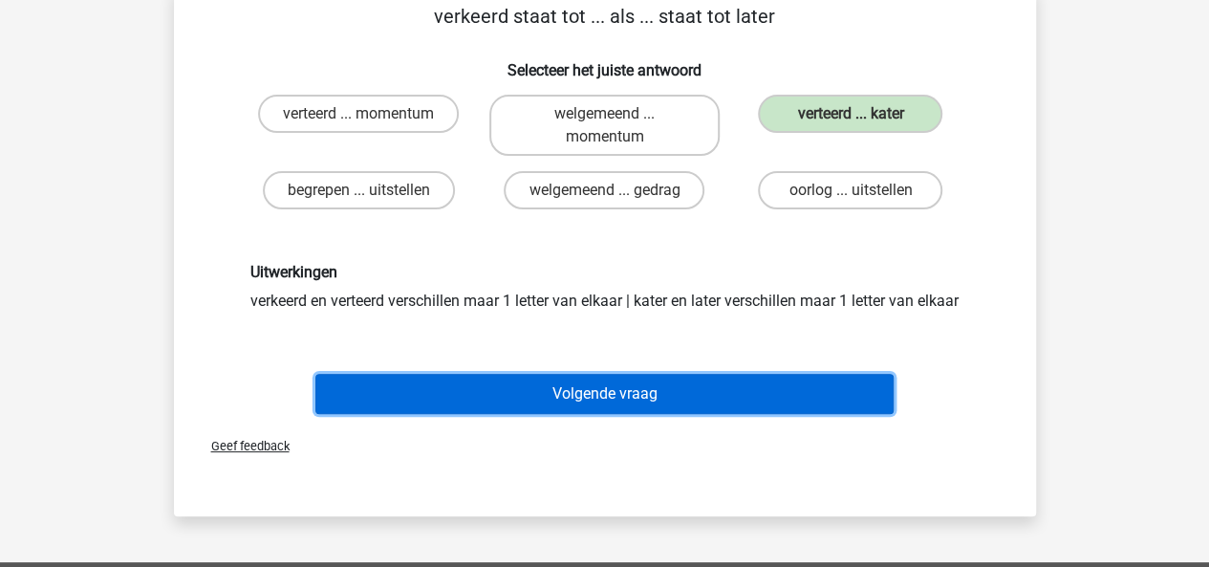
click at [618, 406] on button "Volgende vraag" at bounding box center [604, 394] width 578 height 40
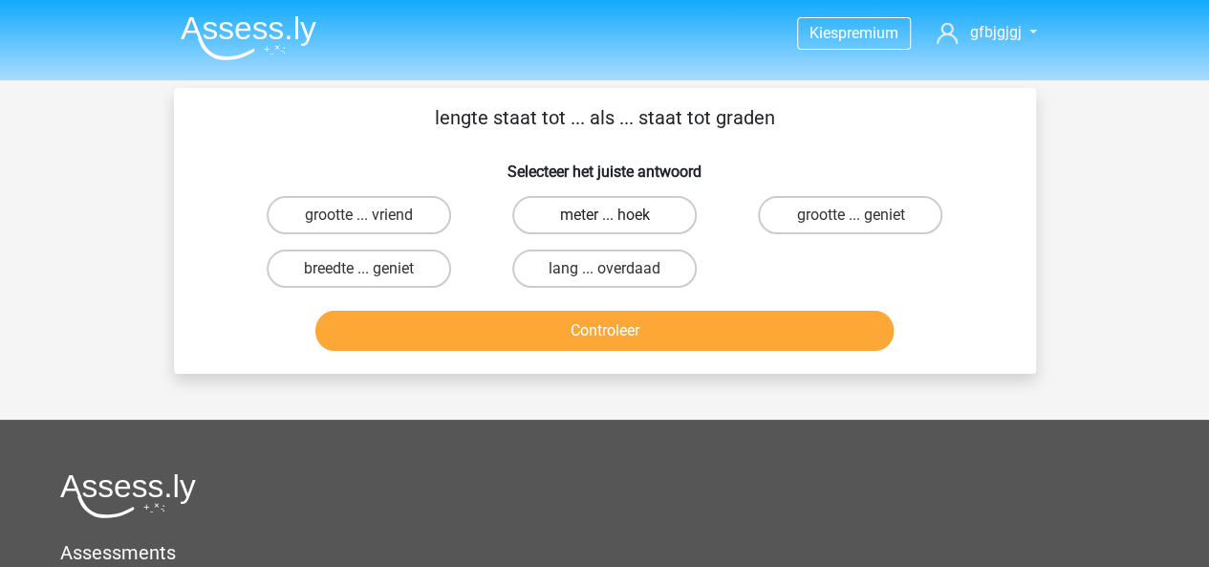
click at [576, 217] on label "meter ... hoek" at bounding box center [604, 215] width 184 height 38
click at [604, 217] on input "meter ... hoek" at bounding box center [610, 221] width 12 height 12
radio input "true"
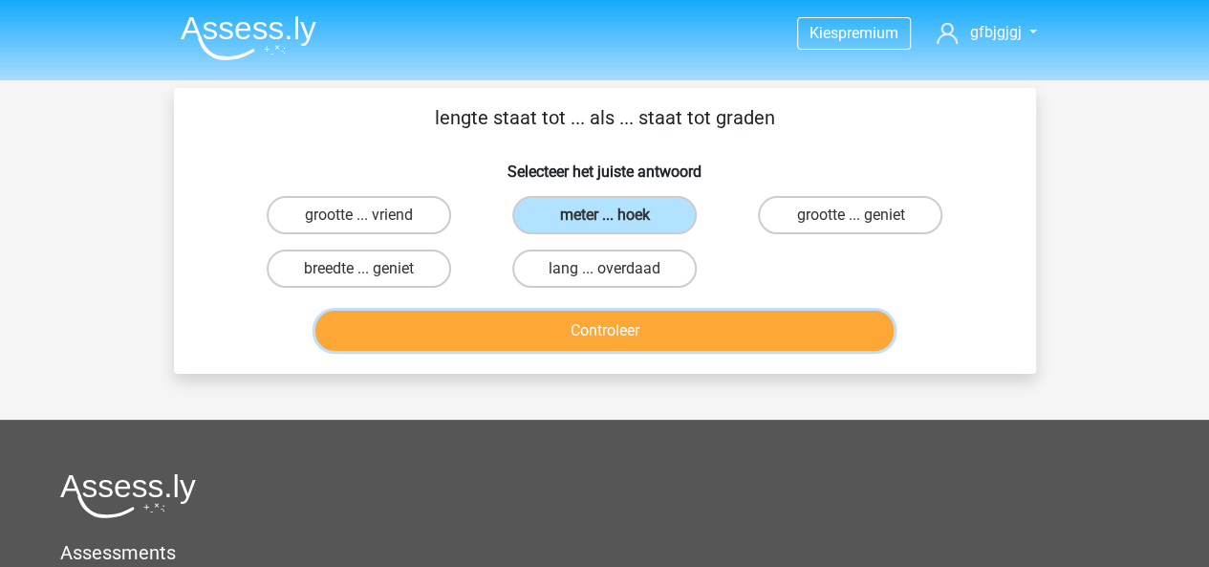
click at [576, 316] on button "Controleer" at bounding box center [604, 331] width 578 height 40
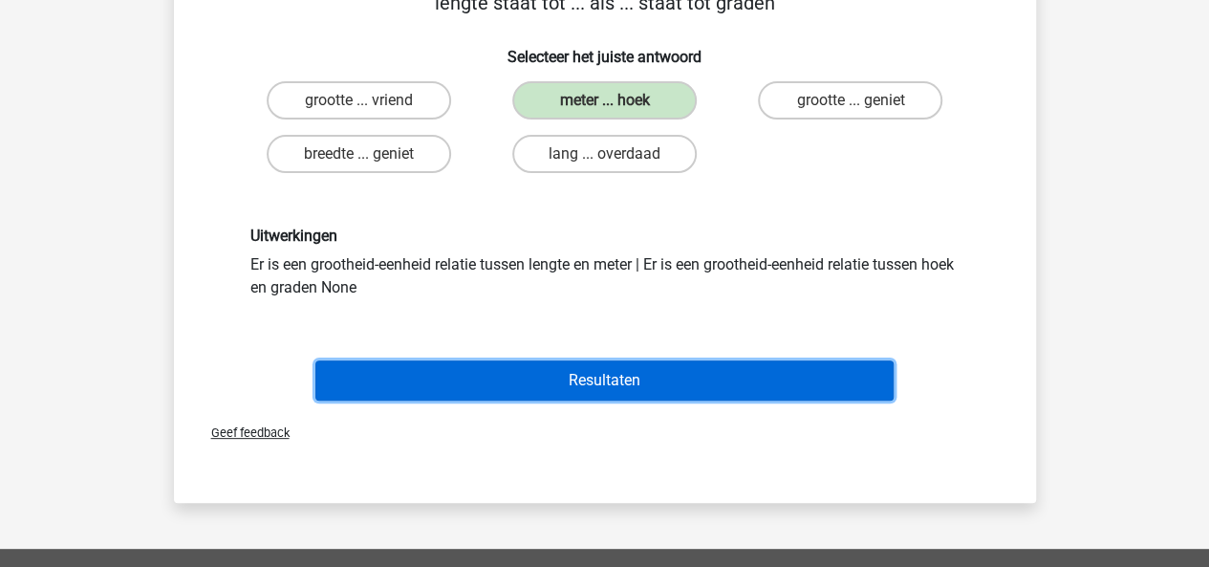
click at [562, 387] on button "Resultaten" at bounding box center [604, 380] width 578 height 40
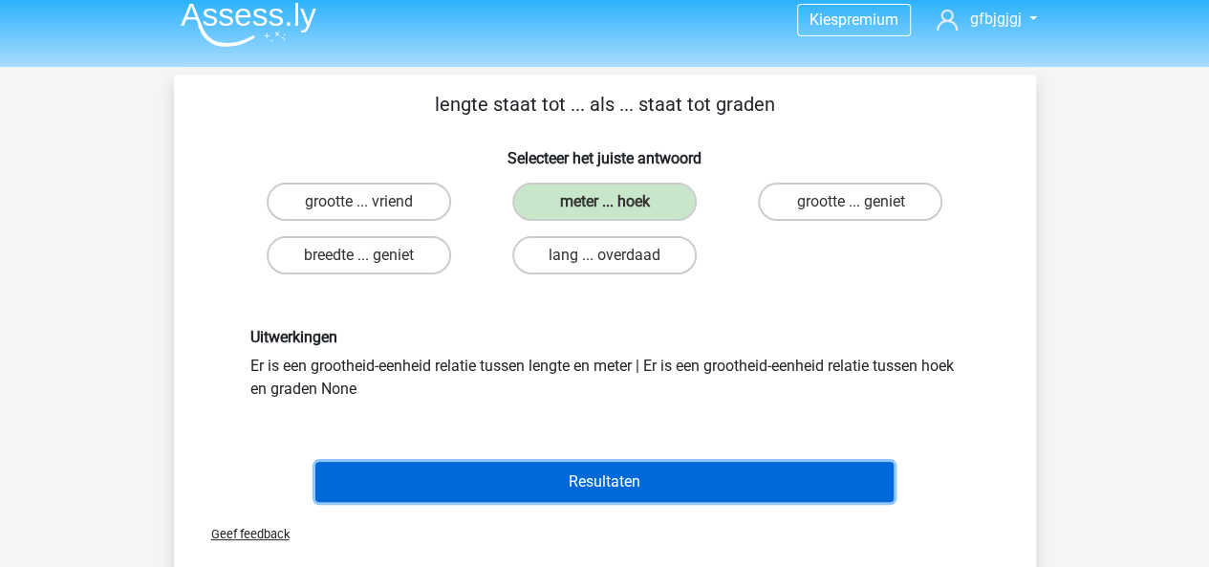
scroll to position [12, 0]
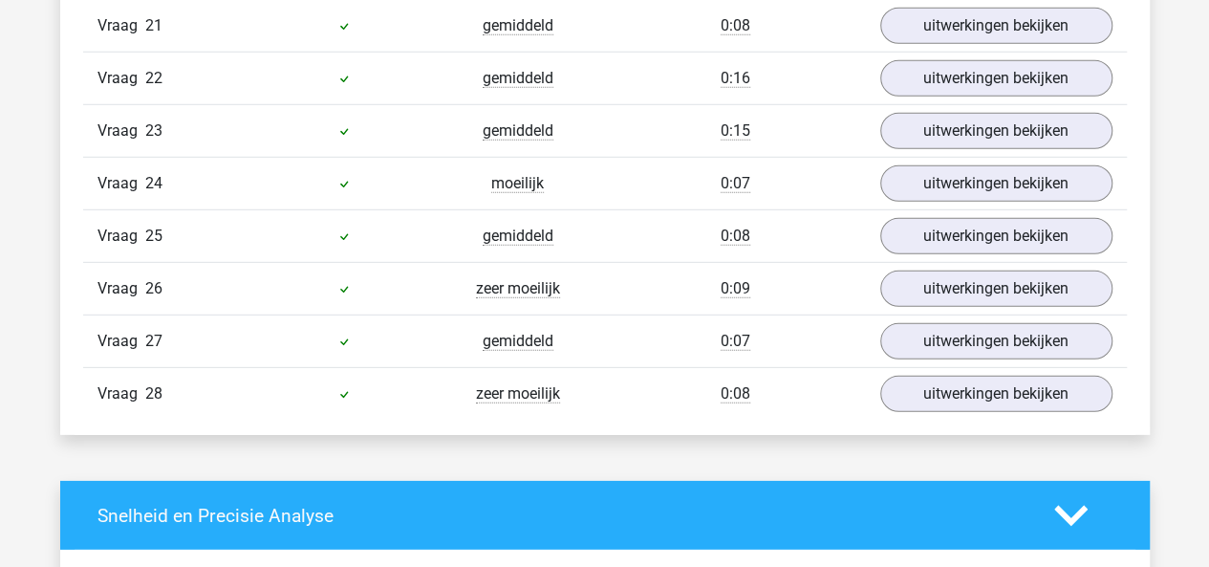
scroll to position [2705, 0]
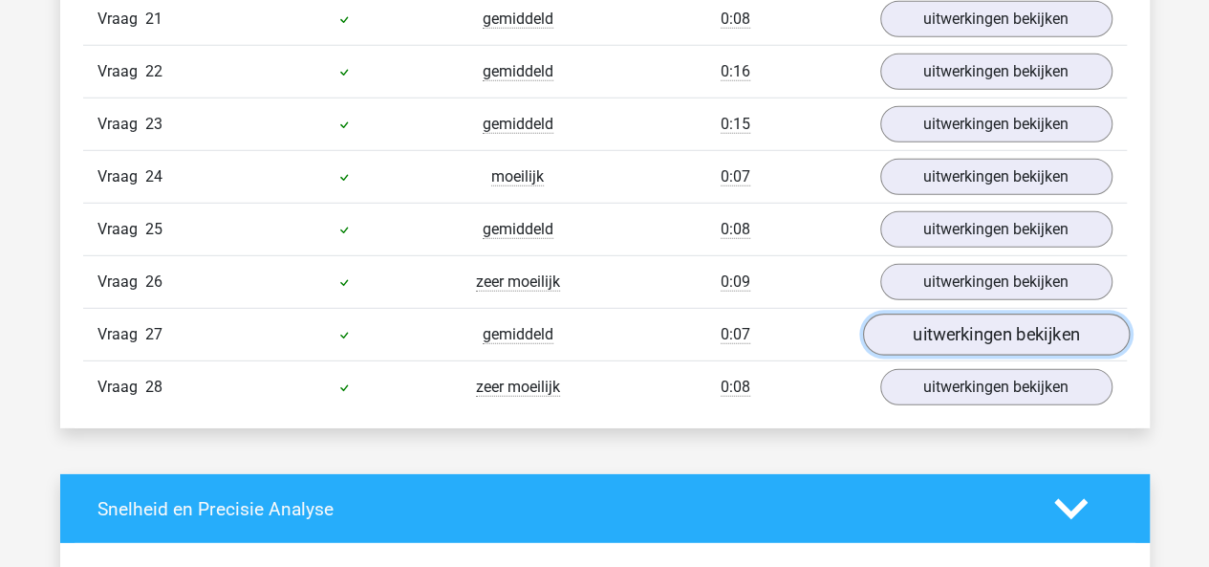
click at [893, 316] on link "uitwerkingen bekijken" at bounding box center [995, 335] width 267 height 42
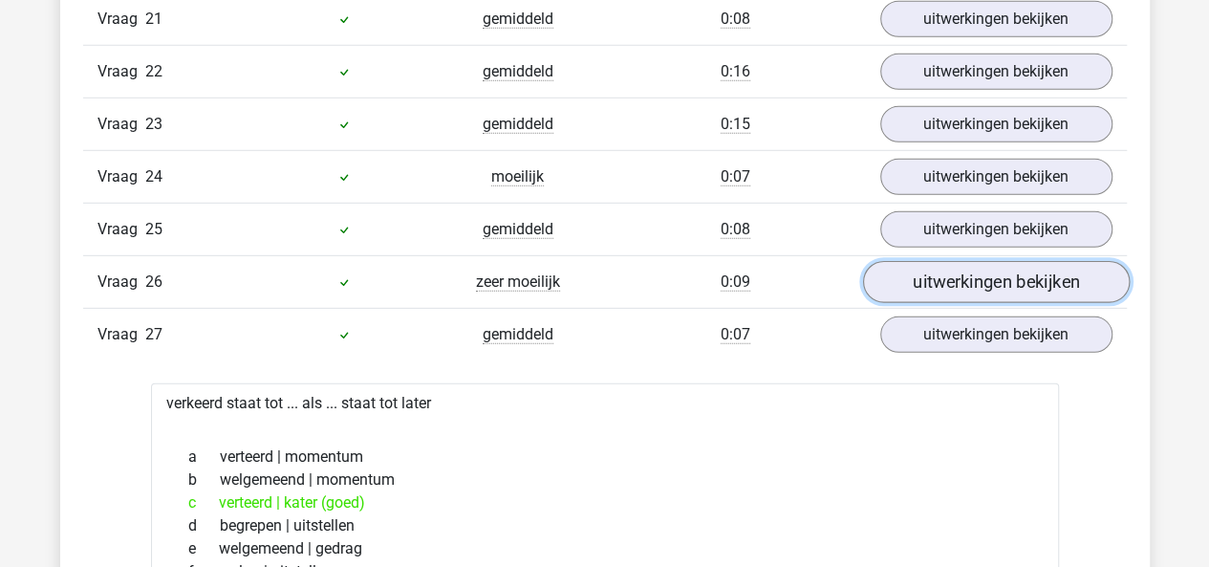
click at [923, 262] on link "uitwerkingen bekijken" at bounding box center [995, 283] width 267 height 42
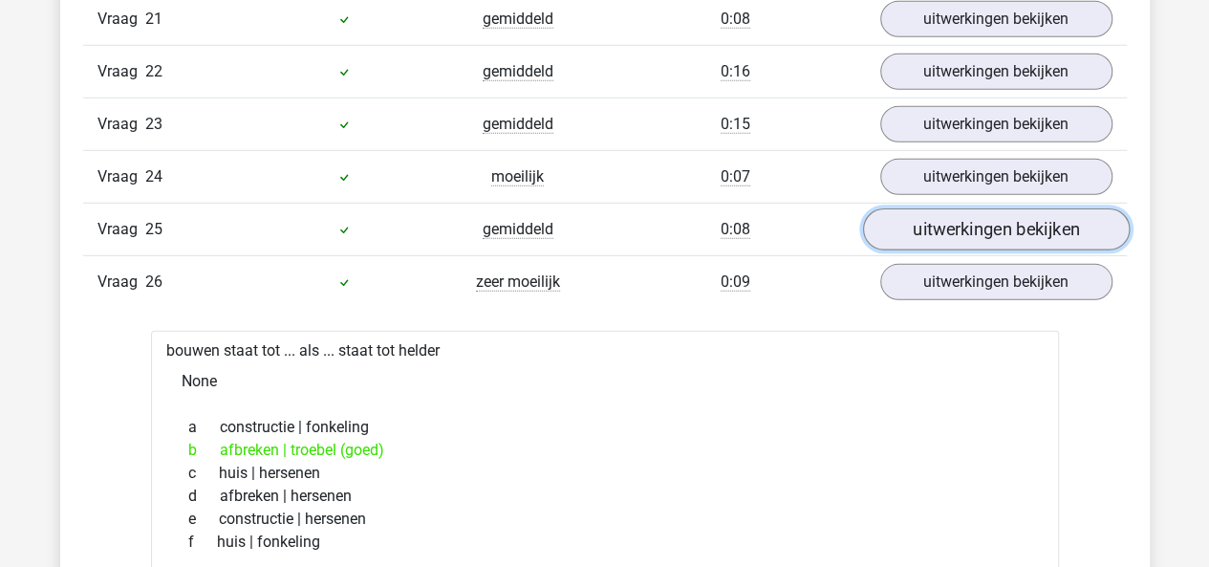
click at [941, 218] on link "uitwerkingen bekijken" at bounding box center [995, 230] width 267 height 42
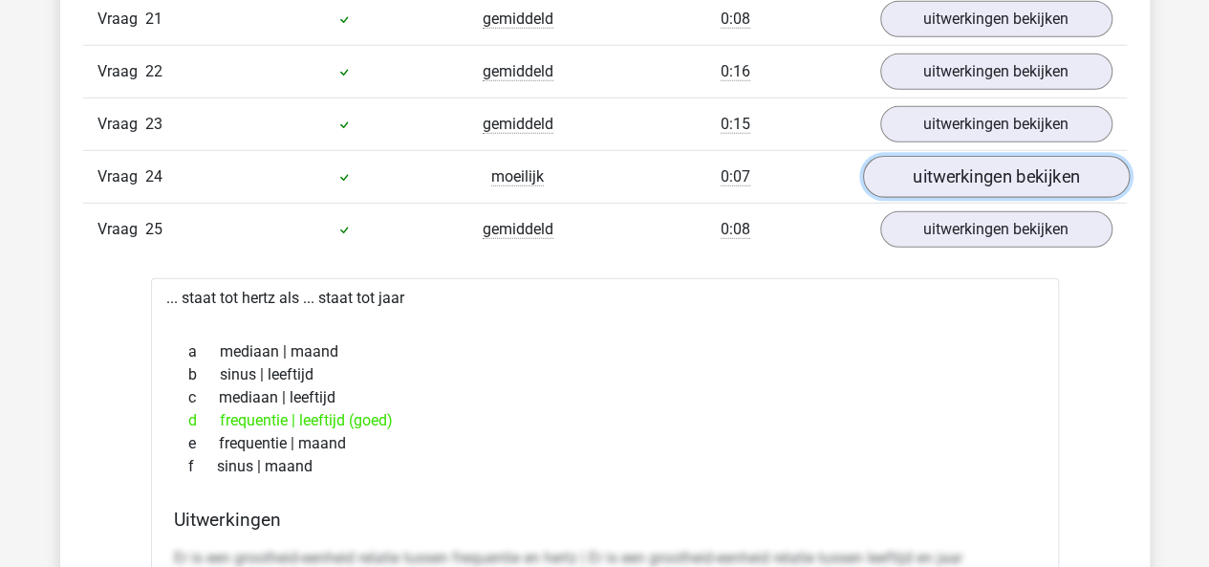
click at [947, 167] on link "uitwerkingen bekijken" at bounding box center [995, 178] width 267 height 42
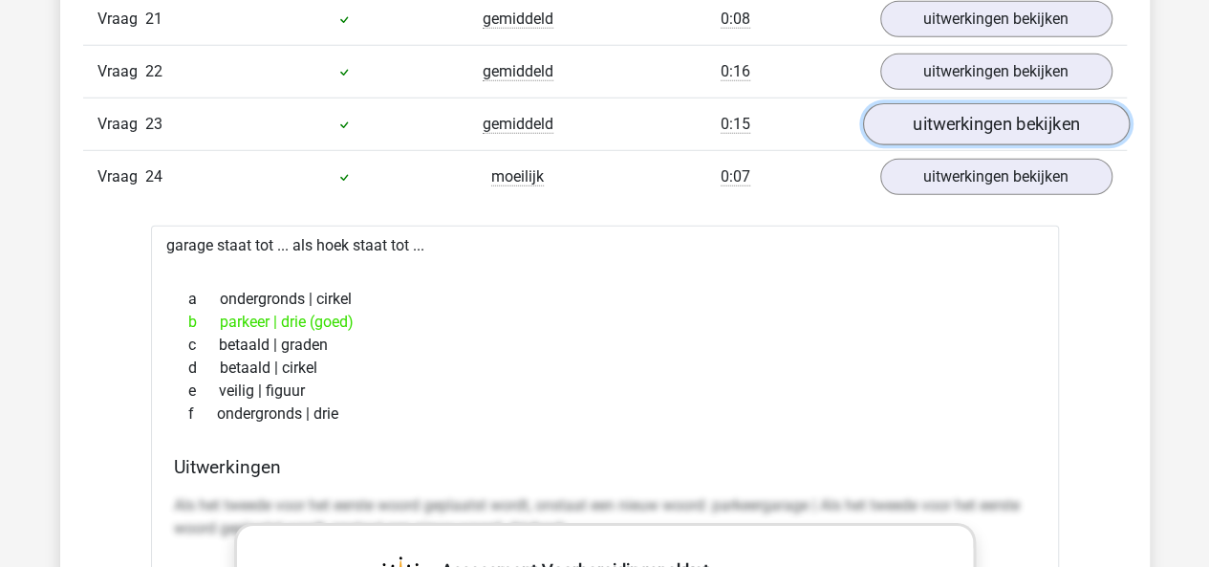
click at [952, 110] on link "uitwerkingen bekijken" at bounding box center [995, 125] width 267 height 42
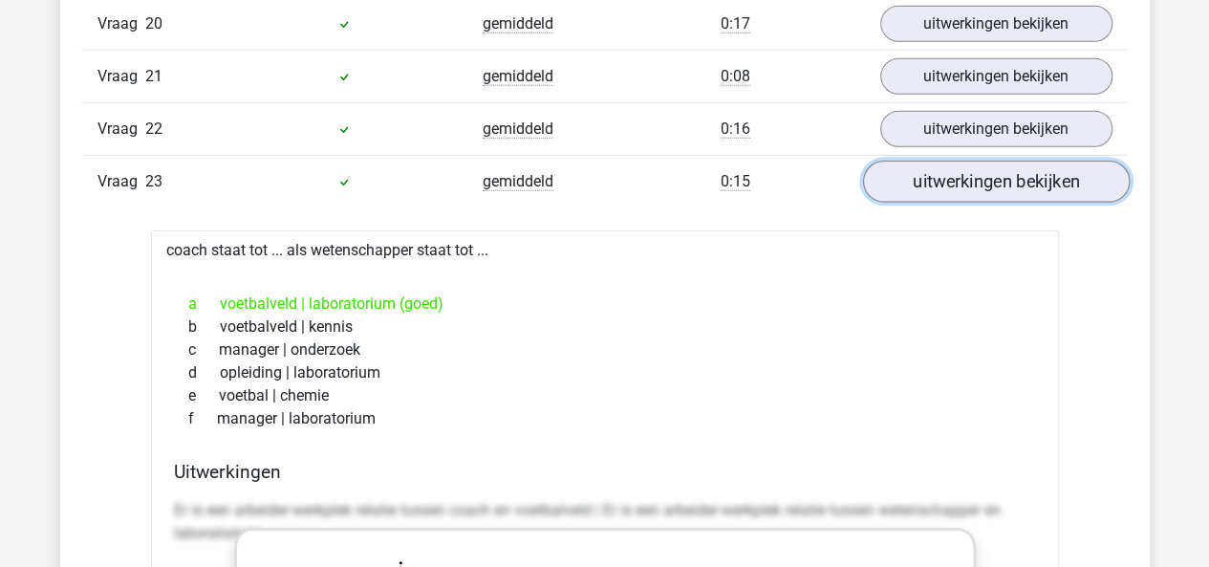
scroll to position [2637, 0]
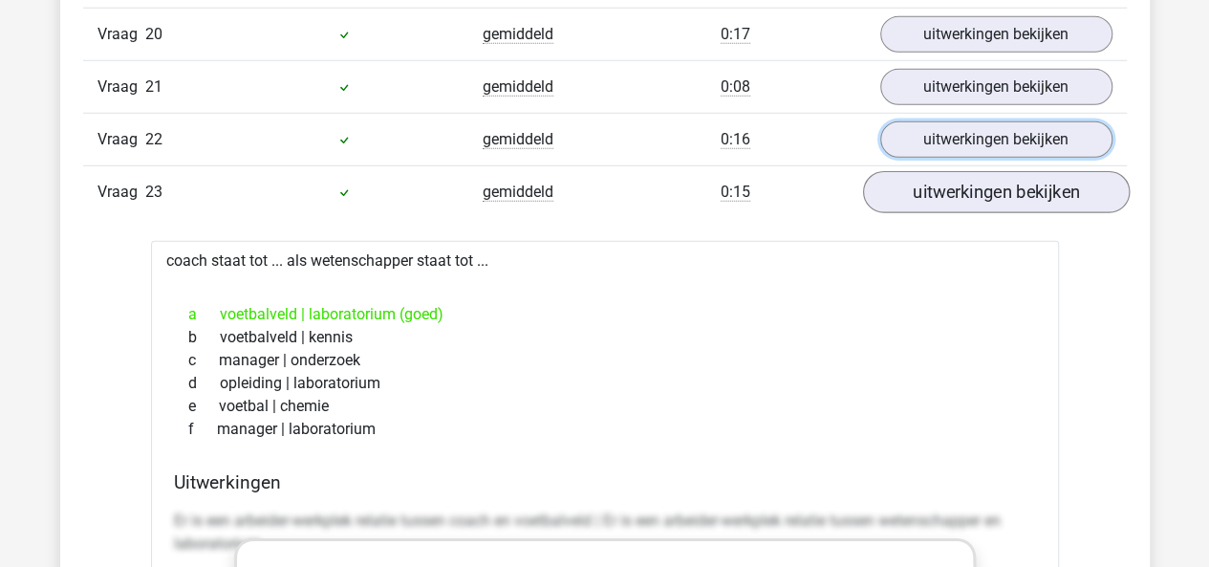
click at [952, 121] on link "uitwerkingen bekijken" at bounding box center [996, 139] width 232 height 36
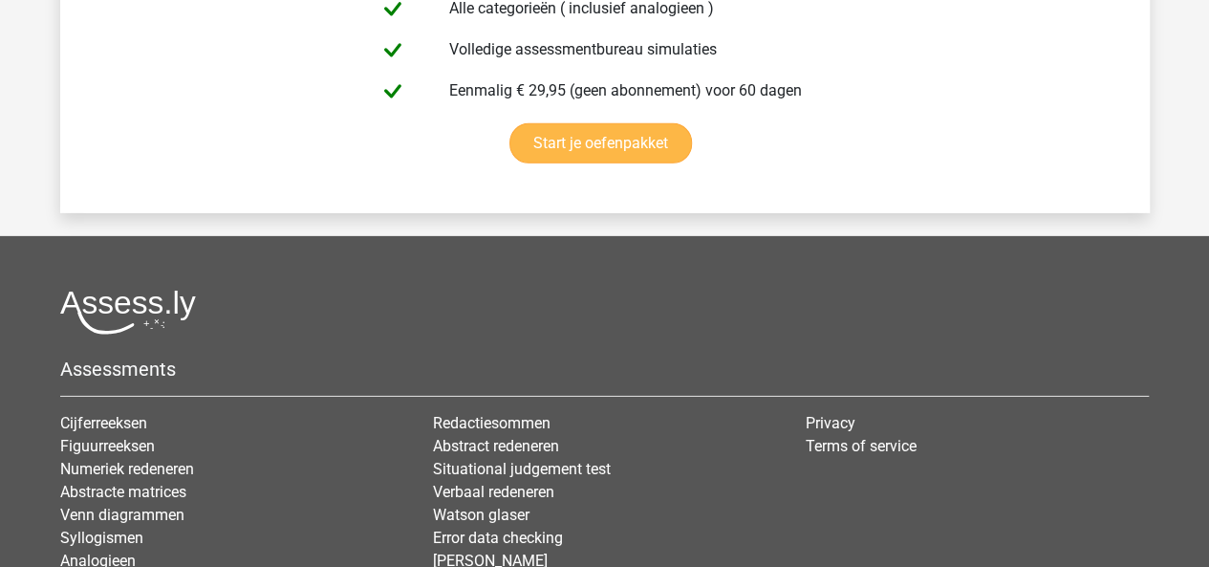
scroll to position [10342, 0]
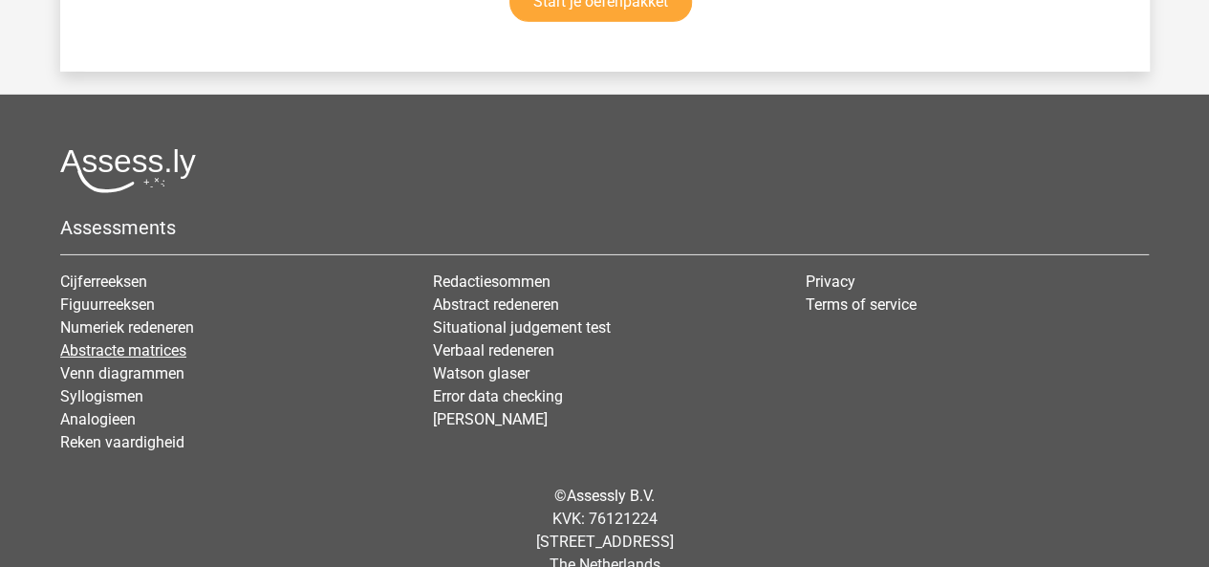
click at [144, 341] on link "Abstracte matrices" at bounding box center [123, 350] width 126 height 18
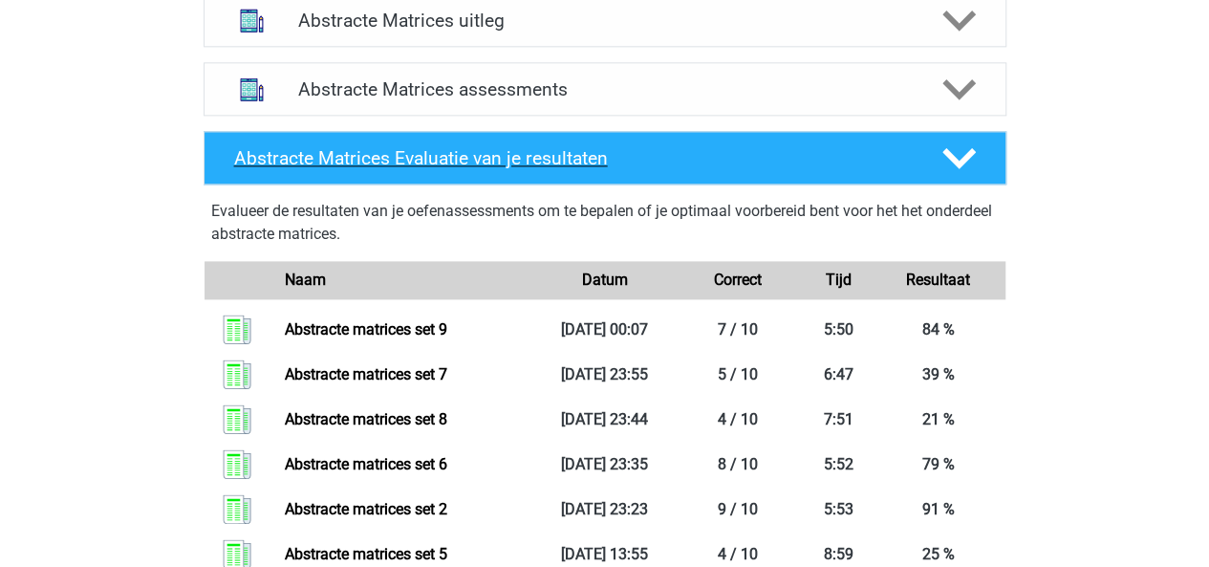
scroll to position [1242, 0]
click at [952, 88] on polygon at bounding box center [958, 89] width 33 height 21
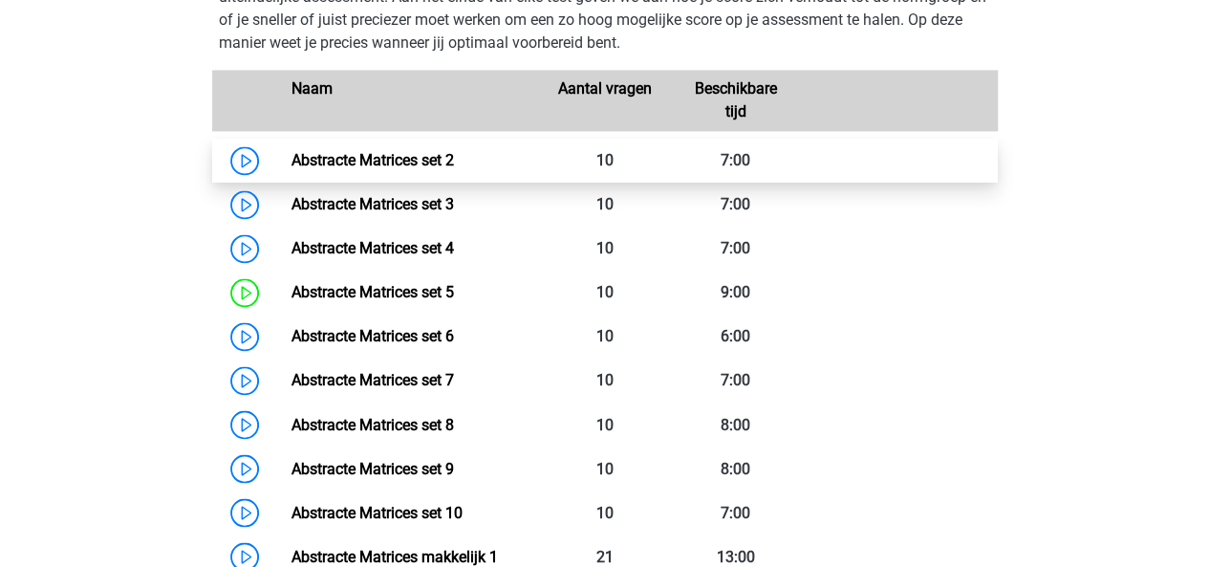
scroll to position [1409, 0]
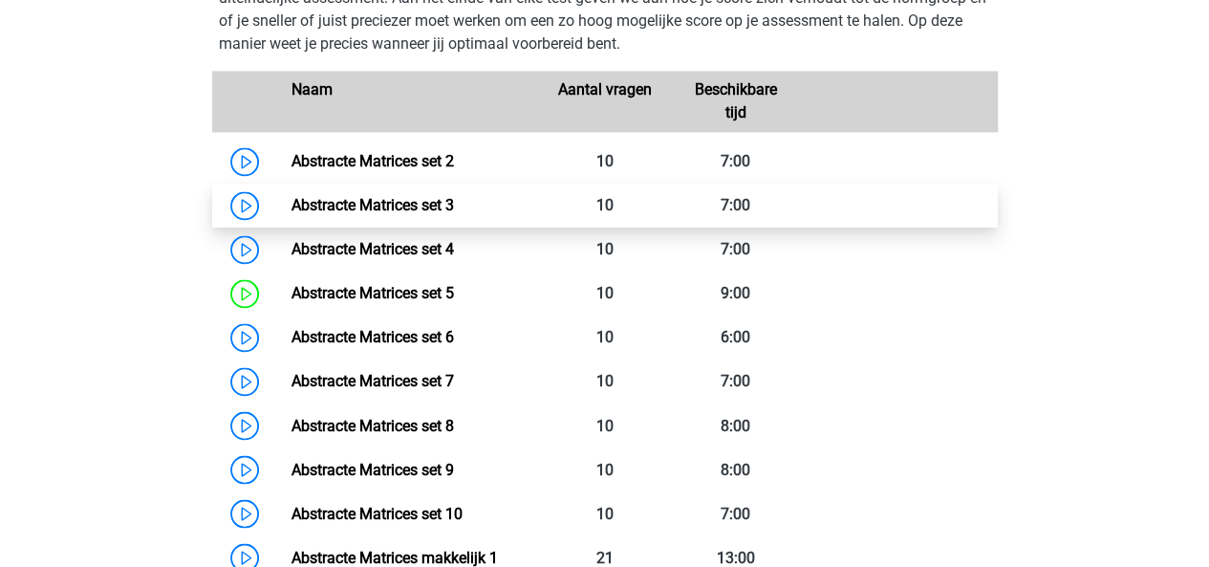
click at [454, 213] on link "Abstracte Matrices set 3" at bounding box center [372, 205] width 162 height 18
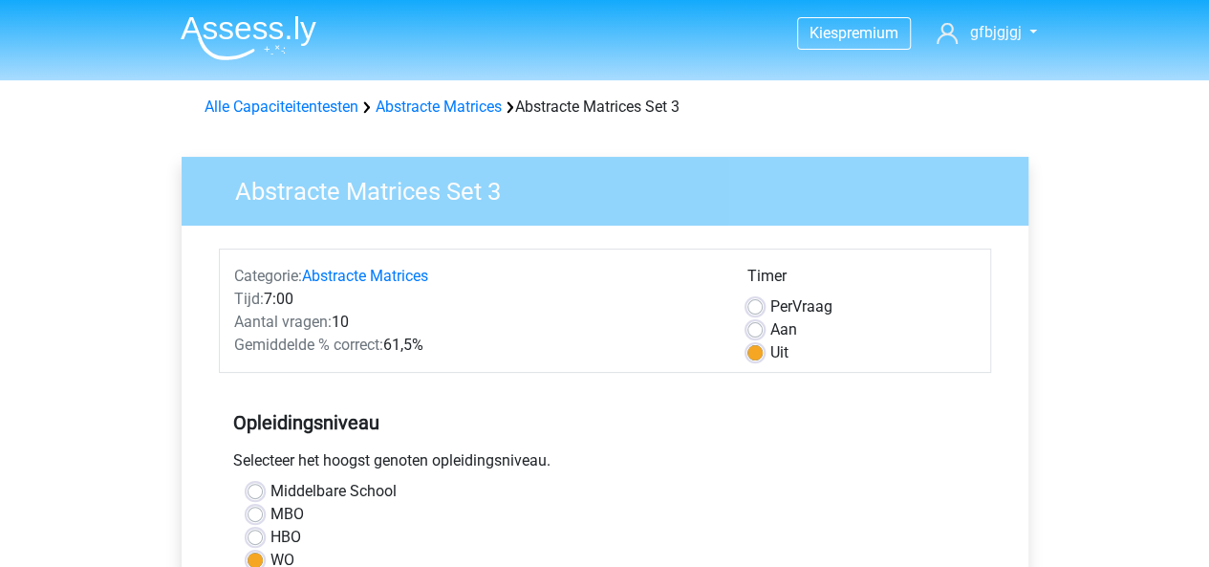
click at [770, 332] on label "Aan" at bounding box center [783, 329] width 27 height 23
click at [753, 332] on input "Aan" at bounding box center [754, 327] width 15 height 19
radio input "true"
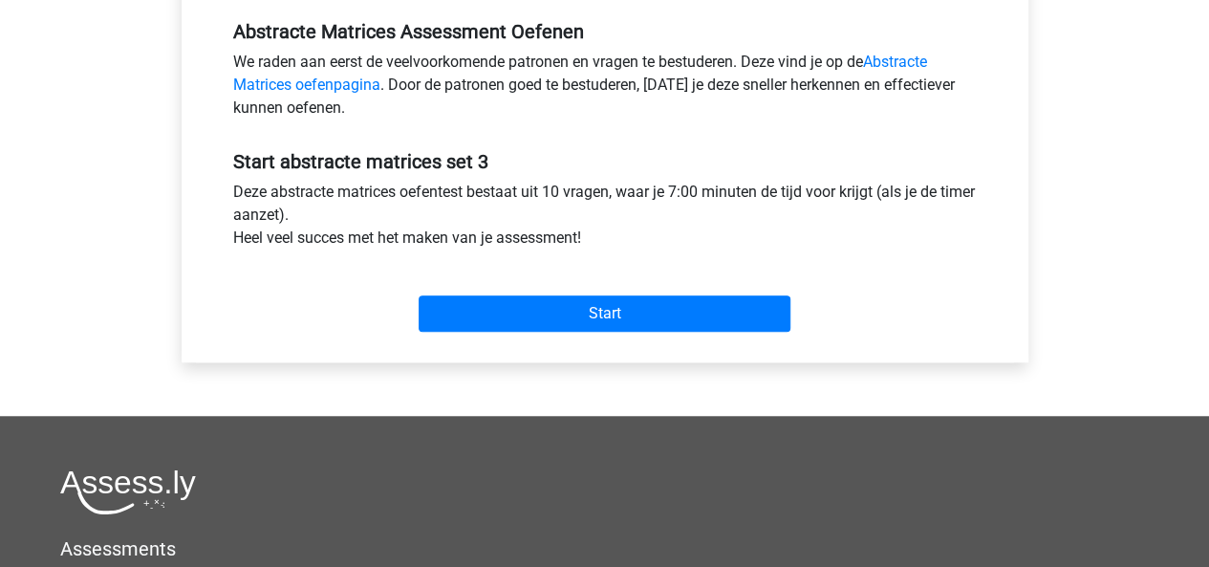
scroll to position [592, 0]
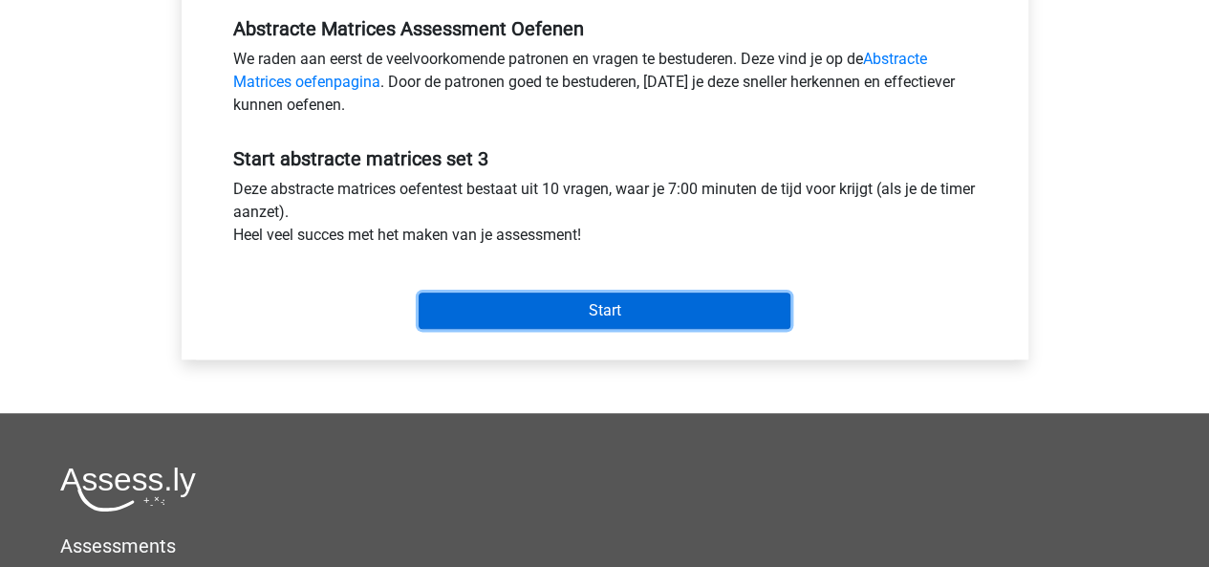
click at [724, 314] on input "Start" at bounding box center [604, 310] width 372 height 36
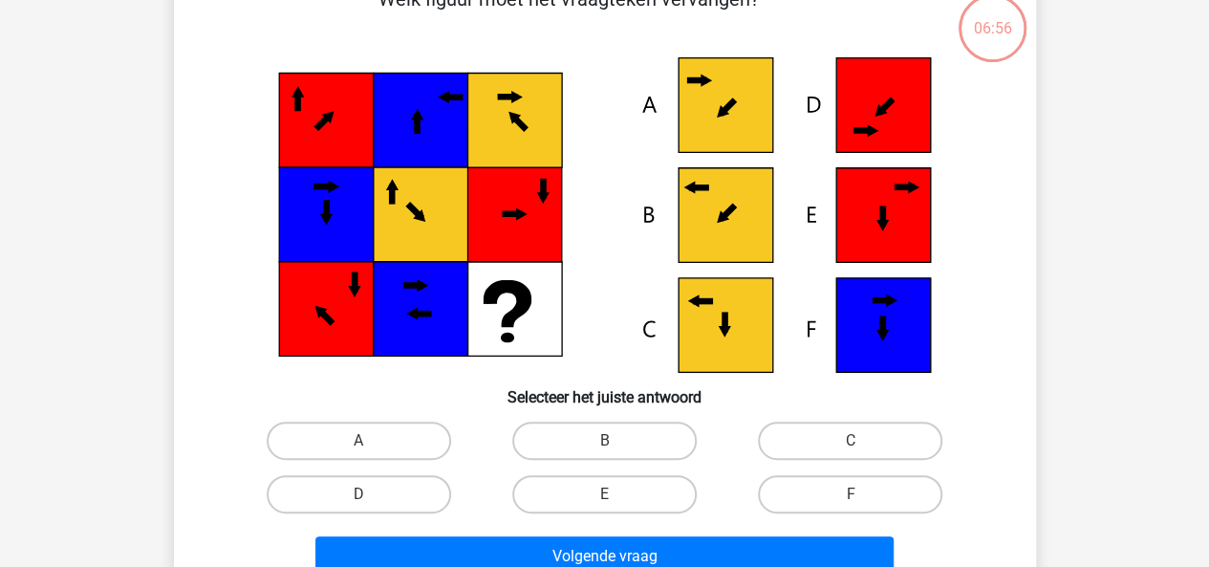
scroll to position [138, 0]
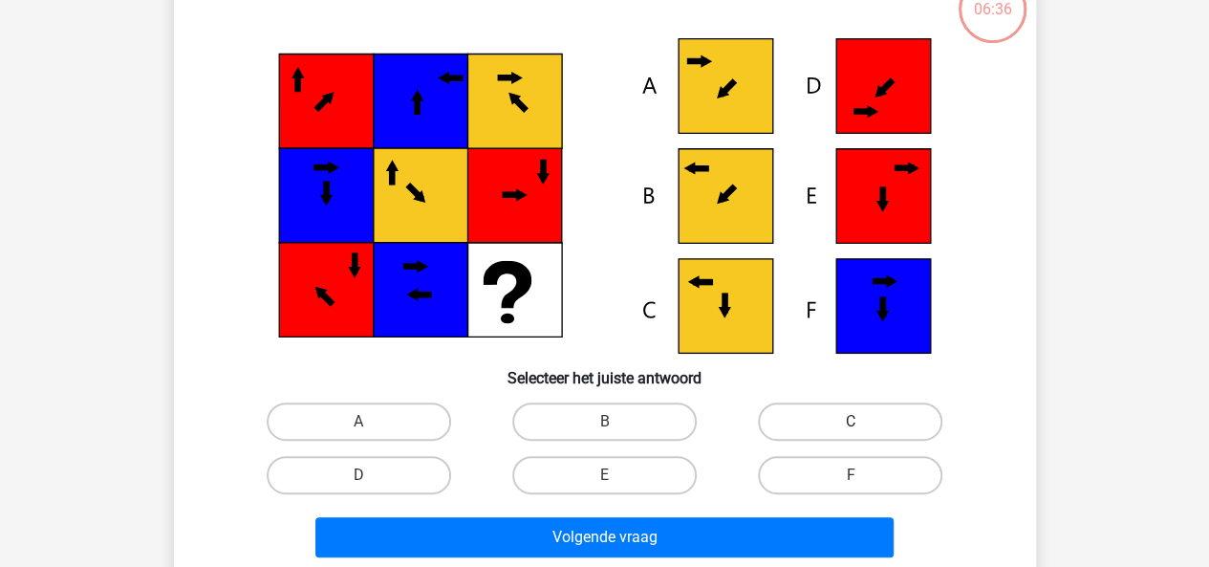
click at [849, 418] on label "C" at bounding box center [850, 421] width 184 height 38
click at [850, 421] on input "C" at bounding box center [856, 427] width 12 height 12
radio input "true"
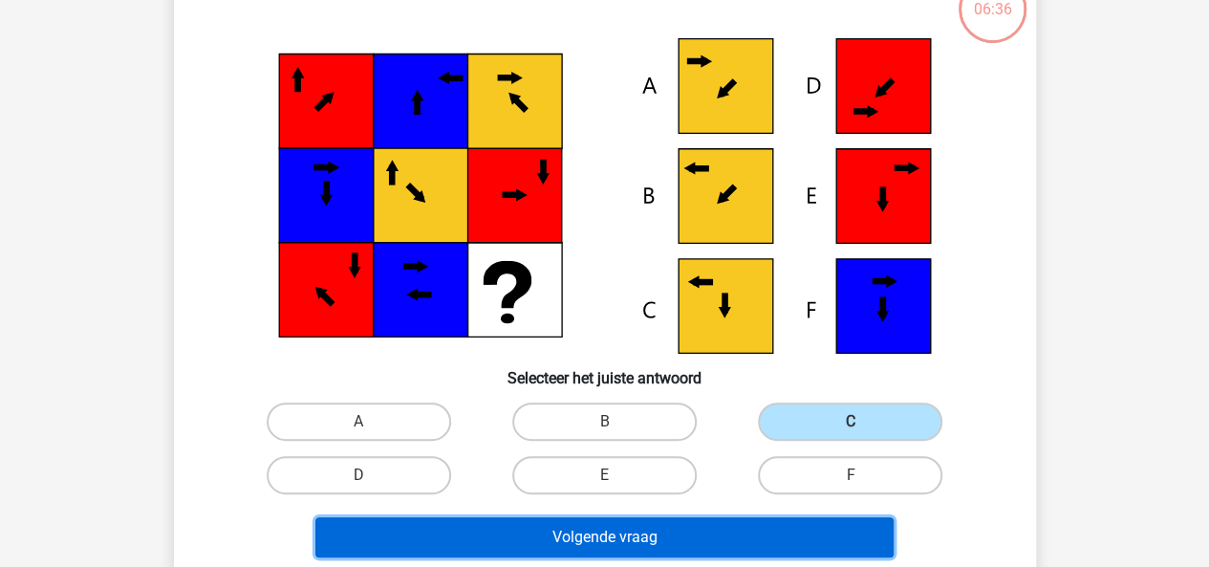
click at [652, 539] on button "Volgende vraag" at bounding box center [604, 537] width 578 height 40
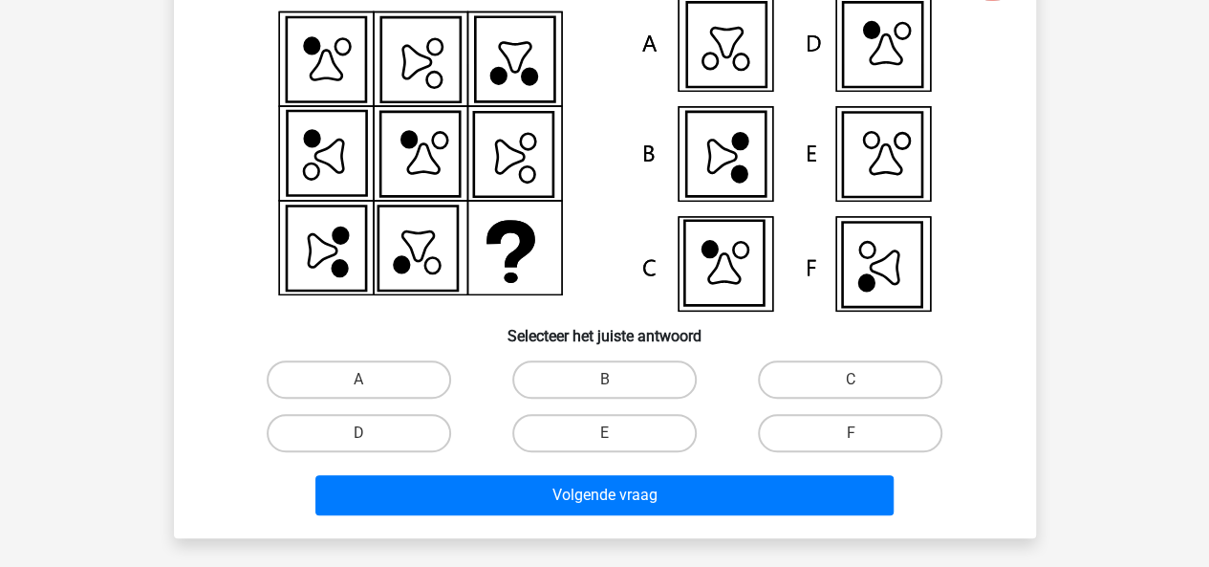
scroll to position [183, 0]
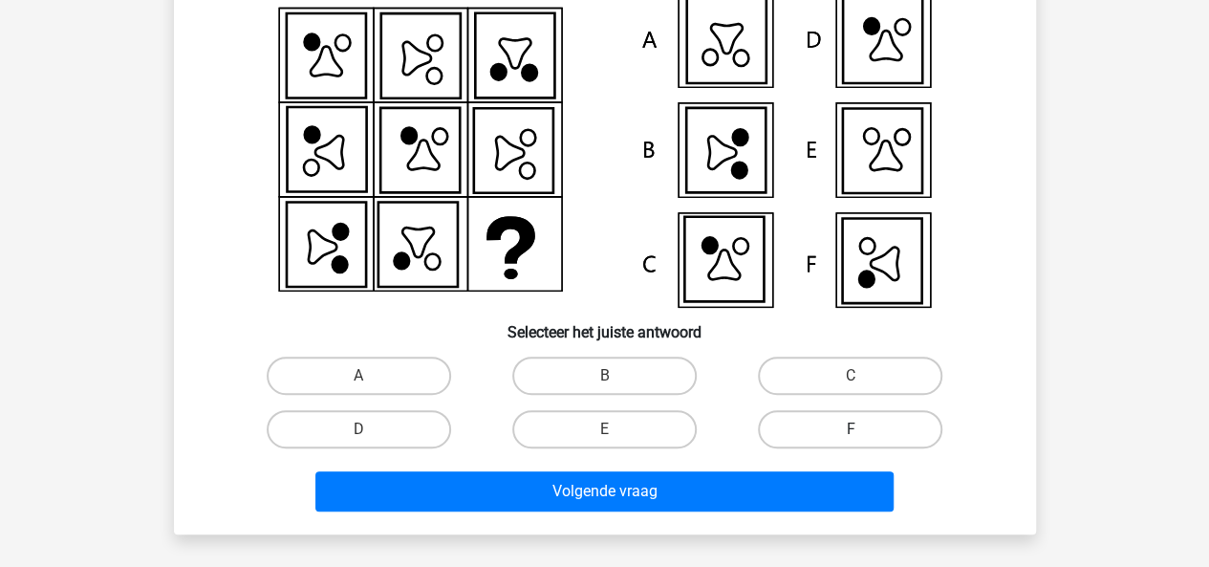
click at [825, 434] on label "F" at bounding box center [850, 429] width 184 height 38
click at [850, 434] on input "F" at bounding box center [856, 435] width 12 height 12
radio input "true"
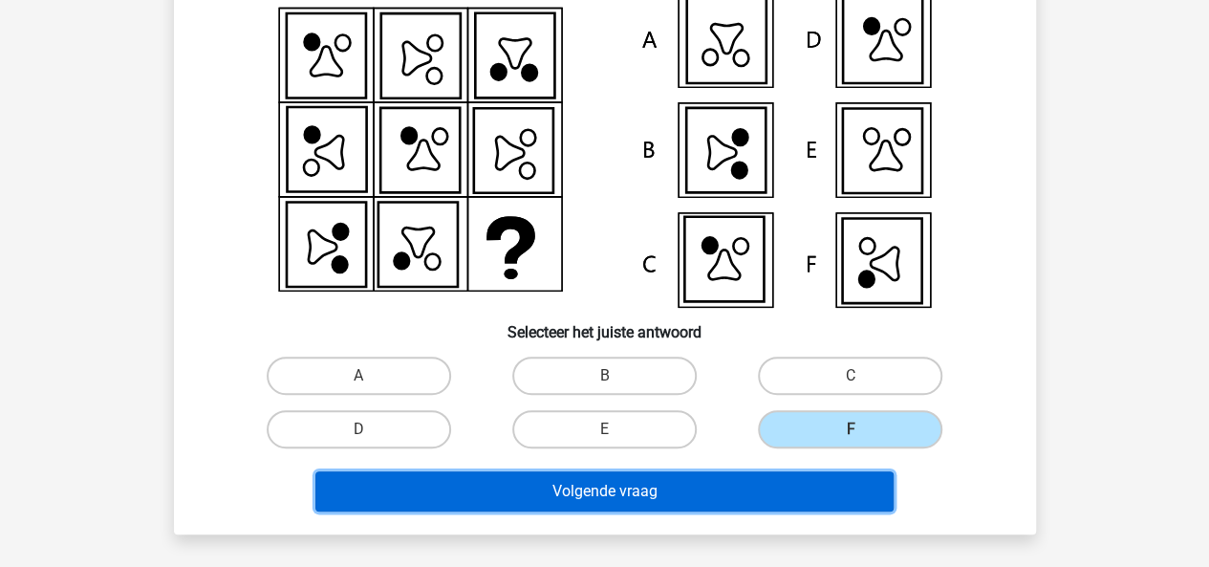
click at [718, 477] on button "Volgende vraag" at bounding box center [604, 491] width 578 height 40
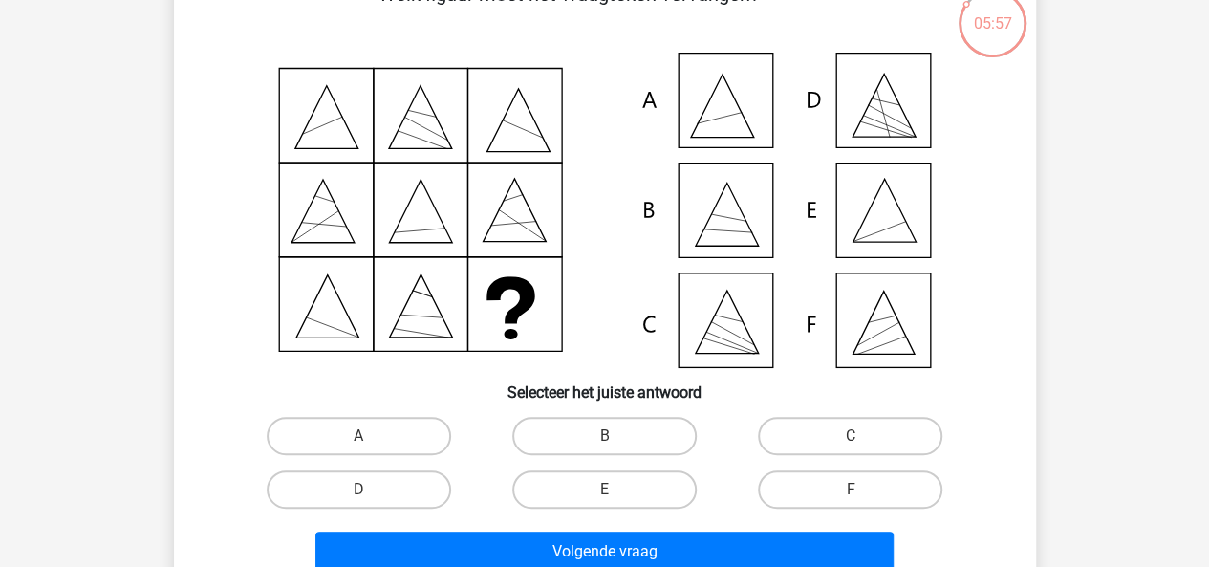
scroll to position [158, 0]
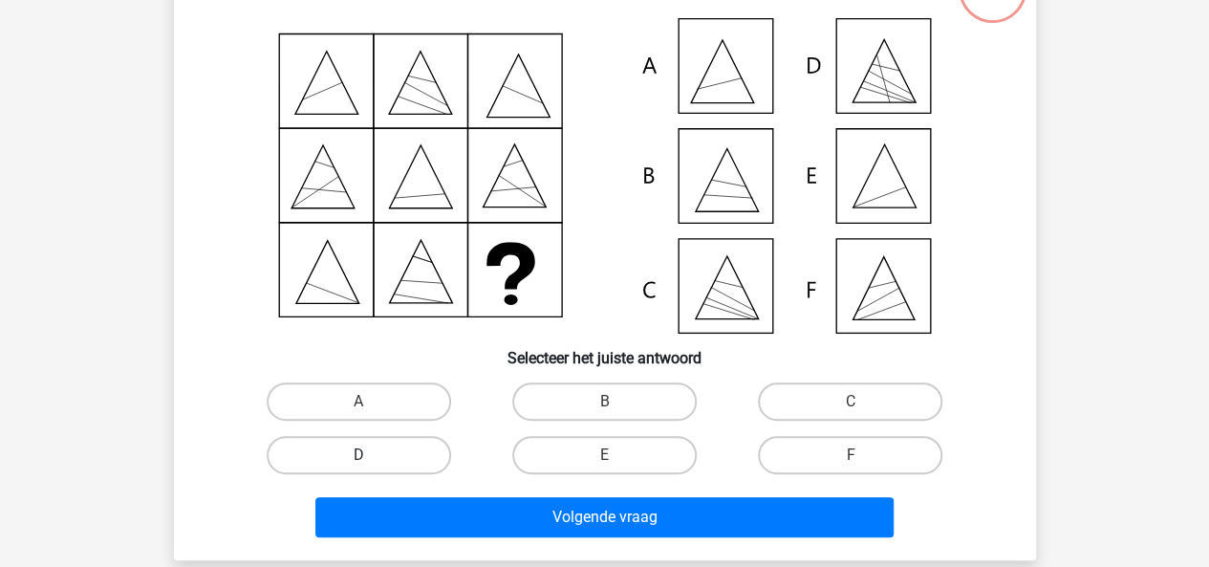
click at [396, 471] on label "D" at bounding box center [359, 455] width 184 height 38
click at [371, 467] on input "D" at bounding box center [364, 461] width 12 height 12
radio input "true"
click at [427, 488] on div "Volgende vraag" at bounding box center [604, 513] width 801 height 63
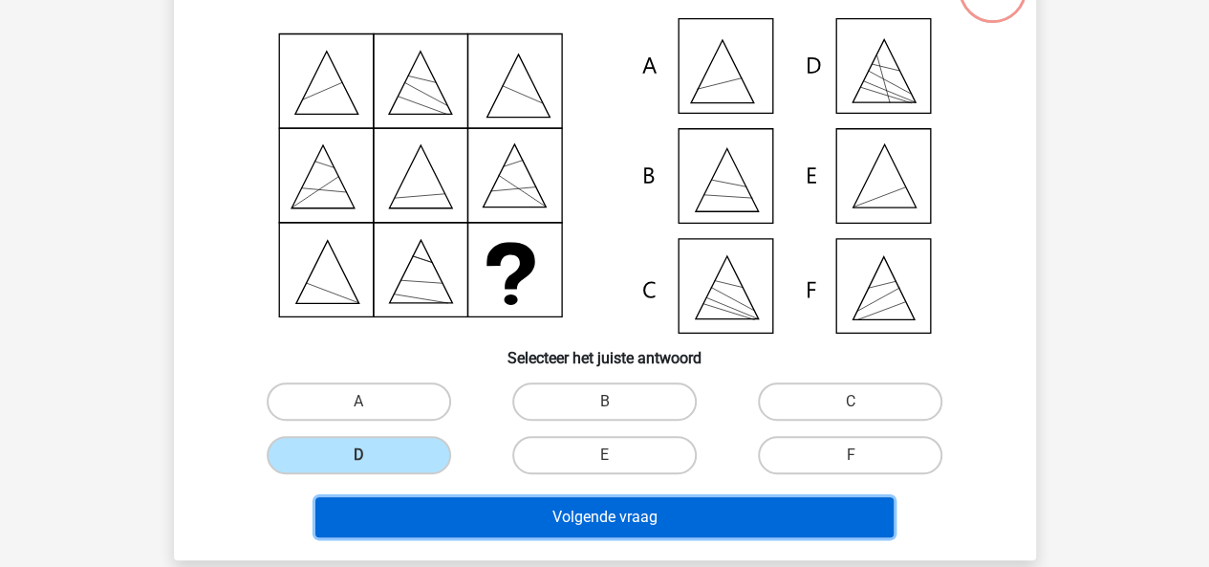
click at [438, 514] on button "Volgende vraag" at bounding box center [604, 517] width 578 height 40
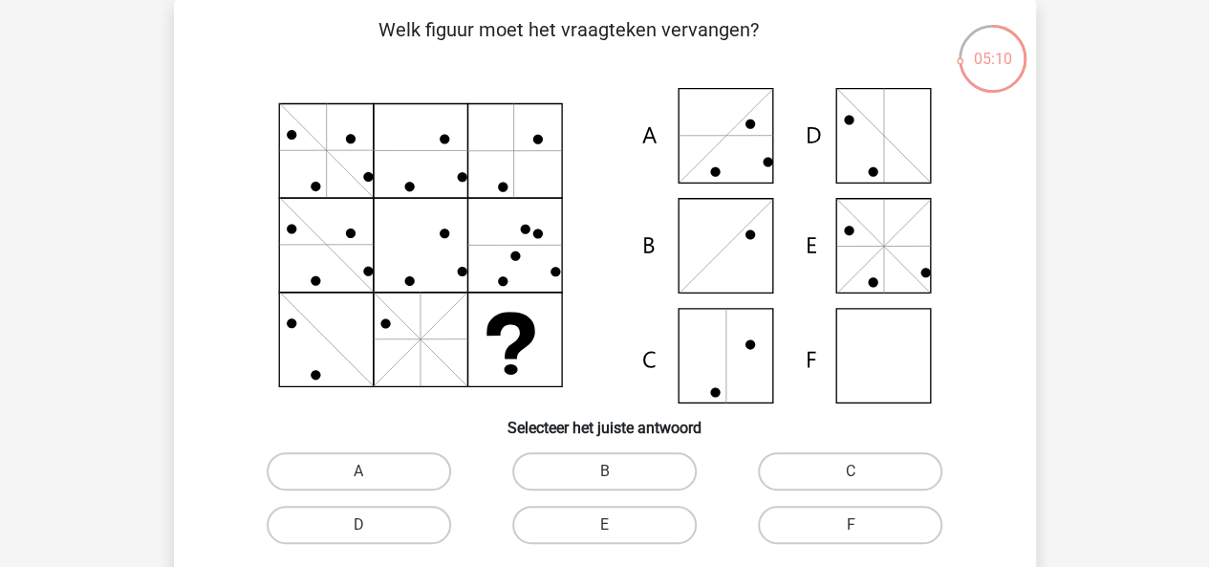
scroll to position [164, 0]
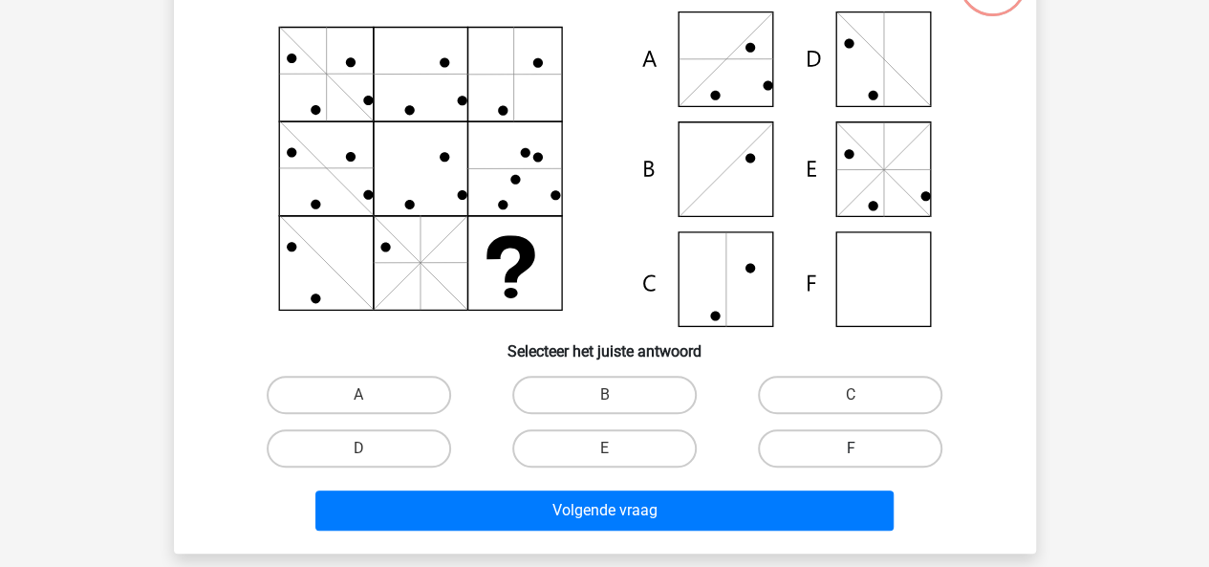
click at [822, 452] on label "F" at bounding box center [850, 448] width 184 height 38
click at [850, 452] on input "F" at bounding box center [856, 454] width 12 height 12
radio input "true"
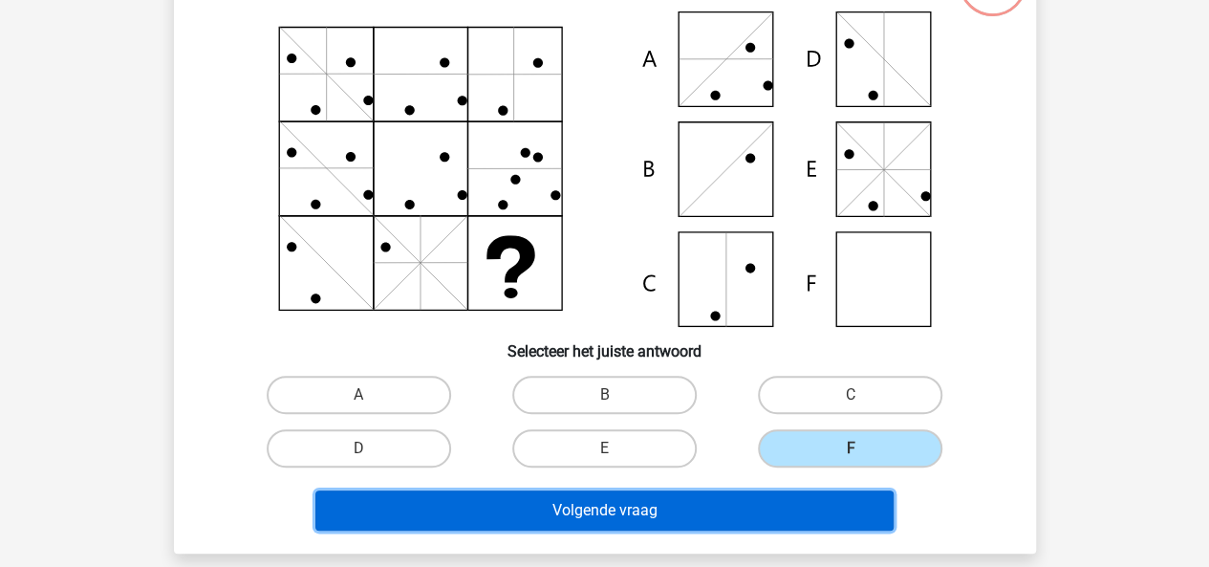
click at [719, 500] on button "Volgende vraag" at bounding box center [604, 510] width 578 height 40
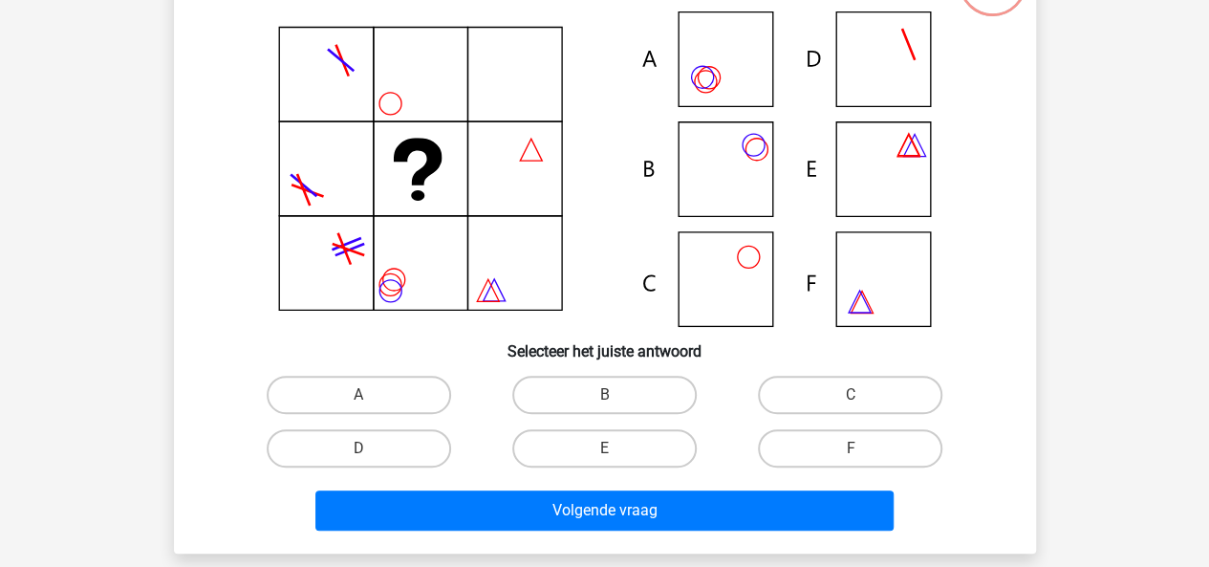
scroll to position [88, 0]
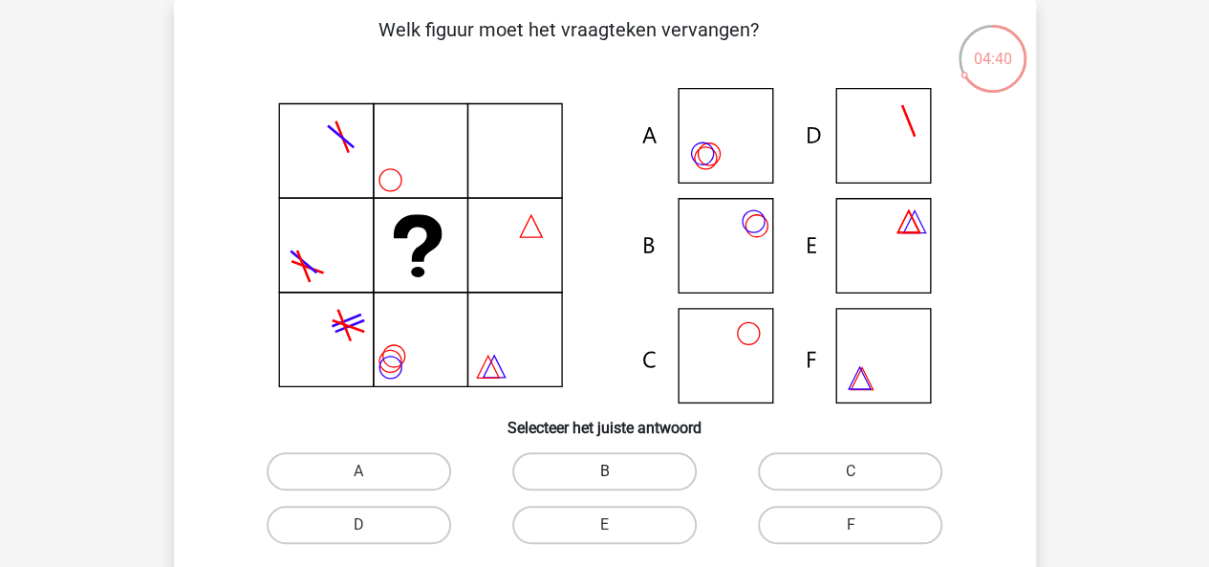
click at [640, 479] on label "B" at bounding box center [604, 471] width 184 height 38
click at [616, 479] on input "B" at bounding box center [610, 477] width 12 height 12
radio input "true"
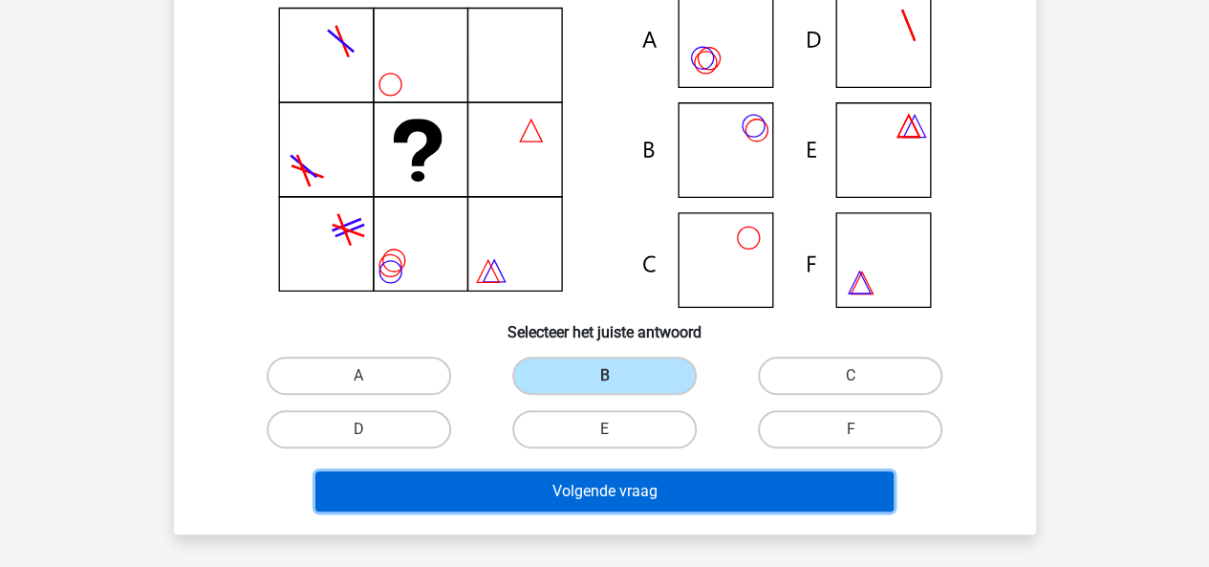
click at [640, 479] on button "Volgende vraag" at bounding box center [604, 491] width 578 height 40
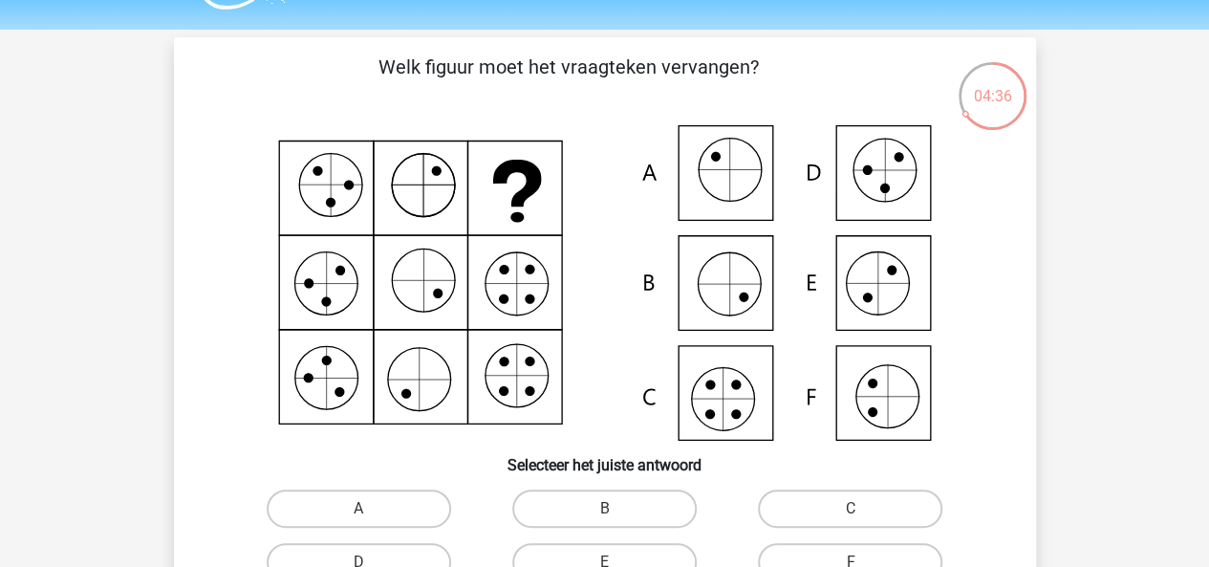
scroll to position [63, 0]
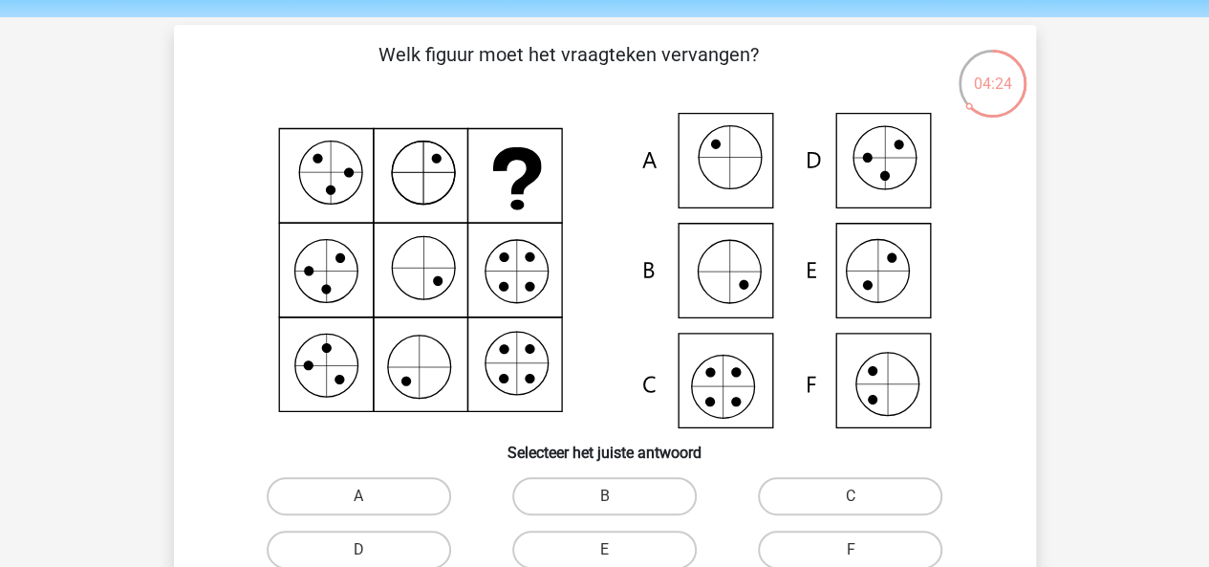
drag, startPoint x: 781, startPoint y: 488, endPoint x: 709, endPoint y: 479, distance: 72.3
click at [709, 479] on div "B" at bounding box center [604, 496] width 230 height 38
click at [799, 495] on label "C" at bounding box center [850, 496] width 184 height 38
click at [850, 496] on input "C" at bounding box center [856, 502] width 12 height 12
radio input "true"
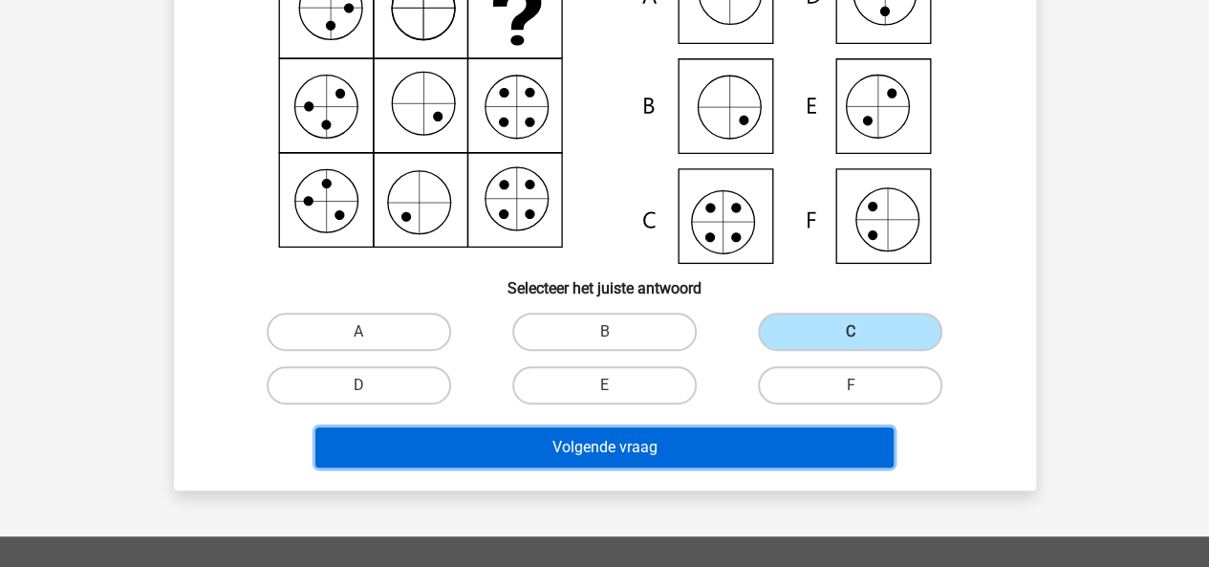
click at [696, 432] on button "Volgende vraag" at bounding box center [604, 447] width 578 height 40
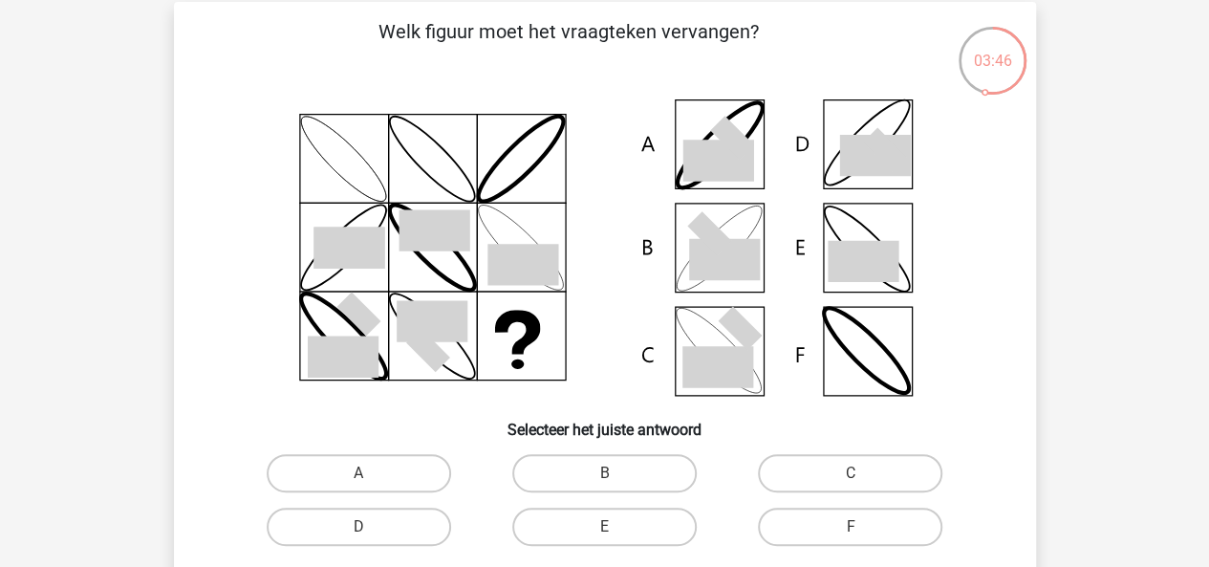
scroll to position [118, 0]
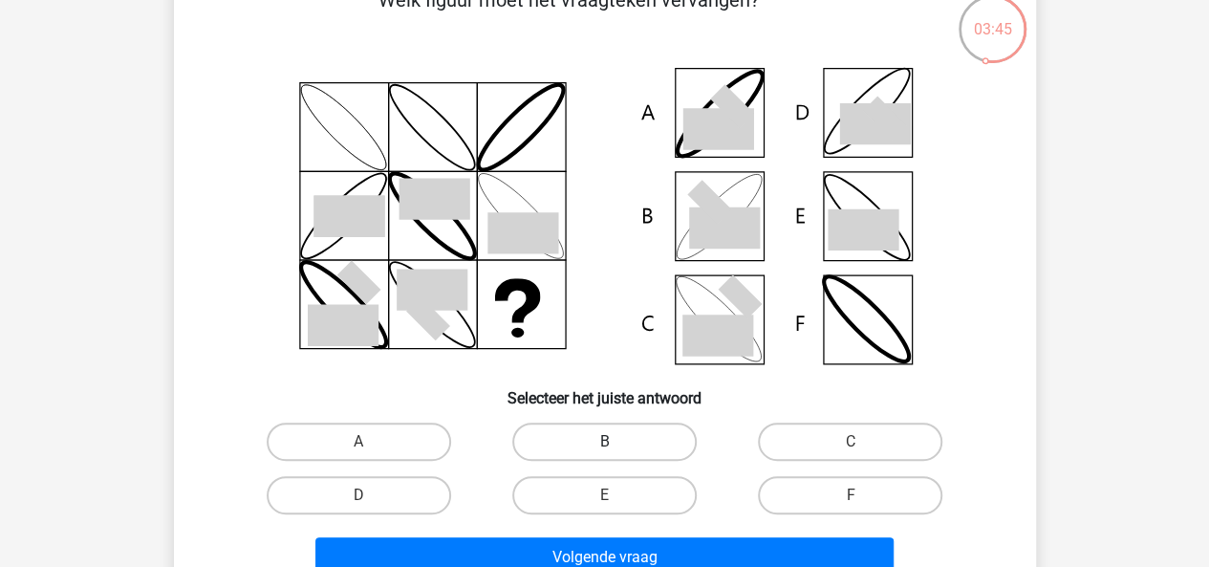
click at [625, 460] on label "B" at bounding box center [604, 441] width 184 height 38
click at [616, 454] on input "B" at bounding box center [610, 447] width 12 height 12
radio input "true"
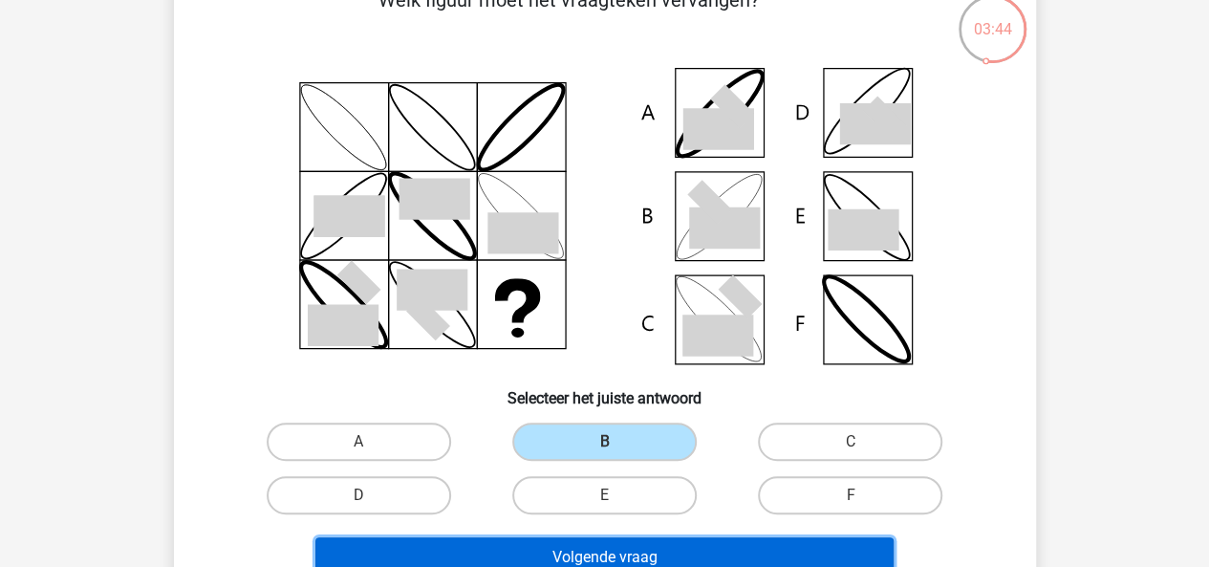
drag, startPoint x: 703, startPoint y: 535, endPoint x: 695, endPoint y: 542, distance: 10.9
click at [695, 542] on button "Volgende vraag" at bounding box center [604, 557] width 578 height 40
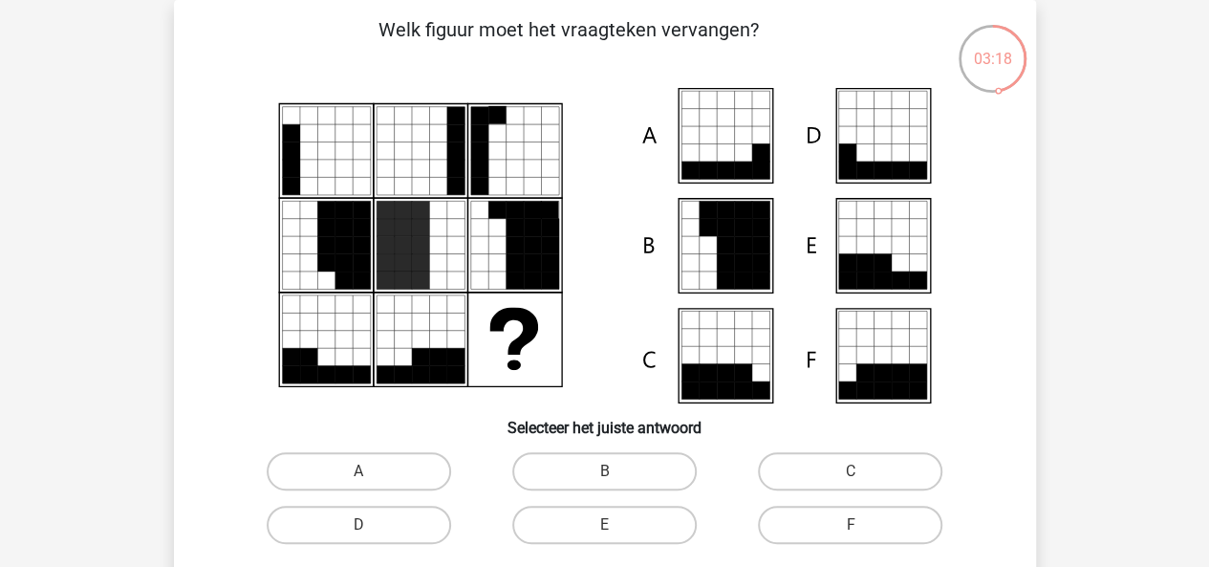
scroll to position [119, 0]
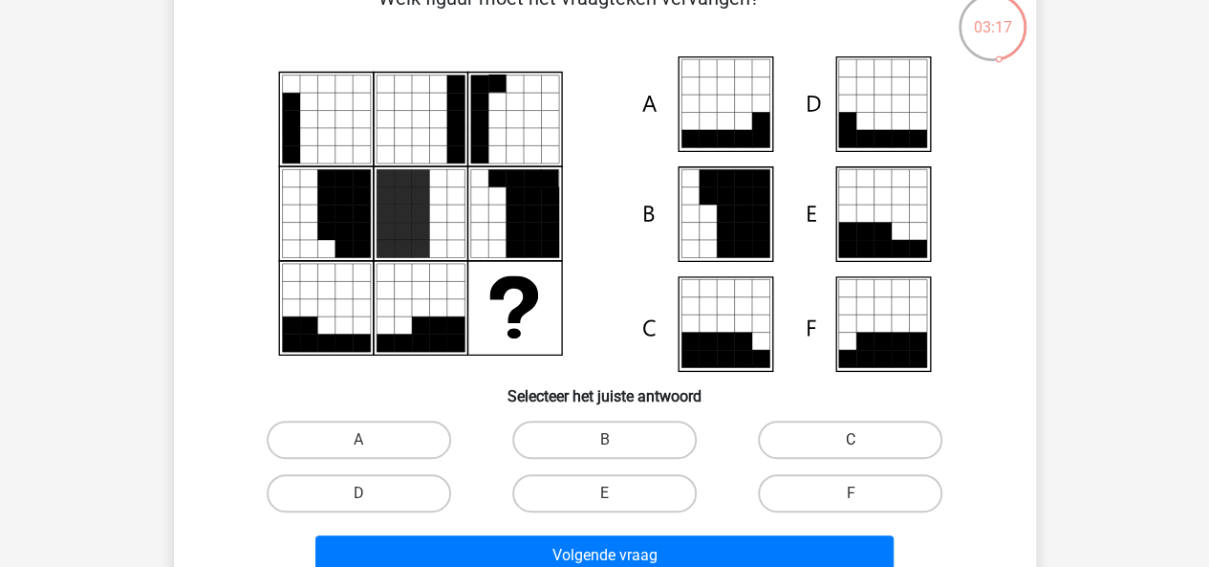
click at [816, 430] on label "C" at bounding box center [850, 439] width 184 height 38
click at [850, 440] on input "C" at bounding box center [856, 446] width 12 height 12
radio input "true"
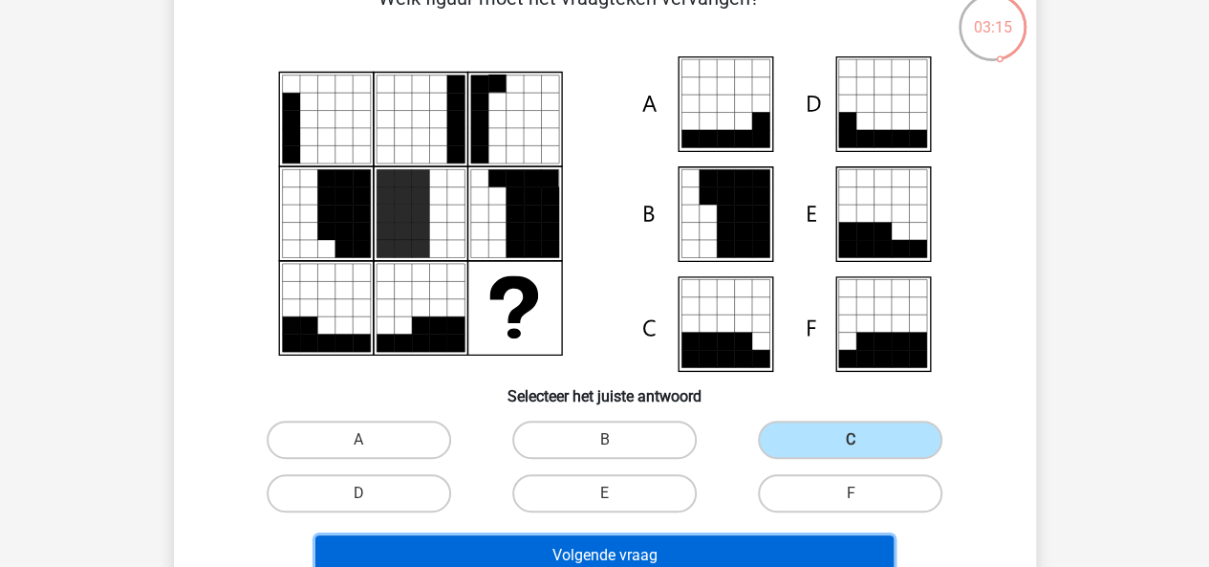
click at [724, 540] on button "Volgende vraag" at bounding box center [604, 555] width 578 height 40
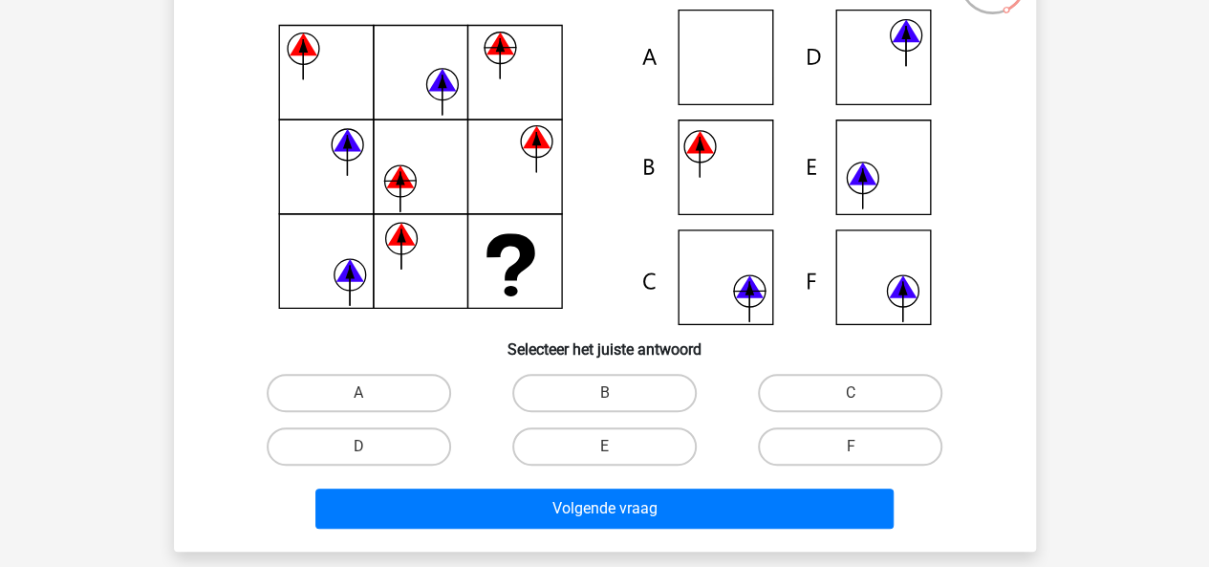
scroll to position [215, 0]
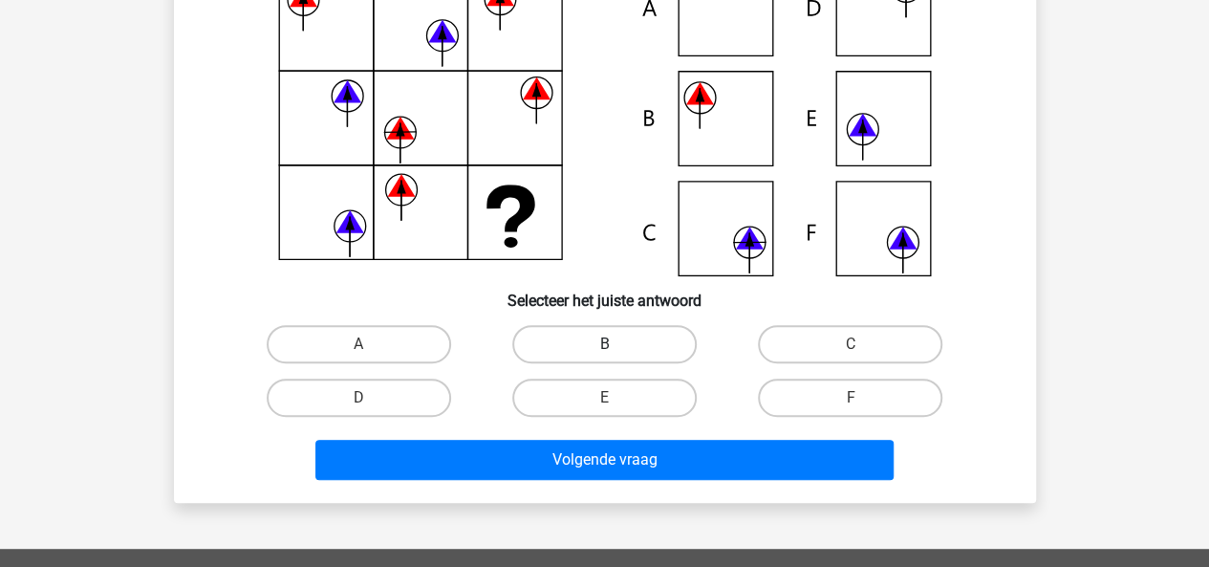
click at [620, 351] on label "B" at bounding box center [604, 344] width 184 height 38
click at [616, 351] on input "B" at bounding box center [610, 350] width 12 height 12
radio input "true"
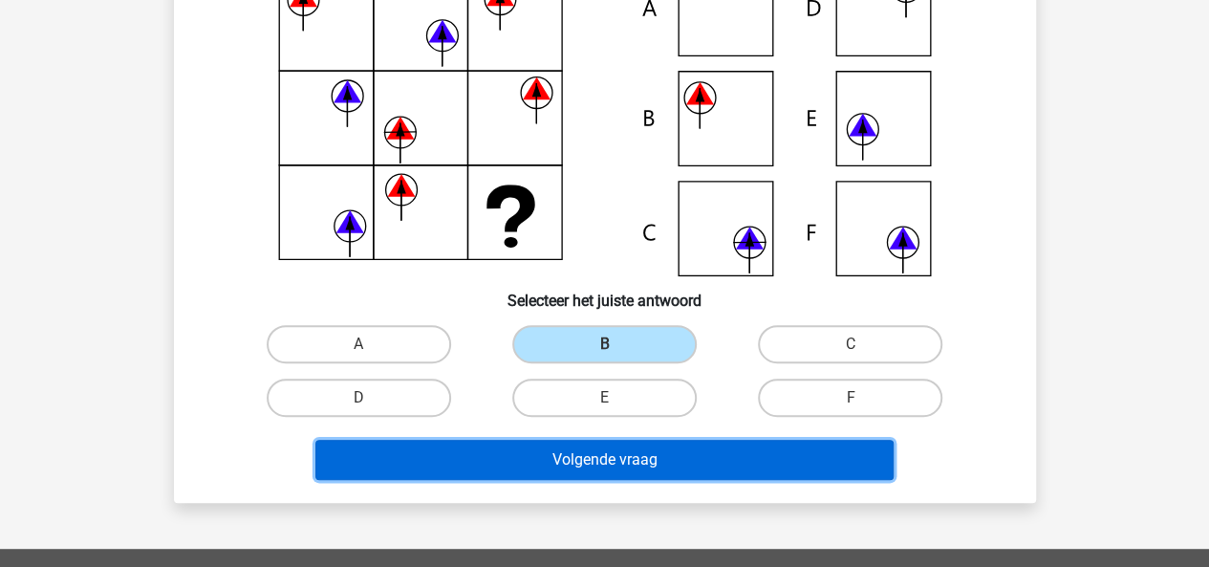
click at [694, 460] on button "Volgende vraag" at bounding box center [604, 460] width 578 height 40
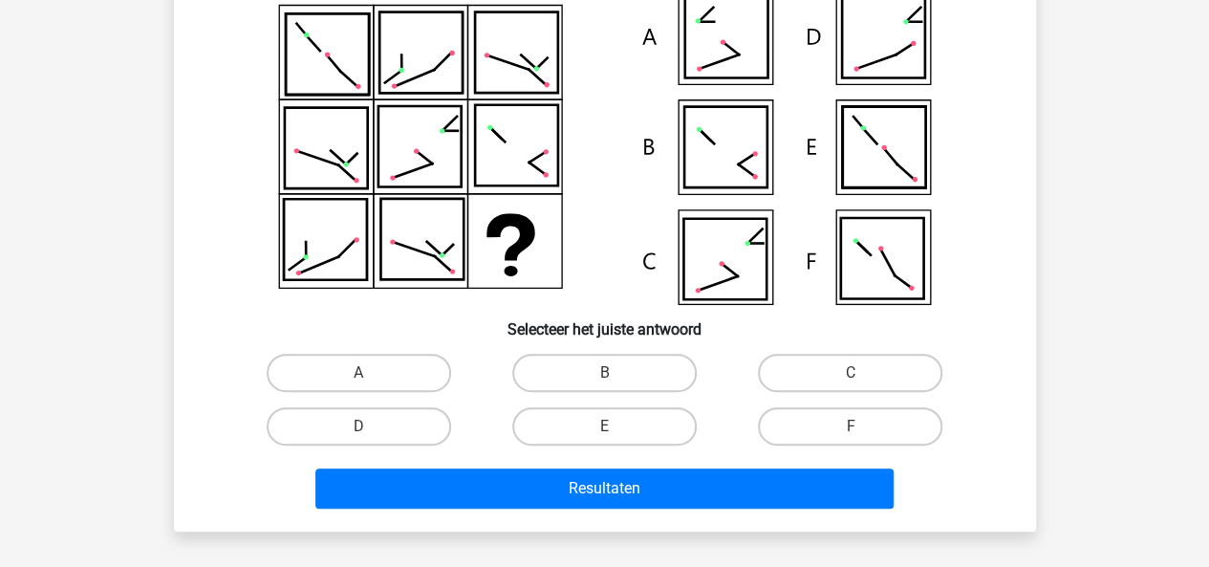
scroll to position [222, 0]
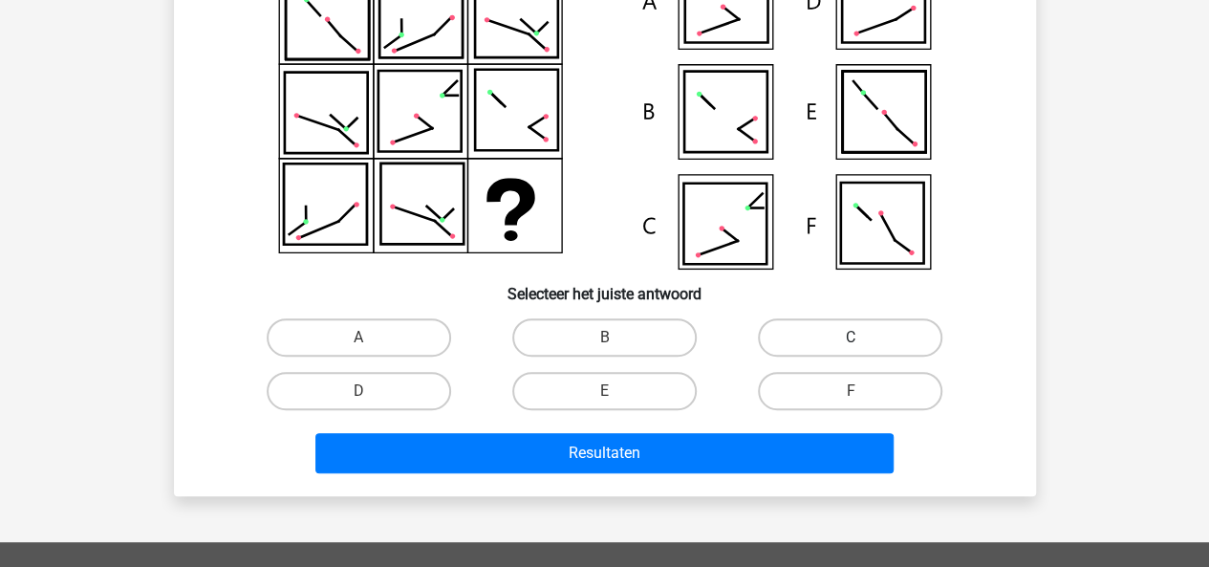
click at [831, 326] on label "C" at bounding box center [850, 337] width 184 height 38
click at [850, 337] on input "C" at bounding box center [856, 343] width 12 height 12
radio input "true"
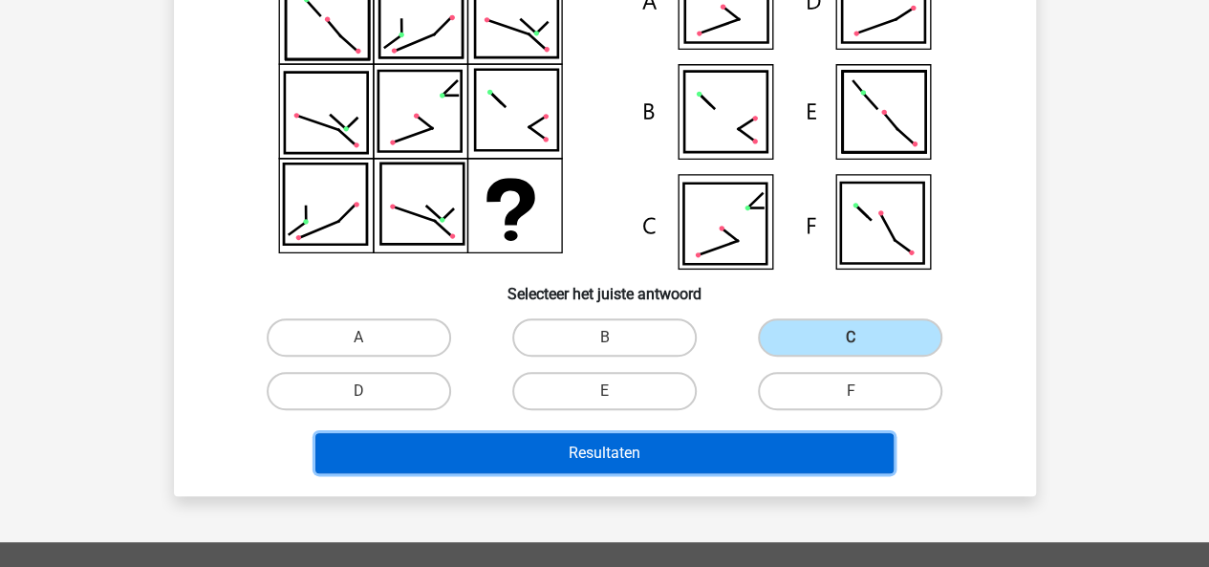
click at [680, 461] on button "Resultaten" at bounding box center [604, 453] width 578 height 40
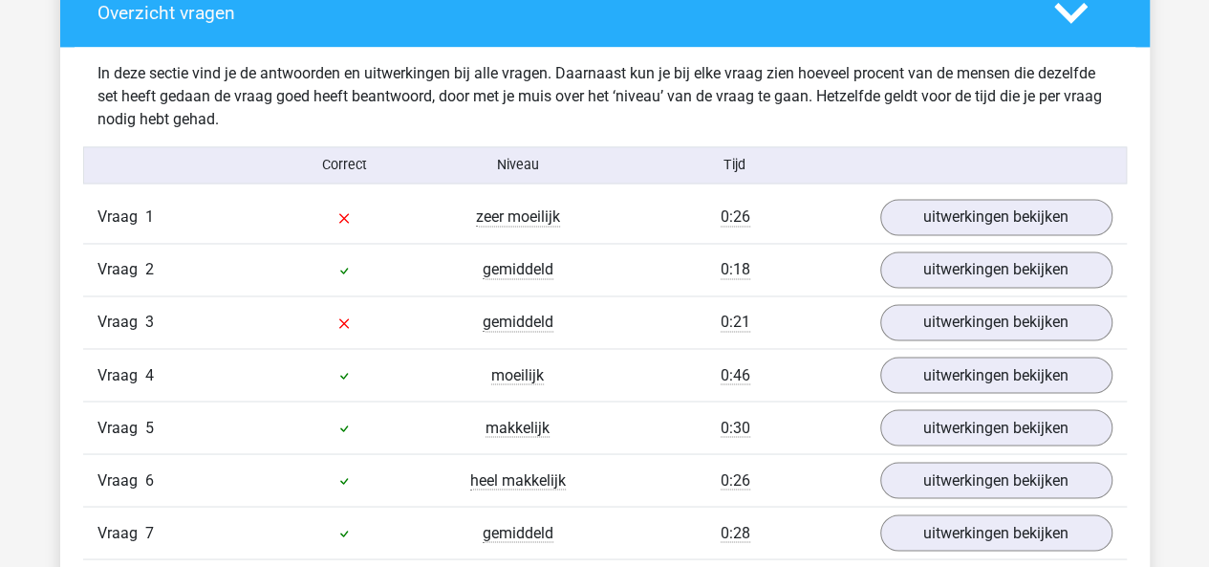
scroll to position [1458, 0]
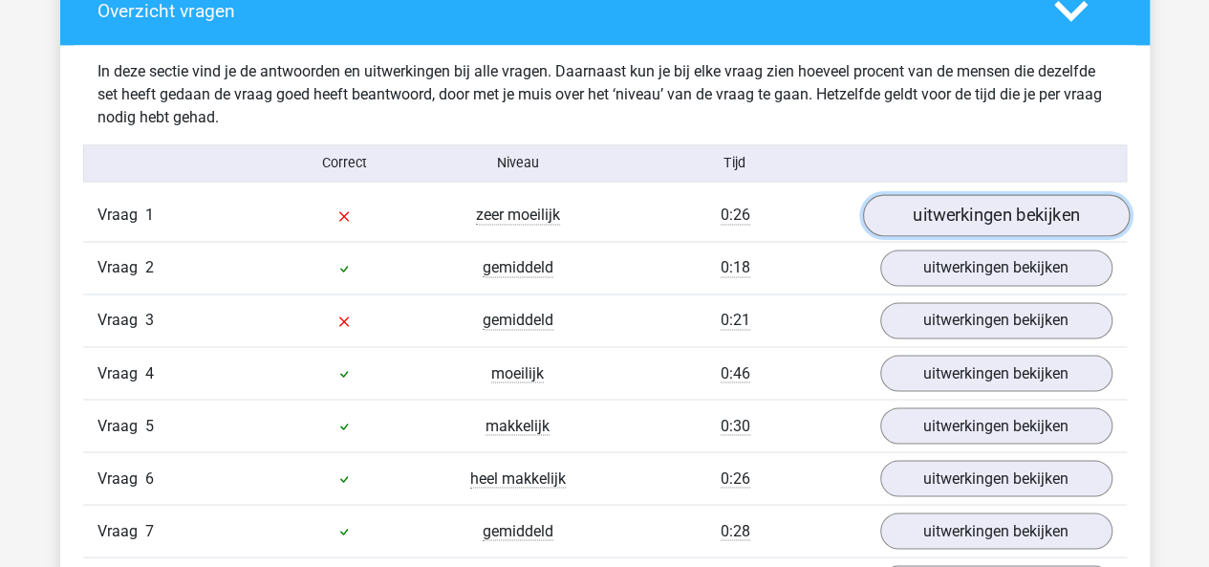
click at [914, 207] on link "uitwerkingen bekijken" at bounding box center [995, 216] width 267 height 42
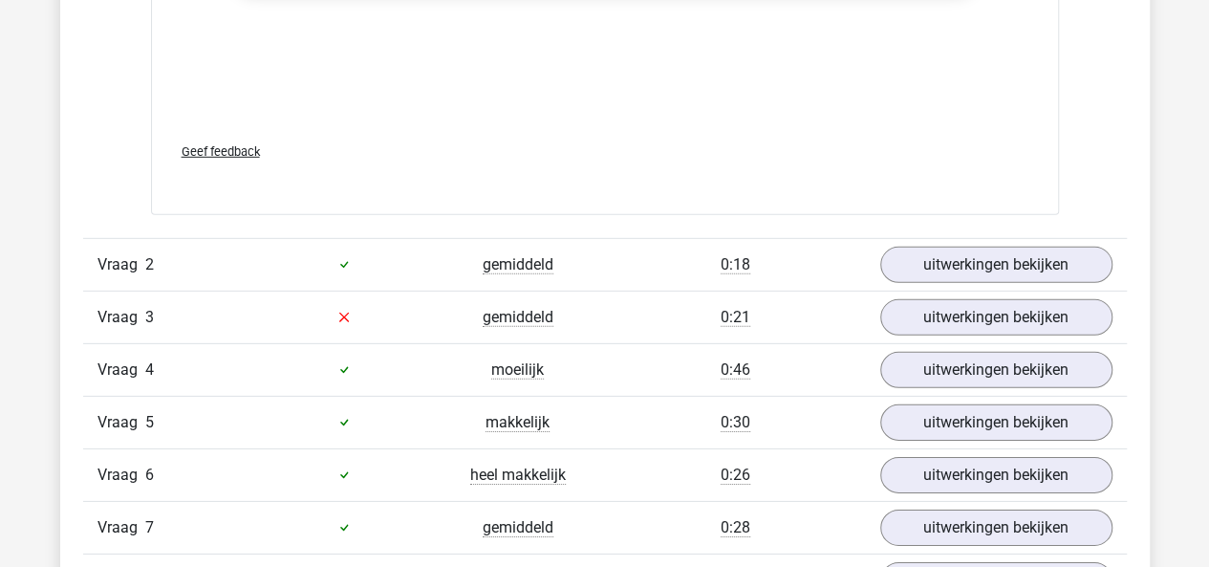
scroll to position [2779, 0]
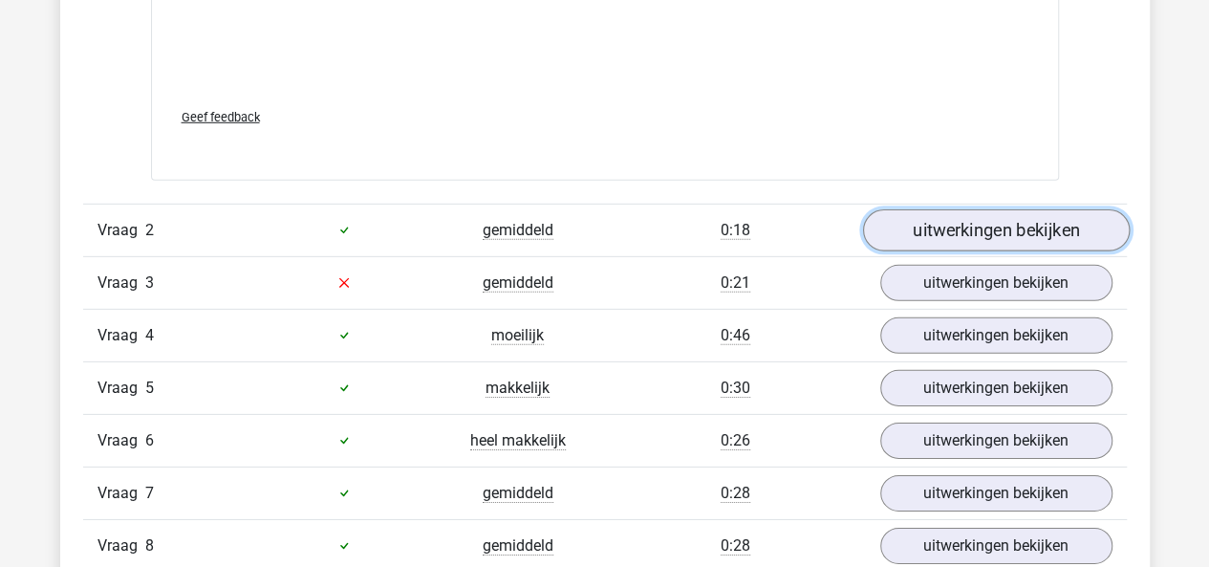
click at [910, 230] on link "uitwerkingen bekijken" at bounding box center [995, 230] width 267 height 42
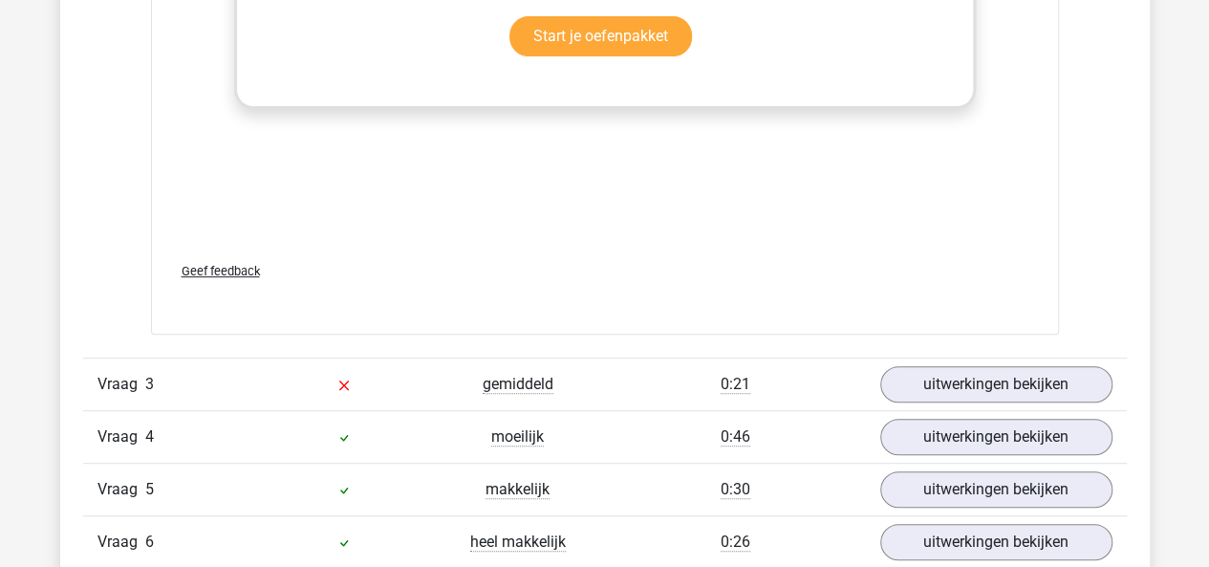
scroll to position [4046, 0]
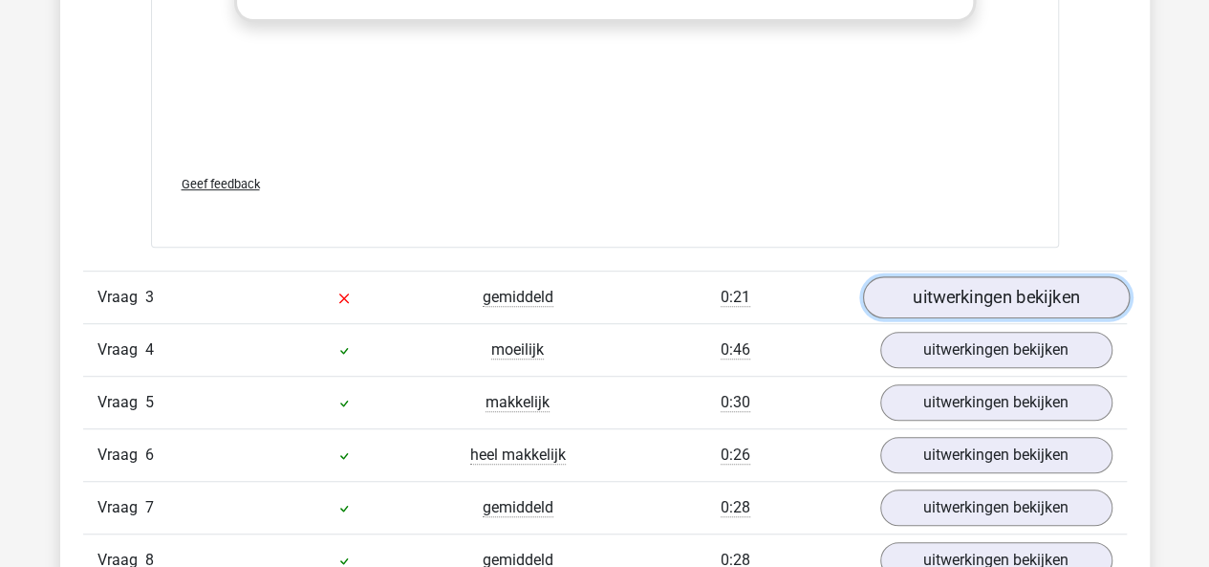
click at [908, 286] on link "uitwerkingen bekijken" at bounding box center [995, 297] width 267 height 42
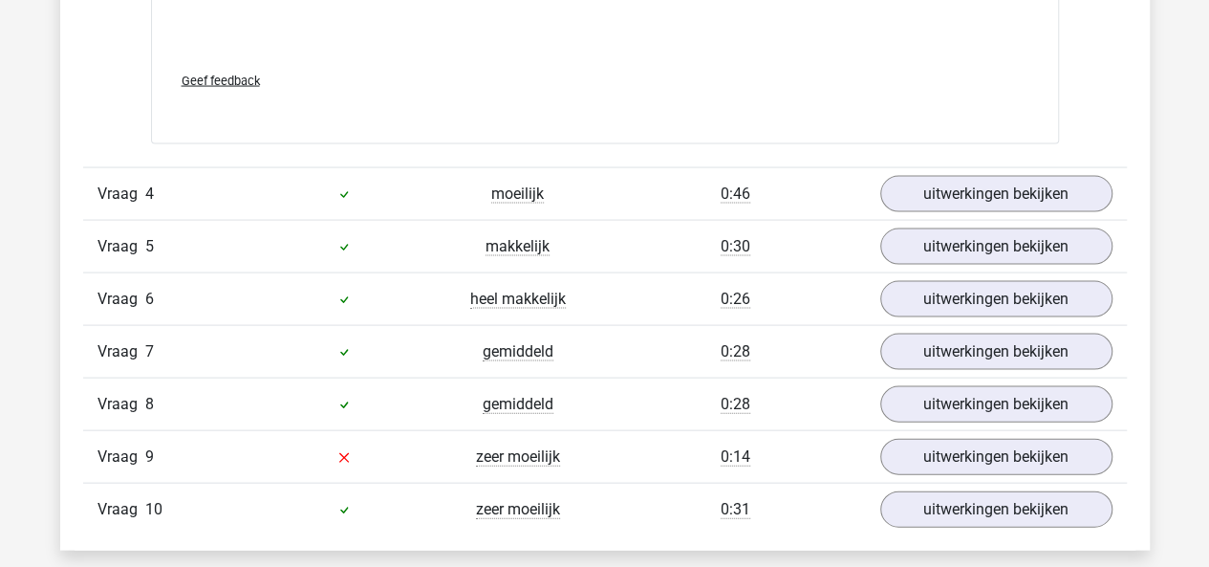
scroll to position [5488, 0]
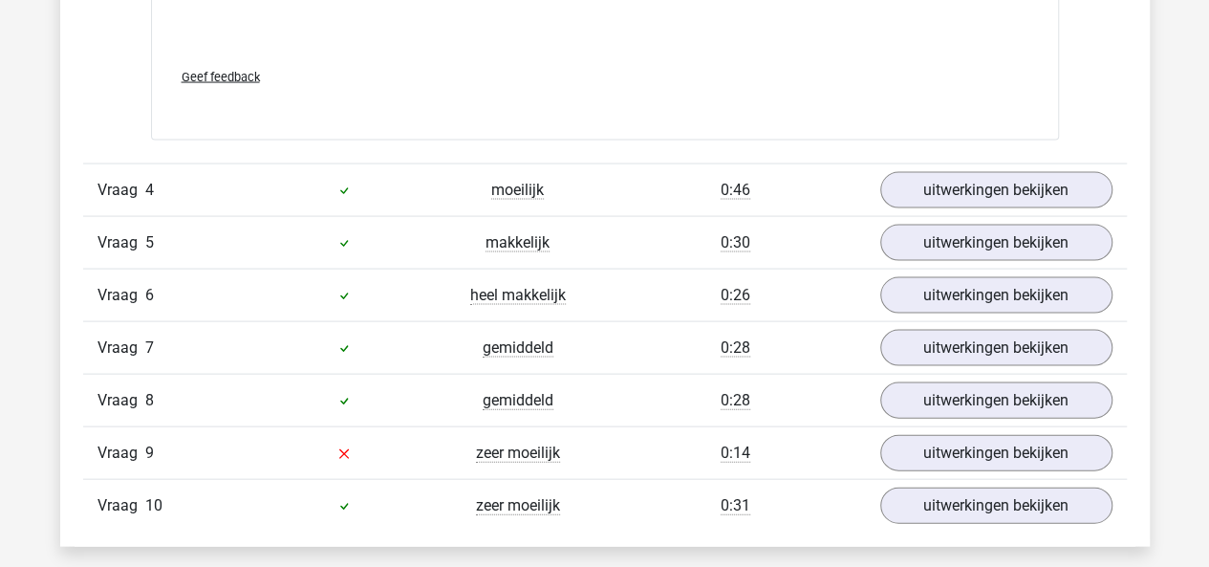
click at [944, 163] on div "Vraag 4 moeilijk 0:46 uitwerkingen bekijken" at bounding box center [604, 189] width 1043 height 53
click at [947, 176] on link "uitwerkingen bekijken" at bounding box center [995, 190] width 267 height 42
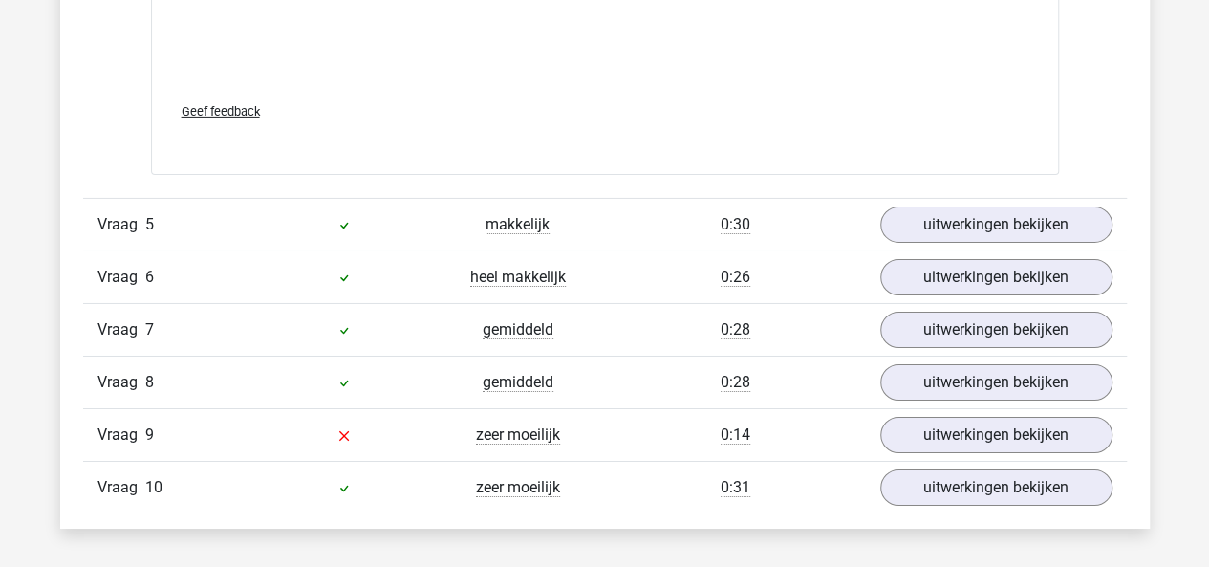
scroll to position [6796, 0]
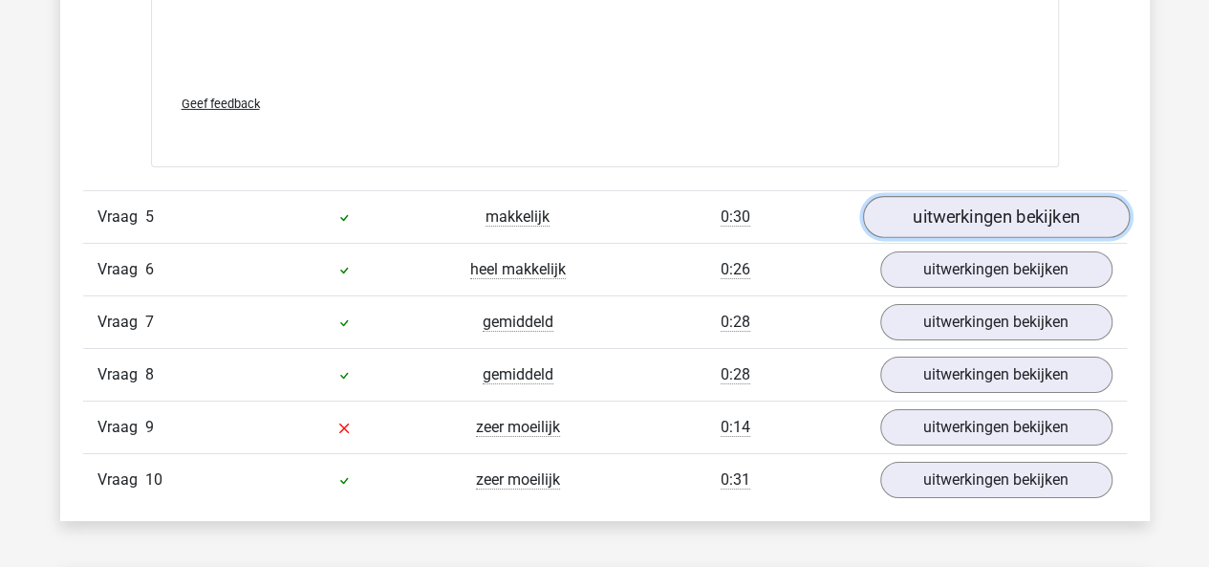
click at [944, 207] on link "uitwerkingen bekijken" at bounding box center [995, 218] width 267 height 42
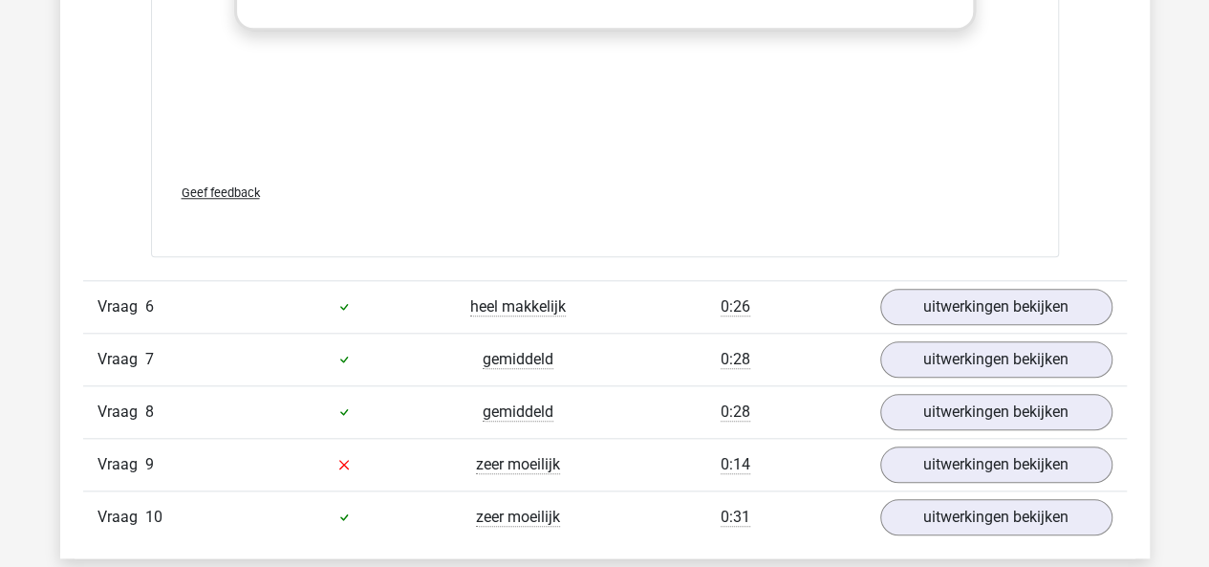
scroll to position [8051, 0]
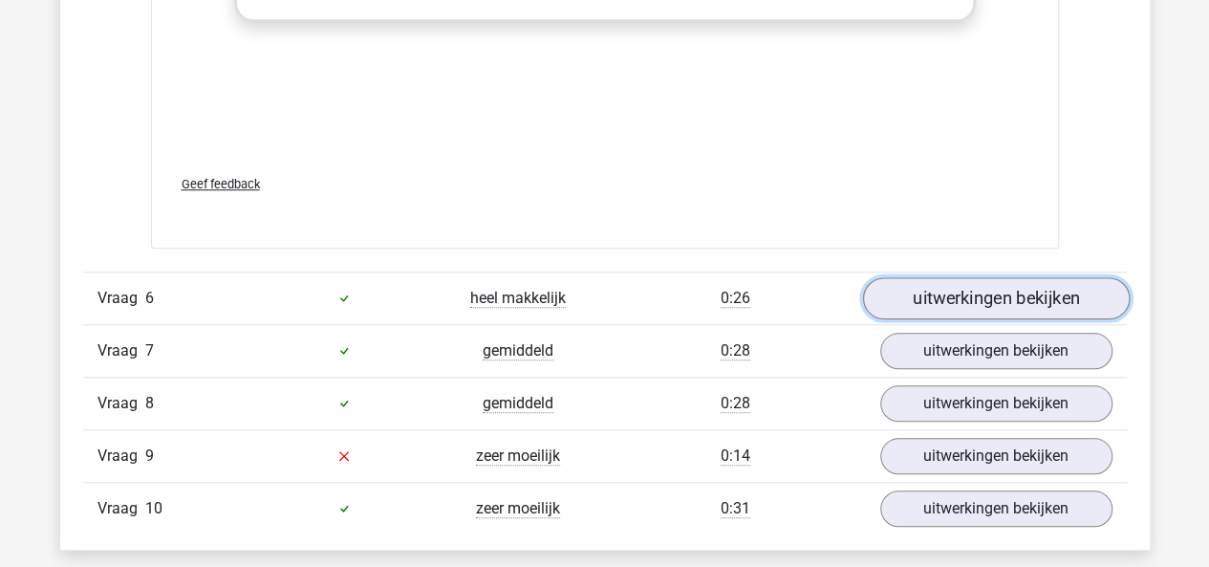
click at [950, 278] on link "uitwerkingen bekijken" at bounding box center [995, 298] width 267 height 42
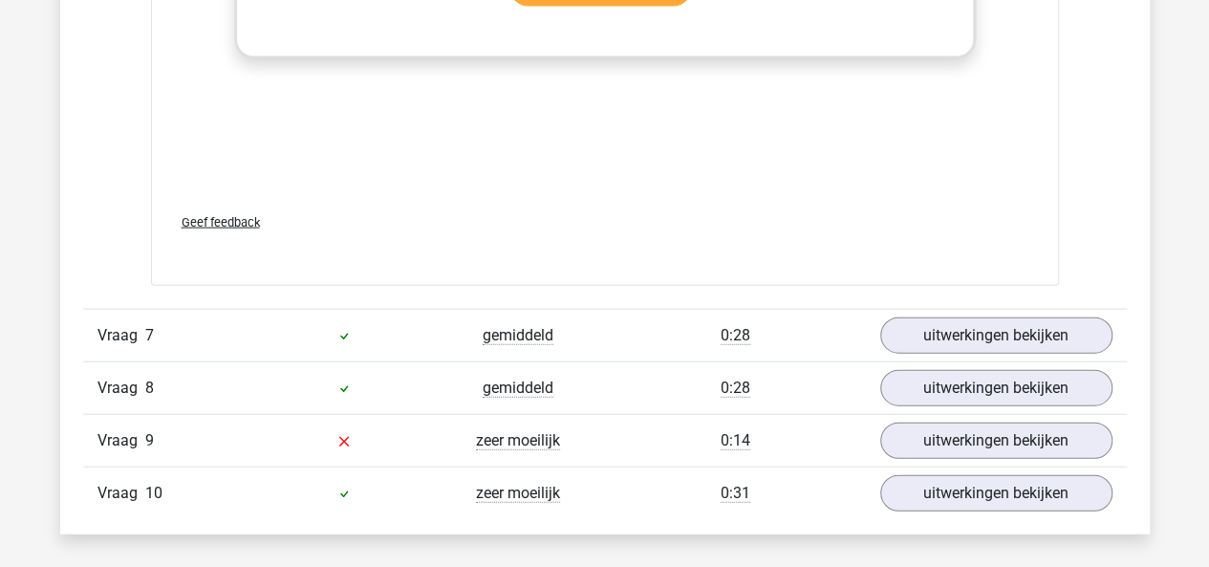
scroll to position [9350, 0]
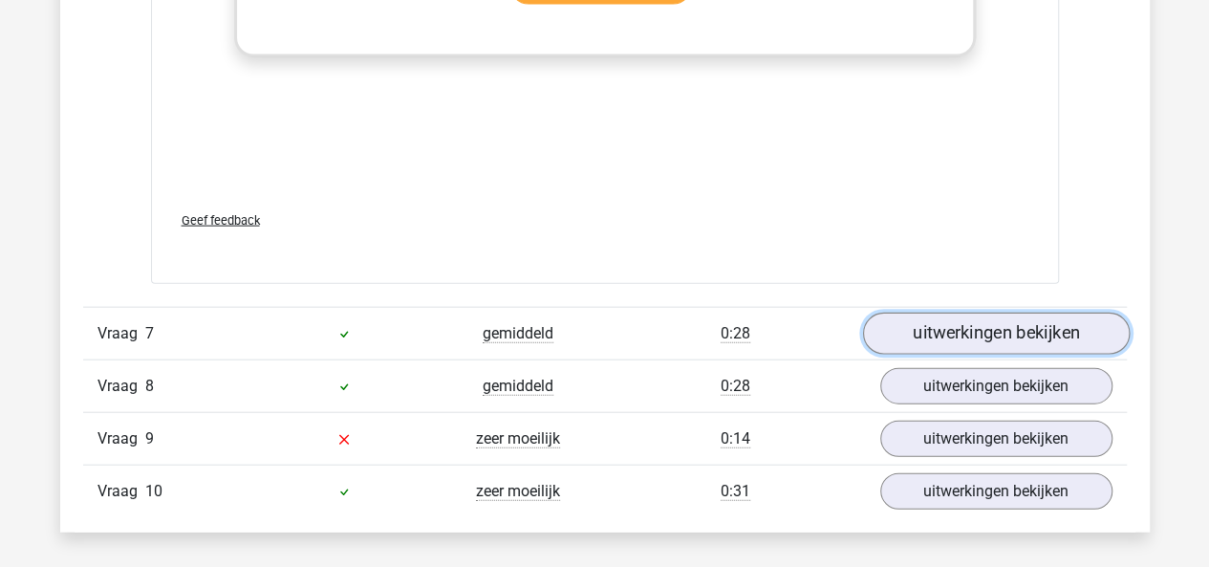
click at [953, 312] on link "uitwerkingen bekijken" at bounding box center [995, 333] width 267 height 42
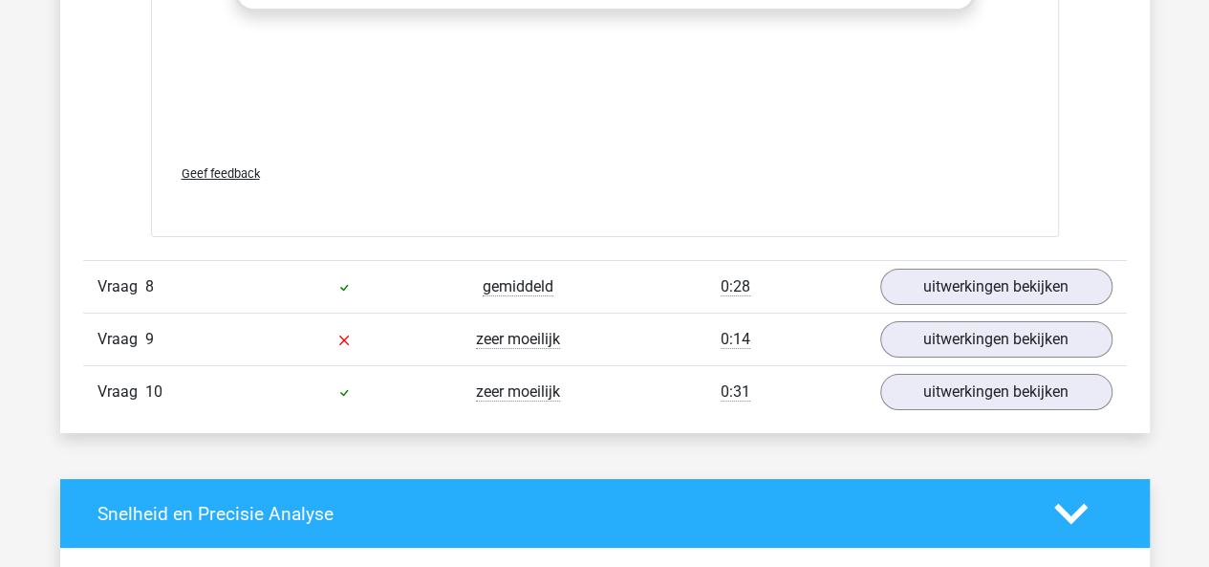
scroll to position [10733, 0]
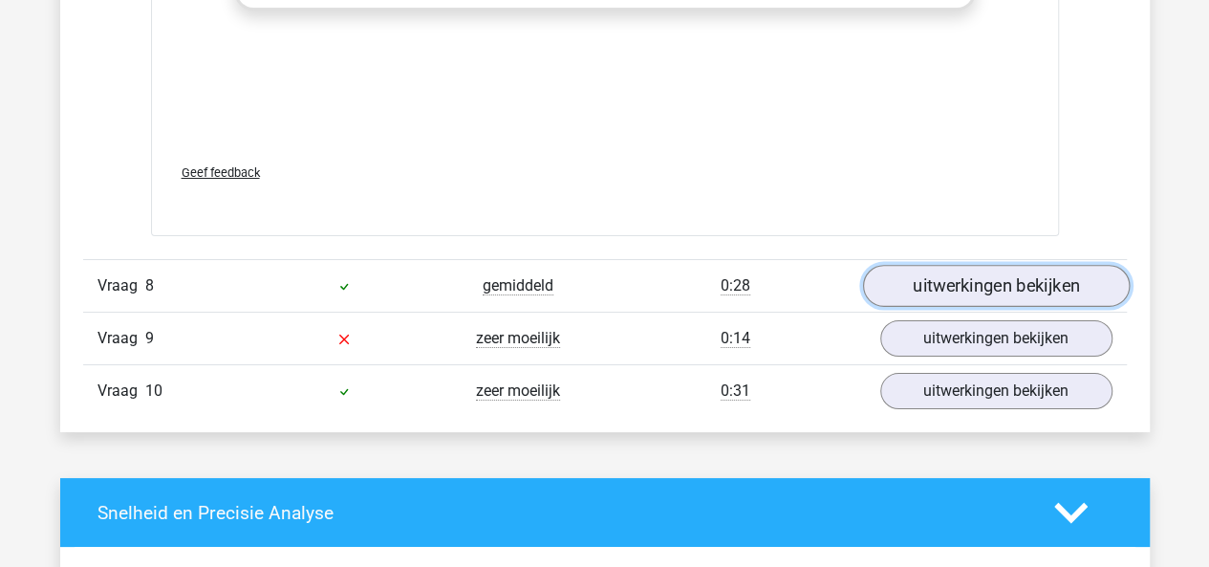
click at [942, 276] on link "uitwerkingen bekijken" at bounding box center [995, 286] width 267 height 42
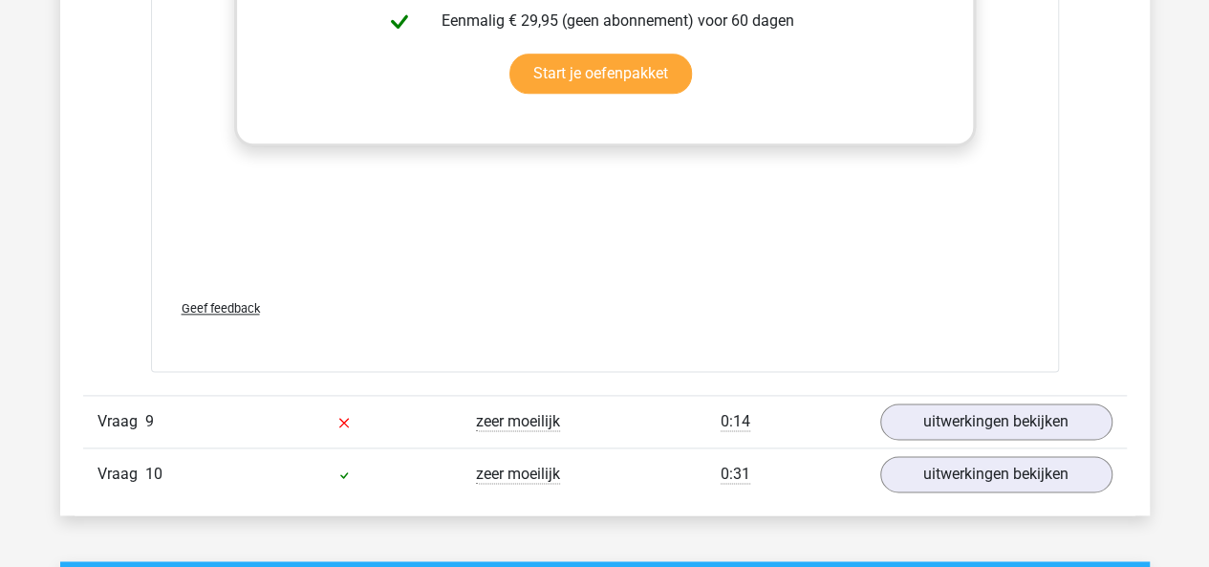
scroll to position [11956, 0]
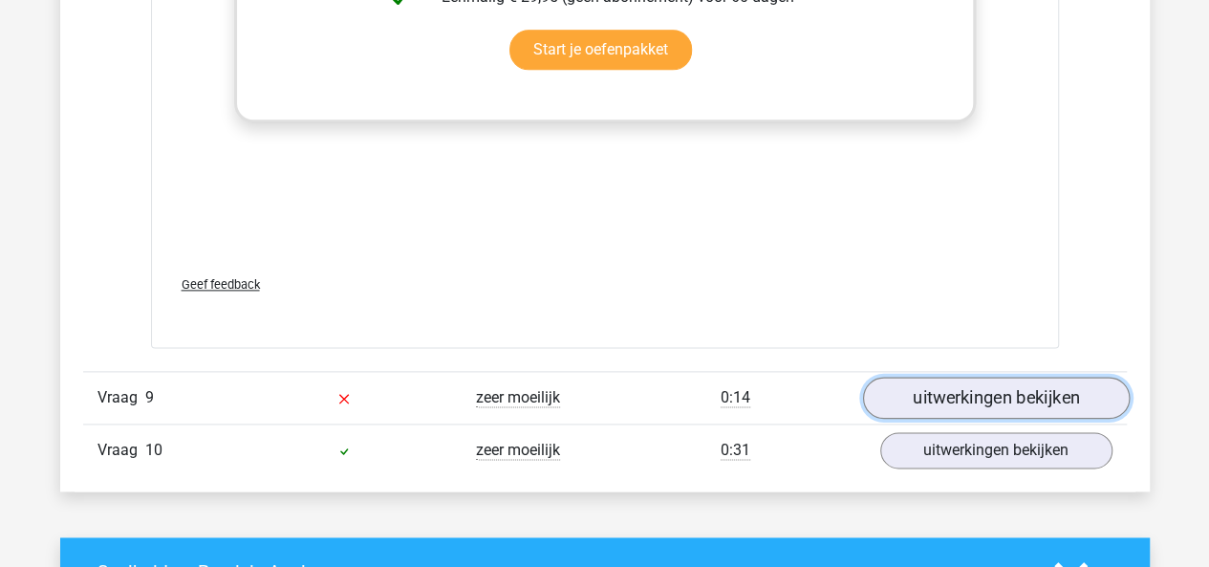
click at [950, 385] on link "uitwerkingen bekijken" at bounding box center [995, 397] width 267 height 42
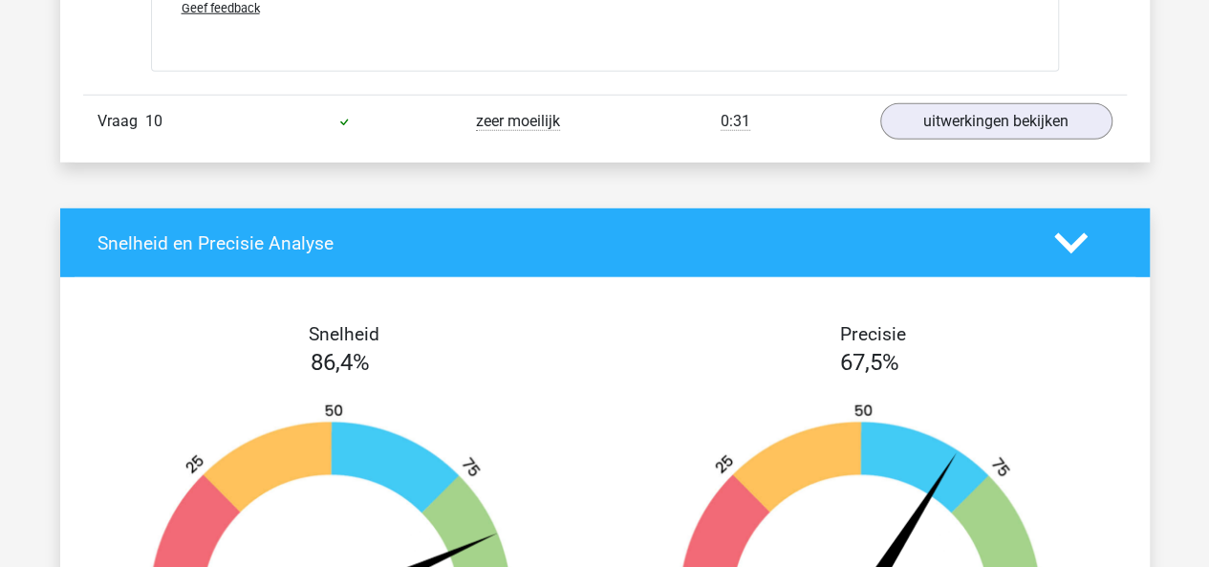
scroll to position [13566, 0]
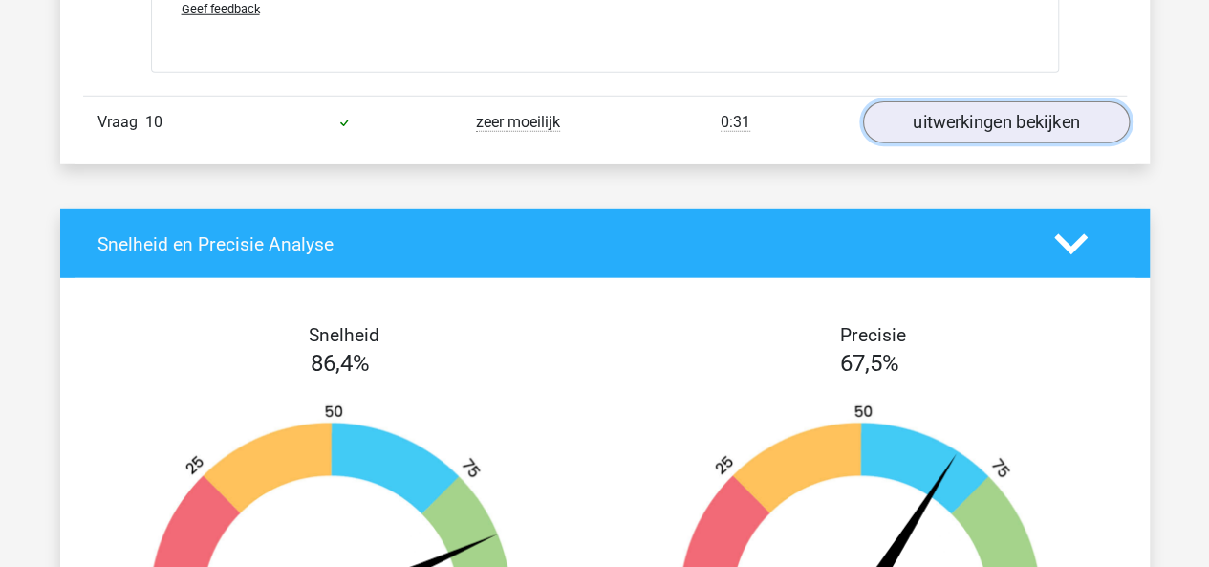
click at [1020, 116] on link "uitwerkingen bekijken" at bounding box center [995, 123] width 267 height 42
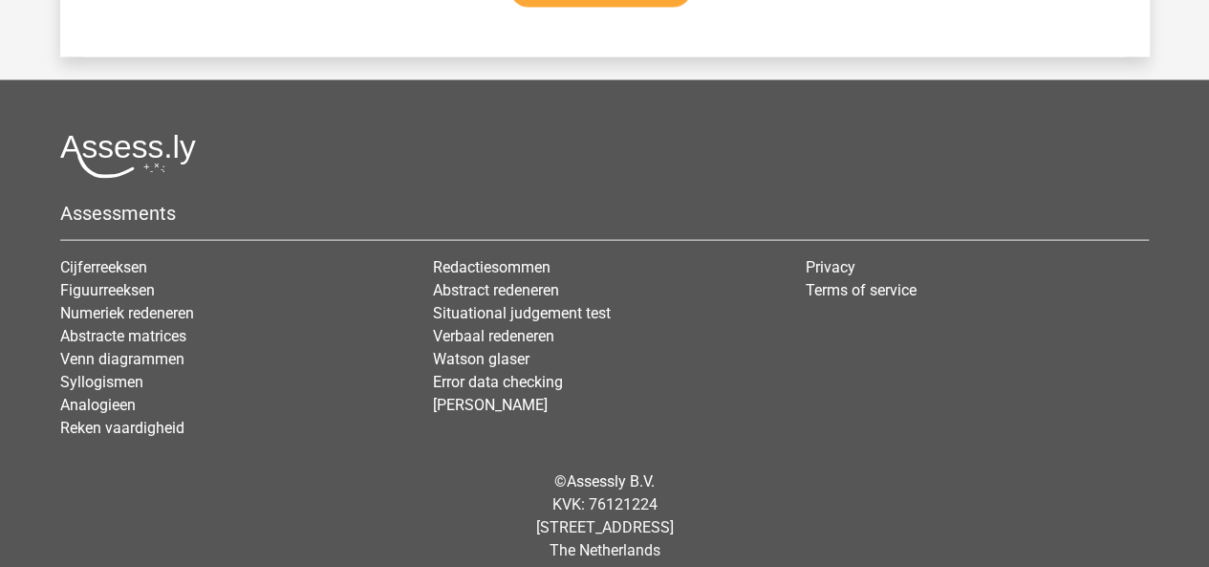
scroll to position [16409, 0]
click at [159, 326] on link "Abstracte matrices" at bounding box center [123, 335] width 126 height 18
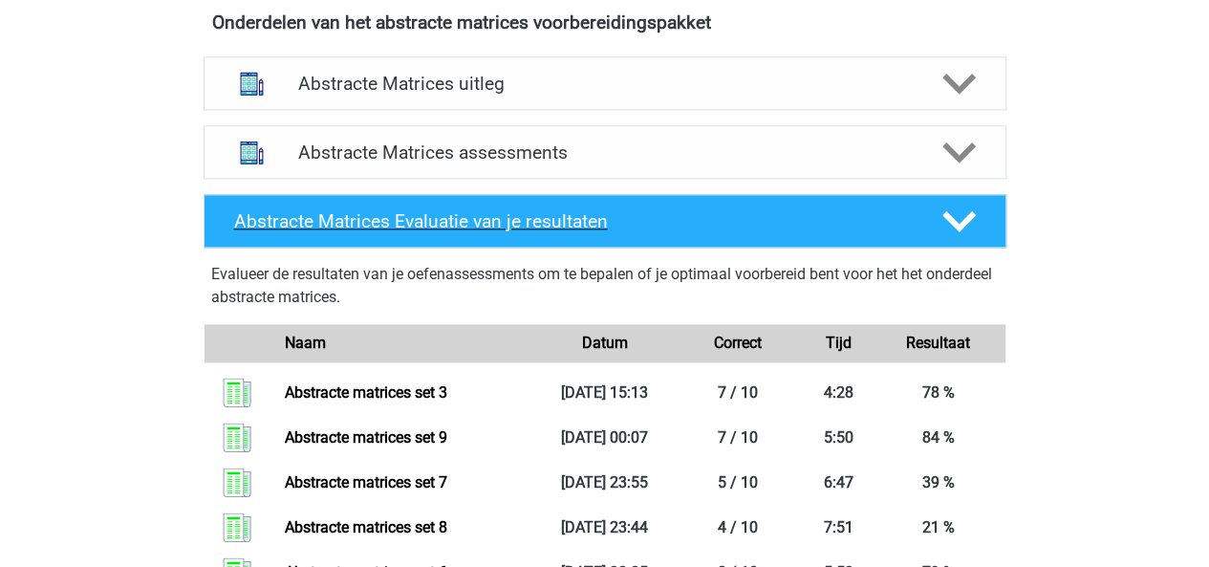
scroll to position [1152, 0]
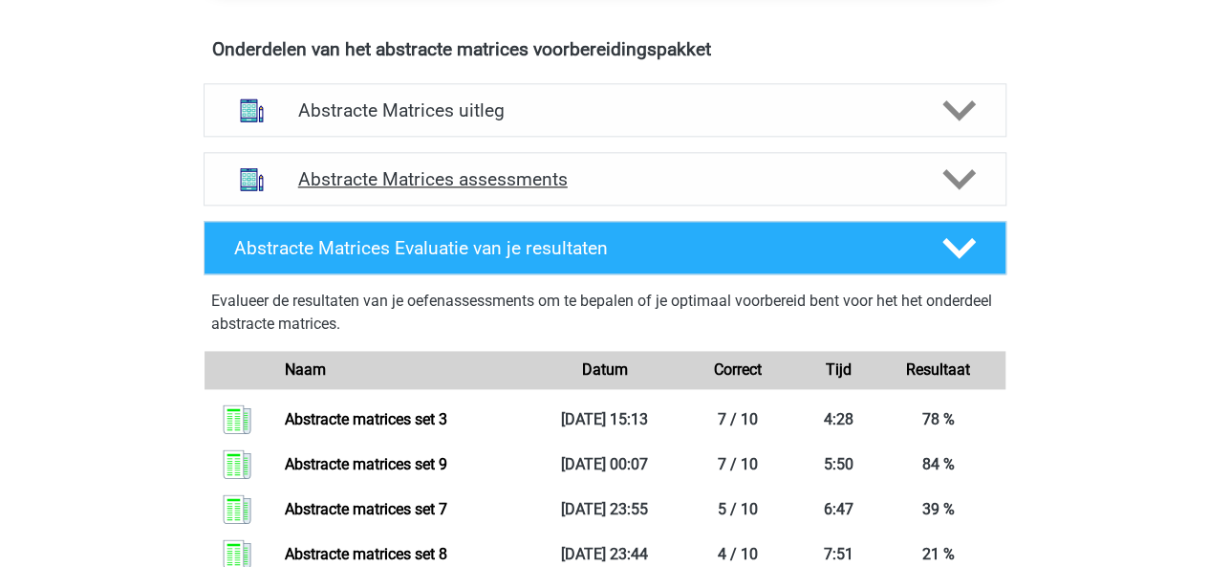
click at [971, 183] on icon at bounding box center [958, 178] width 33 height 33
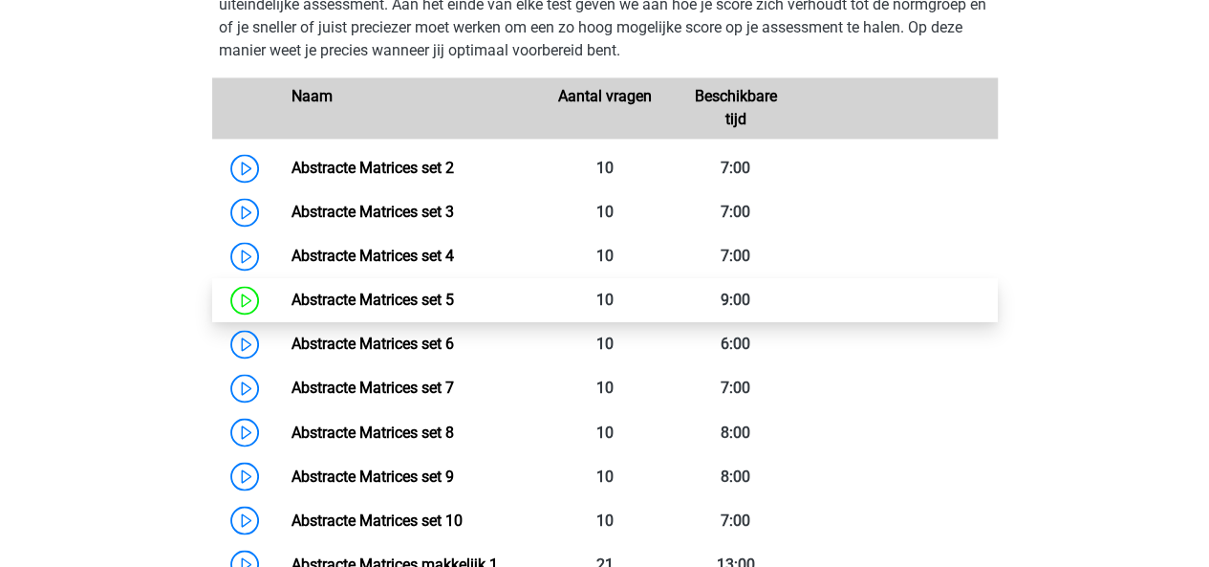
scroll to position [1403, 0]
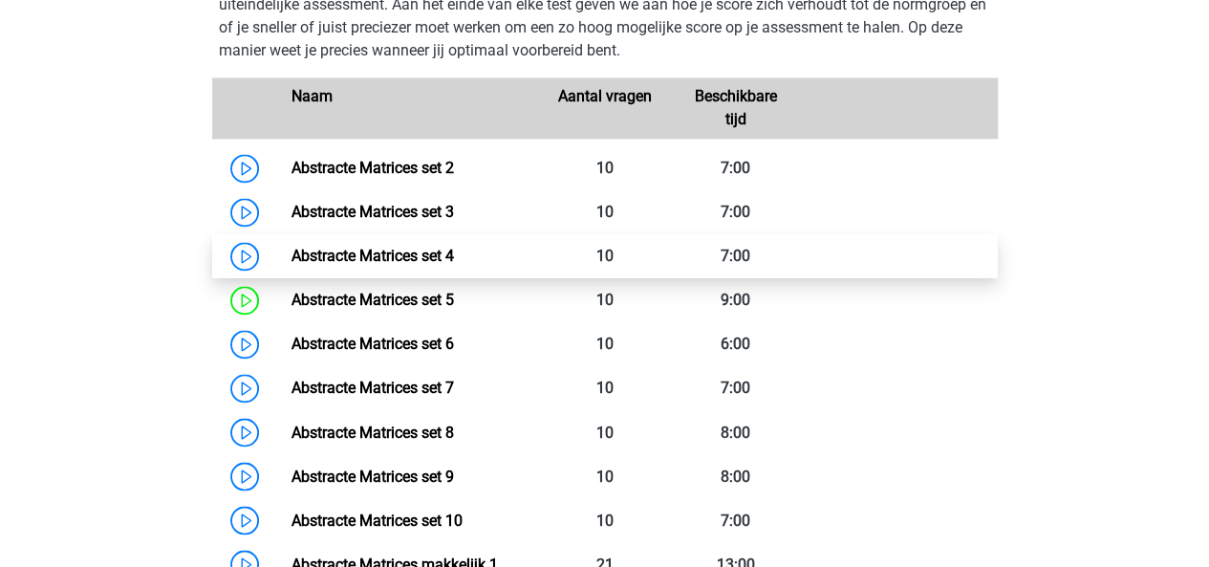
click at [427, 262] on link "Abstracte Matrices set 4" at bounding box center [372, 256] width 162 height 18
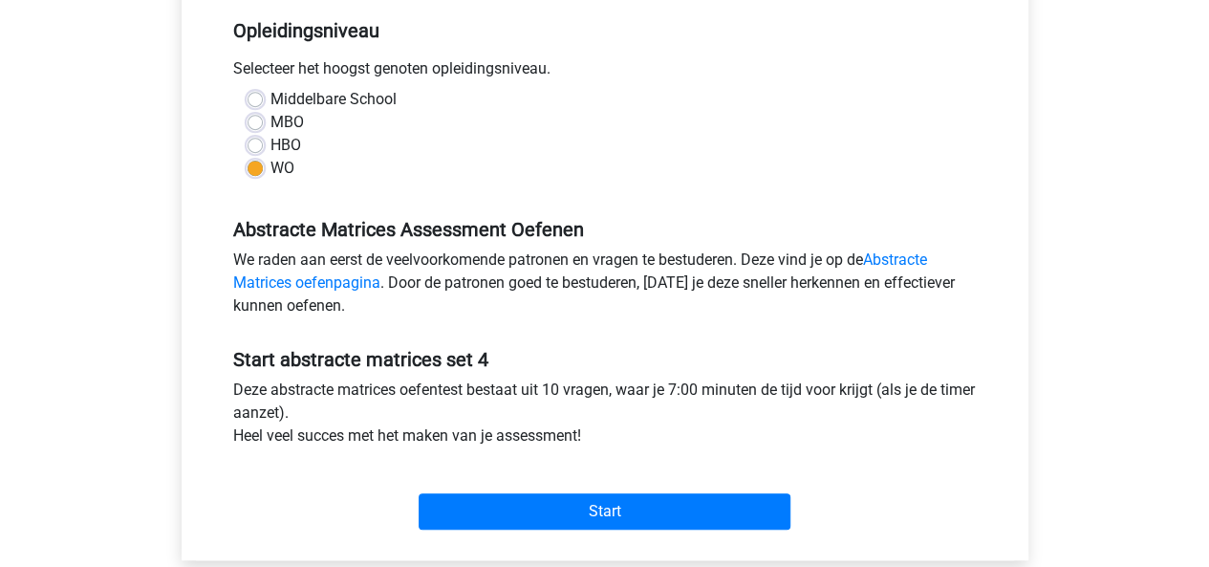
scroll to position [395, 0]
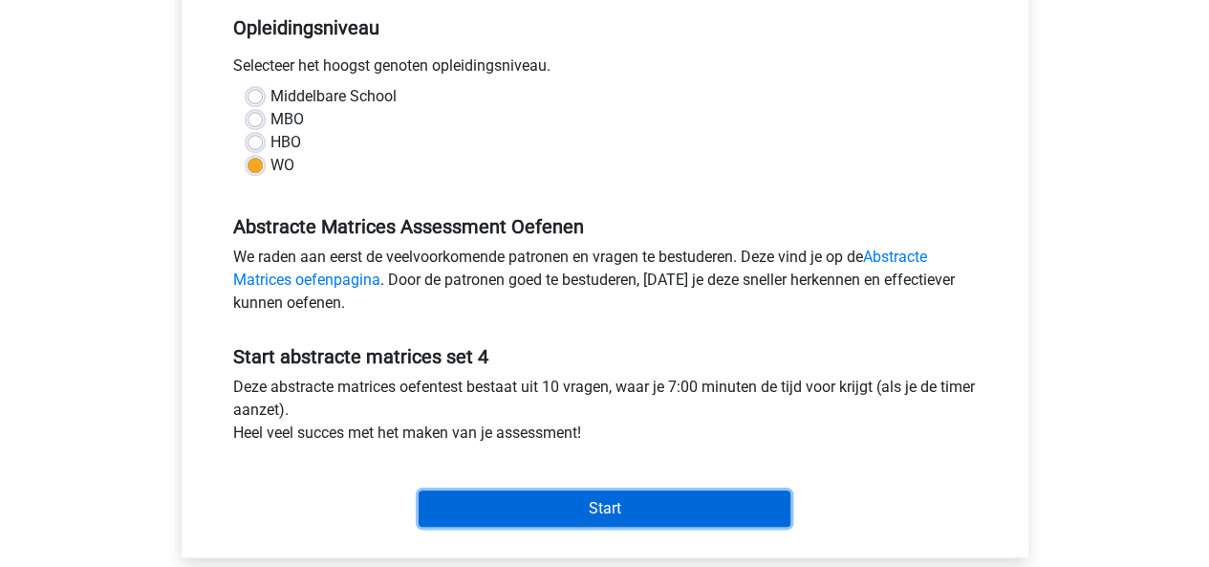
click at [585, 497] on input "Start" at bounding box center [604, 508] width 372 height 36
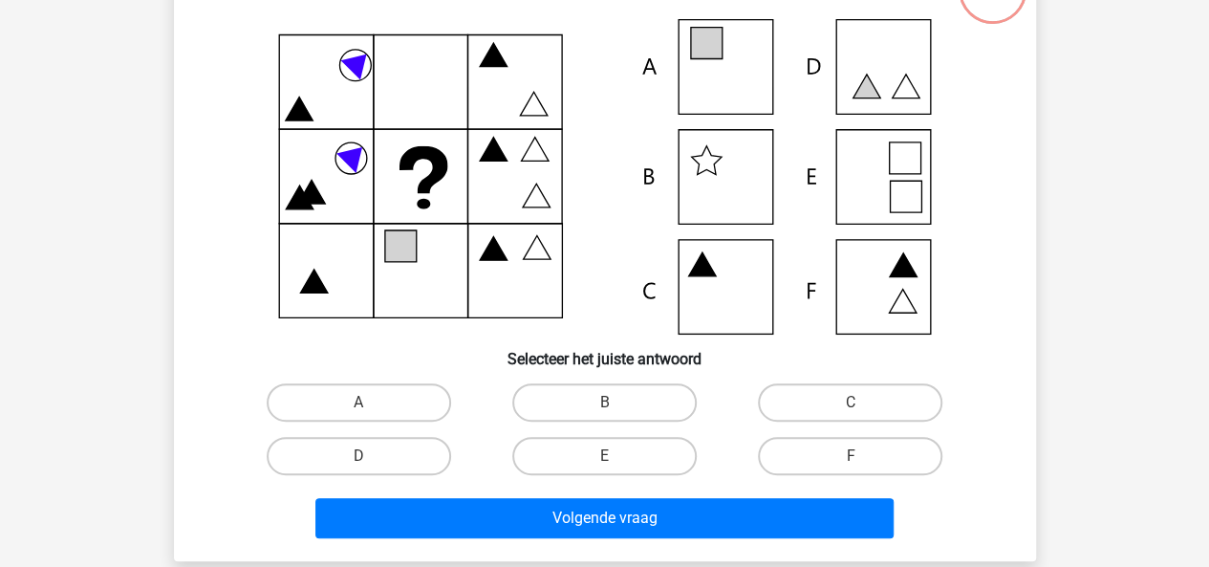
scroll to position [235, 0]
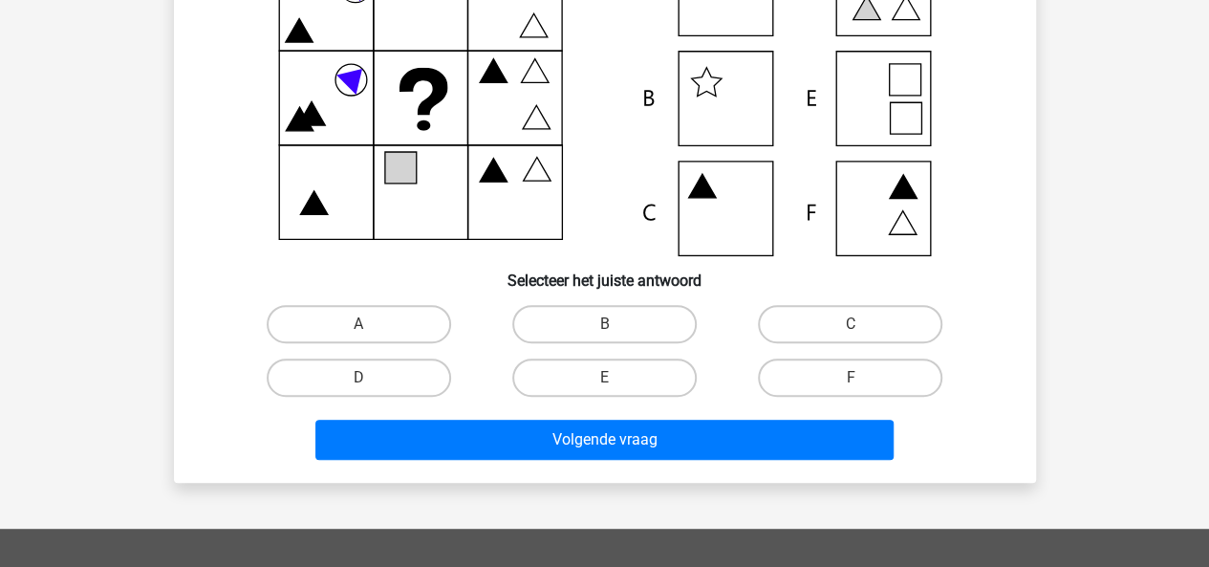
click at [380, 297] on div "A" at bounding box center [359, 324] width 246 height 54
click at [387, 307] on label "A" at bounding box center [359, 324] width 184 height 38
click at [371, 324] on input "A" at bounding box center [364, 330] width 12 height 12
radio input "true"
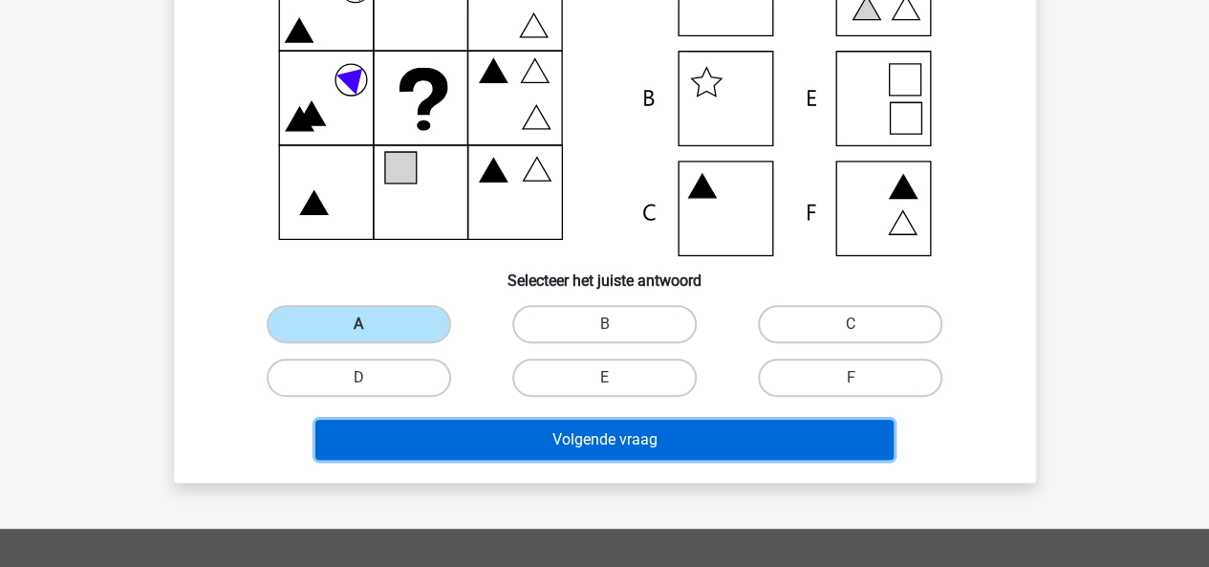
click at [504, 442] on button "Volgende vraag" at bounding box center [604, 439] width 578 height 40
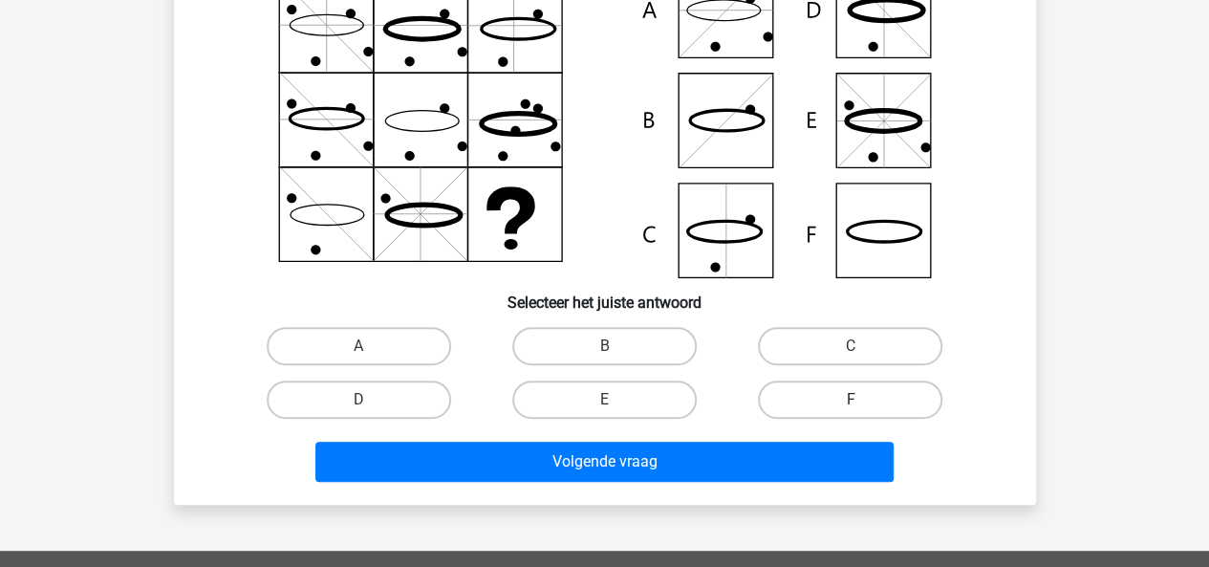
scroll to position [215, 0]
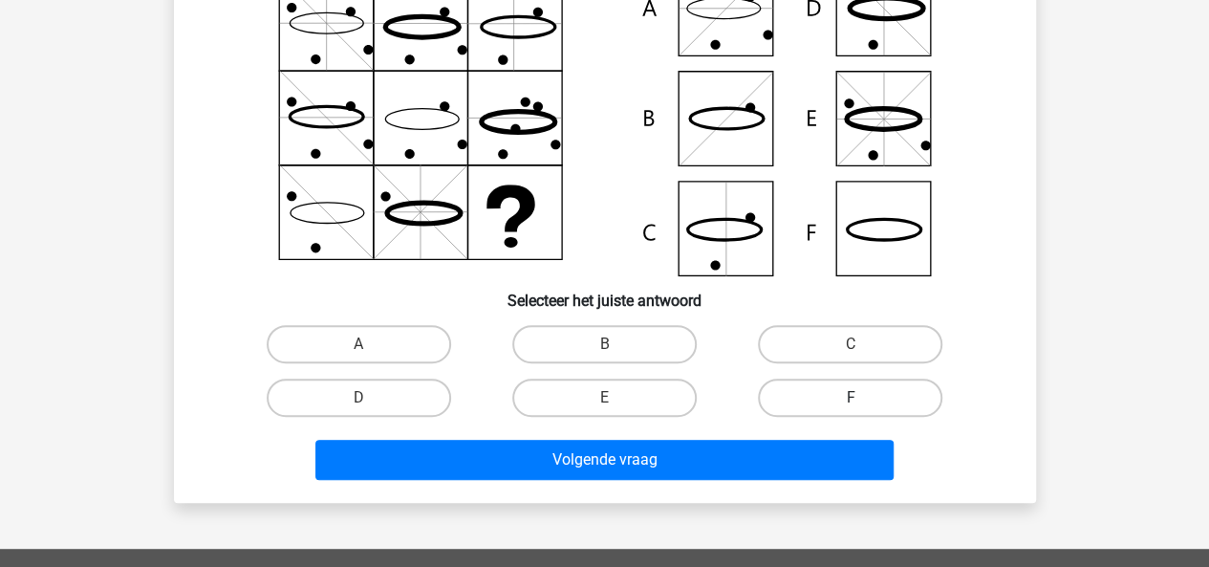
click at [833, 395] on label "F" at bounding box center [850, 397] width 184 height 38
click at [850, 397] on input "F" at bounding box center [856, 403] width 12 height 12
radio input "true"
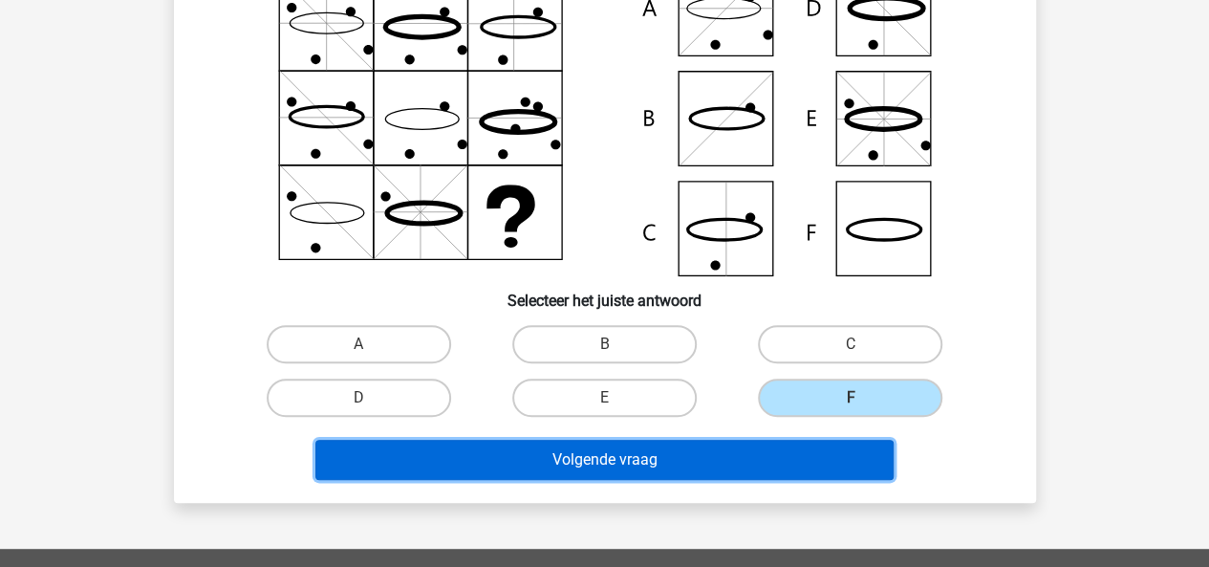
click at [734, 451] on button "Volgende vraag" at bounding box center [604, 460] width 578 height 40
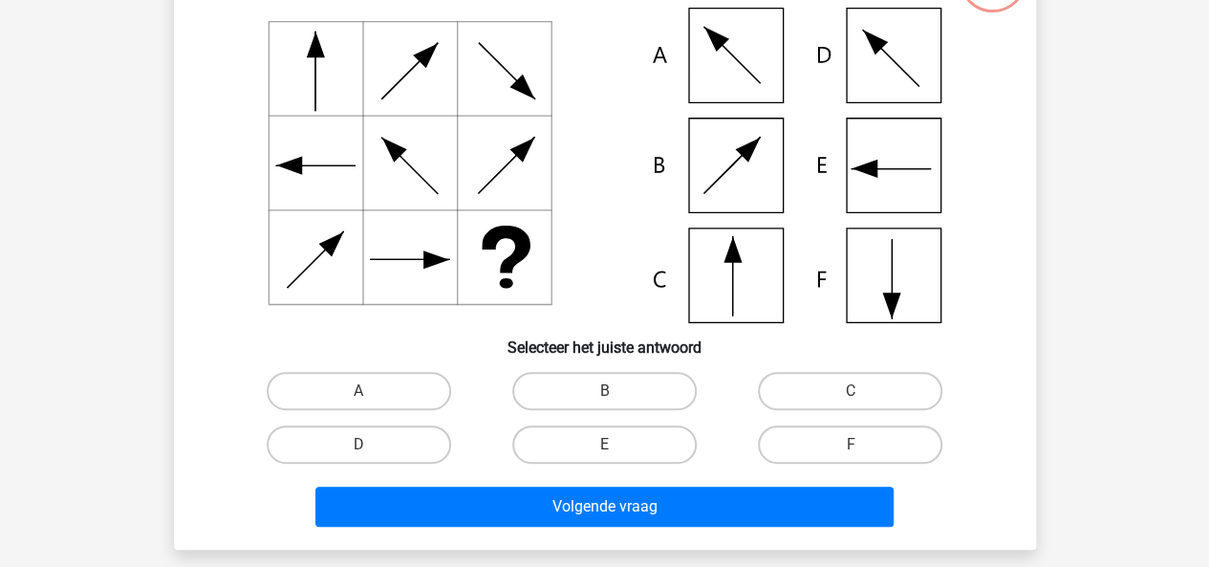
scroll to position [183, 0]
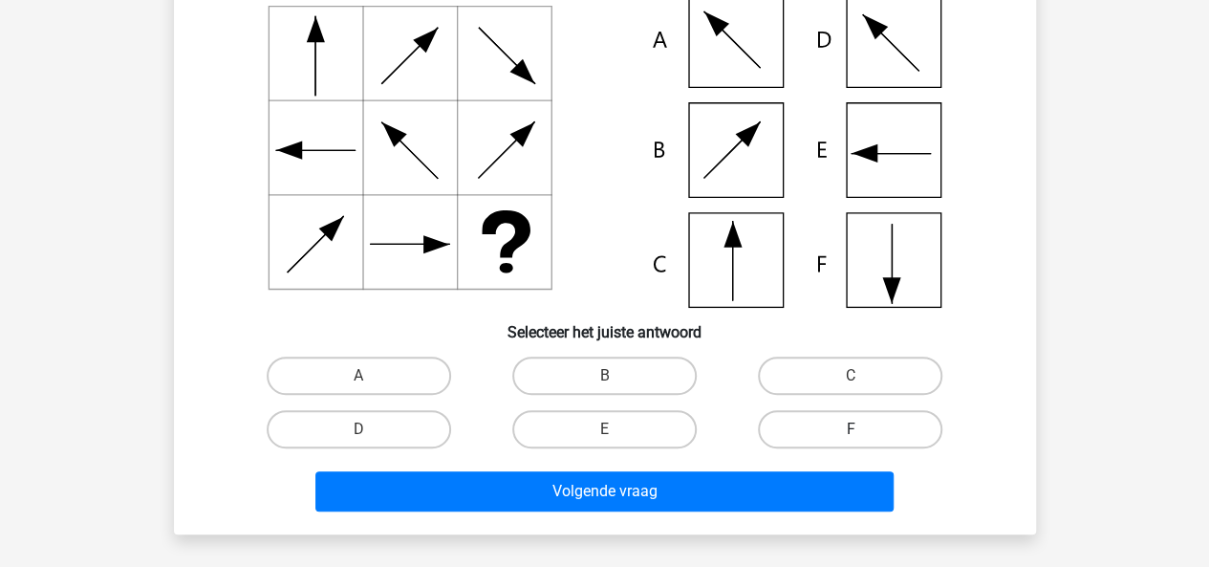
click at [803, 423] on label "F" at bounding box center [850, 429] width 184 height 38
click at [850, 429] on input "F" at bounding box center [856, 435] width 12 height 12
radio input "true"
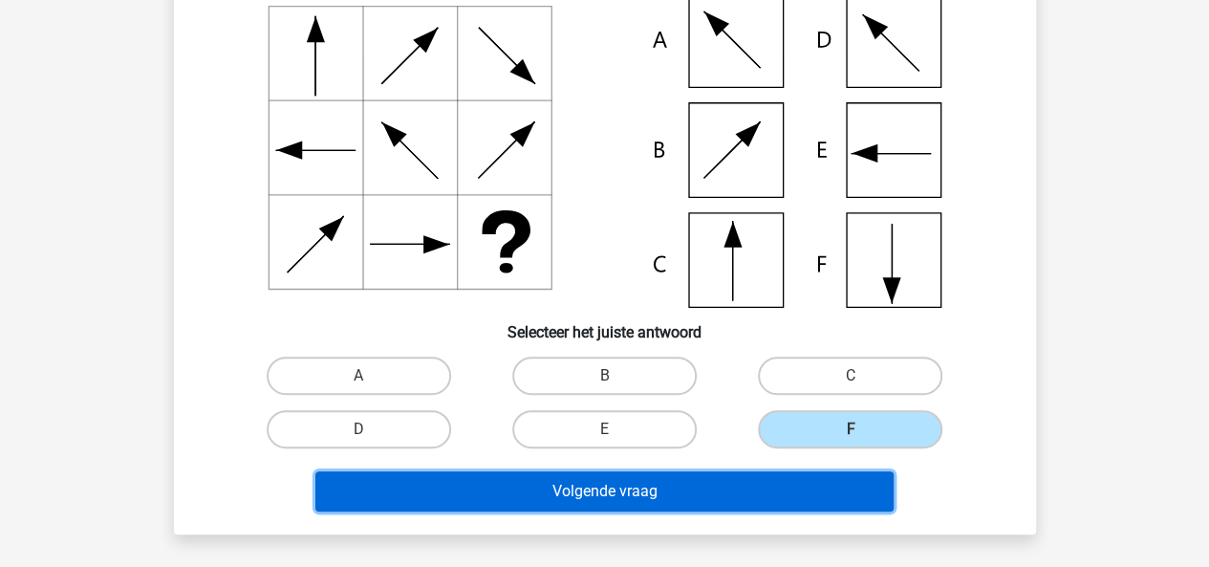
click at [731, 471] on button "Volgende vraag" at bounding box center [604, 491] width 578 height 40
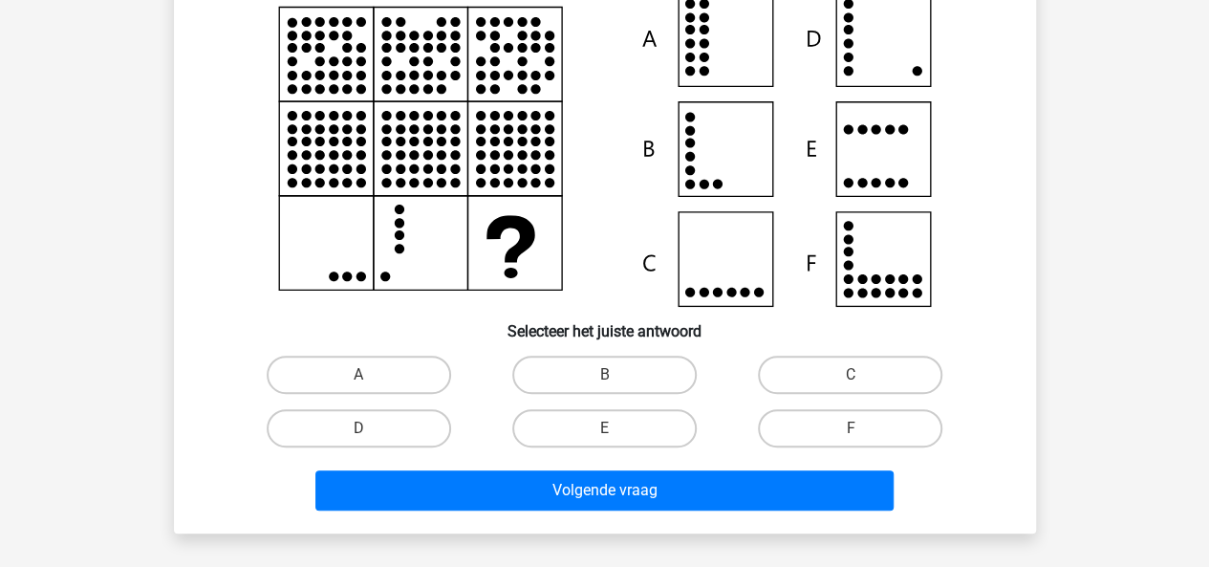
scroll to position [232, 0]
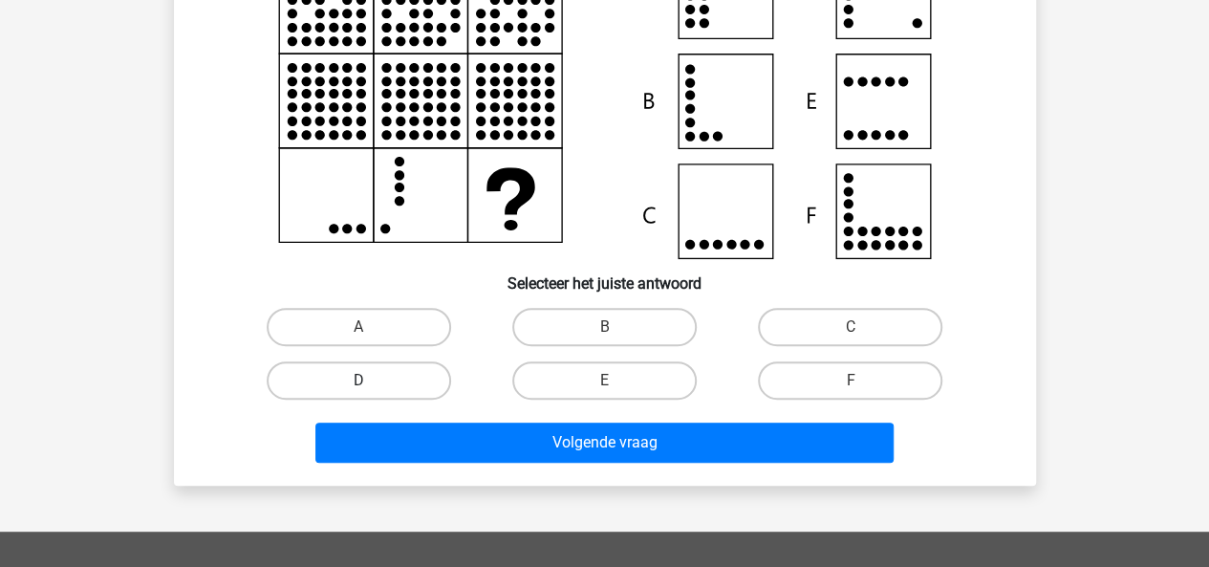
click at [440, 380] on label "D" at bounding box center [359, 380] width 184 height 38
click at [371, 380] on input "D" at bounding box center [364, 386] width 12 height 12
radio input "true"
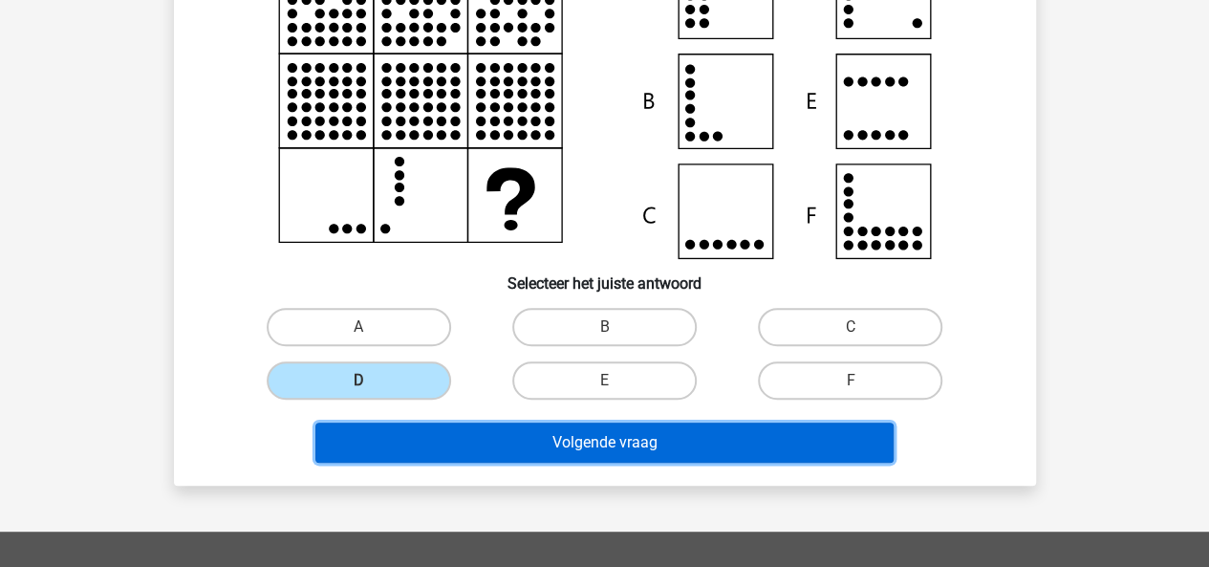
click at [495, 438] on button "Volgende vraag" at bounding box center [604, 442] width 578 height 40
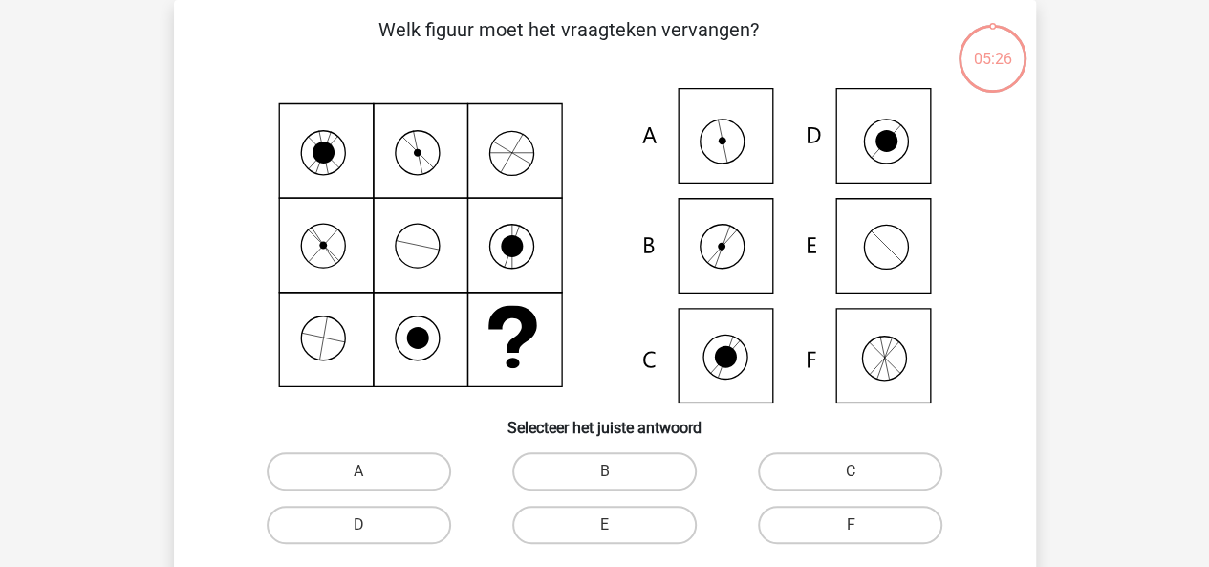
scroll to position [88, 0]
click at [411, 479] on label "A" at bounding box center [359, 471] width 184 height 38
click at [371, 479] on input "A" at bounding box center [364, 477] width 12 height 12
radio input "true"
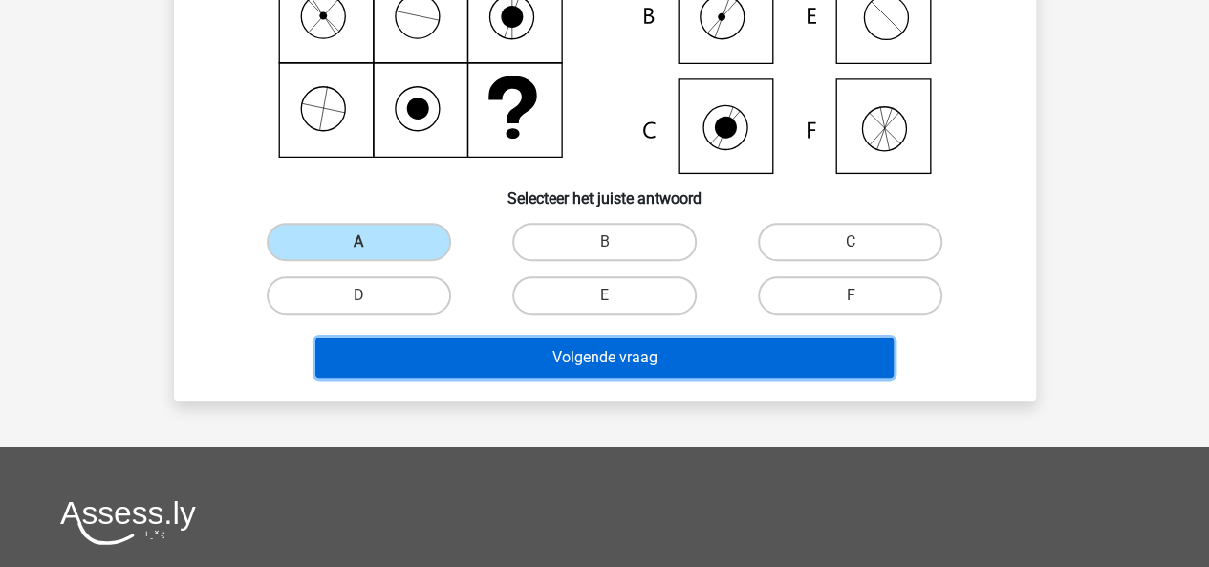
click at [620, 358] on button "Volgende vraag" at bounding box center [604, 357] width 578 height 40
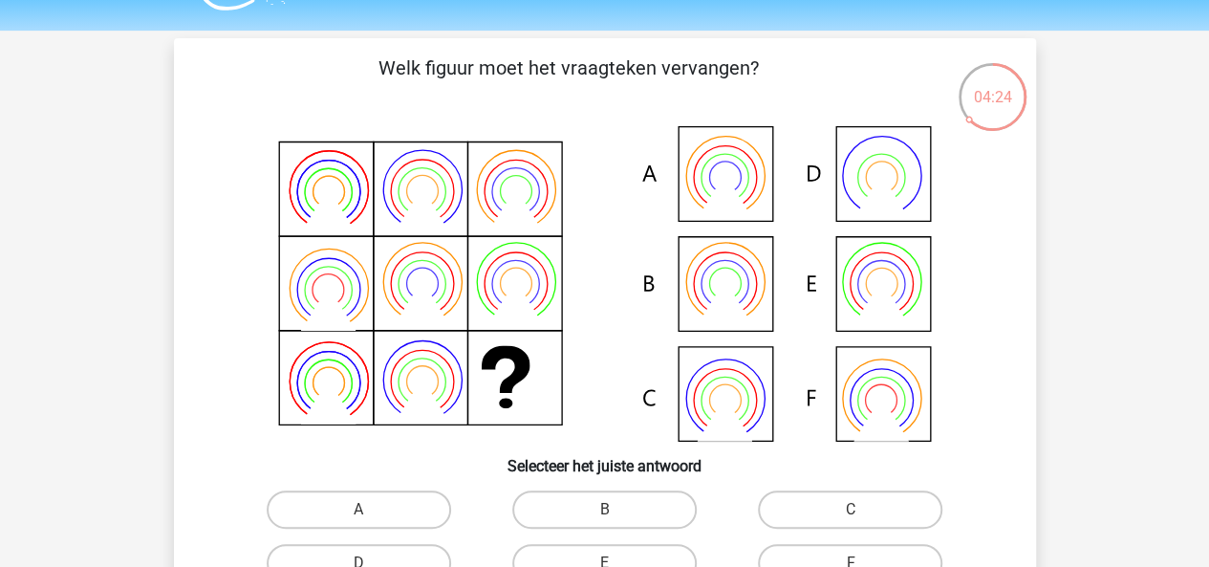
scroll to position [86, 0]
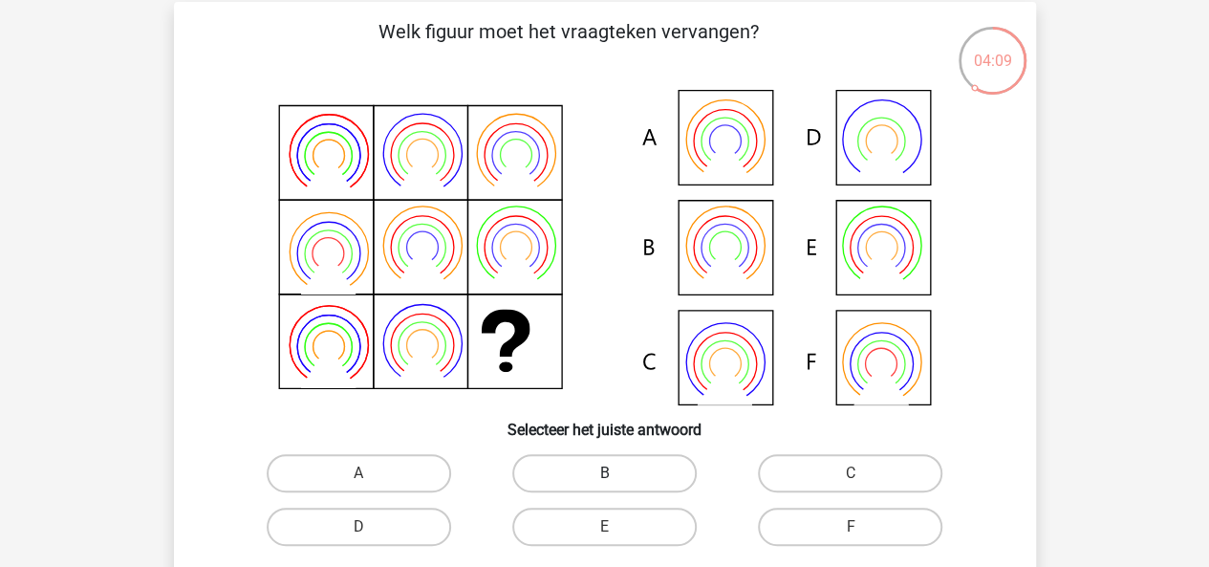
click at [574, 469] on label "B" at bounding box center [604, 473] width 184 height 38
click at [604, 473] on input "B" at bounding box center [610, 479] width 12 height 12
radio input "true"
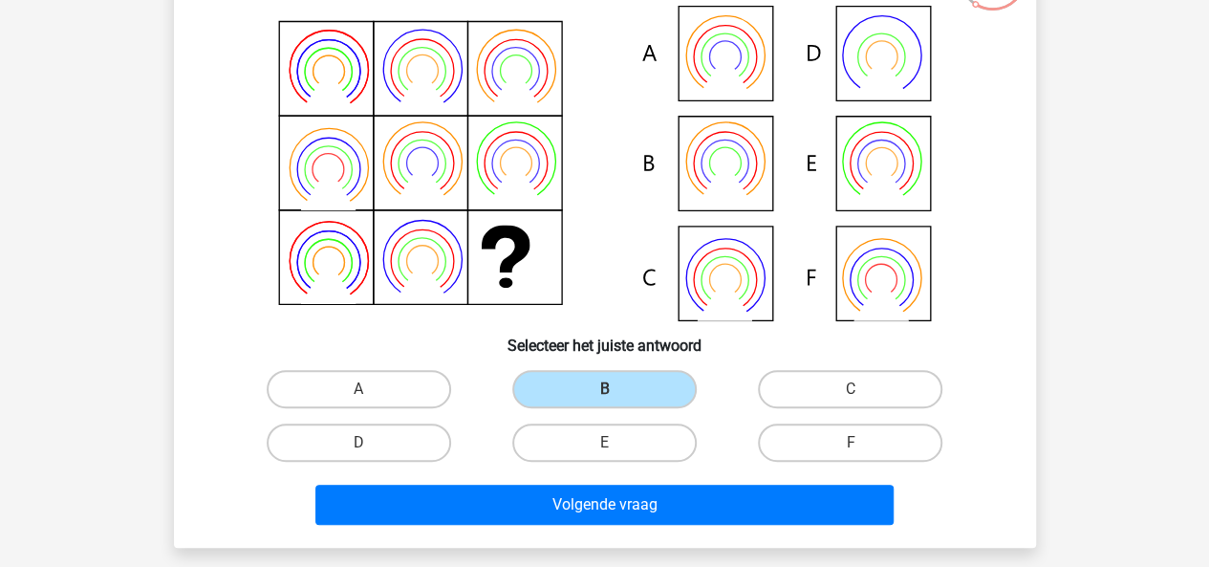
scroll to position [258, 0]
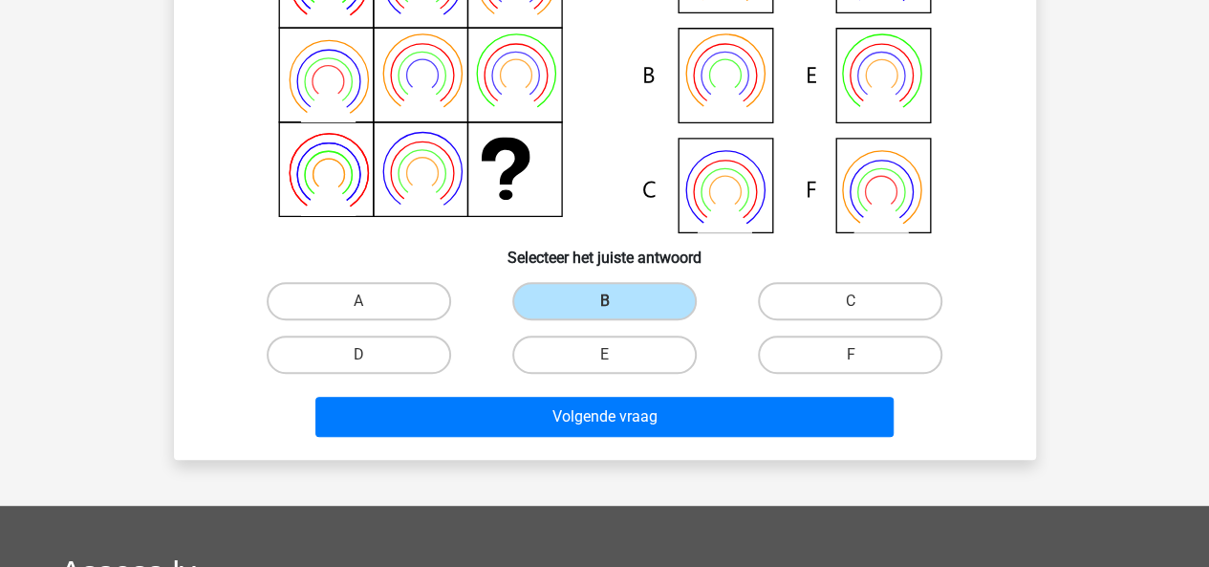
click at [579, 391] on div "Volgende vraag" at bounding box center [604, 412] width 801 height 63
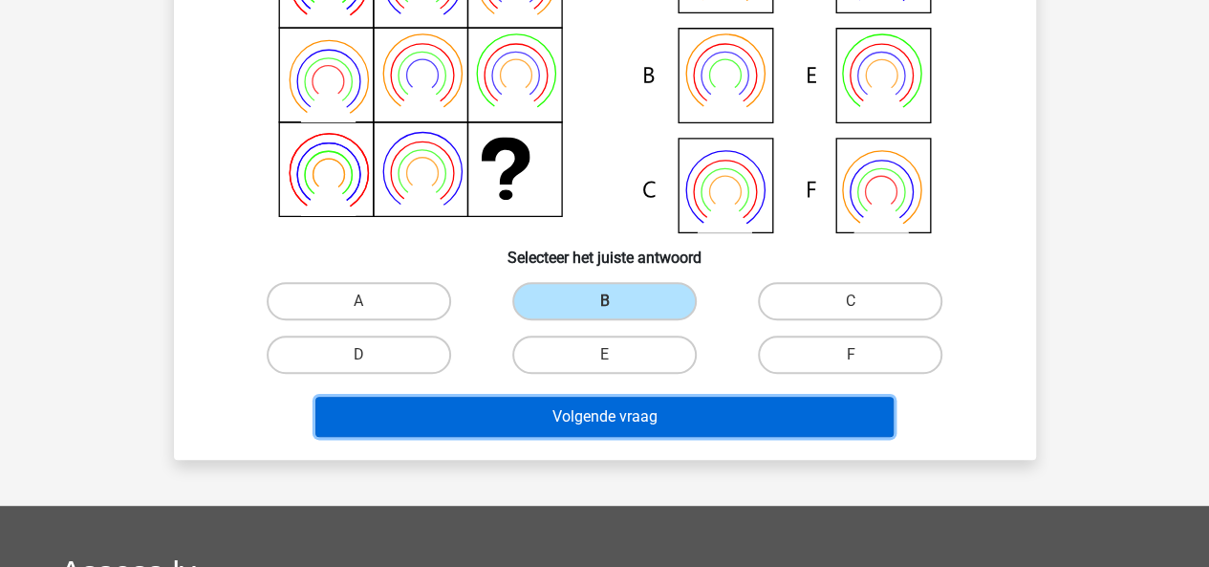
click at [581, 403] on button "Volgende vraag" at bounding box center [604, 417] width 578 height 40
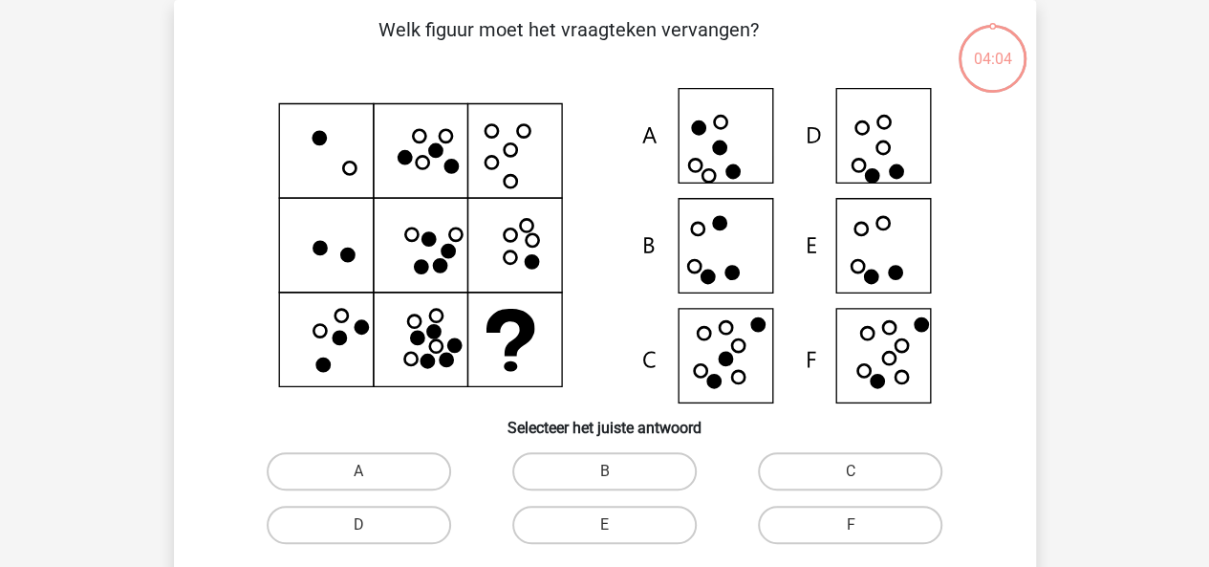
scroll to position [88, 0]
click at [427, 525] on label "D" at bounding box center [359, 524] width 184 height 38
click at [371, 525] on input "D" at bounding box center [364, 531] width 12 height 12
radio input "true"
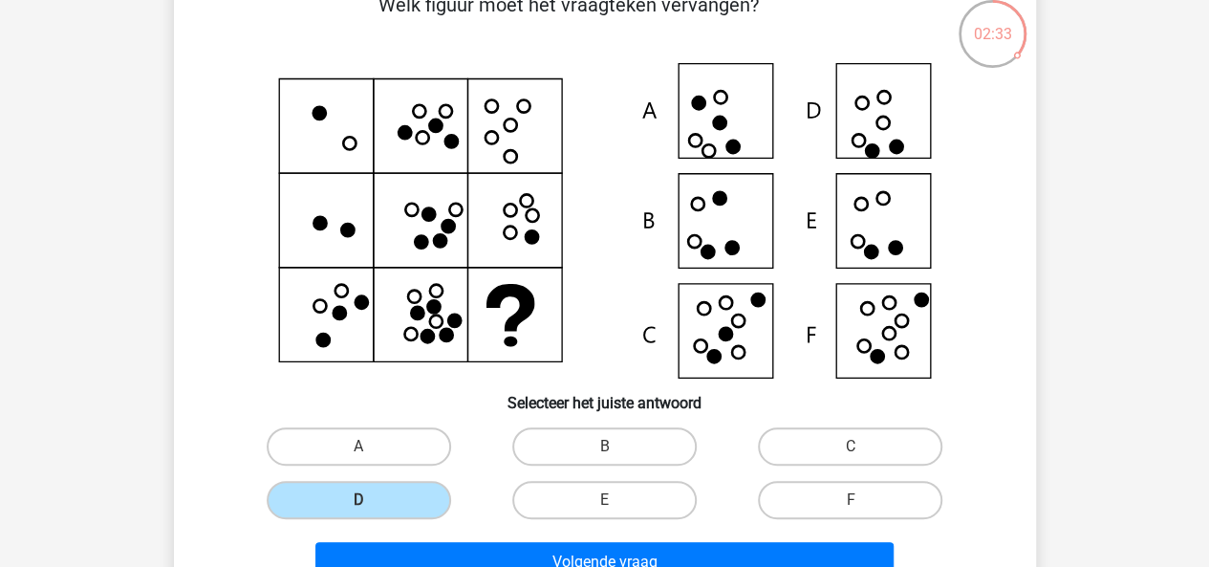
scroll to position [151, 0]
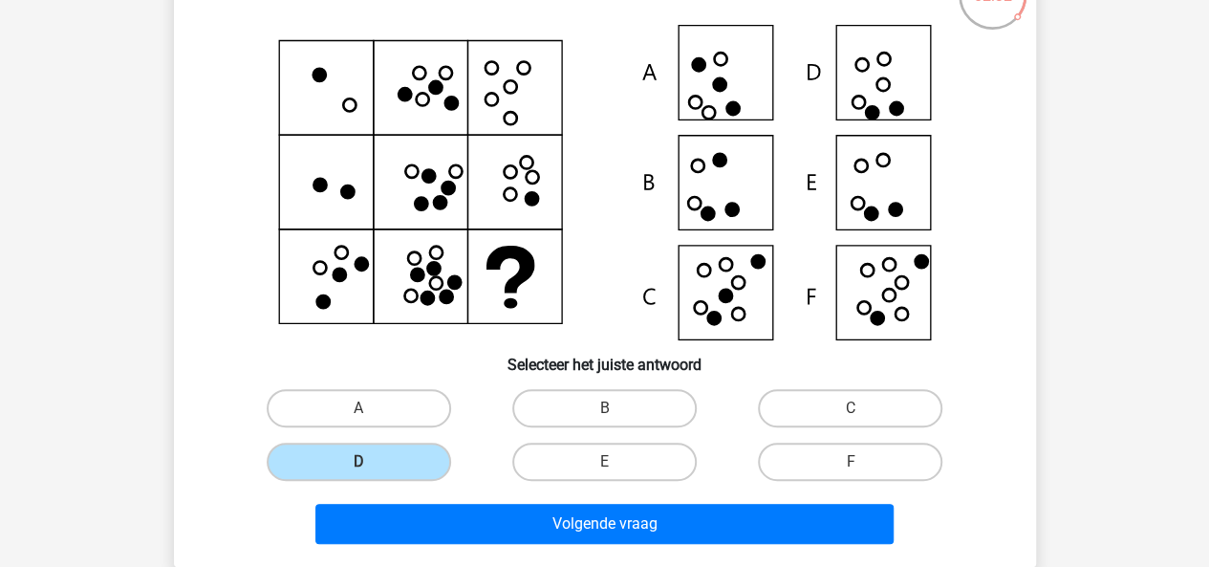
click at [460, 498] on div "Volgende vraag" at bounding box center [604, 519] width 801 height 63
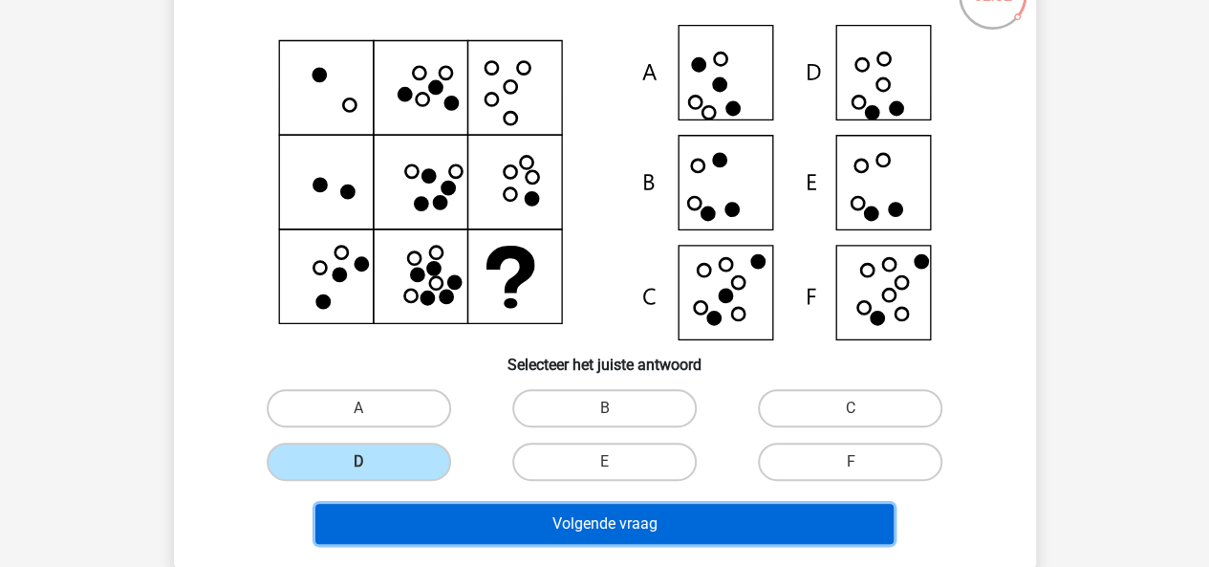
click at [460, 509] on button "Volgende vraag" at bounding box center [604, 524] width 578 height 40
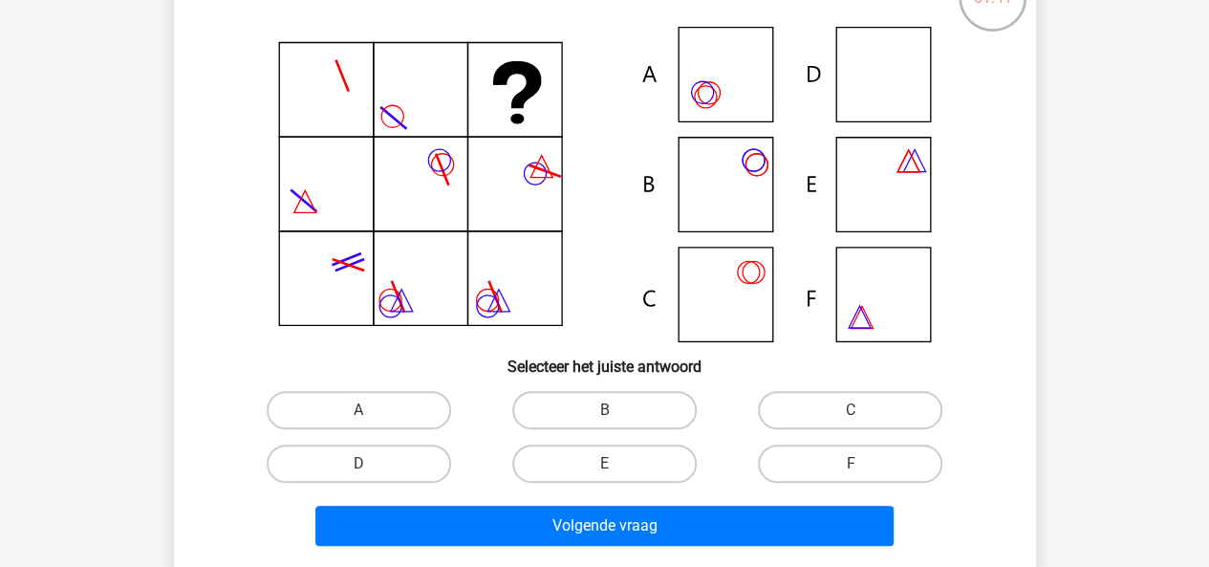
scroll to position [156, 0]
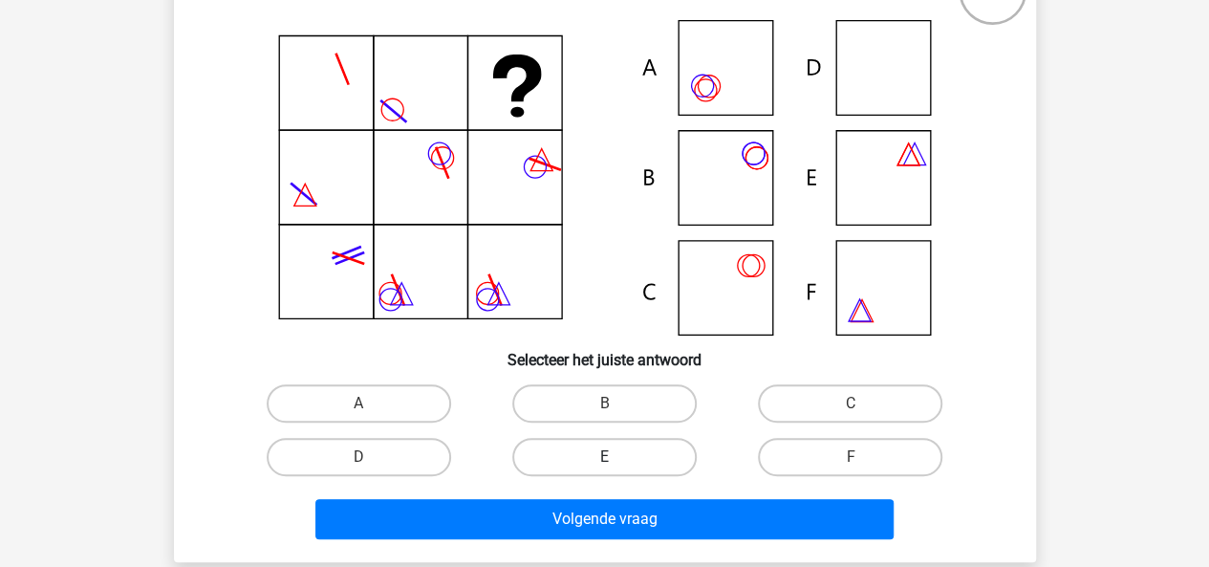
click at [583, 456] on label "E" at bounding box center [604, 457] width 184 height 38
click at [604, 457] on input "E" at bounding box center [610, 463] width 12 height 12
radio input "true"
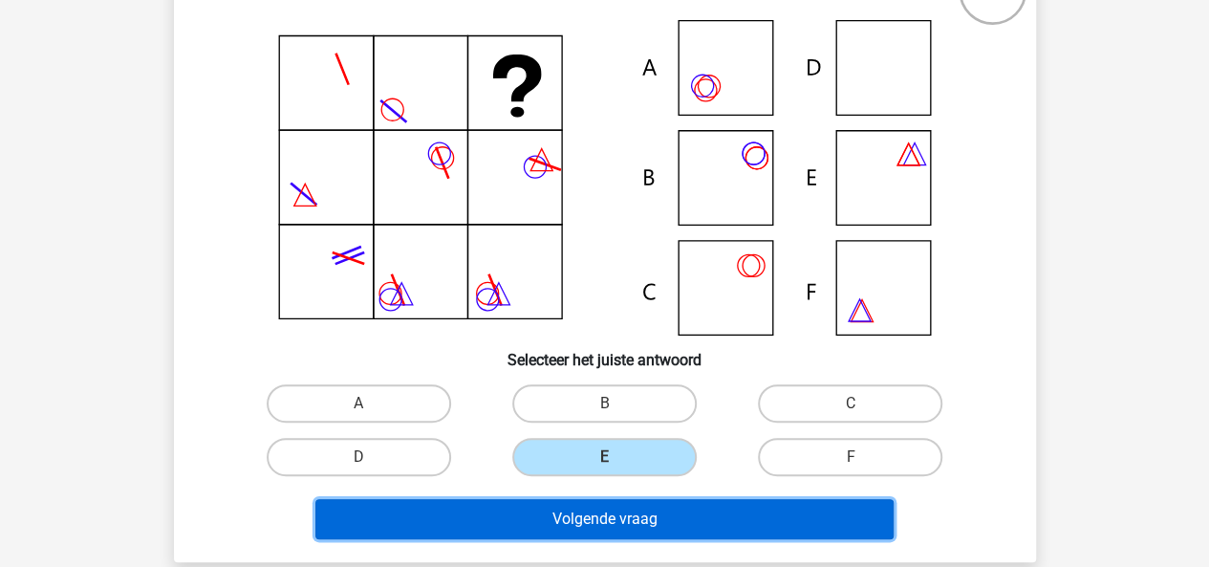
click at [590, 500] on button "Volgende vraag" at bounding box center [604, 519] width 578 height 40
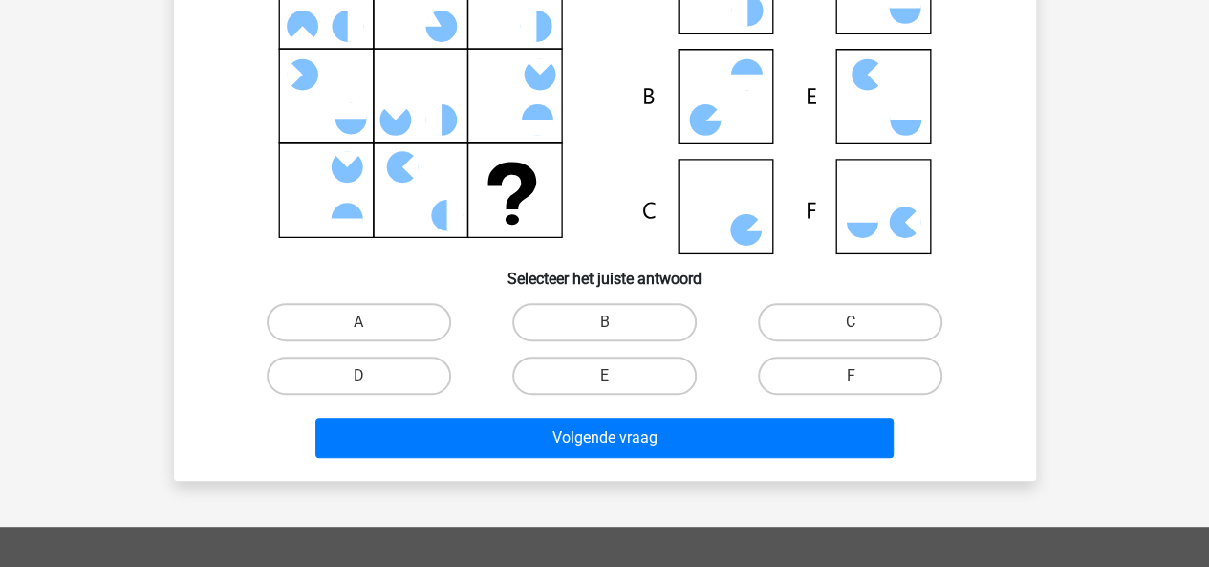
scroll to position [253, 0]
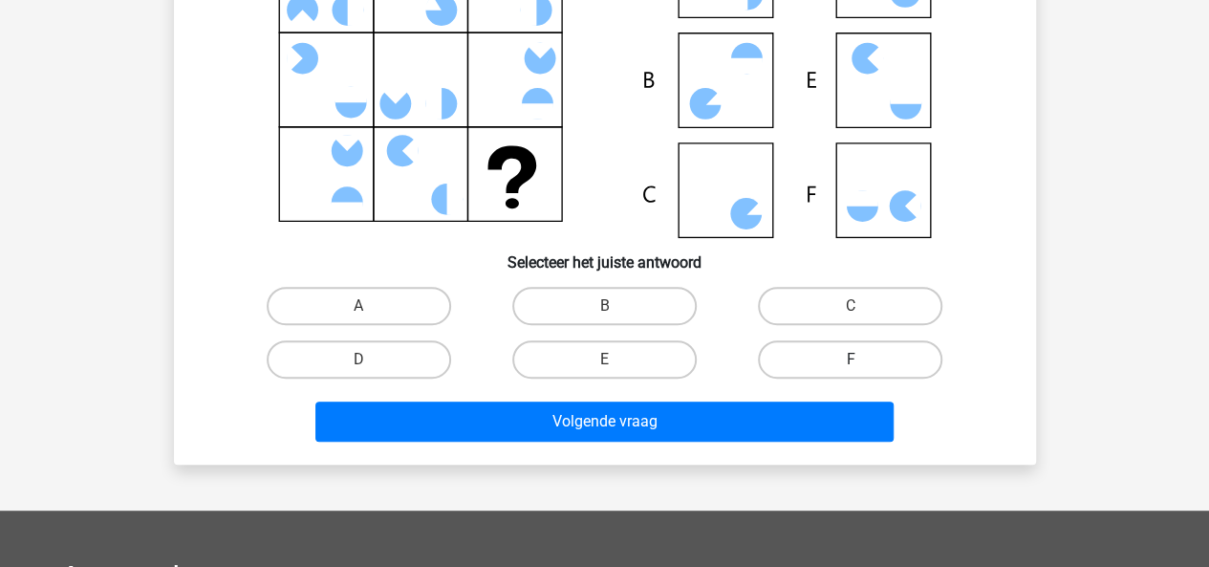
click at [803, 350] on label "F" at bounding box center [850, 359] width 184 height 38
click at [850, 359] on input "F" at bounding box center [856, 365] width 12 height 12
radio input "true"
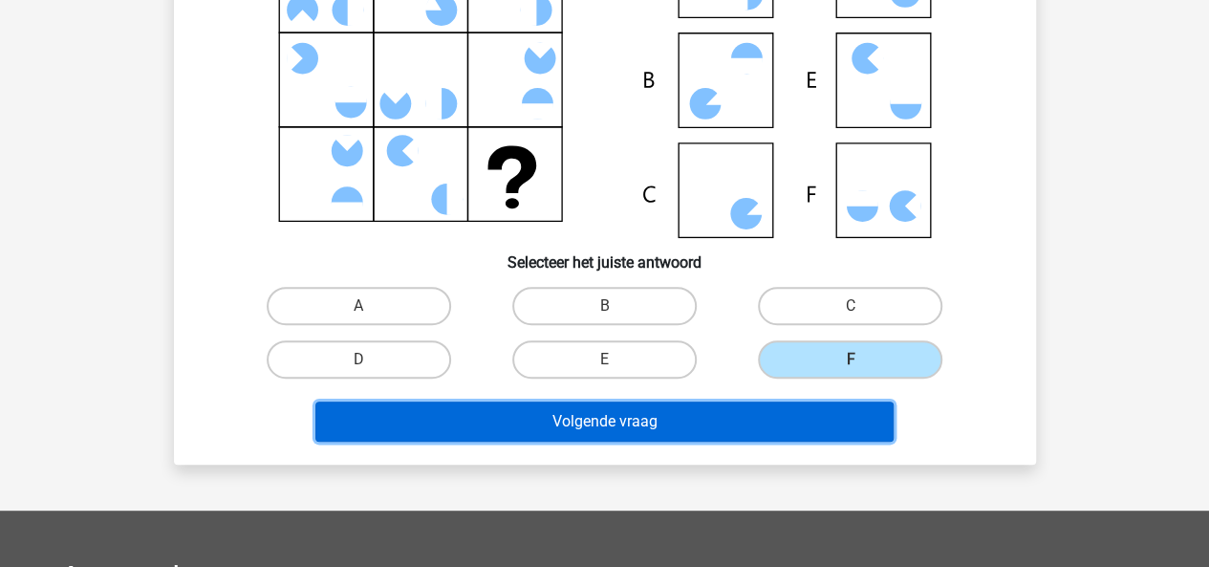
click at [735, 431] on button "Volgende vraag" at bounding box center [604, 421] width 578 height 40
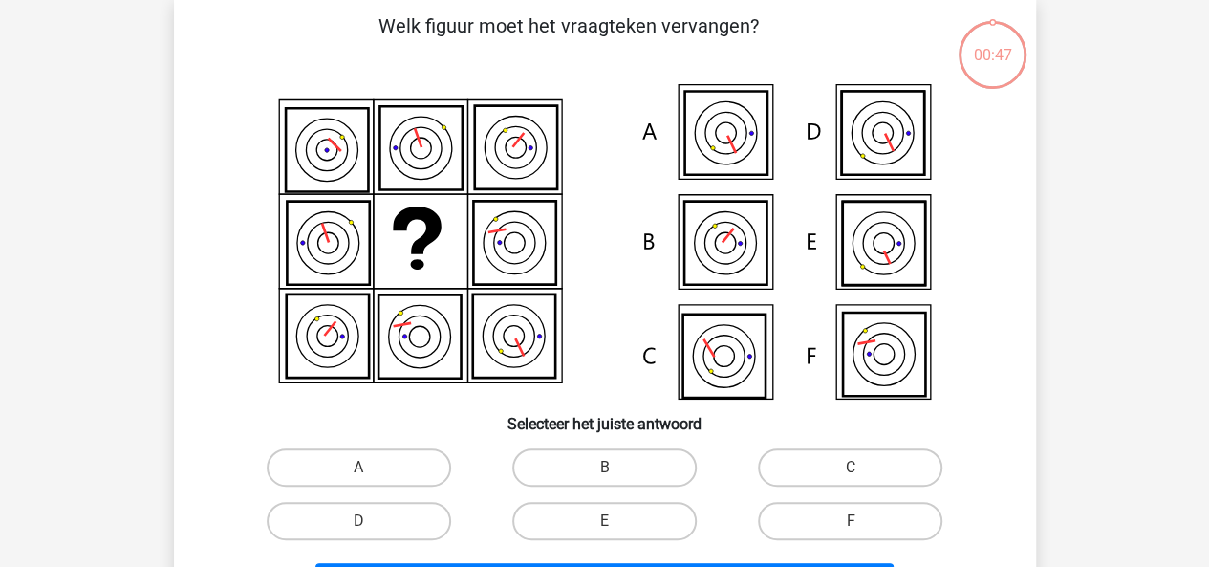
scroll to position [88, 0]
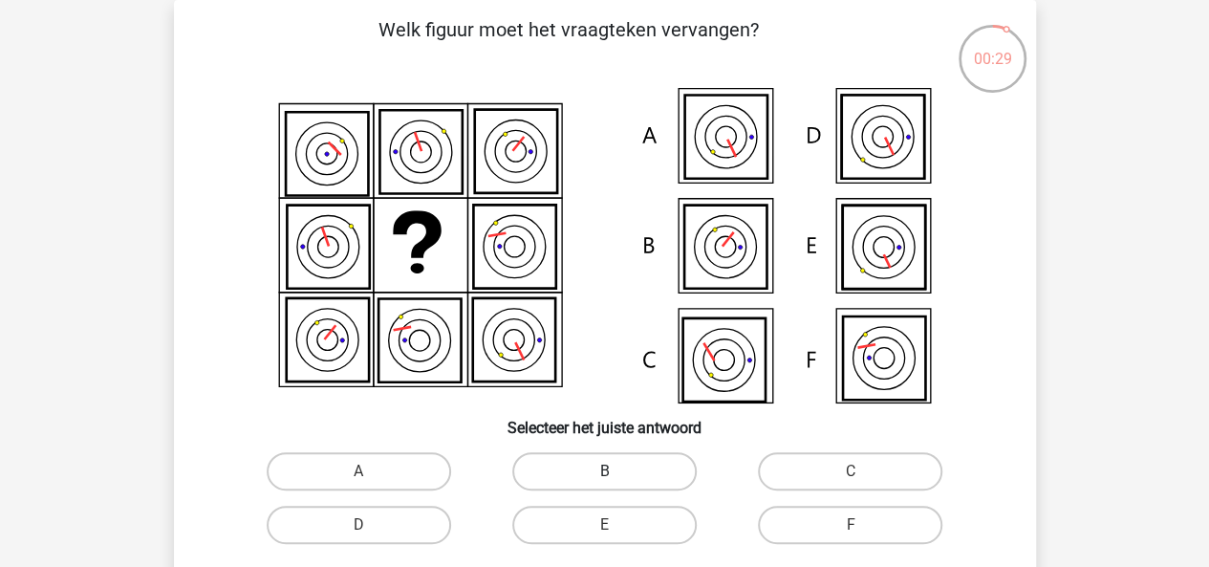
click at [640, 456] on label "B" at bounding box center [604, 471] width 184 height 38
click at [616, 471] on input "B" at bounding box center [610, 477] width 12 height 12
radio input "true"
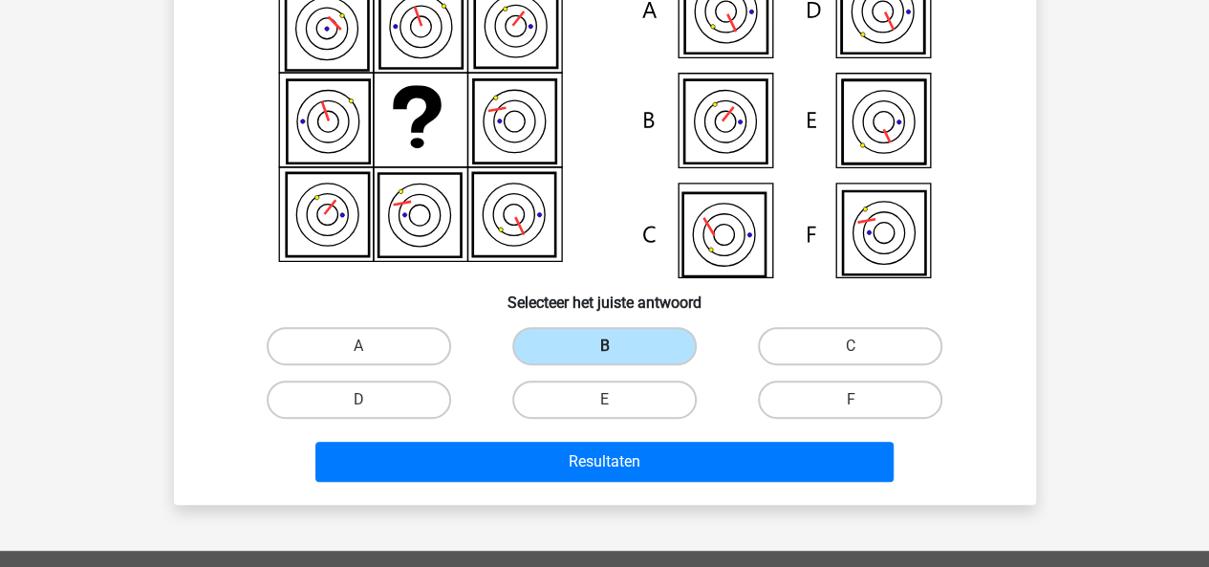
scroll to position [215, 0]
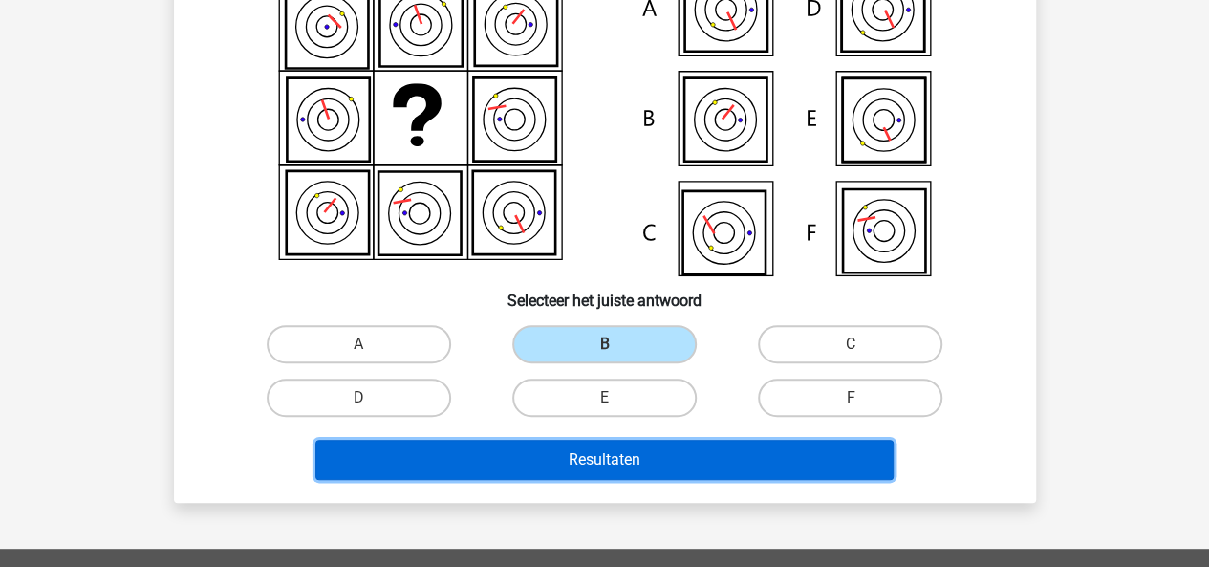
click at [638, 456] on button "Resultaten" at bounding box center [604, 460] width 578 height 40
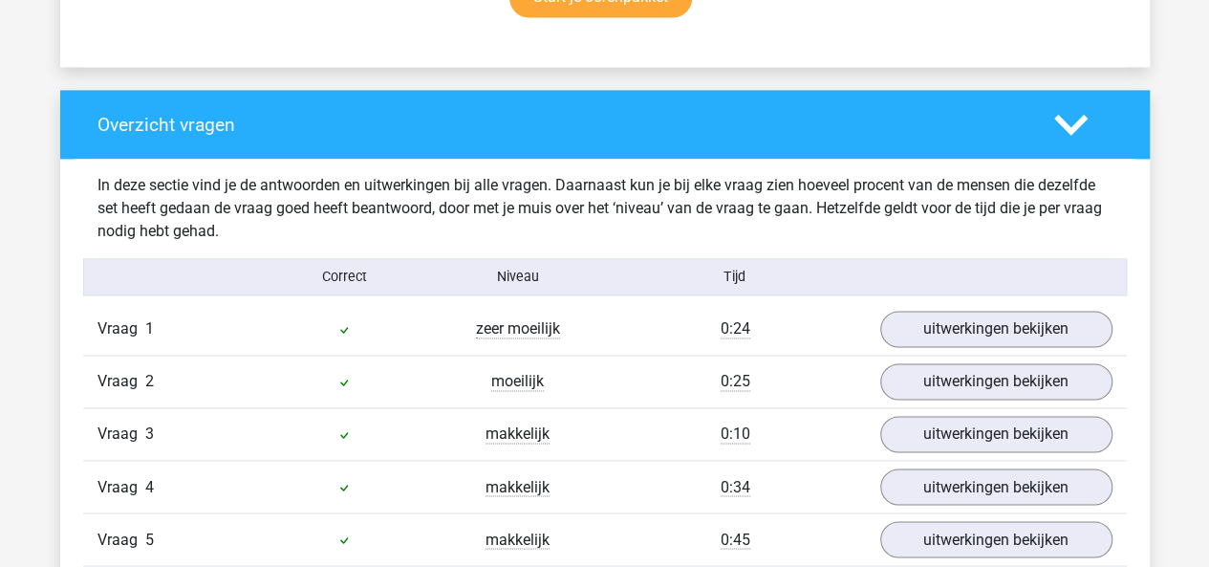
scroll to position [1378, 0]
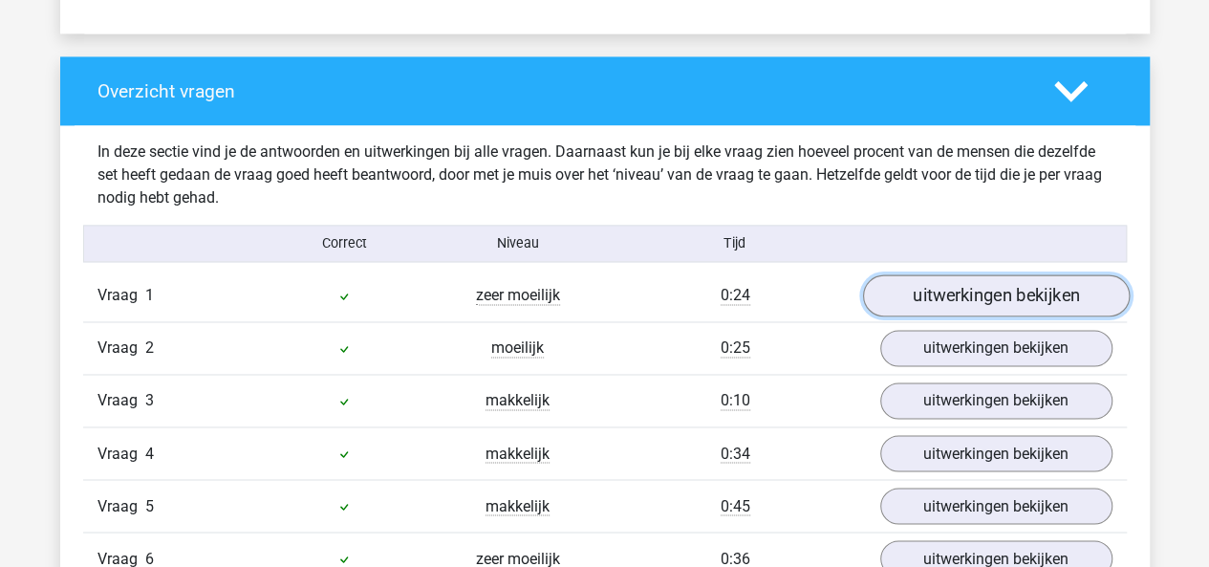
click at [927, 303] on link "uitwerkingen bekijken" at bounding box center [995, 296] width 267 height 42
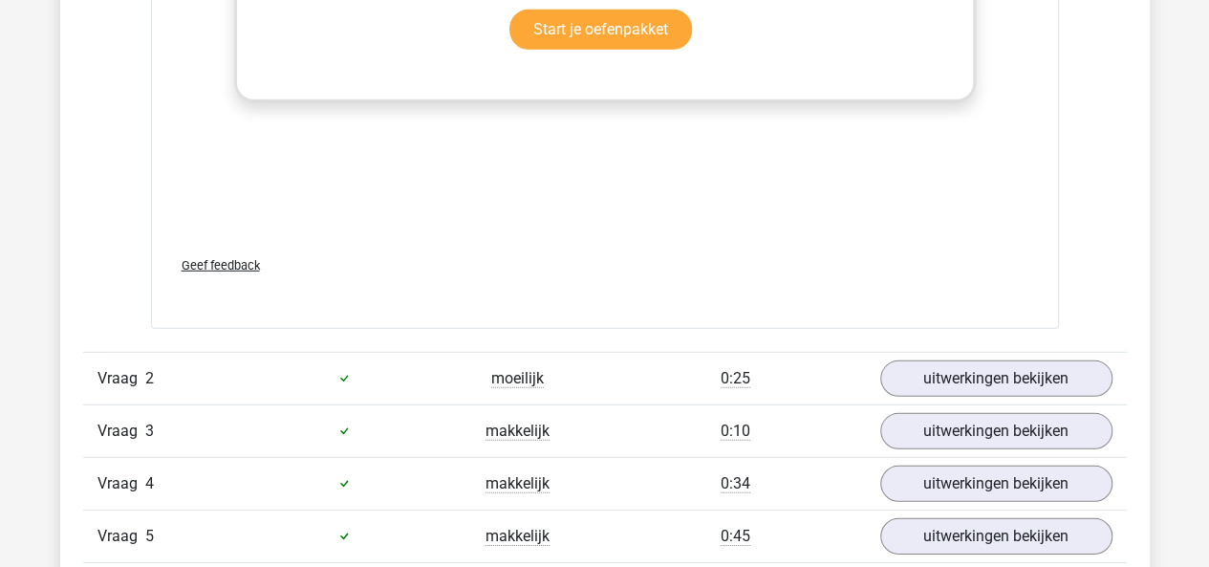
scroll to position [2632, 0]
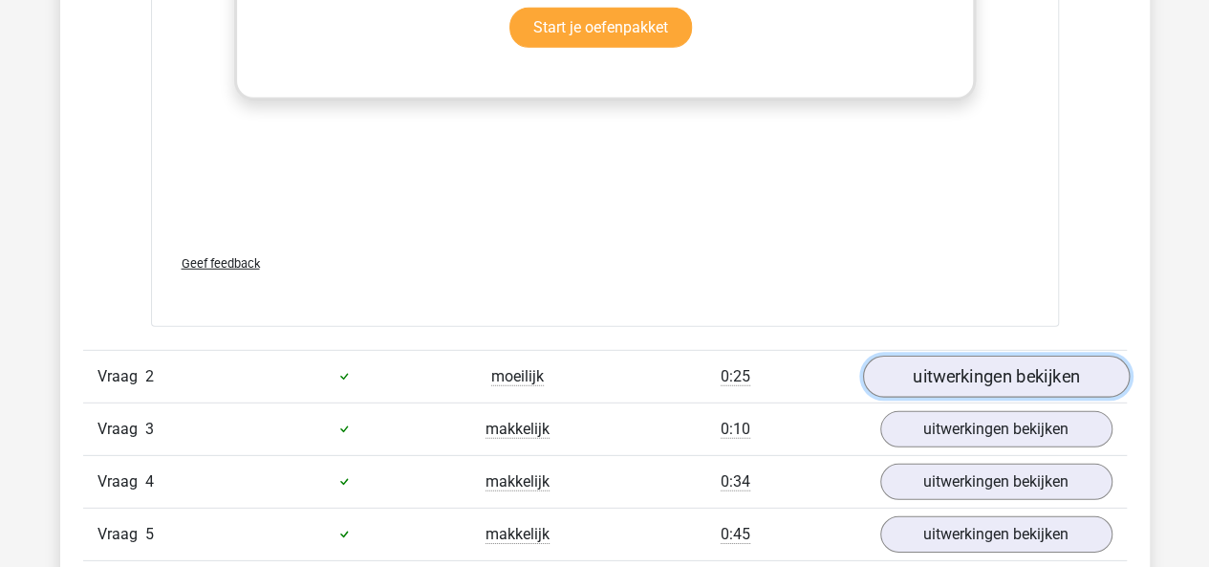
click at [887, 380] on link "uitwerkingen bekijken" at bounding box center [995, 376] width 267 height 42
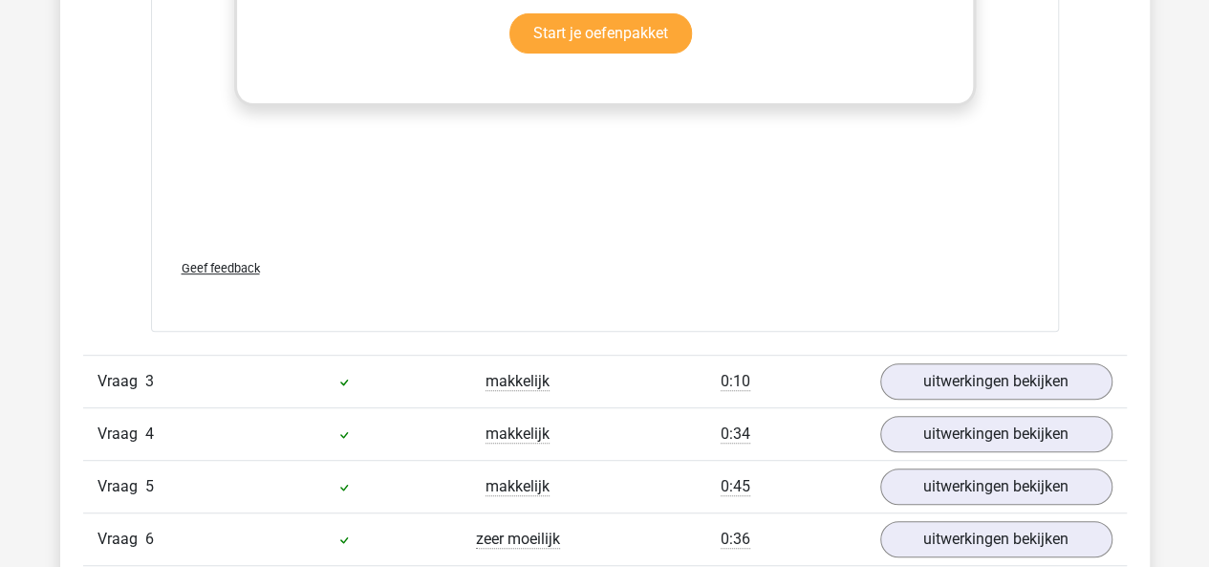
scroll to position [3982, 0]
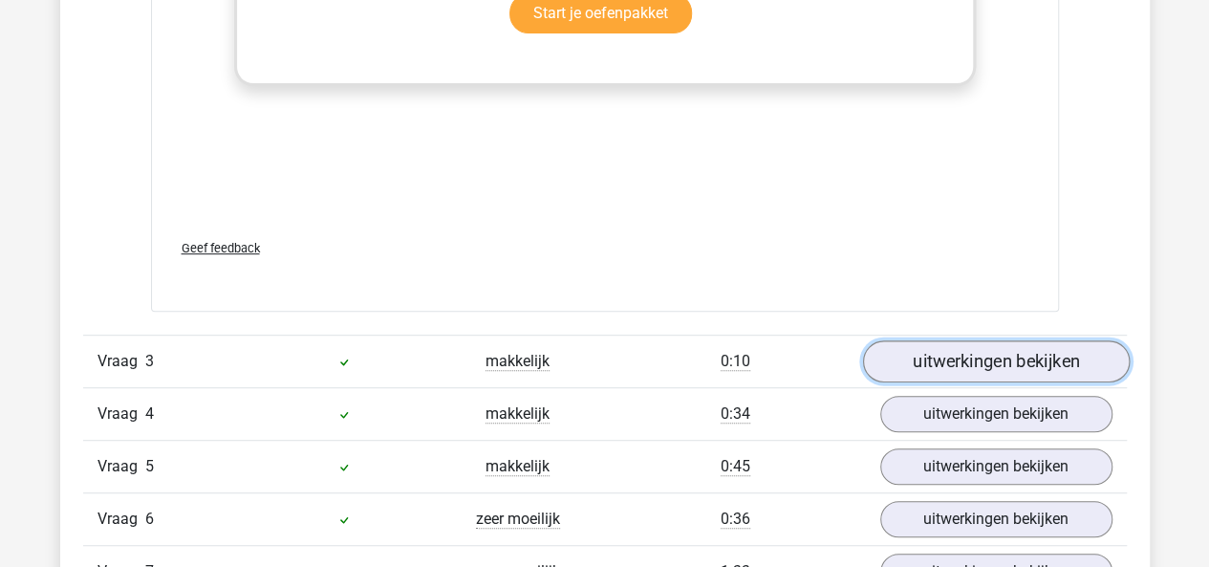
click at [998, 343] on link "uitwerkingen bekijken" at bounding box center [995, 361] width 267 height 42
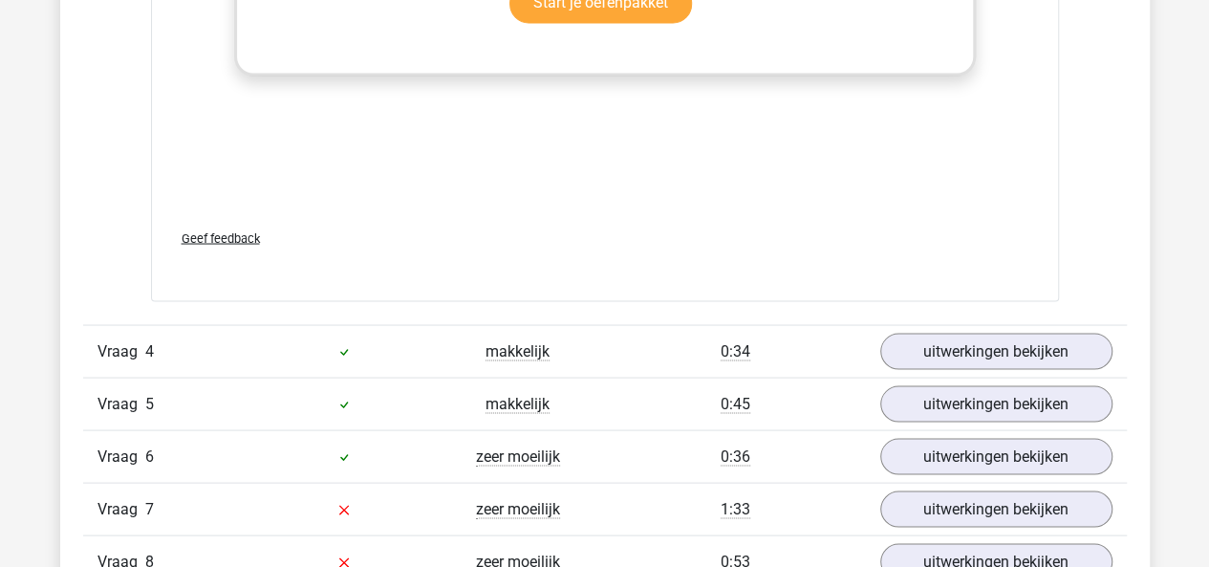
scroll to position [5333, 0]
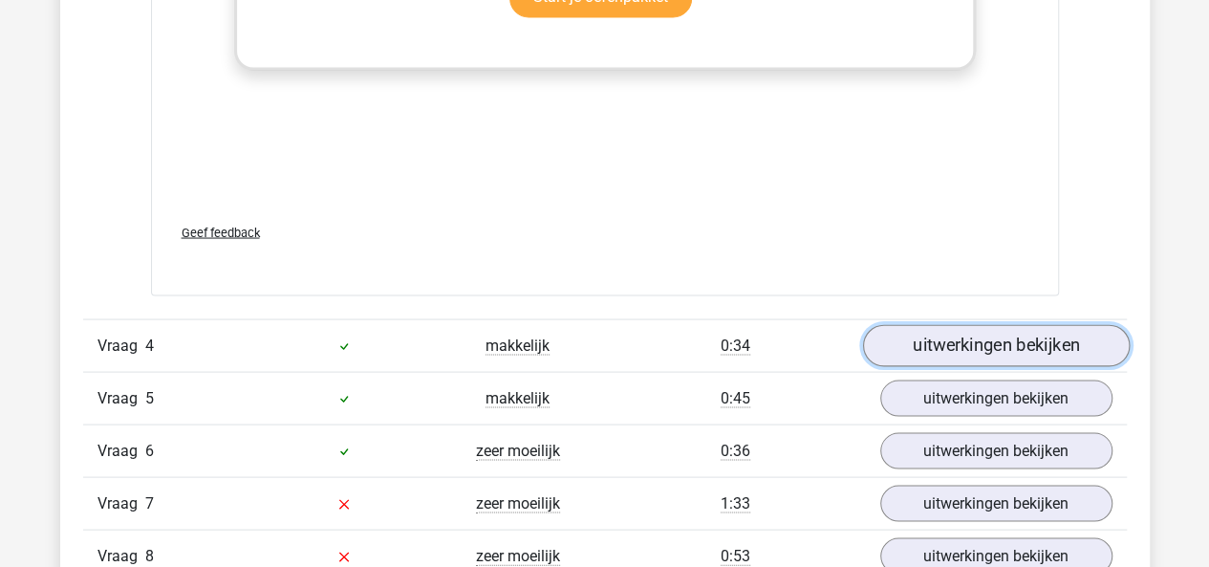
click at [920, 338] on link "uitwerkingen bekijken" at bounding box center [995, 345] width 267 height 42
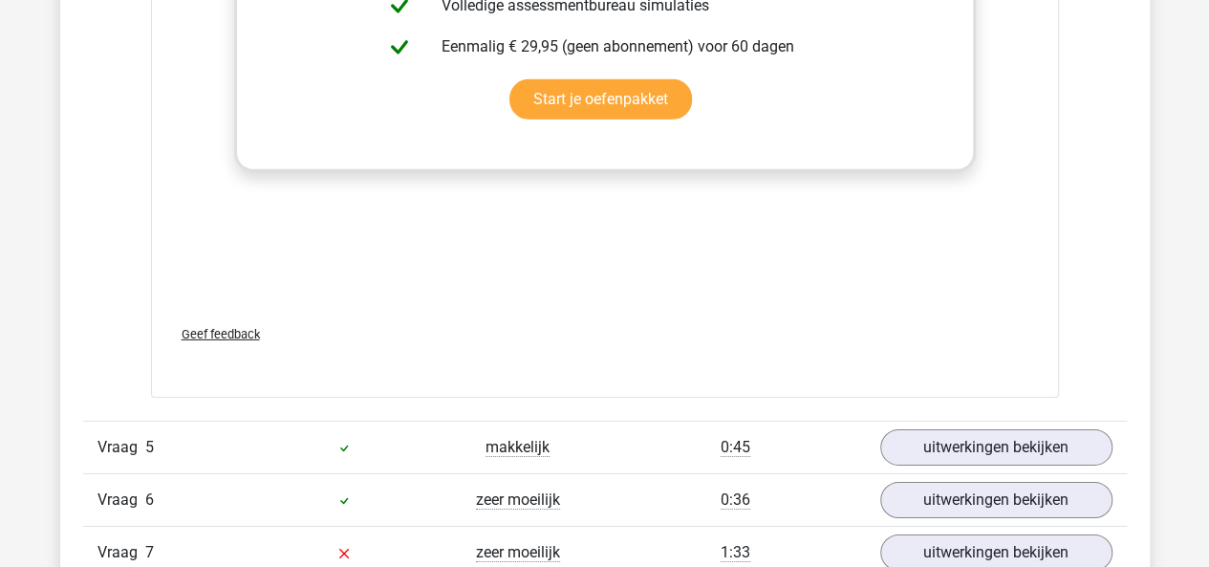
scroll to position [6709, 0]
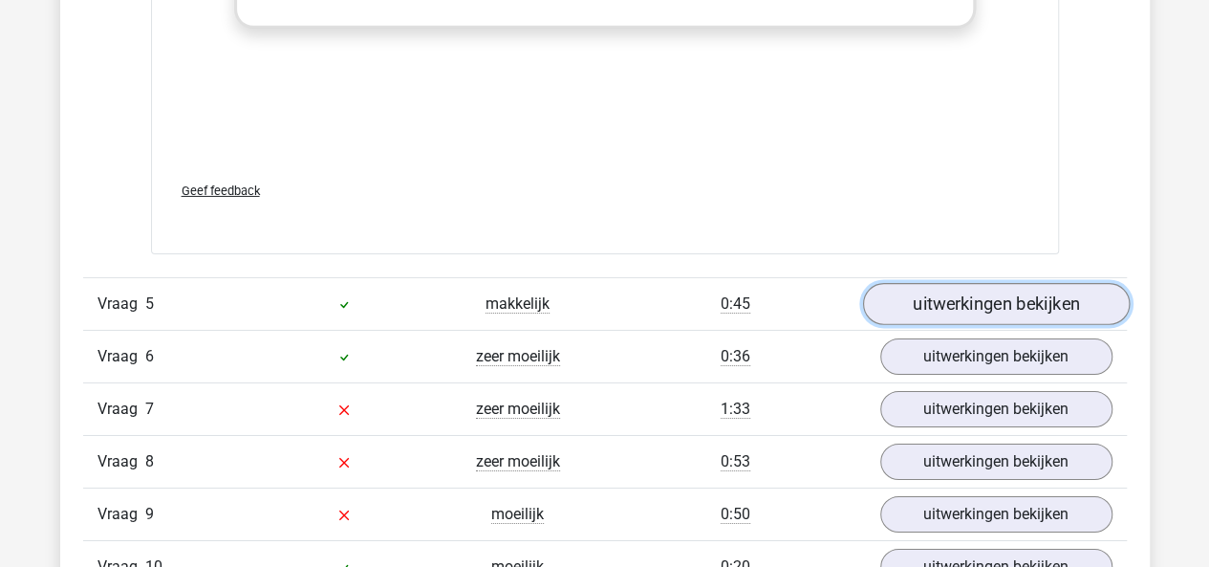
click at [897, 307] on link "uitwerkingen bekijken" at bounding box center [995, 305] width 267 height 42
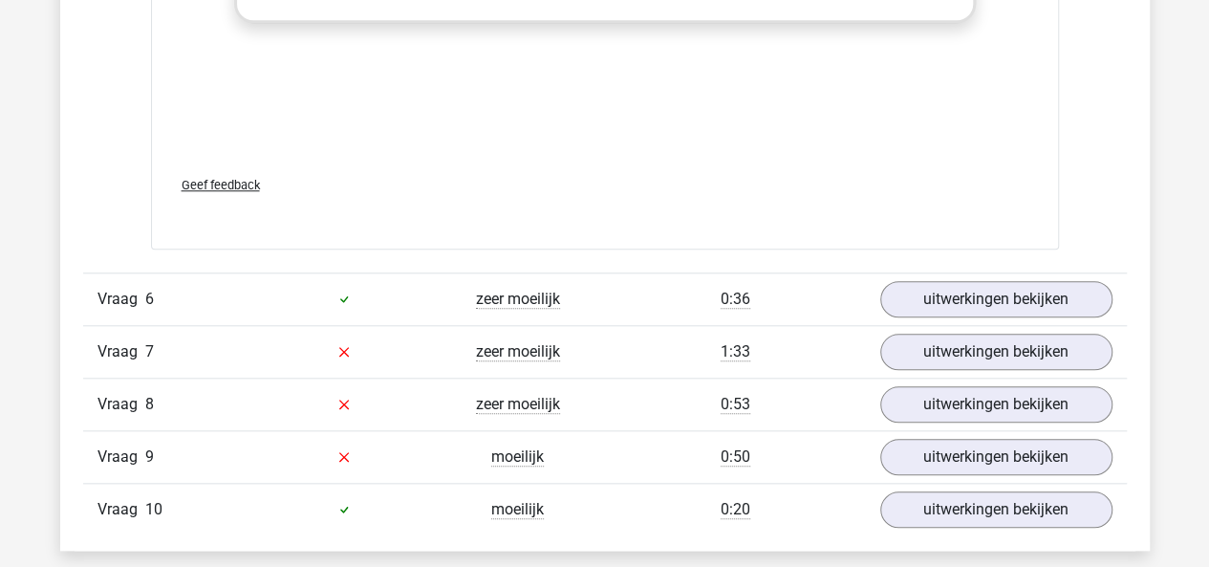
scroll to position [8053, 0]
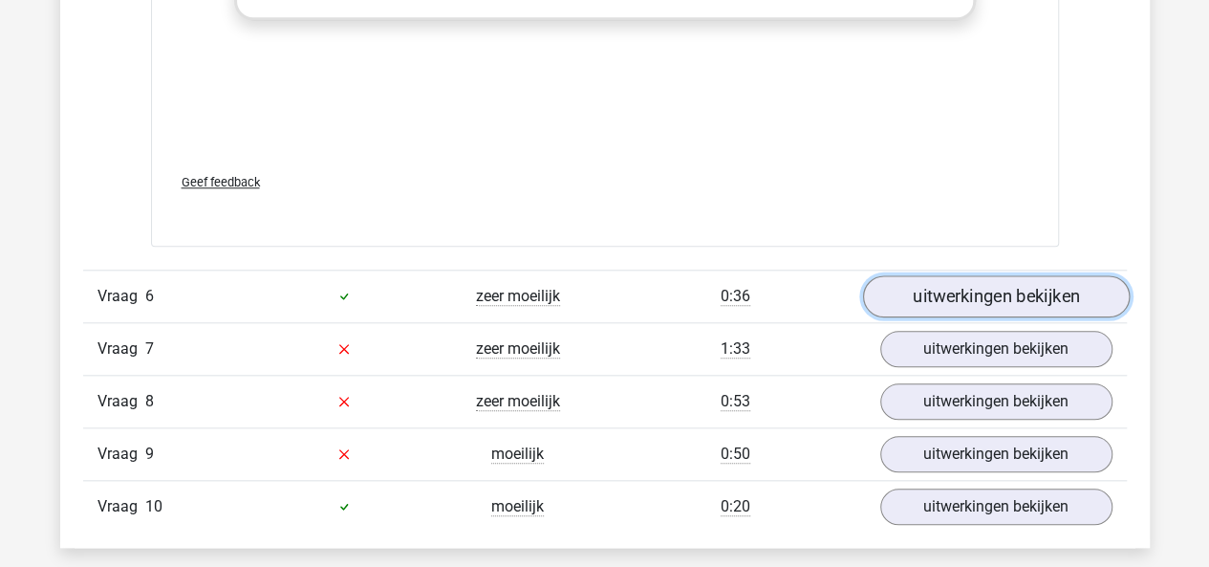
click at [922, 286] on link "uitwerkingen bekijken" at bounding box center [995, 296] width 267 height 42
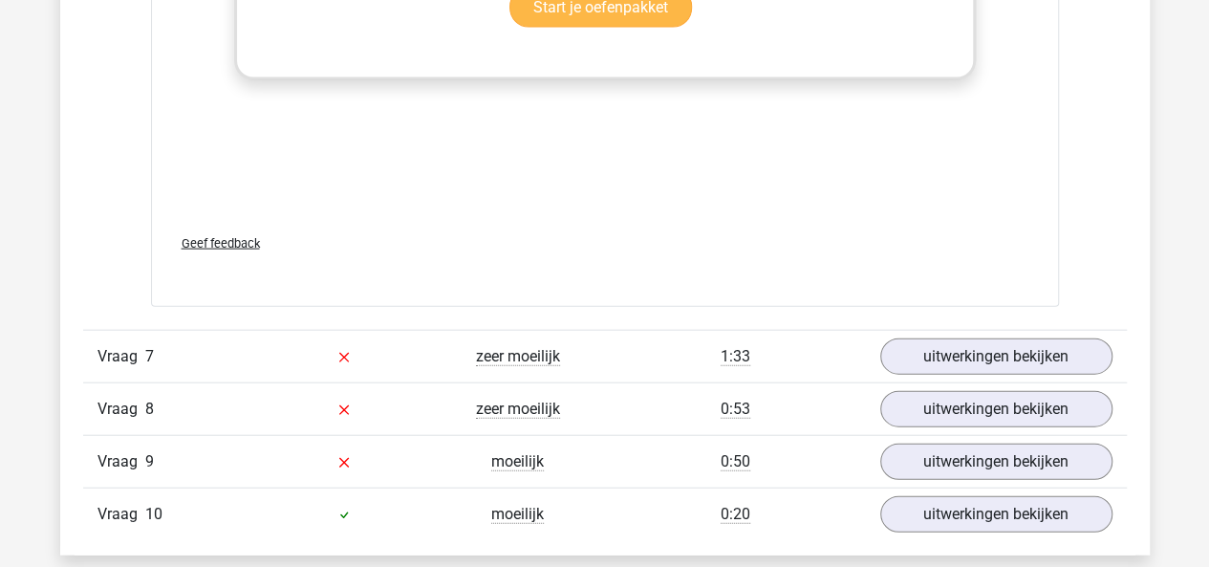
scroll to position [9343, 0]
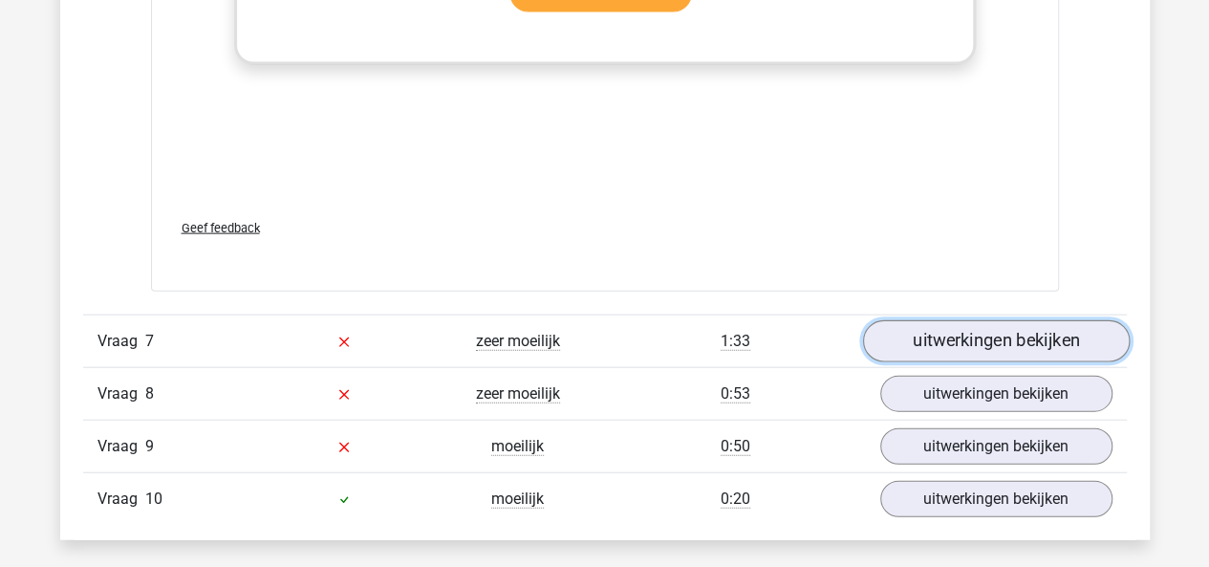
click at [892, 328] on link "uitwerkingen bekijken" at bounding box center [995, 341] width 267 height 42
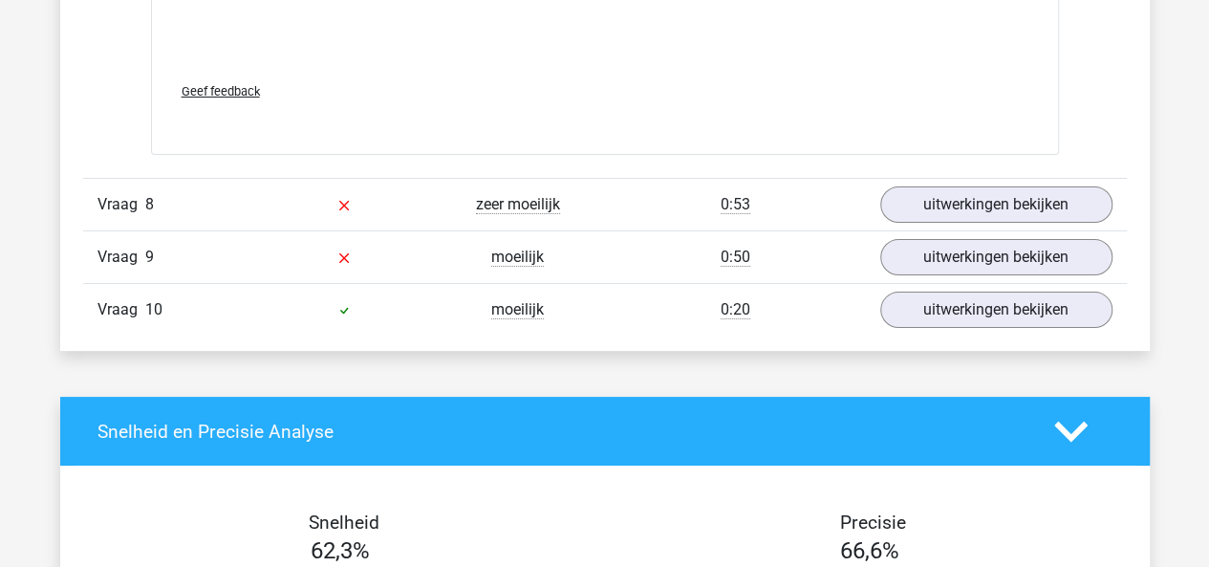
scroll to position [10820, 0]
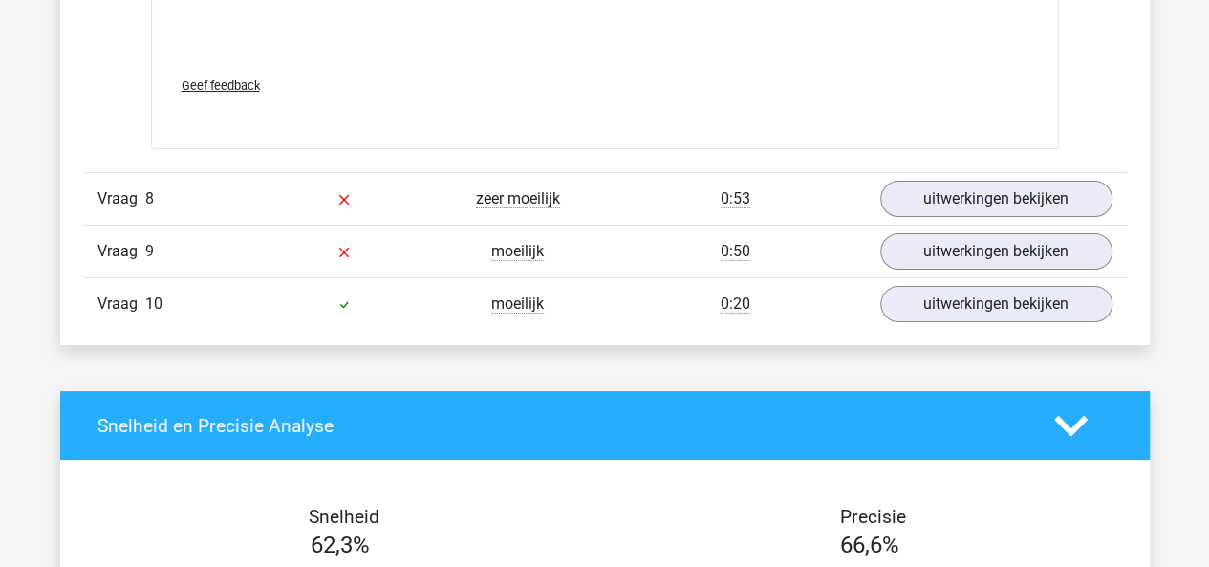
drag, startPoint x: 894, startPoint y: 344, endPoint x: 1080, endPoint y: 162, distance: 259.5
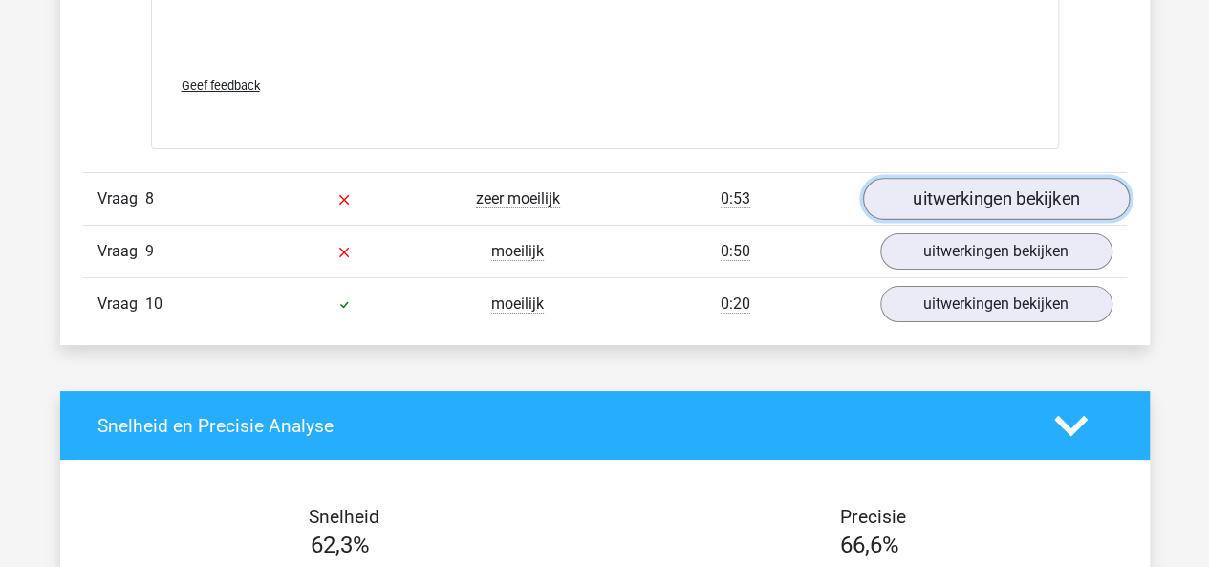
click at [1070, 185] on link "uitwerkingen bekijken" at bounding box center [995, 199] width 267 height 42
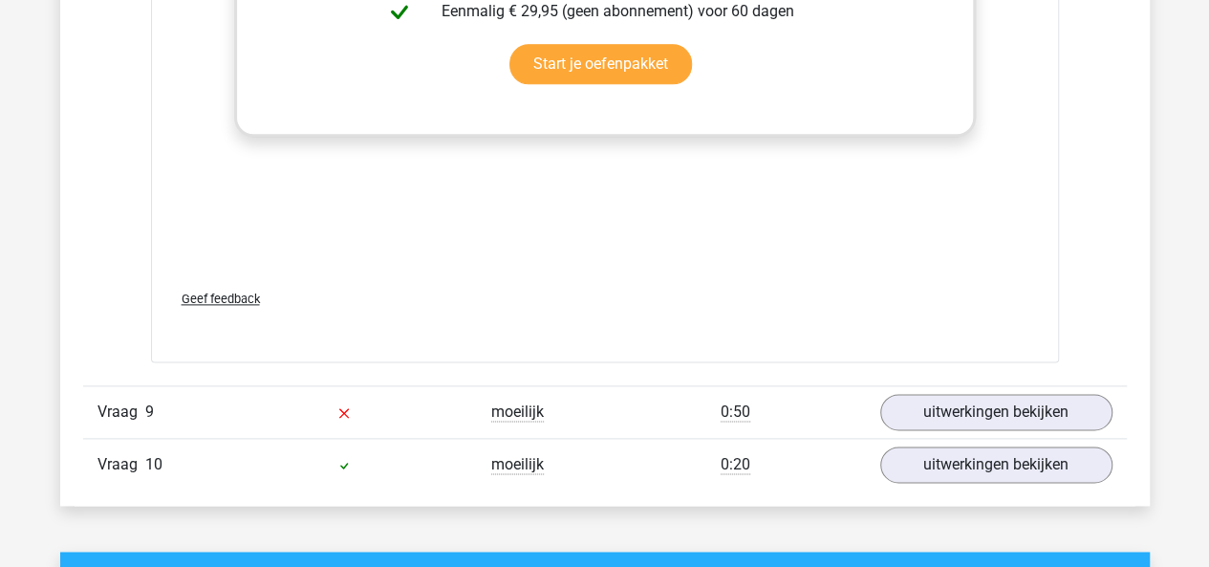
scroll to position [11958, 0]
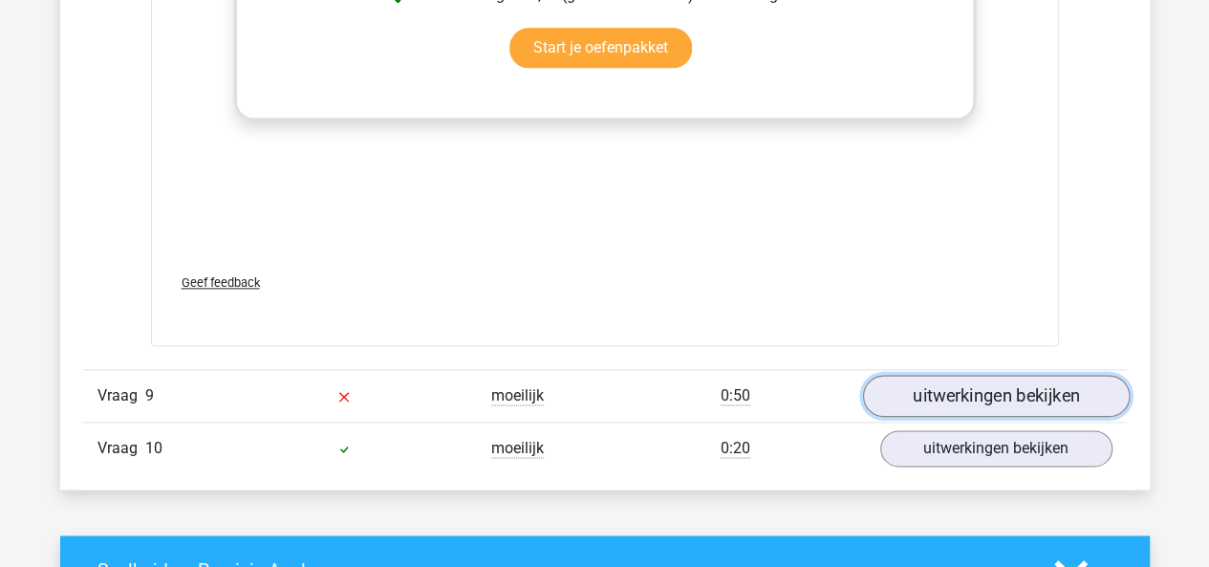
click at [964, 378] on link "uitwerkingen bekijken" at bounding box center [995, 396] width 267 height 42
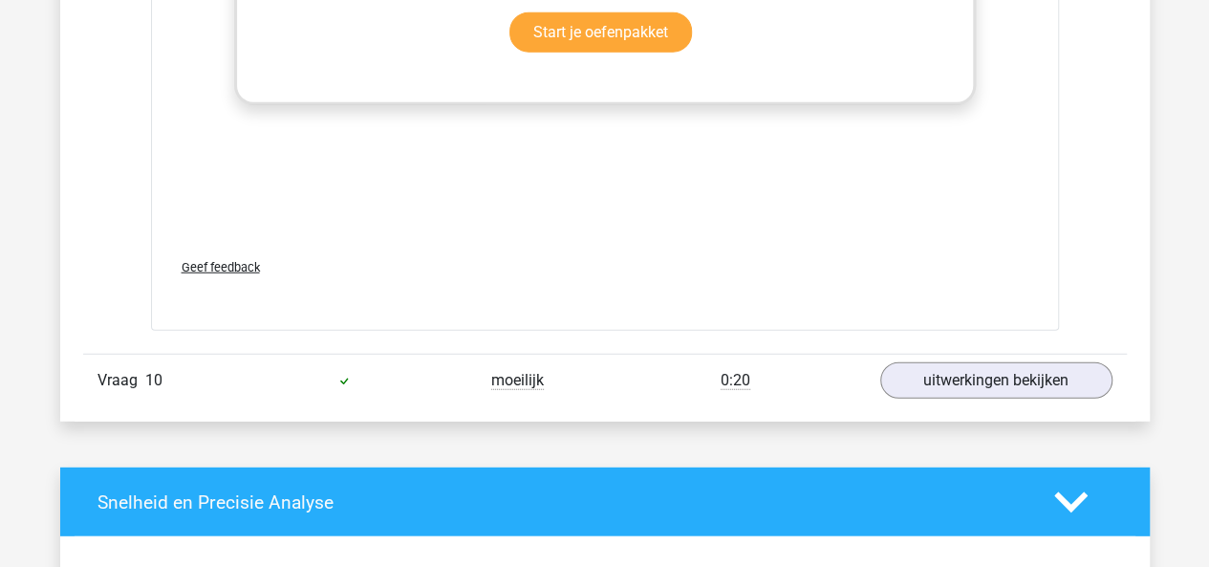
scroll to position [13314, 0]
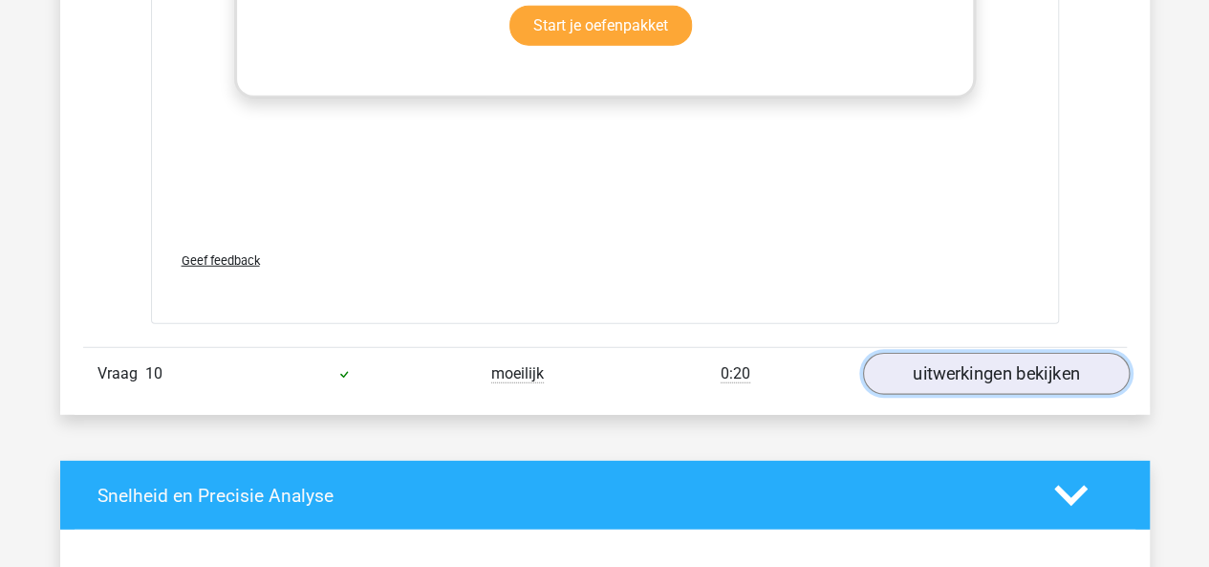
click at [975, 354] on link "uitwerkingen bekijken" at bounding box center [995, 375] width 267 height 42
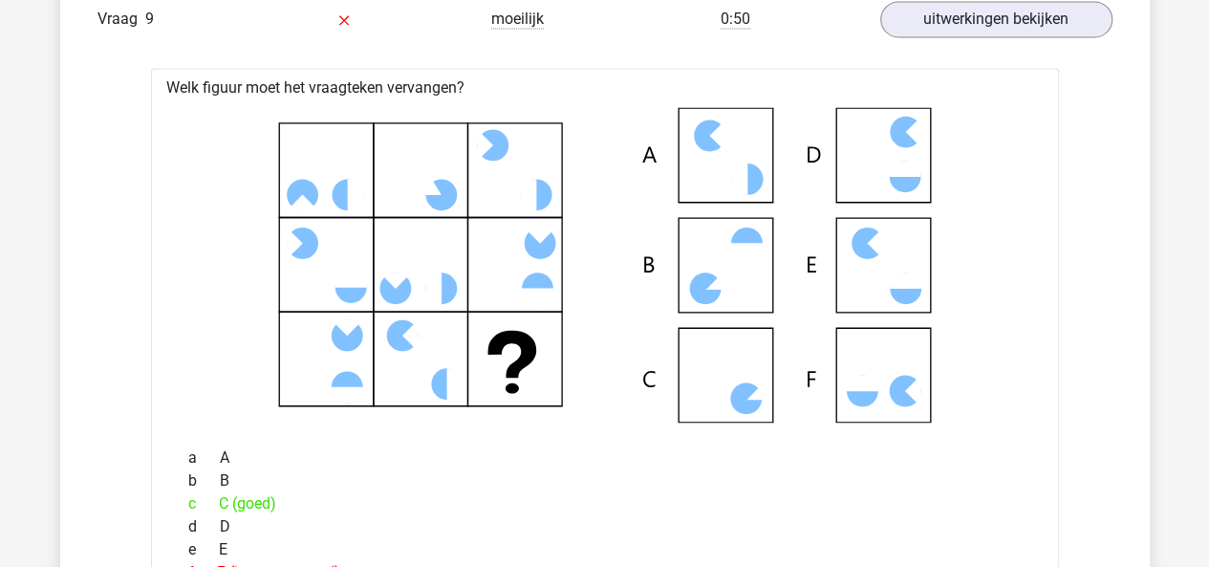
scroll to position [12310, 0]
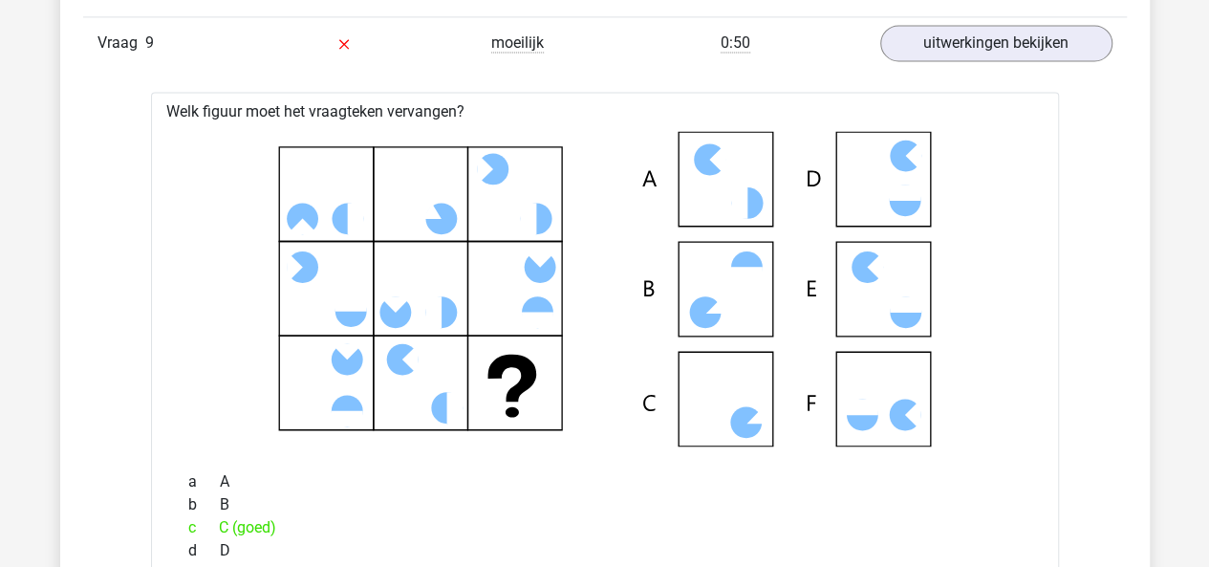
drag, startPoint x: 689, startPoint y: 314, endPoint x: 715, endPoint y: 205, distance: 111.9
click at [715, 205] on icon at bounding box center [605, 288] width 847 height 315
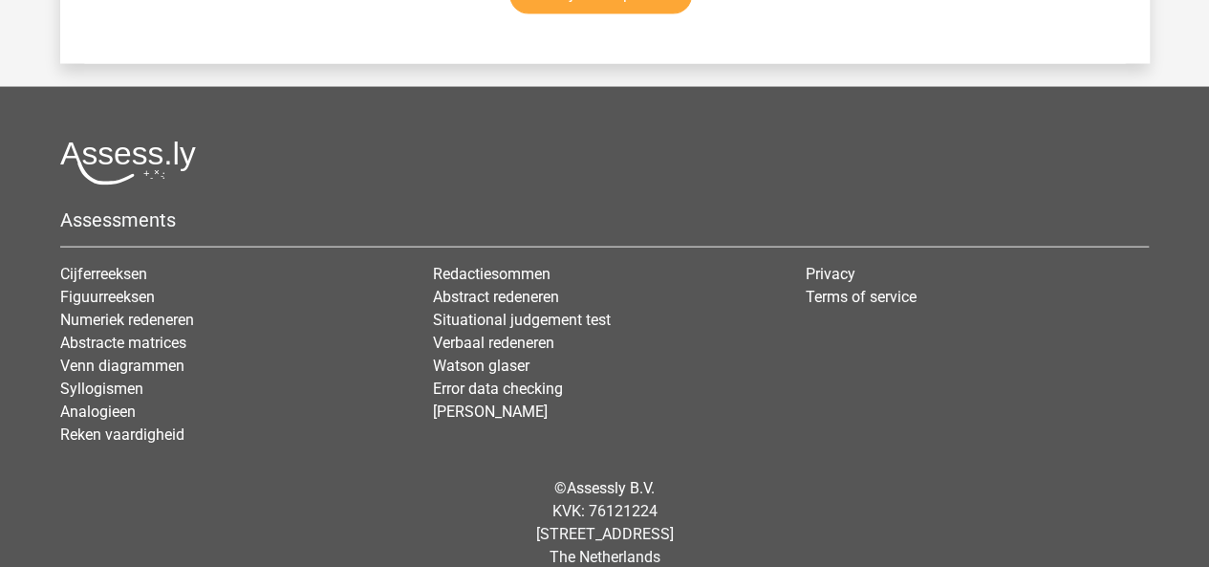
scroll to position [16409, 0]
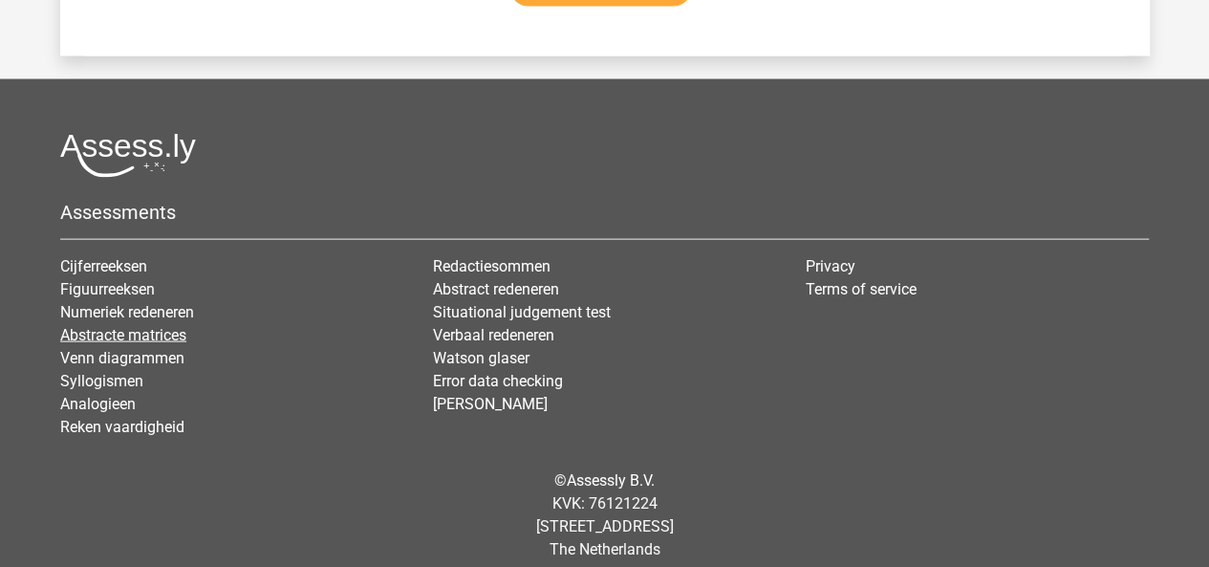
click at [159, 326] on link "Abstracte matrices" at bounding box center [123, 335] width 126 height 18
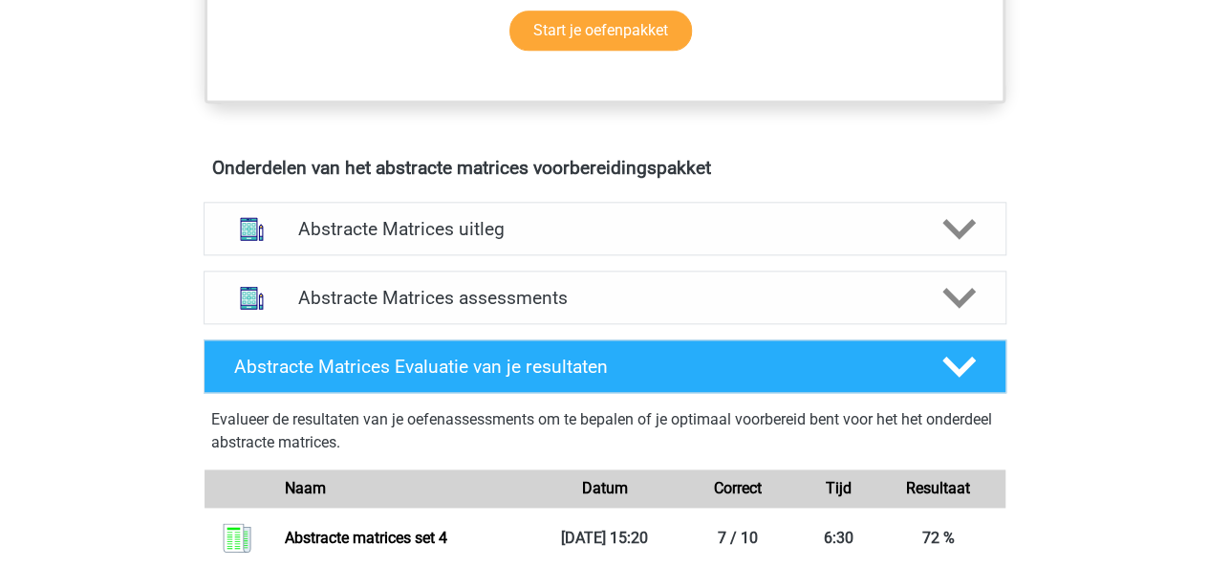
scroll to position [1023, 0]
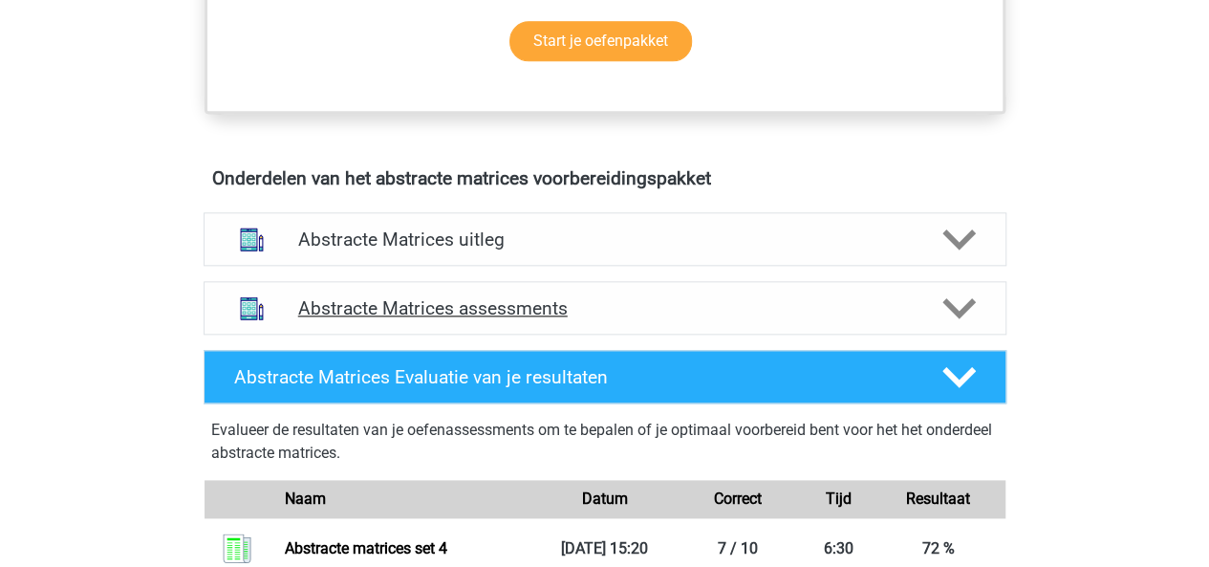
click at [963, 313] on icon at bounding box center [958, 307] width 33 height 33
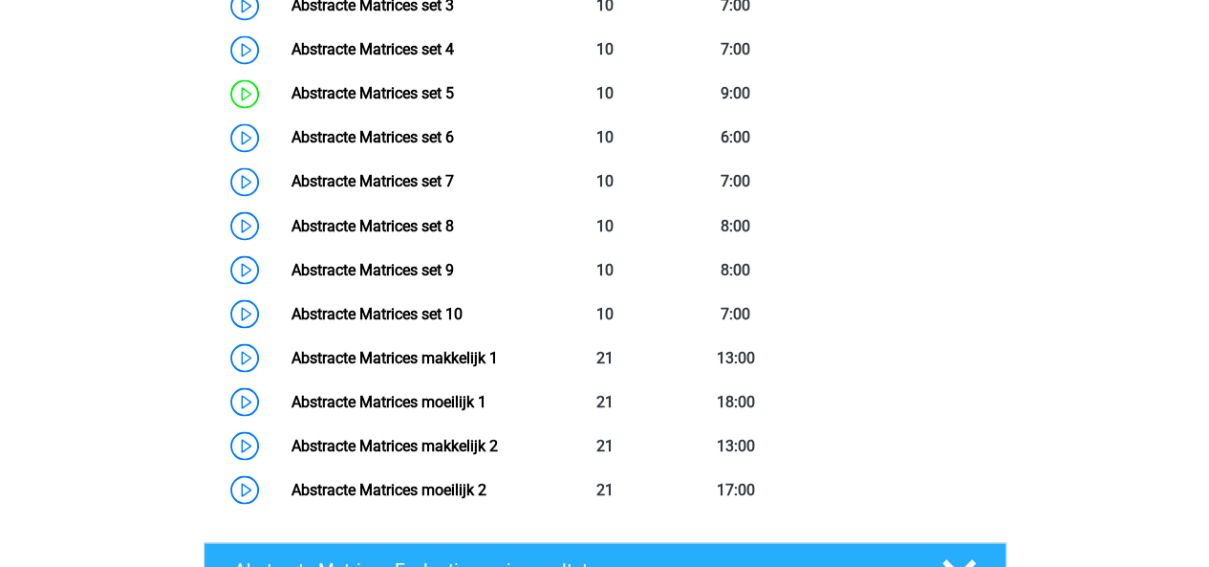
scroll to position [1618, 0]
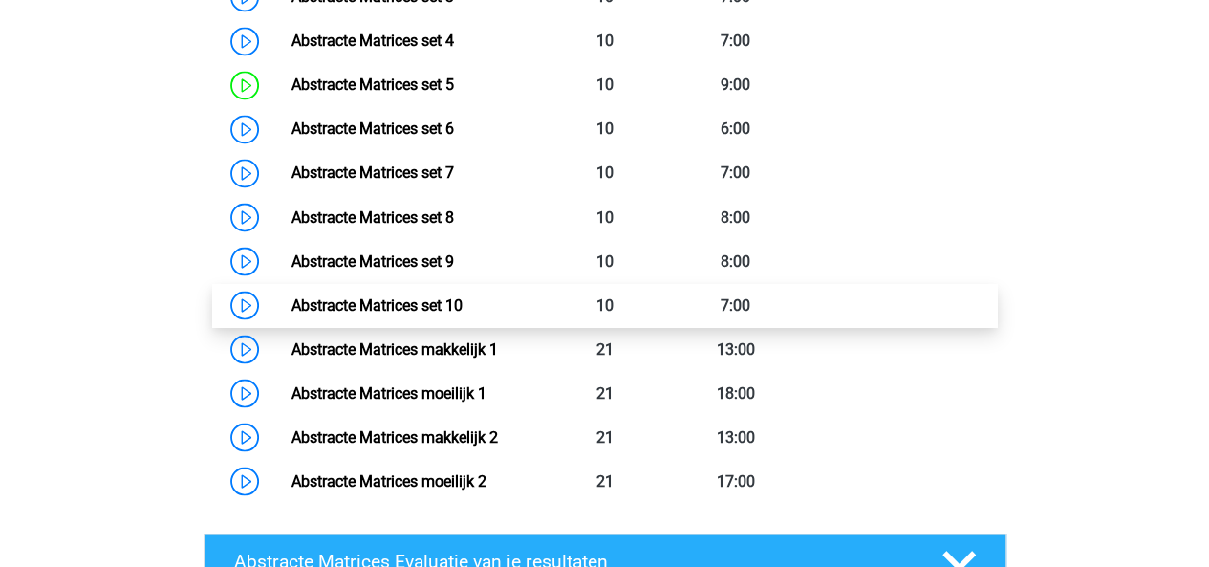
click at [462, 313] on link "Abstracte Matrices set 10" at bounding box center [376, 304] width 171 height 18
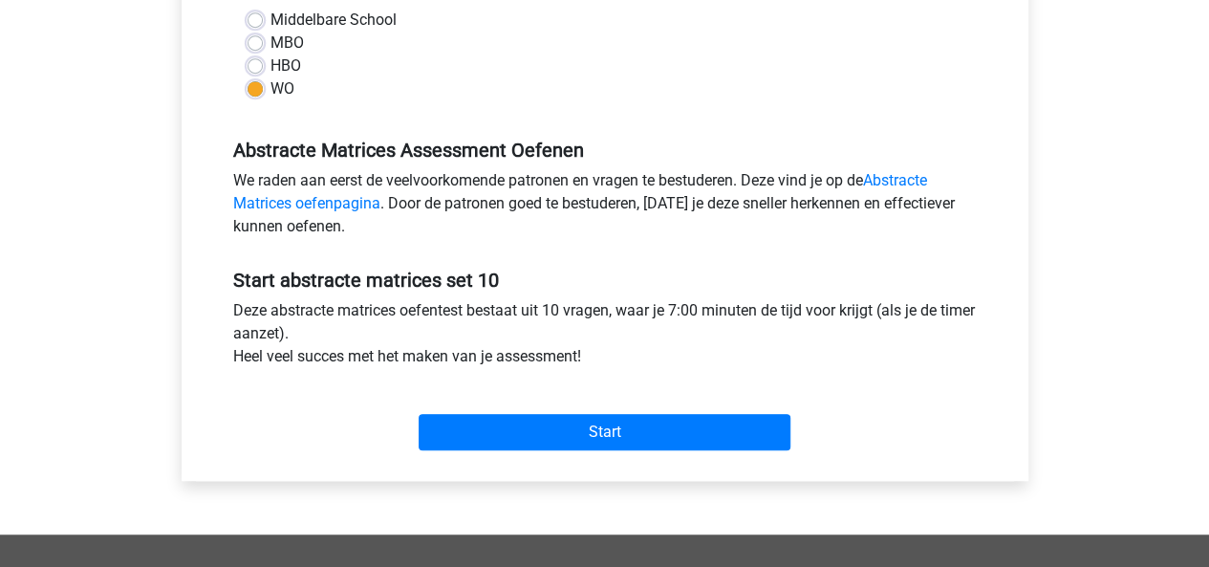
scroll to position [503, 0]
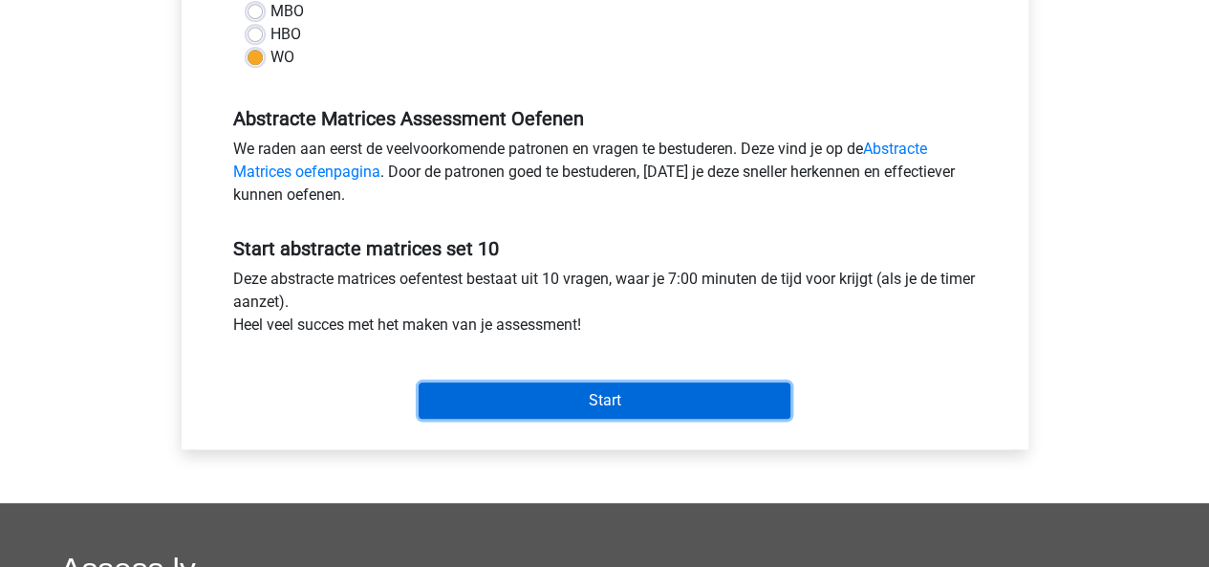
click at [523, 401] on input "Start" at bounding box center [604, 400] width 372 height 36
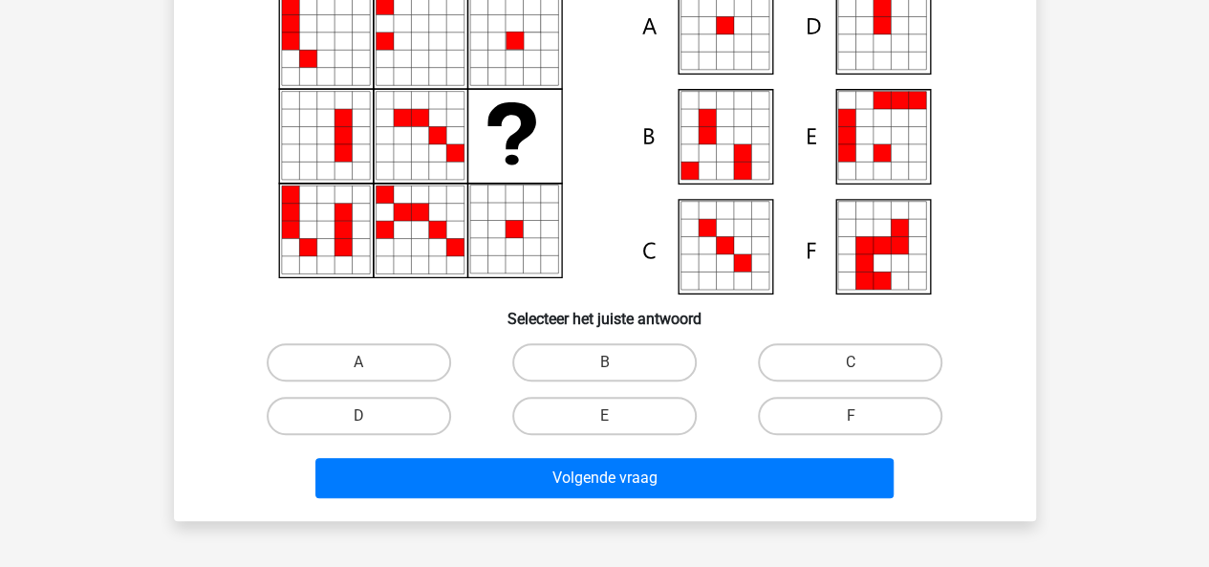
scroll to position [197, 0]
click at [430, 365] on label "A" at bounding box center [359, 362] width 184 height 38
click at [371, 365] on input "A" at bounding box center [364, 368] width 12 height 12
radio input "true"
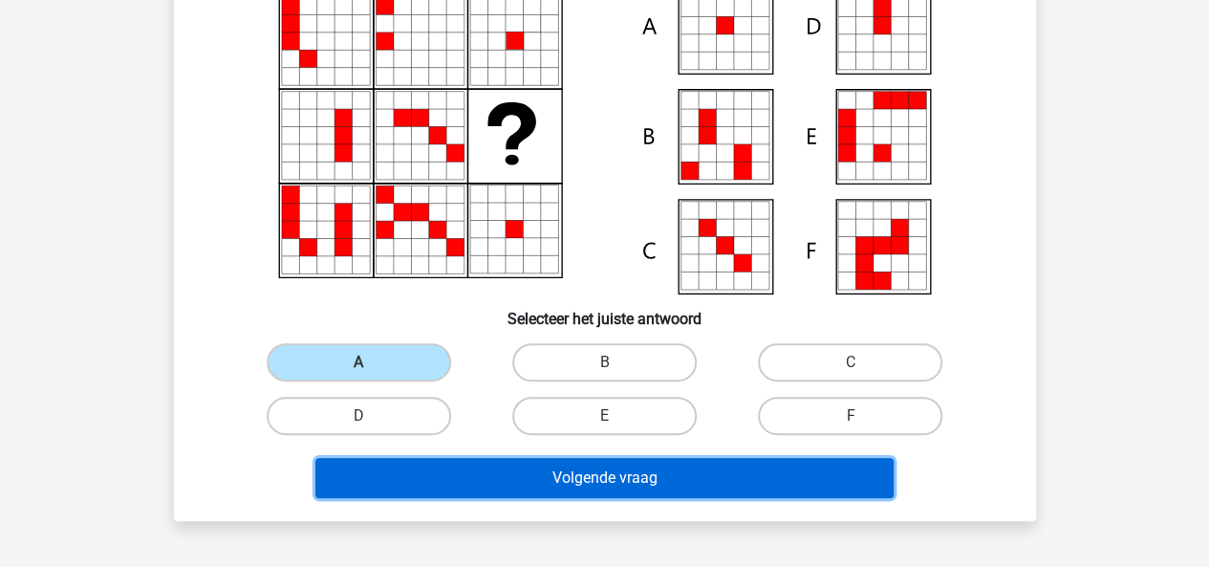
click at [499, 465] on button "Volgende vraag" at bounding box center [604, 478] width 578 height 40
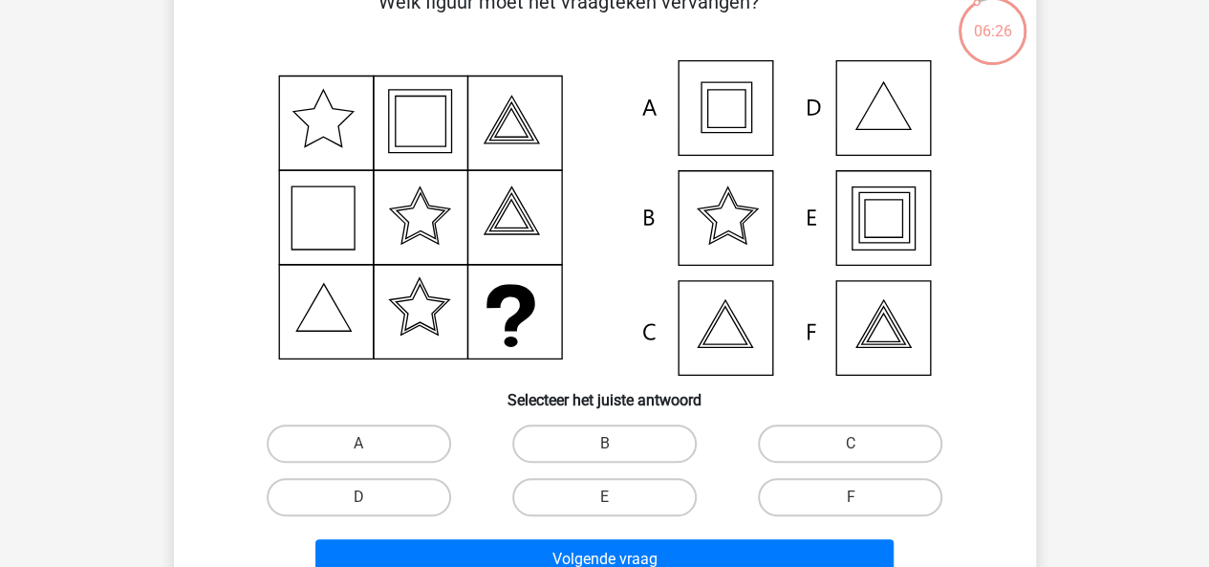
scroll to position [158, 0]
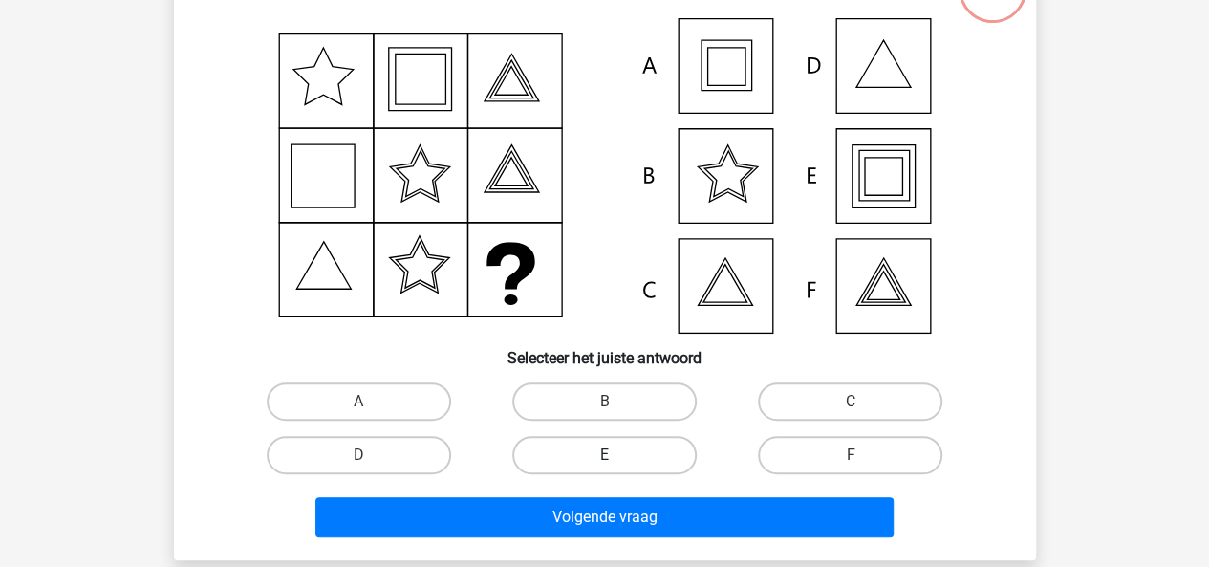
click at [606, 473] on label "E" at bounding box center [604, 455] width 184 height 38
click at [606, 467] on input "E" at bounding box center [610, 461] width 12 height 12
radio input "true"
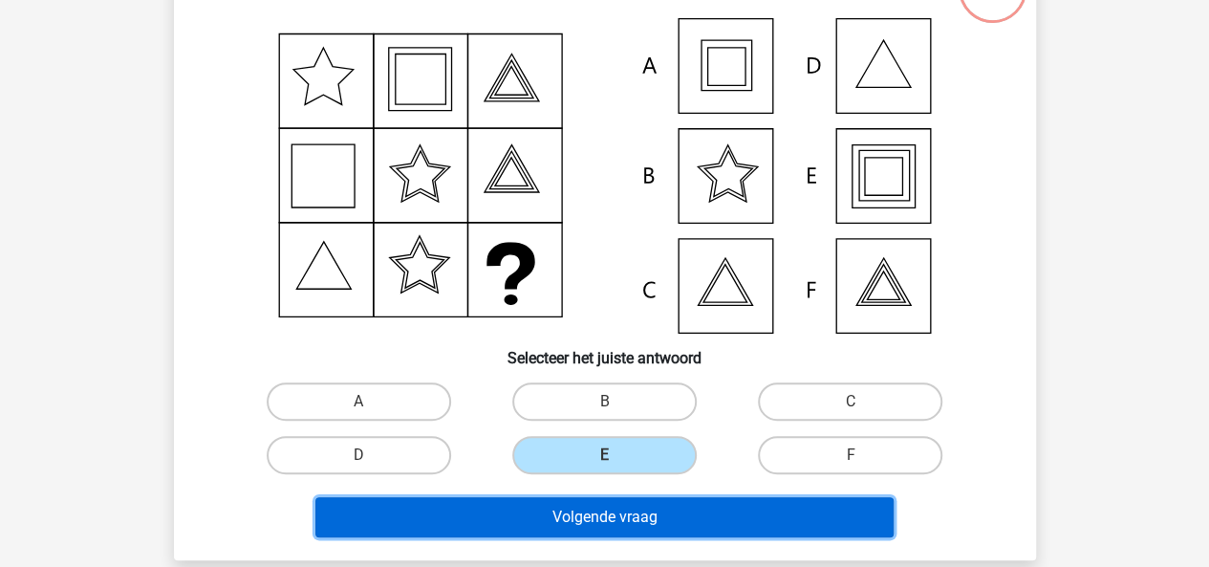
click at [597, 503] on button "Volgende vraag" at bounding box center [604, 517] width 578 height 40
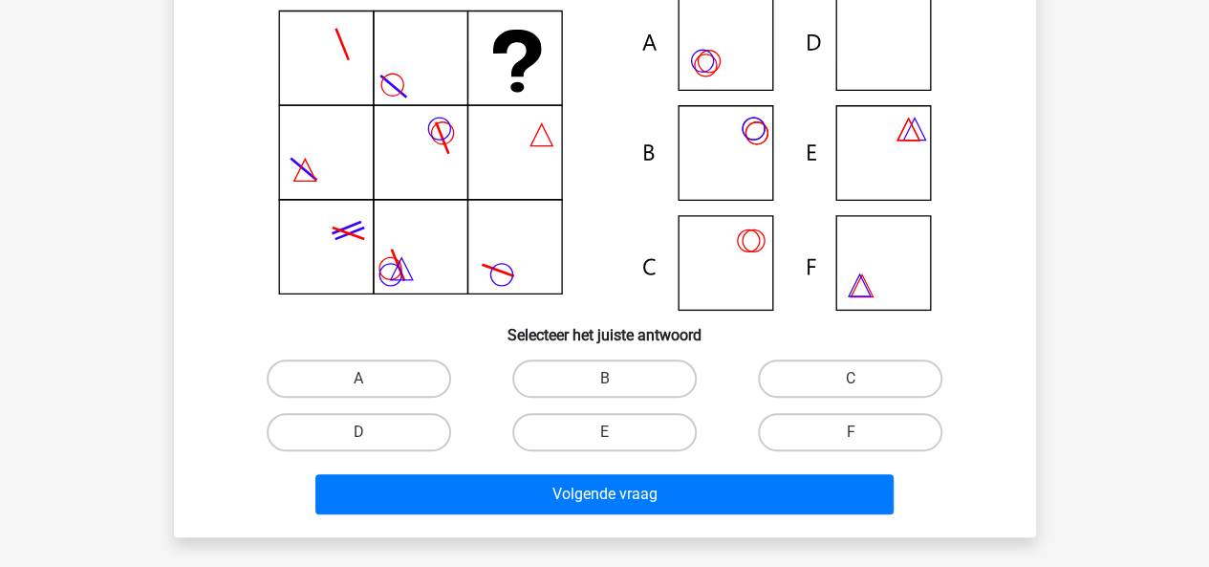
scroll to position [187, 0]
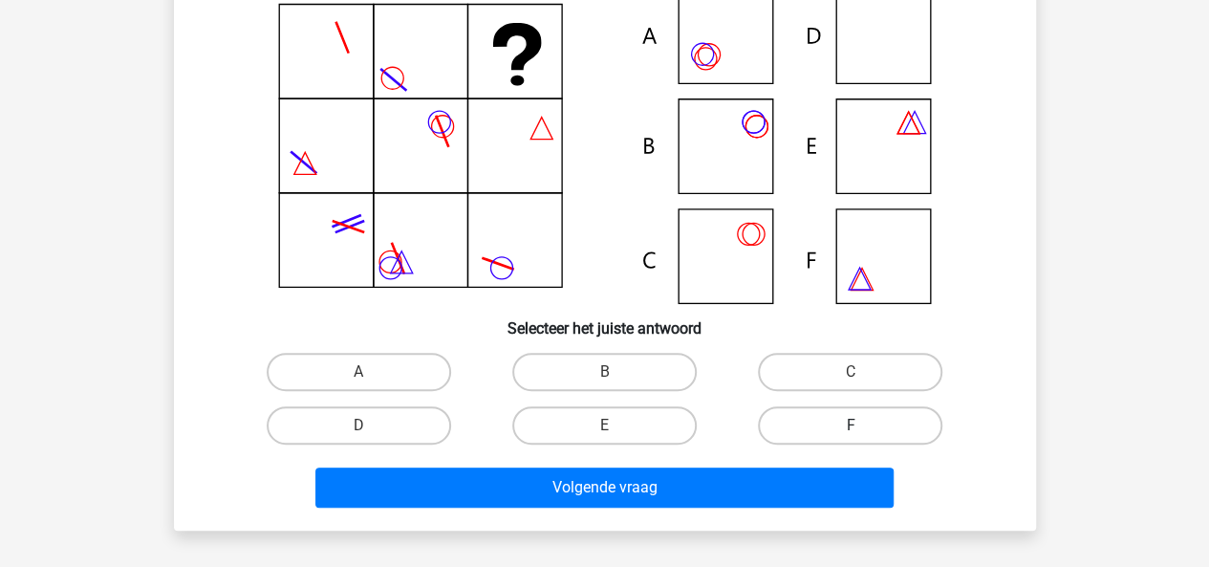
click at [806, 410] on label "F" at bounding box center [850, 425] width 184 height 38
click at [850, 425] on input "F" at bounding box center [856, 431] width 12 height 12
radio input "true"
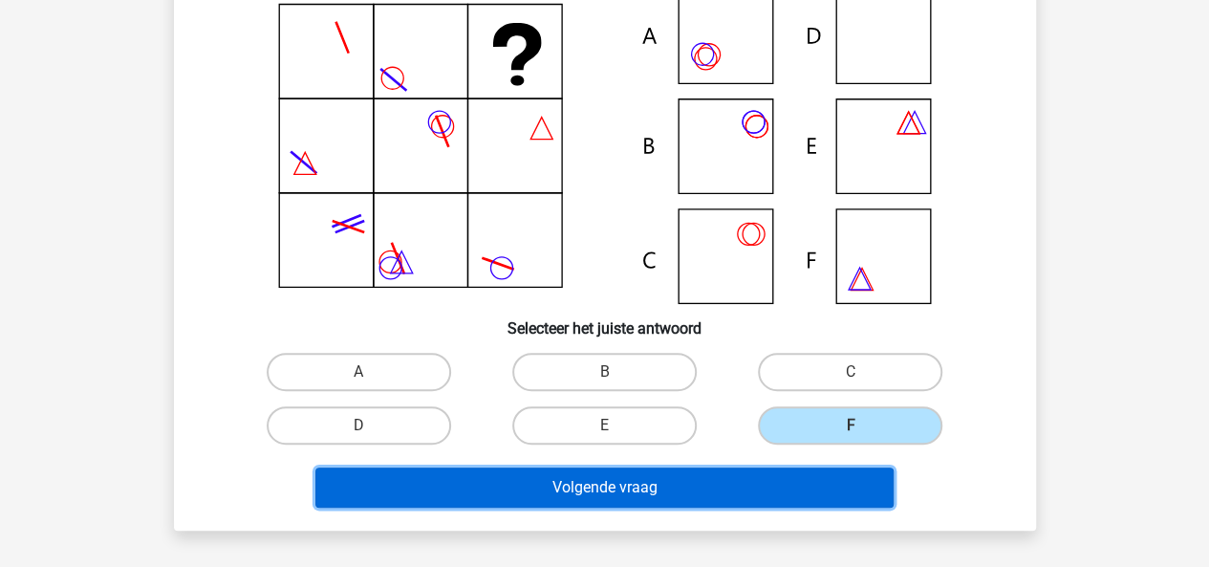
click at [694, 477] on button "Volgende vraag" at bounding box center [604, 487] width 578 height 40
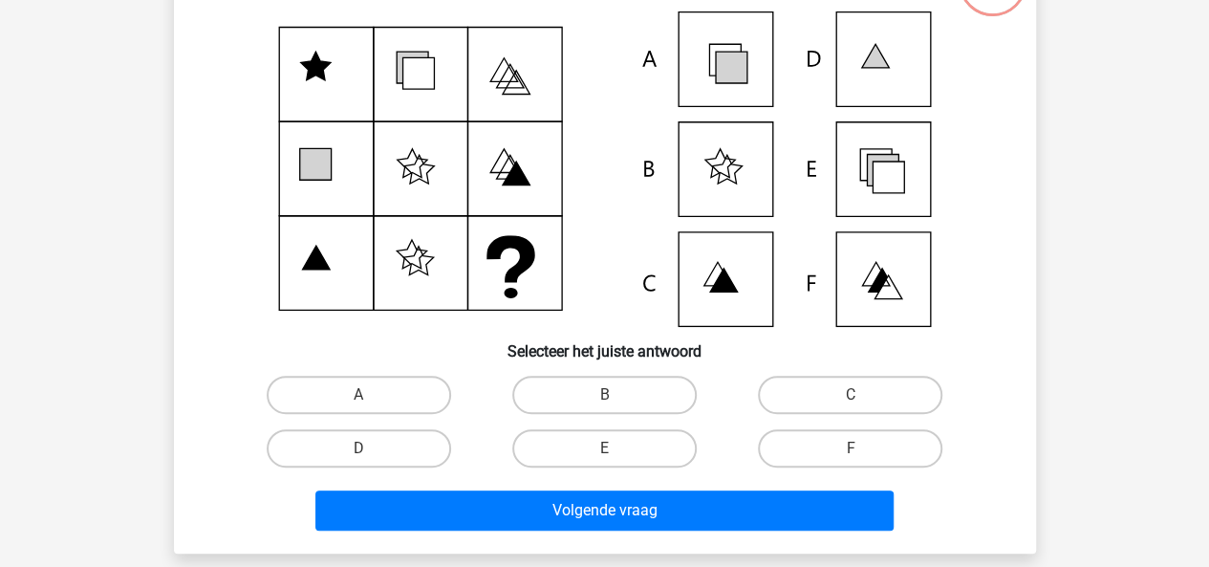
scroll to position [182, 0]
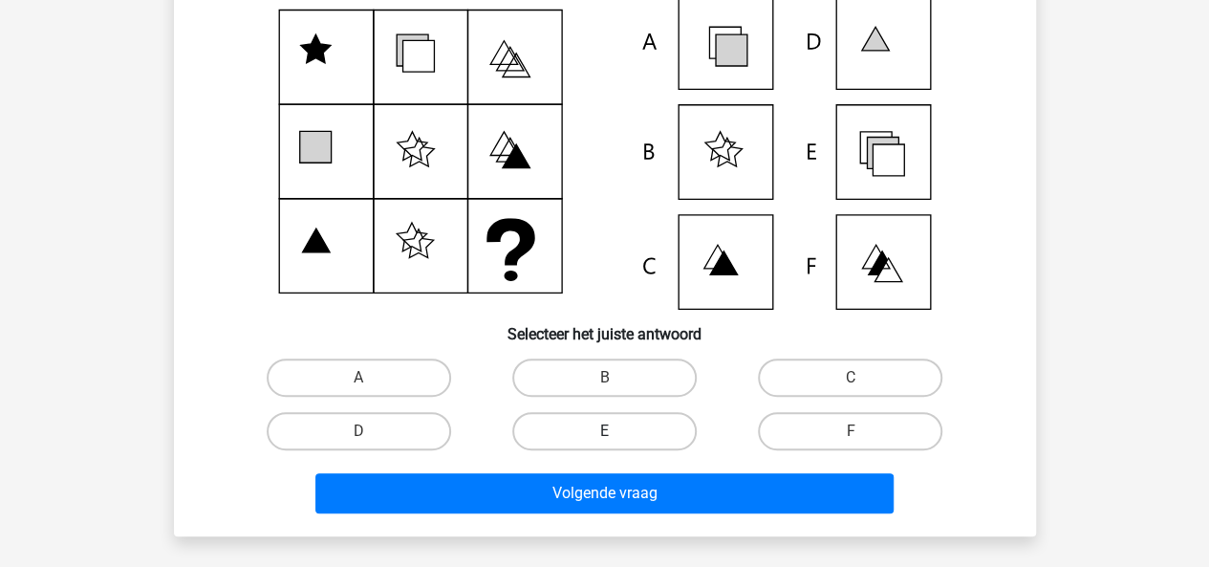
click at [675, 423] on label "E" at bounding box center [604, 431] width 184 height 38
click at [616, 431] on input "E" at bounding box center [610, 437] width 12 height 12
radio input "true"
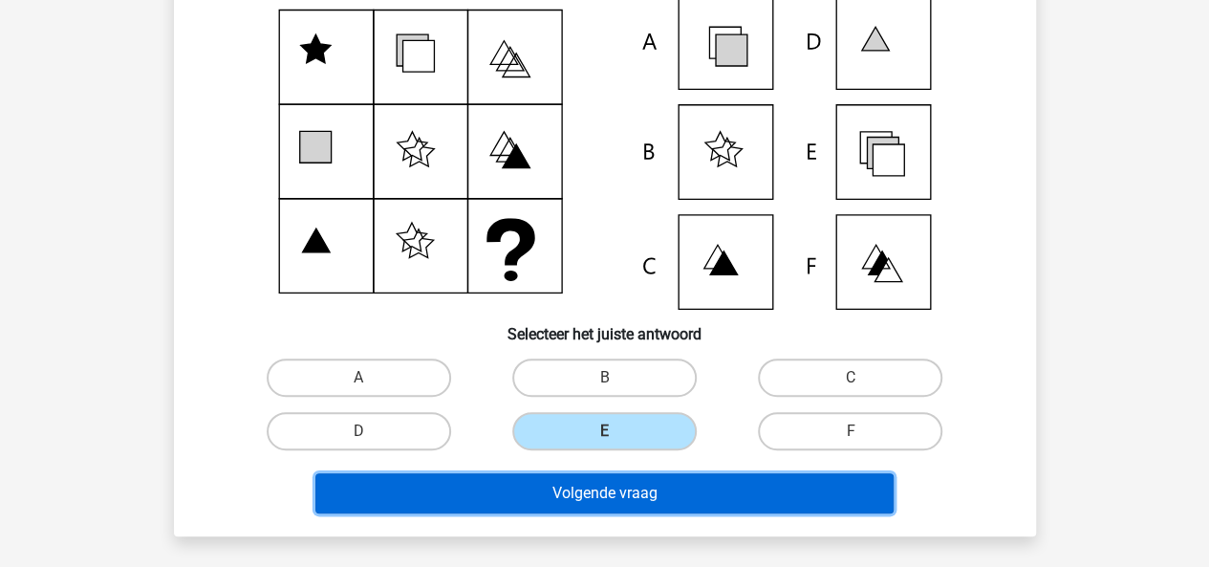
click at [667, 485] on button "Volgende vraag" at bounding box center [604, 493] width 578 height 40
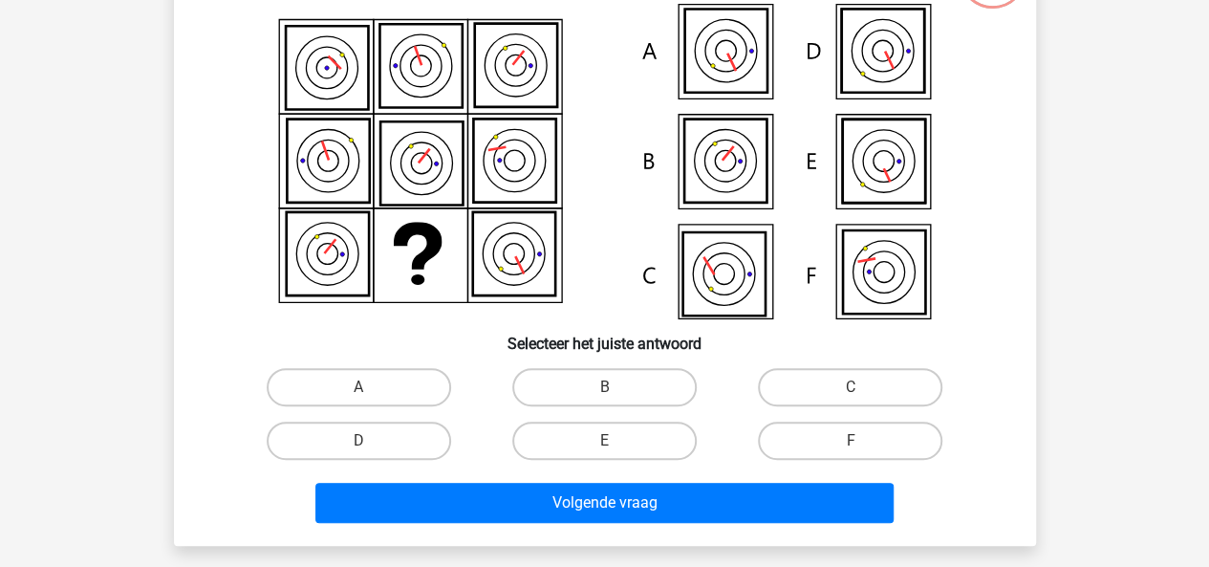
scroll to position [183, 0]
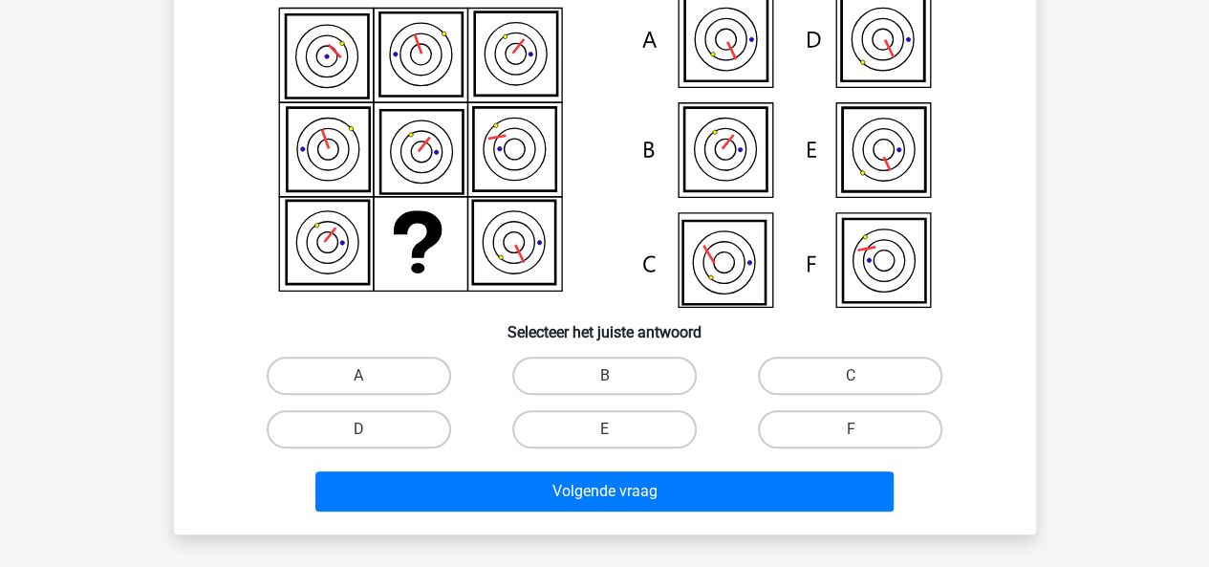
click at [857, 429] on input "F" at bounding box center [856, 435] width 12 height 12
radio input "true"
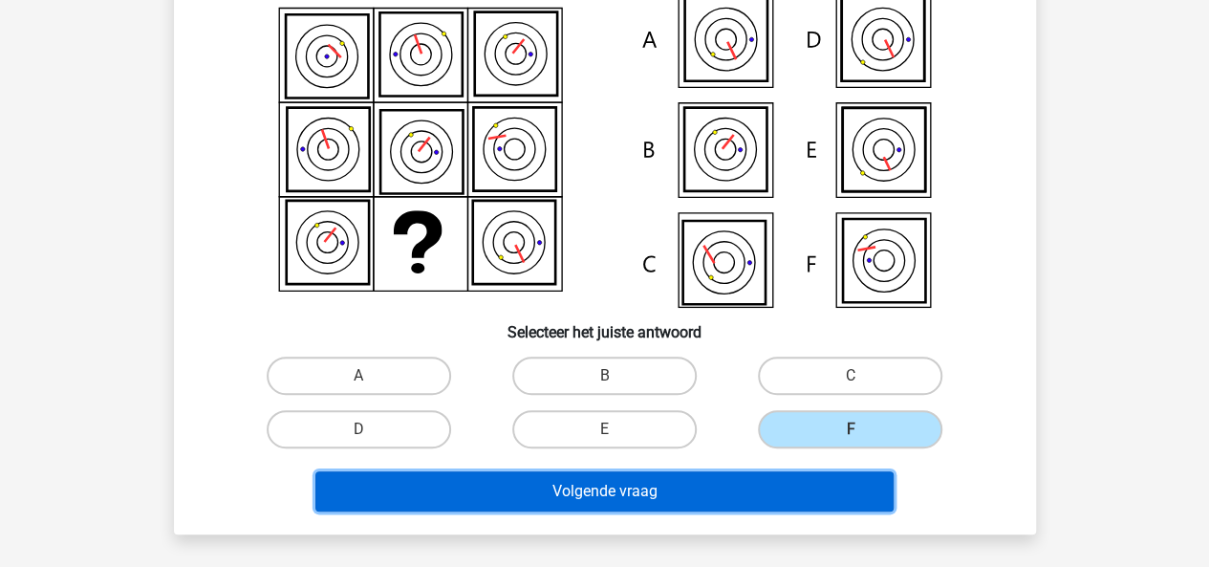
click at [814, 477] on button "Volgende vraag" at bounding box center [604, 491] width 578 height 40
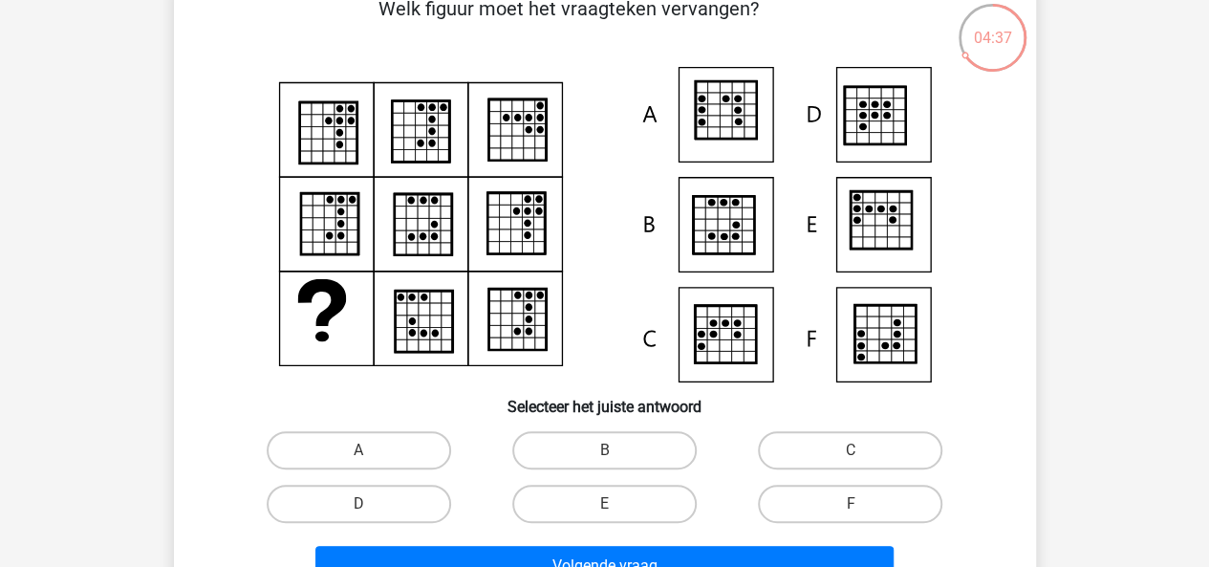
scroll to position [119, 0]
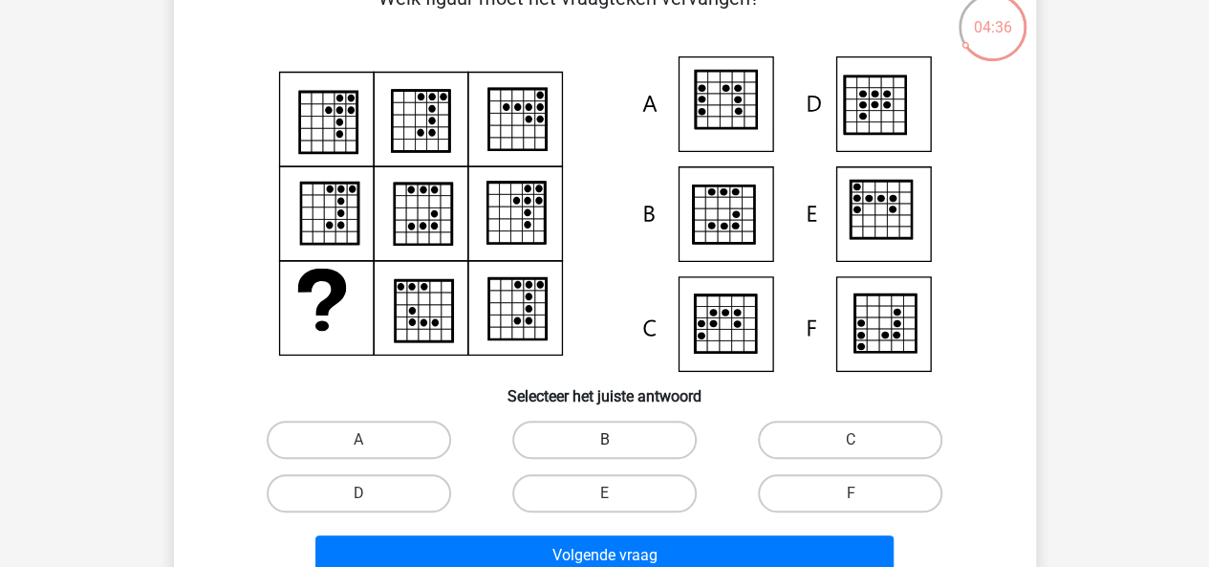
click at [608, 431] on label "B" at bounding box center [604, 439] width 184 height 38
click at [608, 440] on input "B" at bounding box center [610, 446] width 12 height 12
radio input "true"
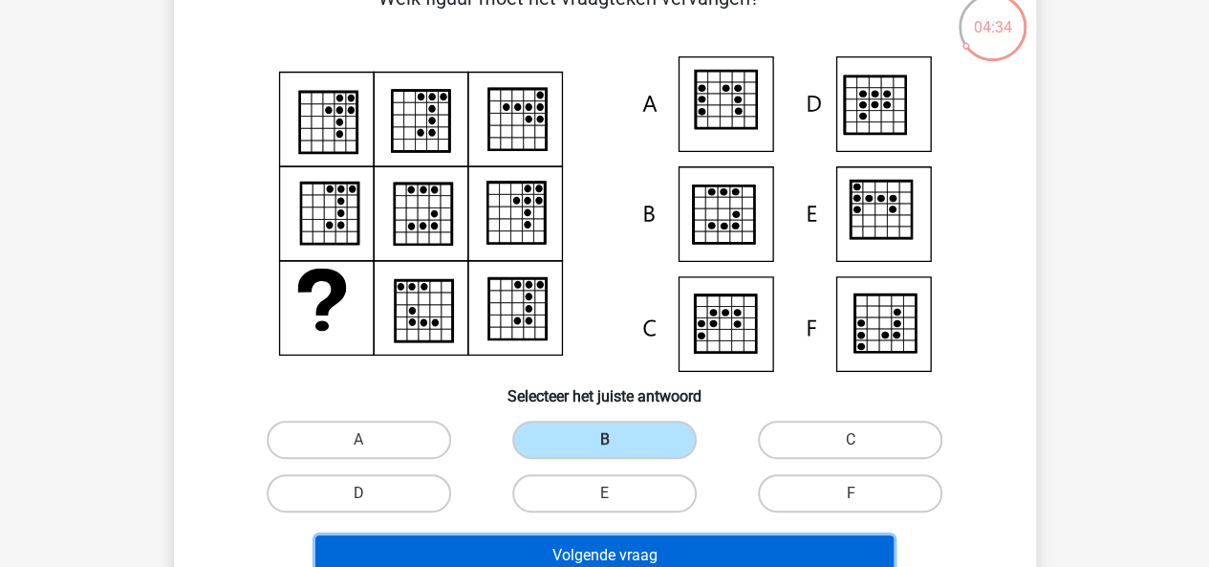
click at [732, 544] on button "Volgende vraag" at bounding box center [604, 555] width 578 height 40
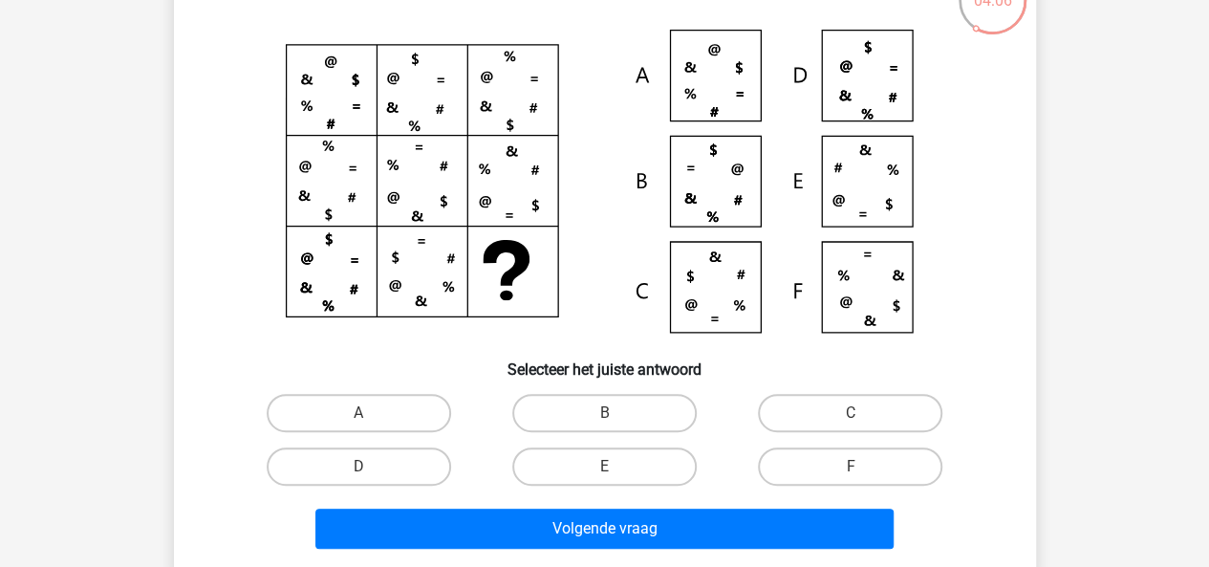
scroll to position [156, 0]
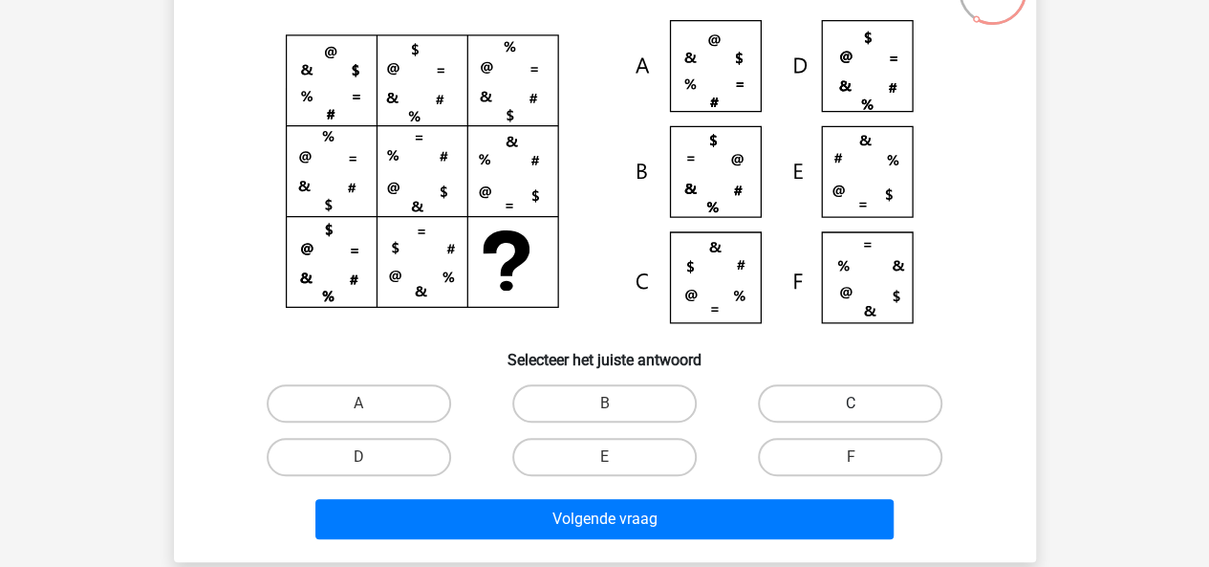
click at [793, 416] on label "C" at bounding box center [850, 403] width 184 height 38
click at [850, 416] on input "C" at bounding box center [856, 409] width 12 height 12
radio input "true"
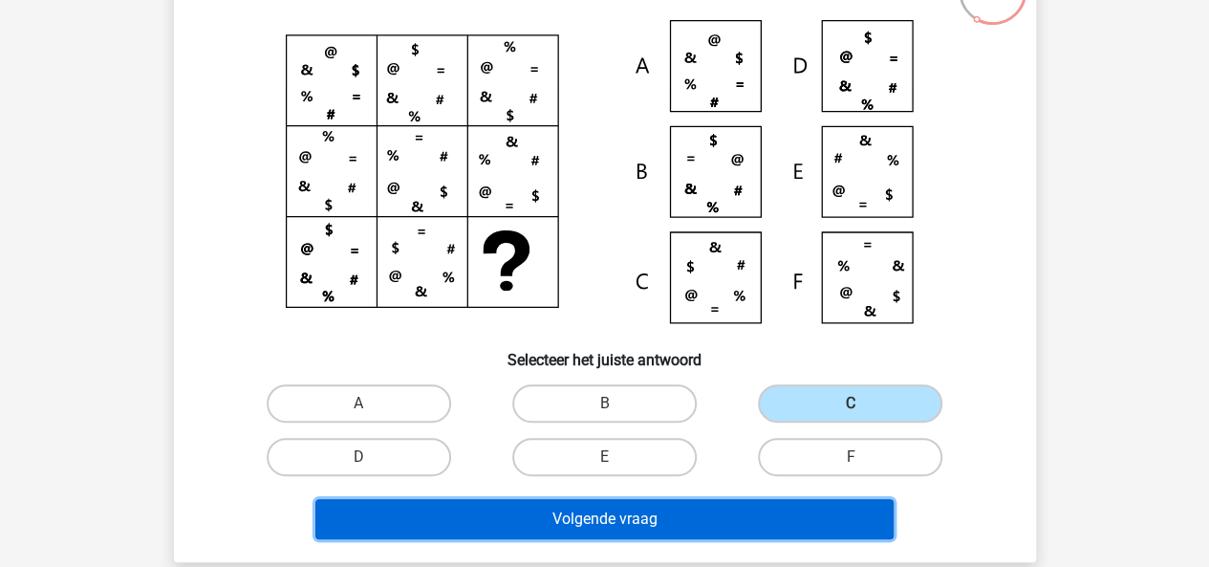
click at [707, 517] on button "Volgende vraag" at bounding box center [604, 519] width 578 height 40
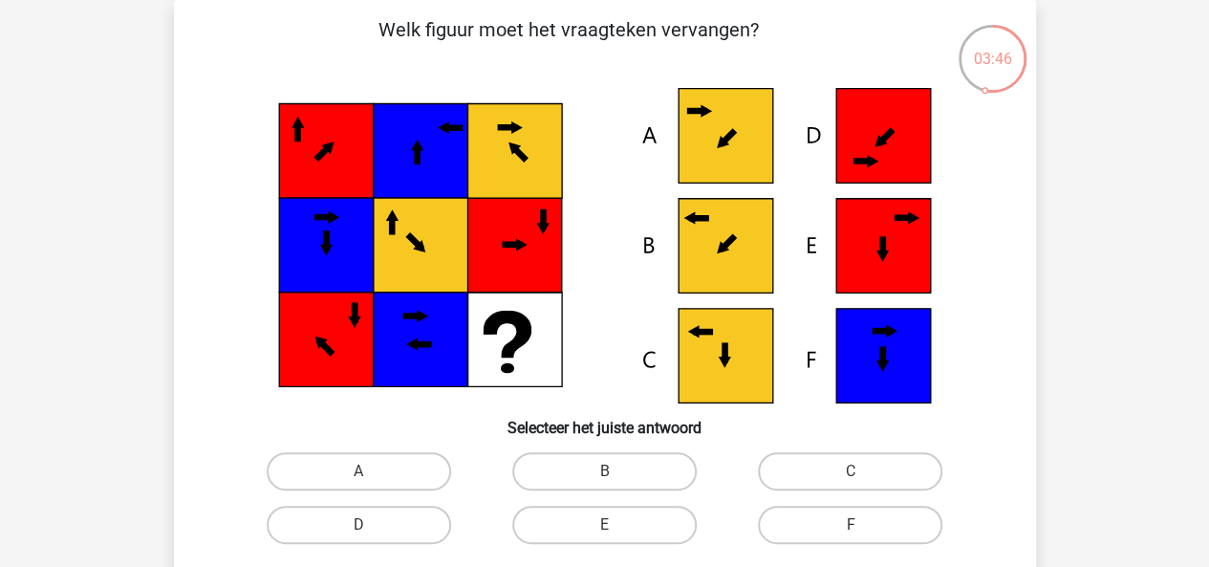
scroll to position [132, 0]
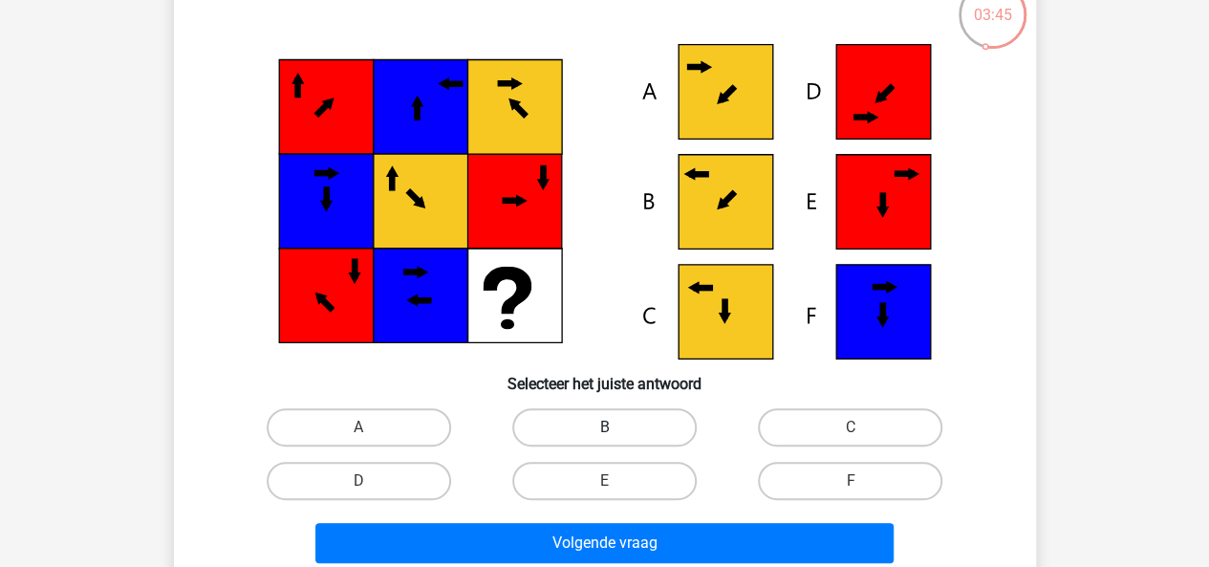
click at [639, 419] on label "B" at bounding box center [604, 427] width 184 height 38
click at [616, 427] on input "B" at bounding box center [610, 433] width 12 height 12
radio input "true"
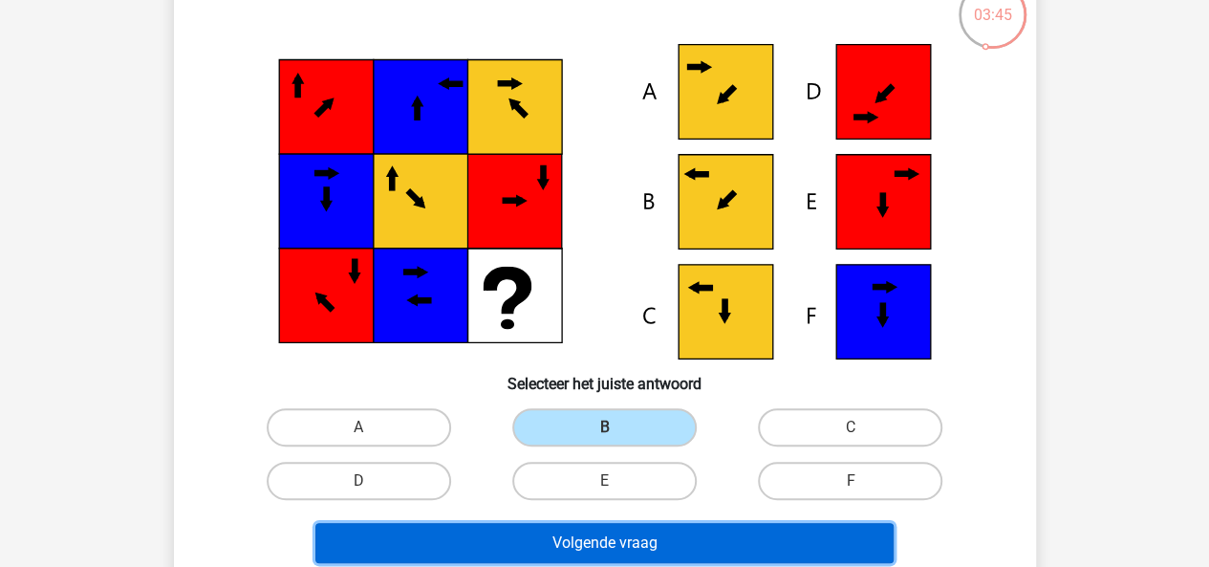
click at [746, 534] on button "Volgende vraag" at bounding box center [604, 543] width 578 height 40
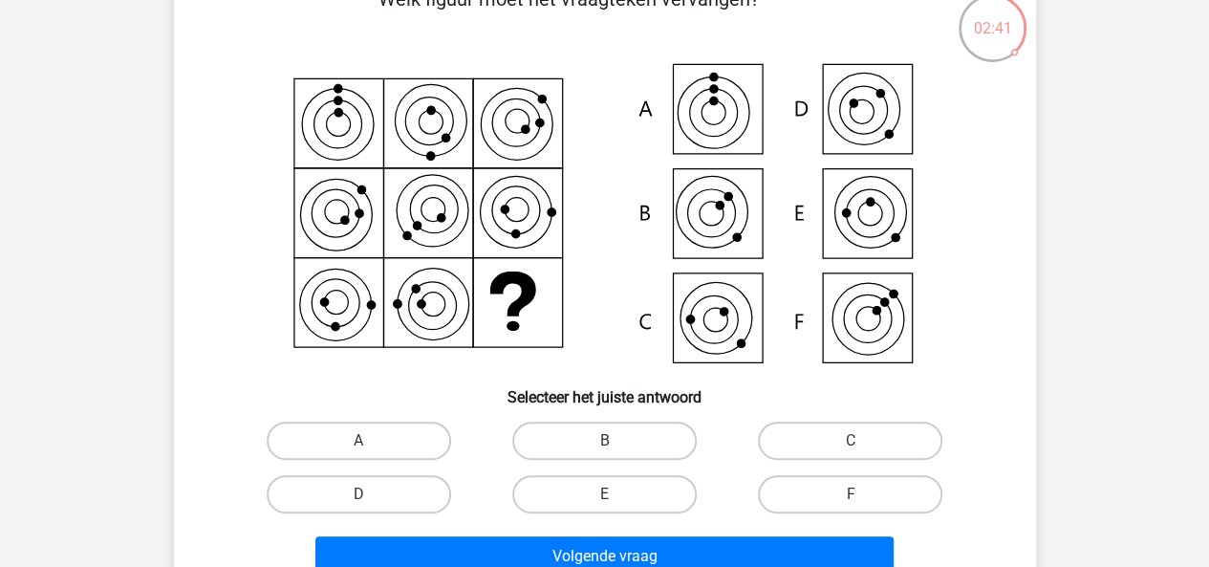
scroll to position [151, 0]
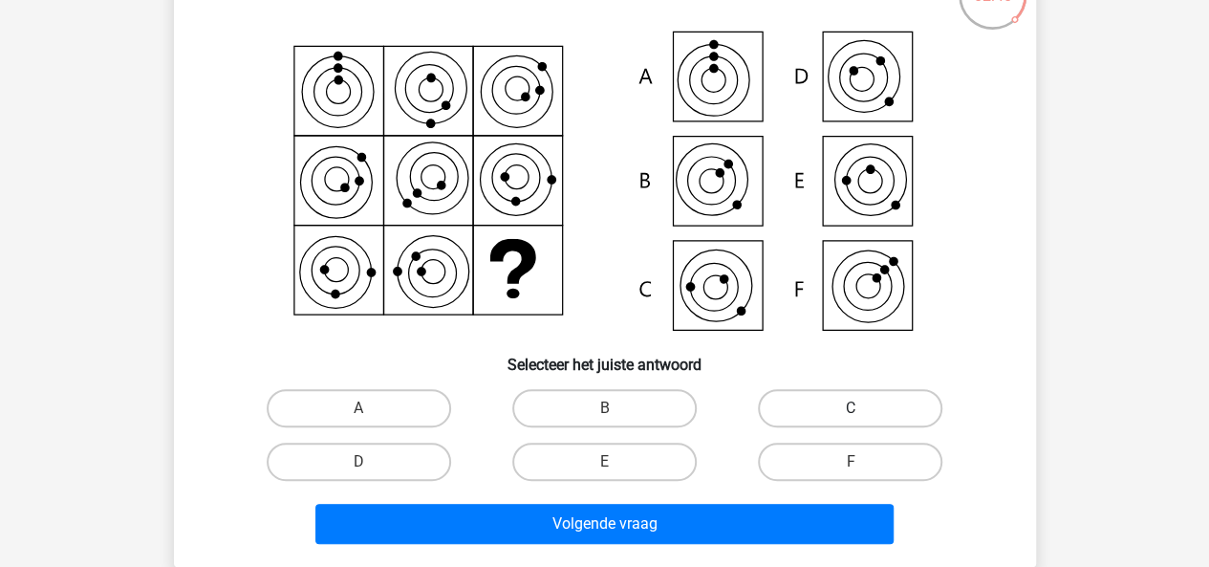
click at [860, 406] on label "C" at bounding box center [850, 408] width 184 height 38
click at [860, 408] on input "C" at bounding box center [856, 414] width 12 height 12
radio input "true"
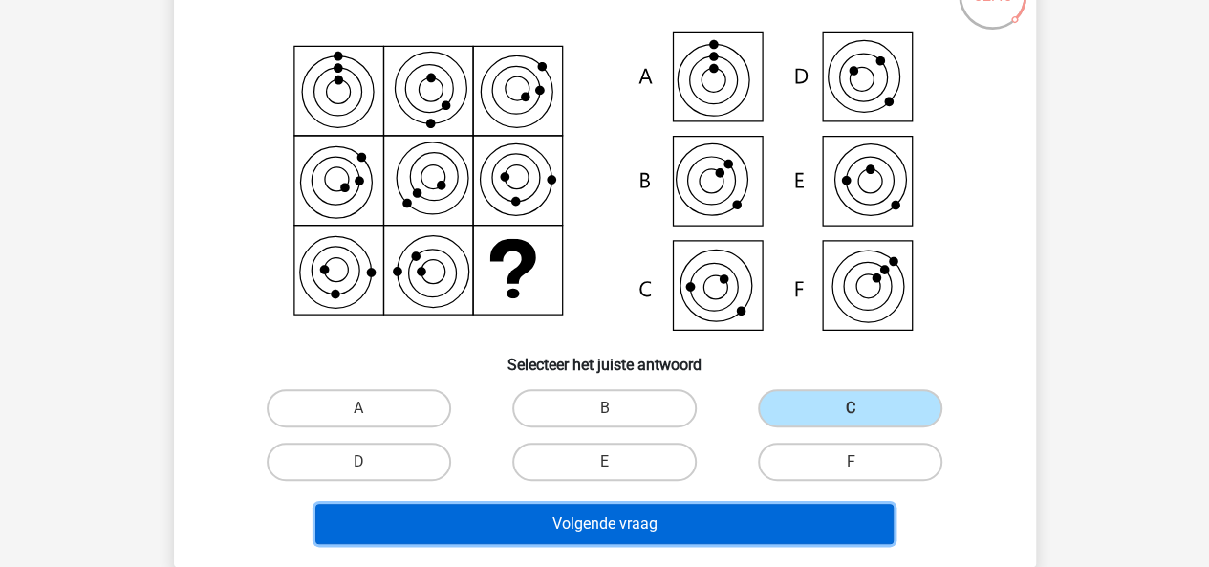
click at [709, 504] on button "Volgende vraag" at bounding box center [604, 524] width 578 height 40
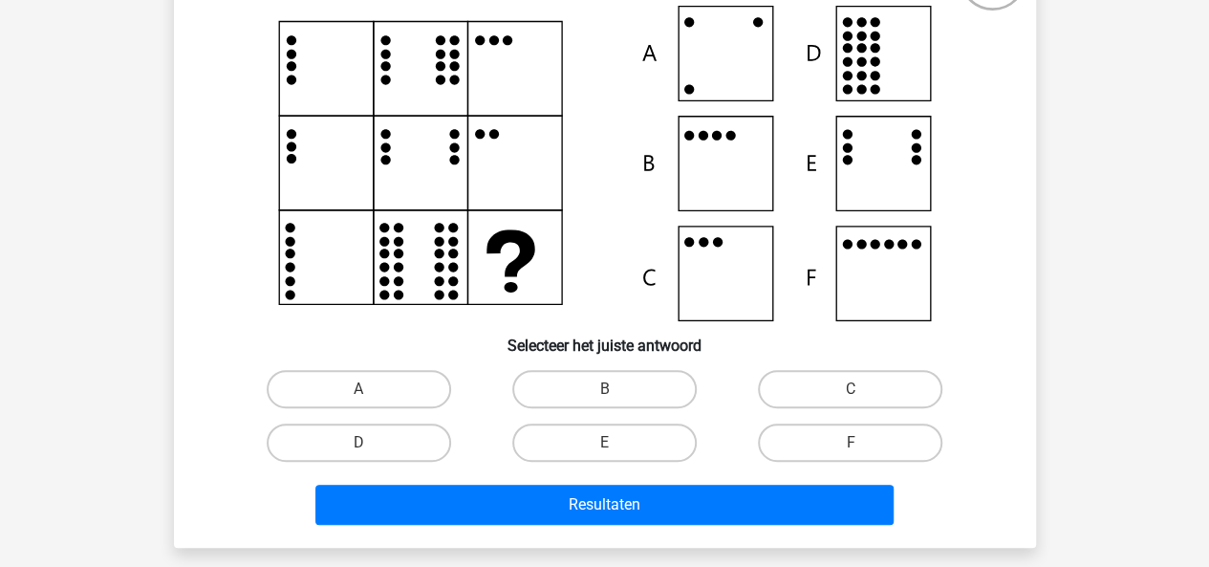
scroll to position [180, 0]
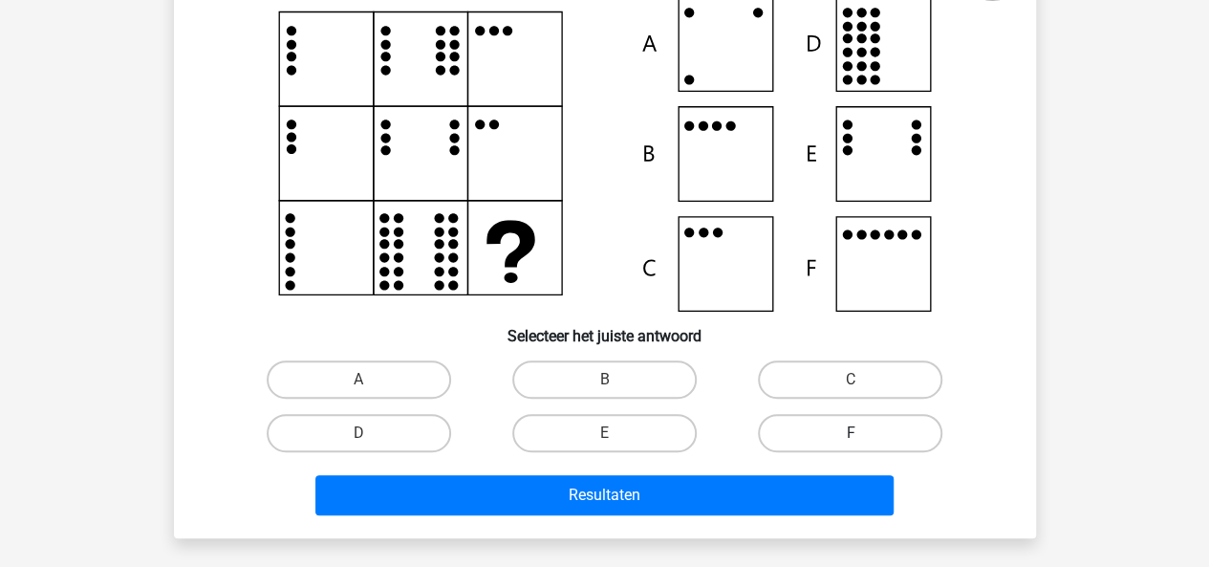
click at [816, 427] on label "F" at bounding box center [850, 433] width 184 height 38
click at [850, 433] on input "F" at bounding box center [856, 439] width 12 height 12
radio input "true"
click at [581, 370] on label "B" at bounding box center [604, 379] width 184 height 38
click at [604, 379] on input "B" at bounding box center [610, 385] width 12 height 12
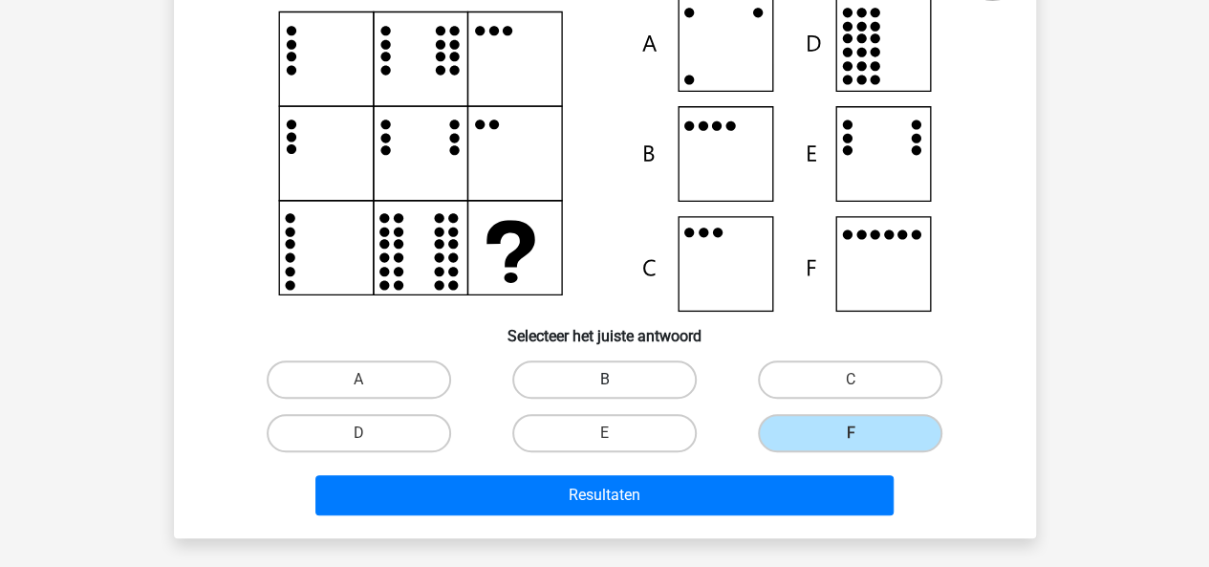
radio input "true"
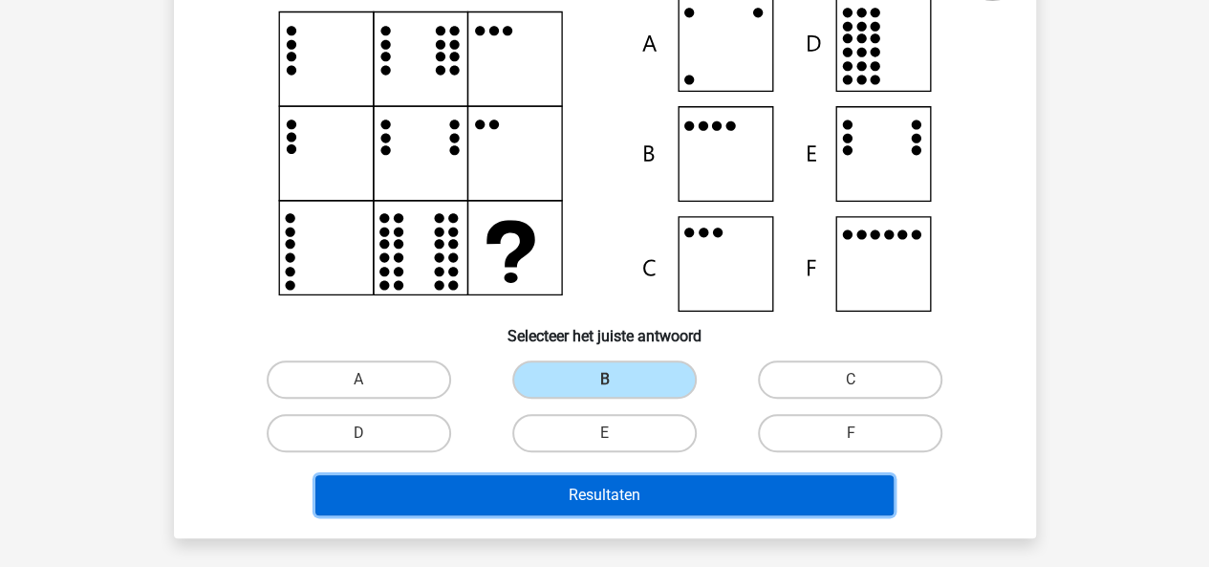
click at [713, 502] on button "Resultaten" at bounding box center [604, 495] width 578 height 40
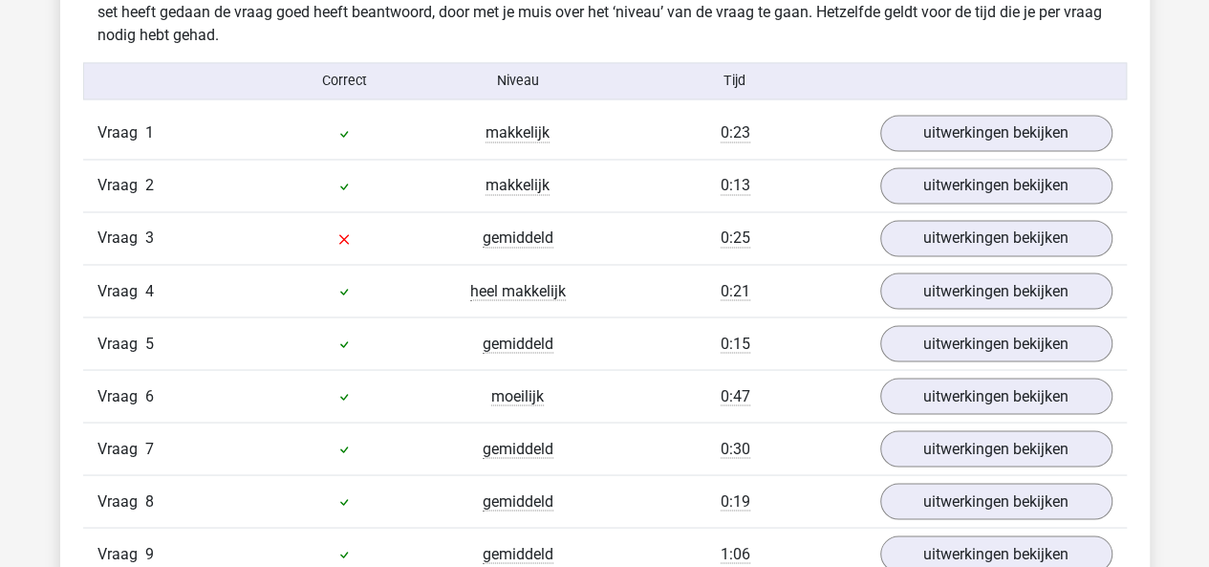
scroll to position [1548, 0]
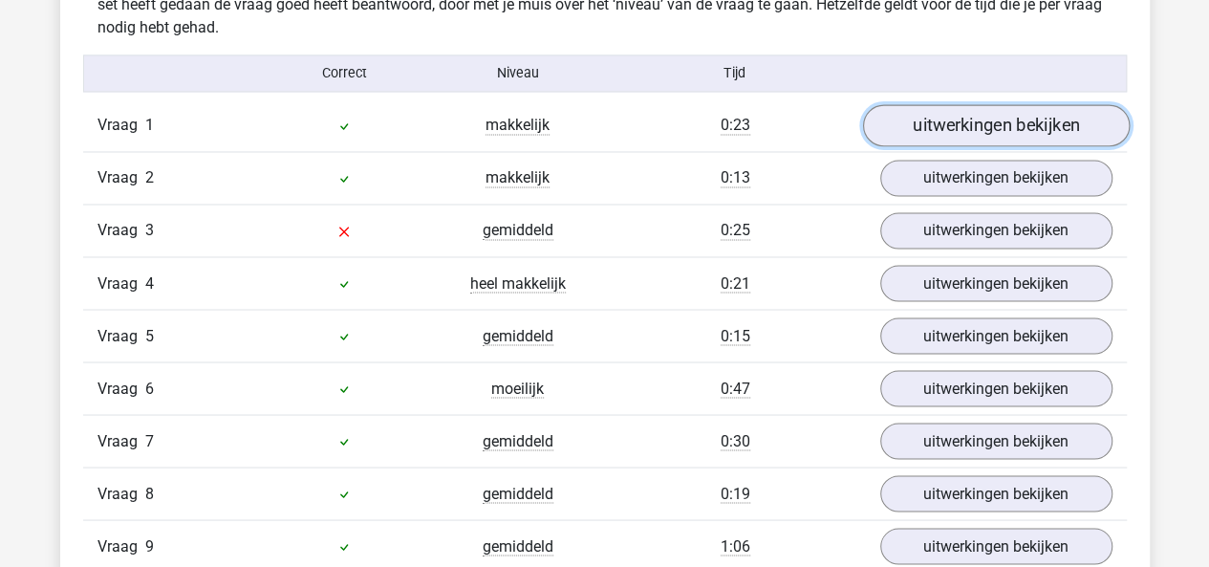
click at [906, 139] on link "uitwerkingen bekijken" at bounding box center [995, 126] width 267 height 42
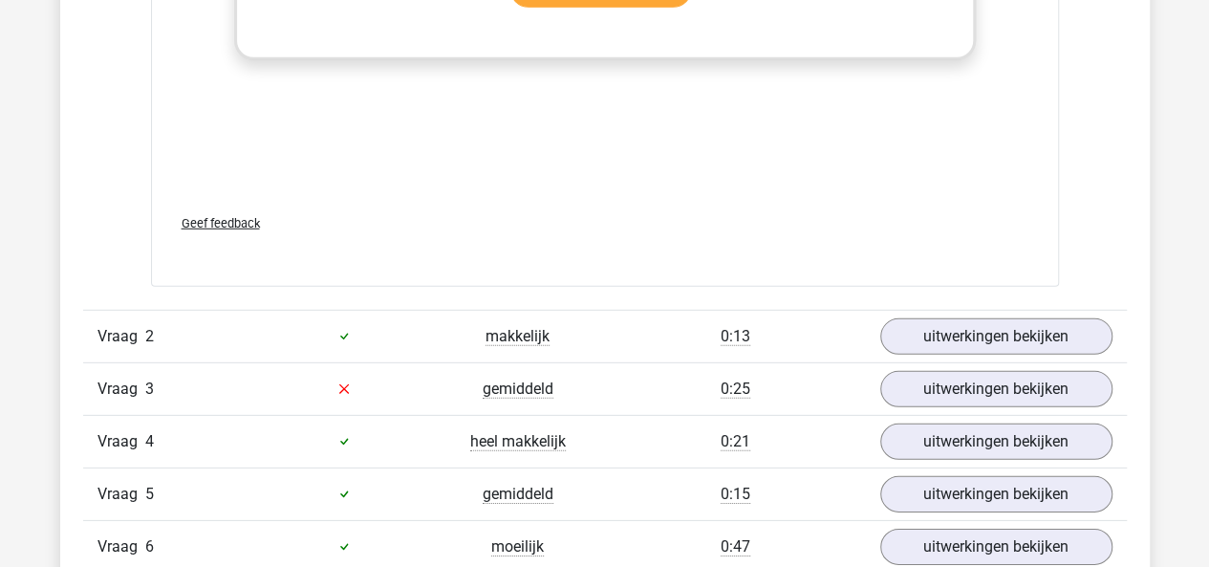
scroll to position [2736, 0]
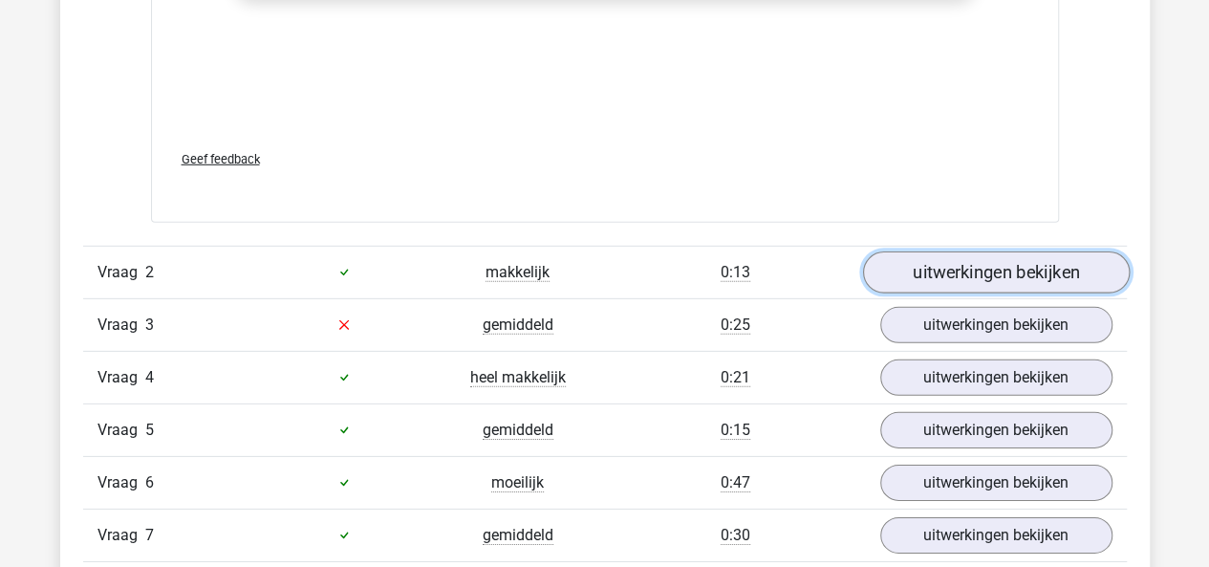
click at [941, 265] on link "uitwerkingen bekijken" at bounding box center [995, 272] width 267 height 42
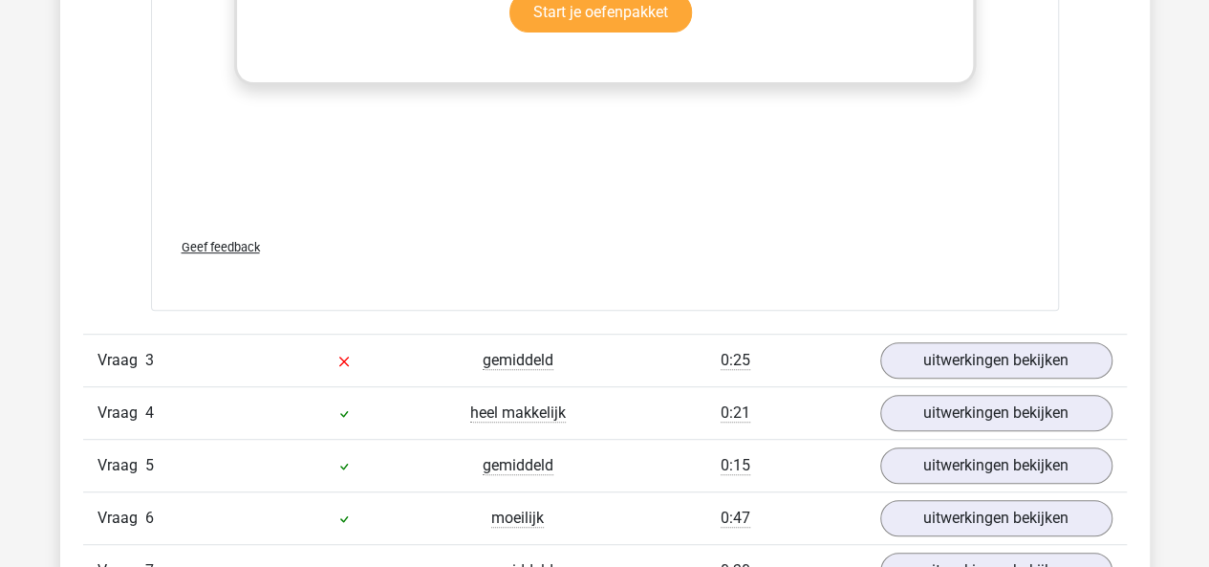
scroll to position [4087, 0]
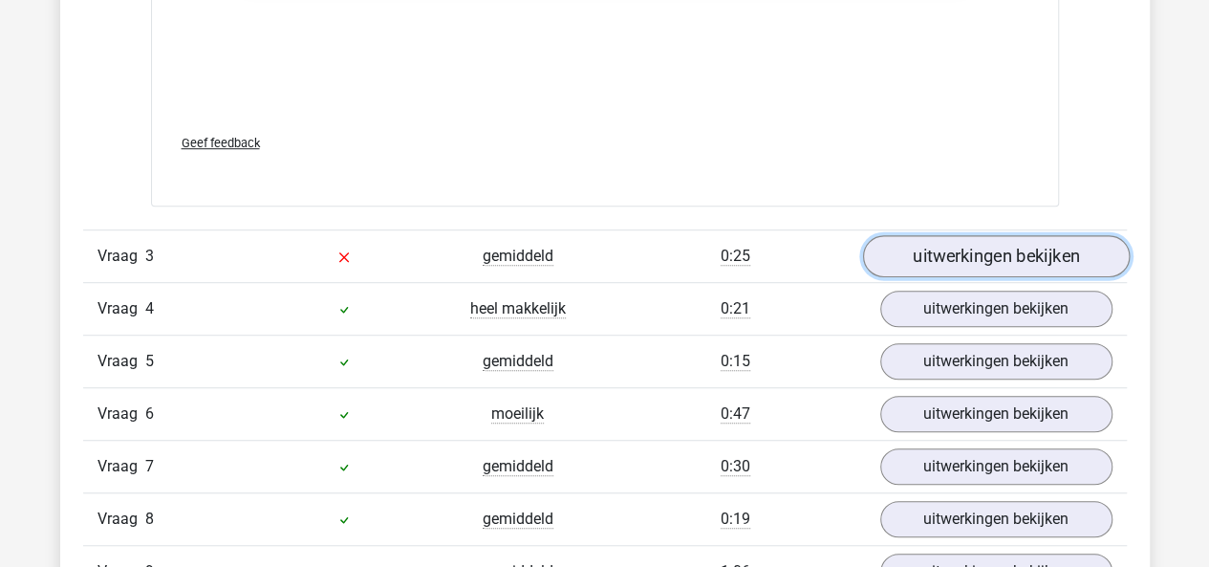
click at [933, 256] on link "uitwerkingen bekijken" at bounding box center [995, 256] width 267 height 42
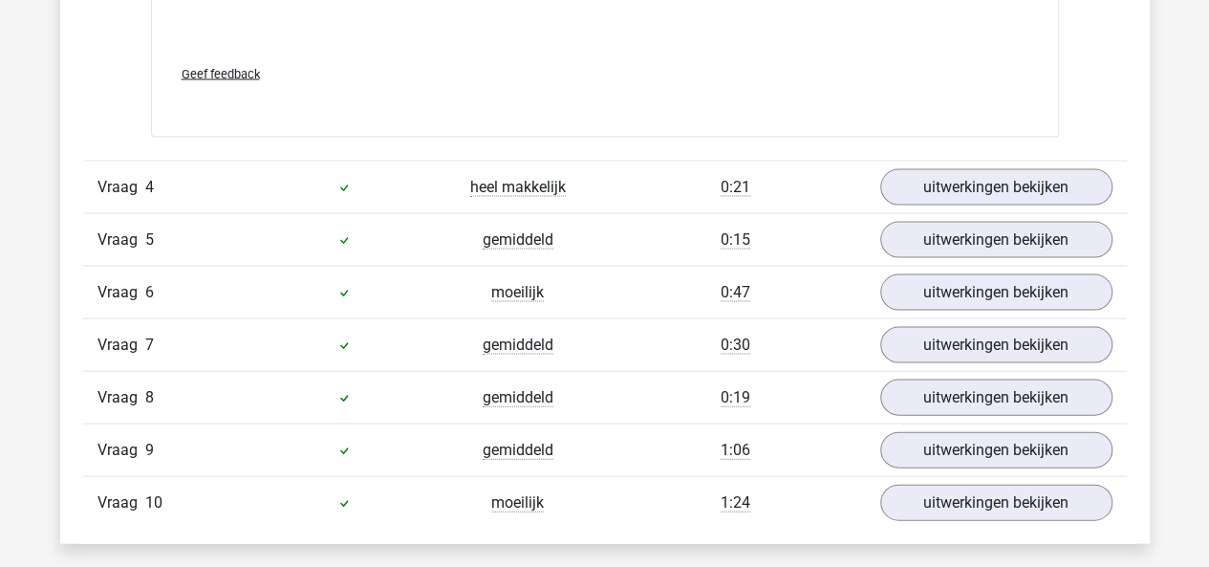
scroll to position [5492, 0]
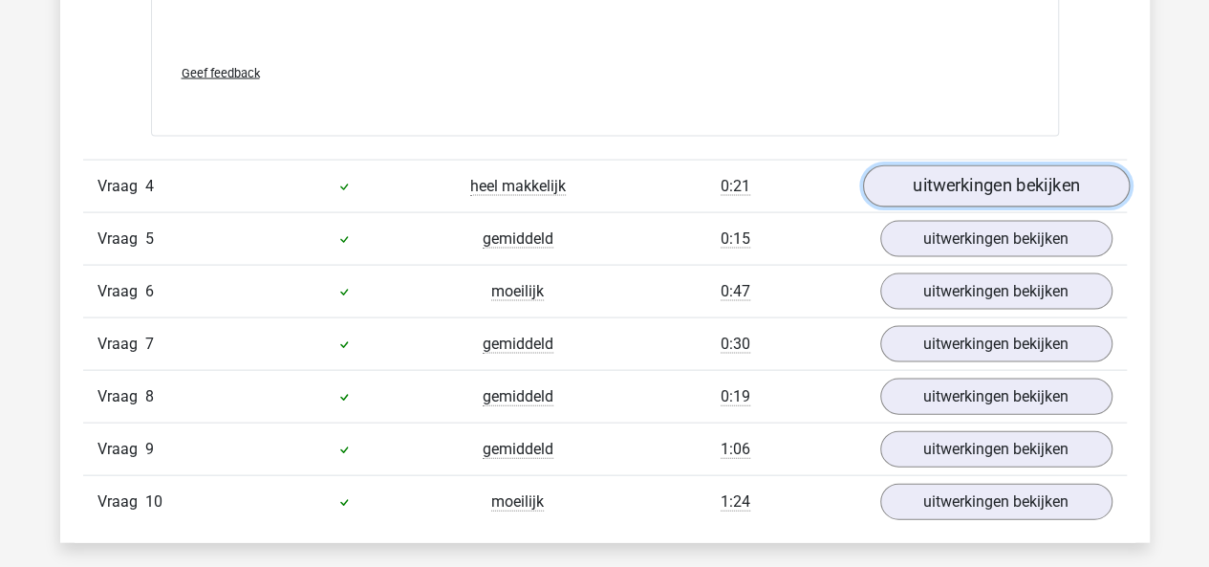
click at [954, 181] on link "uitwerkingen bekijken" at bounding box center [995, 186] width 267 height 42
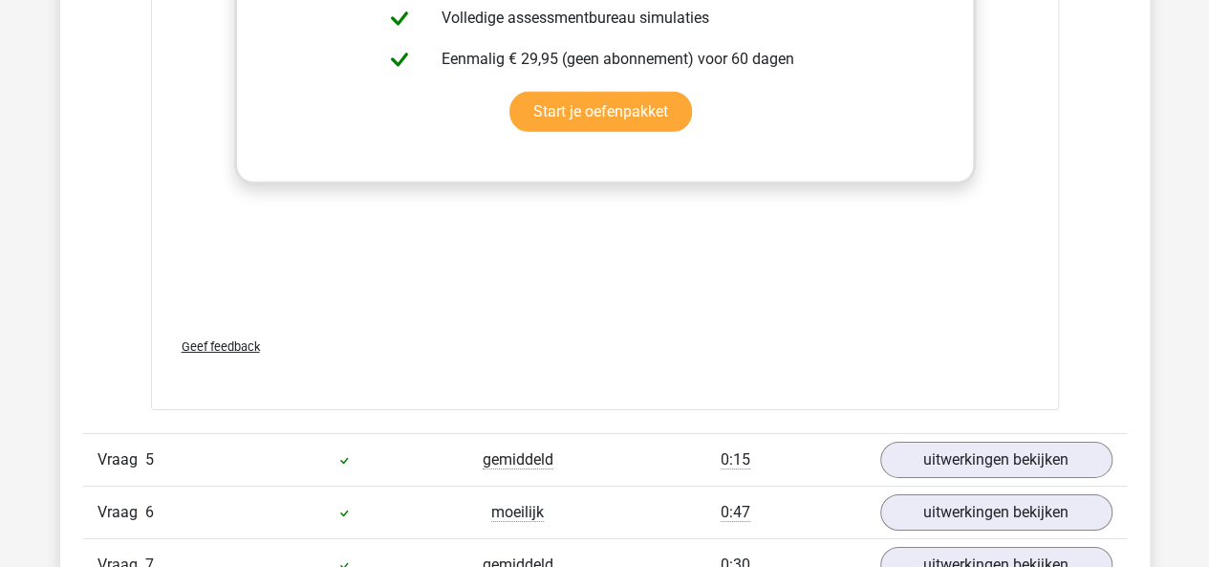
scroll to position [6600, 0]
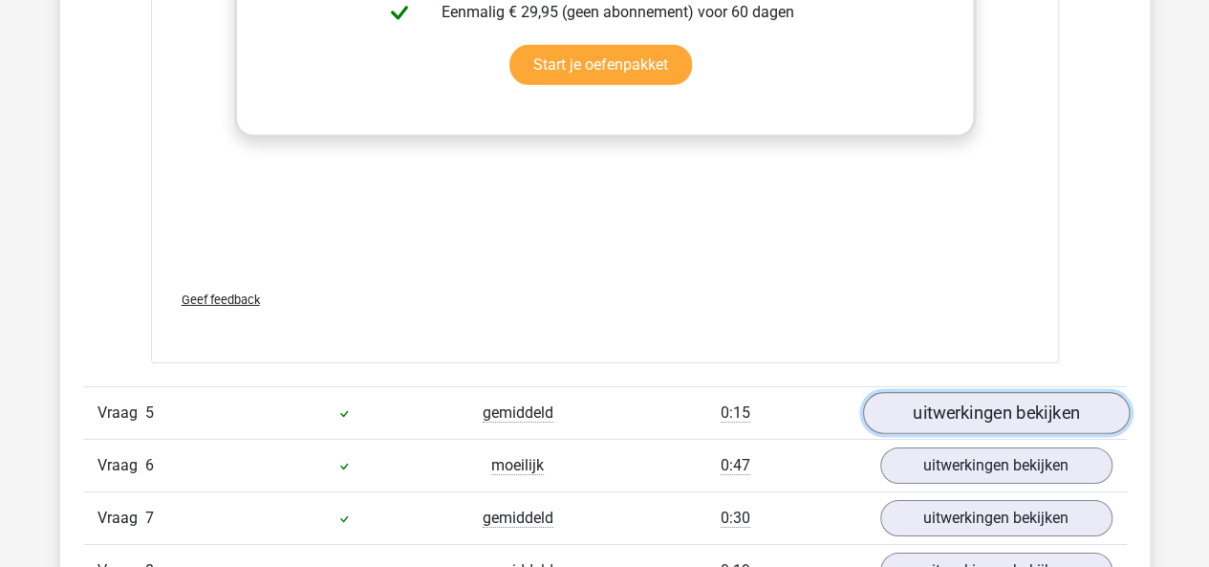
click at [946, 405] on link "uitwerkingen bekijken" at bounding box center [995, 414] width 267 height 42
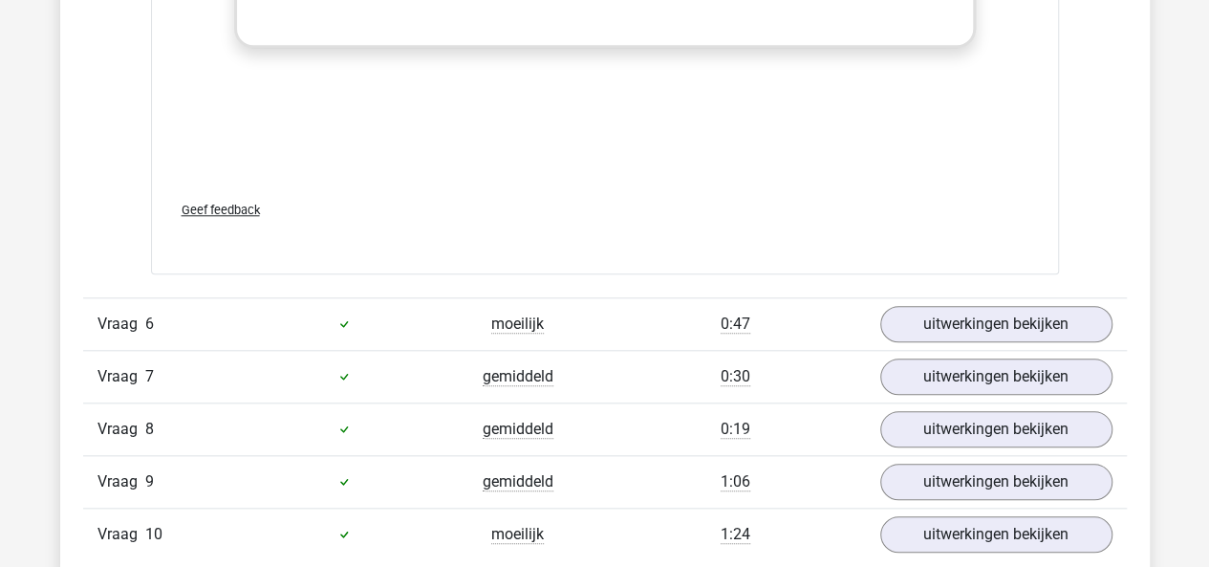
scroll to position [8066, 0]
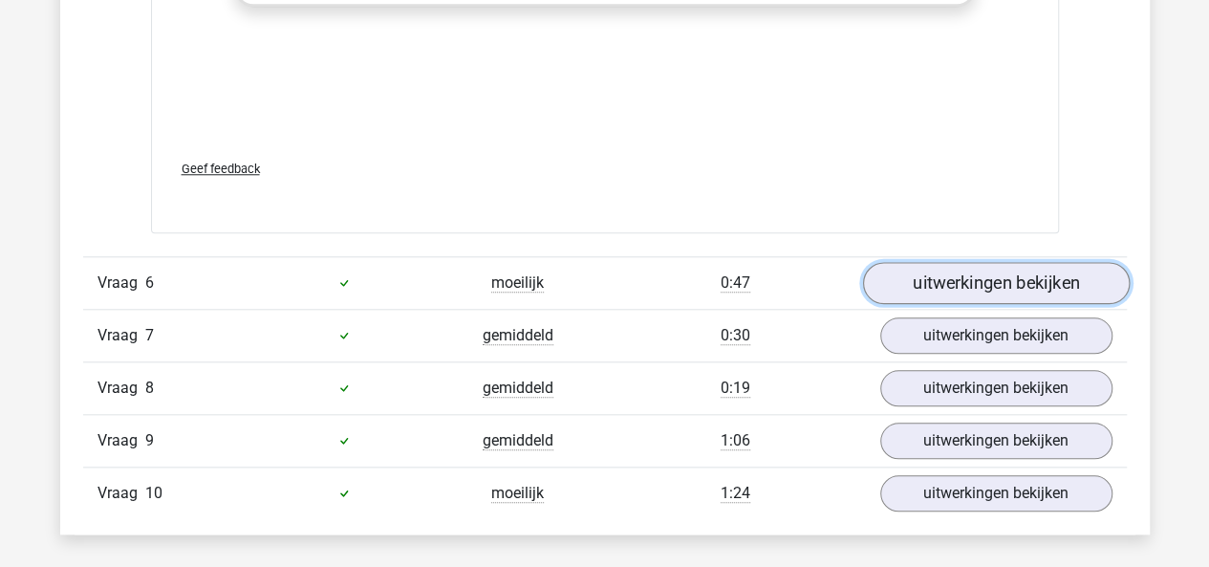
click at [950, 289] on link "uitwerkingen bekijken" at bounding box center [995, 283] width 267 height 42
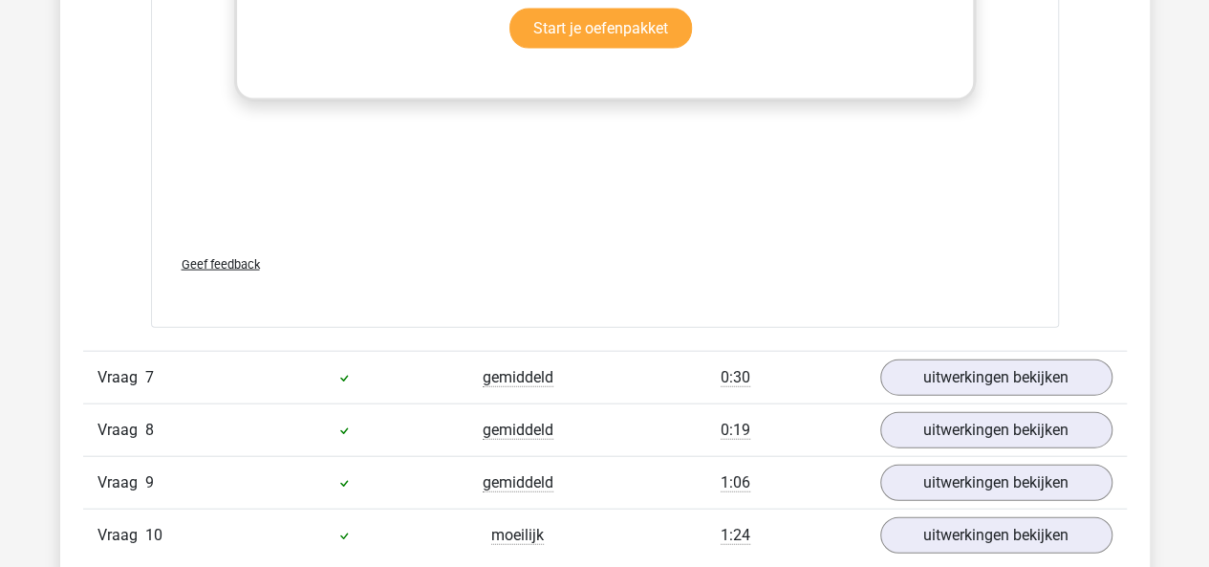
scroll to position [9364, 0]
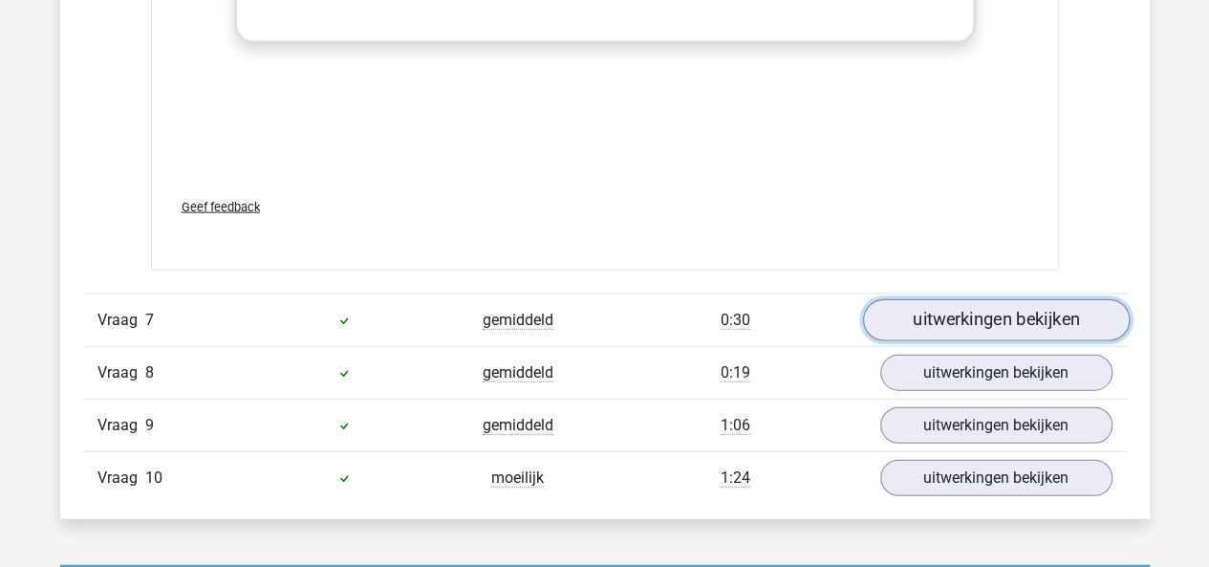
click at [952, 303] on link "uitwerkingen bekijken" at bounding box center [995, 320] width 267 height 42
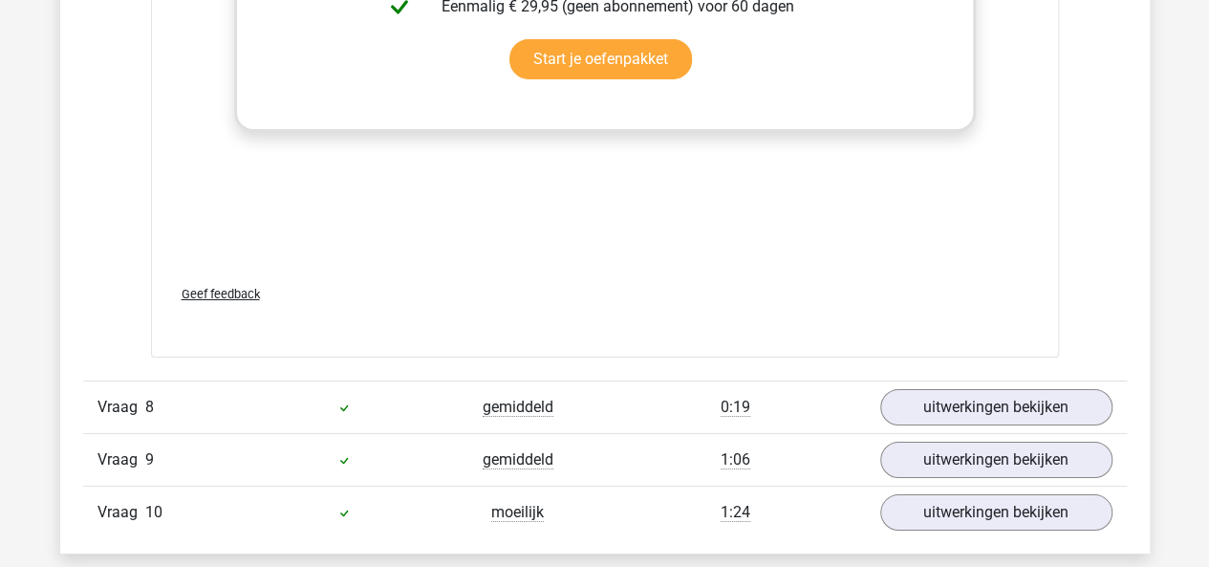
scroll to position [10733, 0]
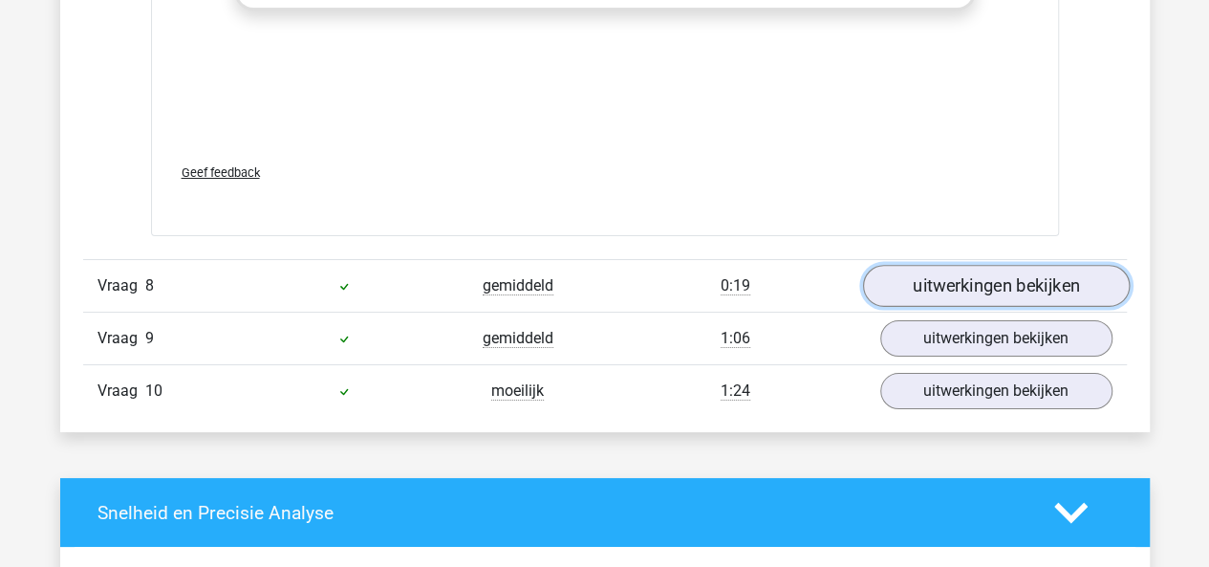
click at [948, 272] on link "uitwerkingen bekijken" at bounding box center [995, 286] width 267 height 42
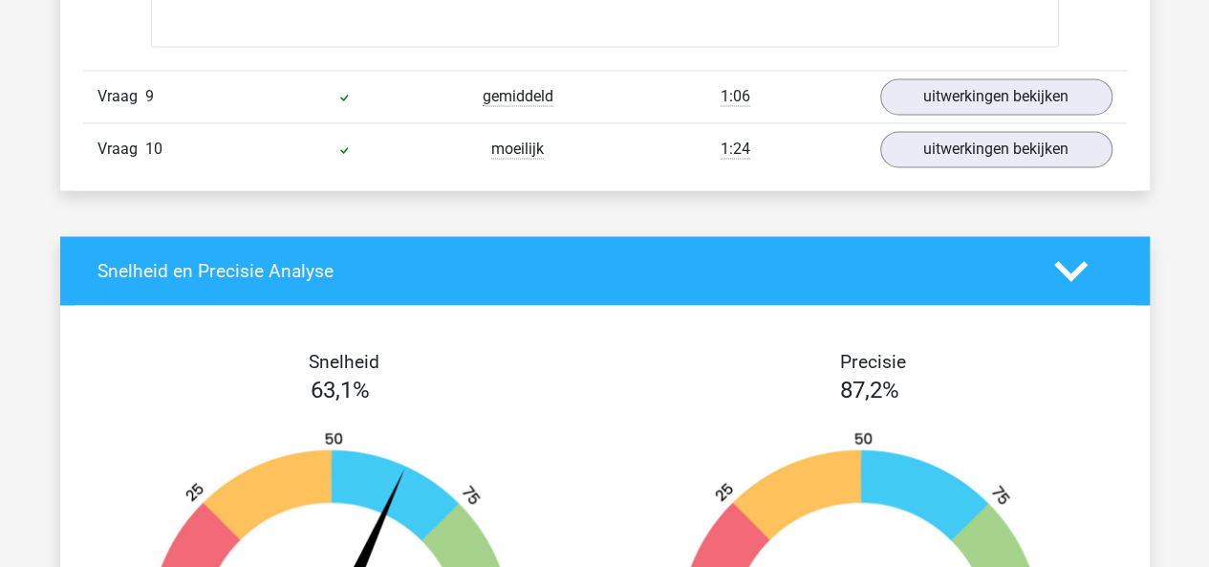
scroll to position [12287, 0]
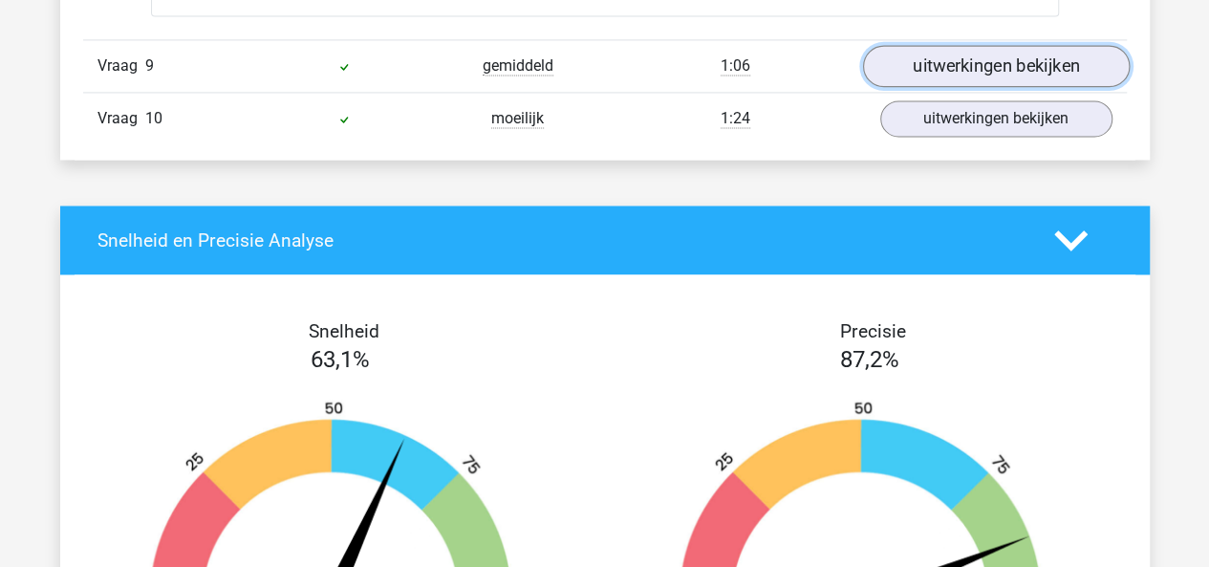
click at [970, 70] on link "uitwerkingen bekijken" at bounding box center [995, 66] width 267 height 42
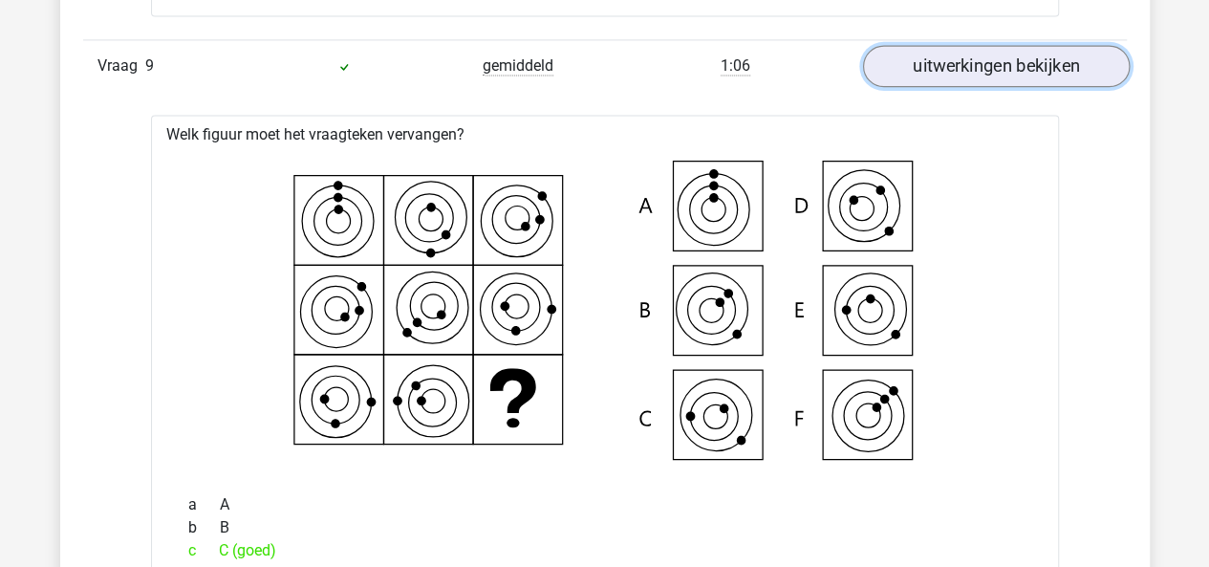
click at [970, 70] on link "uitwerkingen bekijken" at bounding box center [995, 66] width 267 height 42
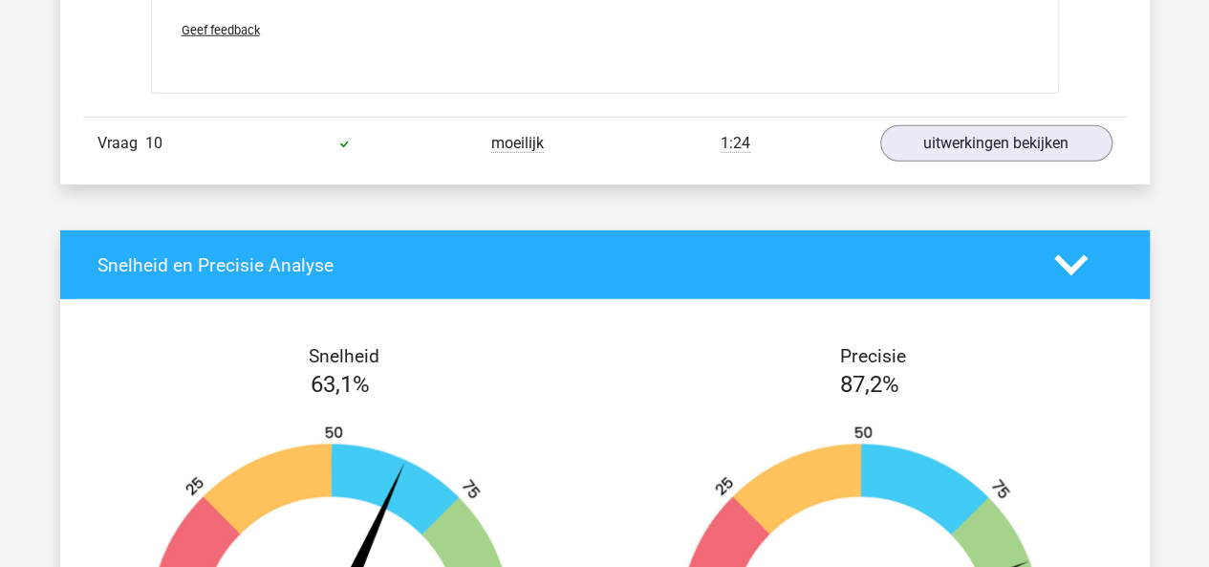
scroll to position [13549, 0]
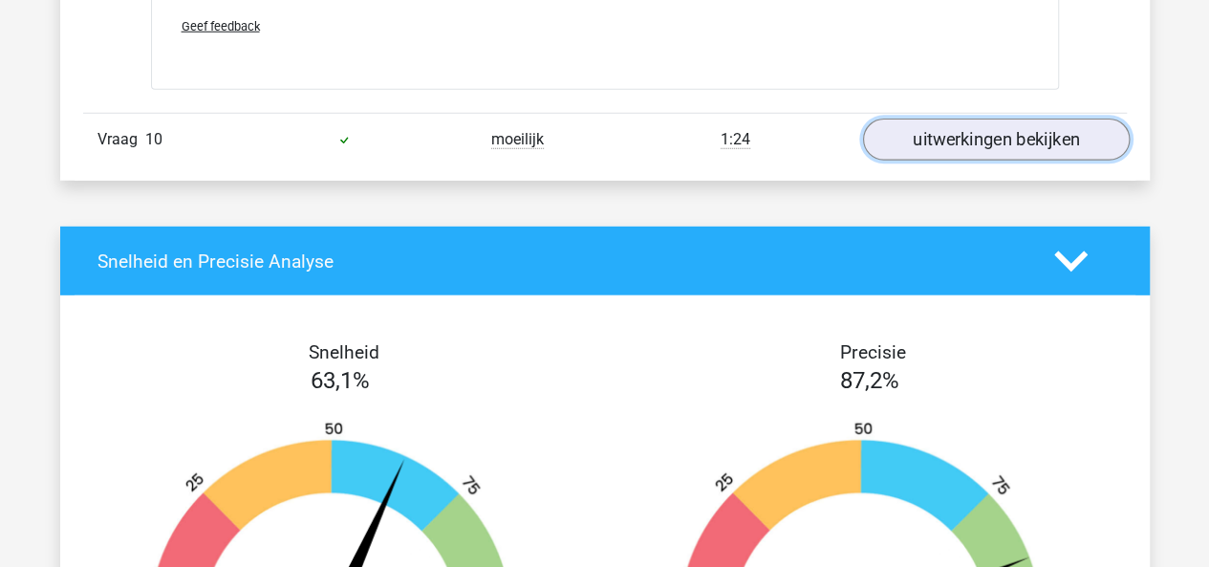
click at [931, 119] on link "uitwerkingen bekijken" at bounding box center [995, 140] width 267 height 42
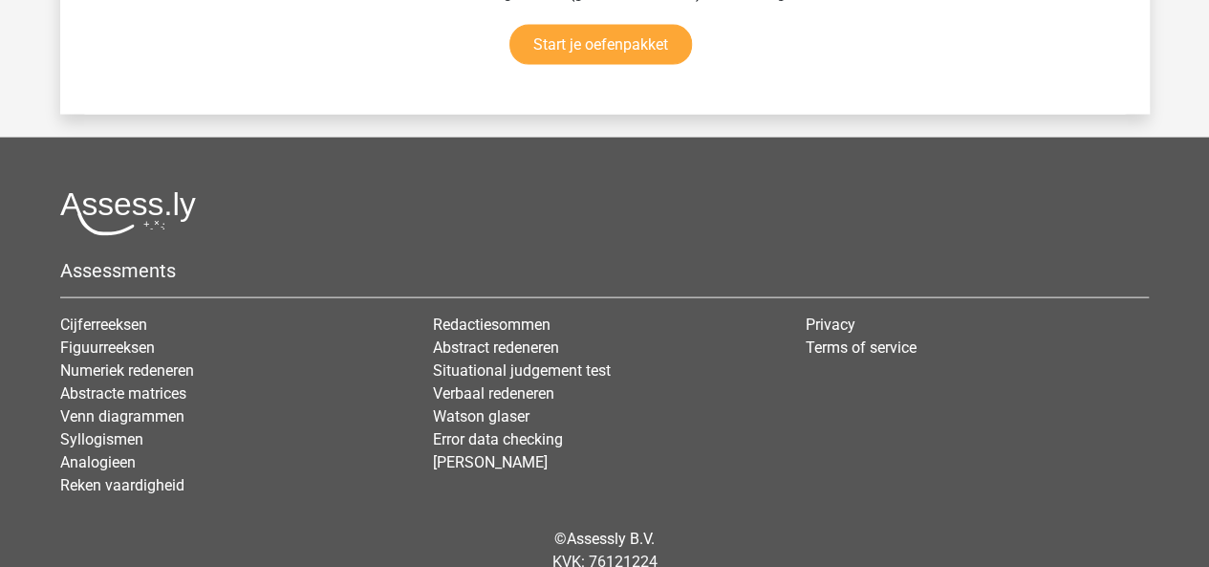
scroll to position [16432, 0]
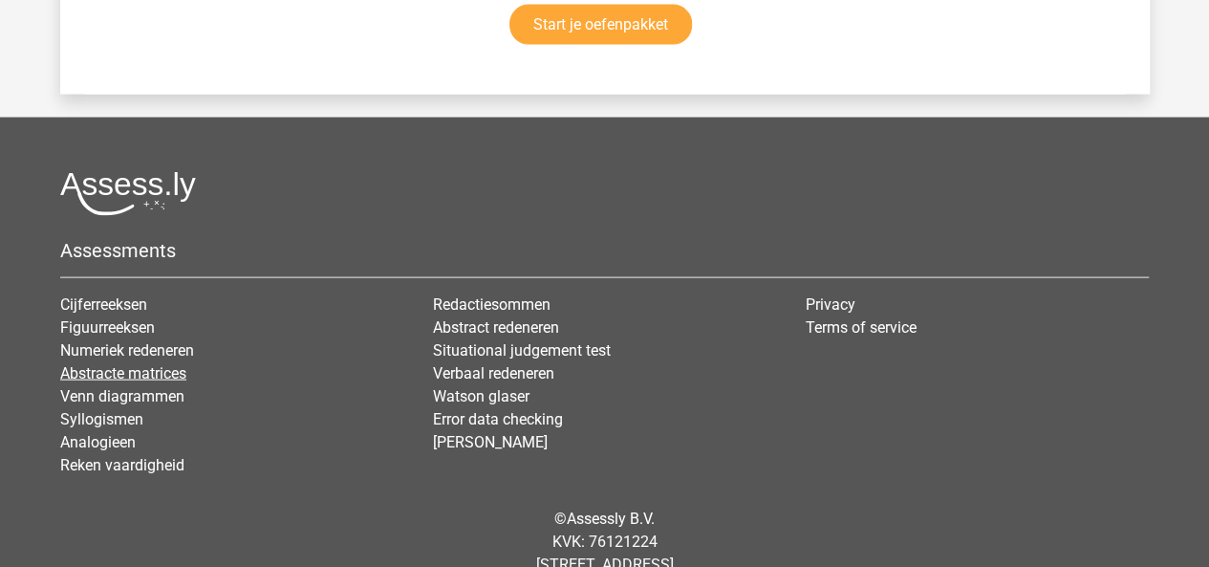
click at [151, 364] on link "Abstracte matrices" at bounding box center [123, 373] width 126 height 18
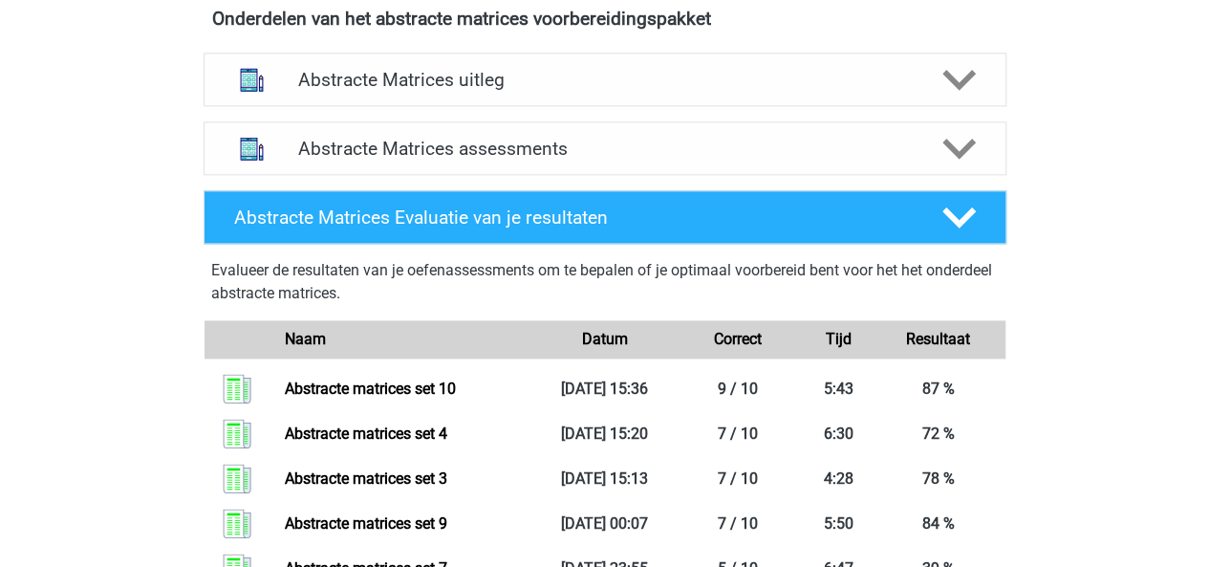
scroll to position [1152, 0]
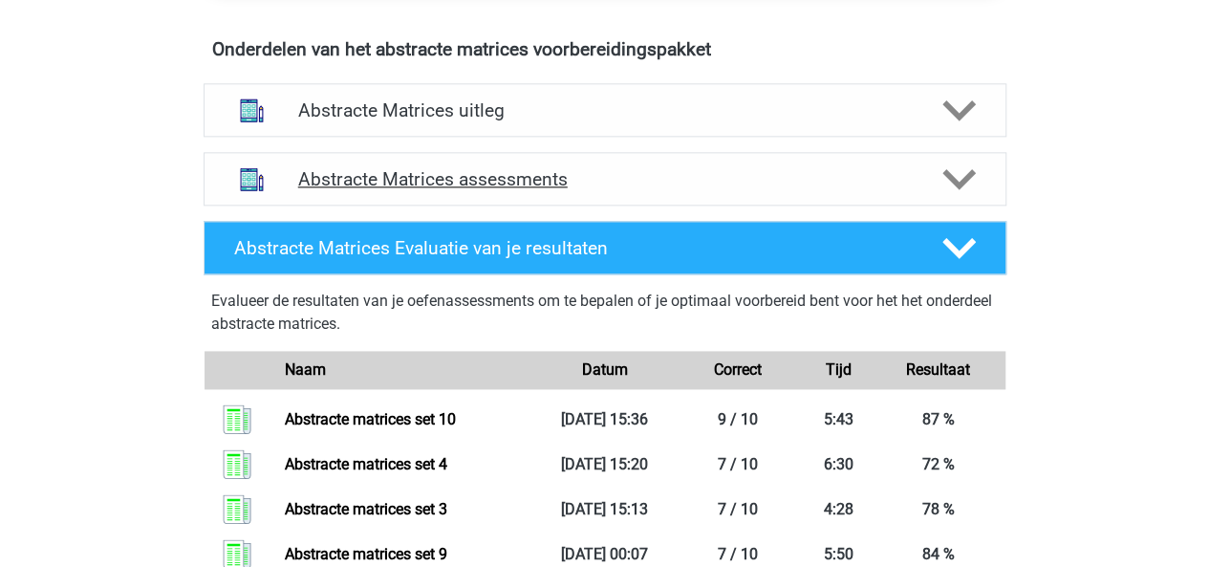
click at [959, 182] on polygon at bounding box center [958, 179] width 33 height 21
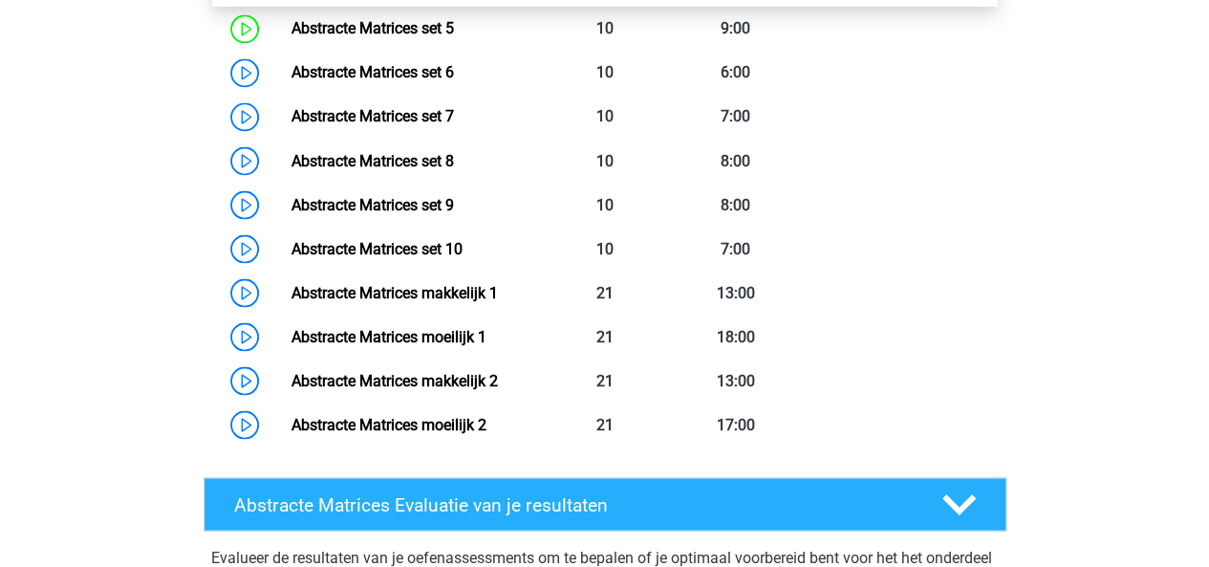
scroll to position [1675, 0]
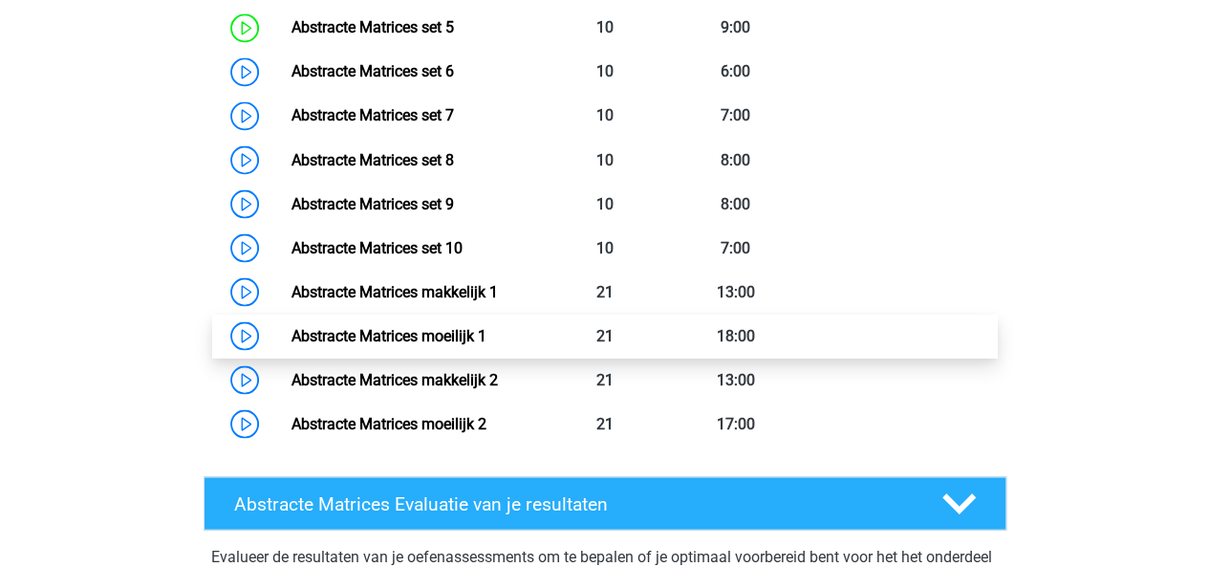
click at [486, 340] on link "Abstracte Matrices moeilijk 1" at bounding box center [388, 335] width 195 height 18
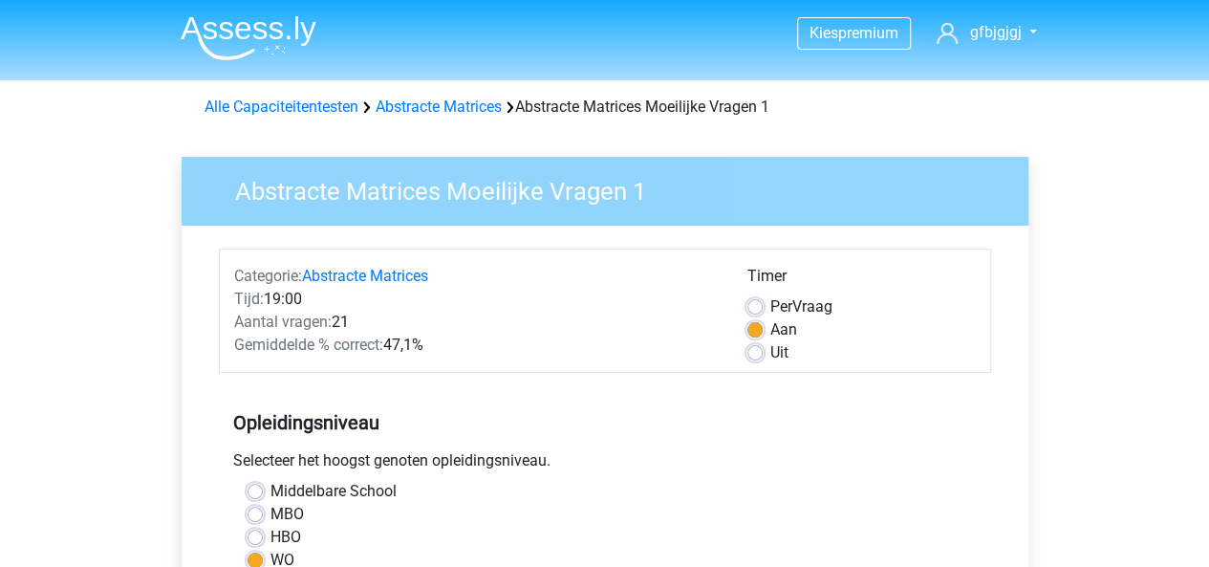
click at [767, 353] on div "Uit" at bounding box center [861, 352] width 228 height 23
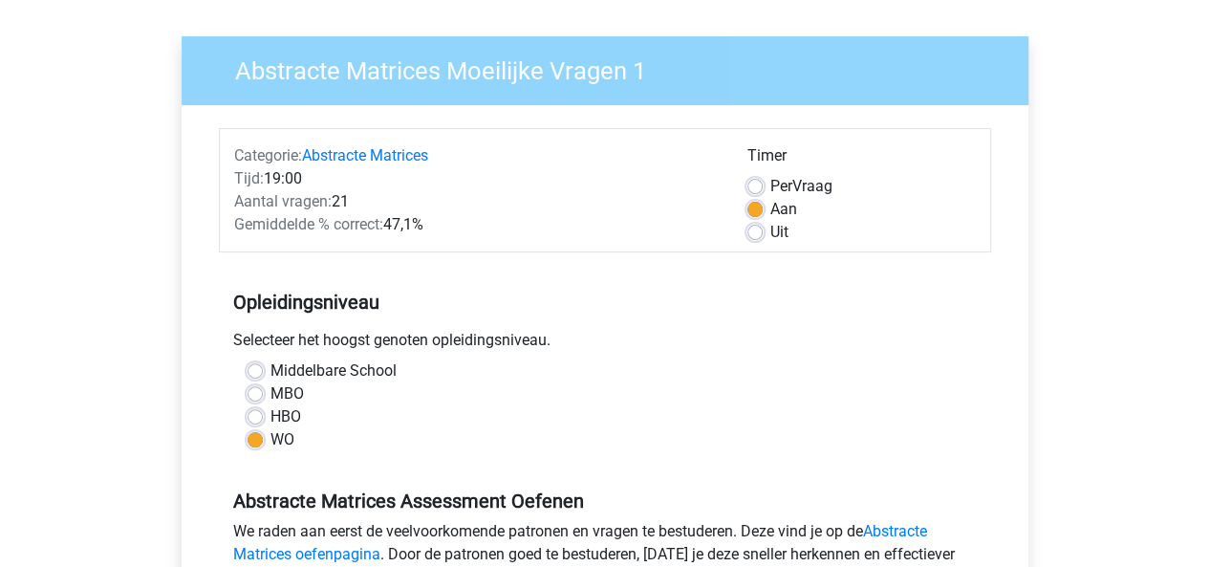
scroll to position [139, 0]
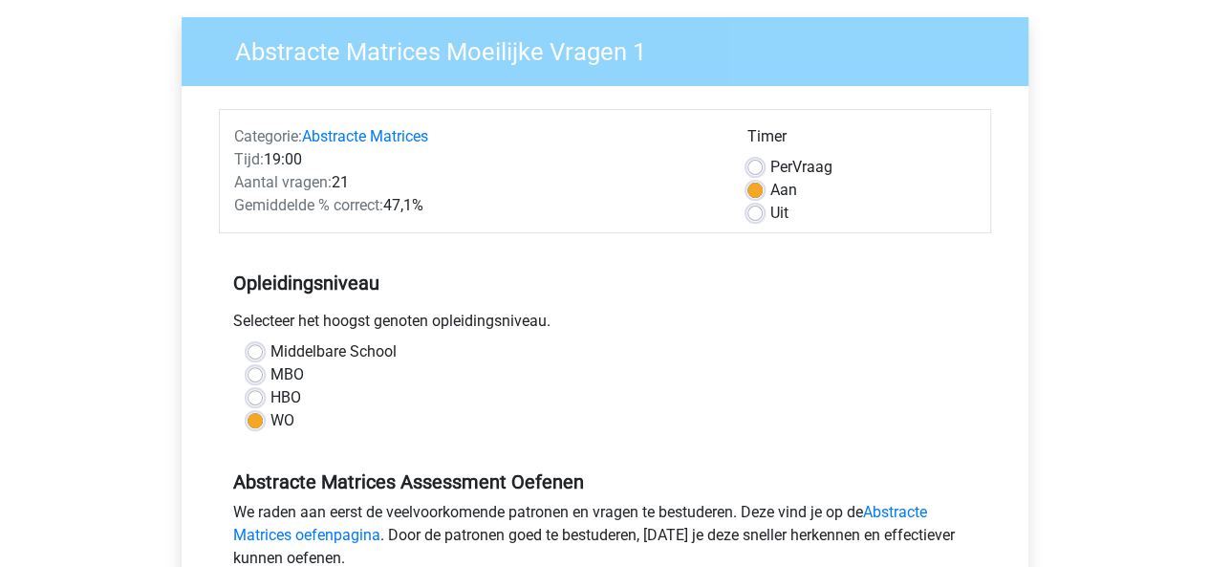
click at [770, 212] on label "Uit" at bounding box center [779, 213] width 18 height 23
click at [755, 212] on input "Uit" at bounding box center [754, 211] width 15 height 19
radio input "true"
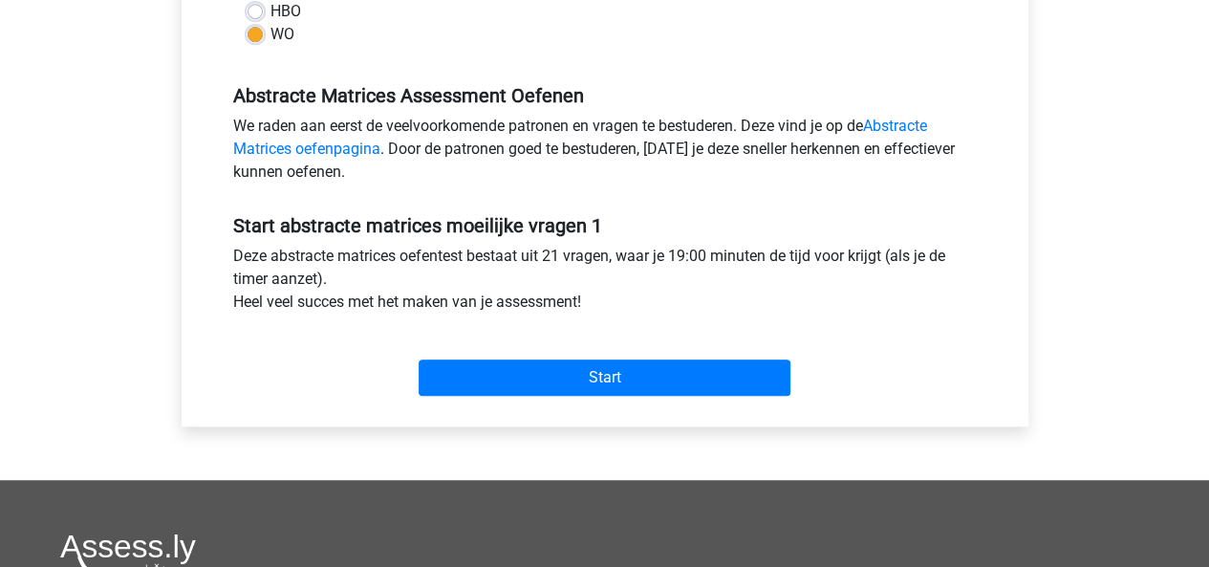
scroll to position [547, 0]
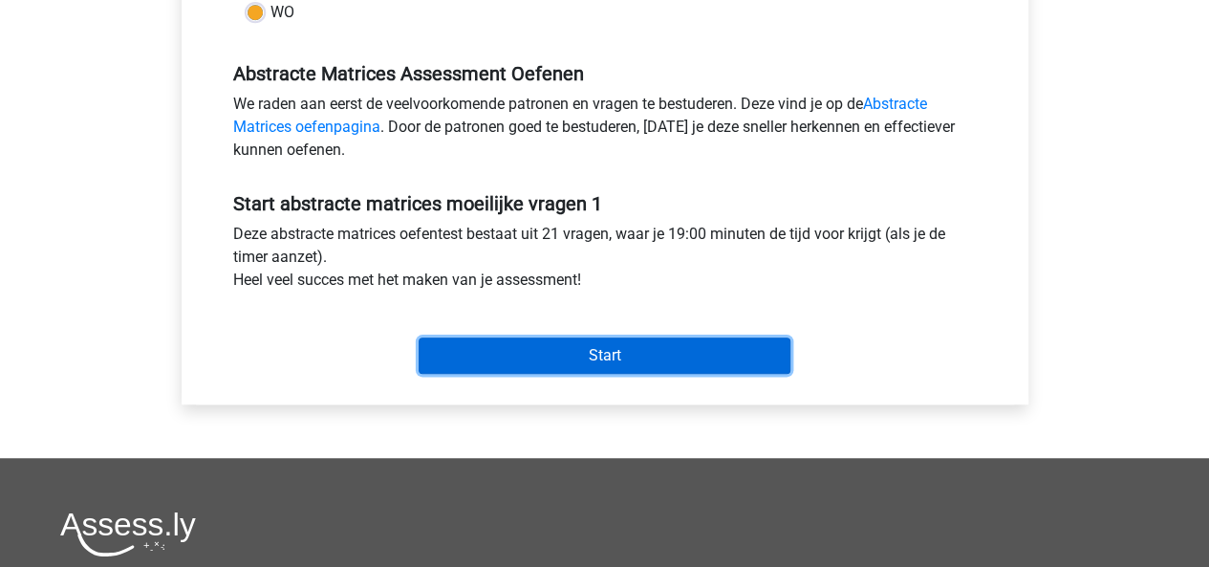
click at [654, 354] on input "Start" at bounding box center [604, 355] width 372 height 36
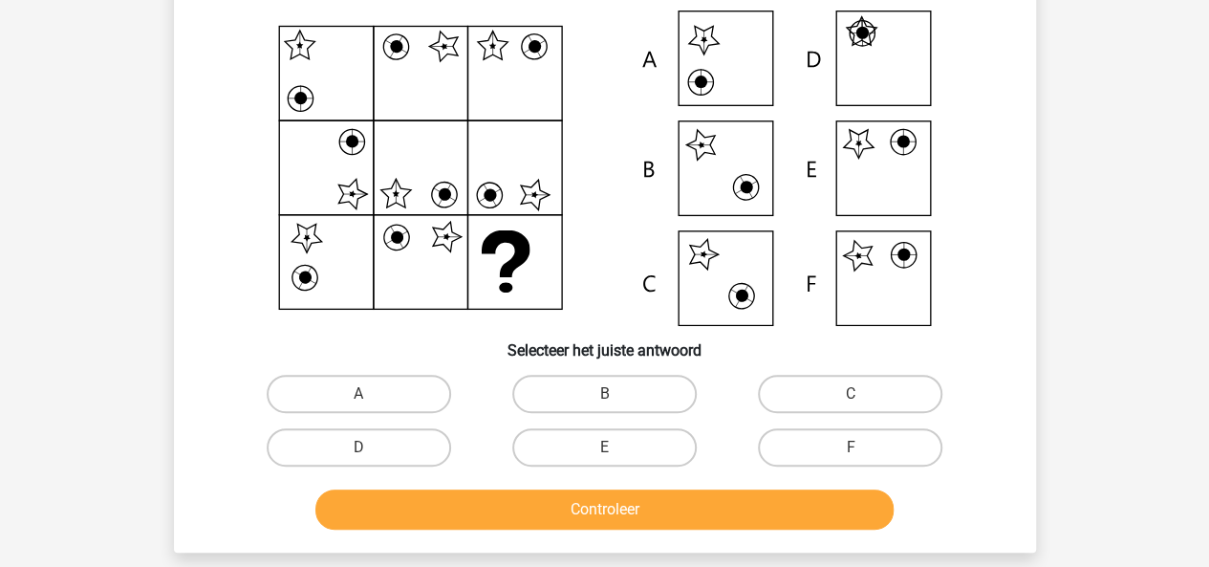
scroll to position [155, 0]
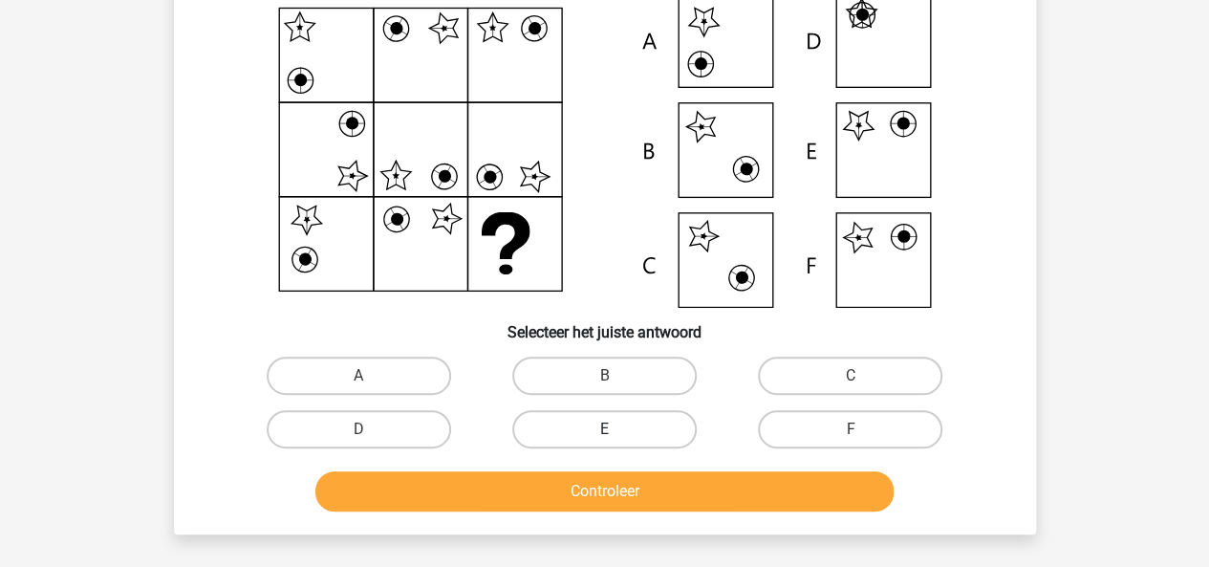
click at [622, 425] on label "E" at bounding box center [604, 429] width 184 height 38
click at [616, 429] on input "E" at bounding box center [610, 435] width 12 height 12
radio input "true"
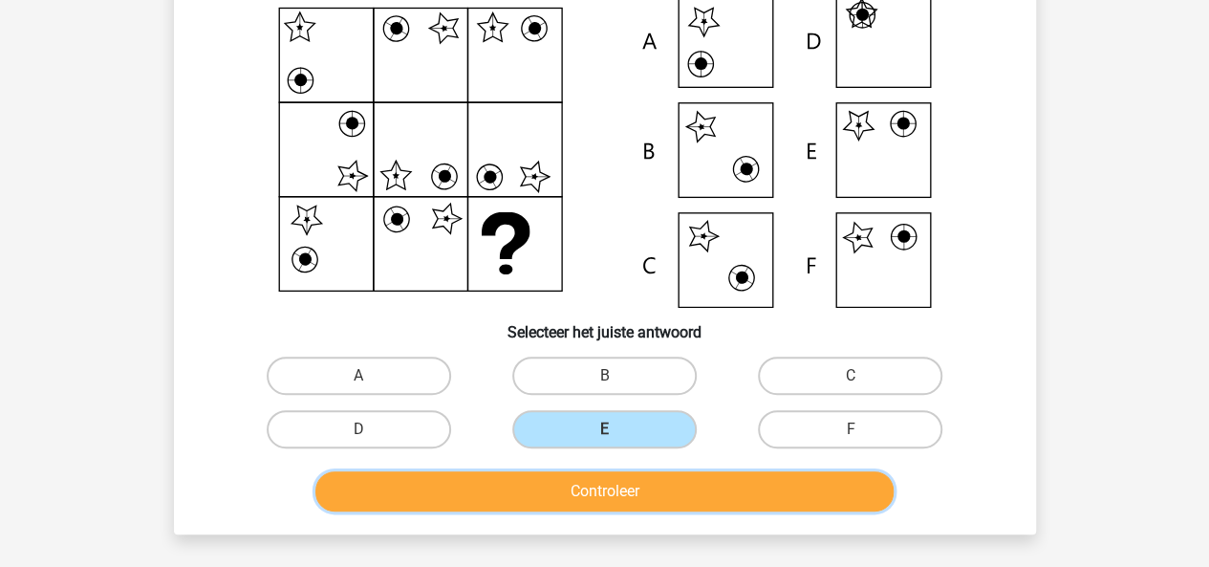
click at [633, 479] on button "Controleer" at bounding box center [604, 491] width 578 height 40
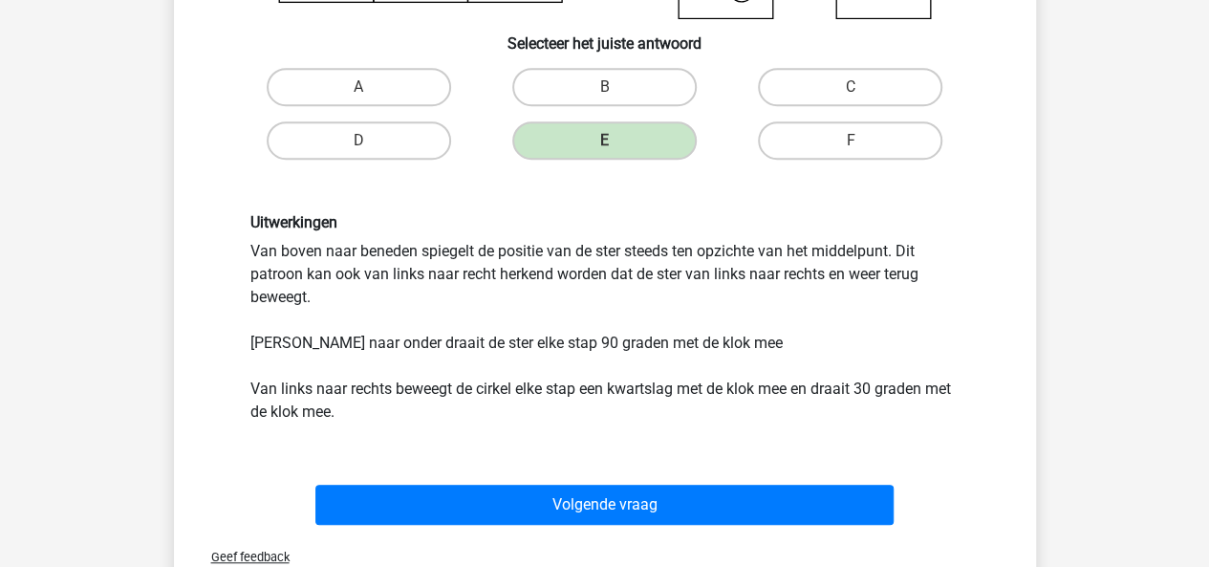
scroll to position [537, 0]
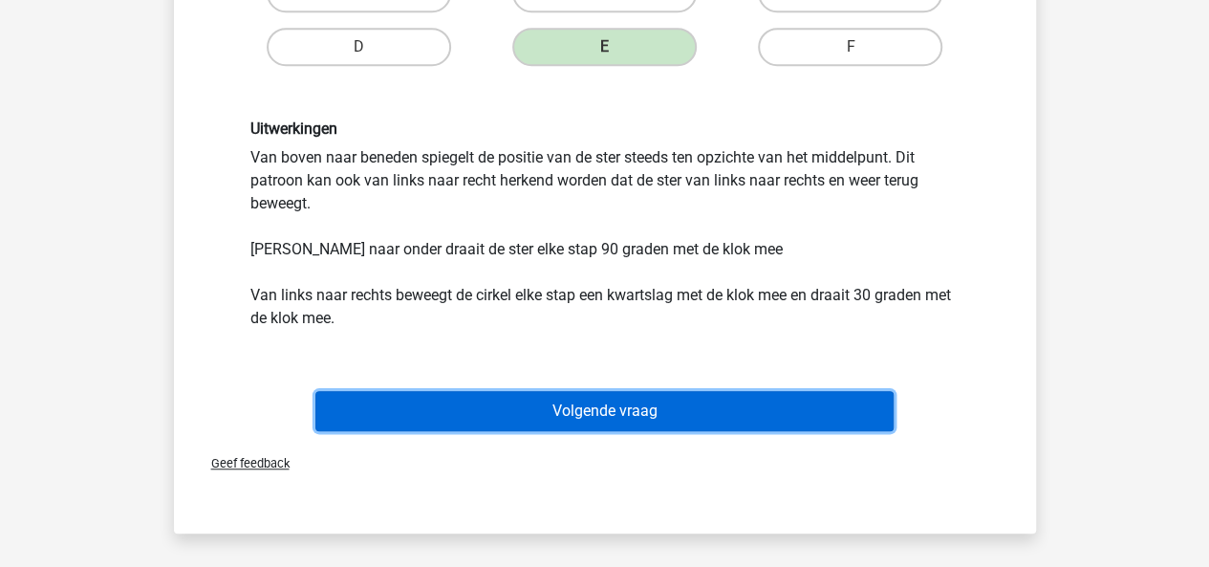
click at [672, 393] on button "Volgende vraag" at bounding box center [604, 411] width 578 height 40
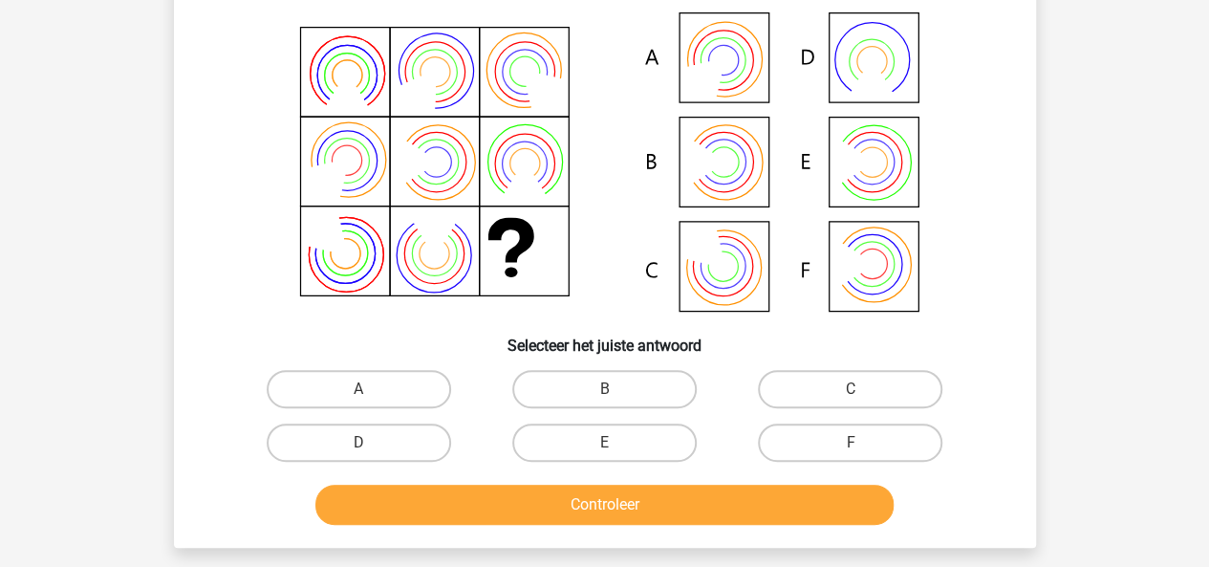
scroll to position [88, 0]
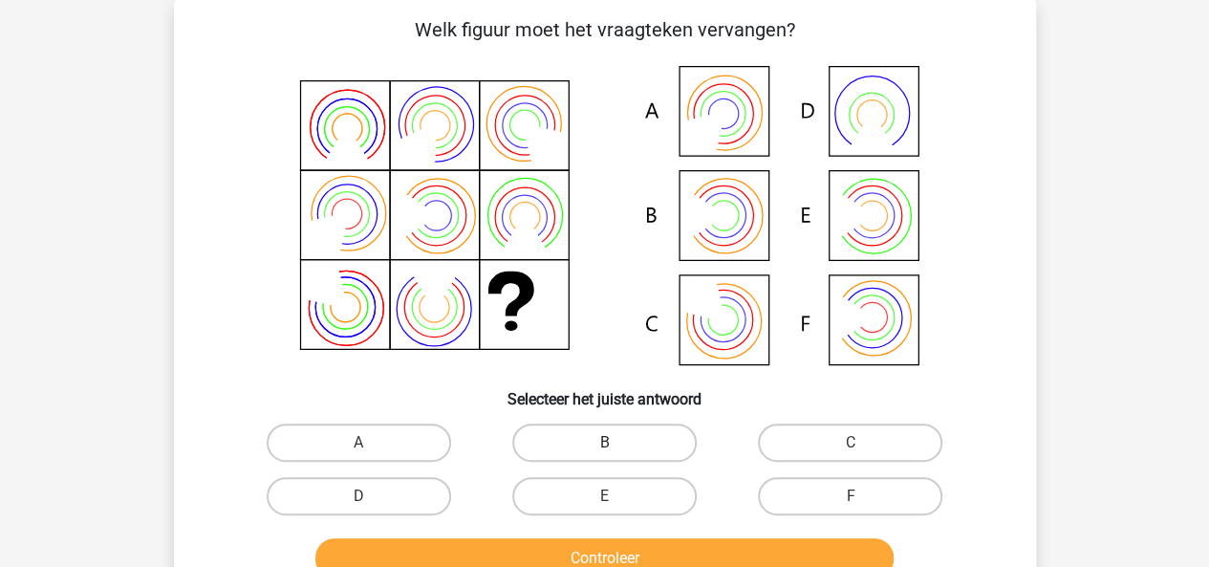
click at [640, 461] on label "B" at bounding box center [604, 442] width 184 height 38
click at [616, 455] on input "B" at bounding box center [610, 448] width 12 height 12
radio input "true"
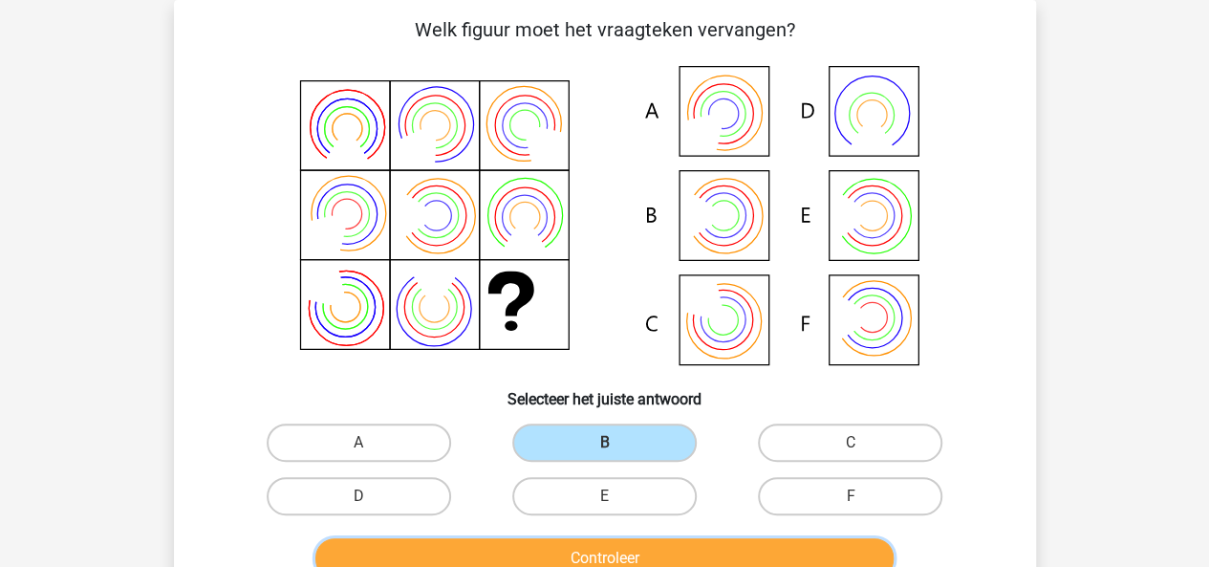
click at [736, 566] on button "Controleer" at bounding box center [604, 558] width 578 height 40
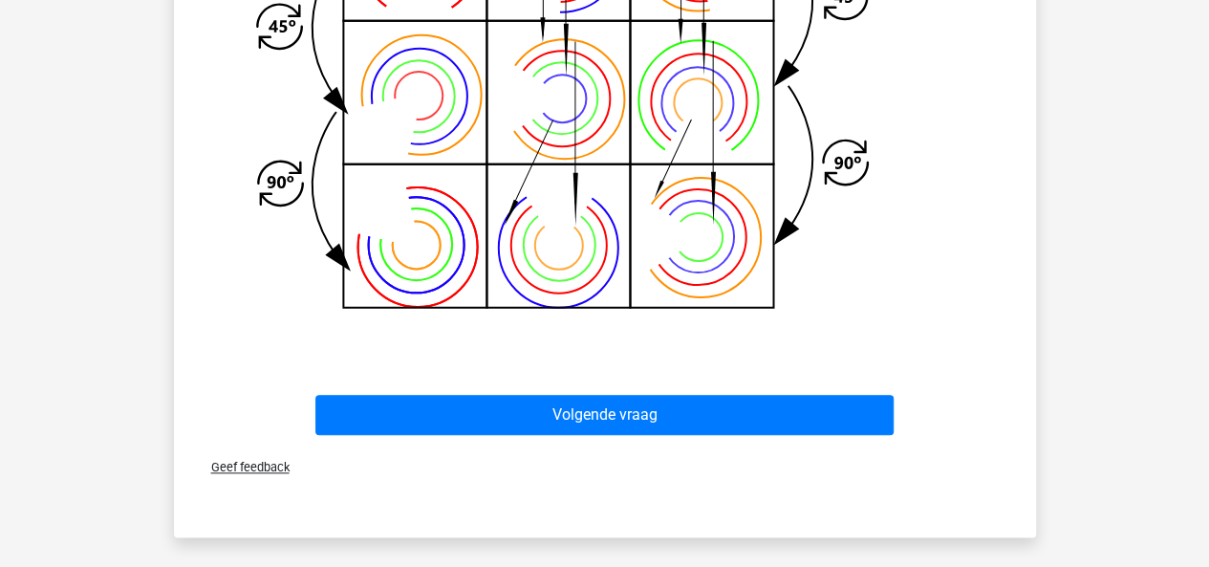
scroll to position [887, 0]
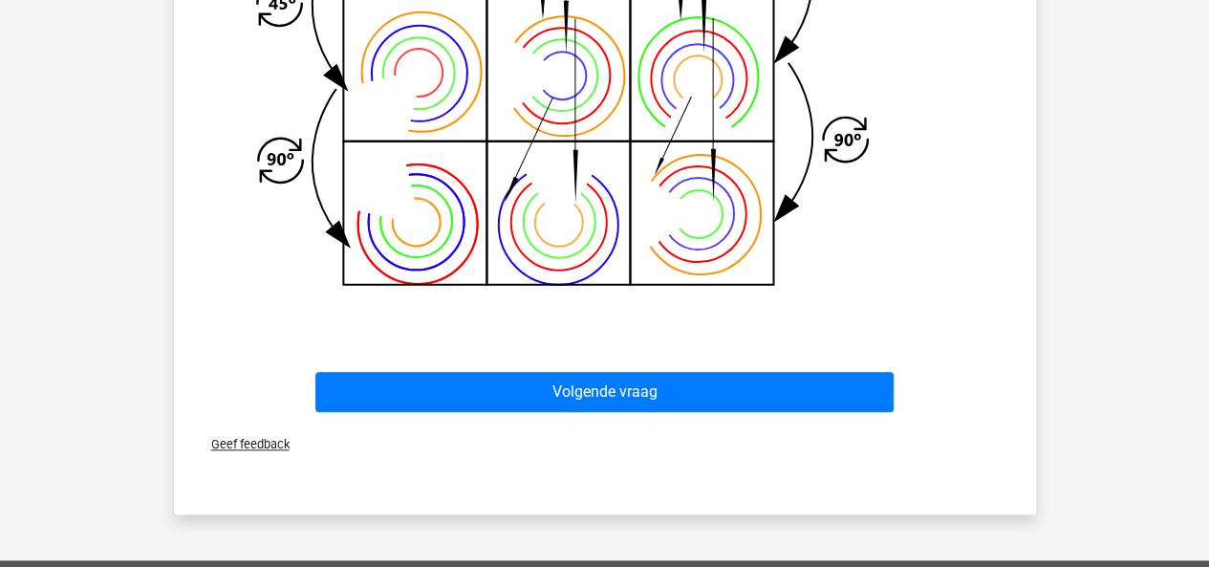
click at [694, 412] on div "Volgende vraag" at bounding box center [605, 396] width 738 height 48
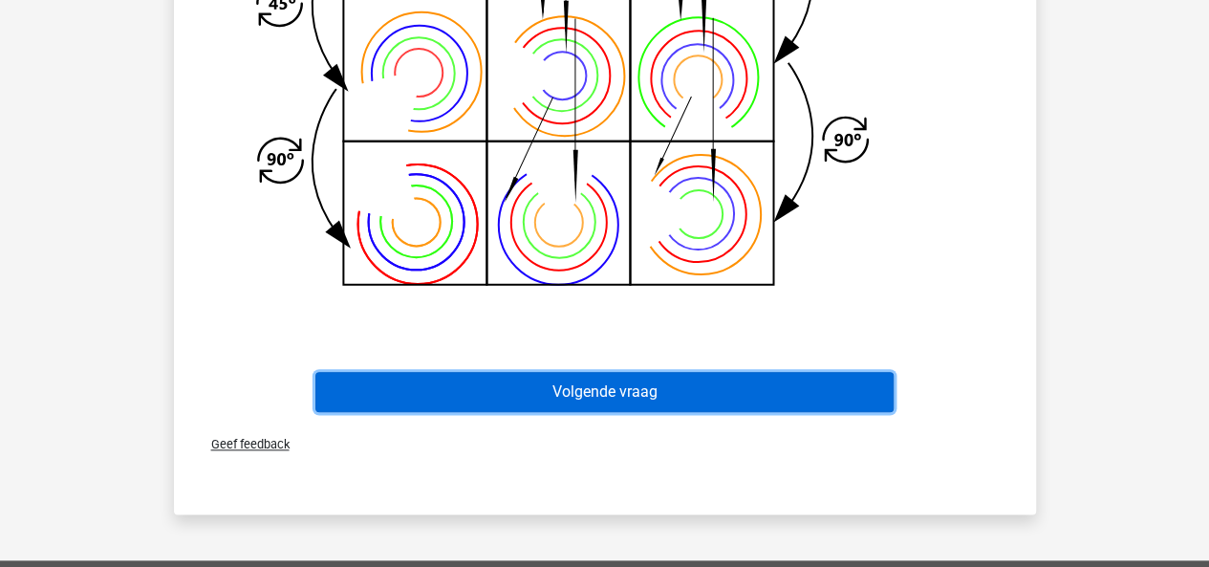
click at [694, 398] on button "Volgende vraag" at bounding box center [604, 392] width 578 height 40
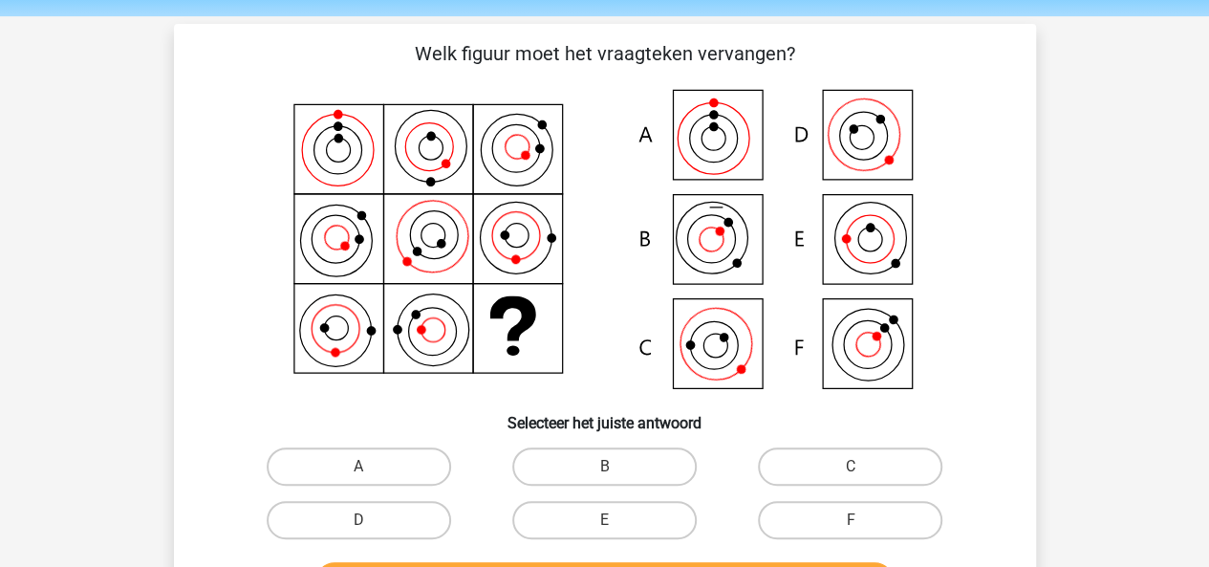
scroll to position [54, 0]
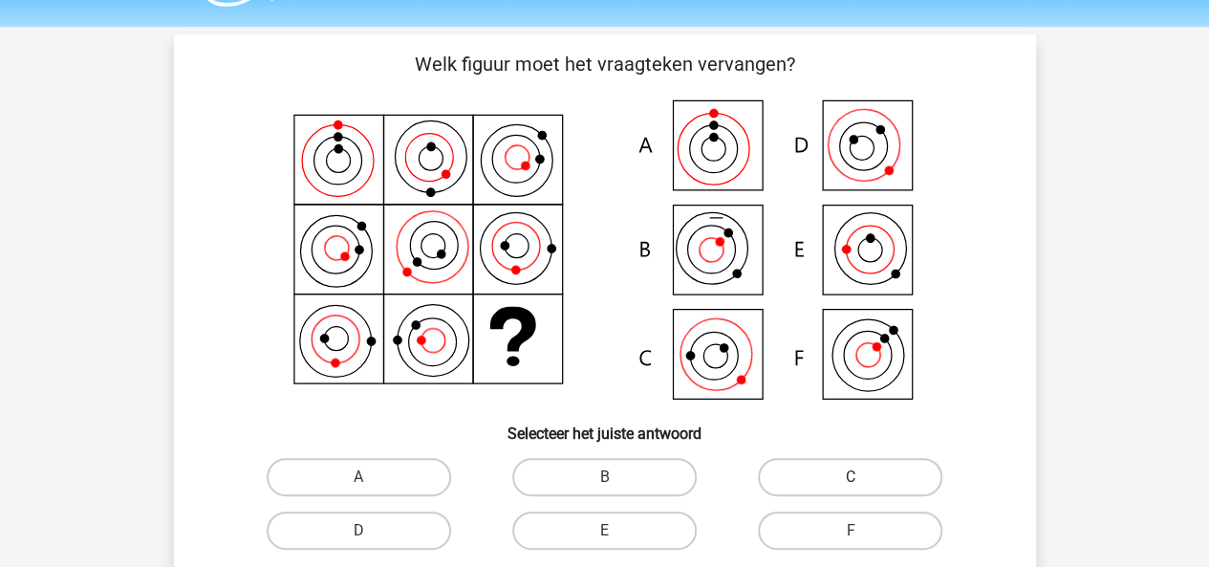
click at [875, 481] on label "C" at bounding box center [850, 477] width 184 height 38
click at [863, 481] on input "C" at bounding box center [856, 483] width 12 height 12
radio input "true"
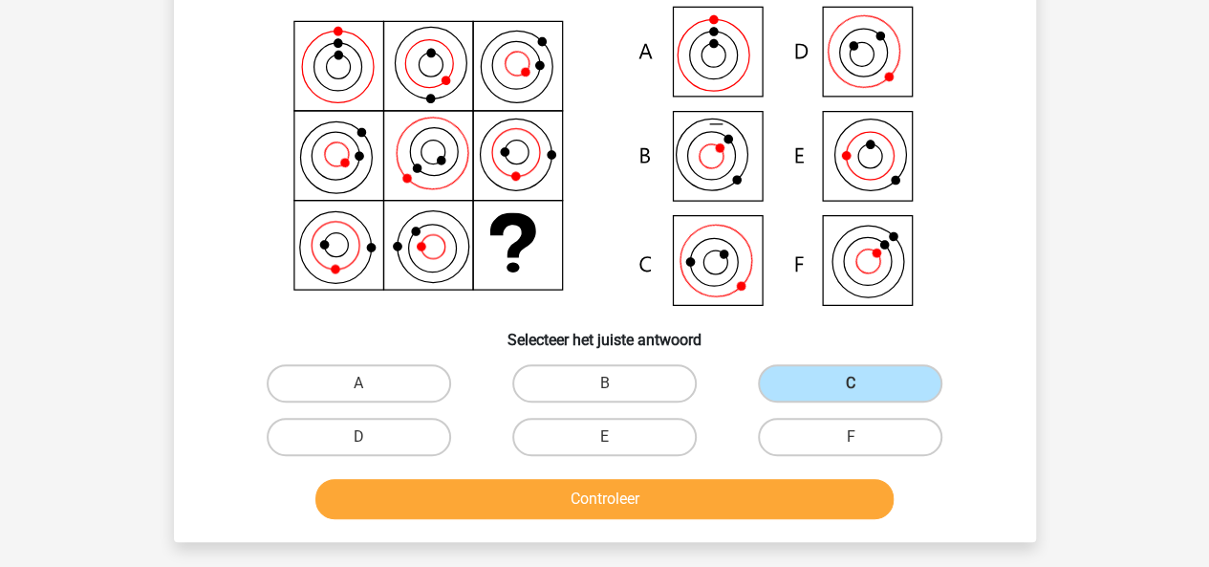
scroll to position [149, 0]
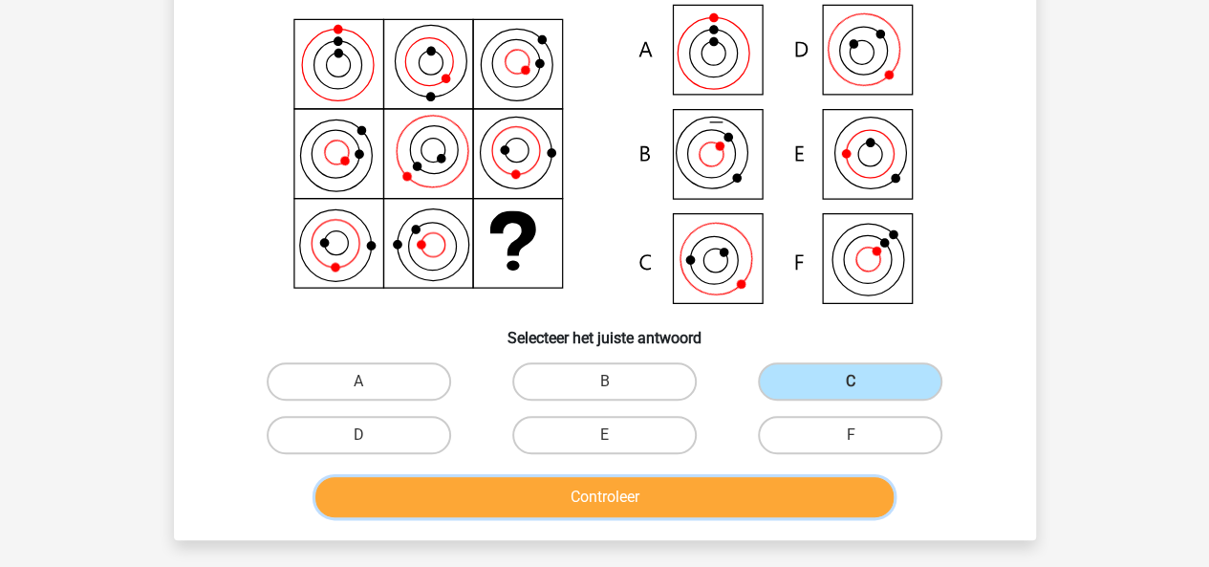
click at [681, 484] on button "Controleer" at bounding box center [604, 497] width 578 height 40
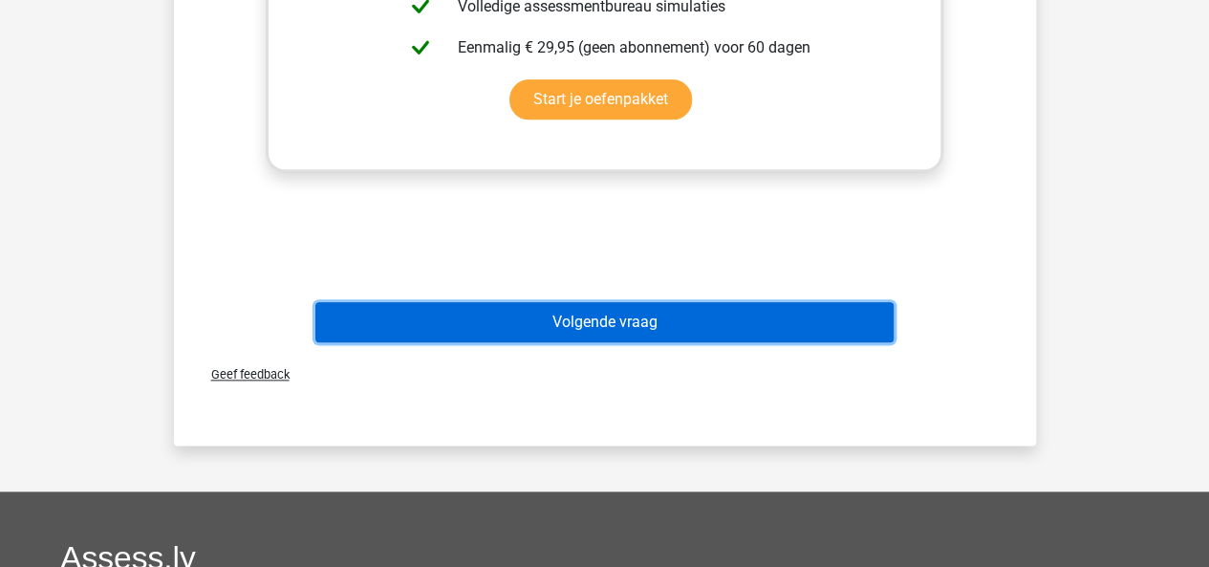
click at [705, 308] on button "Volgende vraag" at bounding box center [604, 322] width 578 height 40
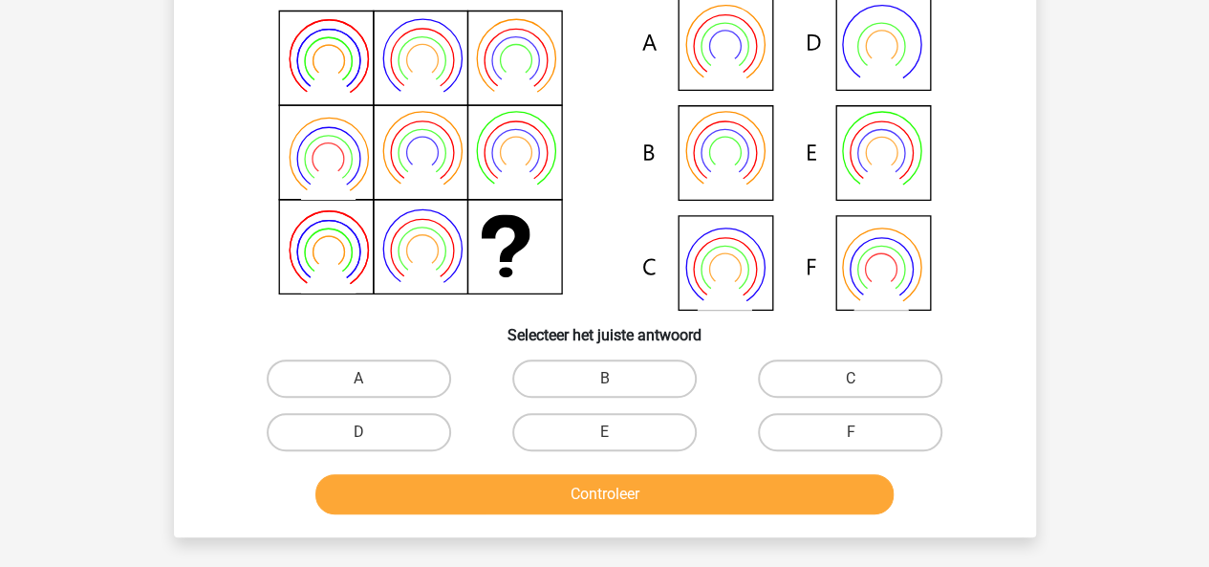
scroll to position [156, 0]
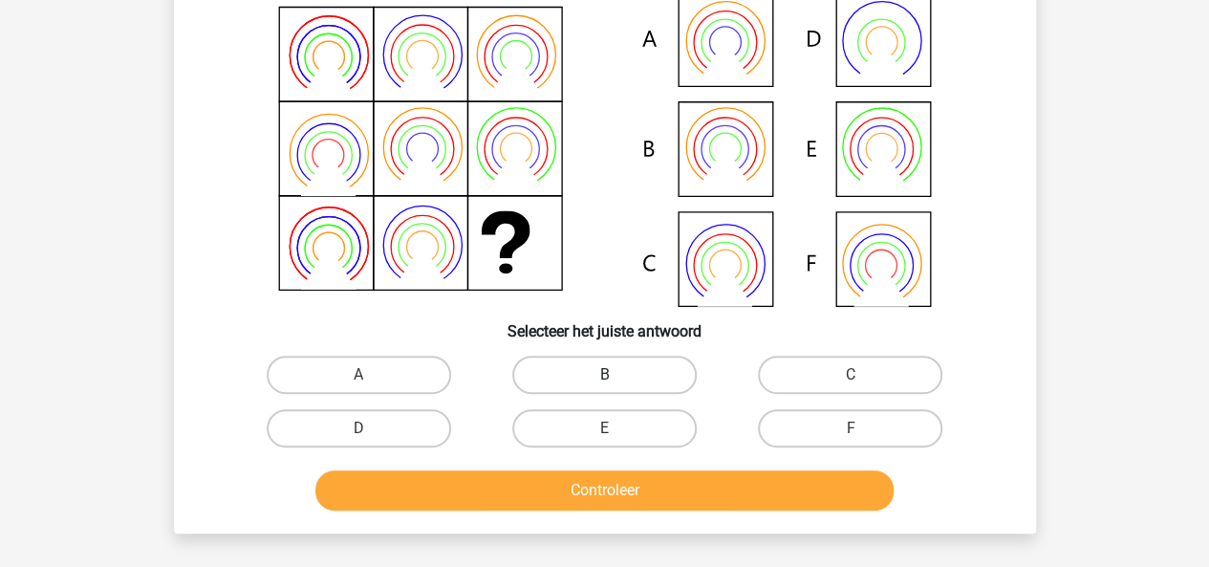
click at [596, 381] on label "B" at bounding box center [604, 374] width 184 height 38
click at [604, 381] on input "B" at bounding box center [610, 381] width 12 height 12
radio input "true"
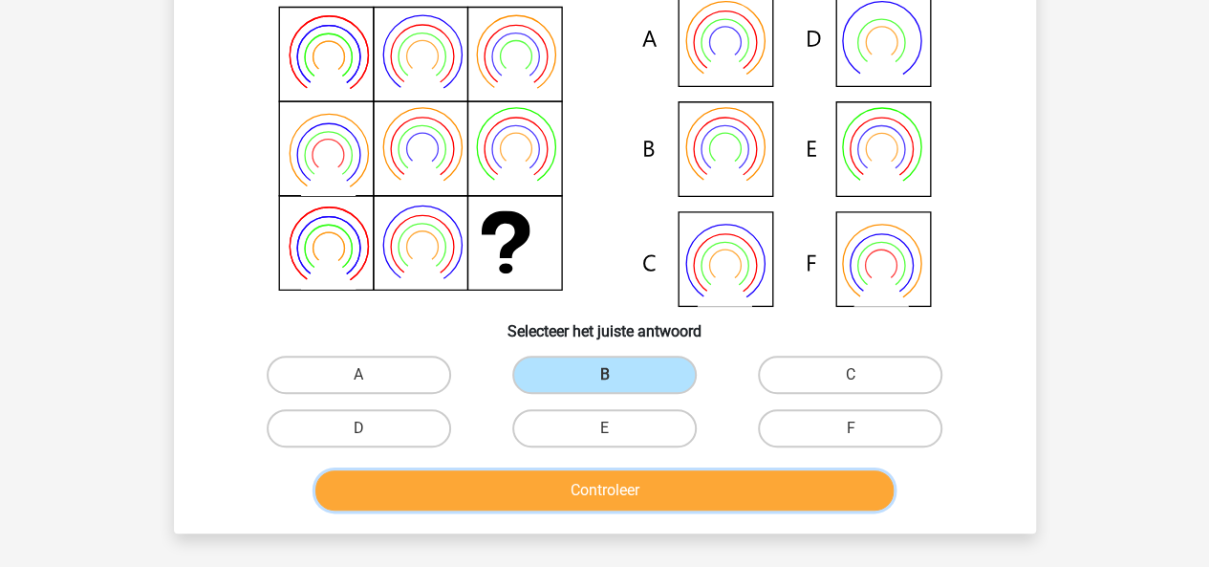
click at [596, 481] on button "Controleer" at bounding box center [604, 490] width 578 height 40
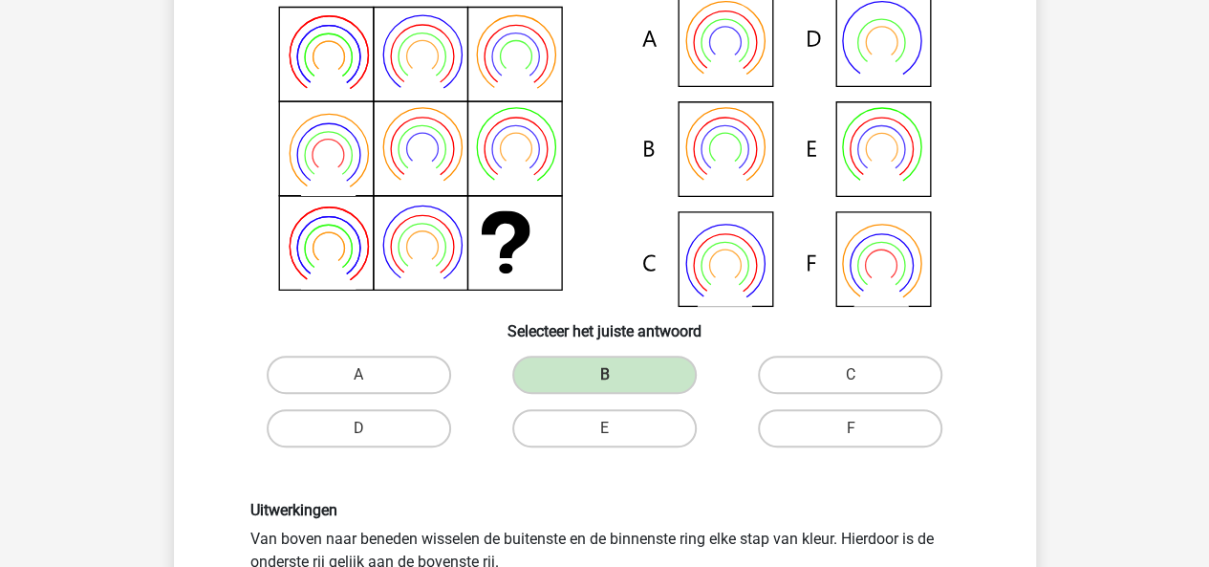
scroll to position [538, 0]
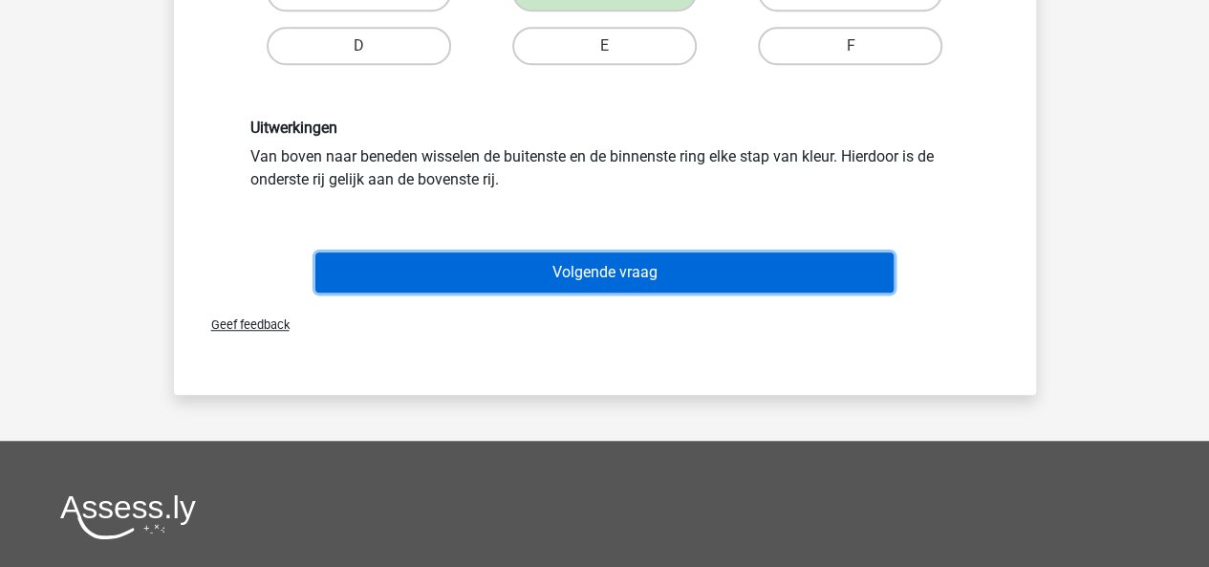
click at [706, 276] on button "Volgende vraag" at bounding box center [604, 272] width 578 height 40
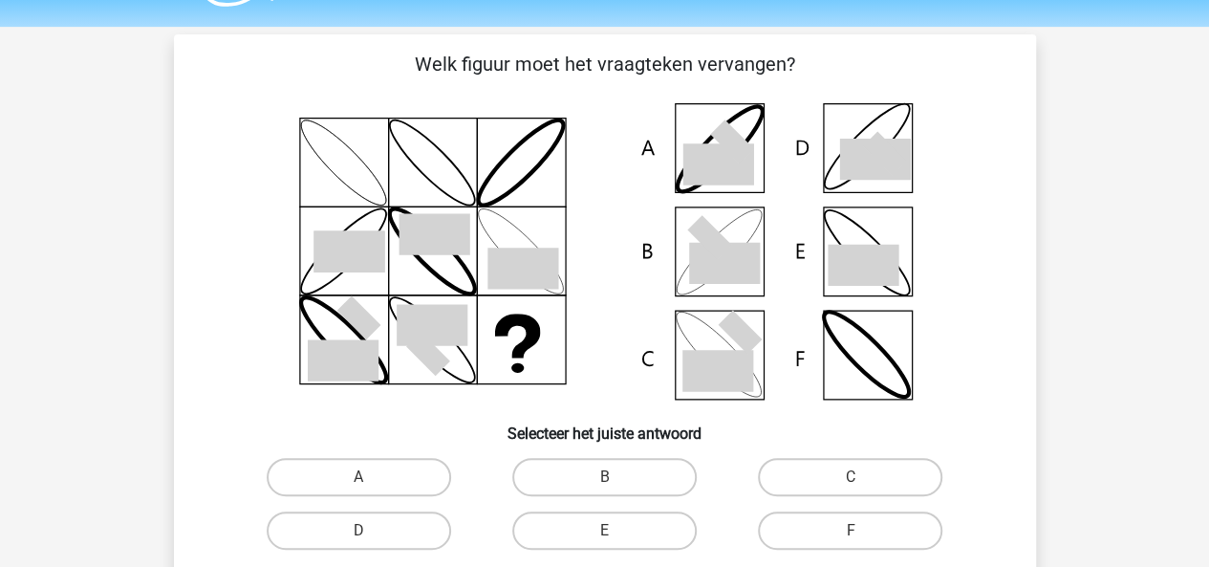
scroll to position [88, 0]
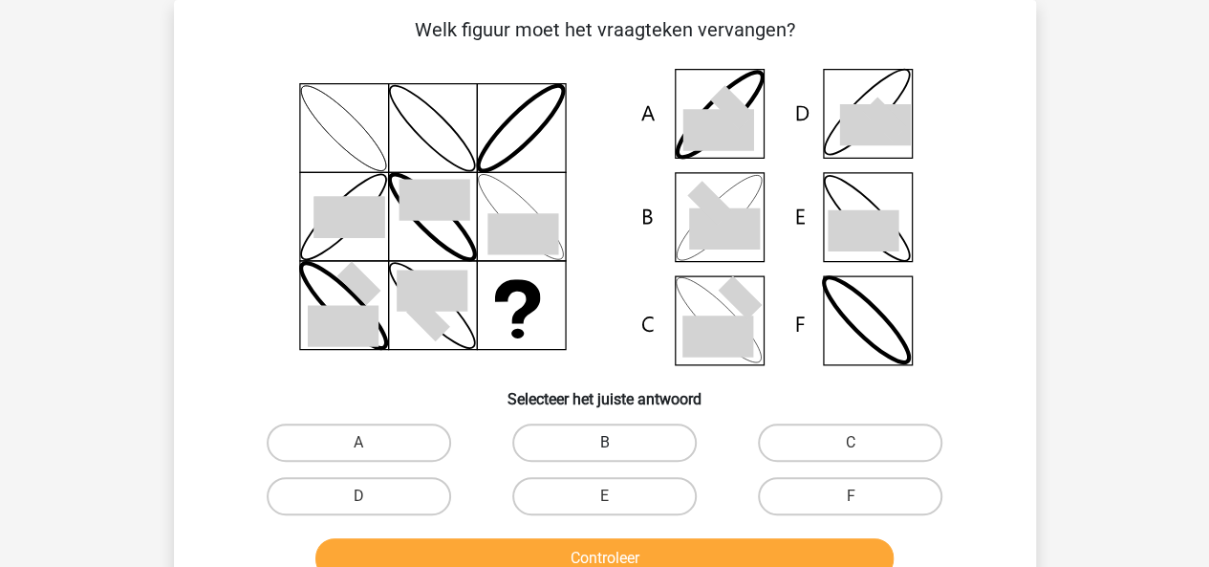
click at [623, 427] on label "B" at bounding box center [604, 442] width 184 height 38
click at [616, 442] on input "B" at bounding box center [610, 448] width 12 height 12
radio input "true"
click at [721, 537] on div "Controleer" at bounding box center [604, 554] width 801 height 63
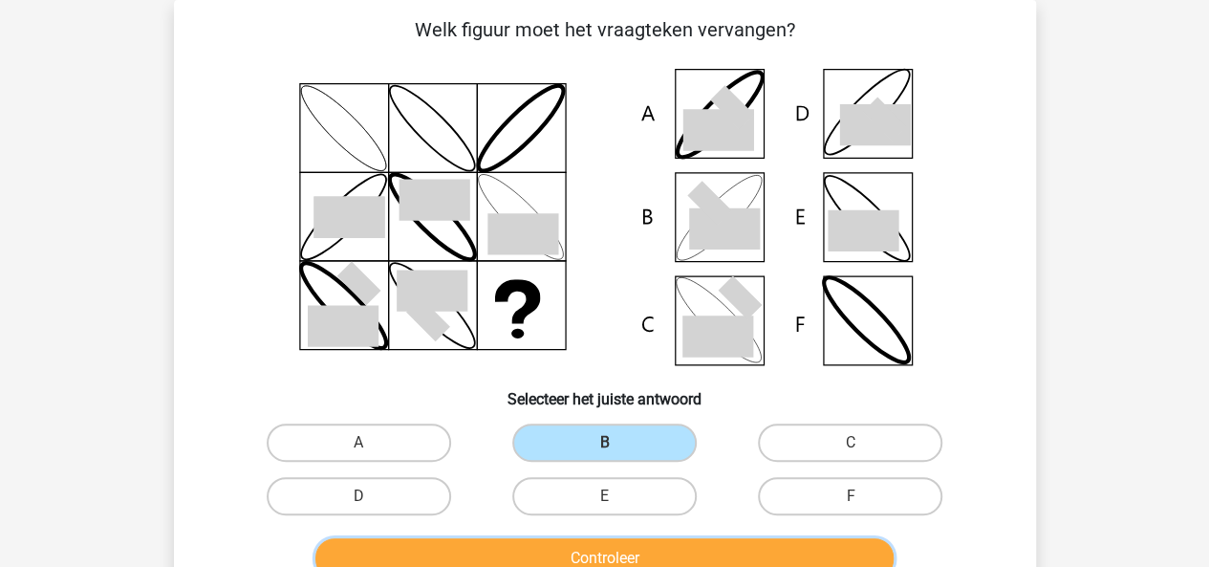
click at [722, 538] on button "Controleer" at bounding box center [604, 558] width 578 height 40
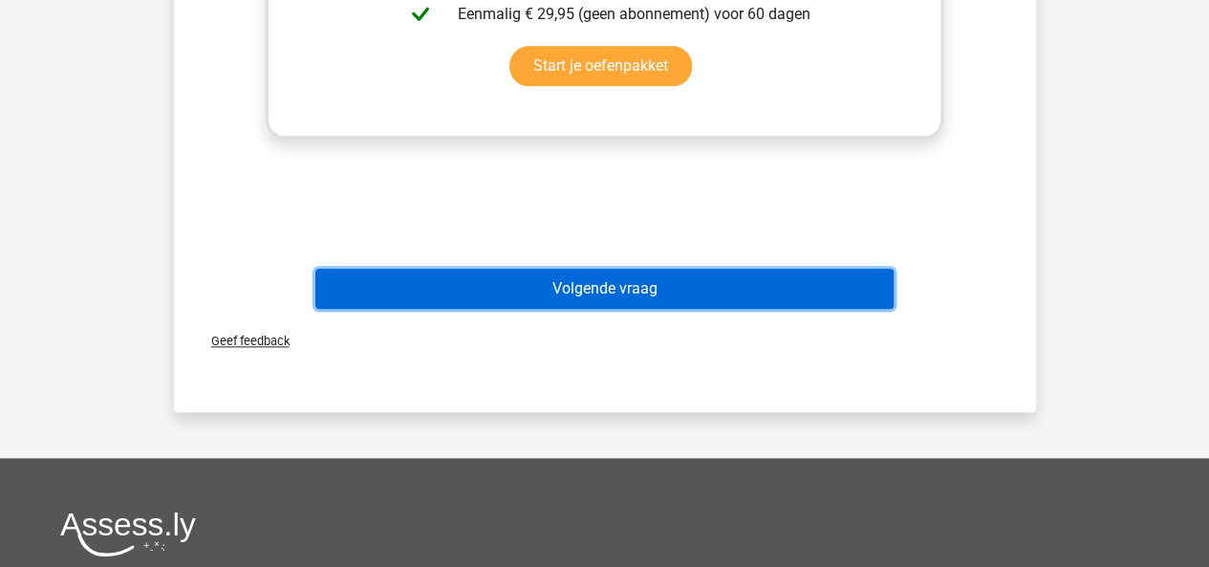
click at [646, 295] on button "Volgende vraag" at bounding box center [604, 288] width 578 height 40
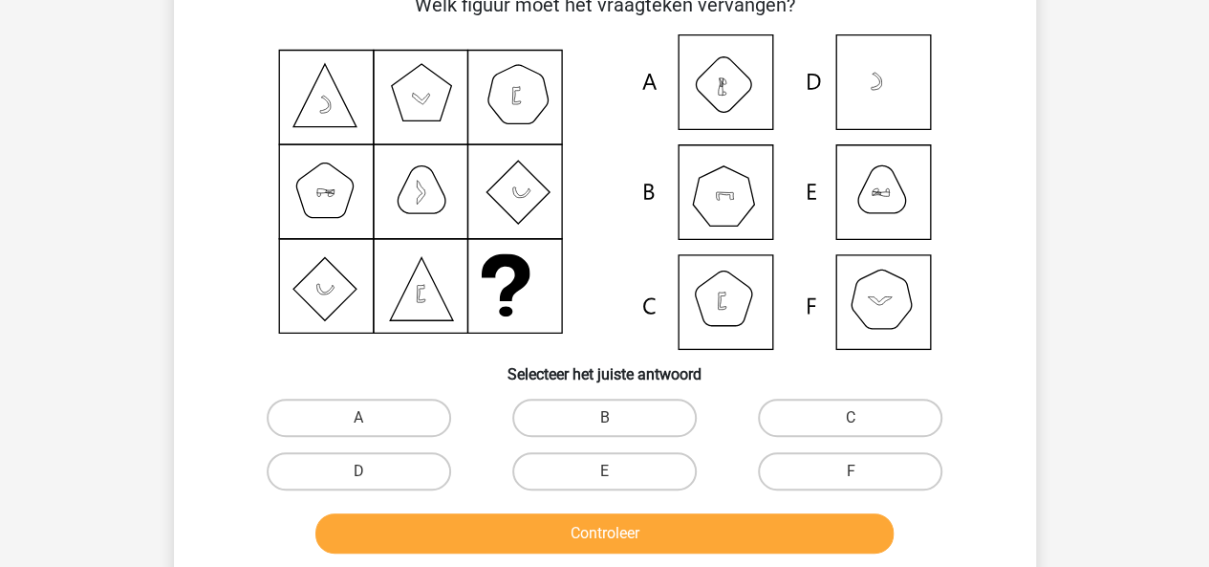
scroll to position [183, 0]
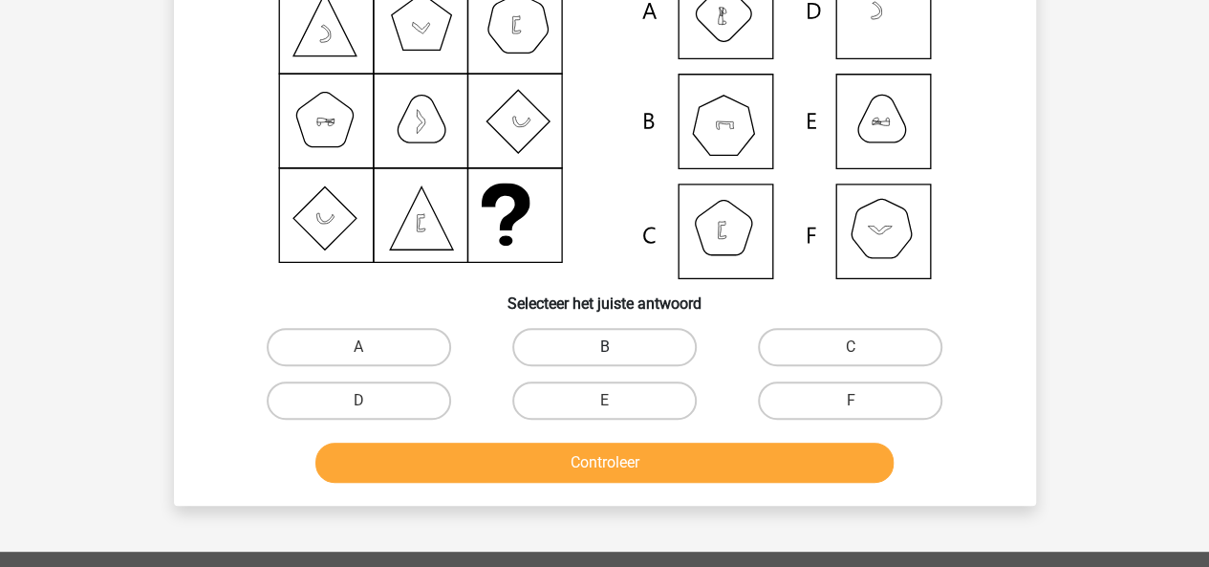
click at [665, 339] on label "B" at bounding box center [604, 347] width 184 height 38
click at [616, 347] on input "B" at bounding box center [610, 353] width 12 height 12
radio input "true"
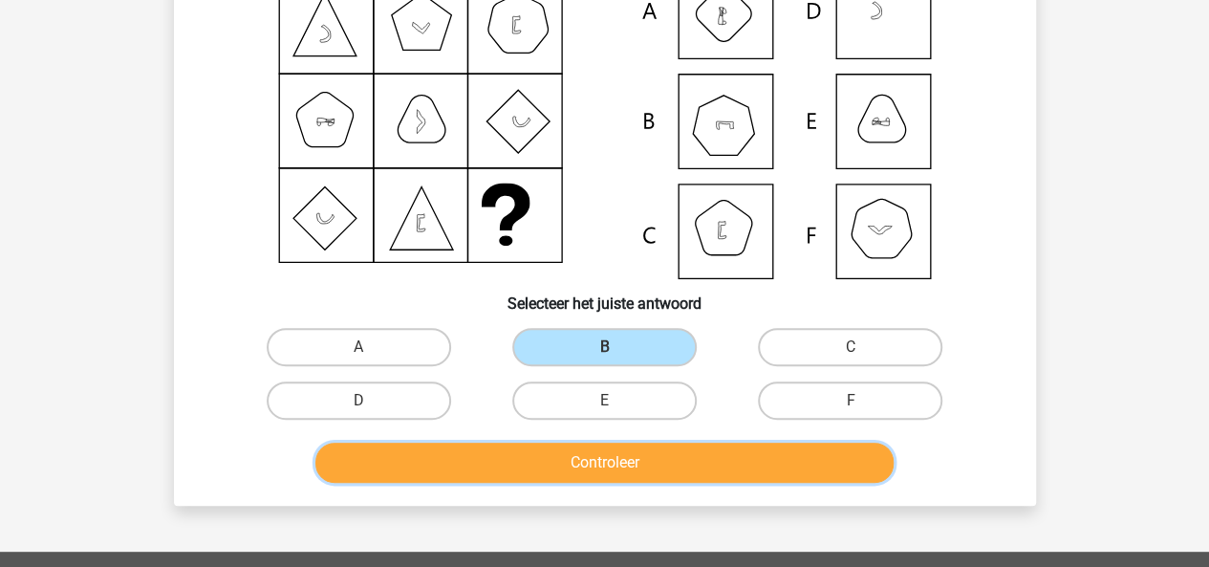
click at [741, 454] on button "Controleer" at bounding box center [604, 462] width 578 height 40
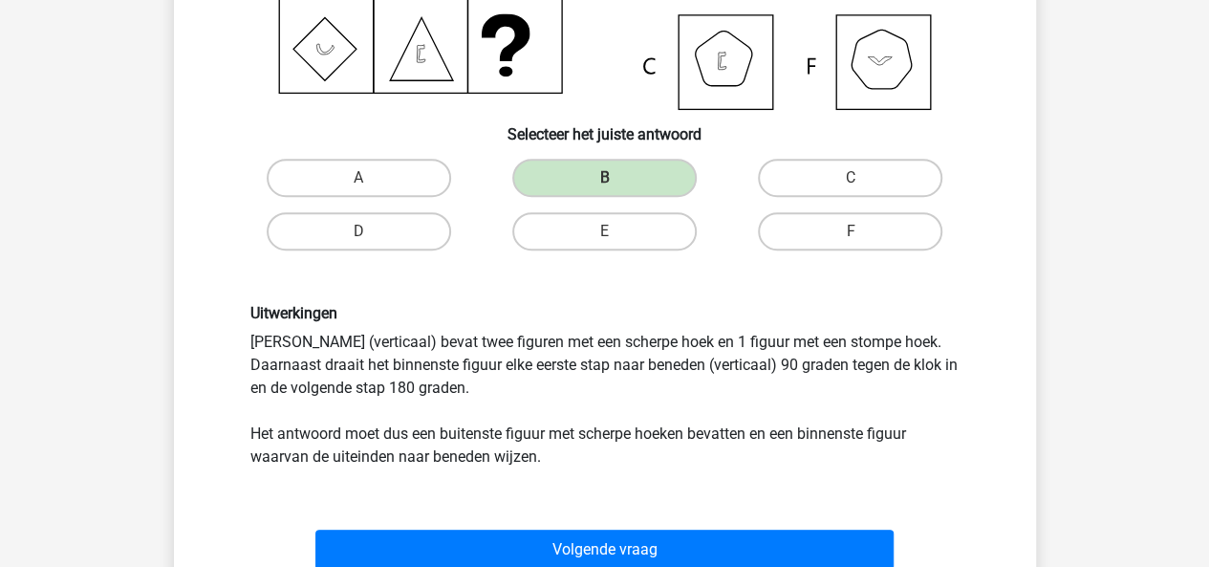
scroll to position [373, 0]
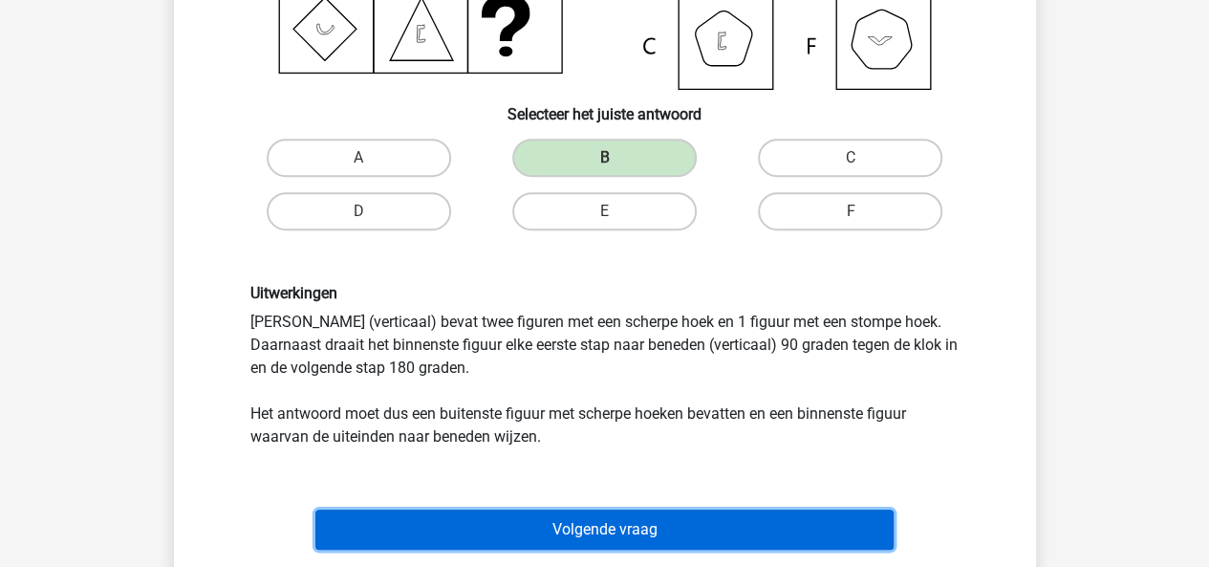
click at [712, 517] on button "Volgende vraag" at bounding box center [604, 529] width 578 height 40
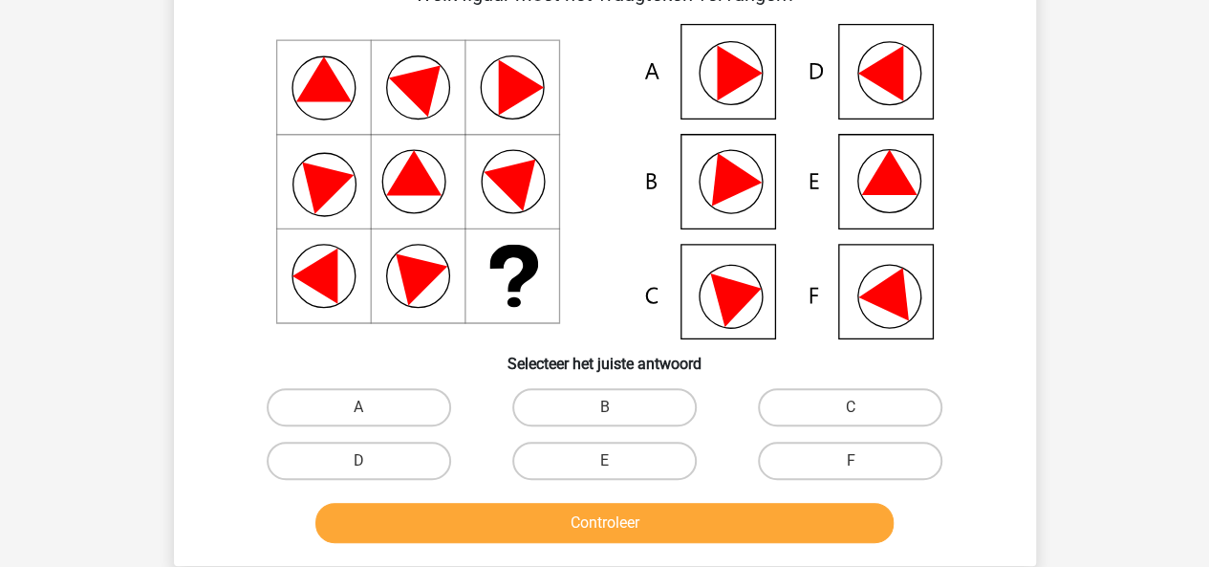
scroll to position [116, 0]
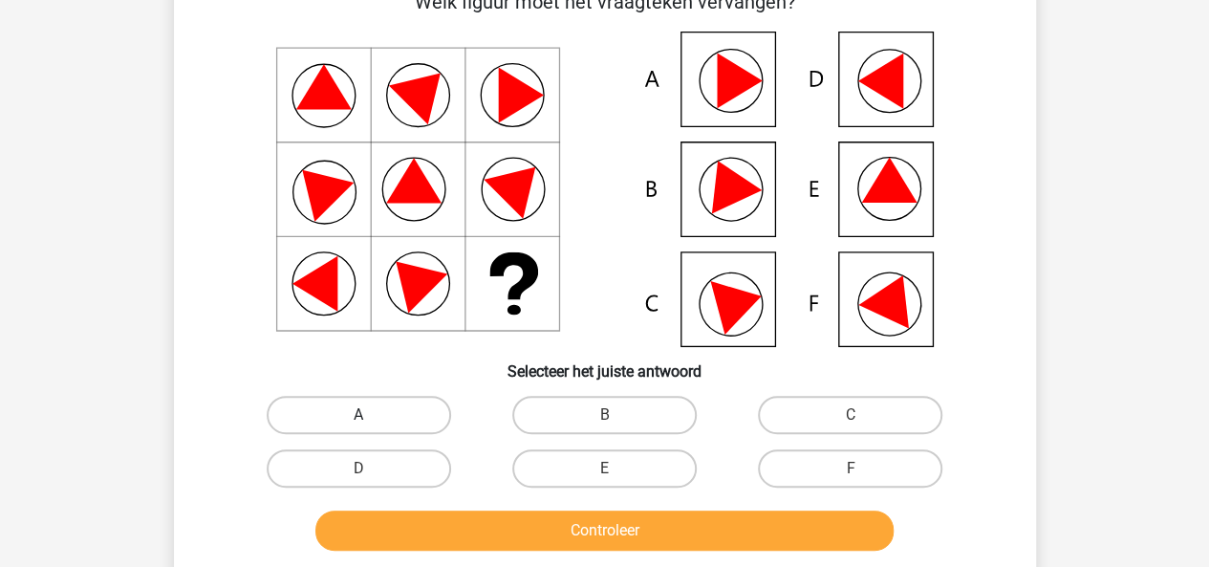
click at [428, 397] on label "A" at bounding box center [359, 415] width 184 height 38
click at [371, 415] on input "A" at bounding box center [364, 421] width 12 height 12
radio input "true"
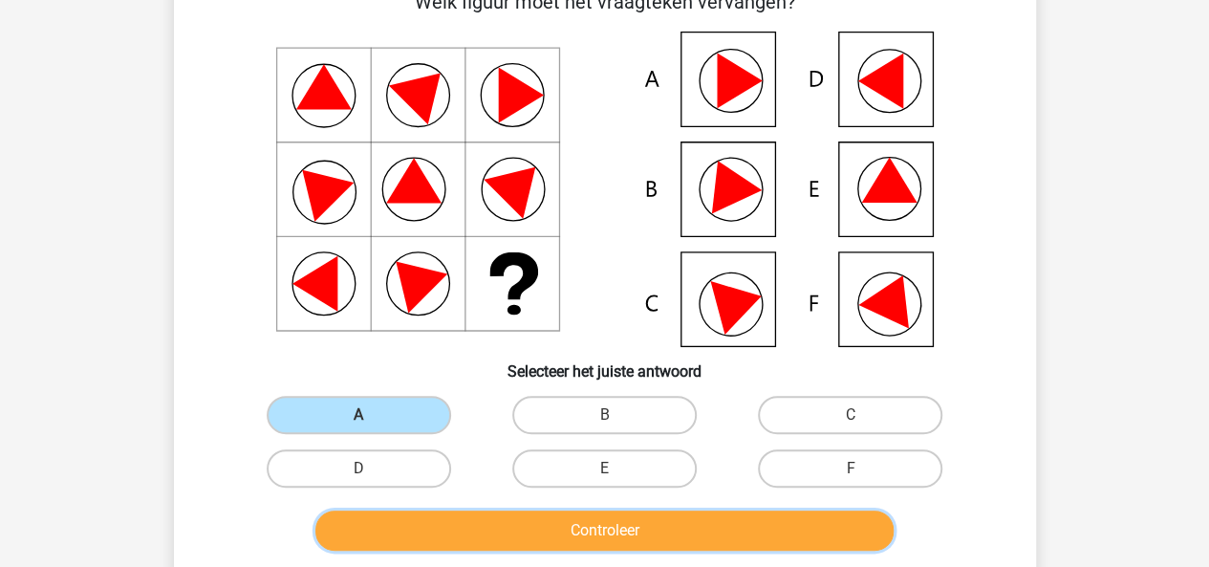
click at [514, 518] on button "Controleer" at bounding box center [604, 530] width 578 height 40
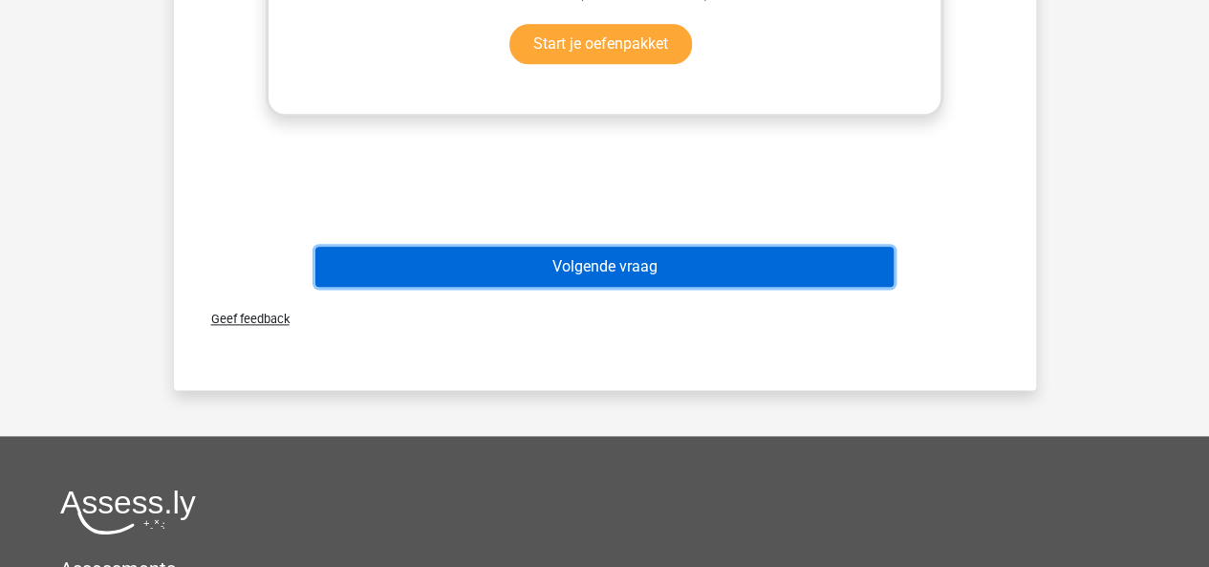
click at [675, 268] on button "Volgende vraag" at bounding box center [604, 267] width 578 height 40
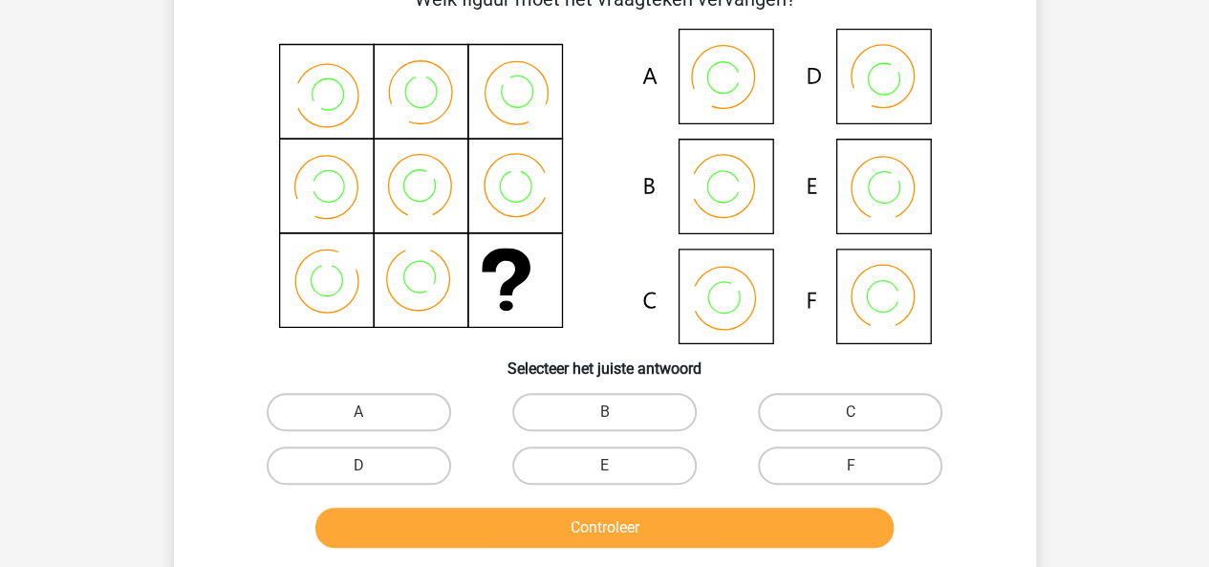
scroll to position [88, 0]
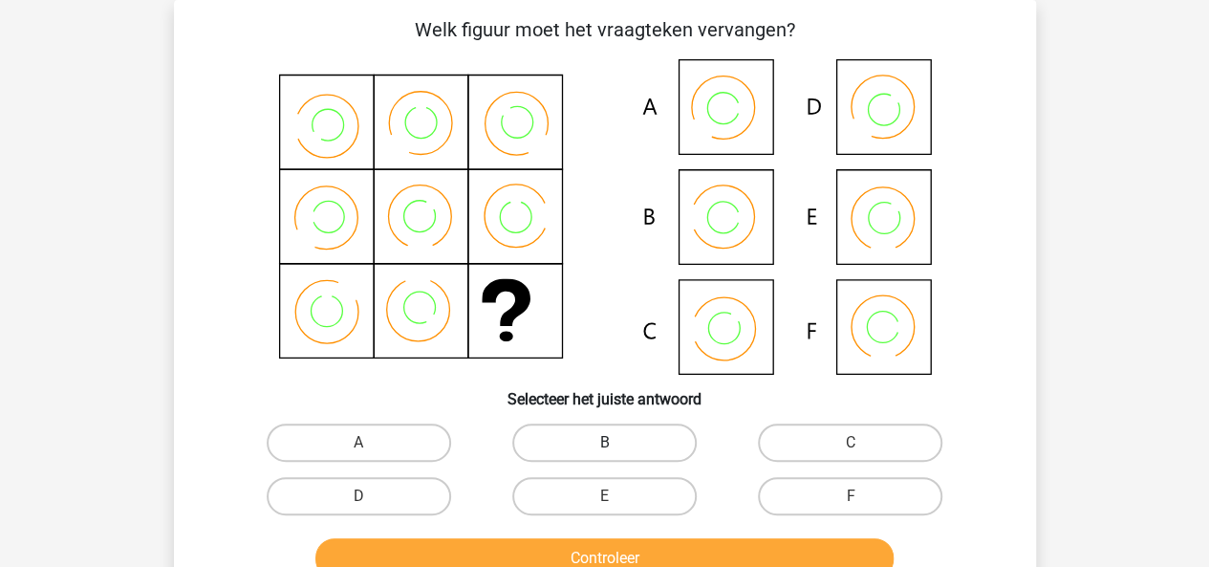
click at [637, 439] on label "B" at bounding box center [604, 442] width 184 height 38
click at [616, 442] on input "B" at bounding box center [610, 448] width 12 height 12
radio input "true"
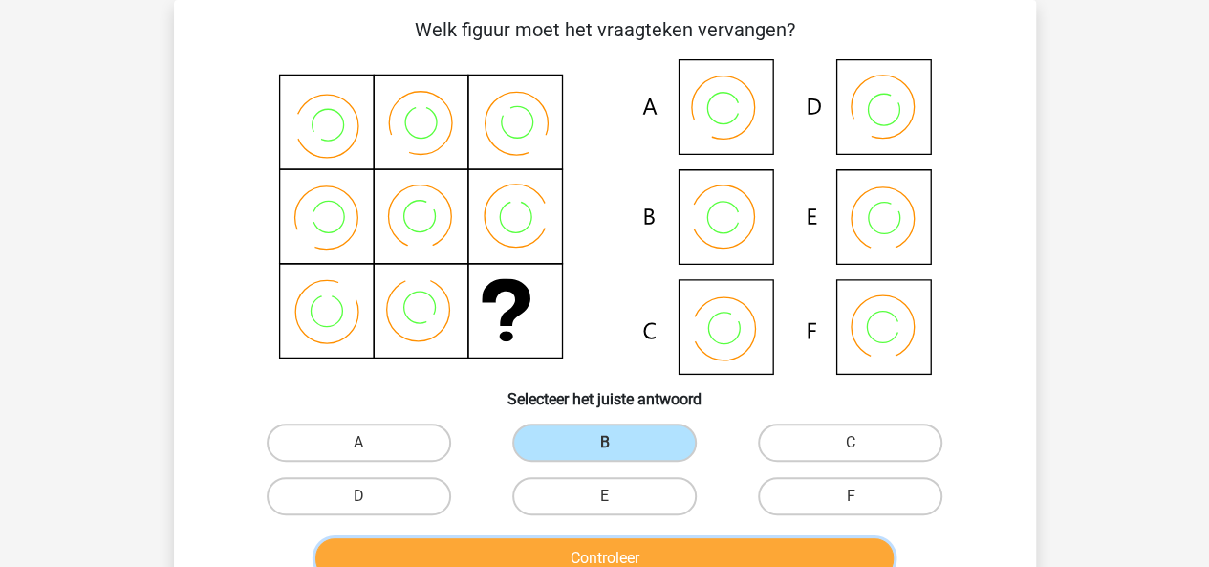
click at [703, 546] on button "Controleer" at bounding box center [604, 558] width 578 height 40
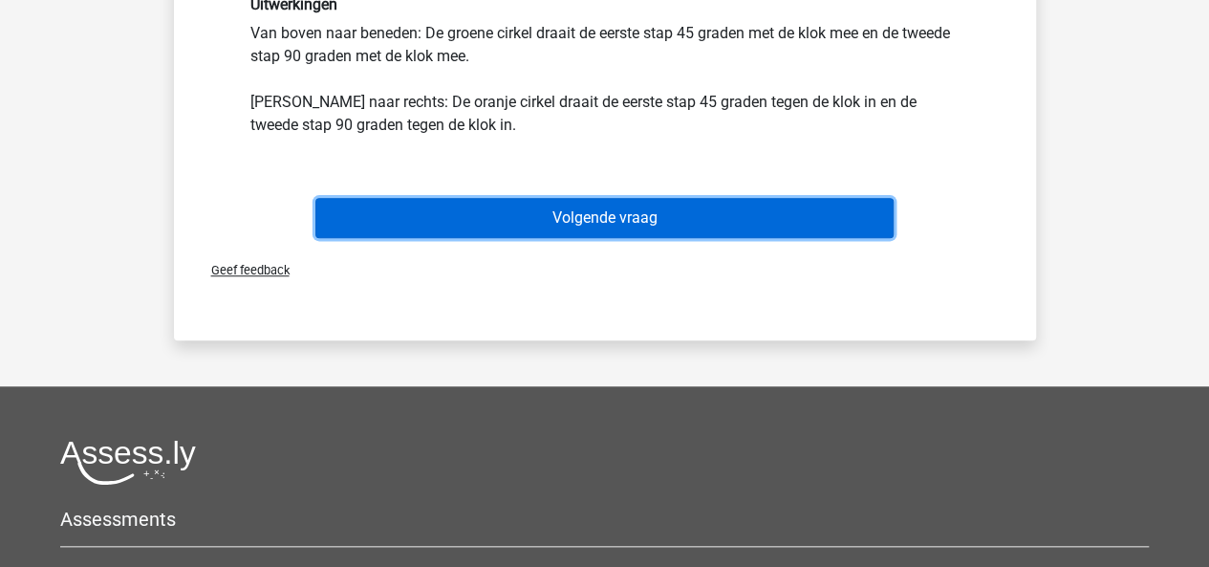
click at [684, 222] on button "Volgende vraag" at bounding box center [604, 218] width 578 height 40
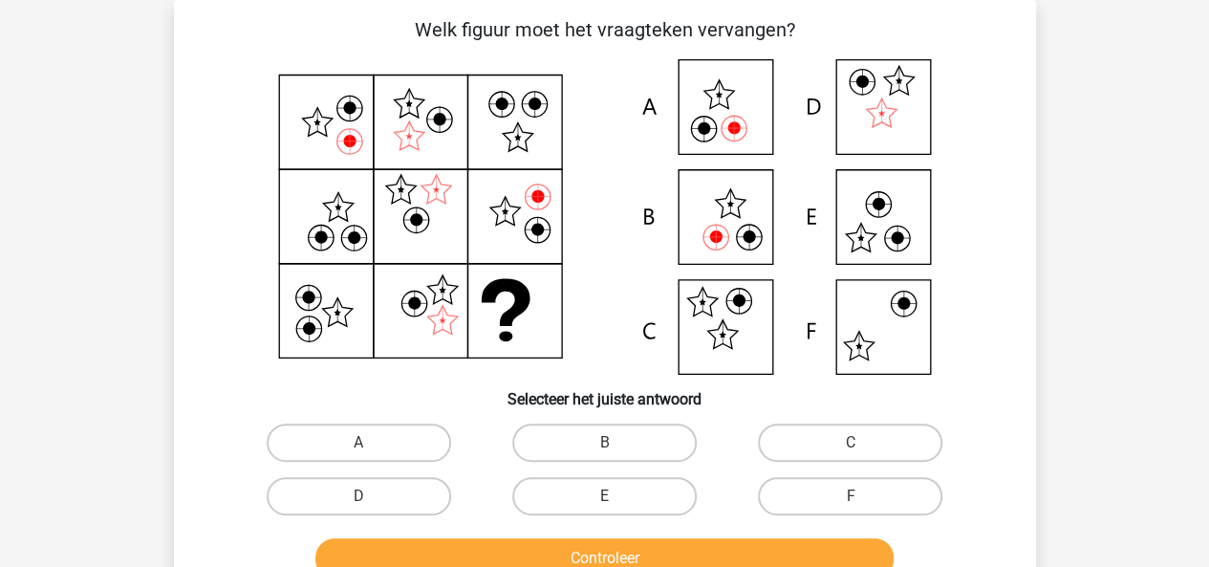
click at [397, 465] on div "A" at bounding box center [359, 443] width 246 height 54
click at [420, 450] on label "A" at bounding box center [359, 442] width 184 height 38
click at [371, 450] on input "A" at bounding box center [364, 448] width 12 height 12
radio input "true"
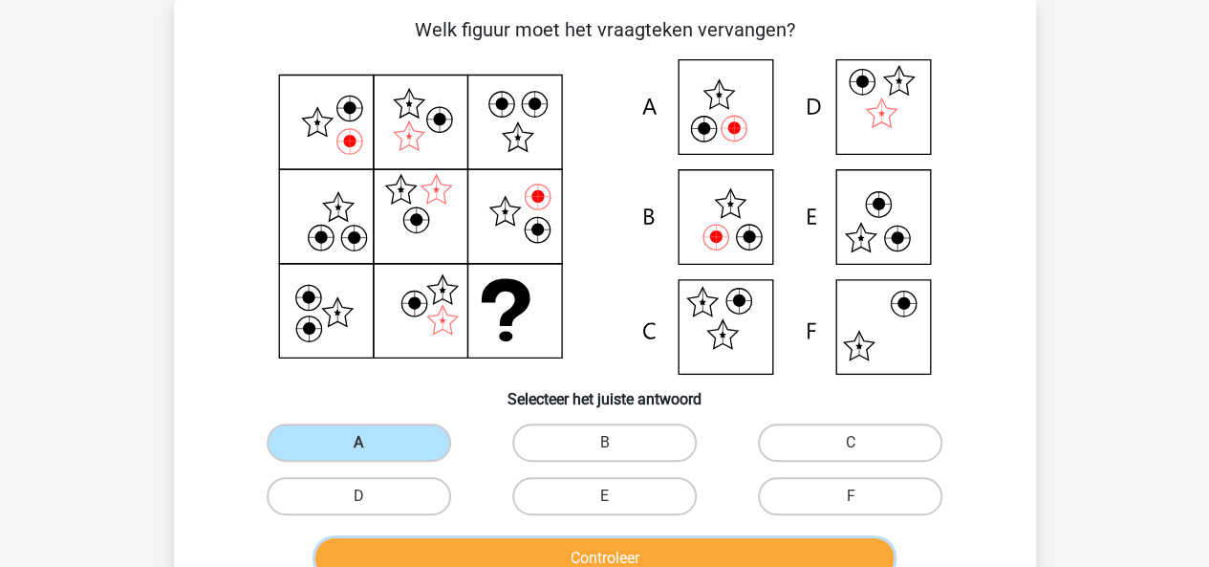
click at [489, 539] on button "Controleer" at bounding box center [604, 558] width 578 height 40
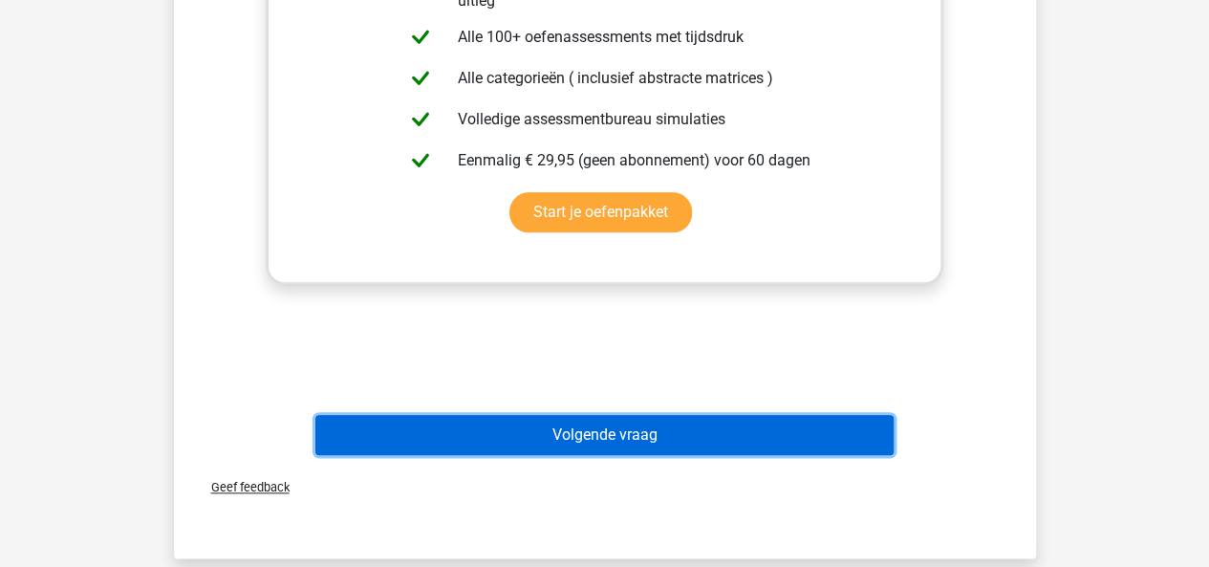
click at [552, 428] on button "Volgende vraag" at bounding box center [604, 435] width 578 height 40
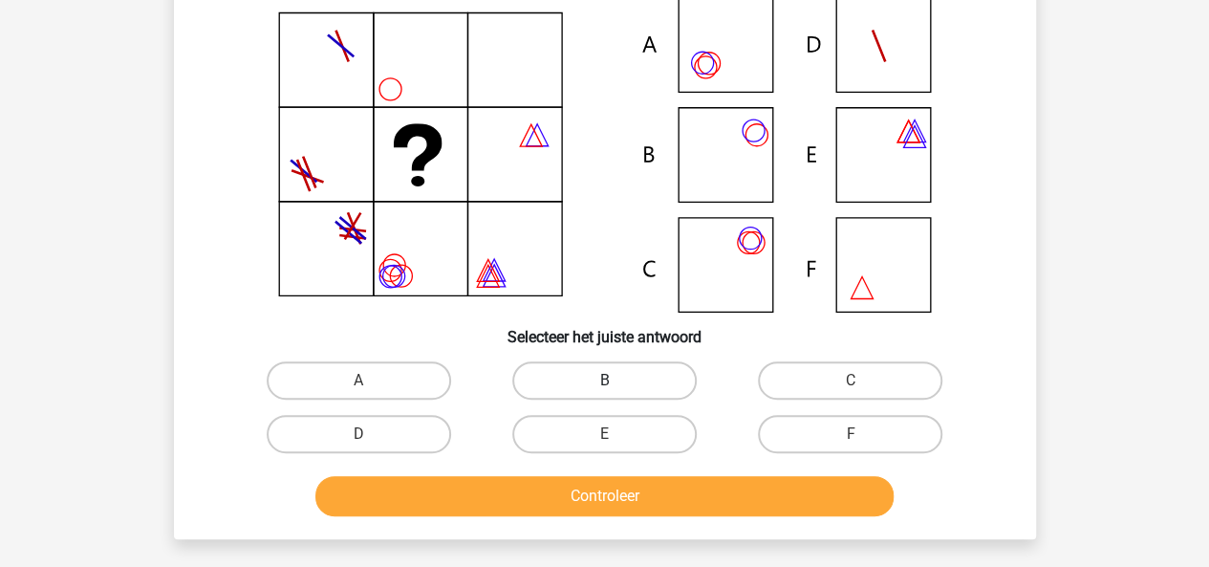
scroll to position [151, 0]
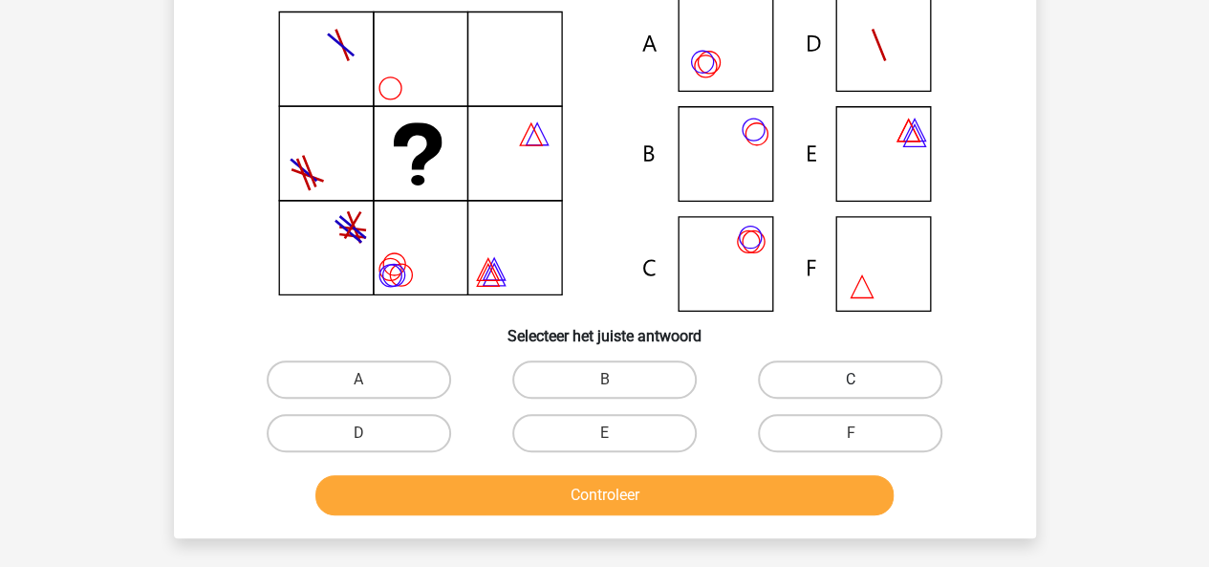
click at [831, 367] on label "C" at bounding box center [850, 379] width 184 height 38
click at [850, 379] on input "C" at bounding box center [856, 385] width 12 height 12
radio input "true"
click at [375, 364] on label "A" at bounding box center [359, 379] width 184 height 38
click at [371, 379] on input "A" at bounding box center [364, 385] width 12 height 12
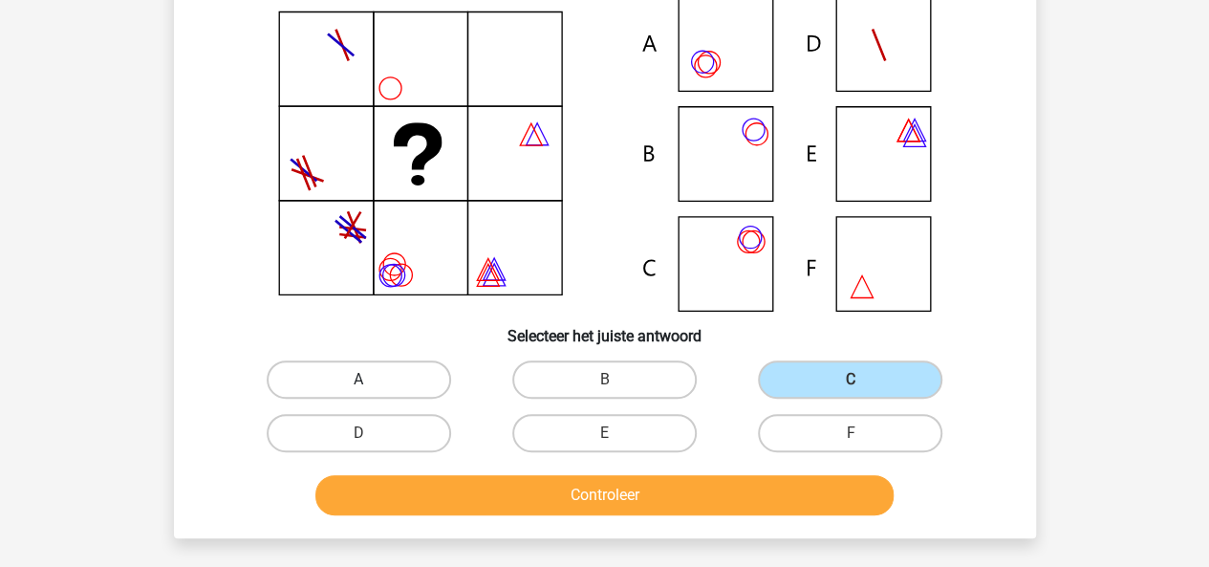
radio input "true"
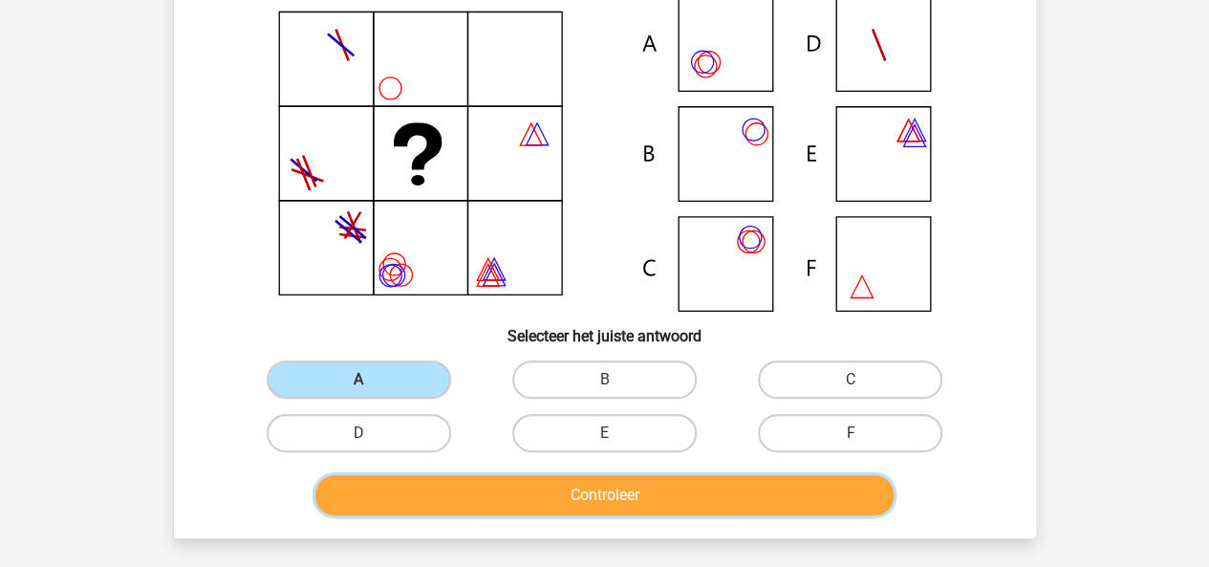
click at [515, 481] on button "Controleer" at bounding box center [604, 495] width 578 height 40
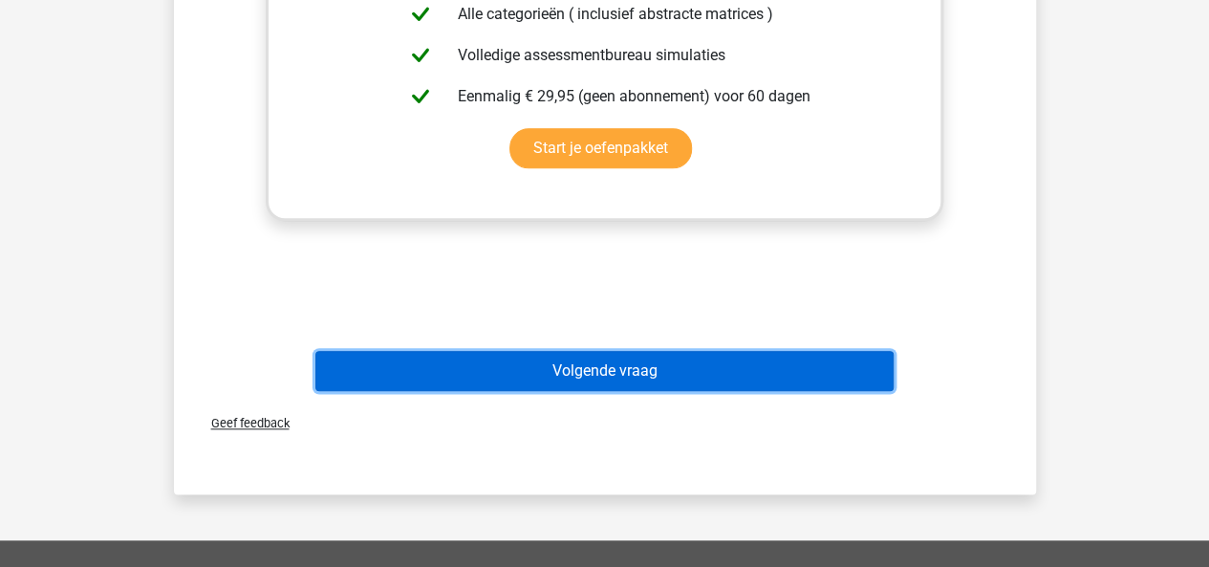
click at [665, 361] on button "Volgende vraag" at bounding box center [604, 371] width 578 height 40
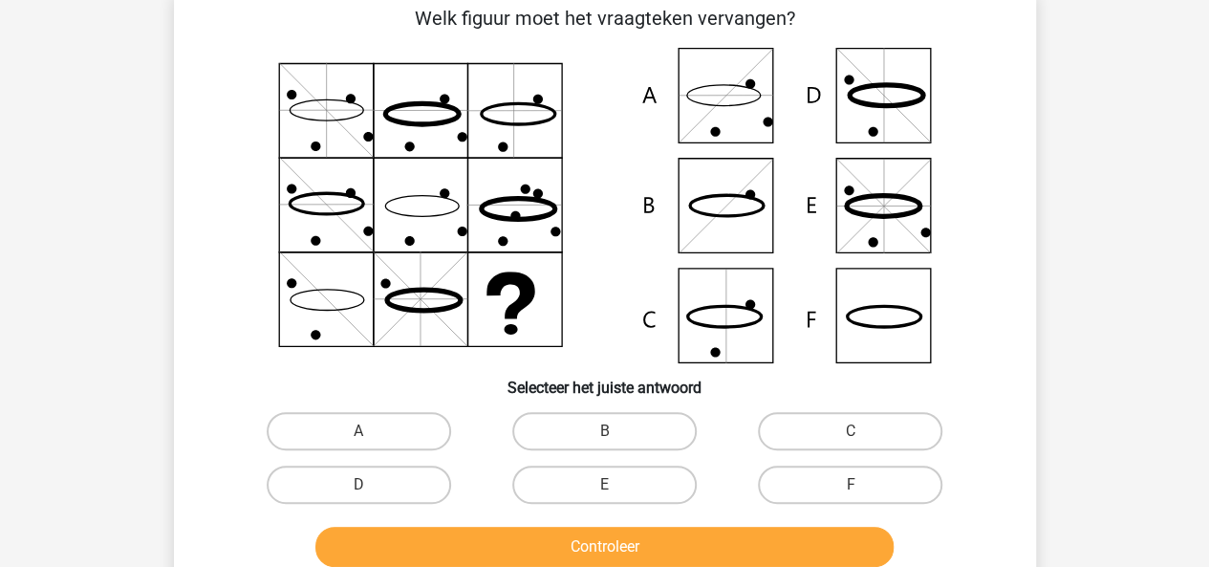
scroll to position [88, 0]
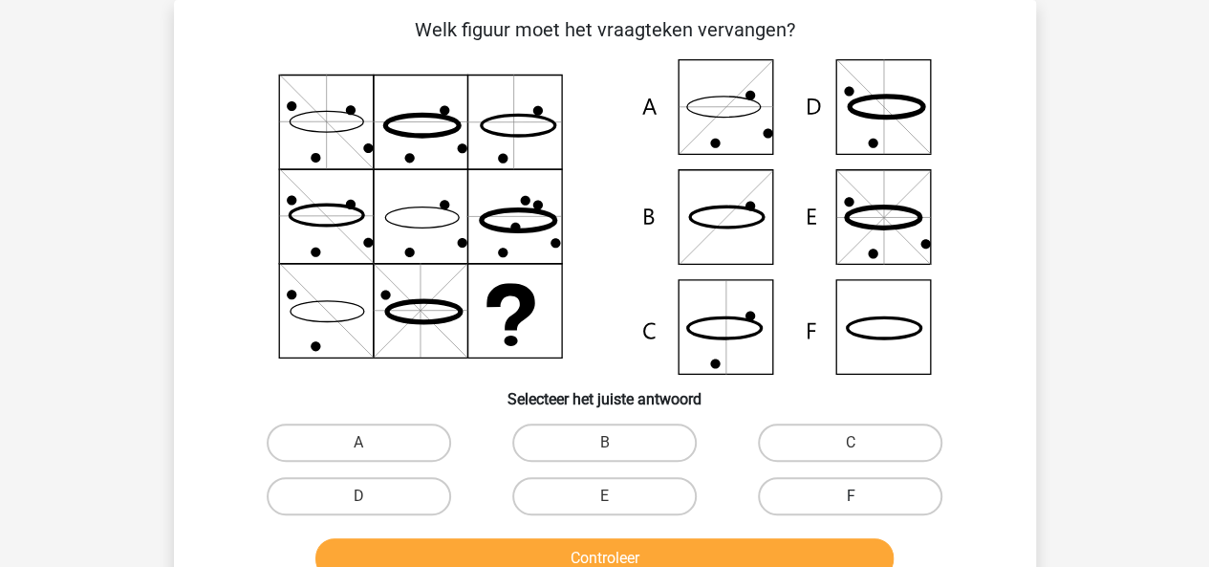
click at [790, 483] on label "F" at bounding box center [850, 496] width 184 height 38
click at [850, 496] on input "F" at bounding box center [856, 502] width 12 height 12
radio input "true"
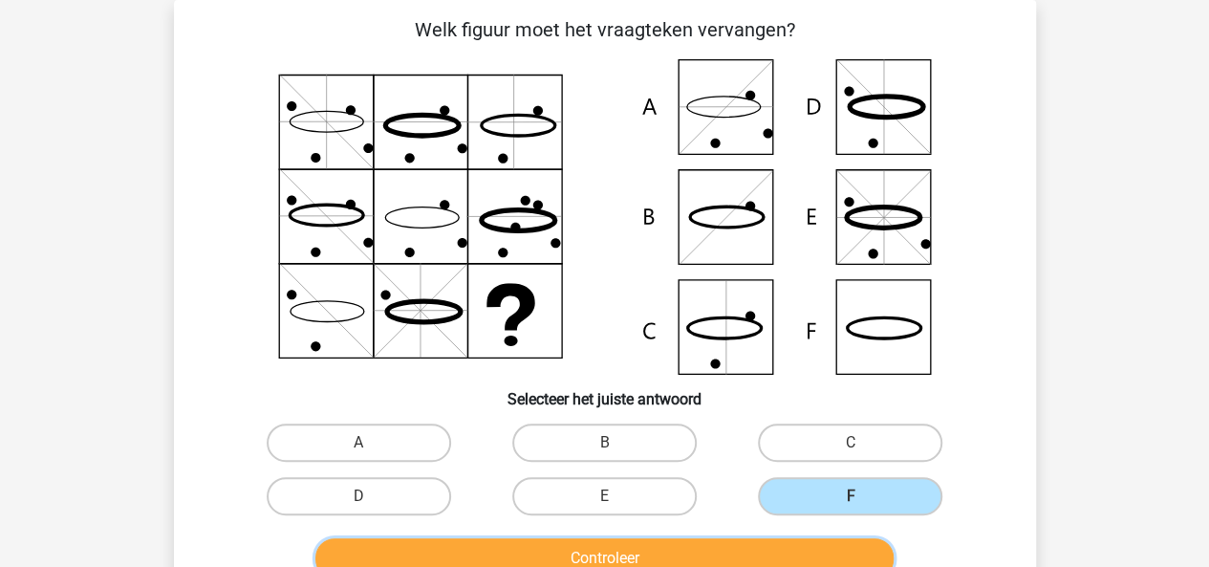
click at [752, 538] on button "Controleer" at bounding box center [604, 558] width 578 height 40
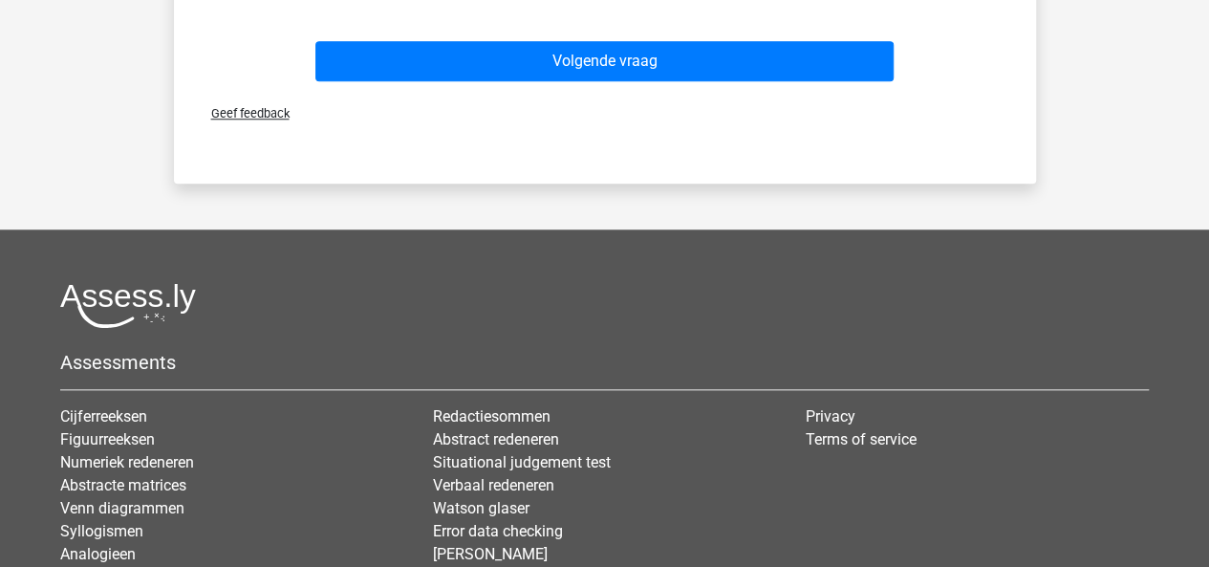
scroll to position [820, 0]
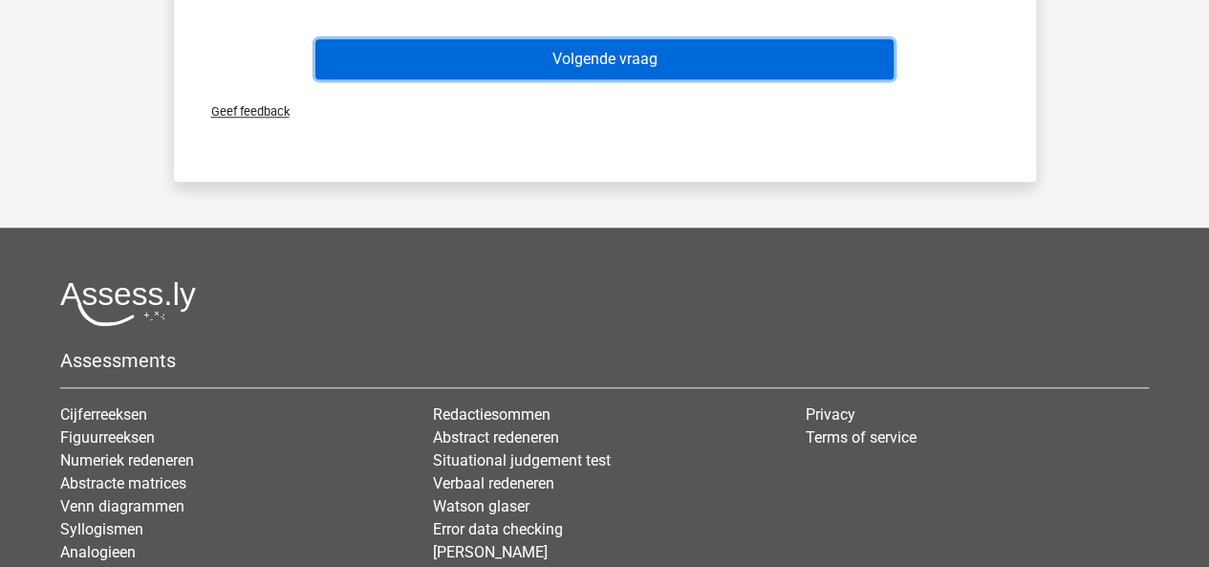
click at [674, 69] on button "Volgende vraag" at bounding box center [604, 59] width 578 height 40
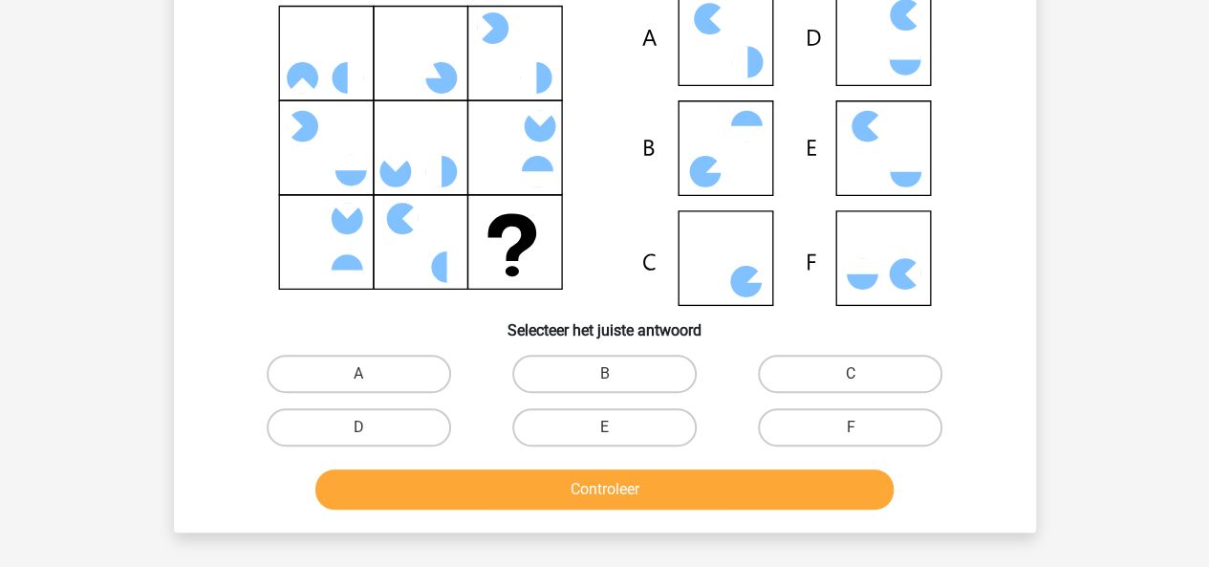
scroll to position [165, 0]
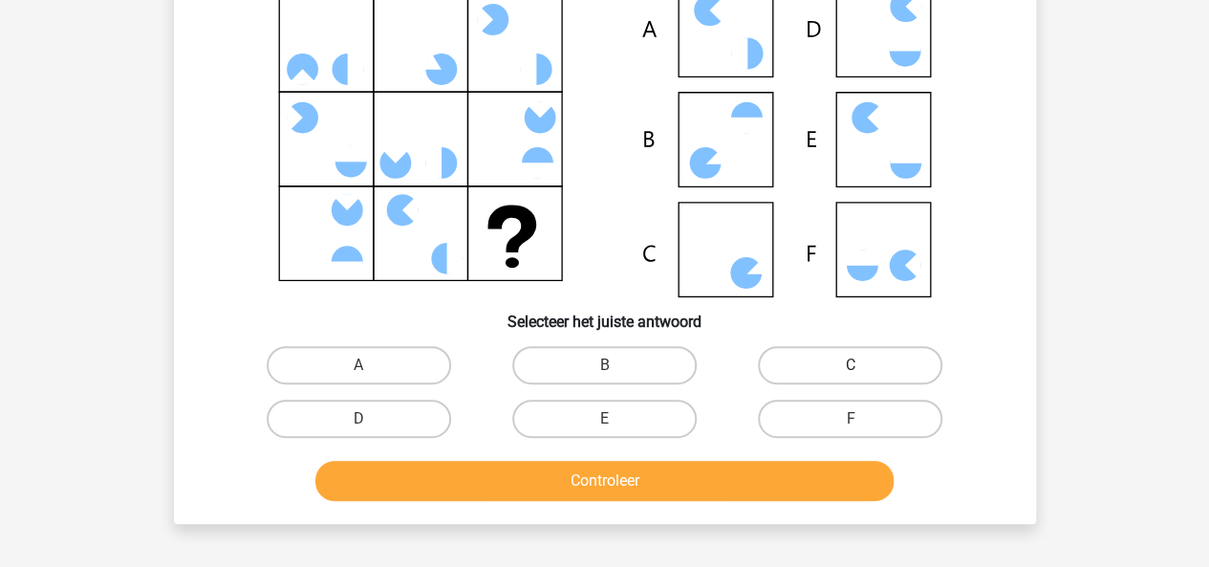
drag, startPoint x: 818, startPoint y: 349, endPoint x: 799, endPoint y: 368, distance: 27.0
click at [799, 368] on label "C" at bounding box center [850, 365] width 184 height 38
click at [850, 368] on input "C" at bounding box center [856, 371] width 12 height 12
radio input "true"
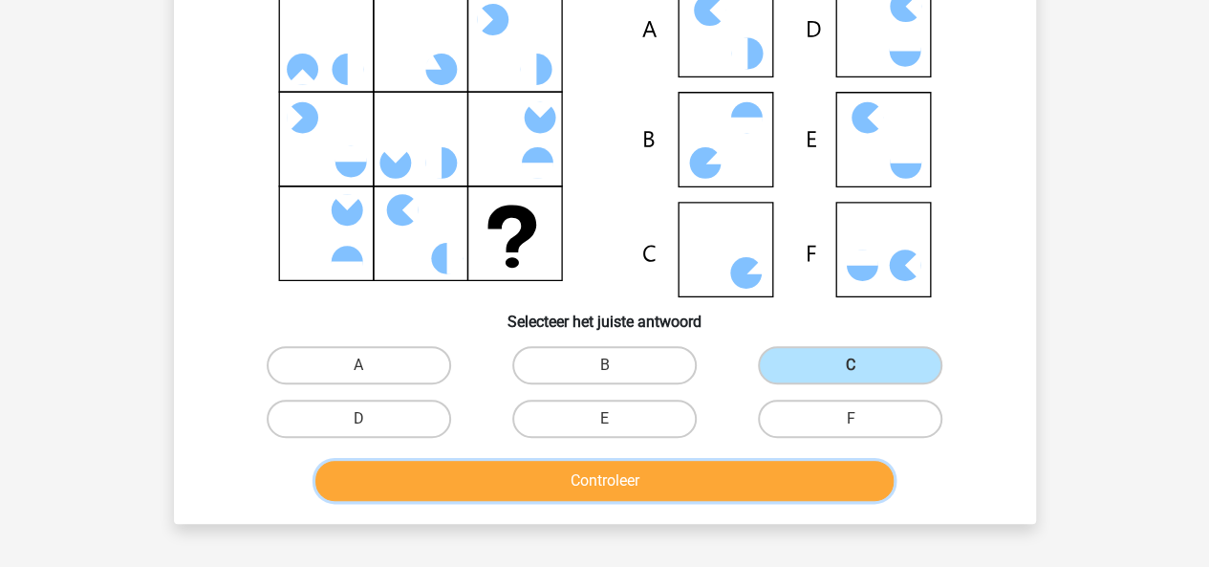
click at [731, 483] on button "Controleer" at bounding box center [604, 481] width 578 height 40
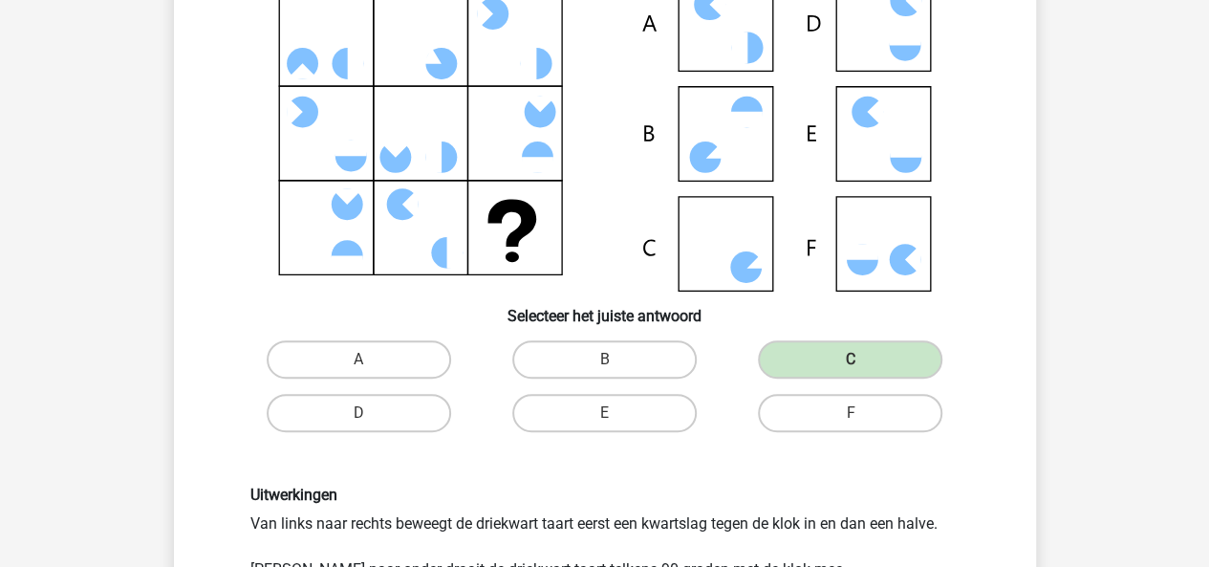
scroll to position [170, 0]
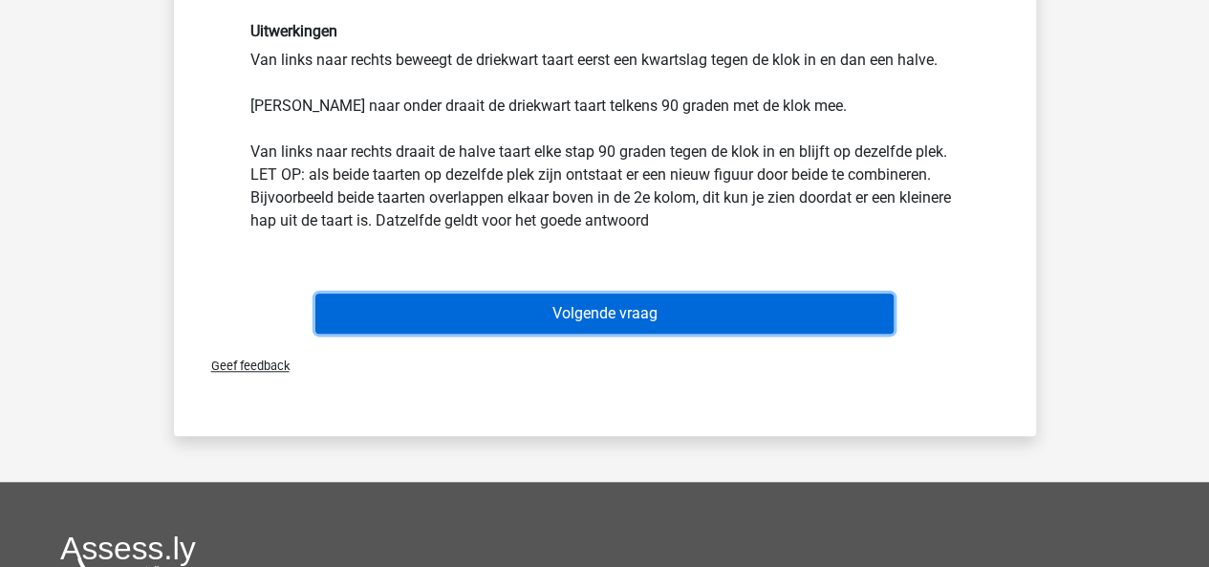
click at [819, 308] on button "Volgende vraag" at bounding box center [604, 313] width 578 height 40
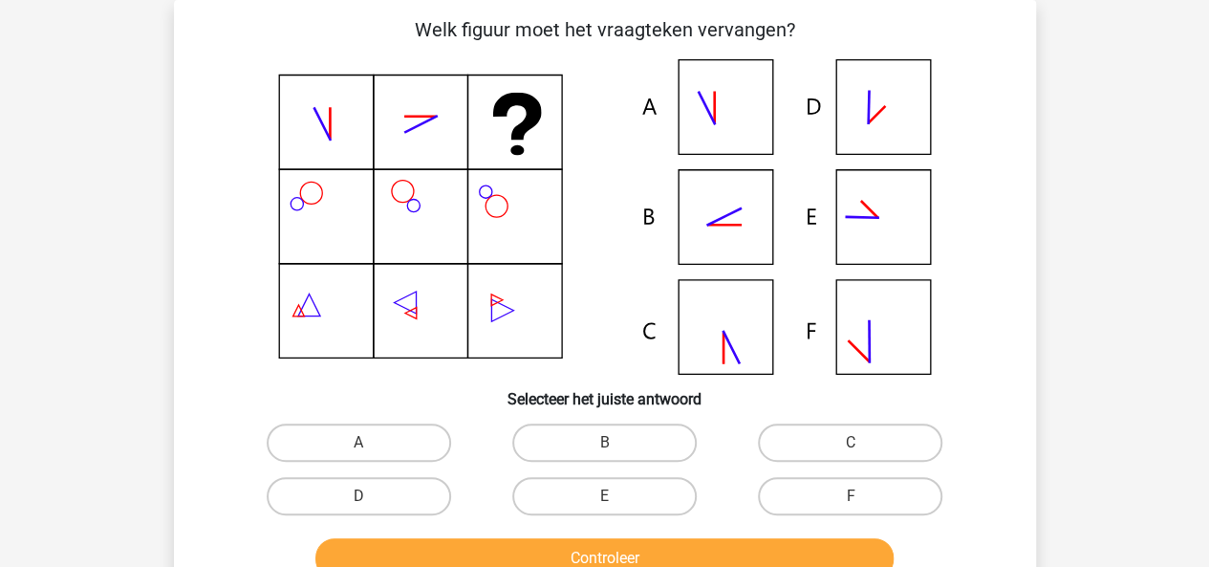
scroll to position [88, 0]
click at [601, 439] on label "B" at bounding box center [604, 442] width 184 height 38
click at [604, 442] on input "B" at bounding box center [610, 448] width 12 height 12
radio input "true"
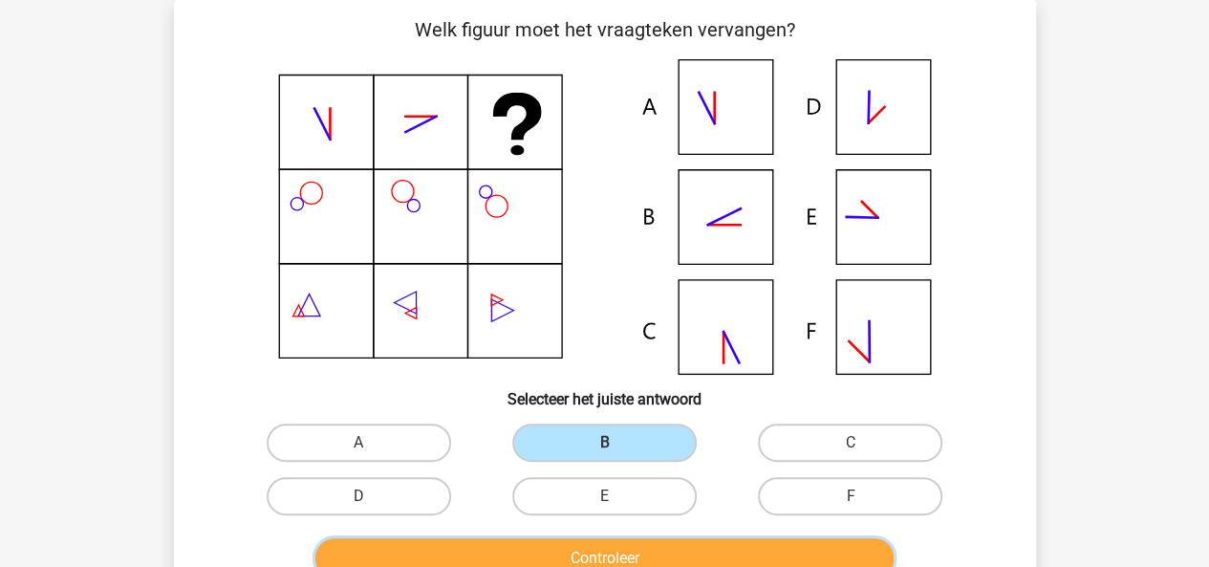
click at [721, 546] on button "Controleer" at bounding box center [604, 558] width 578 height 40
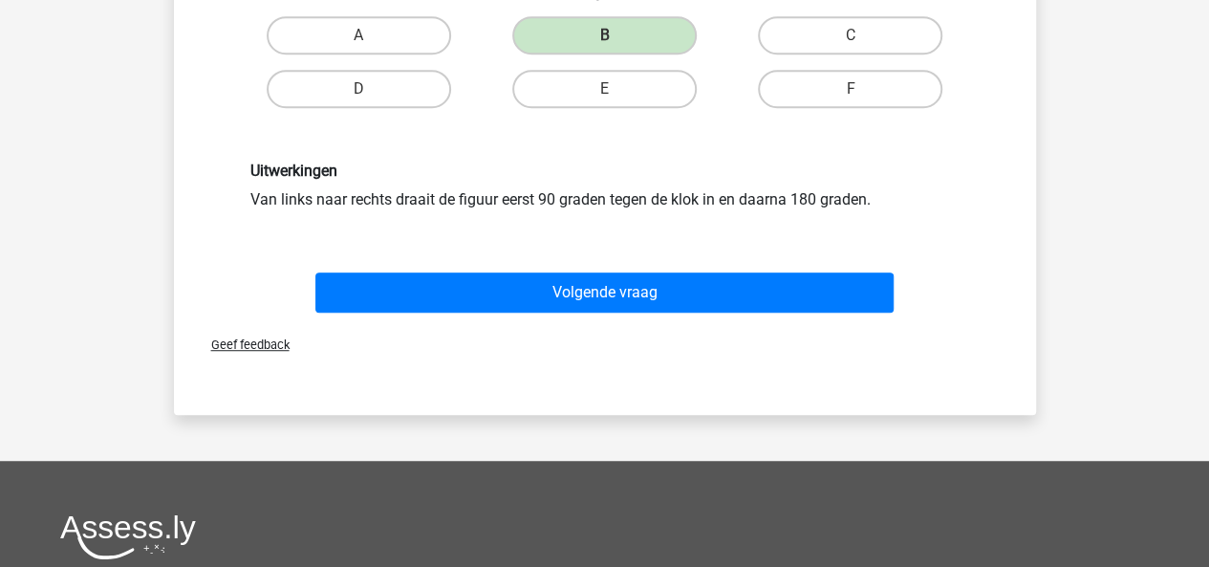
scroll to position [495, 0]
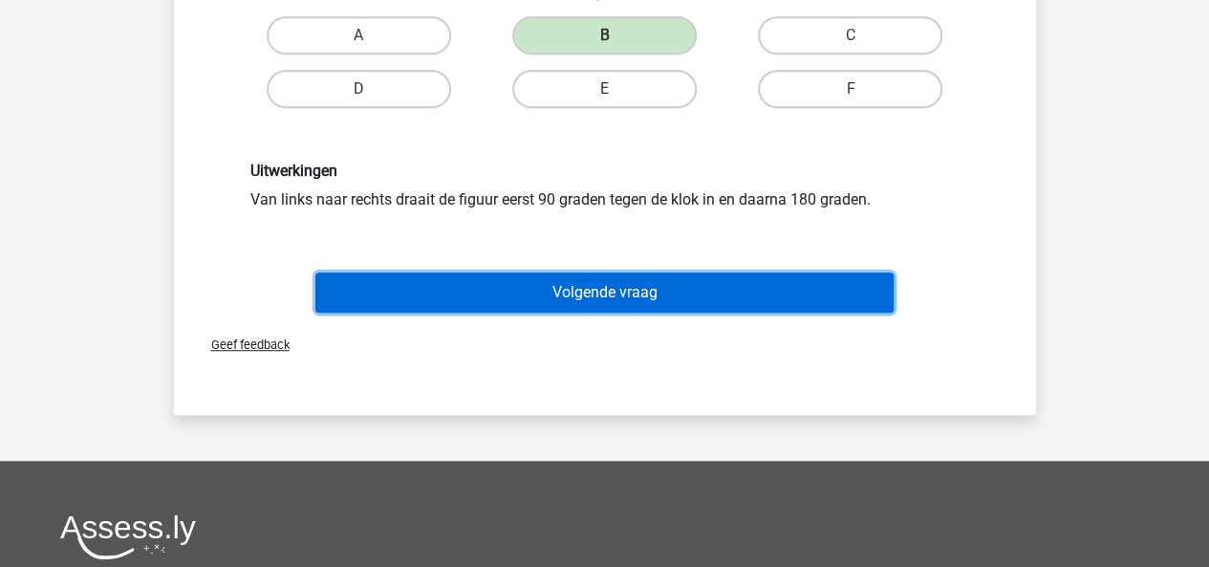
click at [658, 303] on button "Volgende vraag" at bounding box center [604, 292] width 578 height 40
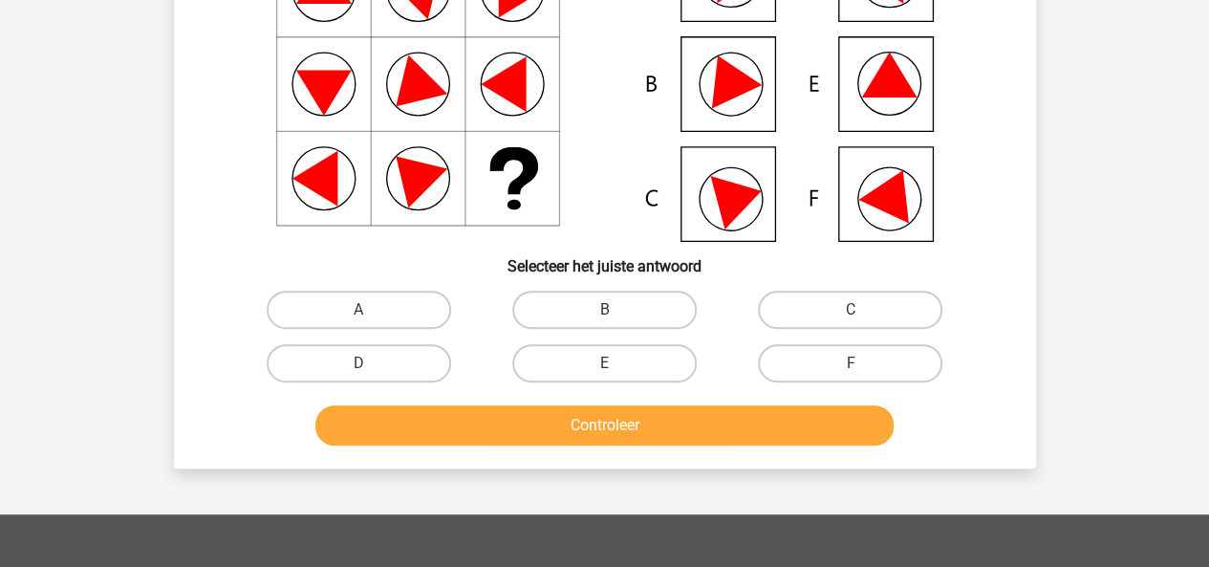
scroll to position [222, 0]
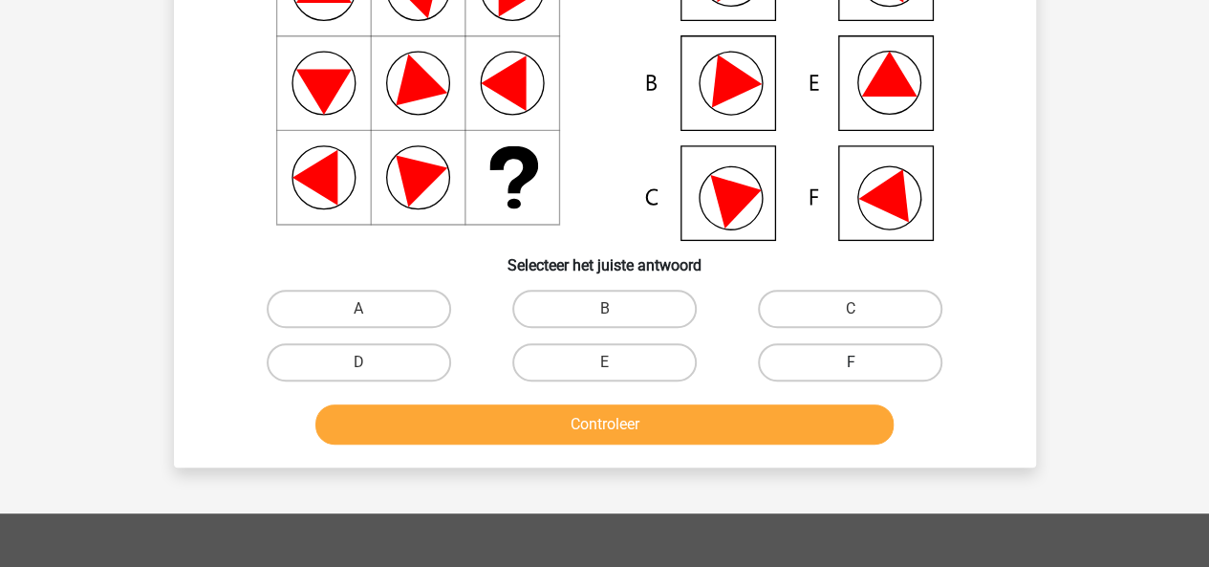
click at [838, 366] on label "F" at bounding box center [850, 362] width 184 height 38
click at [850, 366] on input "F" at bounding box center [856, 368] width 12 height 12
radio input "true"
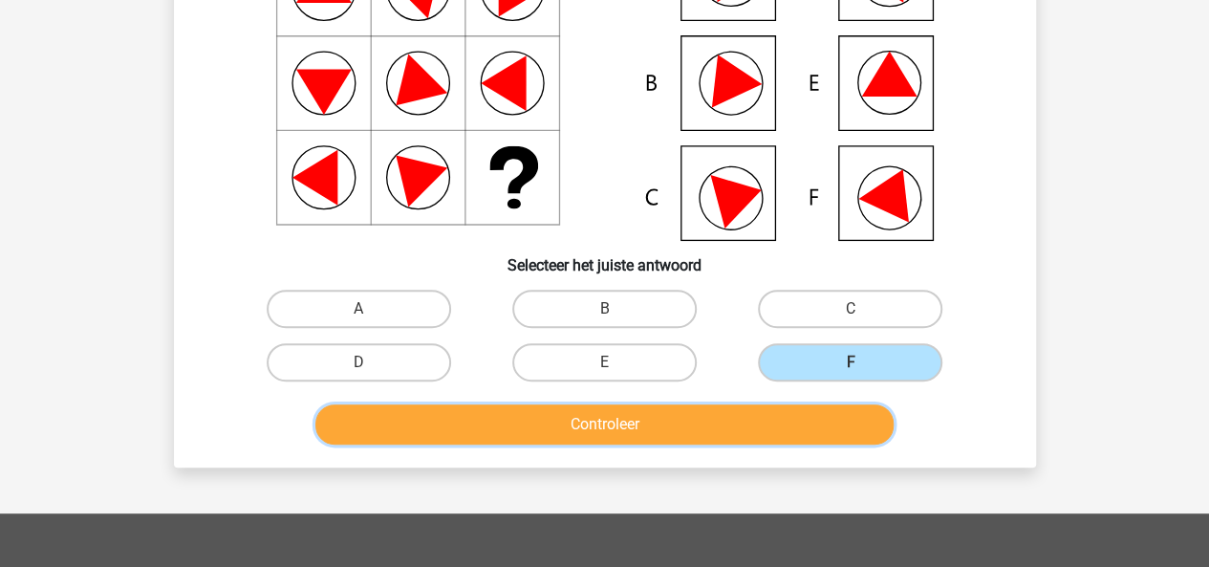
click at [789, 408] on button "Controleer" at bounding box center [604, 424] width 578 height 40
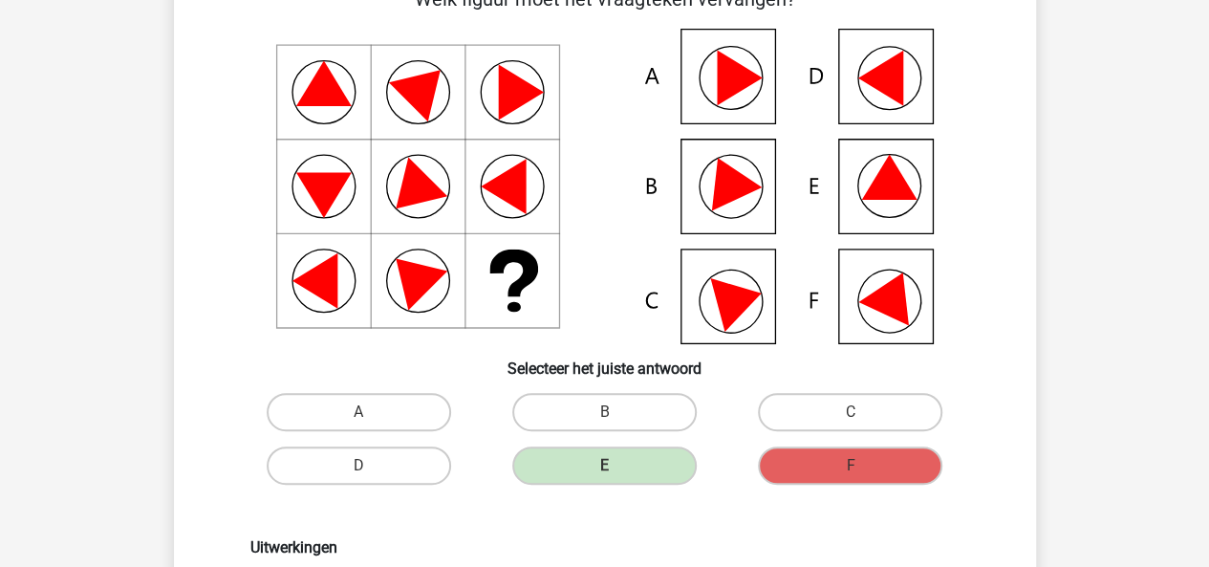
scroll to position [116, 0]
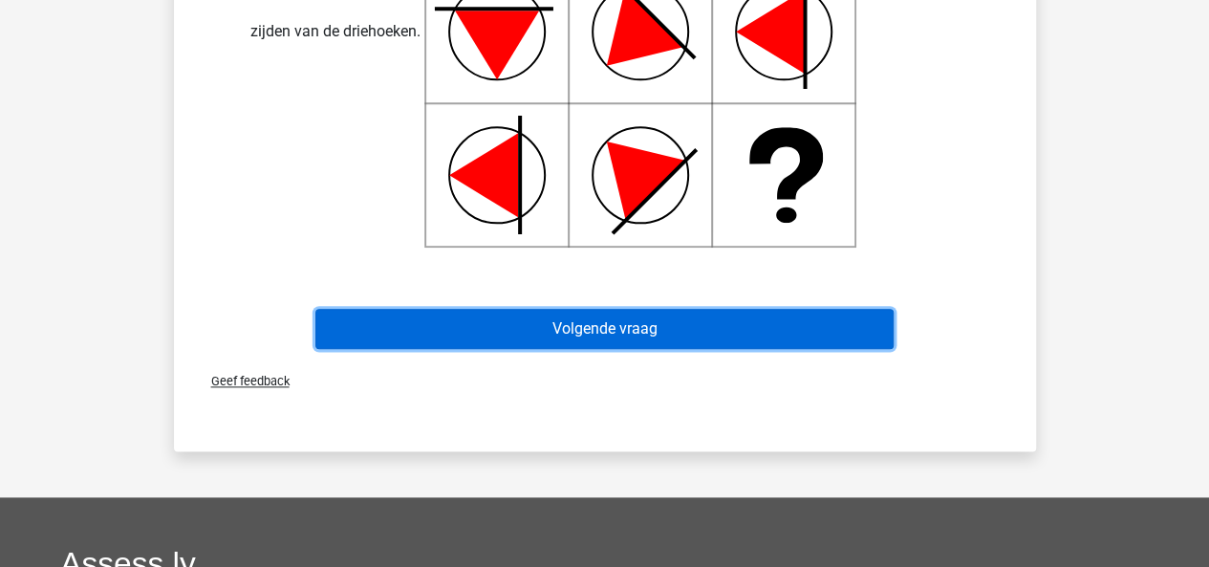
click at [700, 343] on button "Volgende vraag" at bounding box center [604, 329] width 578 height 40
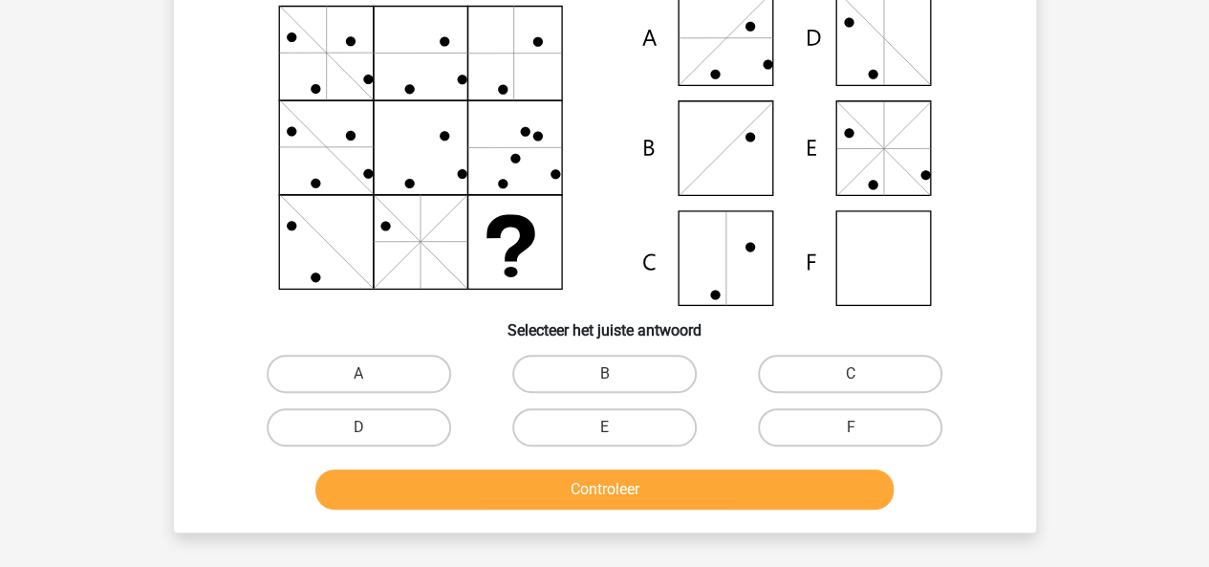
scroll to position [88, 0]
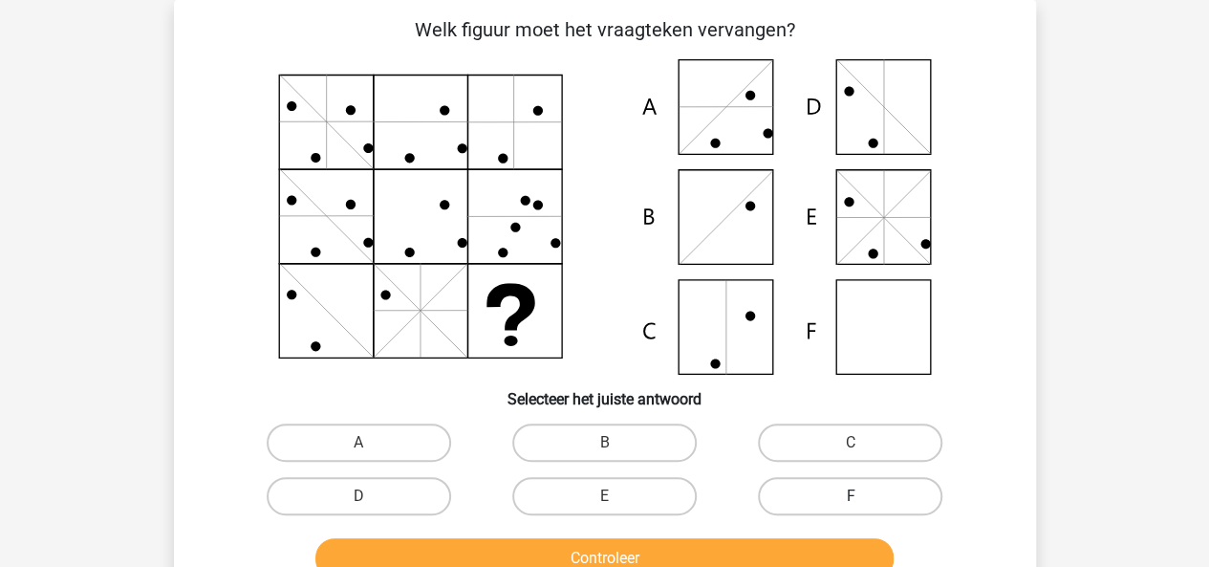
click at [814, 493] on label "F" at bounding box center [850, 496] width 184 height 38
click at [850, 496] on input "F" at bounding box center [856, 502] width 12 height 12
radio input "true"
click at [801, 536] on div "Controleer" at bounding box center [604, 554] width 801 height 63
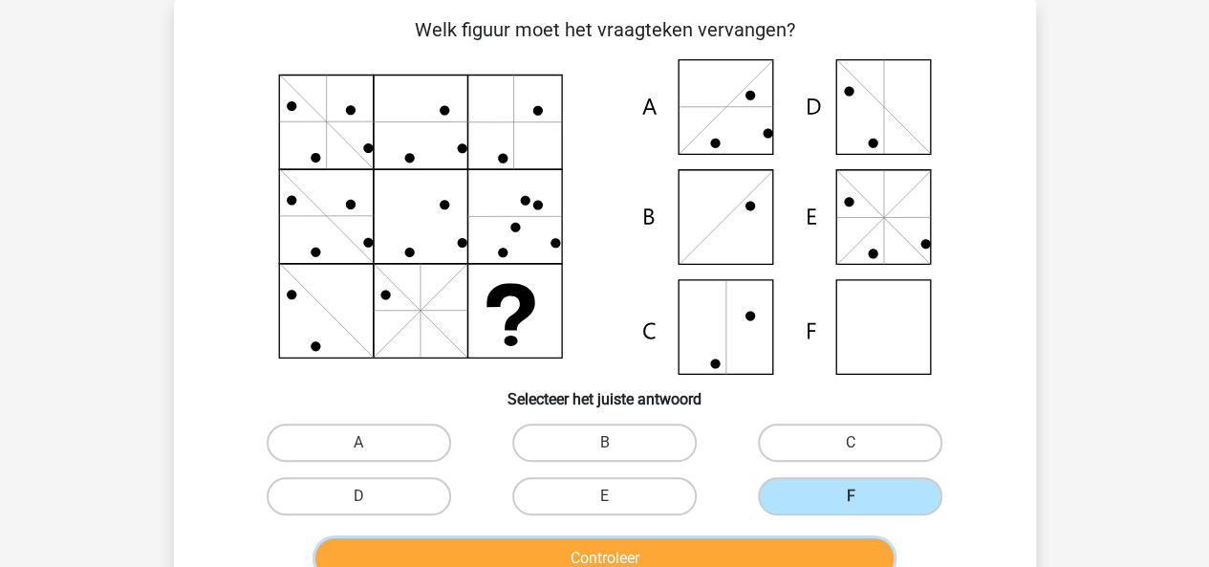
click at [797, 550] on button "Controleer" at bounding box center [604, 558] width 578 height 40
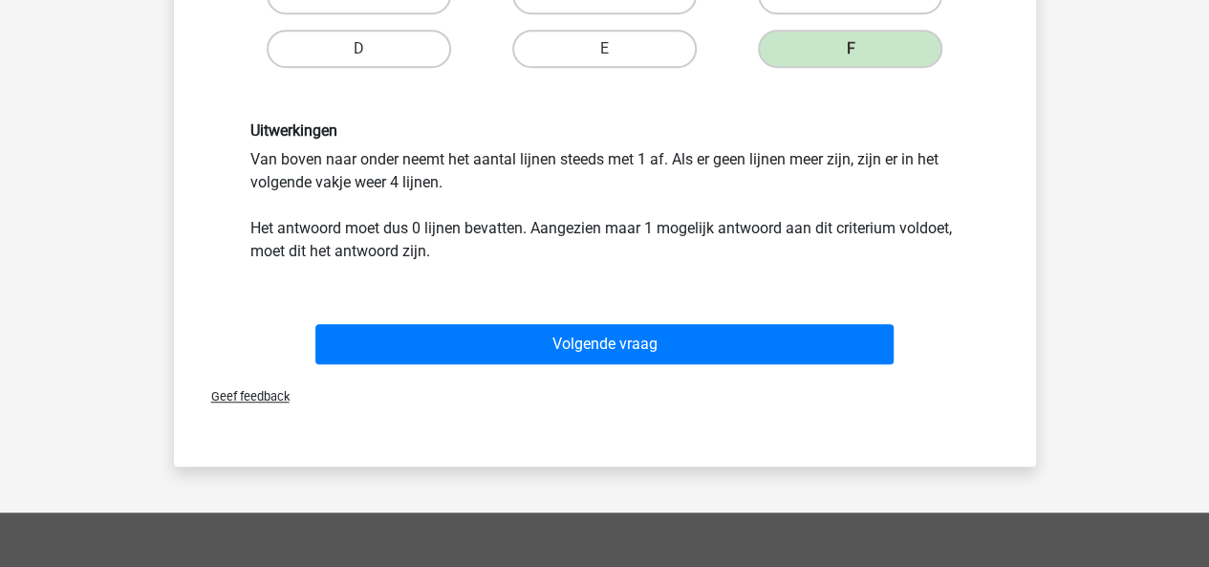
scroll to position [559, 0]
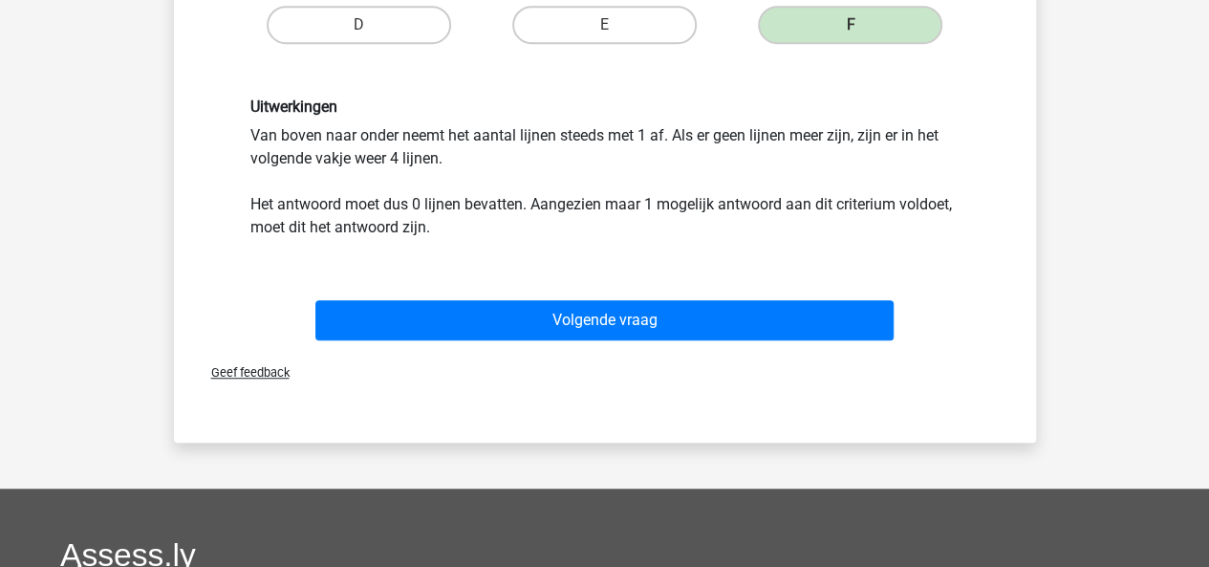
drag, startPoint x: 779, startPoint y: 454, endPoint x: 740, endPoint y: 343, distance: 117.6
click at [750, 370] on div "Kies premium gfbjgjgj dylandeharo@gmail.com" at bounding box center [604, 217] width 1209 height 1552
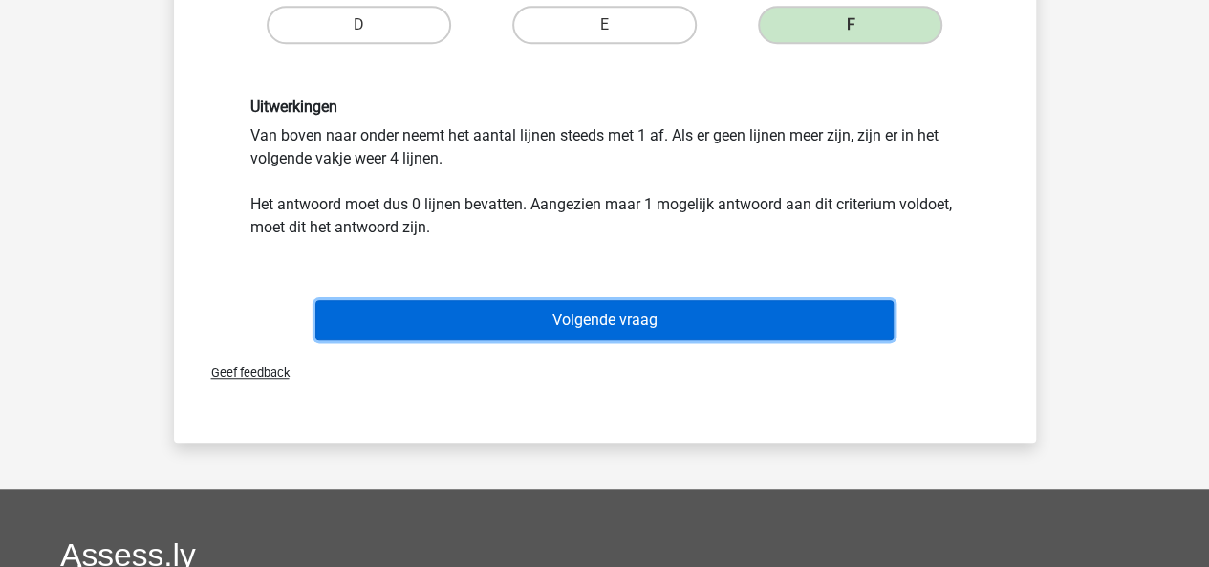
click at [737, 333] on button "Volgende vraag" at bounding box center [604, 320] width 578 height 40
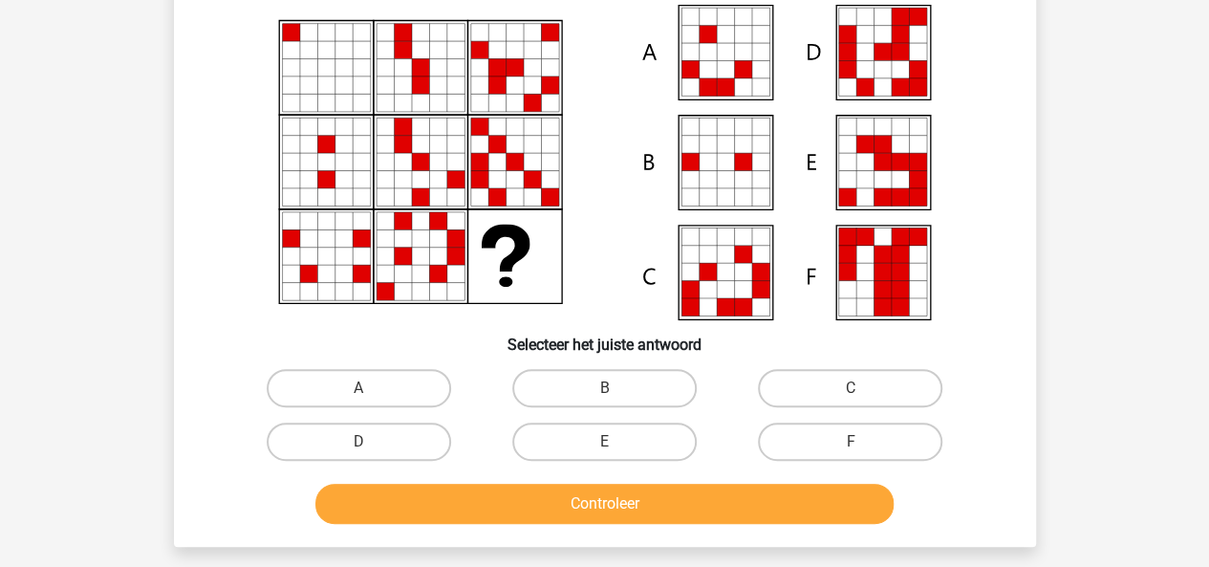
scroll to position [151, 0]
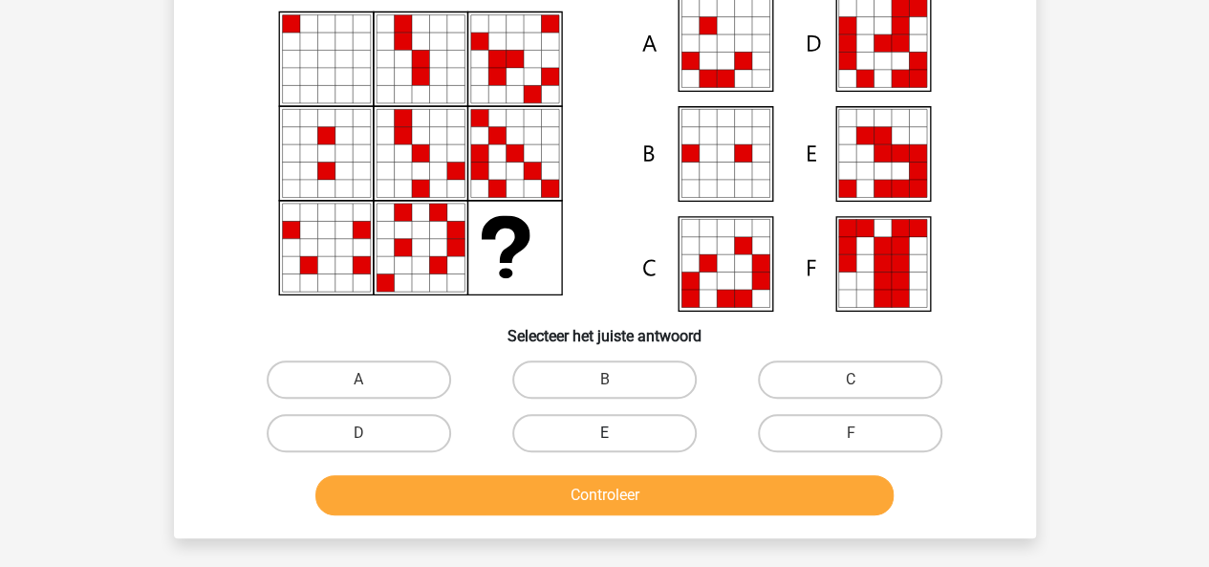
click at [678, 415] on label "E" at bounding box center [604, 433] width 184 height 38
click at [616, 433] on input "E" at bounding box center [610, 439] width 12 height 12
radio input "true"
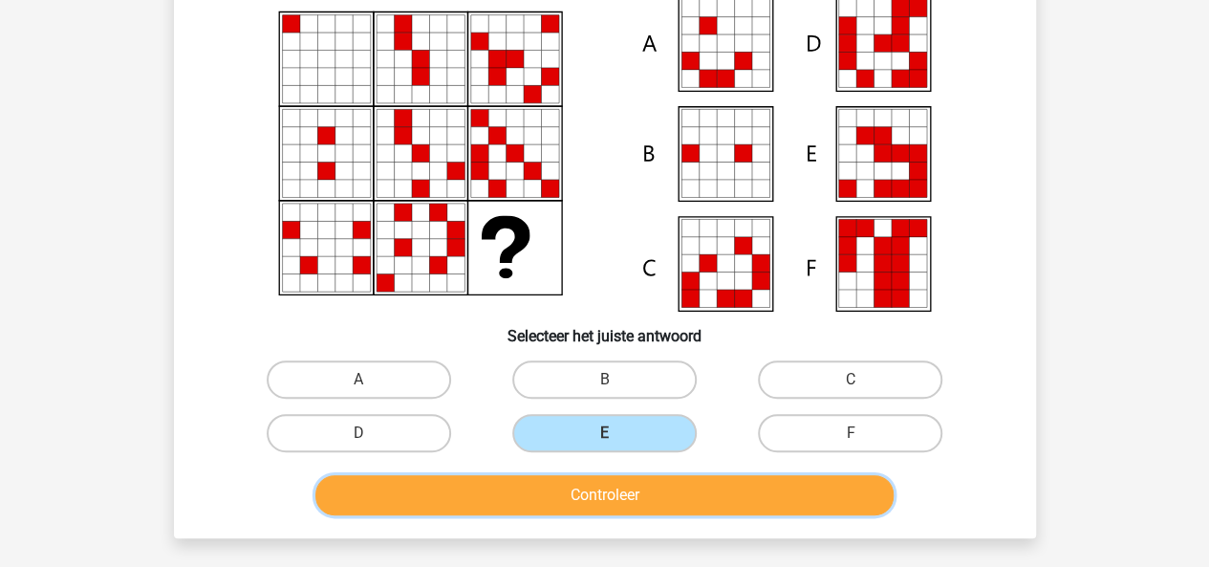
click at [684, 482] on button "Controleer" at bounding box center [604, 495] width 578 height 40
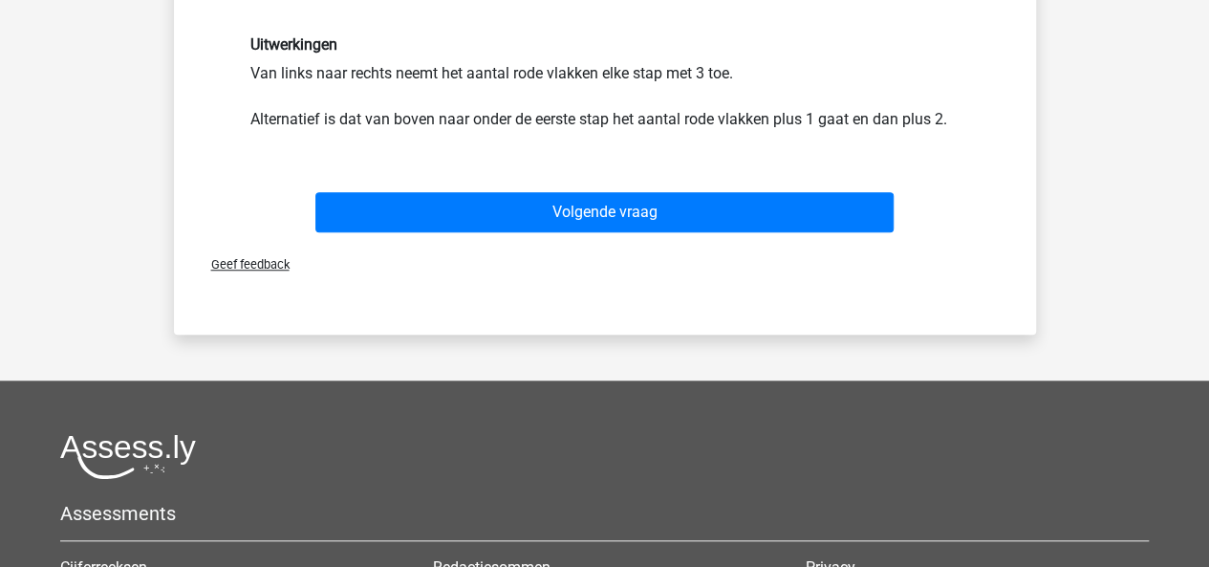
scroll to position [623, 0]
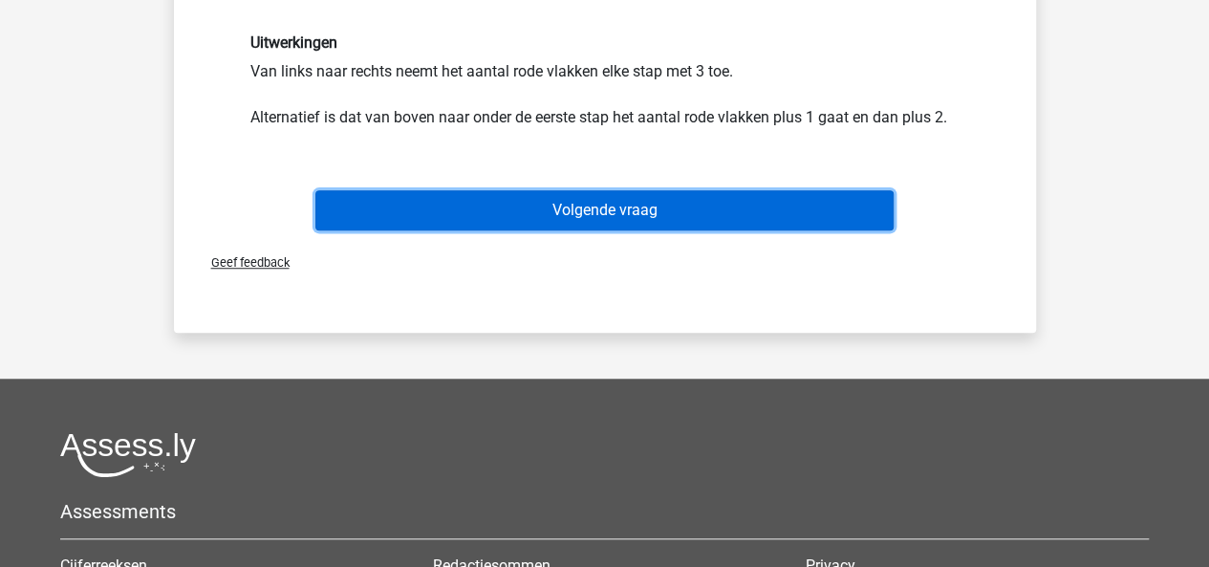
click at [722, 219] on button "Volgende vraag" at bounding box center [604, 210] width 578 height 40
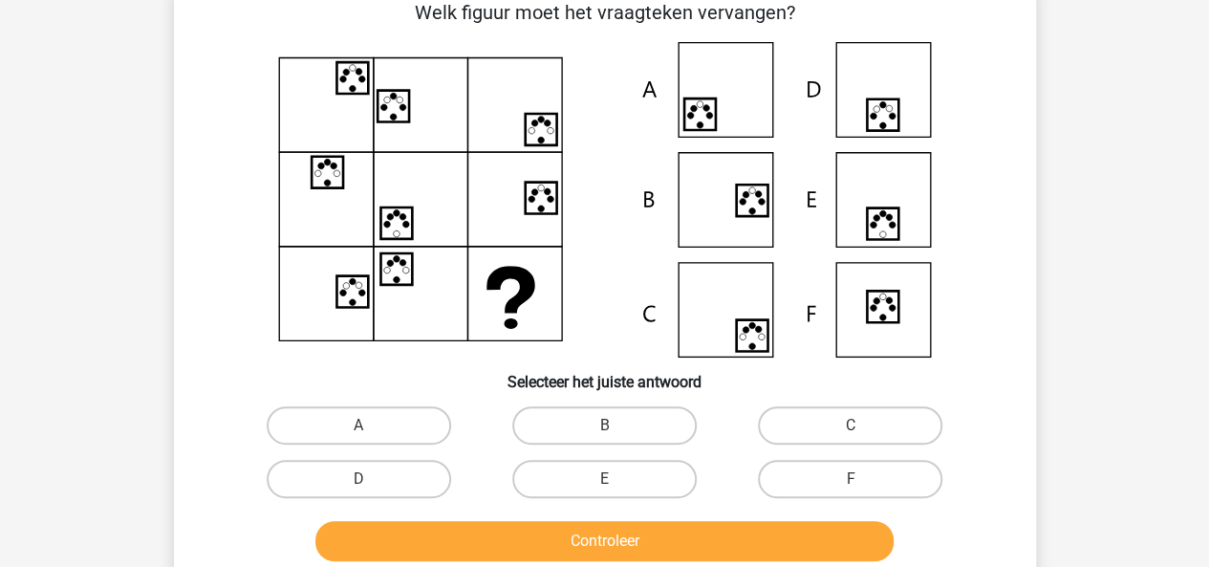
scroll to position [88, 0]
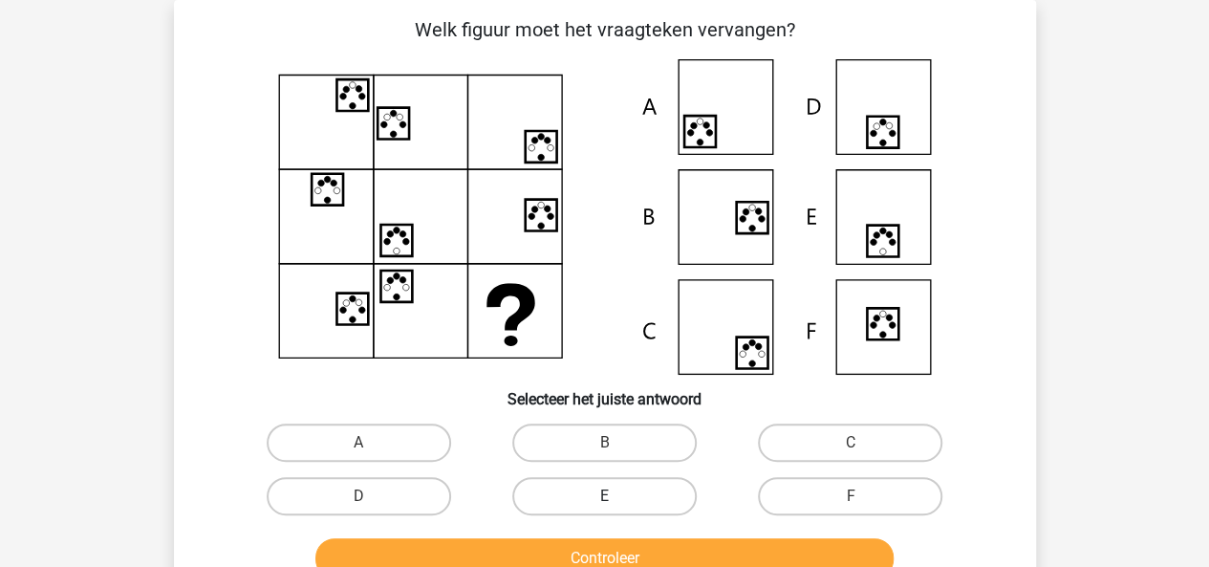
click at [661, 485] on label "E" at bounding box center [604, 496] width 184 height 38
click at [616, 496] on input "E" at bounding box center [610, 502] width 12 height 12
radio input "true"
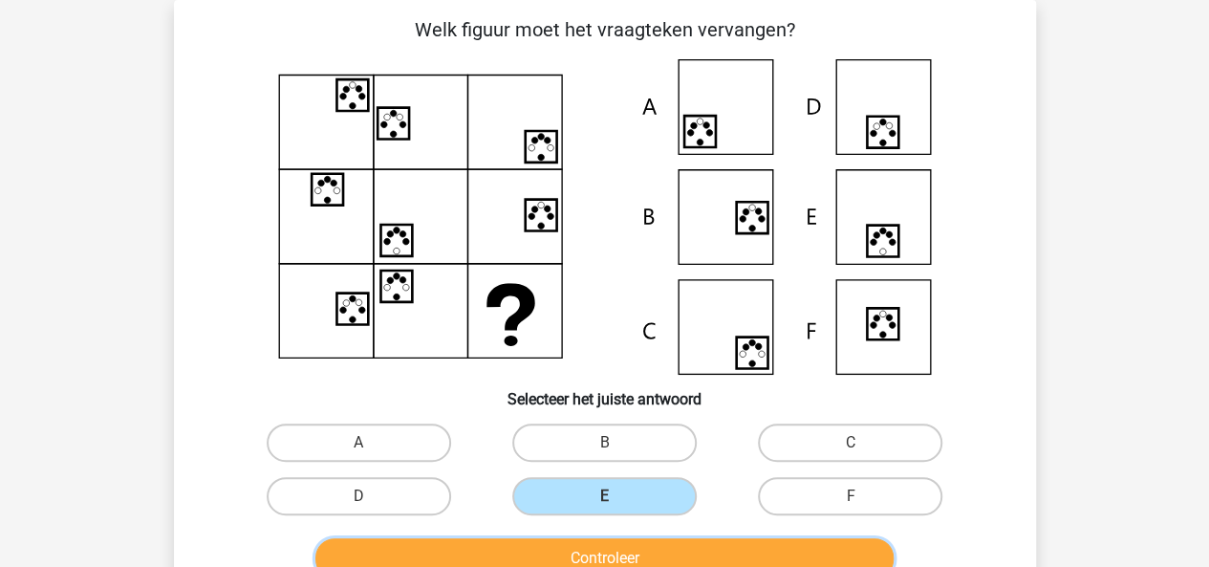
drag, startPoint x: 722, startPoint y: 549, endPoint x: 644, endPoint y: 547, distance: 78.4
click at [644, 547] on button "Controleer" at bounding box center [604, 558] width 578 height 40
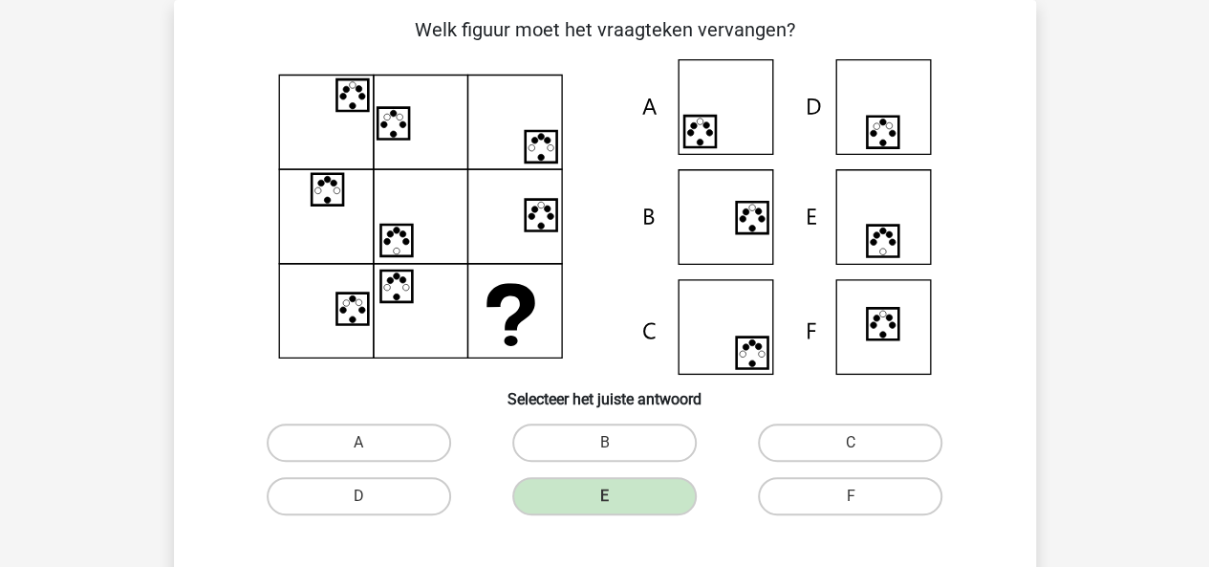
scroll to position [521, 0]
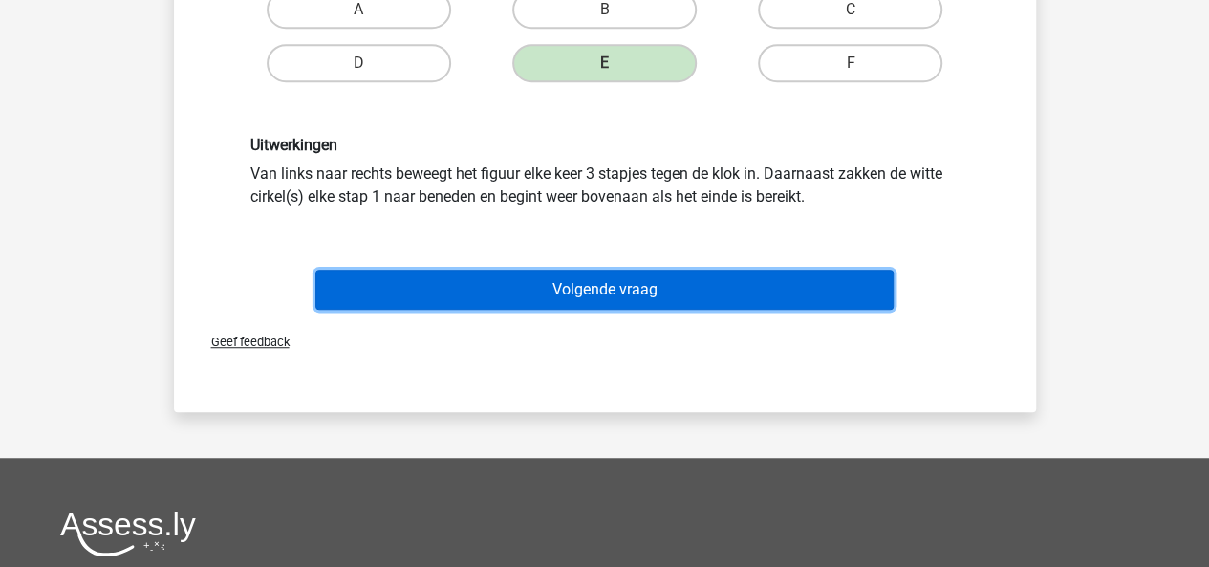
click at [671, 293] on button "Volgende vraag" at bounding box center [604, 289] width 578 height 40
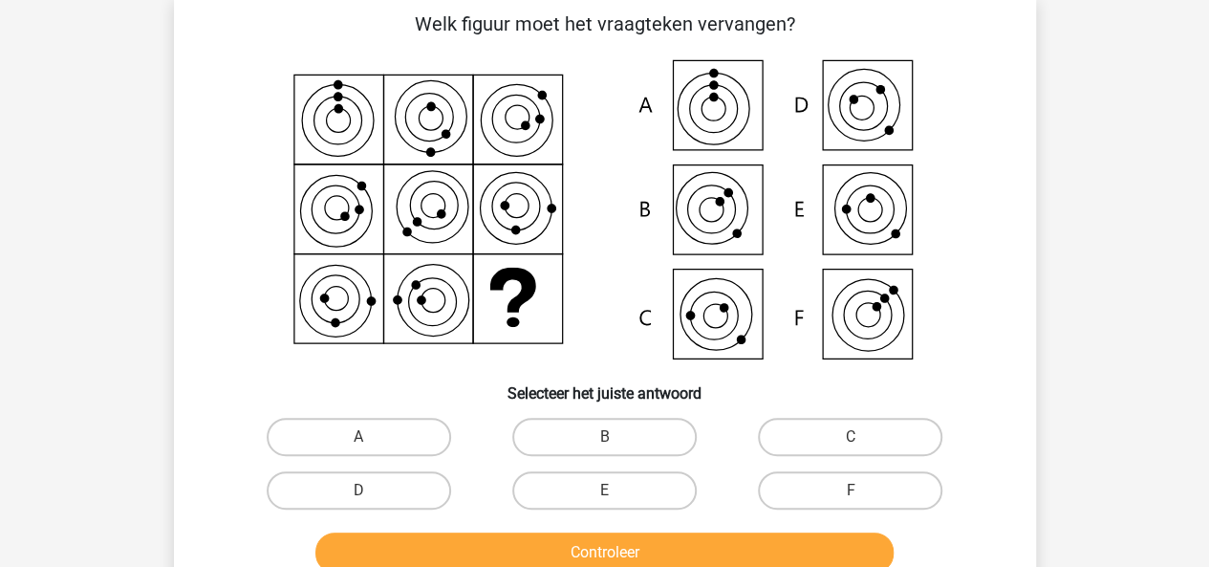
scroll to position [88, 0]
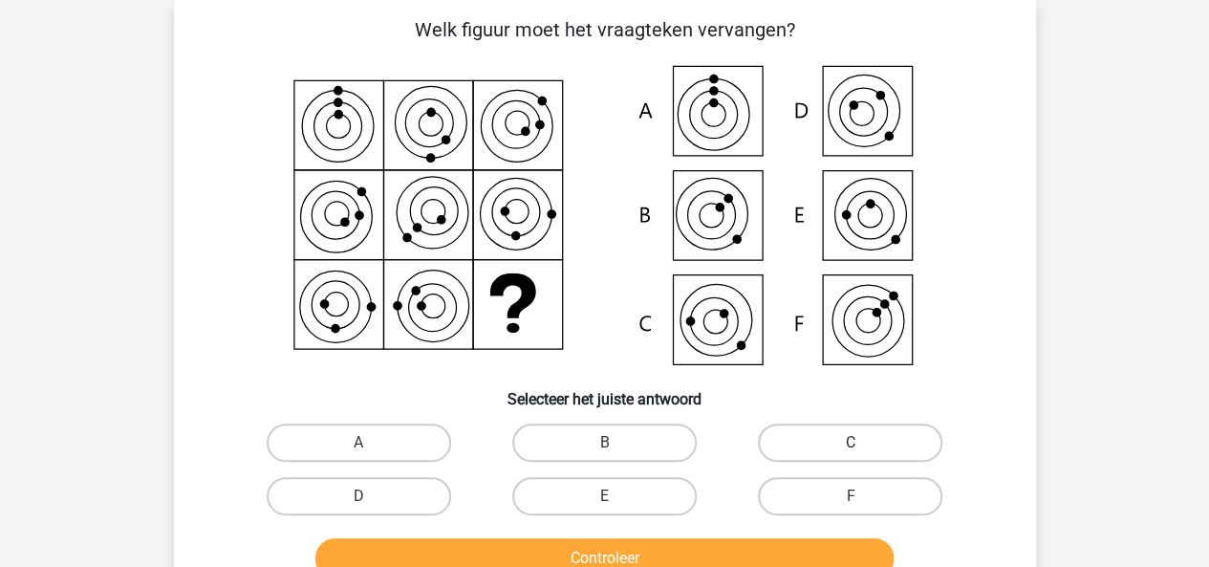
click at [858, 435] on label "C" at bounding box center [850, 442] width 184 height 38
click at [858, 442] on input "C" at bounding box center [856, 448] width 12 height 12
radio input "true"
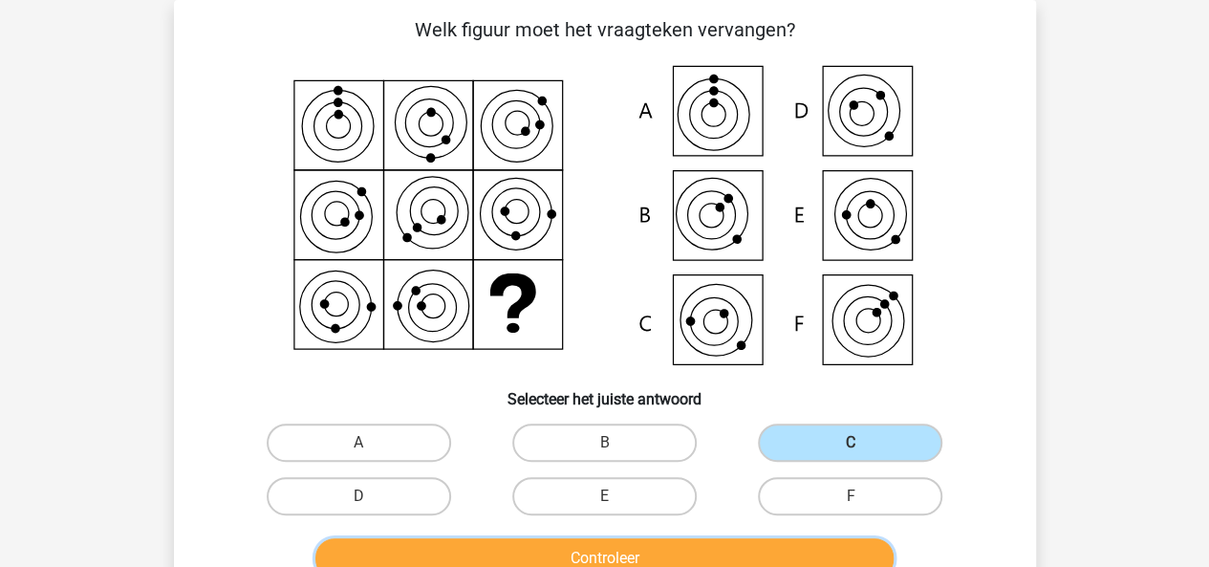
click at [730, 541] on button "Controleer" at bounding box center [604, 558] width 578 height 40
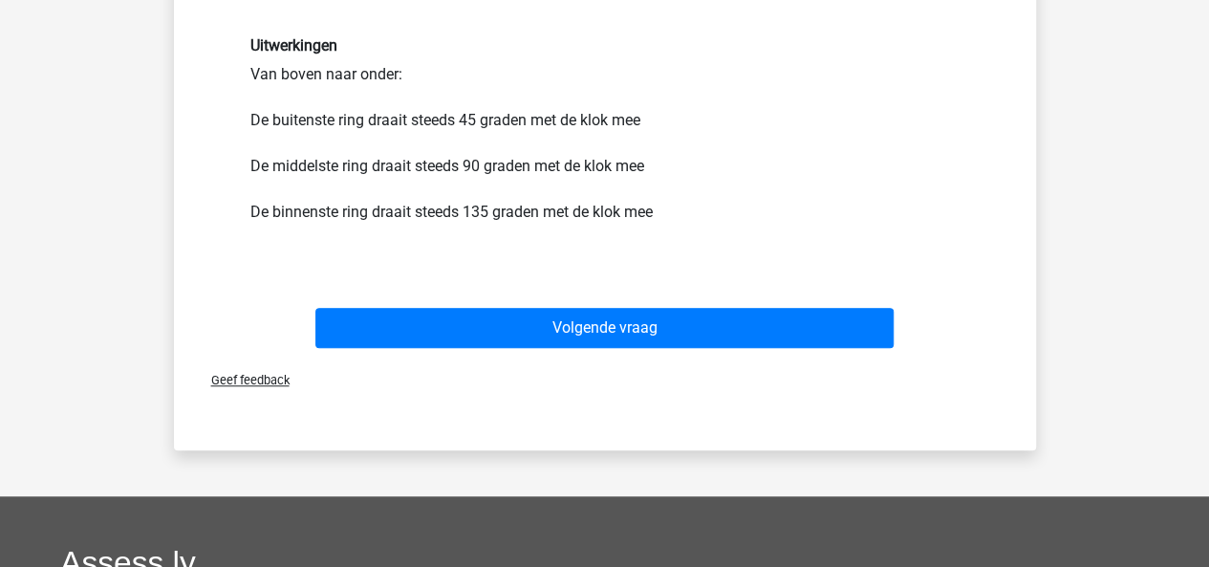
scroll to position [623, 0]
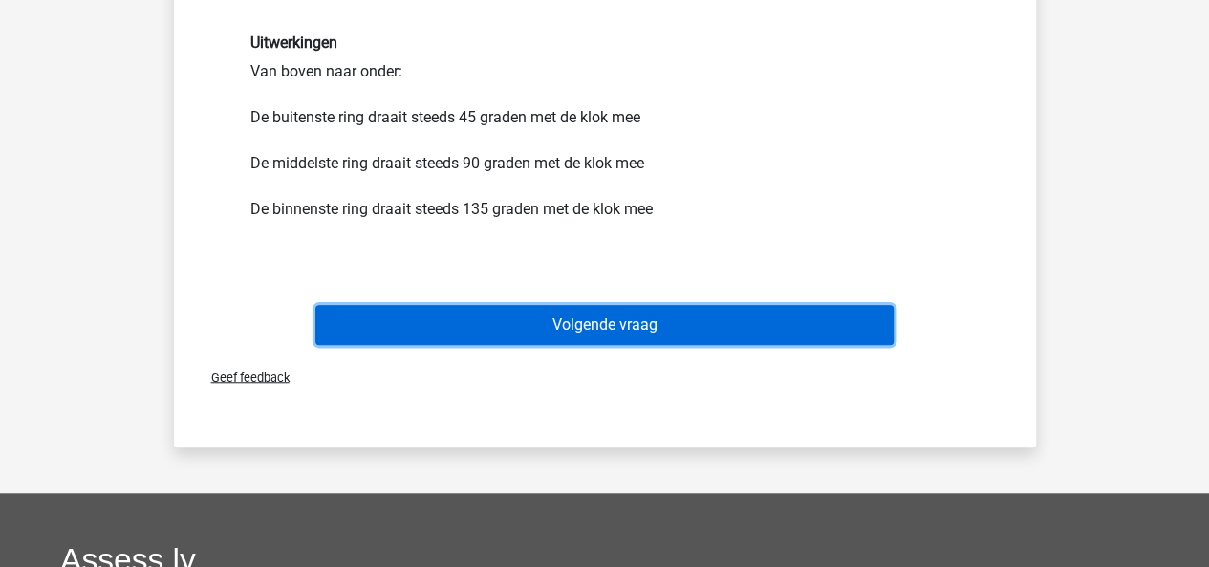
click at [700, 328] on button "Volgende vraag" at bounding box center [604, 325] width 578 height 40
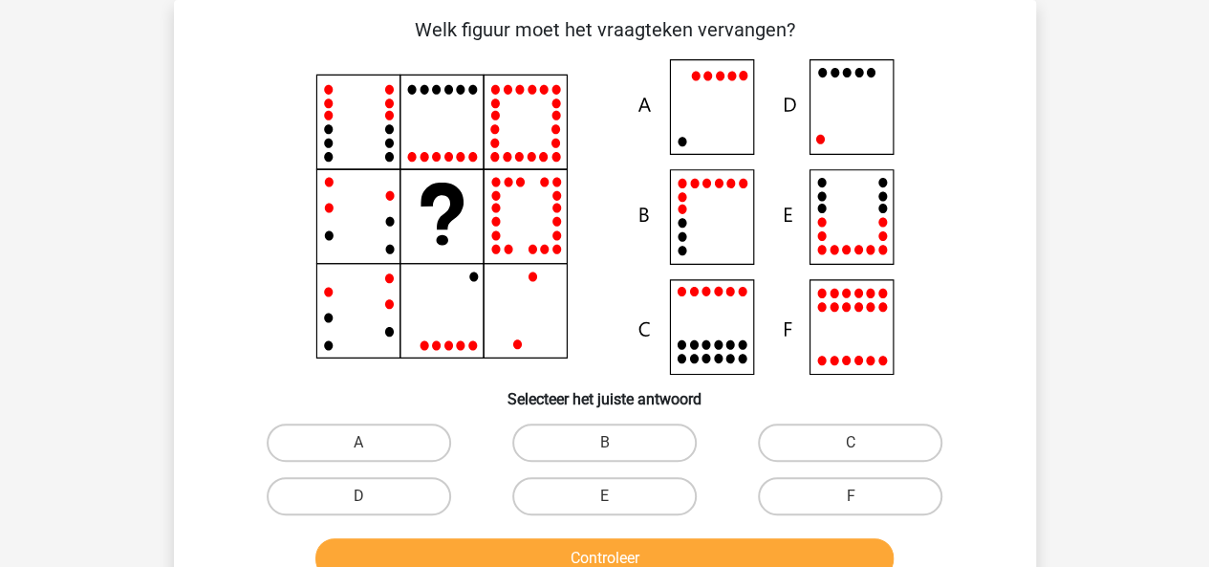
scroll to position [88, 0]
click at [426, 484] on label "D" at bounding box center [359, 496] width 184 height 38
click at [371, 496] on input "D" at bounding box center [364, 502] width 12 height 12
radio input "true"
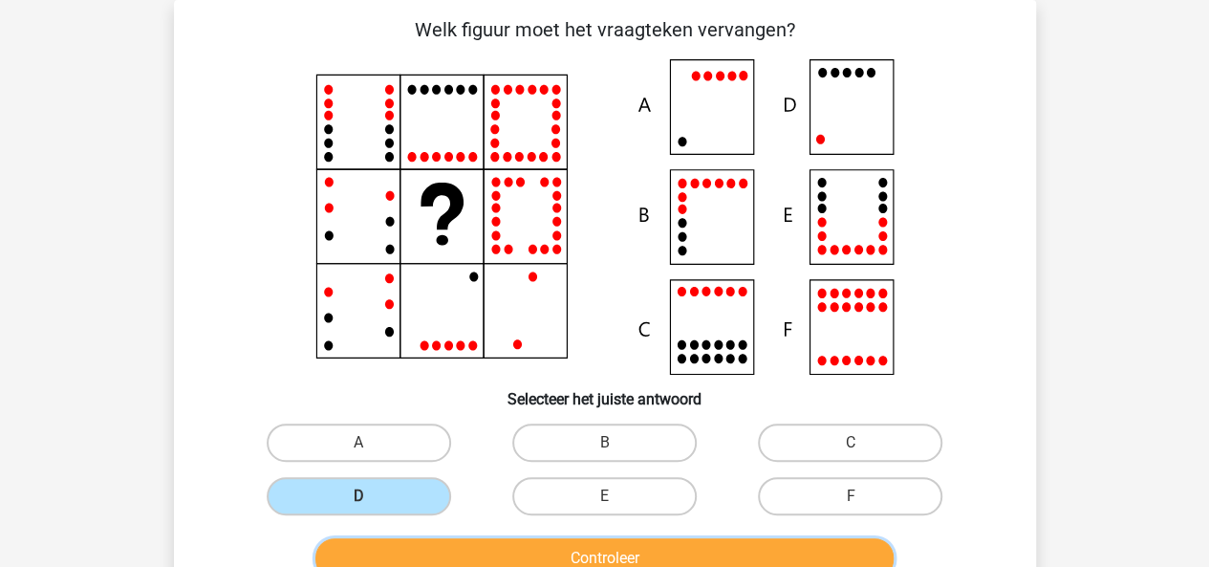
click at [487, 540] on button "Controleer" at bounding box center [604, 558] width 578 height 40
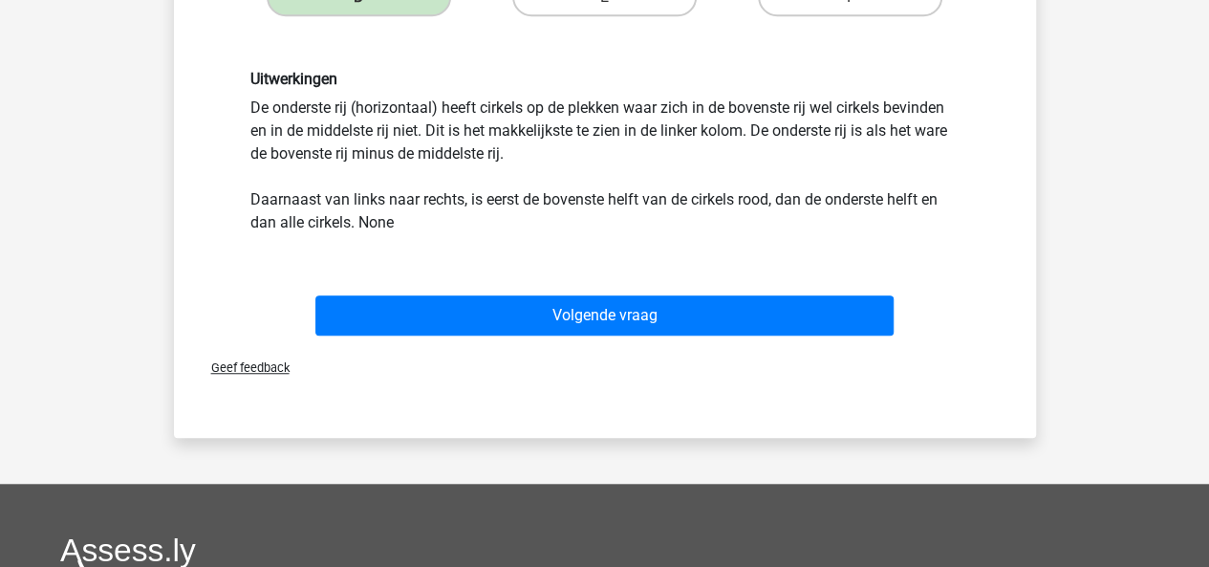
scroll to position [642, 0]
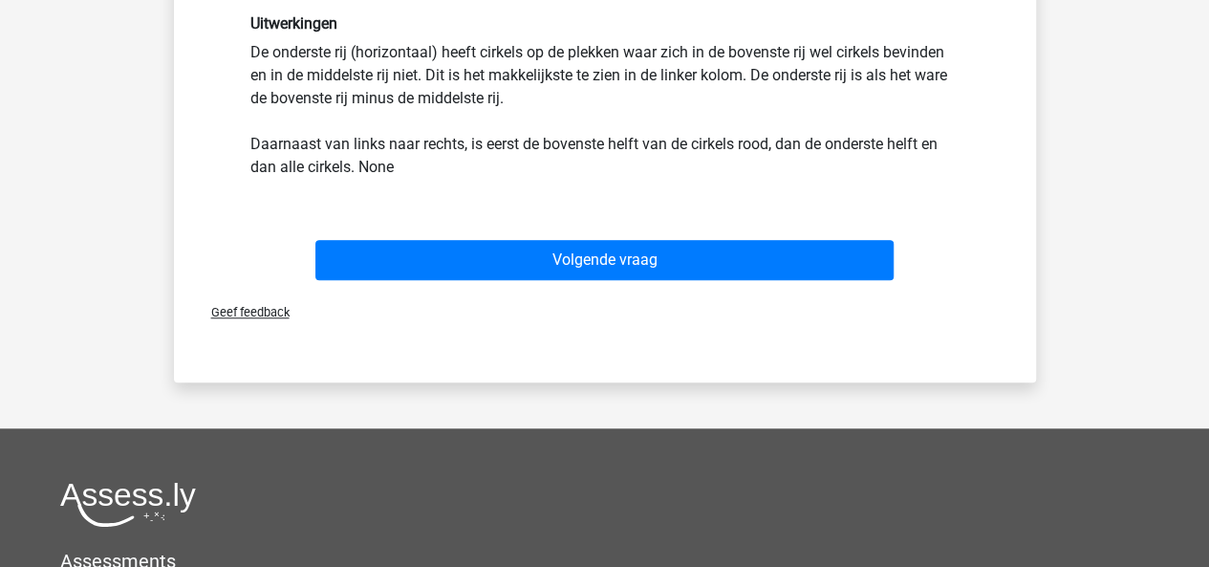
click at [631, 280] on div "Volgende vraag" at bounding box center [605, 264] width 738 height 48
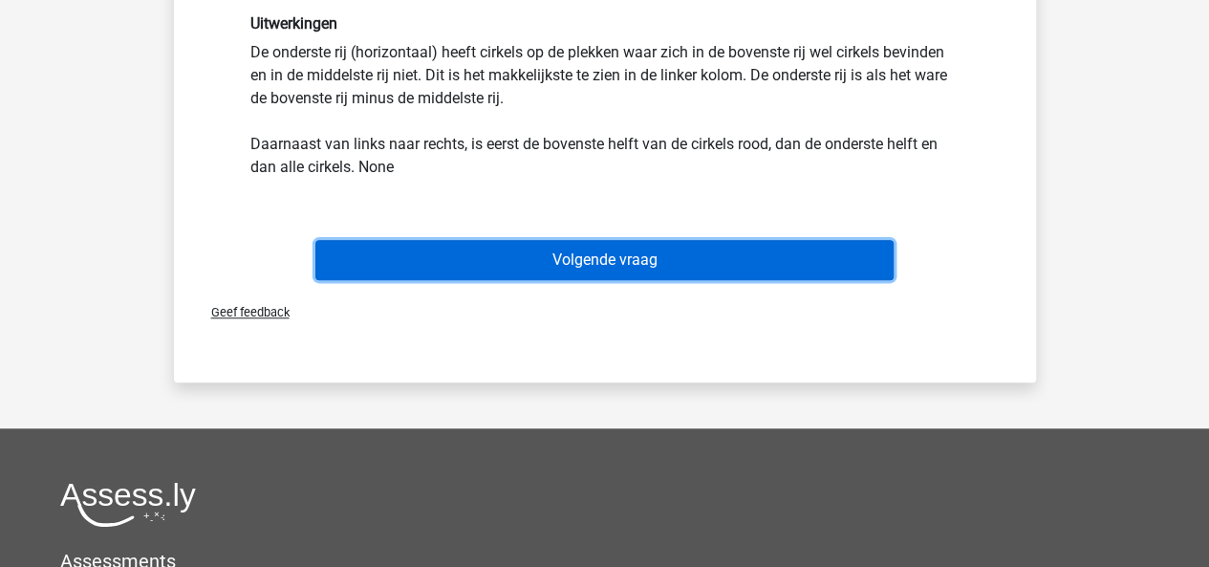
click at [629, 274] on button "Volgende vraag" at bounding box center [604, 260] width 578 height 40
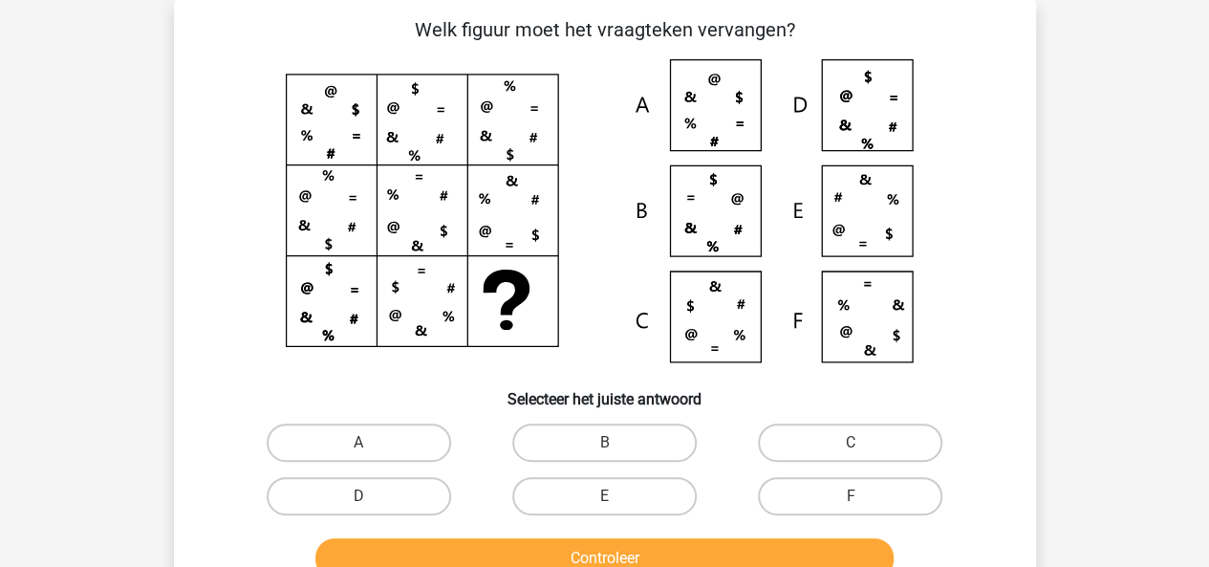
scroll to position [54, 0]
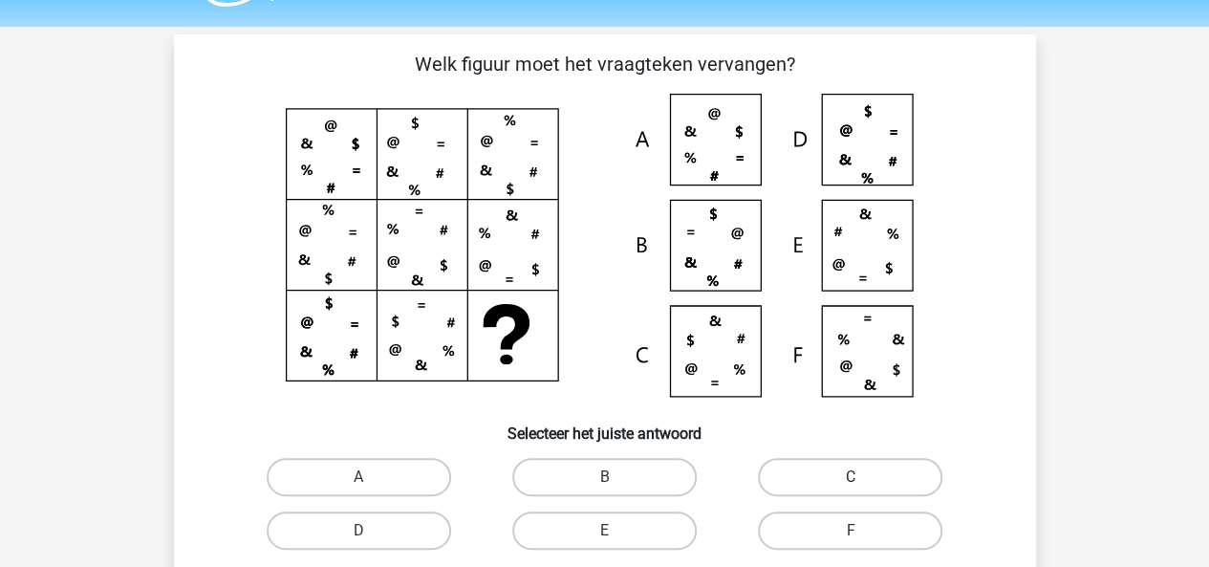
drag, startPoint x: 826, startPoint y: 462, endPoint x: 800, endPoint y: 464, distance: 25.9
click at [800, 464] on label "C" at bounding box center [850, 477] width 184 height 38
click at [850, 477] on input "C" at bounding box center [856, 483] width 12 height 12
radio input "true"
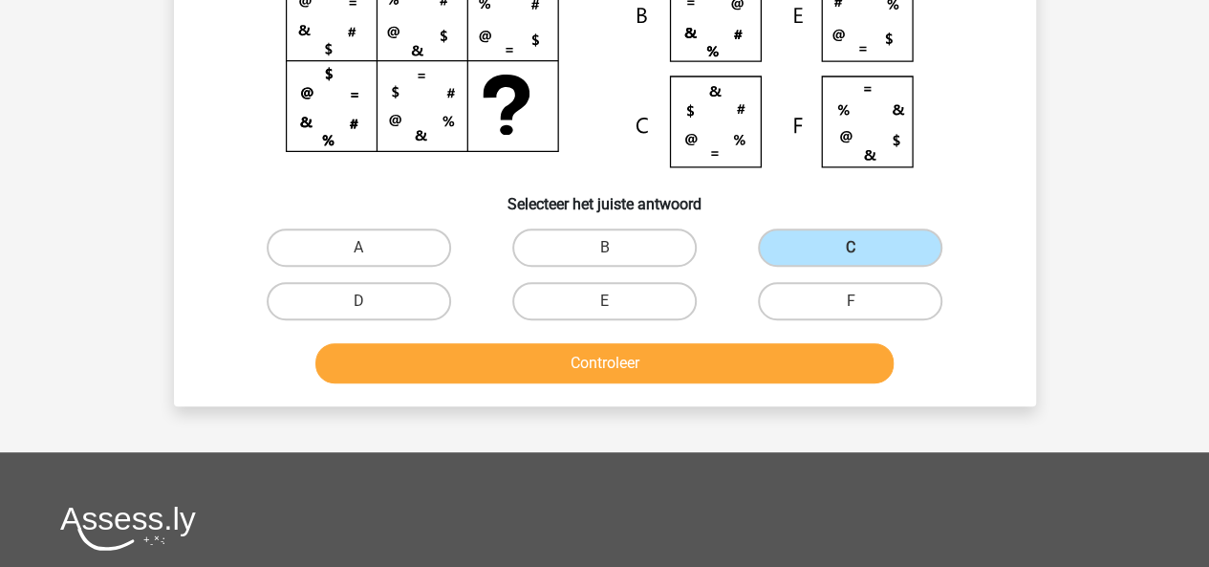
scroll to position [290, 0]
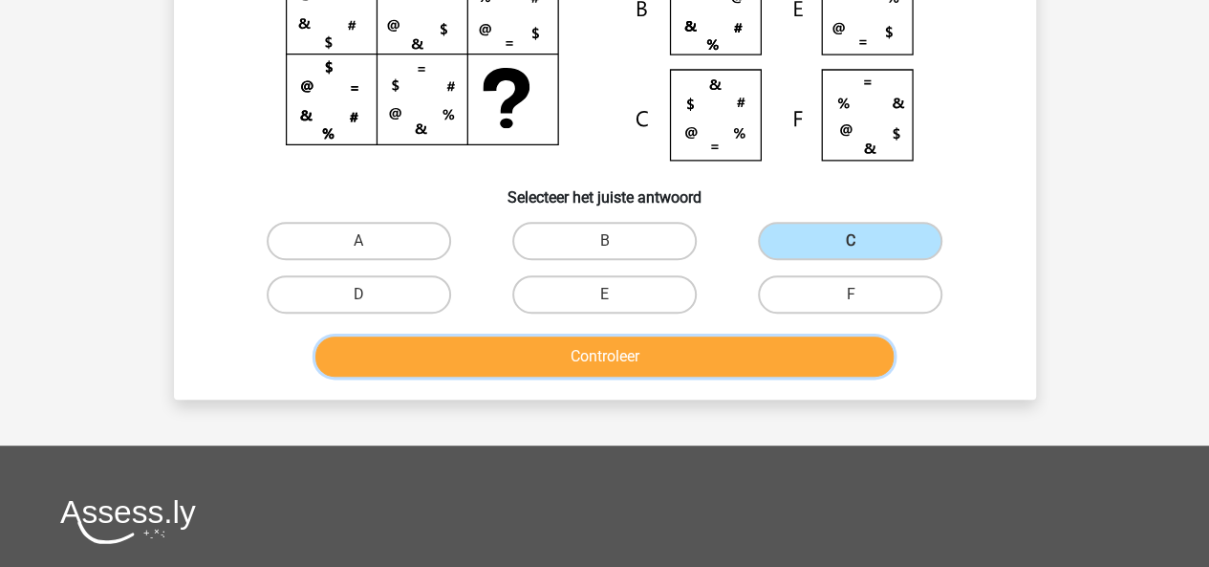
click at [695, 370] on button "Controleer" at bounding box center [604, 356] width 578 height 40
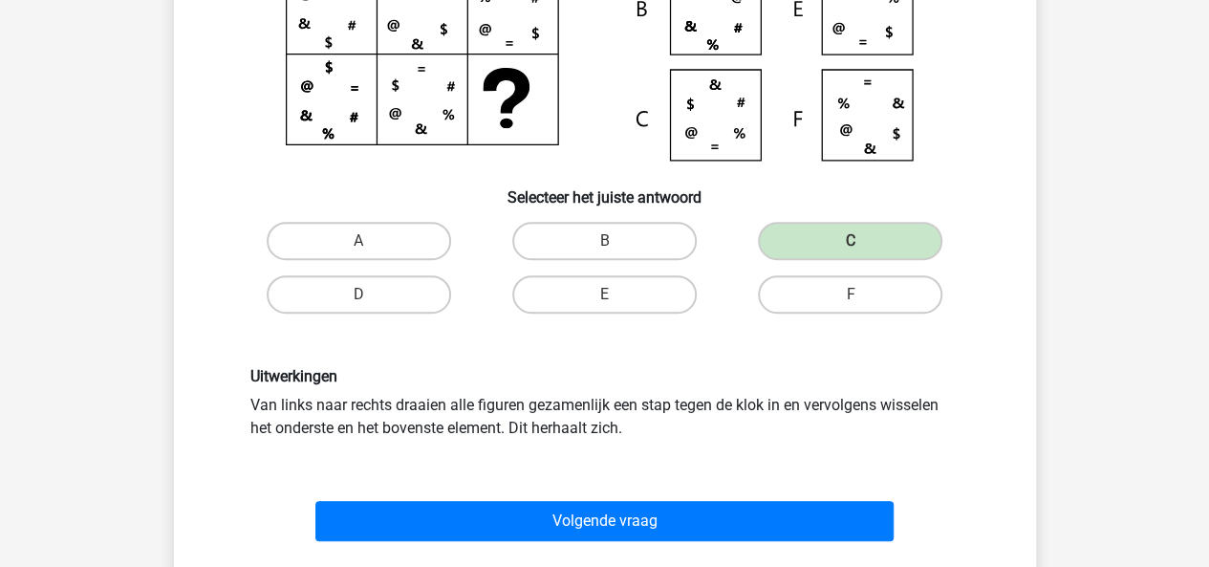
scroll to position [321, 0]
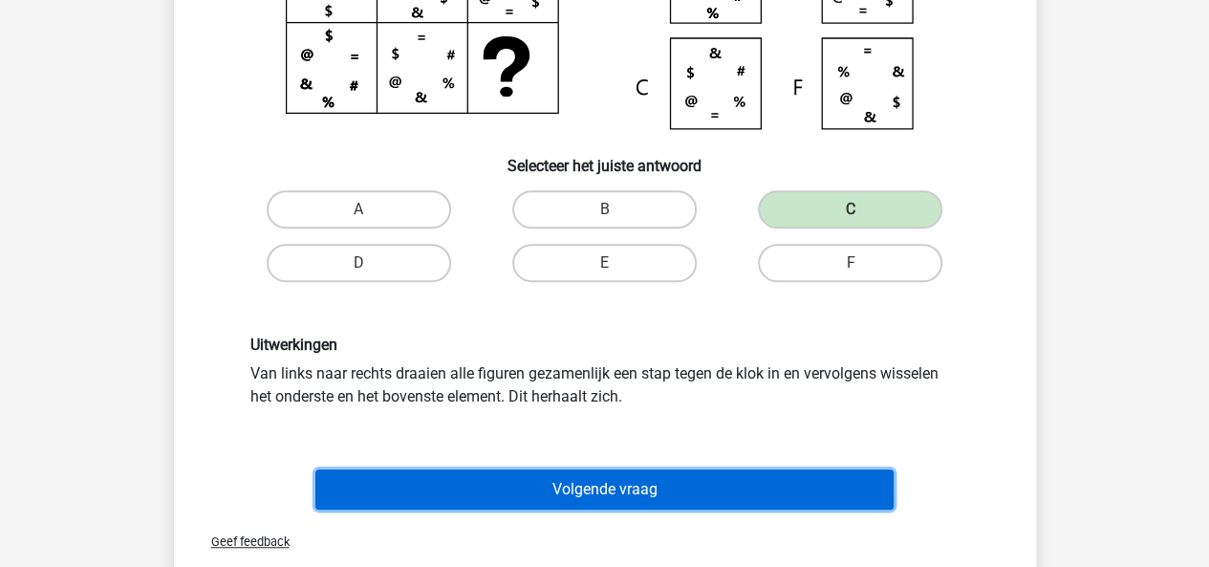
click at [644, 479] on button "Volgende vraag" at bounding box center [604, 489] width 578 height 40
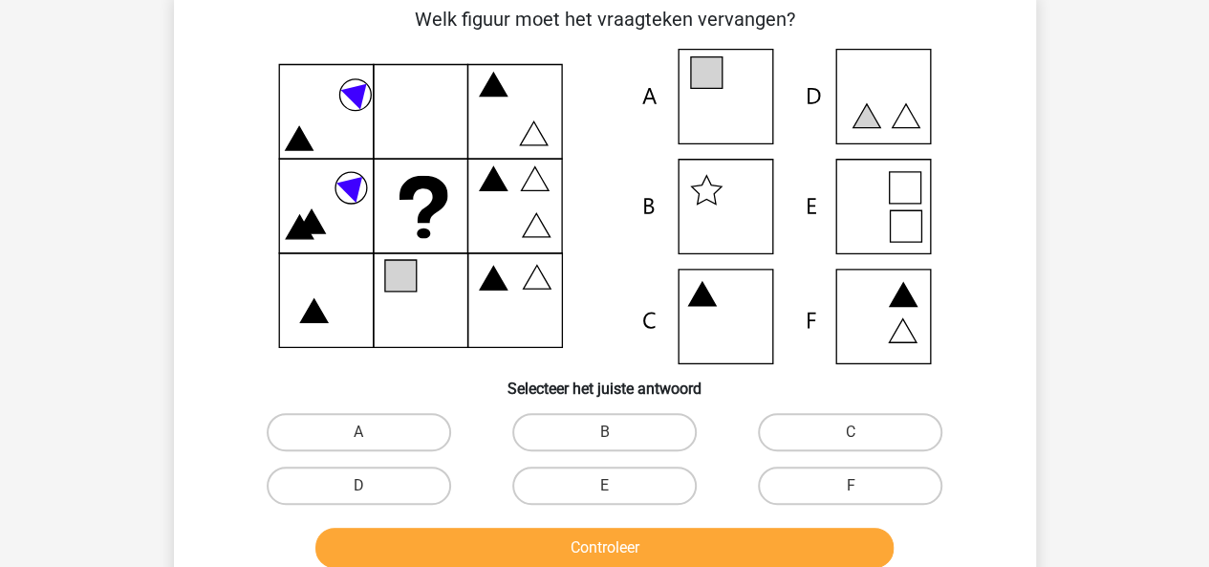
scroll to position [88, 0]
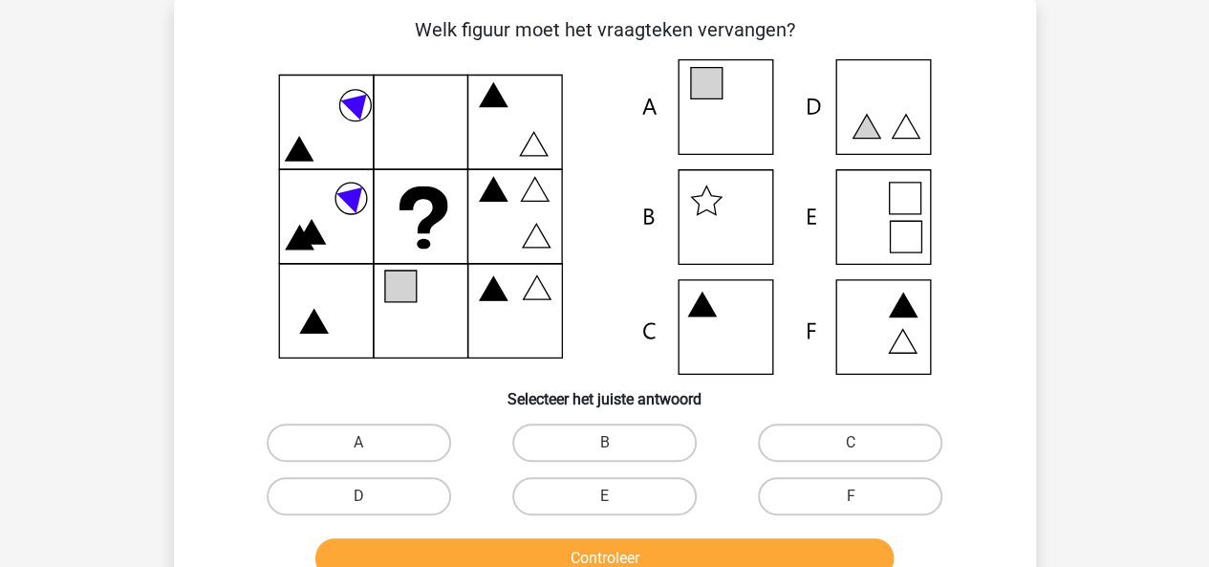
click at [419, 468] on div "A" at bounding box center [359, 443] width 246 height 54
click at [423, 446] on label "A" at bounding box center [359, 442] width 184 height 38
click at [371, 446] on input "A" at bounding box center [364, 448] width 12 height 12
radio input "true"
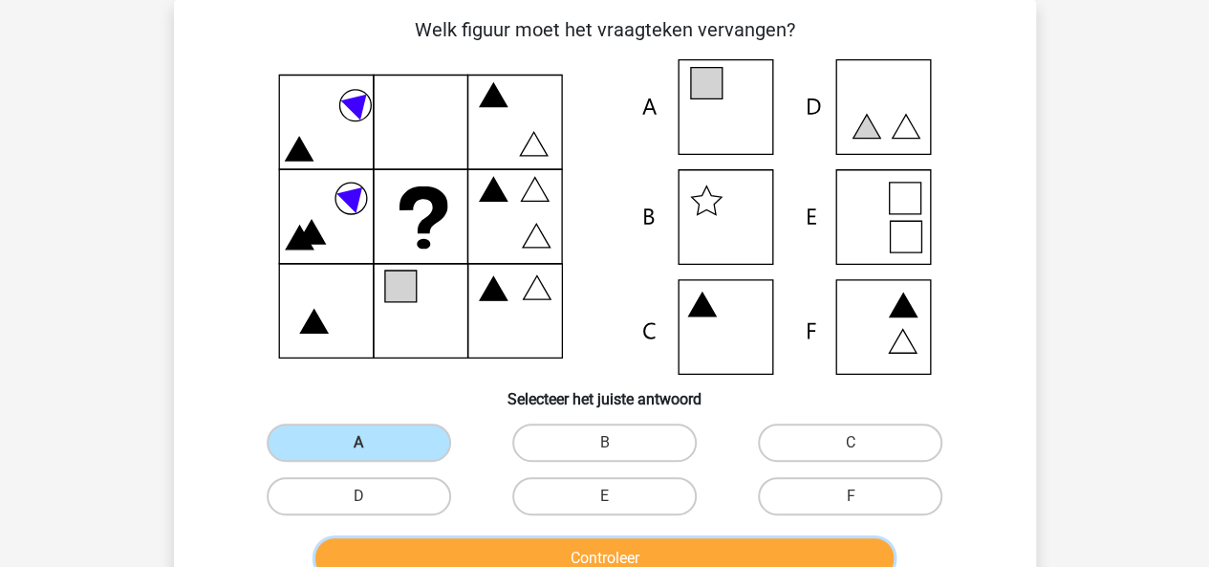
click at [501, 551] on button "Controleer" at bounding box center [604, 558] width 578 height 40
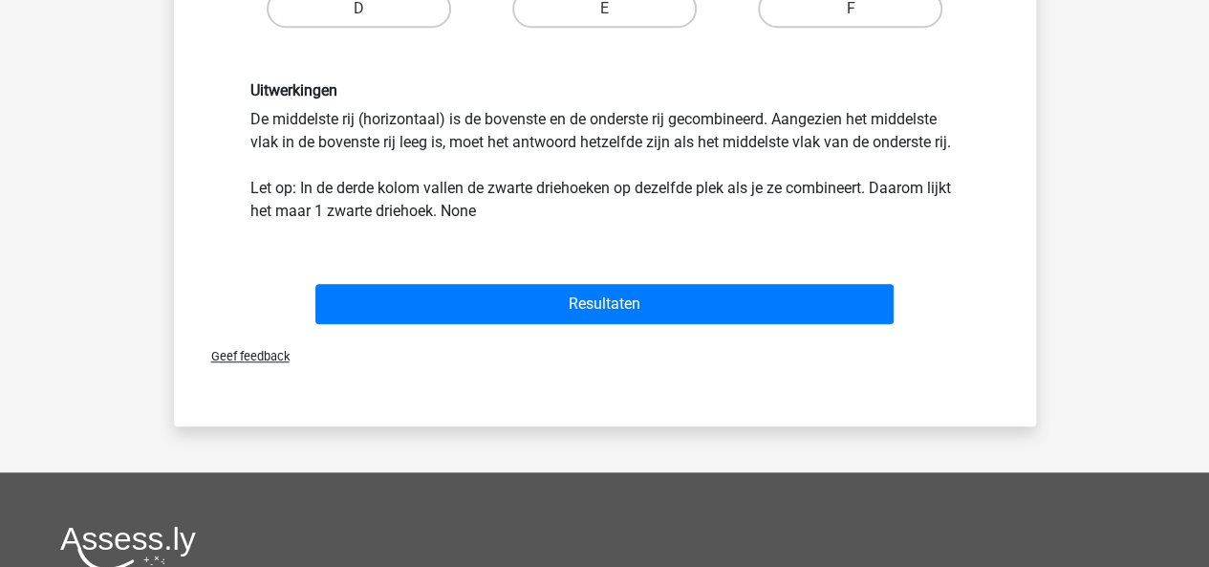
scroll to position [719, 0]
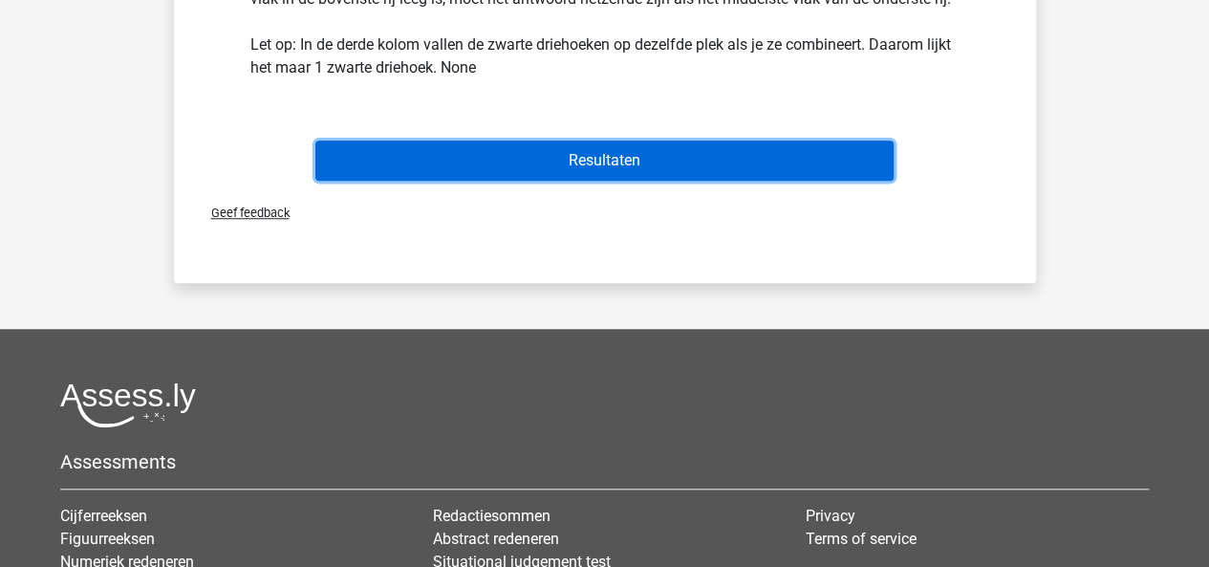
click at [640, 150] on button "Resultaten" at bounding box center [604, 160] width 578 height 40
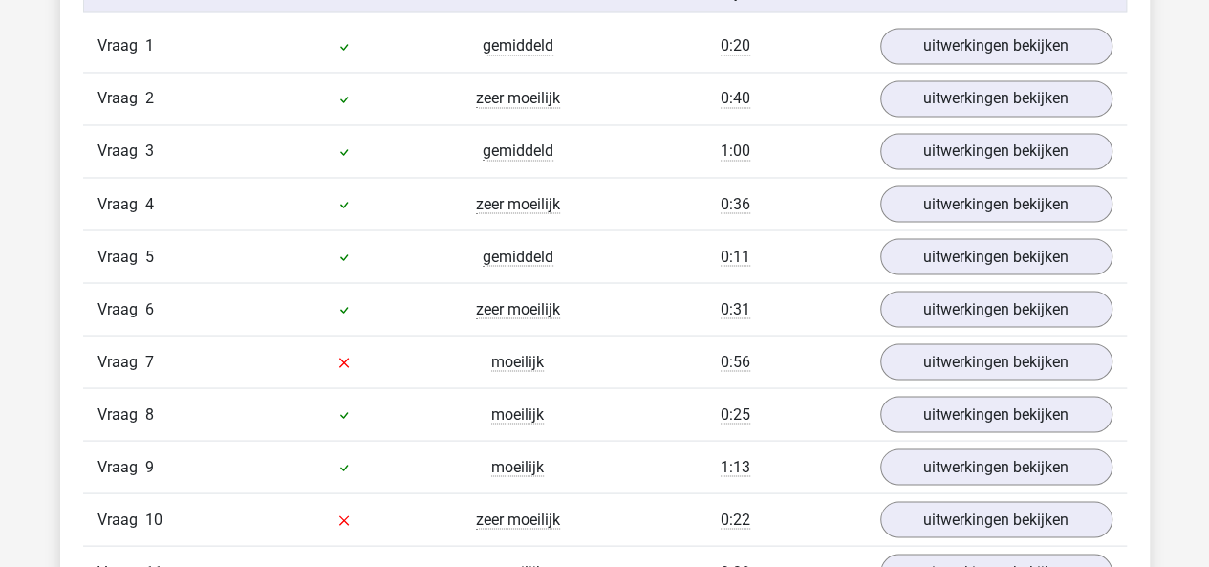
scroll to position [1741, 0]
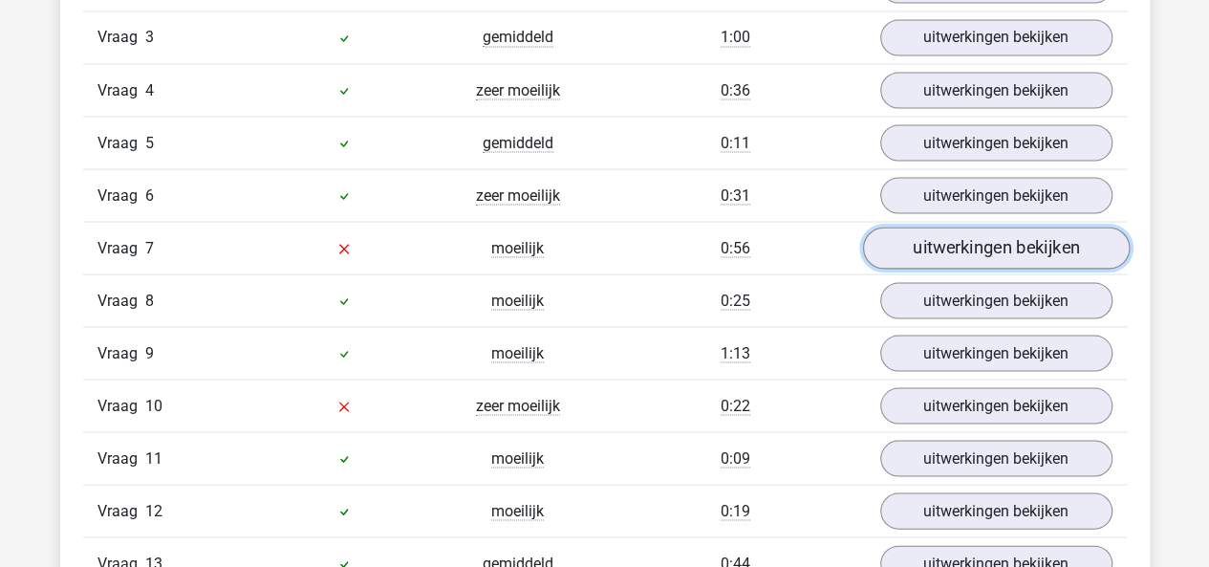
click at [899, 240] on link "uitwerkingen bekijken" at bounding box center [995, 248] width 267 height 42
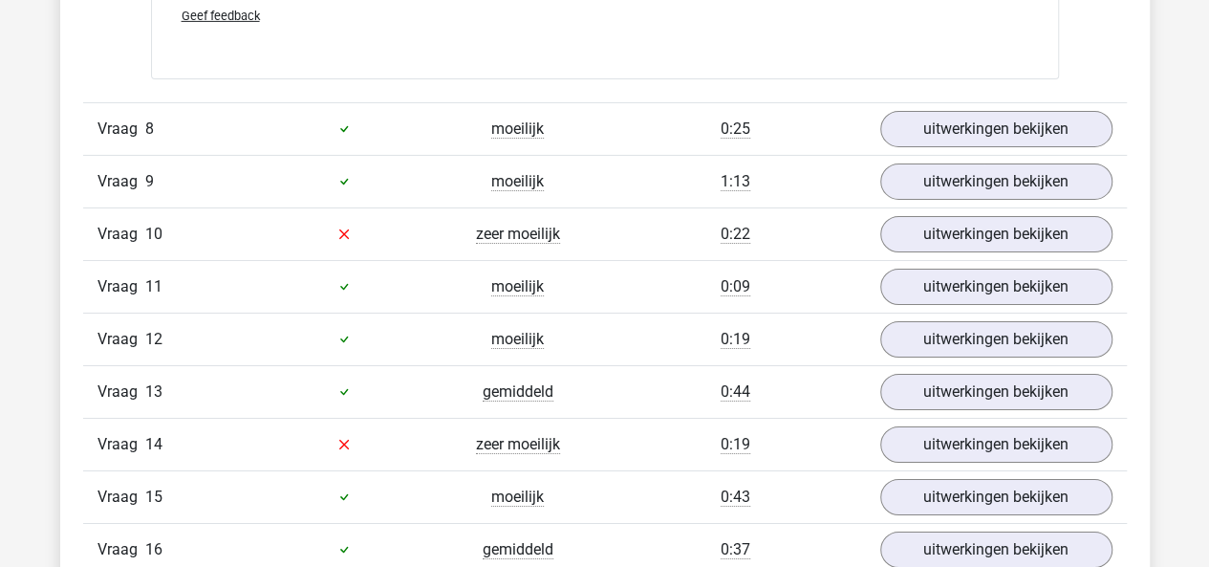
scroll to position [3212, 0]
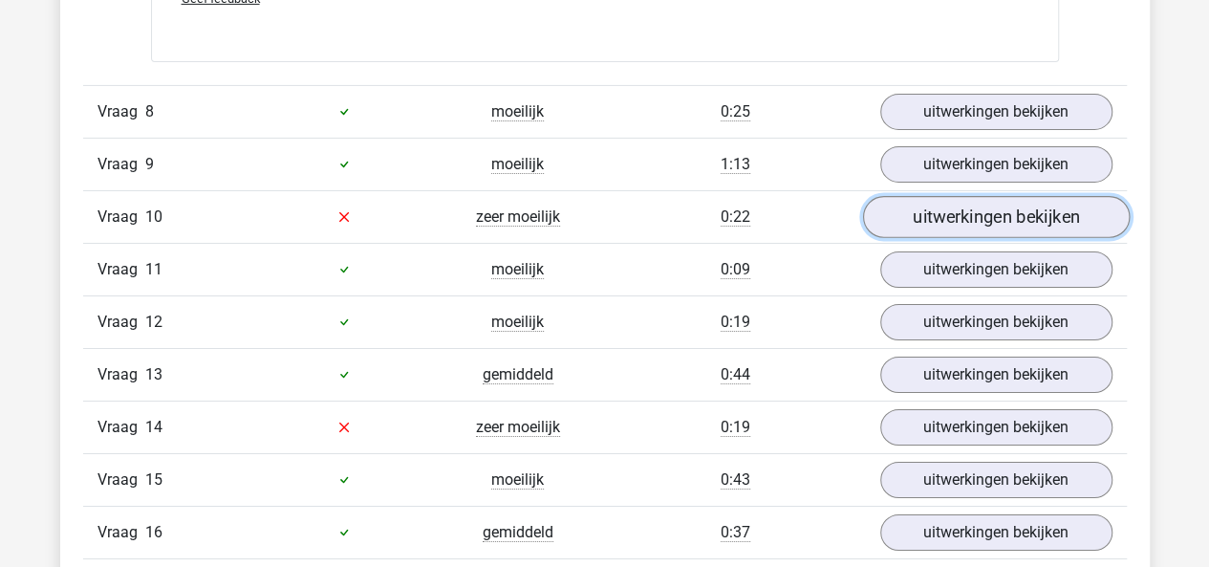
click at [908, 204] on link "uitwerkingen bekijken" at bounding box center [995, 217] width 267 height 42
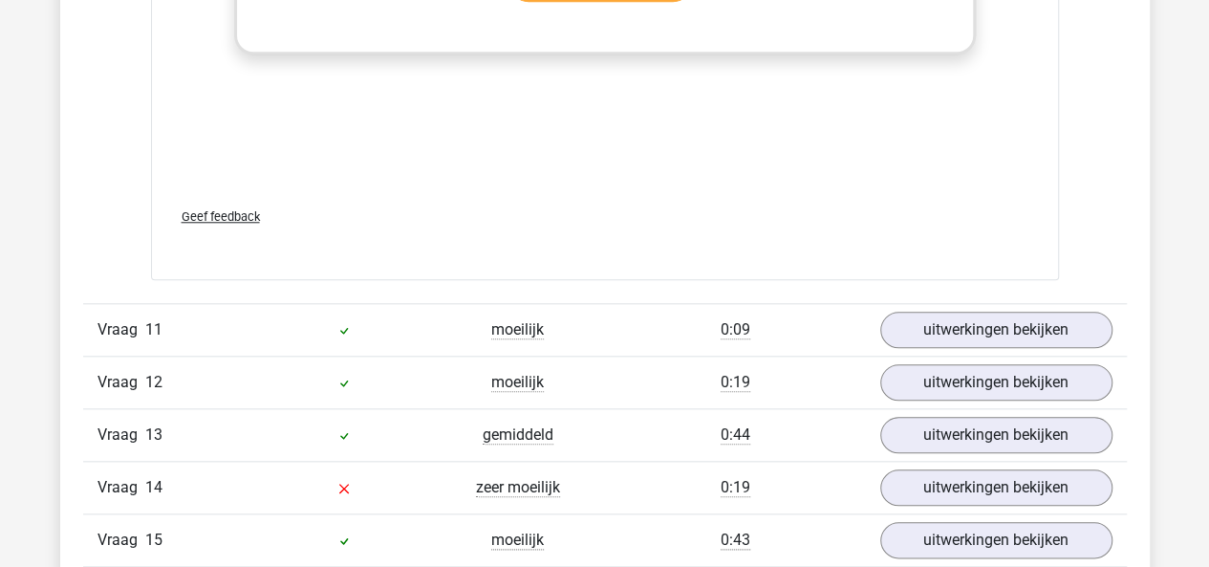
scroll to position [4435, 0]
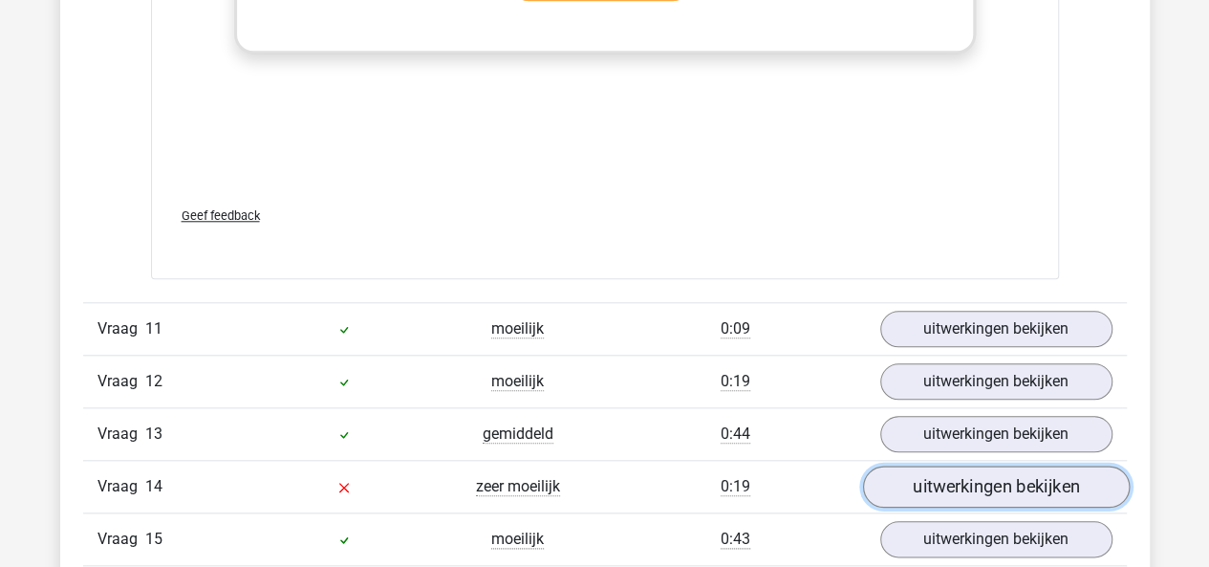
click at [908, 469] on link "uitwerkingen bekijken" at bounding box center [995, 486] width 267 height 42
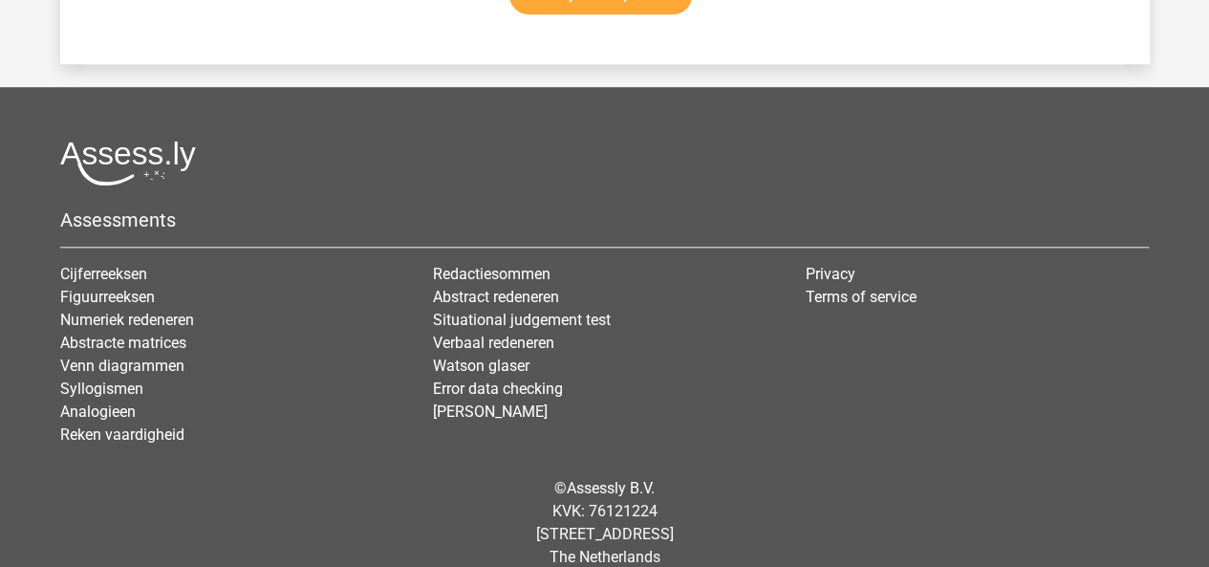
scroll to position [8042, 0]
